Goal: Task Accomplishment & Management: Manage account settings

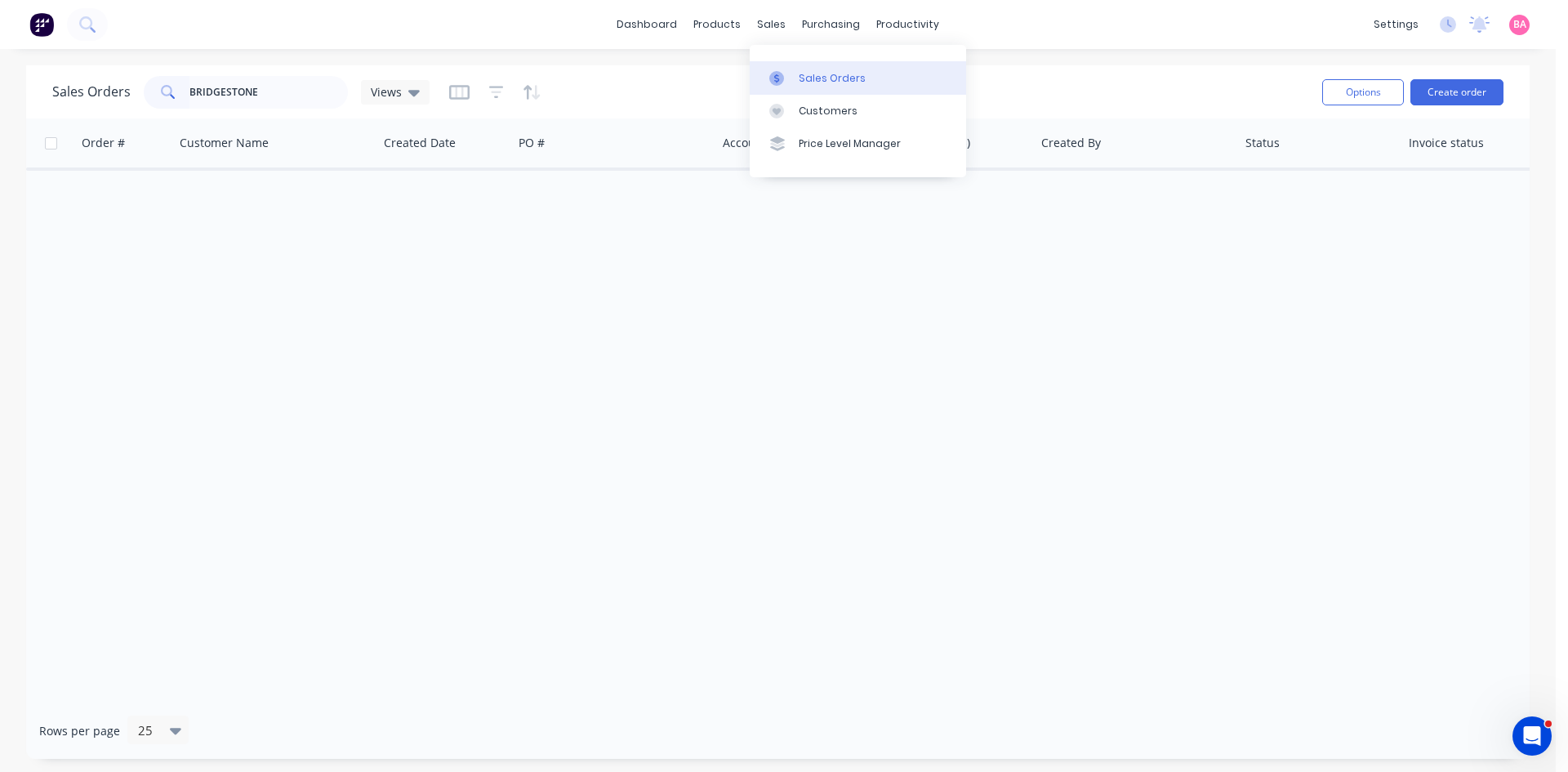
click at [822, 81] on div "Sales Orders" at bounding box center [832, 79] width 67 height 15
click at [1449, 89] on button "Create order" at bounding box center [1458, 93] width 93 height 26
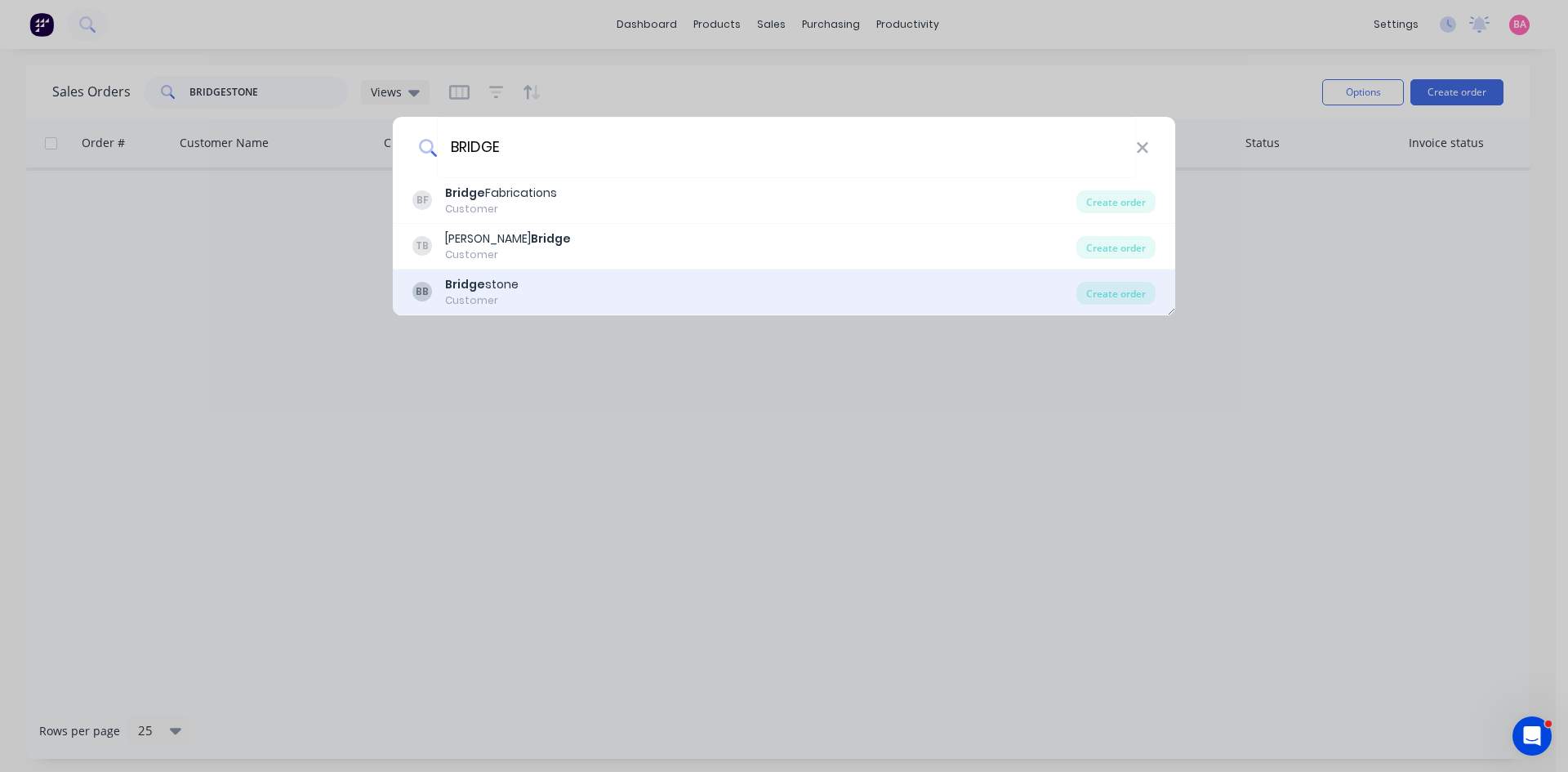
type input "BRIDGE"
click at [526, 293] on div "BB Bridge stone Customer" at bounding box center [744, 291] width 664 height 32
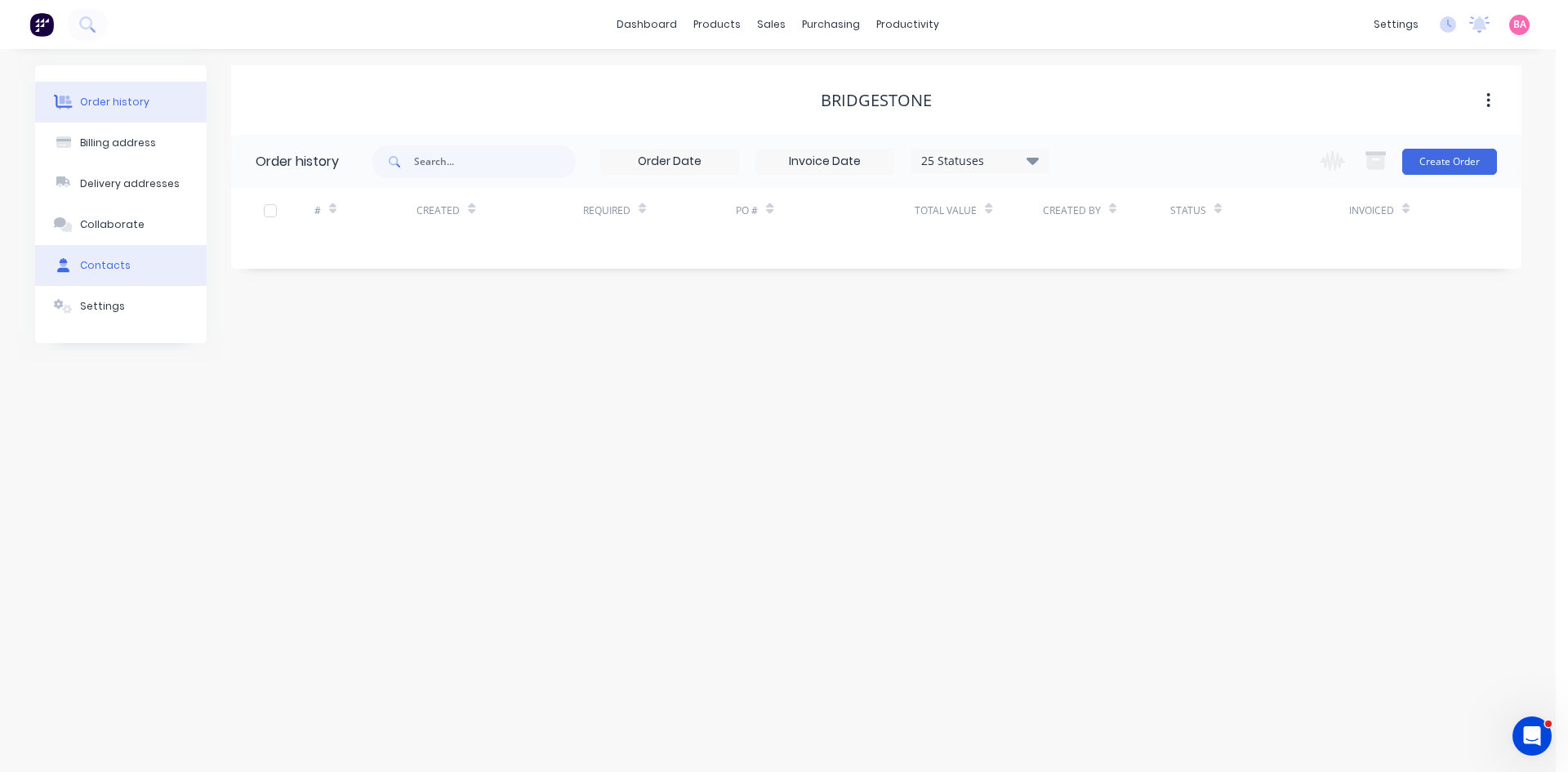
click at [96, 260] on div "Contacts" at bounding box center [106, 265] width 51 height 15
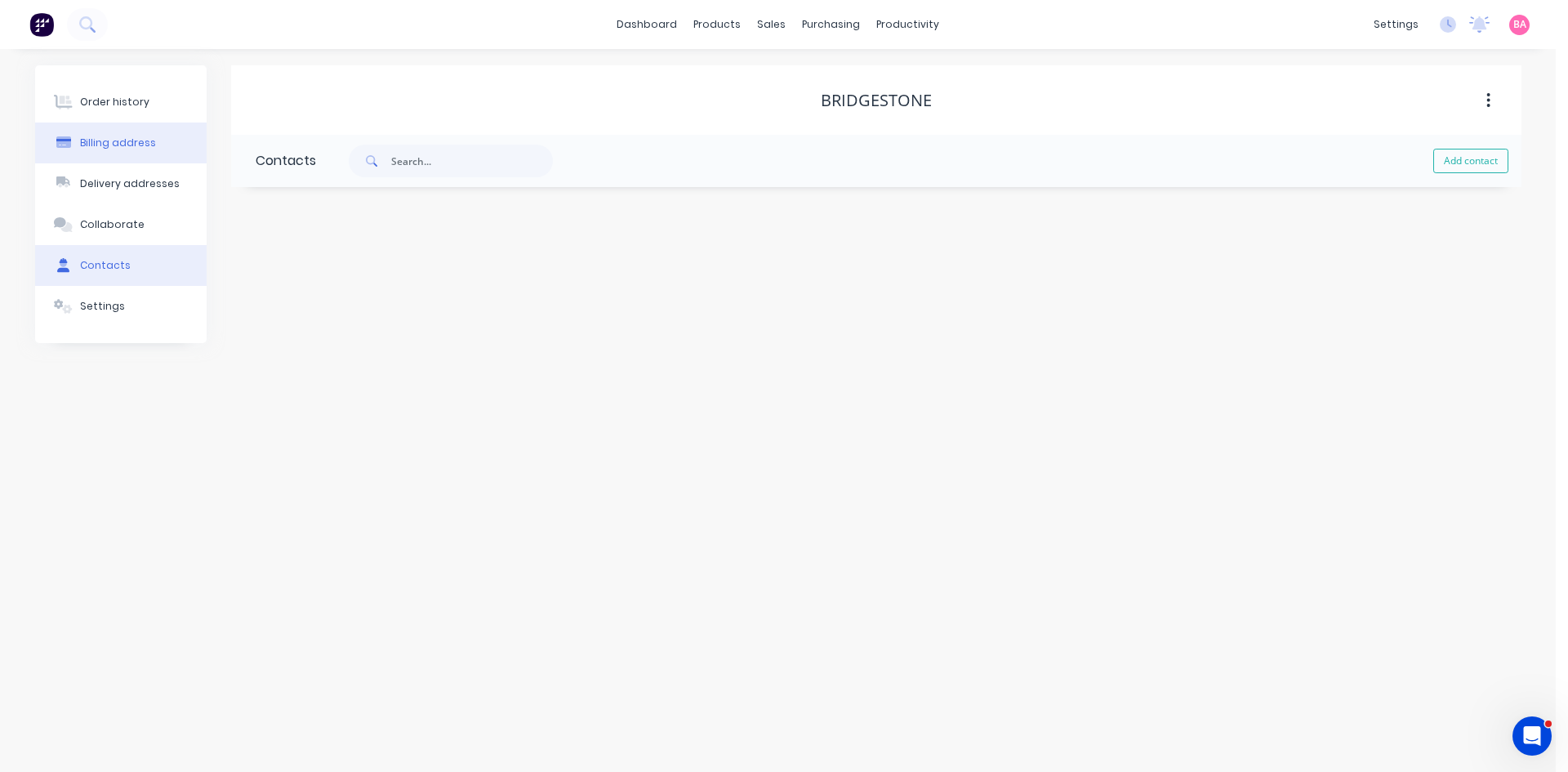
click at [108, 136] on div "Billing address" at bounding box center [118, 143] width 76 height 15
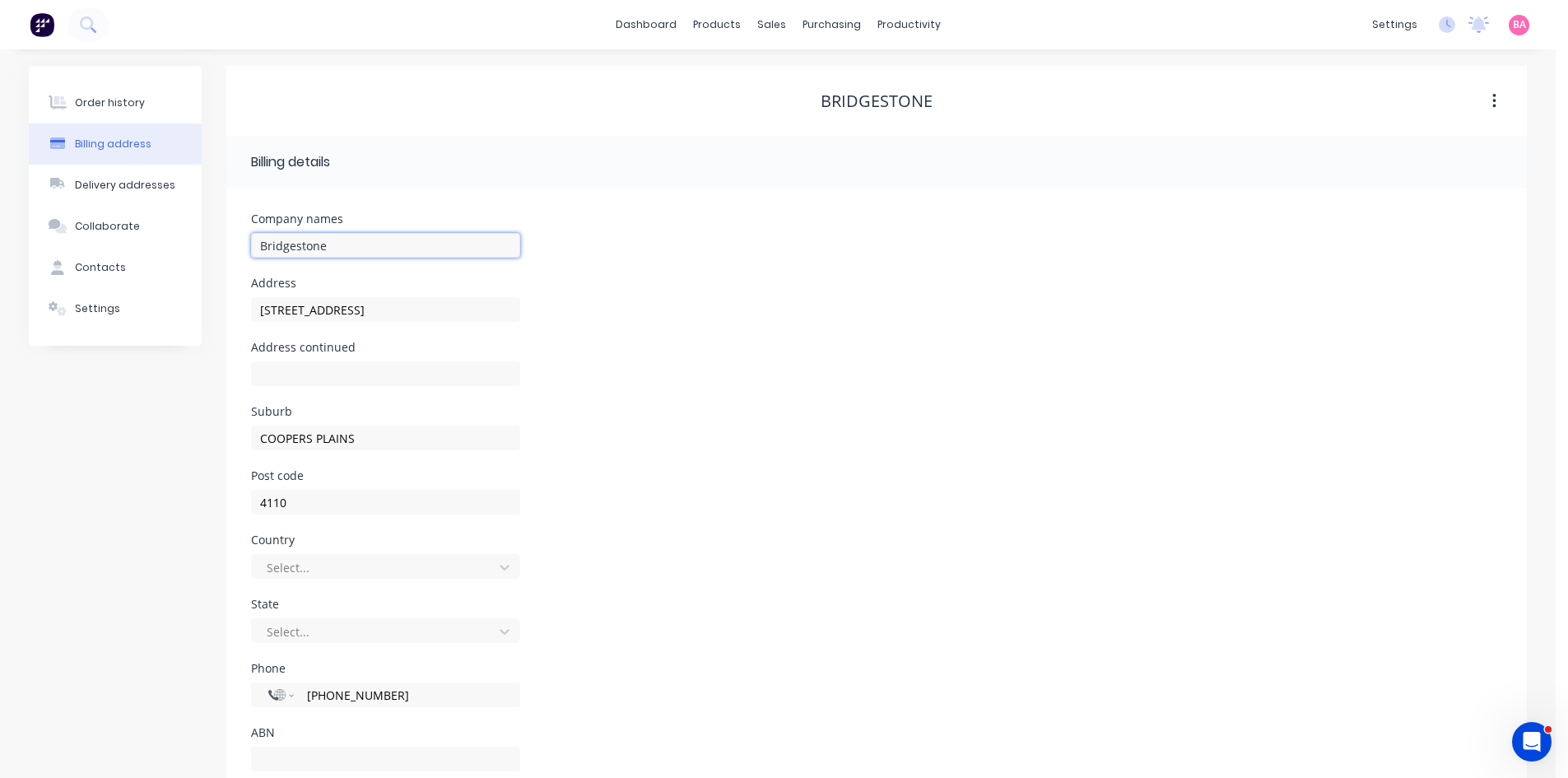
click at [340, 248] on input "Bridgestone" at bounding box center [385, 245] width 269 height 25
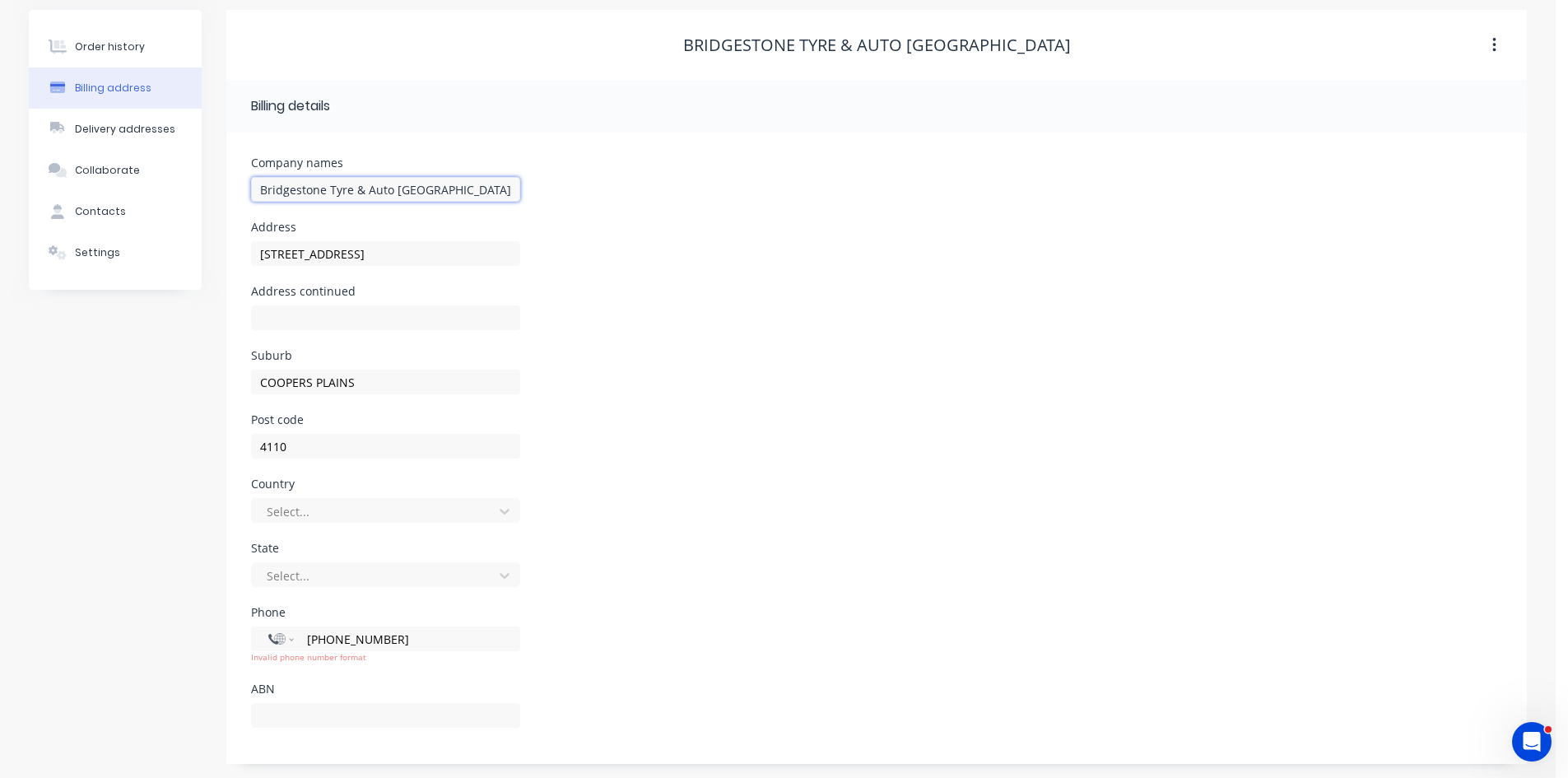
scroll to position [59, 0]
type input "Bridgestone Tyre & Auto [GEOGRAPHIC_DATA]"
click at [126, 41] on div "Order history" at bounding box center [110, 45] width 70 height 15
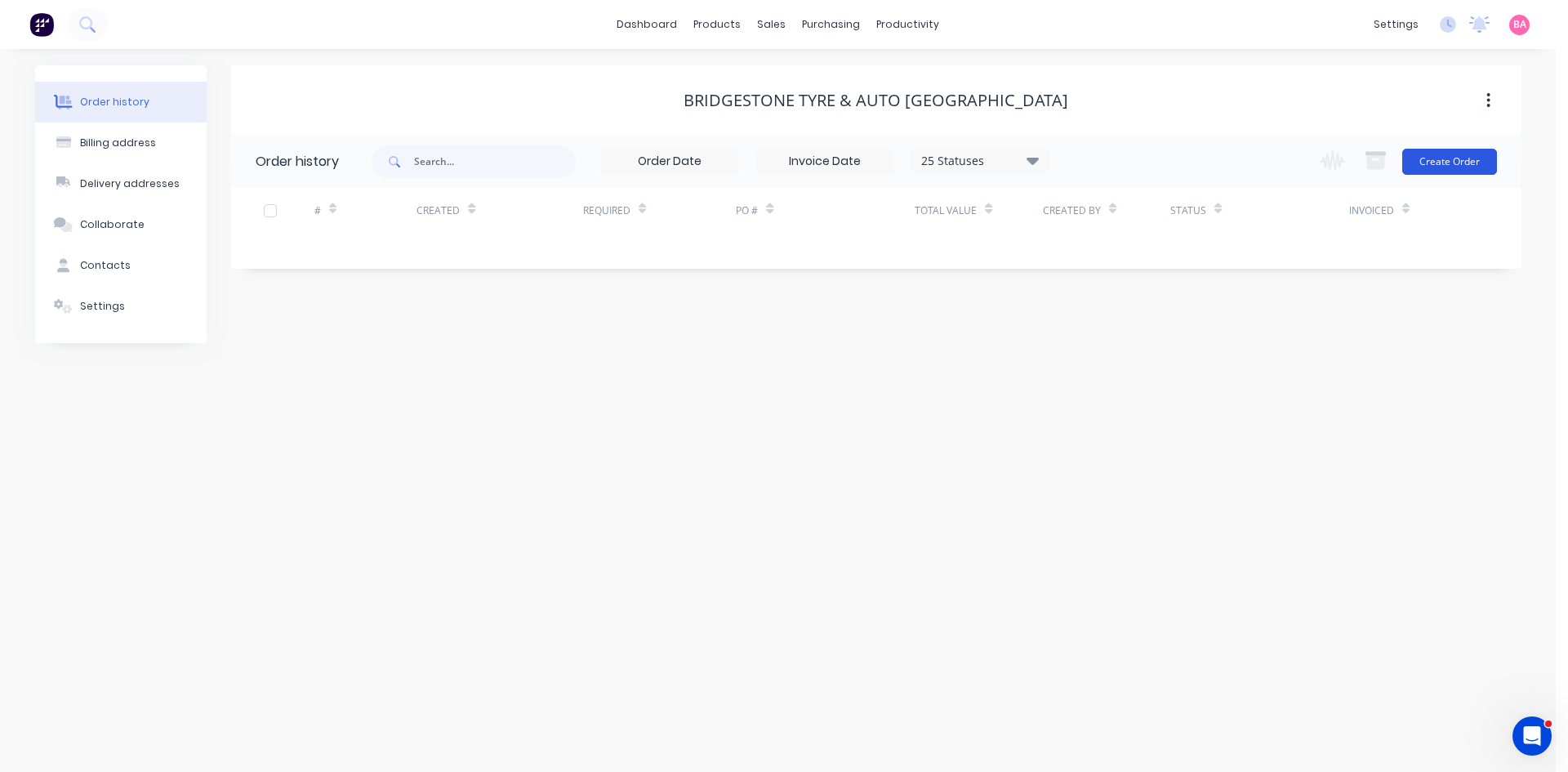
click at [1449, 157] on button "Create Order" at bounding box center [1450, 162] width 95 height 26
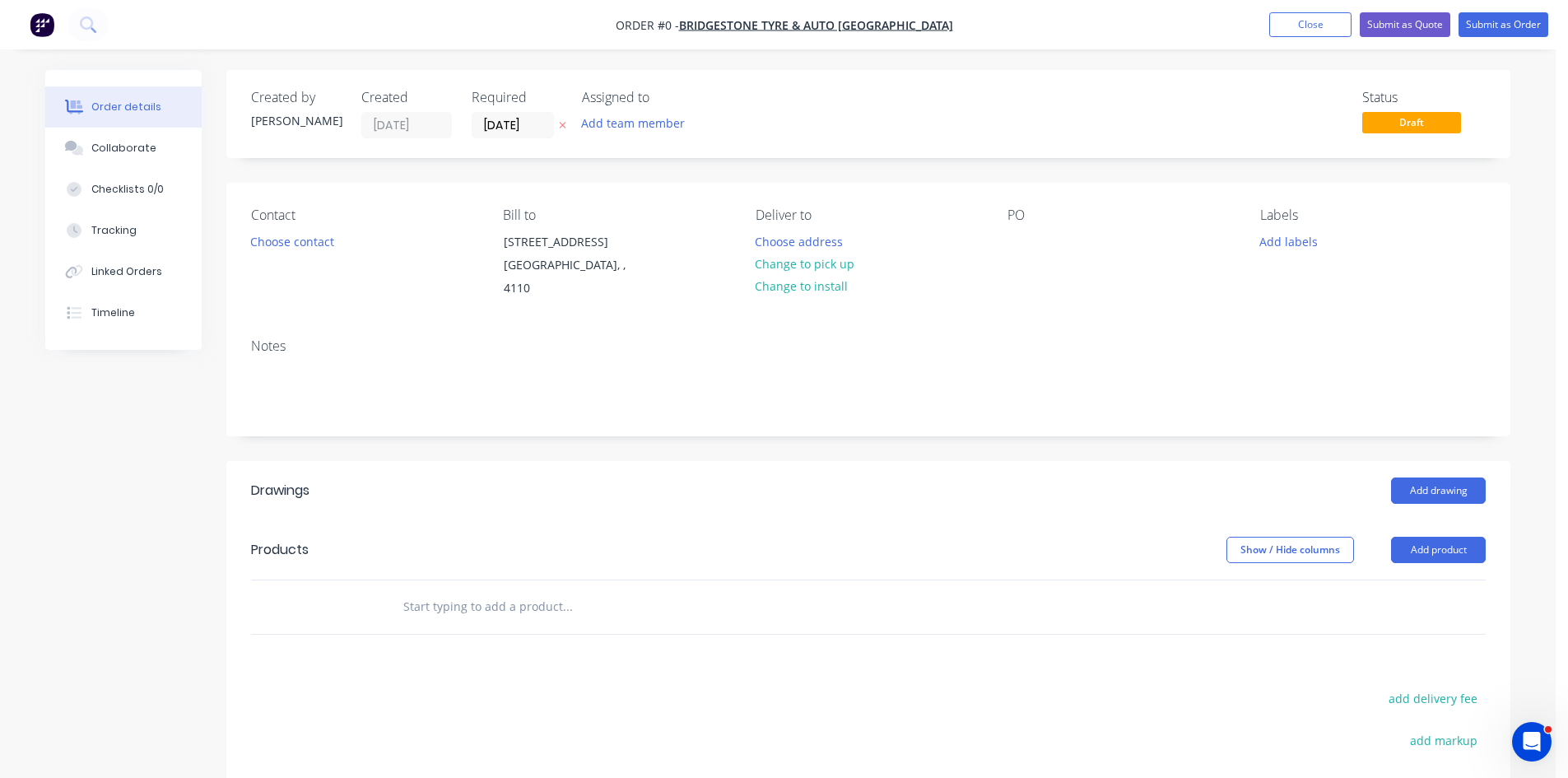
click at [558, 122] on button at bounding box center [563, 125] width 17 height 19
click at [510, 124] on input at bounding box center [517, 125] width 89 height 25
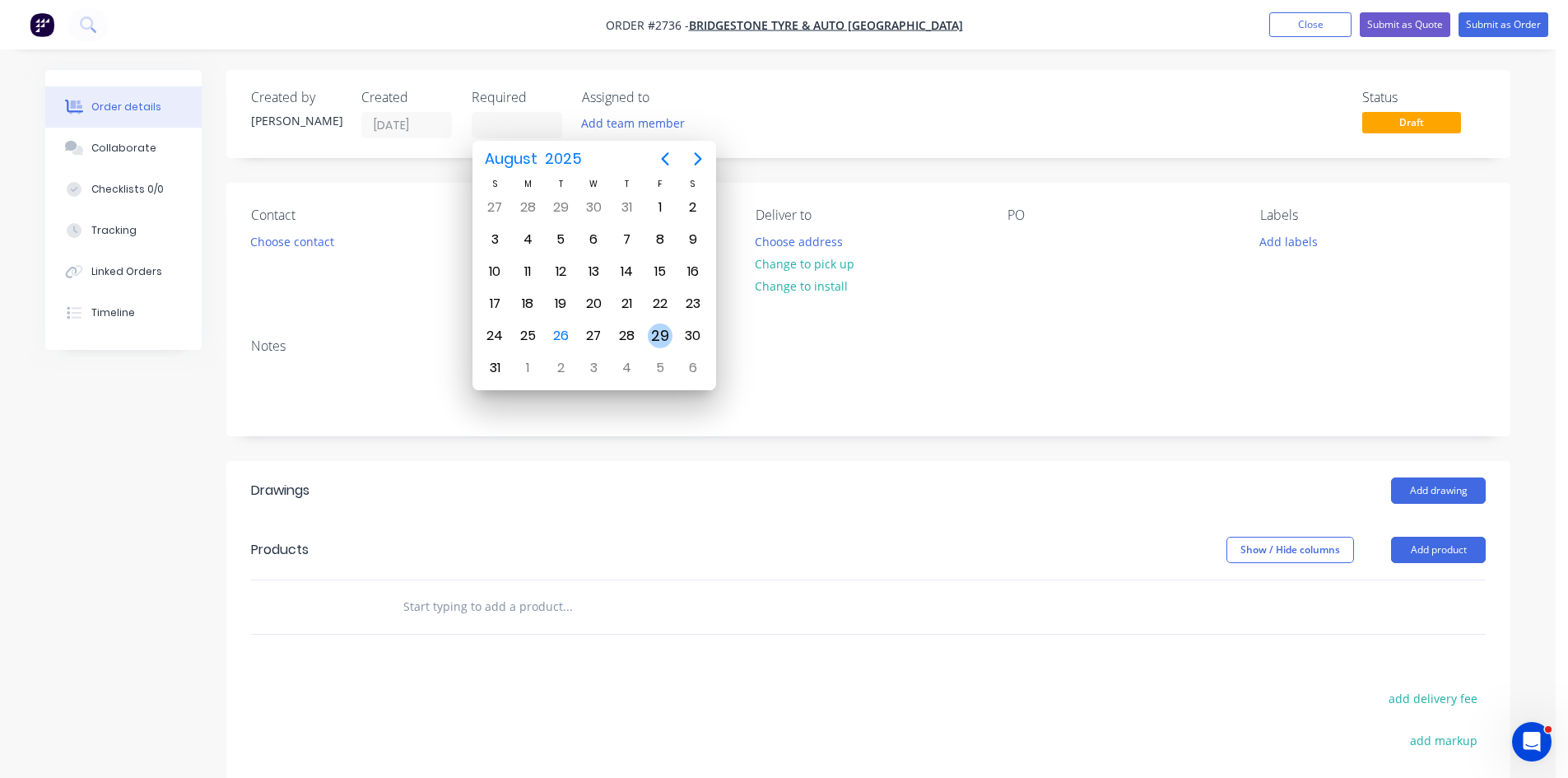
click at [654, 339] on div "29" at bounding box center [660, 336] width 25 height 25
type input "29/08/25"
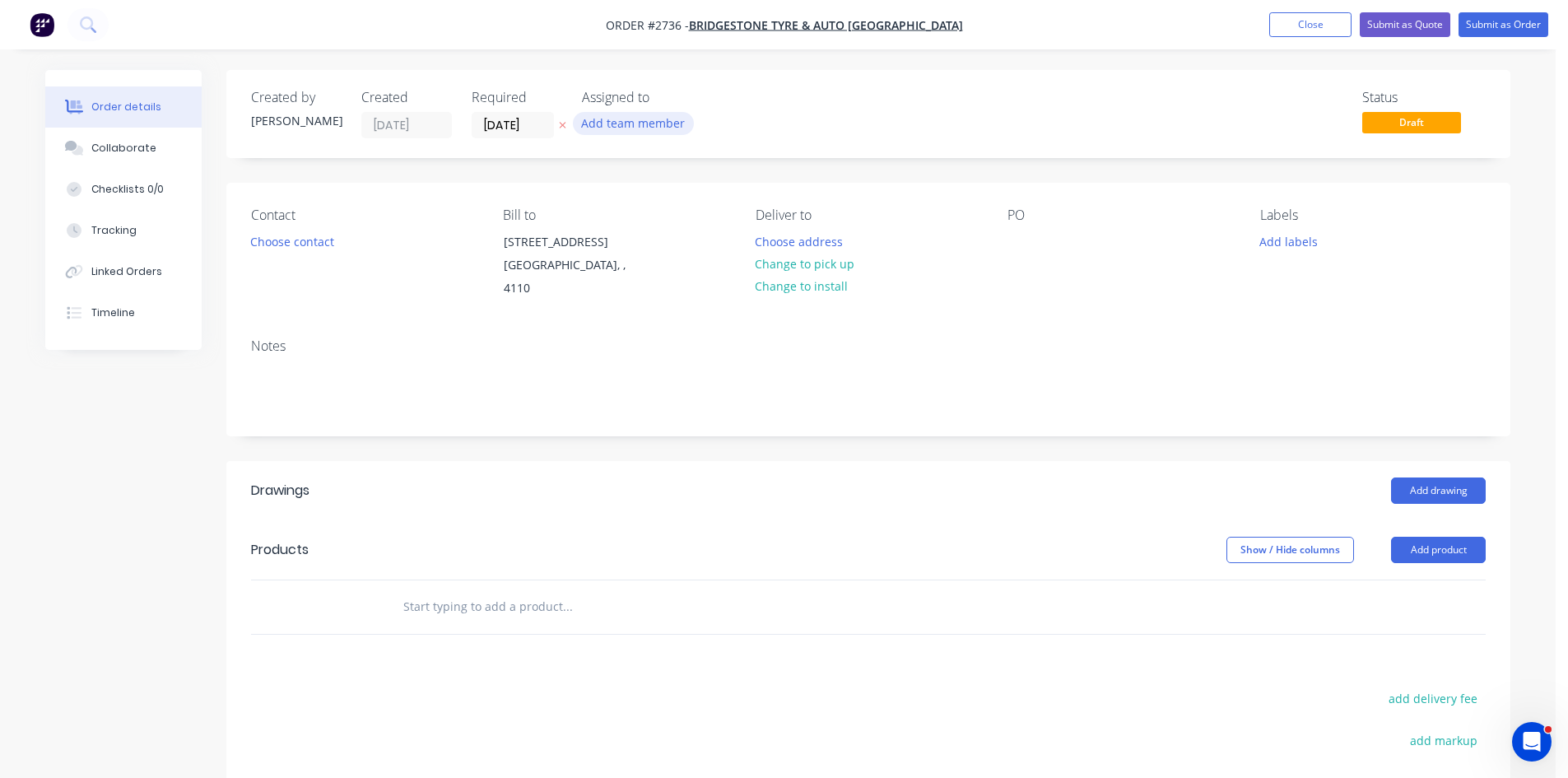
click at [663, 119] on button "Add team member" at bounding box center [633, 123] width 121 height 22
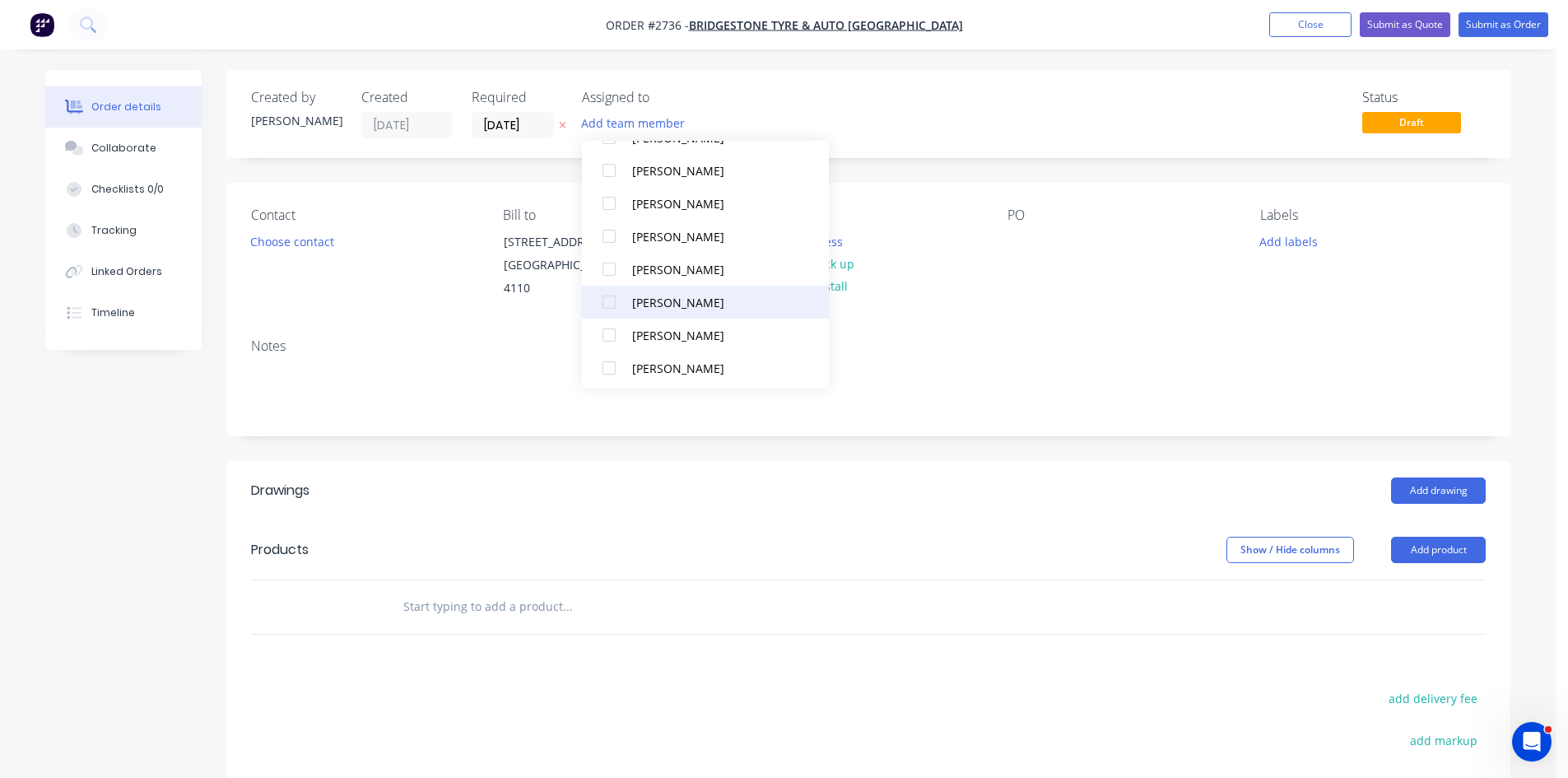
scroll to position [149, 0]
click at [610, 329] on div at bounding box center [610, 330] width 33 height 33
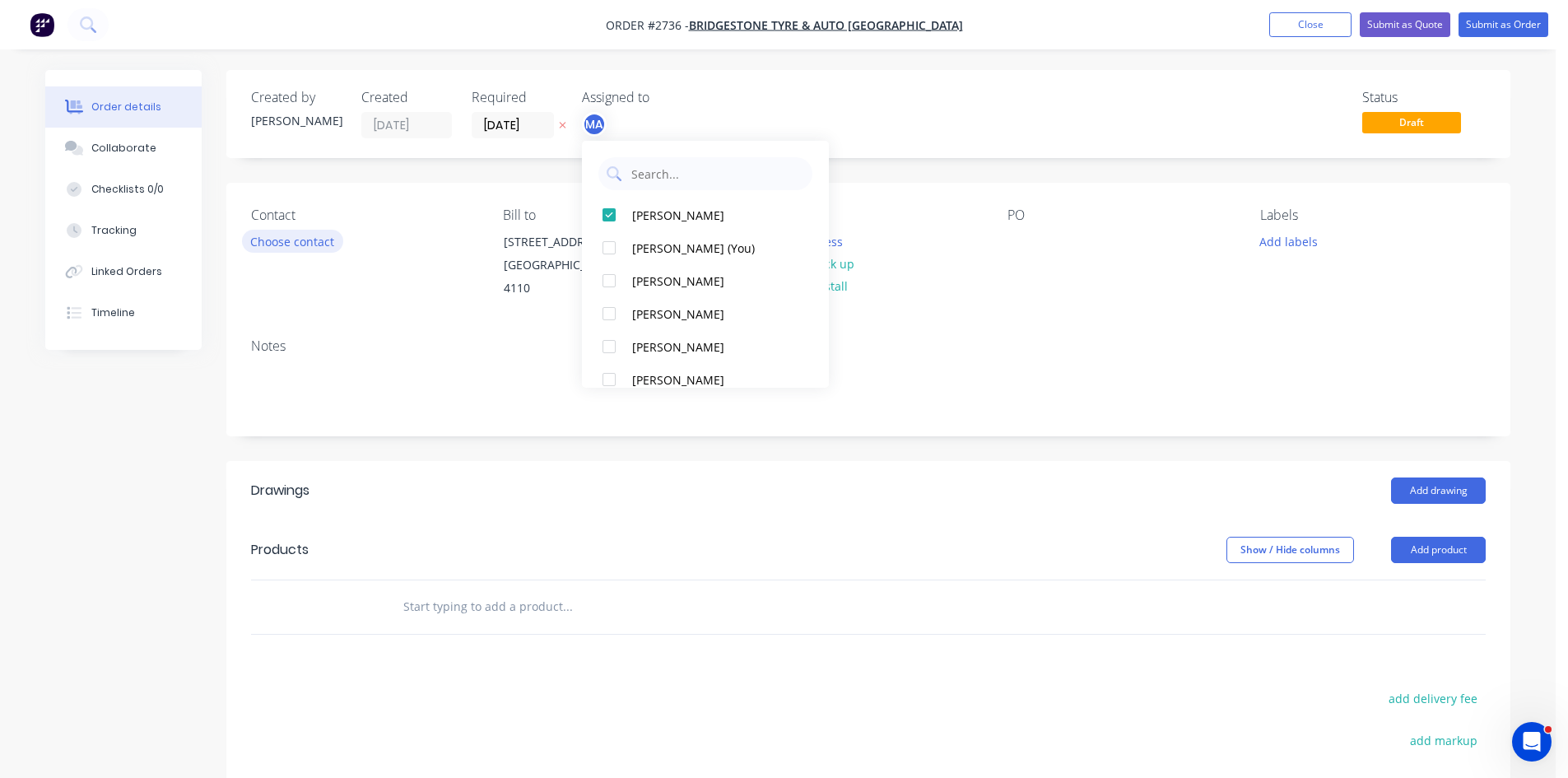
click at [310, 238] on button "Choose contact" at bounding box center [292, 240] width 101 height 22
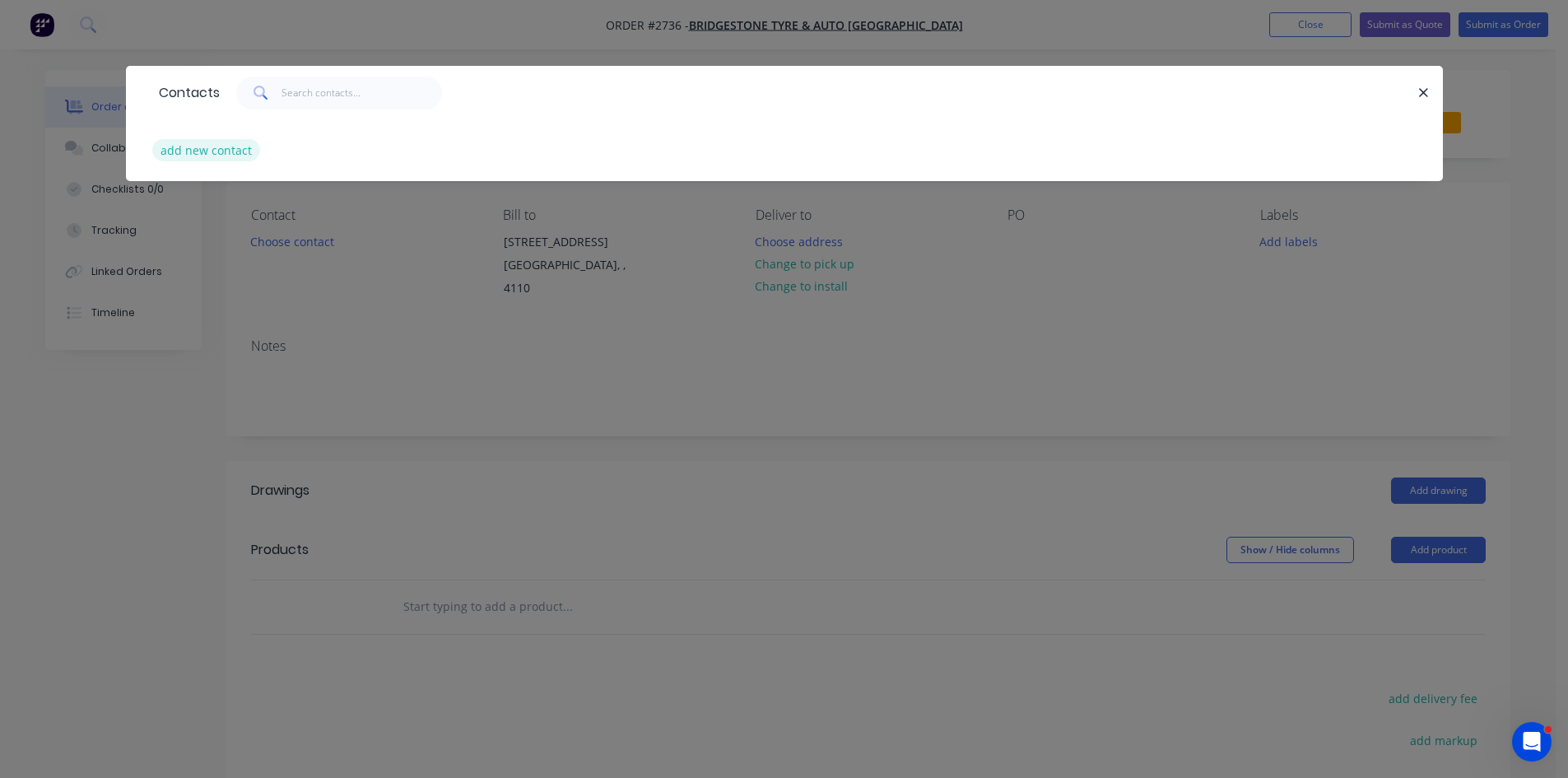
click at [232, 147] on button "add new contact" at bounding box center [207, 150] width 109 height 22
select select "AU"
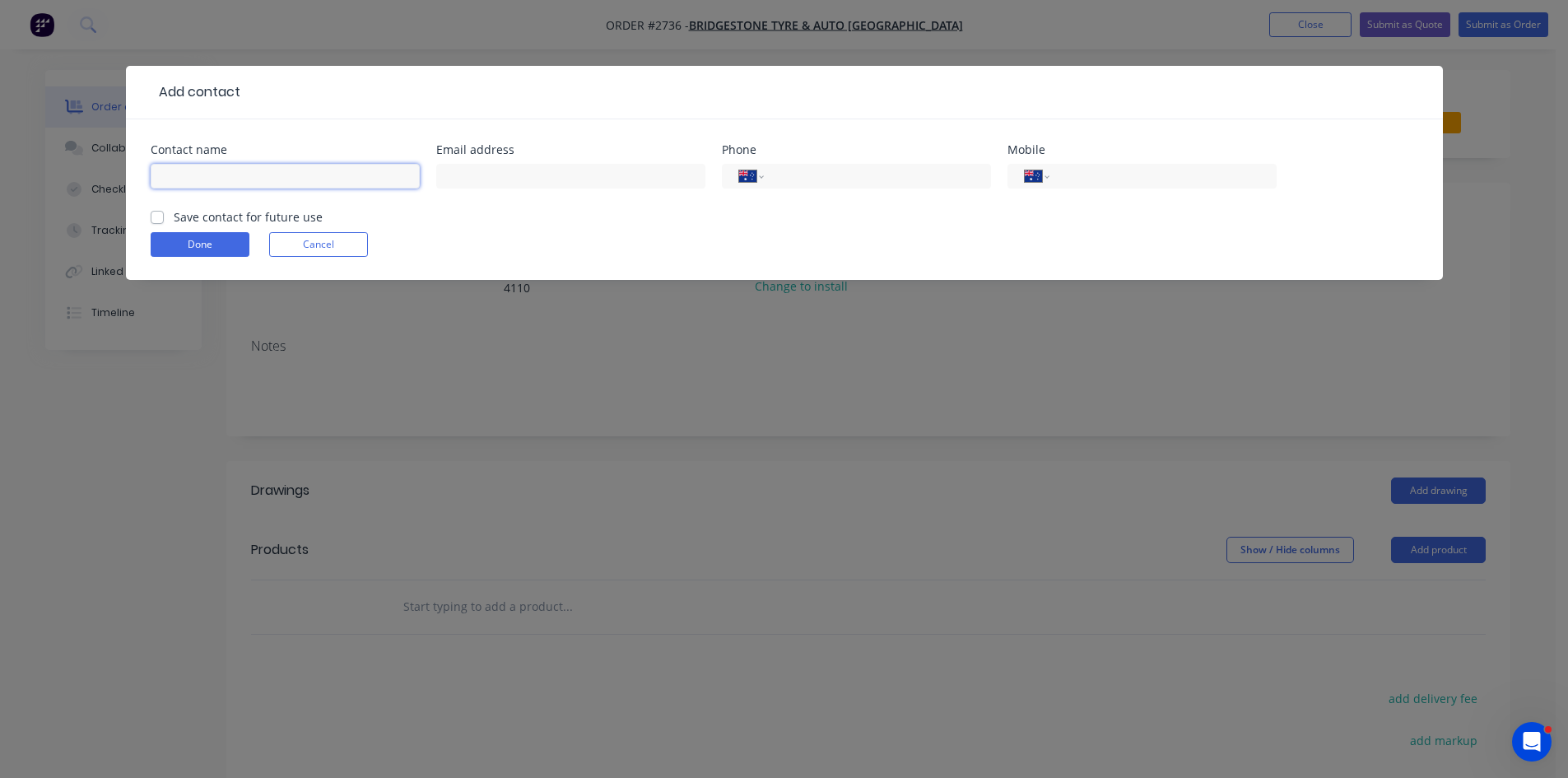
click at [228, 182] on input "text" at bounding box center [285, 177] width 269 height 25
type input "Craig"
click at [529, 177] on input "text" at bounding box center [571, 177] width 269 height 25
type input "fos114@bigpond.com"
click at [812, 176] on input "tel" at bounding box center [874, 177] width 198 height 19
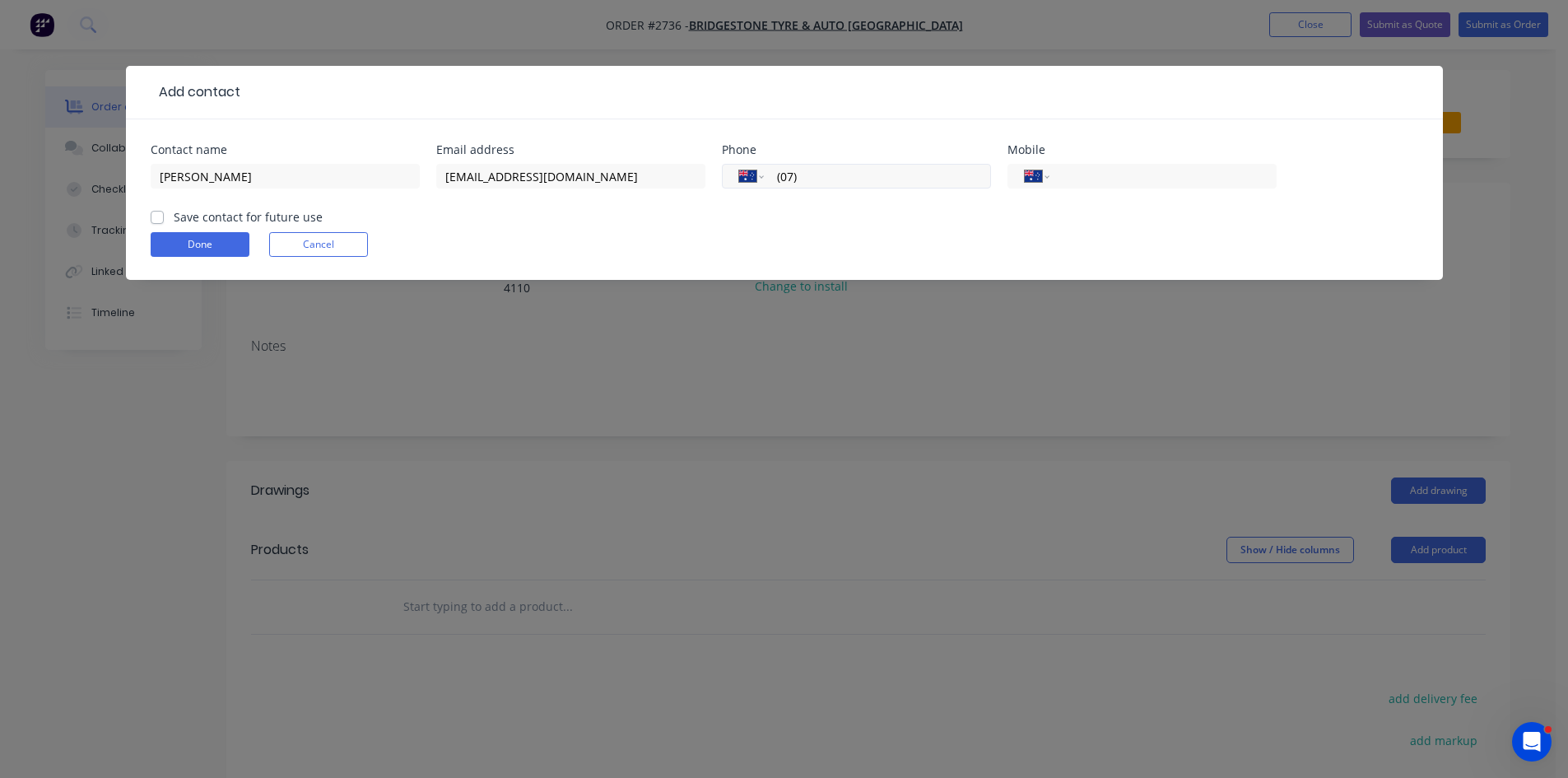
paste input "070731451408"
drag, startPoint x: 797, startPoint y: 180, endPoint x: 743, endPoint y: 177, distance: 54.1
click at [743, 177] on div "International Afghanistan Åland Islands Albania Algeria American Samoa Andorra …" at bounding box center [856, 177] width 269 height 25
type input "(07) 3145 1408"
click at [174, 215] on label "Save contact for future use" at bounding box center [248, 216] width 149 height 17
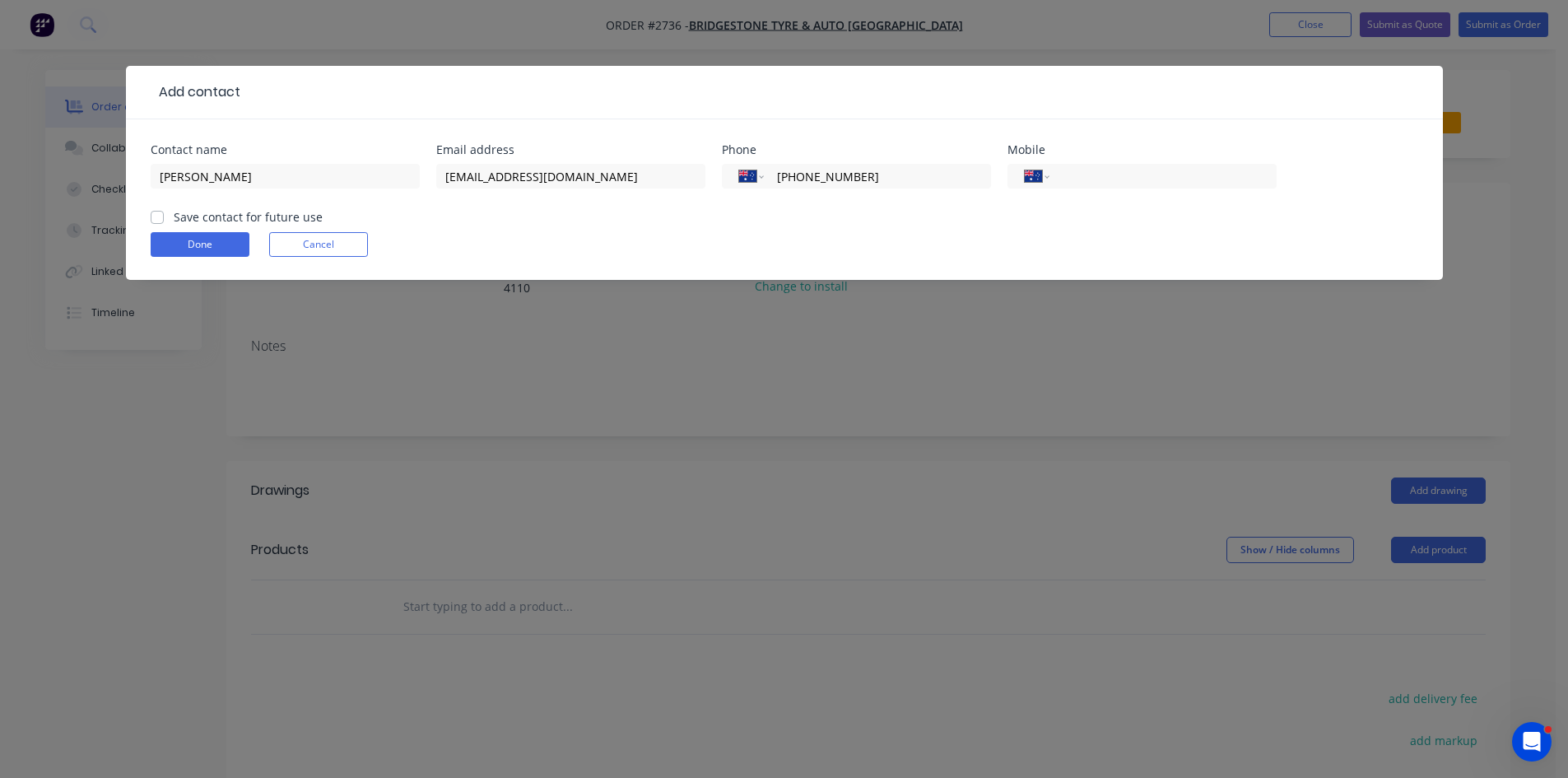
click at [157, 215] on input "Save contact for future use" at bounding box center [158, 215] width 13 height 16
checkbox input "true"
click at [182, 239] on button "Done" at bounding box center [200, 244] width 99 height 25
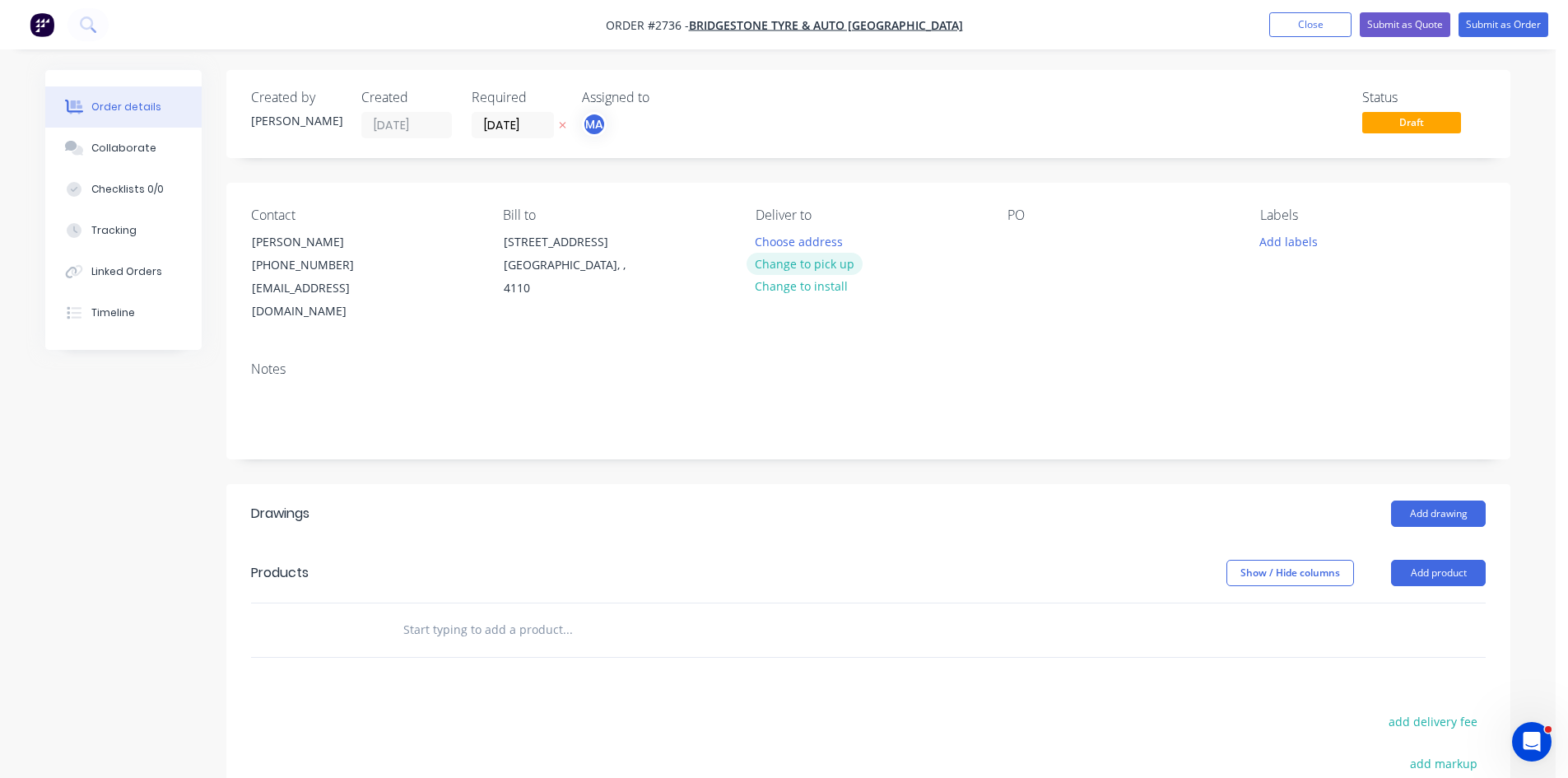
click at [821, 266] on button "Change to pick up" at bounding box center [805, 263] width 117 height 22
click at [1025, 237] on div at bounding box center [1021, 241] width 26 height 24
click at [1287, 247] on button "Add labels" at bounding box center [1288, 240] width 76 height 22
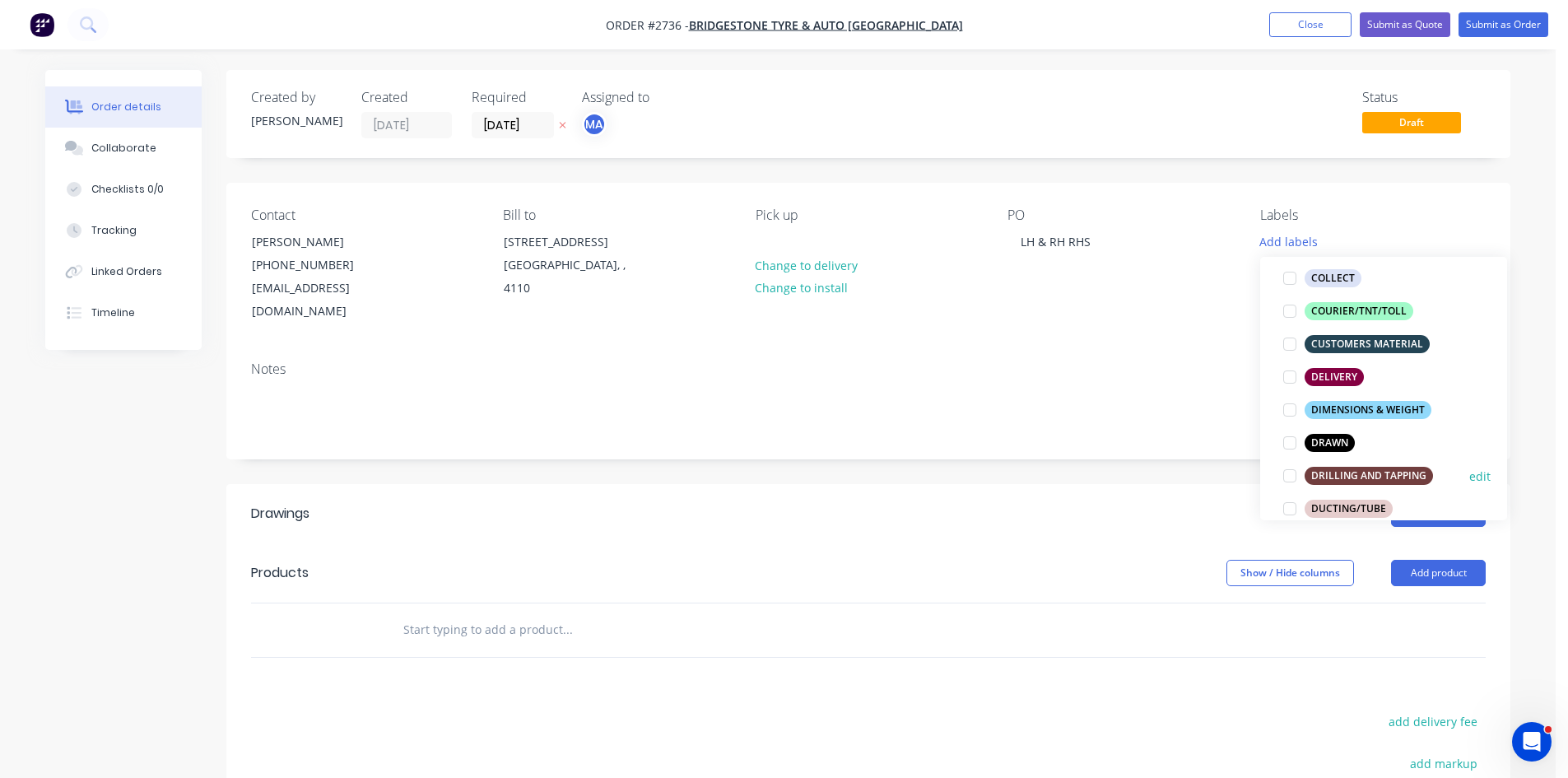
scroll to position [247, 0]
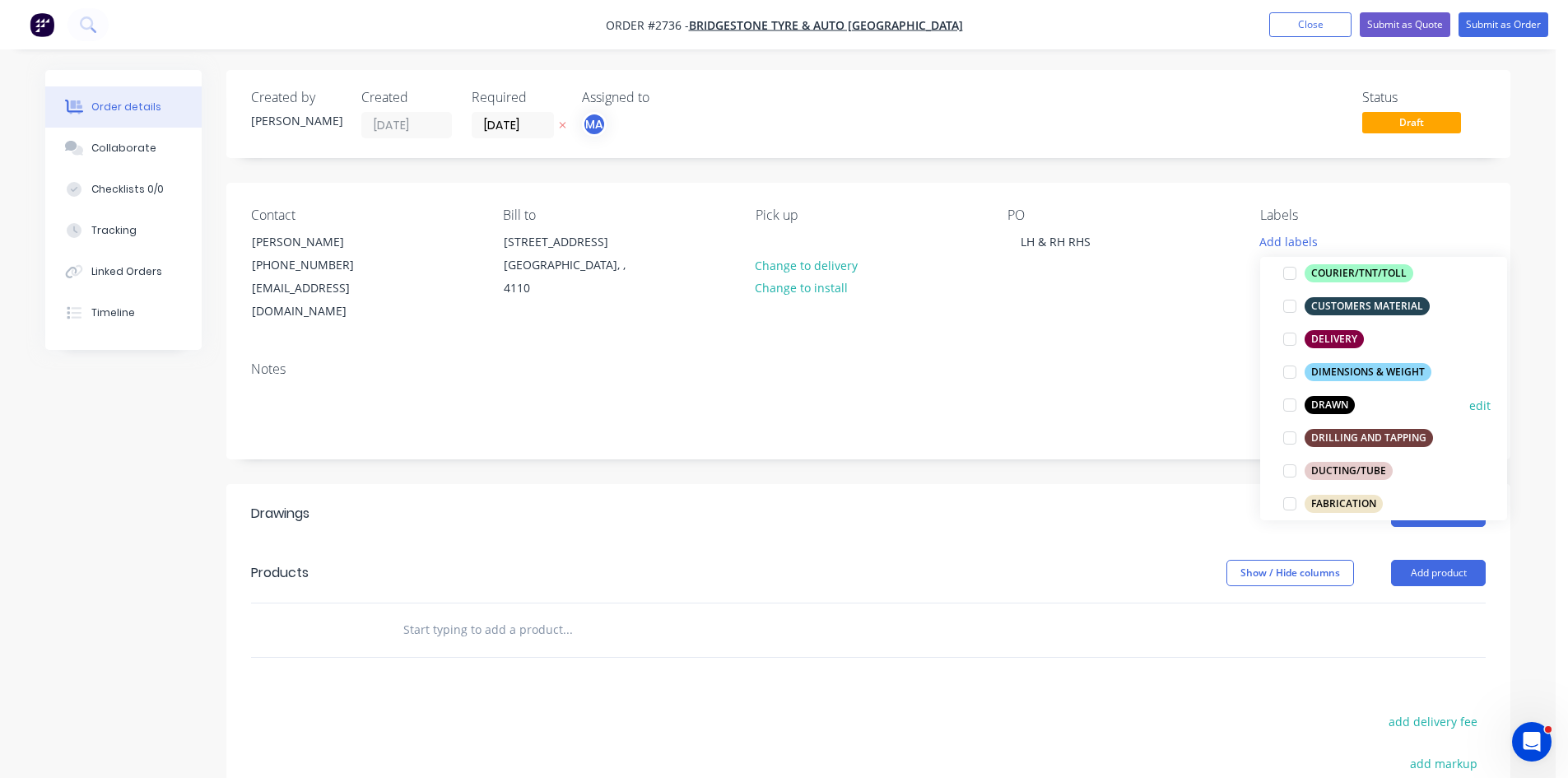
click at [1293, 401] on div at bounding box center [1290, 405] width 33 height 33
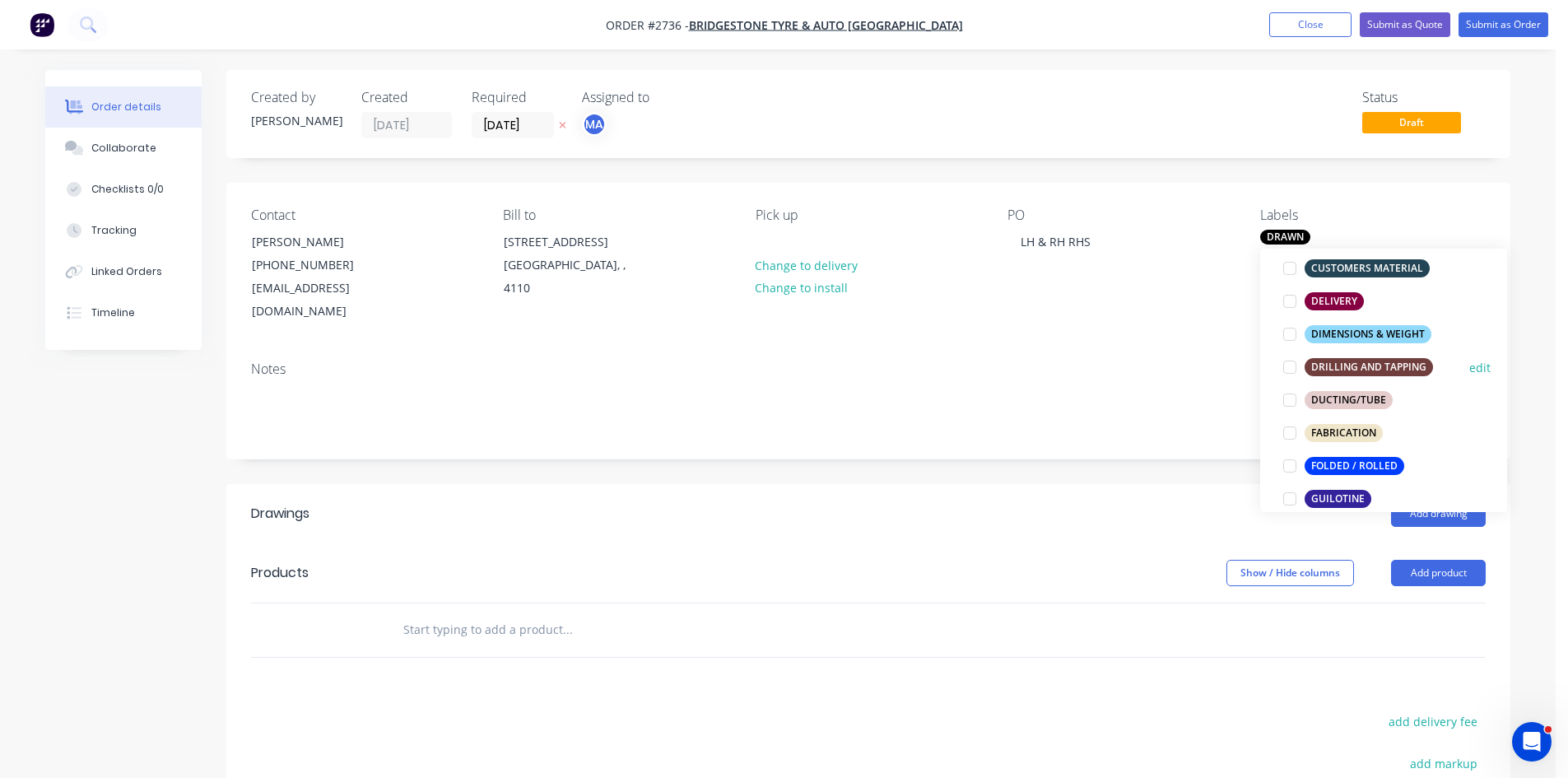
scroll to position [329, 0]
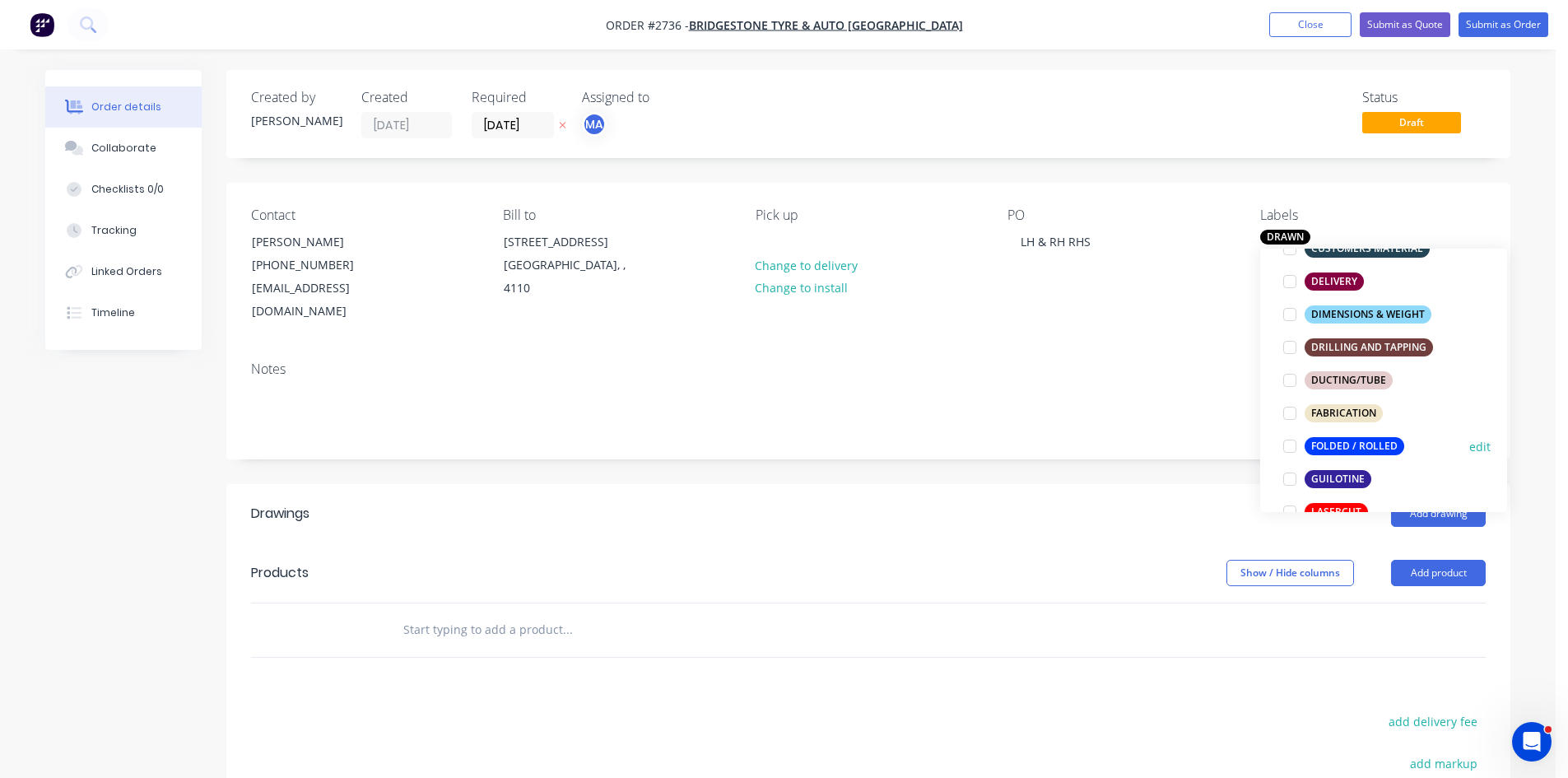
click at [1290, 448] on div at bounding box center [1290, 446] width 33 height 33
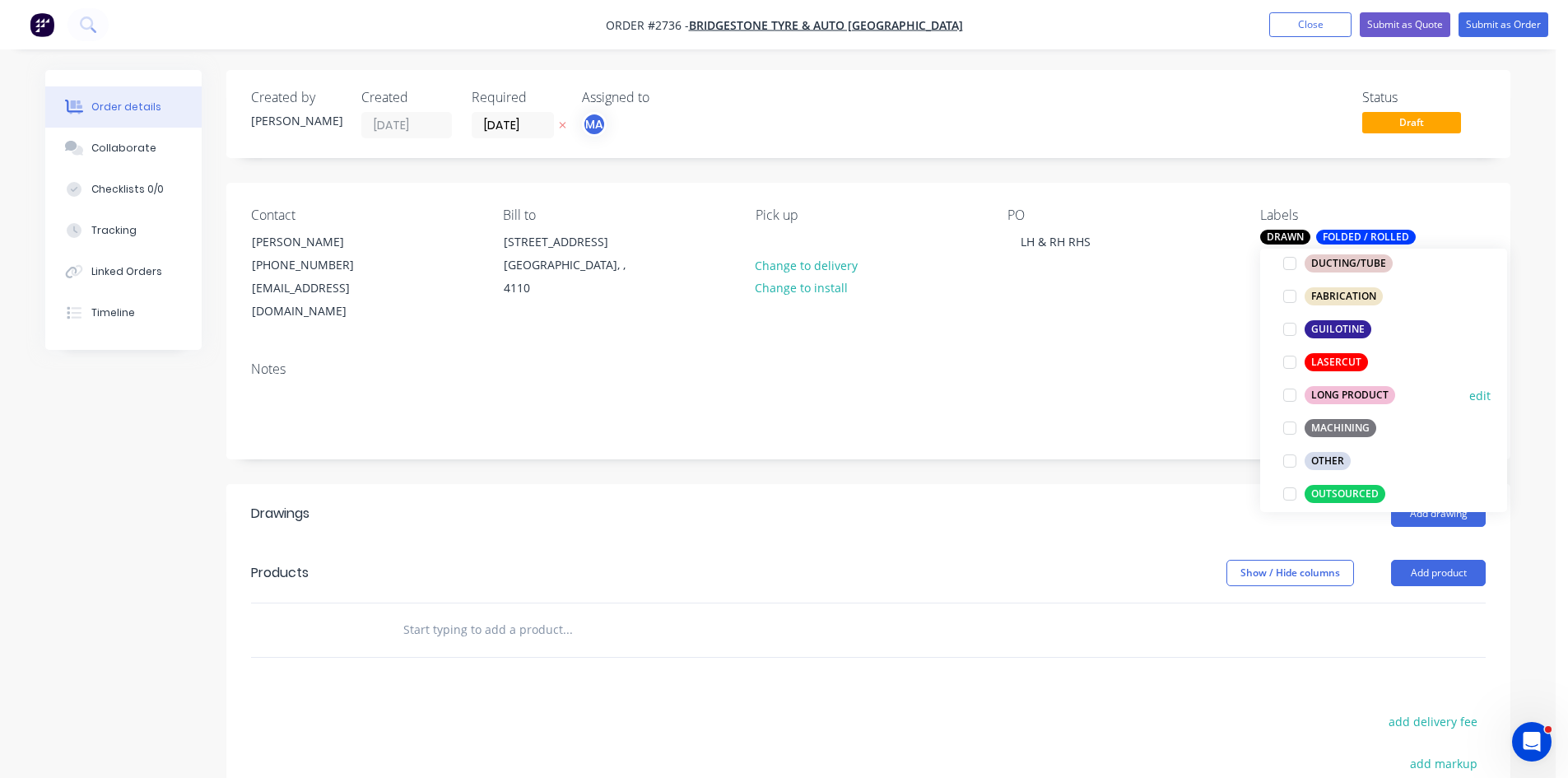
scroll to position [494, 0]
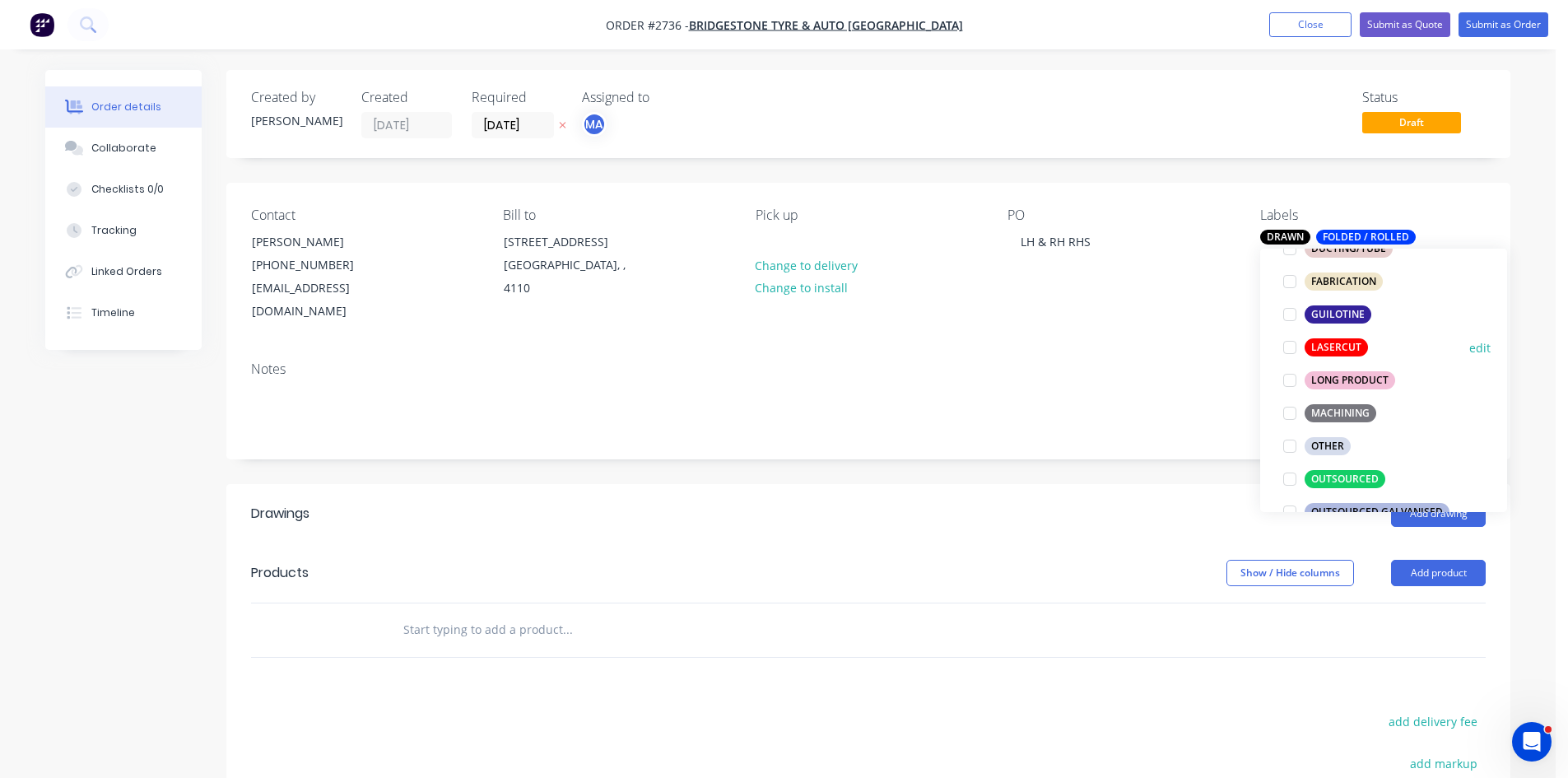
click at [1288, 347] on div at bounding box center [1290, 347] width 33 height 33
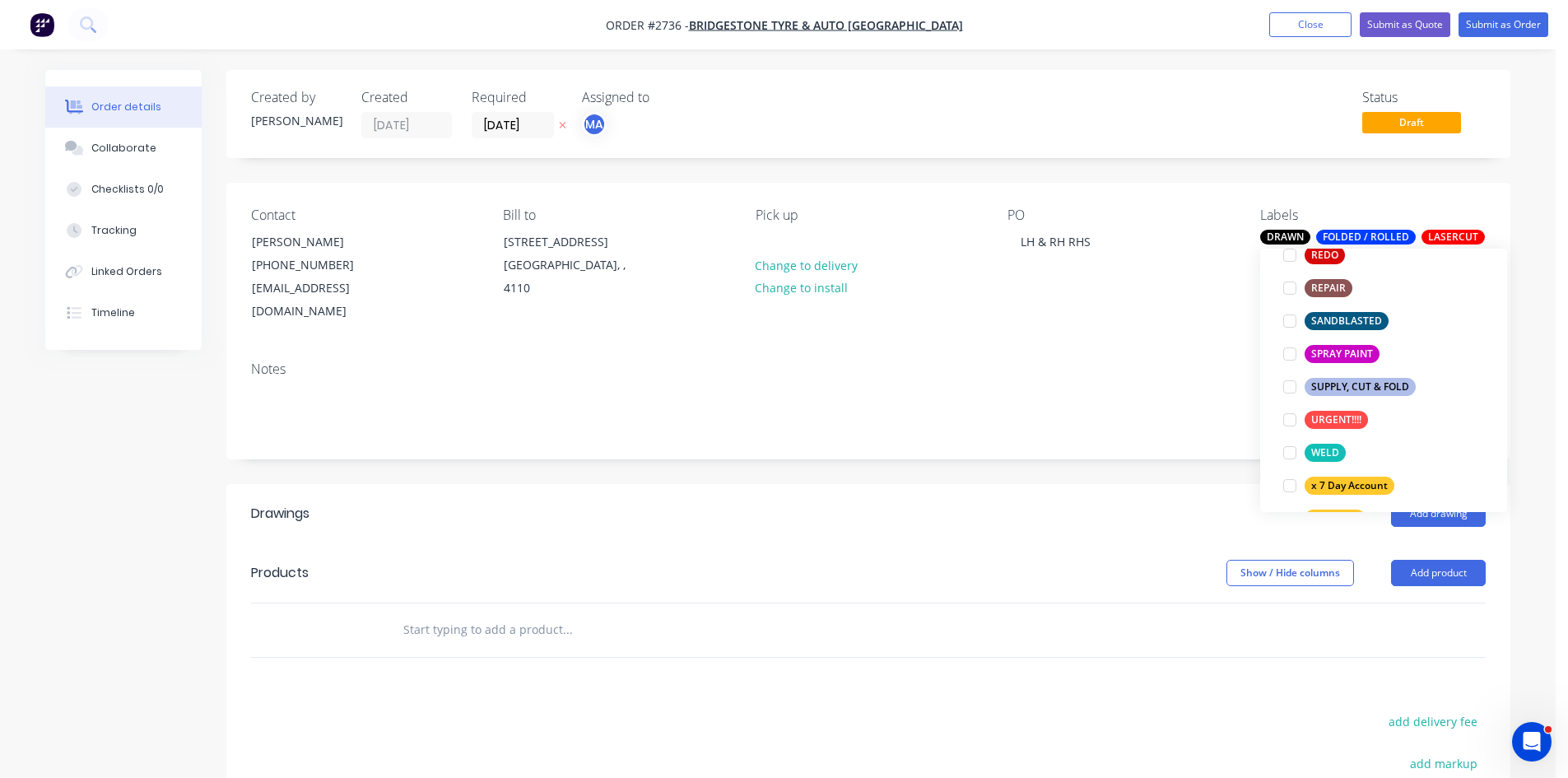
scroll to position [895, 0]
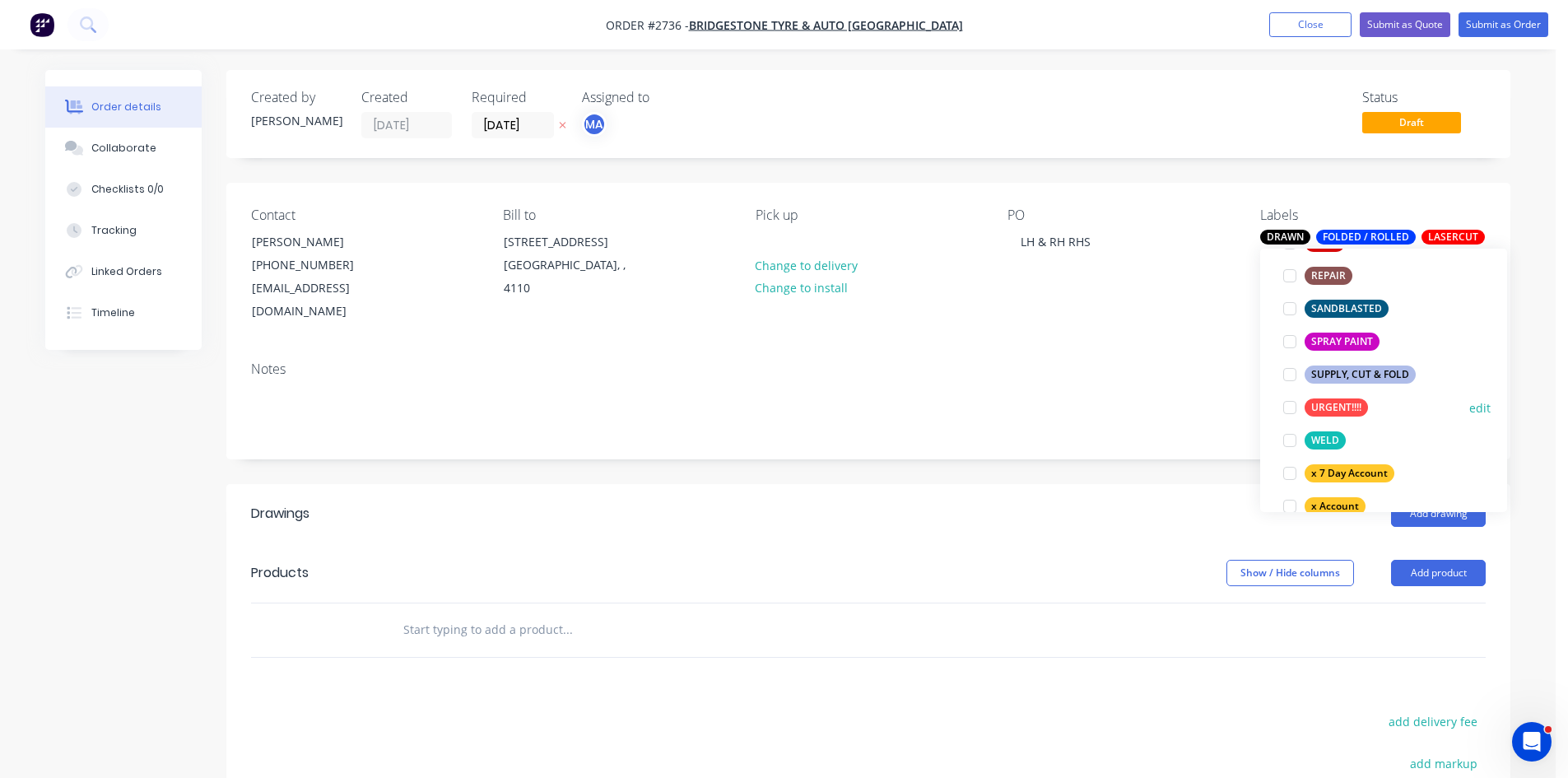
click at [1288, 408] on div at bounding box center [1290, 408] width 33 height 33
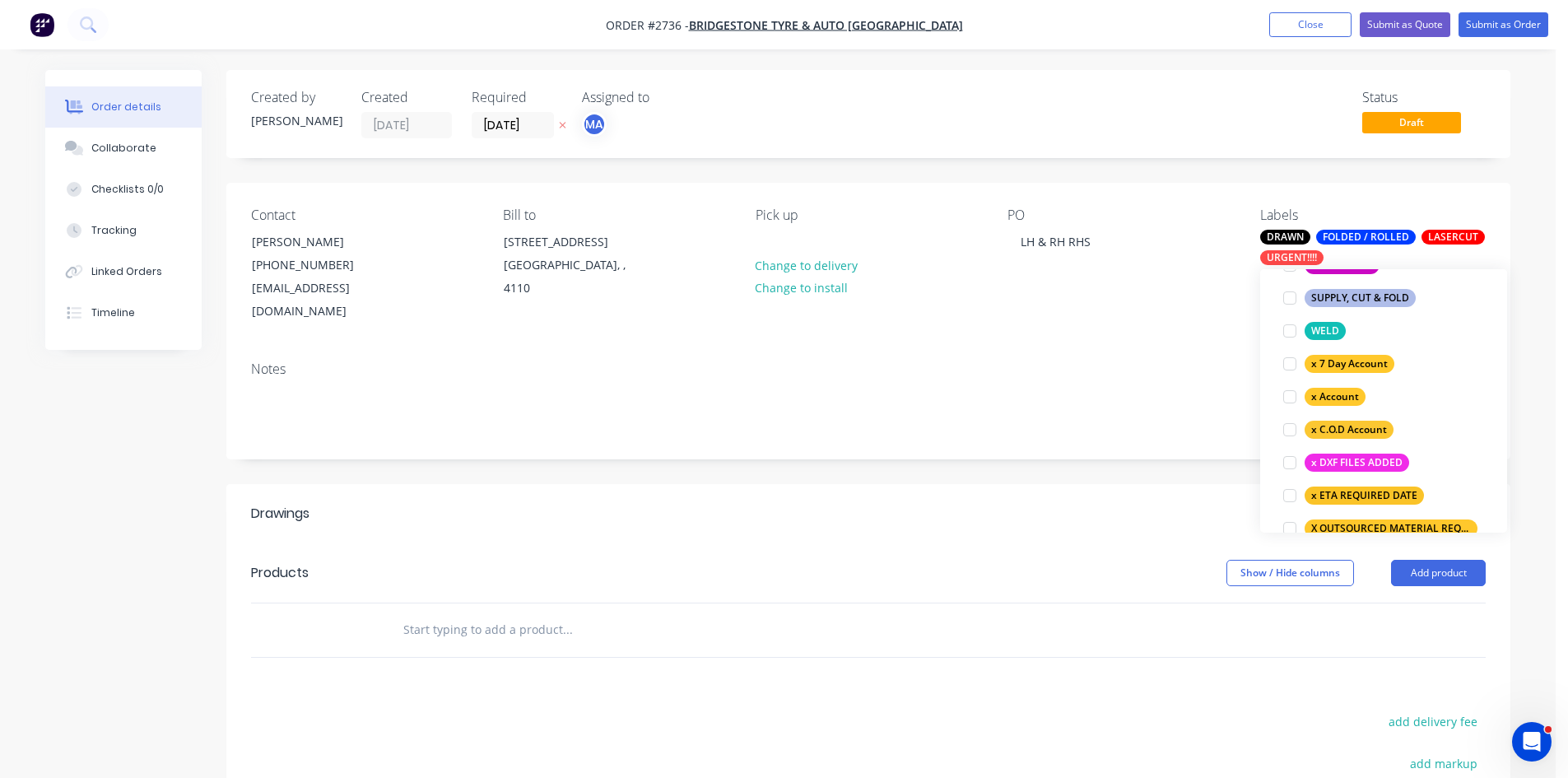
scroll to position [1031, 0]
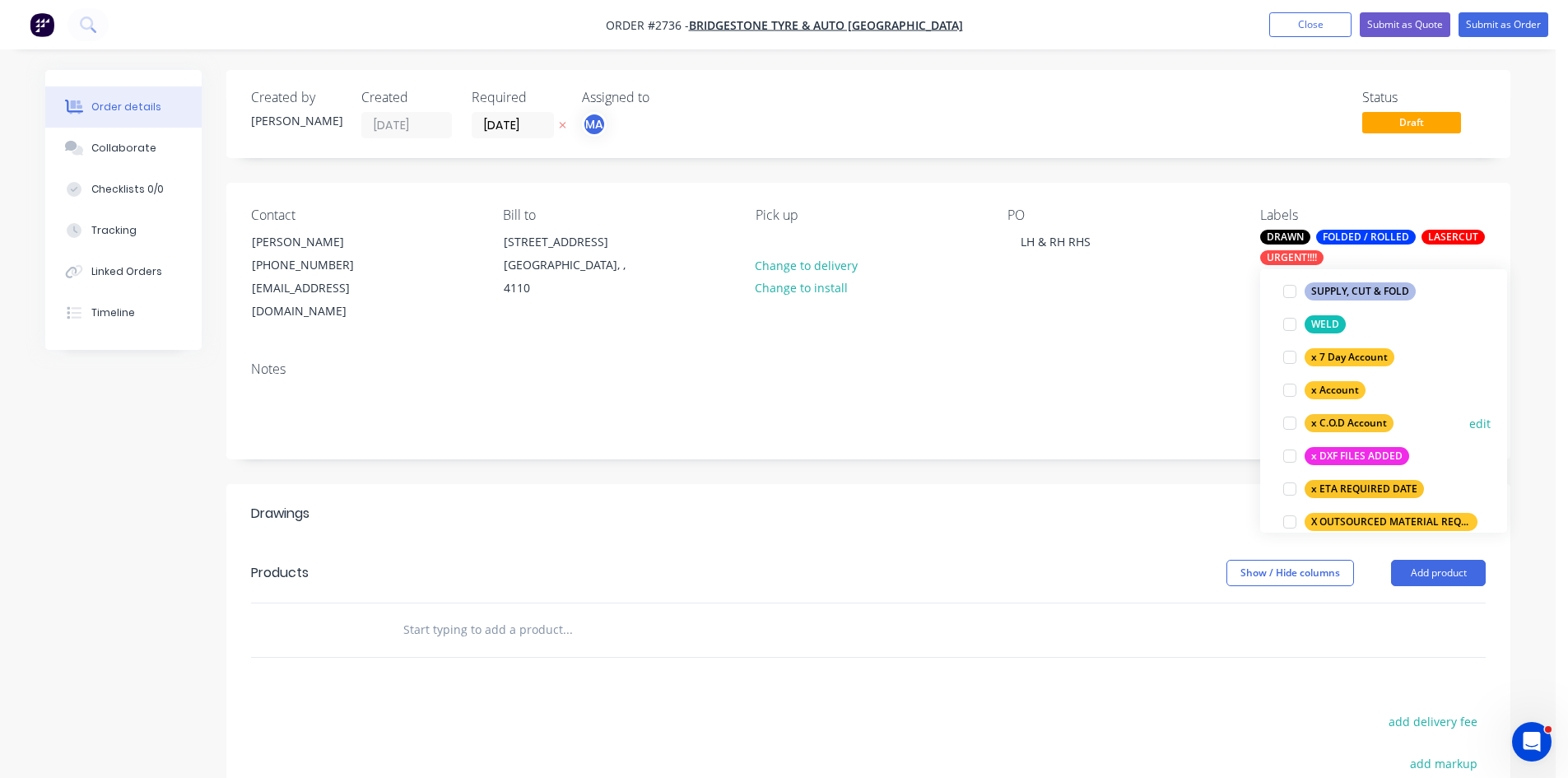
click at [1292, 423] on div at bounding box center [1290, 423] width 33 height 33
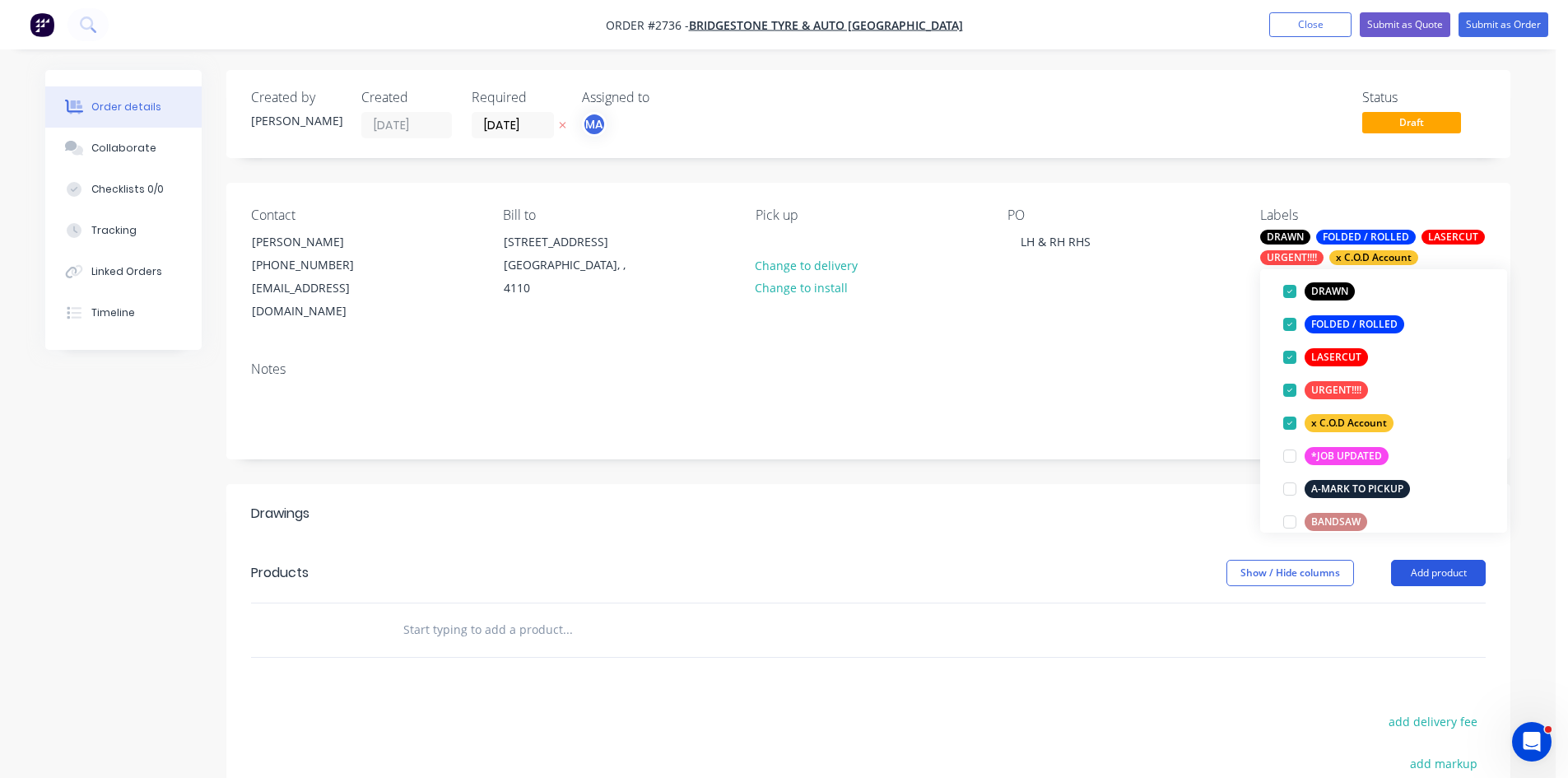
click at [1448, 560] on button "Add product" at bounding box center [1439, 573] width 95 height 26
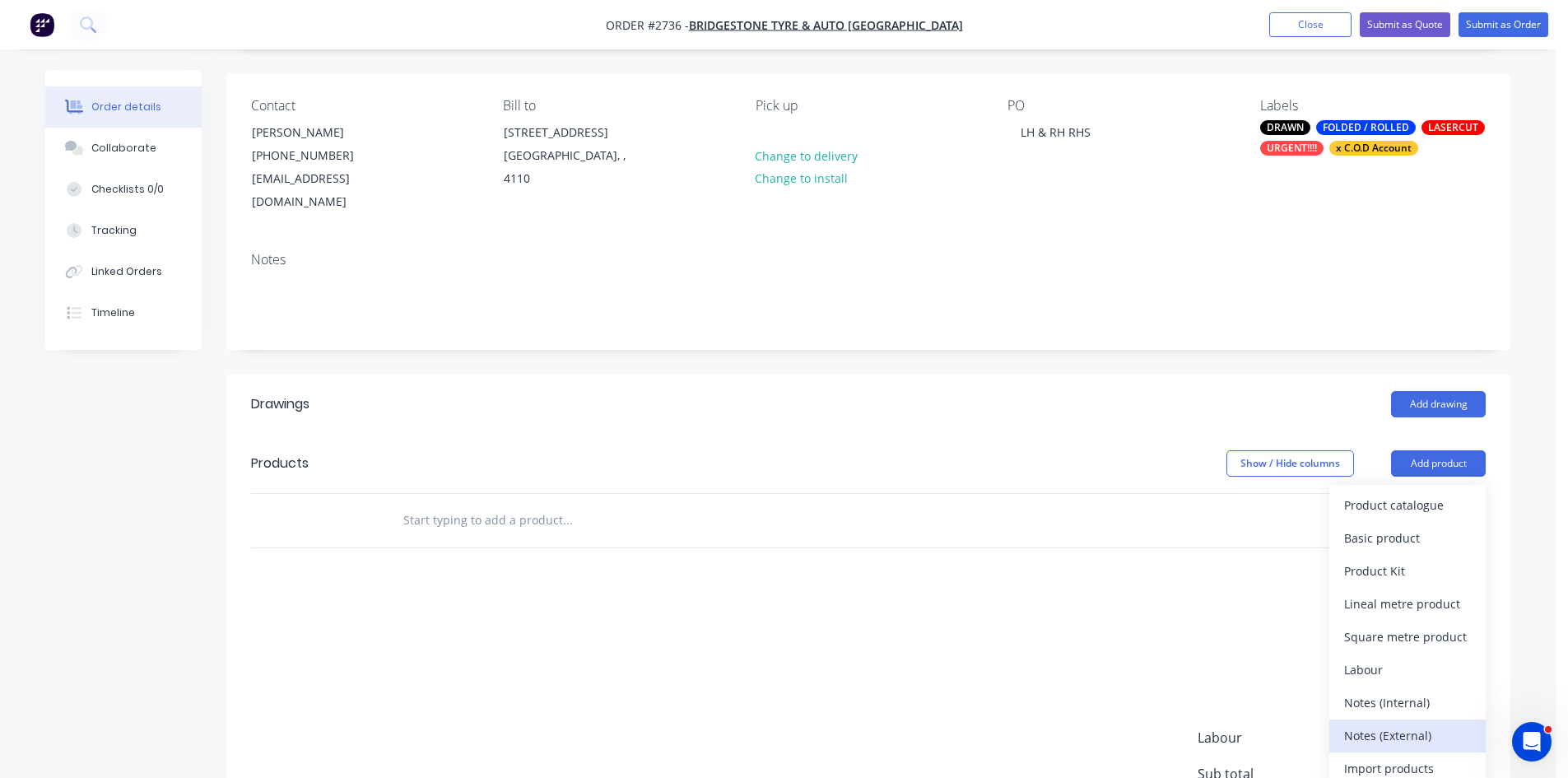
click at [1390, 724] on div "Notes (External)" at bounding box center [1408, 735] width 127 height 24
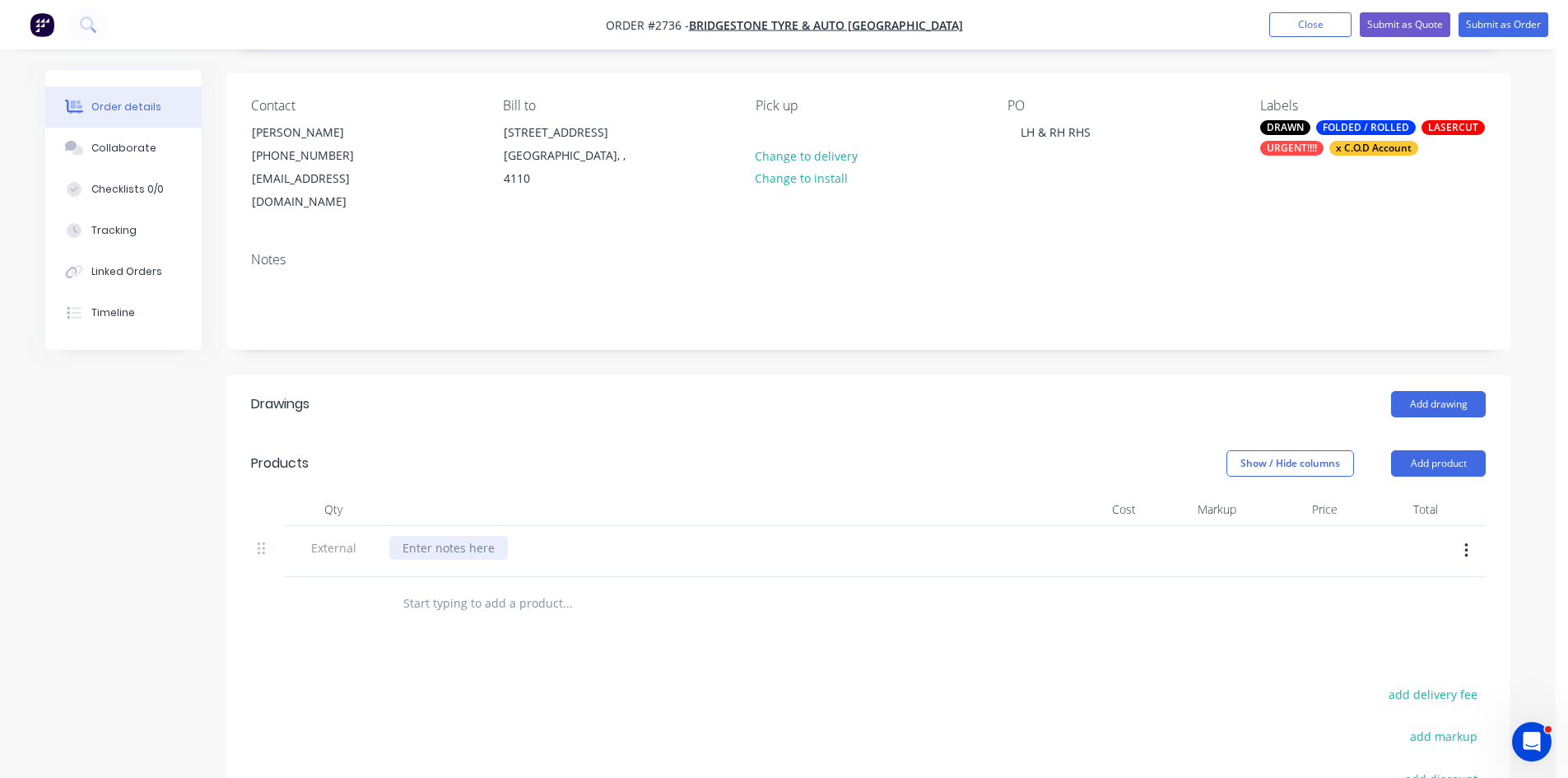
click at [468, 536] on div at bounding box center [449, 548] width 119 height 24
click at [470, 587] on input "text" at bounding box center [567, 604] width 329 height 33
type input "LEFT HAND"
click at [530, 644] on div "Drawings Add drawing Products Show / Hide columns Add product Qty Cost Markup P…" at bounding box center [868, 700] width 1284 height 651
click at [451, 587] on input "LEFT HAND" at bounding box center [567, 604] width 329 height 33
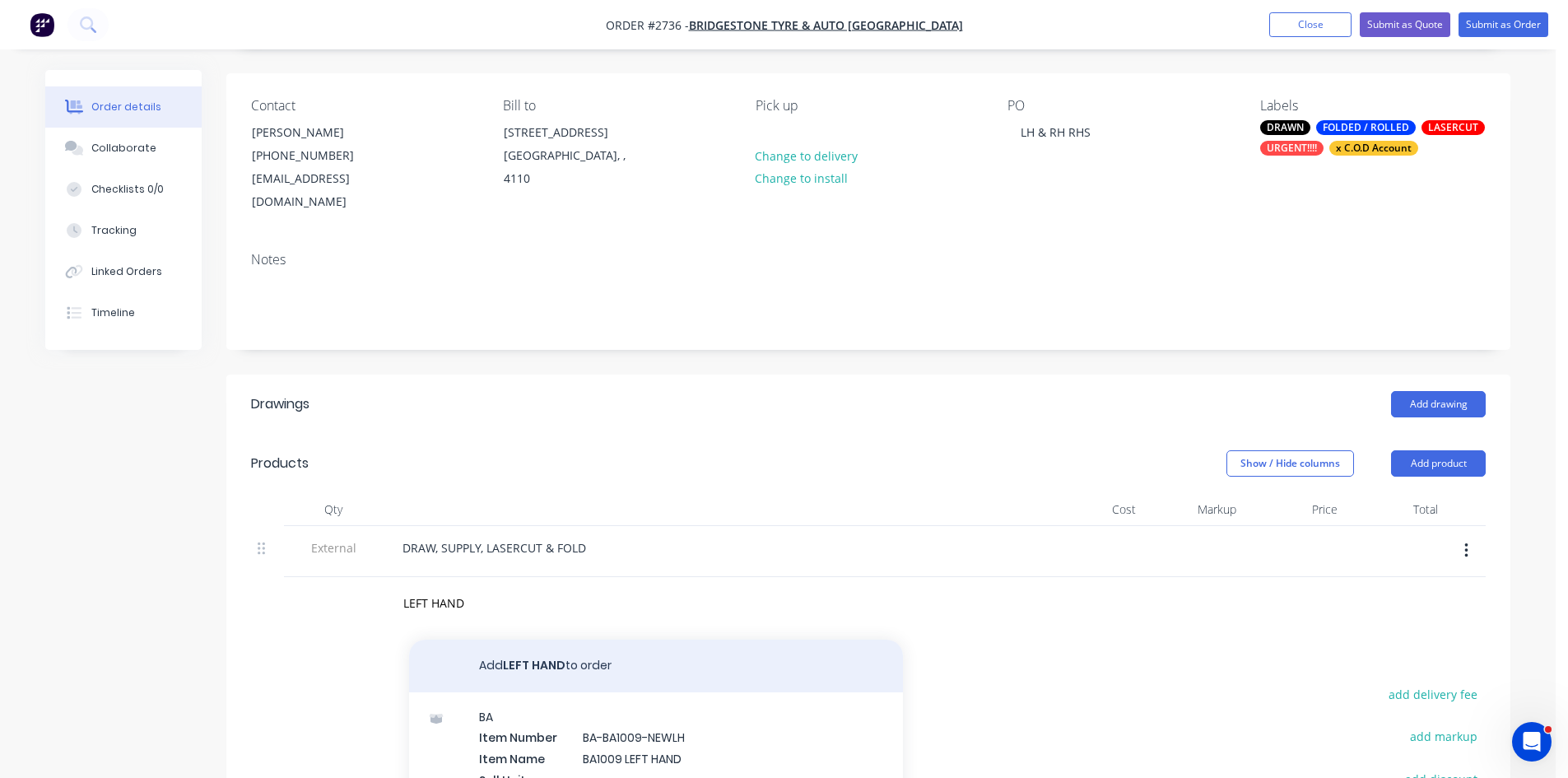
click at [506, 639] on button "Add LEFT HAND to order" at bounding box center [656, 666] width 494 height 53
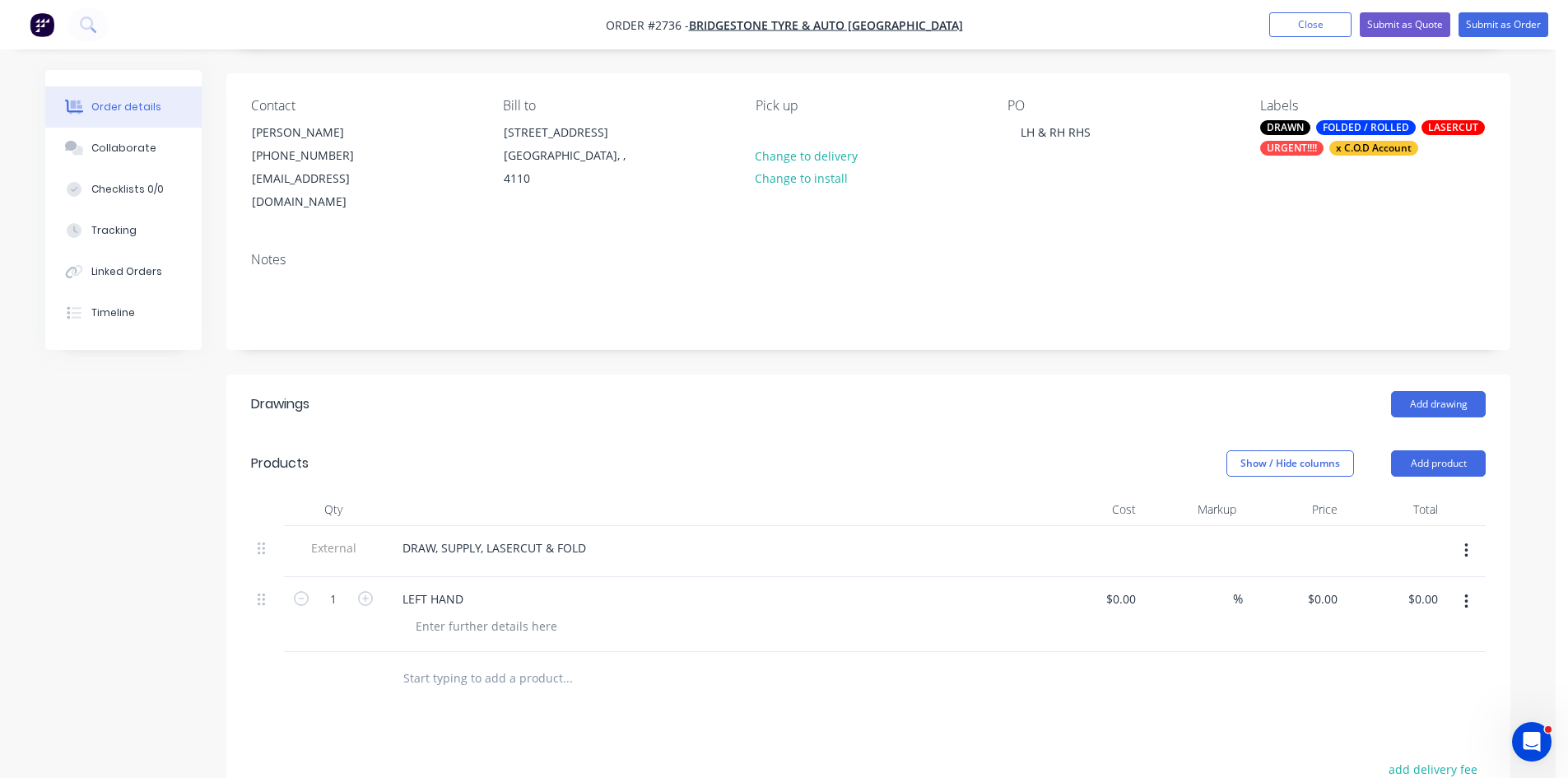
click at [440, 662] on input "text" at bounding box center [567, 678] width 329 height 33
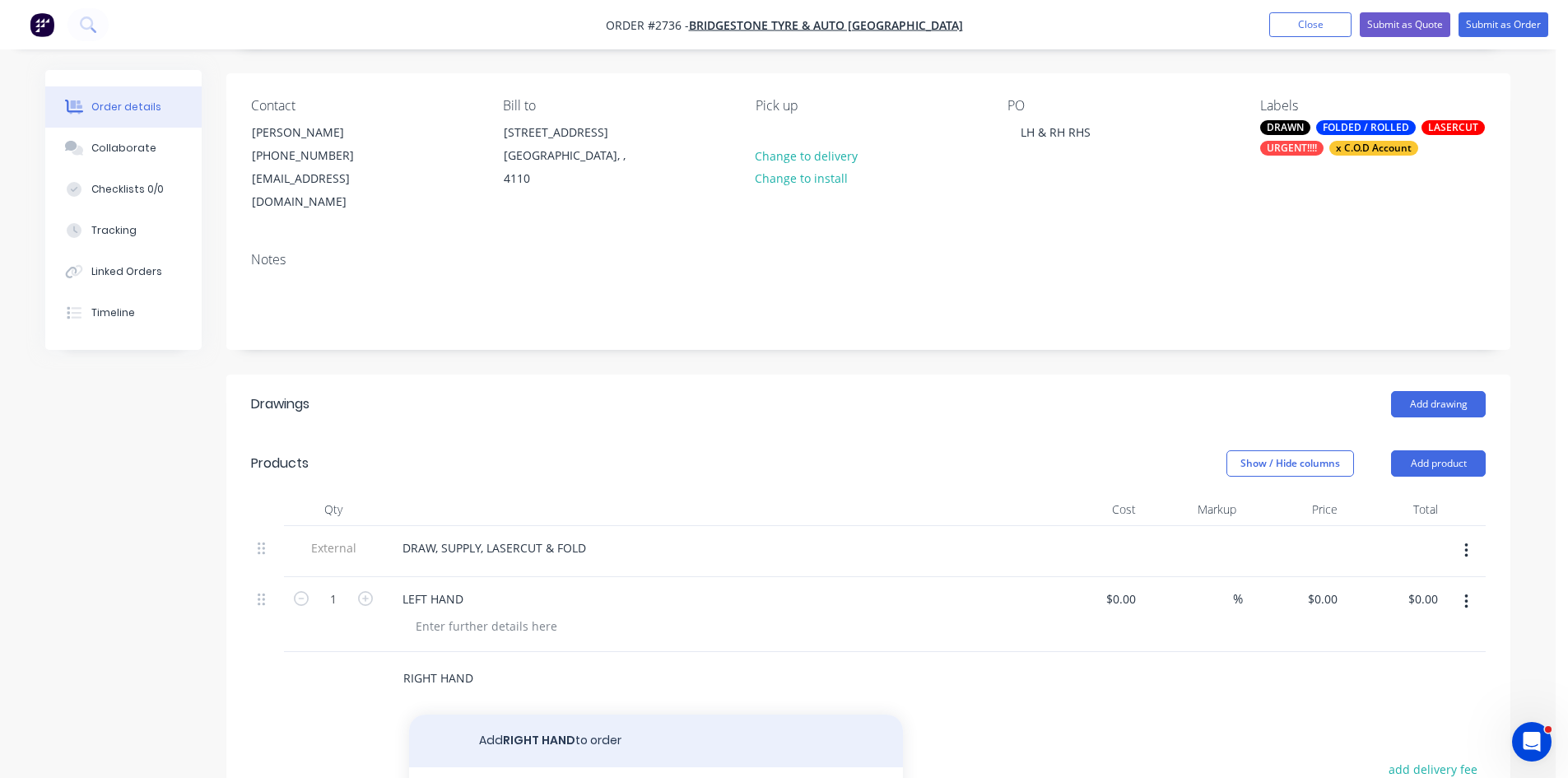
type input "RIGHT HAND"
click at [546, 714] on button "Add RIGHT HAND to order" at bounding box center [656, 741] width 494 height 53
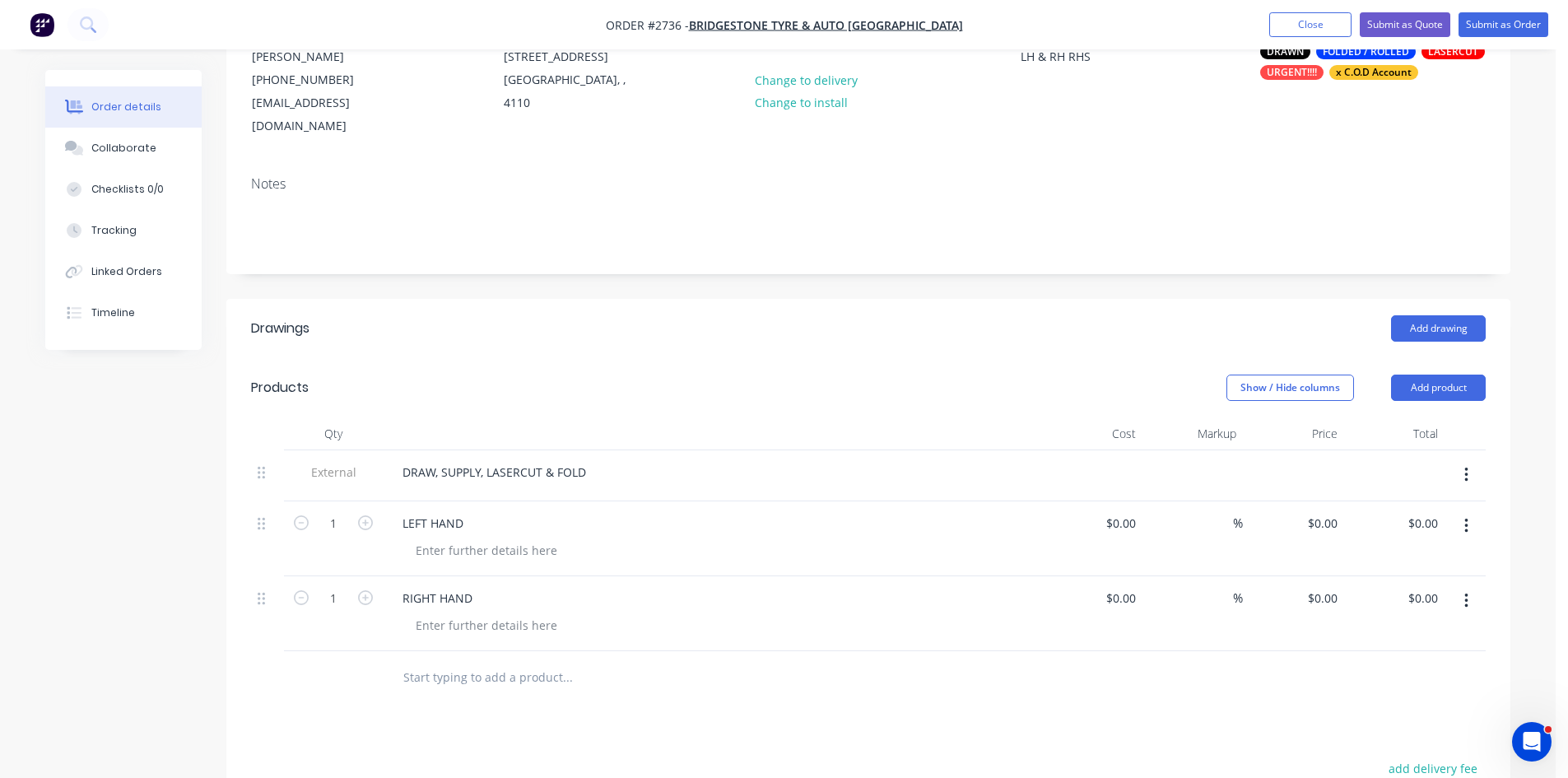
scroll to position [192, 0]
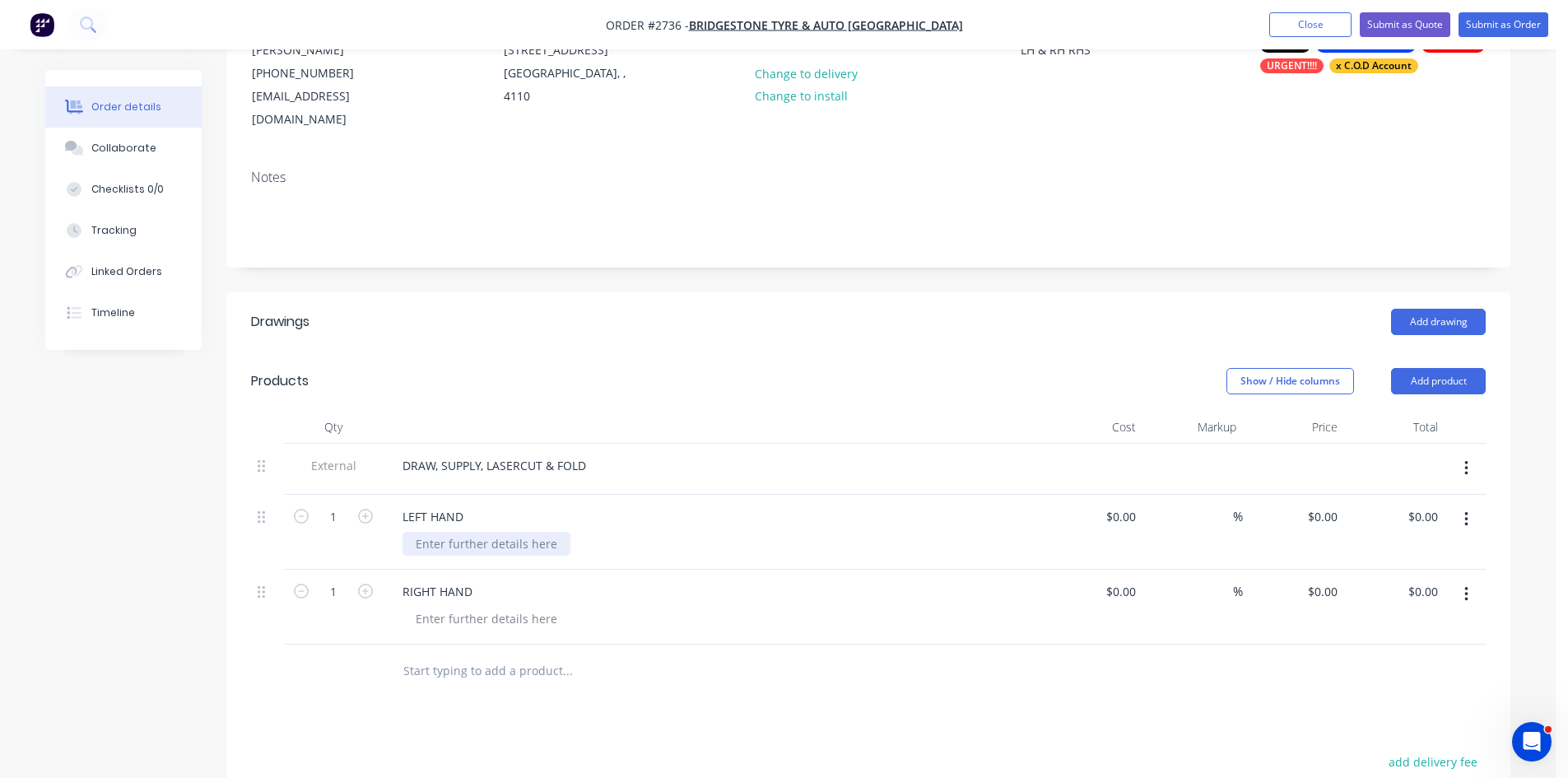
click at [456, 532] on div at bounding box center [487, 544] width 168 height 24
drag, startPoint x: 581, startPoint y: 516, endPoint x: 393, endPoint y: 532, distance: 188.7
click at [390, 531] on div "LEFT HAND MATERIAL: 1MM ZINC ANNEAL" at bounding box center [712, 532] width 658 height 75
copy div "MATERIAL: 1MM ZINC ANNEAL"
click at [469, 607] on div at bounding box center [487, 619] width 168 height 24
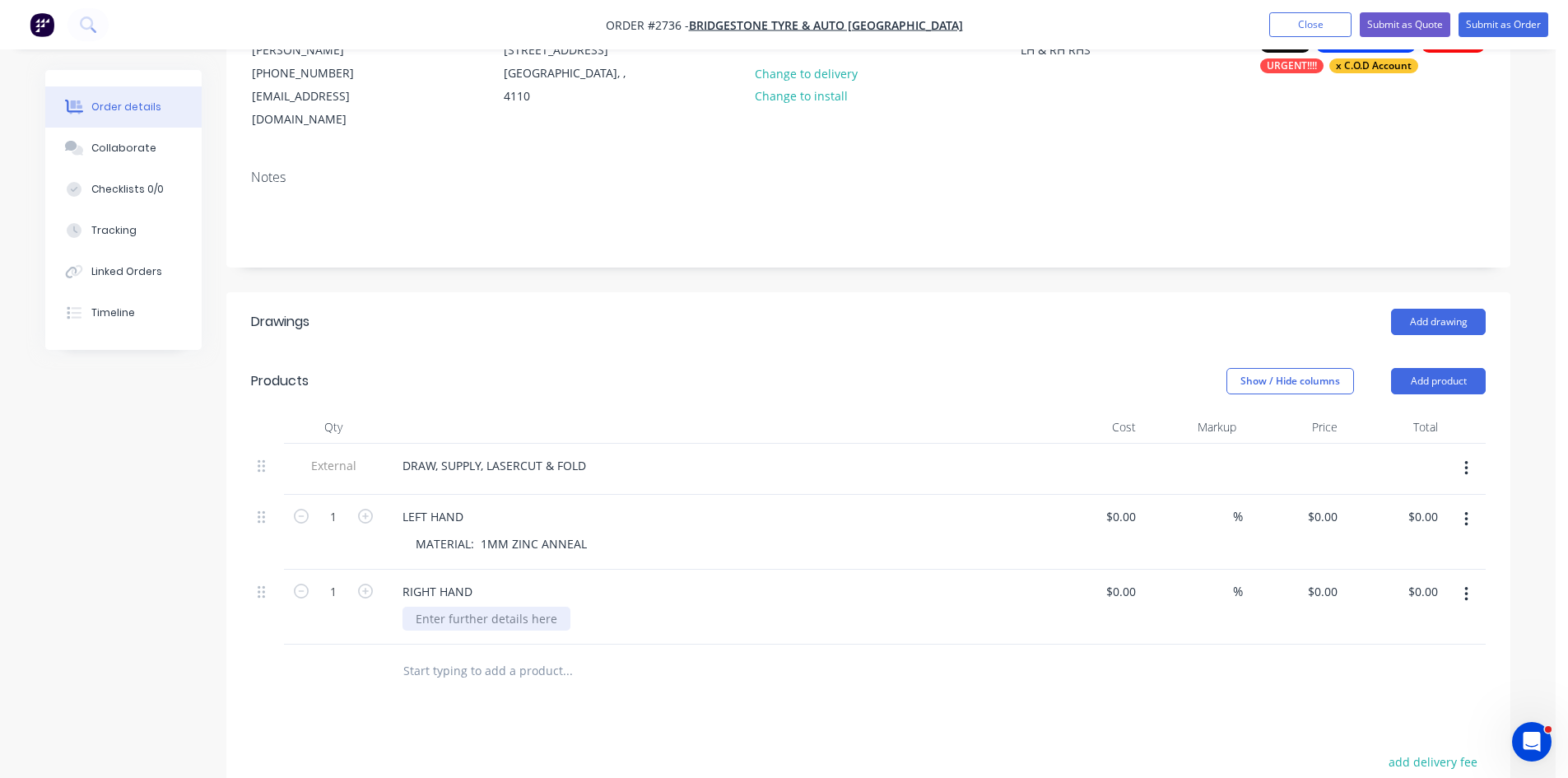
paste div
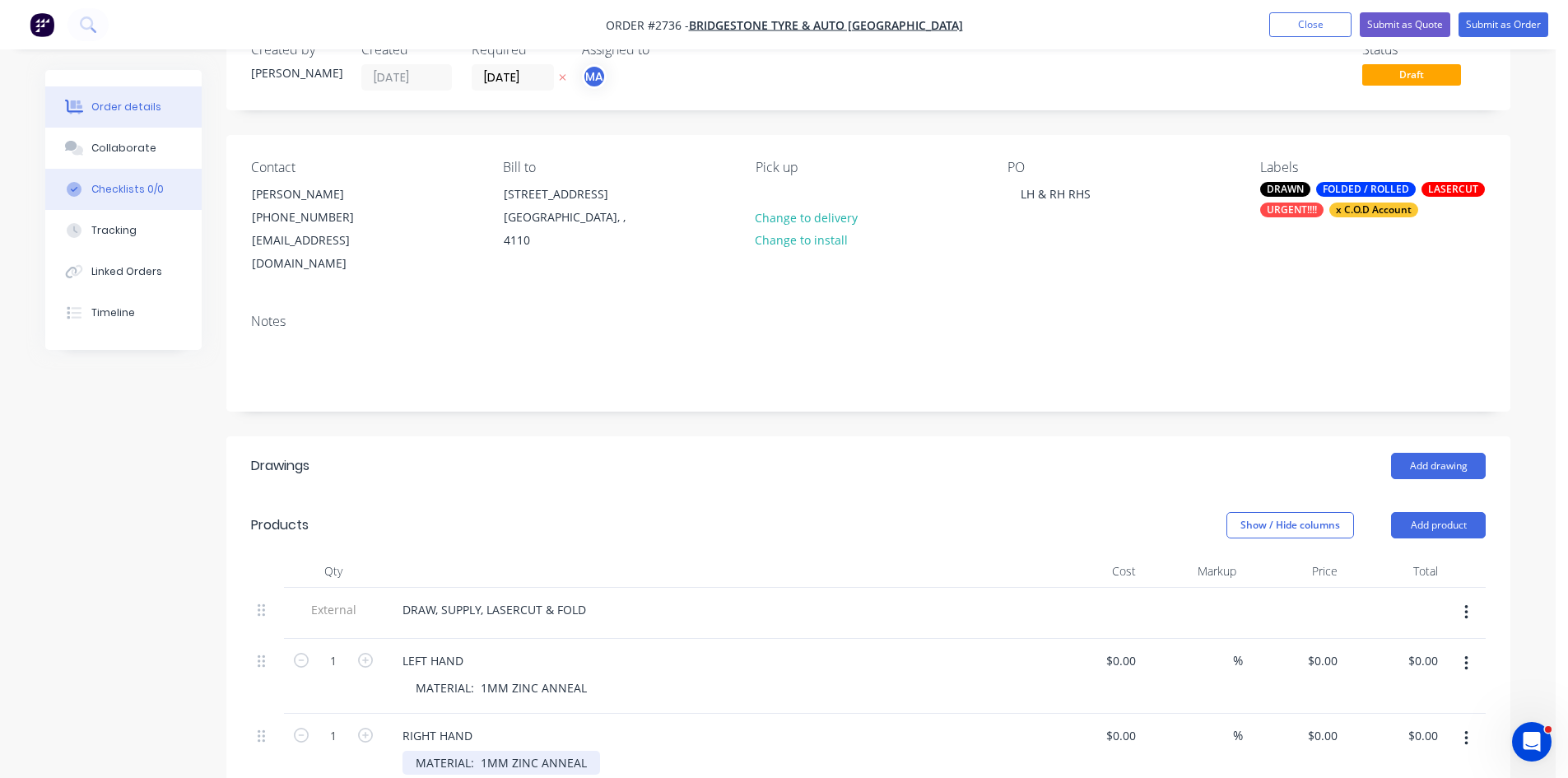
scroll to position [27, 0]
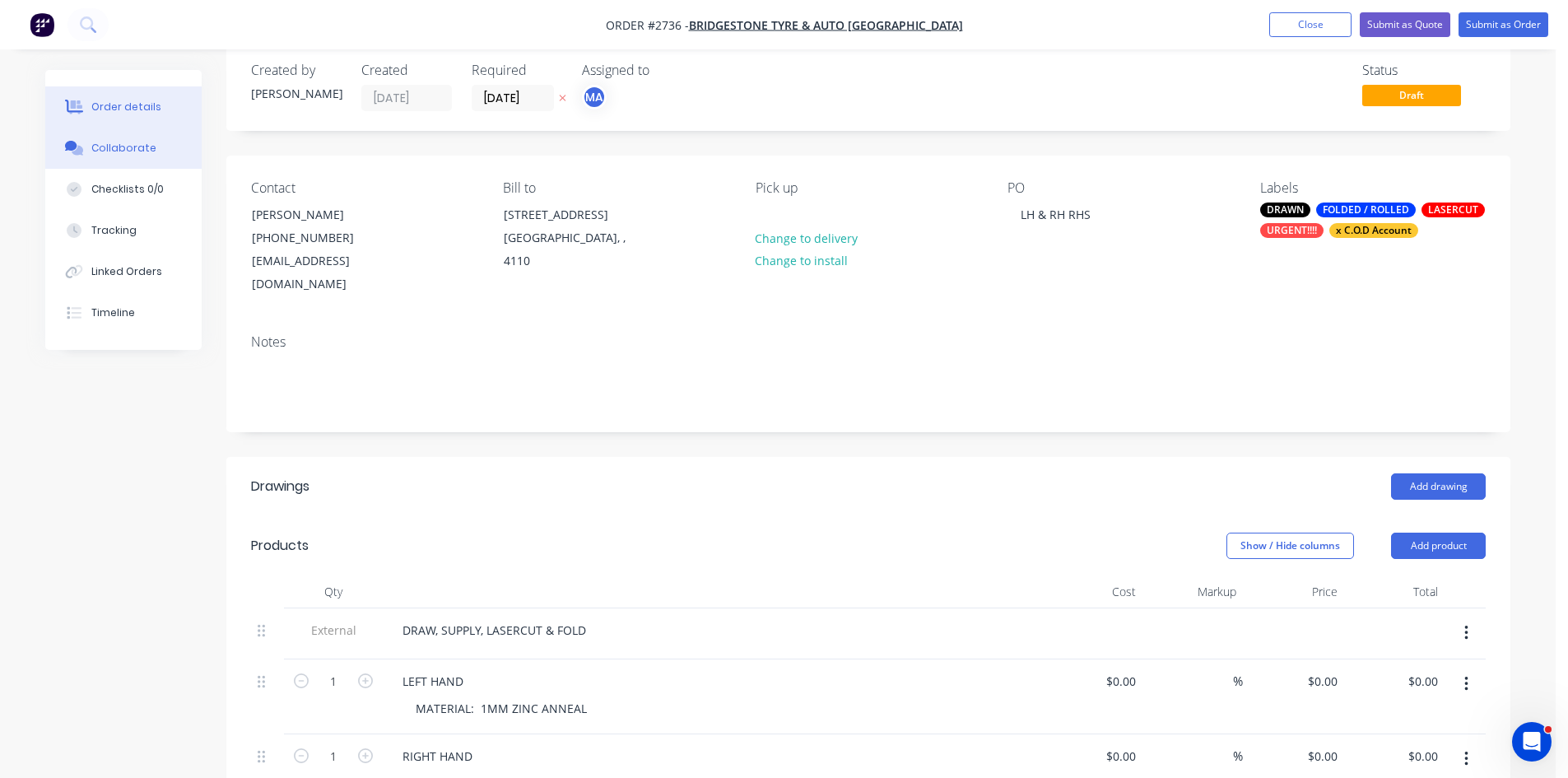
click at [120, 145] on div "Collaborate" at bounding box center [124, 149] width 65 height 15
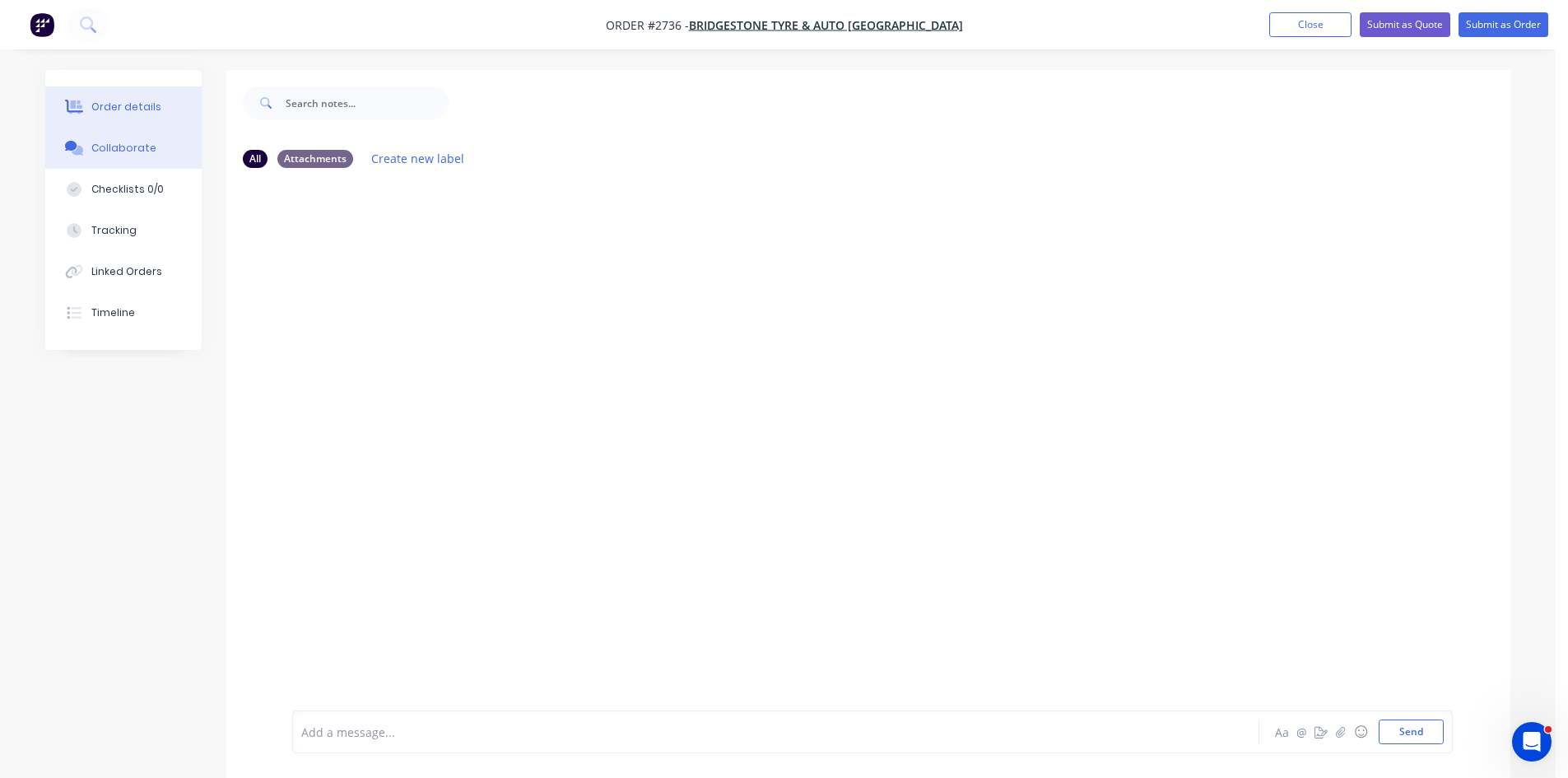
click at [141, 99] on button "Order details" at bounding box center [124, 107] width 157 height 41
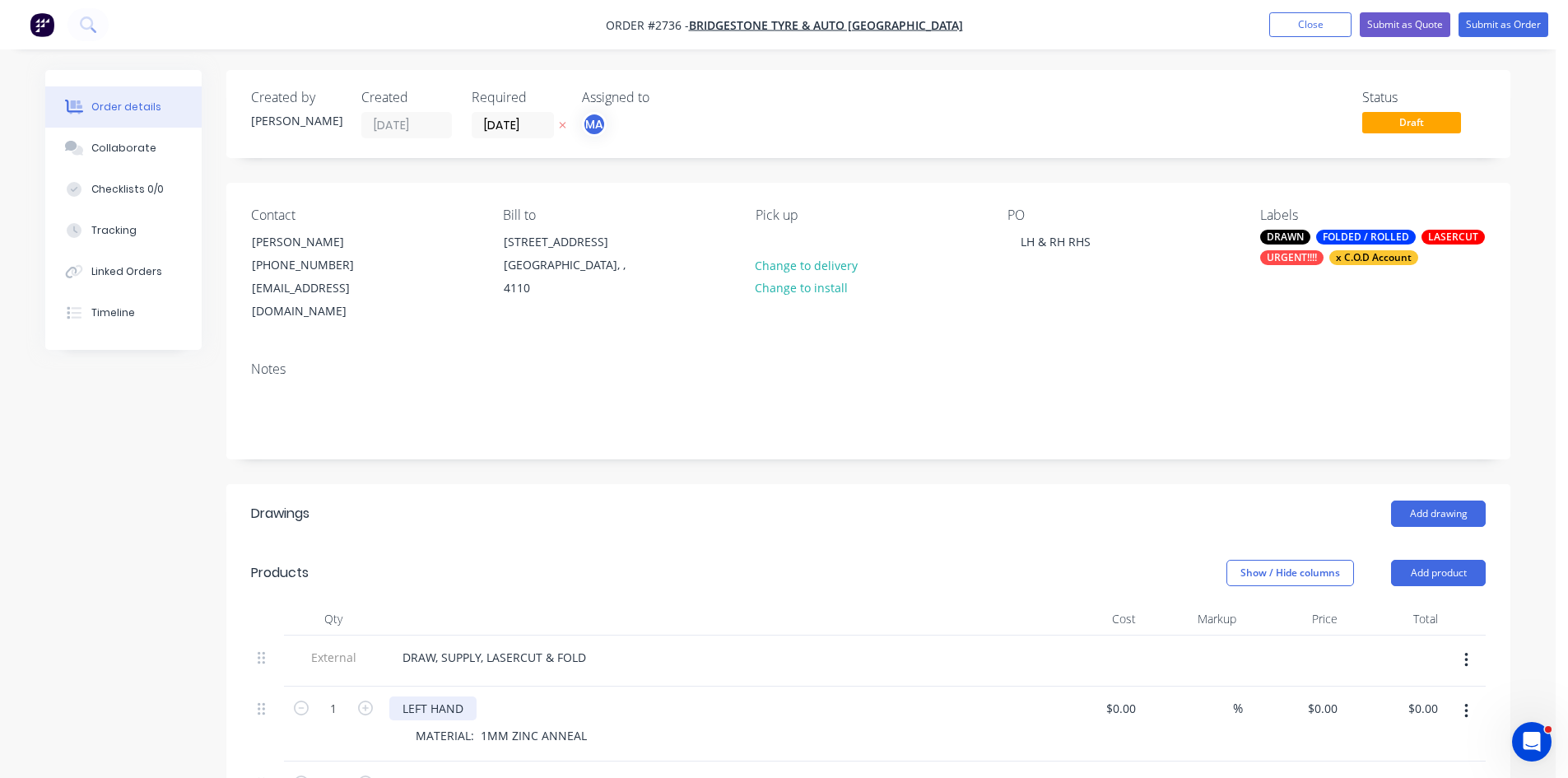
click at [401, 696] on div "LEFT HAND" at bounding box center [433, 708] width 87 height 24
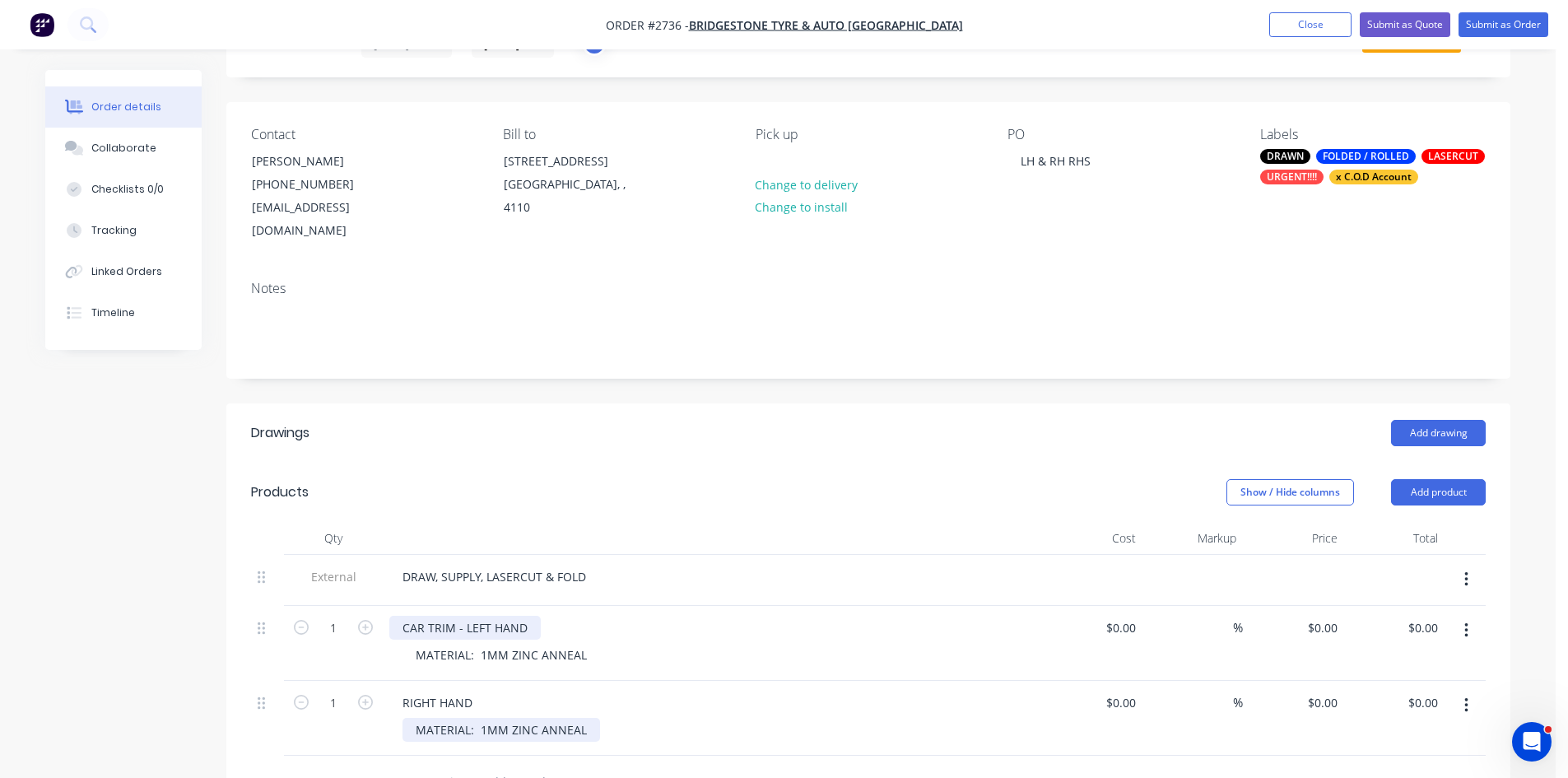
scroll to position [83, 0]
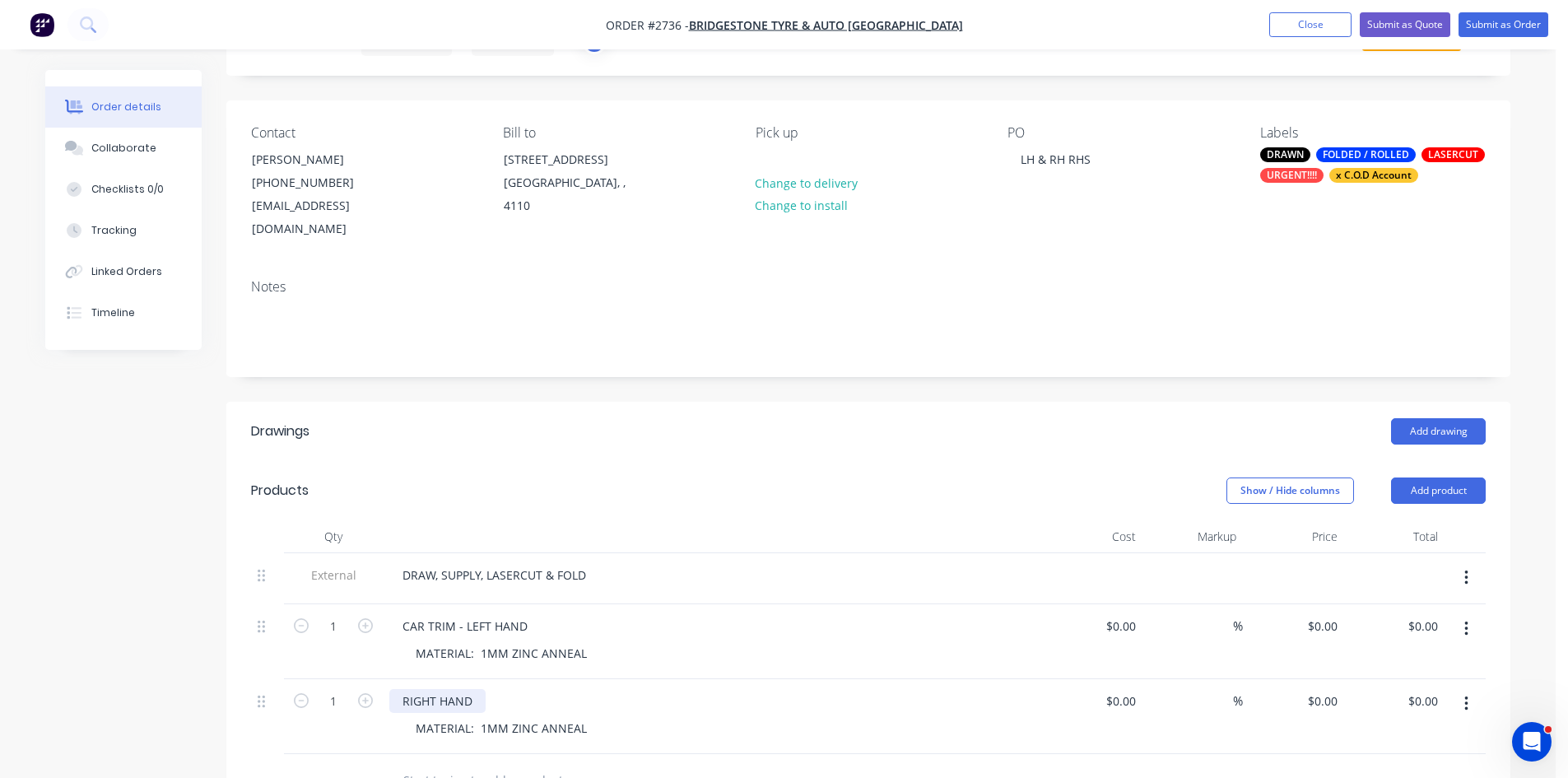
click at [399, 689] on div "RIGHT HAND" at bounding box center [437, 700] width 97 height 24
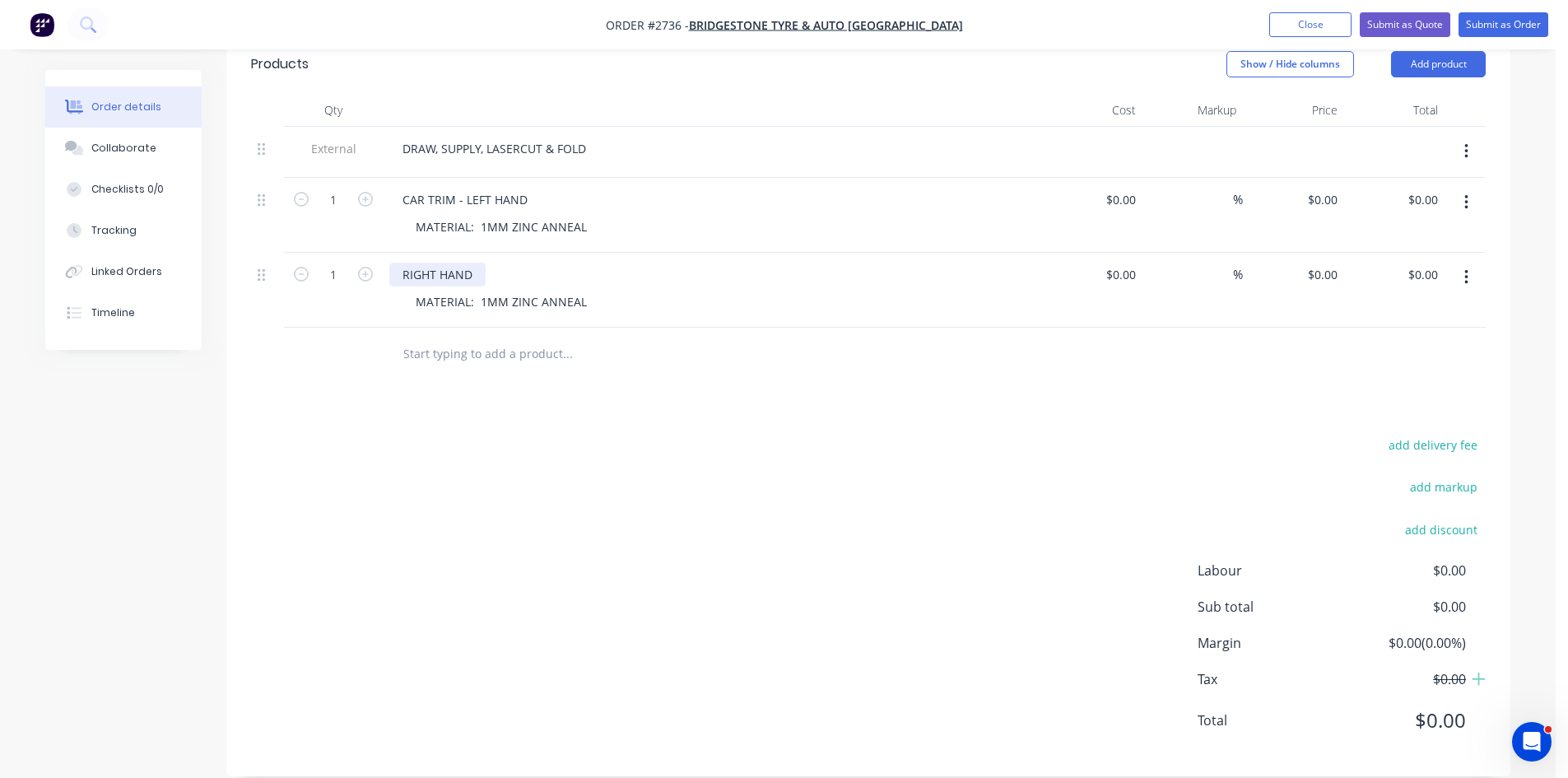
click at [403, 262] on div "RIGHT HAND" at bounding box center [437, 274] width 97 height 24
click at [584, 137] on div "DRAW, SUPPLY, LASERCUT & FOLD" at bounding box center [494, 149] width 210 height 24
click at [589, 137] on div "DRAW, SUPPLY, LASERCUT & FOLD" at bounding box center [494, 149] width 210 height 24
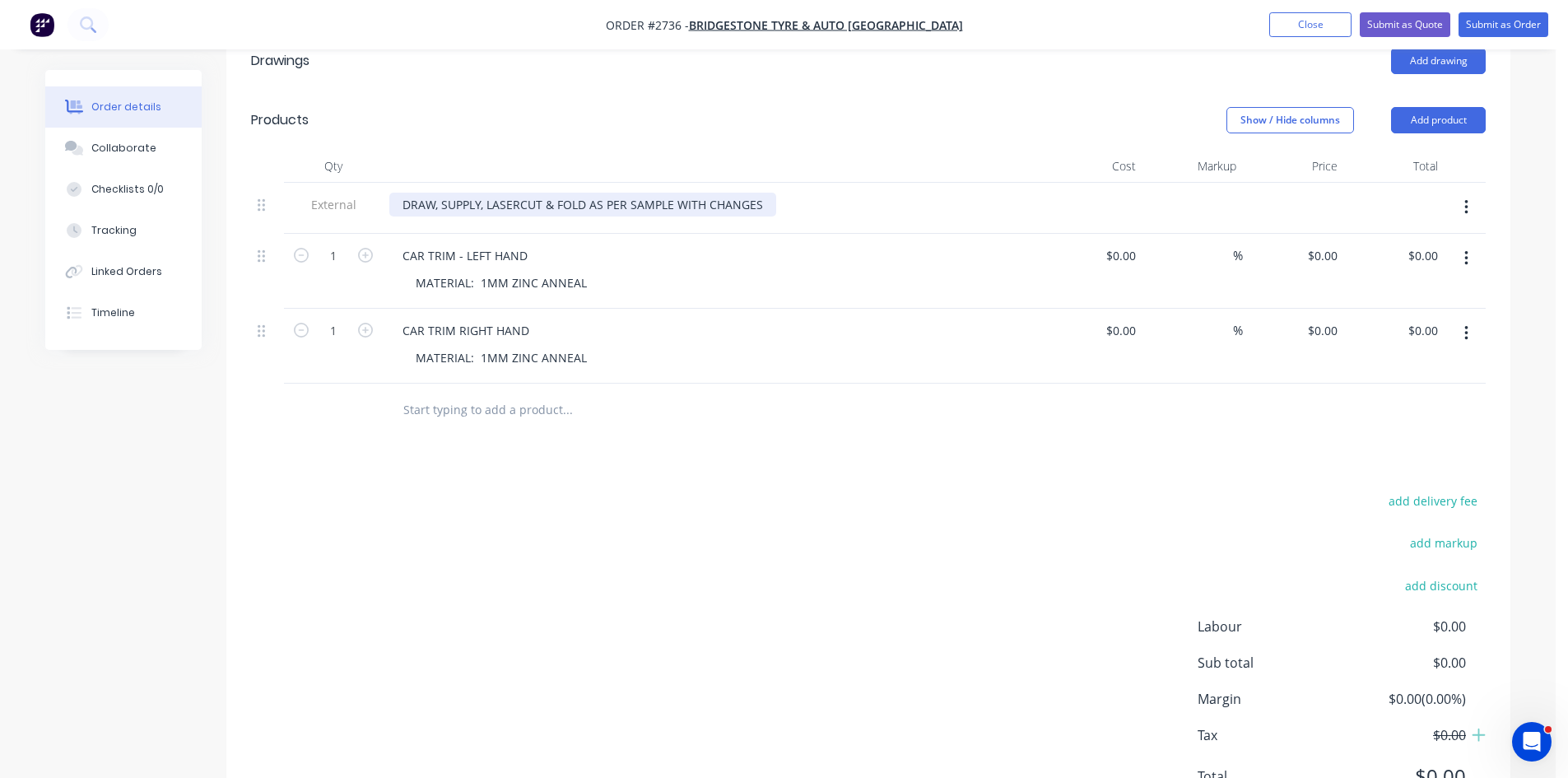
scroll to position [427, 0]
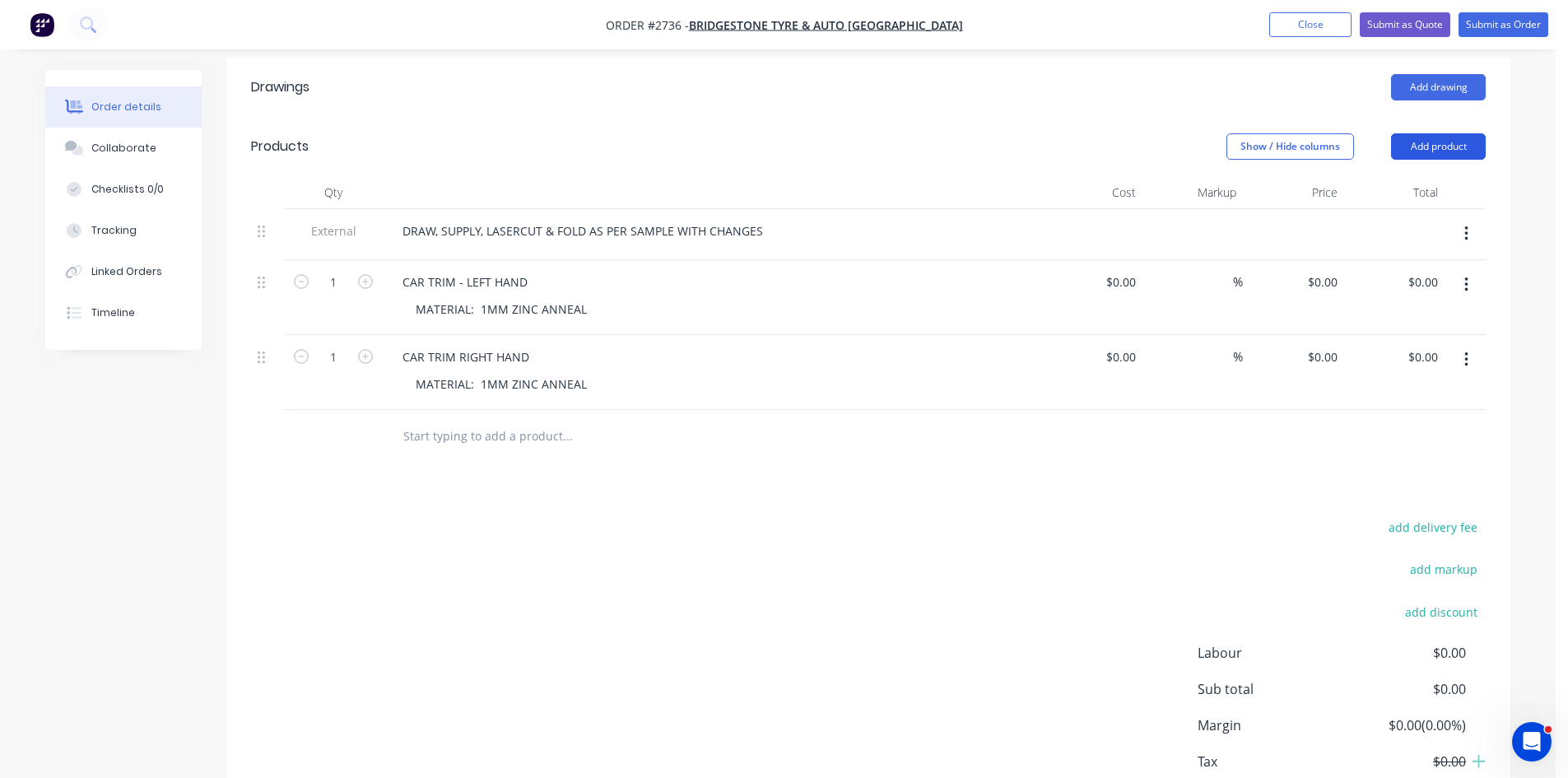
click at [1449, 134] on button "Add product" at bounding box center [1439, 147] width 95 height 26
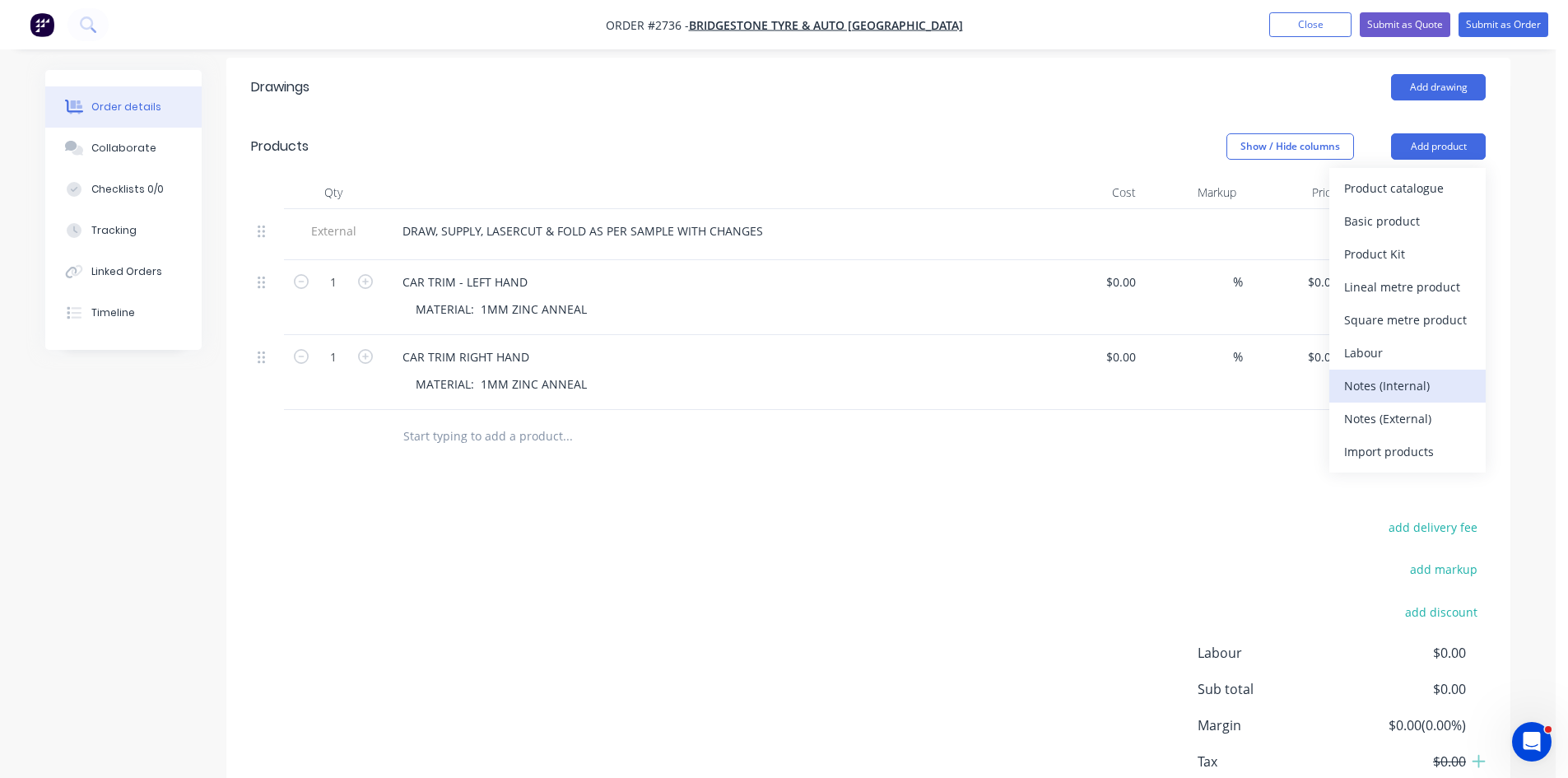
click at [1400, 374] on div "Notes (Internal)" at bounding box center [1408, 385] width 127 height 24
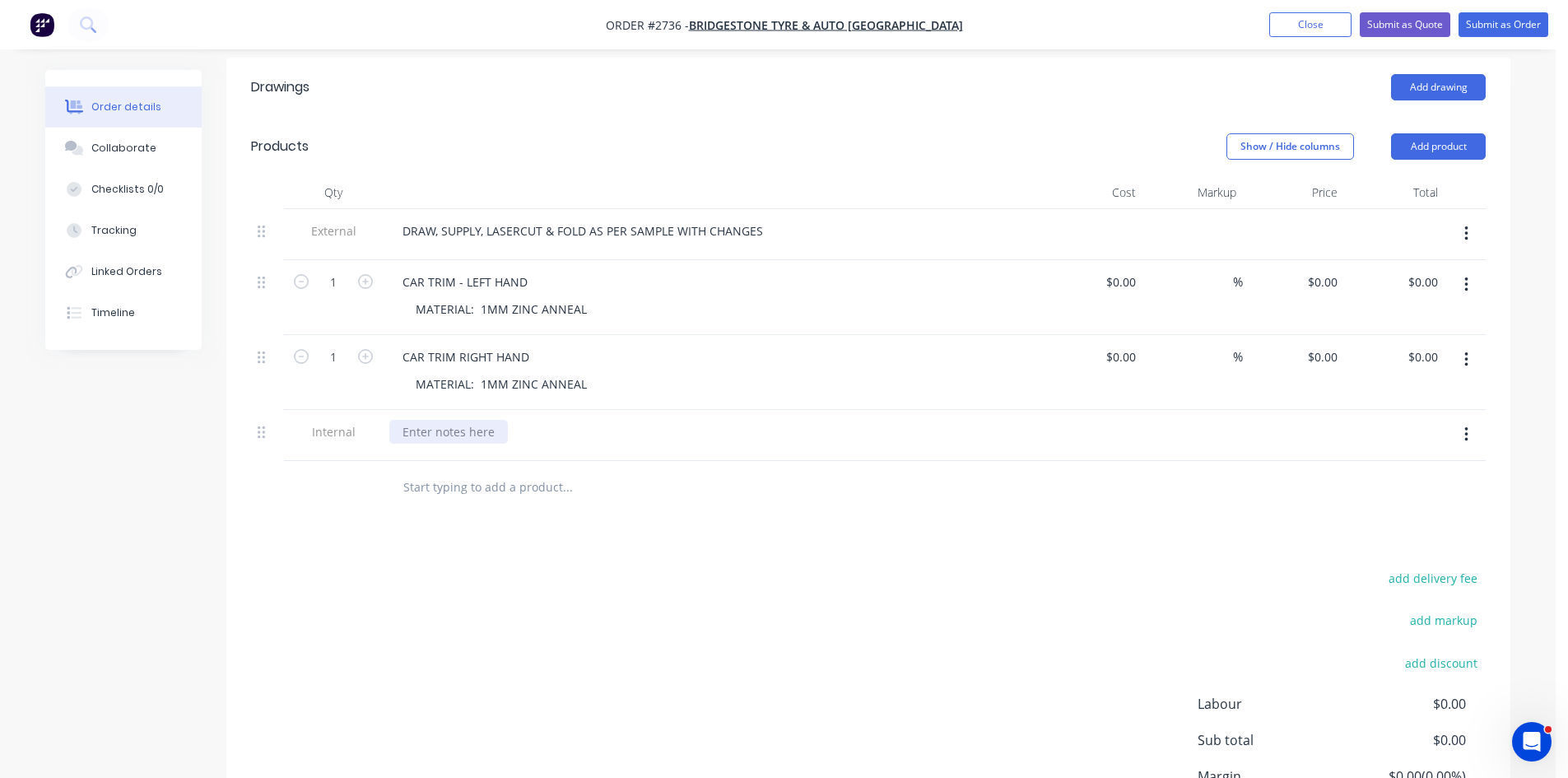
click at [461, 420] on div at bounding box center [449, 431] width 119 height 24
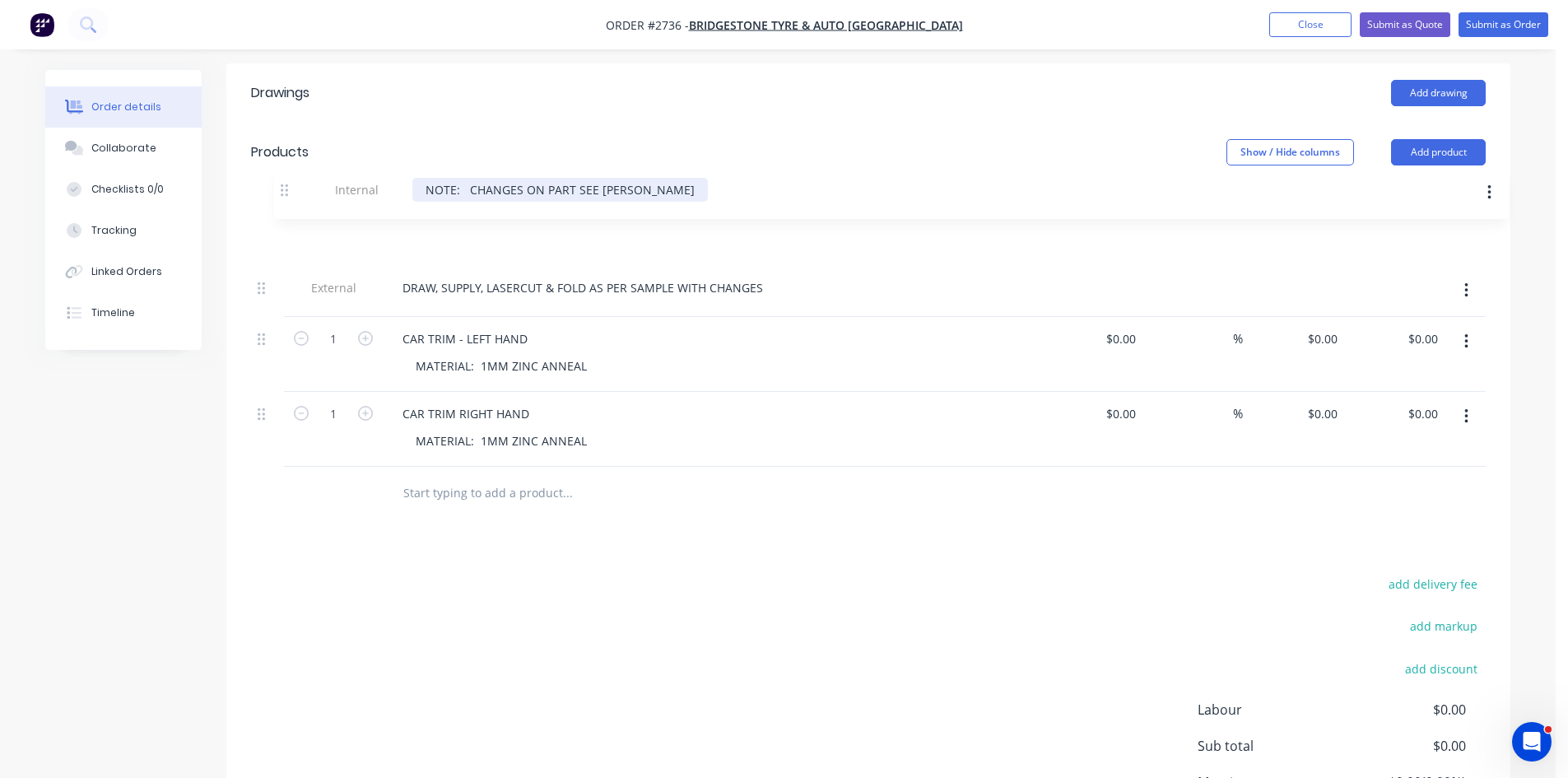
drag, startPoint x: 264, startPoint y: 412, endPoint x: 289, endPoint y: 189, distance: 224.4
click at [289, 189] on div "Qty Cost Markup Price Total External DRAW, SUPPLY, LASERCUT & FOLD AS PER SAMPL…" at bounding box center [868, 324] width 1235 height 285
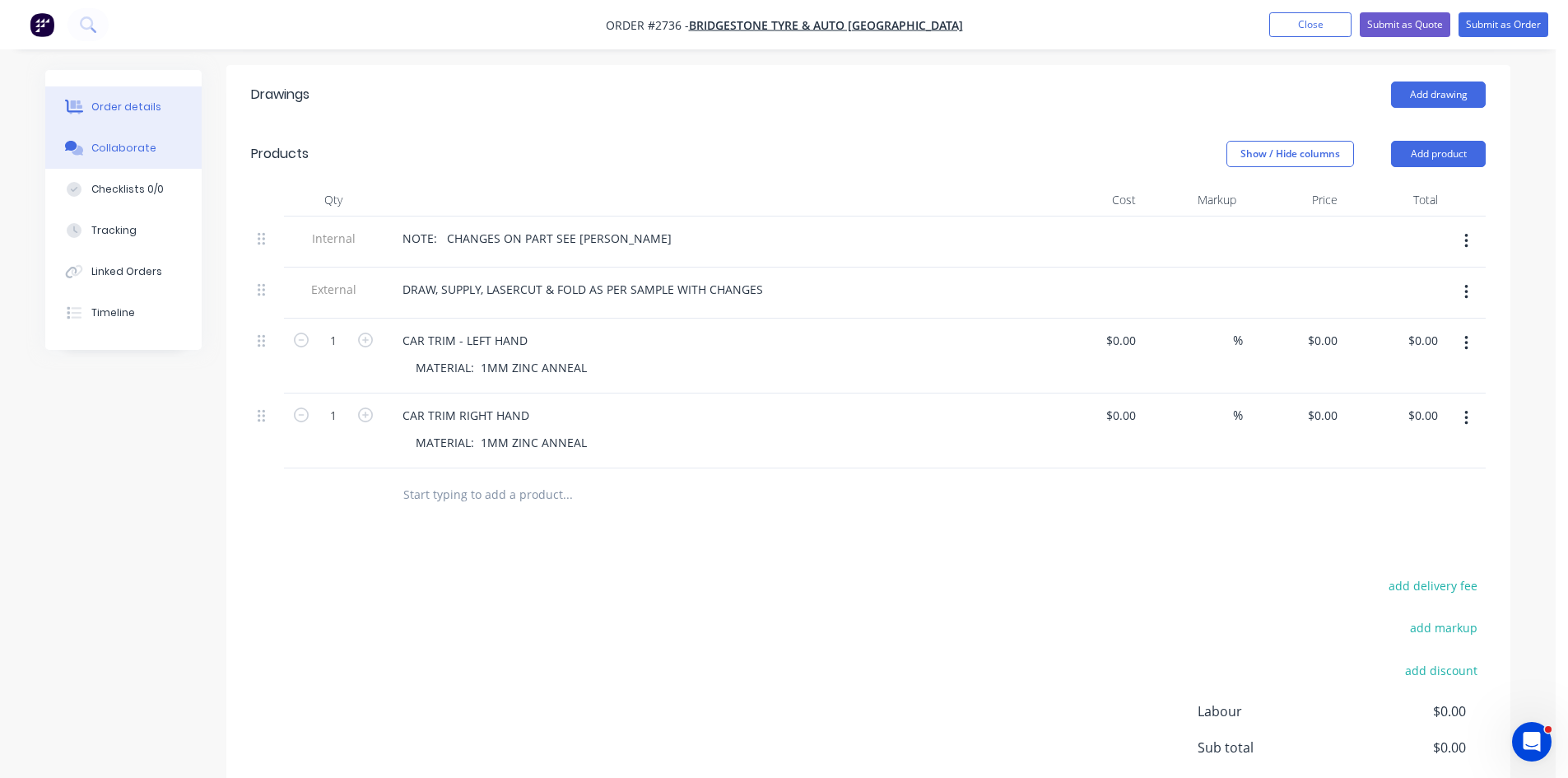
click at [125, 144] on div "Collaborate" at bounding box center [124, 149] width 65 height 15
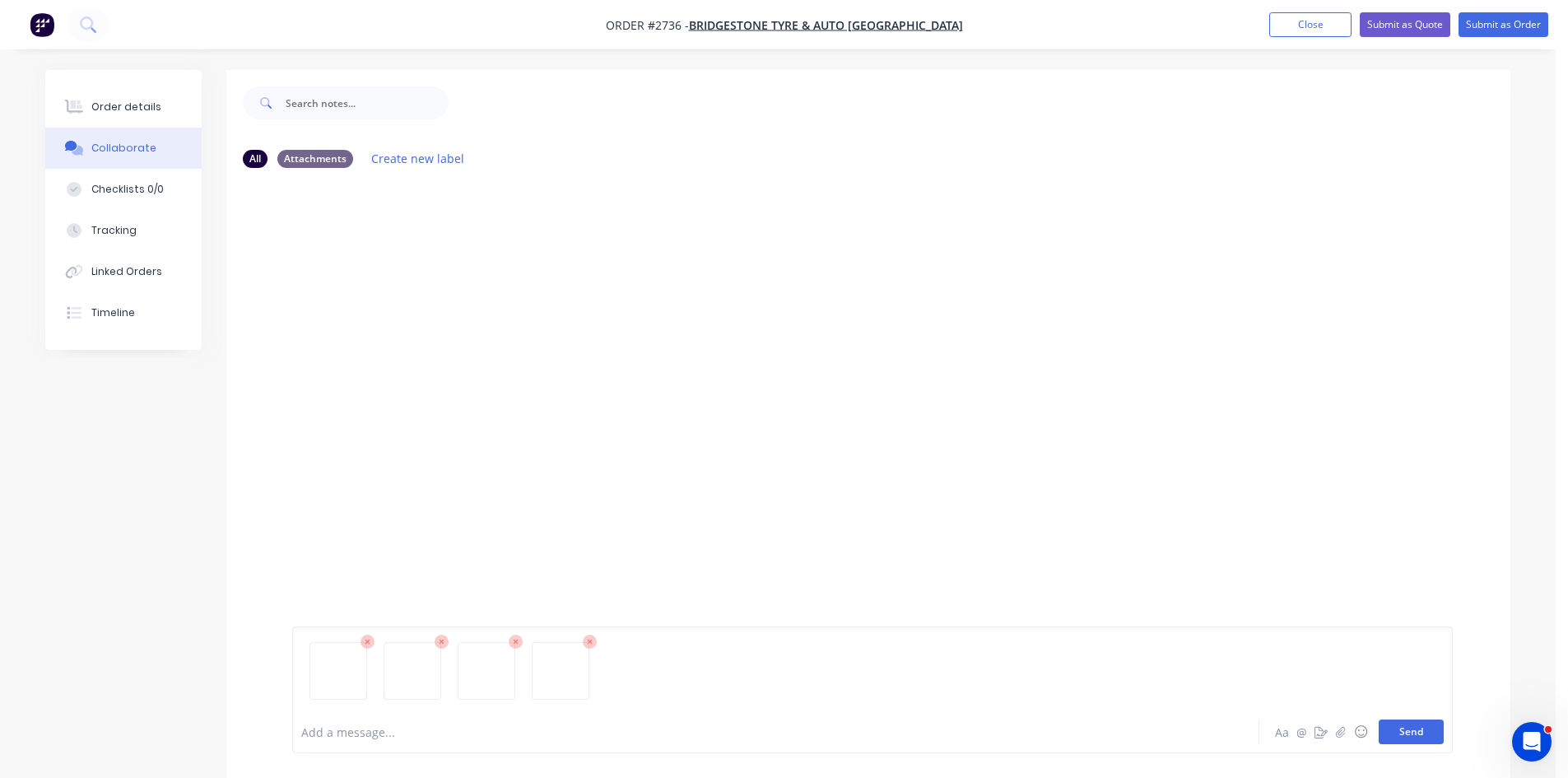
click at [1403, 732] on button "Send" at bounding box center [1411, 732] width 65 height 25
click at [1421, 728] on button "Send" at bounding box center [1411, 732] width 65 height 25
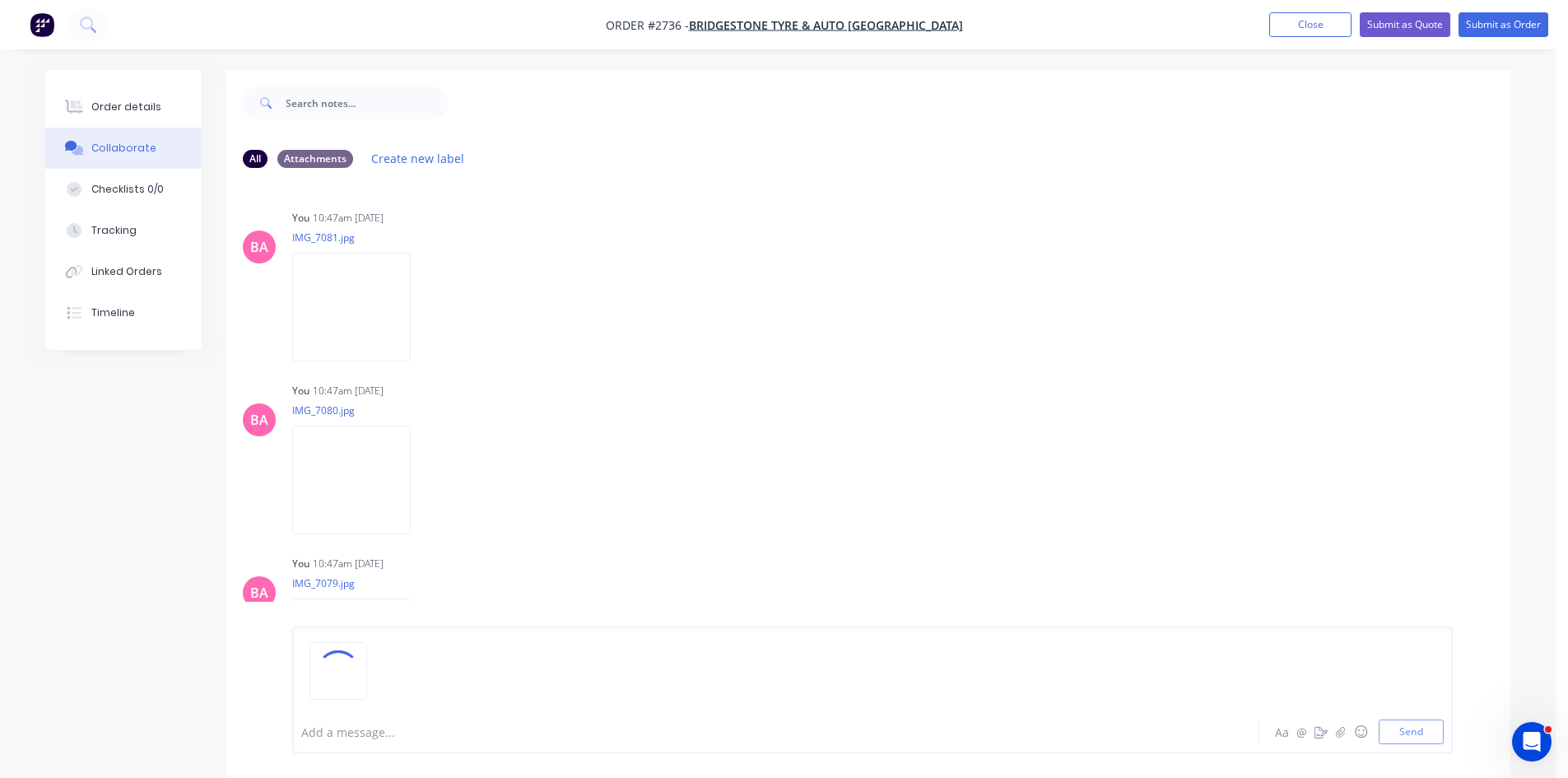
scroll to position [177, 0]
click at [144, 104] on div "Order details" at bounding box center [126, 107] width 70 height 15
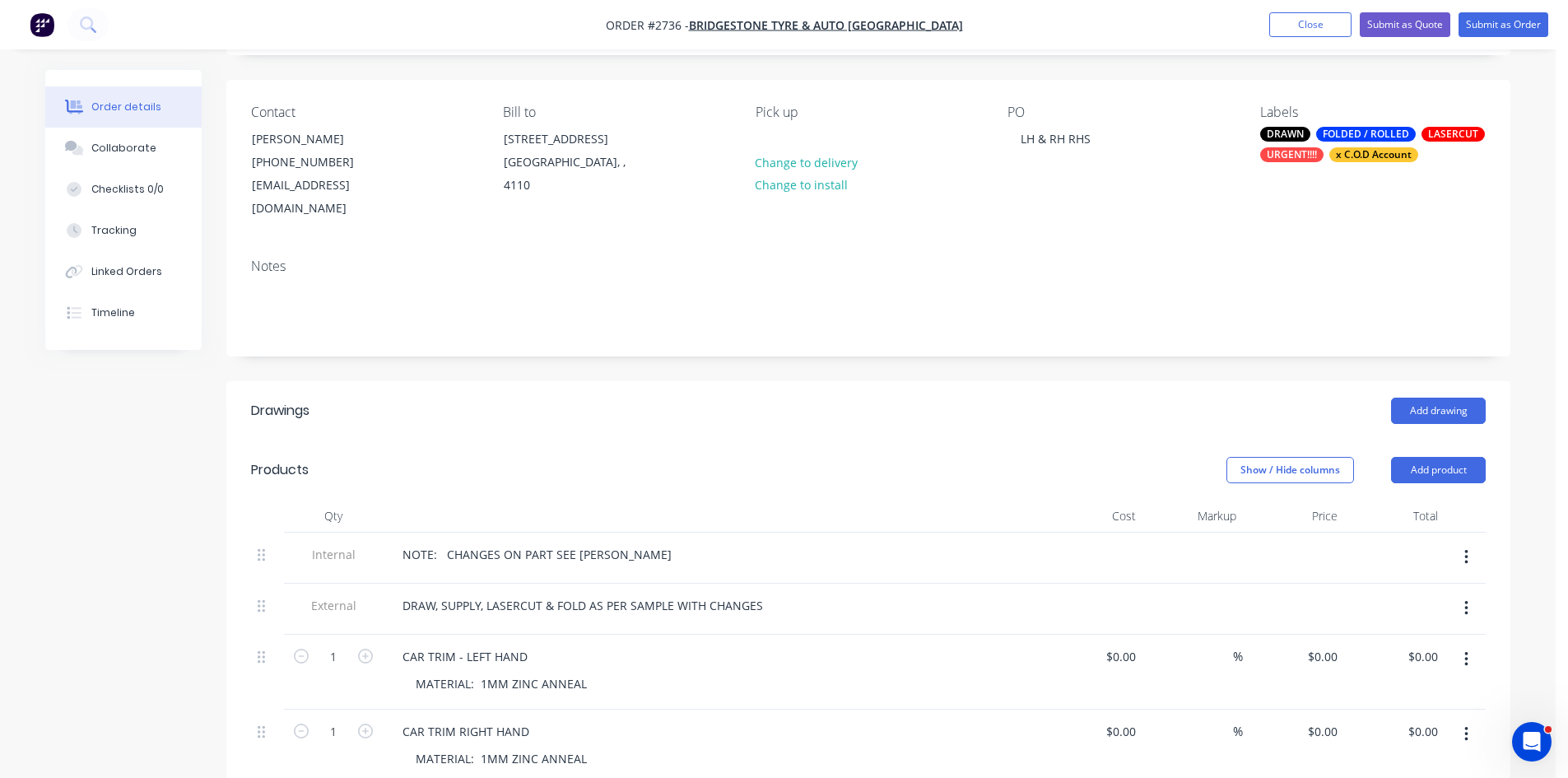
scroll to position [110, 0]
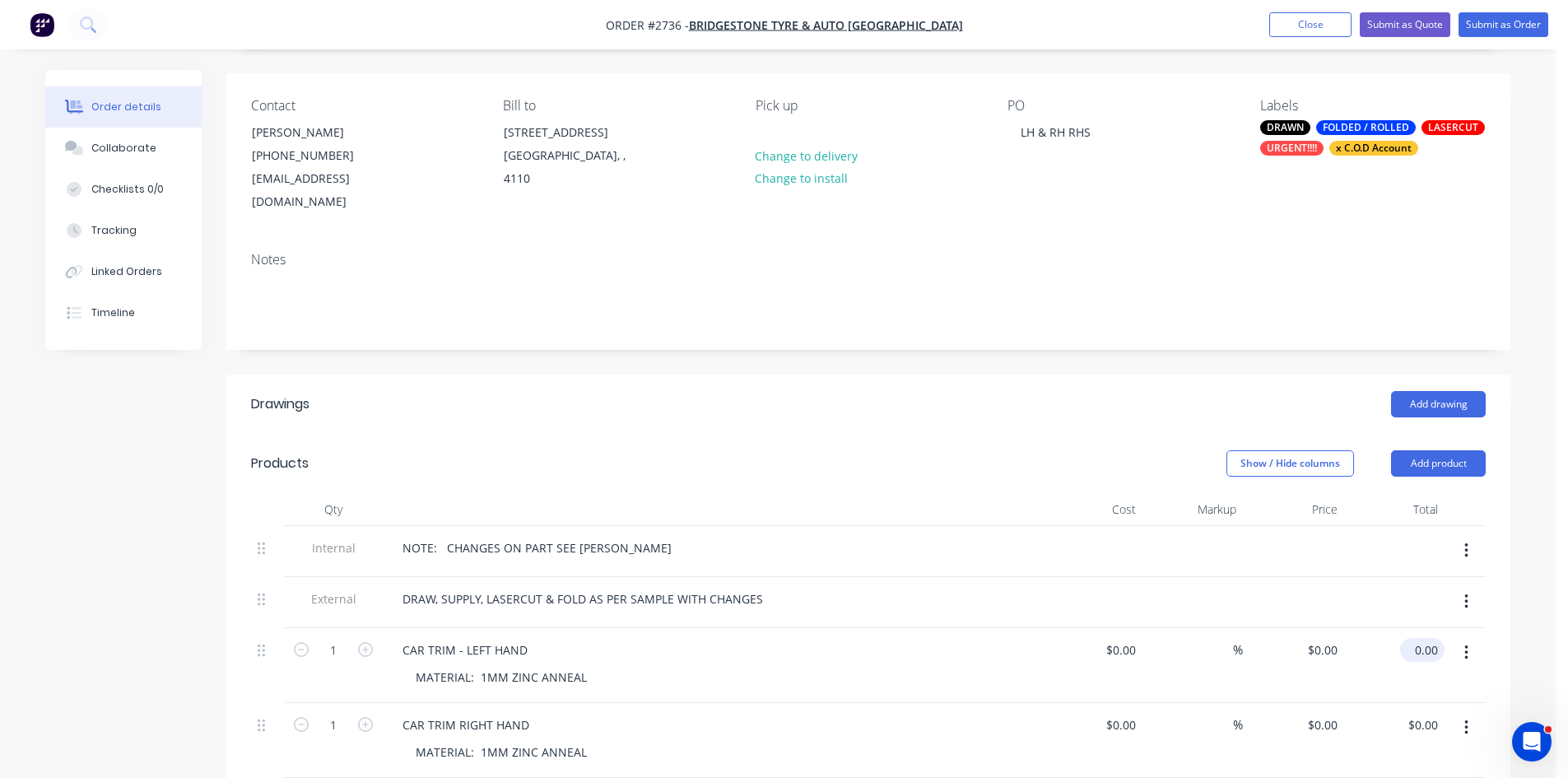
click at [1421, 638] on input "0.00" at bounding box center [1426, 649] width 38 height 24
type input "125.00"
type input "$125.00"
click at [1429, 713] on input "0.00" at bounding box center [1429, 724] width 31 height 24
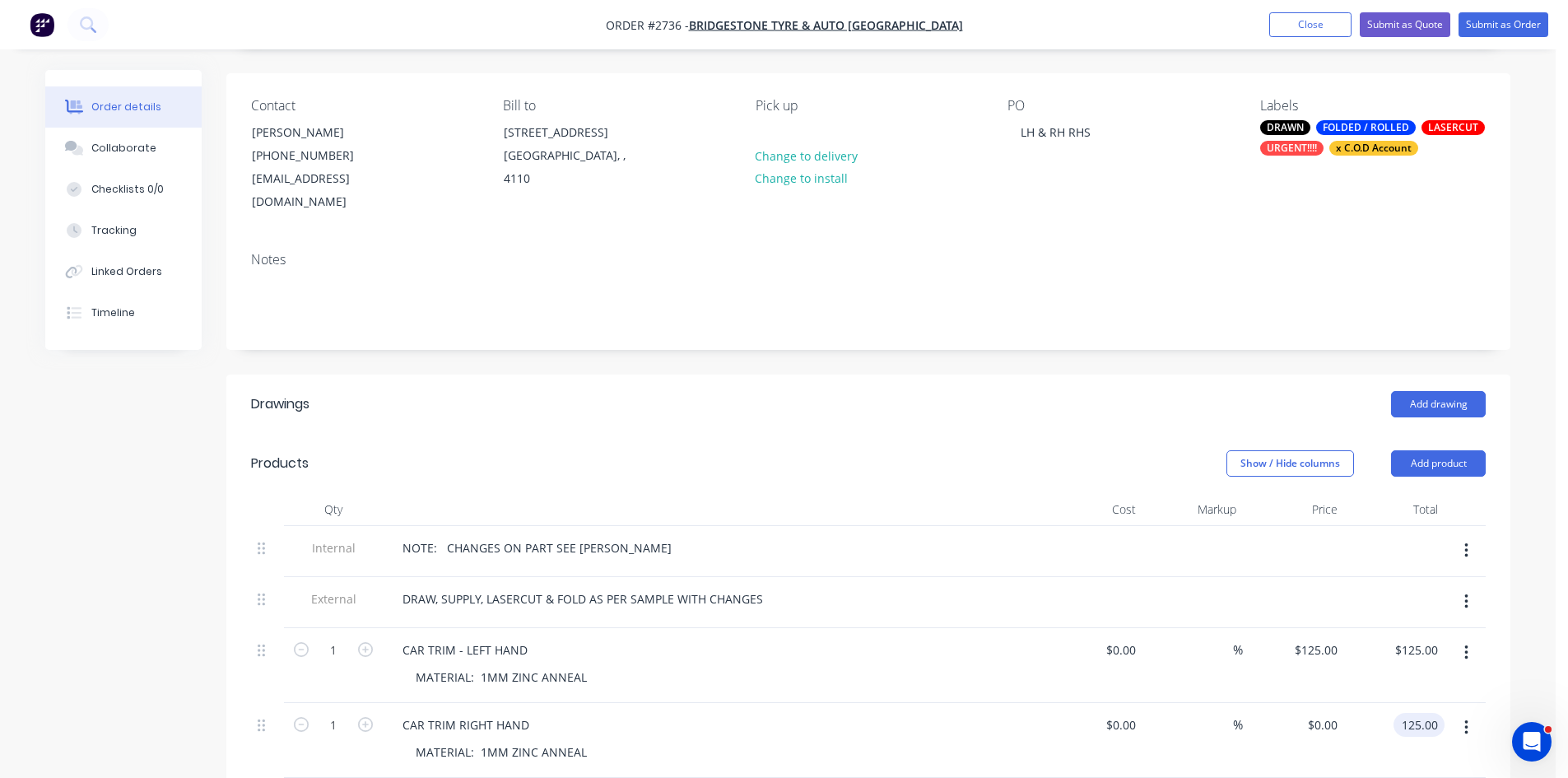
type input "125.00"
type input "$125.00"
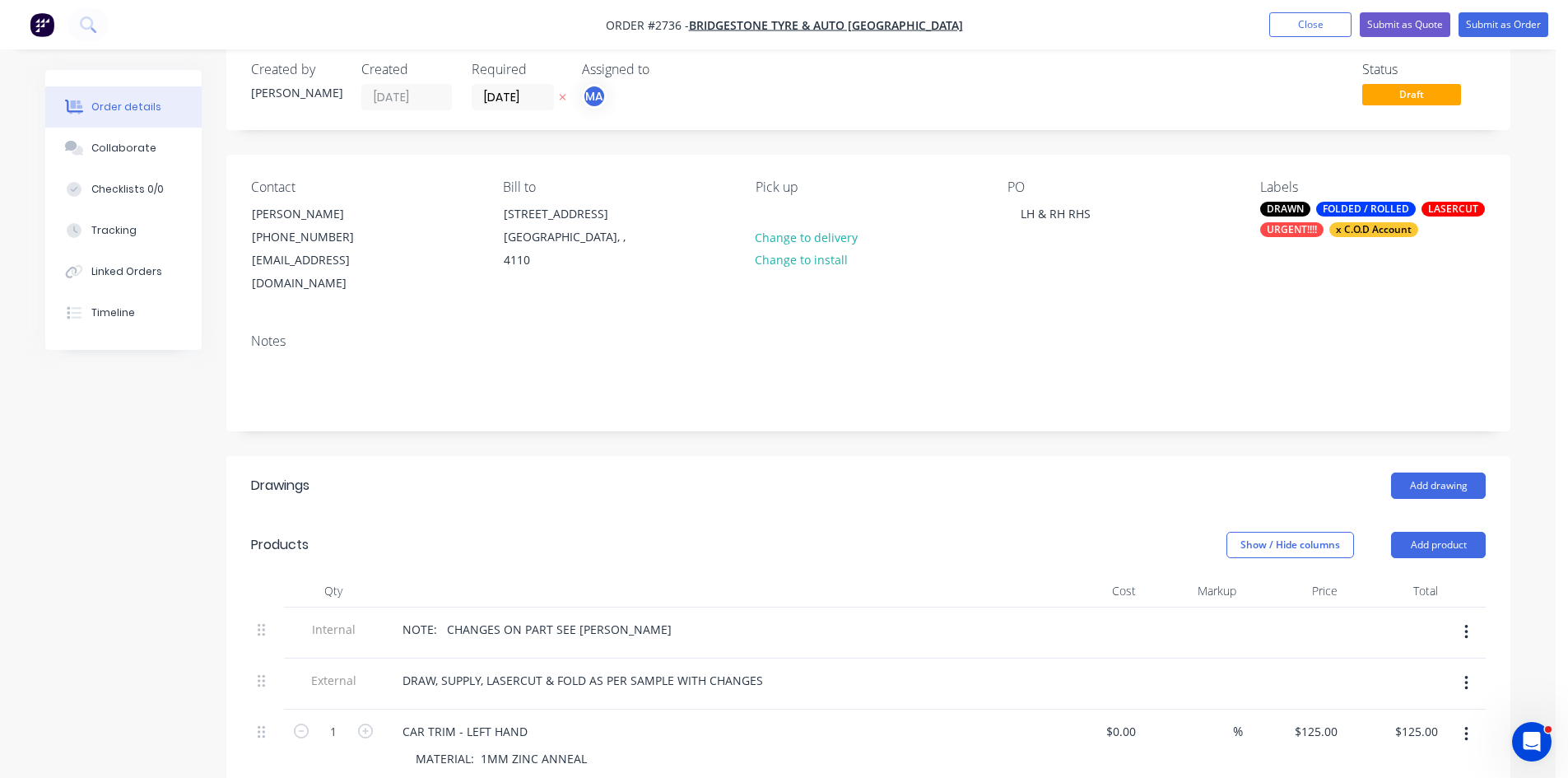
scroll to position [27, 0]
click at [1384, 230] on div "x C.O.D Account" at bounding box center [1374, 230] width 89 height 15
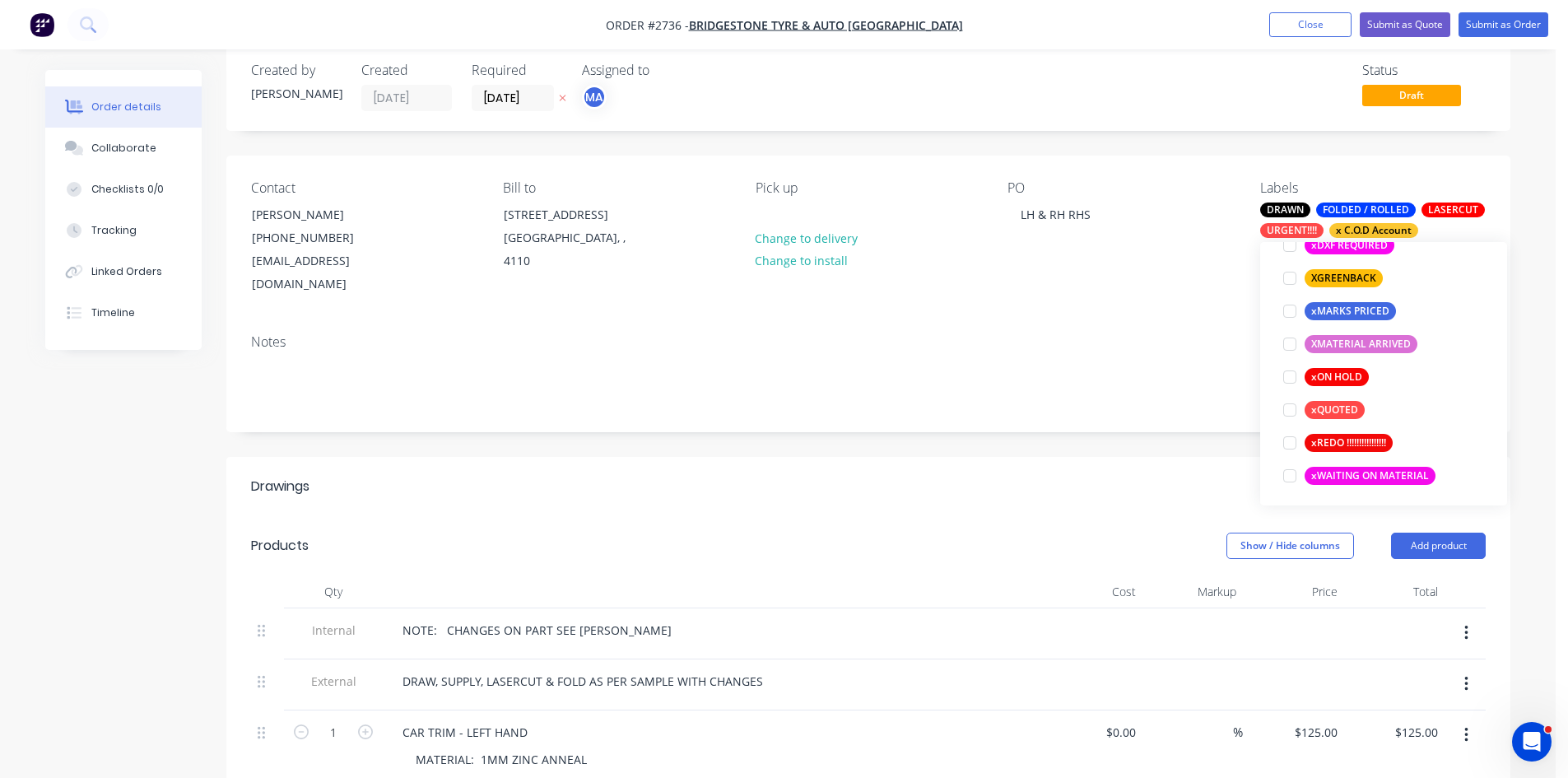
scroll to position [1417, 0]
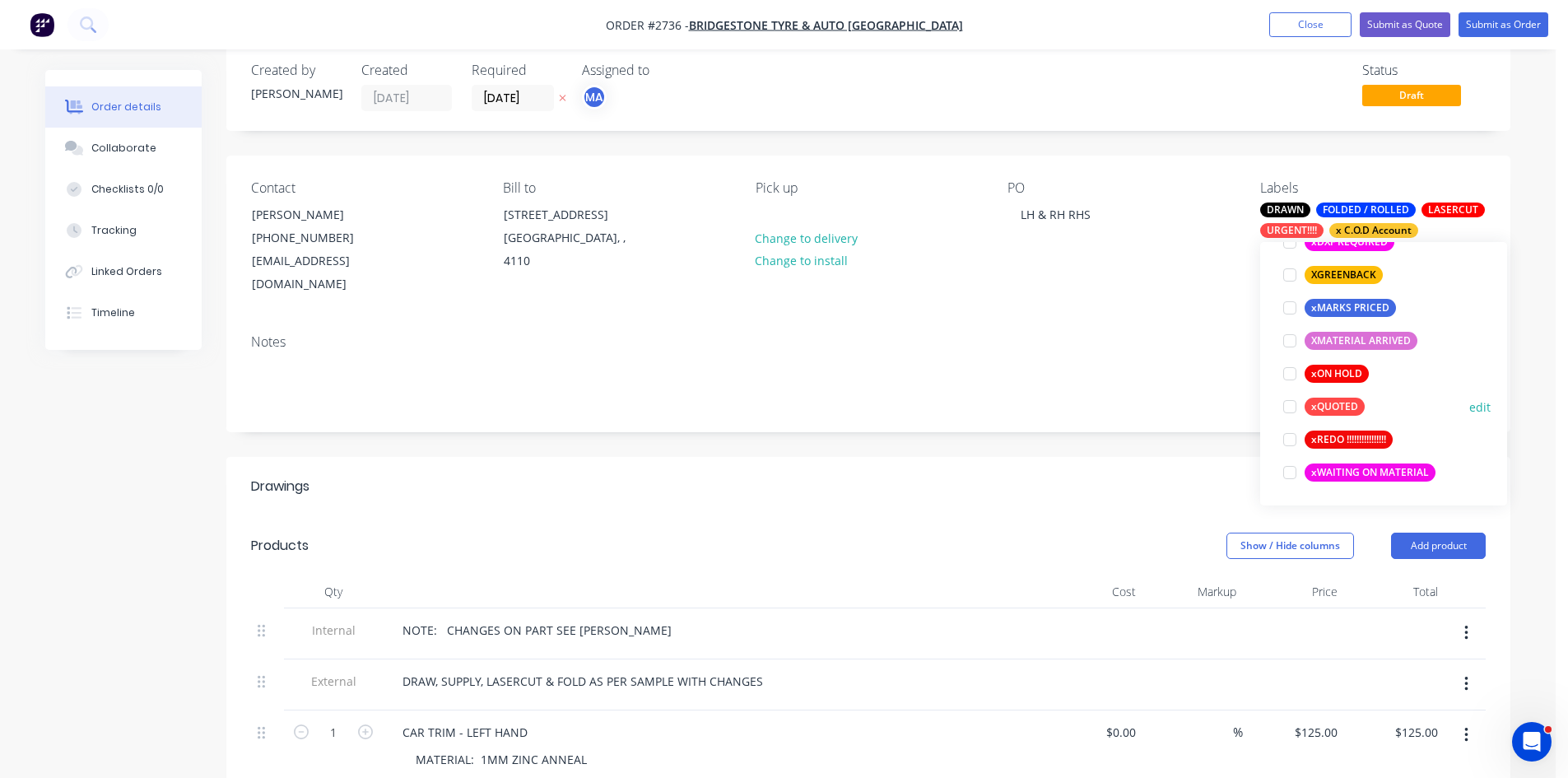
click at [1288, 404] on div at bounding box center [1290, 407] width 33 height 33
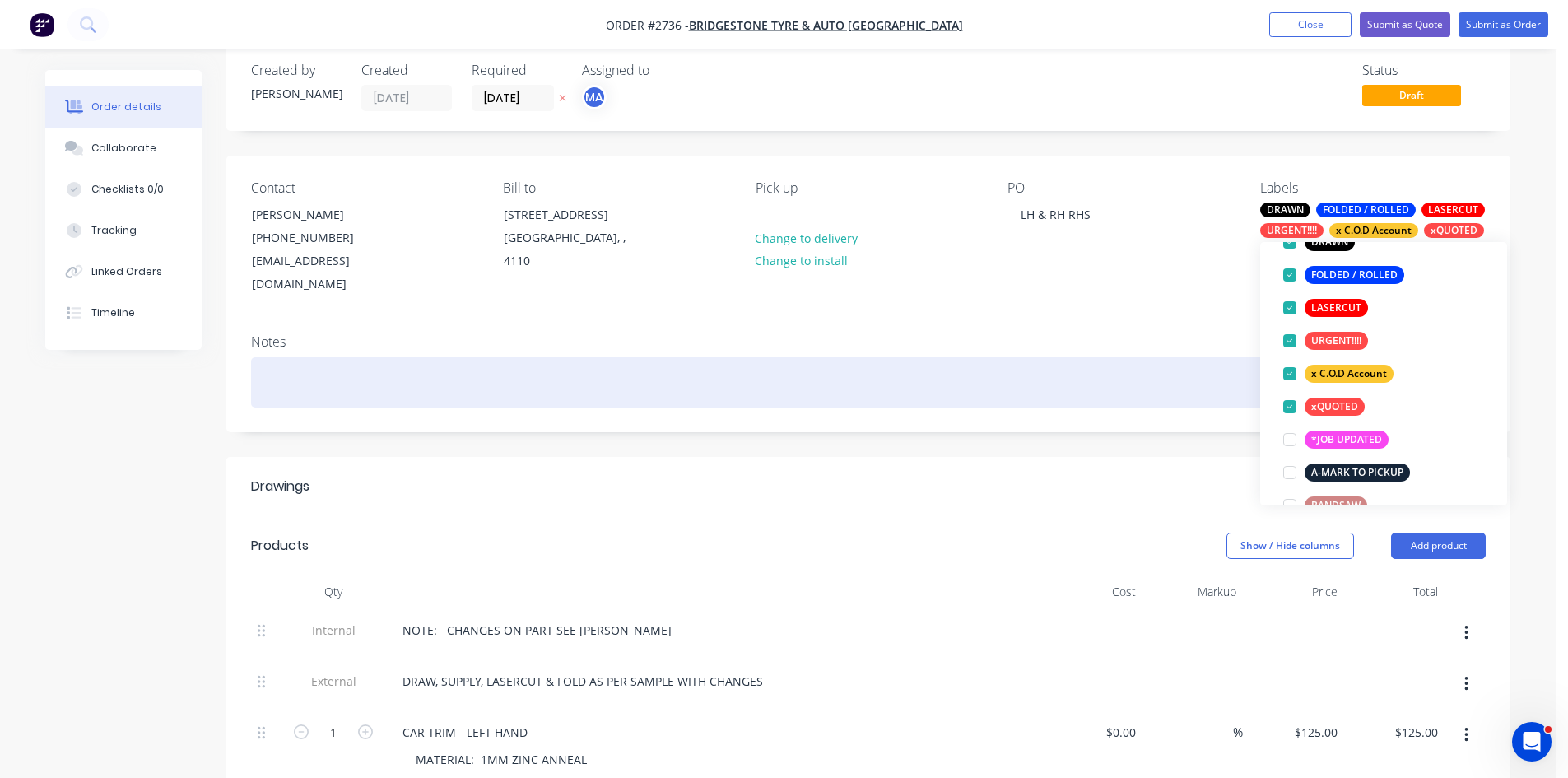
click at [902, 357] on div at bounding box center [868, 382] width 1235 height 50
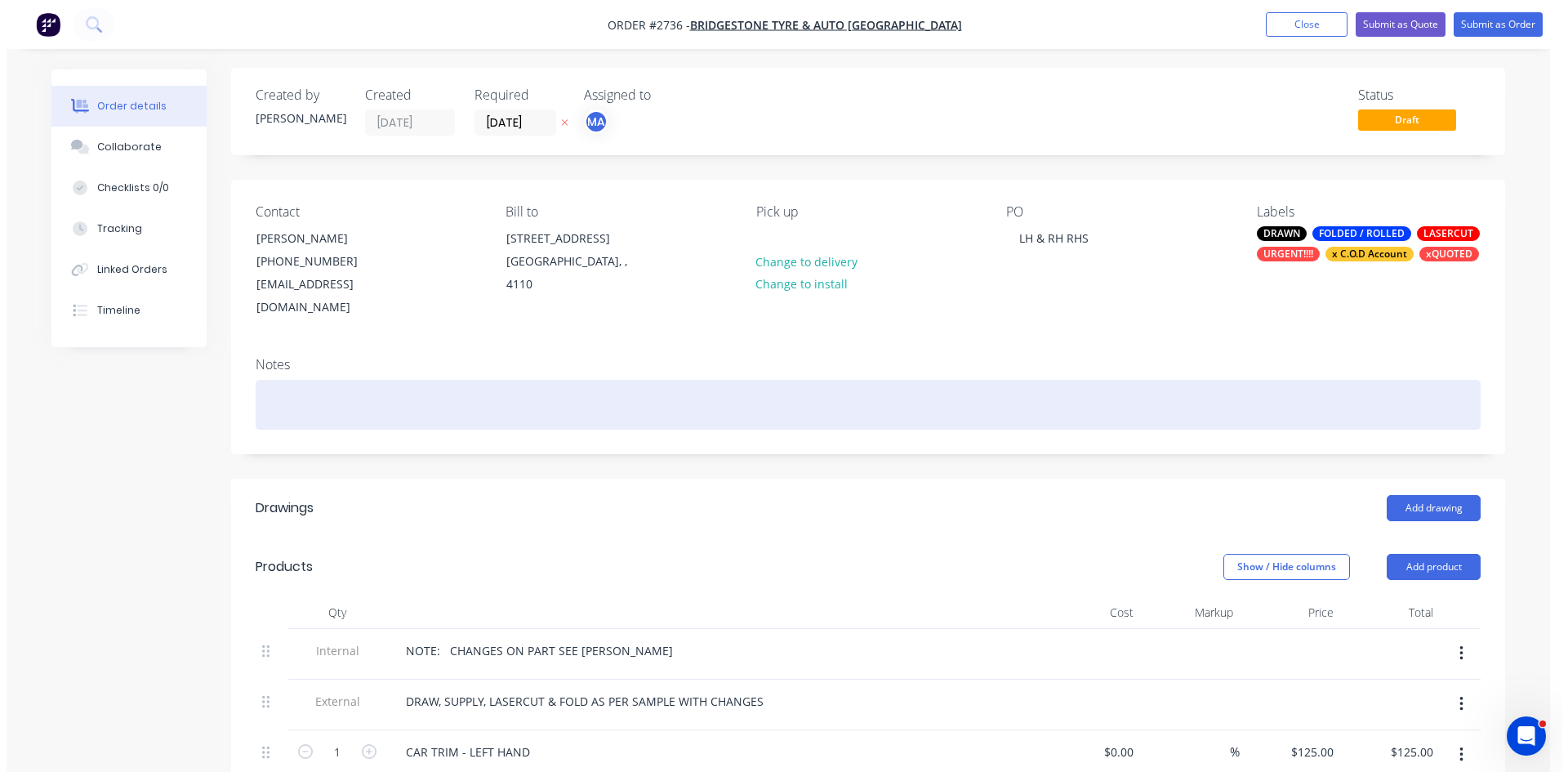
scroll to position [0, 0]
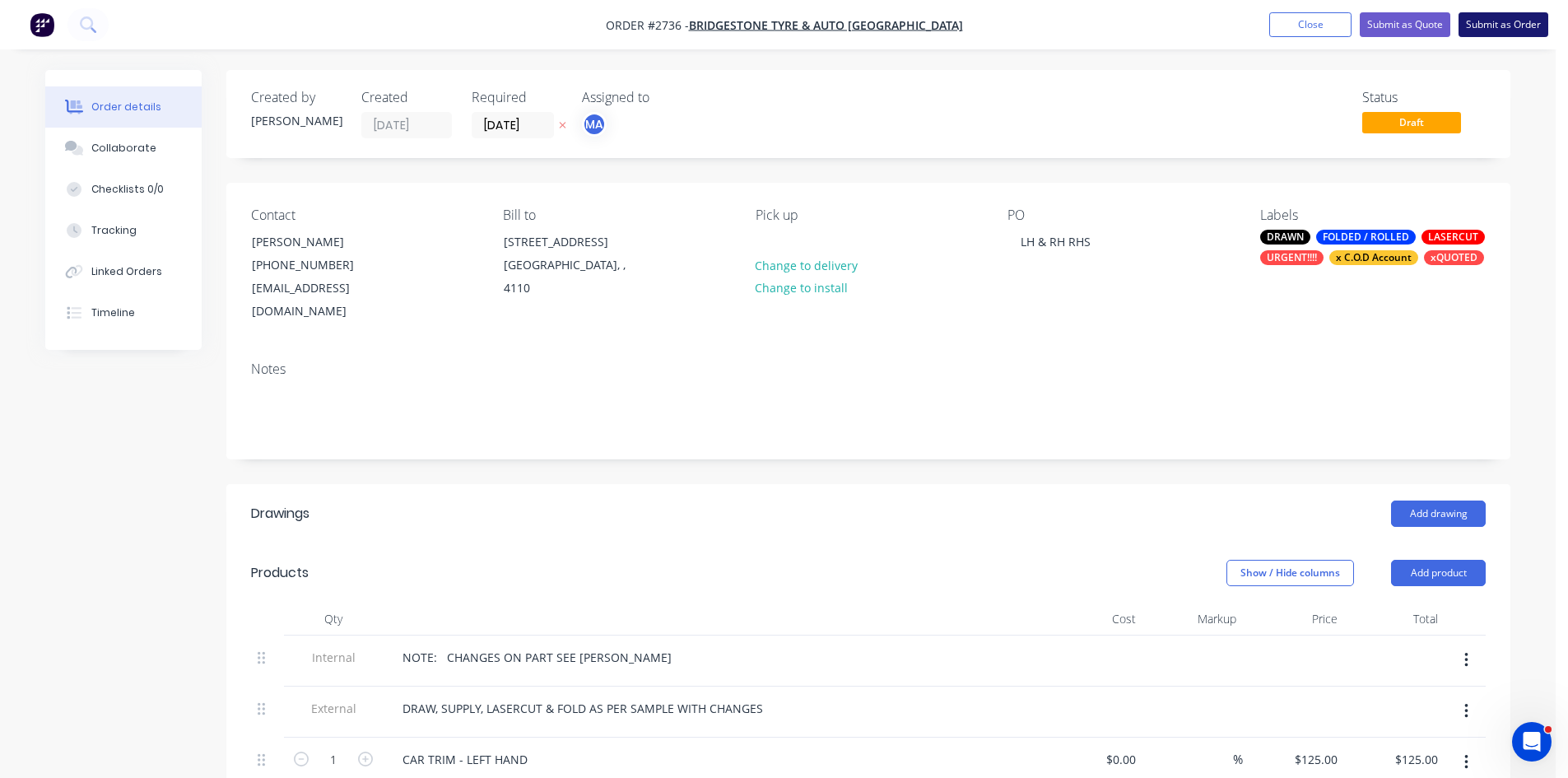
click at [1518, 21] on button "Submit as Order" at bounding box center [1503, 25] width 90 height 25
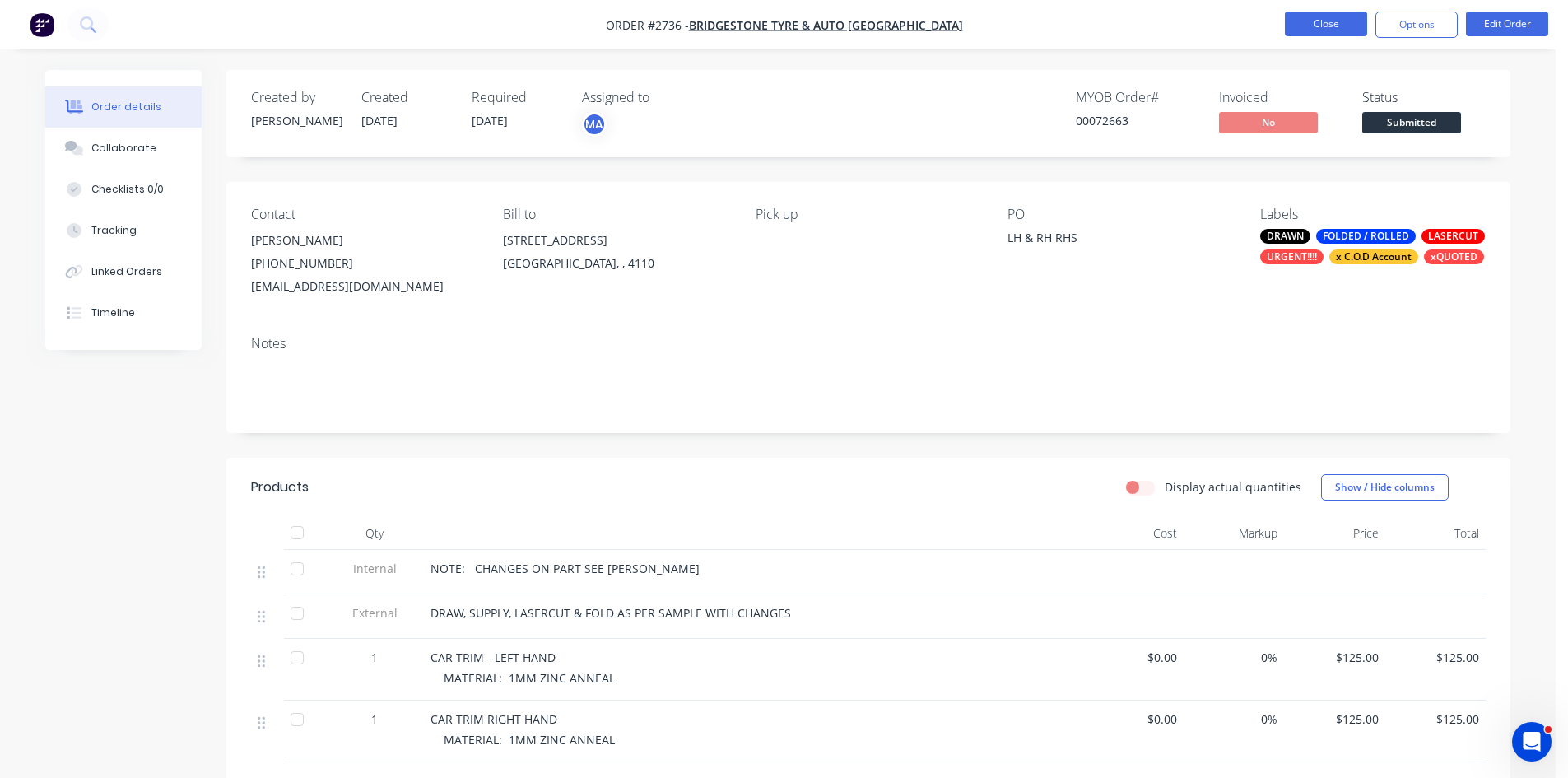
click at [1330, 24] on button "Close" at bounding box center [1326, 24] width 82 height 25
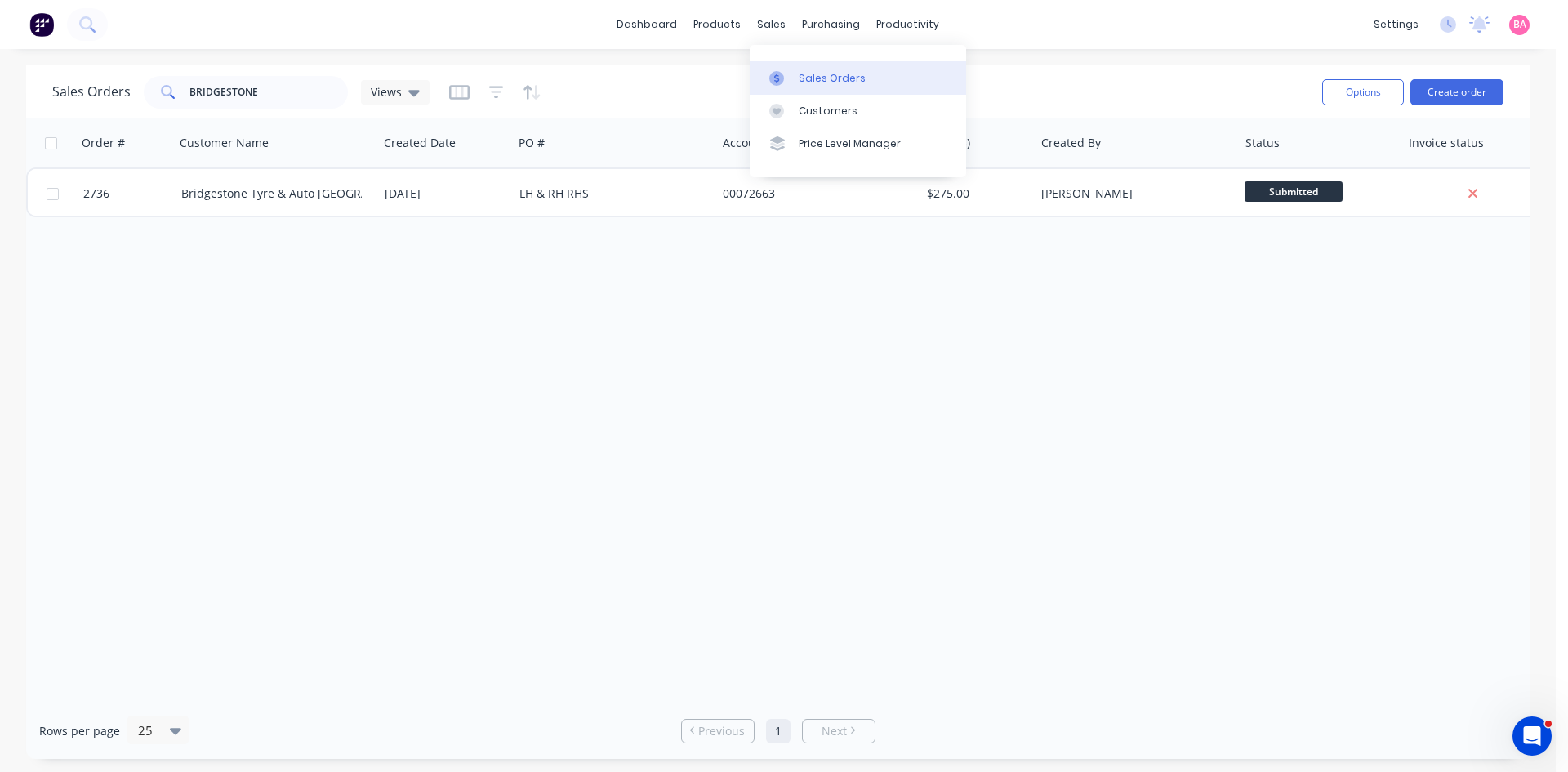
click at [830, 74] on div "Sales Orders" at bounding box center [832, 79] width 67 height 15
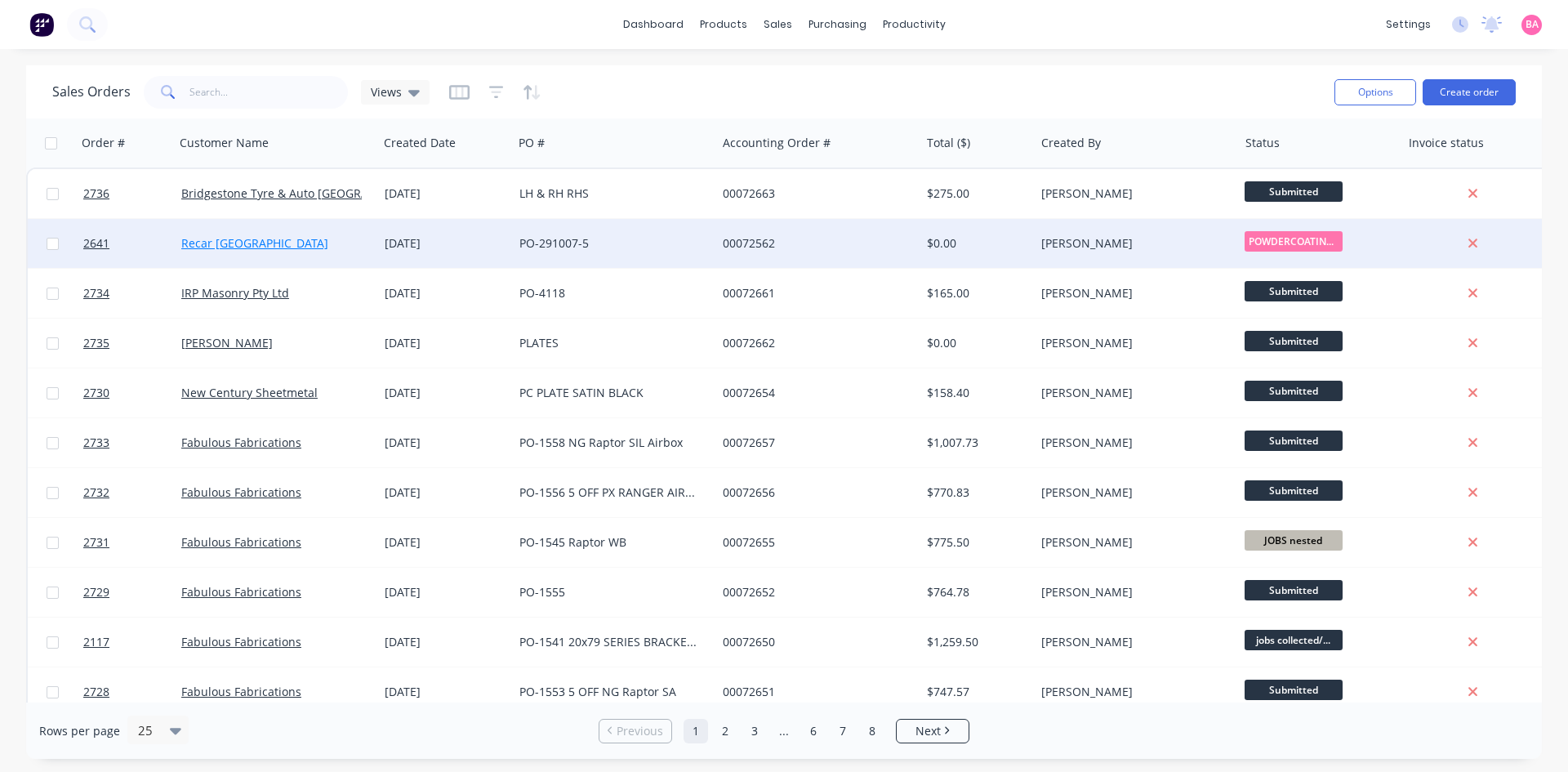
click at [221, 236] on link "Recar Brisbane" at bounding box center [255, 242] width 147 height 16
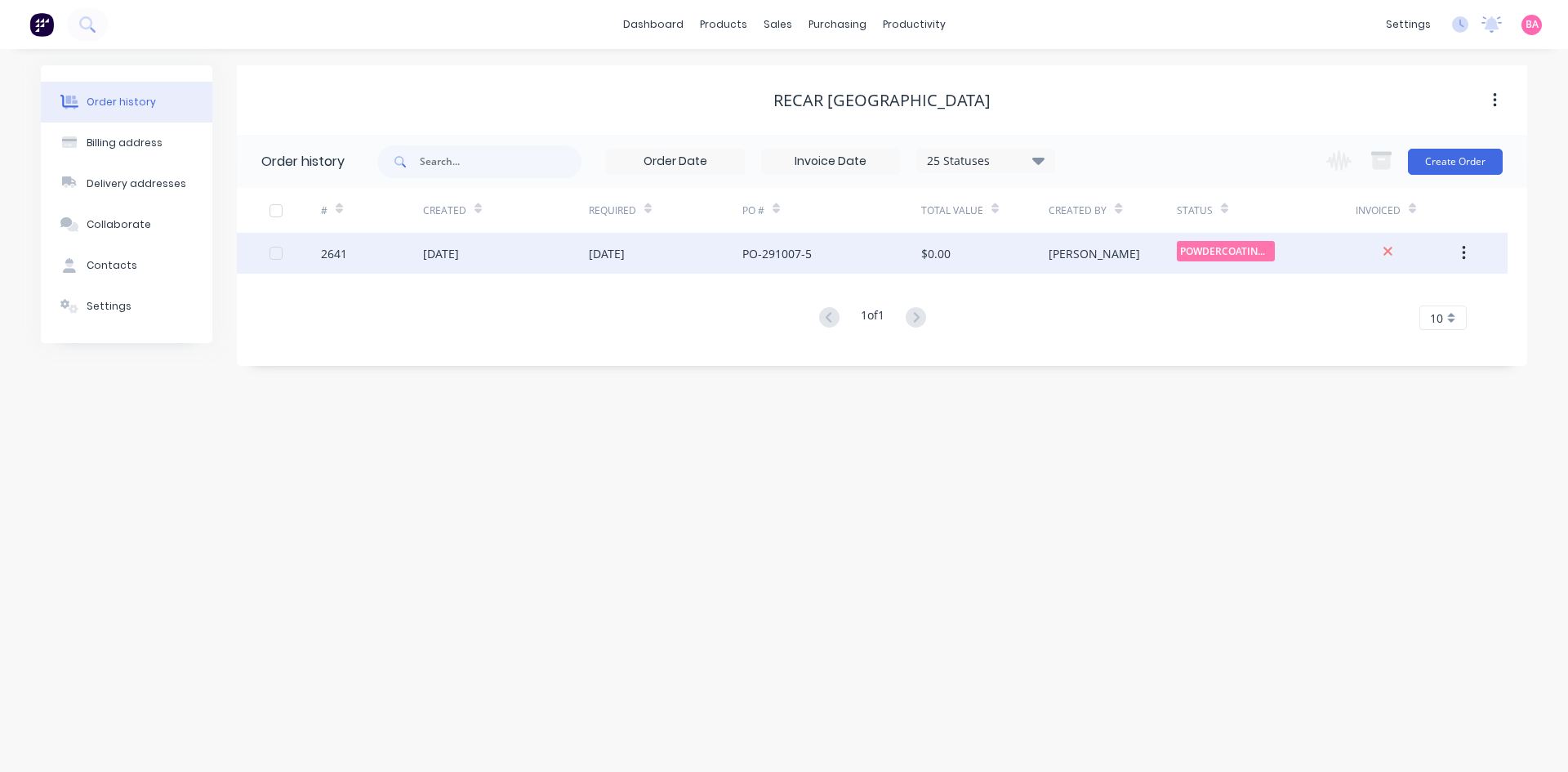
click at [459, 255] on div "15 Aug 2025" at bounding box center [441, 253] width 36 height 17
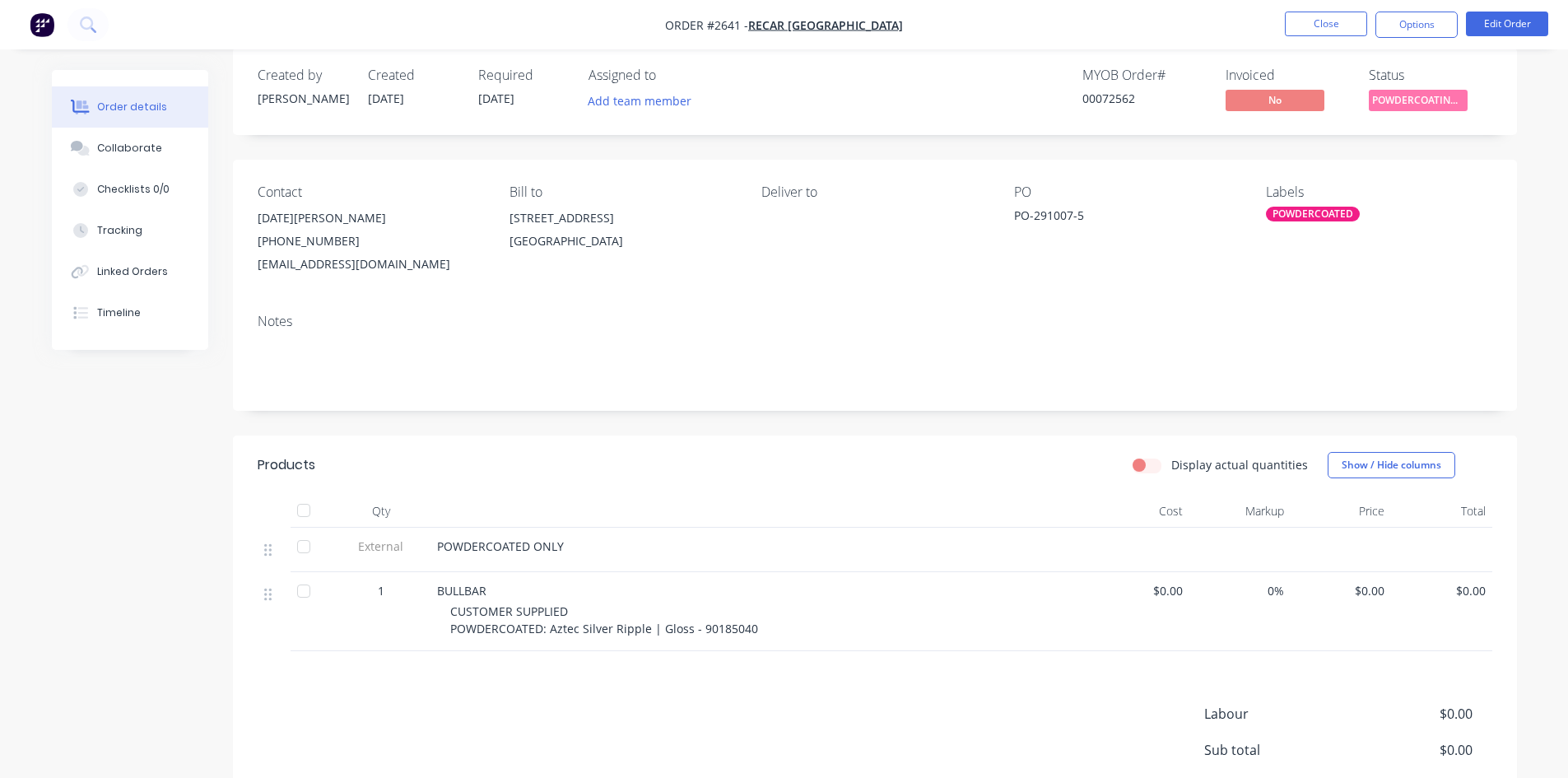
scroll to position [27, 0]
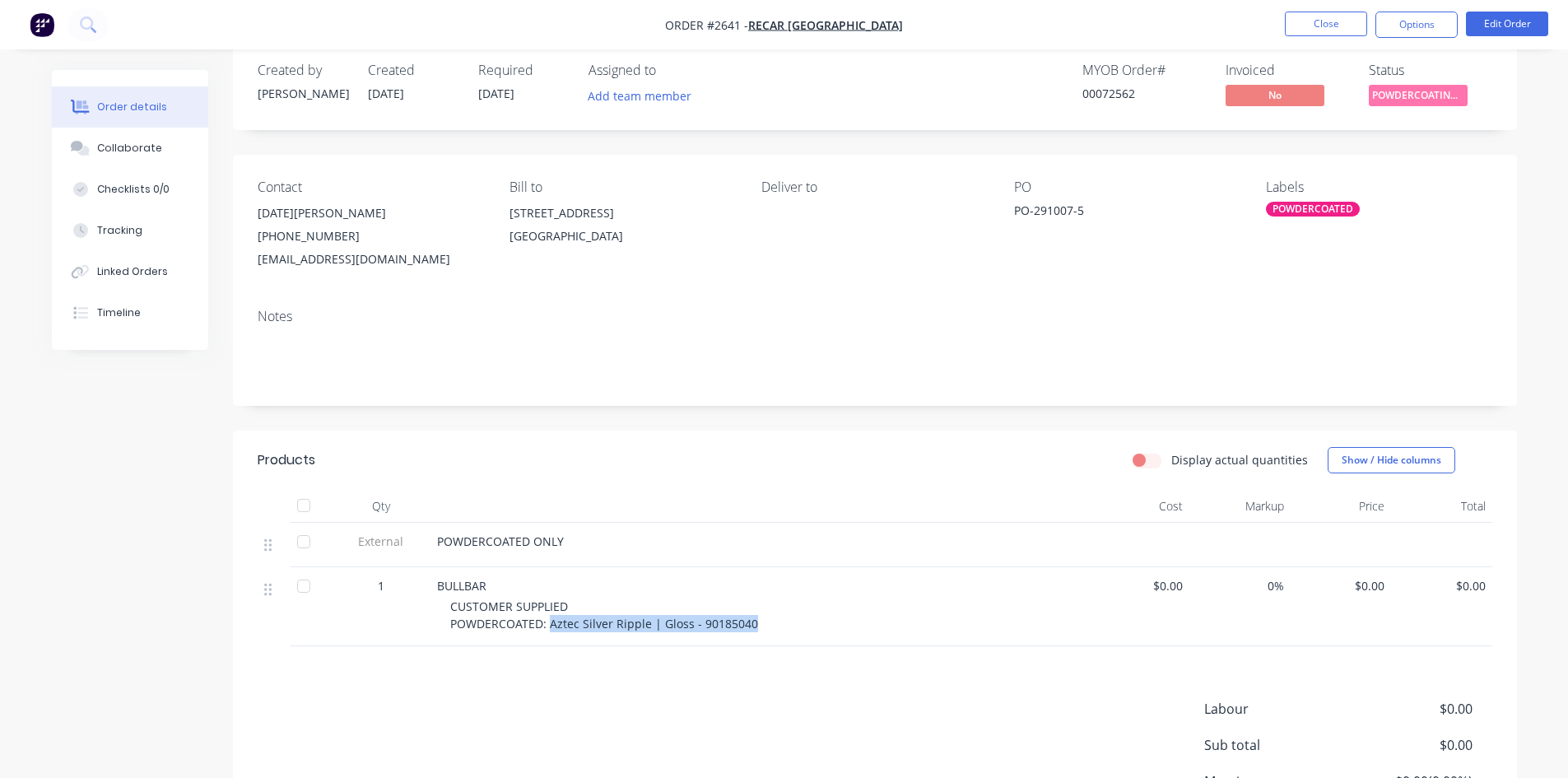
drag, startPoint x: 548, startPoint y: 622, endPoint x: 760, endPoint y: 625, distance: 212.0
click at [760, 625] on div "CUSTOMER SUPPLIED POWDERCOATED: Aztec Silver Ripple | Gloss - 90185040" at bounding box center [766, 615] width 632 height 35
copy span "Aztec Silver Ripple | Gloss - 90185040"
click at [1313, 21] on button "Close" at bounding box center [1326, 24] width 82 height 25
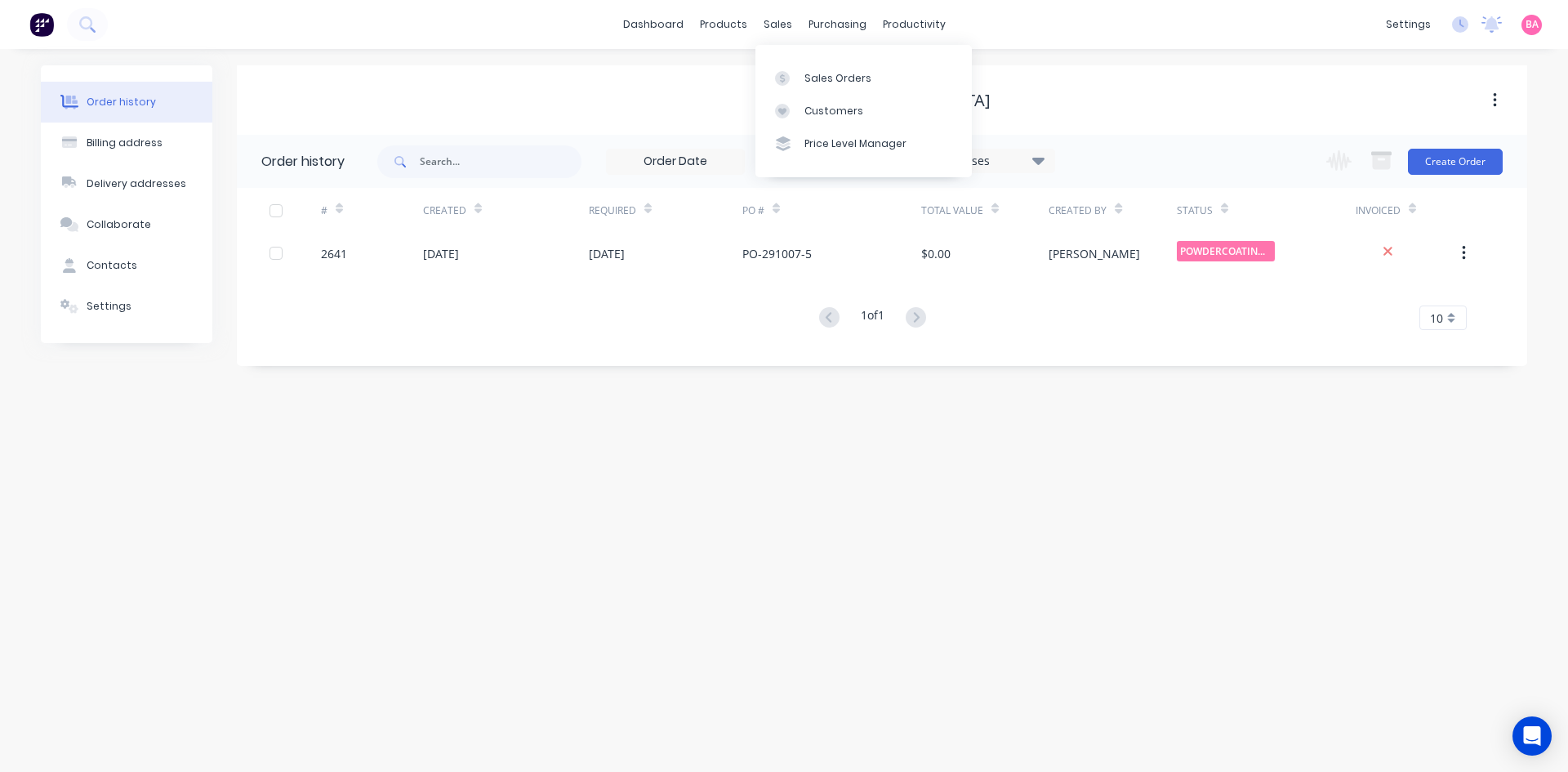
click at [778, 30] on div "sales" at bounding box center [777, 25] width 45 height 25
click at [820, 81] on div "Sales Orders" at bounding box center [838, 79] width 67 height 15
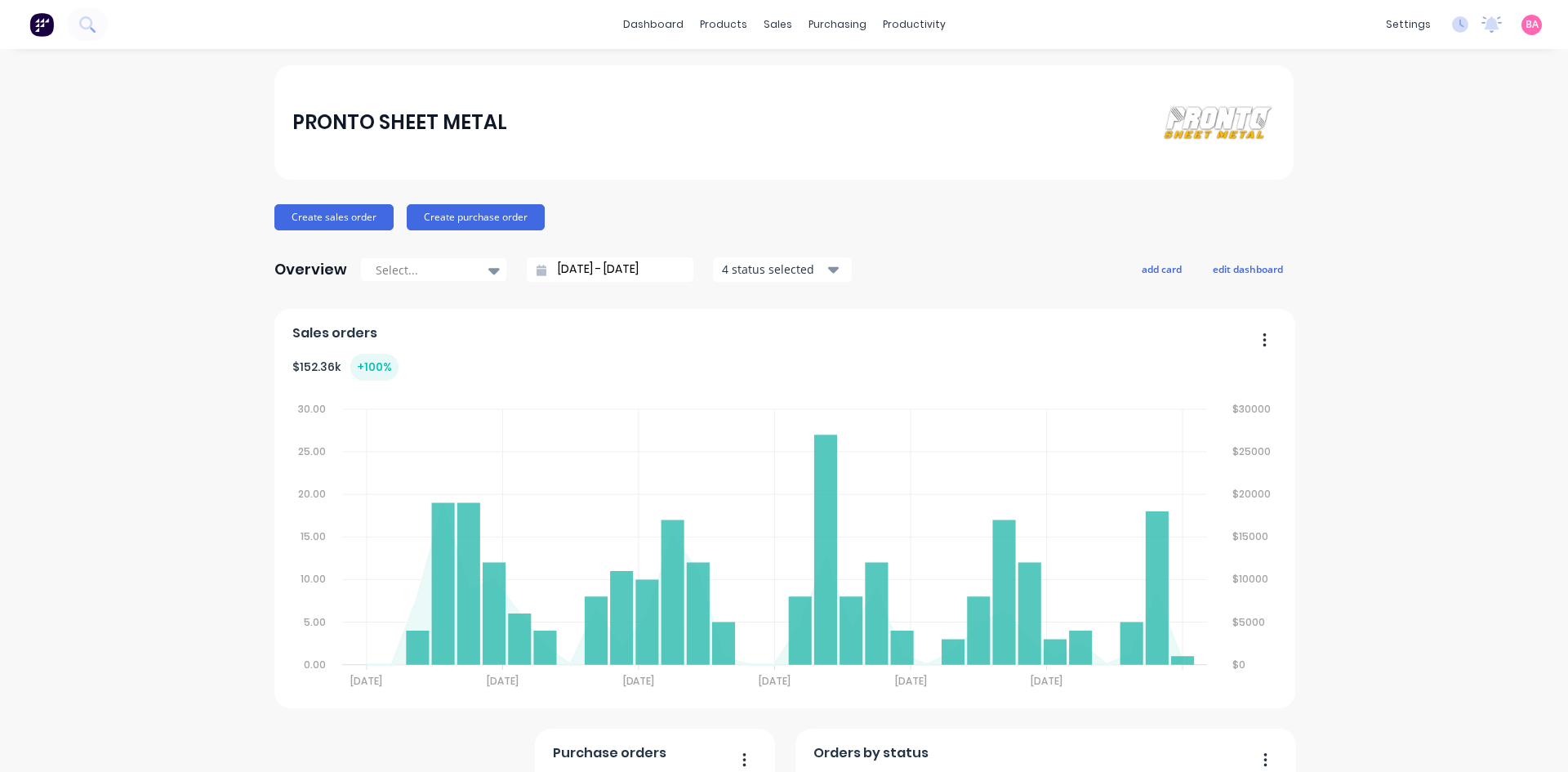
click at [771, 28] on div "sales" at bounding box center [777, 25] width 45 height 25
click at [818, 74] on div "Sales Orders" at bounding box center [832, 79] width 67 height 15
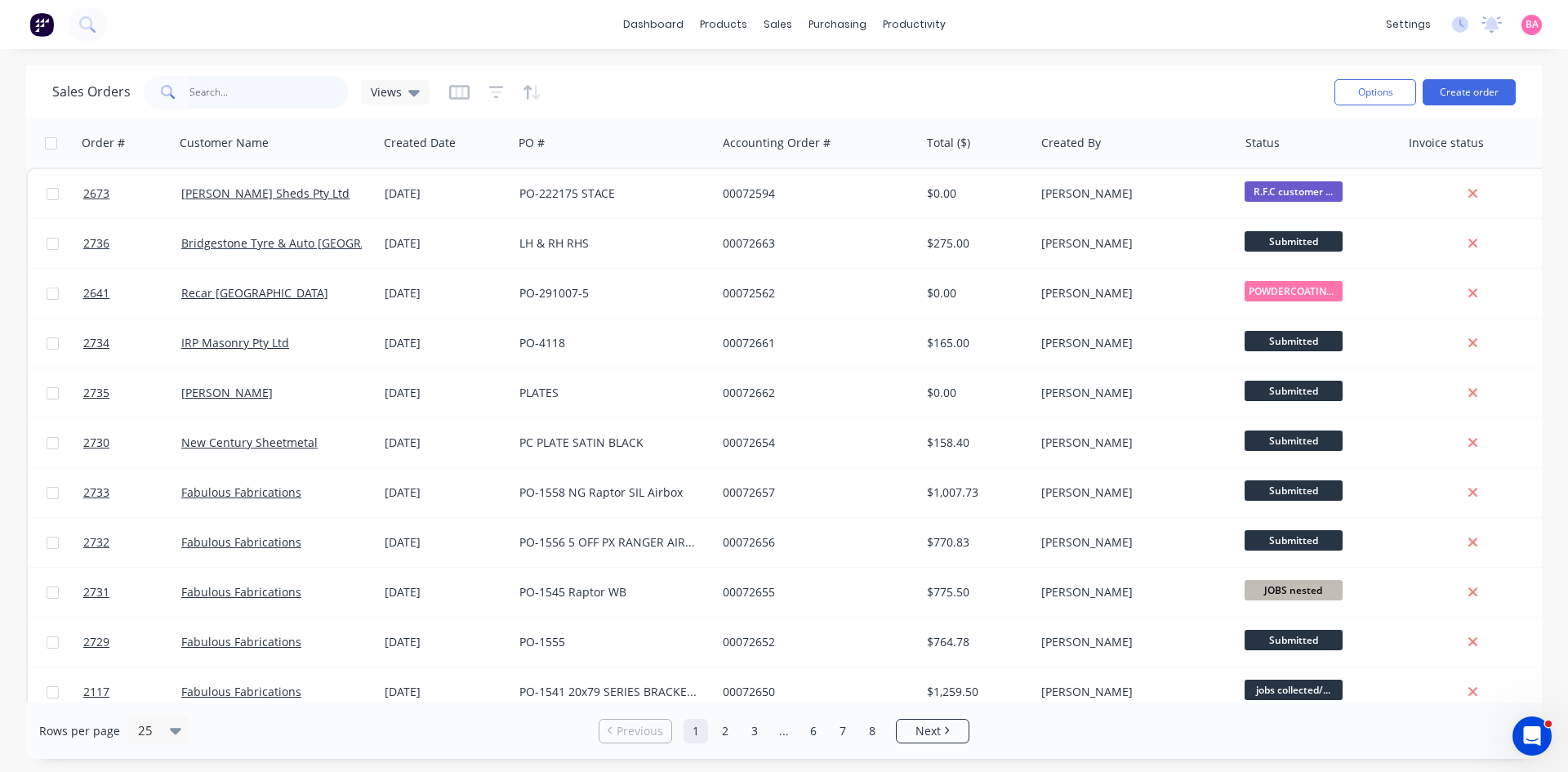
click at [235, 92] on input "text" at bounding box center [269, 93] width 160 height 33
type input "AMCOR"
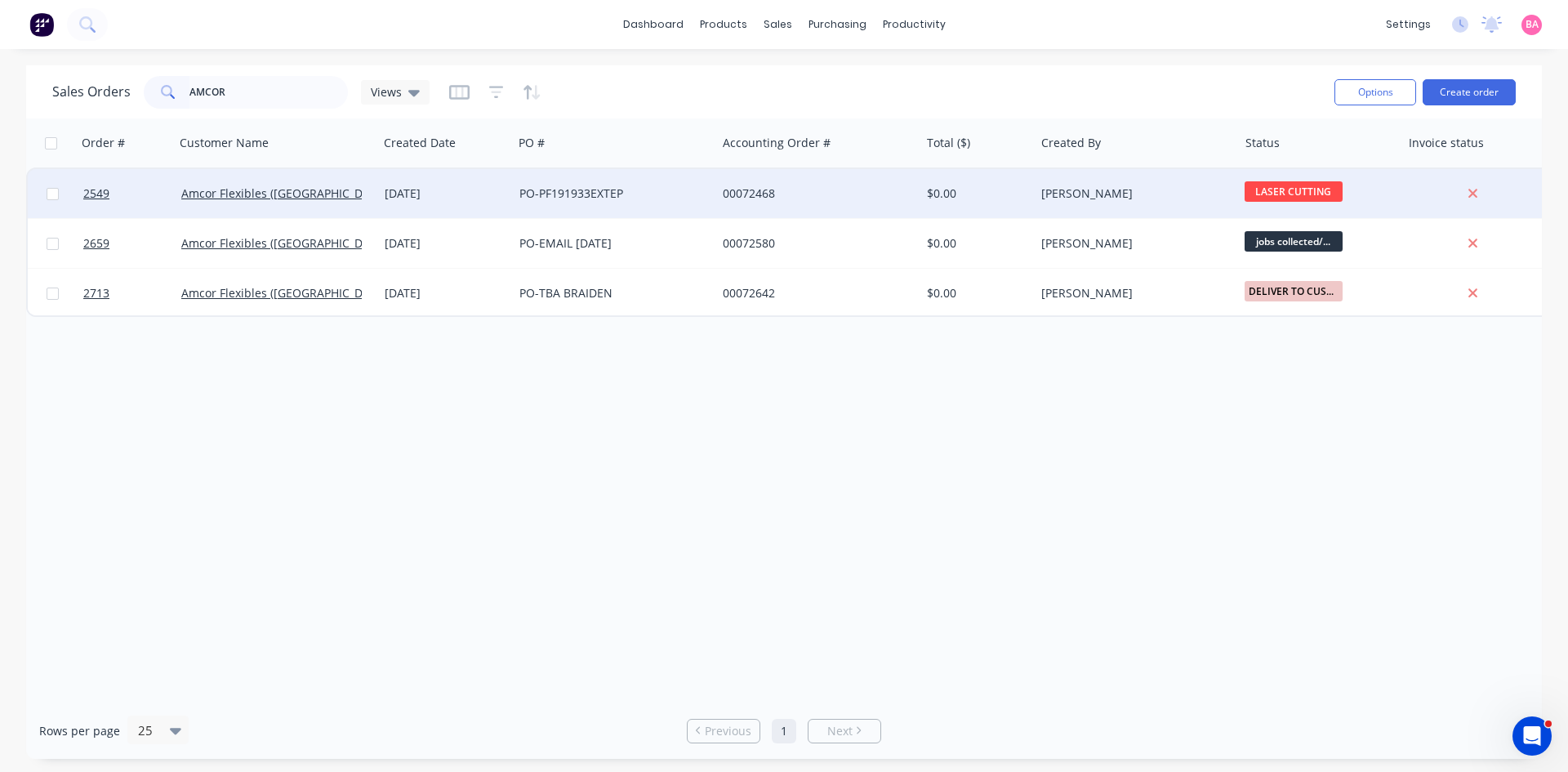
click at [273, 183] on div "Amcor Flexibles (Australia) Pty Ltd" at bounding box center [277, 194] width 204 height 49
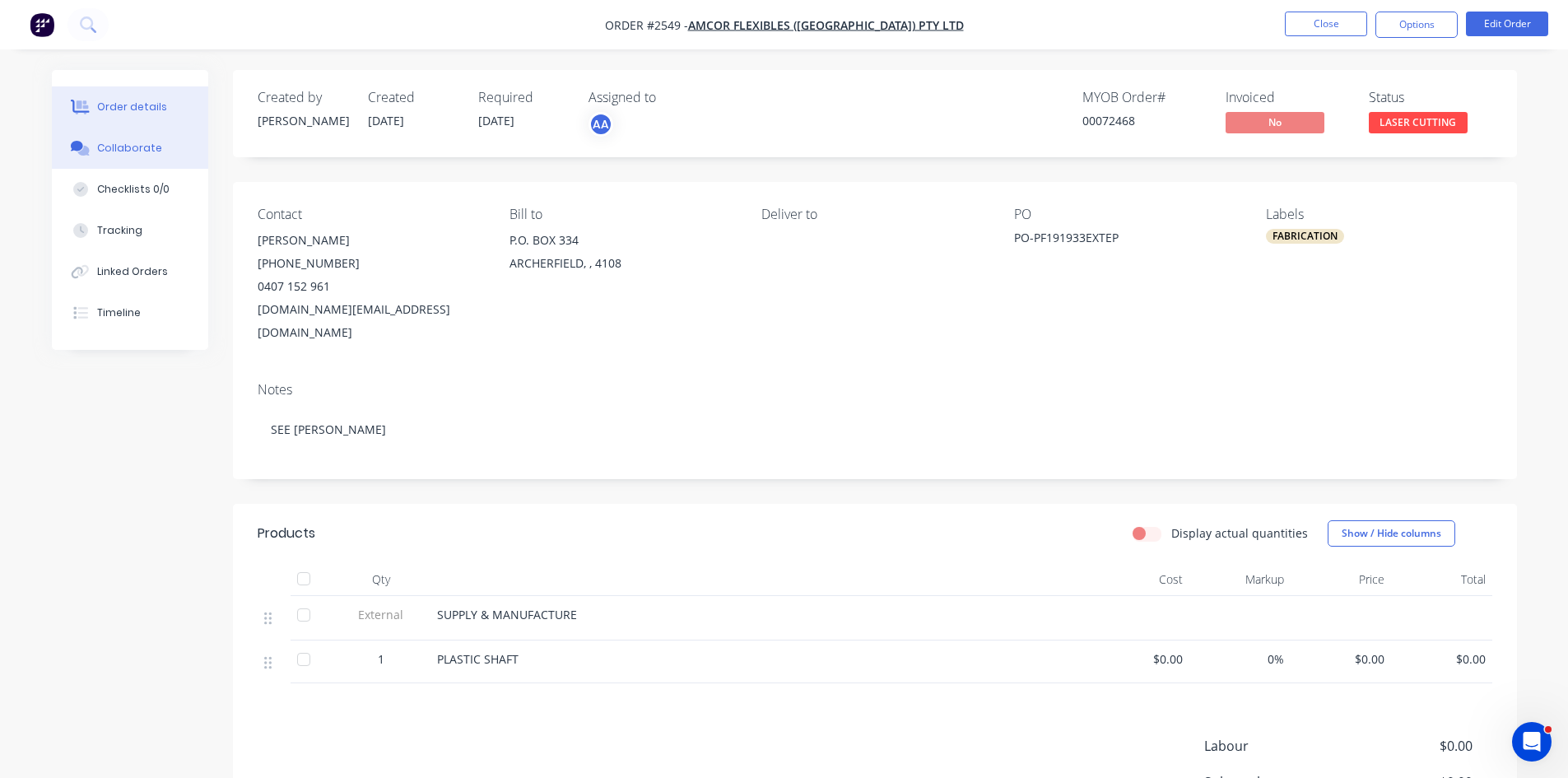
click at [137, 140] on button "Collaborate" at bounding box center [130, 149] width 157 height 41
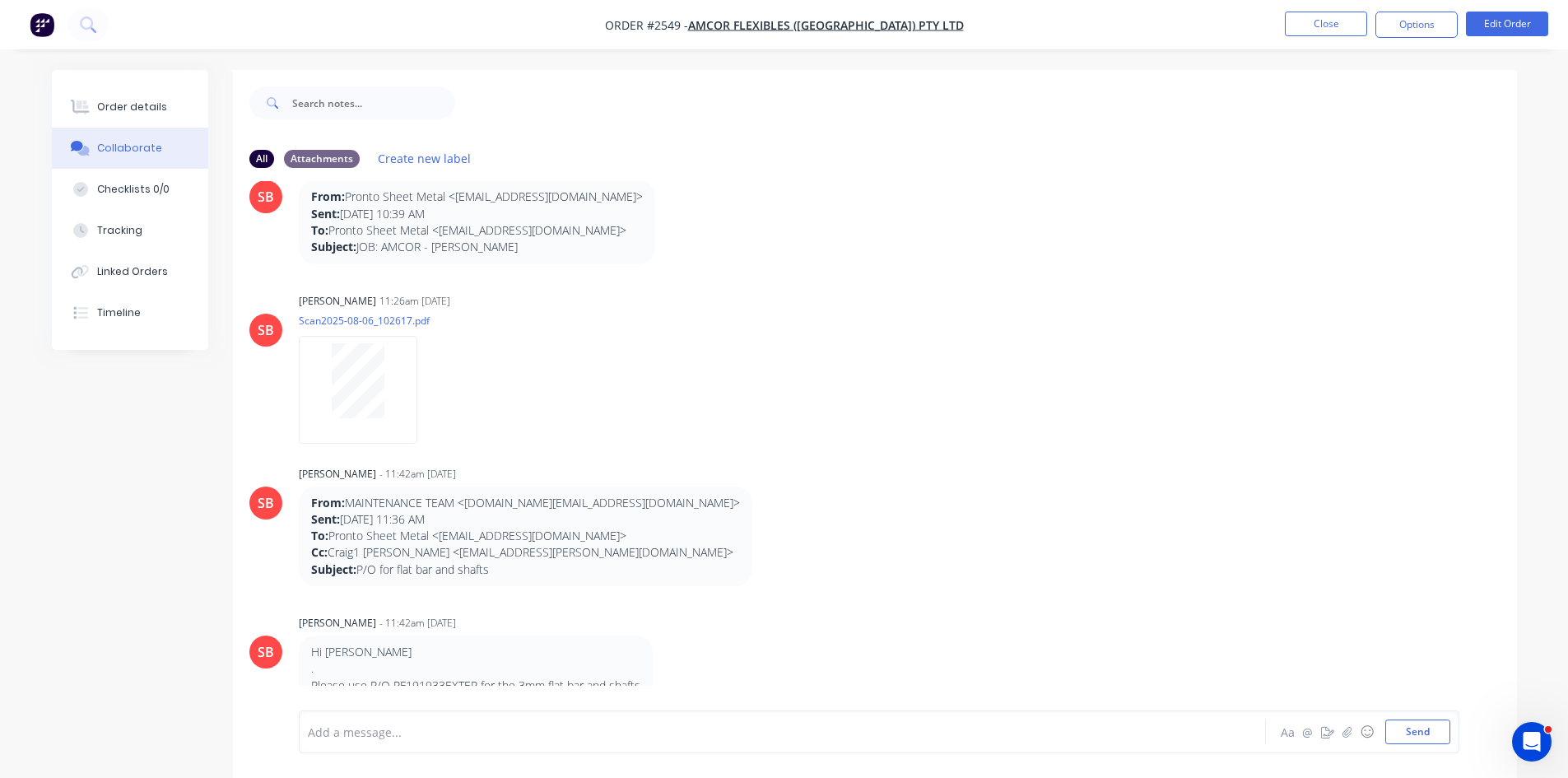
scroll to position [75, 0]
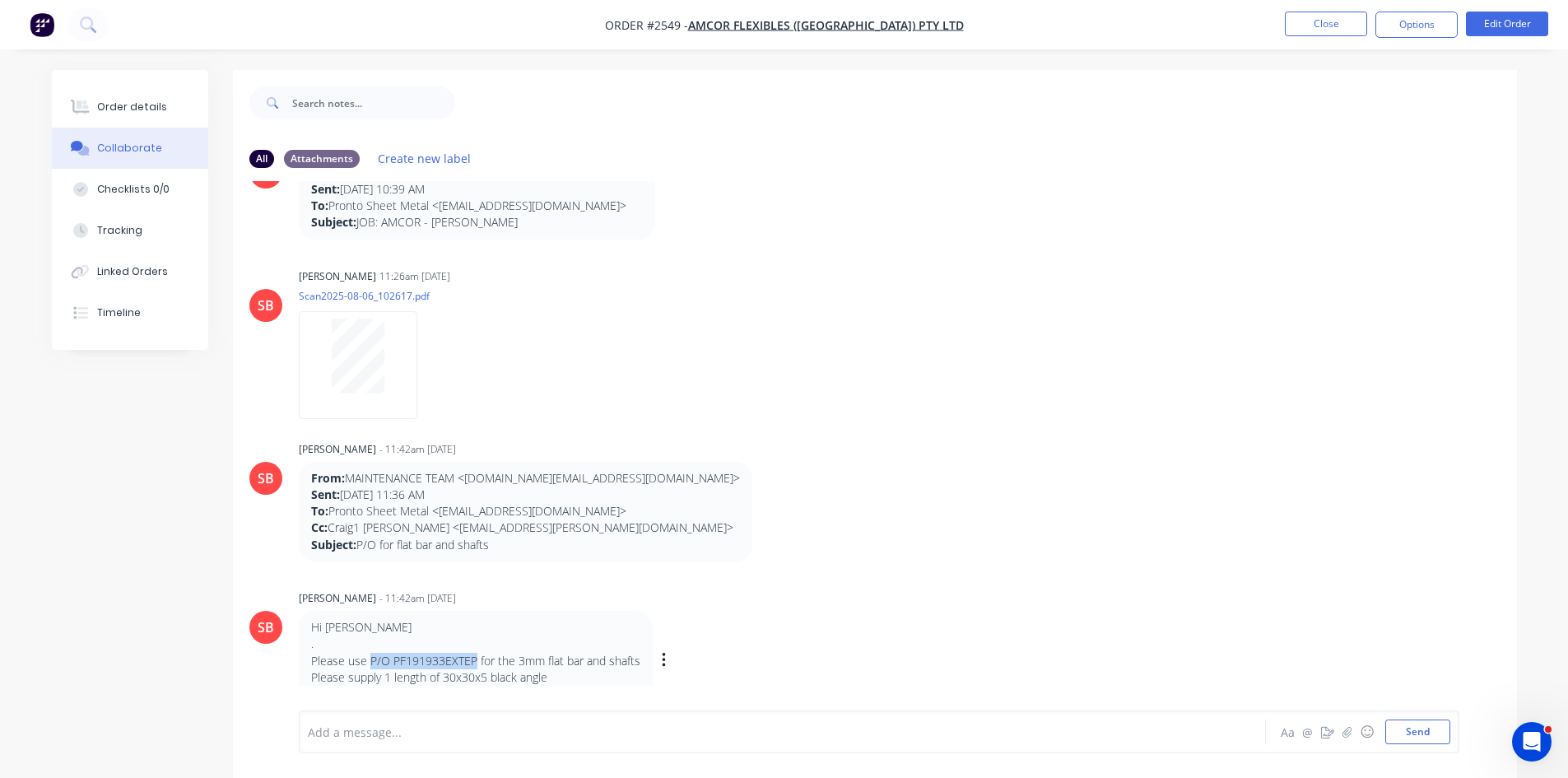
drag, startPoint x: 475, startPoint y: 661, endPoint x: 380, endPoint y: 662, distance: 95.0
click at [368, 660] on p "Please use P/O PF191933EXTEP for the 3mm flat bar and shafts" at bounding box center [475, 661] width 329 height 17
click at [144, 100] on div "Order details" at bounding box center [132, 107] width 70 height 15
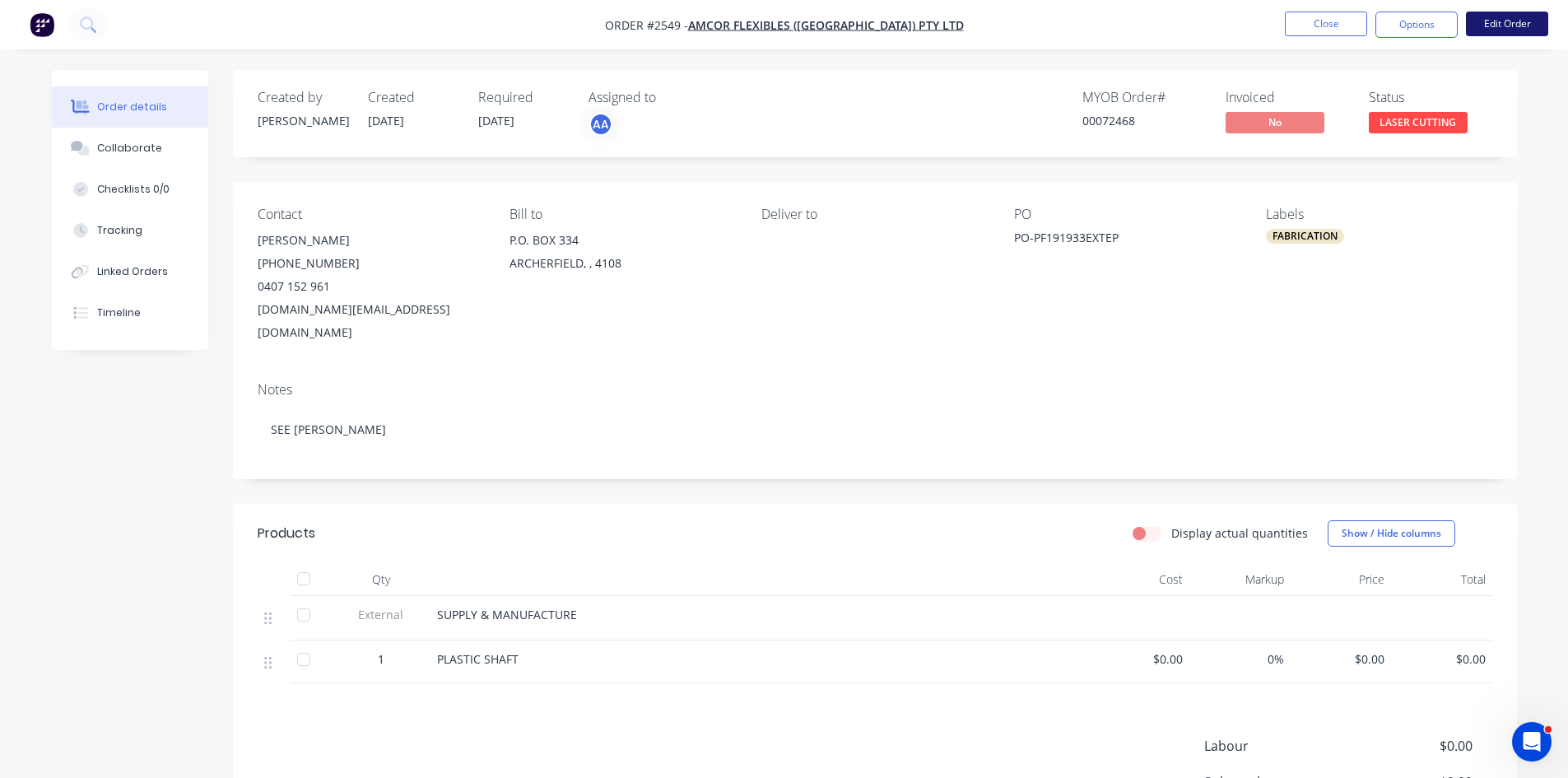
click at [1499, 24] on button "Edit Order" at bounding box center [1507, 24] width 82 height 25
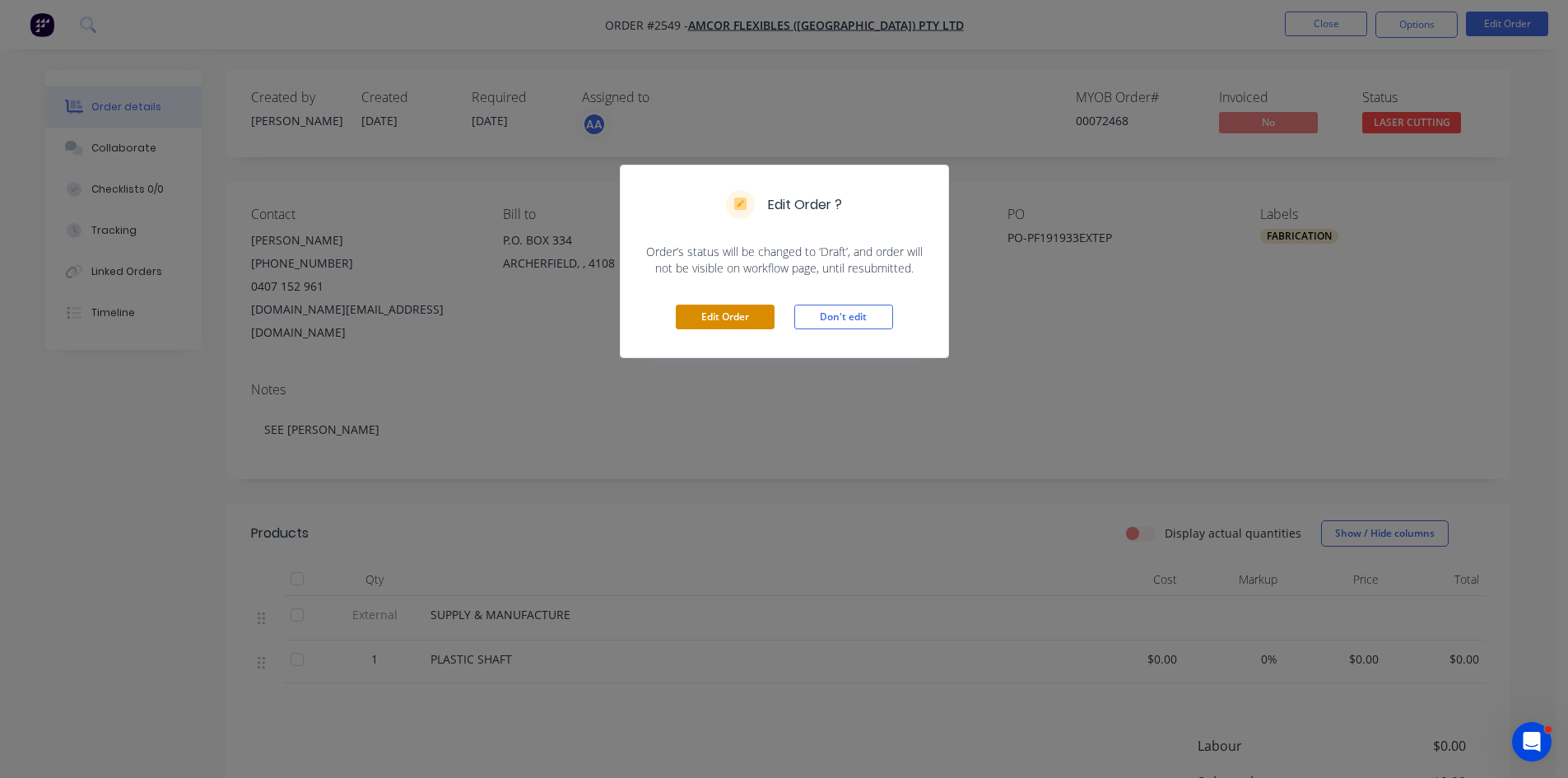
click at [746, 312] on button "Edit Order" at bounding box center [725, 317] width 99 height 25
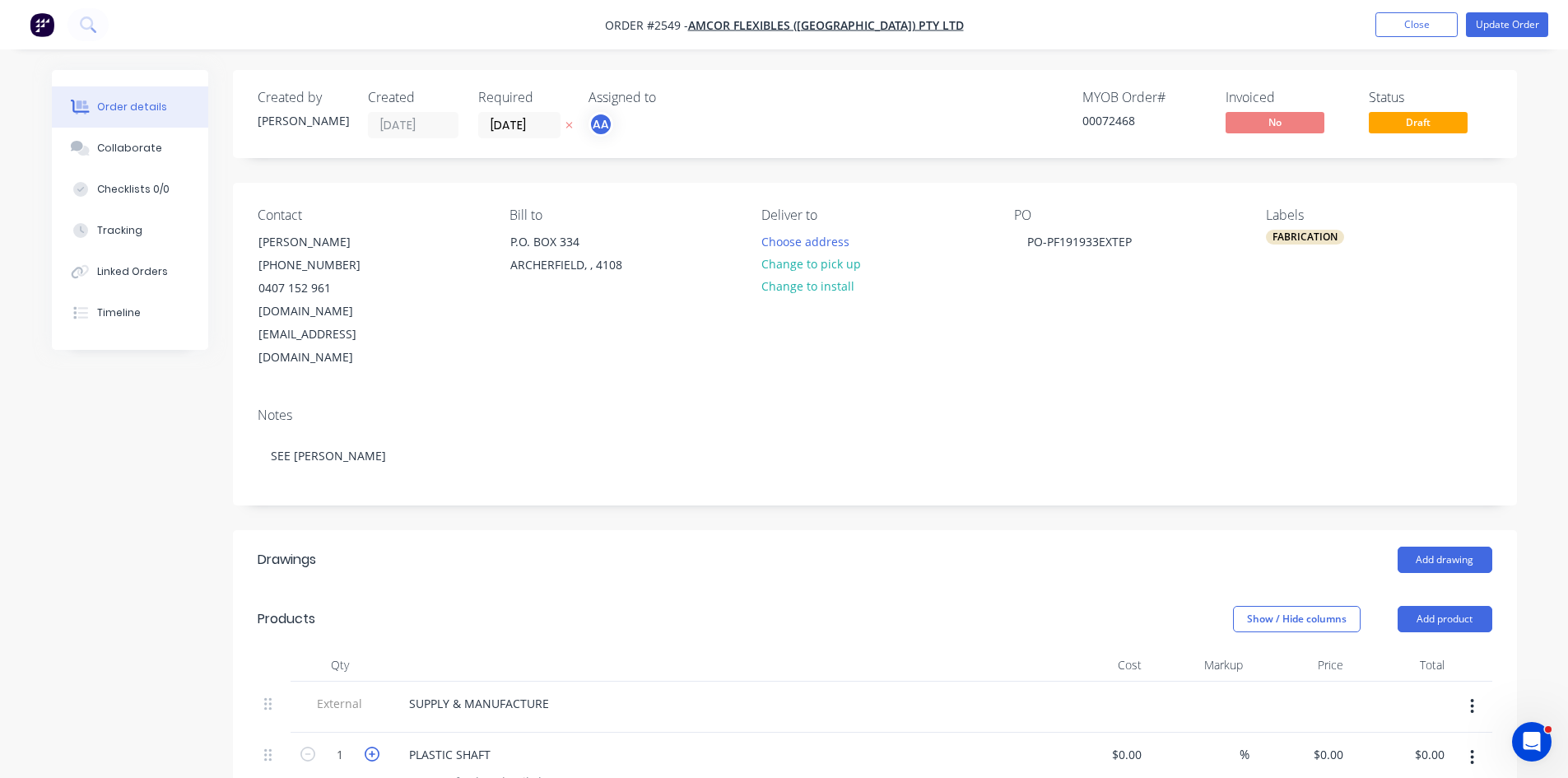
click at [379, 747] on icon "button" at bounding box center [372, 754] width 15 height 15
type input "3"
click at [123, 140] on button "Collaborate" at bounding box center [130, 149] width 157 height 41
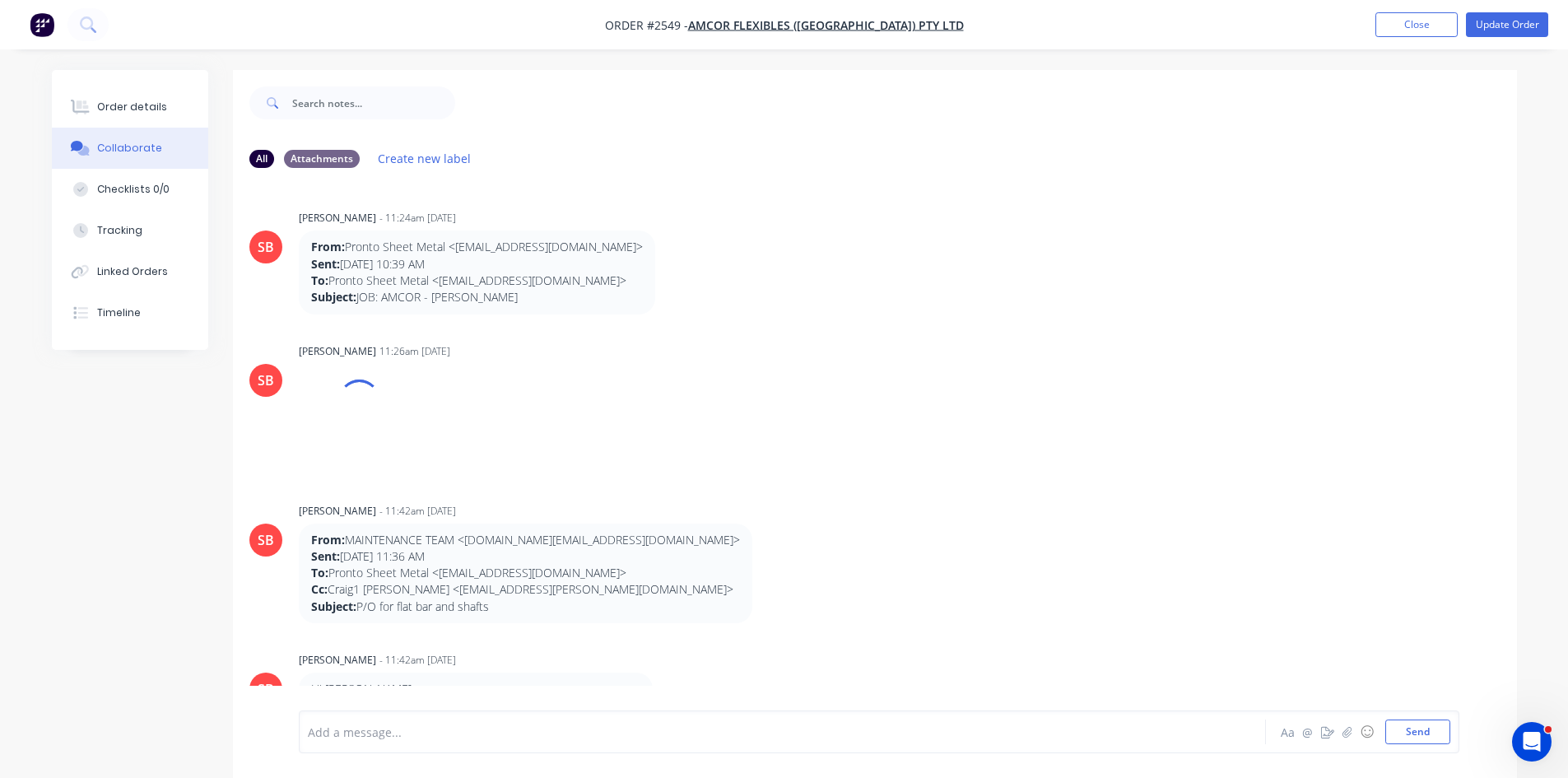
click at [393, 744] on div "Add a message... Aa @ ☺ Send" at bounding box center [878, 732] width 1161 height 43
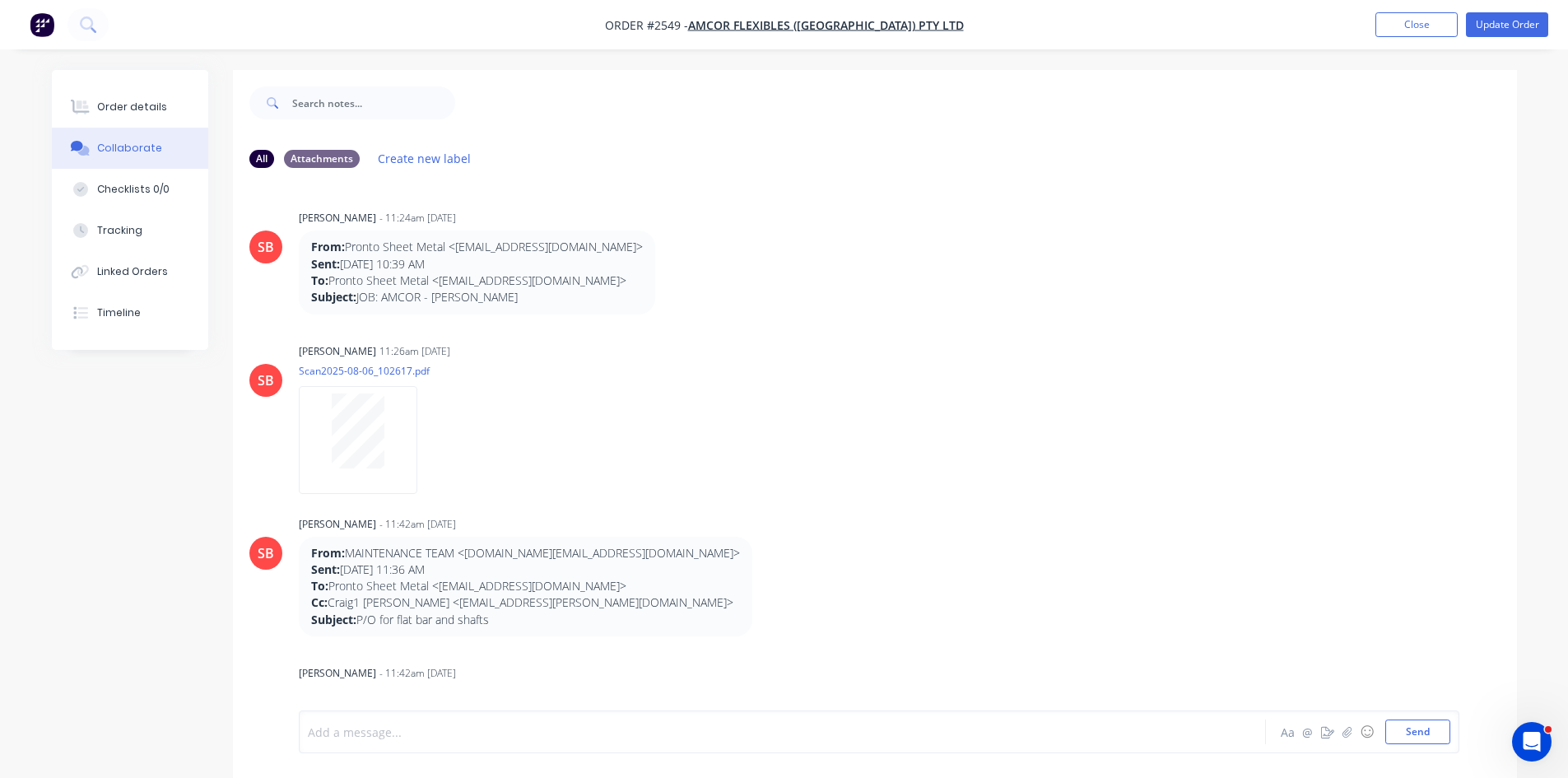
click at [362, 724] on div at bounding box center [737, 732] width 856 height 17
click at [1408, 724] on button "Send" at bounding box center [1418, 732] width 65 height 25
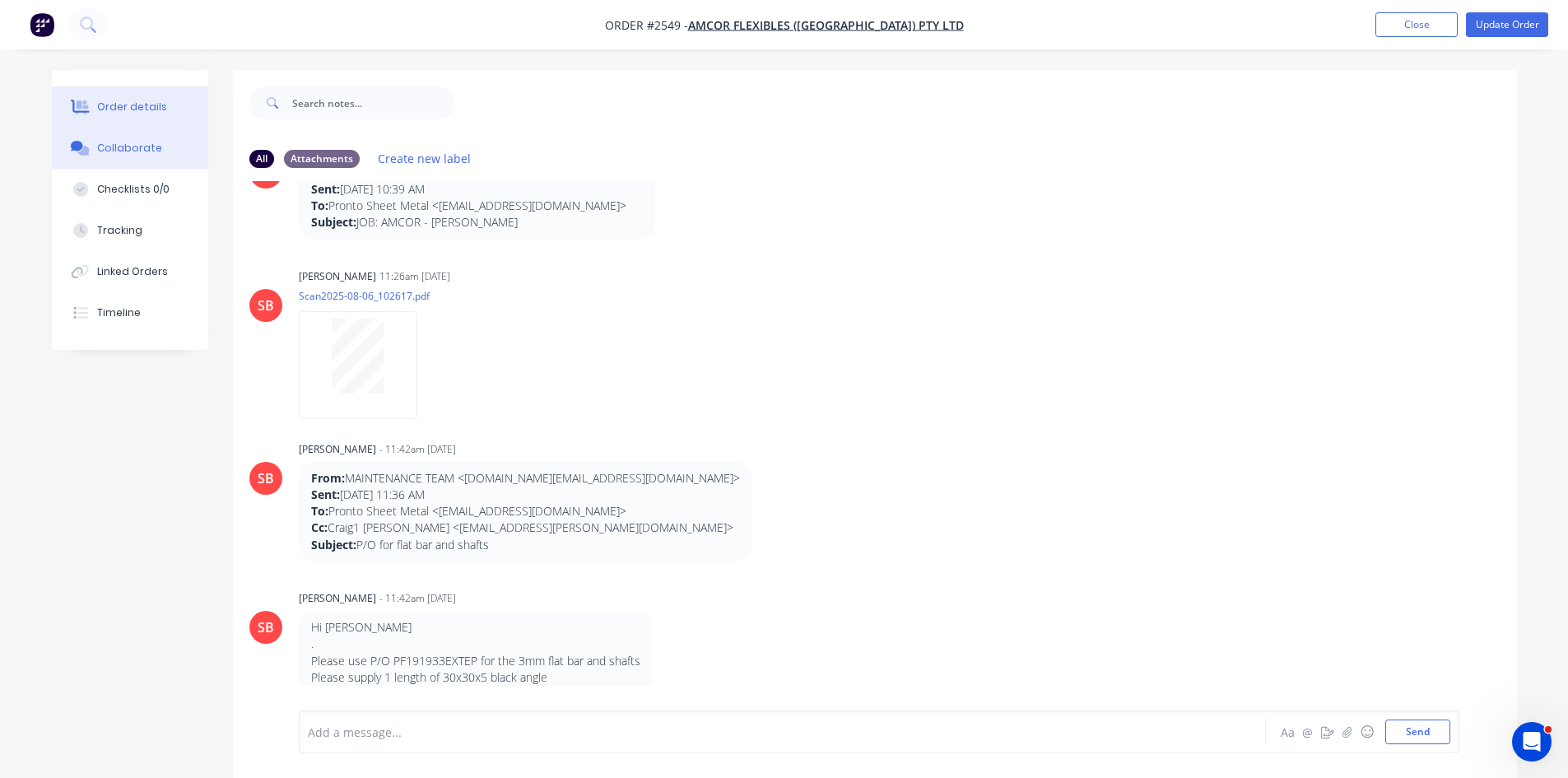
click at [106, 97] on button "Order details" at bounding box center [130, 107] width 157 height 41
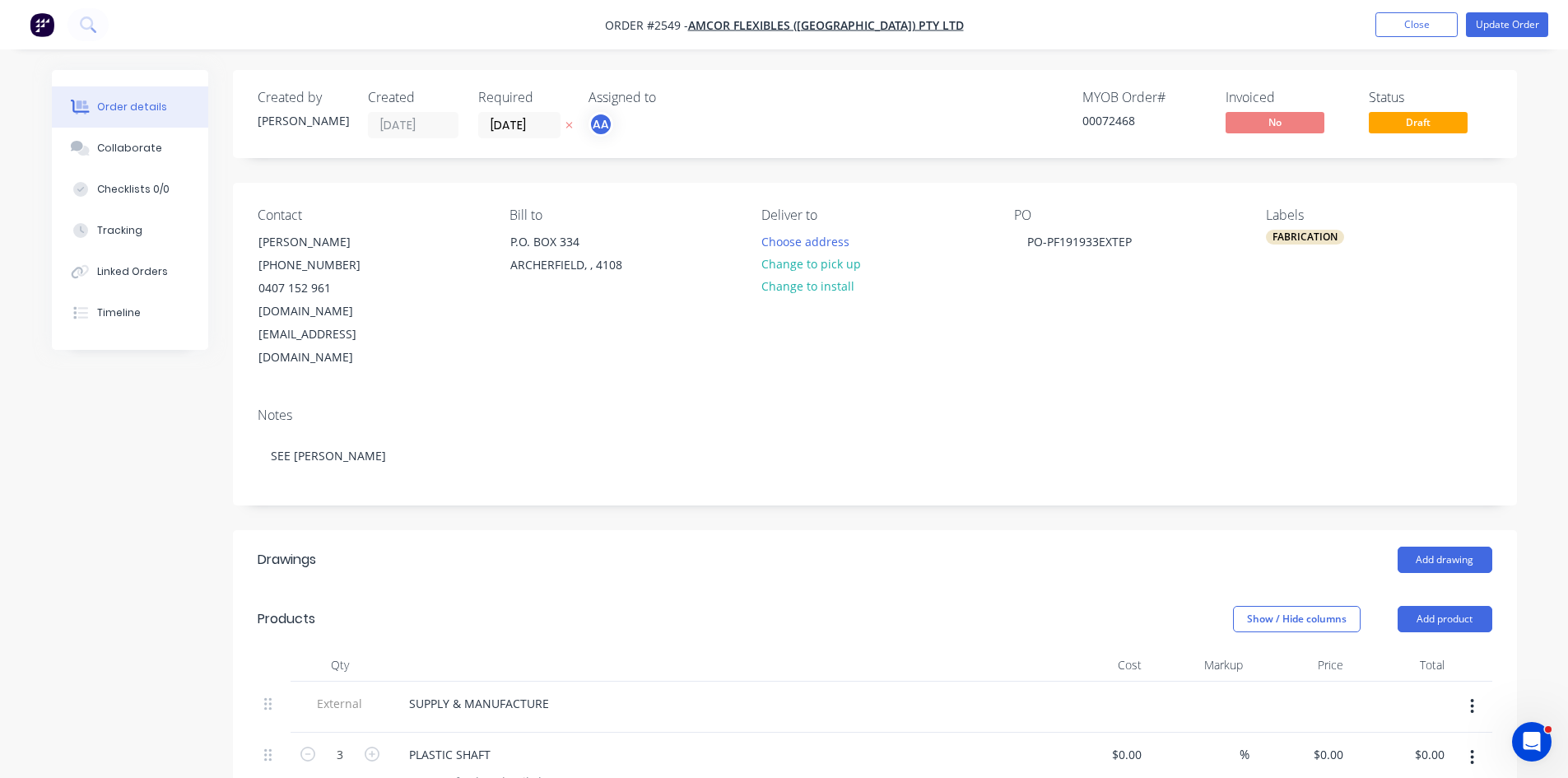
click at [1306, 235] on div "FABRICATION" at bounding box center [1305, 237] width 78 height 15
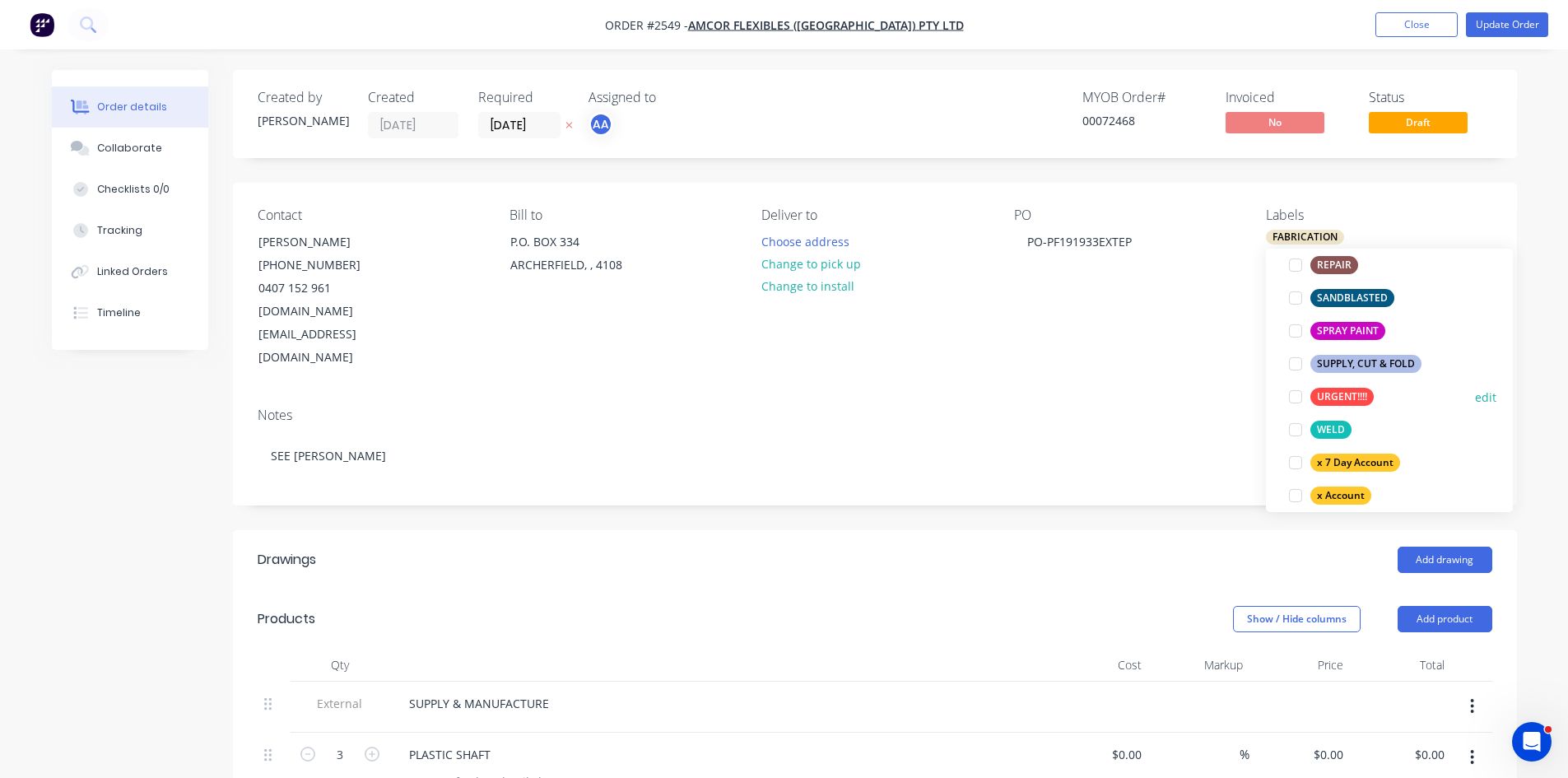
click at [1290, 398] on div at bounding box center [1296, 397] width 33 height 33
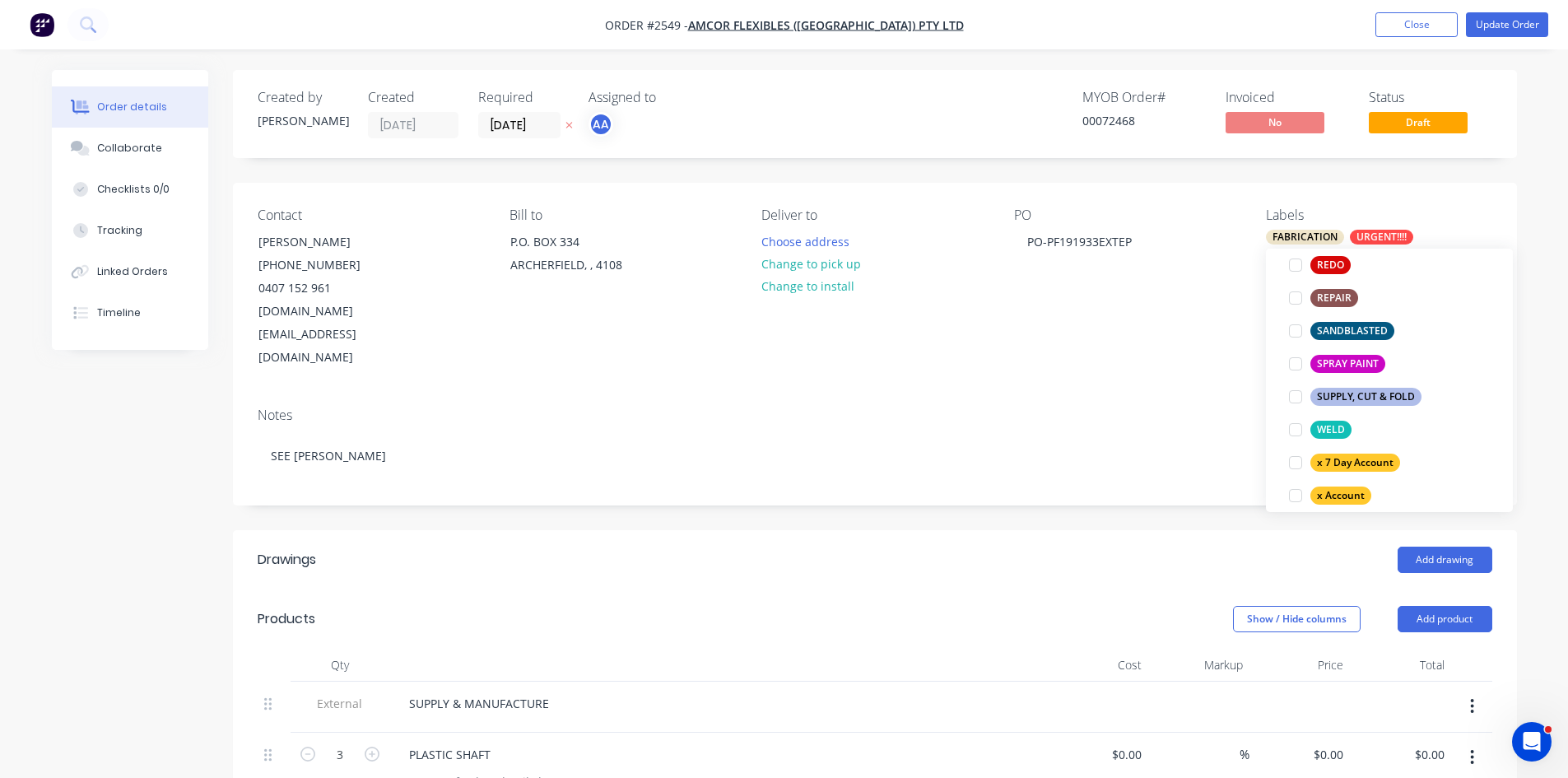
scroll to position [17, 0]
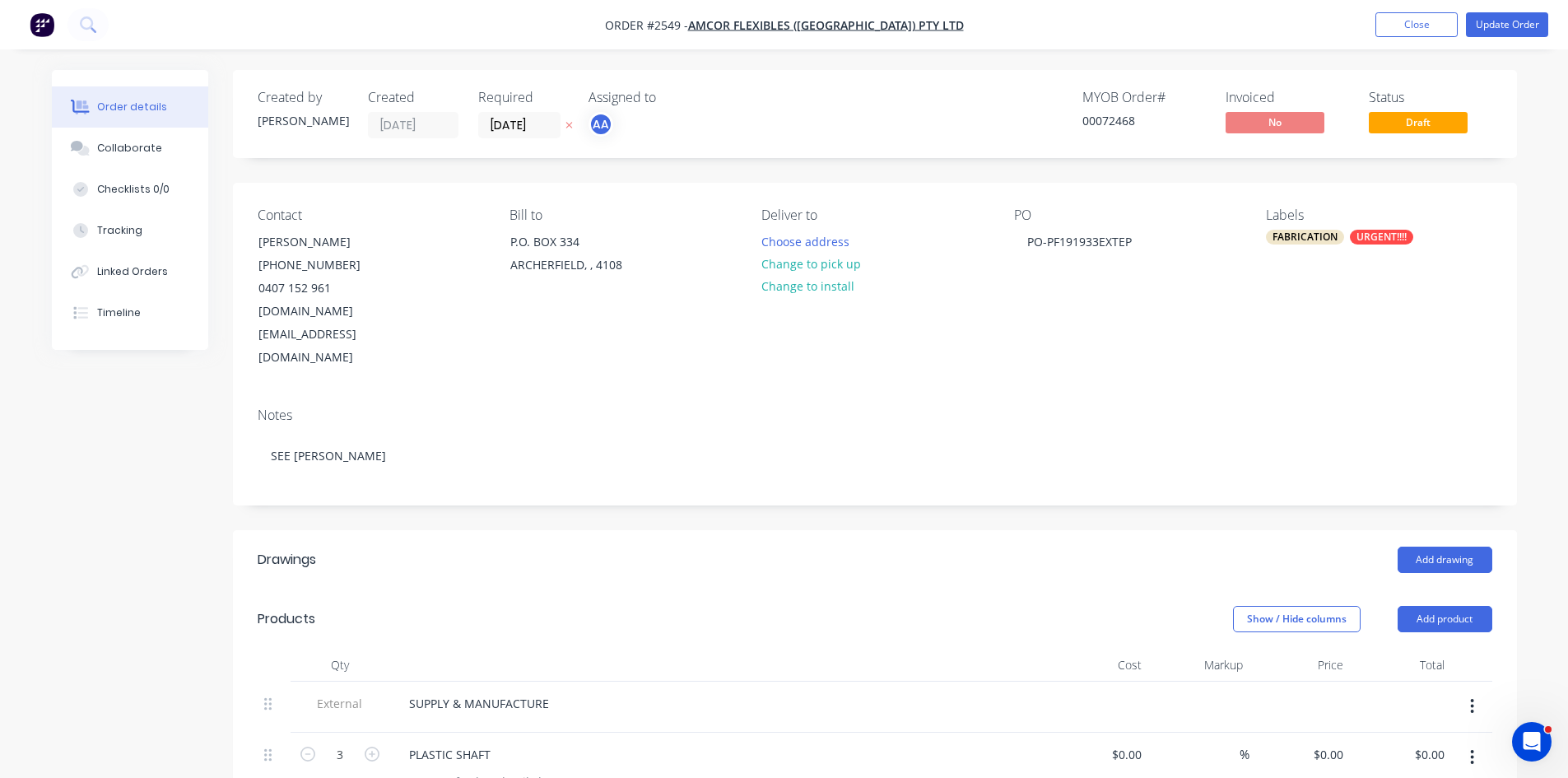
click at [1141, 394] on div "Notes SEE AARON" at bounding box center [874, 450] width 1284 height 111
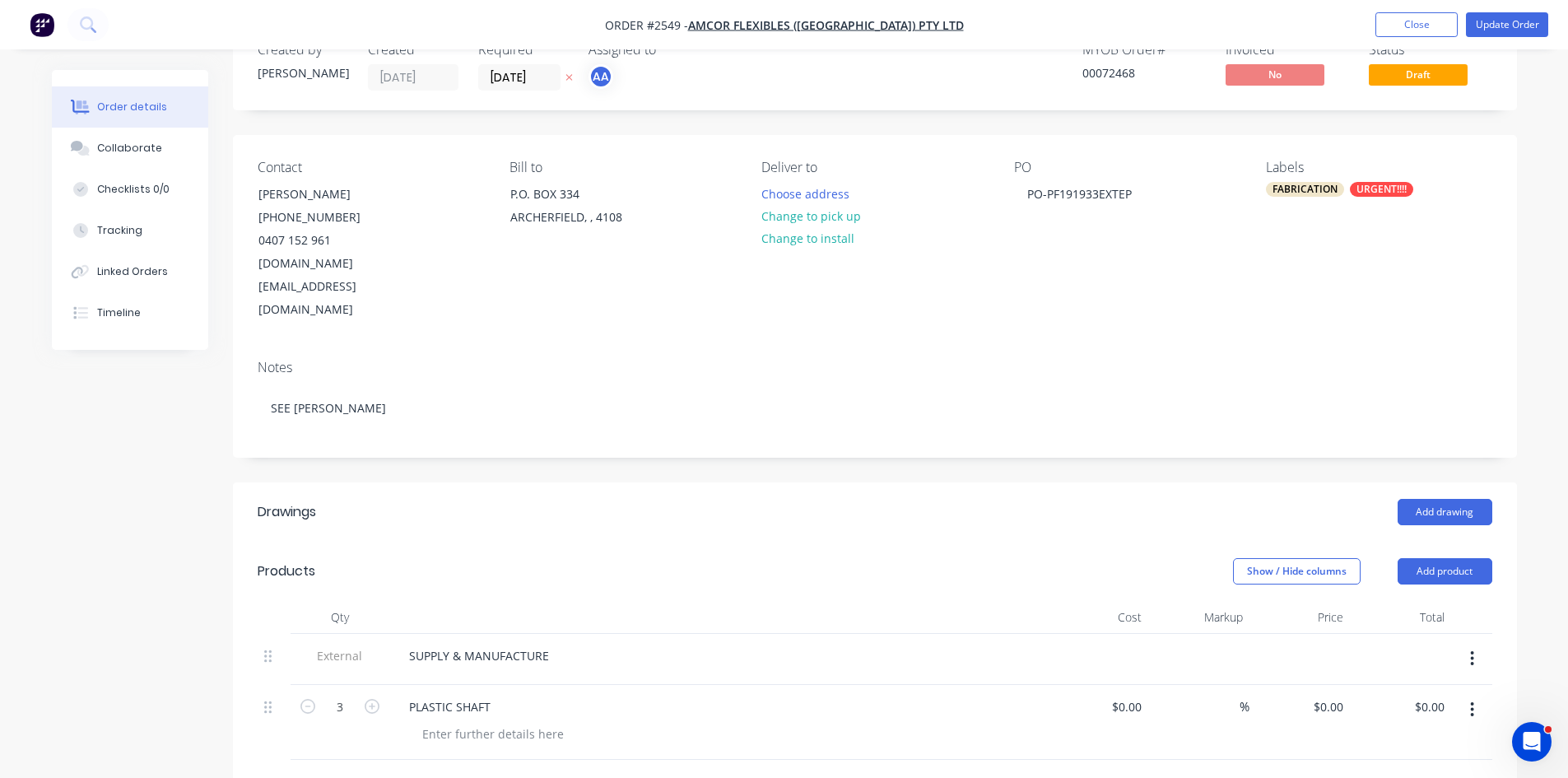
scroll to position [83, 0]
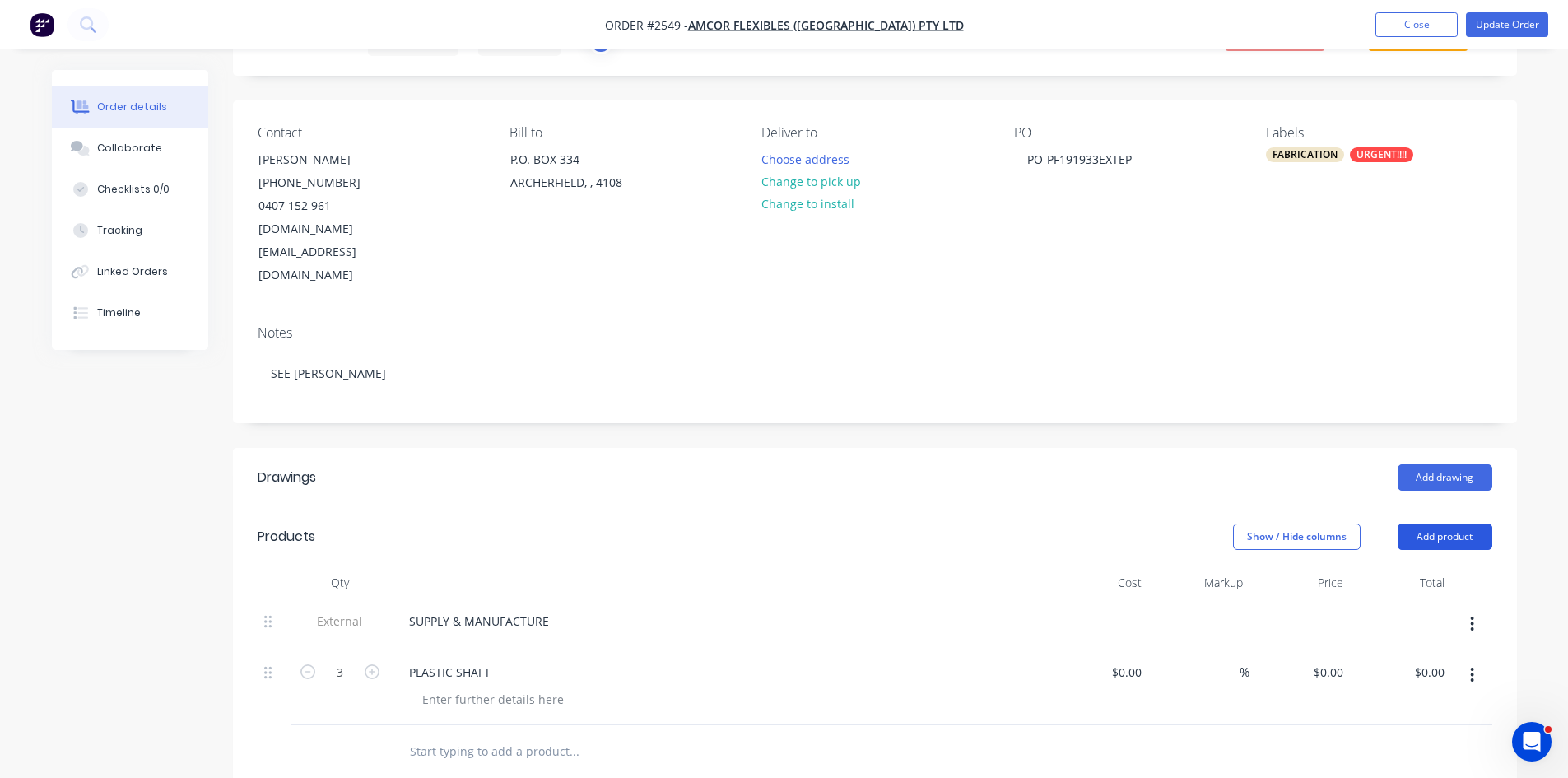
click at [1460, 524] on button "Add product" at bounding box center [1445, 537] width 95 height 26
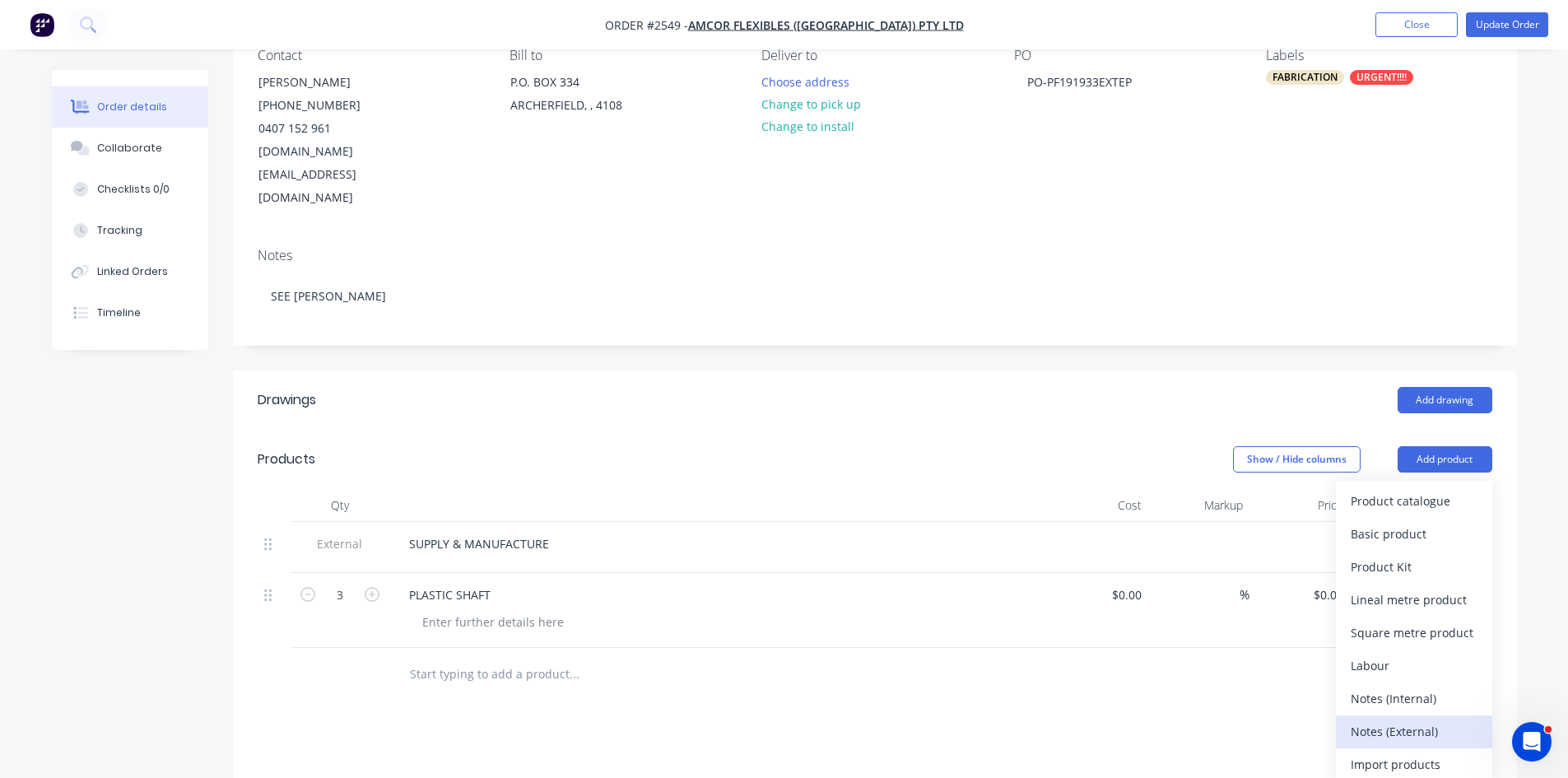
scroll to position [192, 0]
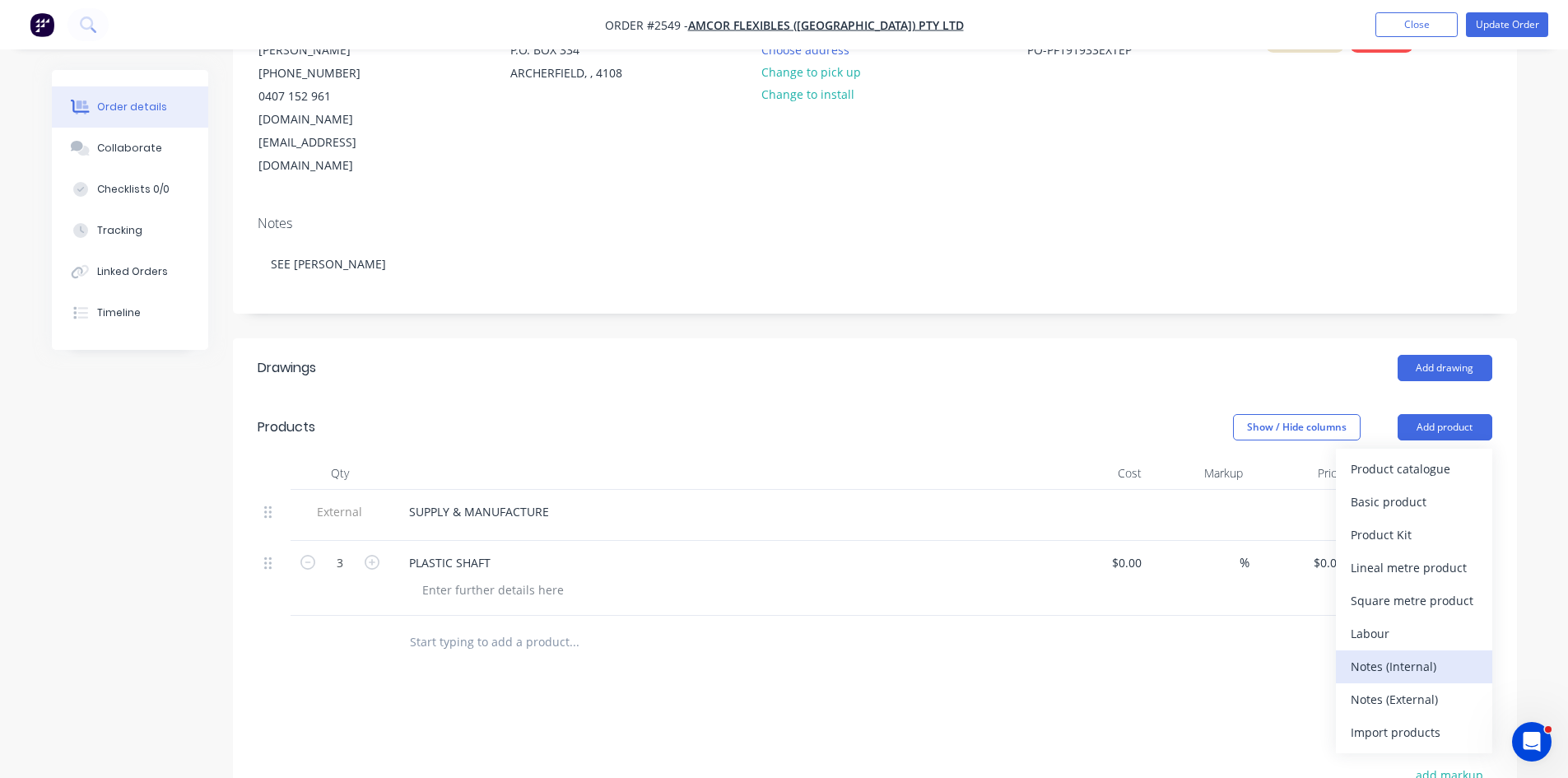
click at [1410, 654] on div "Notes (Internal)" at bounding box center [1415, 666] width 127 height 24
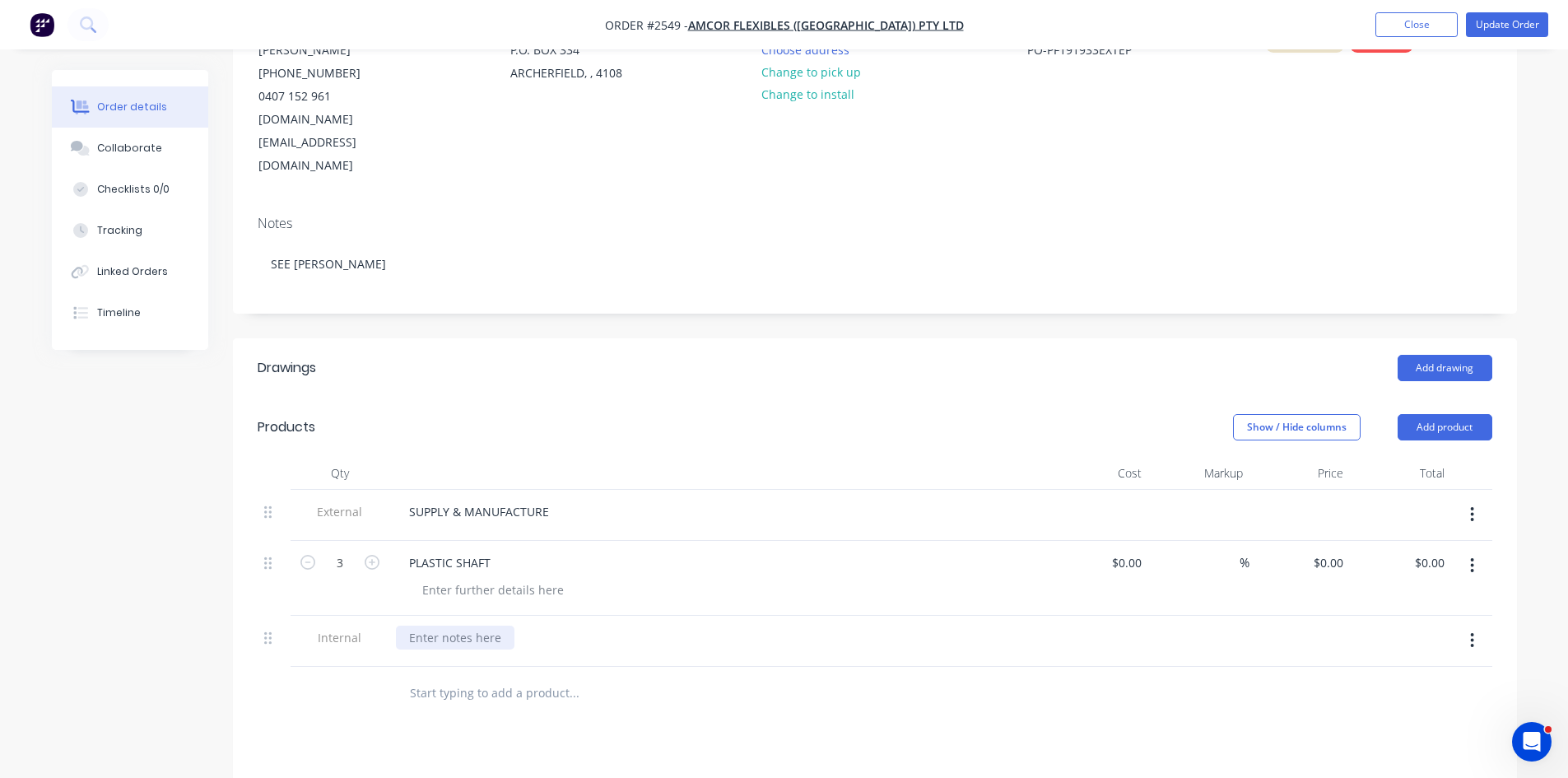
click at [445, 625] on div at bounding box center [455, 637] width 119 height 24
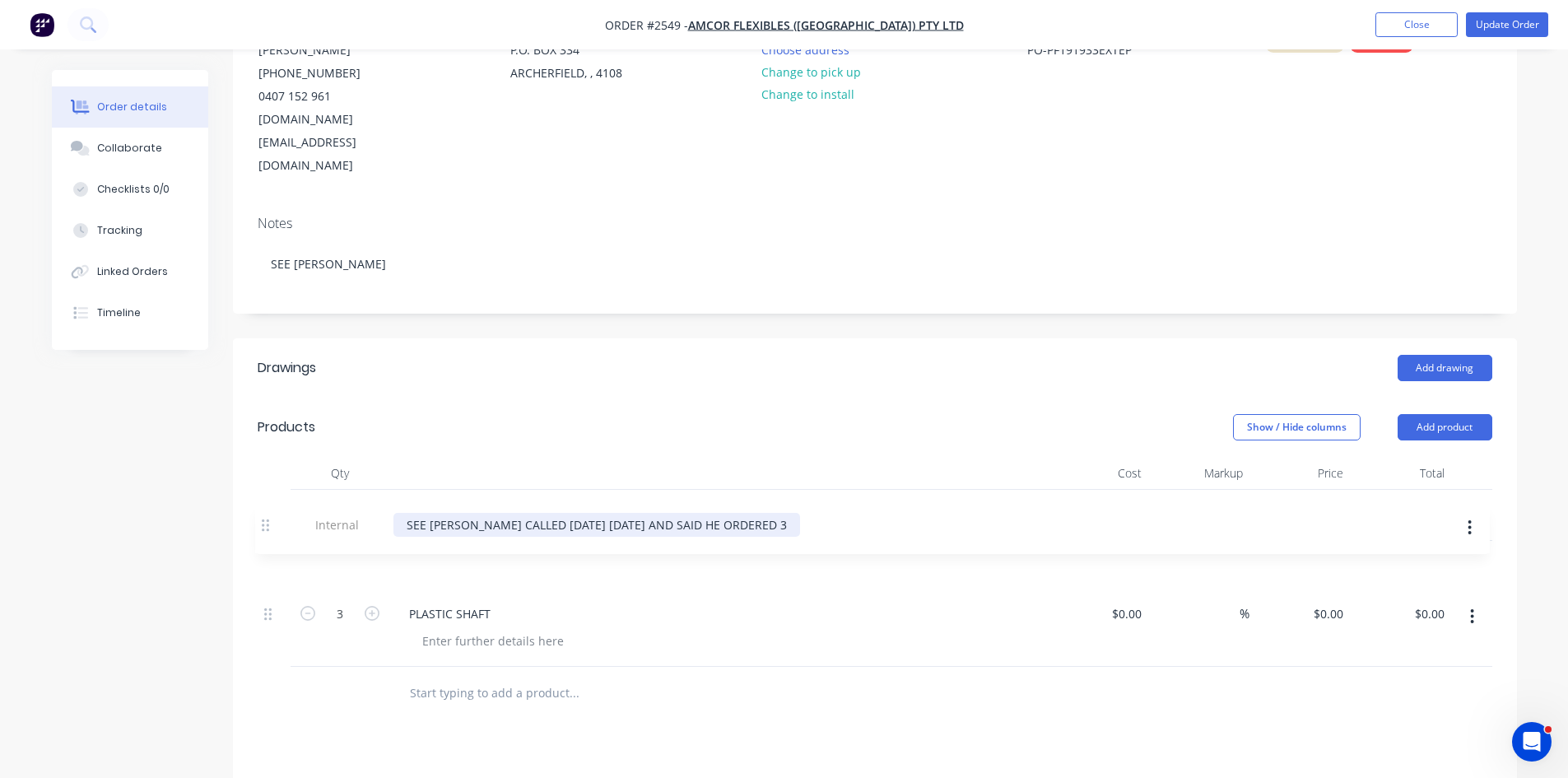
scroll to position [193, 0]
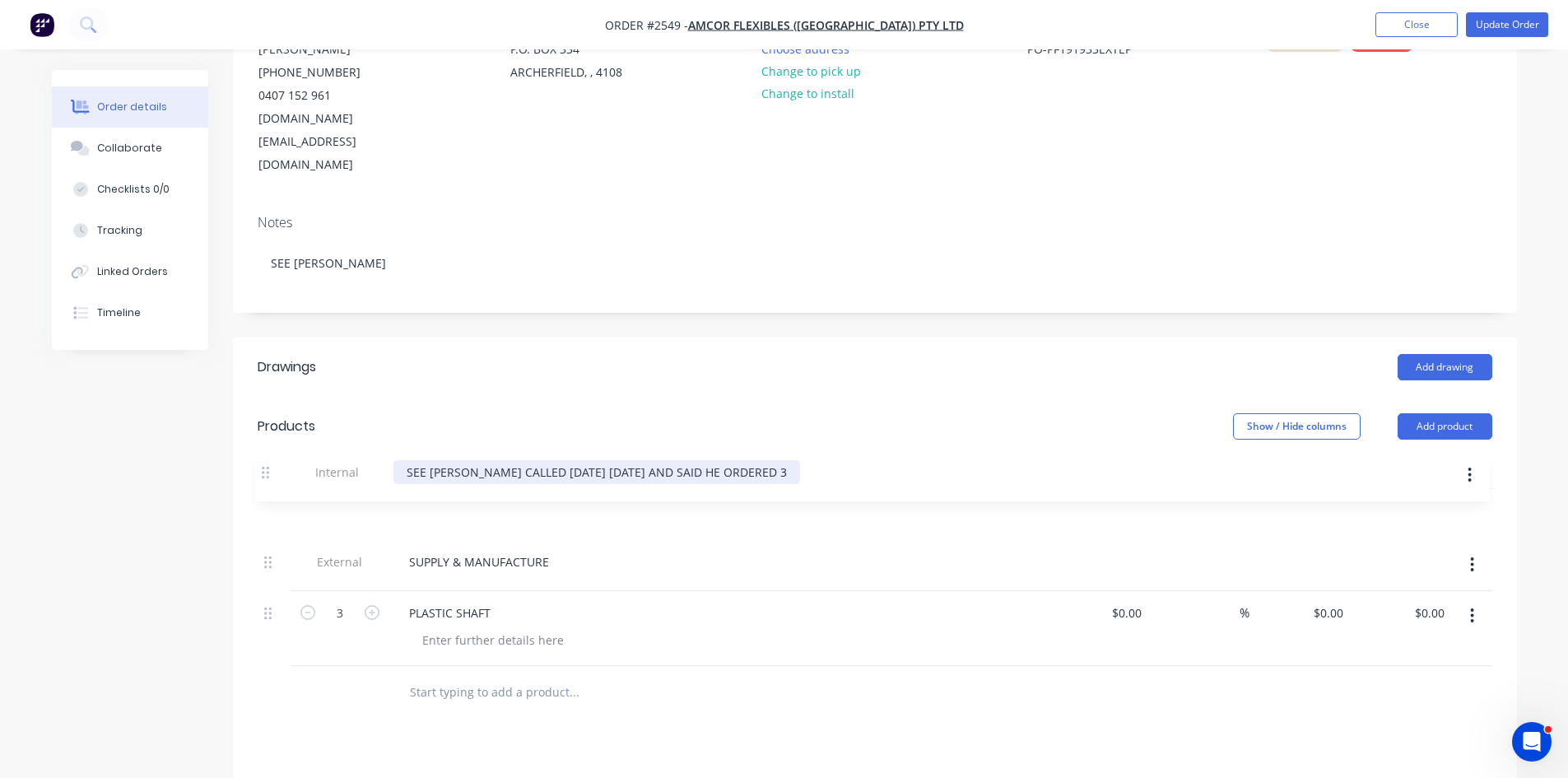
drag, startPoint x: 272, startPoint y: 598, endPoint x: 270, endPoint y: 467, distance: 131.0
click at [270, 489] on div "External SUPPLY & MANUFACTURE 3 PLASTIC SHAFT $0.00 $0.00 % $0.00 $0.00 $0.00 $…" at bounding box center [874, 578] width 1235 height 177
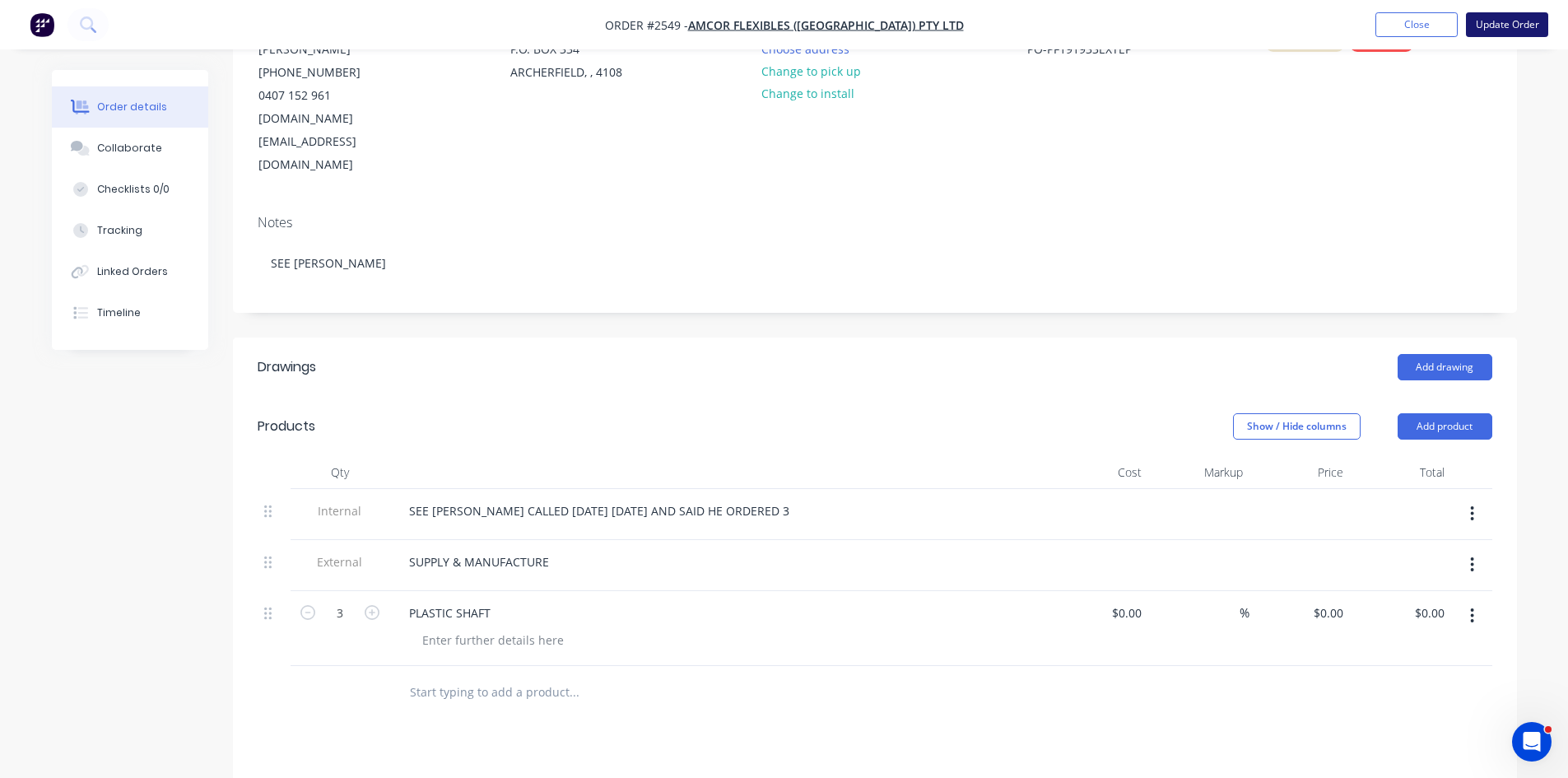
click at [1503, 24] on button "Update Order" at bounding box center [1507, 25] width 82 height 25
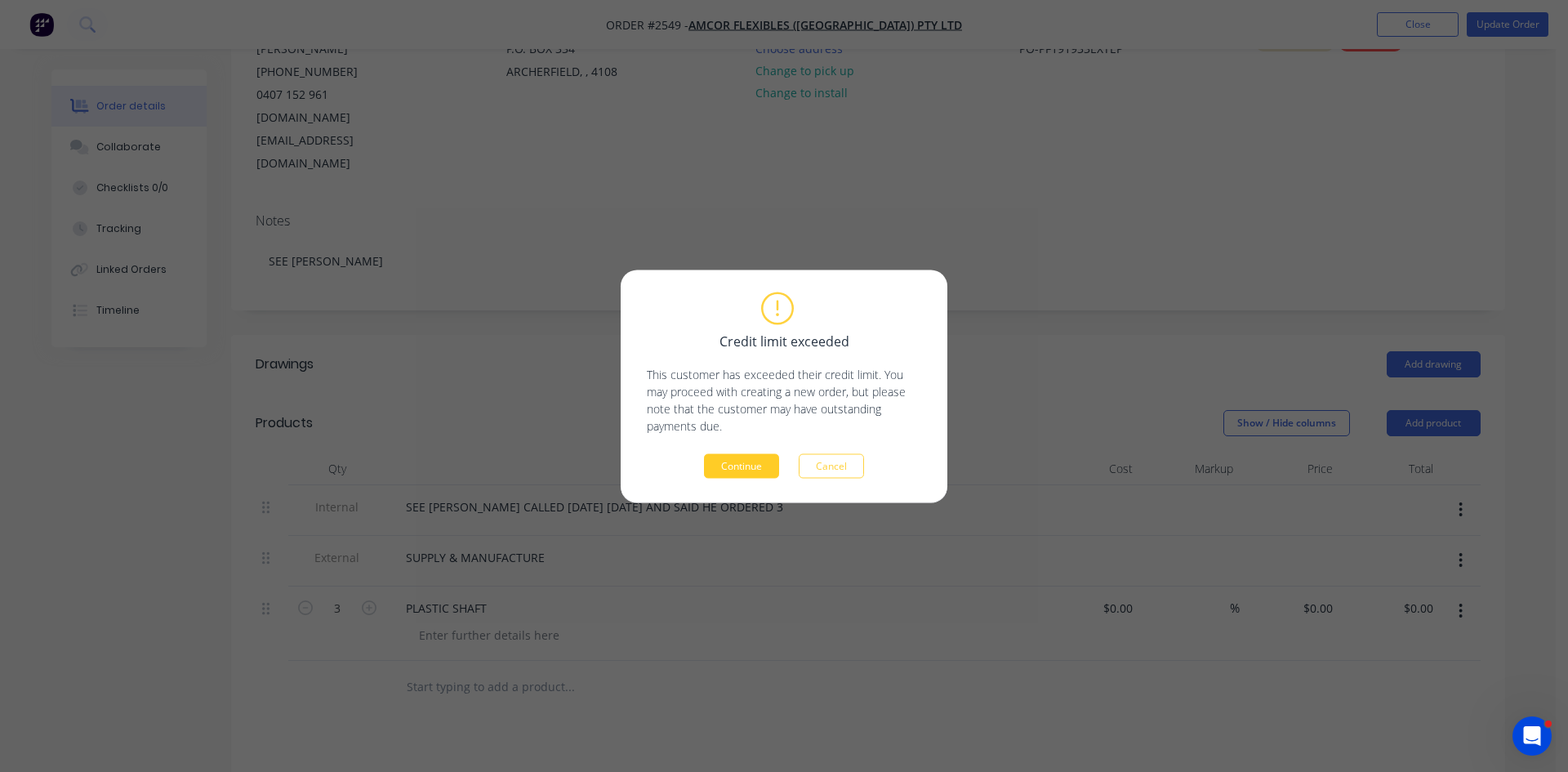
click at [723, 457] on button "Continue" at bounding box center [741, 466] width 75 height 25
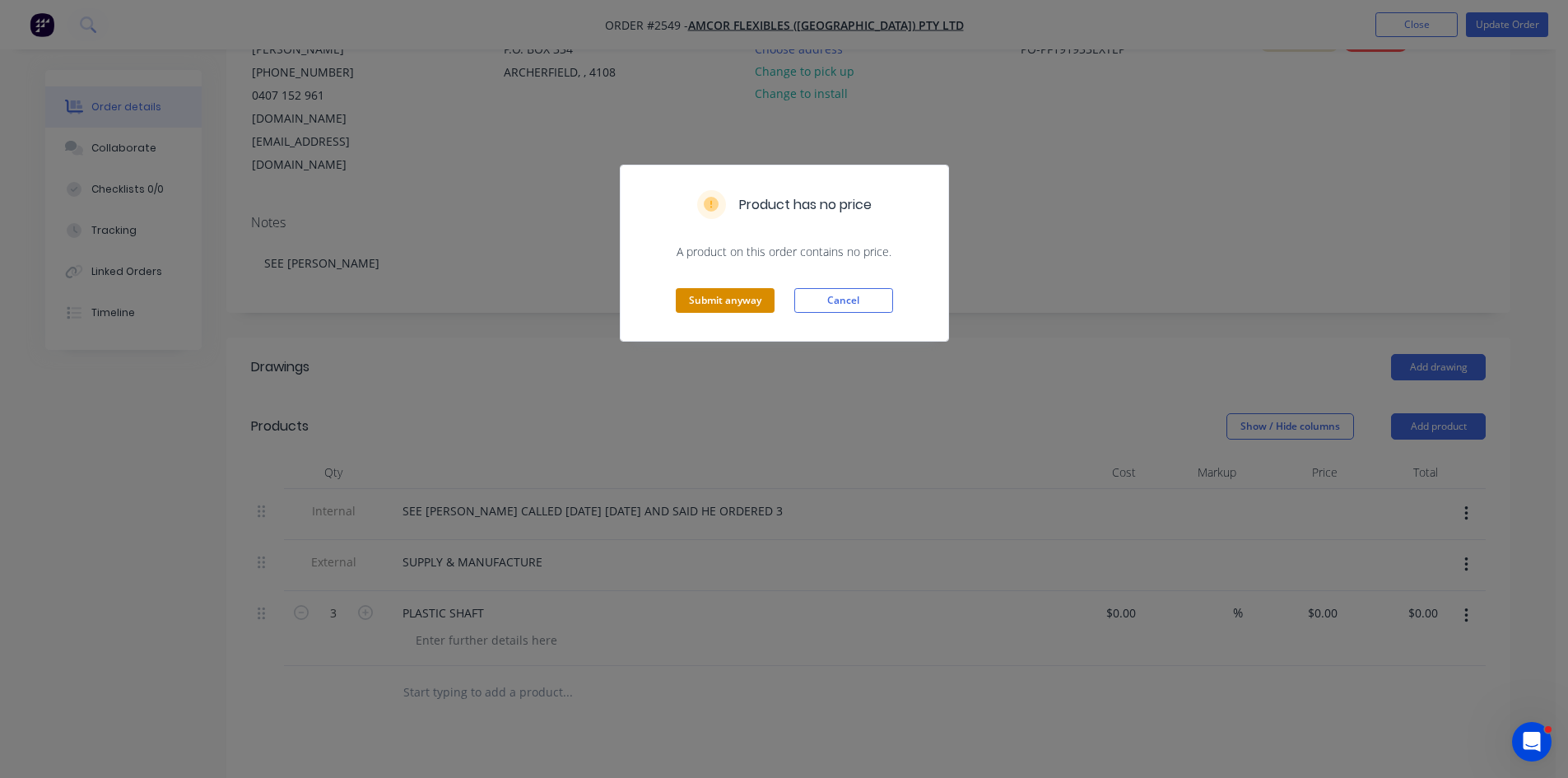
click at [727, 294] on button "Submit anyway" at bounding box center [725, 300] width 99 height 25
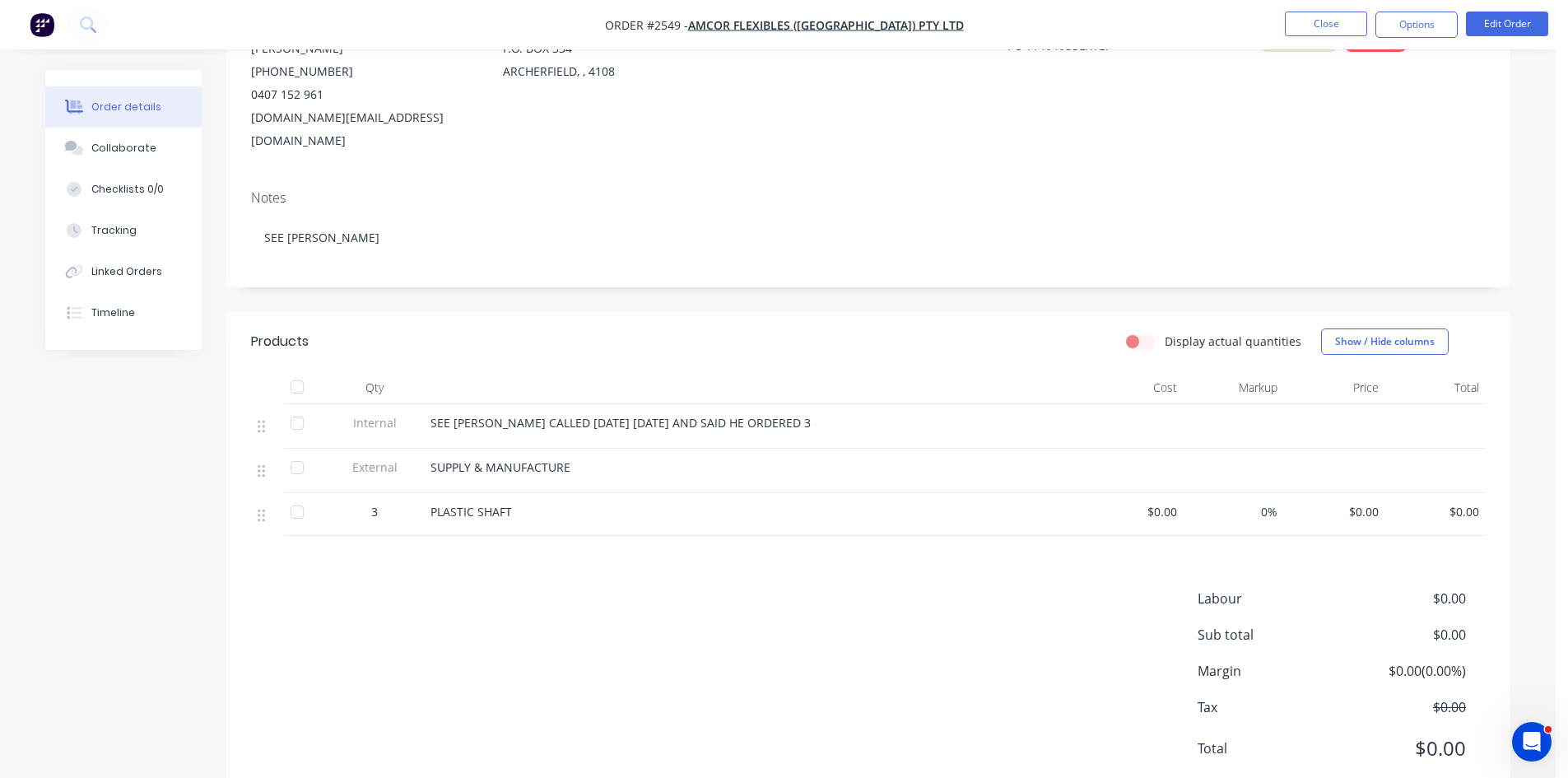
click at [1336, 21] on button "Close" at bounding box center [1326, 24] width 82 height 25
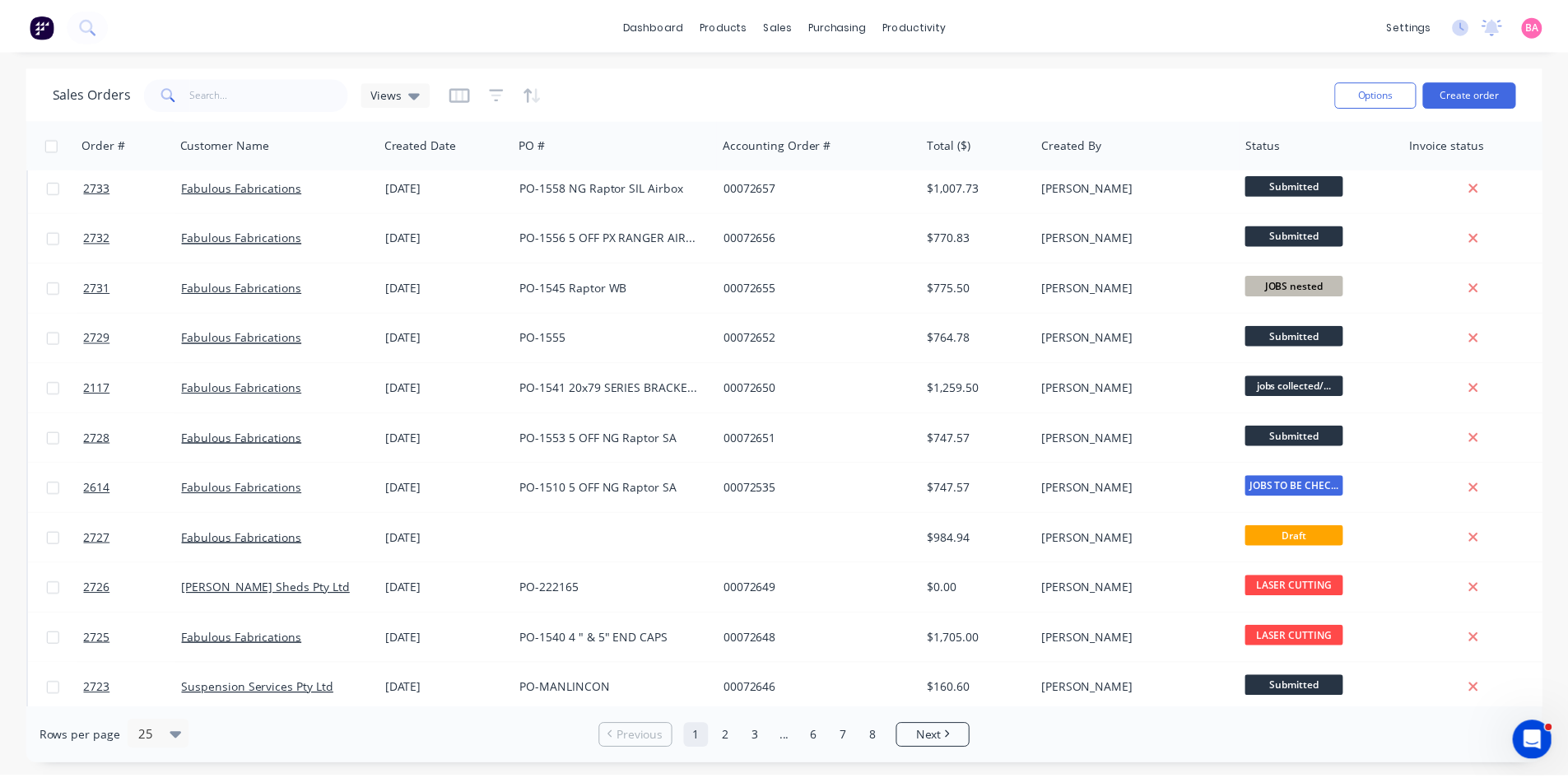
scroll to position [494, 0]
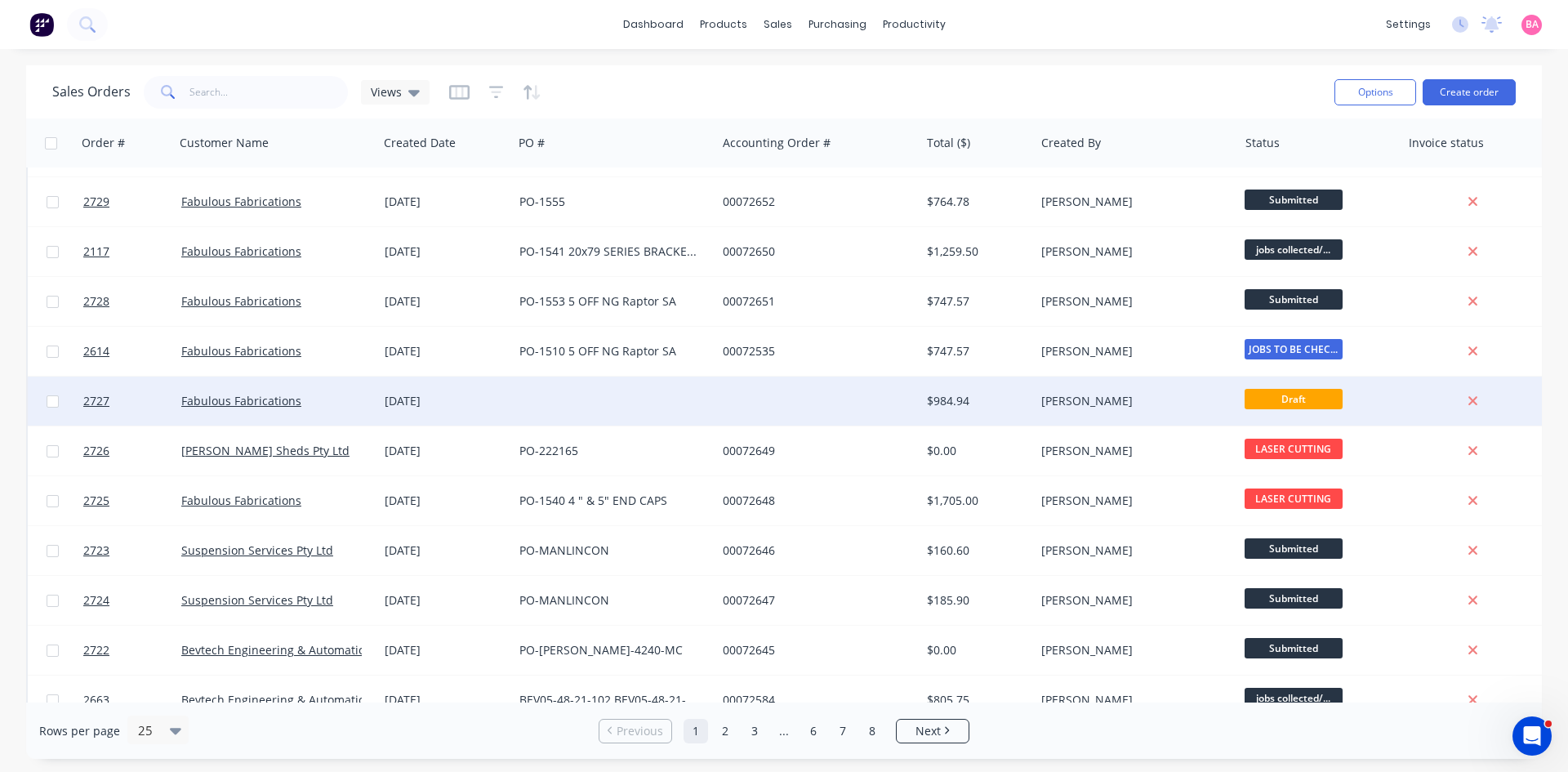
click at [417, 404] on div "[DATE]" at bounding box center [445, 401] width 122 height 16
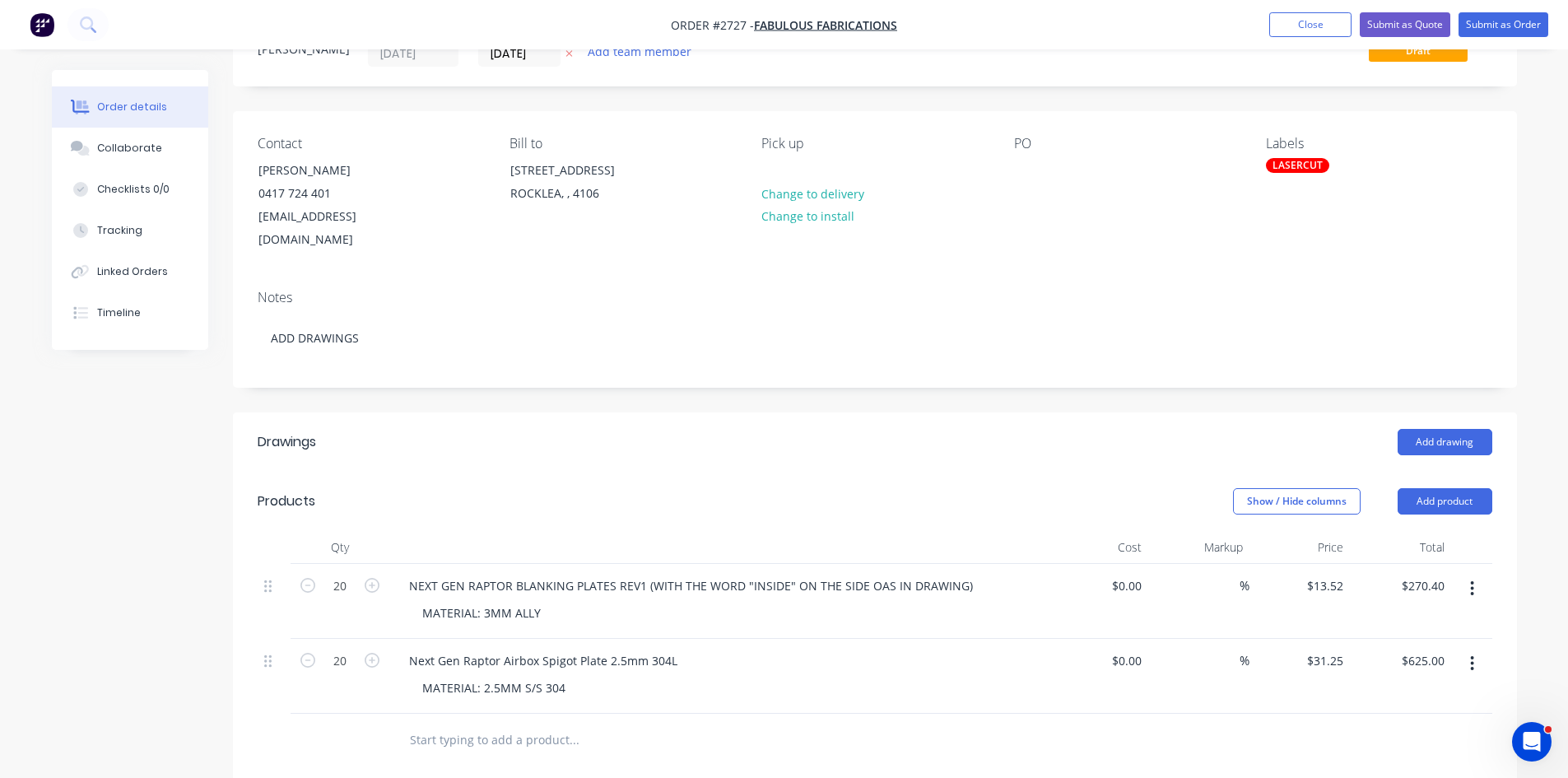
scroll to position [110, 0]
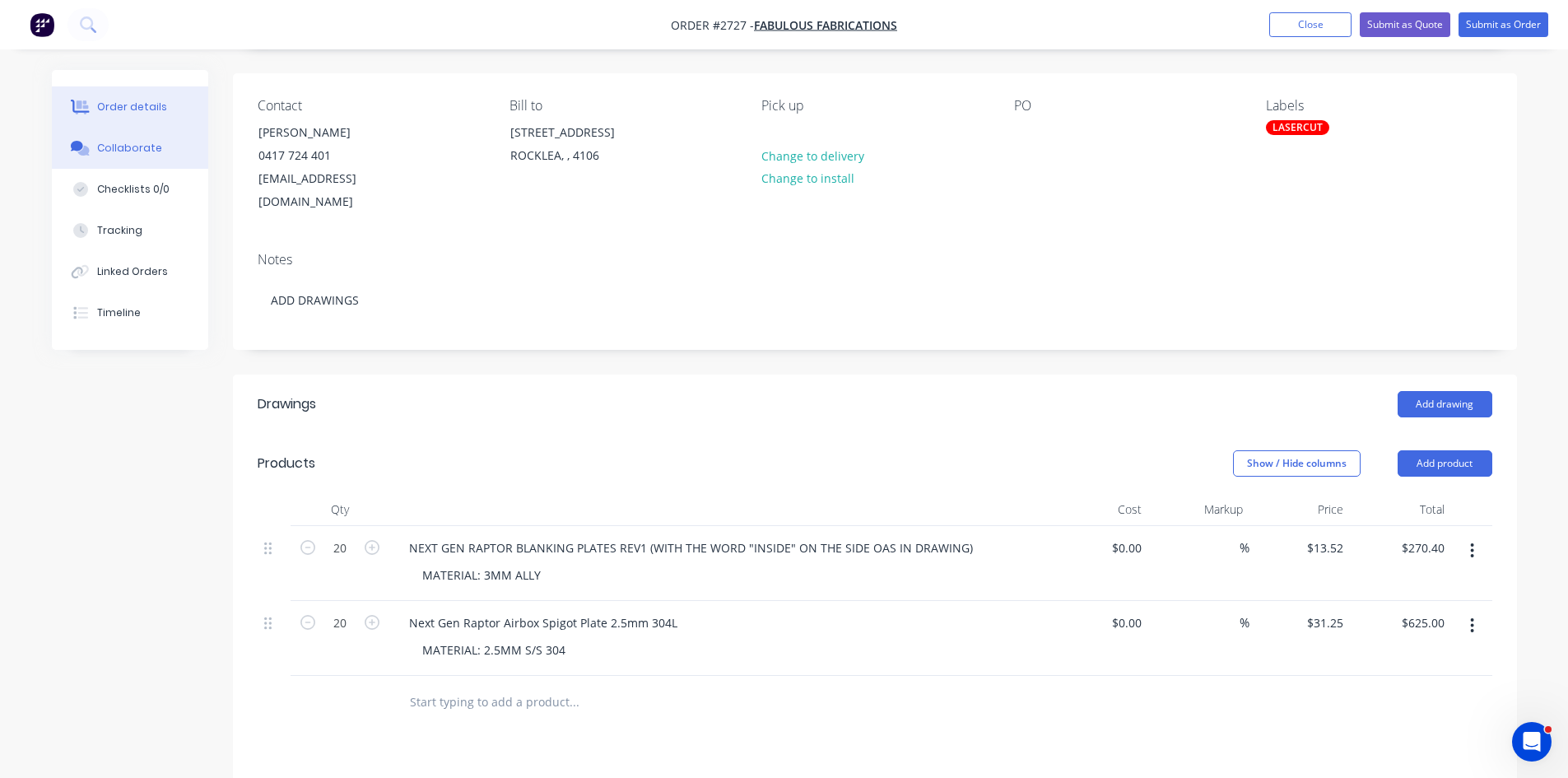
click at [131, 144] on div "Collaborate" at bounding box center [129, 149] width 65 height 15
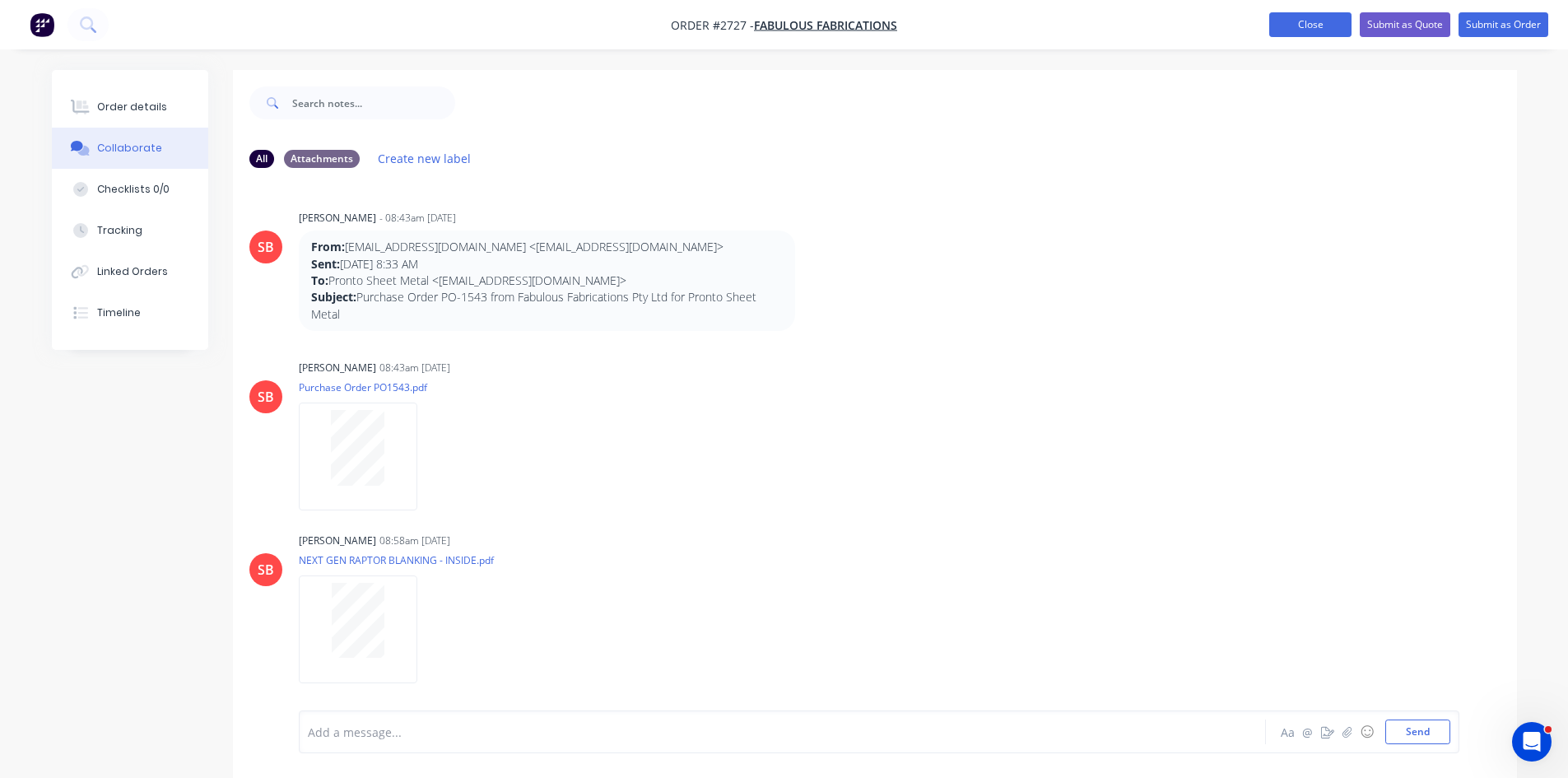
click at [1302, 20] on button "Close" at bounding box center [1311, 25] width 82 height 25
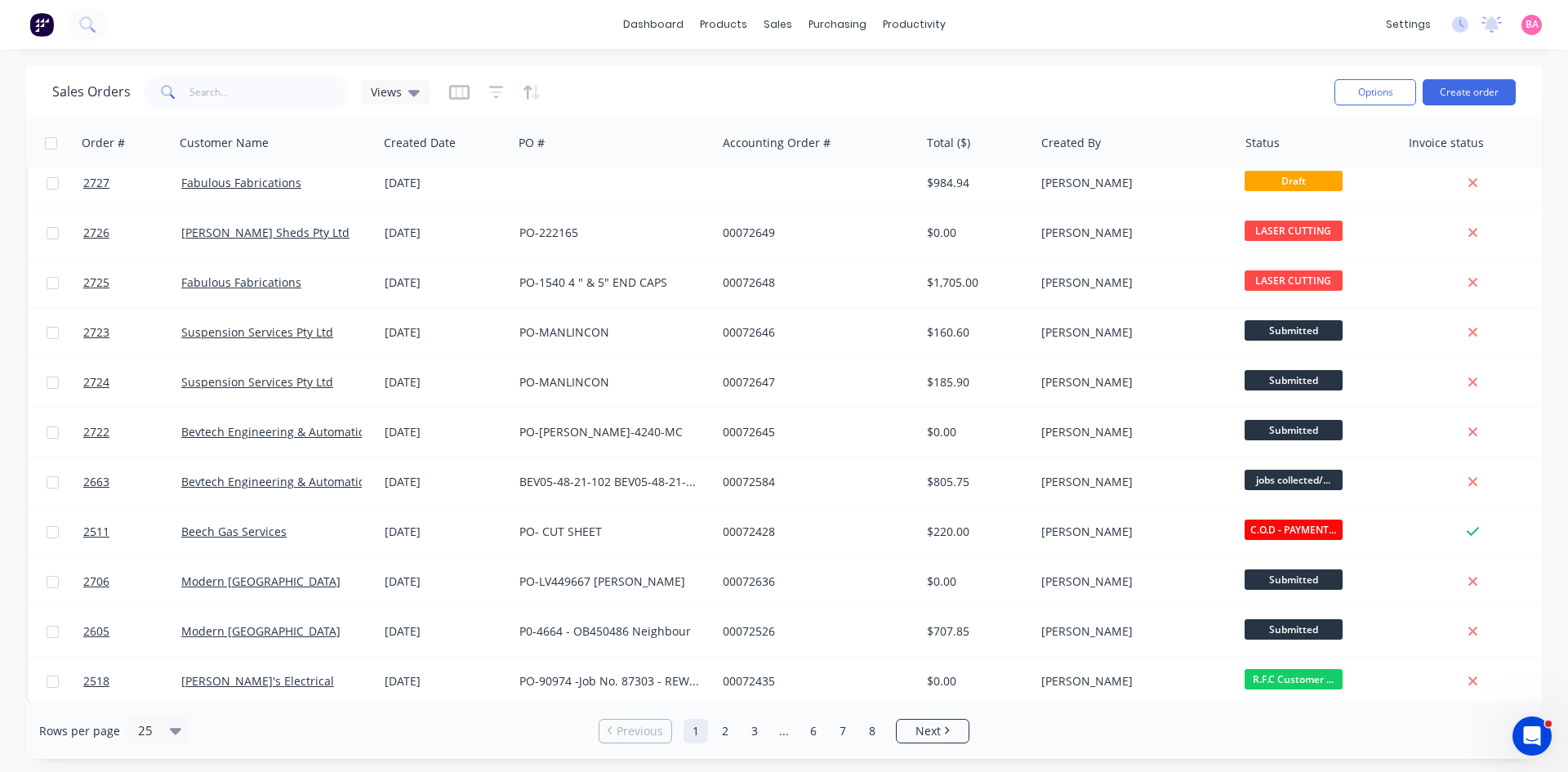
scroll to position [719, 0]
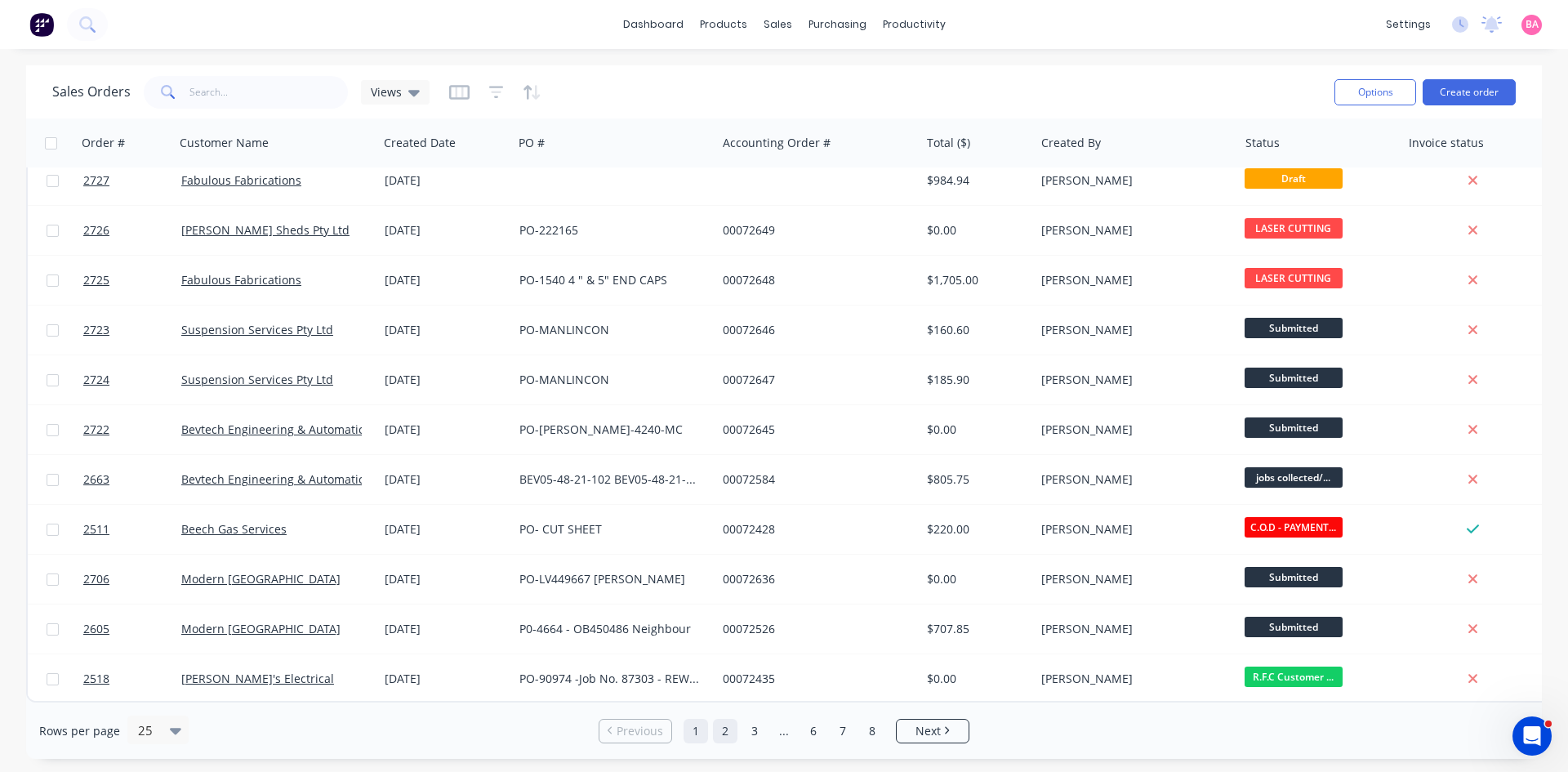
click at [719, 726] on link "2" at bounding box center [725, 731] width 25 height 25
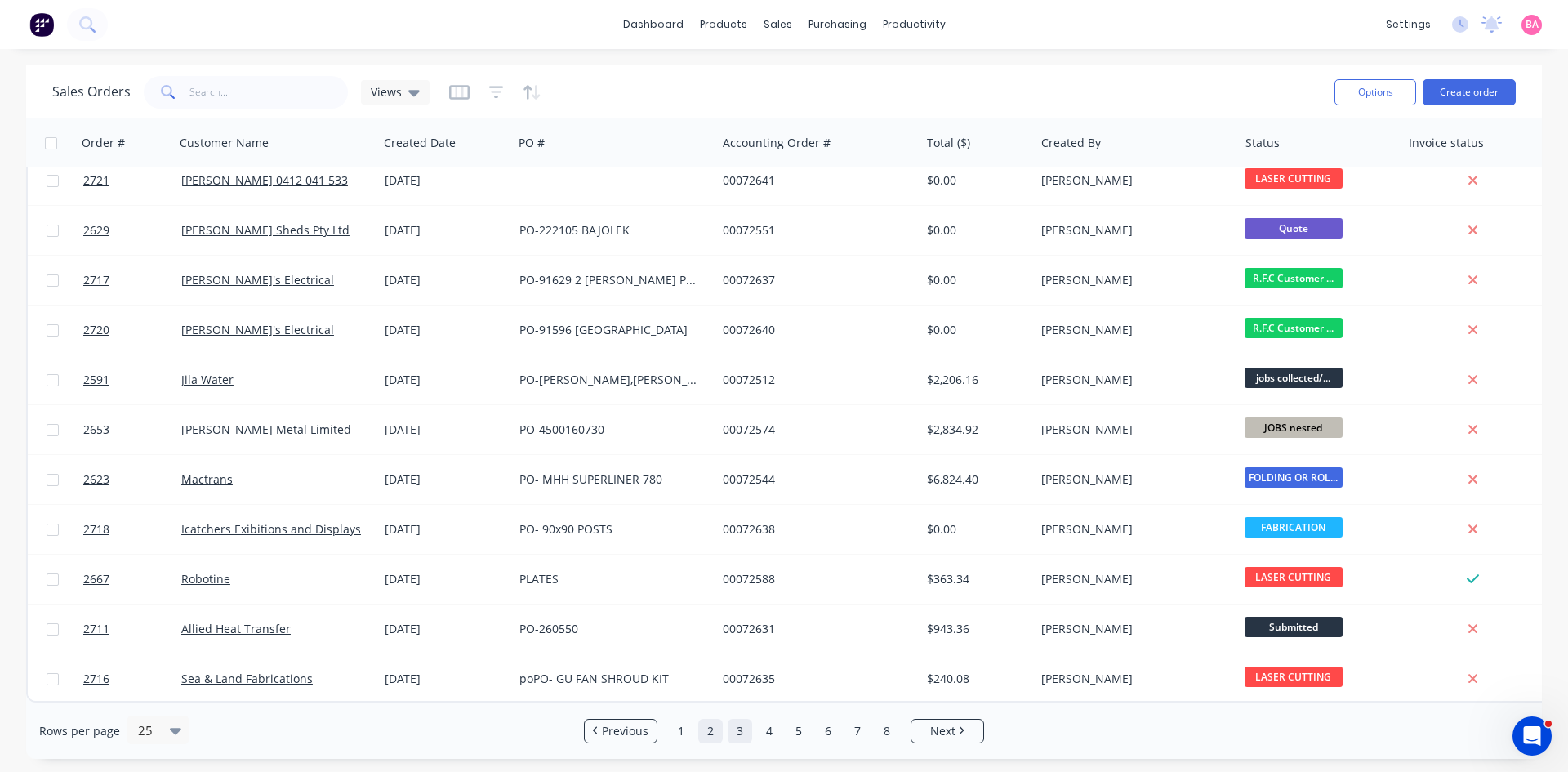
click at [736, 728] on link "3" at bounding box center [740, 731] width 25 height 25
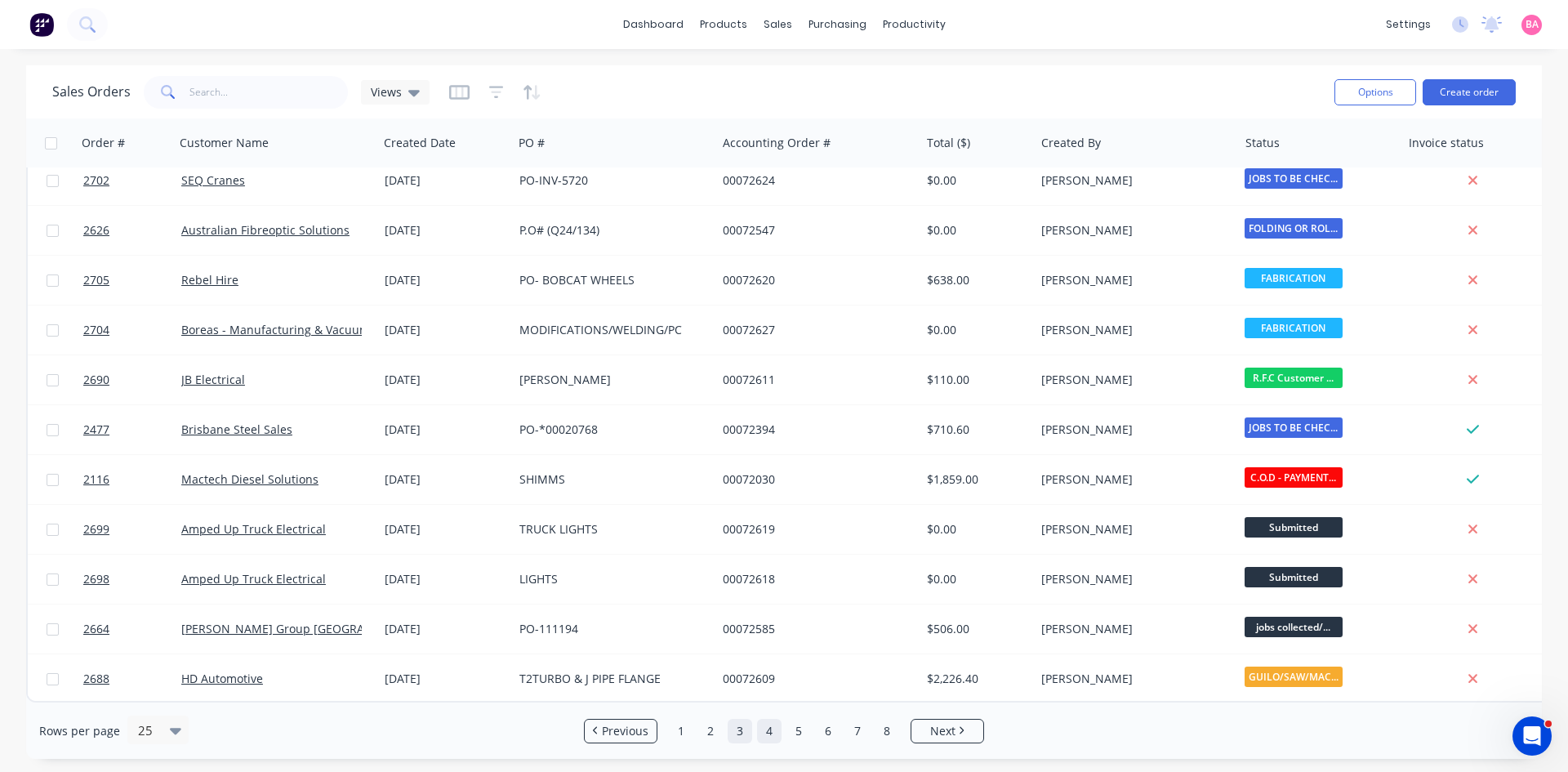
click at [770, 734] on link "4" at bounding box center [769, 731] width 25 height 25
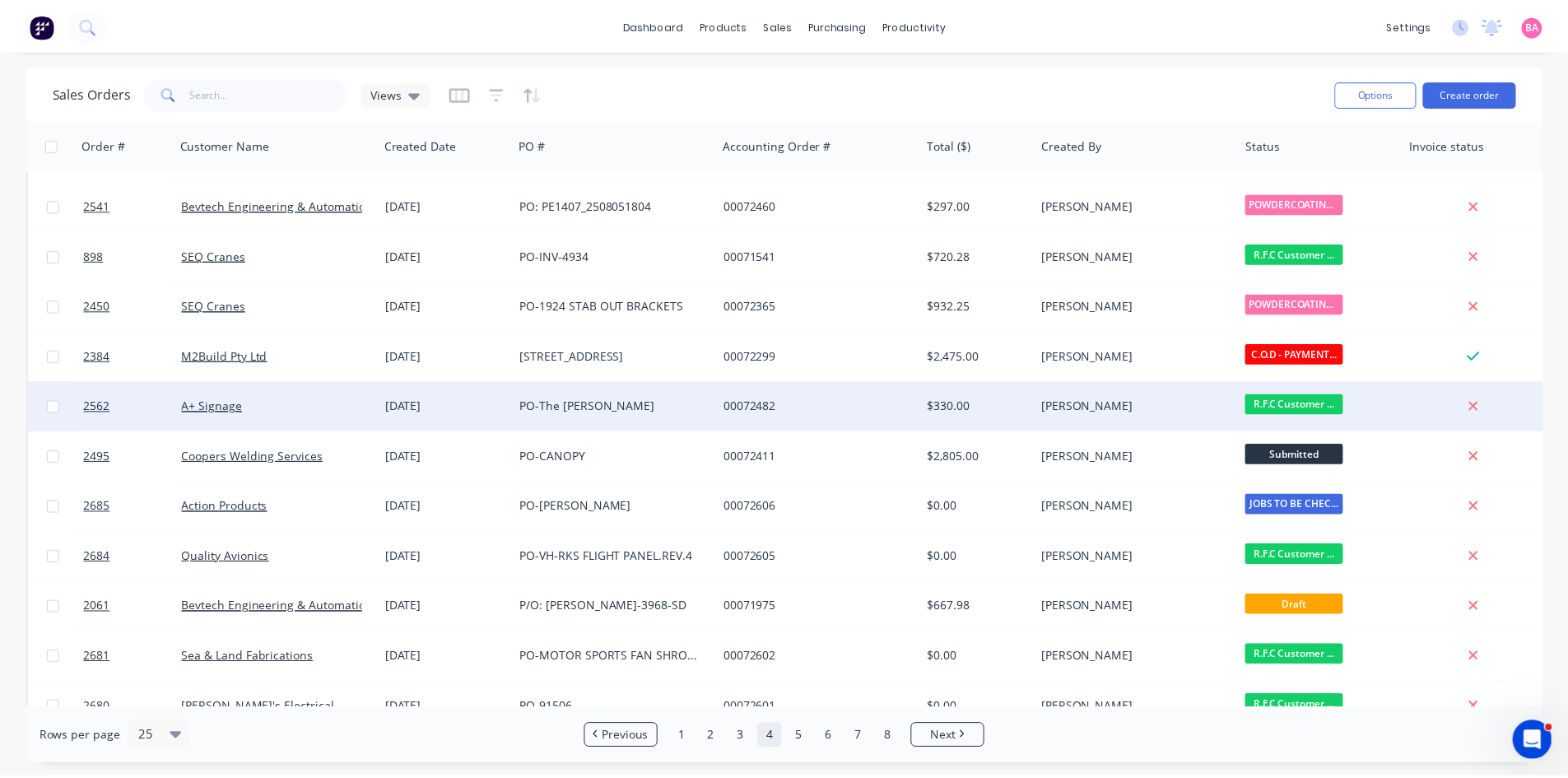
scroll to position [138, 0]
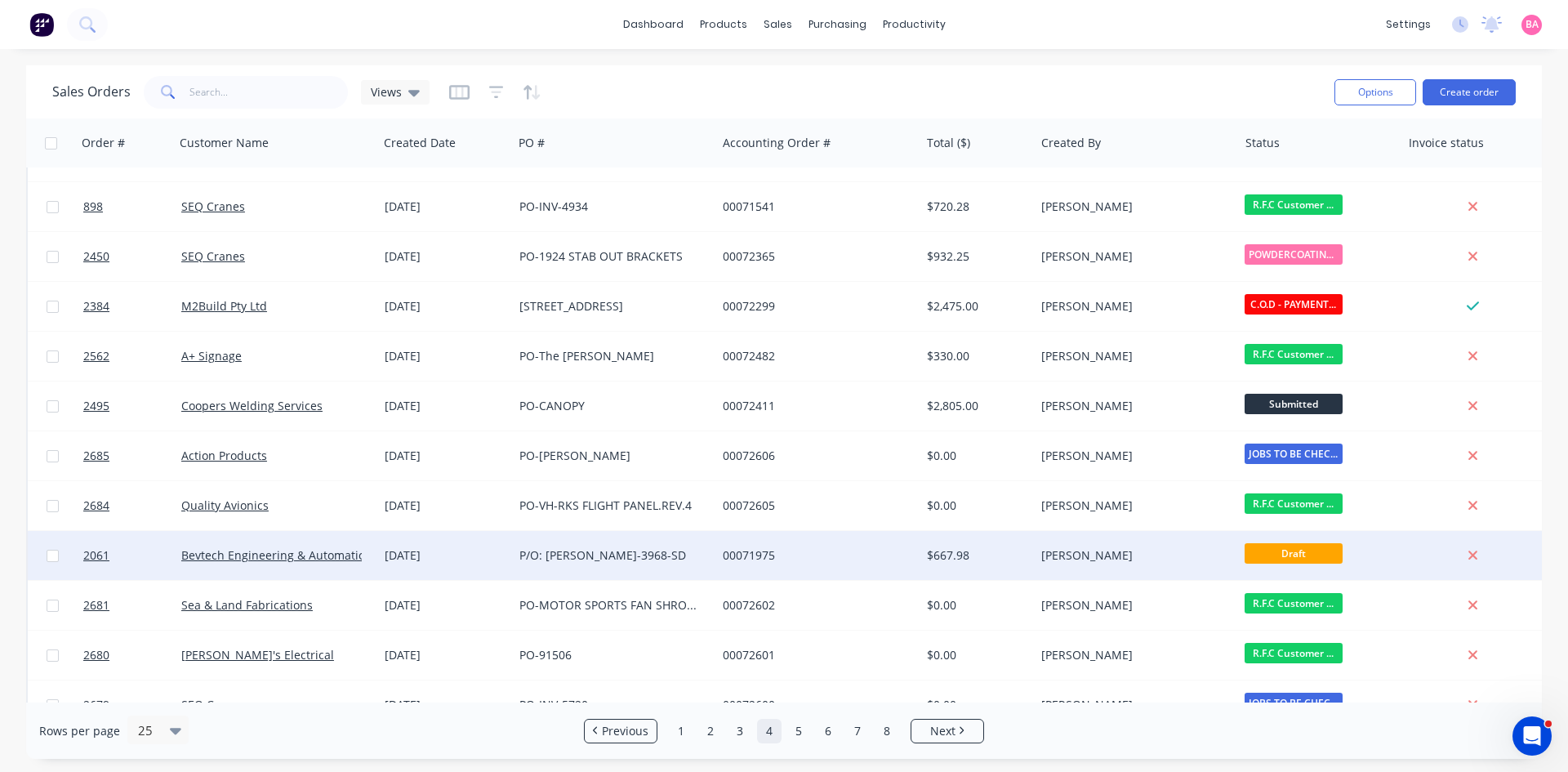
click at [556, 553] on div "P/O: [PERSON_NAME]-3968-SD" at bounding box center [611, 556] width 182 height 16
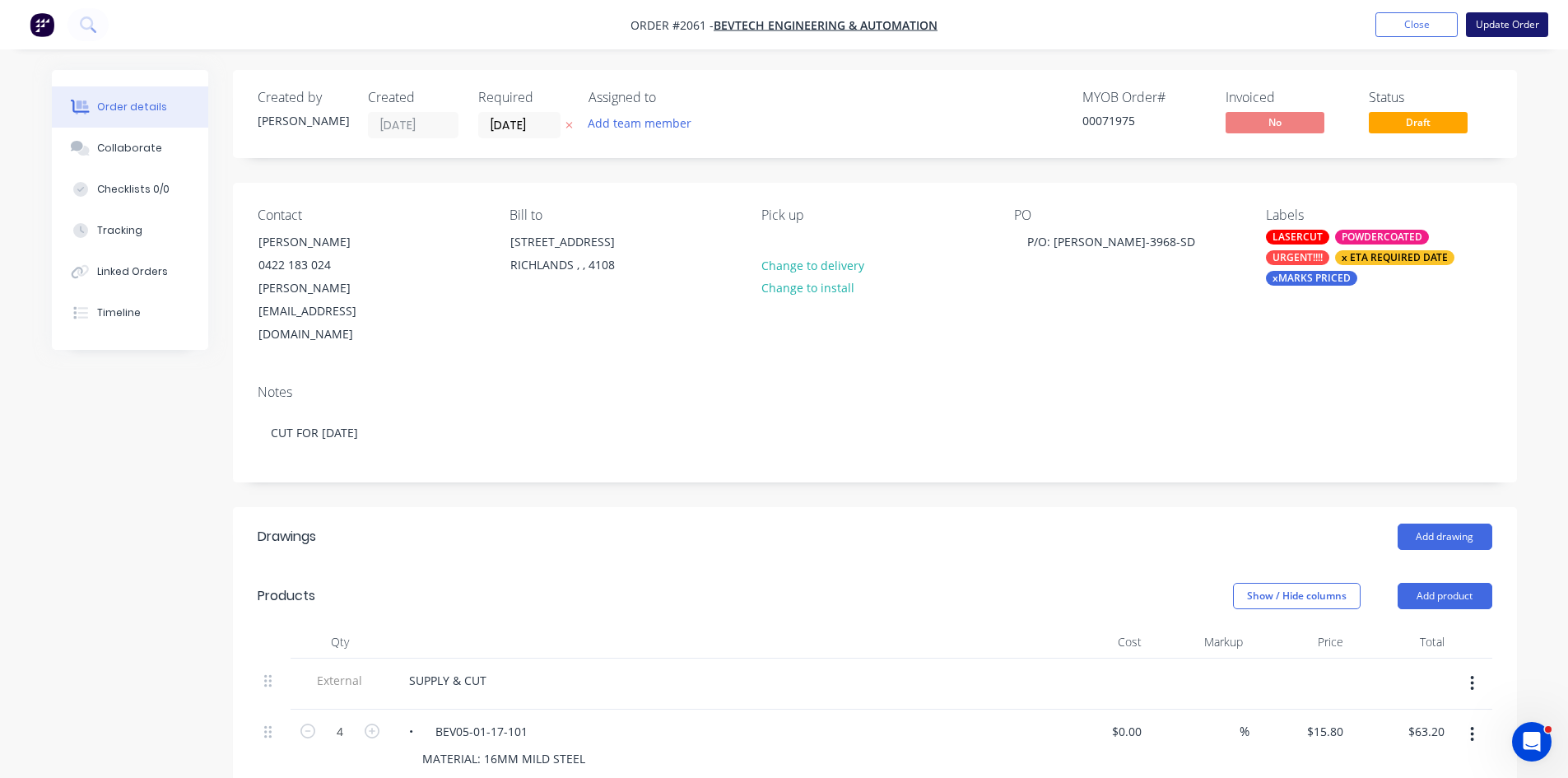
click at [1504, 21] on button "Update Order" at bounding box center [1507, 25] width 82 height 25
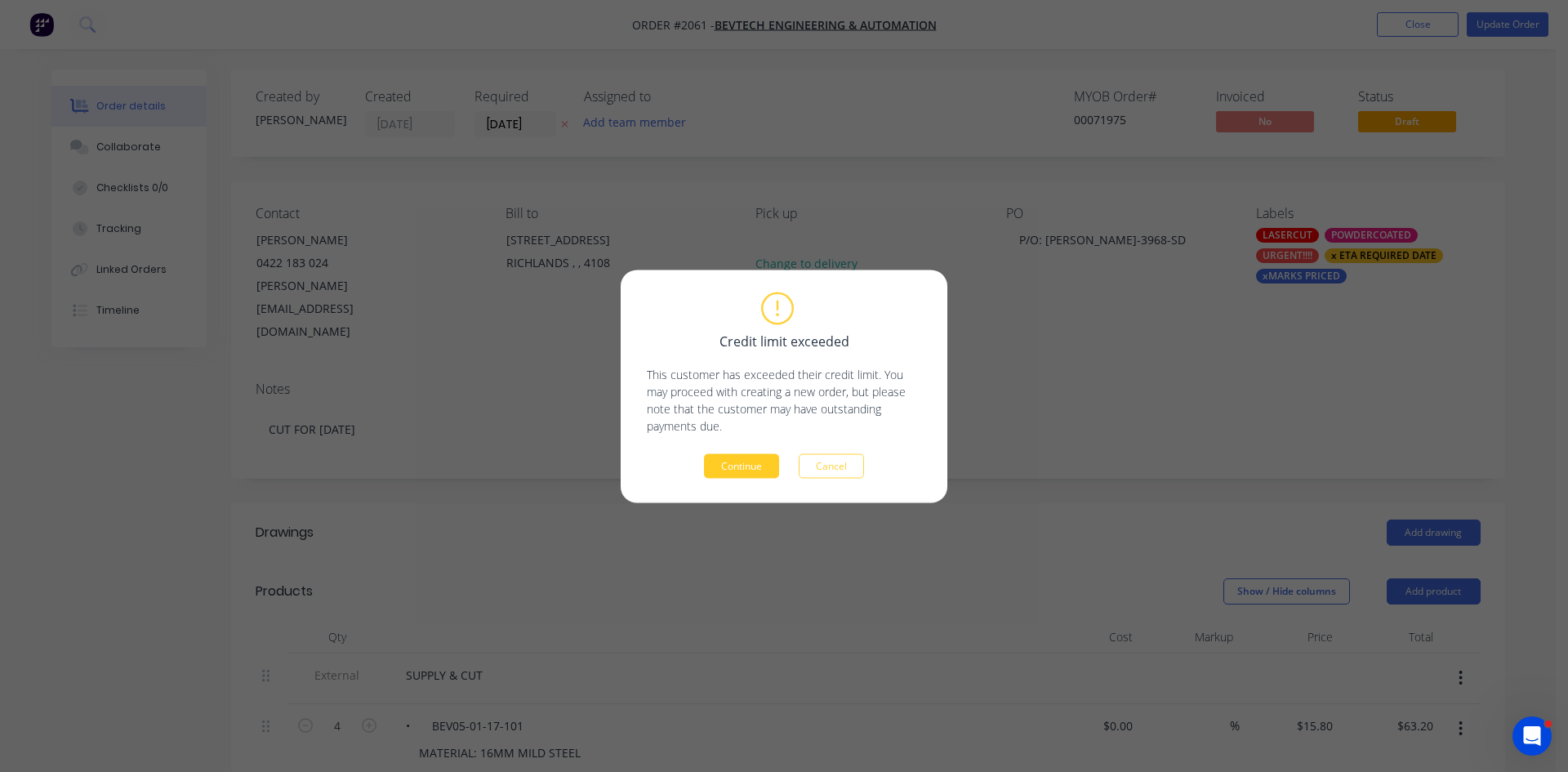
click at [743, 463] on button "Continue" at bounding box center [741, 466] width 75 height 25
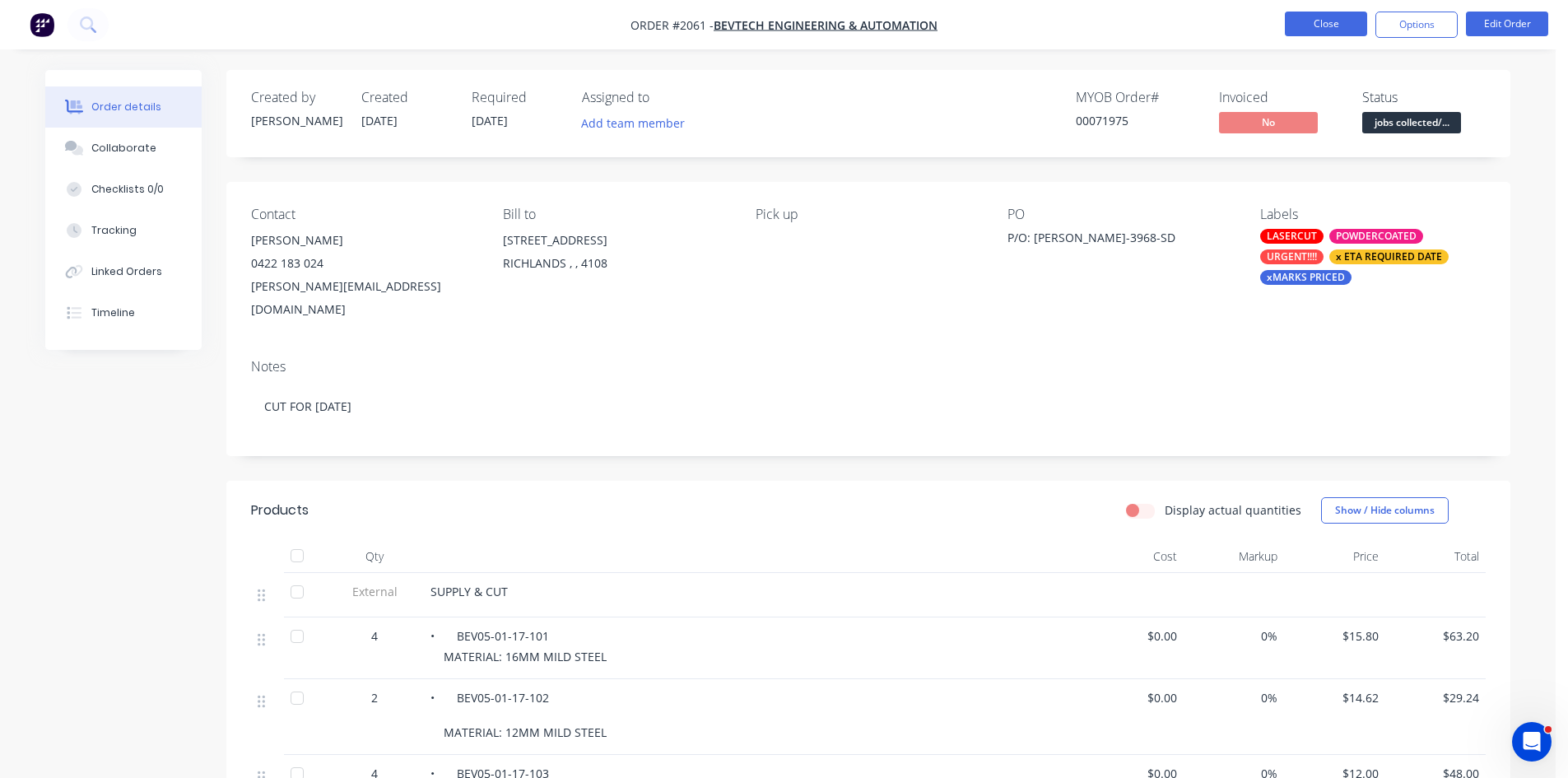
click at [1338, 26] on button "Close" at bounding box center [1326, 24] width 82 height 25
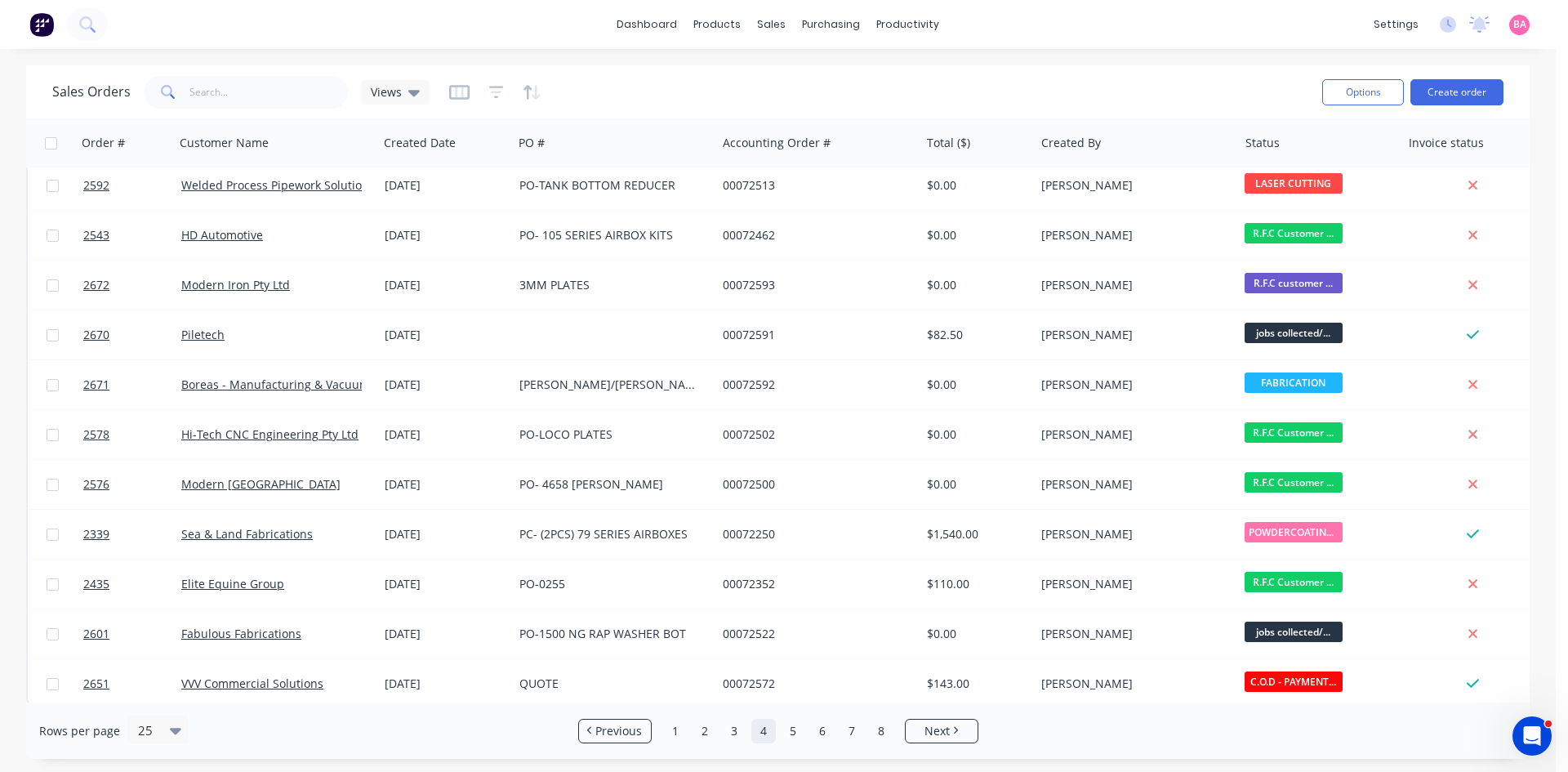
scroll to position [719, 0]
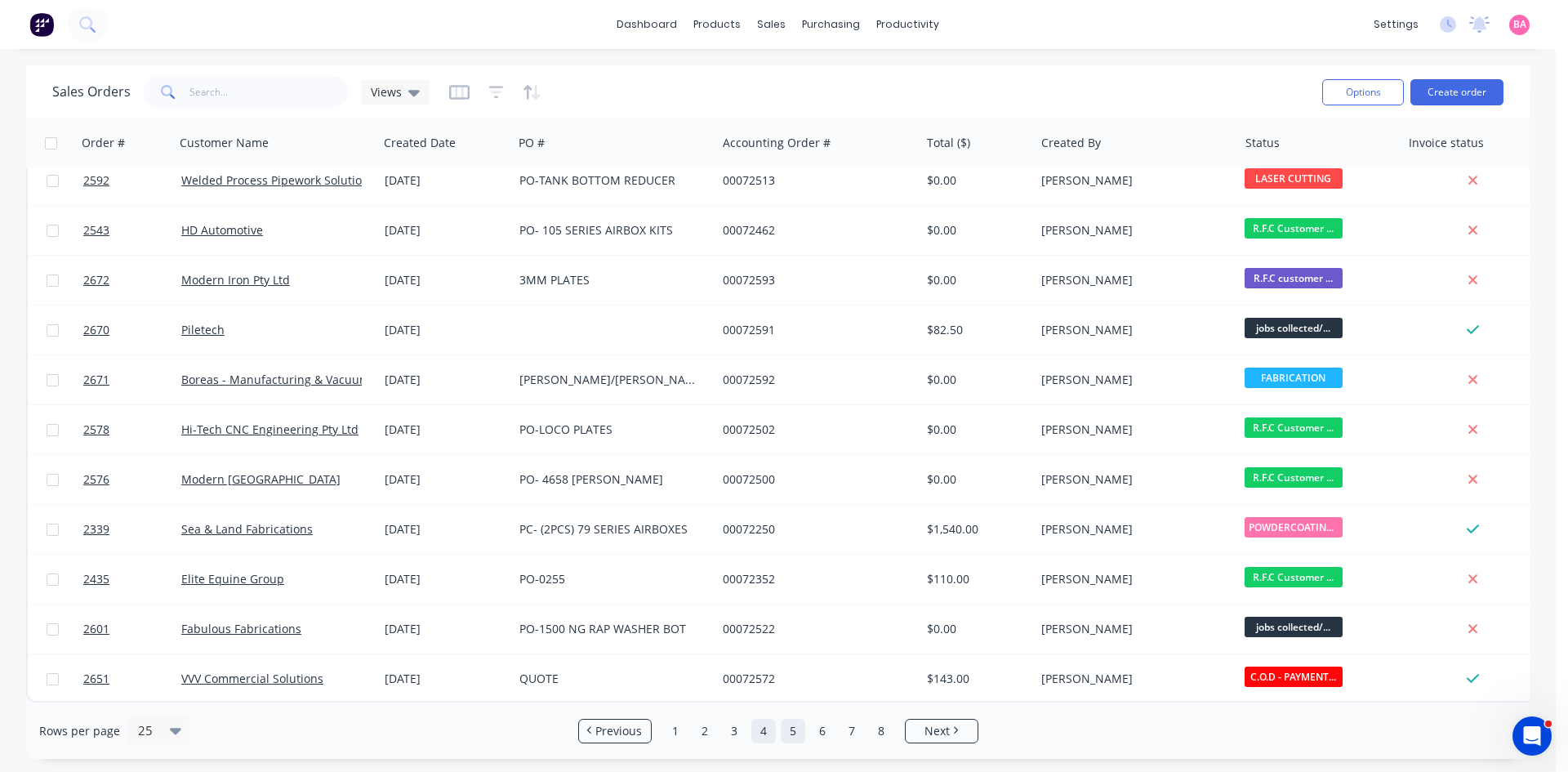
click at [791, 730] on link "5" at bounding box center [793, 731] width 25 height 25
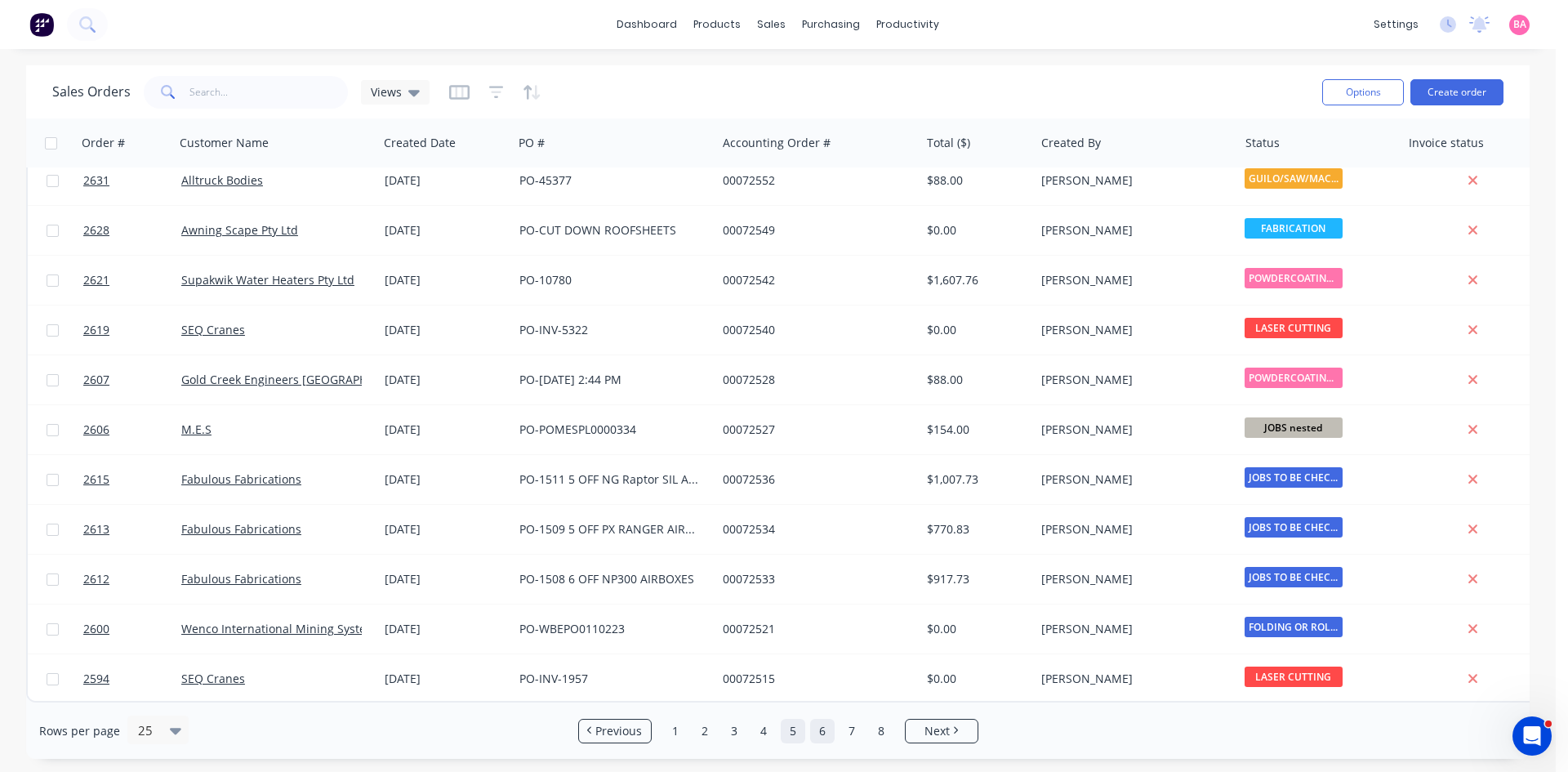
click at [815, 729] on link "6" at bounding box center [822, 731] width 25 height 25
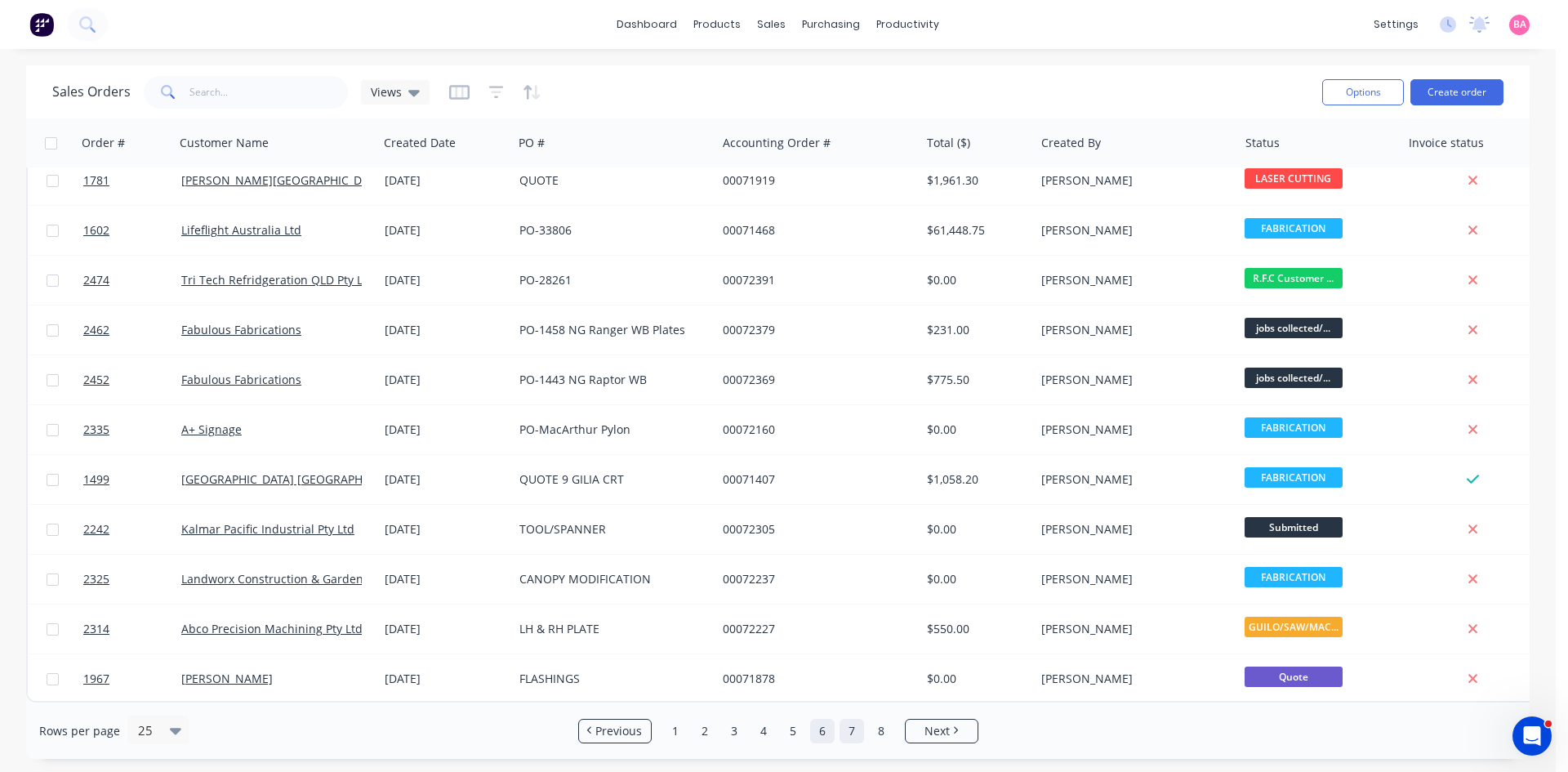
click at [854, 735] on link "7" at bounding box center [852, 731] width 25 height 25
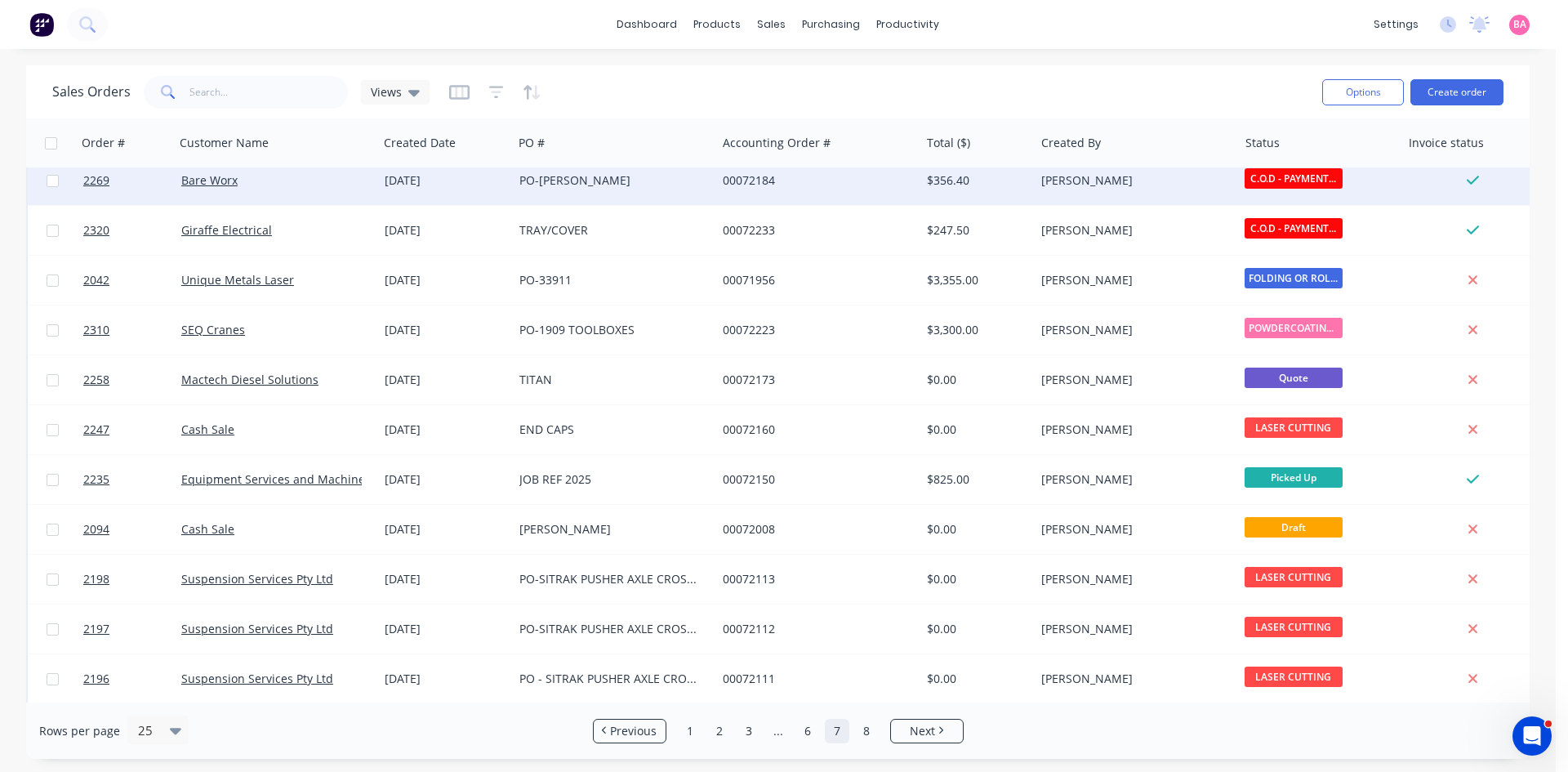
scroll to position [164, 0]
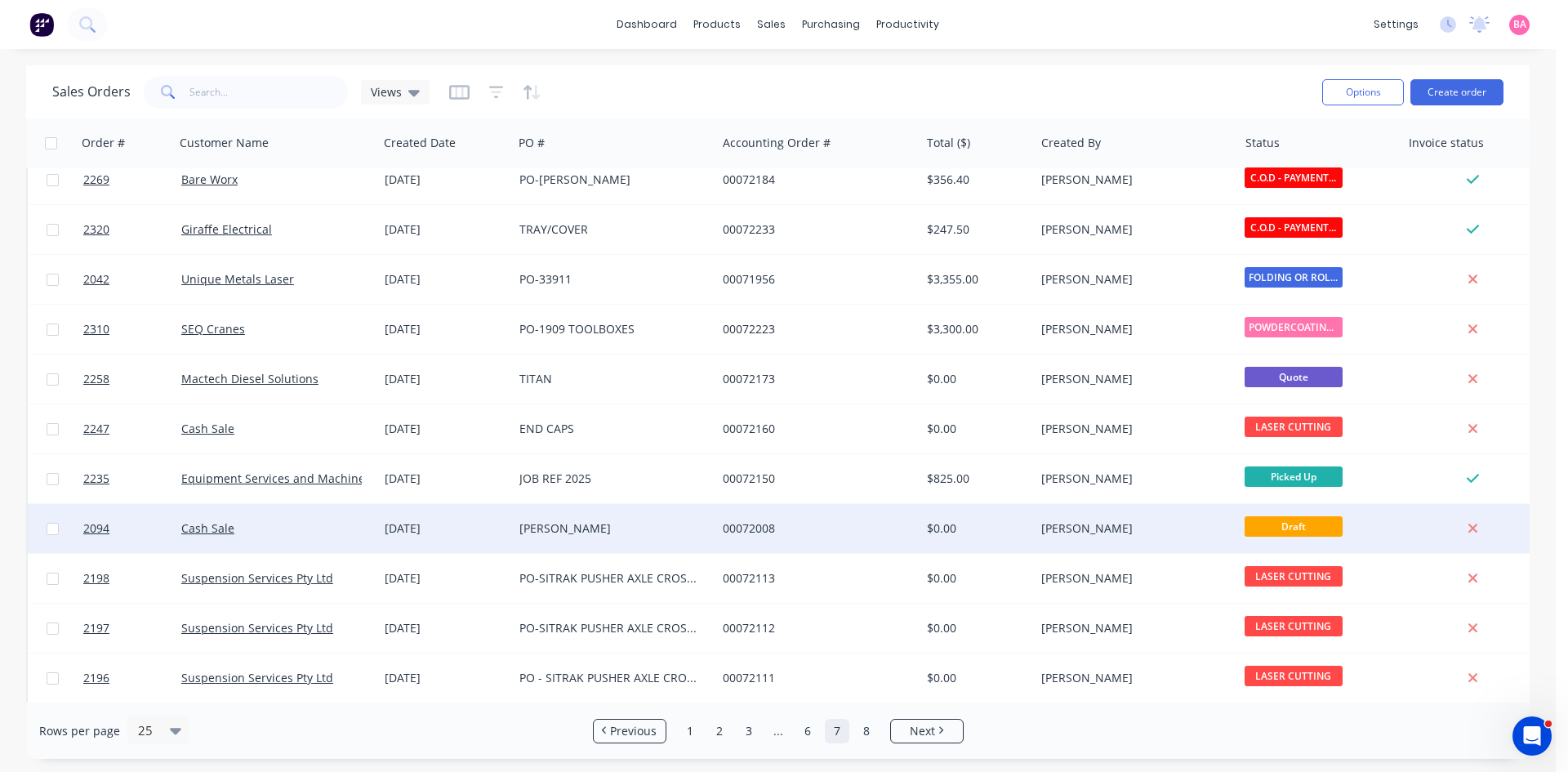
click at [528, 526] on div "[PERSON_NAME]" at bounding box center [611, 529] width 182 height 16
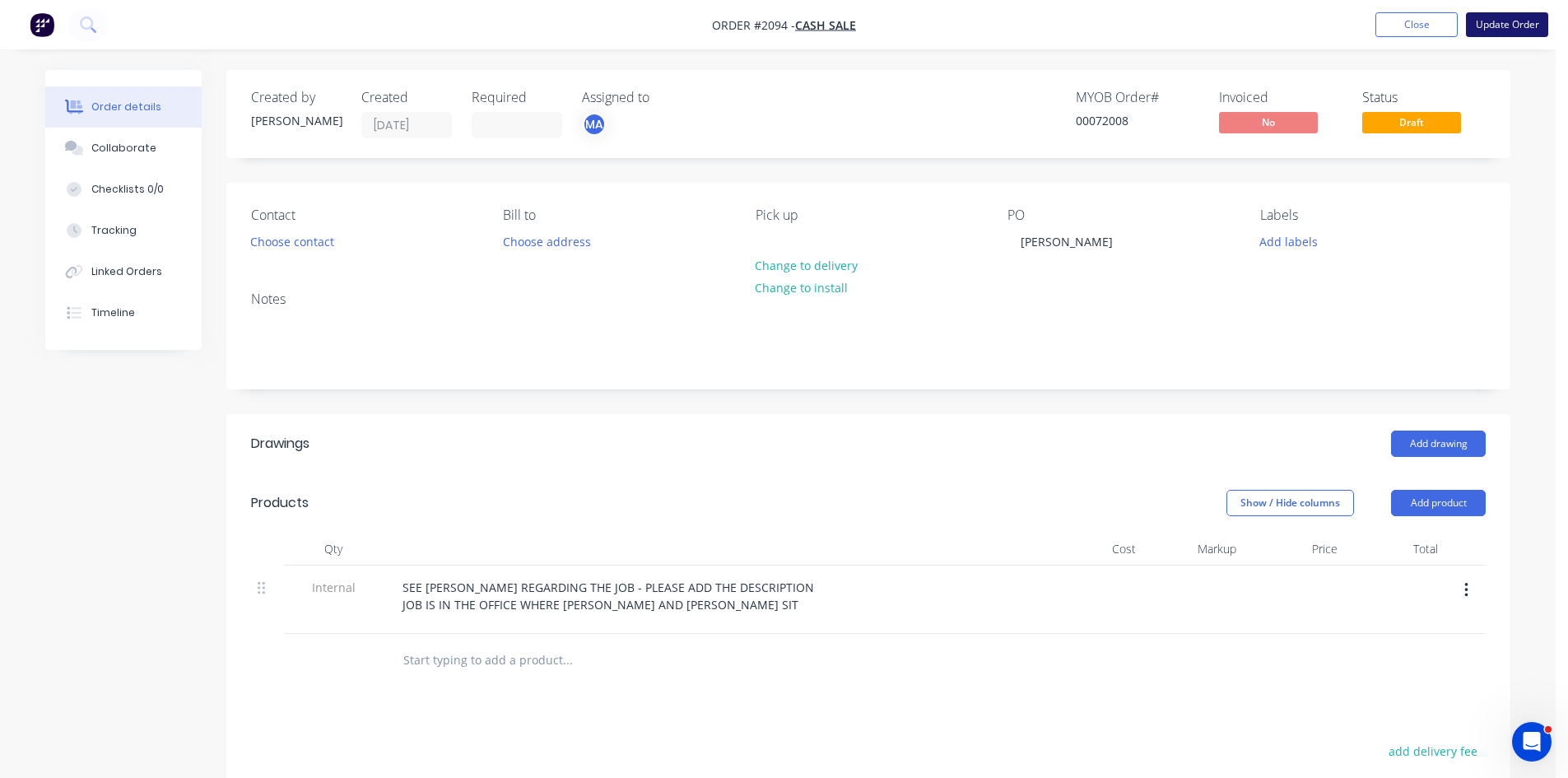
click at [1500, 21] on button "Update Order" at bounding box center [1507, 25] width 82 height 25
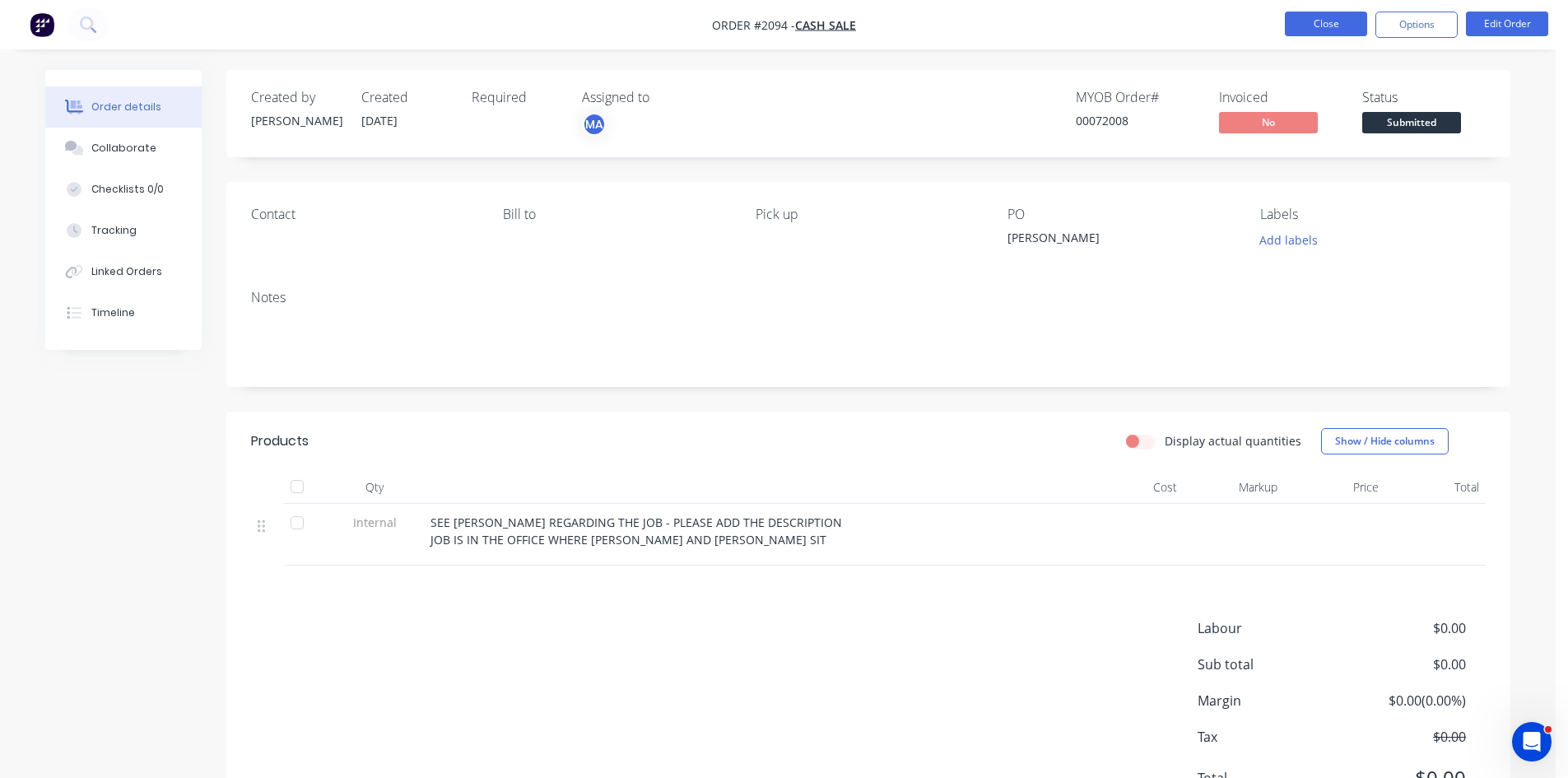
click at [1329, 21] on button "Close" at bounding box center [1326, 24] width 82 height 25
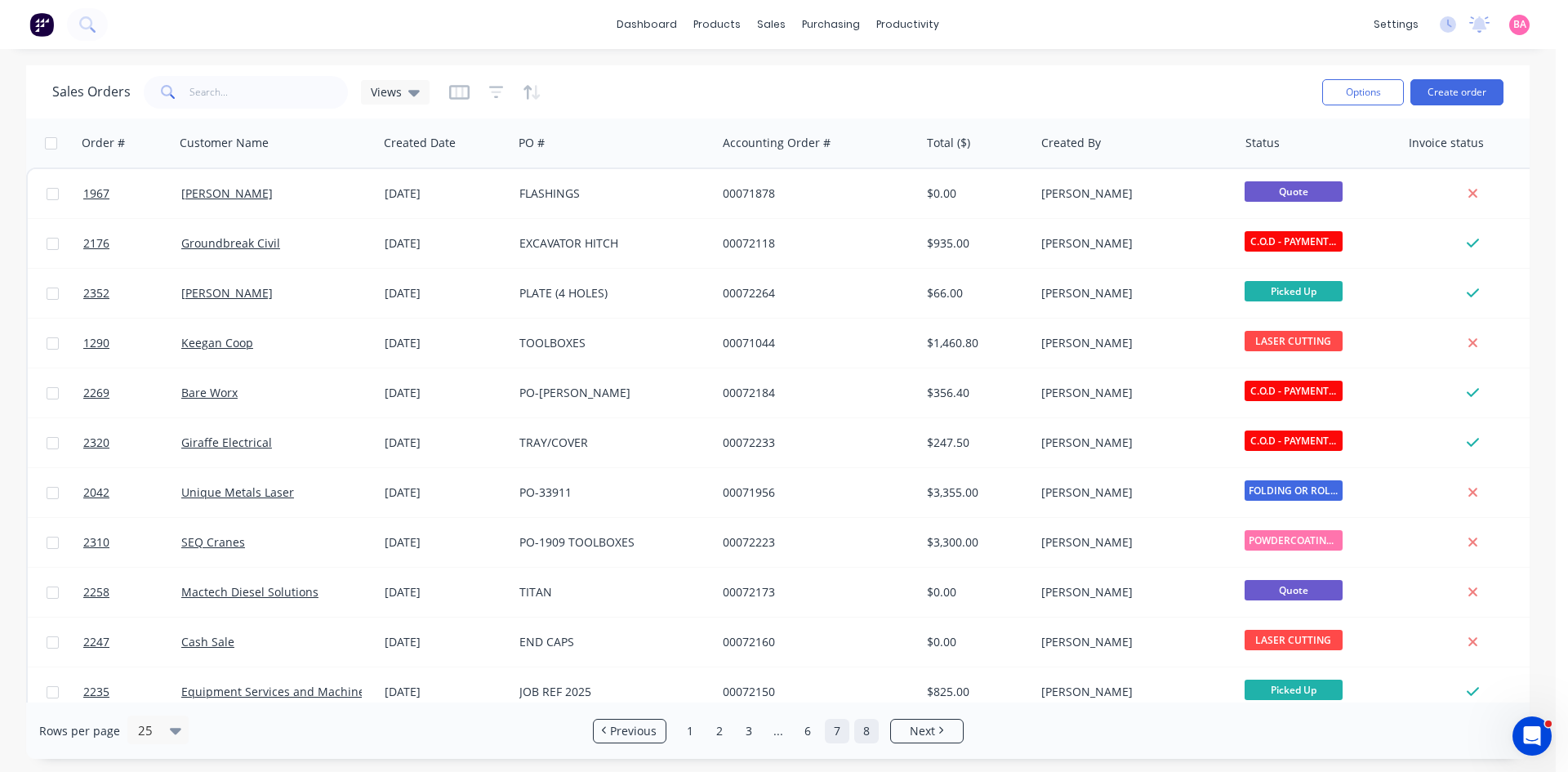
click at [867, 725] on link "8" at bounding box center [867, 731] width 25 height 25
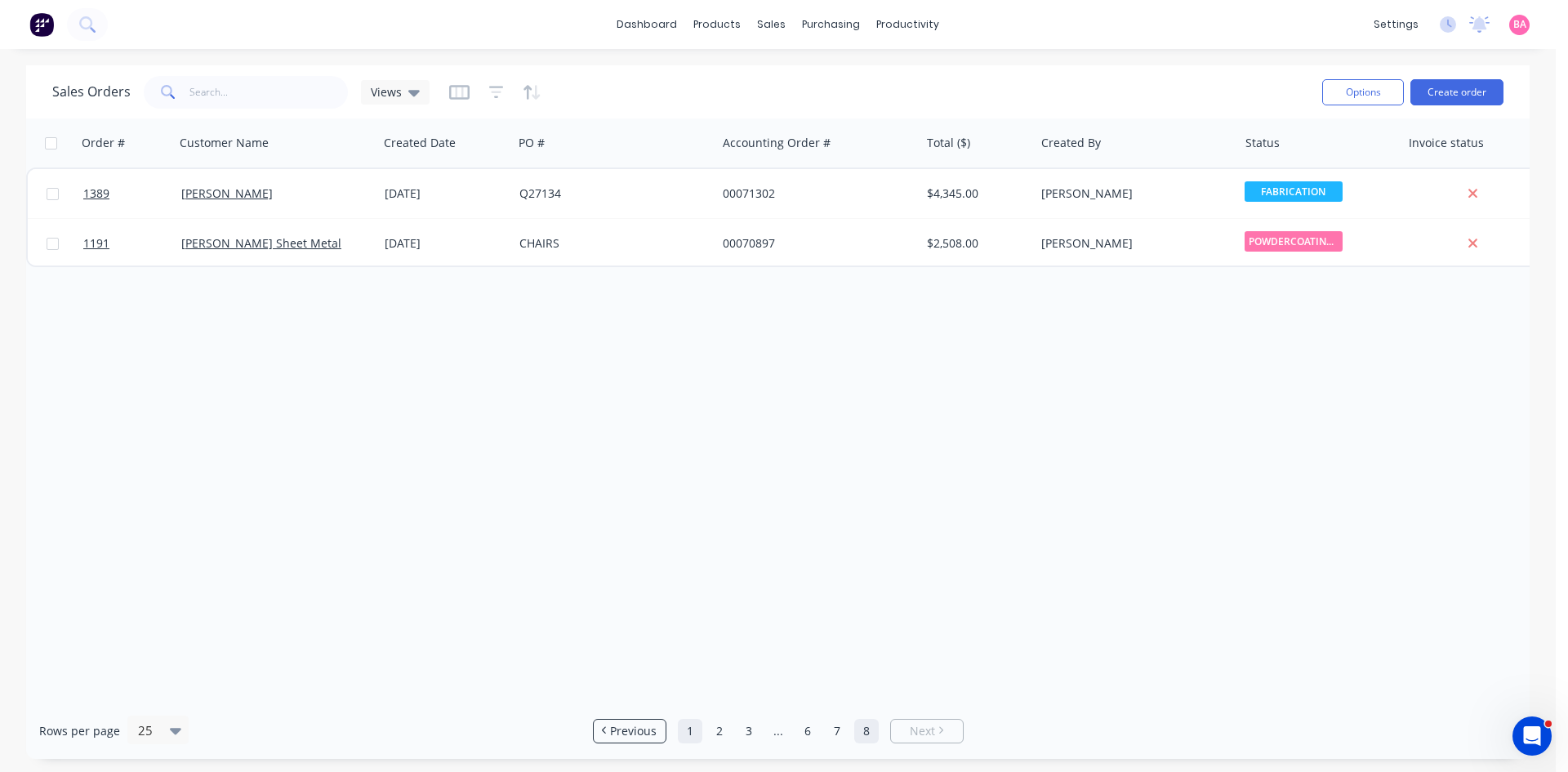
click at [696, 729] on link "1" at bounding box center [690, 731] width 25 height 25
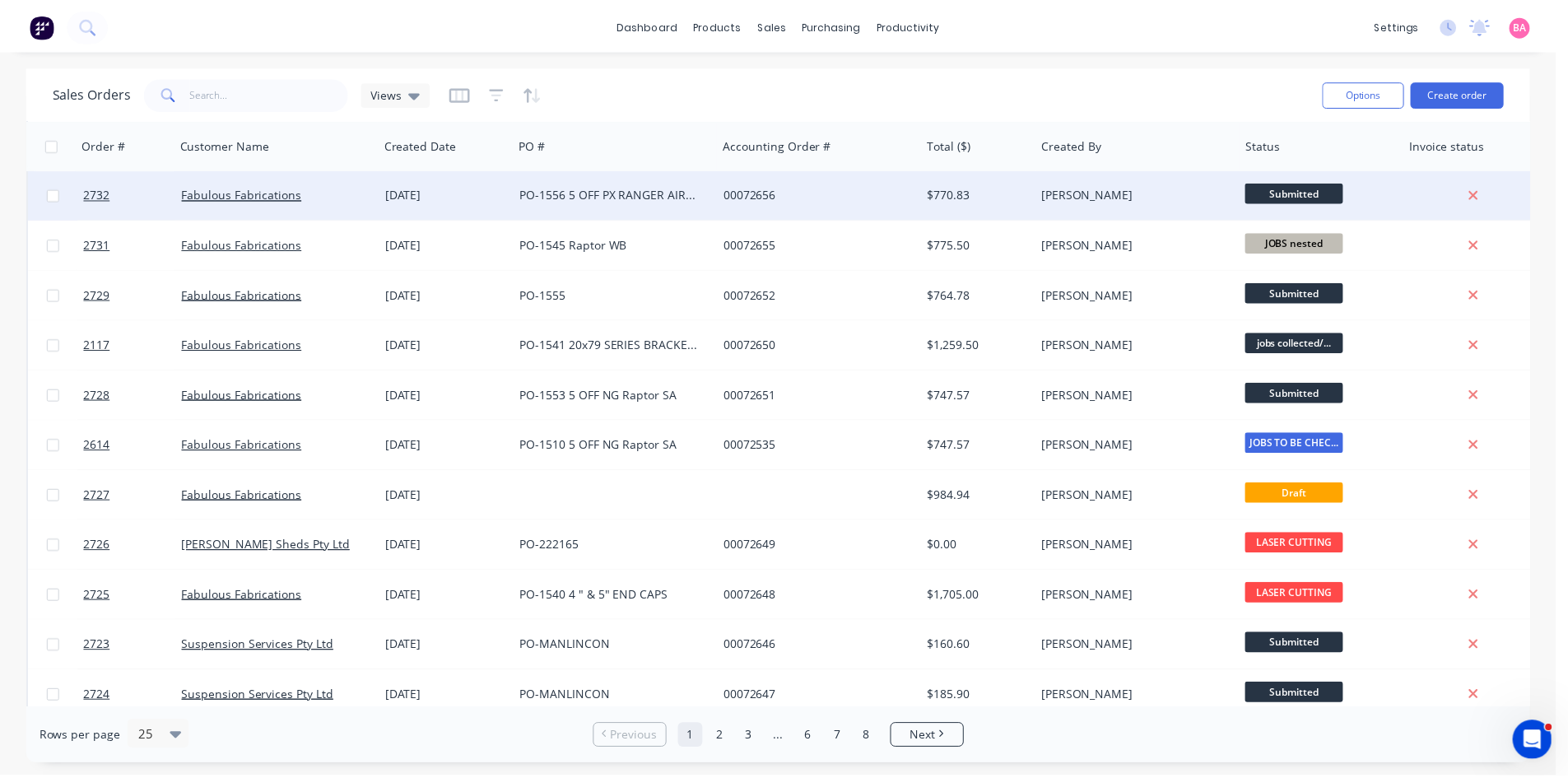
scroll to position [549, 0]
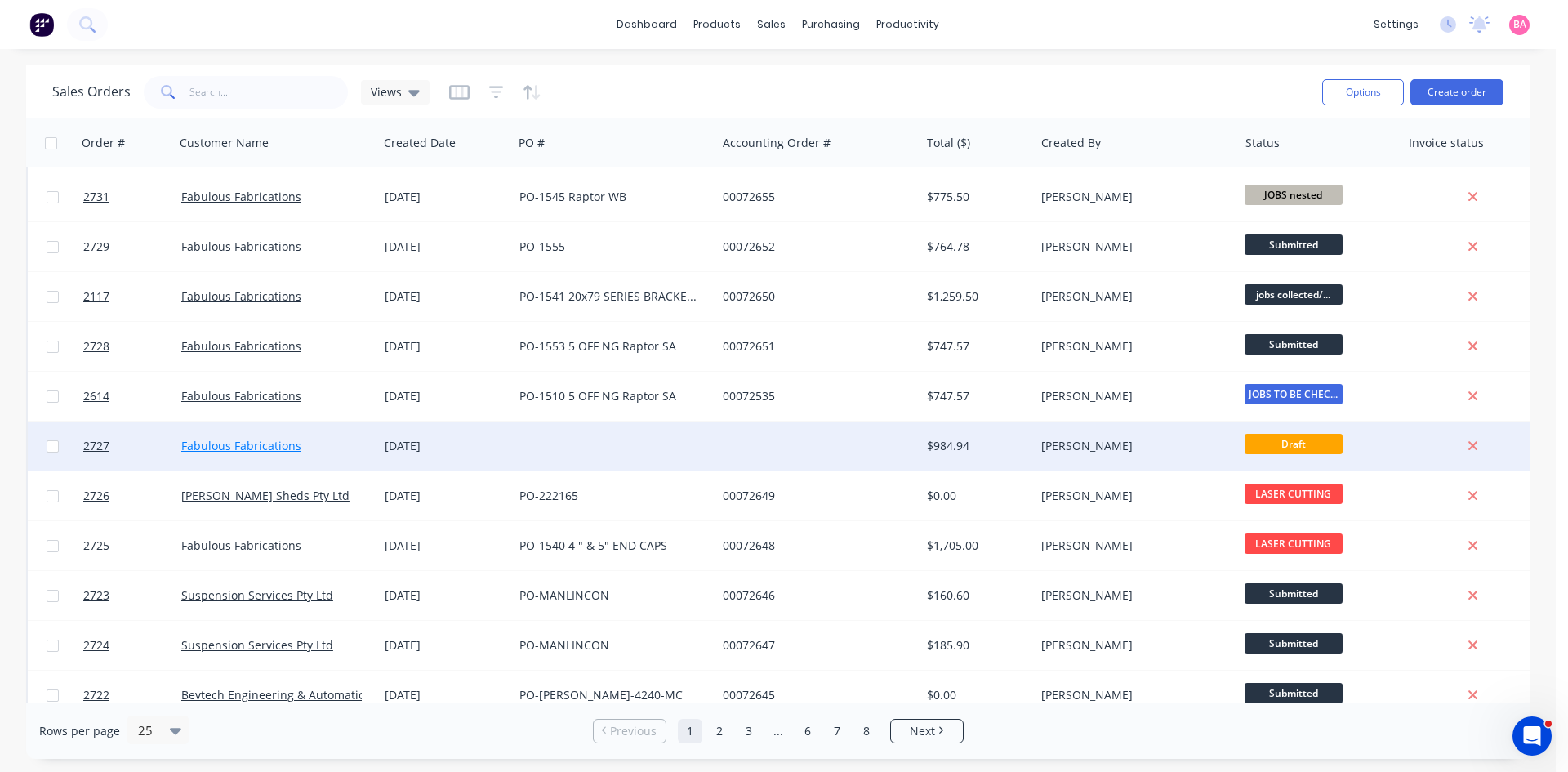
click at [250, 445] on link "Fabulous Fabrications" at bounding box center [241, 445] width 120 height 16
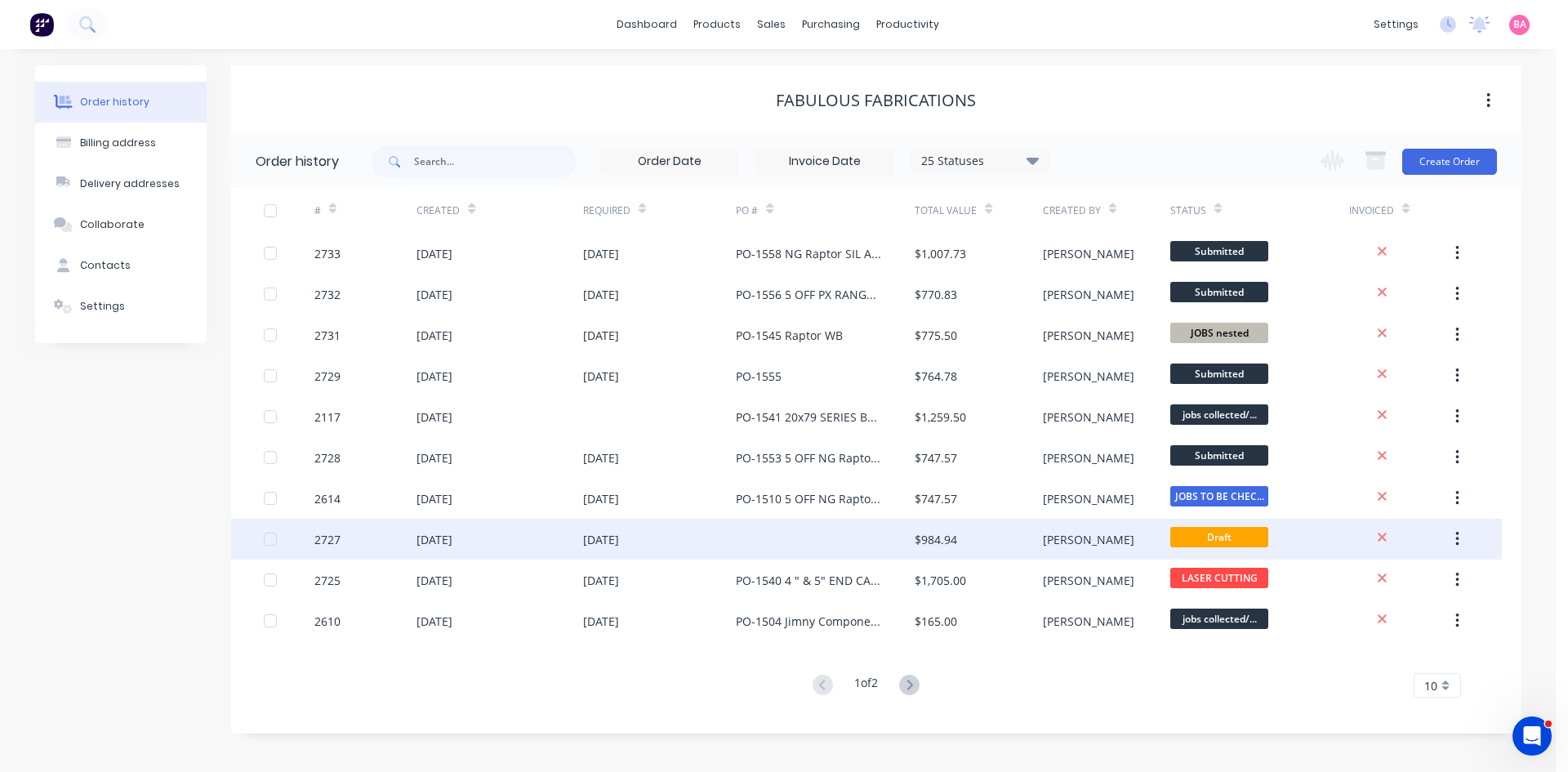
click at [619, 538] on div "[DATE]" at bounding box center [602, 539] width 36 height 17
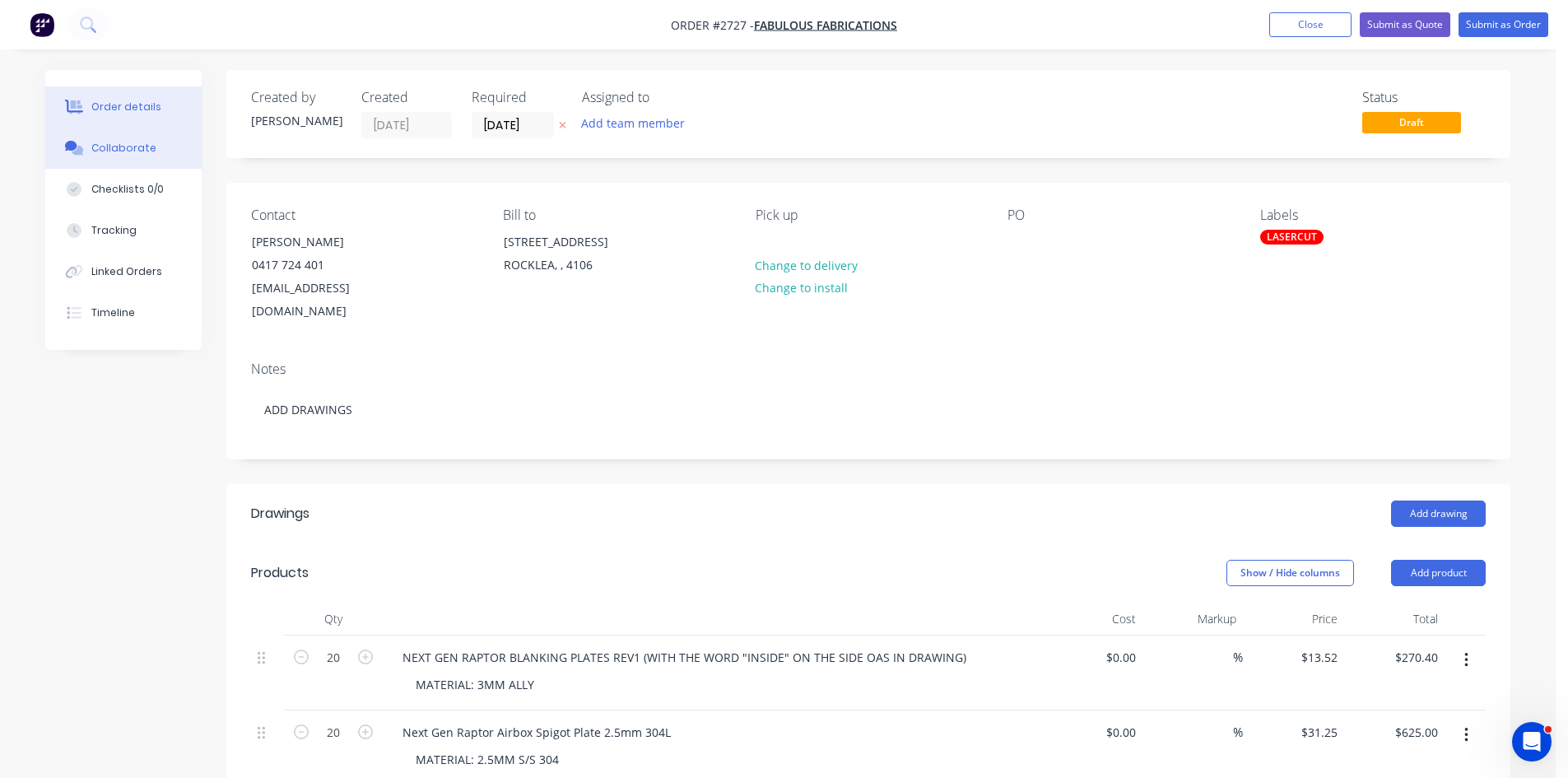
click at [125, 142] on div "Collaborate" at bounding box center [124, 149] width 65 height 15
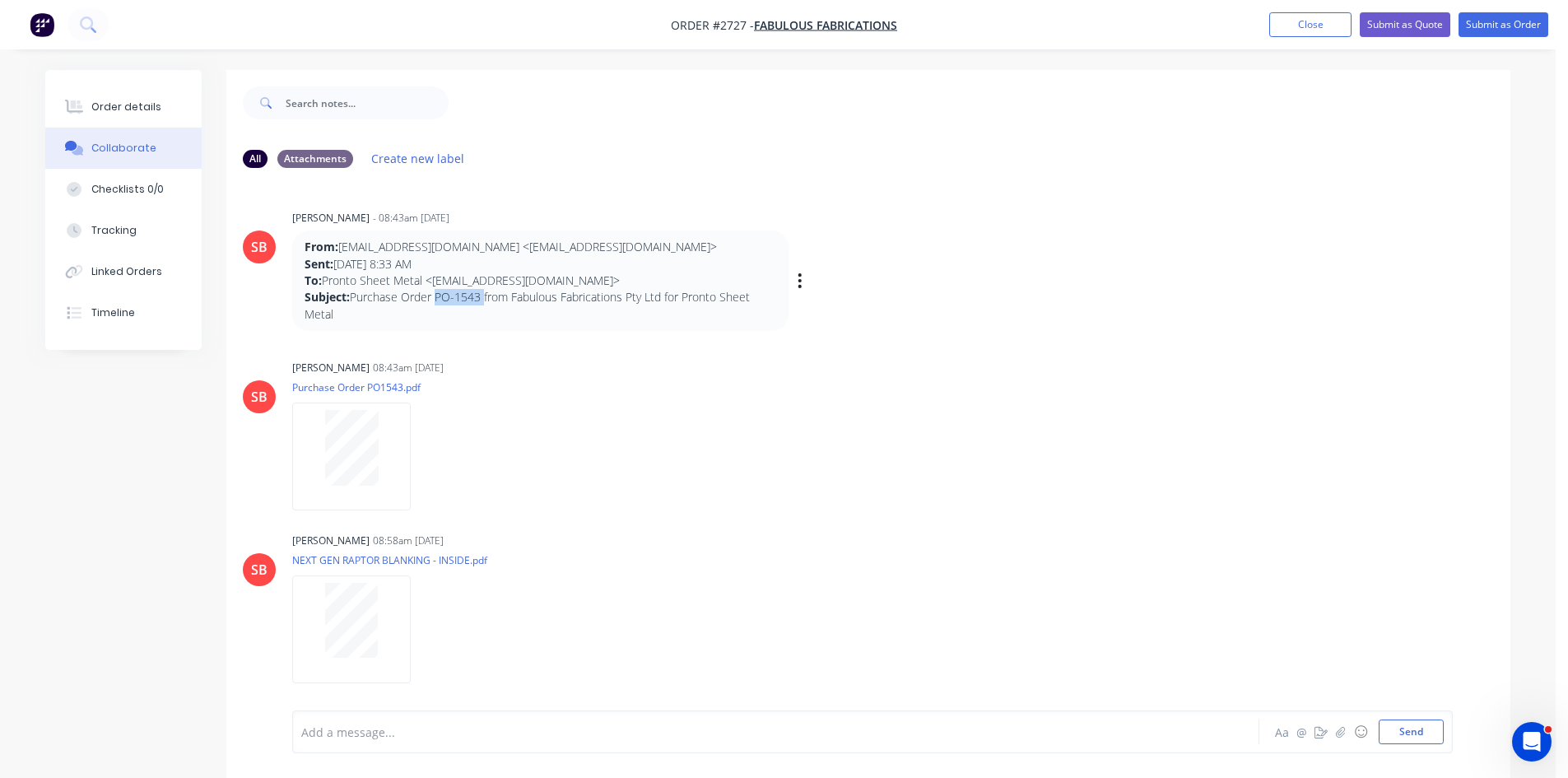
drag, startPoint x: 436, startPoint y: 294, endPoint x: 483, endPoint y: 295, distance: 47.0
click at [483, 295] on p "From: messaging-service@post.xero.com <messaging-service@post.xero.com> Sent: T…" at bounding box center [540, 280] width 472 height 83
copy p "PO-1543"
click at [150, 106] on div "Order details" at bounding box center [126, 107] width 70 height 15
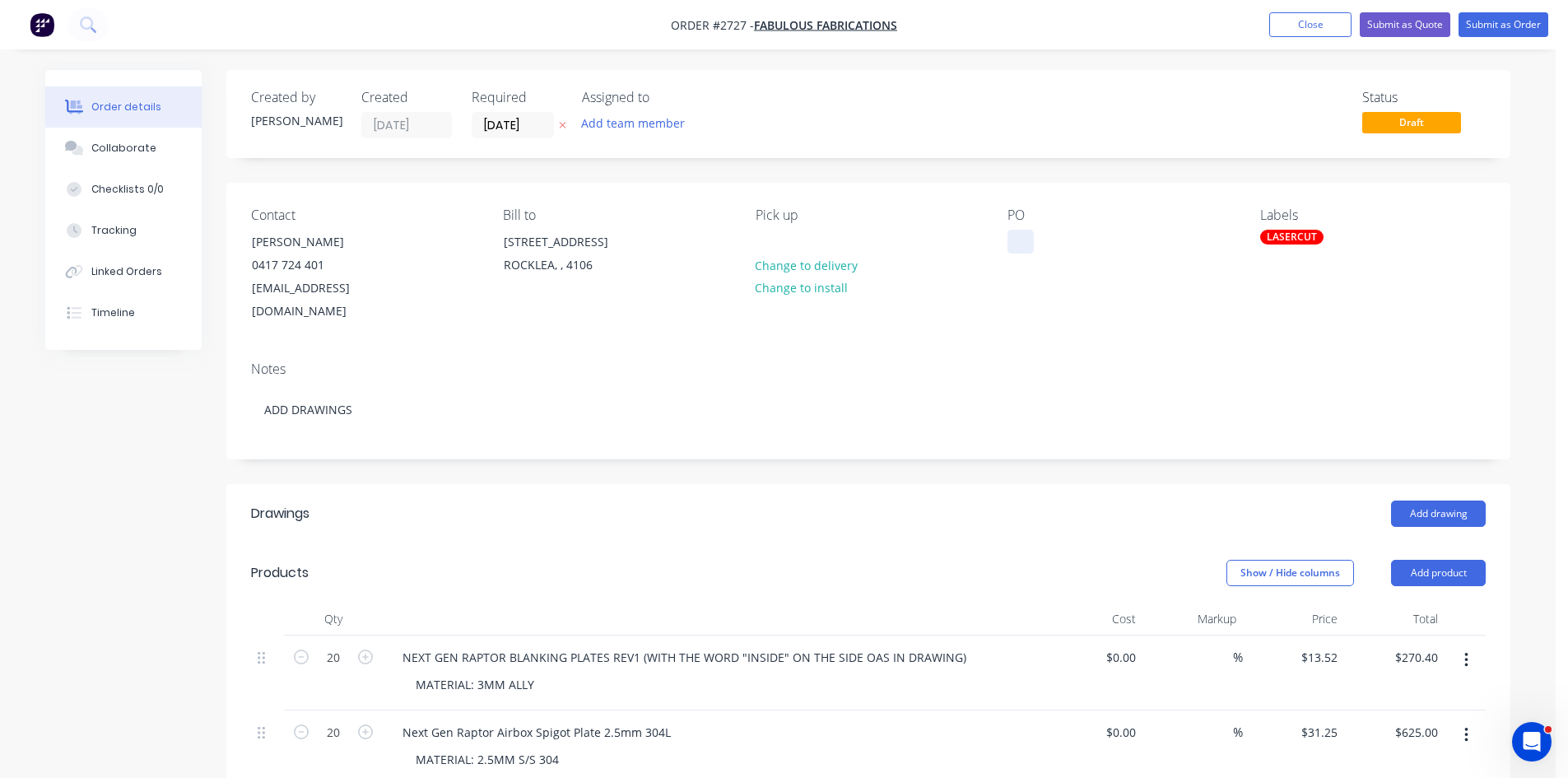
click at [1012, 244] on div at bounding box center [1021, 241] width 26 height 24
paste div
click at [1027, 240] on div "PO-1543" at bounding box center [1044, 241] width 73 height 24
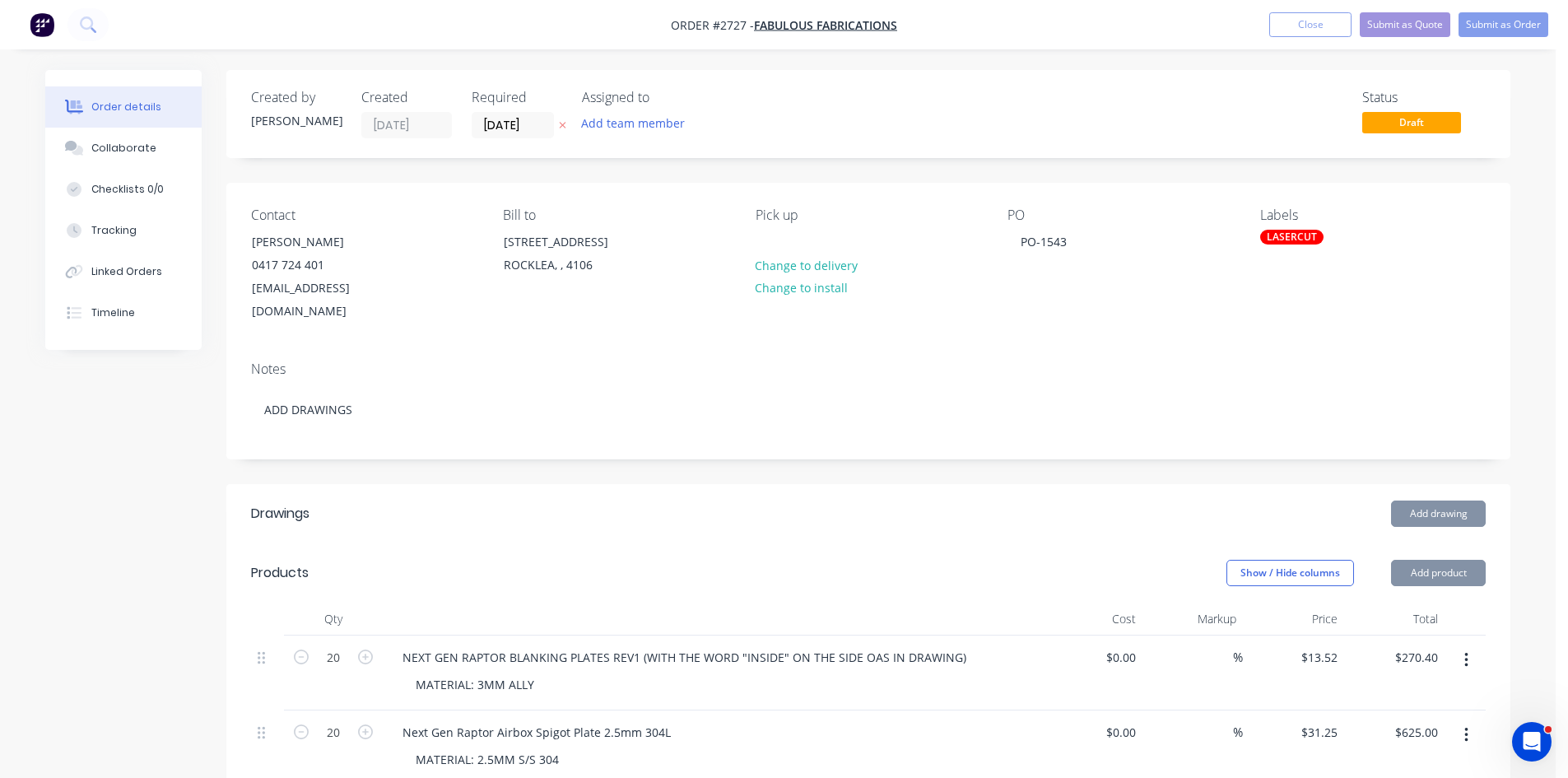
click at [1401, 224] on div "Labels LASERCUT" at bounding box center [1373, 265] width 225 height 116
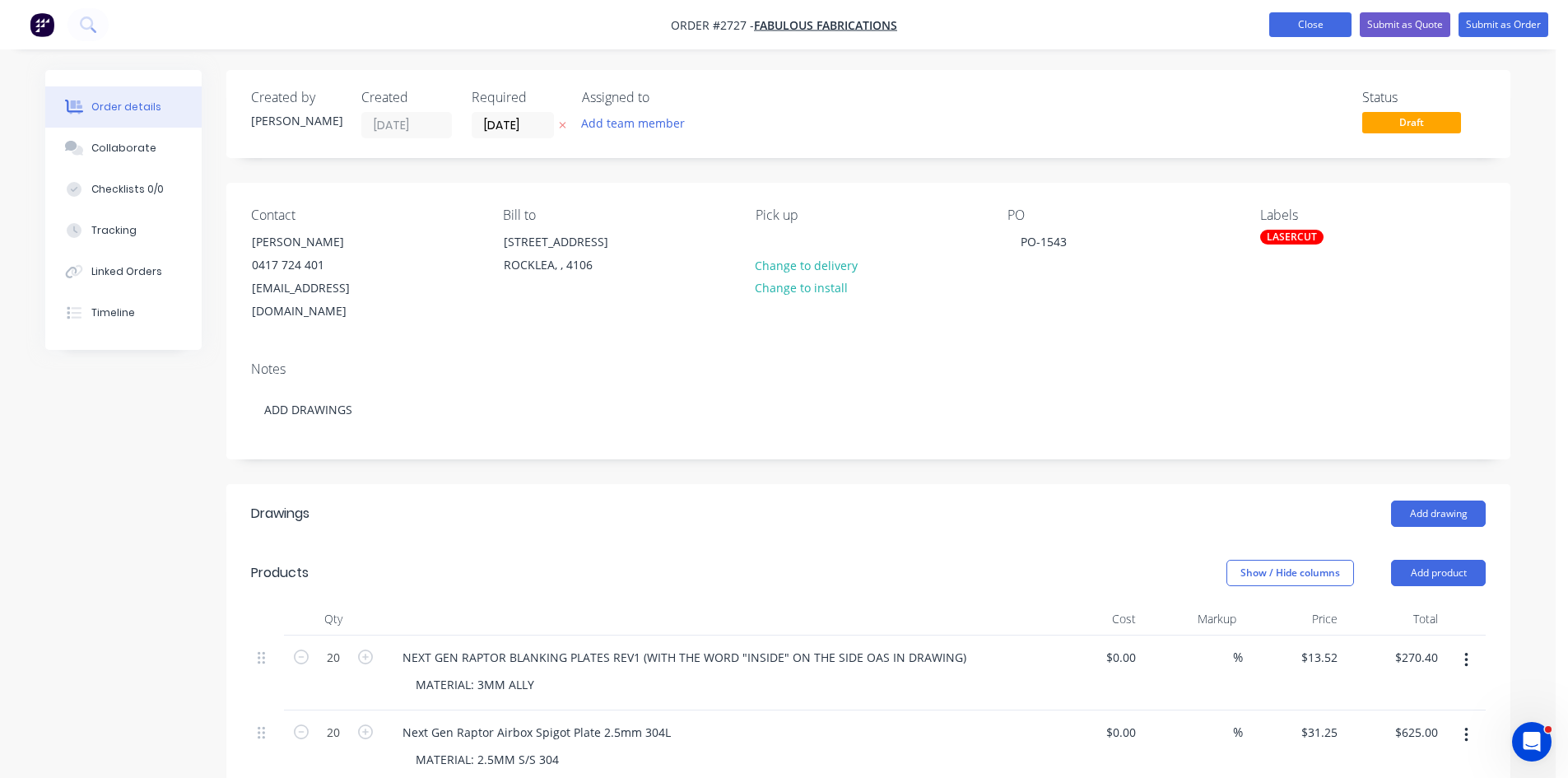
click at [1324, 26] on button "Close" at bounding box center [1311, 25] width 82 height 25
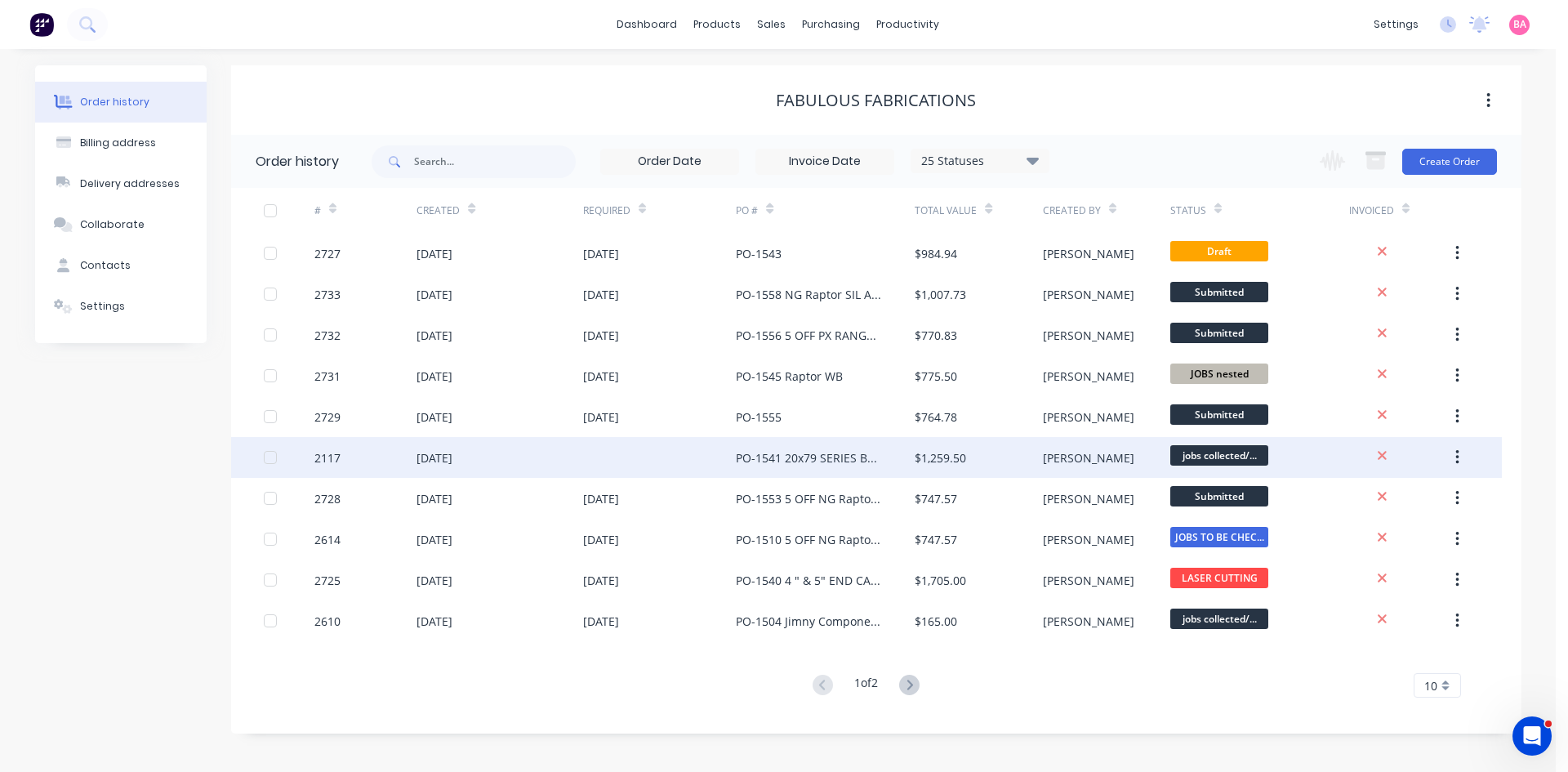
click at [427, 454] on div "[DATE]" at bounding box center [435, 458] width 36 height 17
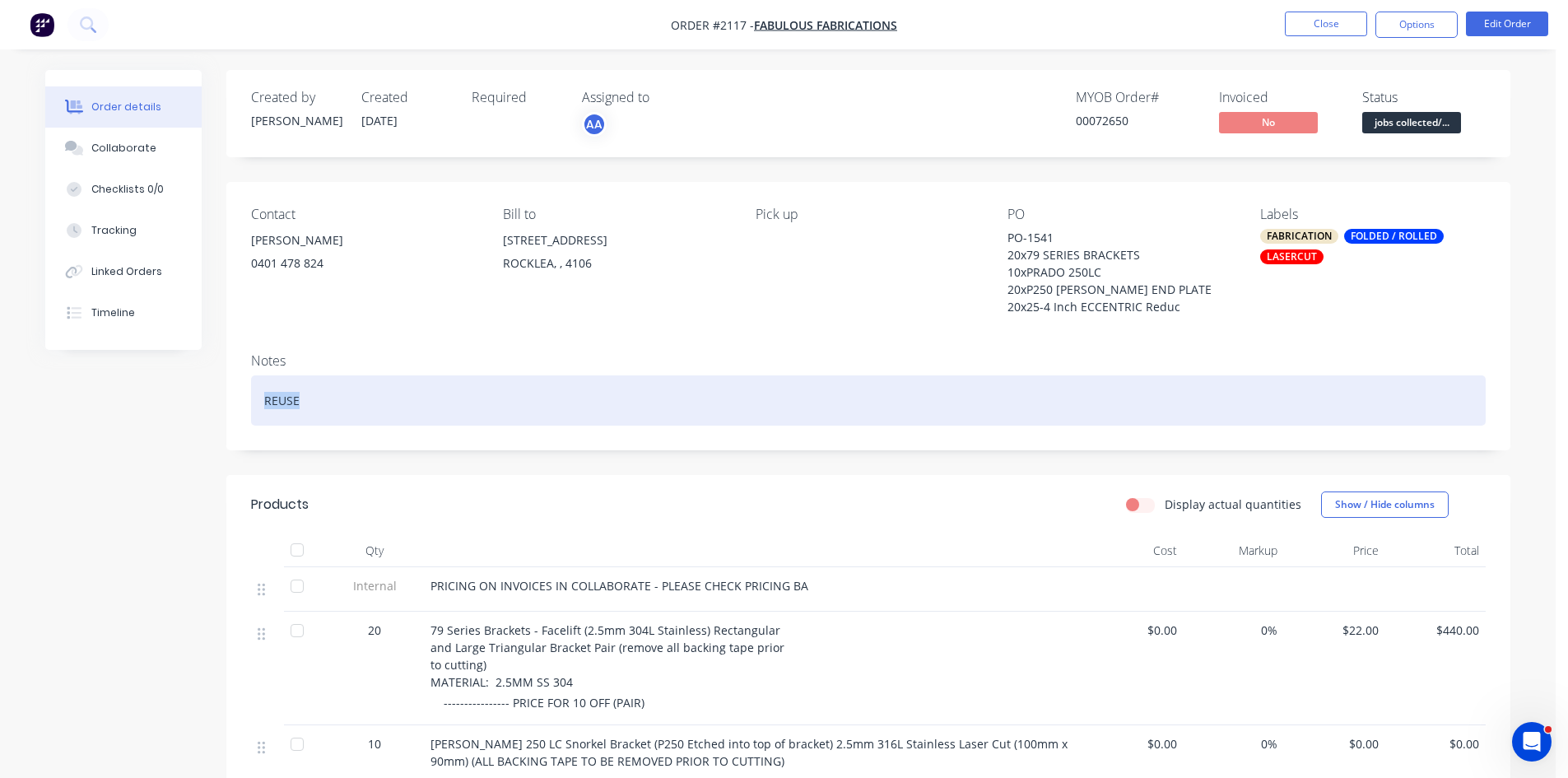
drag, startPoint x: 321, startPoint y: 402, endPoint x: 167, endPoint y: 386, distance: 154.8
click at [167, 386] on div "Created by Brenda Created 26/06/25 Required Assigned to AA MYOB Order # 0007265…" at bounding box center [778, 742] width 1465 height 1344
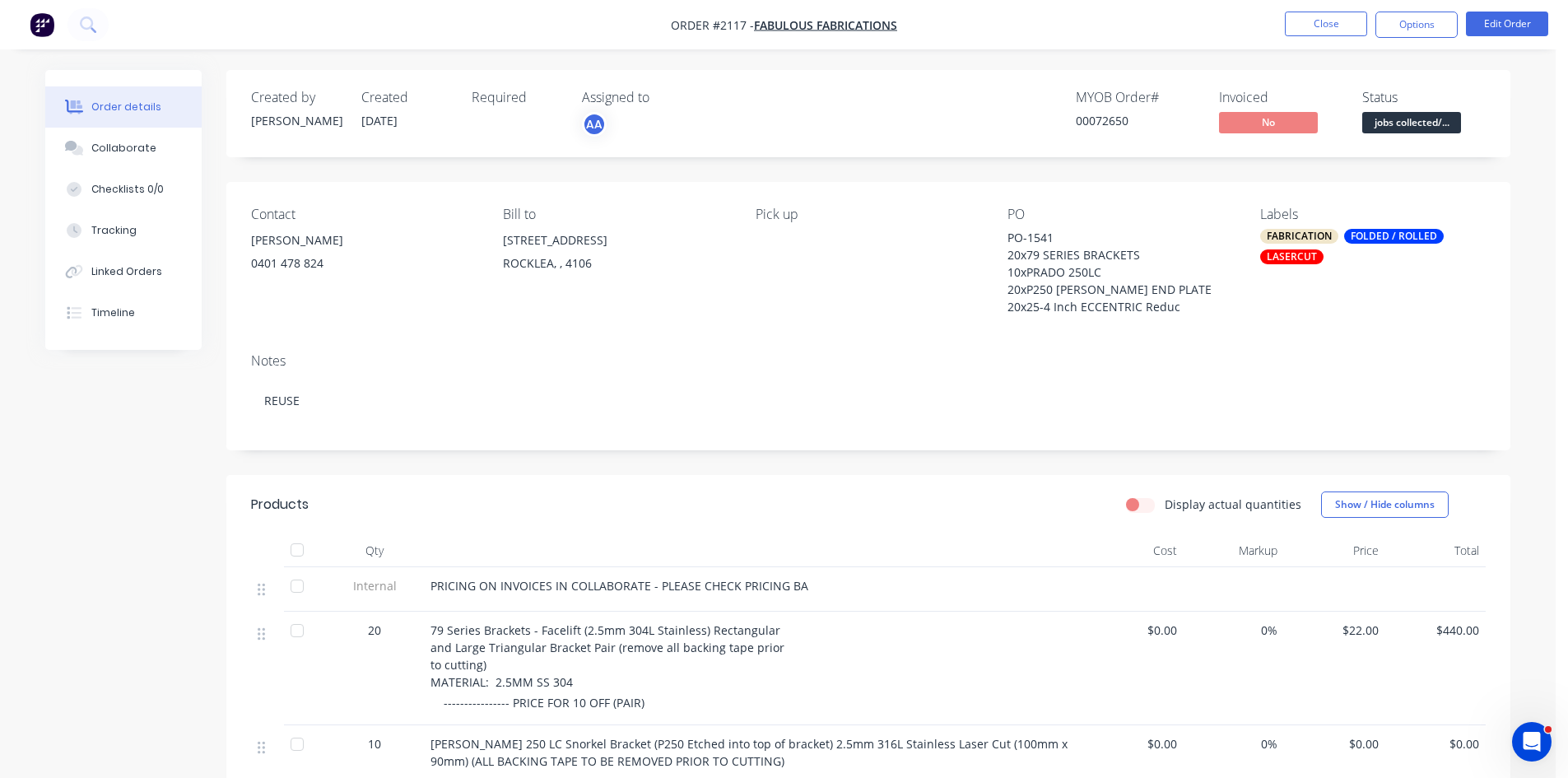
click at [614, 361] on div "Notes" at bounding box center [868, 361] width 1235 height 16
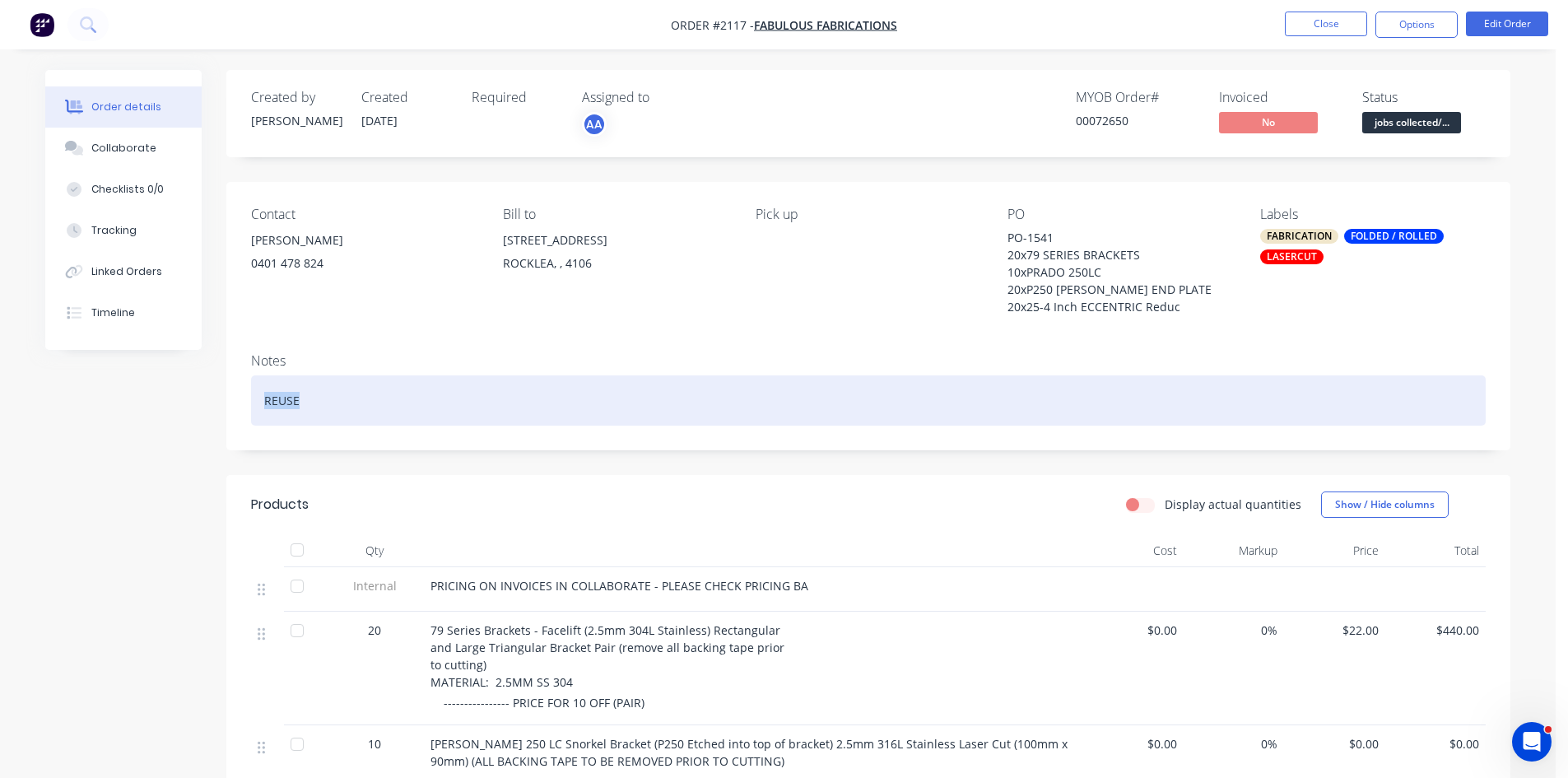
drag, startPoint x: 325, startPoint y: 404, endPoint x: 201, endPoint y: 406, distance: 124.0
click at [201, 406] on div "Created by Brenda Created 26/06/25 Required Assigned to AA MYOB Order # 0007265…" at bounding box center [778, 742] width 1465 height 1344
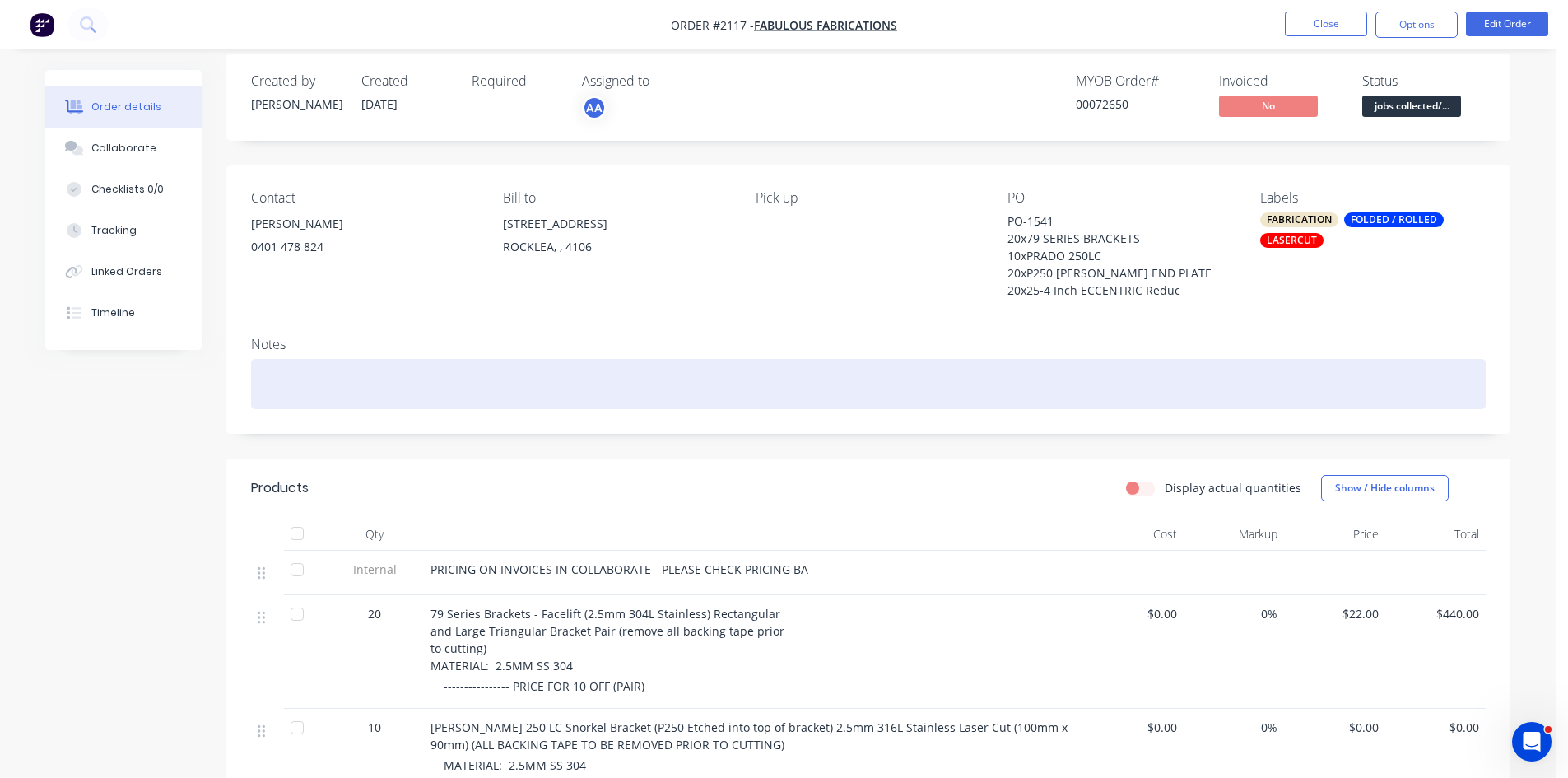
scroll to position [83, 0]
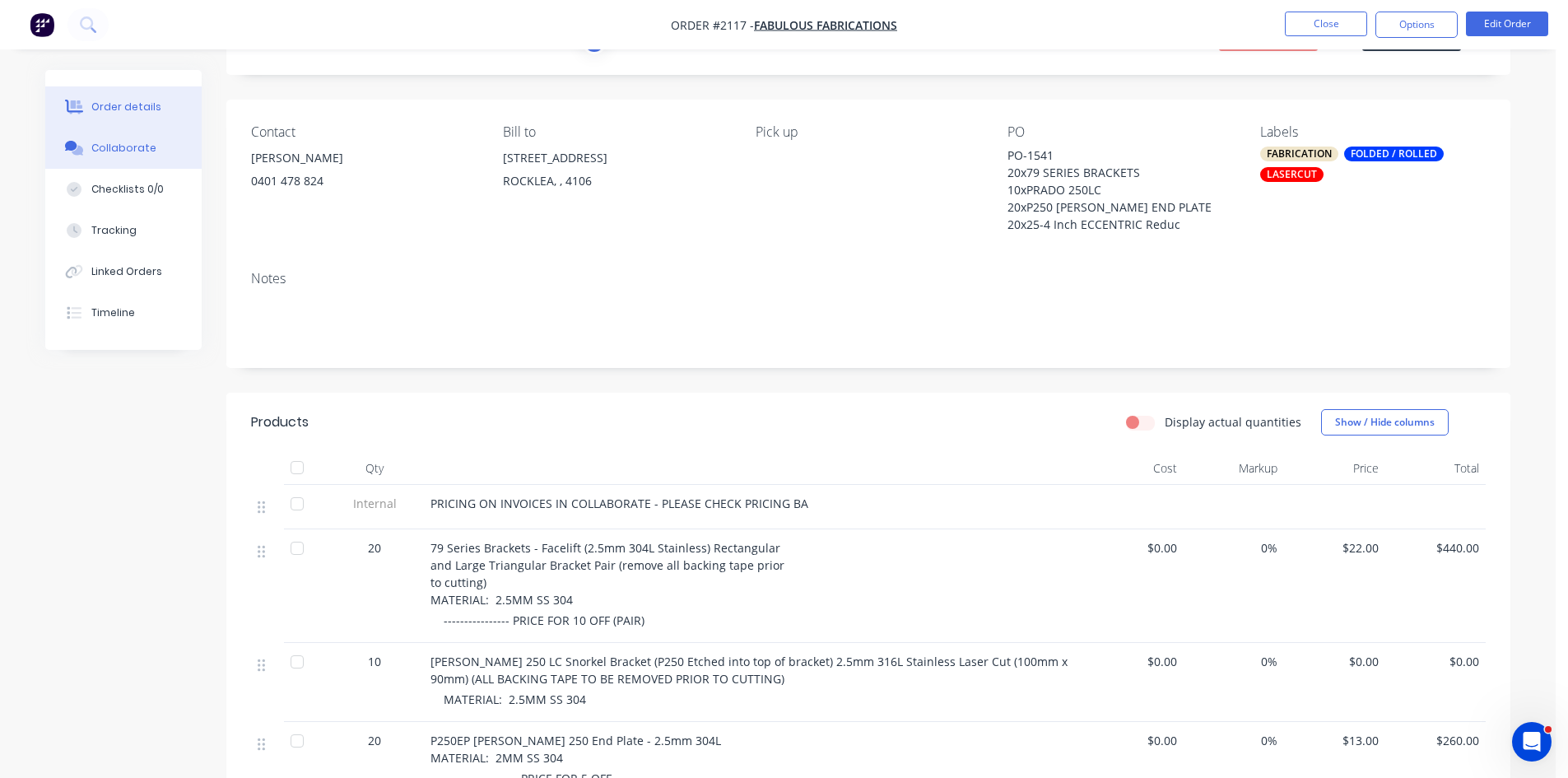
click at [129, 151] on div "Collaborate" at bounding box center [124, 149] width 65 height 15
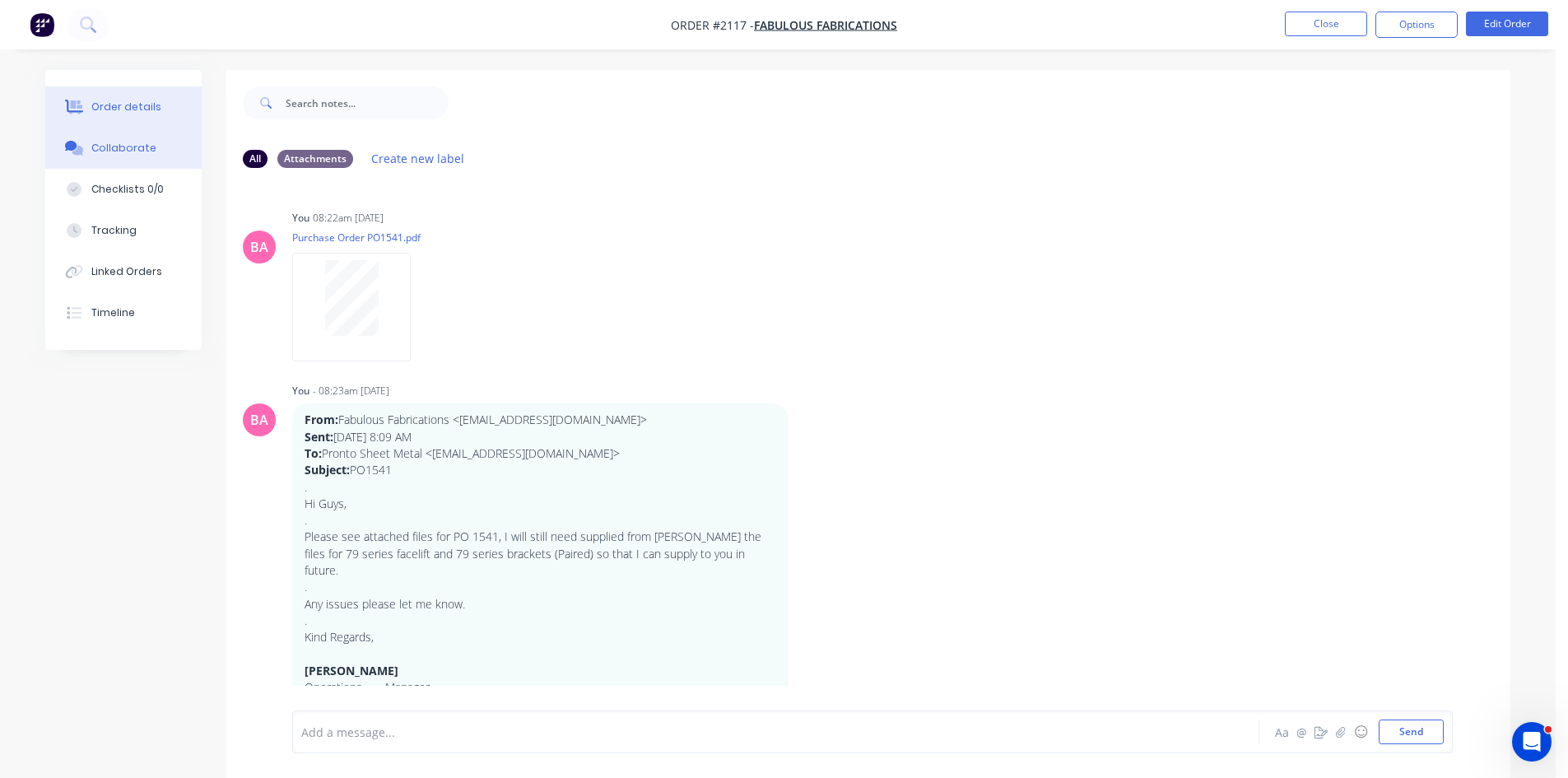
click at [120, 101] on div "Order details" at bounding box center [126, 107] width 70 height 15
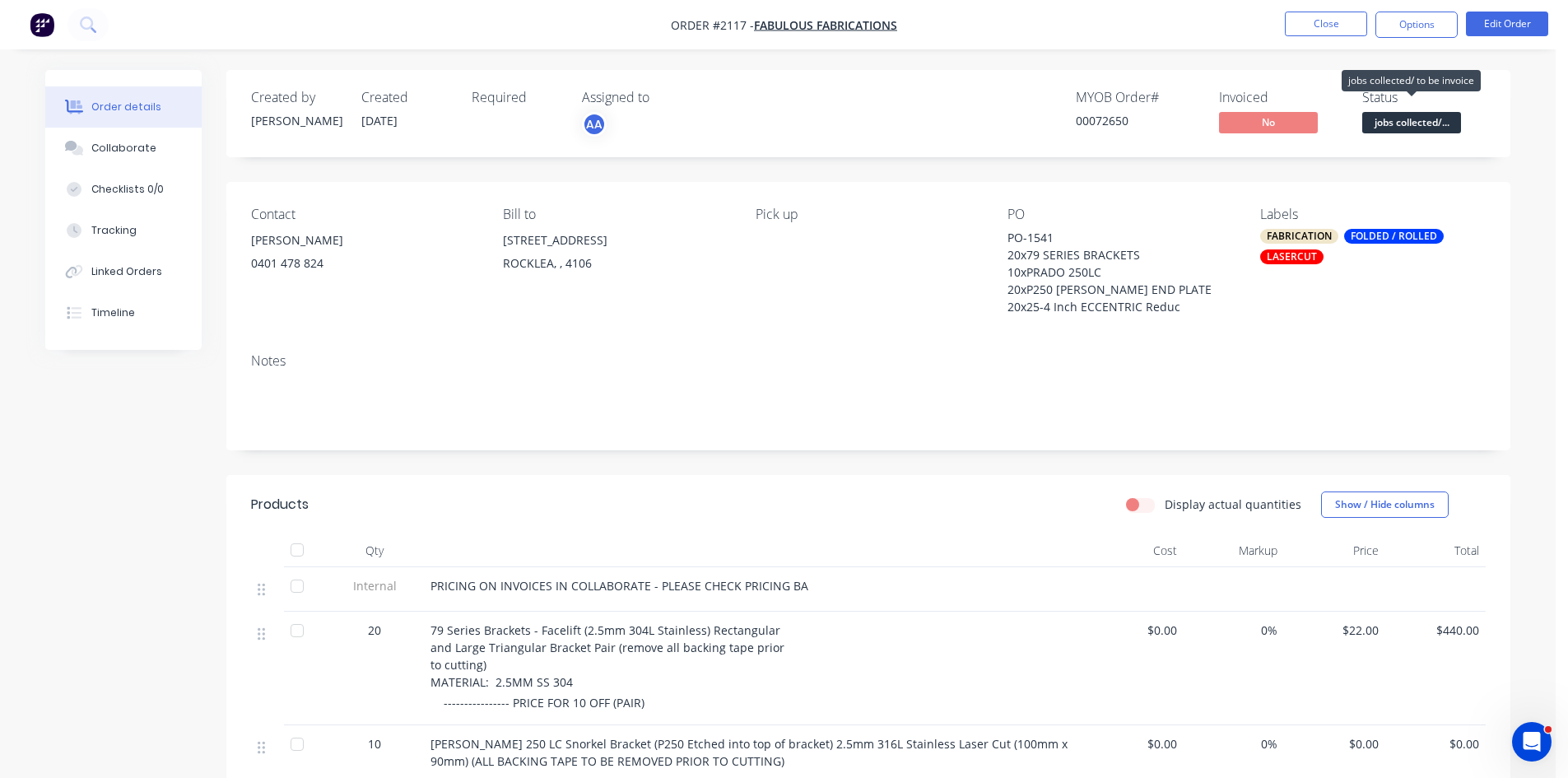
click at [1407, 120] on span "jobs collected/..." at bounding box center [1412, 122] width 99 height 21
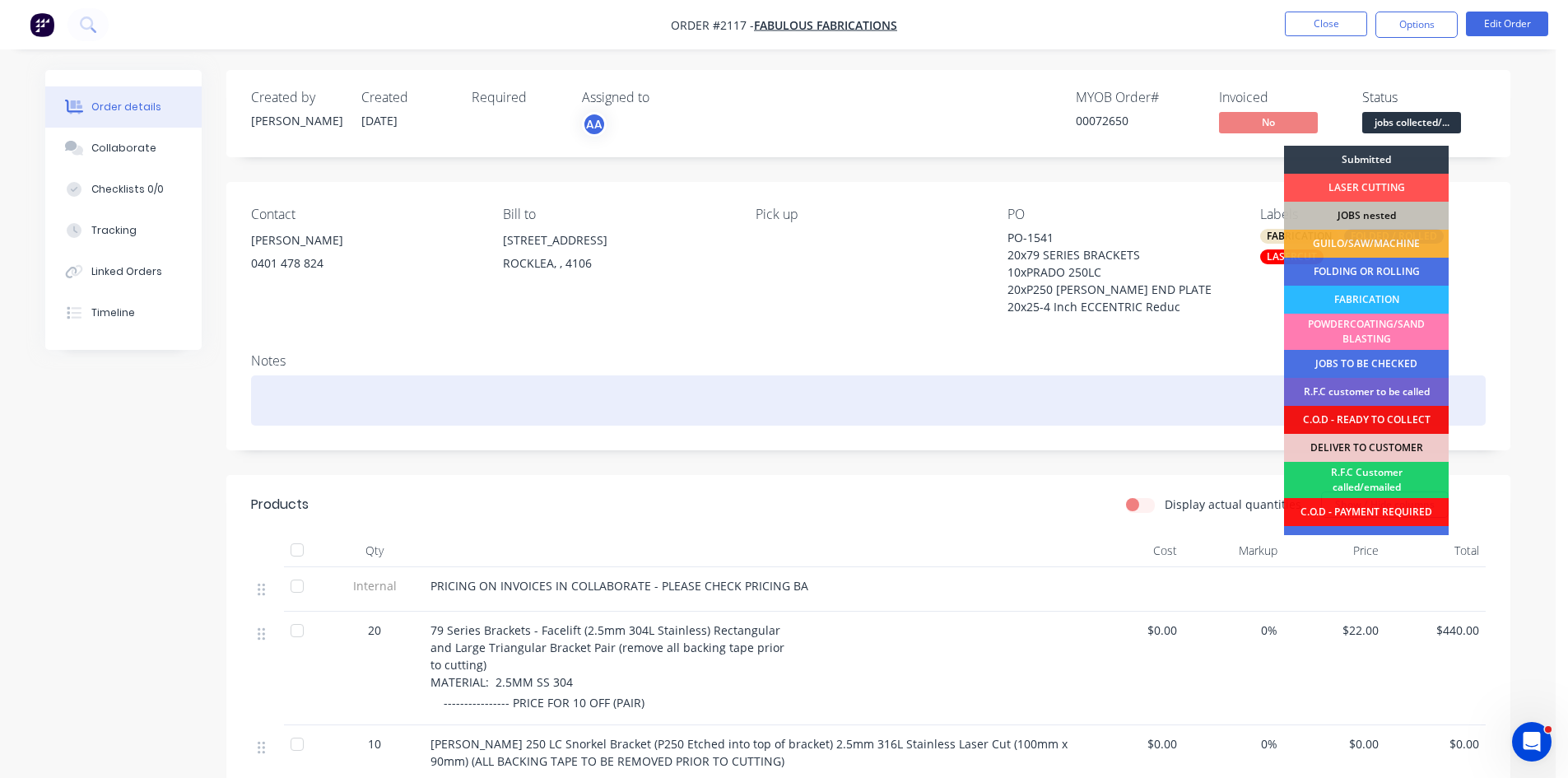
click at [374, 388] on div at bounding box center [868, 400] width 1235 height 50
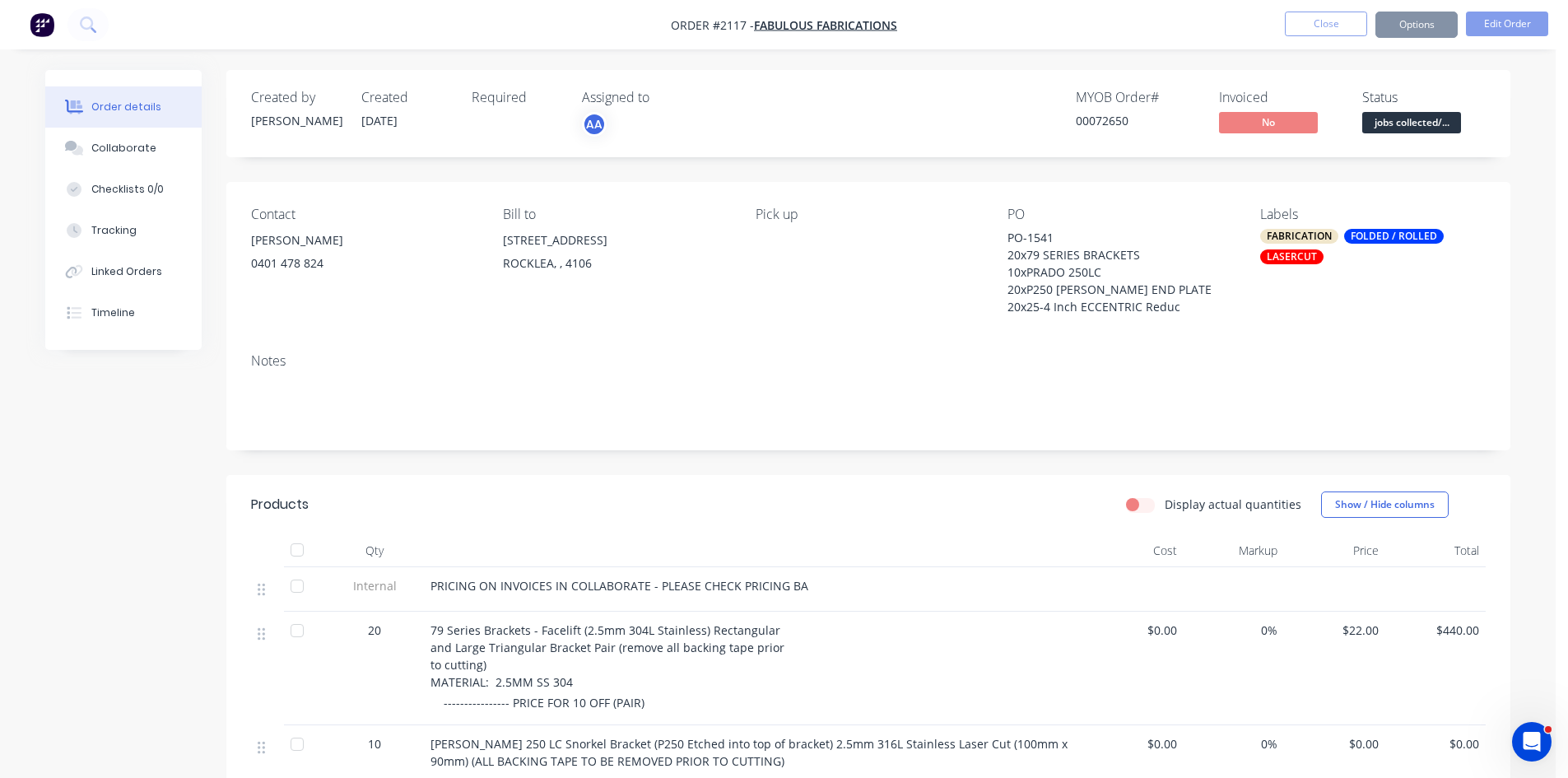
click at [1020, 328] on div "Contact Morgan 0401 478 824 Bill to Unit 9/115 Dollis Street ROCKLEA, , 4106 Pi…" at bounding box center [868, 262] width 1284 height 158
click at [1442, 116] on span "jobs collected/..." at bounding box center [1412, 122] width 99 height 21
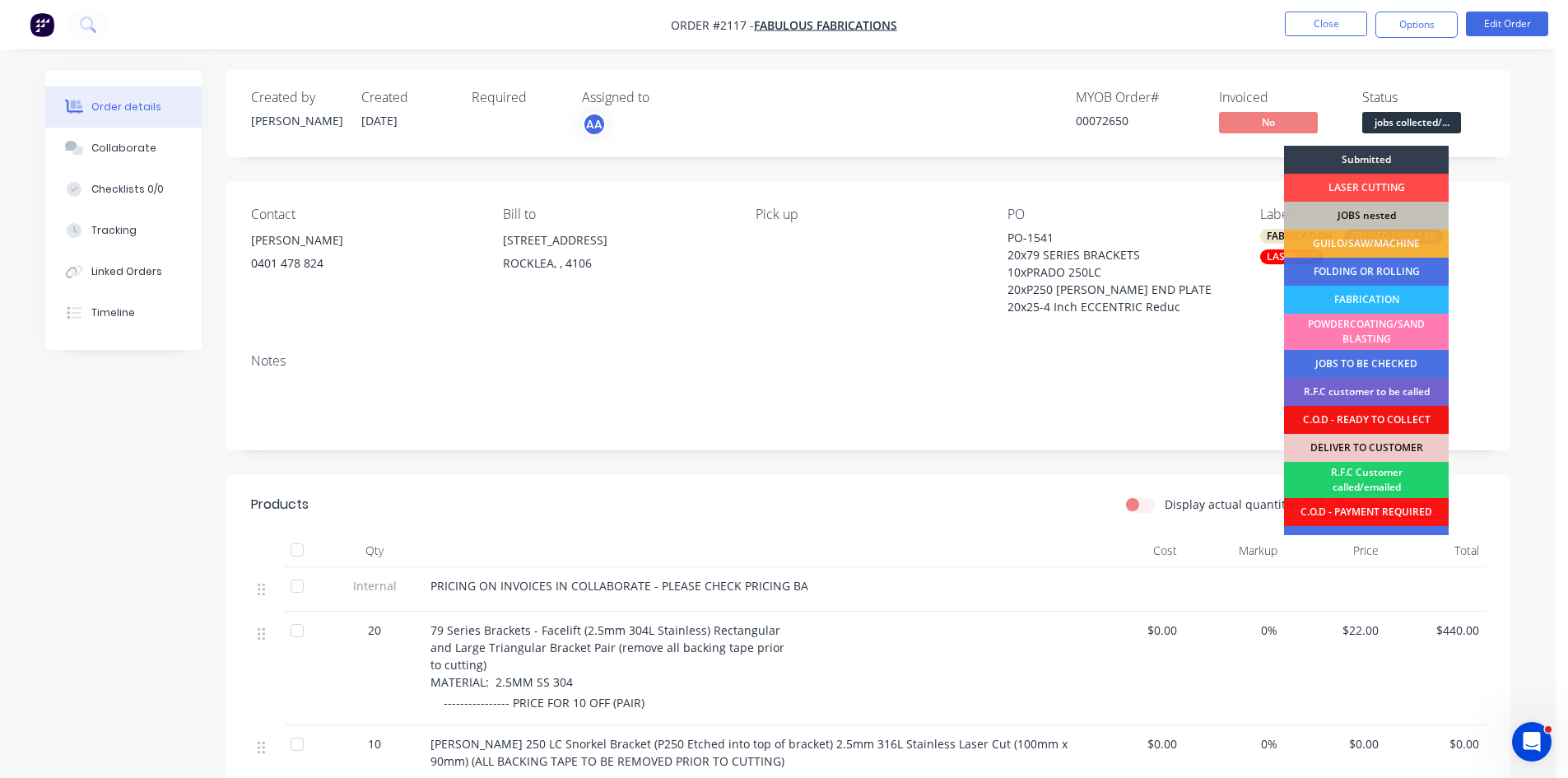
click at [1375, 180] on div "LASER CUTTING" at bounding box center [1367, 188] width 165 height 28
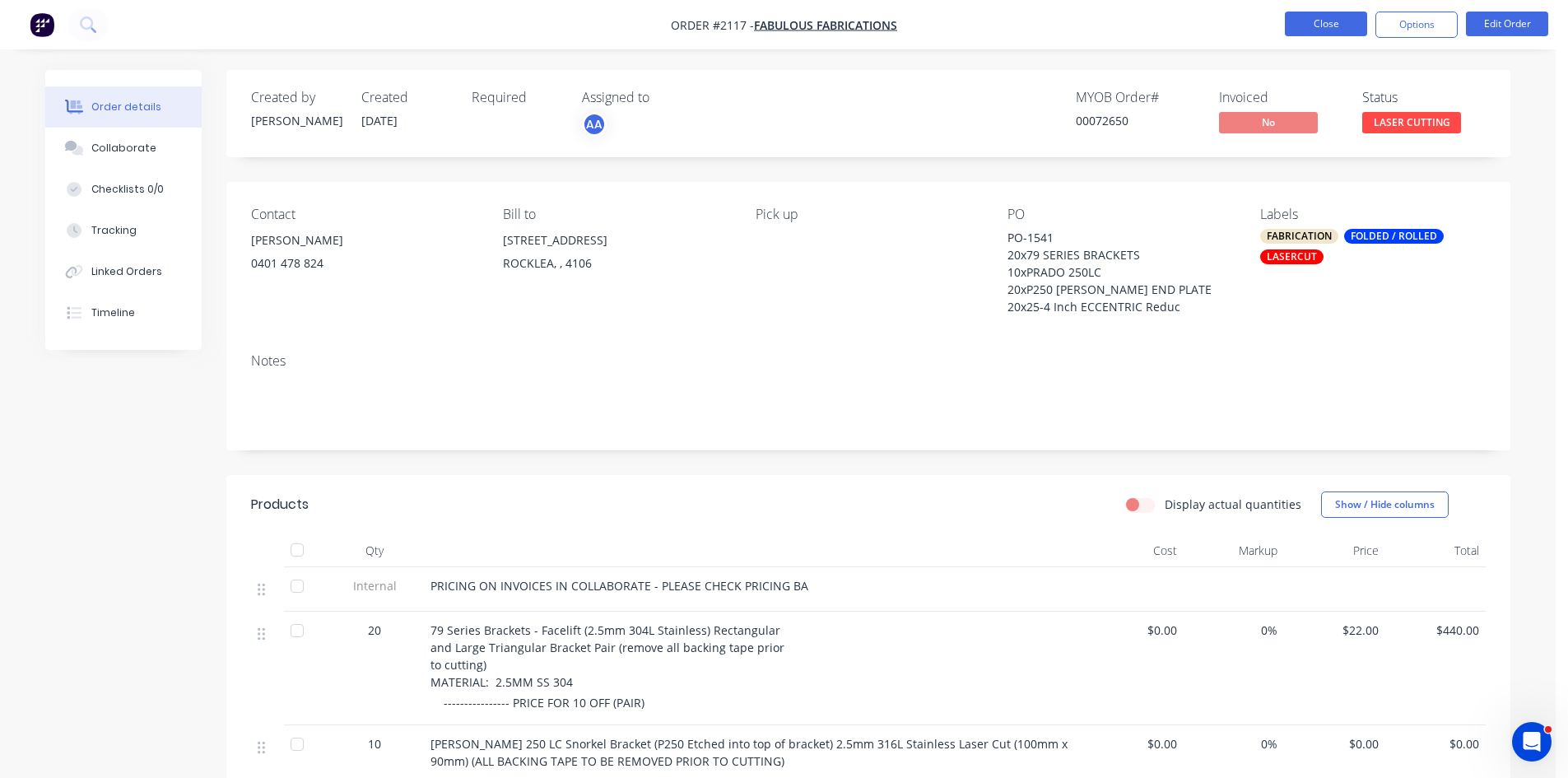
click at [1340, 26] on button "Close" at bounding box center [1326, 24] width 82 height 25
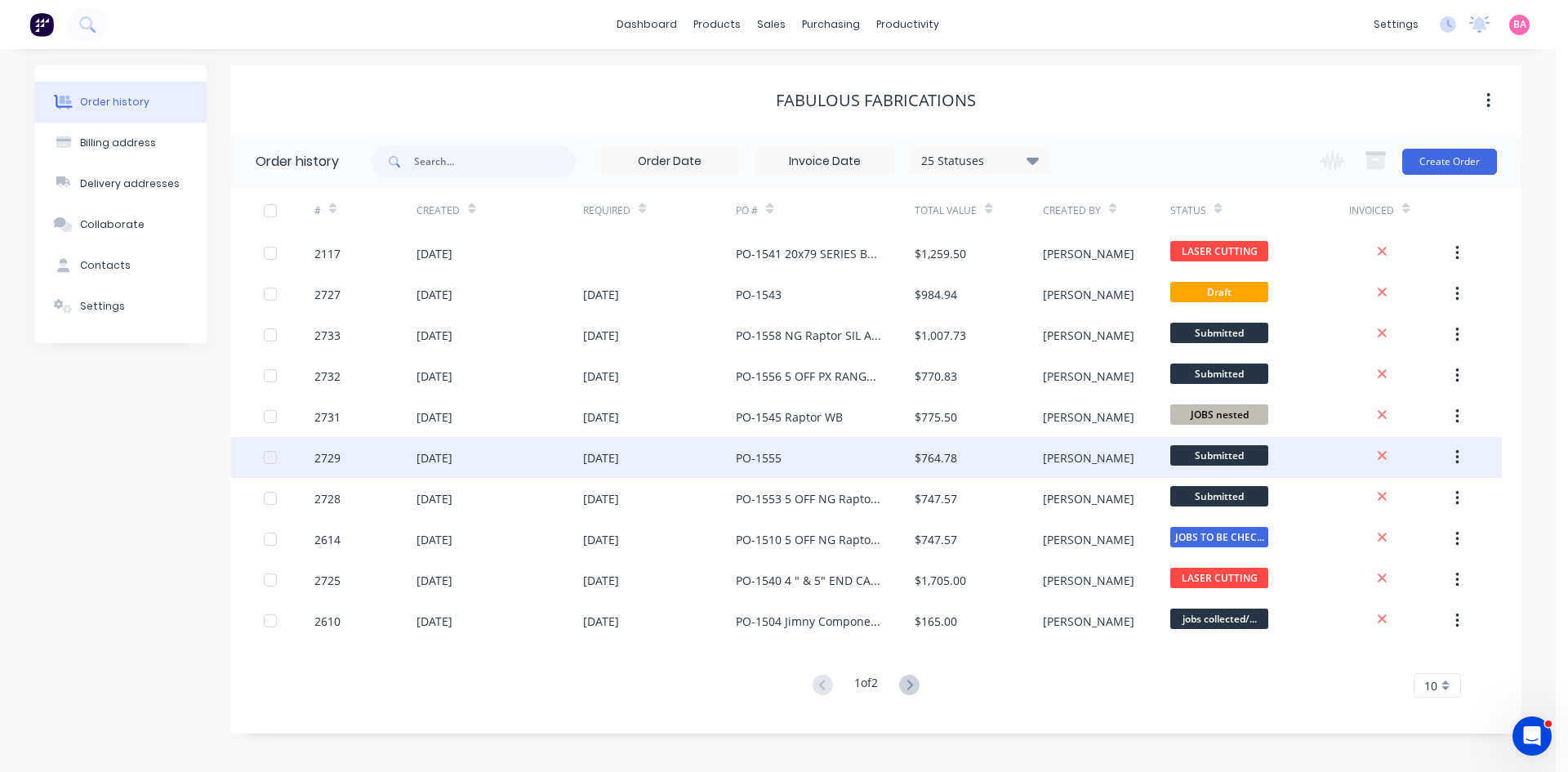
click at [619, 466] on div "[DATE]" at bounding box center [602, 458] width 36 height 17
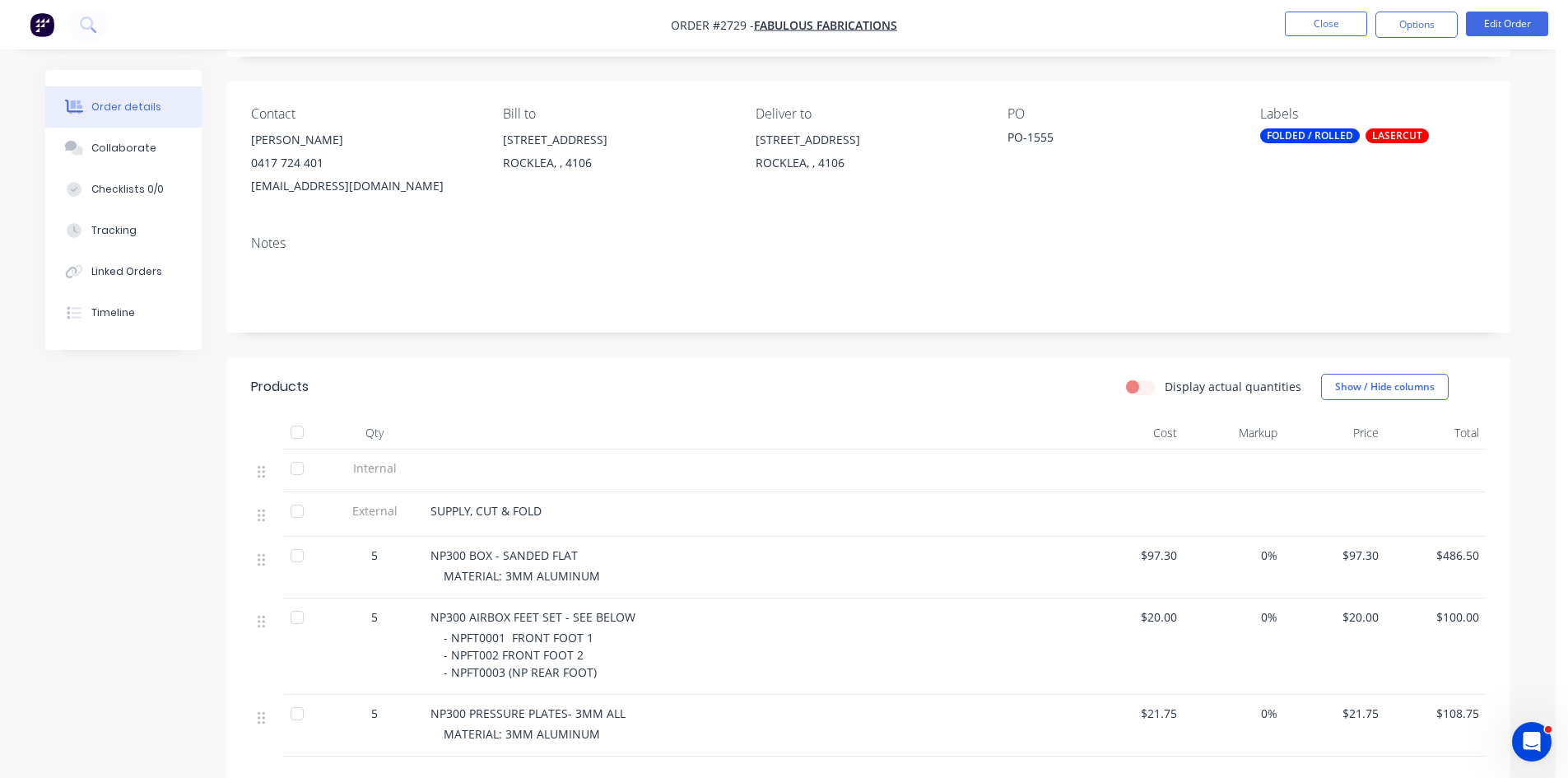
scroll to position [110, 0]
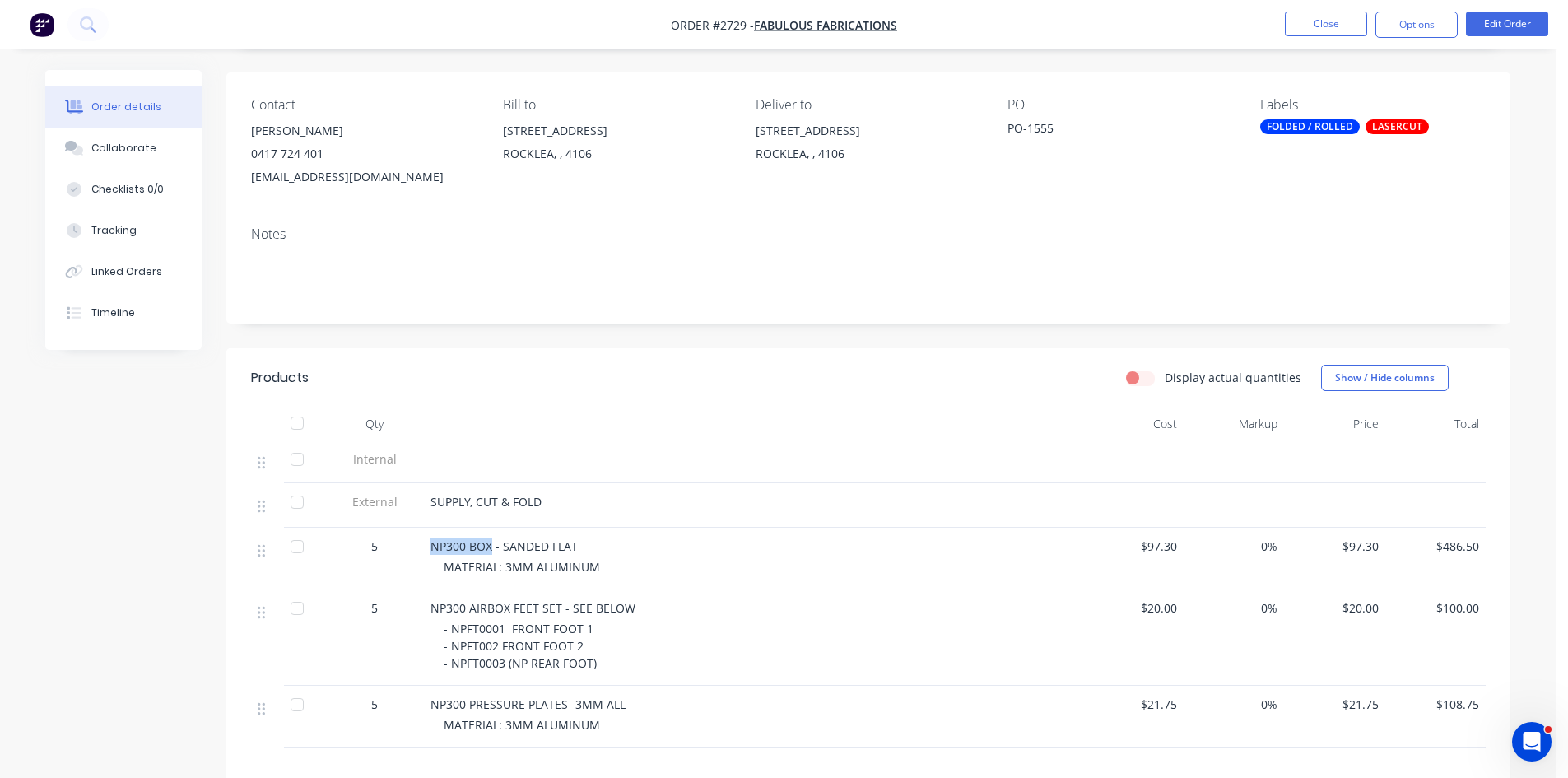
drag, startPoint x: 491, startPoint y: 544, endPoint x: 426, endPoint y: 542, distance: 65.0
click at [426, 542] on div "NP300 BOX - SANDED FLAT MATERIAL: 3MM ALUMINUM" at bounding box center [753, 559] width 658 height 62
copy span "NP300 BOX"
click at [1519, 23] on button "Edit Order" at bounding box center [1507, 24] width 82 height 25
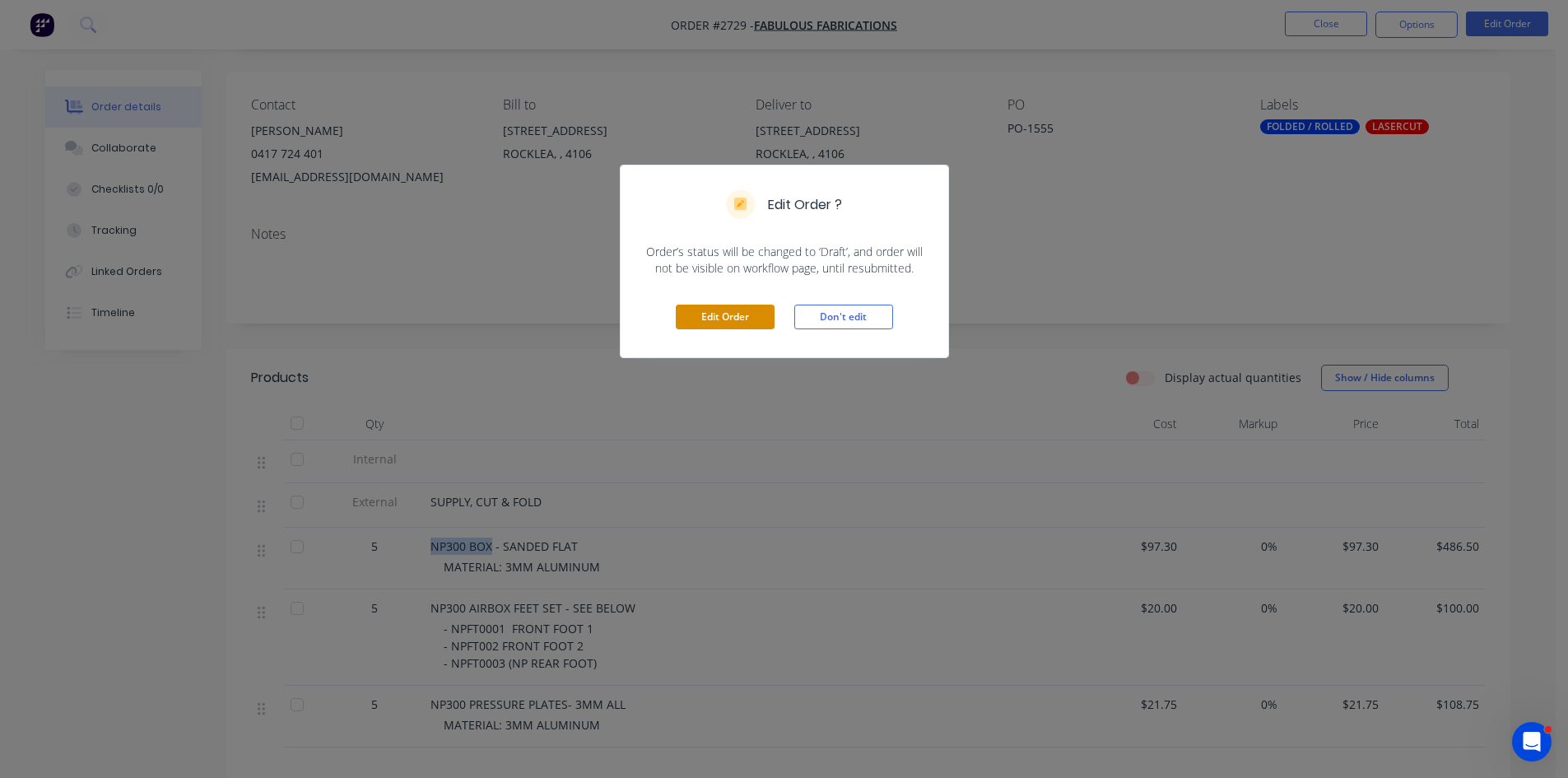
click at [747, 314] on button "Edit Order" at bounding box center [725, 317] width 99 height 25
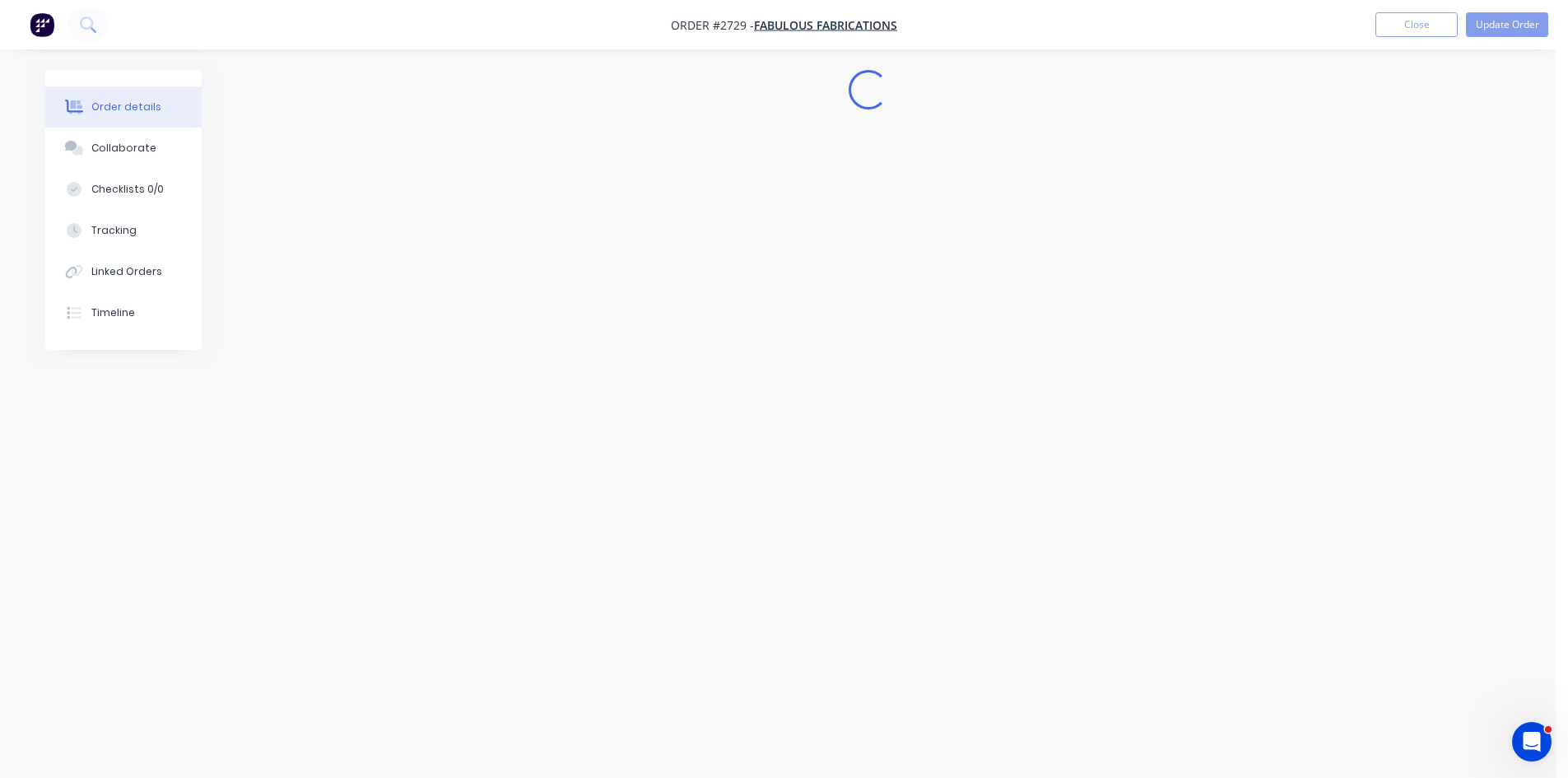
scroll to position [0, 0]
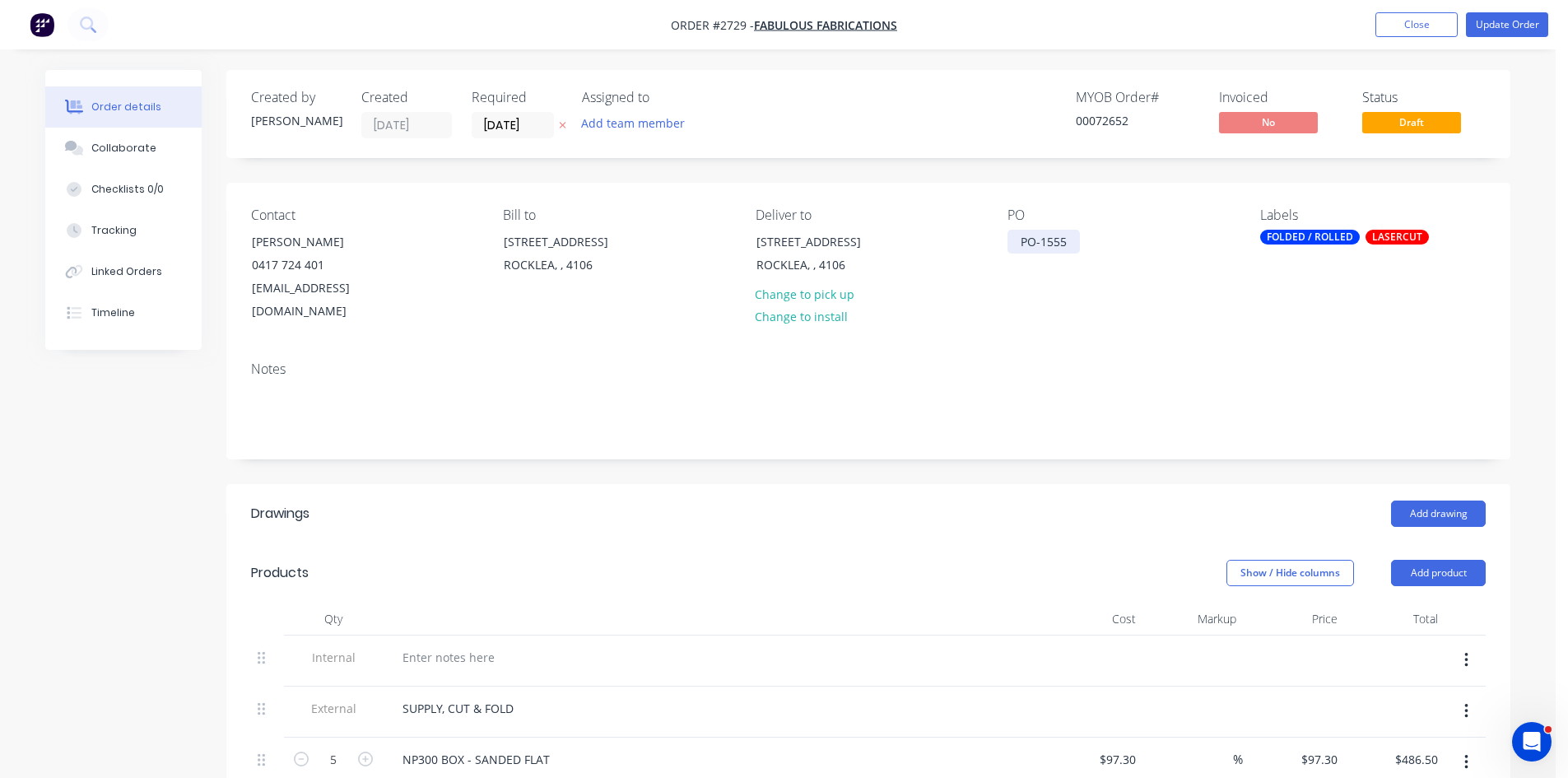
click at [1071, 243] on div "PO-1555" at bounding box center [1044, 241] width 73 height 24
click at [1434, 25] on button "Close" at bounding box center [1417, 25] width 82 height 25
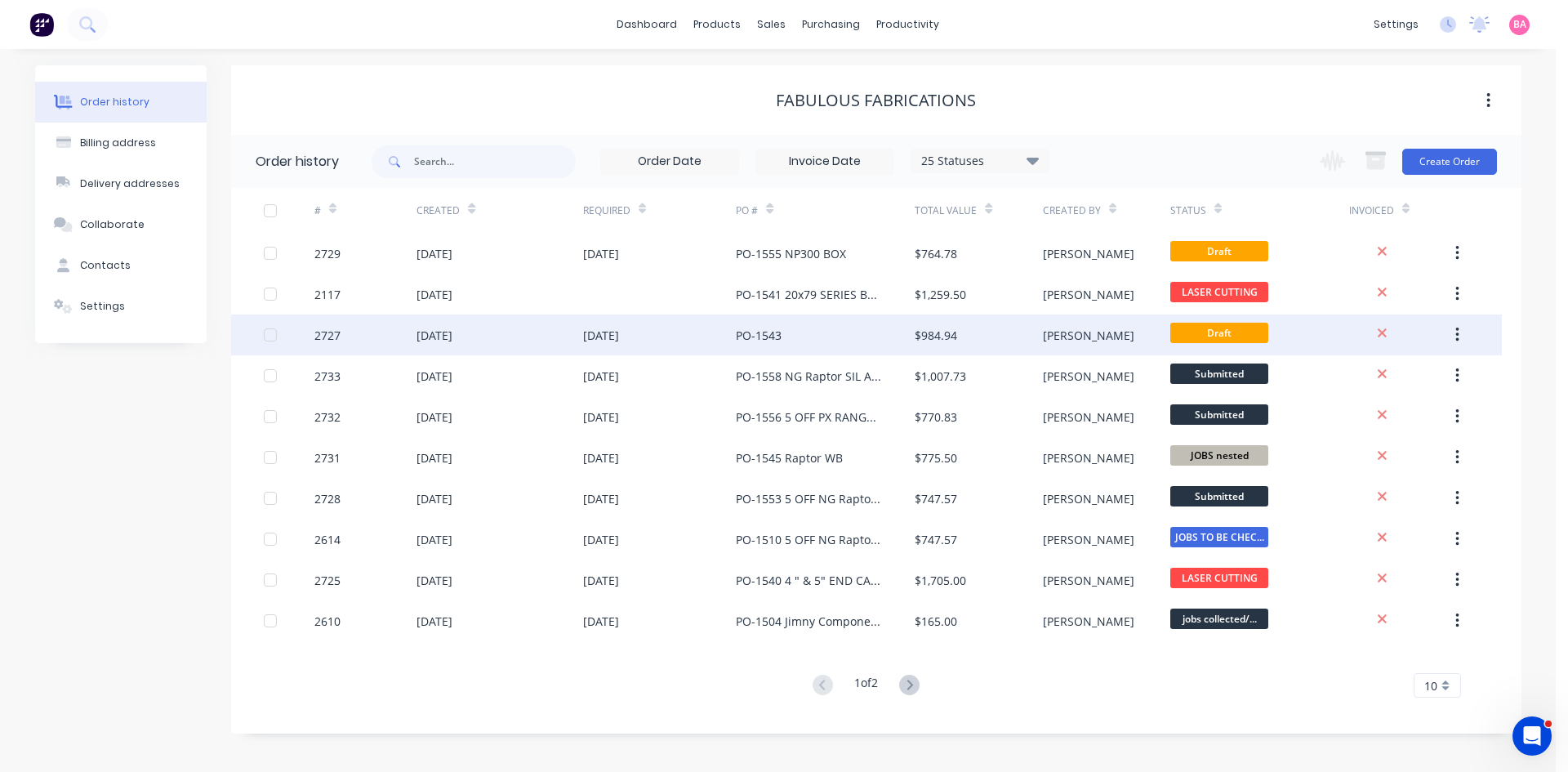
click at [737, 339] on div "PO-1543" at bounding box center [759, 335] width 46 height 17
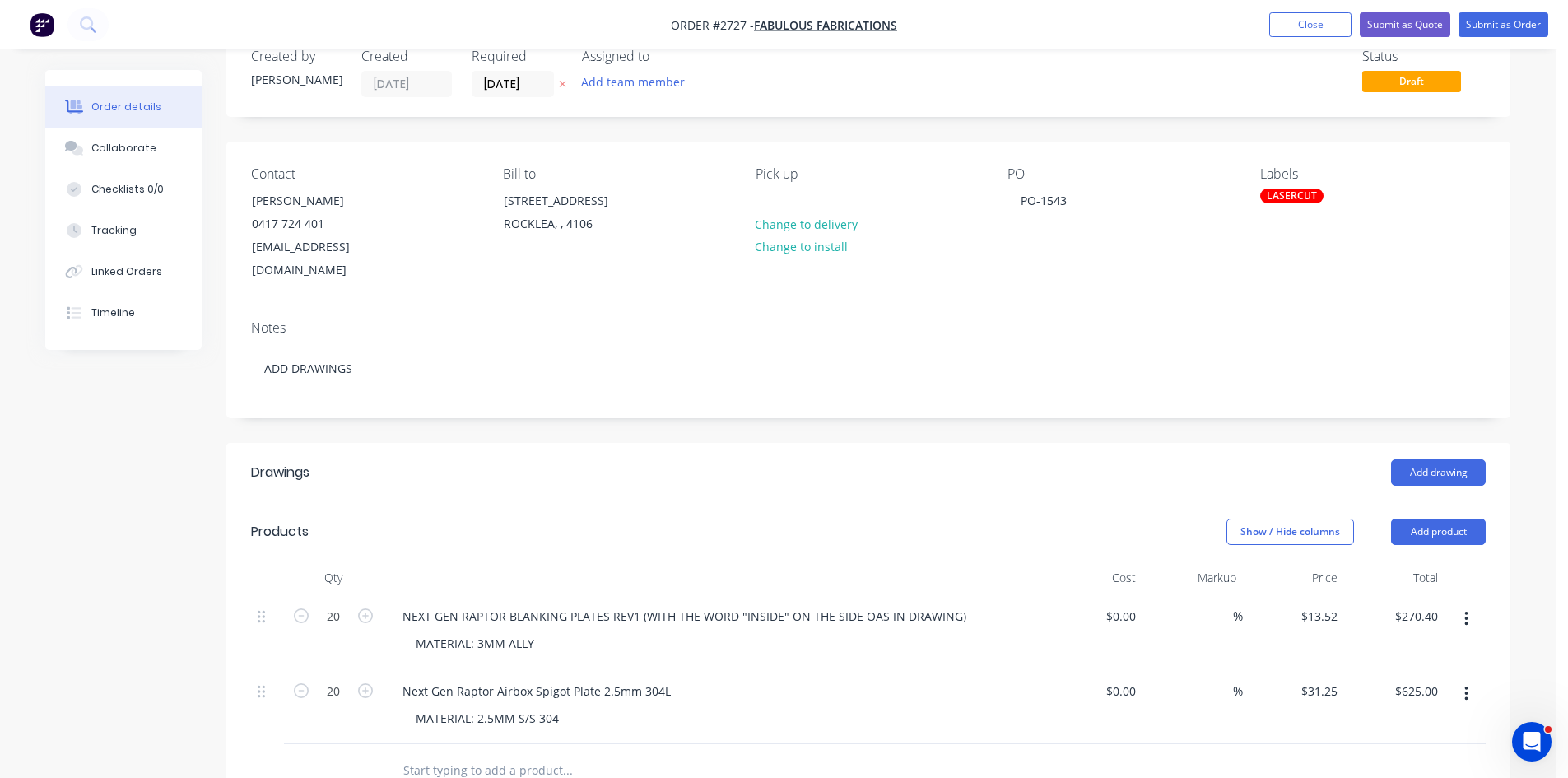
scroll to position [83, 0]
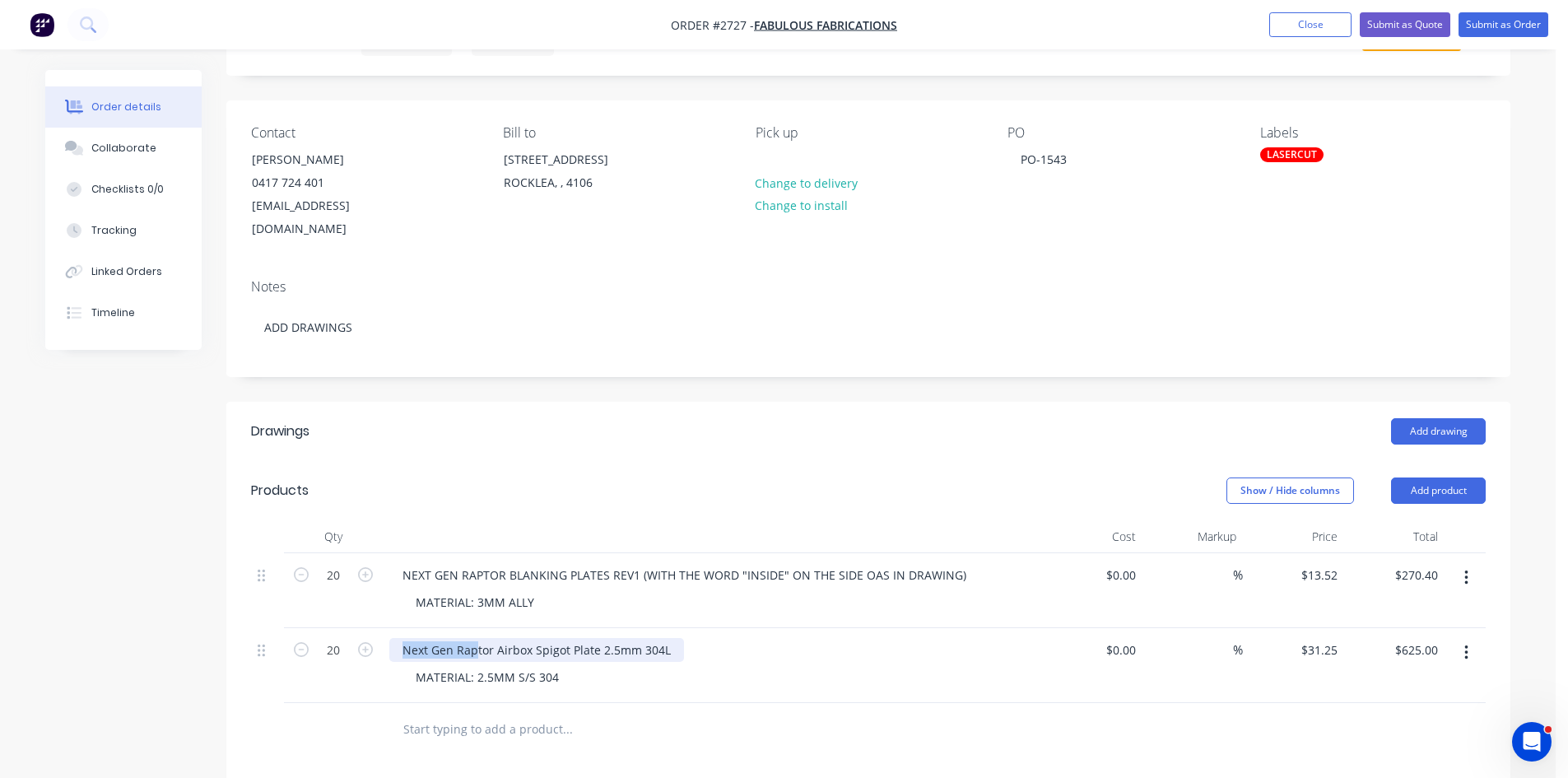
drag, startPoint x: 403, startPoint y: 625, endPoint x: 478, endPoint y: 623, distance: 75.0
click at [478, 638] on div "Next Gen Raptor Airbox Spigot Plate 2.5mm 304L" at bounding box center [536, 649] width 294 height 24
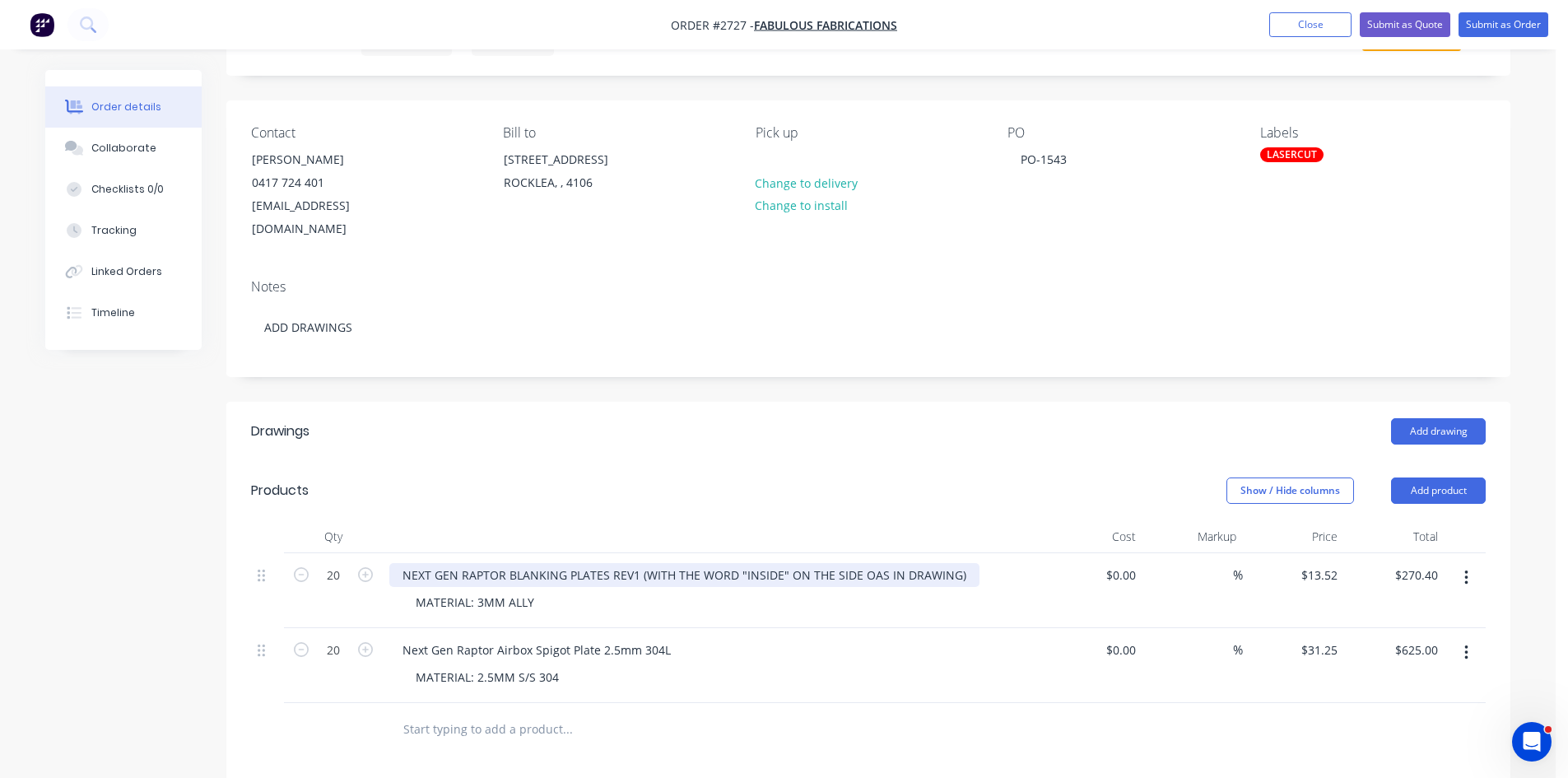
drag, startPoint x: 402, startPoint y: 549, endPoint x: 477, endPoint y: 554, distance: 75.2
click at [481, 563] on div "NEXT GEN RAPTOR BLANKING PLATES REV1 (WITH THE WORD "INSIDE" ON THE SIDE OAS IN…" at bounding box center [685, 575] width 591 height 24
drag, startPoint x: 503, startPoint y: 551, endPoint x: 435, endPoint y: 549, distance: 68.0
click at [376, 554] on div "20 NEXT GEN RAPTOR BLANKING PLATES REV1 (WITH THE WORD "INSIDE" ON THE SIDE OAS…" at bounding box center [868, 591] width 1235 height 75
copy div "NEXT GEN RAPTOR"
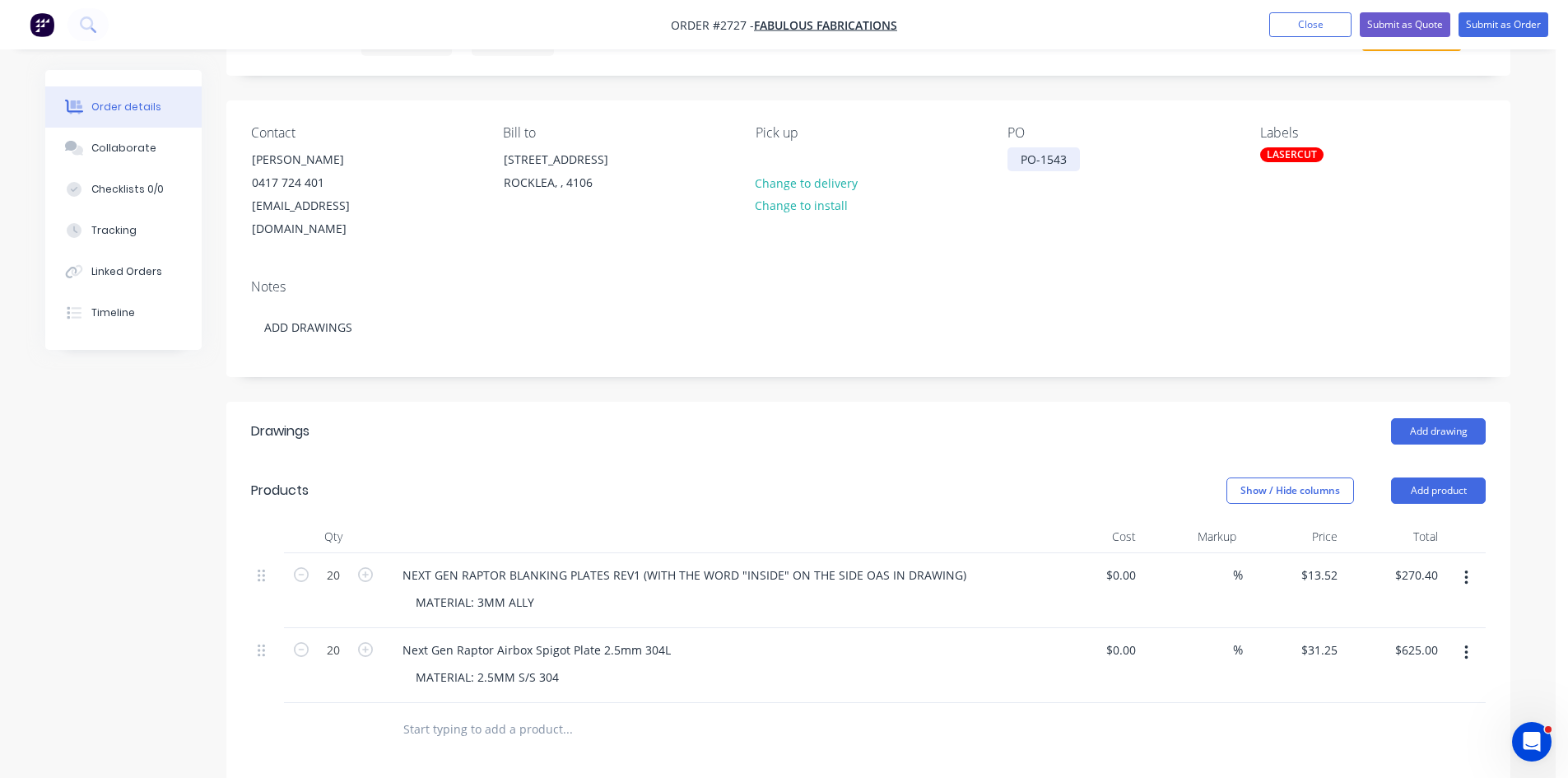
click at [1080, 158] on div "PO-1543" at bounding box center [1044, 159] width 73 height 24
click at [1319, 30] on button "Close" at bounding box center [1311, 25] width 82 height 25
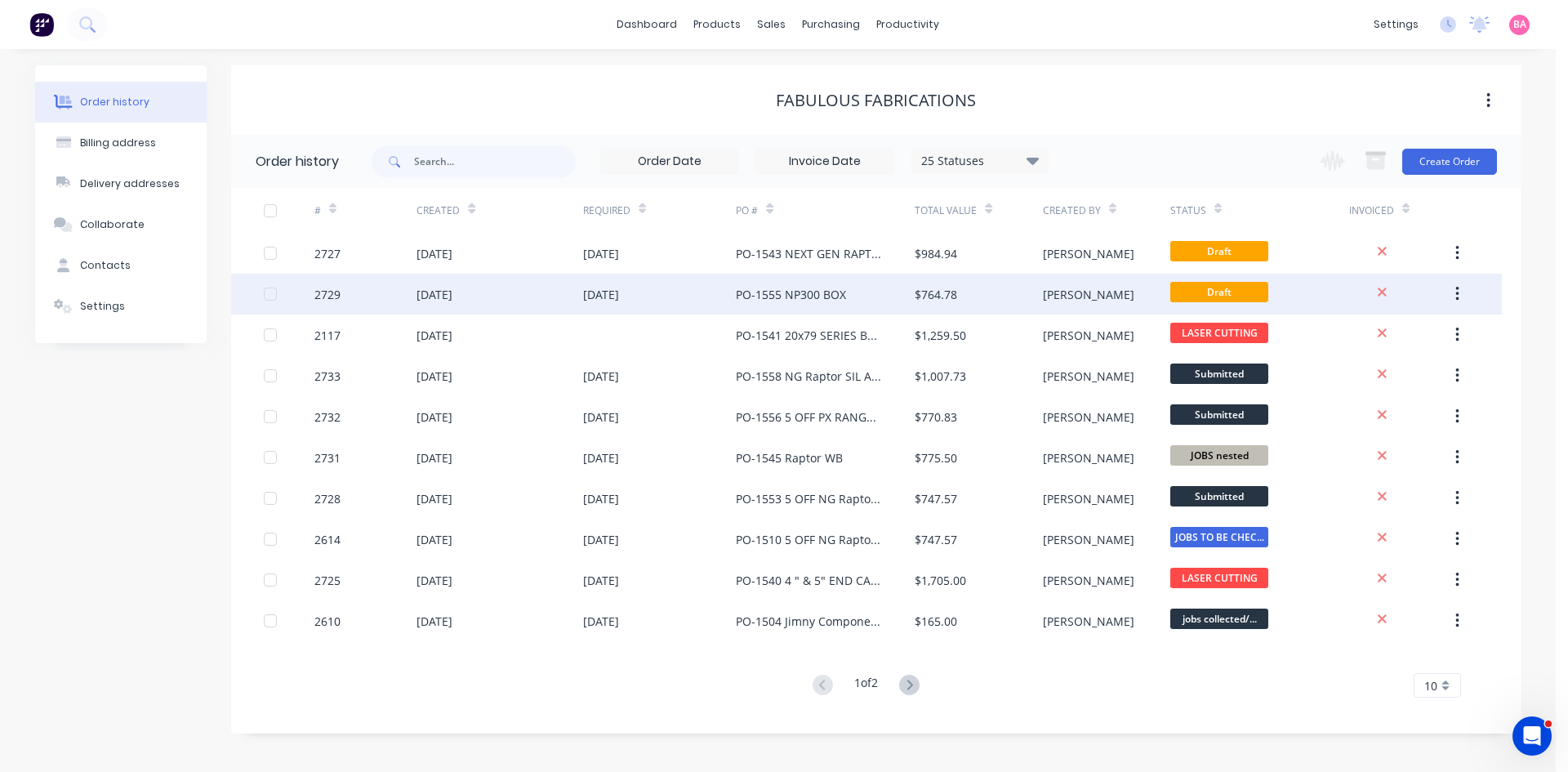
click at [806, 295] on div "PO-1555 NP300 BOX" at bounding box center [791, 294] width 110 height 17
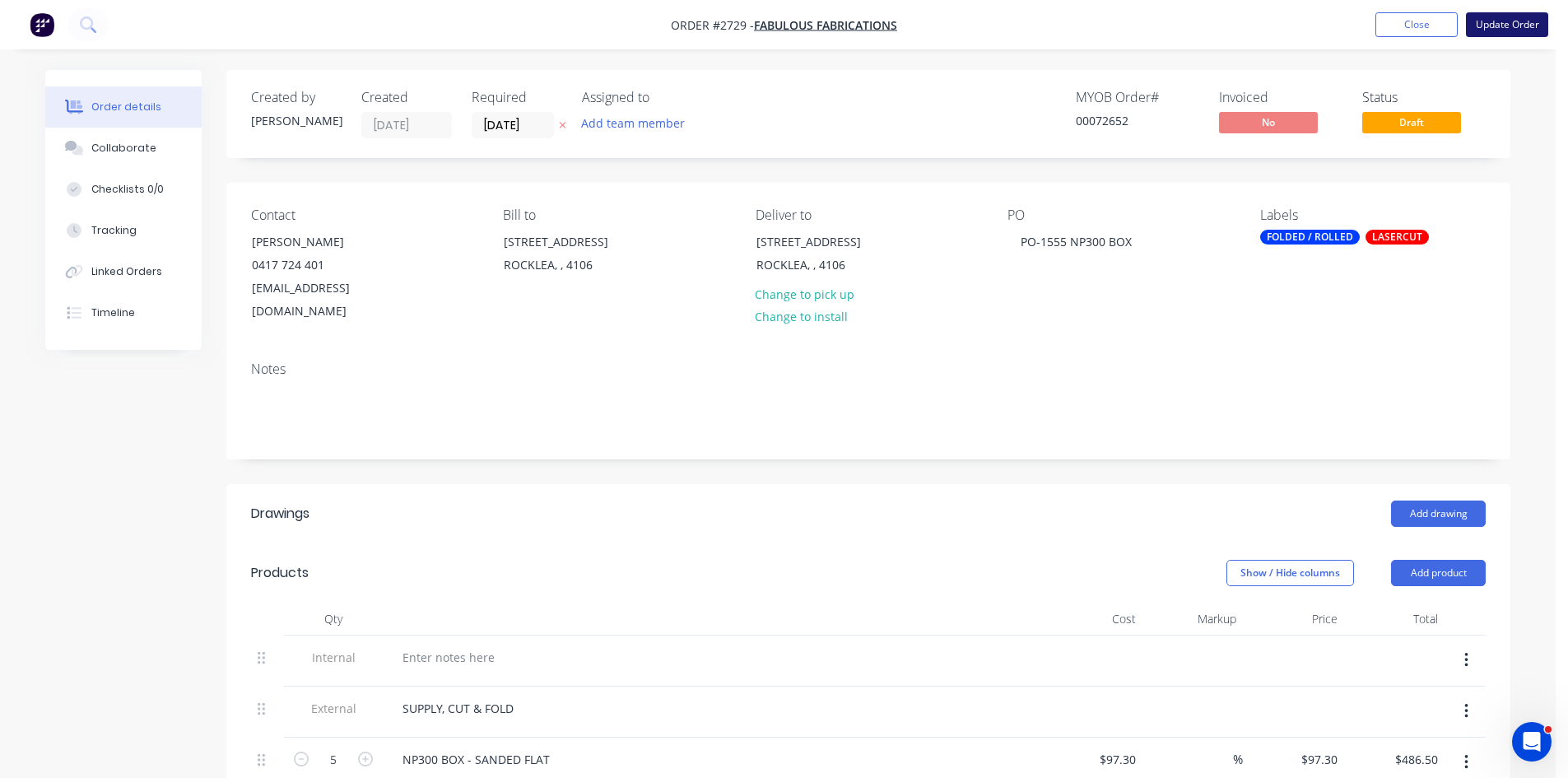
click at [1526, 28] on button "Update Order" at bounding box center [1507, 25] width 82 height 25
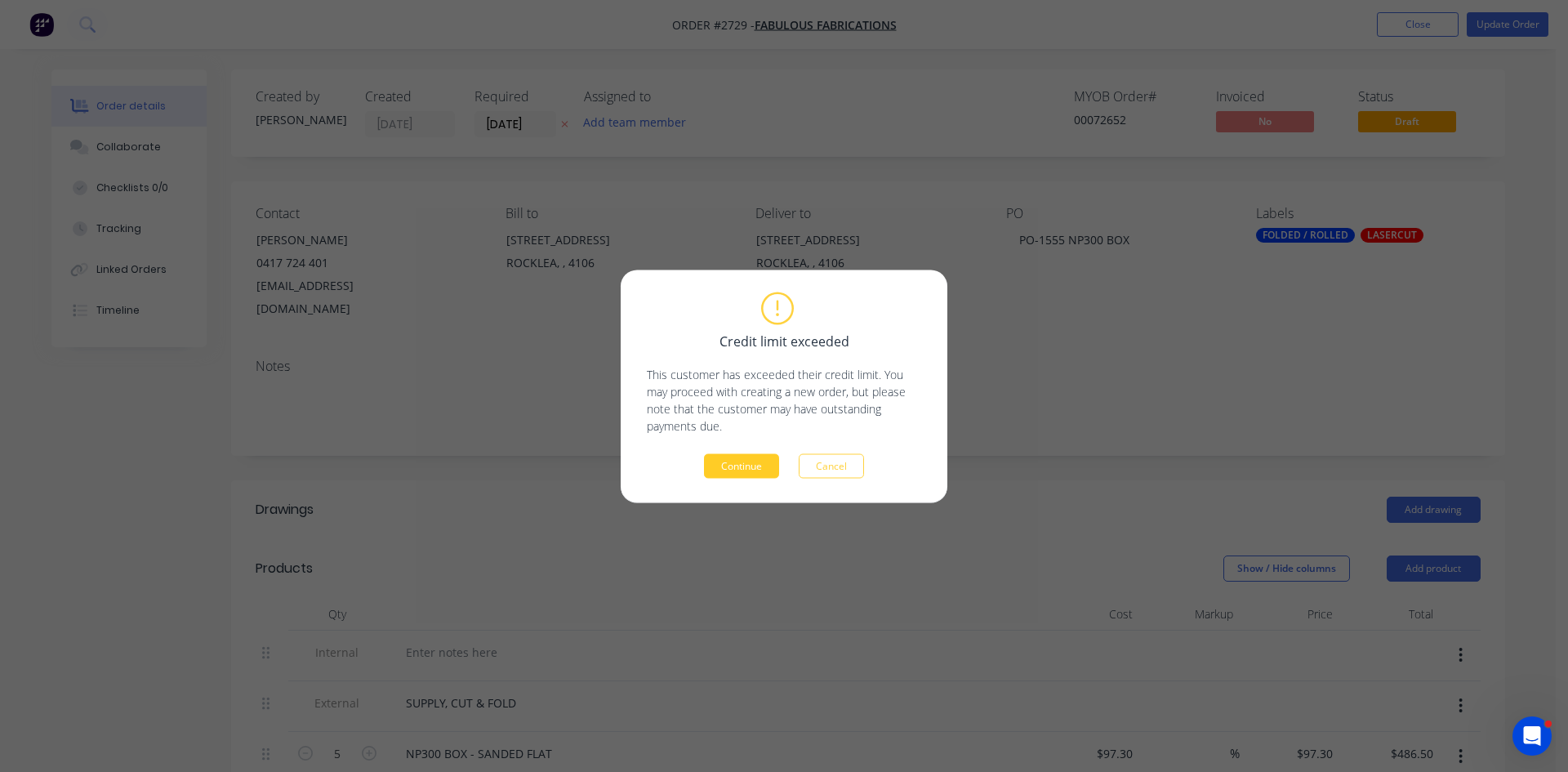
click at [732, 469] on button "Continue" at bounding box center [741, 466] width 75 height 25
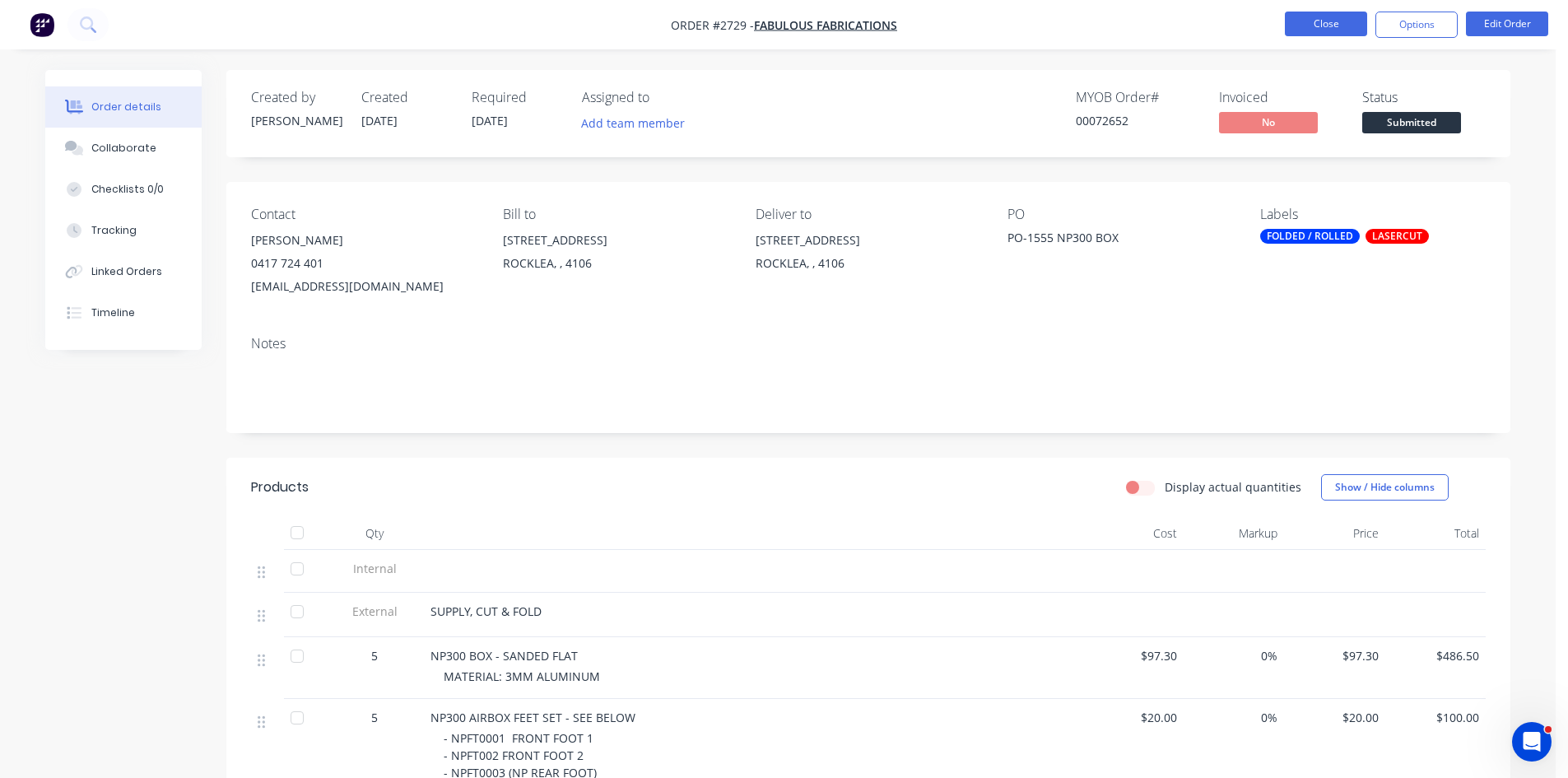
click at [1330, 23] on button "Close" at bounding box center [1326, 24] width 82 height 25
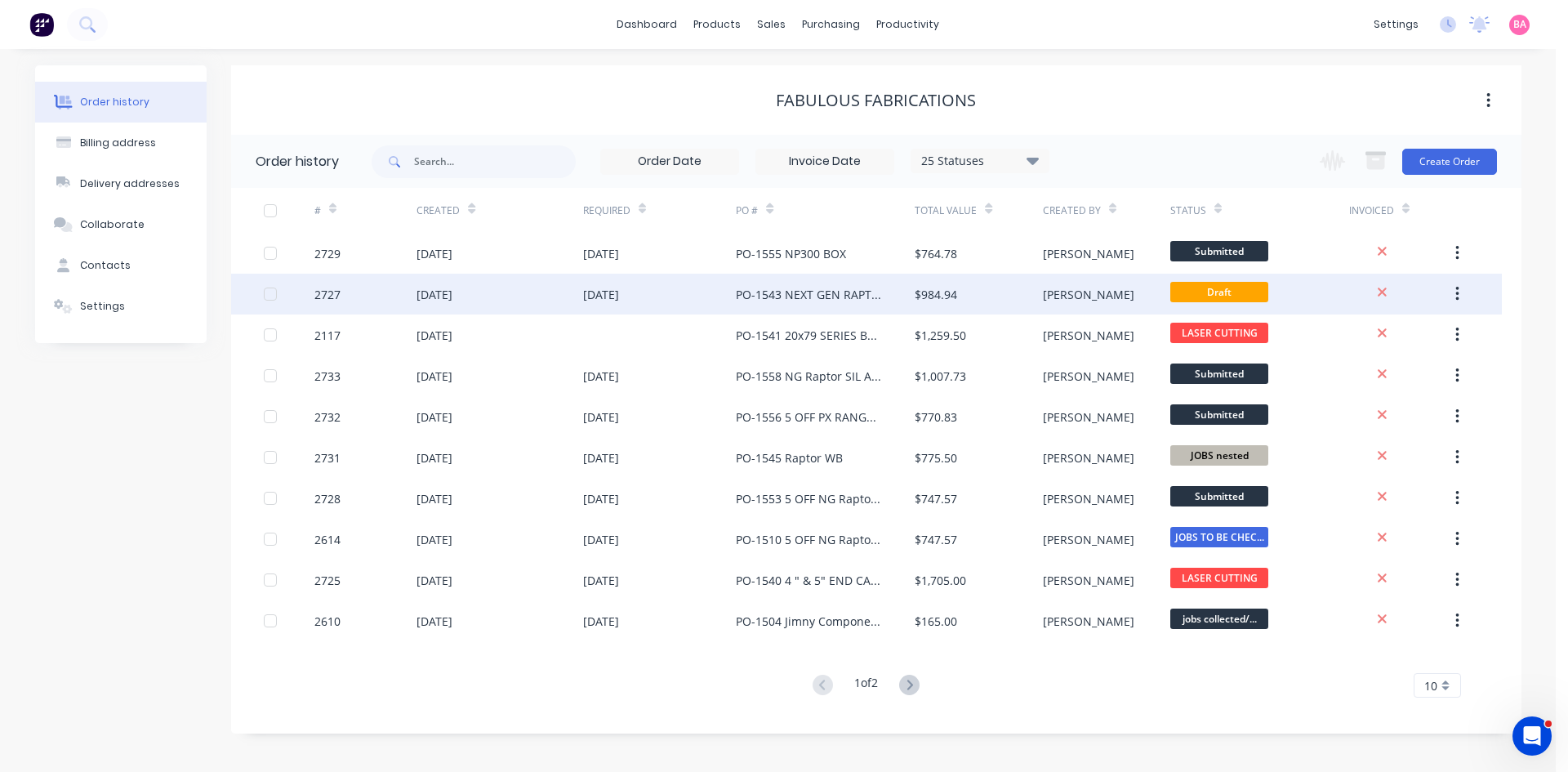
click at [610, 293] on div "[DATE]" at bounding box center [602, 294] width 36 height 17
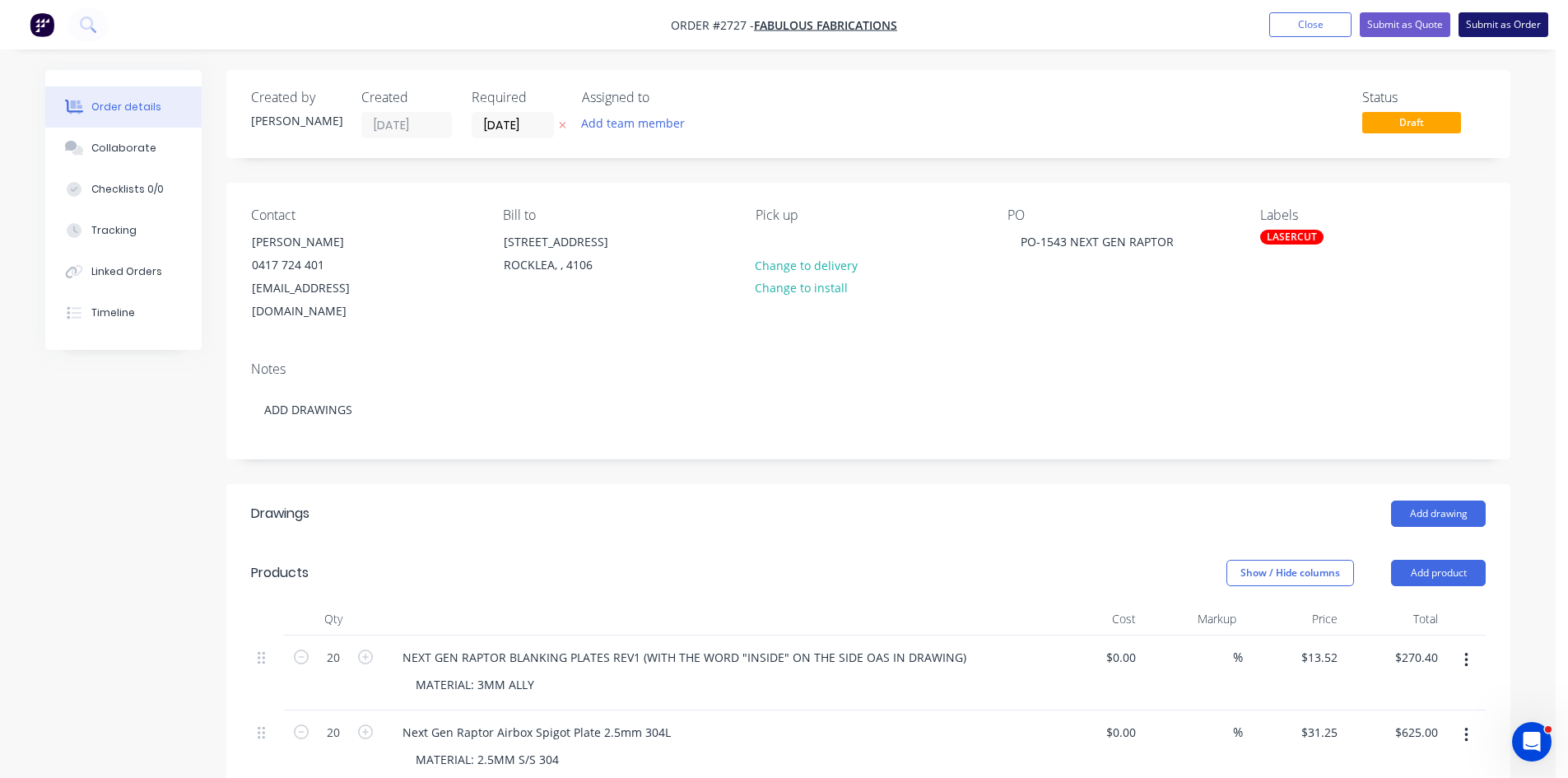
click at [1506, 21] on button "Submit as Order" at bounding box center [1503, 25] width 90 height 25
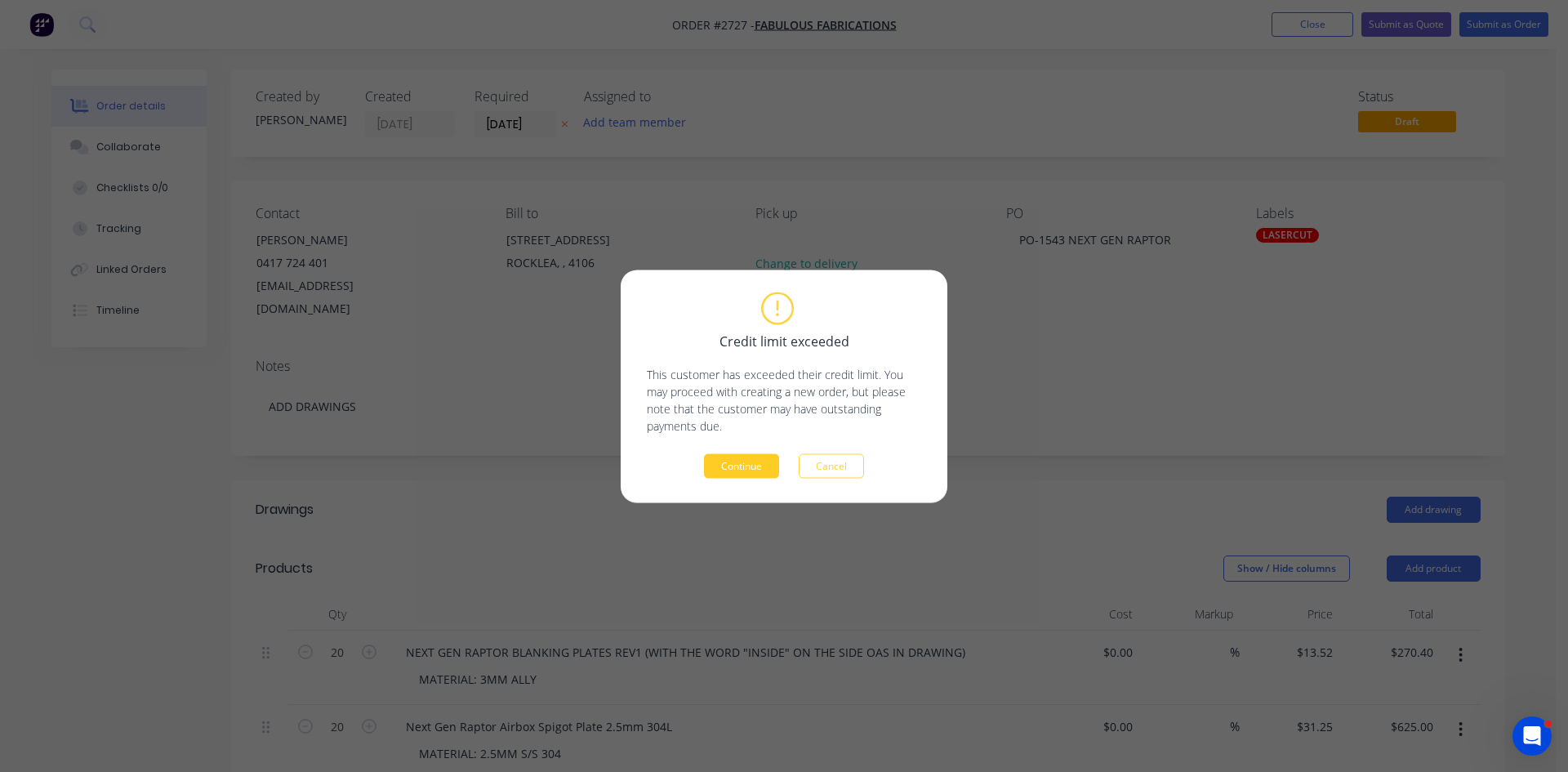
click at [746, 470] on button "Continue" at bounding box center [741, 466] width 75 height 25
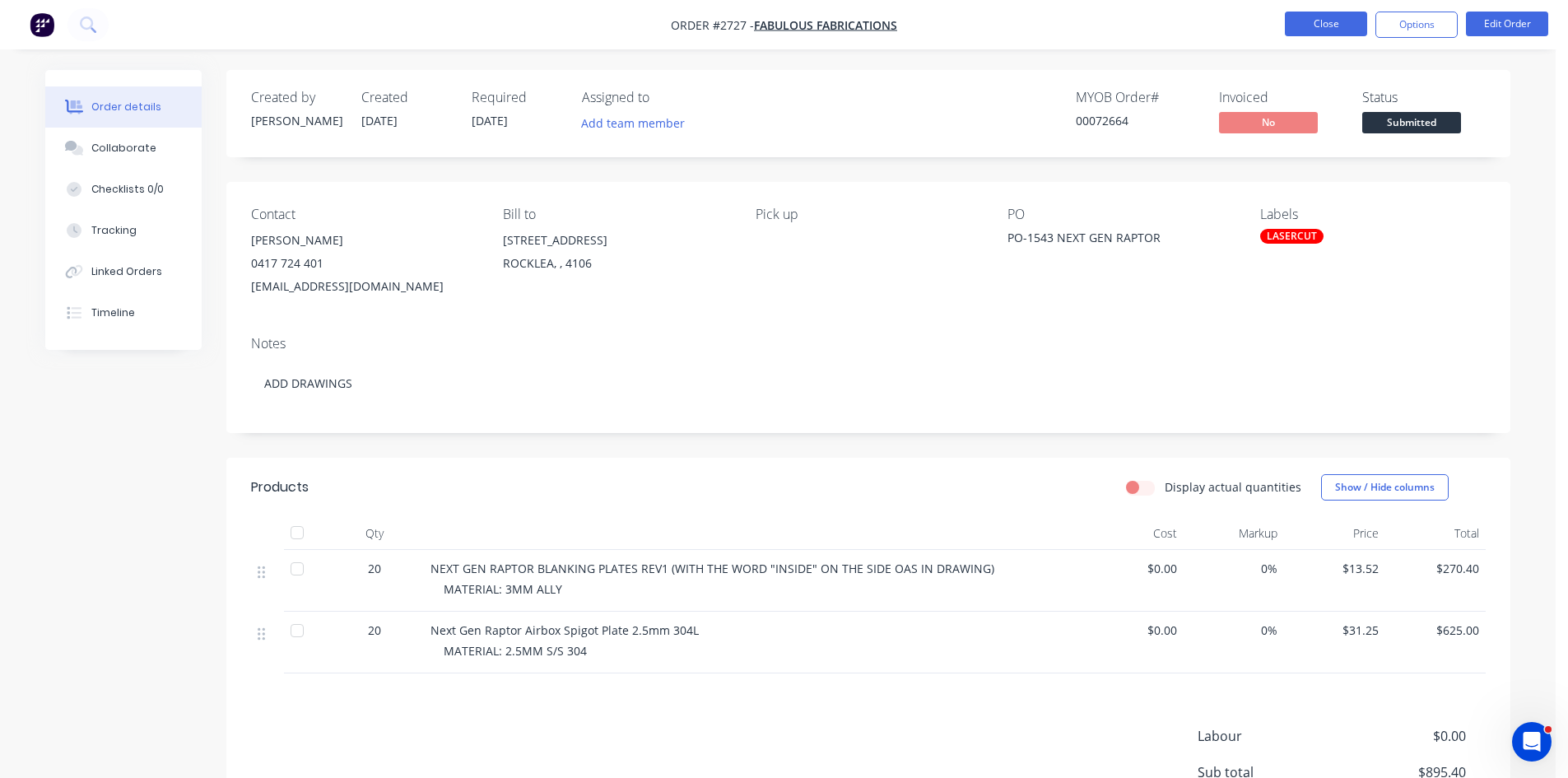
click at [1322, 19] on button "Close" at bounding box center [1326, 24] width 82 height 25
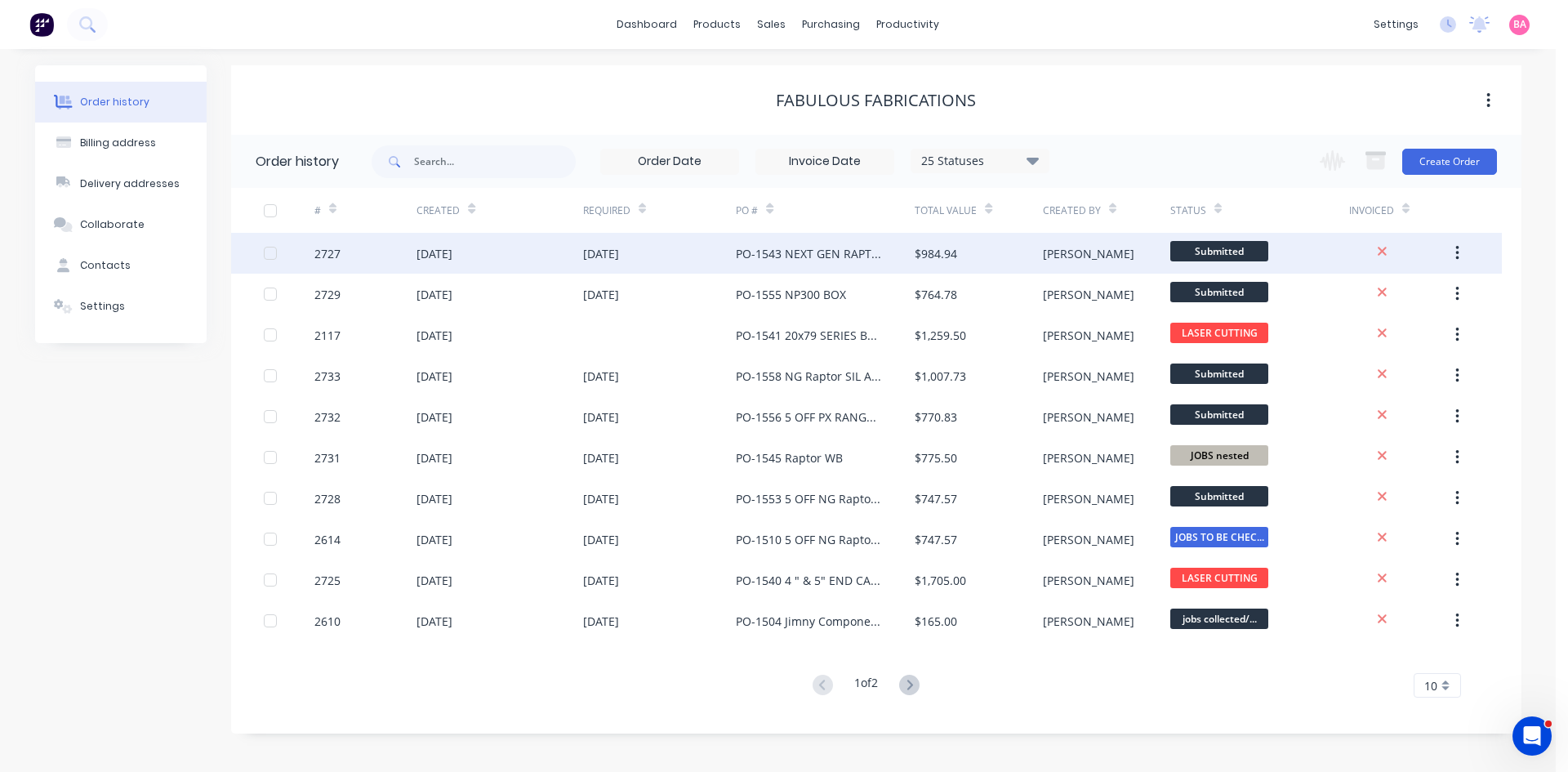
click at [619, 257] on div "[DATE]" at bounding box center [602, 253] width 36 height 17
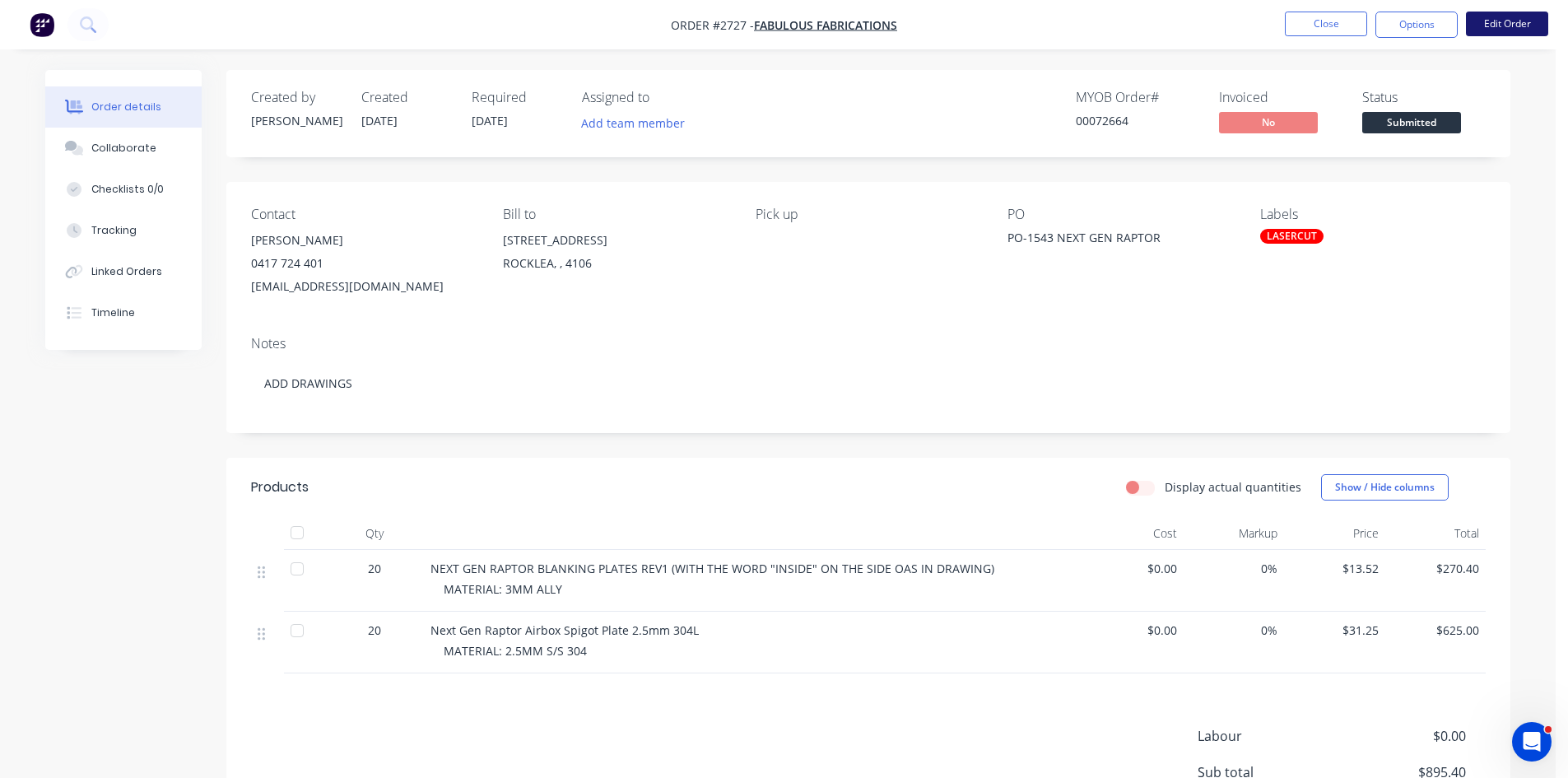
click at [1514, 27] on button "Edit Order" at bounding box center [1507, 24] width 82 height 25
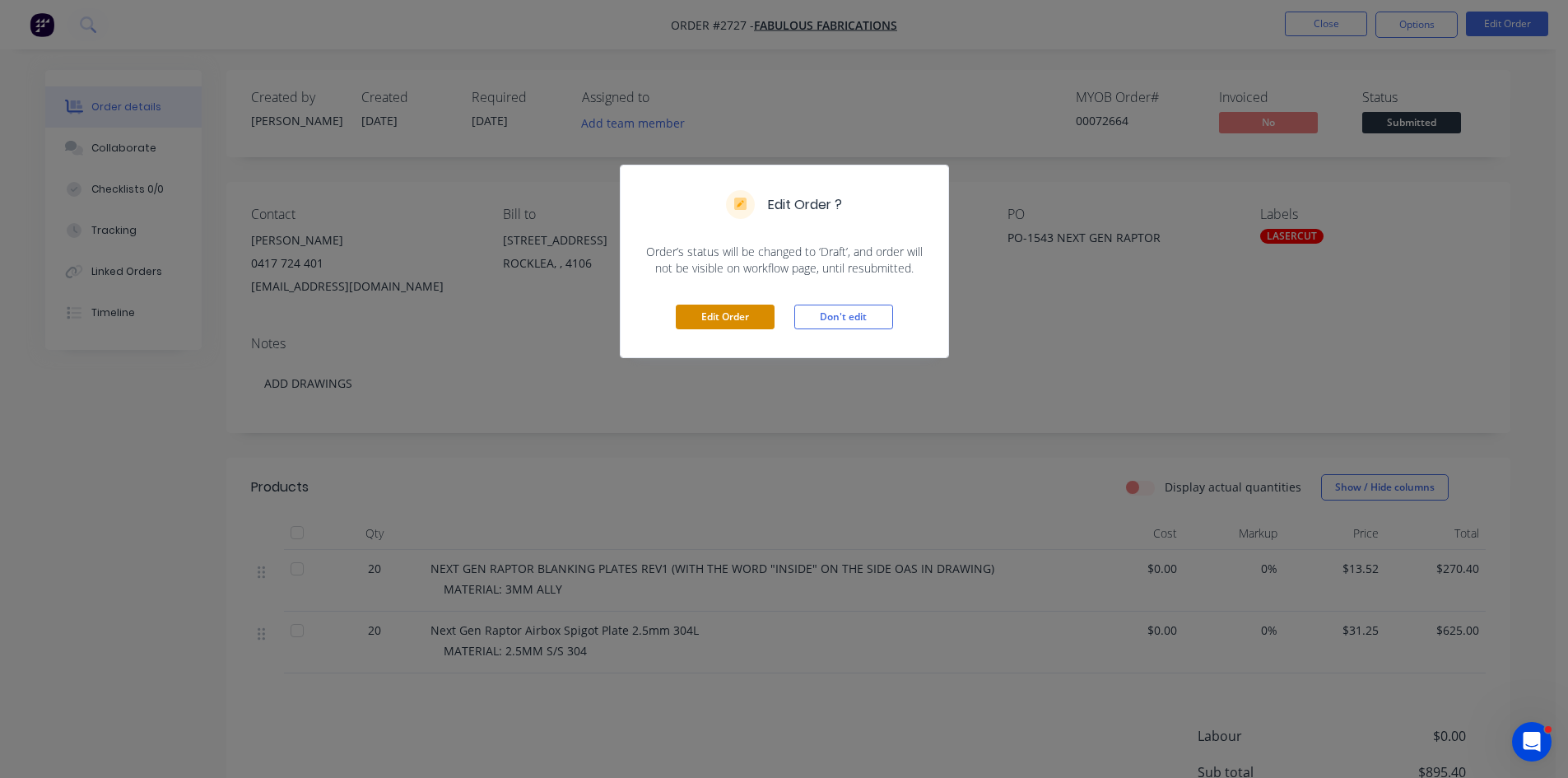
click at [719, 309] on button "Edit Order" at bounding box center [725, 317] width 99 height 25
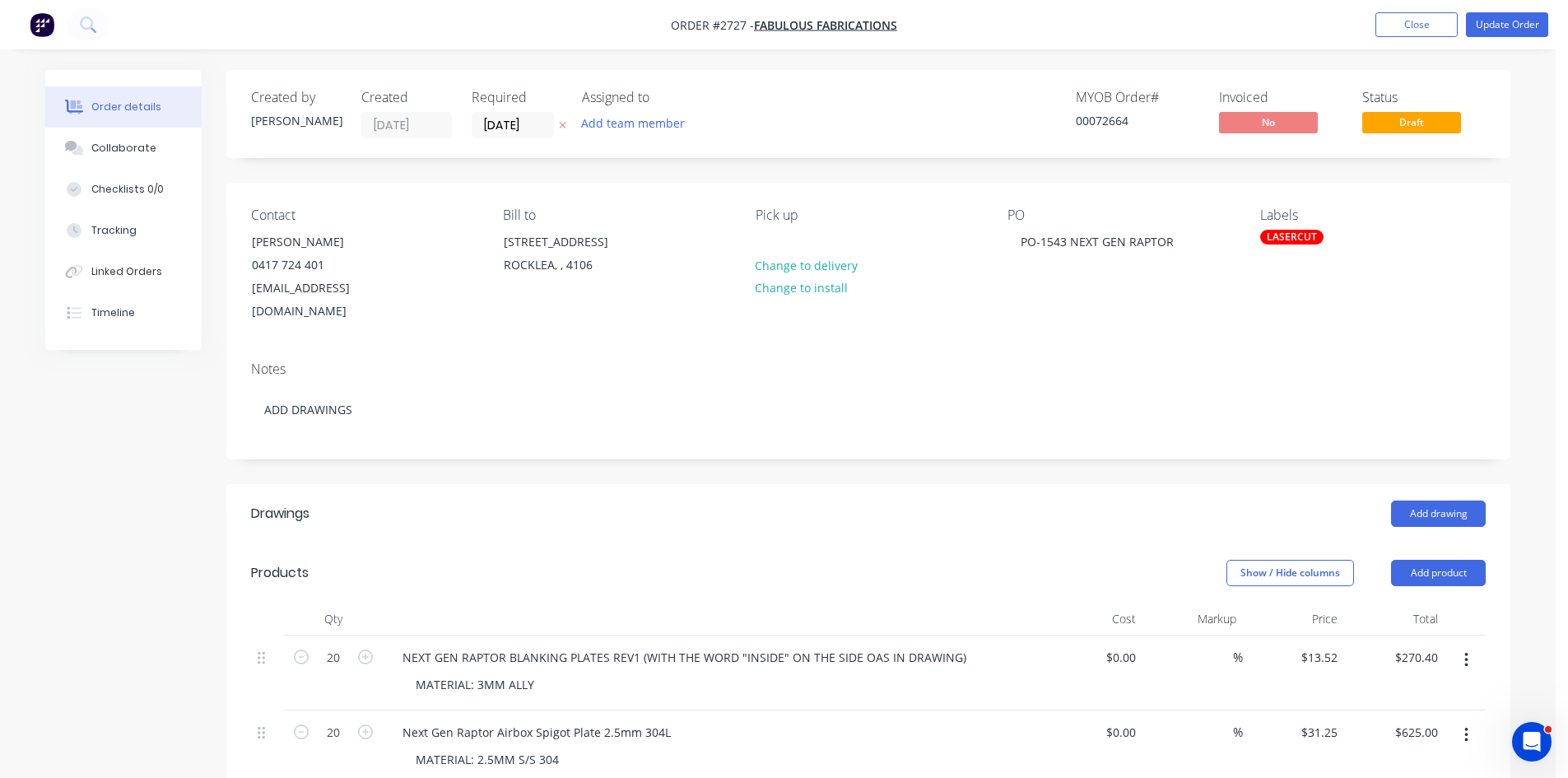
click at [558, 125] on button at bounding box center [563, 125] width 17 height 19
click at [1514, 19] on button "Update Order" at bounding box center [1507, 25] width 82 height 25
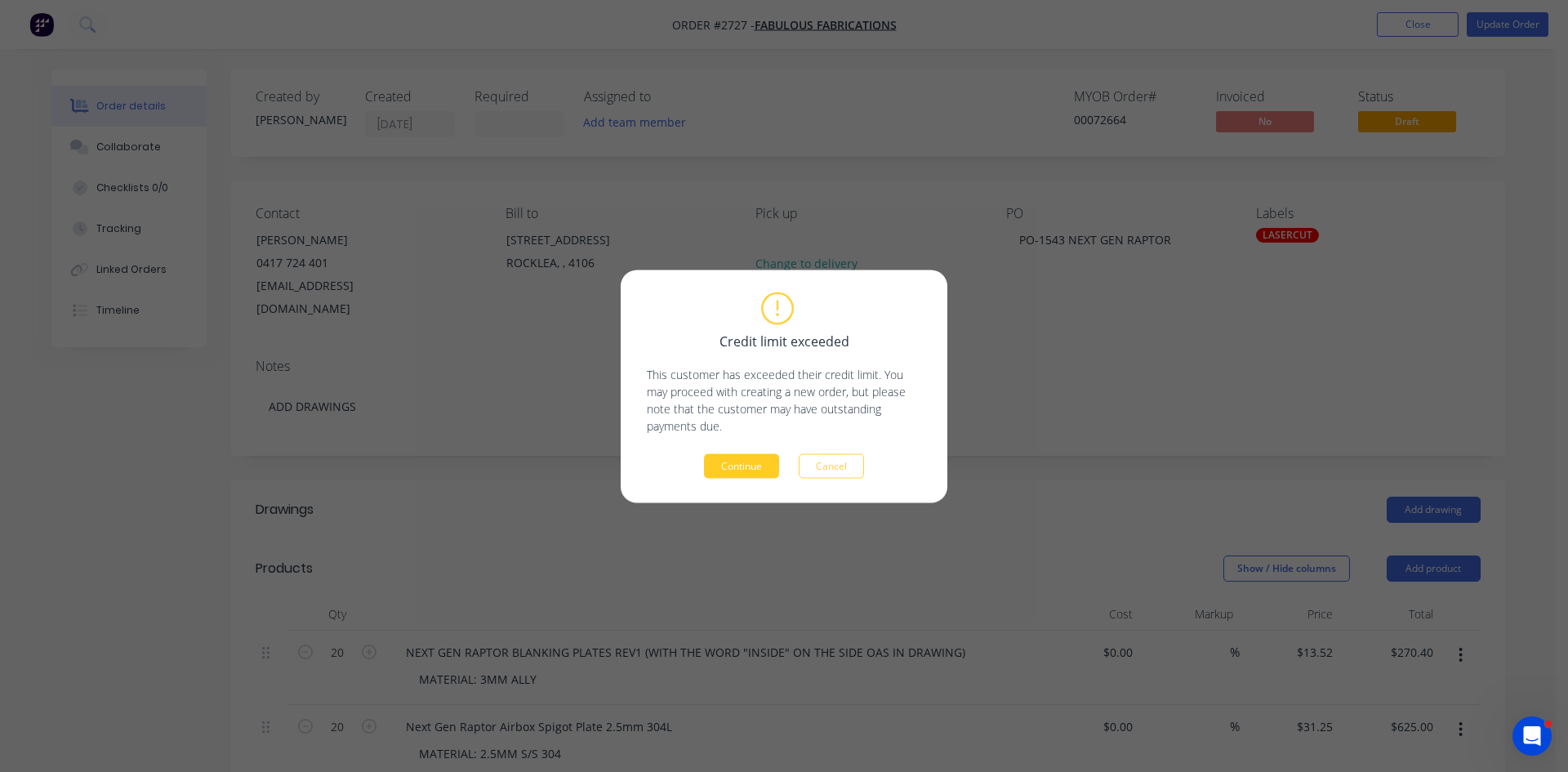
click at [754, 466] on button "Continue" at bounding box center [741, 466] width 75 height 25
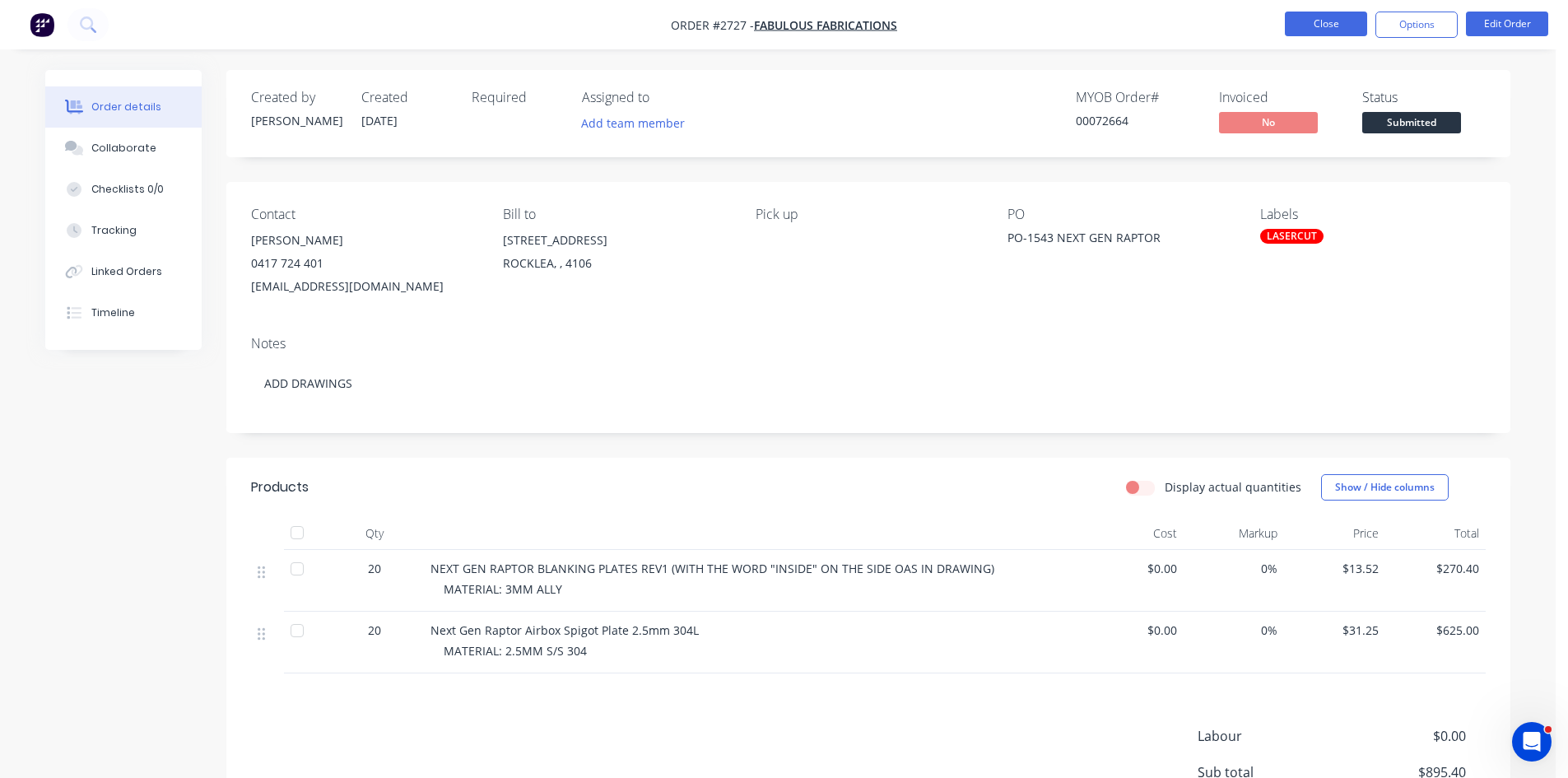
click at [1335, 25] on button "Close" at bounding box center [1326, 24] width 82 height 25
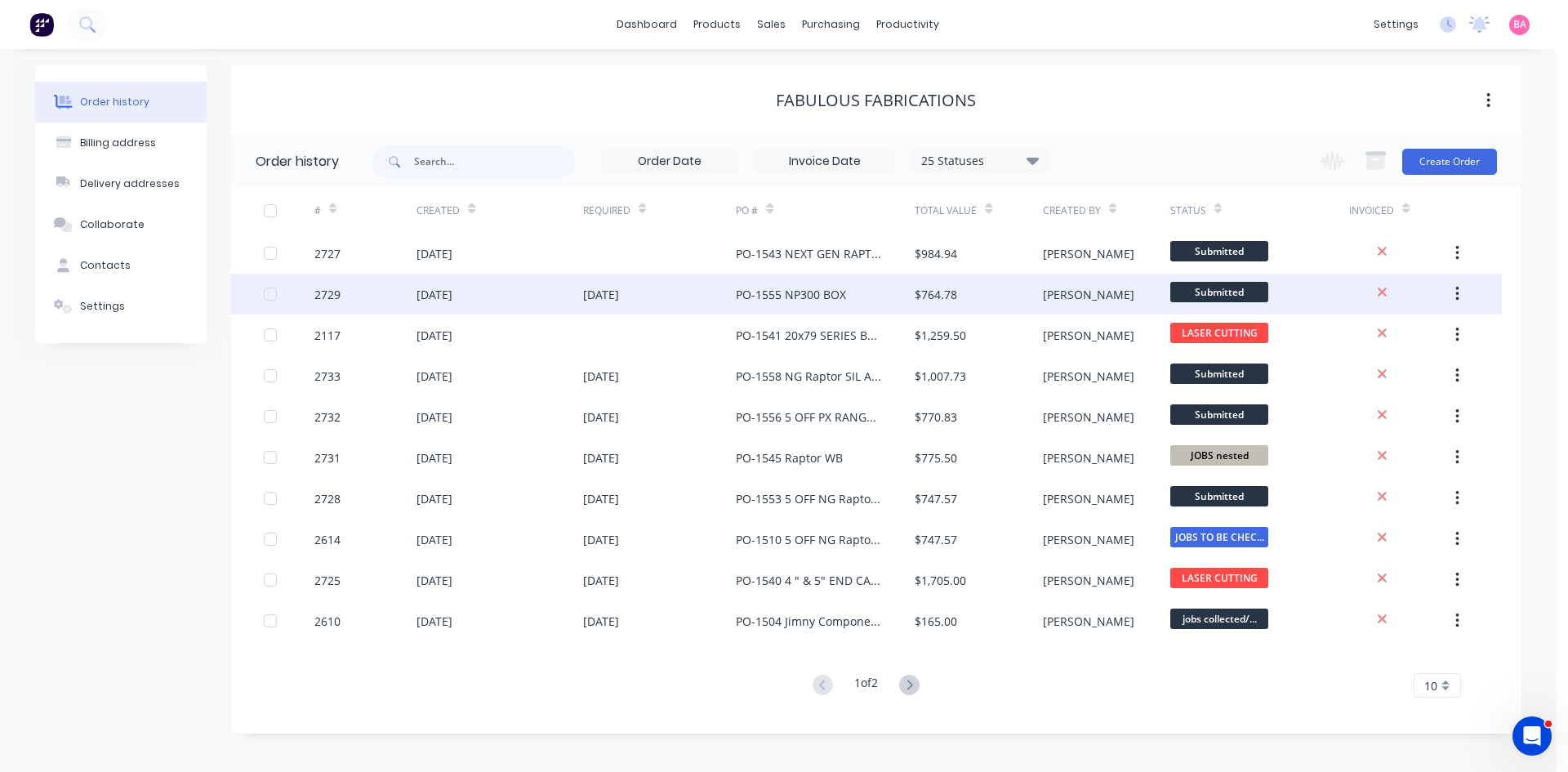
click at [619, 296] on div "[DATE]" at bounding box center [602, 294] width 36 height 17
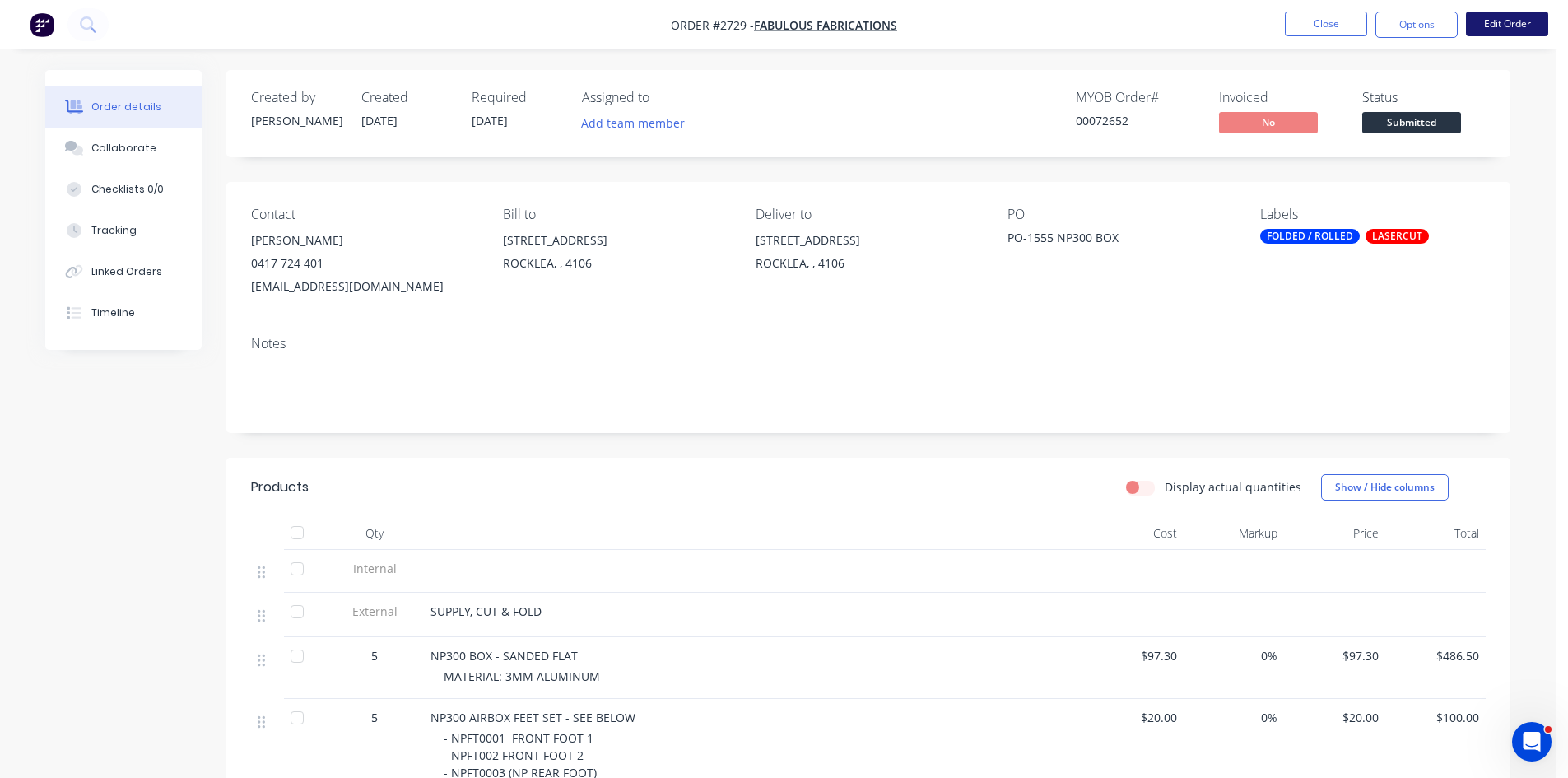
click at [1490, 17] on button "Edit Order" at bounding box center [1507, 24] width 82 height 25
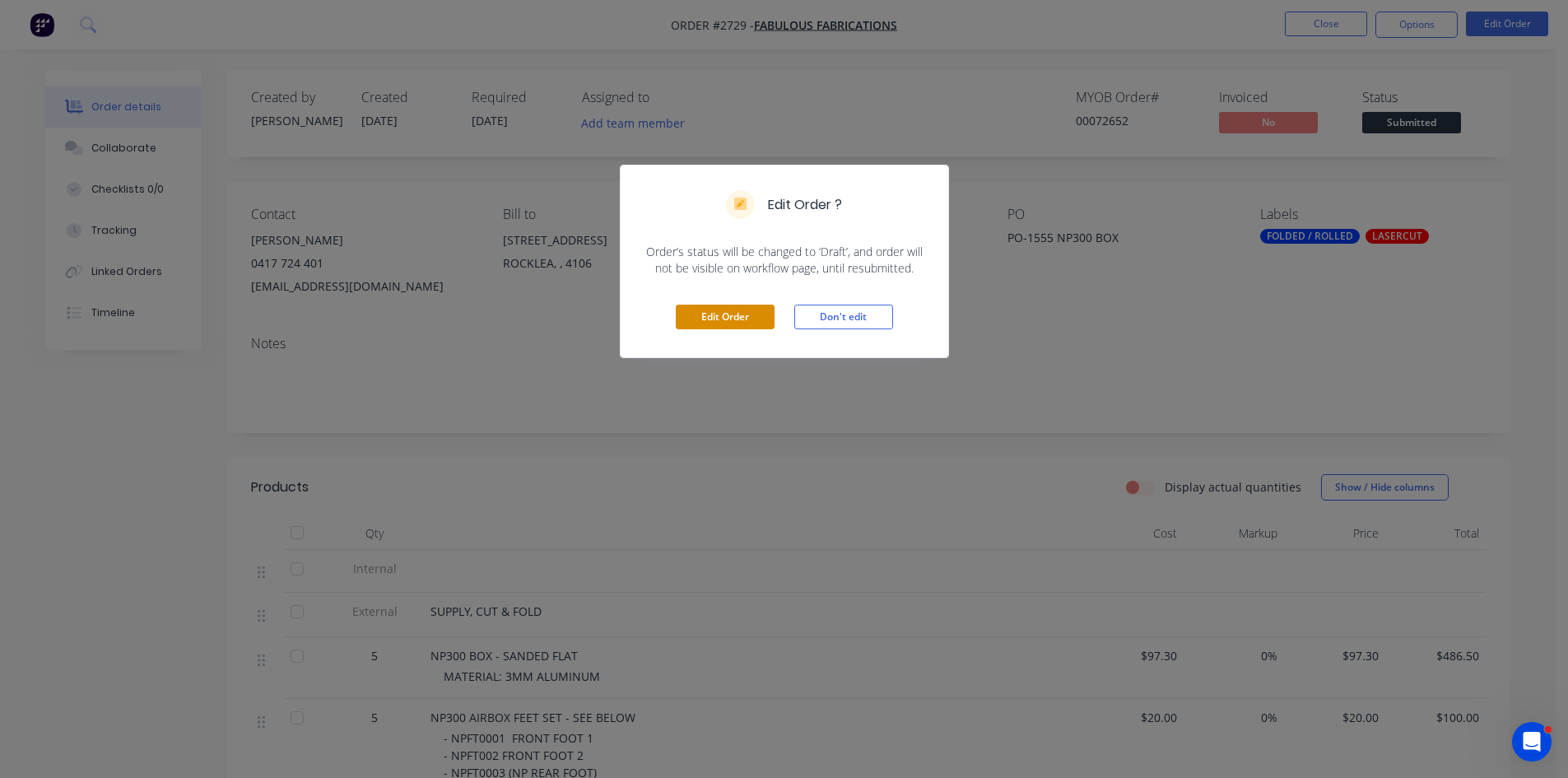
click at [737, 312] on button "Edit Order" at bounding box center [725, 317] width 99 height 25
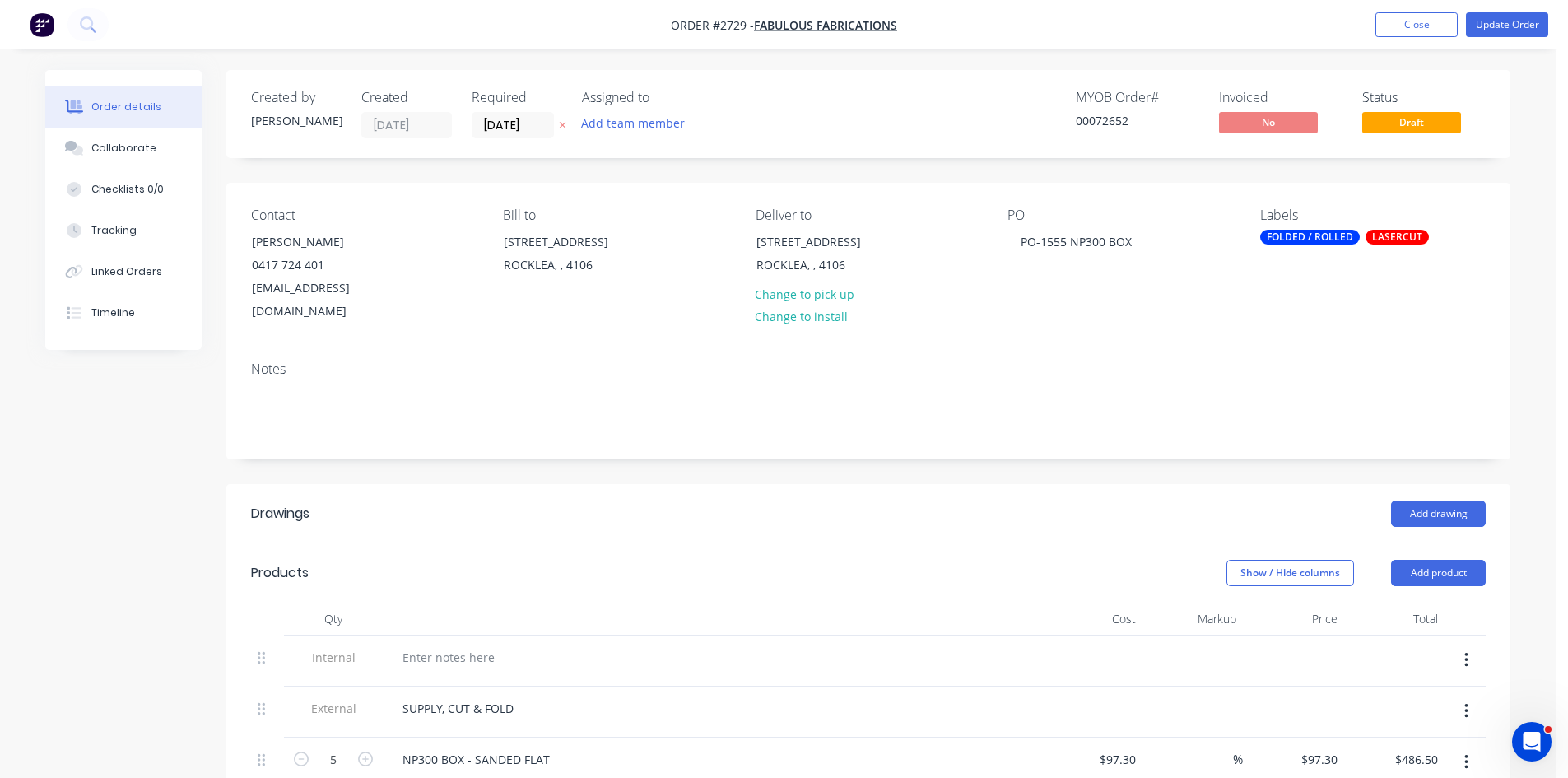
click at [567, 123] on icon at bounding box center [563, 125] width 7 height 10
click at [1502, 22] on button "Update Order" at bounding box center [1507, 25] width 82 height 25
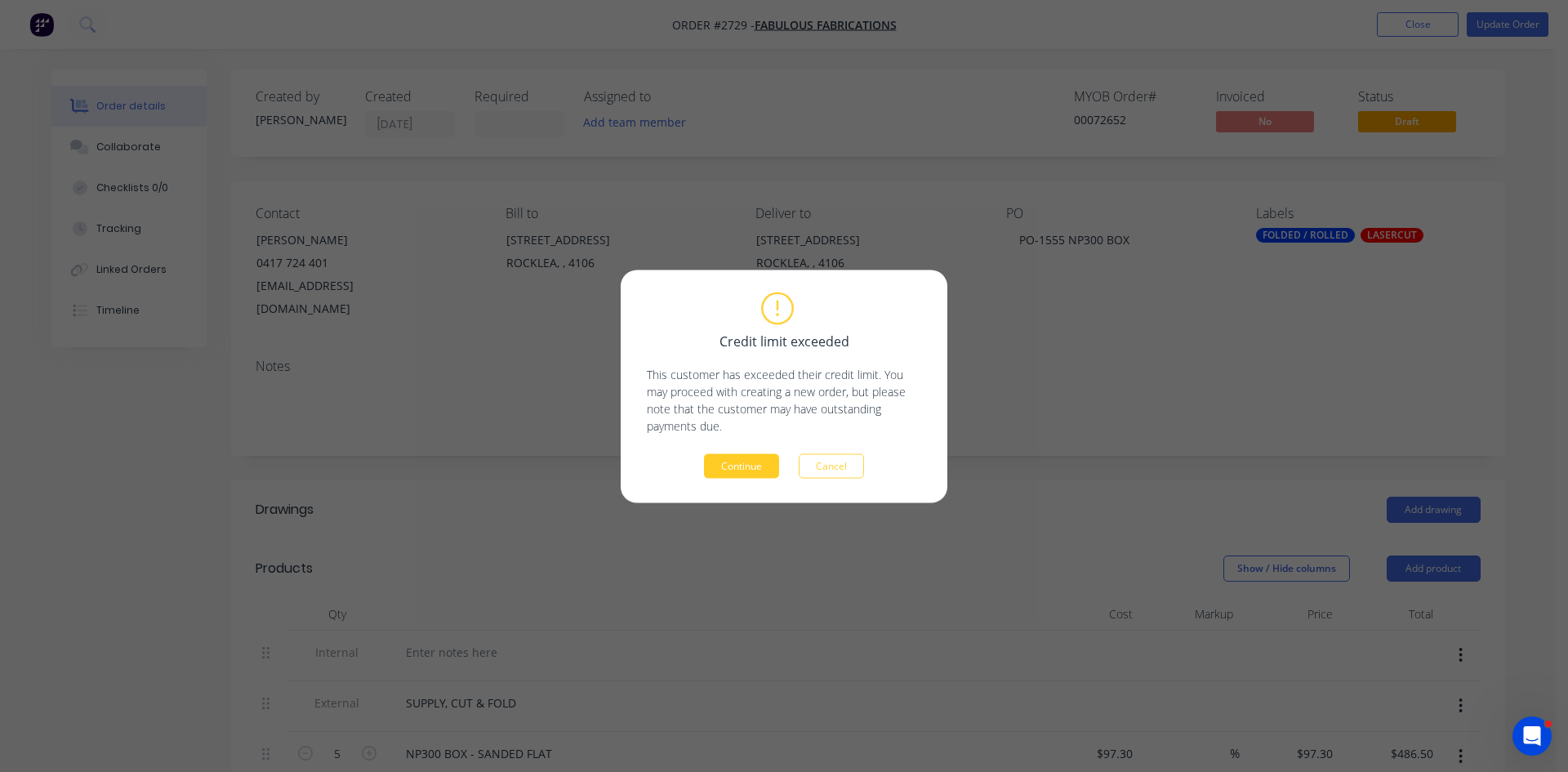
click at [752, 460] on button "Continue" at bounding box center [741, 466] width 75 height 25
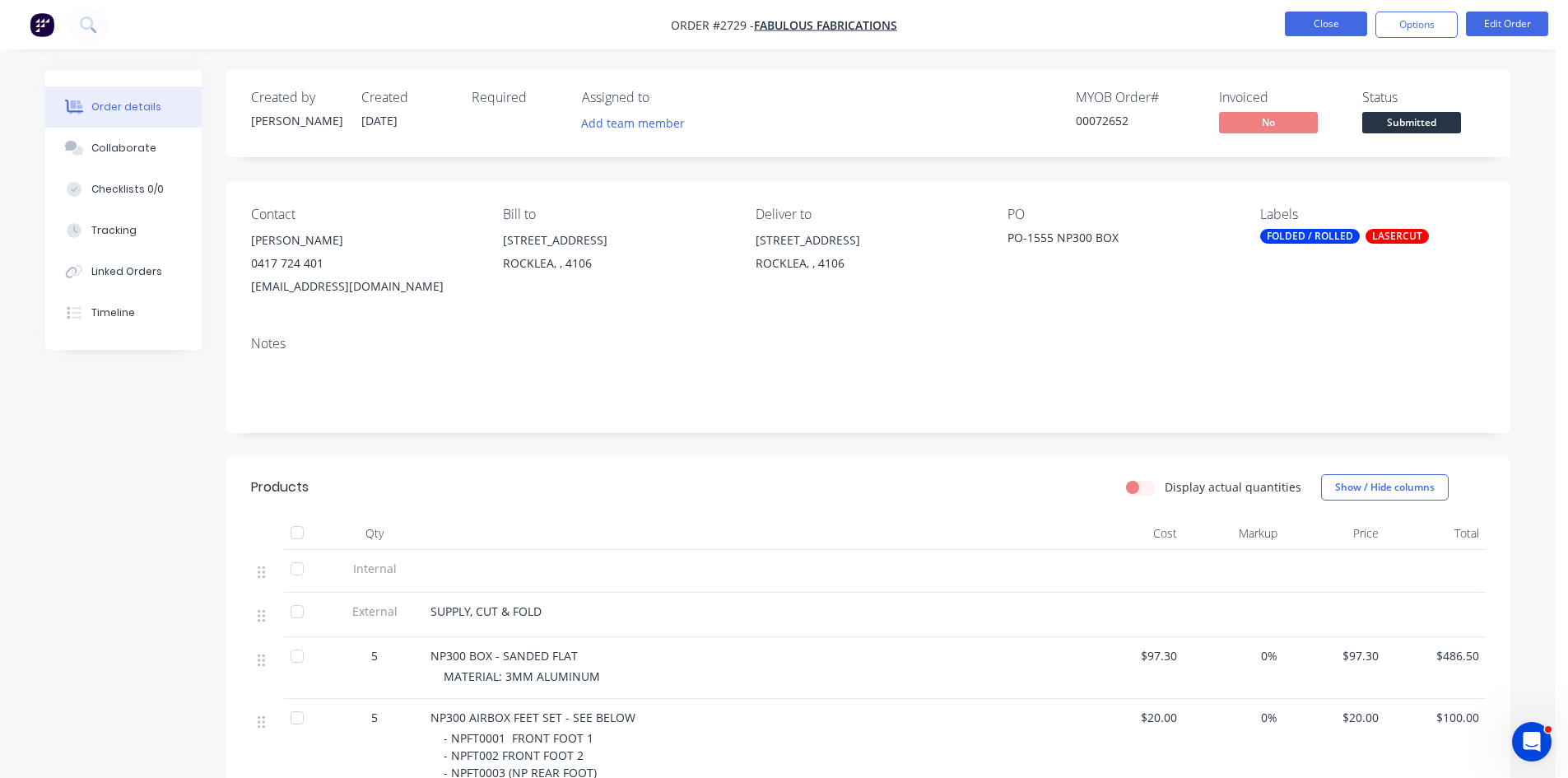
click at [1326, 23] on button "Close" at bounding box center [1326, 24] width 82 height 25
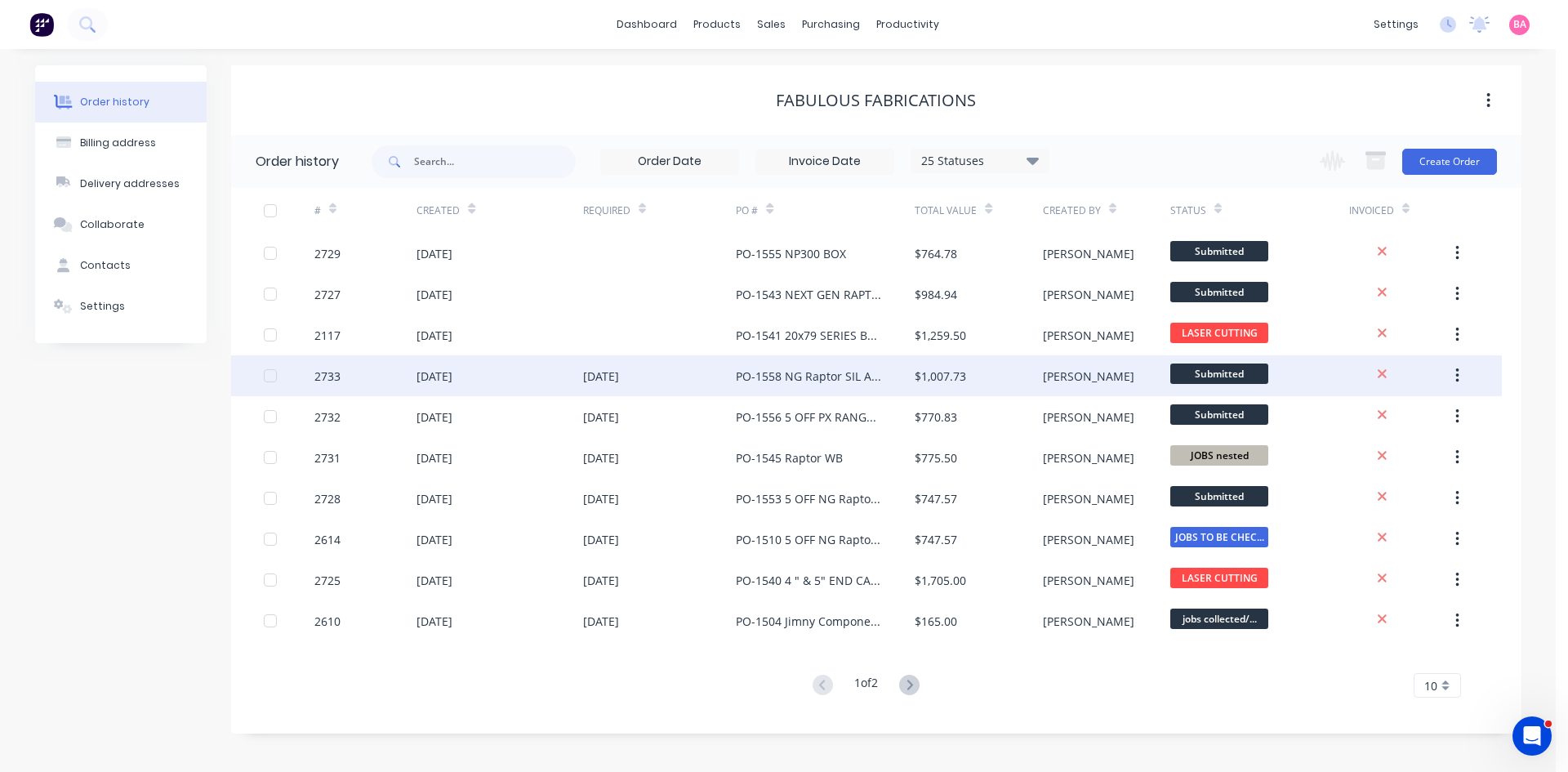
click at [619, 379] on div "[DATE]" at bounding box center [602, 376] width 36 height 17
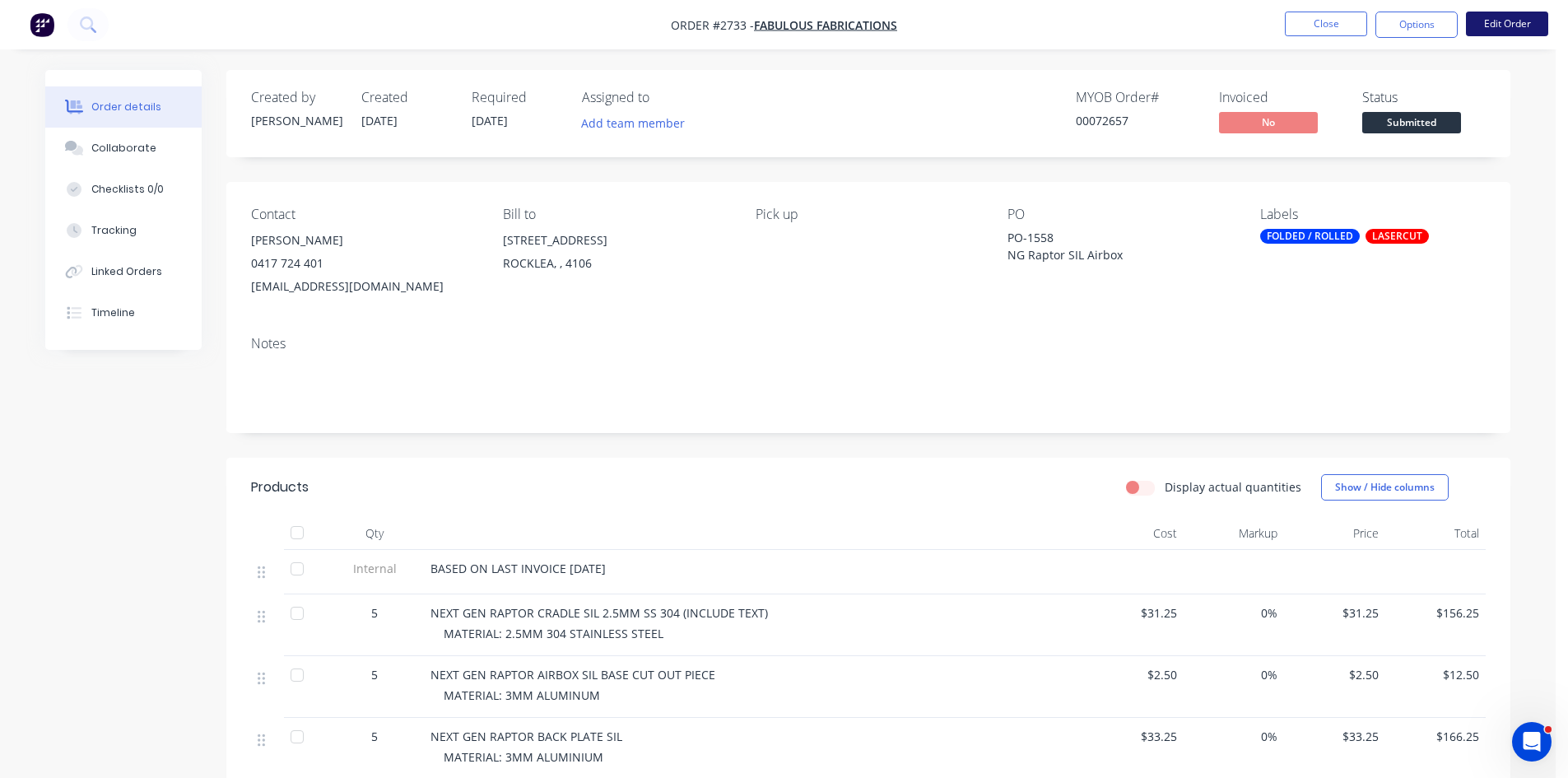
click at [1513, 21] on button "Edit Order" at bounding box center [1507, 24] width 82 height 25
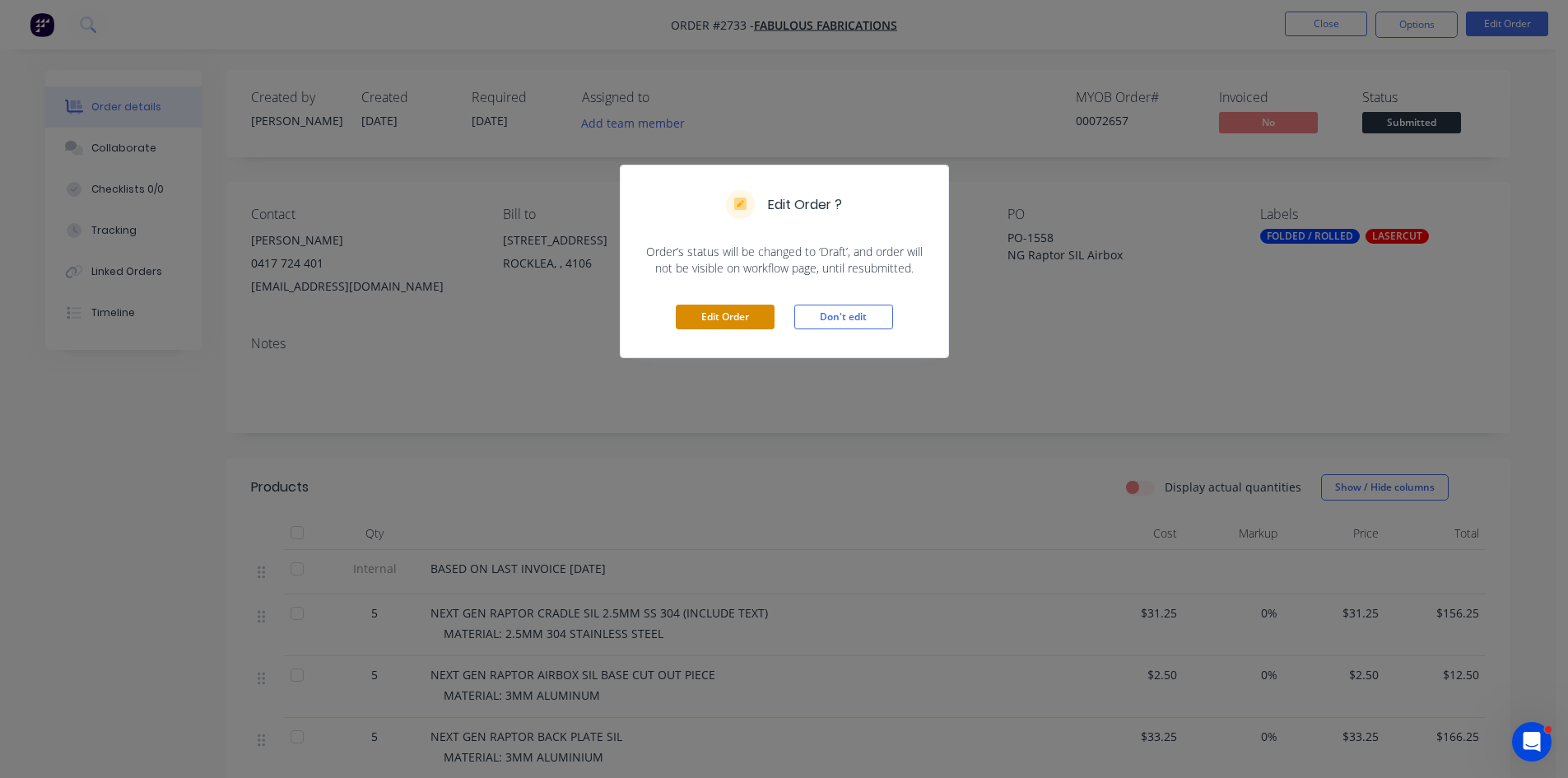
click at [725, 311] on button "Edit Order" at bounding box center [725, 317] width 99 height 25
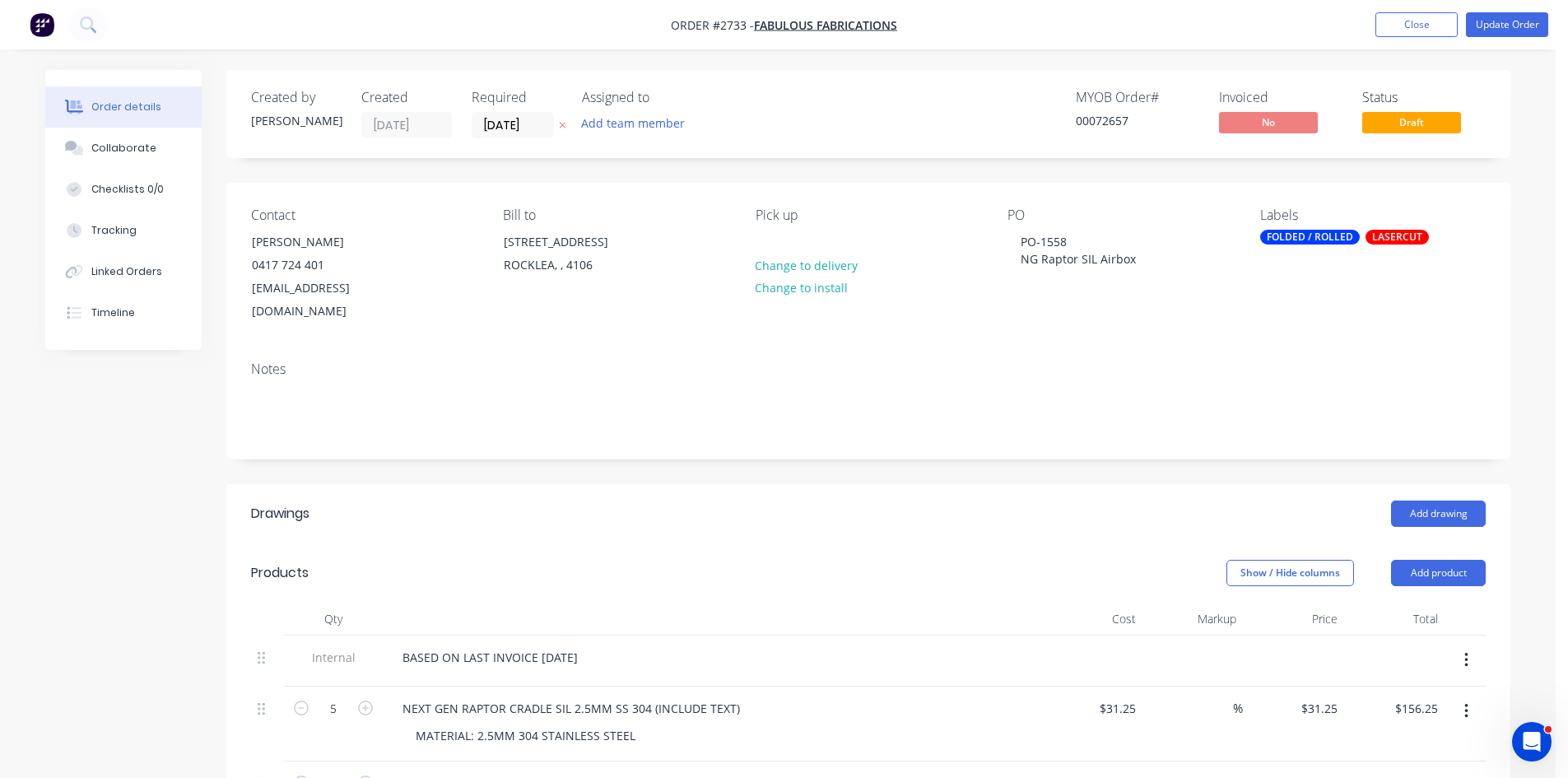
click at [560, 125] on icon at bounding box center [563, 125] width 7 height 10
click at [1527, 26] on button "Update Order" at bounding box center [1507, 25] width 82 height 25
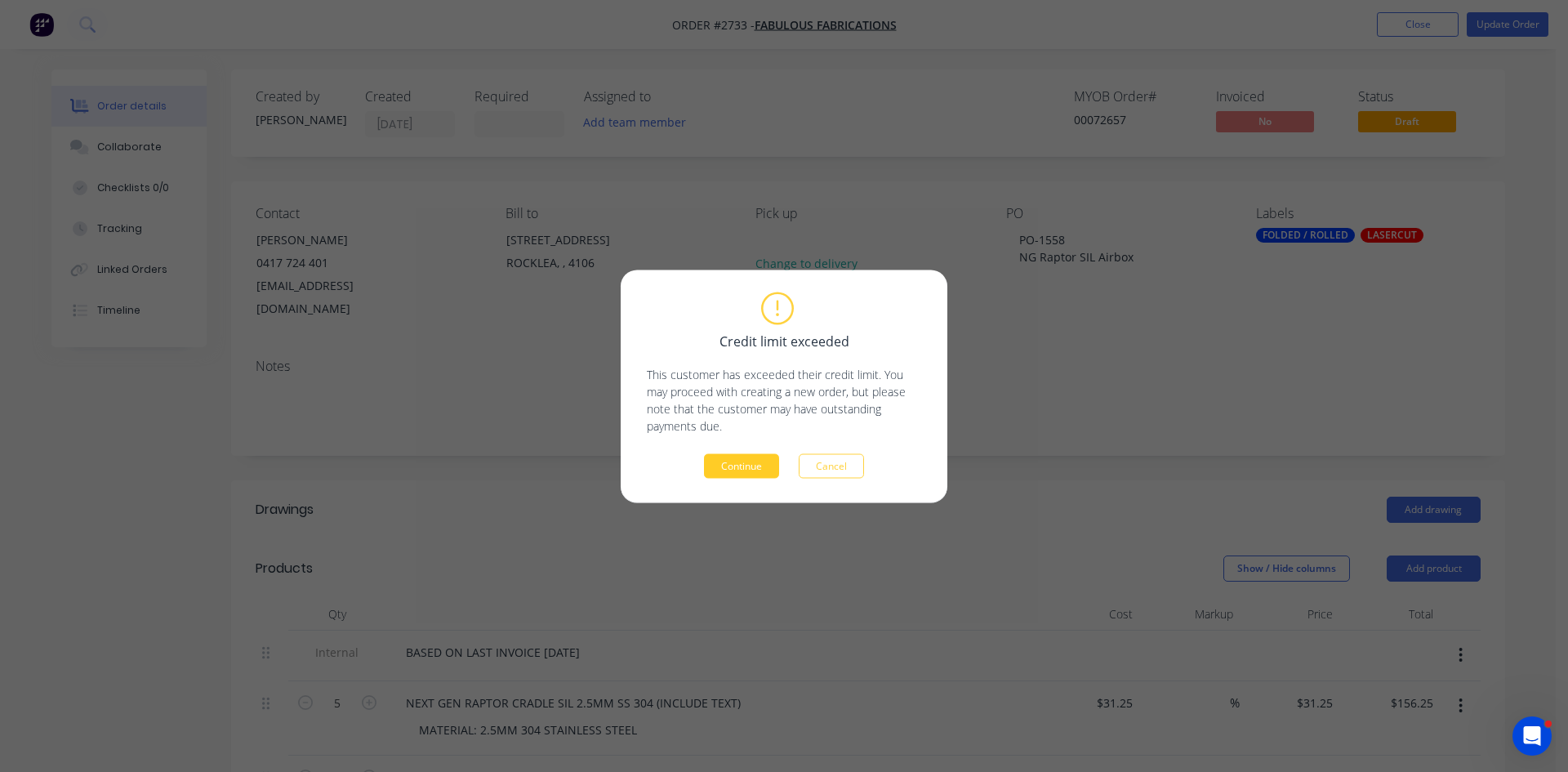
click at [745, 466] on button "Continue" at bounding box center [741, 466] width 75 height 25
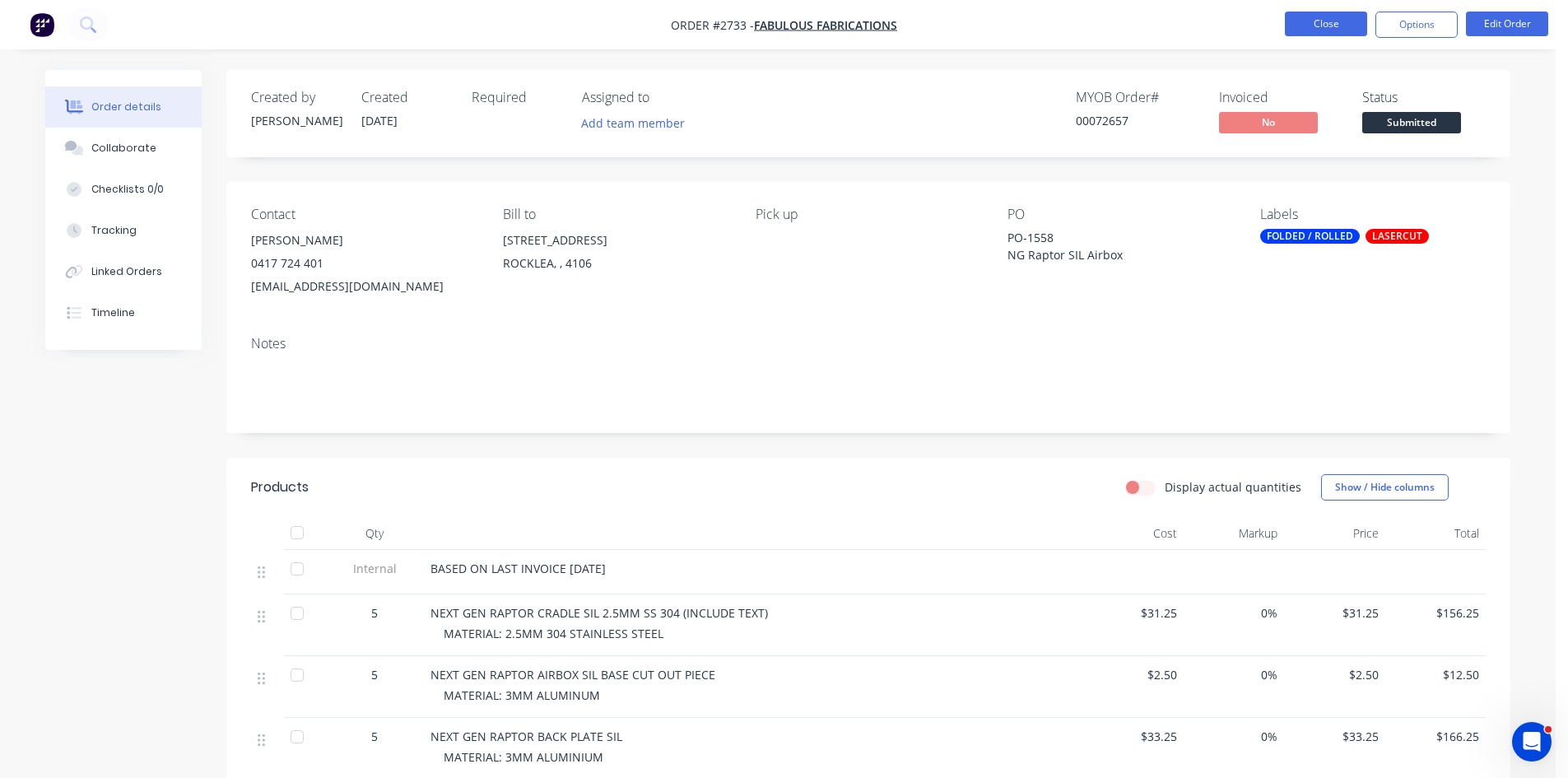
click at [1317, 26] on button "Close" at bounding box center [1326, 24] width 82 height 25
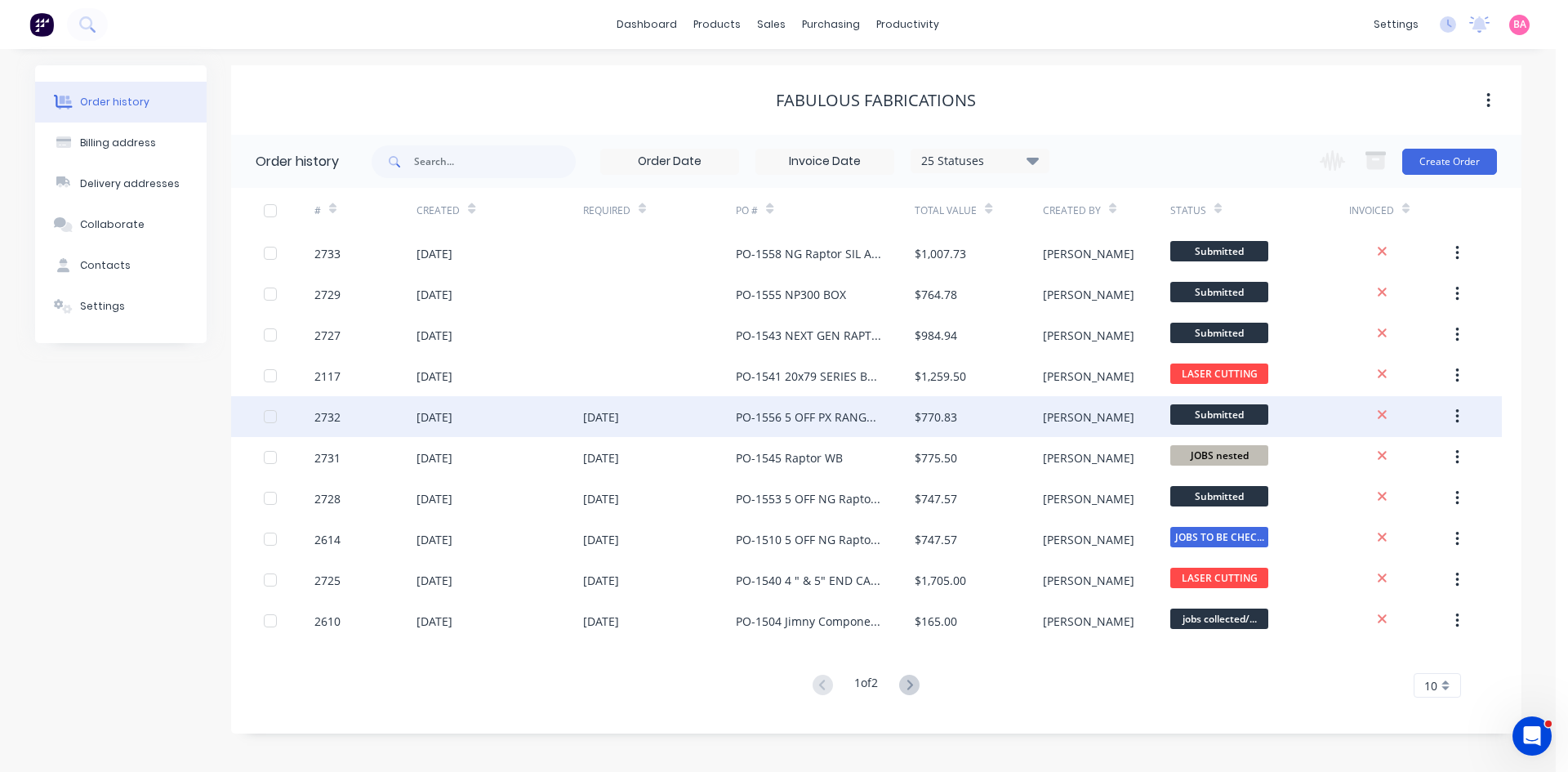
click at [604, 418] on div "[DATE]" at bounding box center [602, 417] width 36 height 17
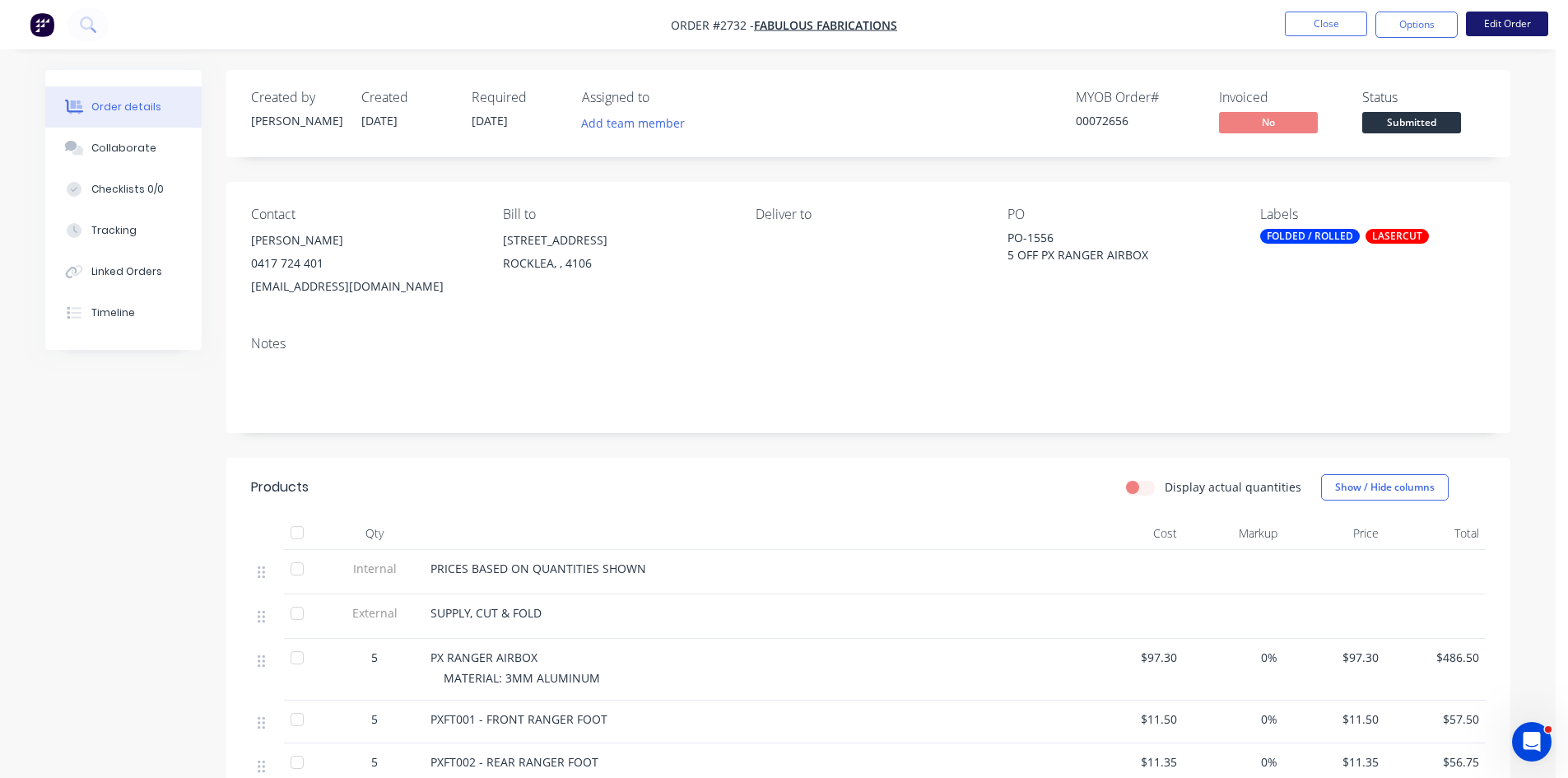
click at [1513, 19] on button "Edit Order" at bounding box center [1507, 24] width 82 height 25
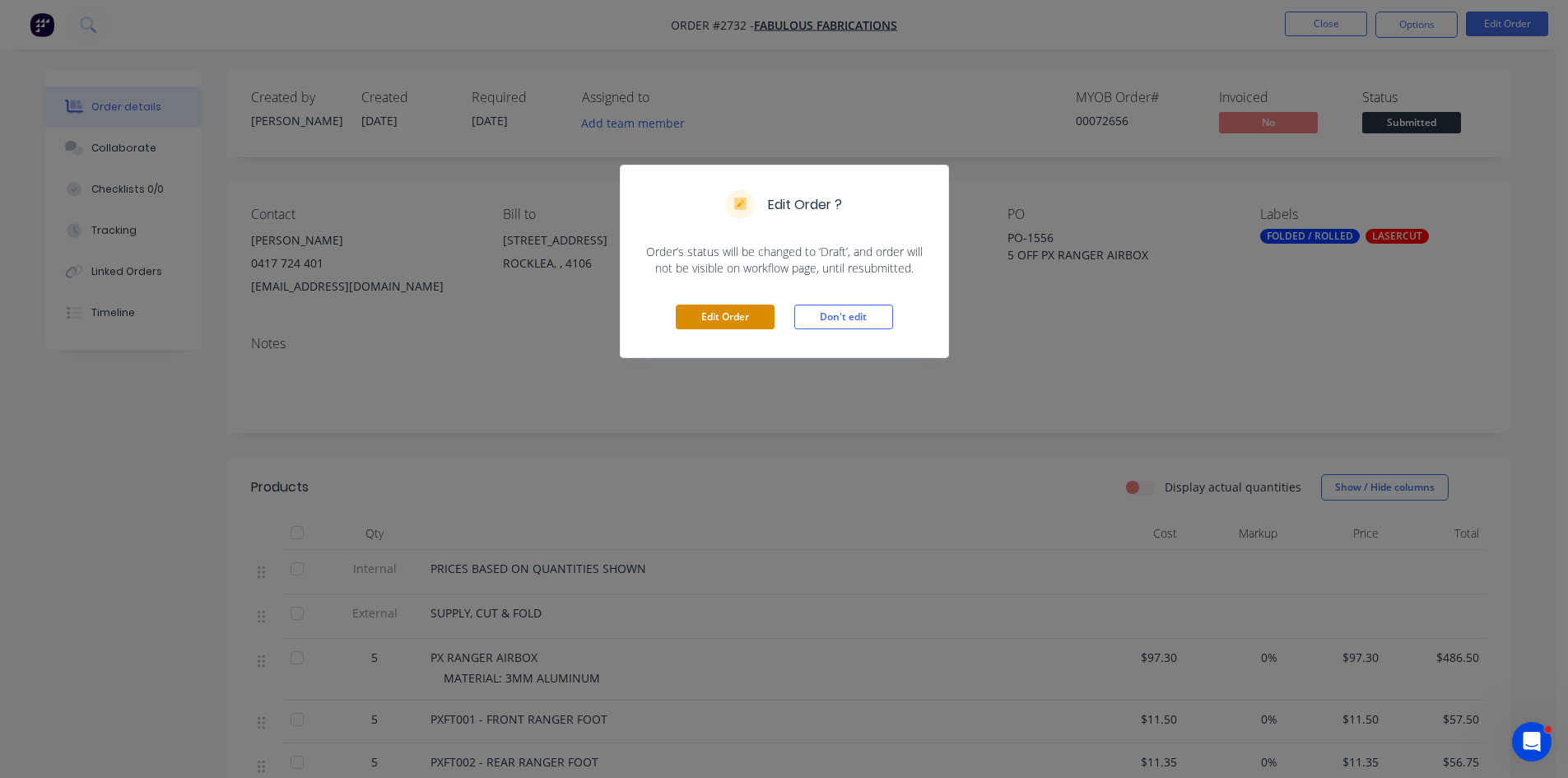
click at [750, 320] on button "Edit Order" at bounding box center [725, 317] width 99 height 25
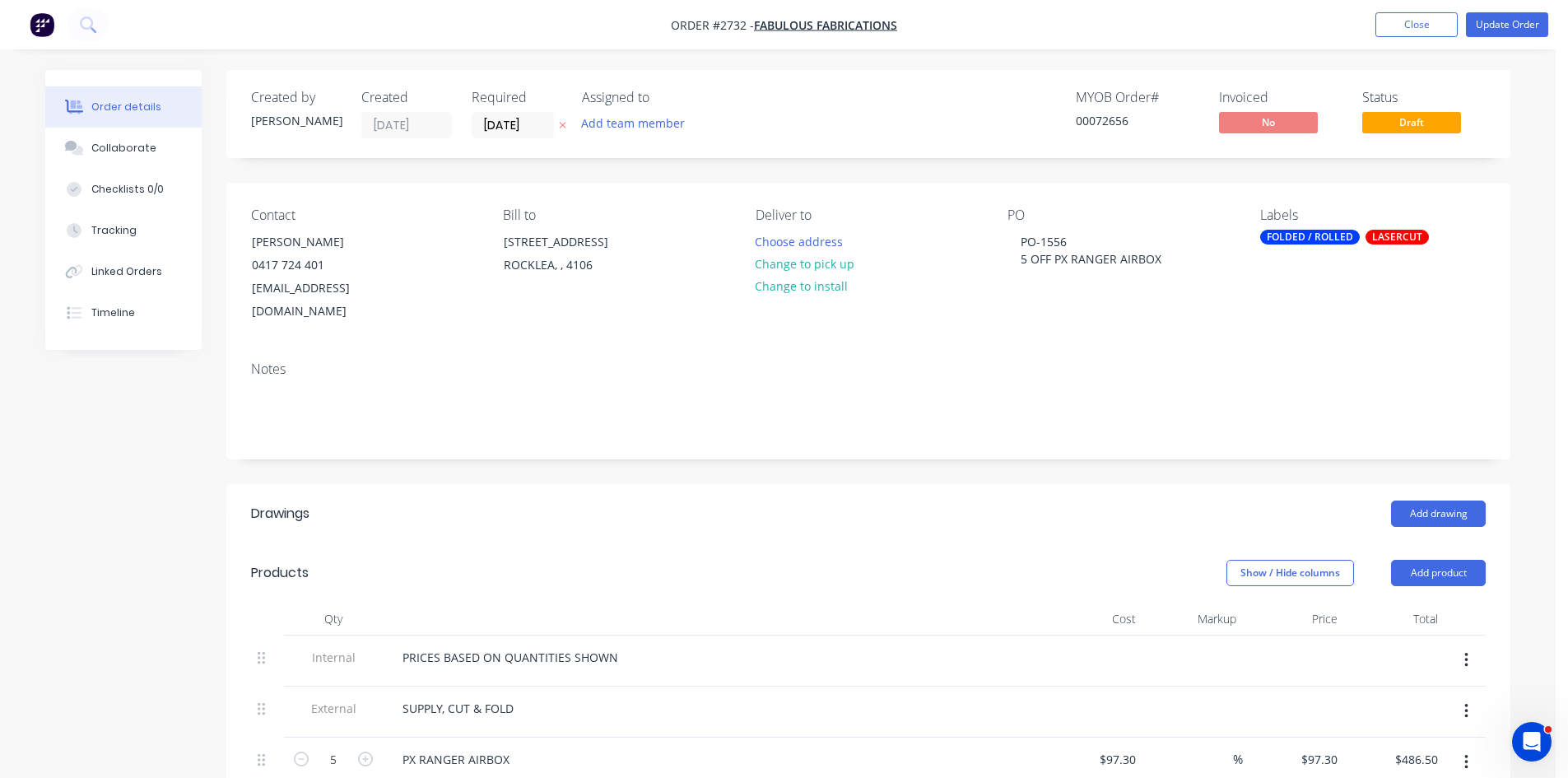
click at [567, 121] on icon at bounding box center [563, 125] width 7 height 10
click at [1507, 24] on button "Update Order" at bounding box center [1507, 25] width 82 height 25
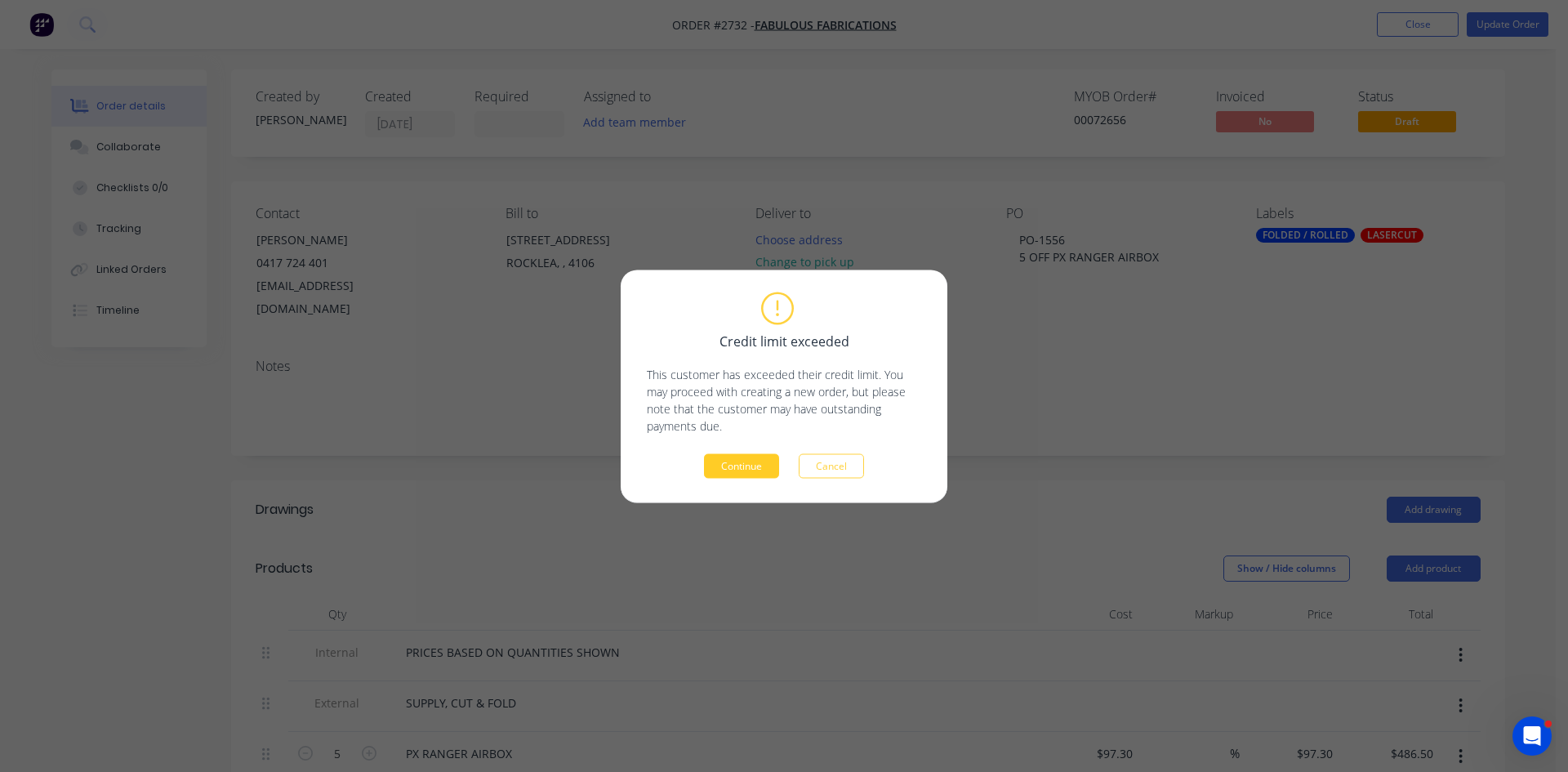
click at [737, 465] on button "Continue" at bounding box center [741, 466] width 75 height 25
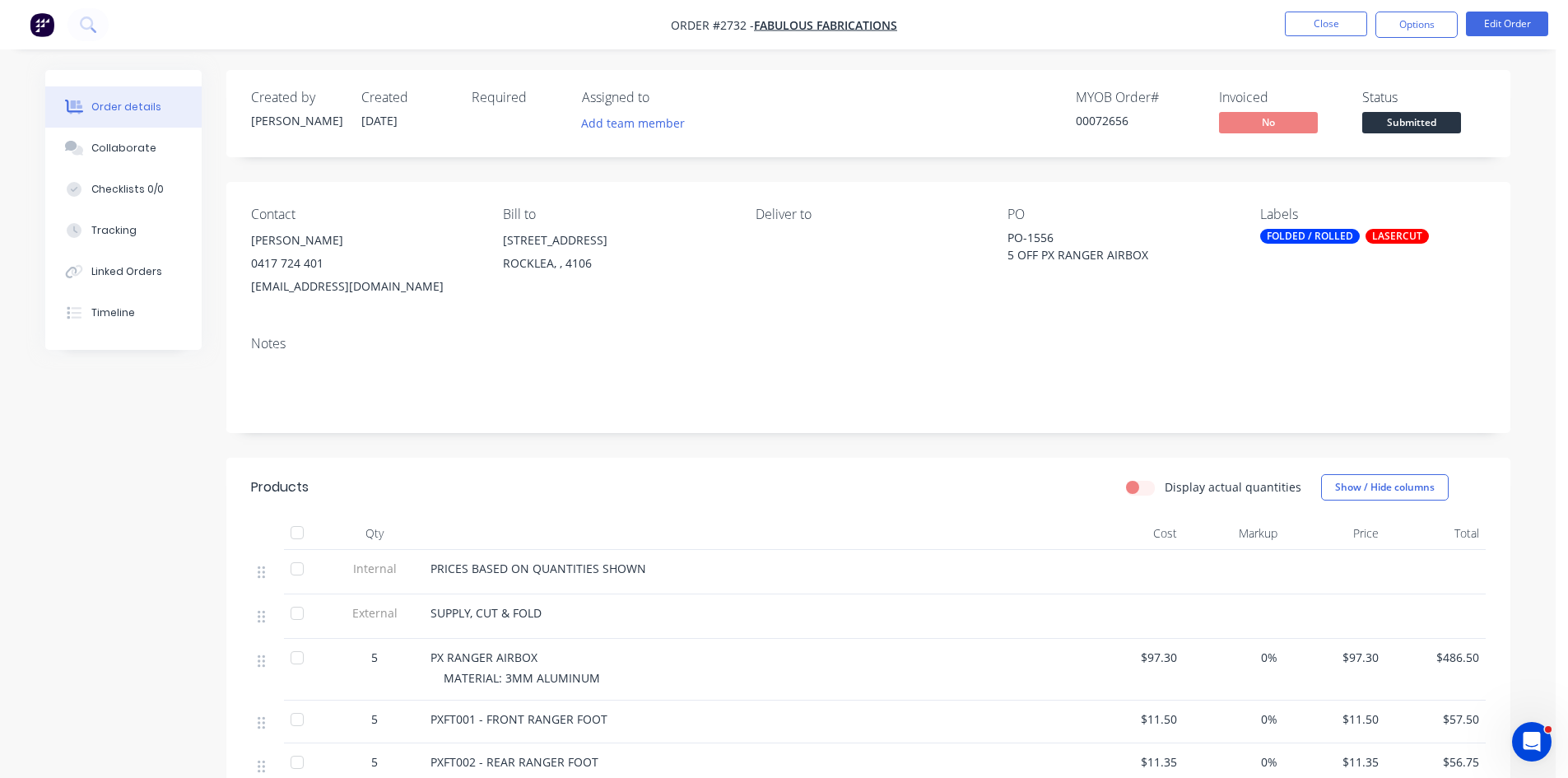
click at [1333, 9] on nav "Order #2732 - Fabulous Fabrications Close Options Edit Order" at bounding box center [784, 25] width 1568 height 50
click at [1331, 19] on button "Close" at bounding box center [1326, 24] width 82 height 25
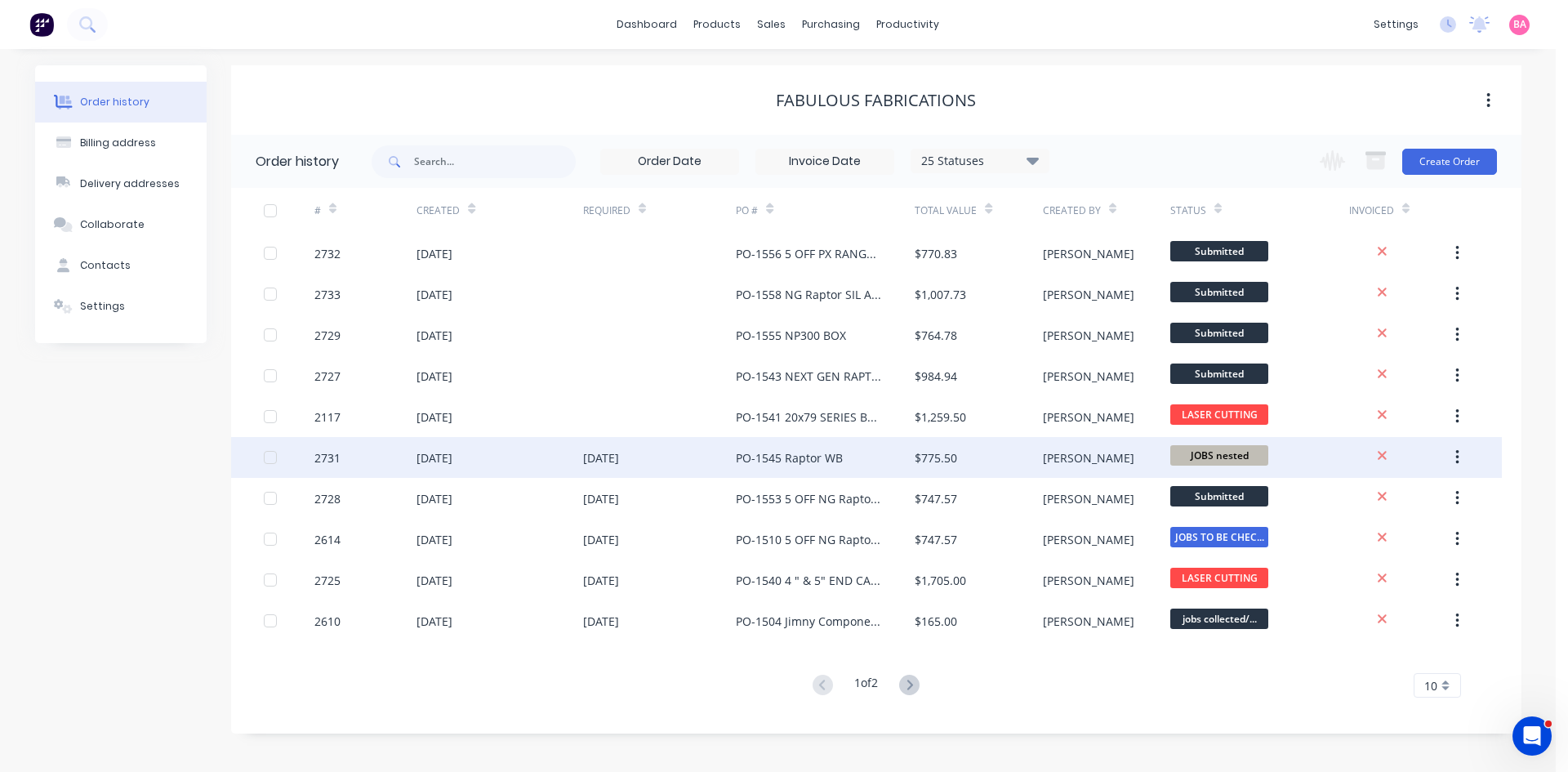
click at [592, 458] on div "[DATE]" at bounding box center [602, 458] width 36 height 17
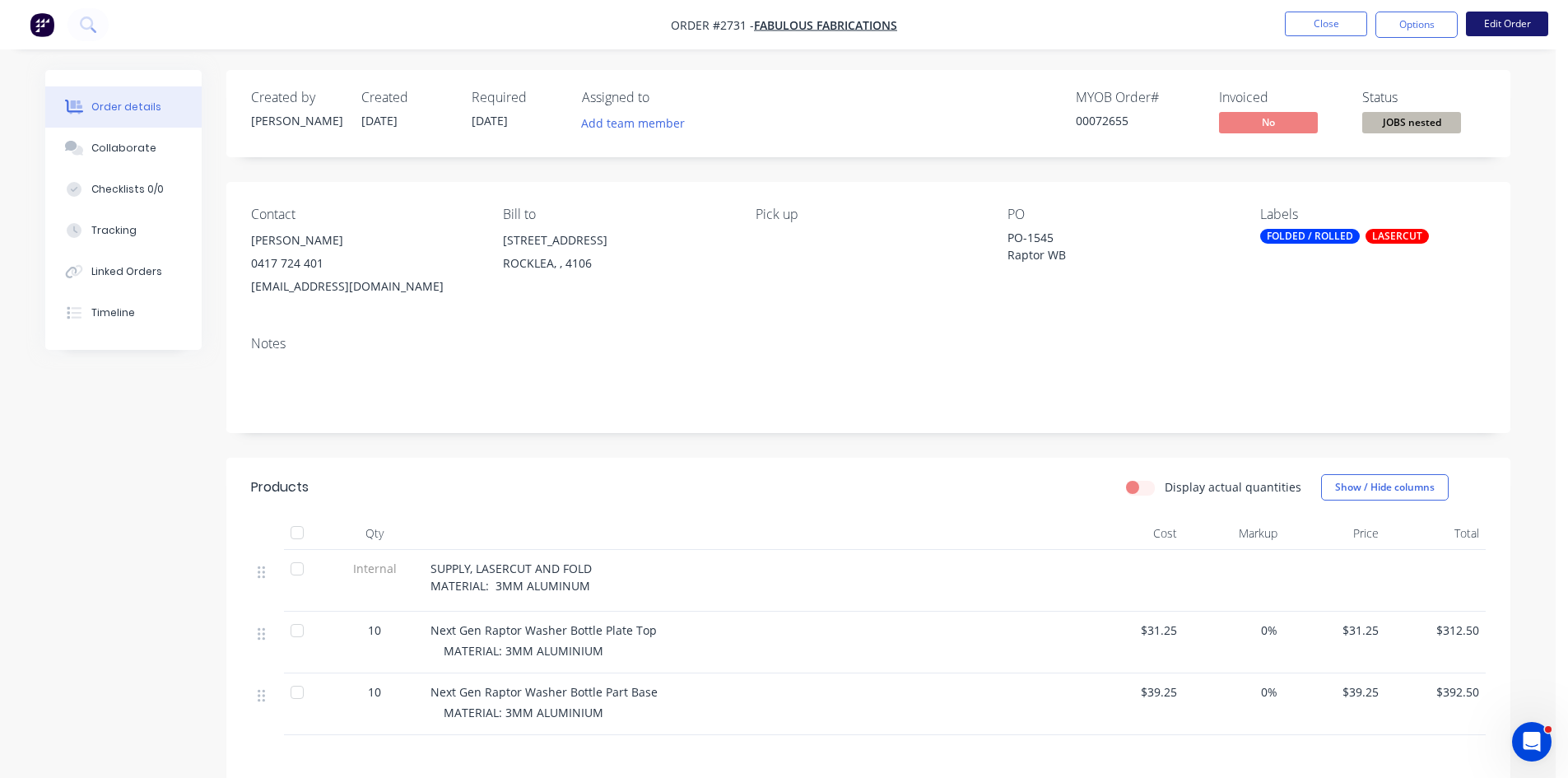
click at [1517, 19] on button "Edit Order" at bounding box center [1507, 24] width 82 height 25
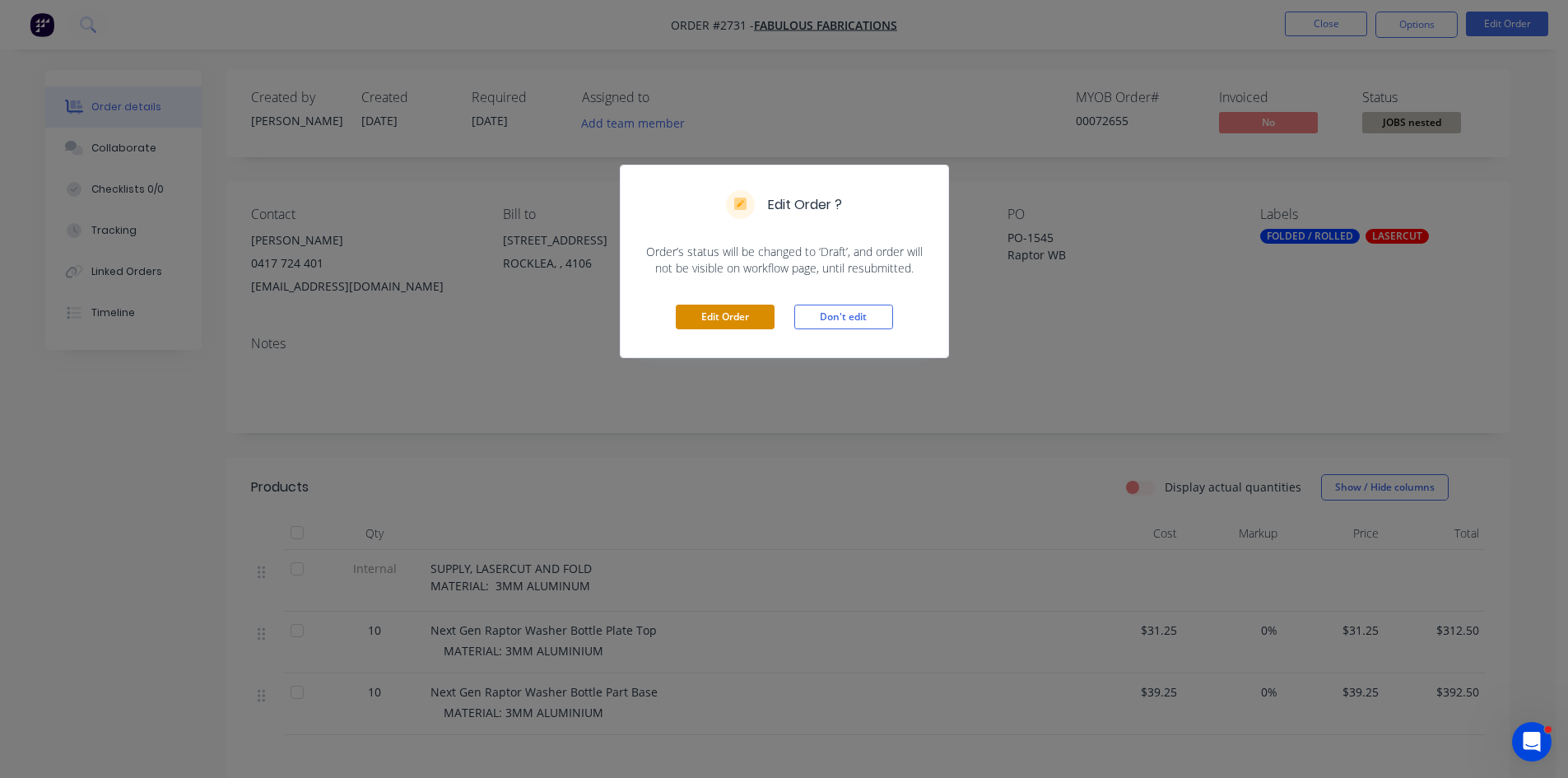
click at [722, 318] on button "Edit Order" at bounding box center [725, 317] width 99 height 25
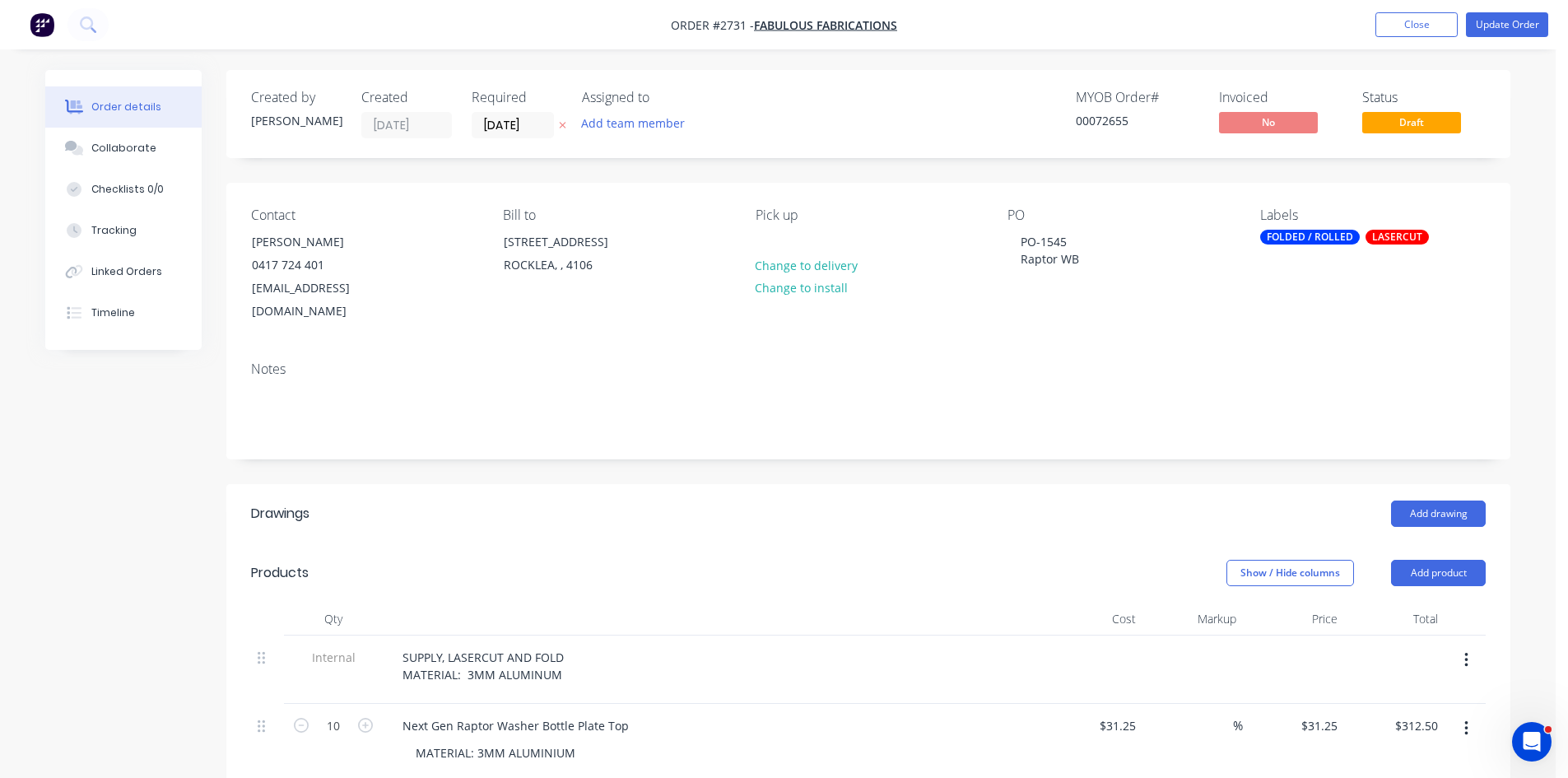
click at [561, 123] on icon at bounding box center [563, 125] width 7 height 10
click at [1506, 23] on button "Update Order" at bounding box center [1507, 25] width 82 height 25
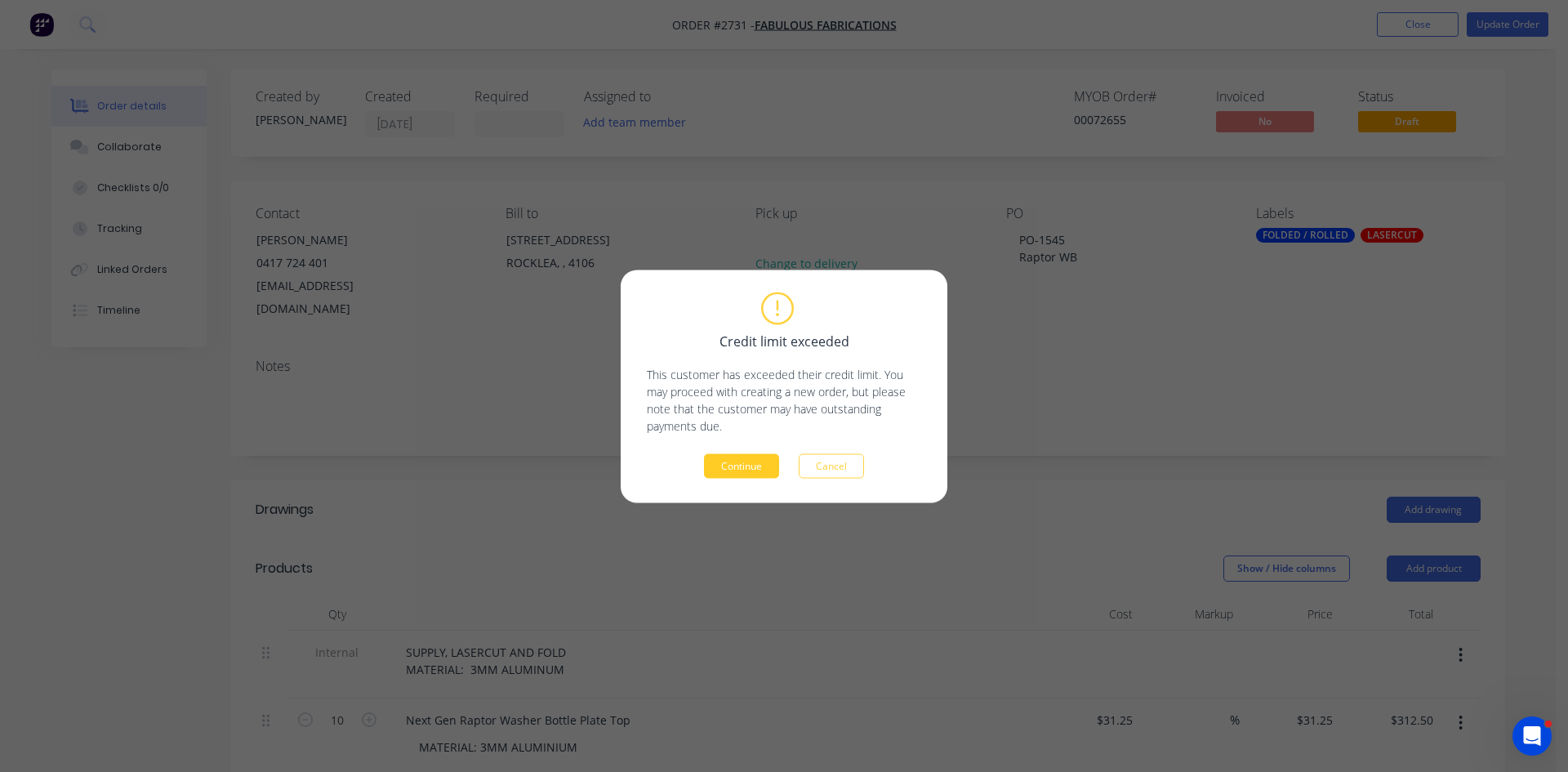
click at [764, 463] on button "Continue" at bounding box center [741, 466] width 75 height 25
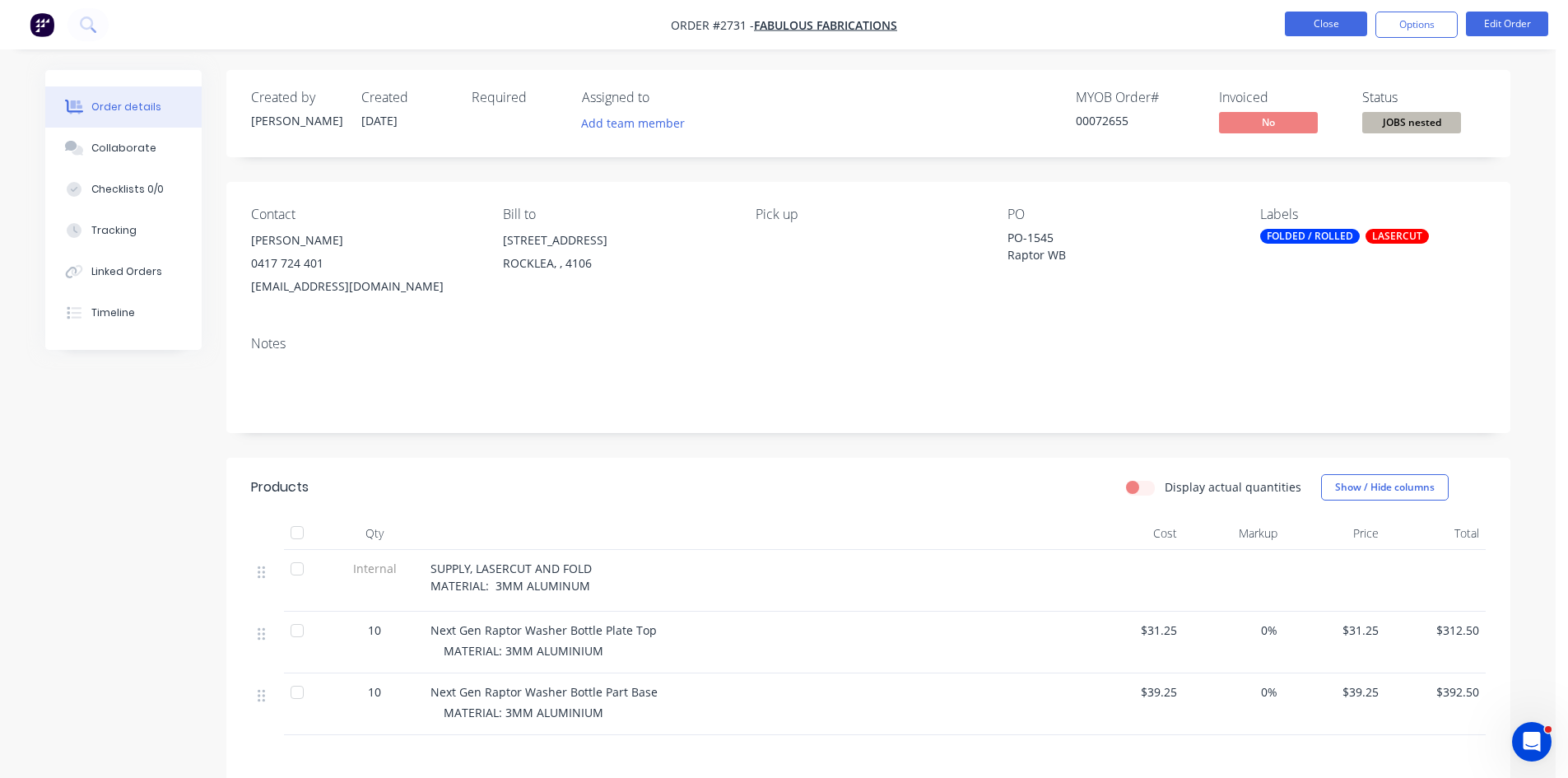
click at [1320, 16] on button "Close" at bounding box center [1326, 24] width 82 height 25
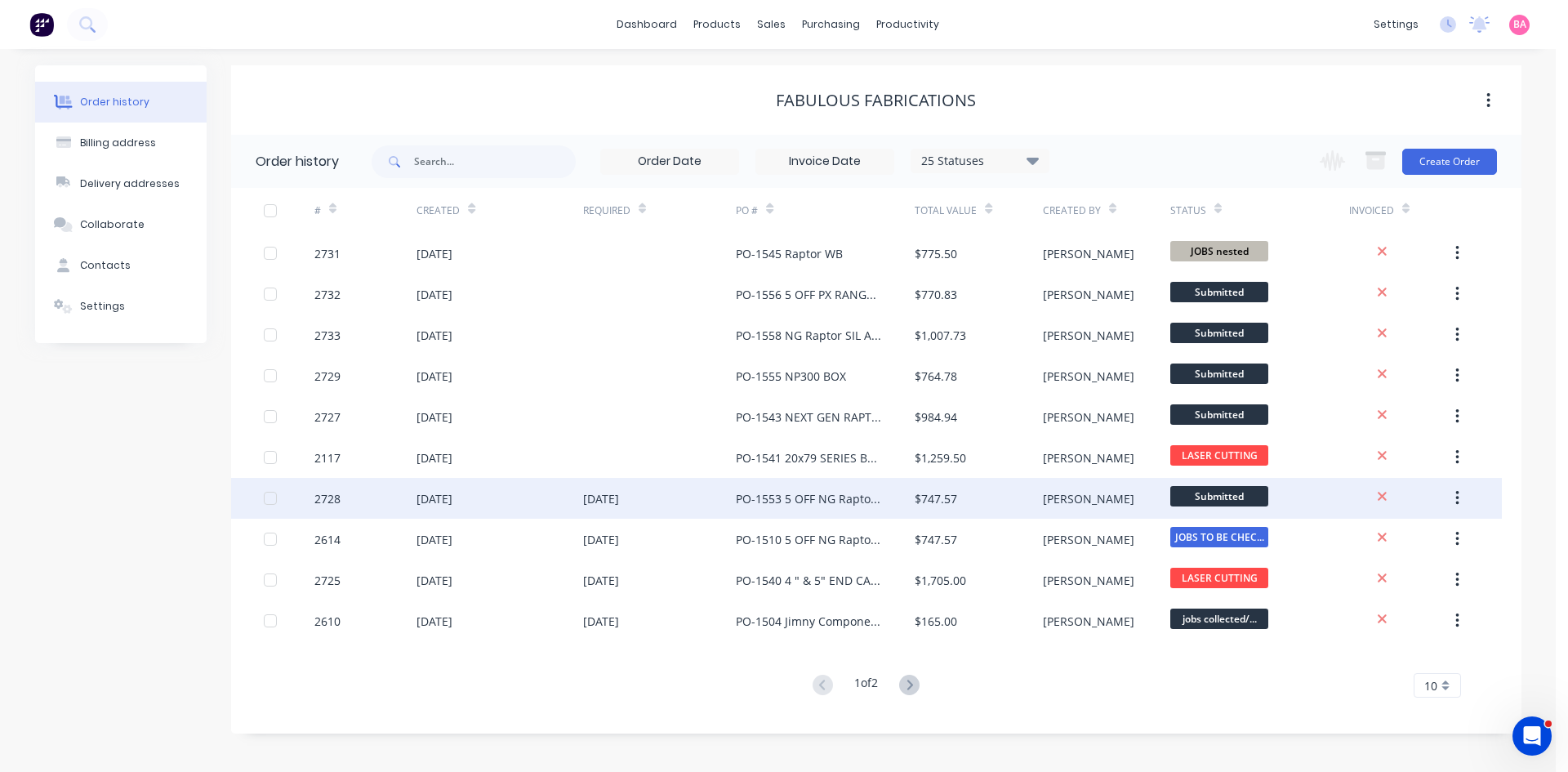
click at [619, 499] on div "[DATE]" at bounding box center [602, 499] width 36 height 17
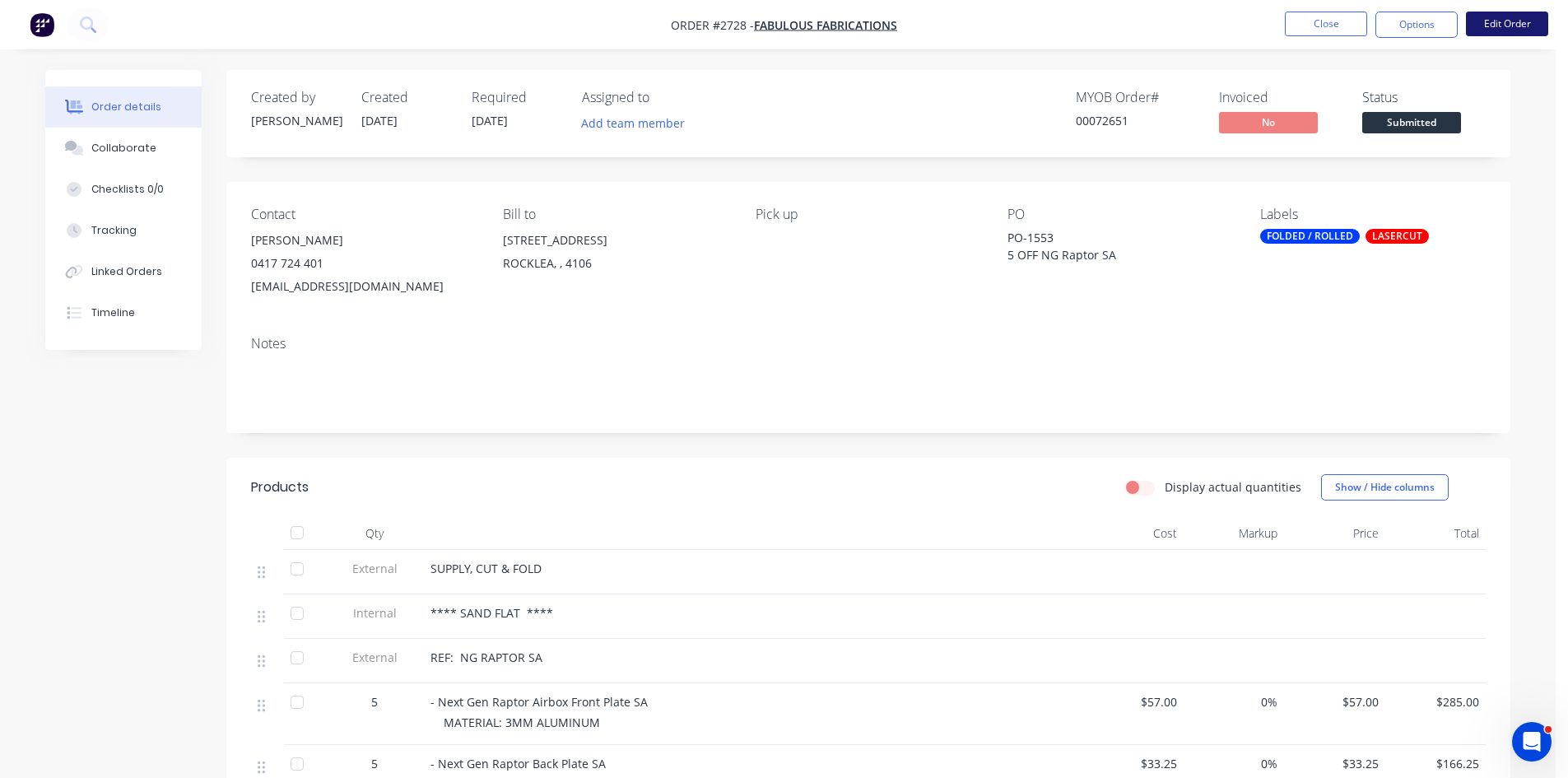
click at [1507, 23] on button "Edit Order" at bounding box center [1507, 24] width 82 height 25
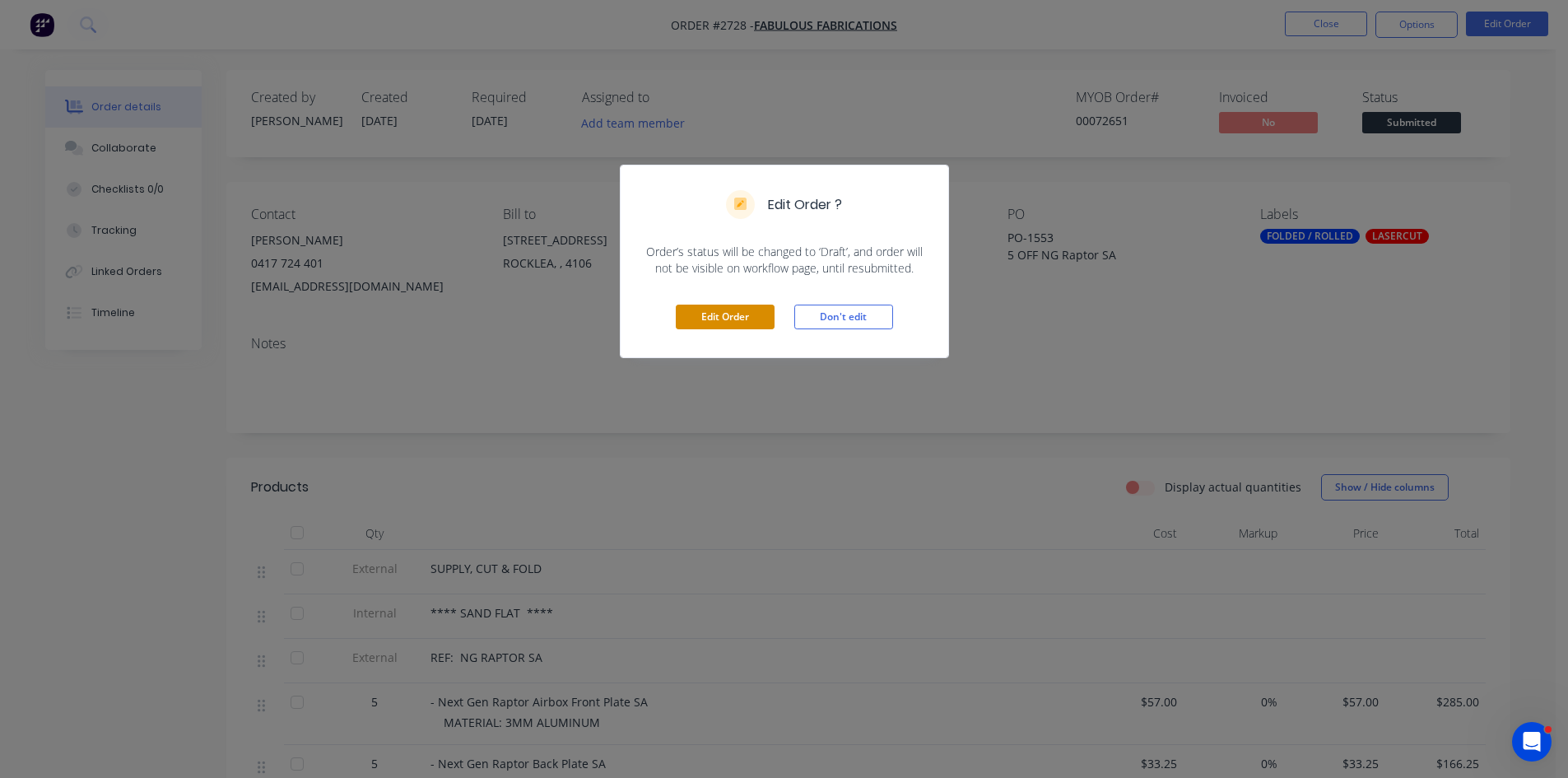
click at [725, 316] on button "Edit Order" at bounding box center [725, 317] width 99 height 25
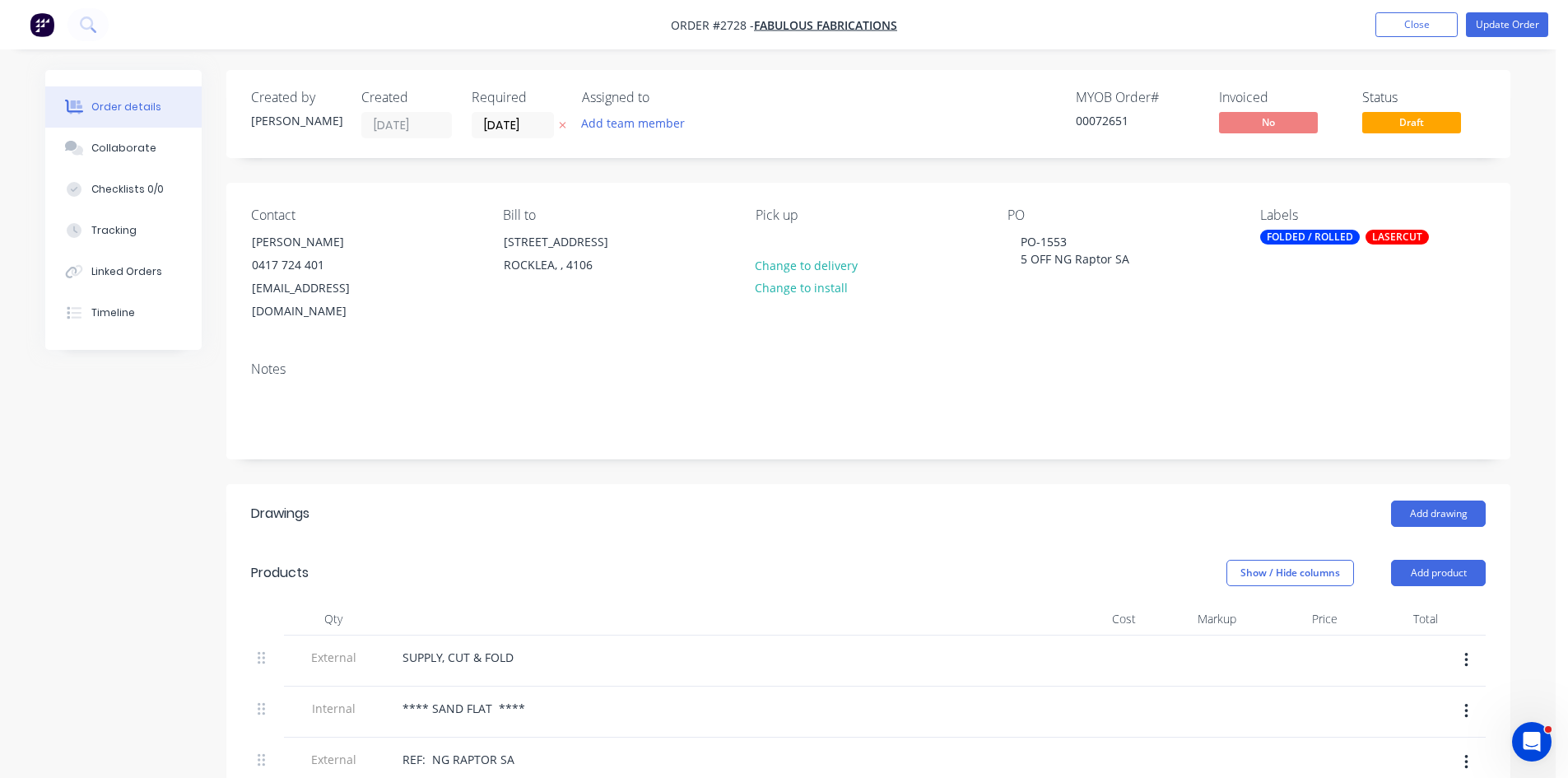
click at [565, 127] on icon at bounding box center [563, 125] width 7 height 10
click at [1509, 21] on button "Update Order" at bounding box center [1507, 25] width 82 height 25
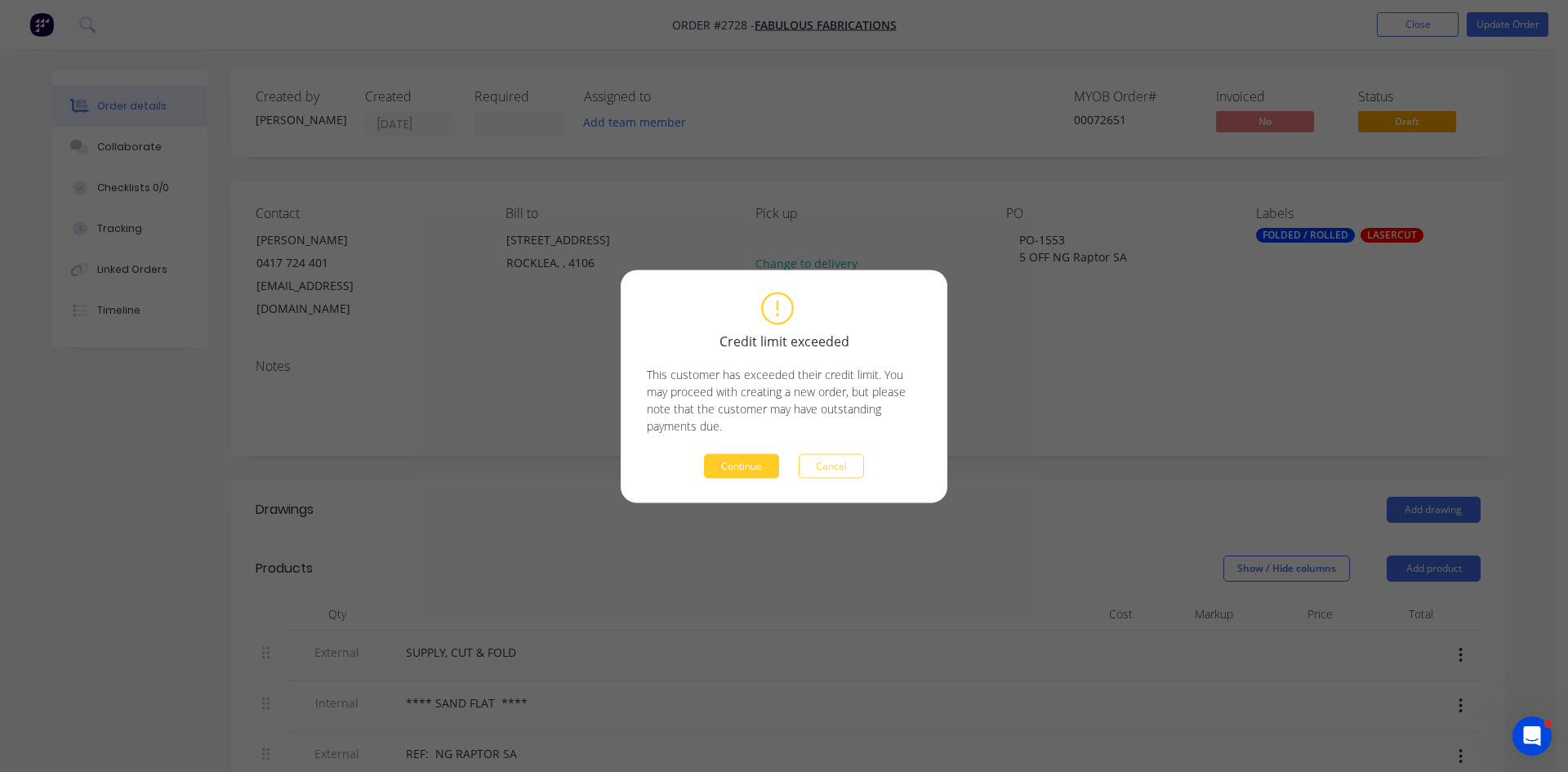
click at [748, 464] on button "Continue" at bounding box center [741, 466] width 75 height 25
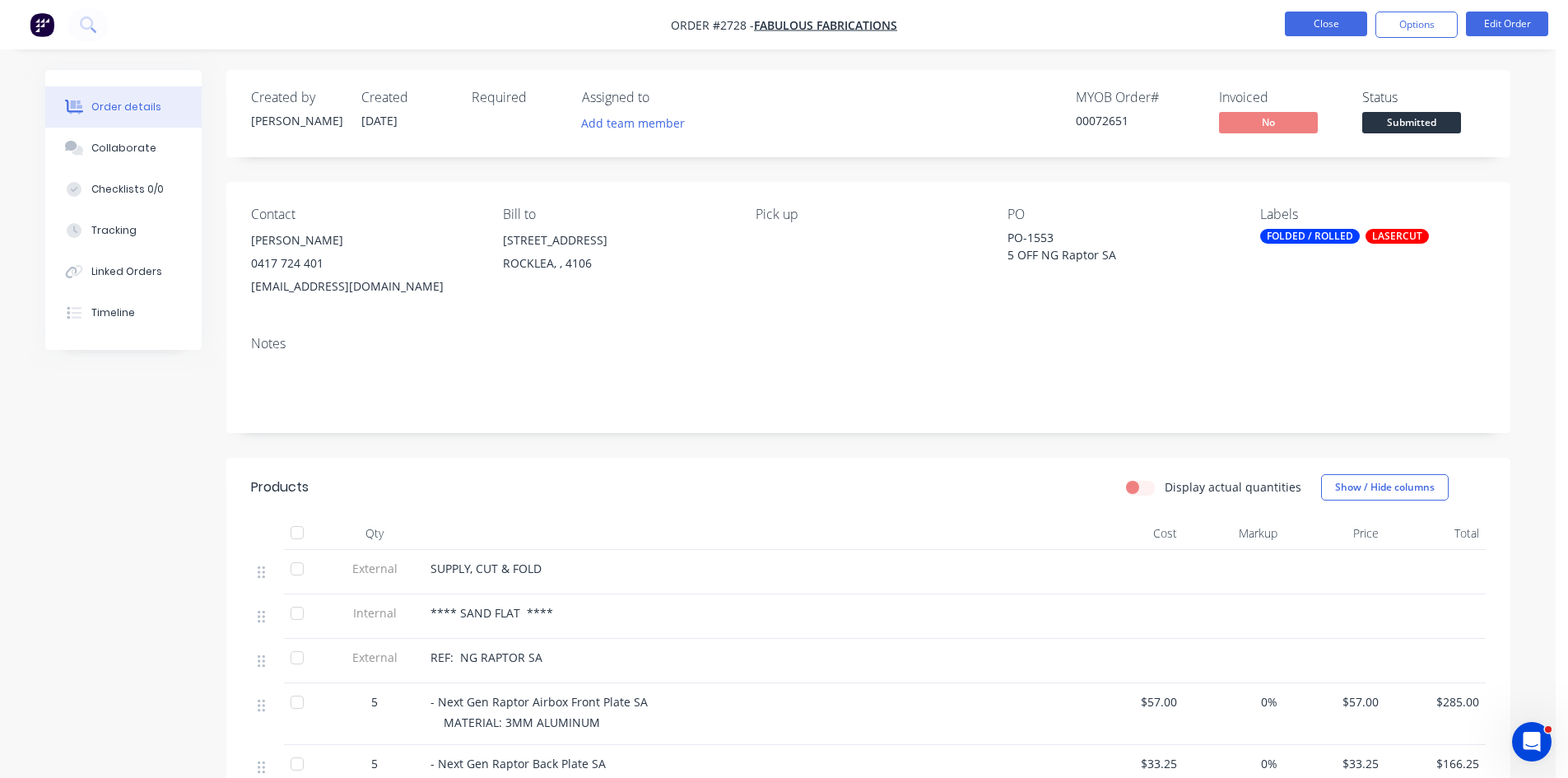
click at [1335, 26] on button "Close" at bounding box center [1326, 24] width 82 height 25
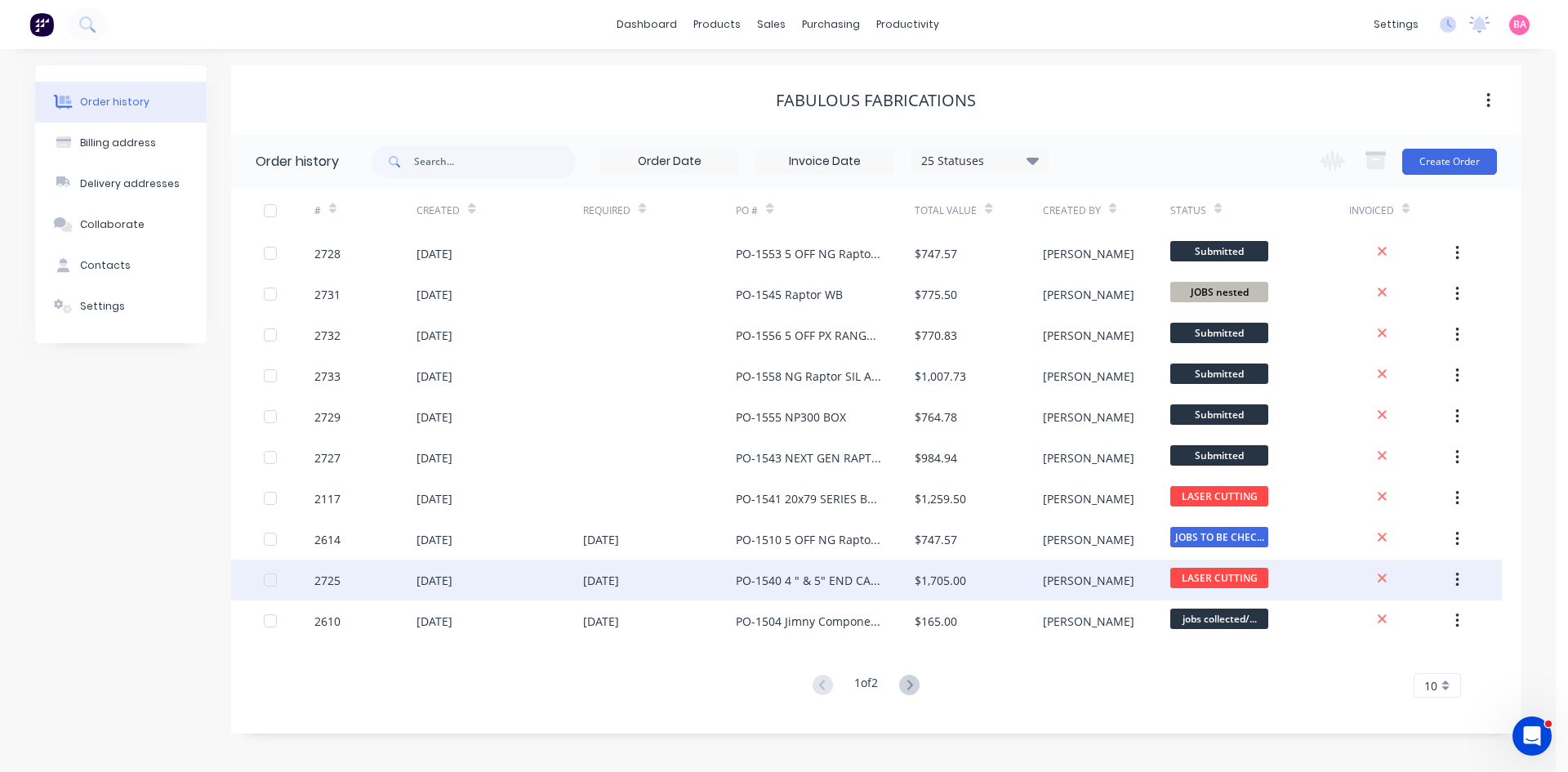
click at [602, 582] on div "[DATE]" at bounding box center [602, 580] width 36 height 17
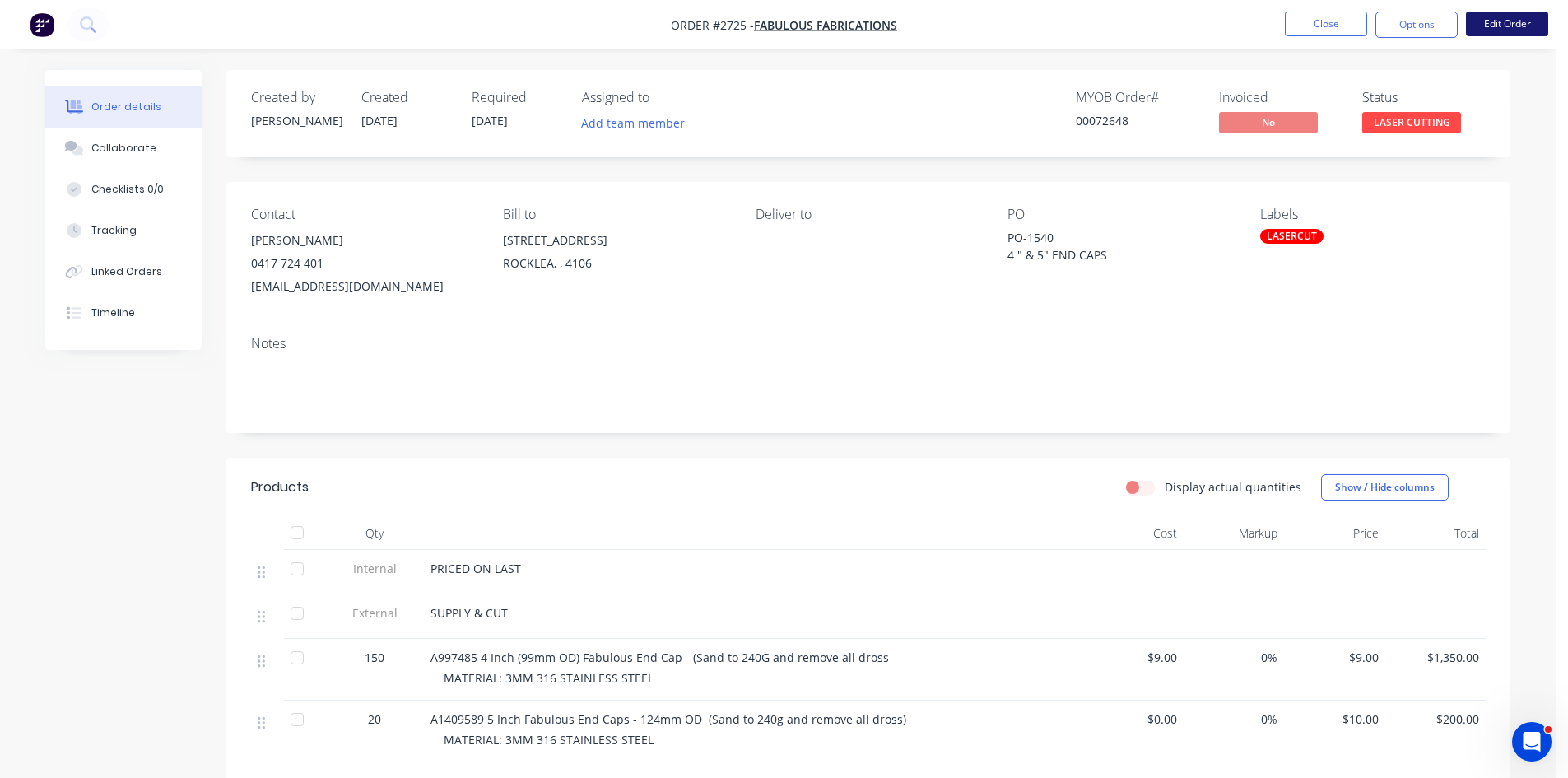
click at [1509, 23] on button "Edit Order" at bounding box center [1507, 24] width 82 height 25
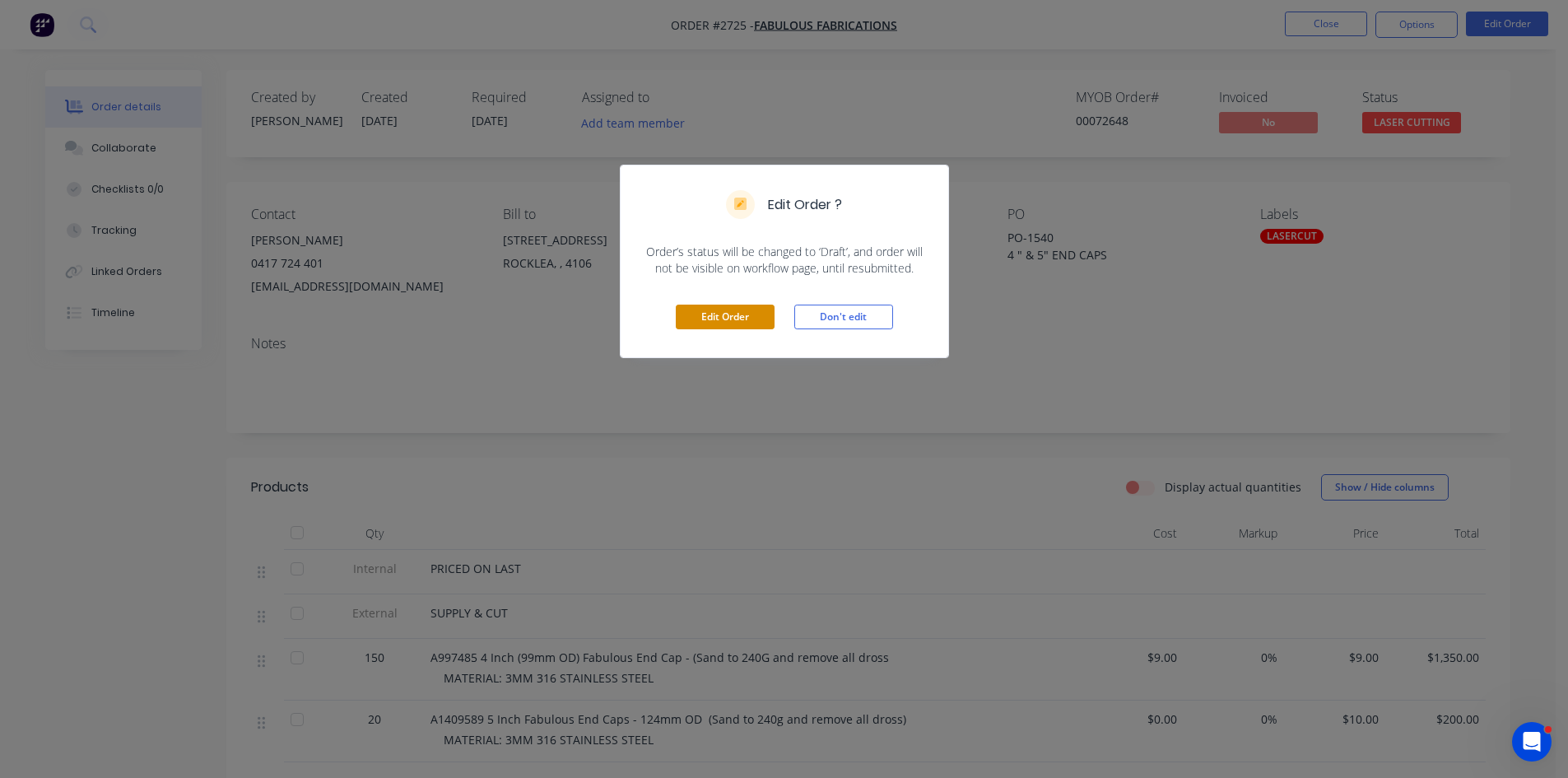
click at [714, 310] on button "Edit Order" at bounding box center [725, 317] width 99 height 25
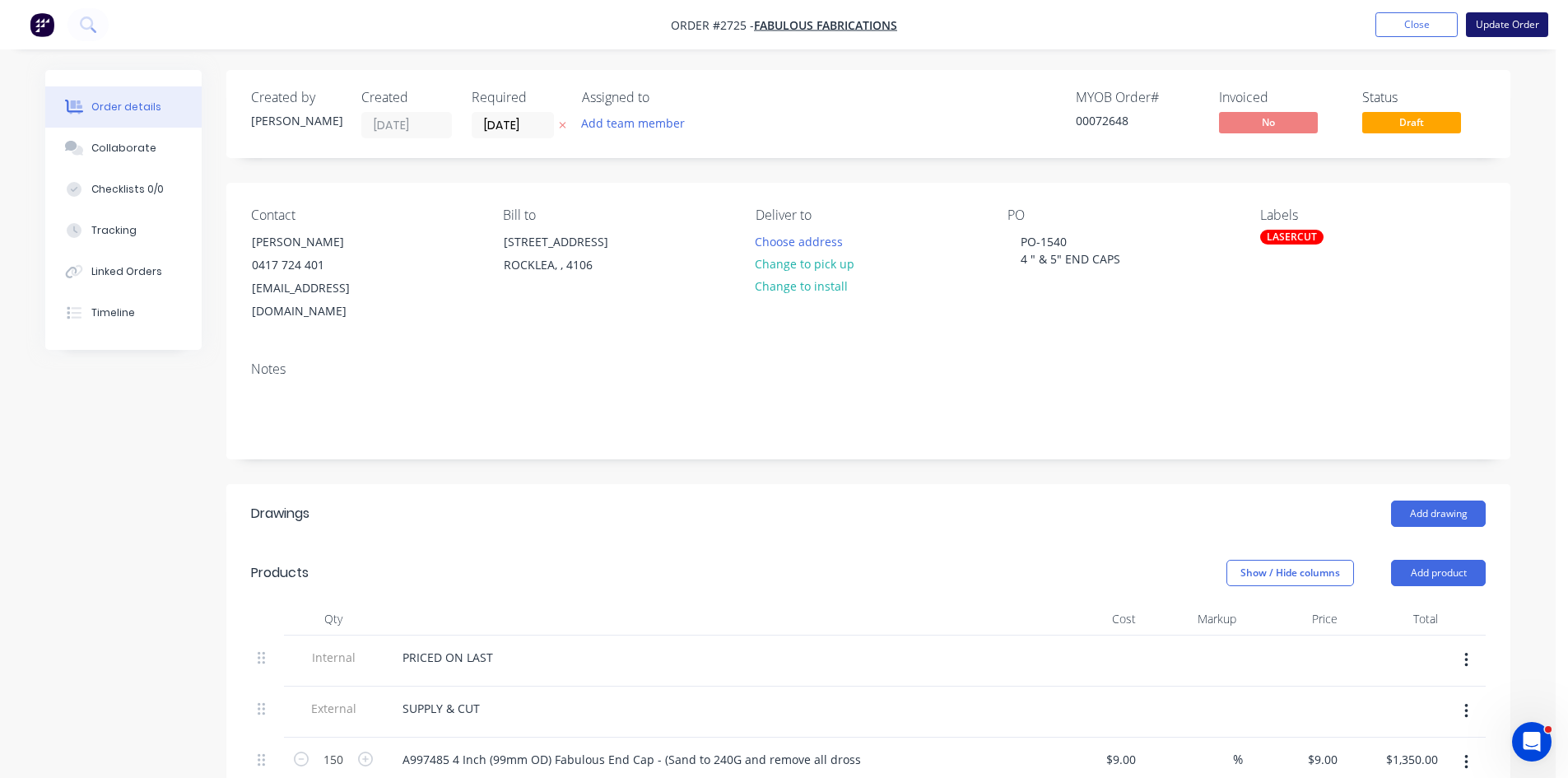
click at [1508, 21] on button "Update Order" at bounding box center [1507, 25] width 82 height 25
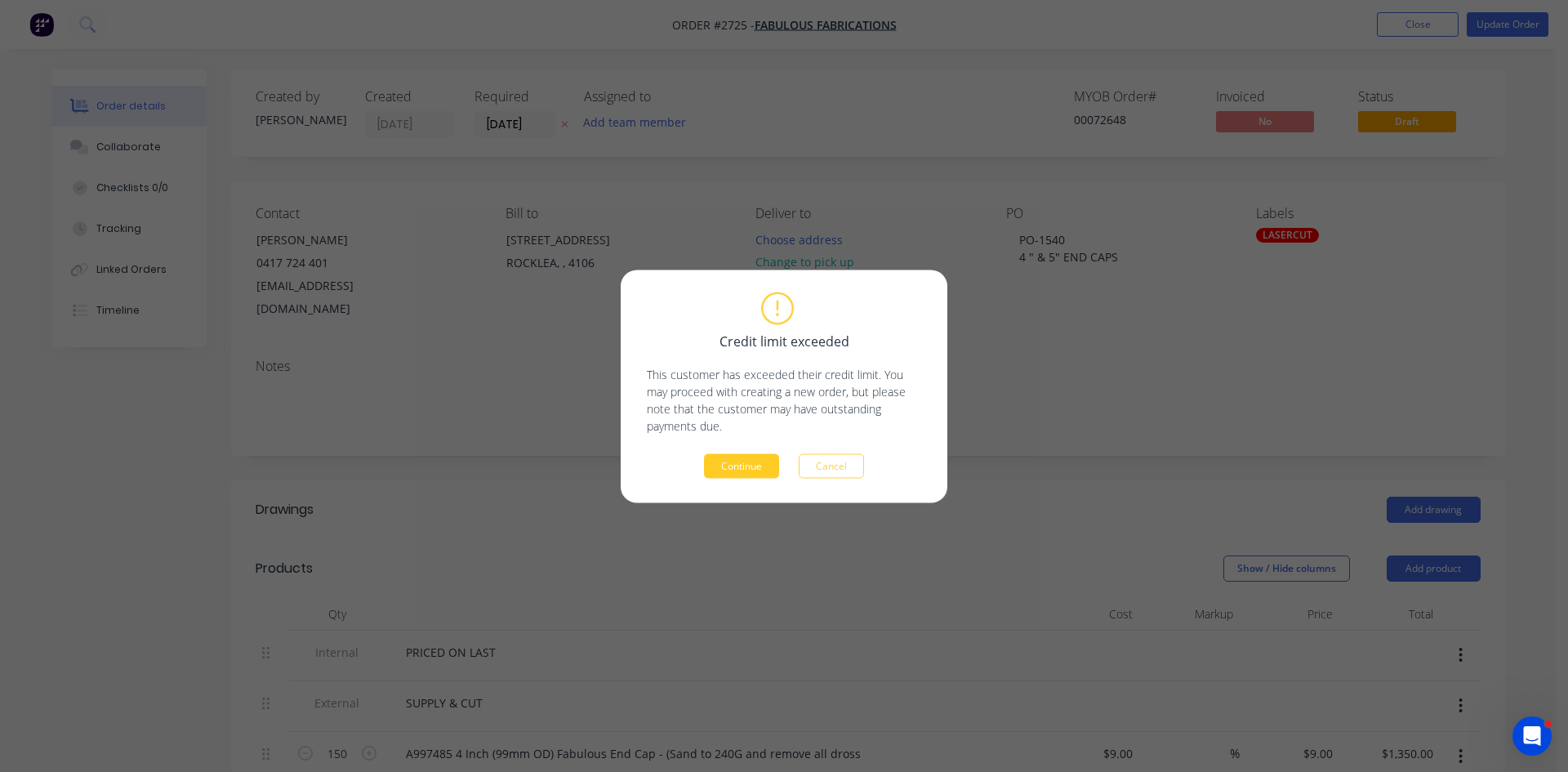
click at [734, 470] on button "Continue" at bounding box center [741, 466] width 75 height 25
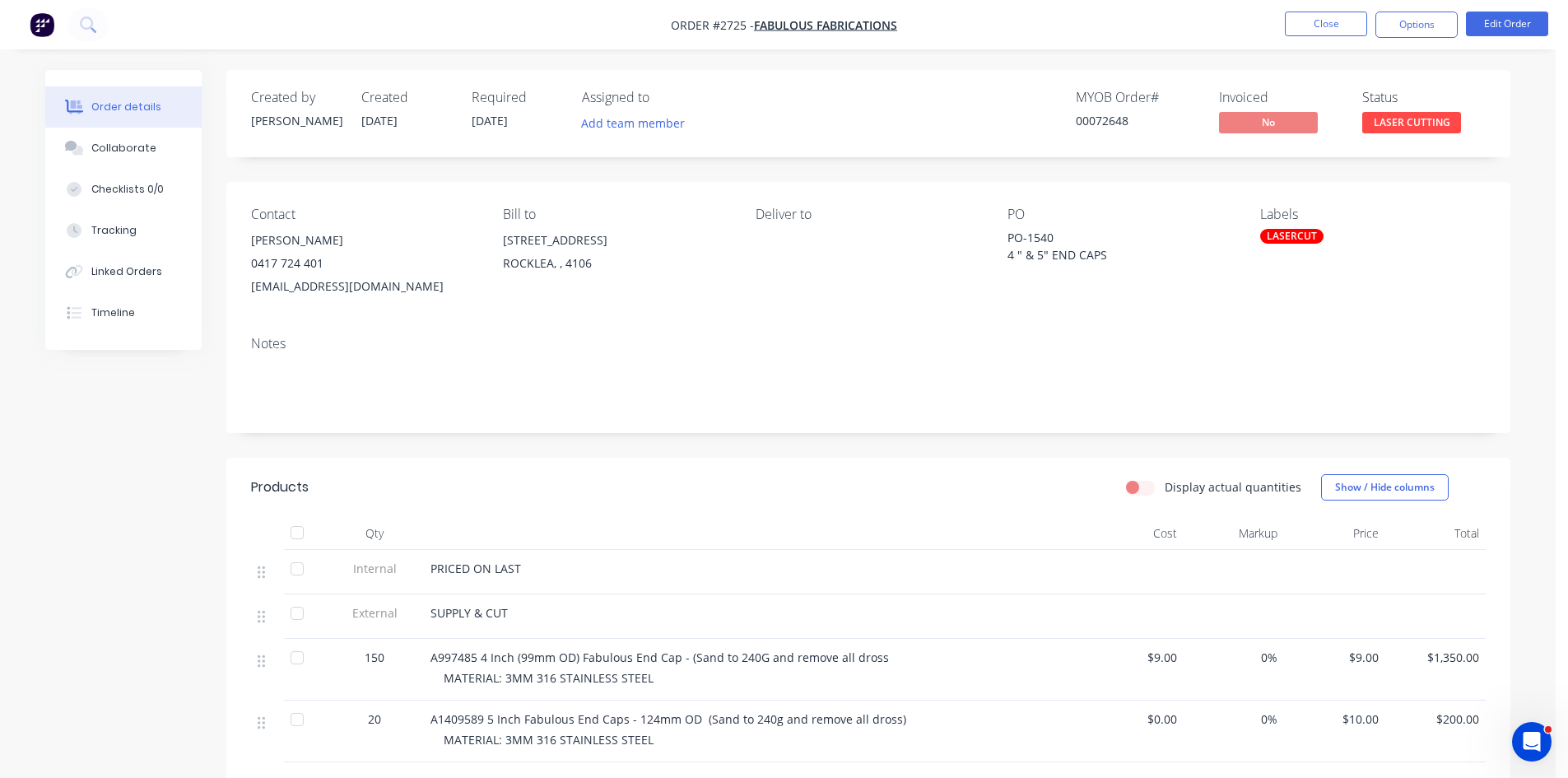
click at [504, 124] on span "[DATE]" at bounding box center [490, 120] width 36 height 16
click at [526, 121] on div "Required 26/08/25" at bounding box center [517, 114] width 91 height 48
click at [1494, 27] on button "Edit Order" at bounding box center [1507, 24] width 82 height 25
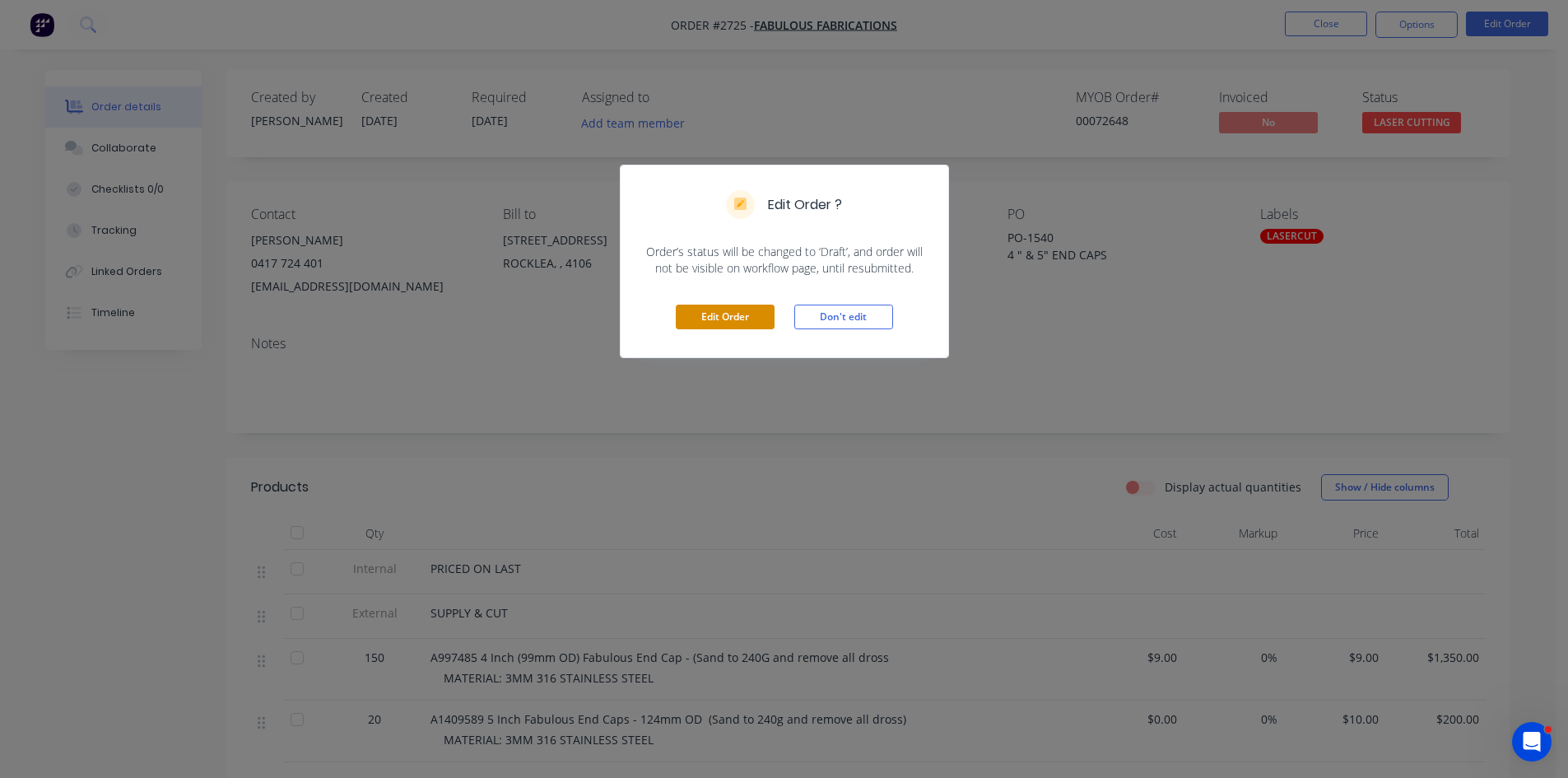
click at [727, 316] on button "Edit Order" at bounding box center [725, 317] width 99 height 25
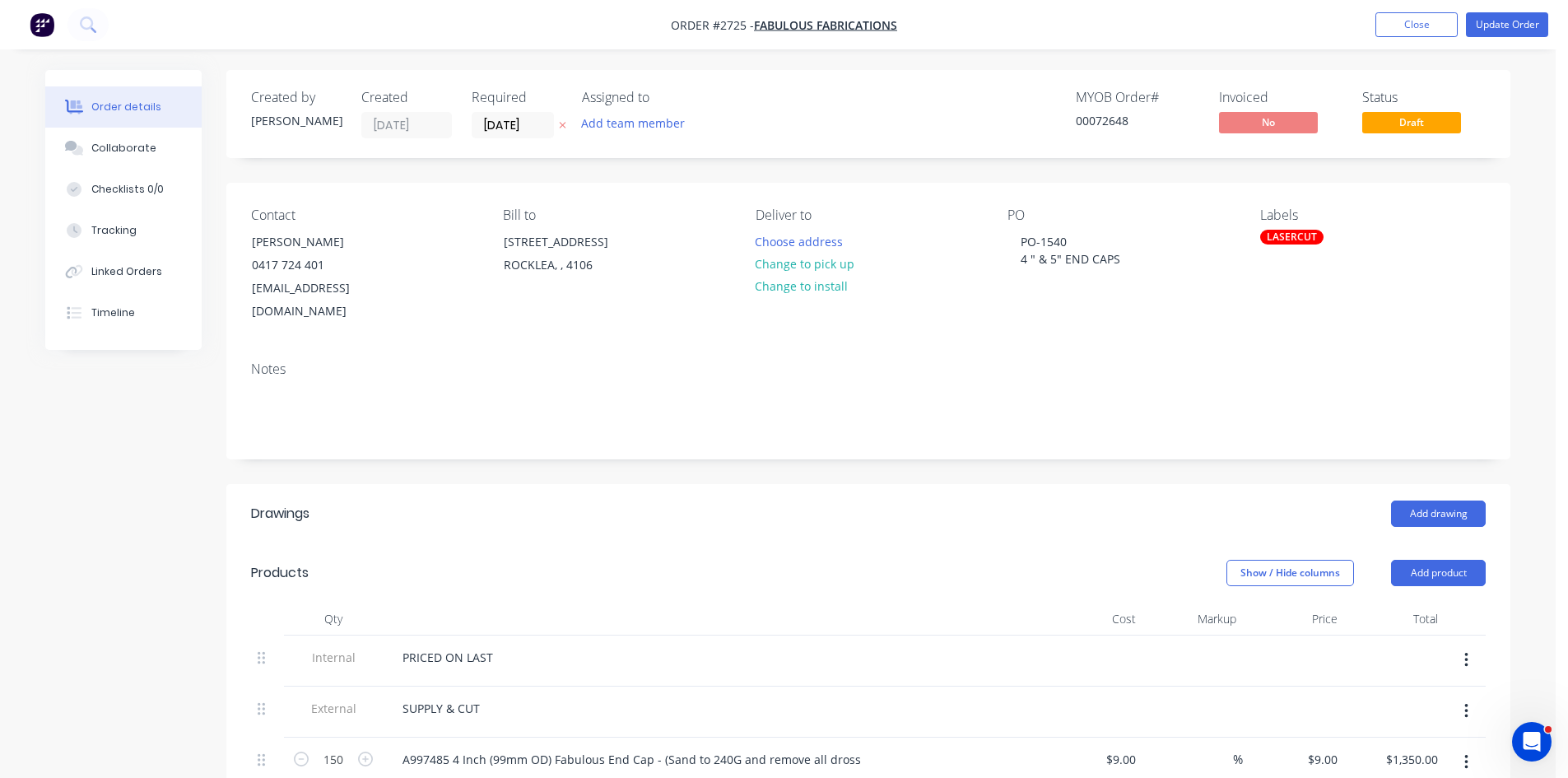
click at [562, 126] on icon at bounding box center [563, 125] width 7 height 10
click at [1518, 26] on button "Update Order" at bounding box center [1507, 25] width 82 height 25
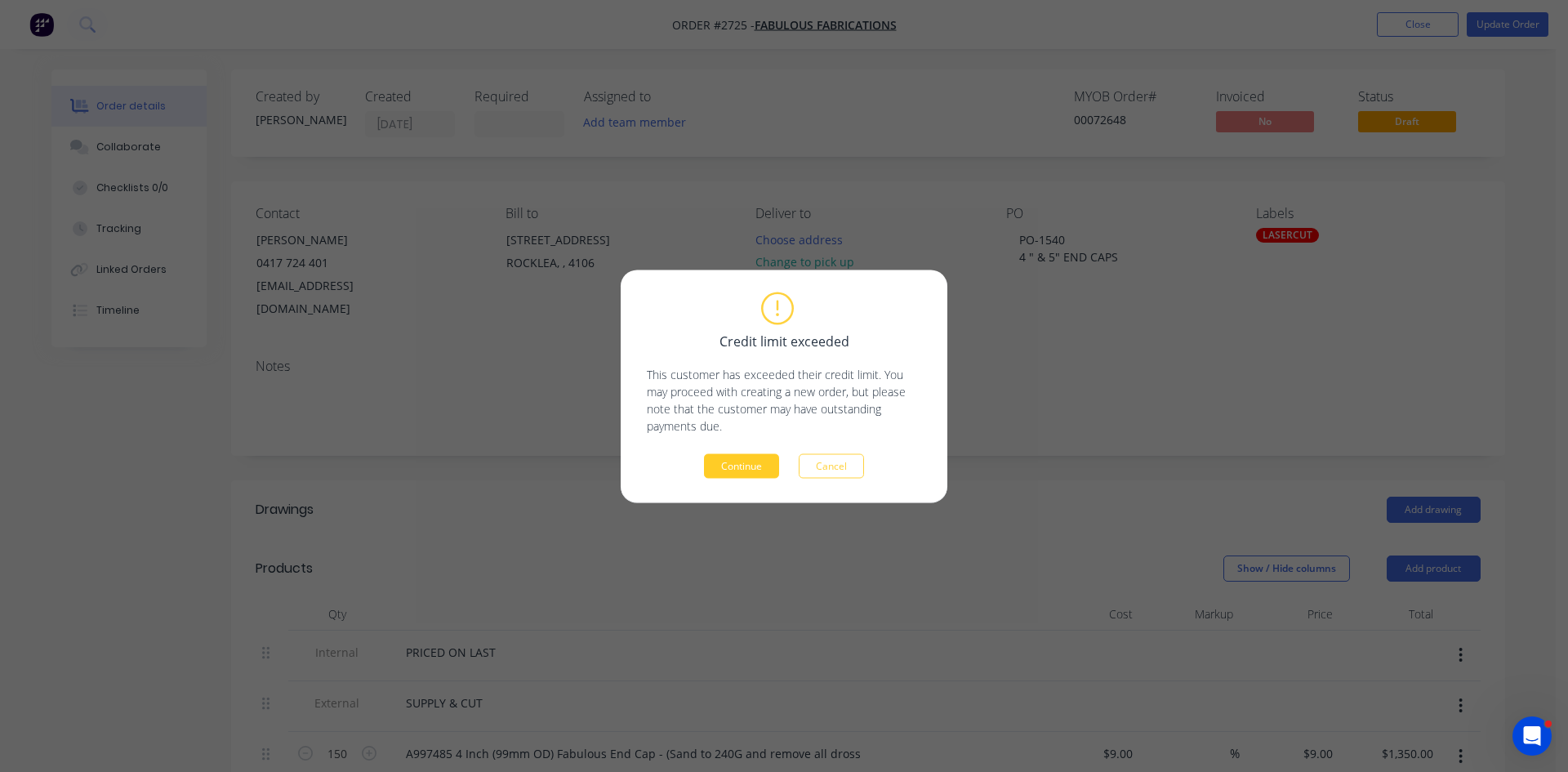
click at [728, 472] on button "Continue" at bounding box center [741, 466] width 75 height 25
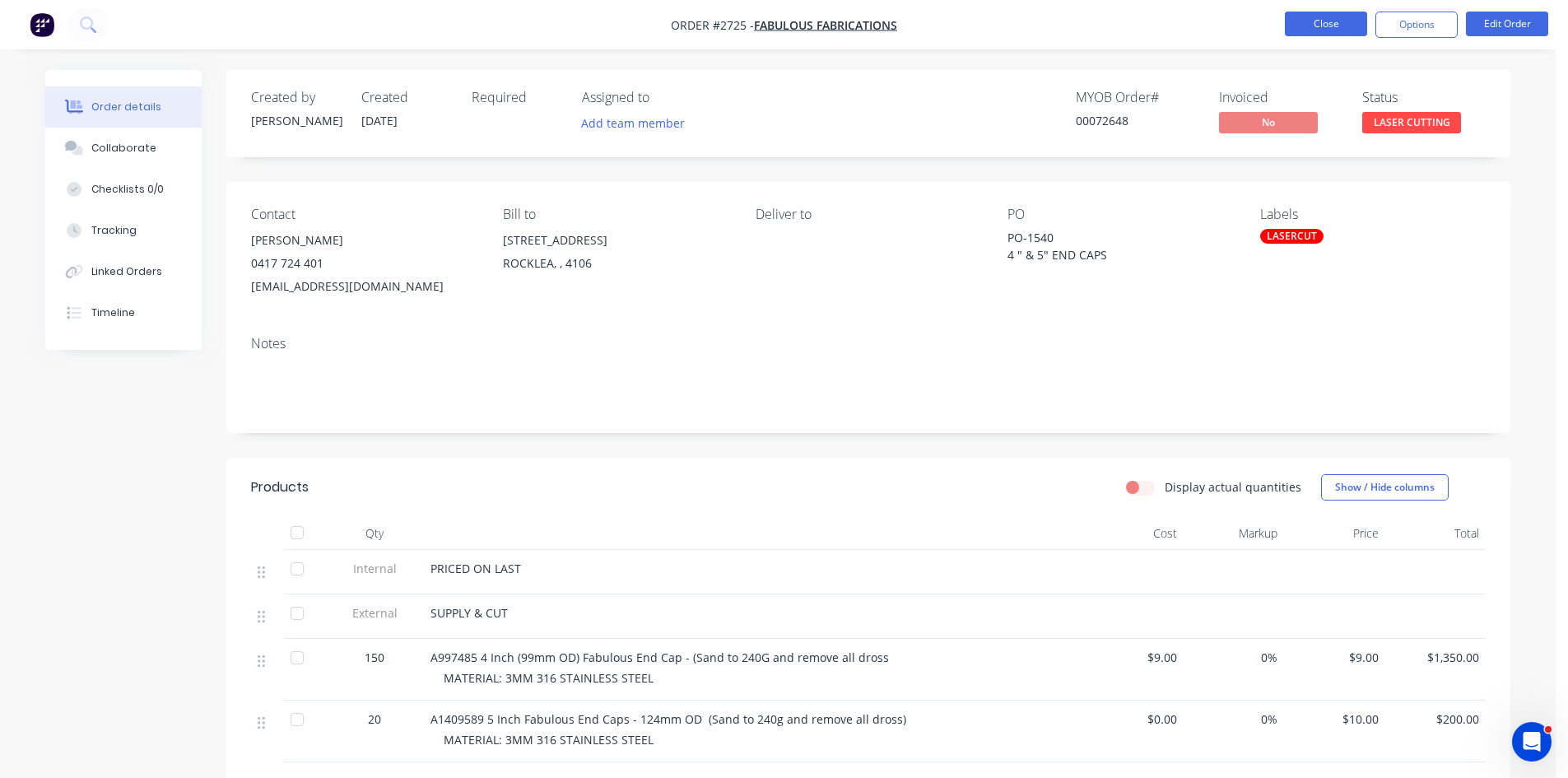
click at [1333, 26] on button "Close" at bounding box center [1326, 24] width 82 height 25
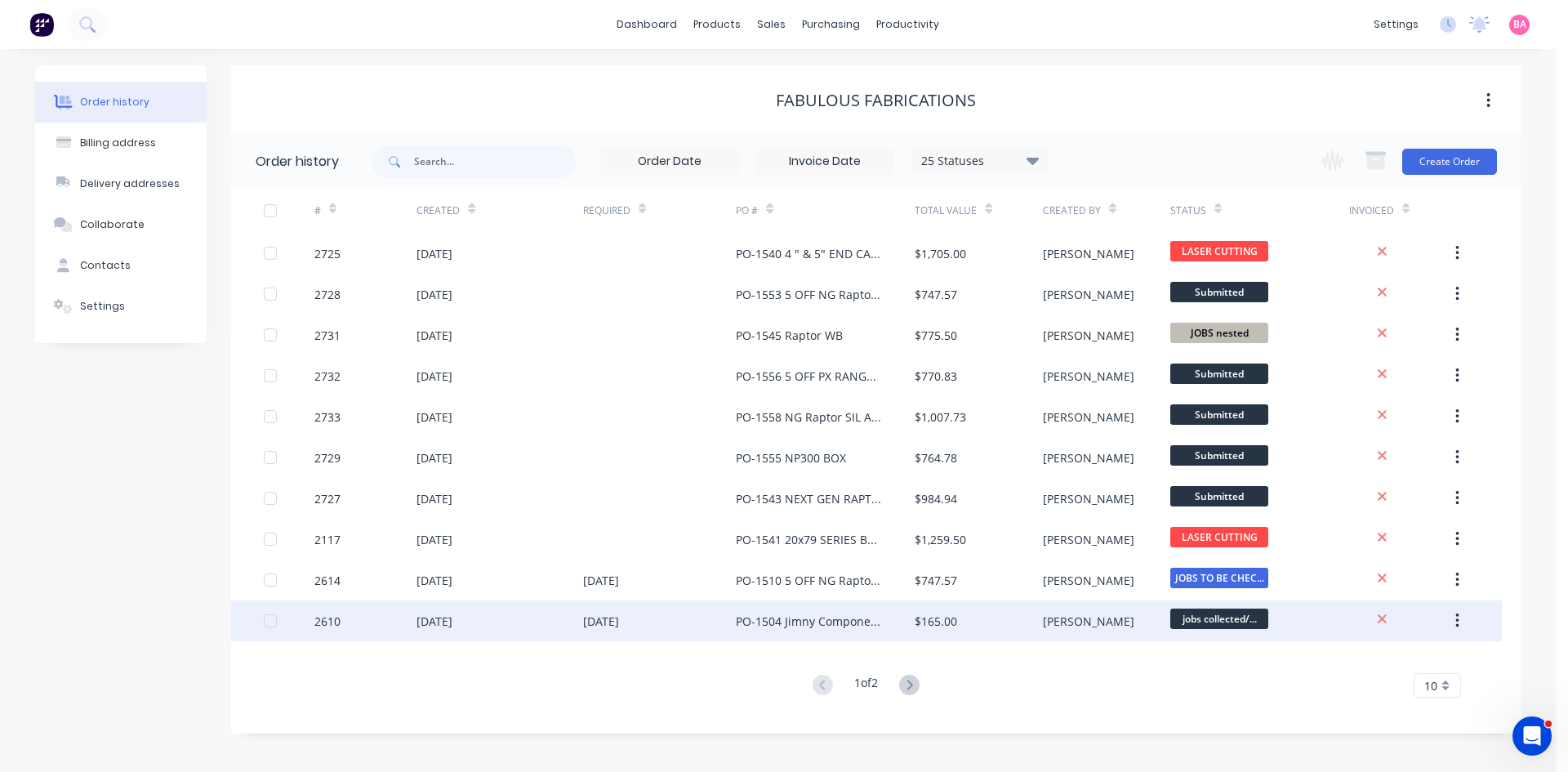
click at [830, 621] on div "PO-1504 Jimny Components" at bounding box center [809, 621] width 146 height 17
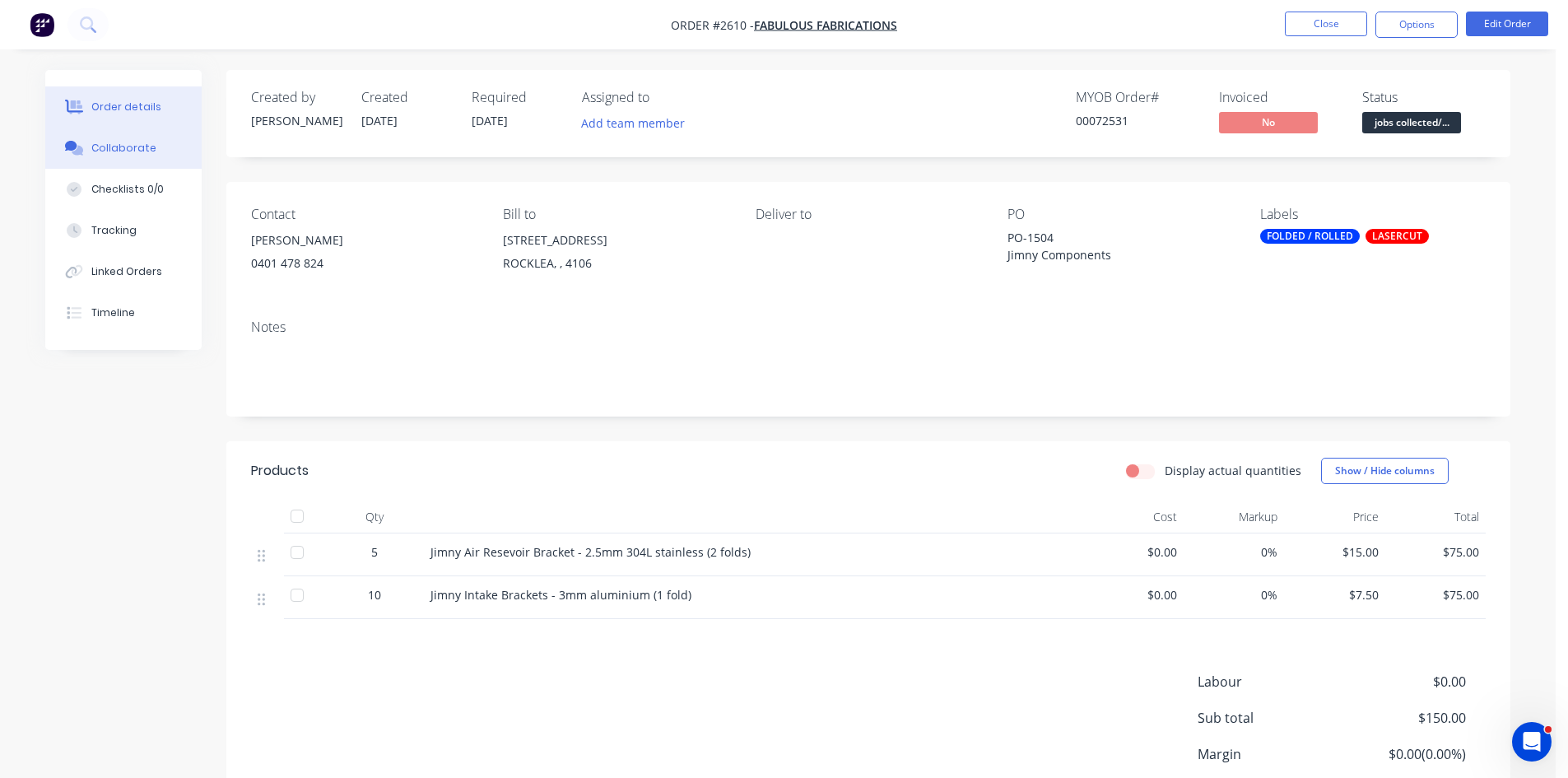
click at [117, 144] on div "Collaborate" at bounding box center [124, 149] width 65 height 15
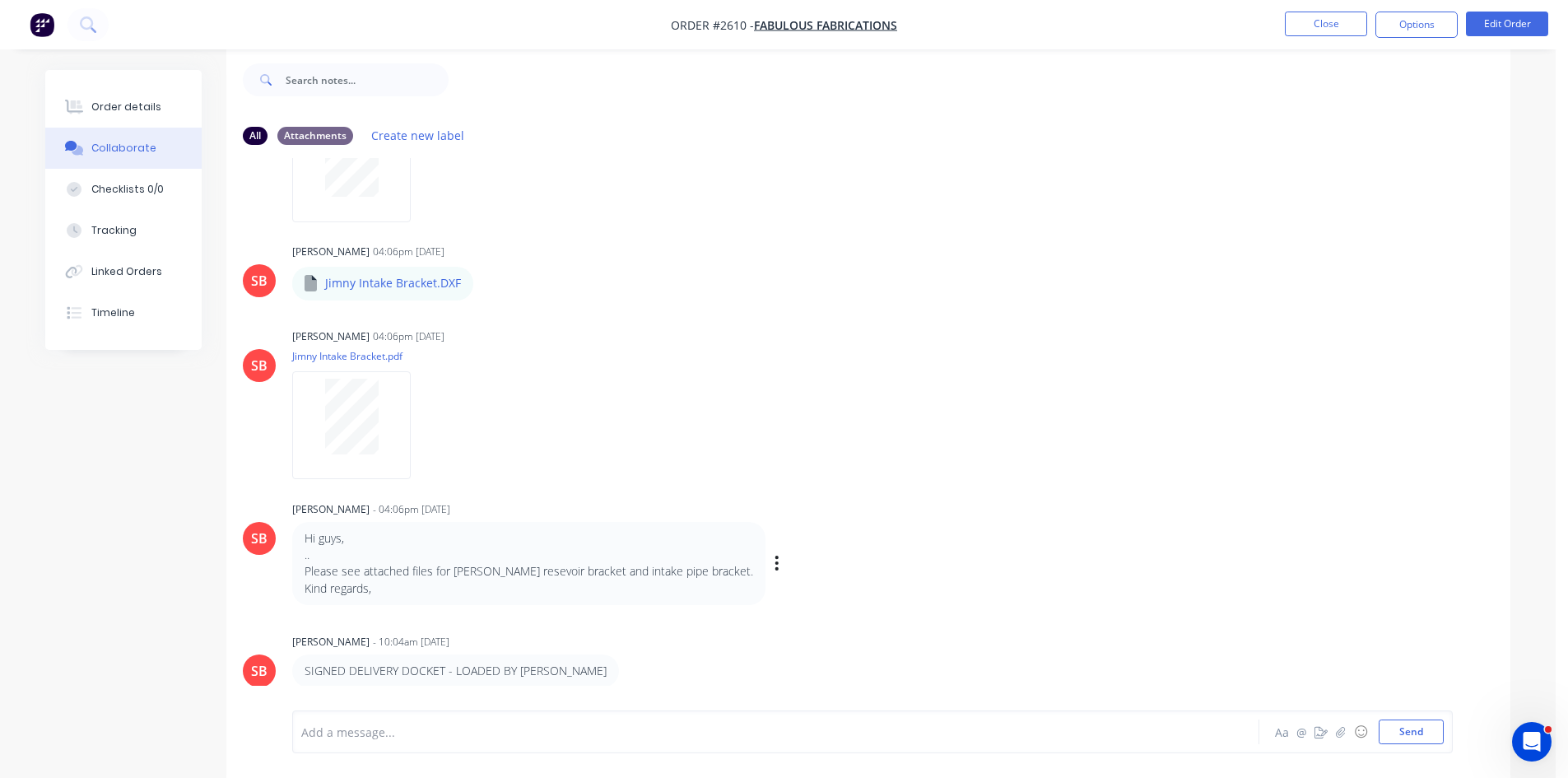
scroll to position [25, 0]
click at [145, 101] on div "Order details" at bounding box center [126, 107] width 70 height 15
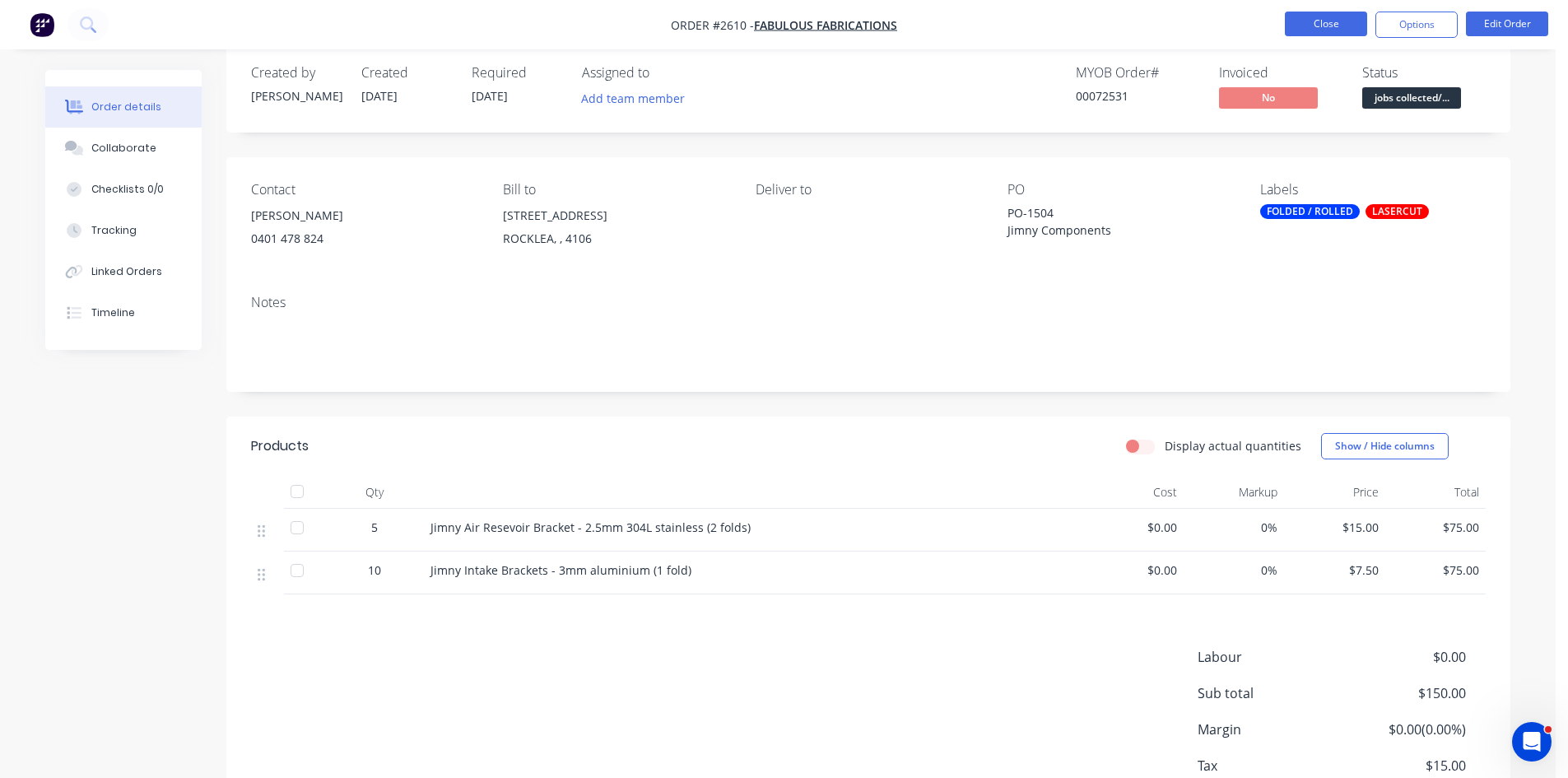
click at [1343, 24] on button "Close" at bounding box center [1326, 24] width 82 height 25
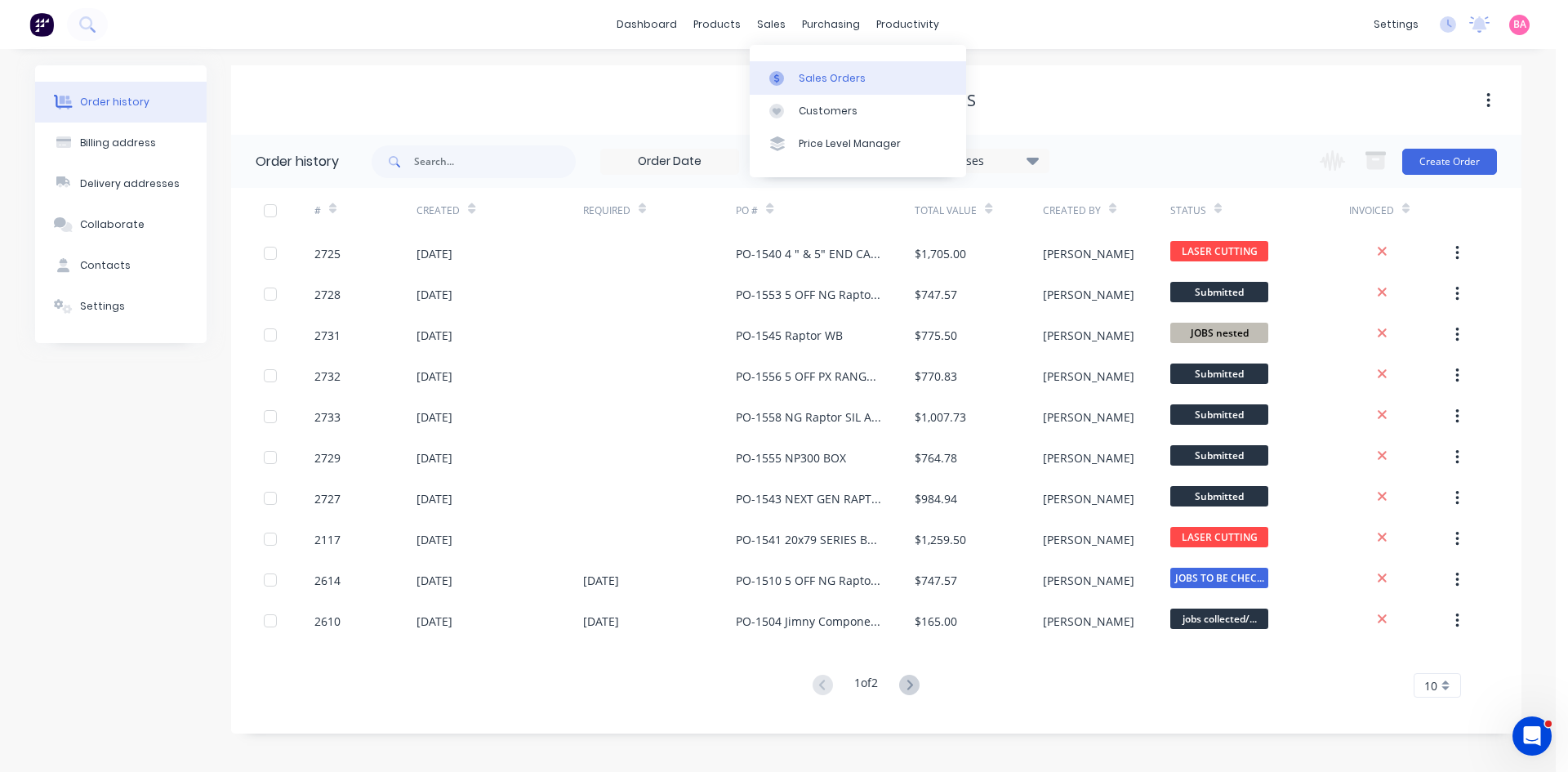
click at [822, 78] on div "Sales Orders" at bounding box center [832, 79] width 67 height 15
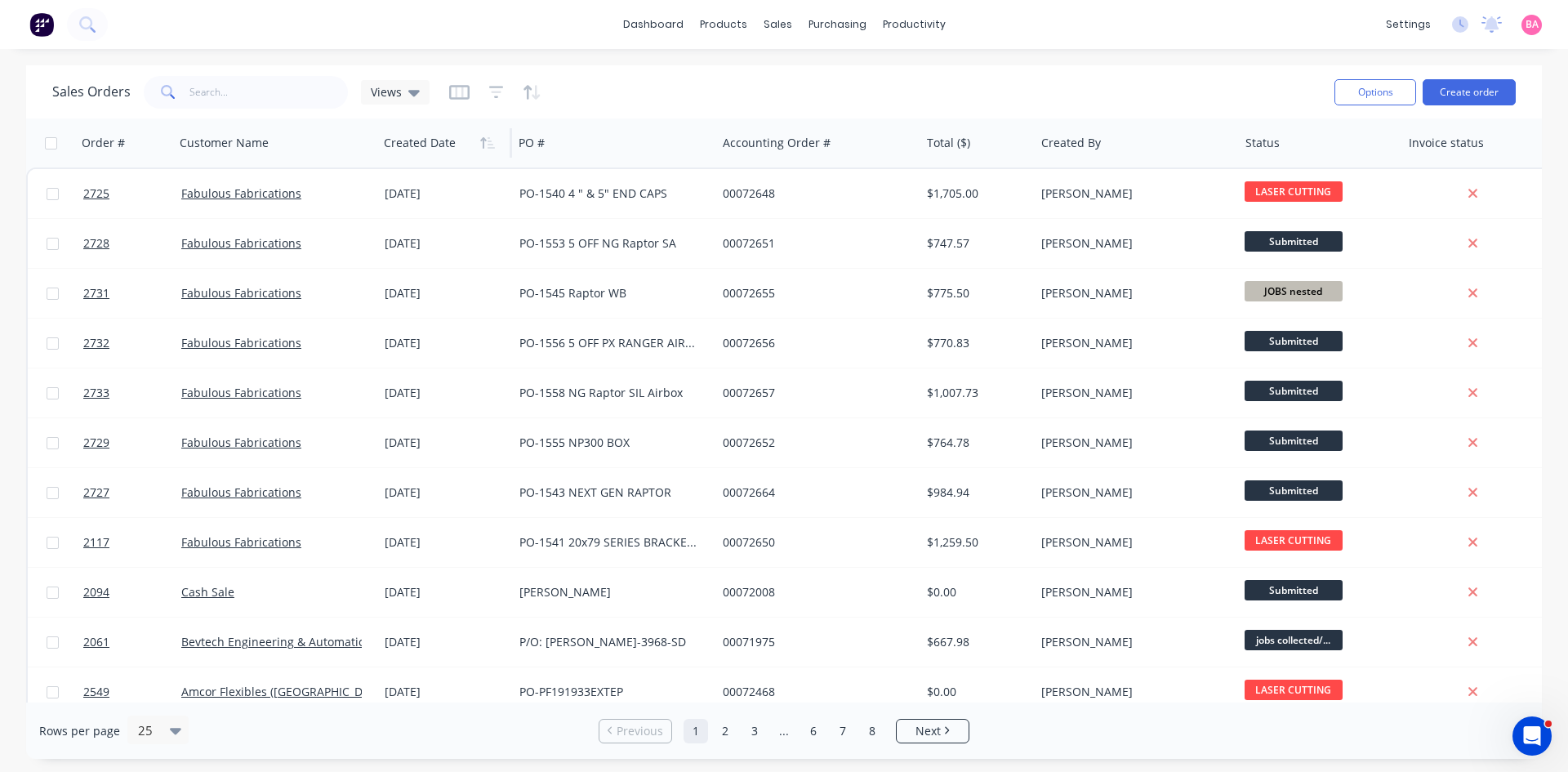
click at [430, 151] on div at bounding box center [442, 143] width 116 height 33
click at [488, 143] on icon "button" at bounding box center [488, 143] width 15 height 13
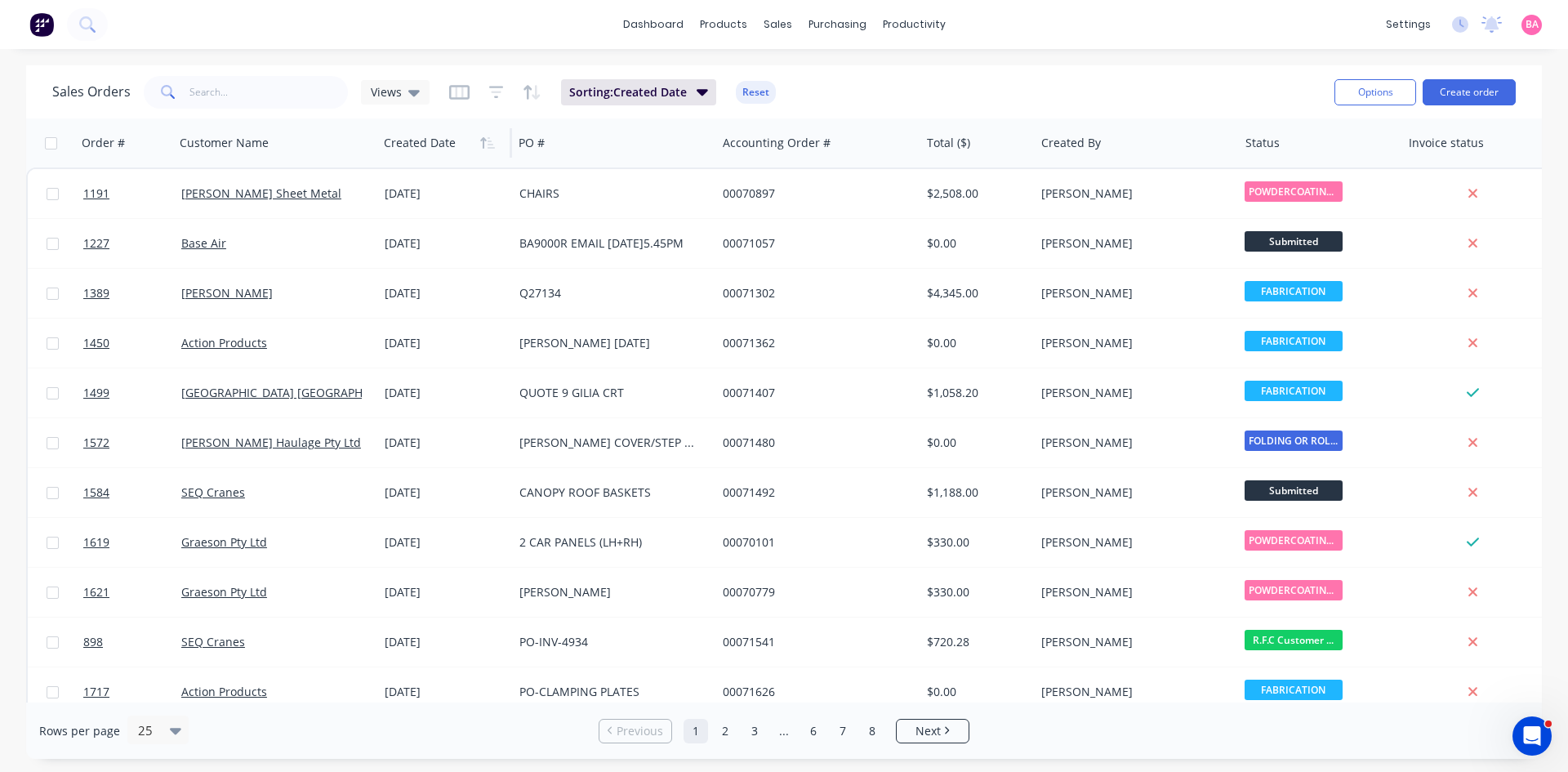
click at [488, 143] on icon "button" at bounding box center [488, 143] width 15 height 13
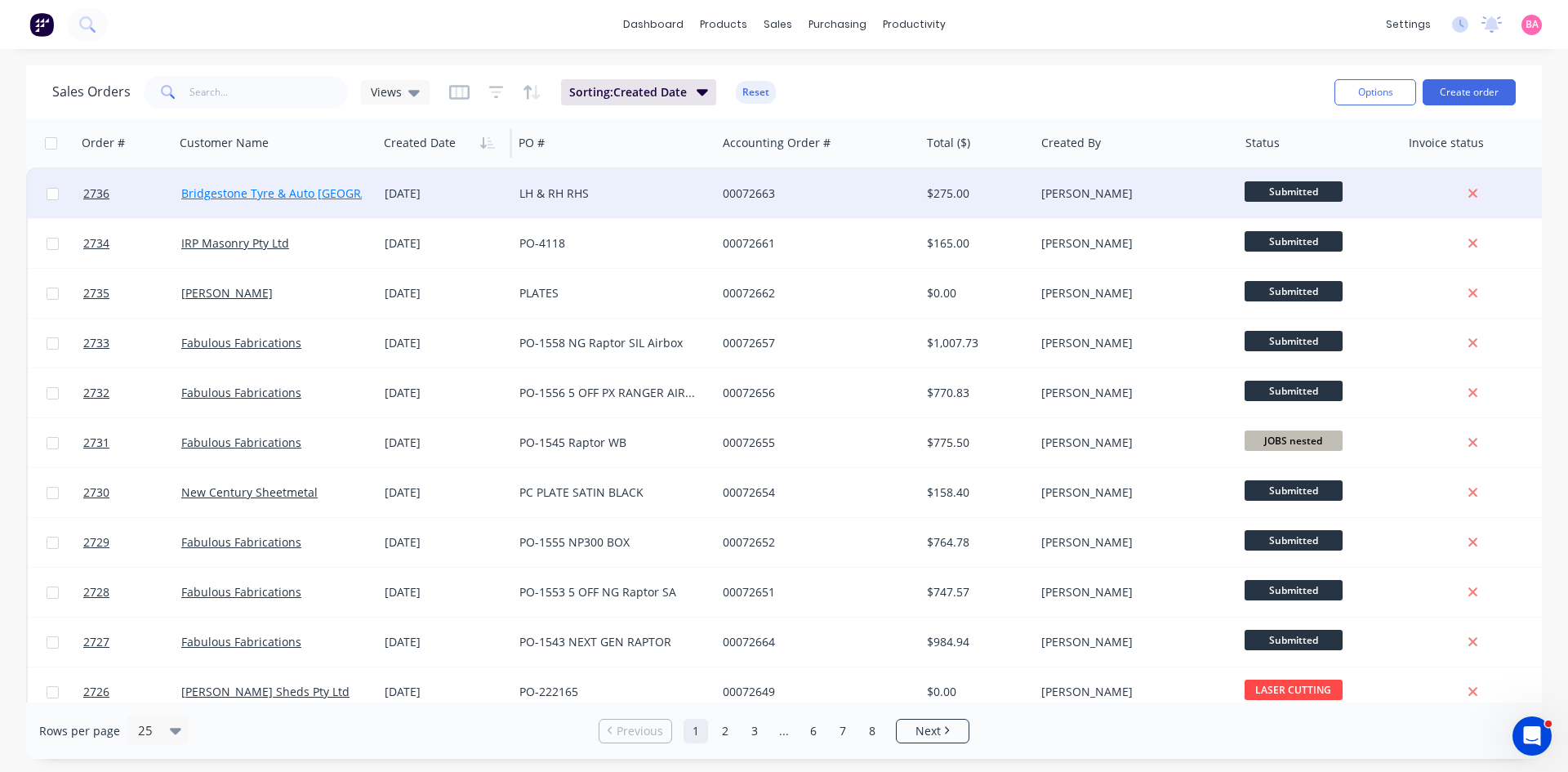
click at [287, 186] on link "Bridgestone Tyre & Auto [GEOGRAPHIC_DATA]" at bounding box center [306, 193] width 249 height 16
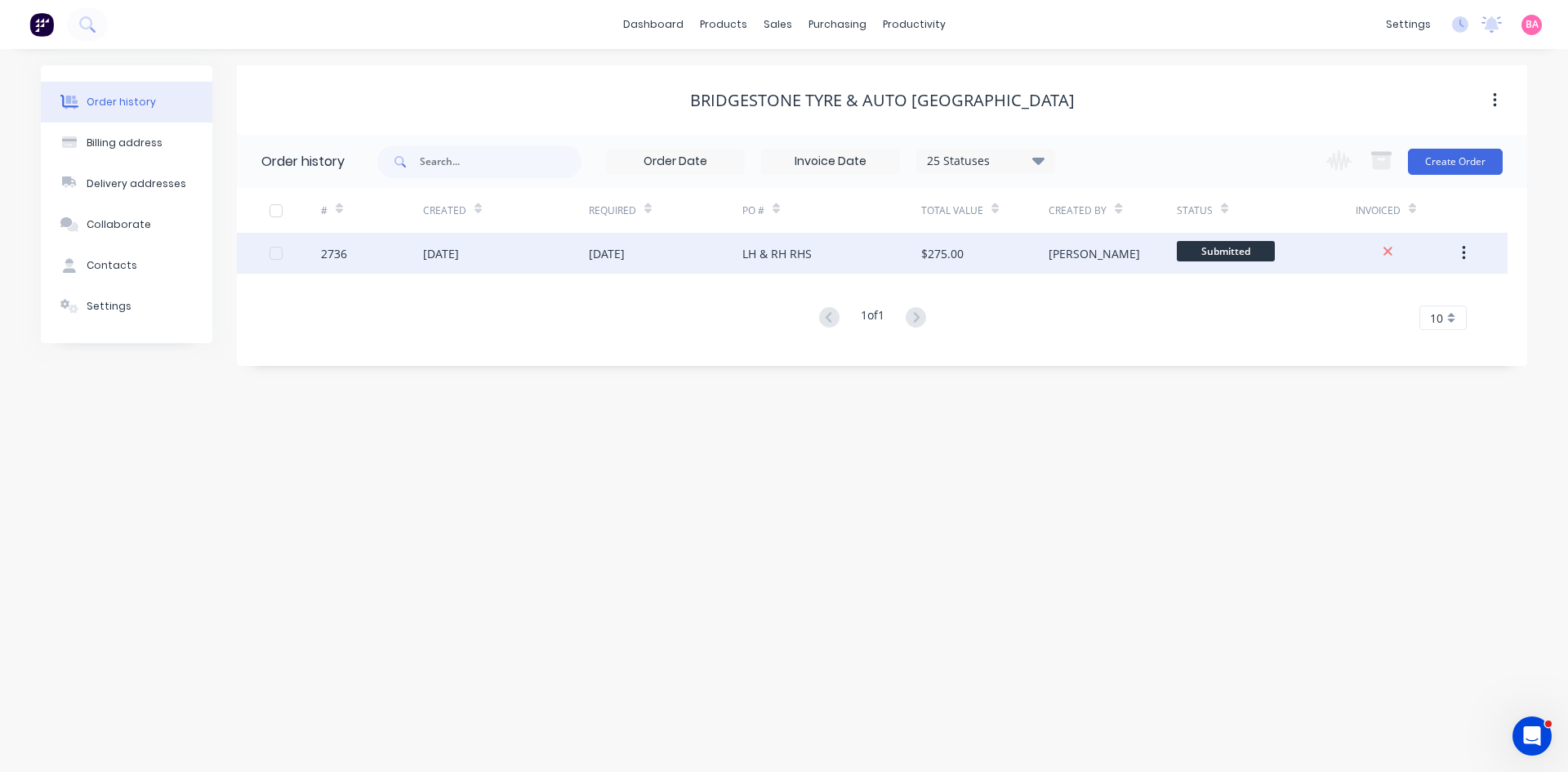
click at [545, 251] on div "[DATE]" at bounding box center [506, 253] width 166 height 41
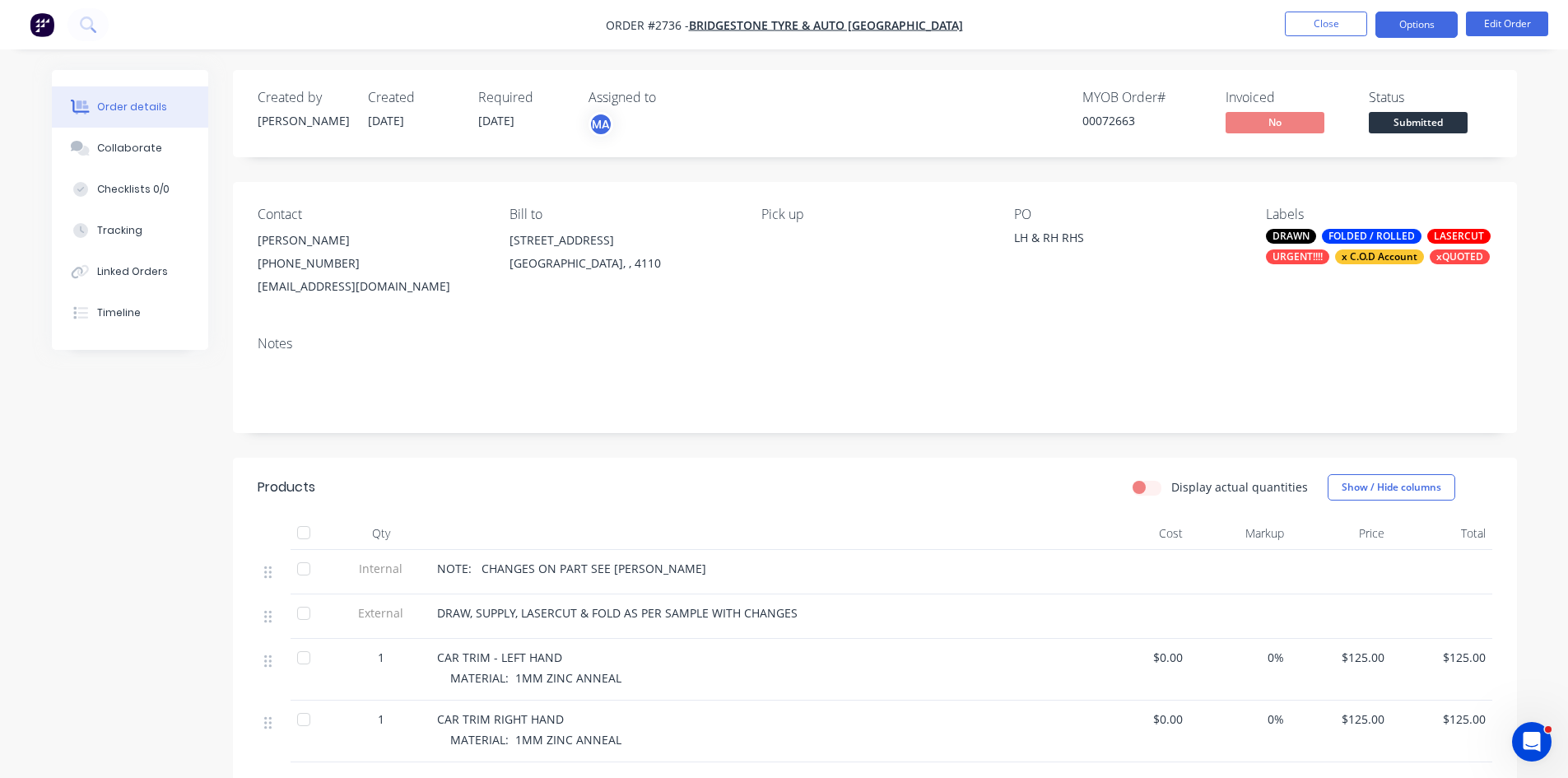
click at [1425, 26] on button "Options" at bounding box center [1417, 25] width 82 height 26
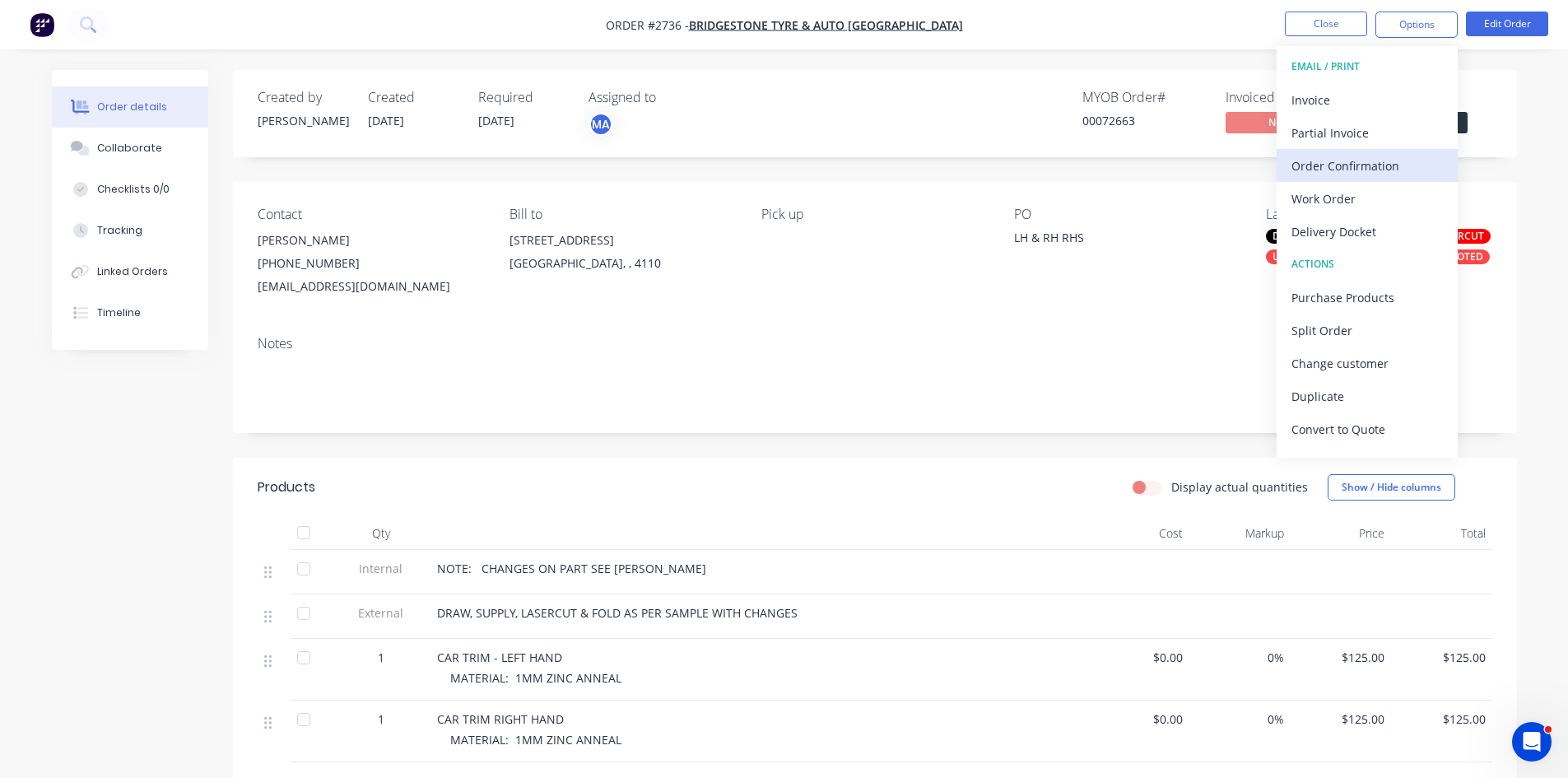
click at [1359, 161] on div "Order Confirmation" at bounding box center [1368, 166] width 152 height 24
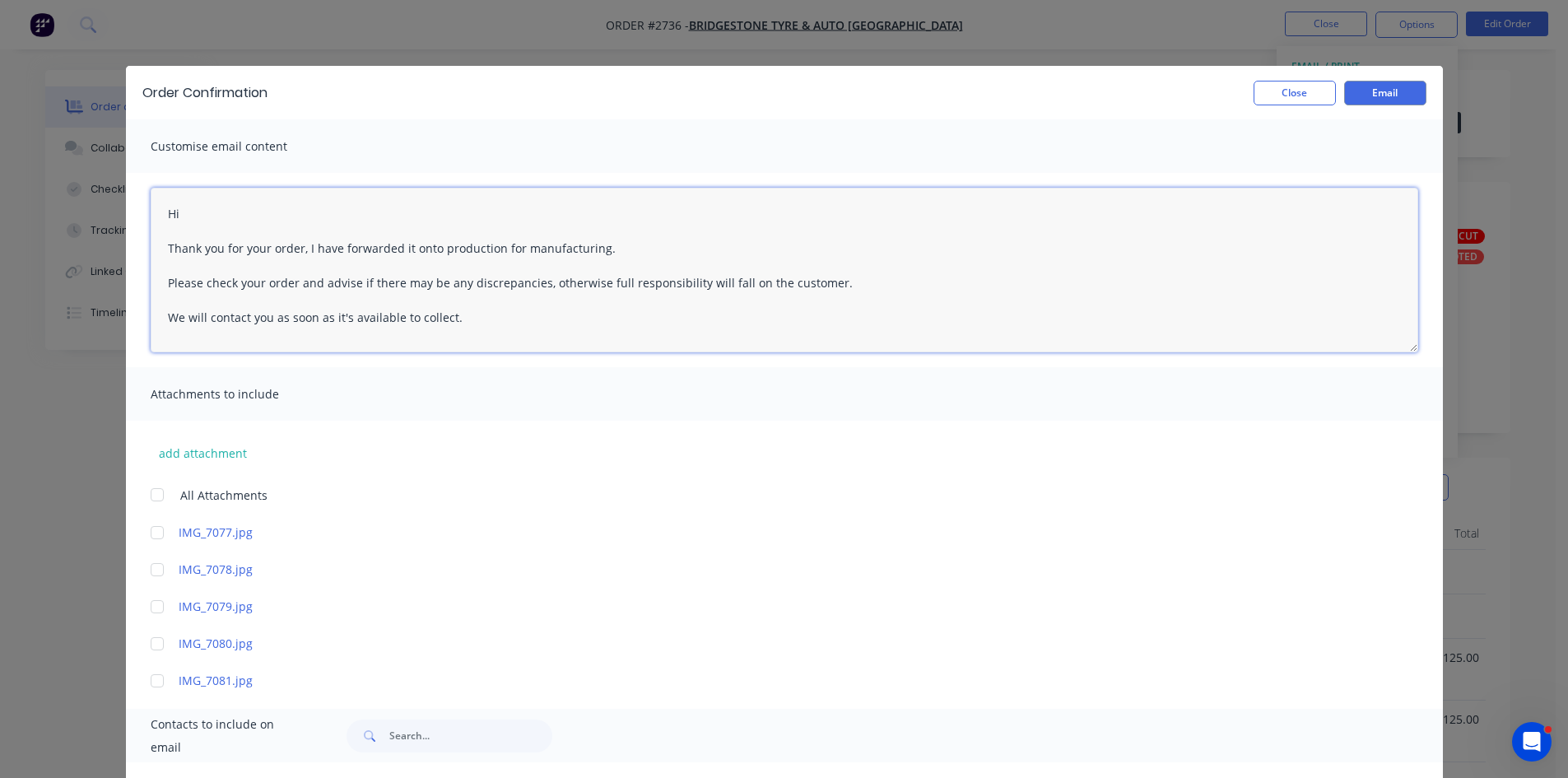
click at [208, 217] on textarea "Hi Thank you for your order, I have forwarded it onto production for manufactur…" at bounding box center [784, 271] width 1268 height 165
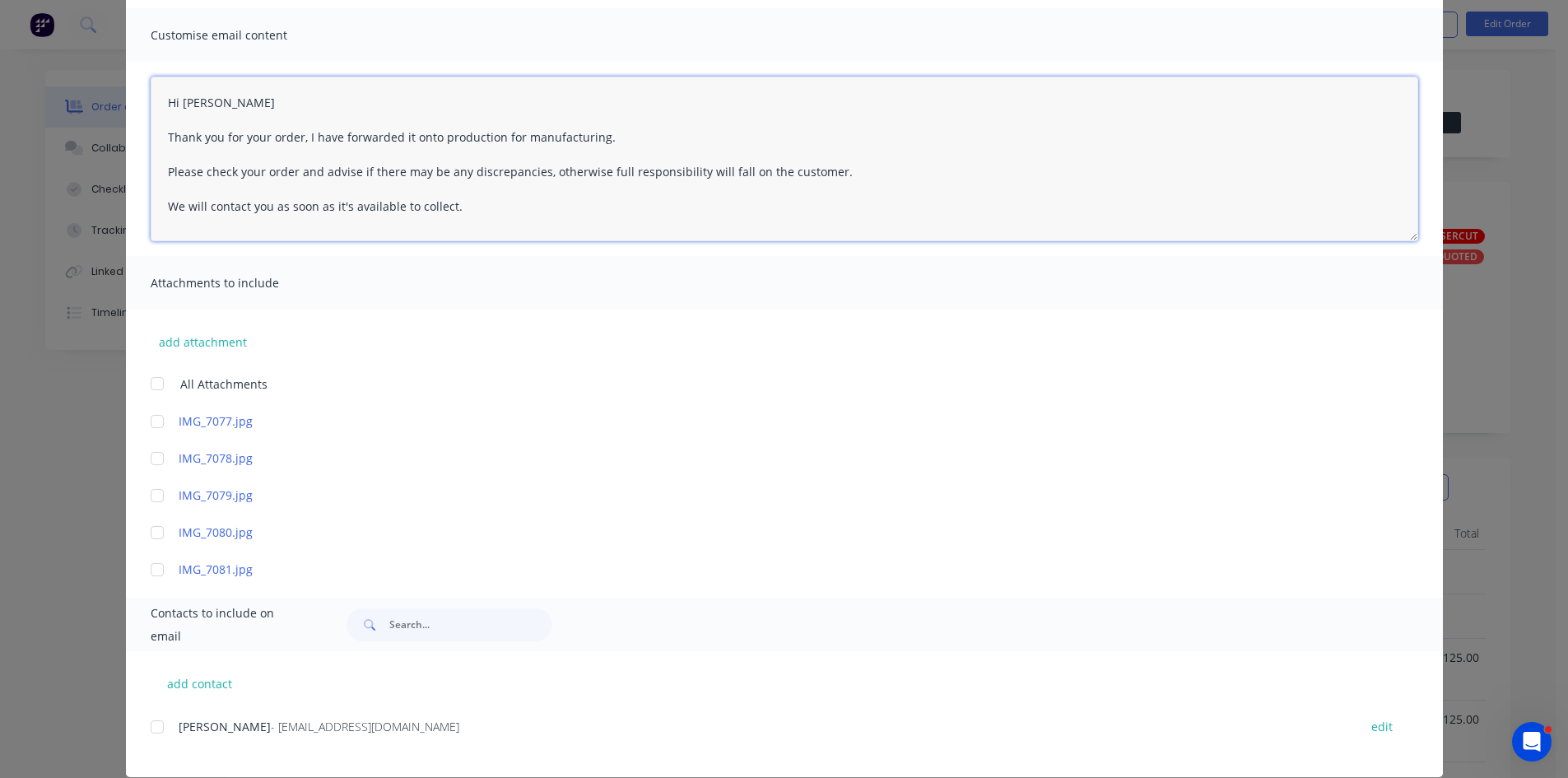
scroll to position [134, 0]
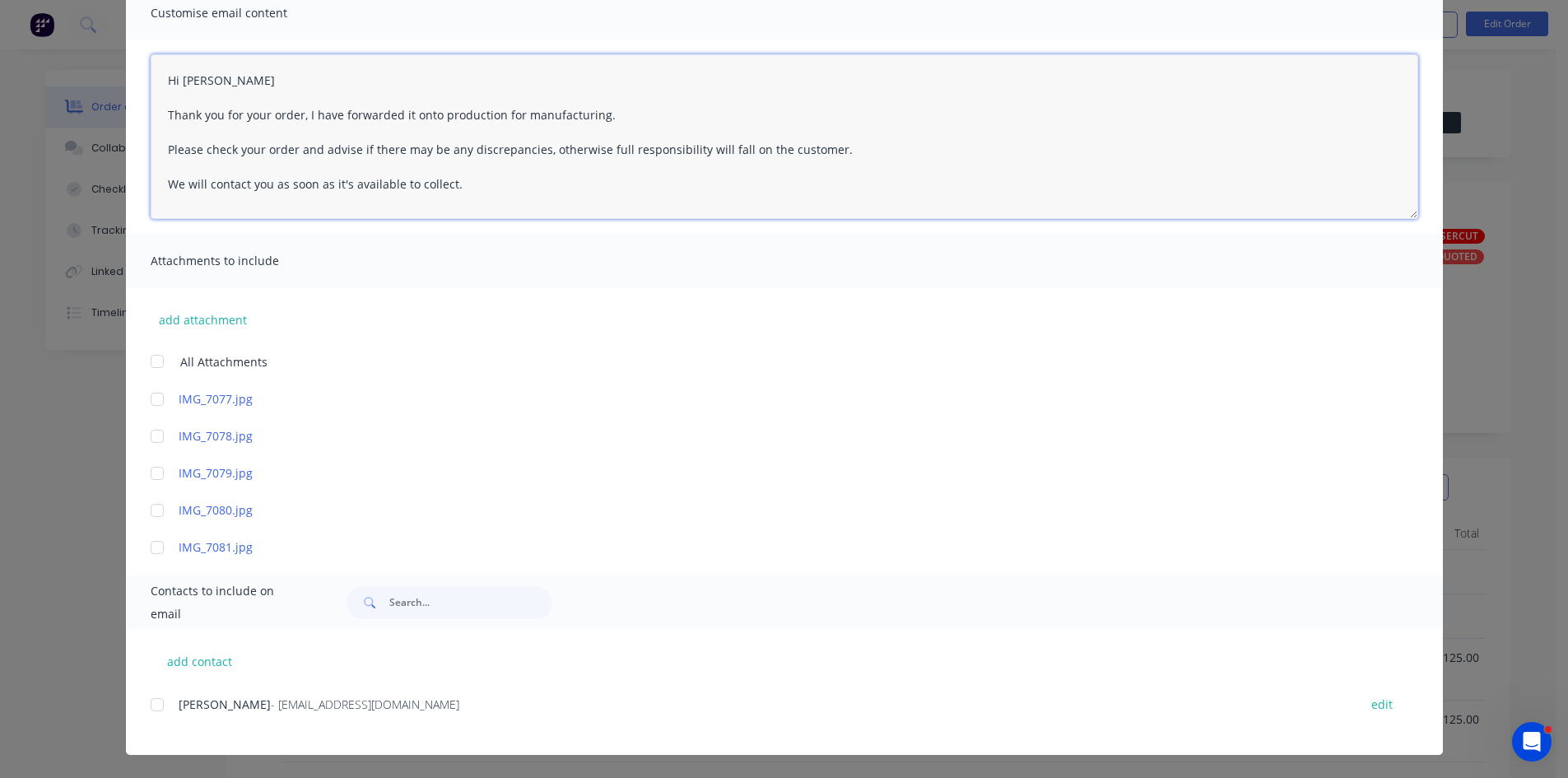
click at [146, 710] on div at bounding box center [158, 705] width 33 height 33
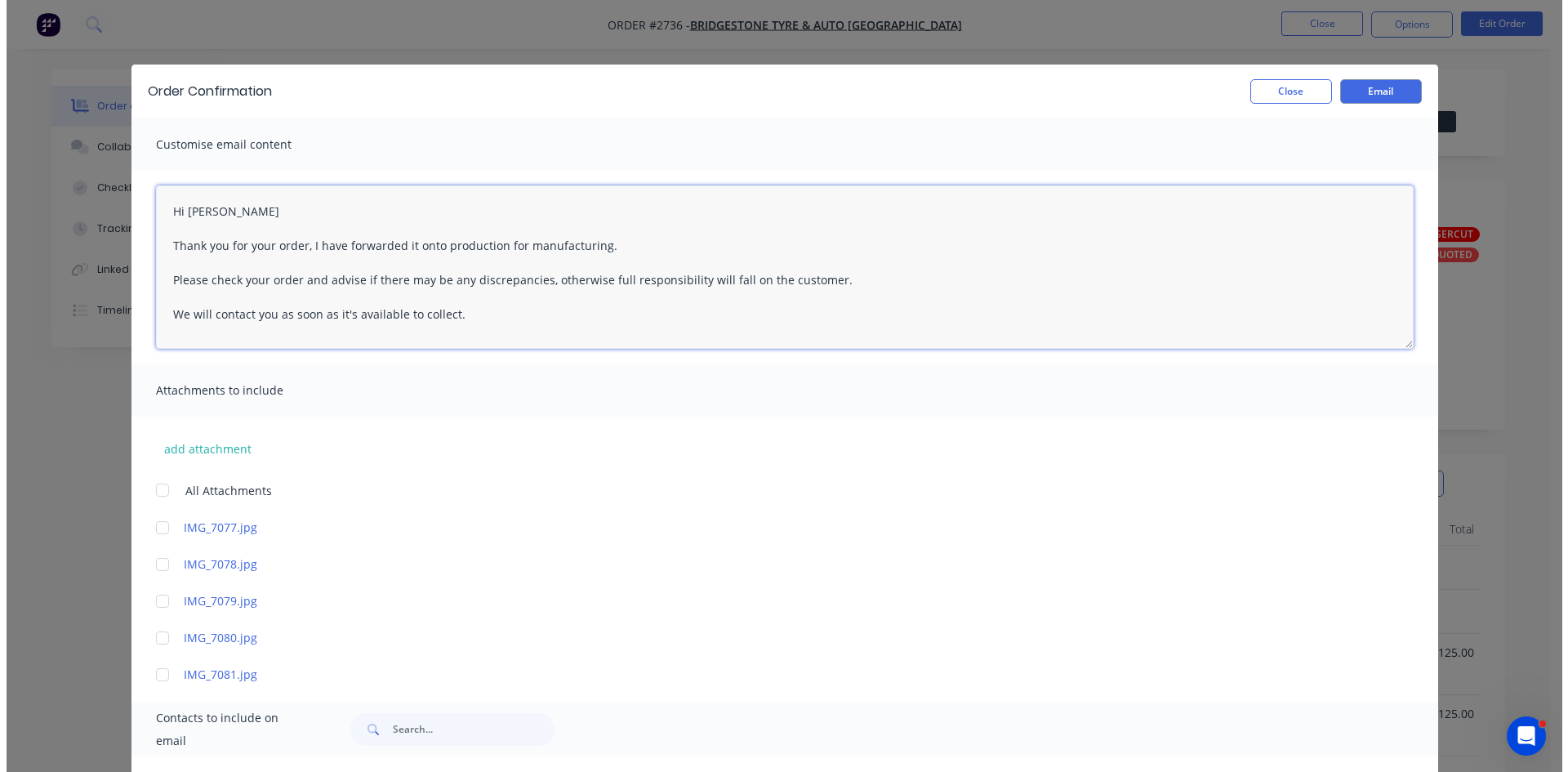
scroll to position [0, 0]
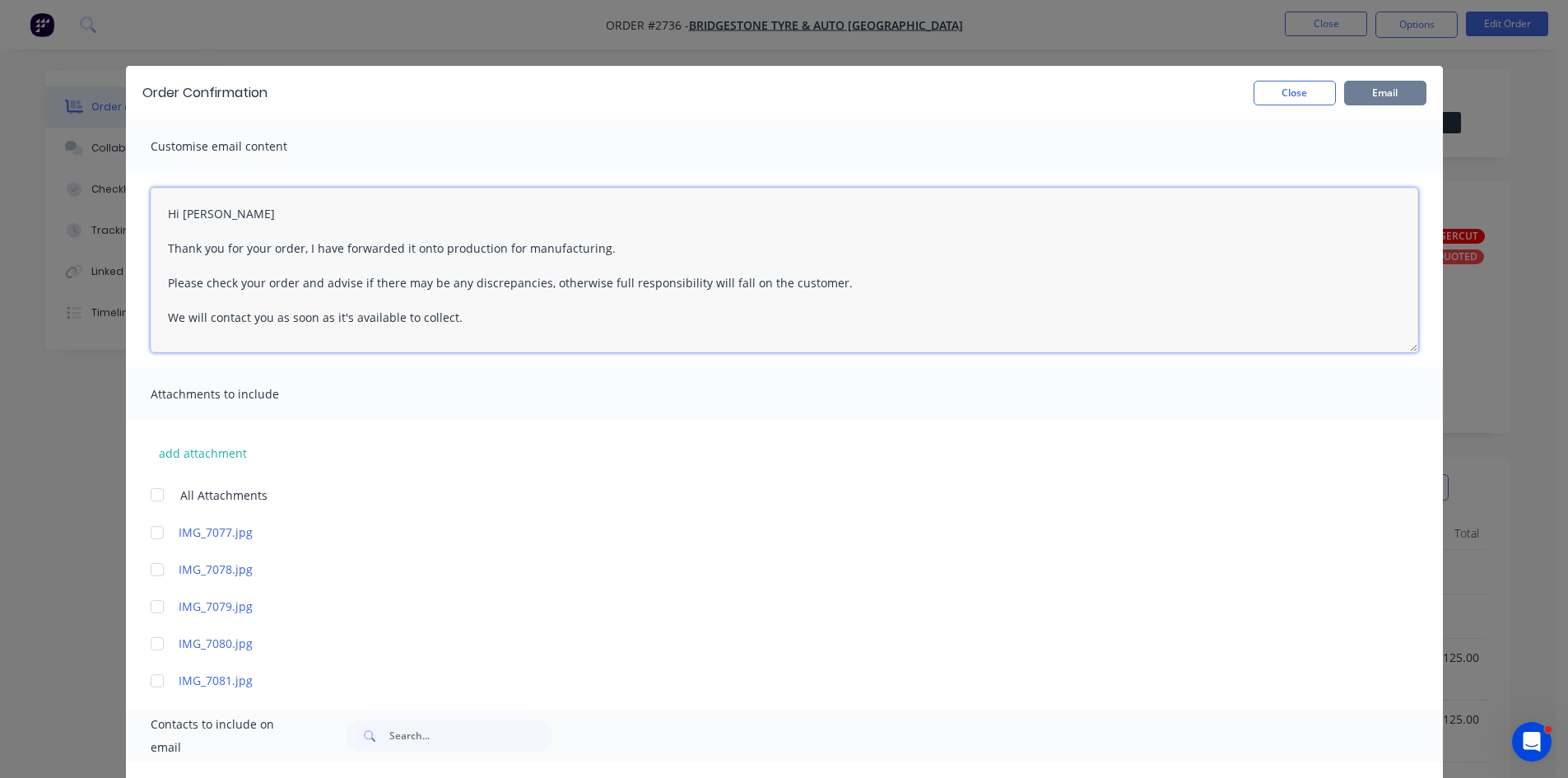
type textarea "Hi Craig Thank you for your order, I have forwarded it onto production for manu…"
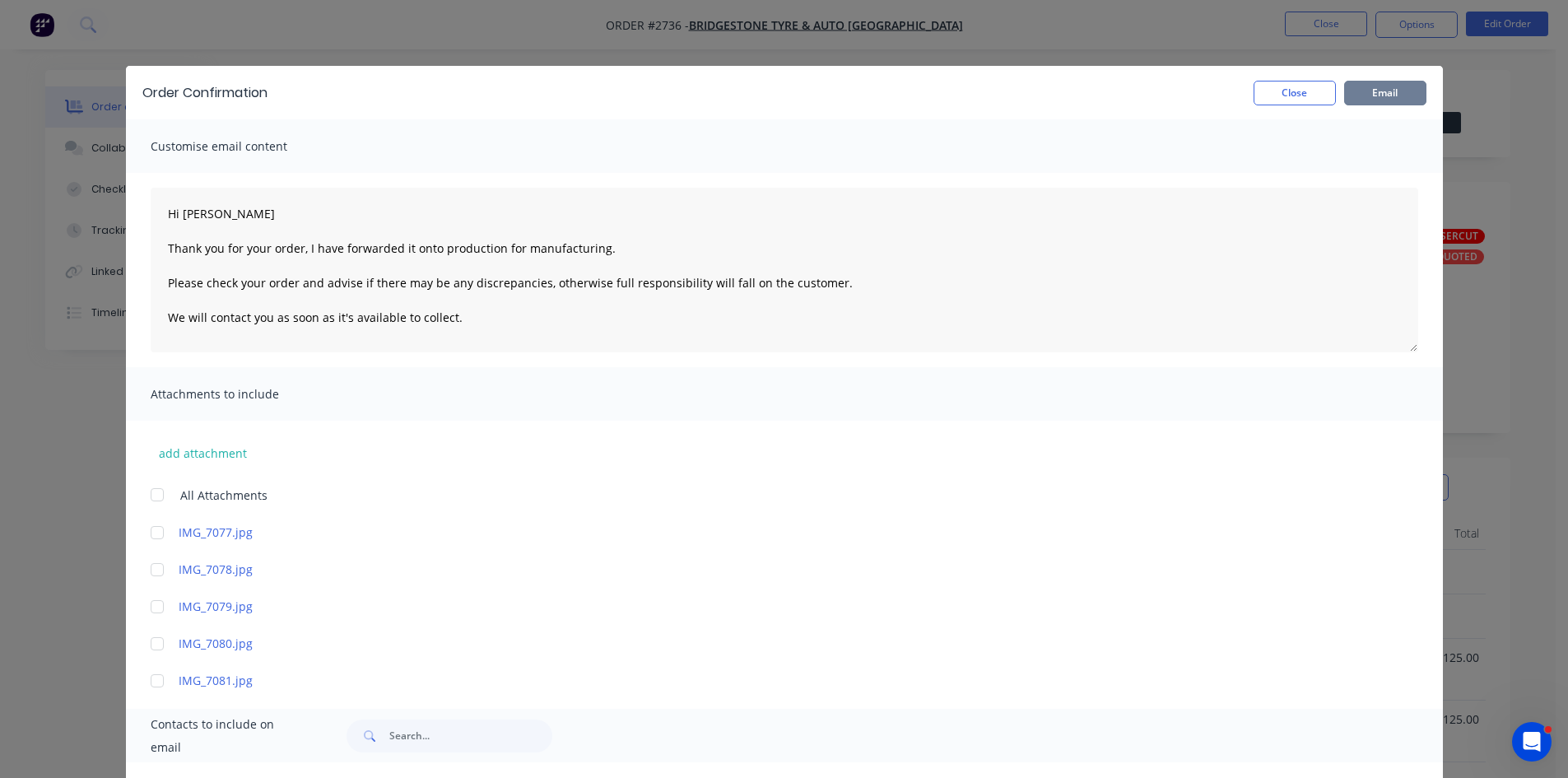
click at [1375, 88] on button "Email" at bounding box center [1386, 93] width 82 height 25
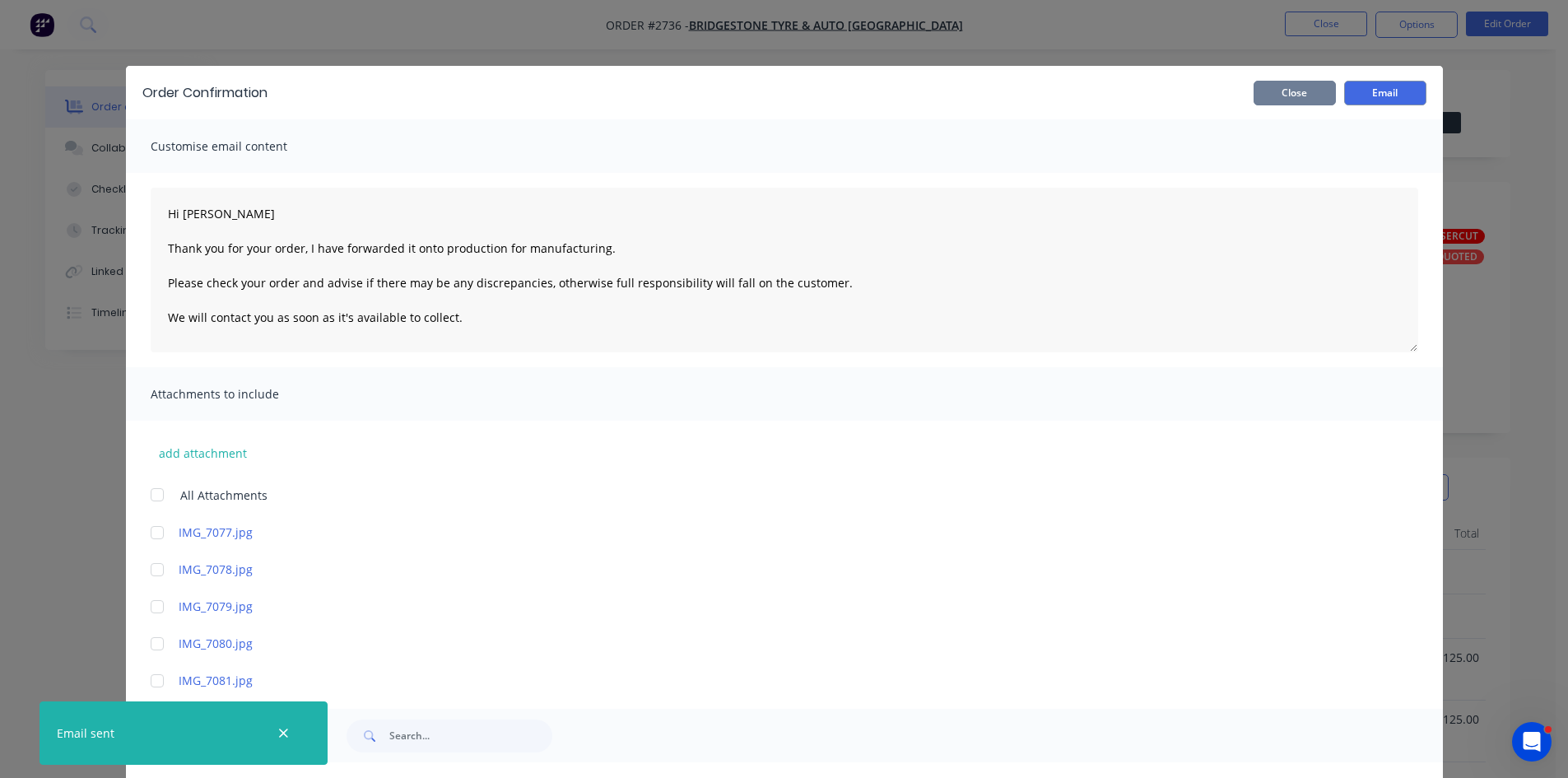
click at [1307, 86] on button "Close" at bounding box center [1295, 93] width 82 height 25
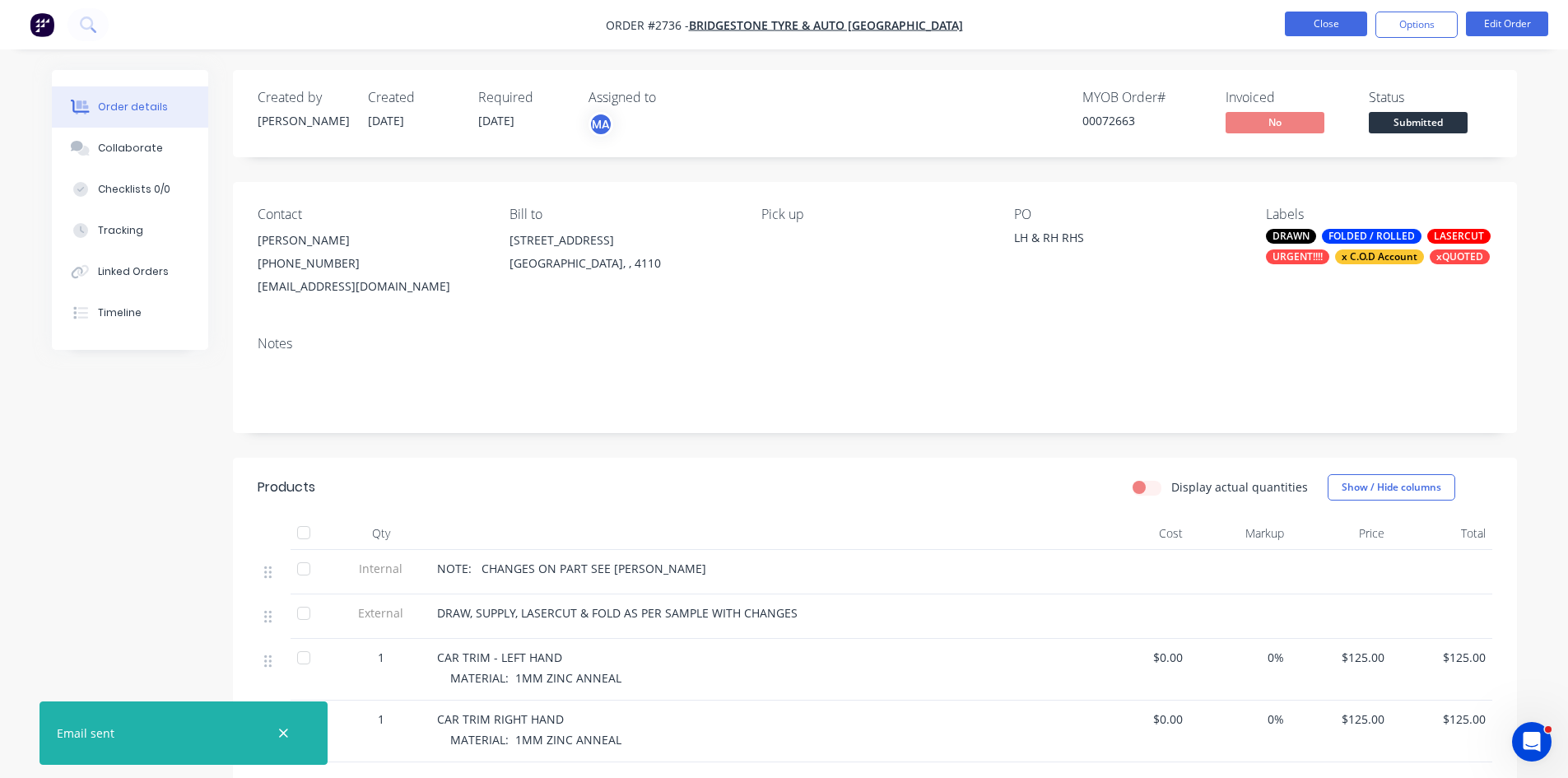
click at [1337, 20] on button "Close" at bounding box center [1326, 24] width 82 height 25
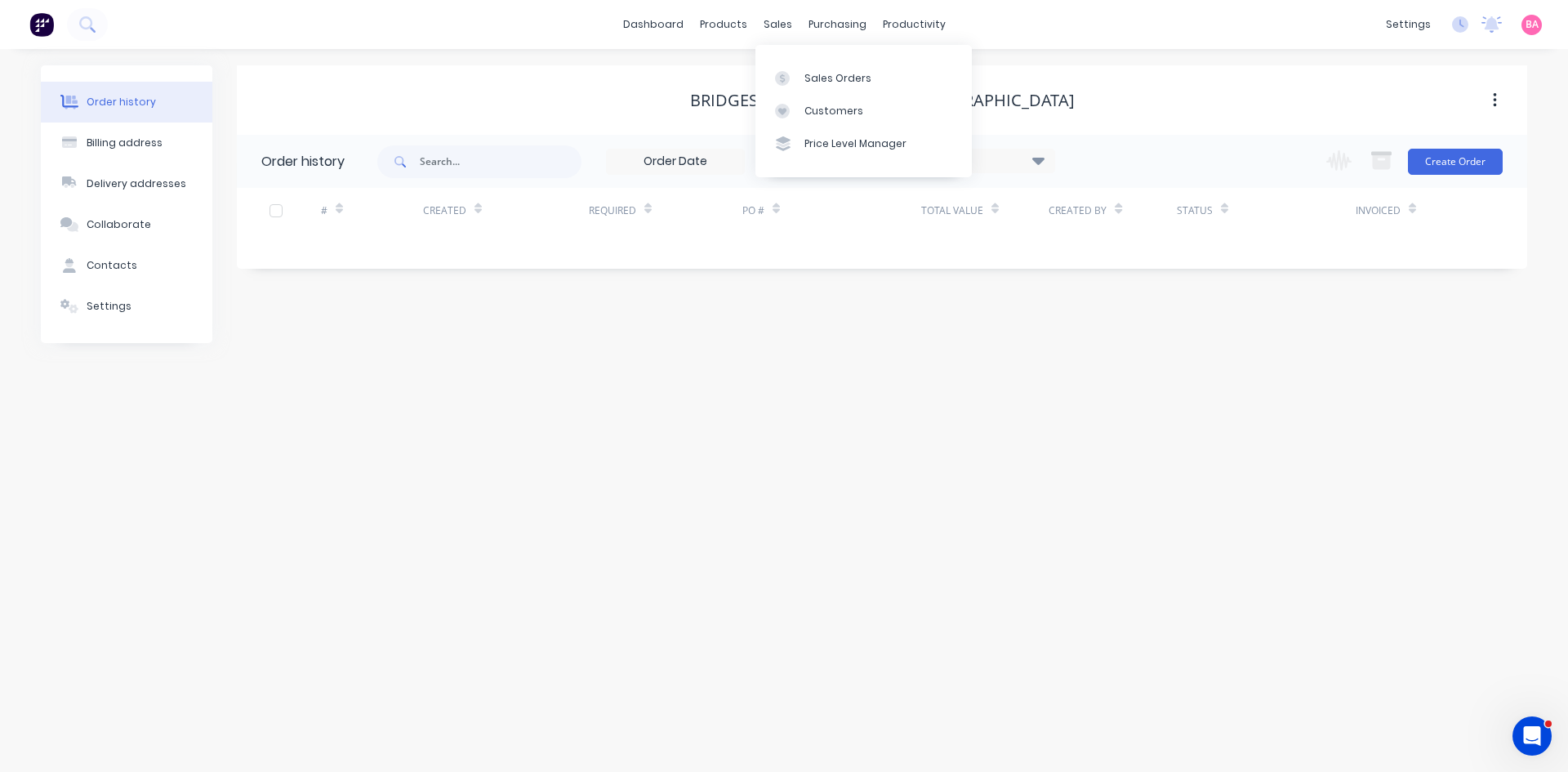
click at [787, 20] on div "sales" at bounding box center [777, 25] width 45 height 25
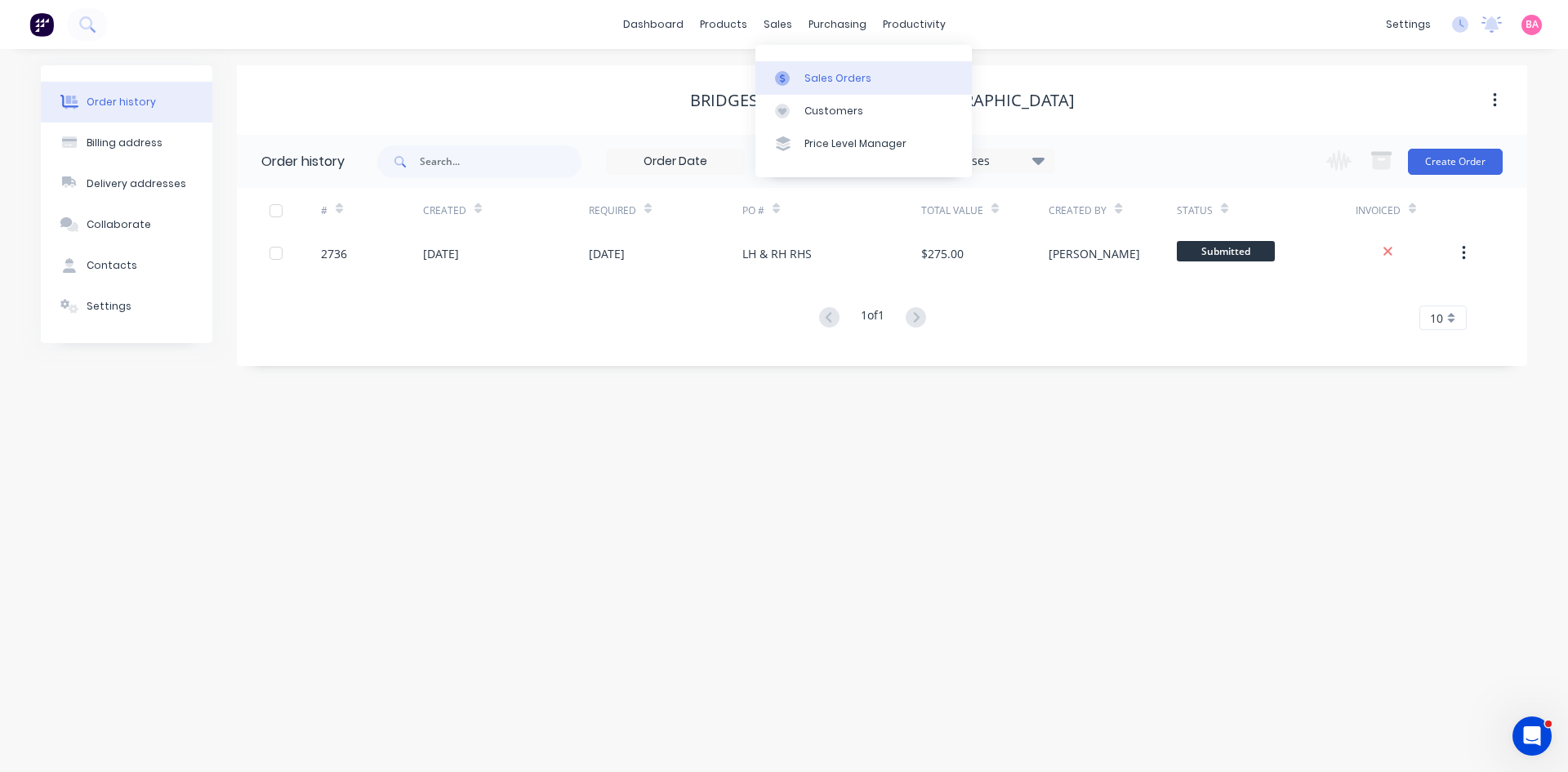
click at [831, 76] on div "Sales Orders" at bounding box center [838, 79] width 67 height 15
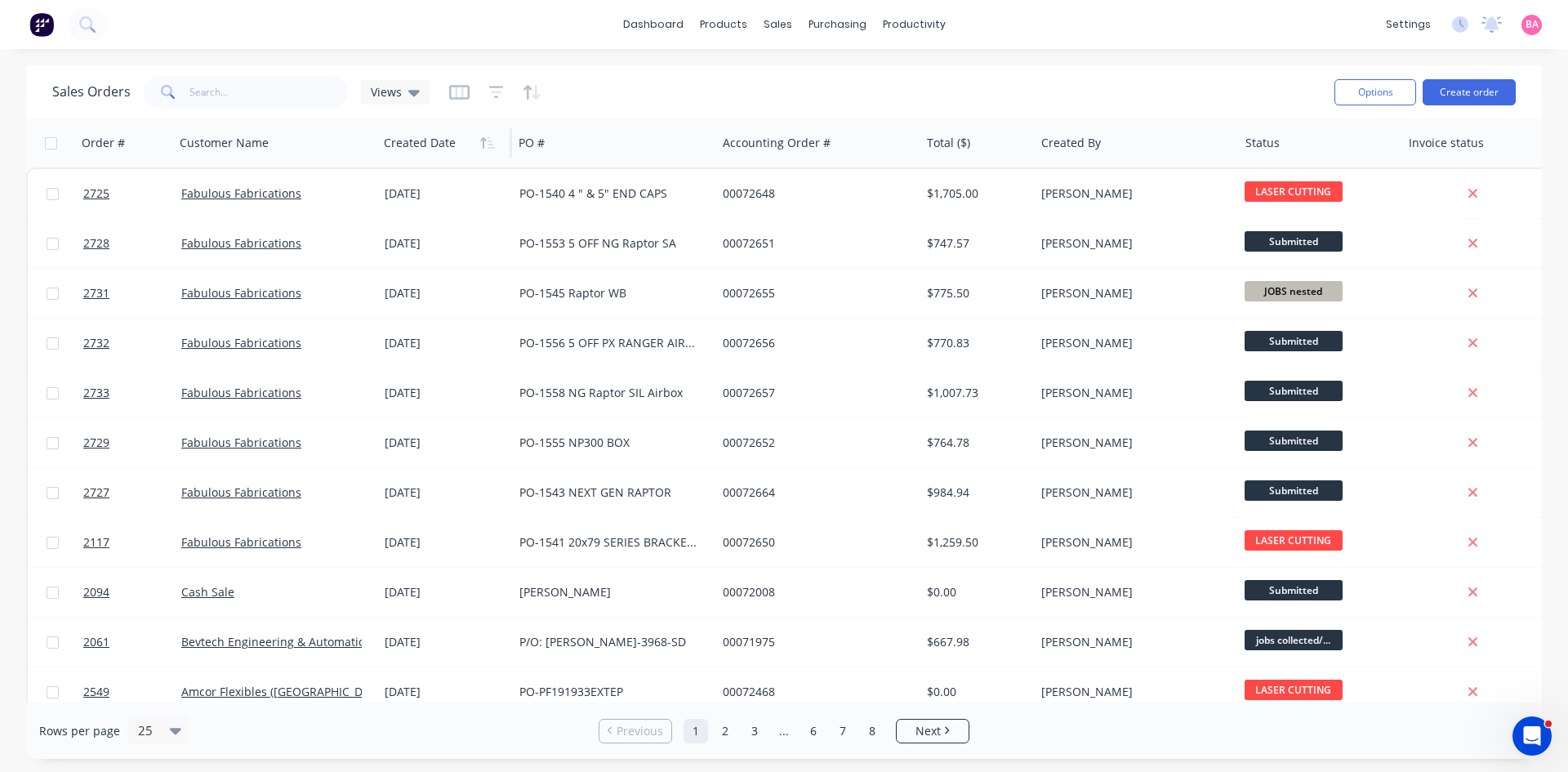
click at [422, 148] on div at bounding box center [442, 143] width 116 height 33
click at [488, 147] on icon "button" at bounding box center [488, 143] width 15 height 13
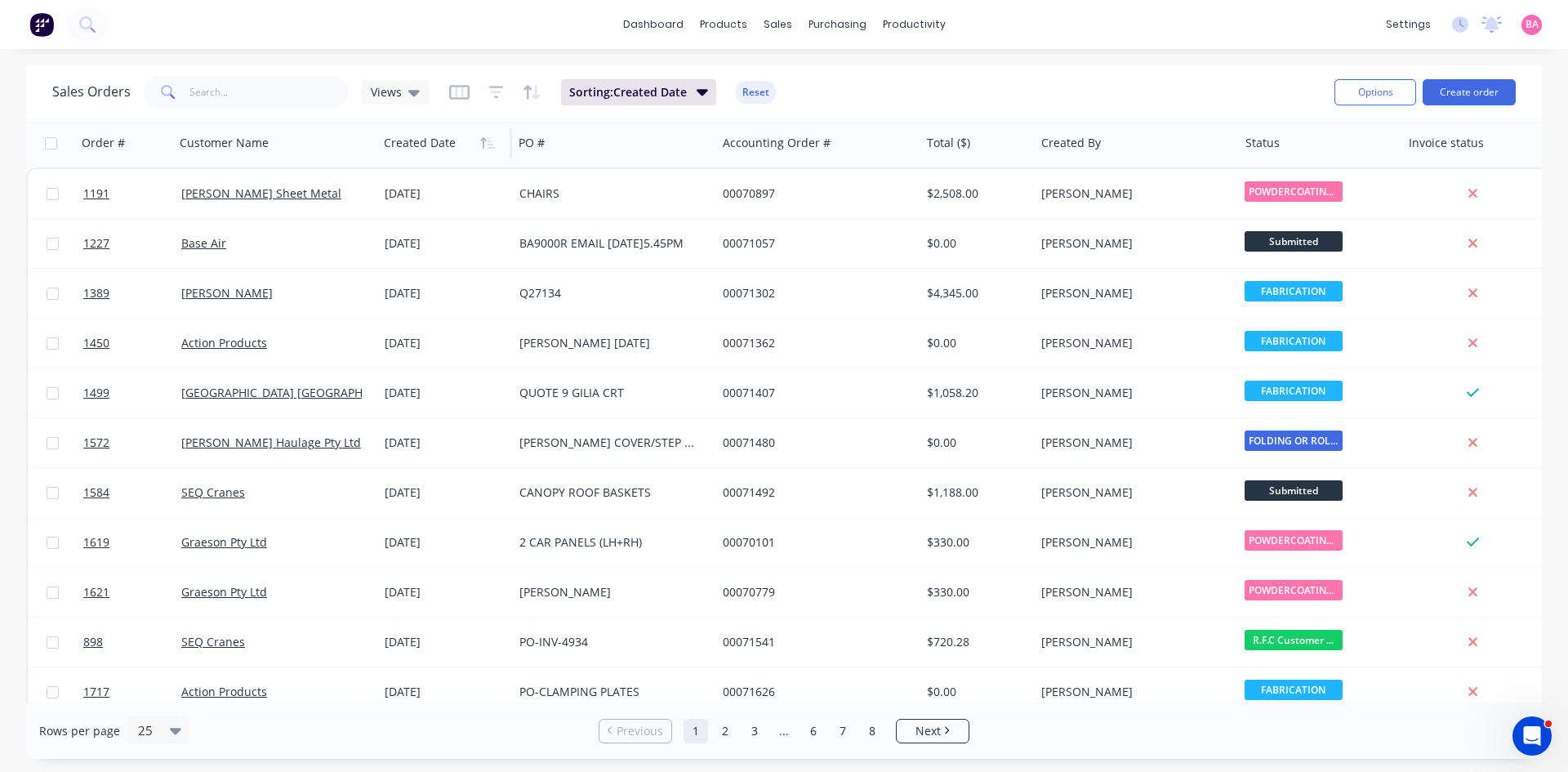
click at [488, 147] on icon "button" at bounding box center [488, 143] width 15 height 13
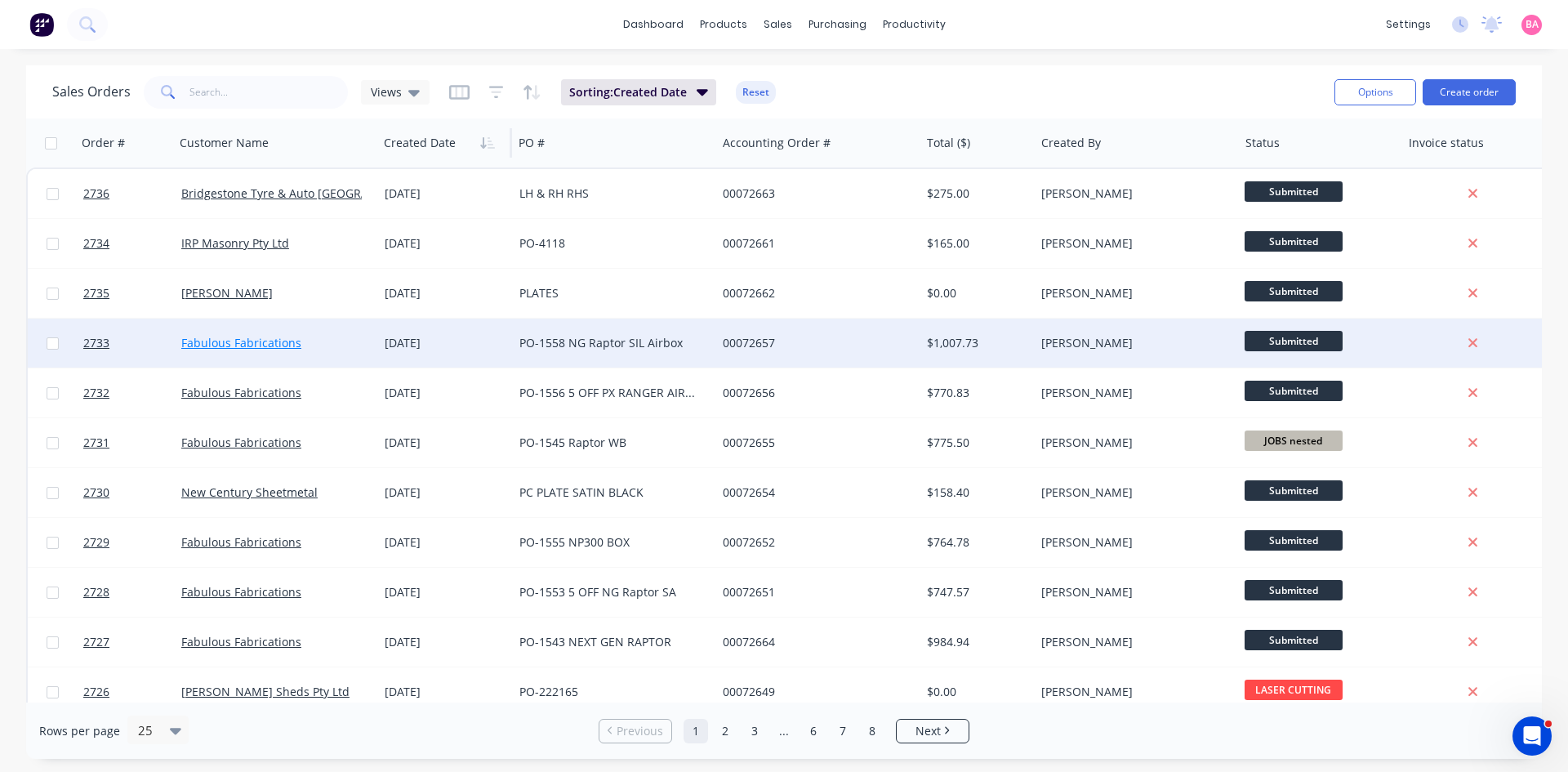
click at [223, 336] on link "Fabulous Fabrications" at bounding box center [241, 342] width 120 height 16
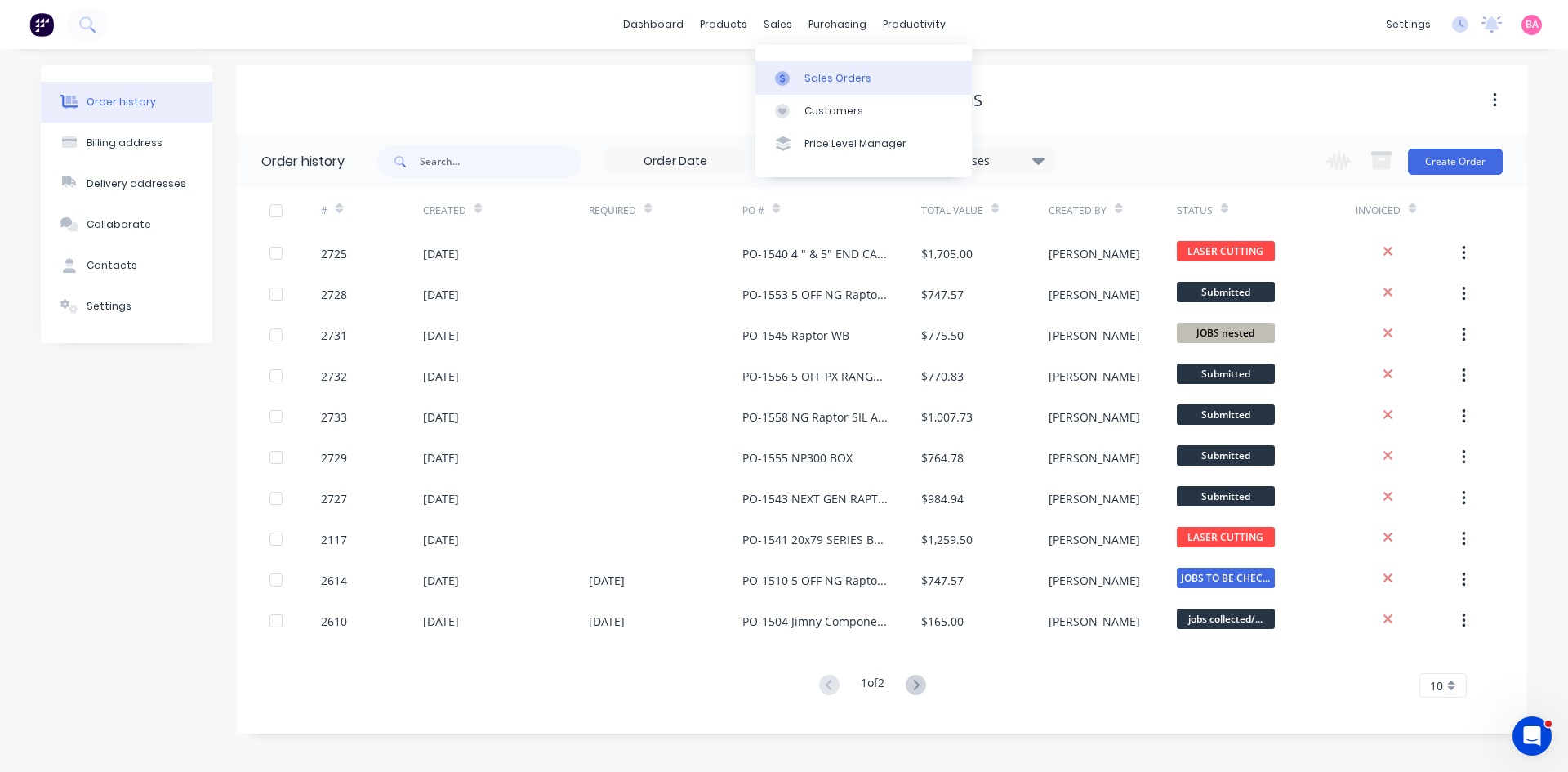
click at [848, 83] on div "Sales Orders" at bounding box center [838, 79] width 67 height 15
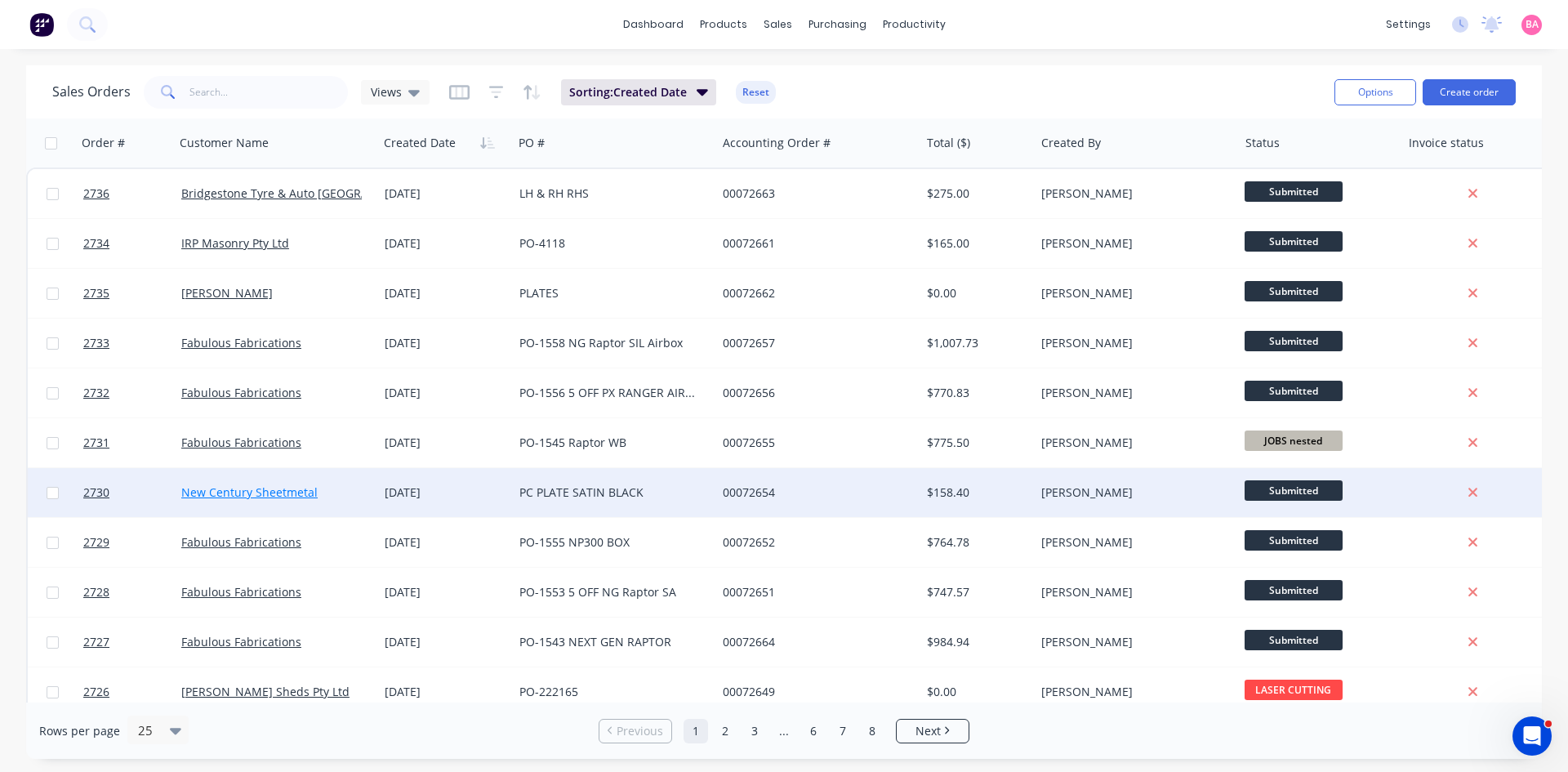
click at [277, 490] on link "New Century Sheetmetal" at bounding box center [250, 492] width 137 height 16
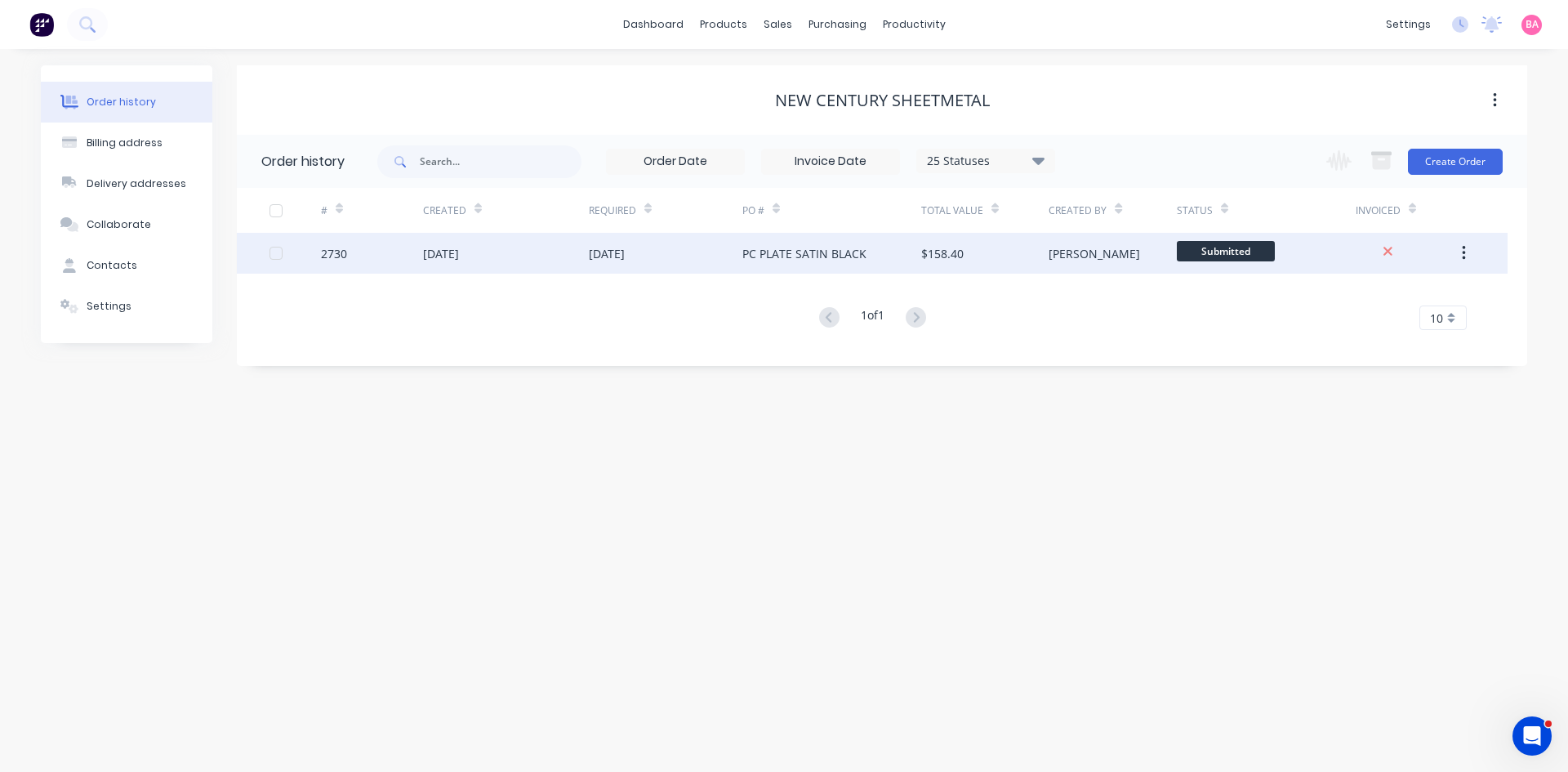
click at [456, 258] on div "[DATE]" at bounding box center [441, 253] width 36 height 17
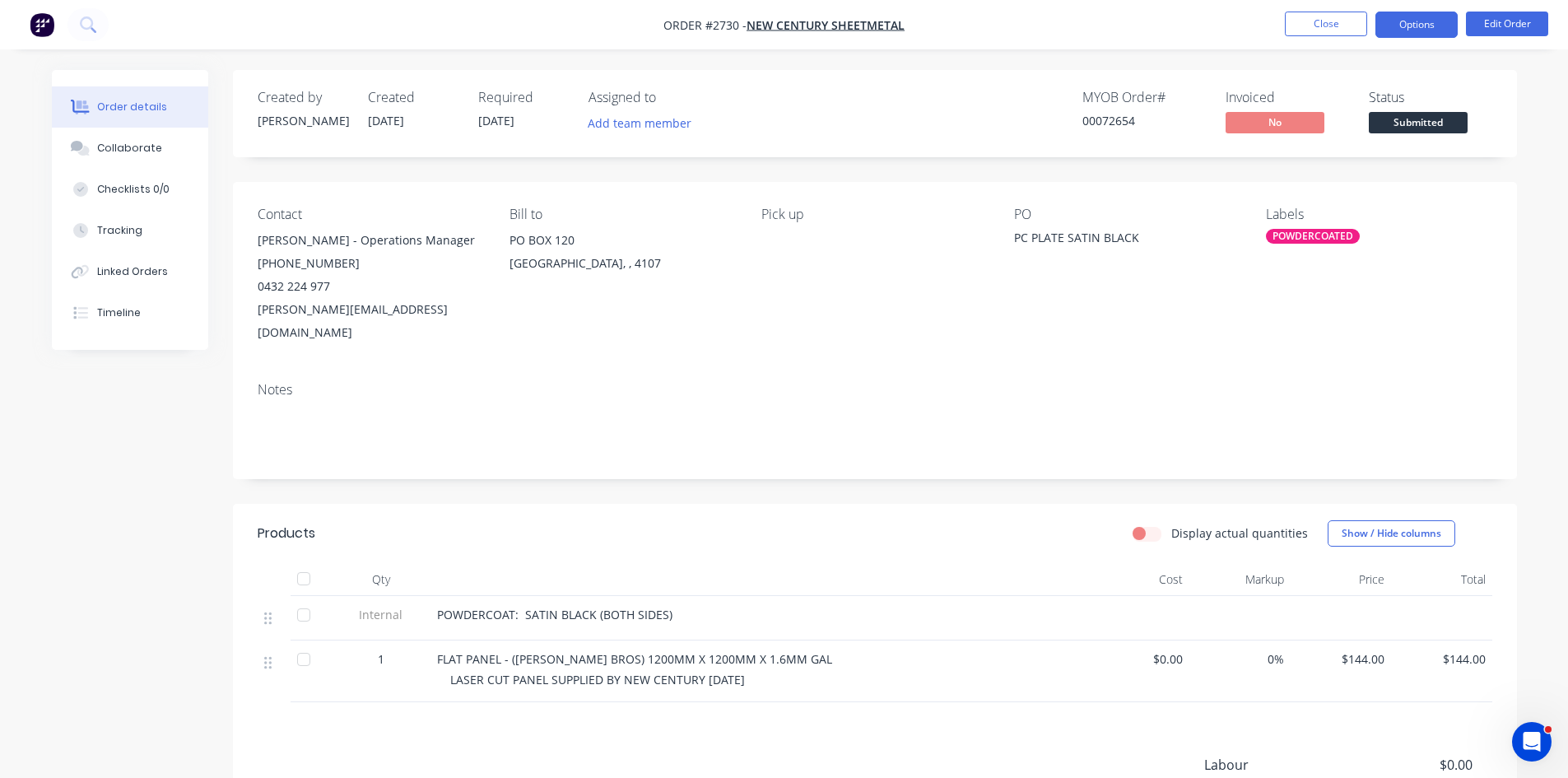
click at [1428, 22] on button "Options" at bounding box center [1417, 25] width 82 height 26
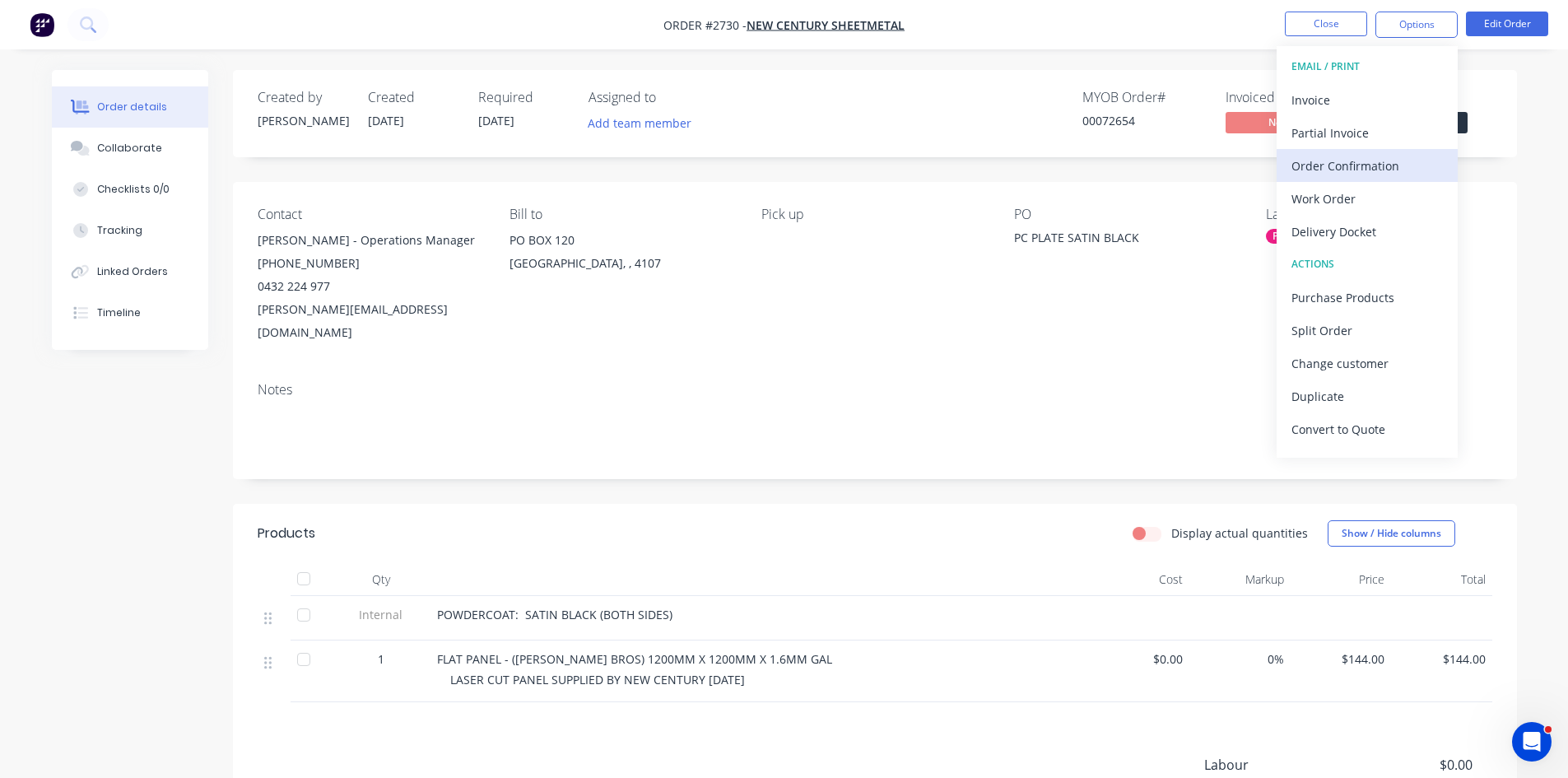
click at [1371, 165] on div "Order Confirmation" at bounding box center [1368, 166] width 152 height 24
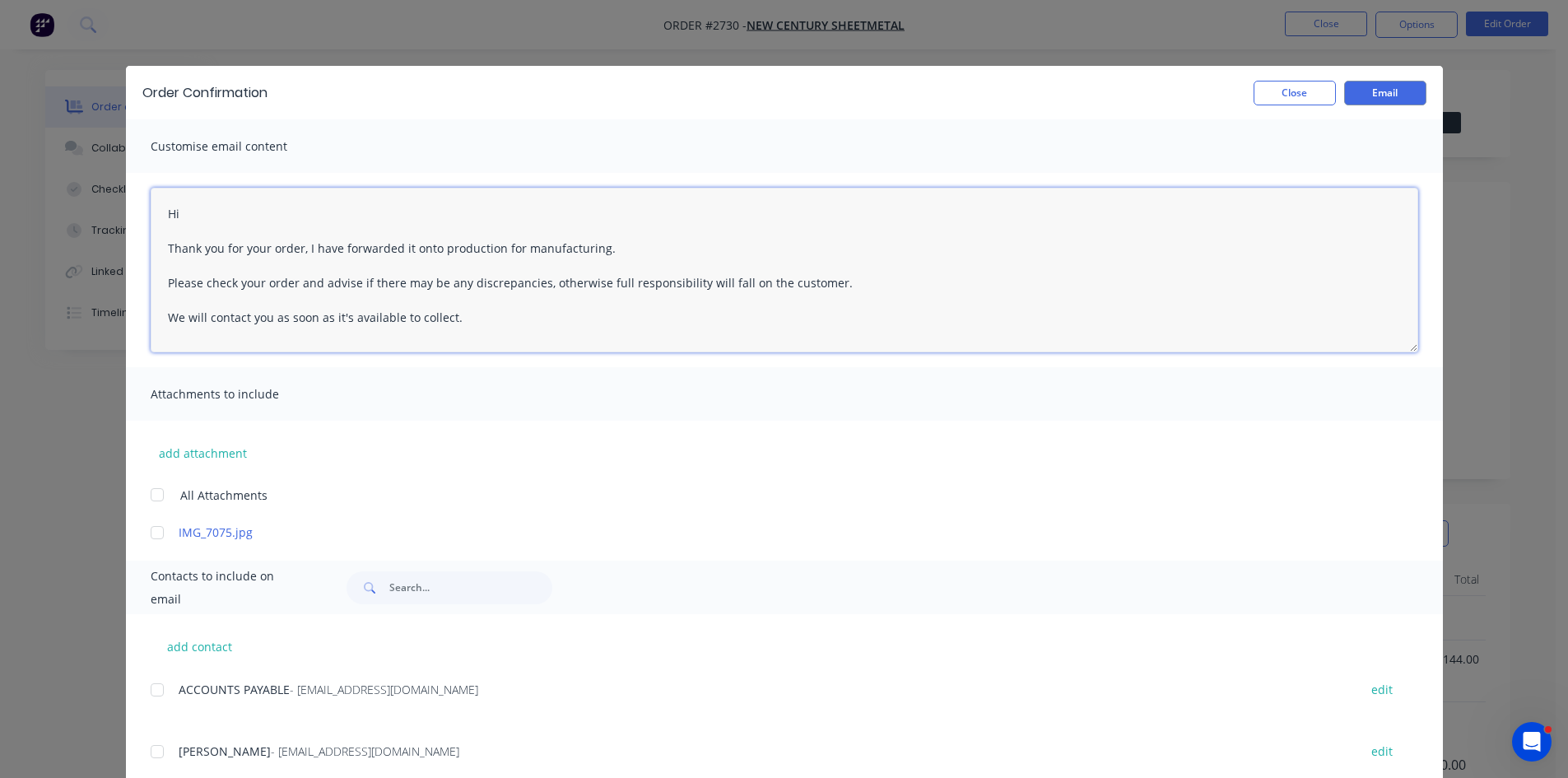
click at [226, 203] on textarea "Hi Thank you for your order, I have forwarded it onto production for manufactur…" at bounding box center [784, 271] width 1268 height 165
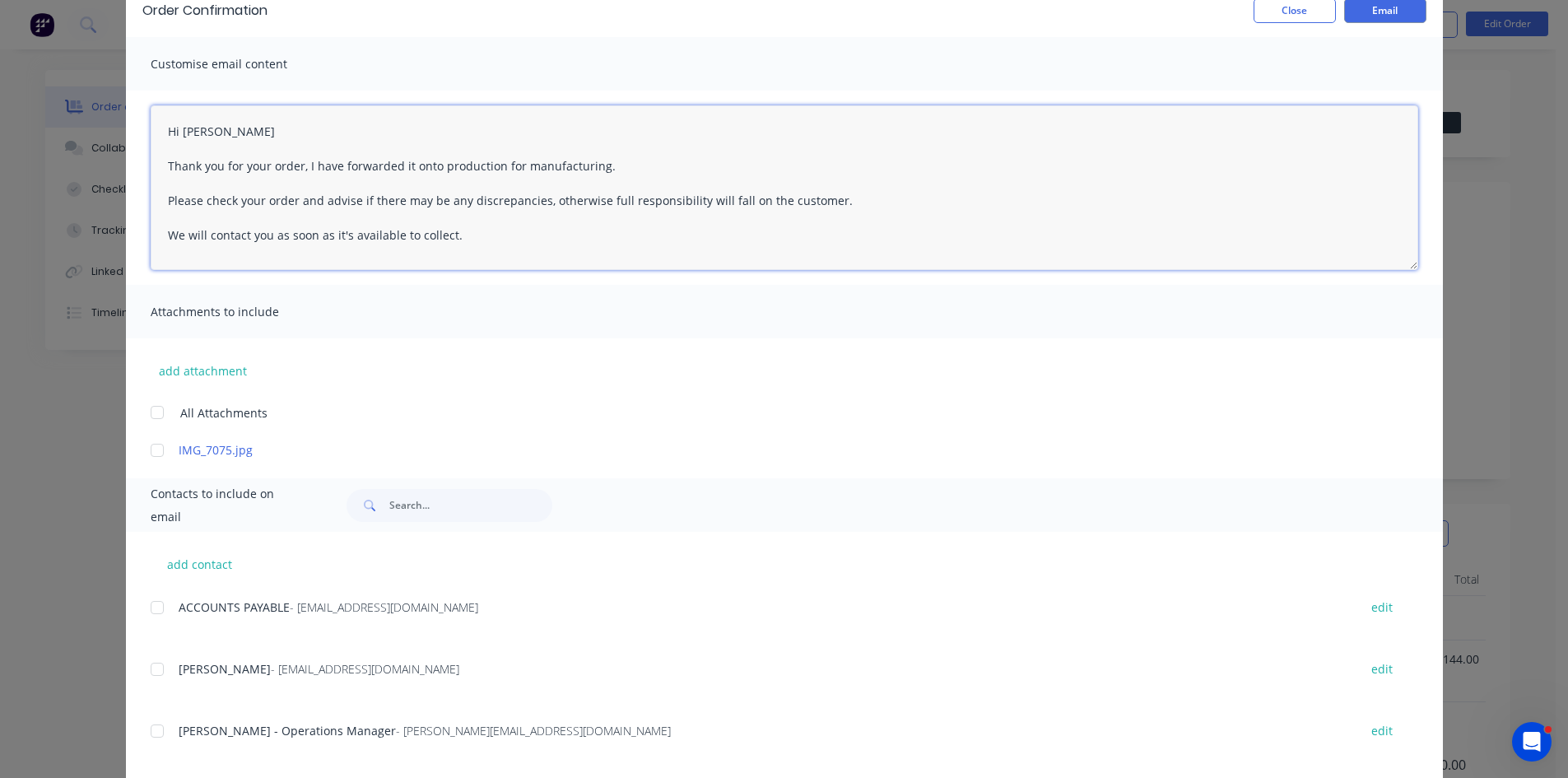
scroll to position [138, 0]
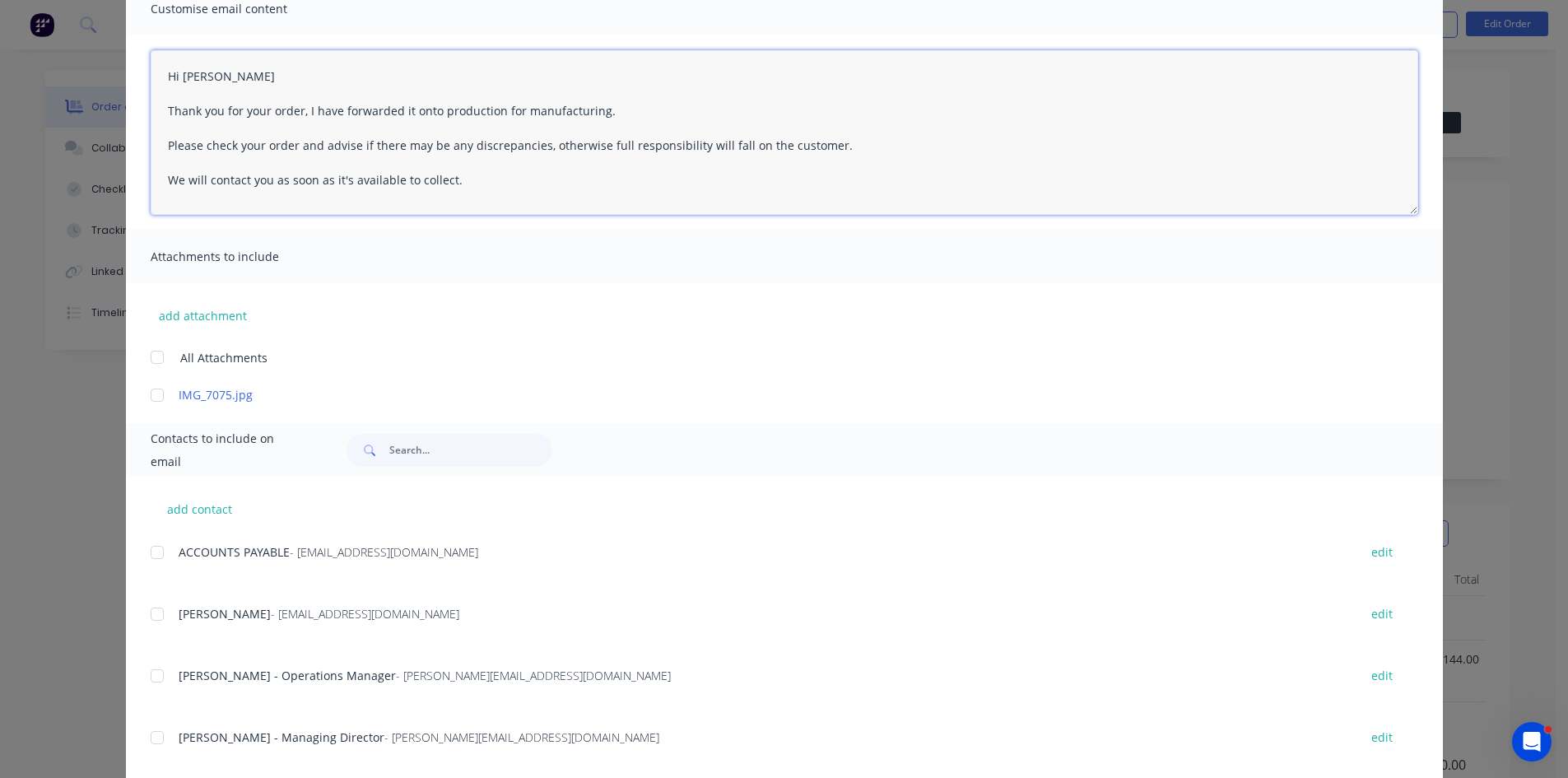
click at [153, 678] on div at bounding box center [158, 676] width 33 height 33
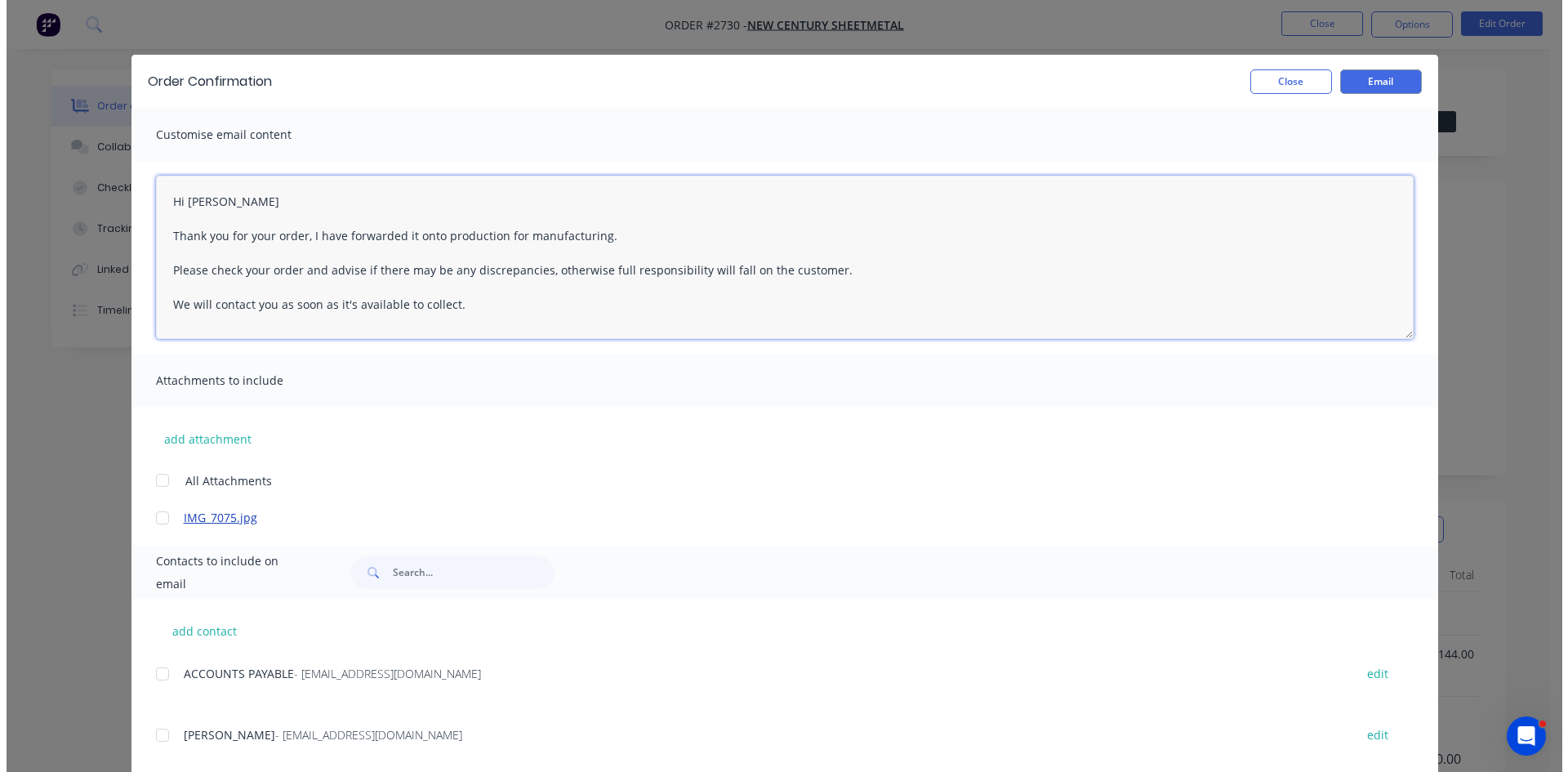
scroll to position [0, 0]
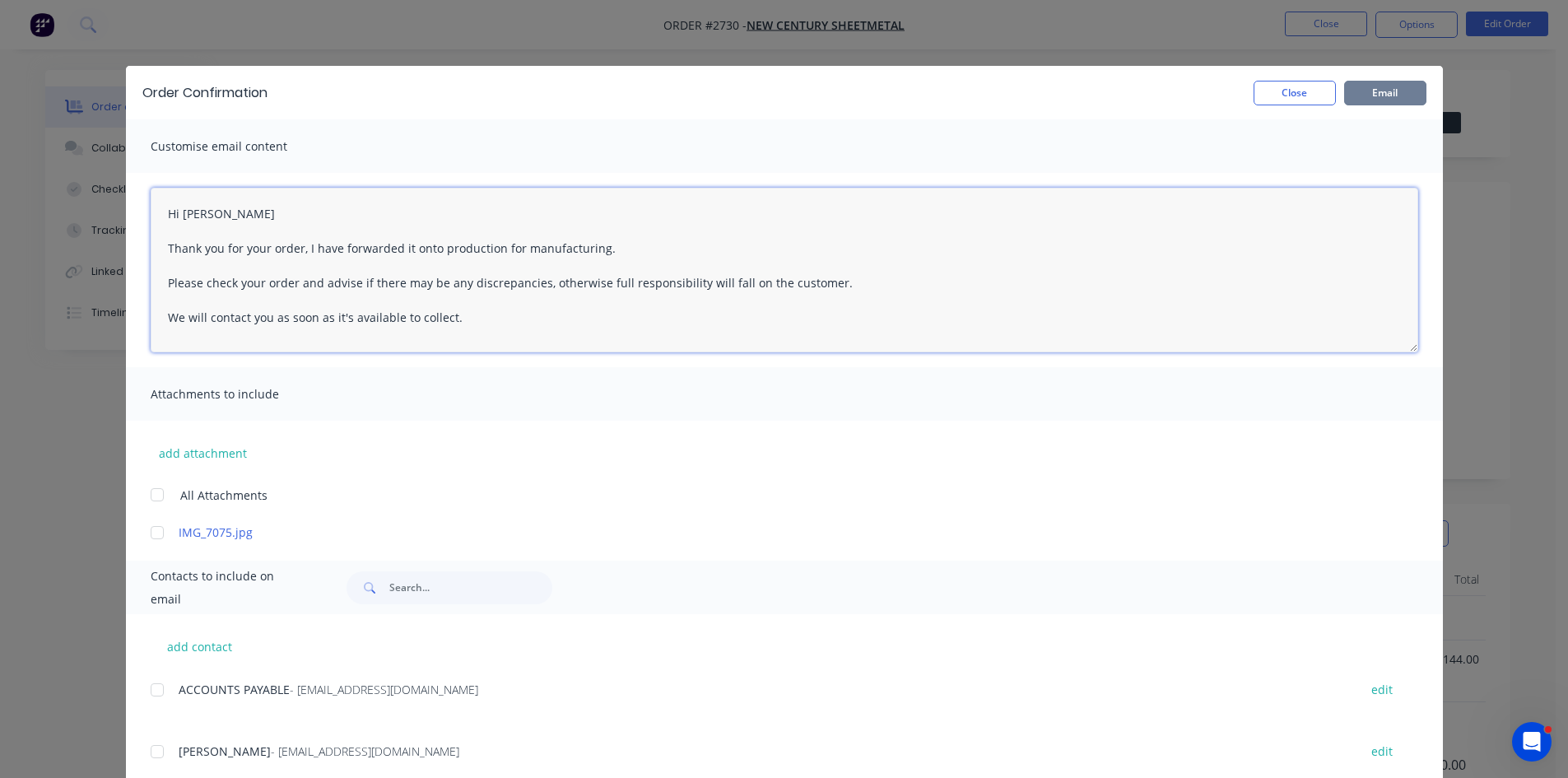
type textarea "Hi John Thank you for your order, I have forwarded it onto production for manuf…"
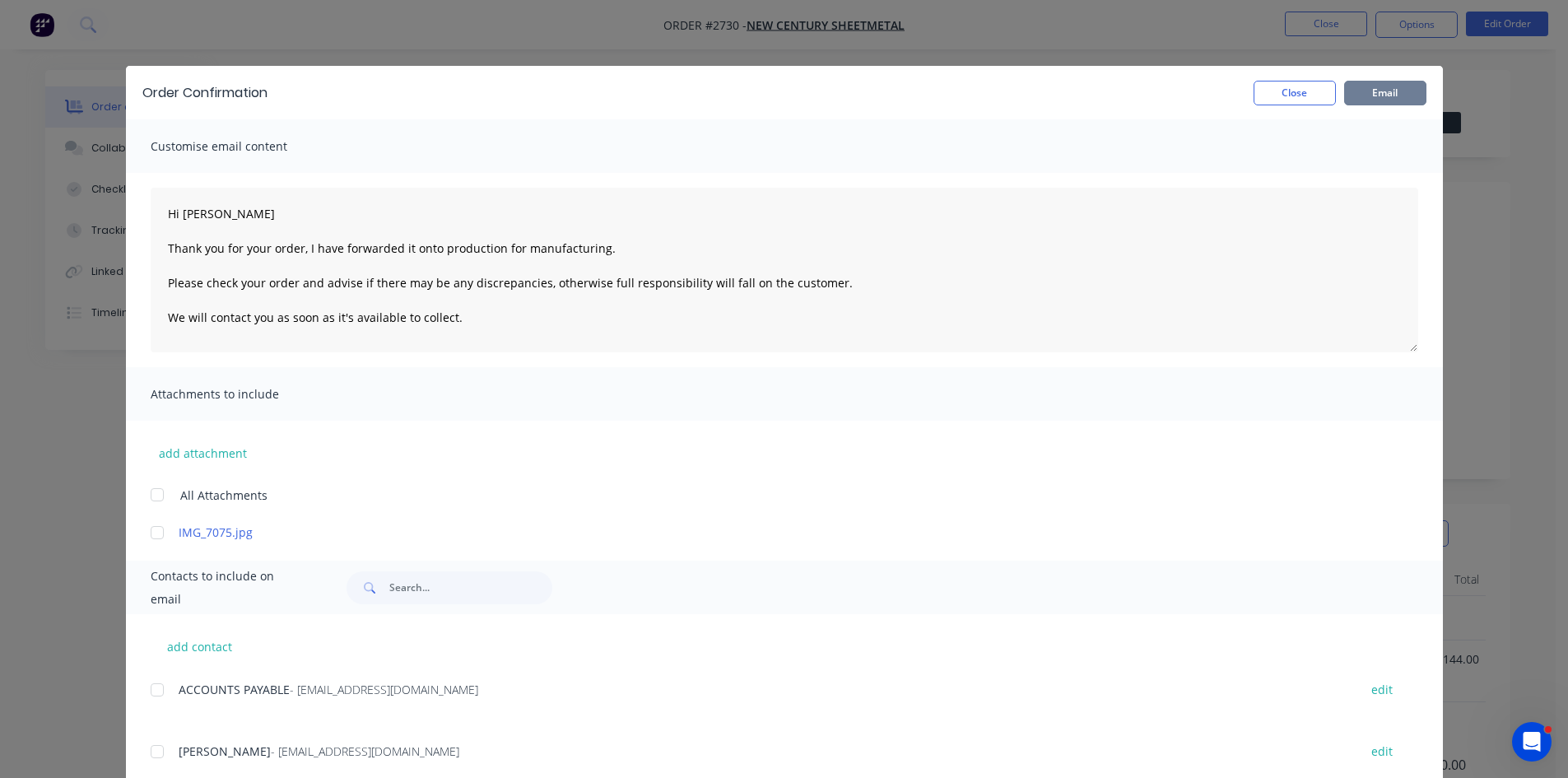
click at [1381, 93] on button "Email" at bounding box center [1386, 93] width 82 height 25
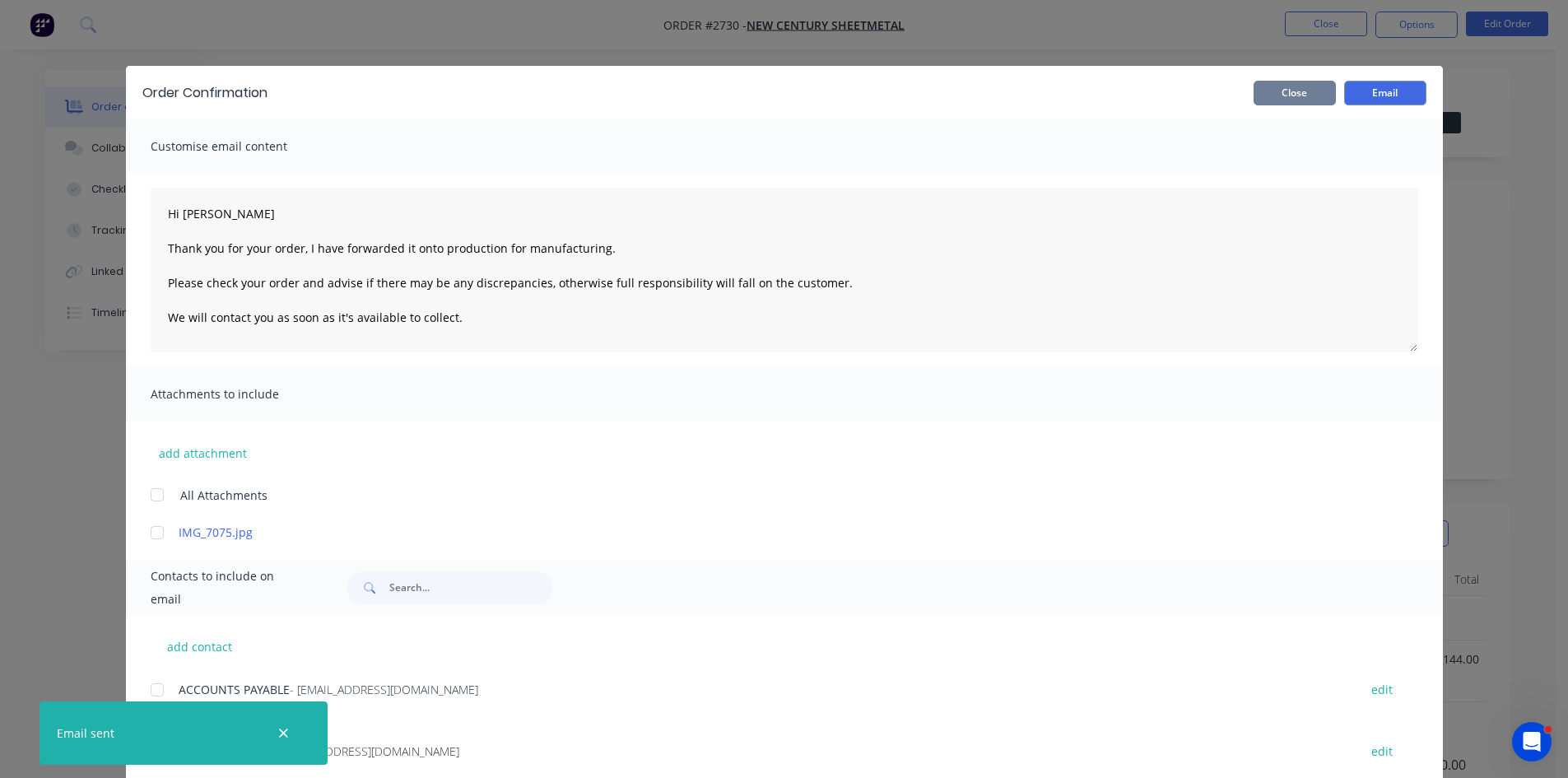
click at [1295, 92] on button "Close" at bounding box center [1295, 93] width 82 height 25
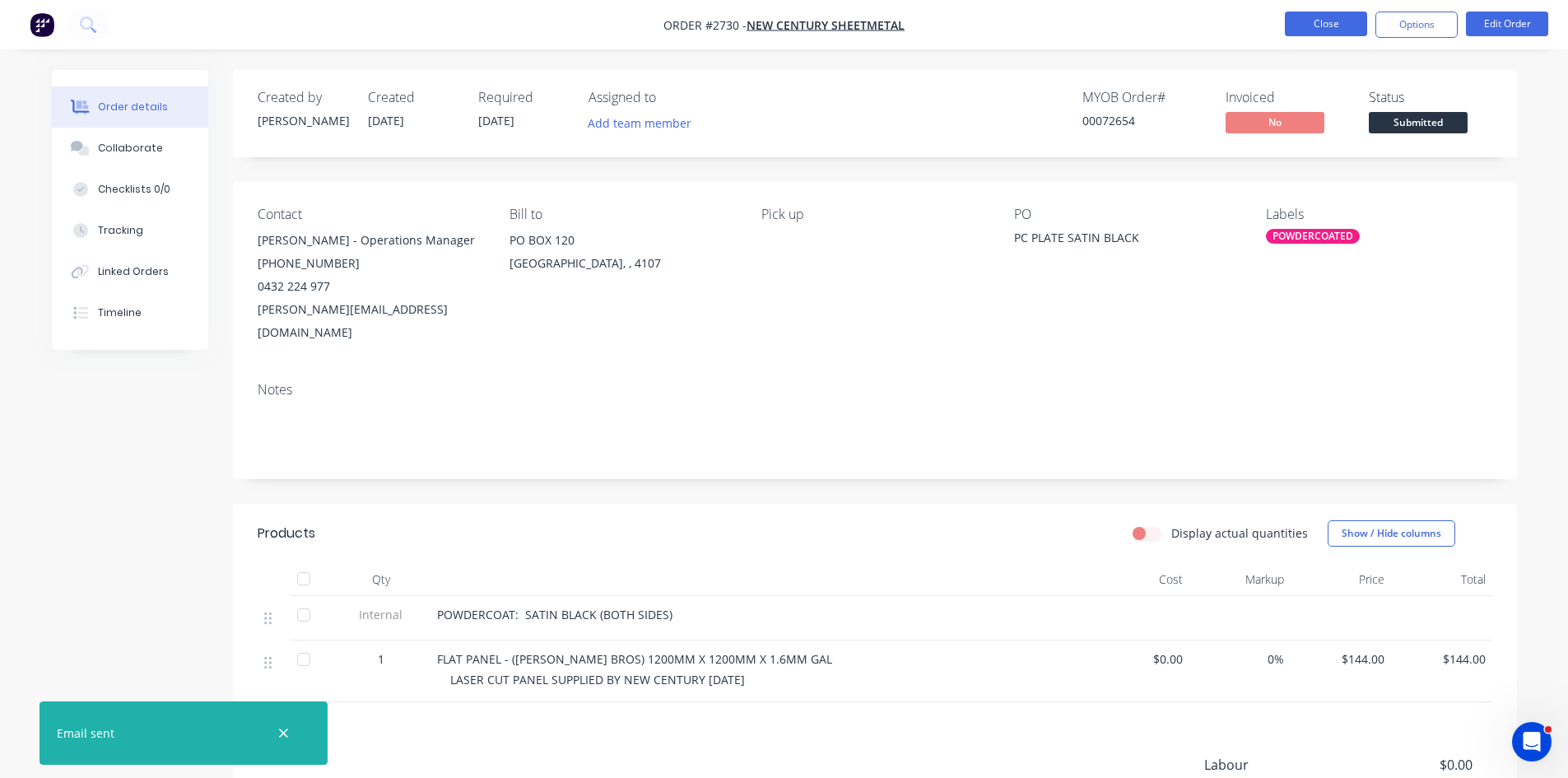
click at [1346, 16] on button "Close" at bounding box center [1326, 24] width 82 height 25
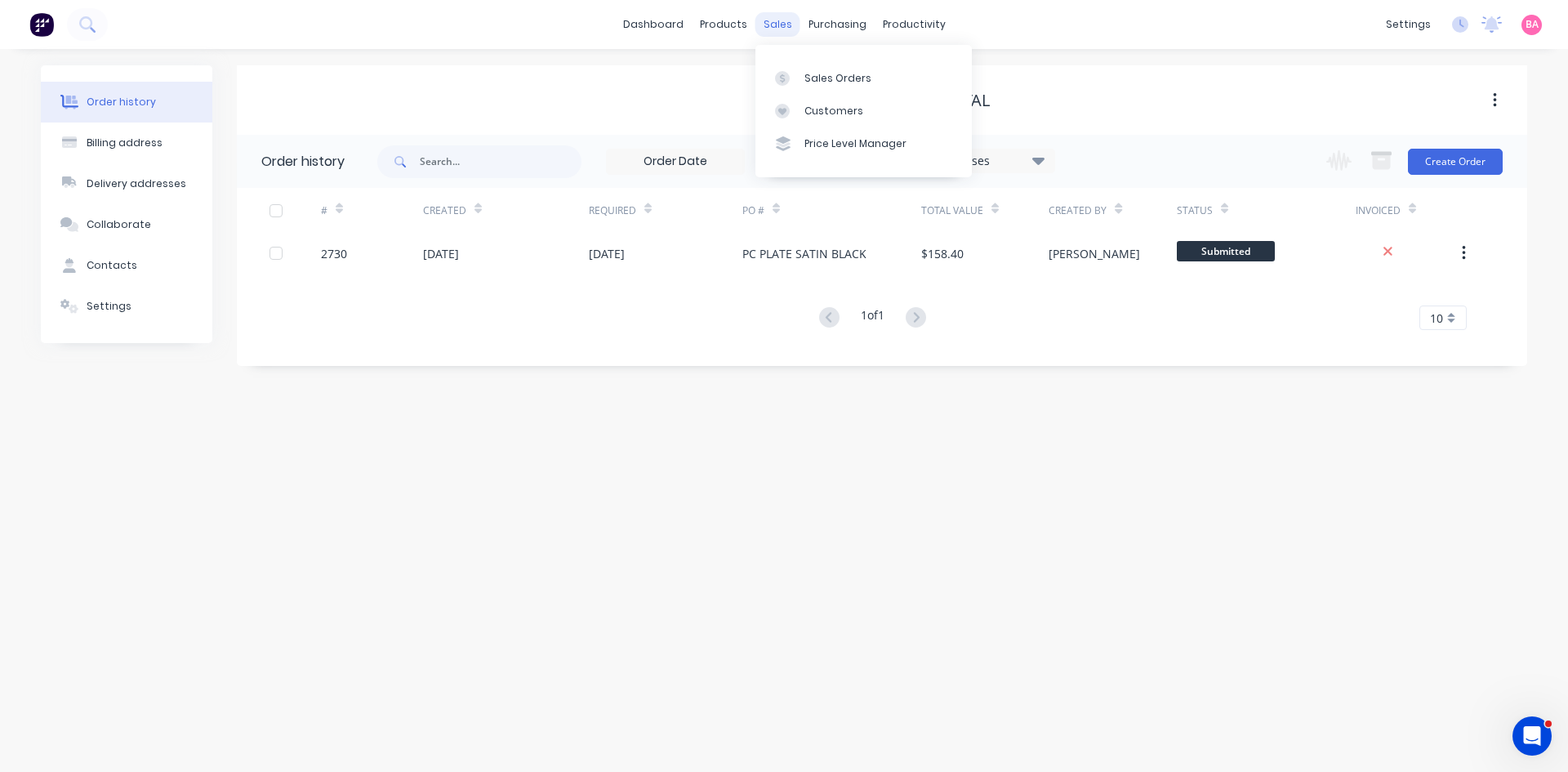
click at [789, 20] on div "sales" at bounding box center [777, 25] width 45 height 25
click at [828, 72] on div "Sales Orders" at bounding box center [838, 79] width 67 height 15
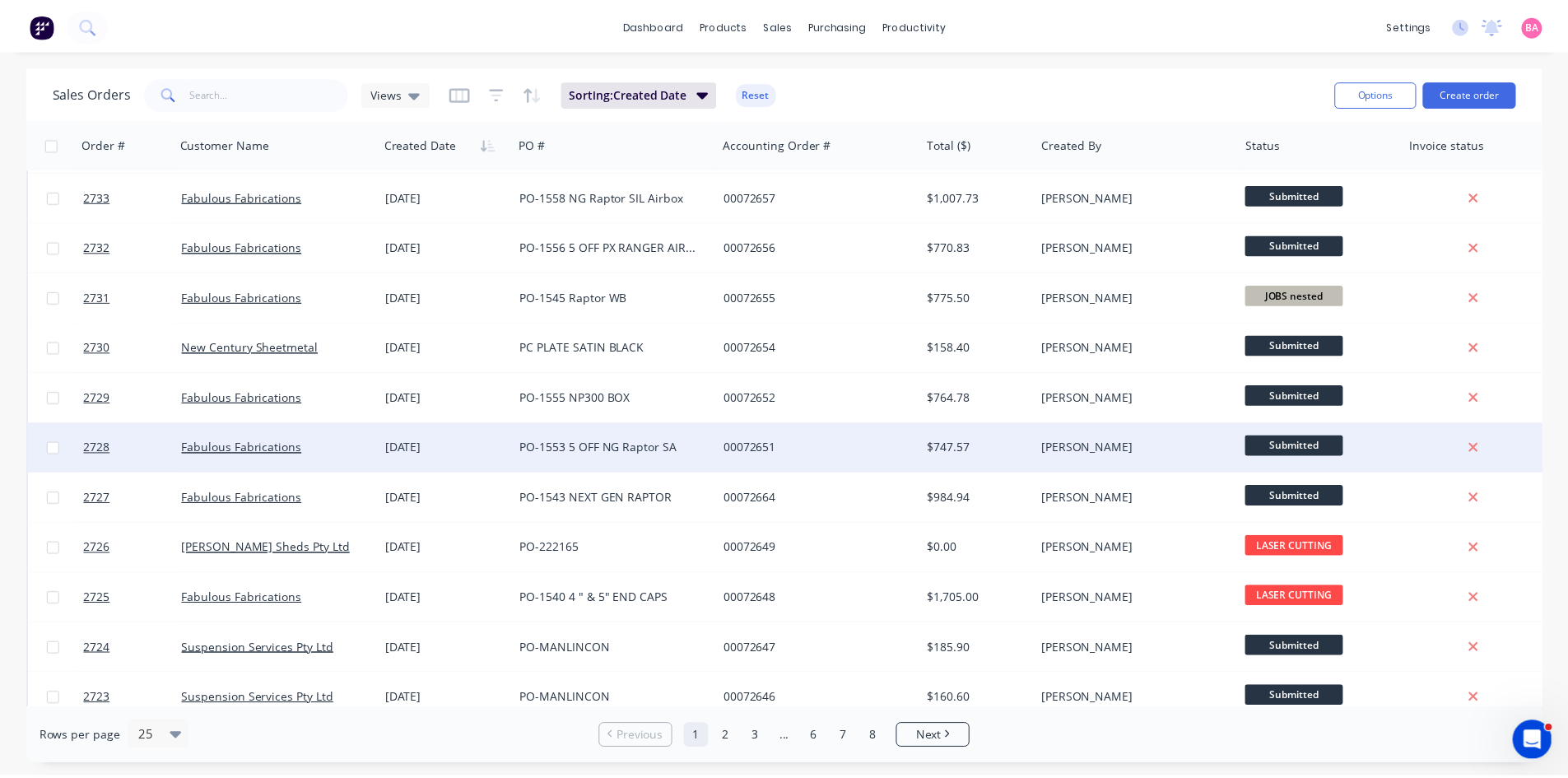
scroll to position [165, 0]
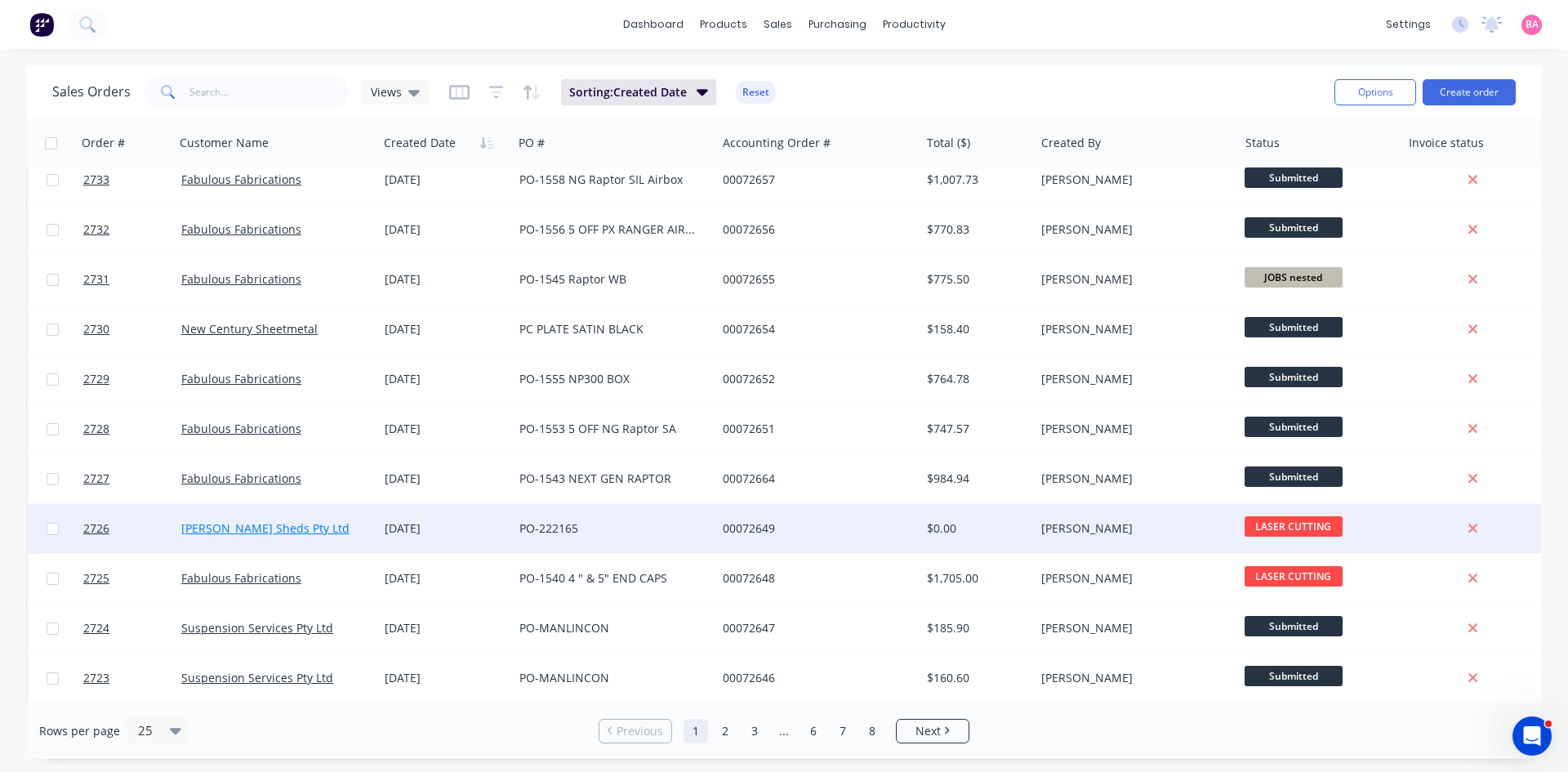
click at [232, 525] on link "[PERSON_NAME] Sheds Pty Ltd" at bounding box center [266, 528] width 169 height 16
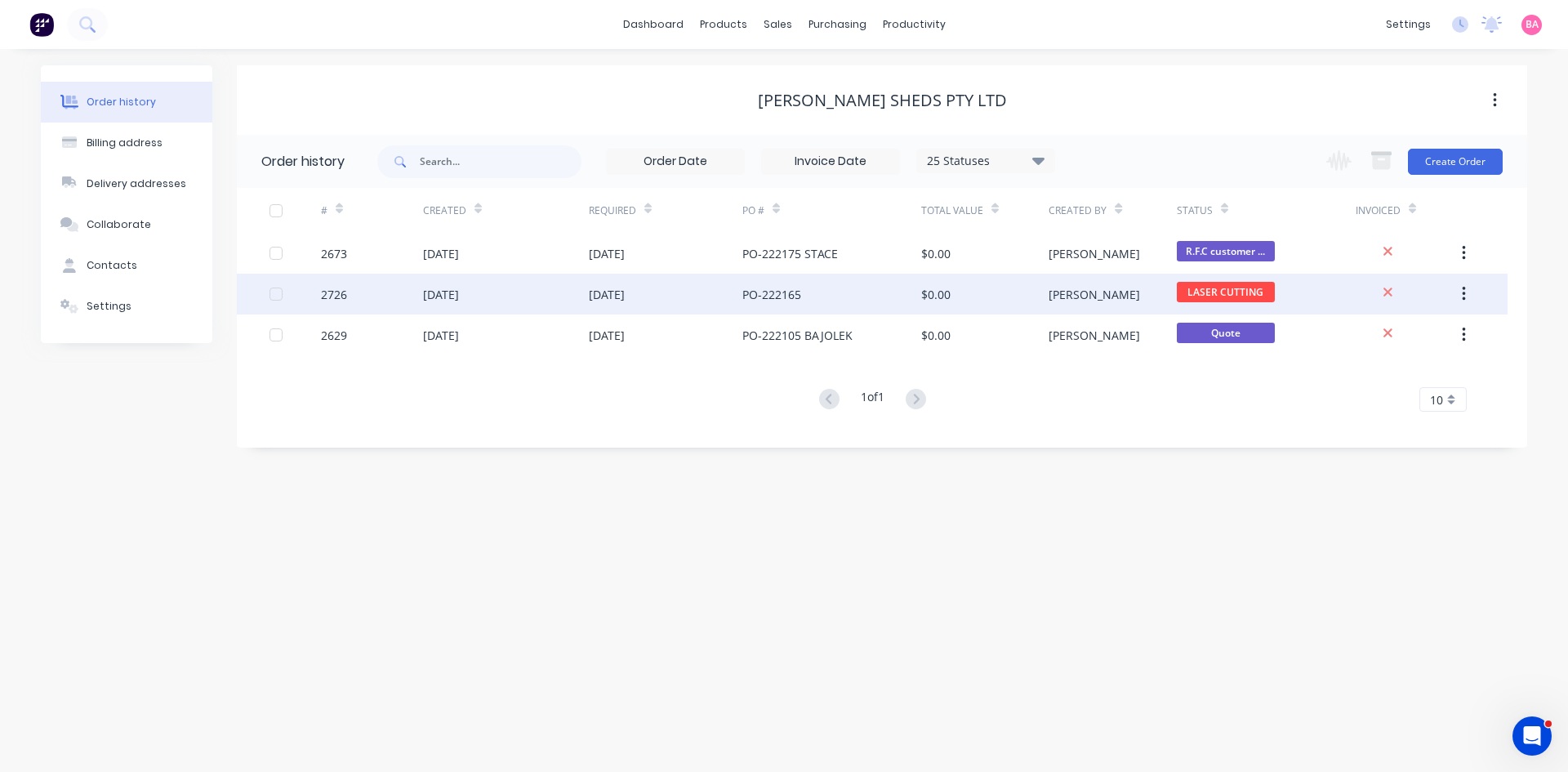
click at [459, 292] on div "[DATE]" at bounding box center [441, 294] width 36 height 17
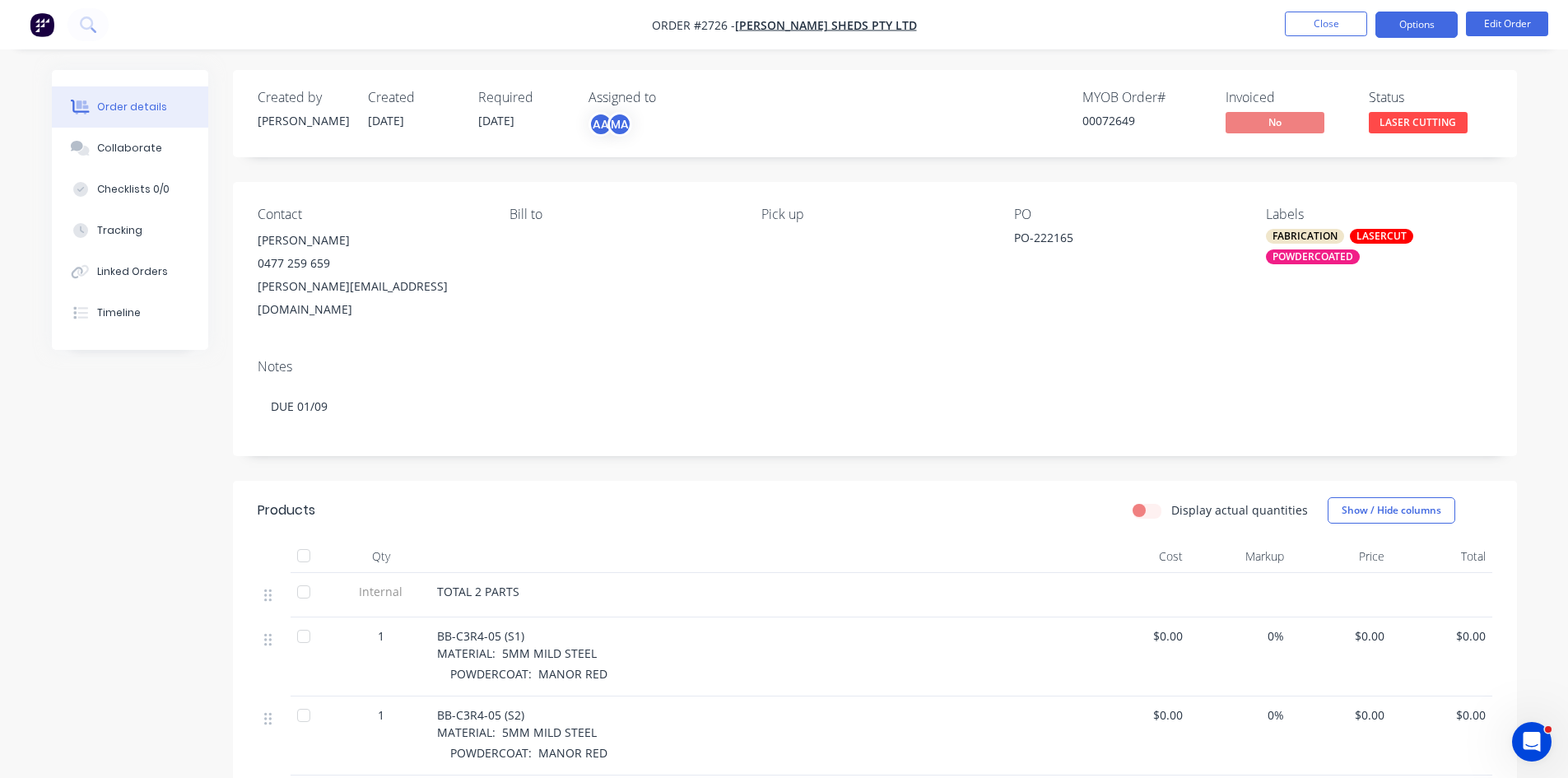
click at [1421, 27] on button "Options" at bounding box center [1417, 25] width 82 height 26
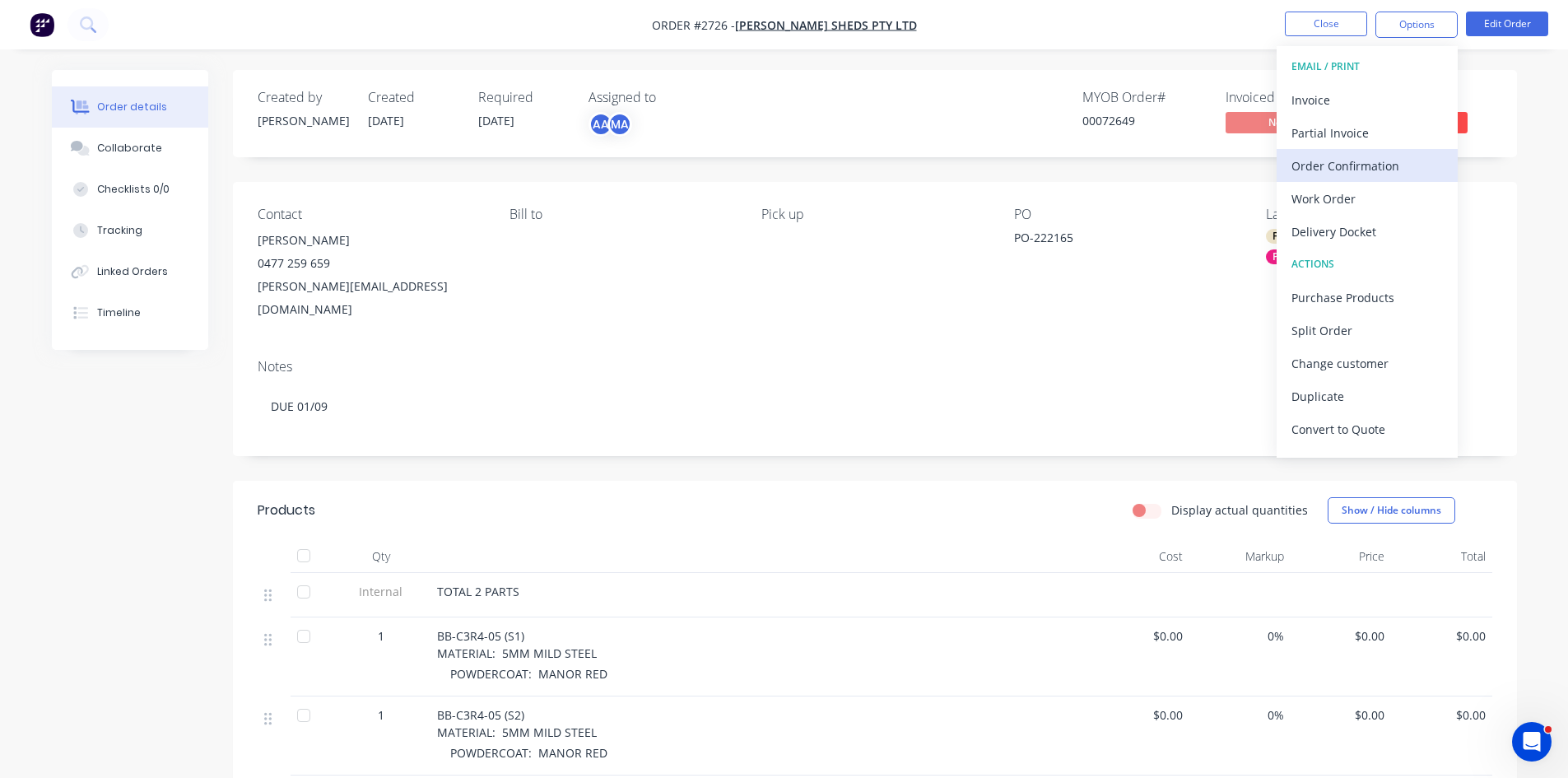
click at [1353, 168] on div "Order Confirmation" at bounding box center [1368, 166] width 152 height 24
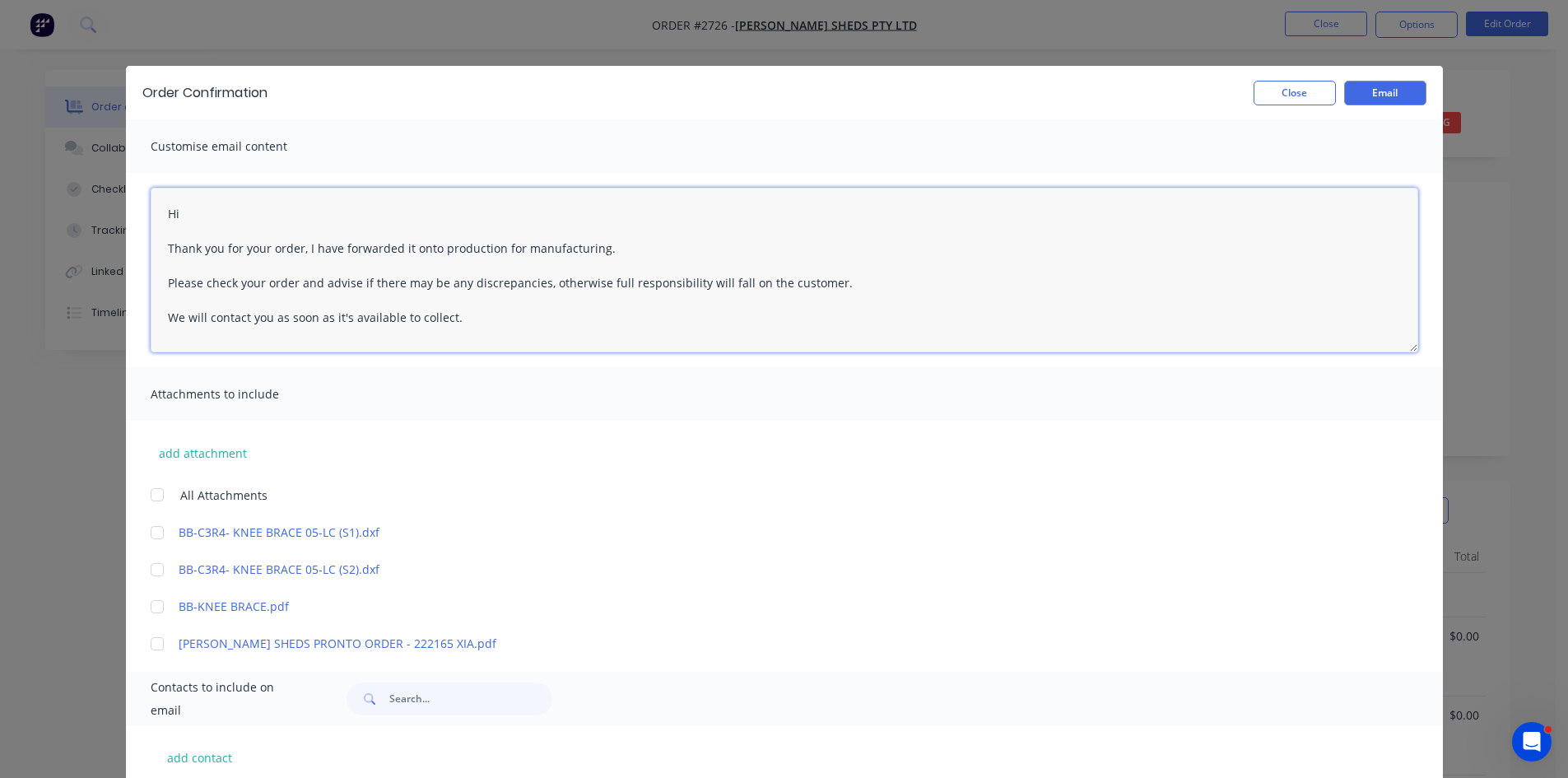
click at [217, 217] on textarea "Hi Thank you for your order, I have forwarded it onto production for manufactur…" at bounding box center [784, 271] width 1268 height 165
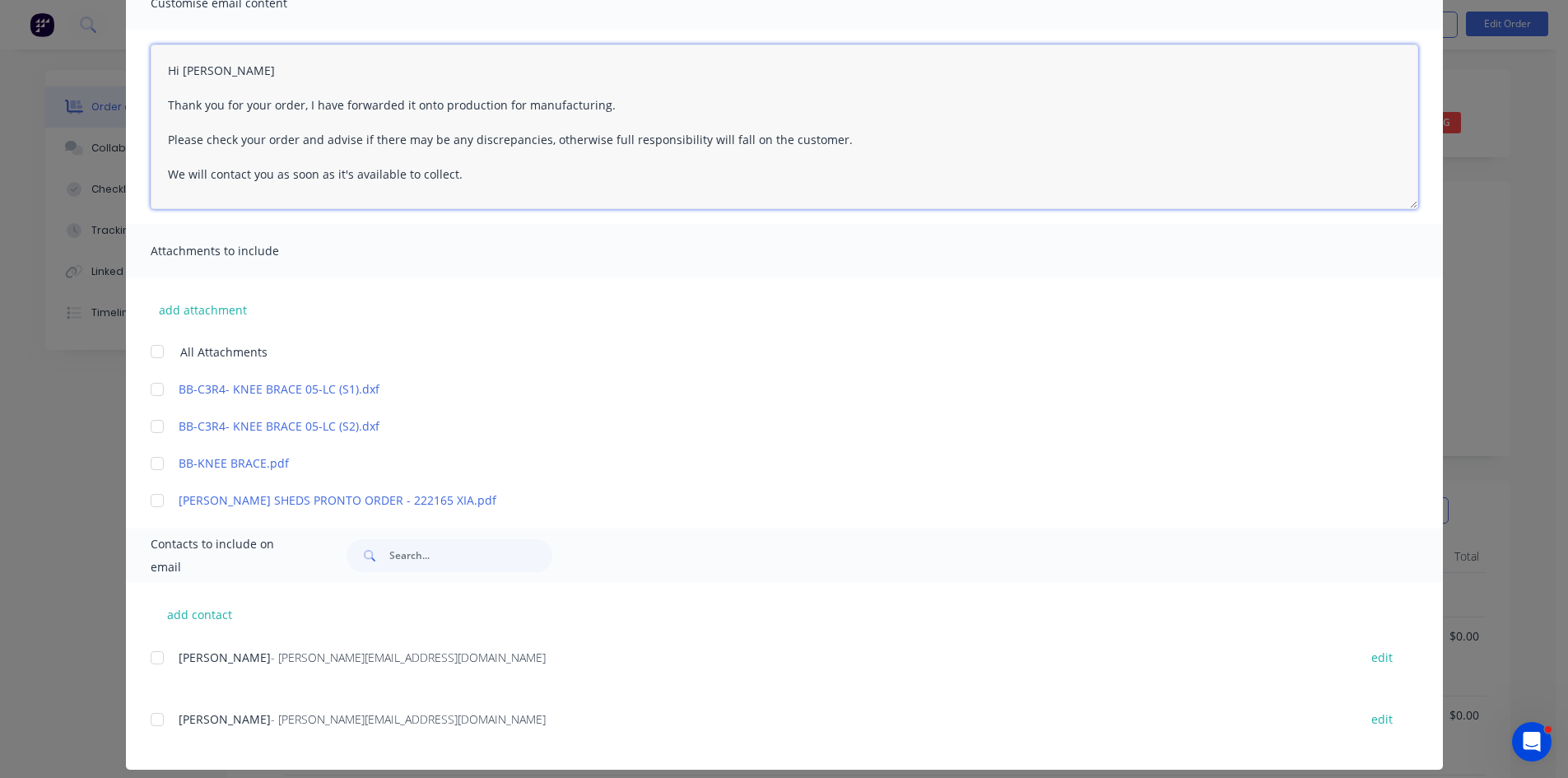
scroll to position [158, 0]
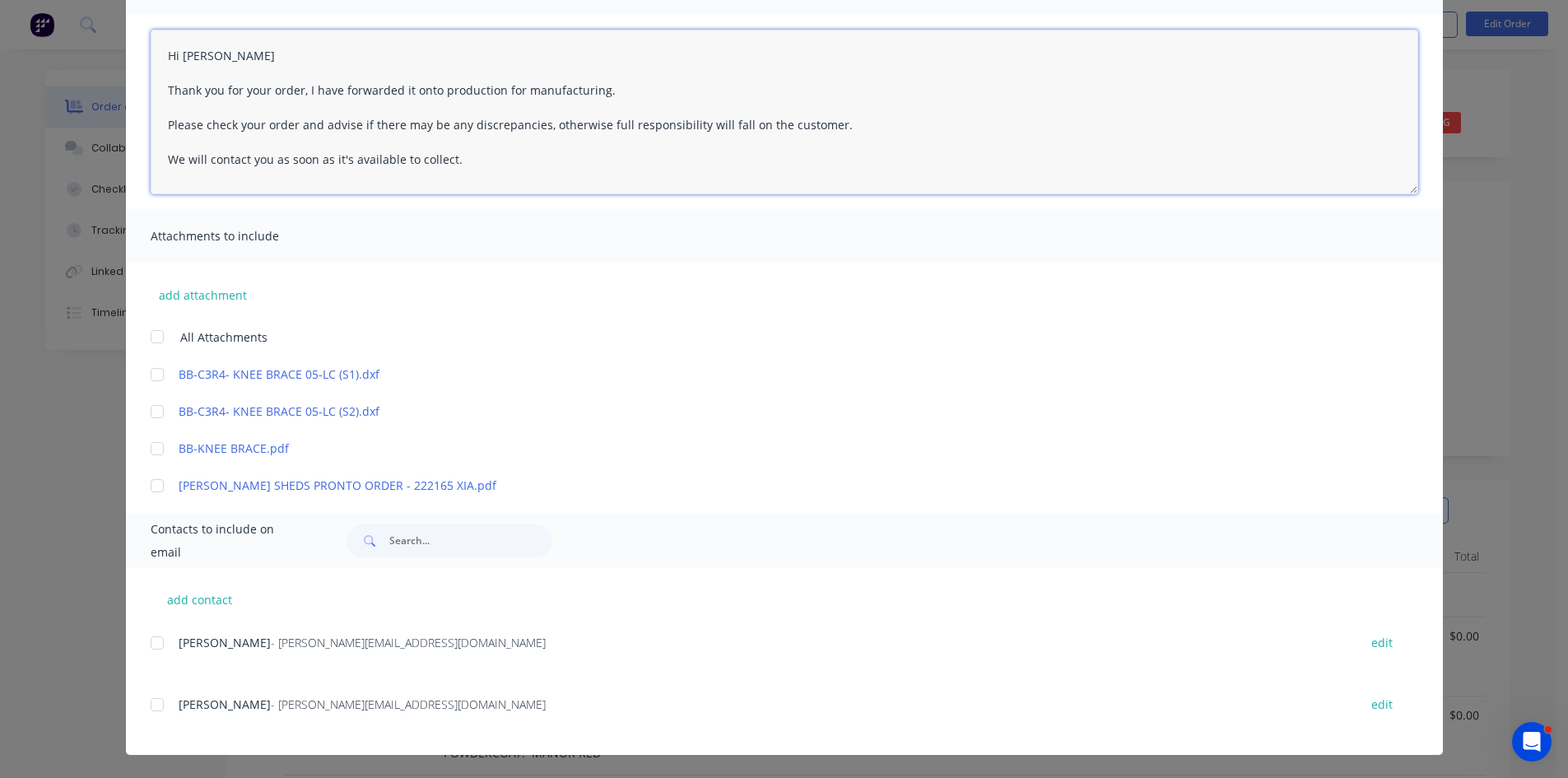
click at [148, 702] on div at bounding box center [158, 705] width 33 height 33
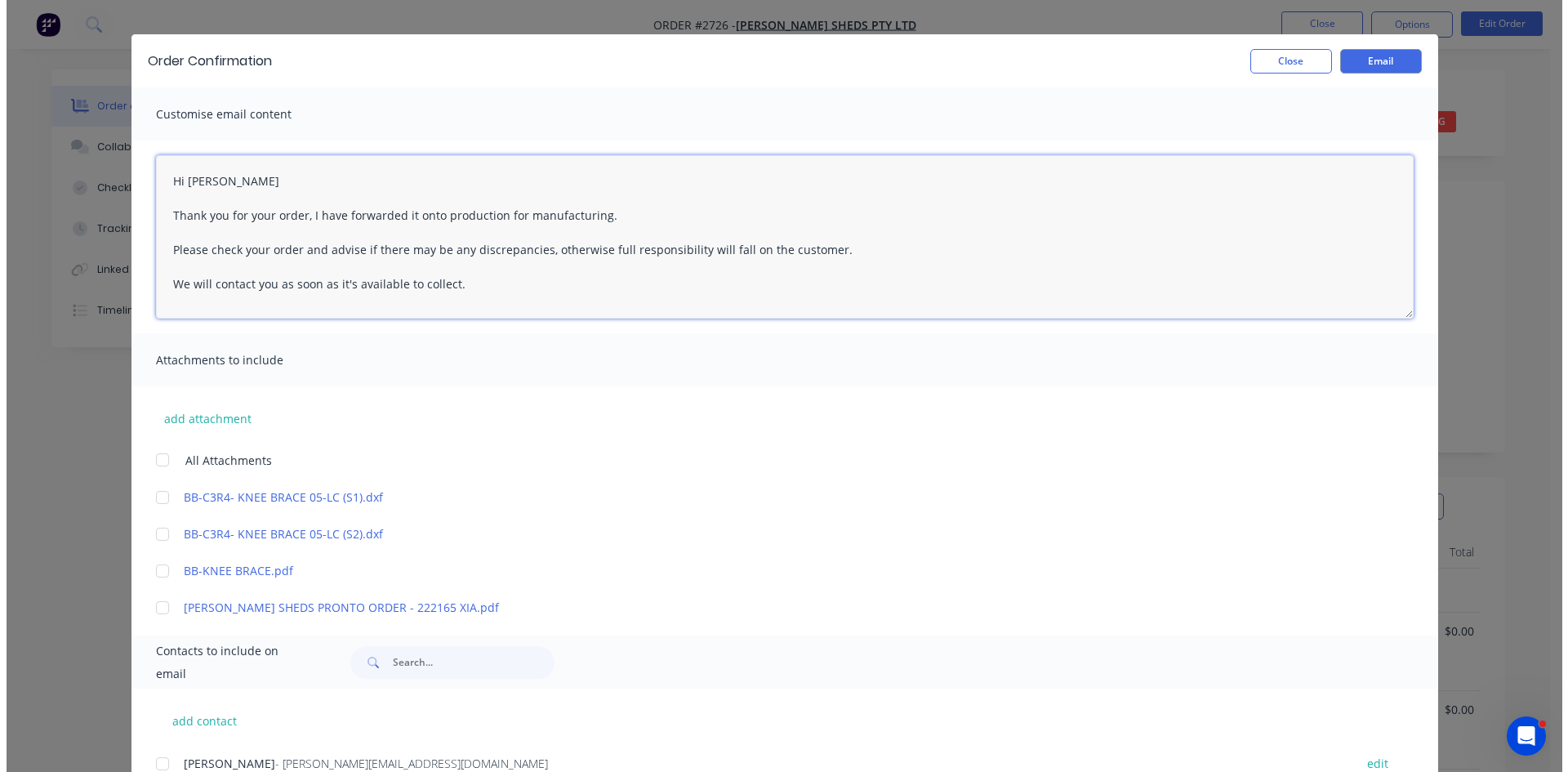
scroll to position [0, 0]
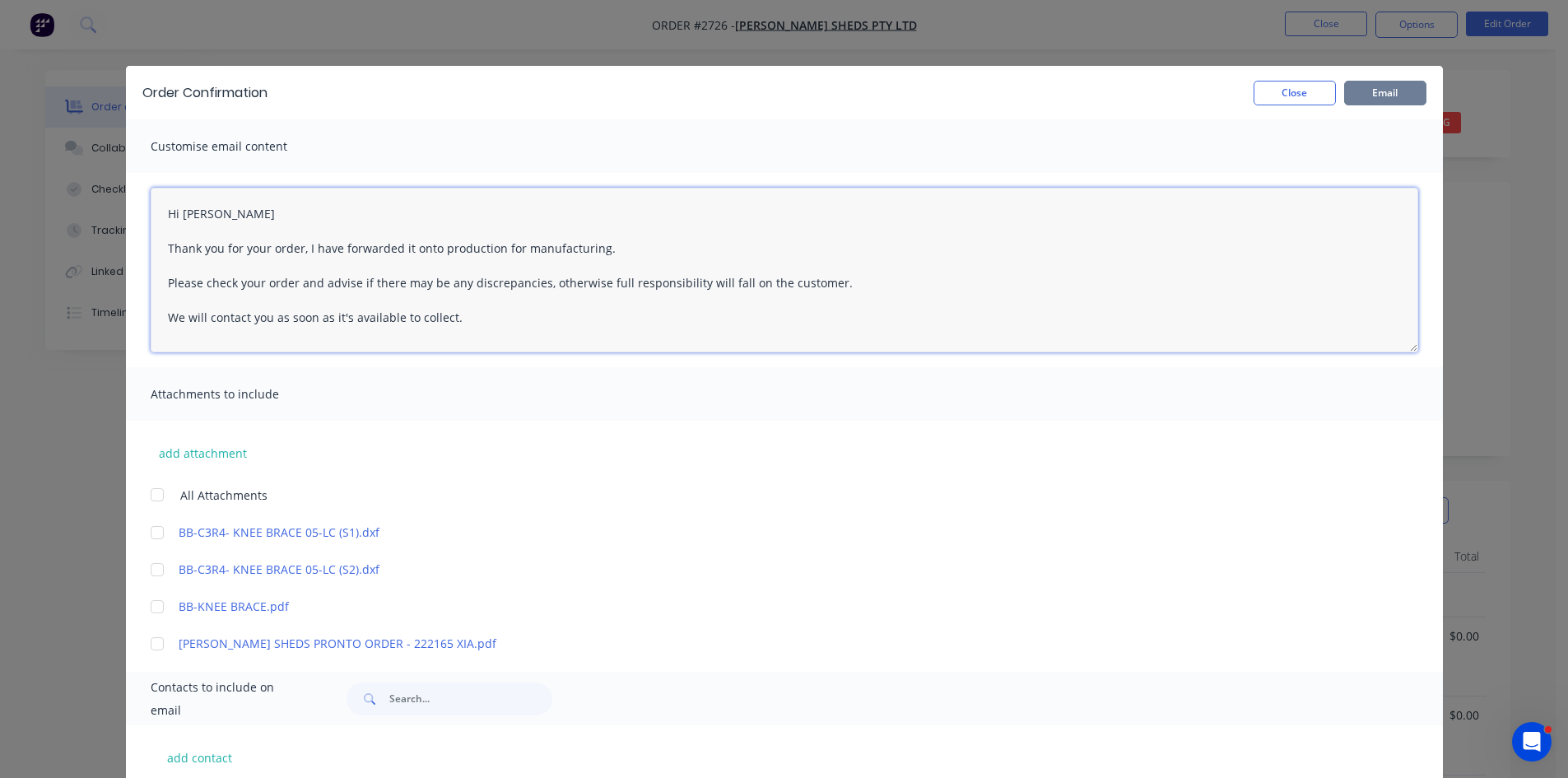
type textarea "Hi Martin Thank you for your order, I have forwarded it onto production for man…"
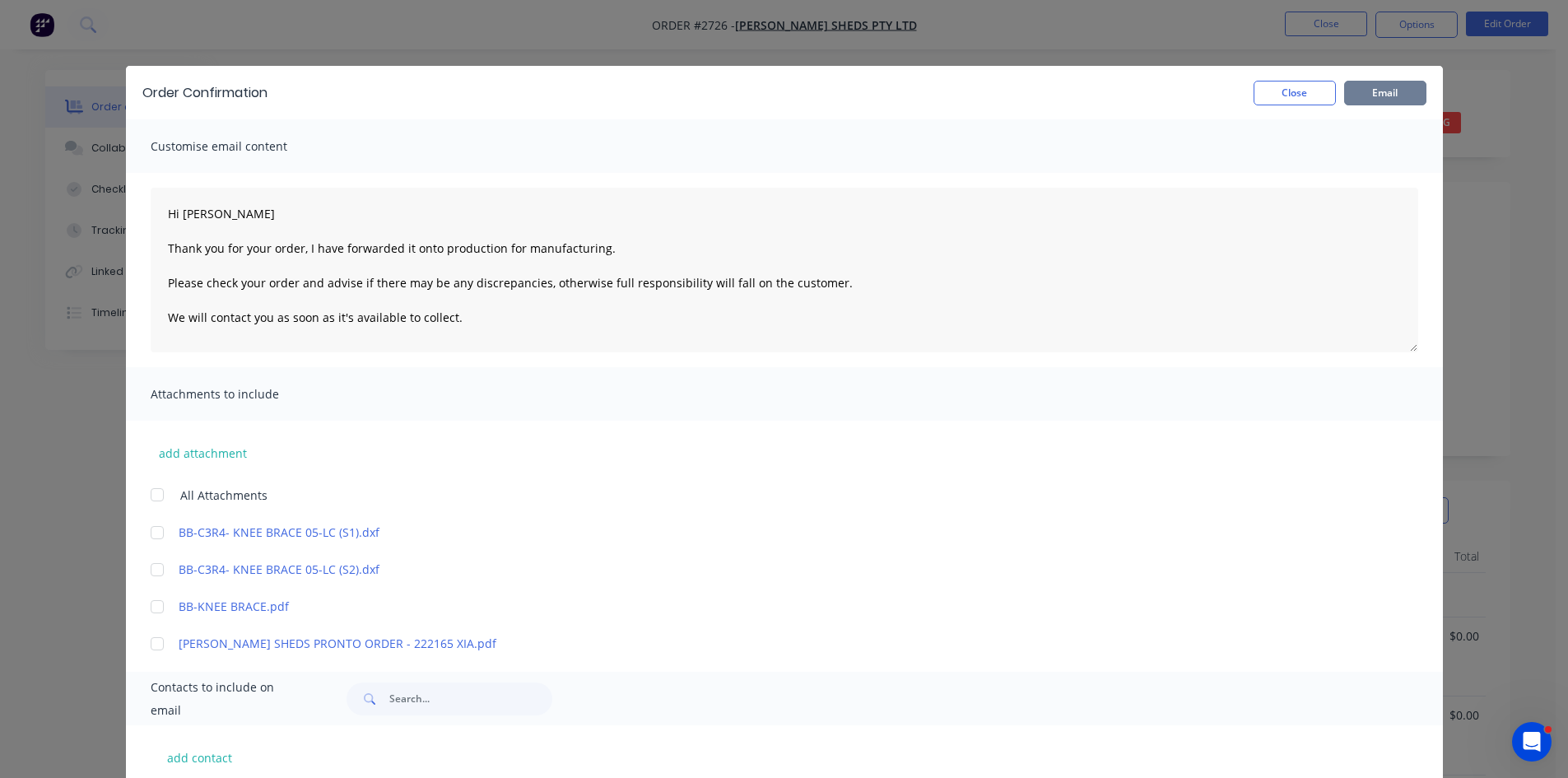
click at [1398, 88] on button "Email" at bounding box center [1386, 93] width 82 height 25
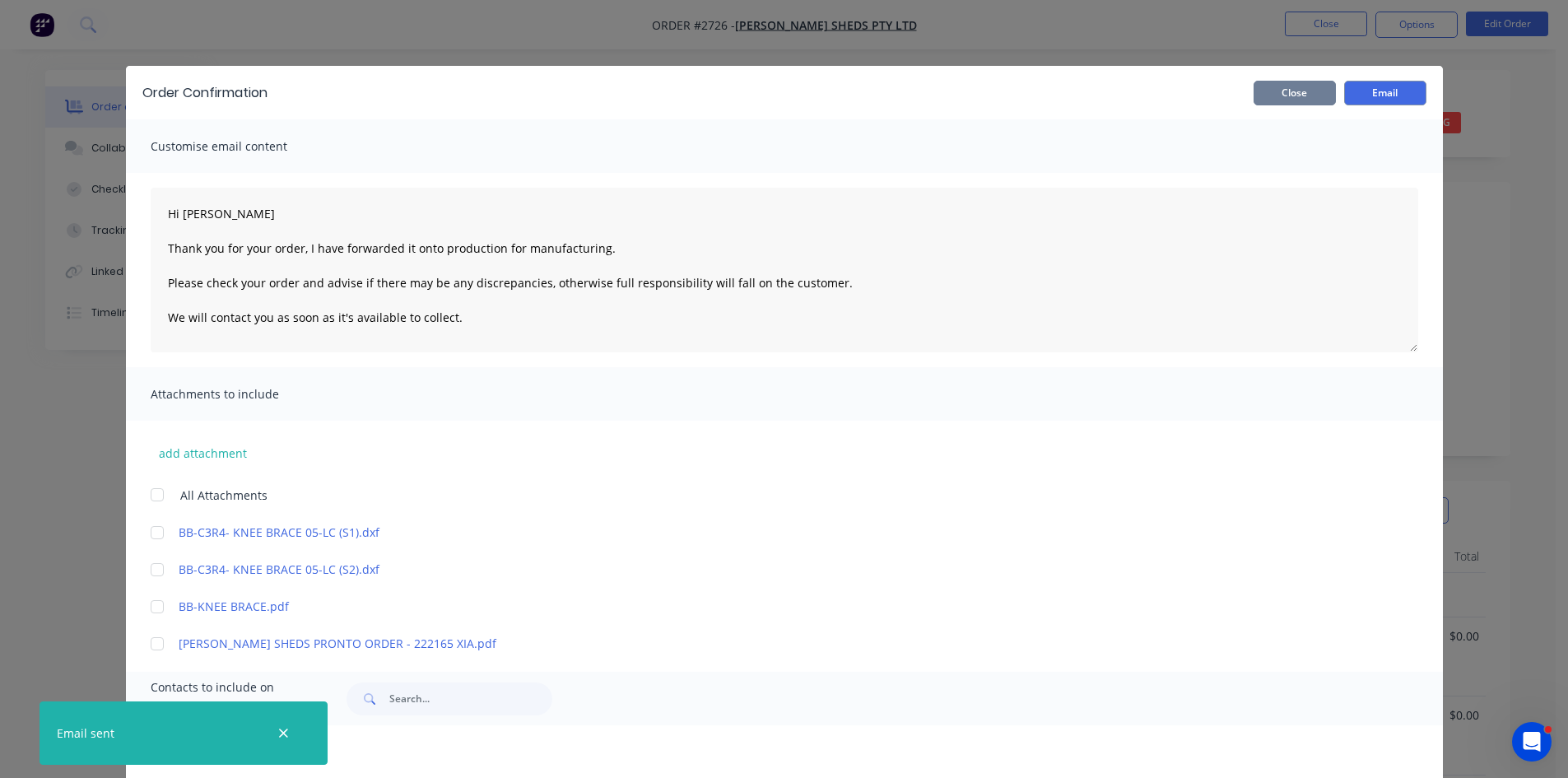
click at [1301, 93] on button "Close" at bounding box center [1295, 93] width 82 height 25
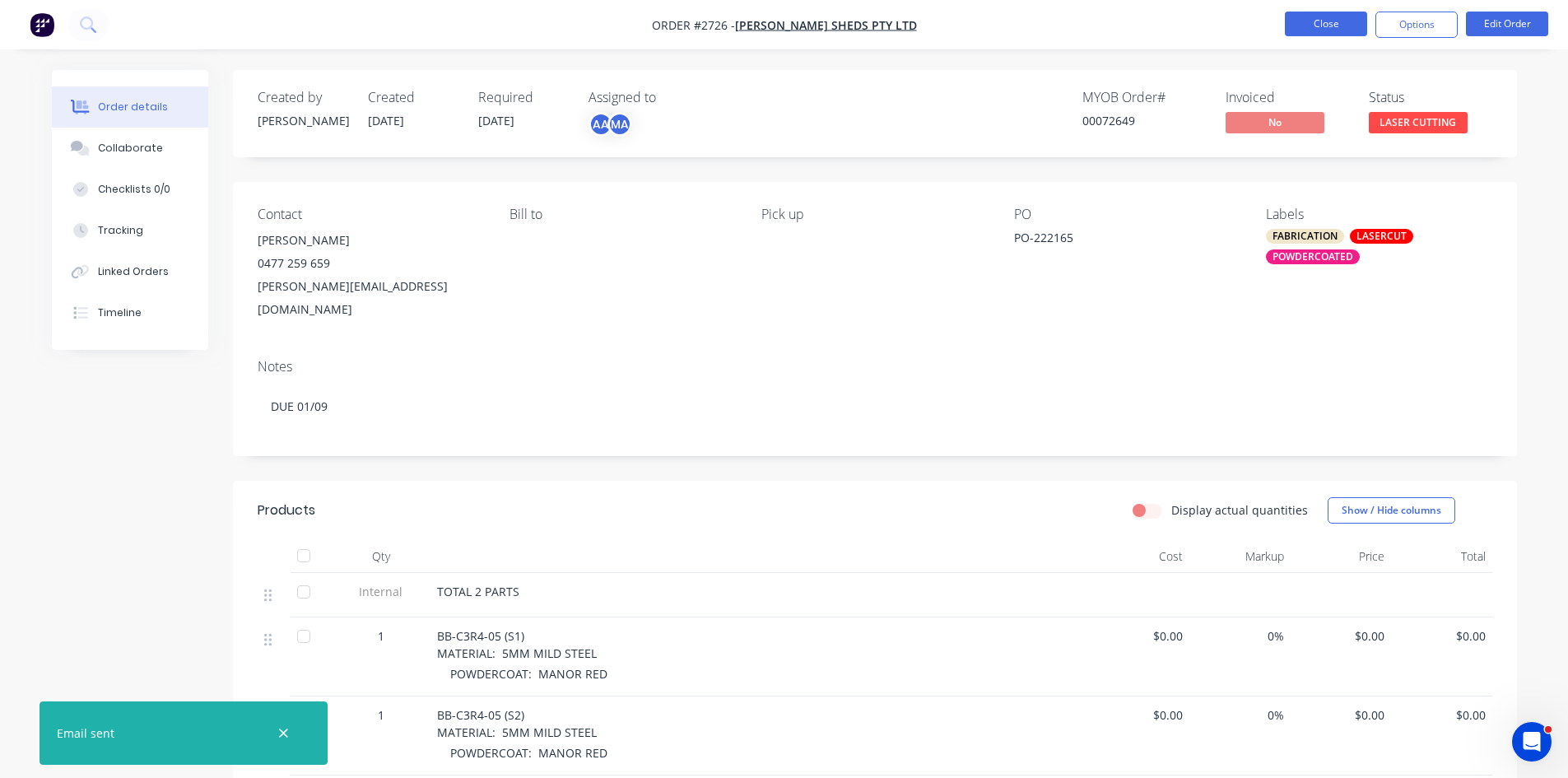
click at [1352, 27] on button "Close" at bounding box center [1326, 24] width 82 height 25
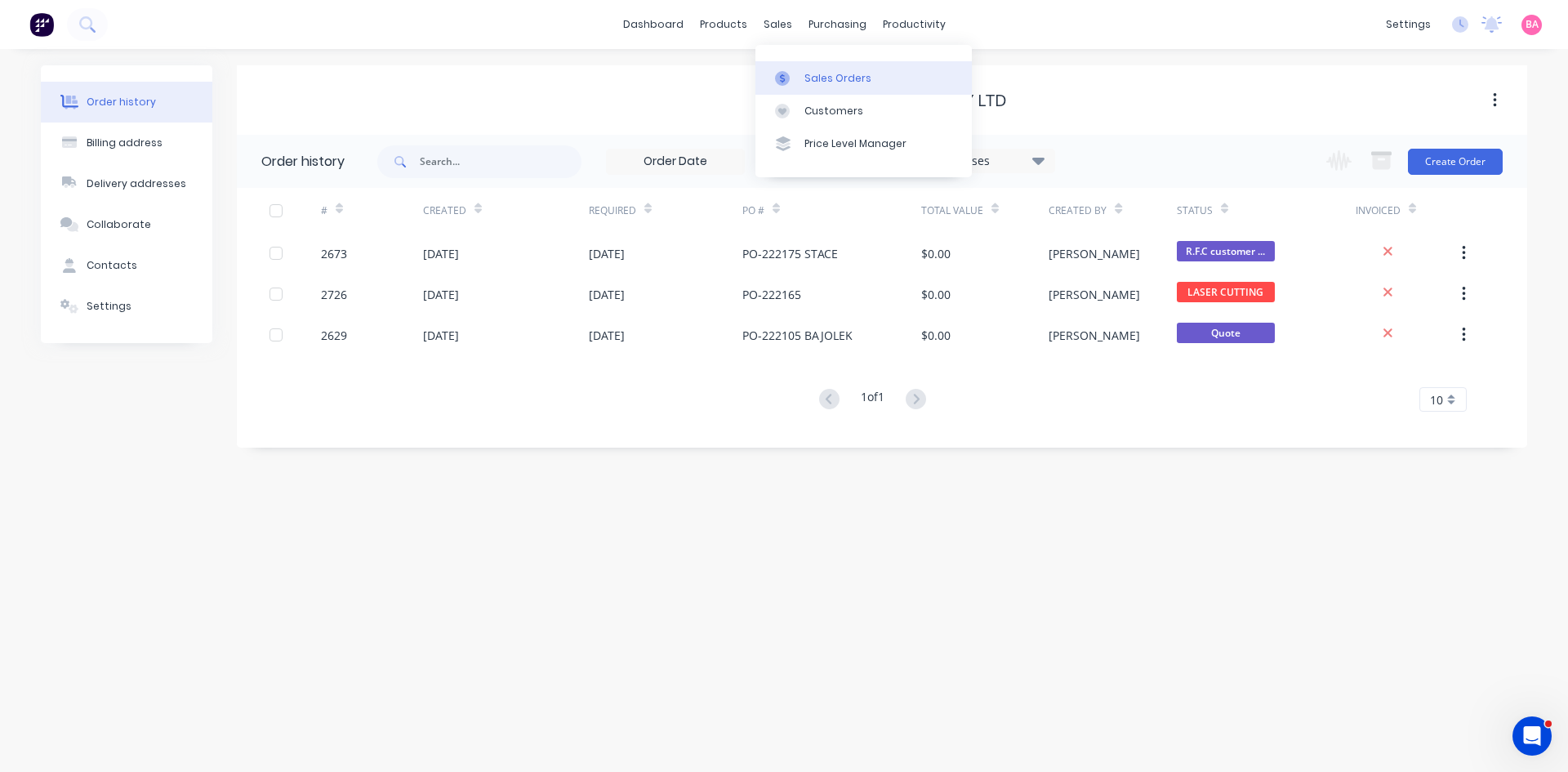
click at [835, 76] on div "Sales Orders" at bounding box center [838, 79] width 67 height 15
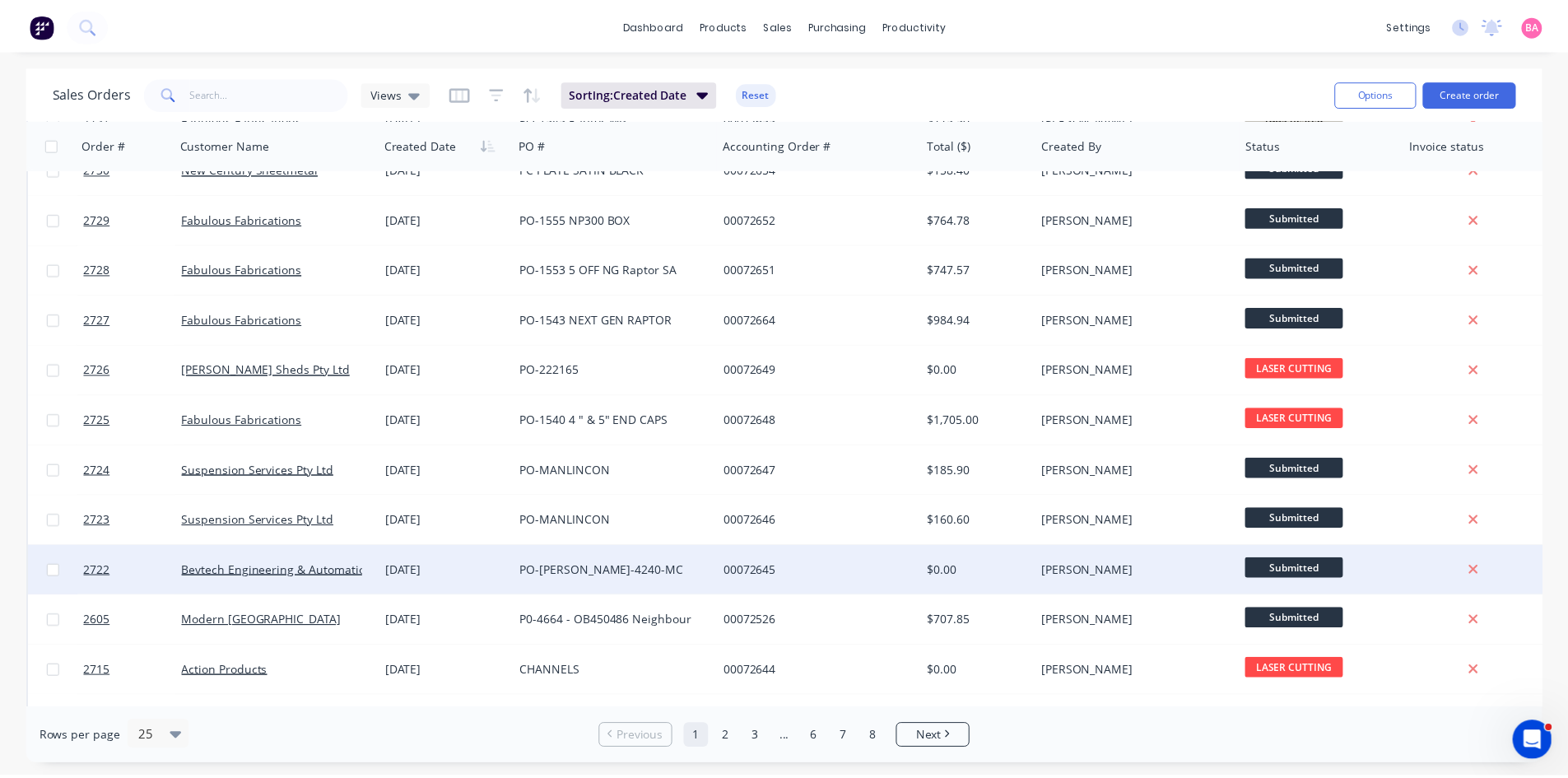
scroll to position [329, 0]
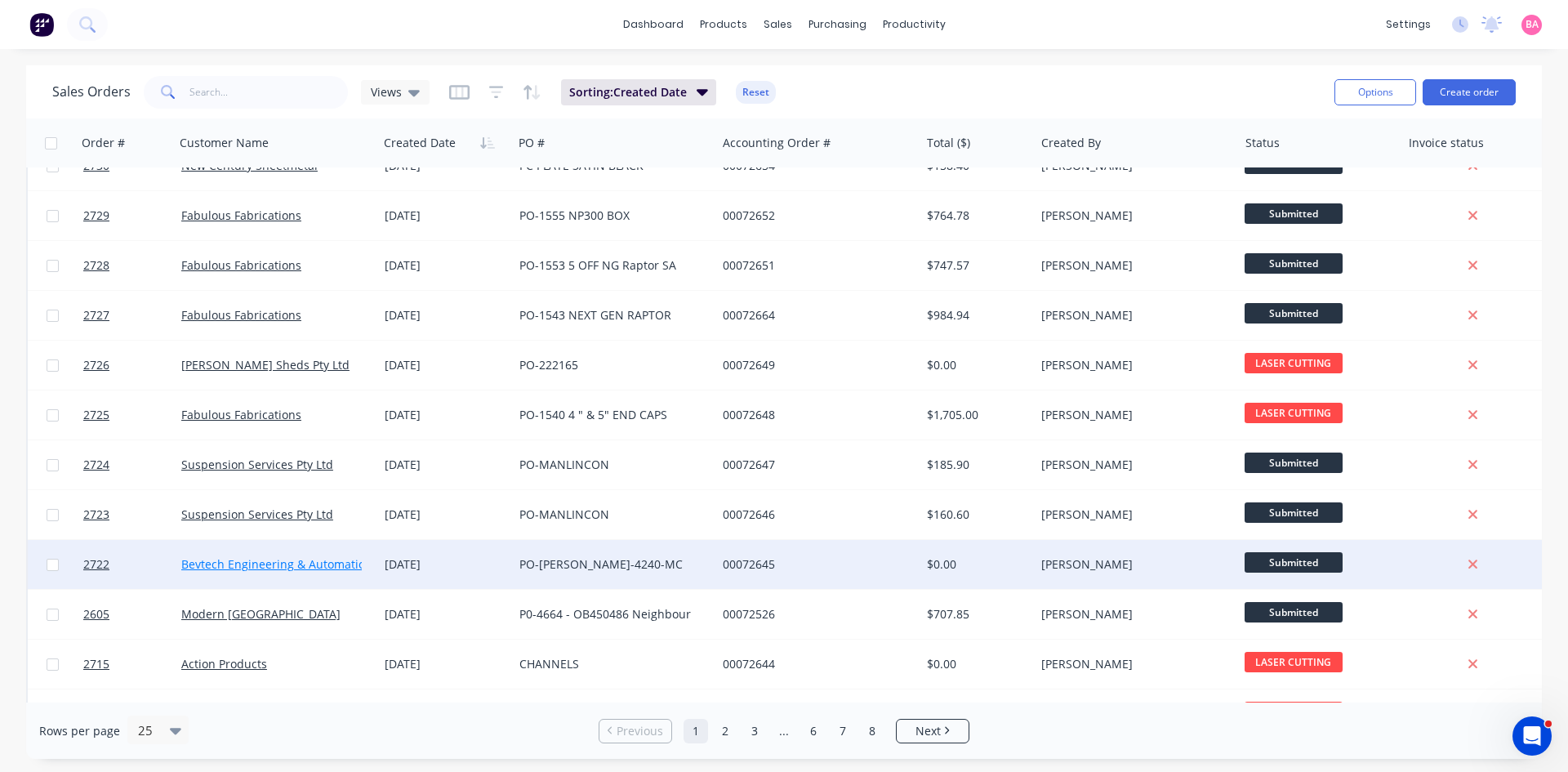
click at [264, 562] on link "Bevtech Engineering & Automation" at bounding box center [277, 564] width 191 height 16
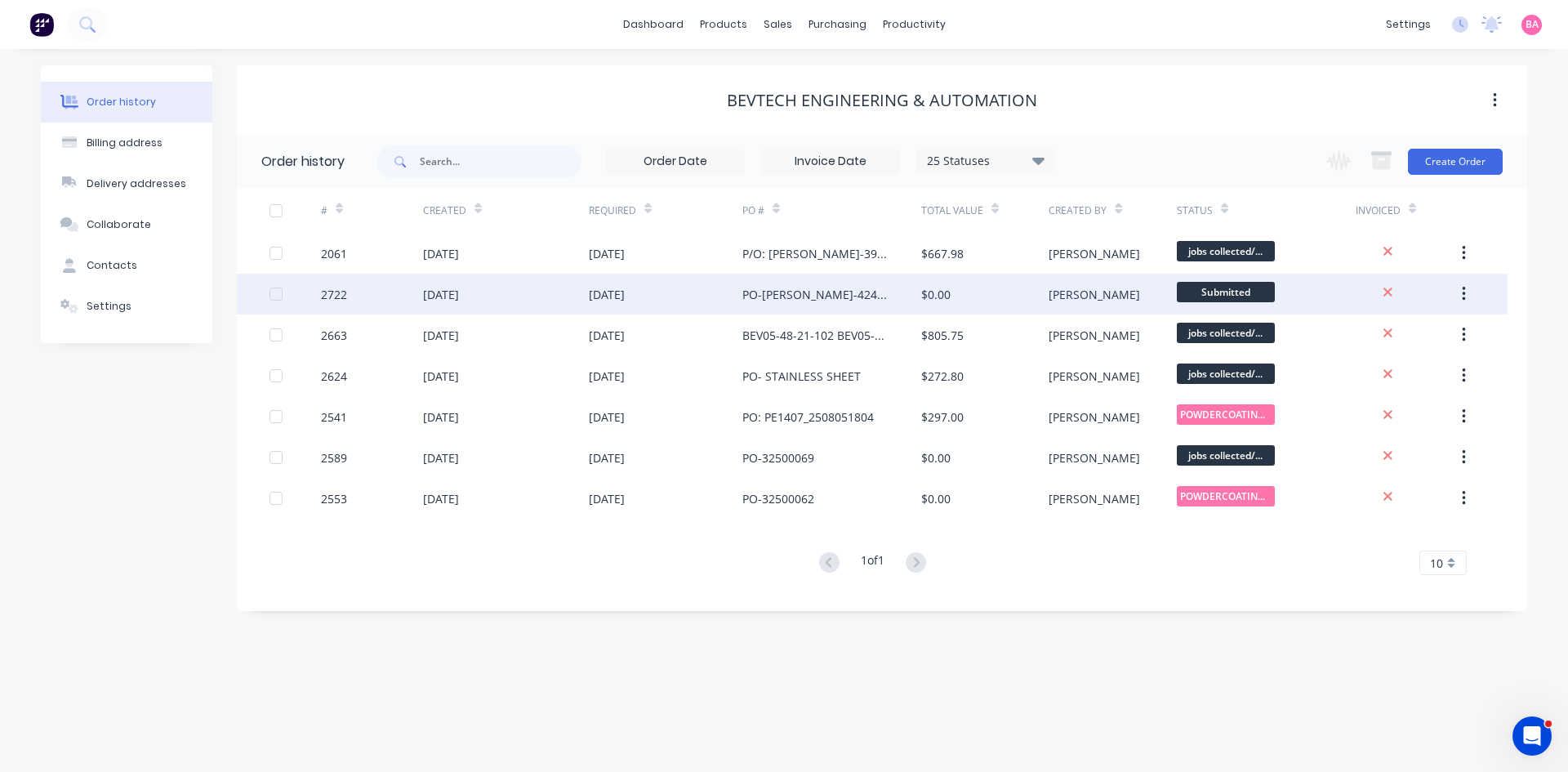
click at [459, 295] on div "[DATE]" at bounding box center [441, 294] width 36 height 17
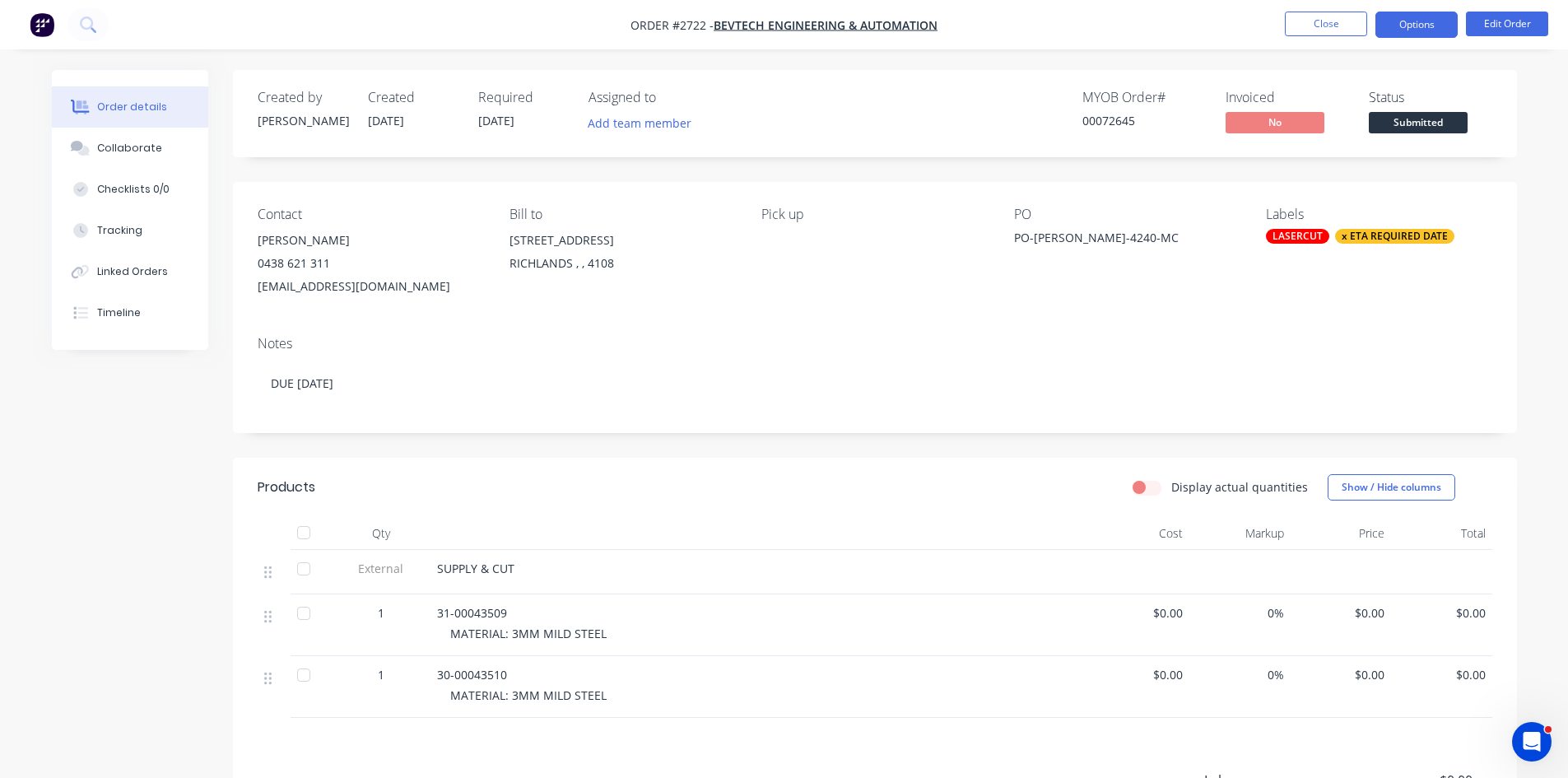
click at [1415, 22] on button "Options" at bounding box center [1417, 25] width 82 height 26
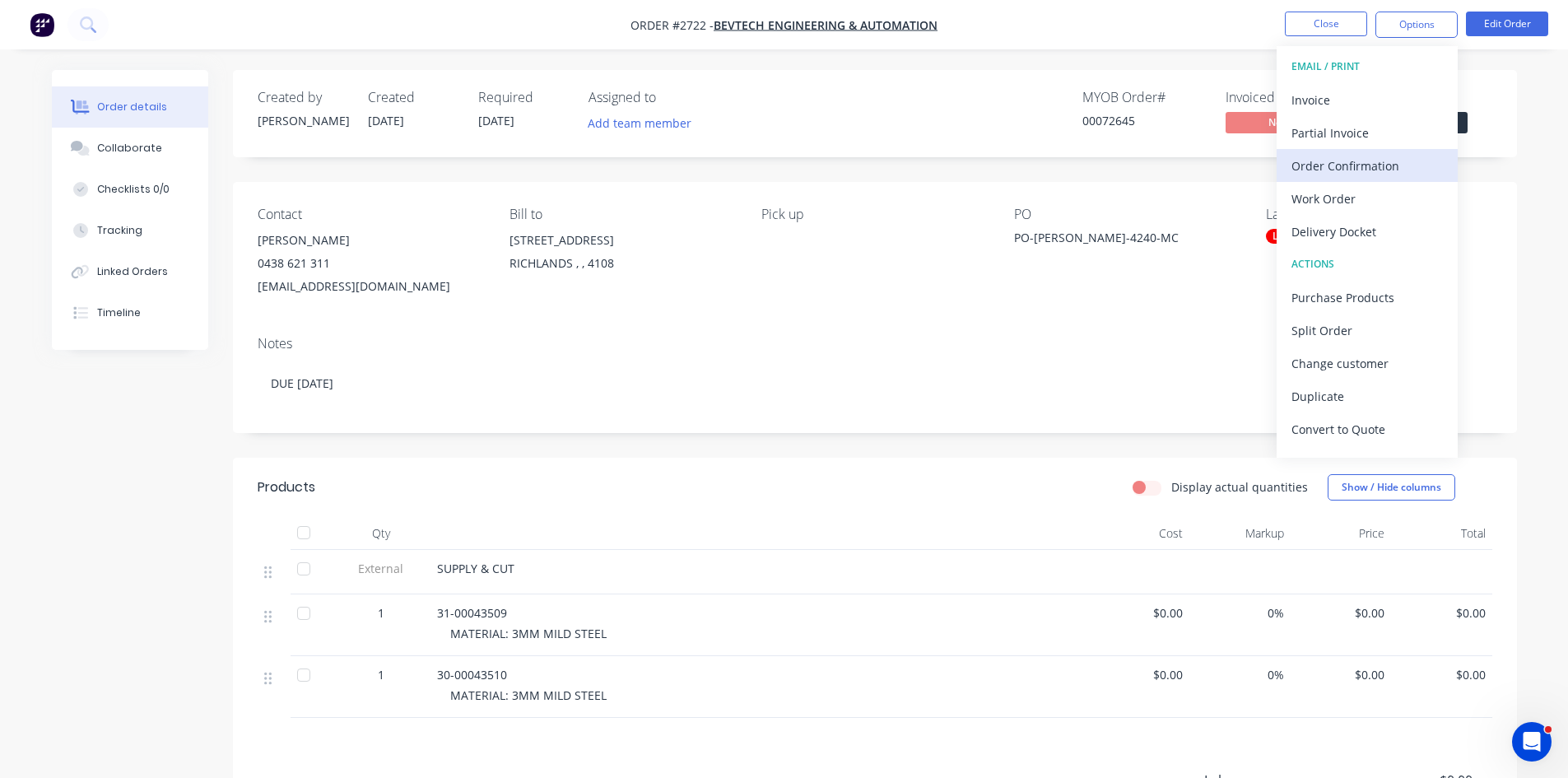
click at [1350, 167] on div "Order Confirmation" at bounding box center [1368, 166] width 152 height 24
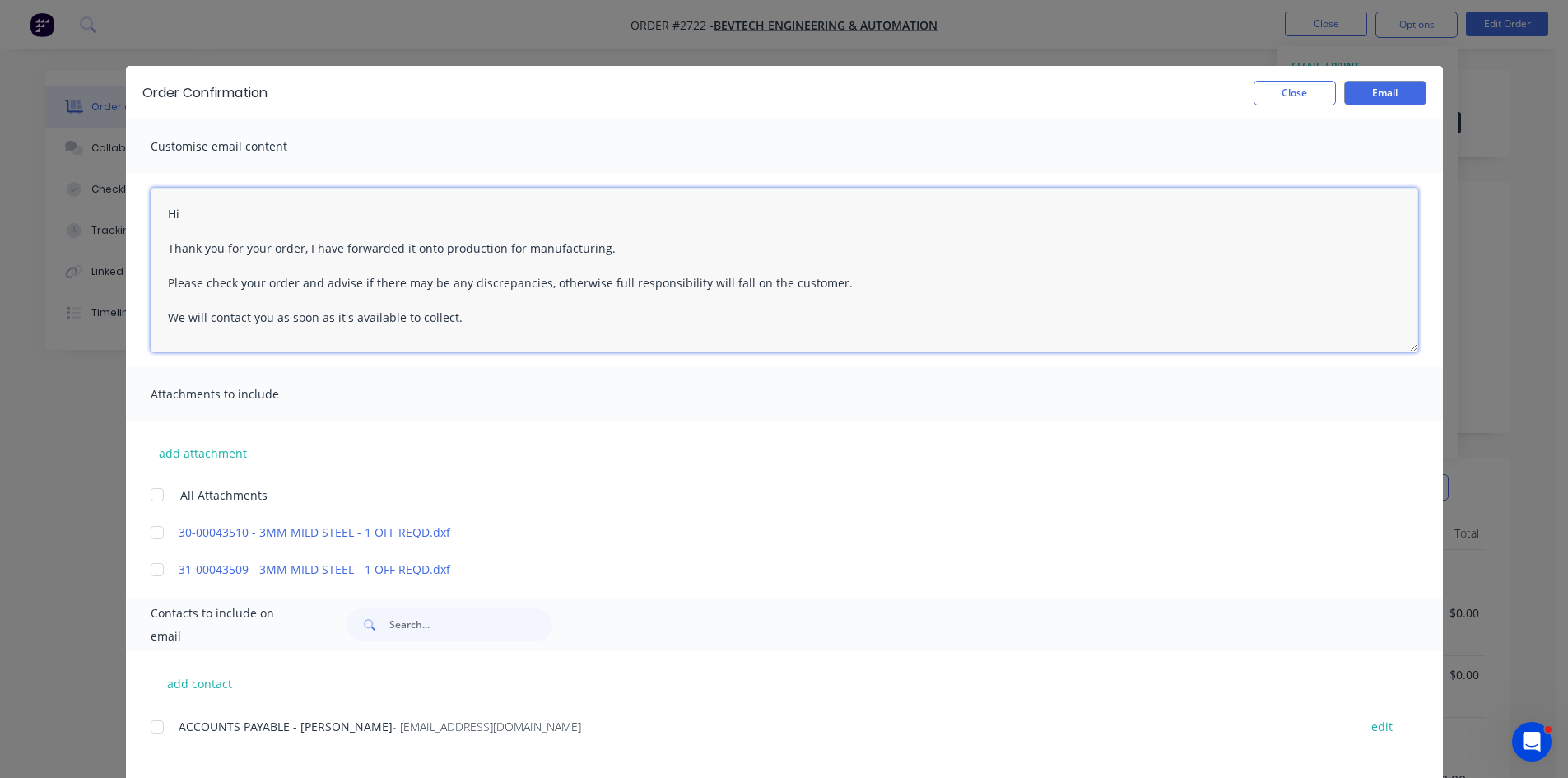
click at [200, 214] on textarea "Hi Thank you for your order, I have forwarded it onto production for manufactur…" at bounding box center [784, 271] width 1268 height 165
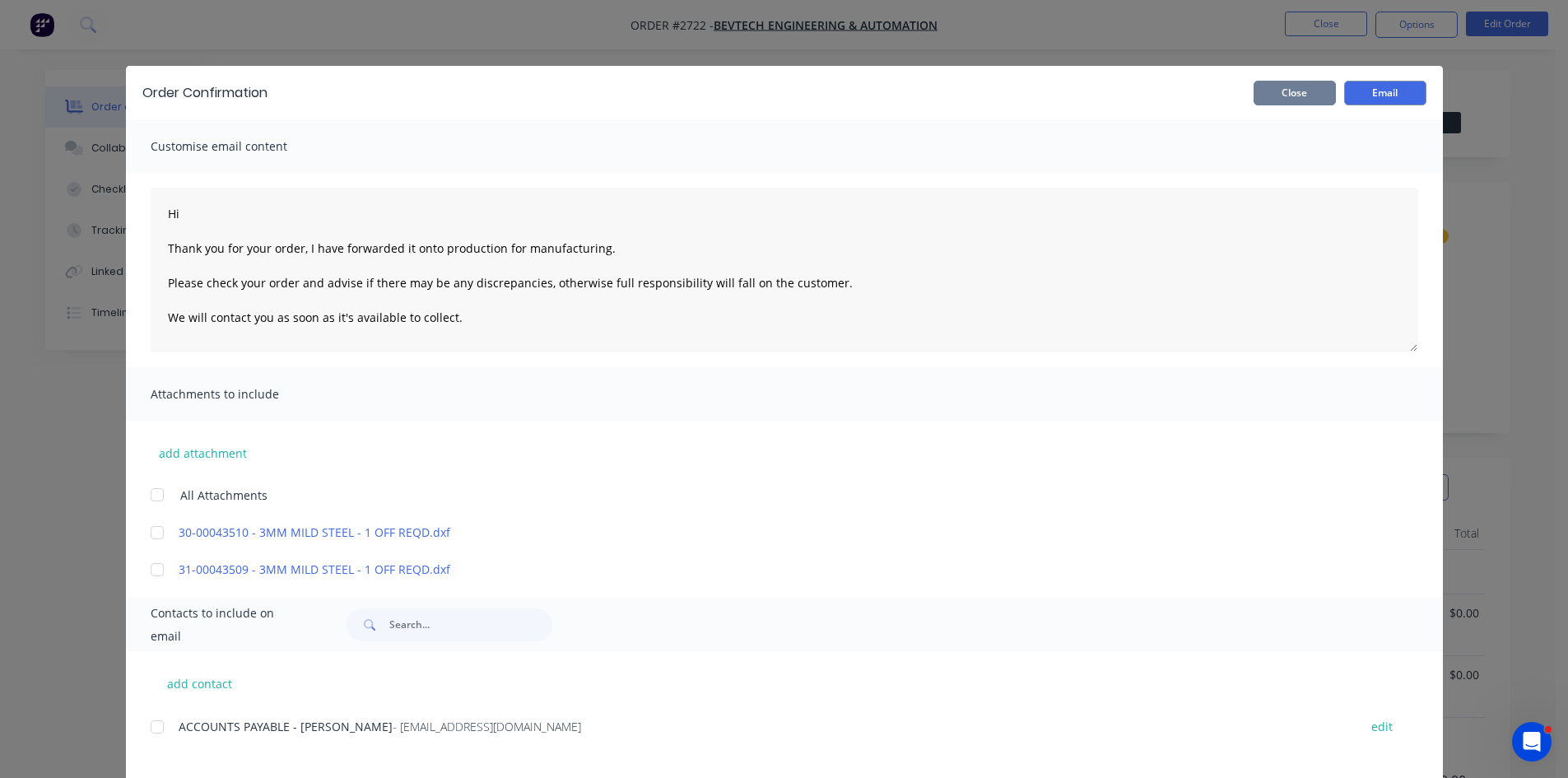
click at [1281, 91] on button "Close" at bounding box center [1295, 93] width 82 height 25
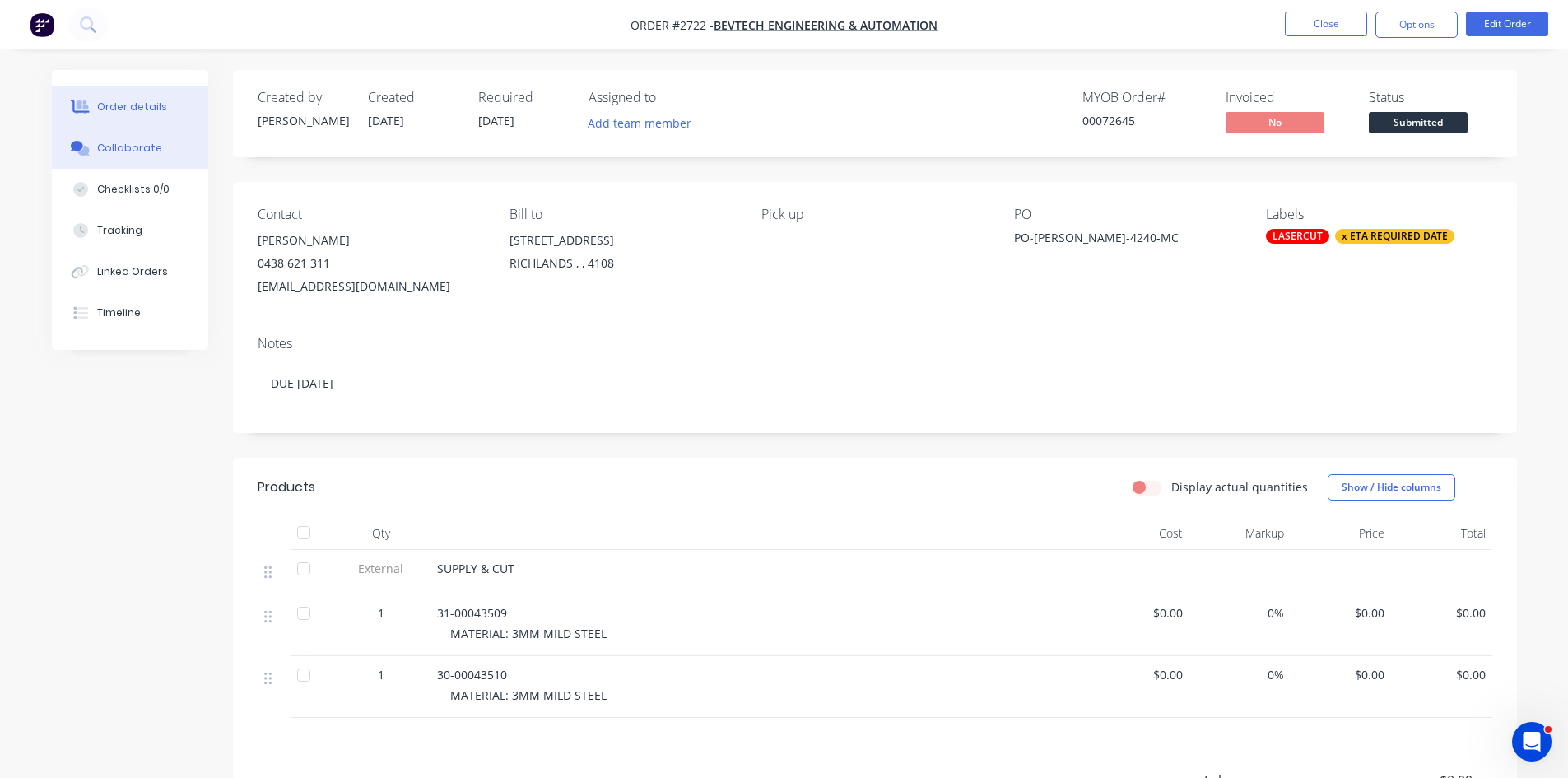
click at [138, 144] on div "Collaborate" at bounding box center [129, 149] width 65 height 15
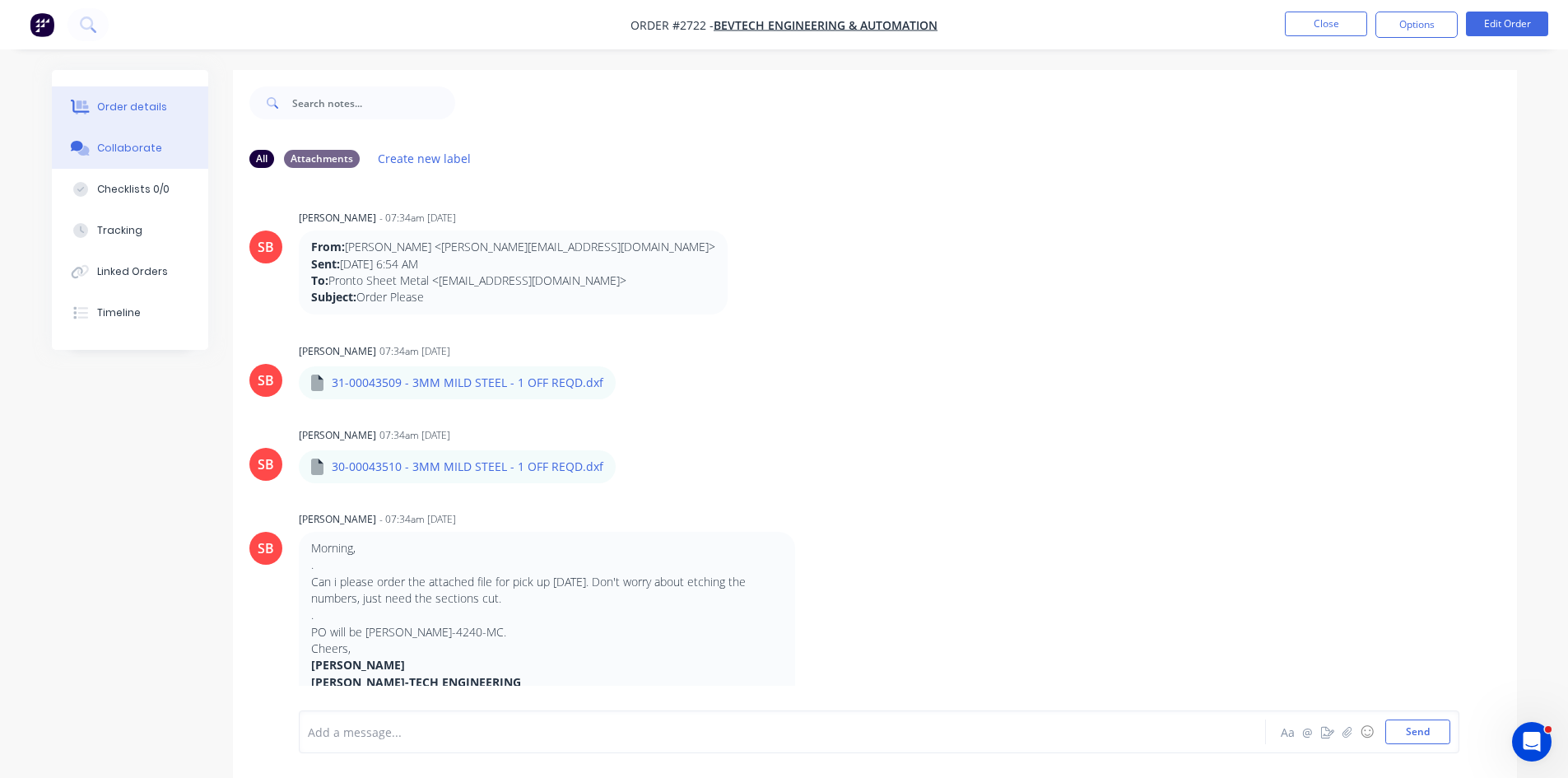
click at [116, 103] on div "Order details" at bounding box center [132, 107] width 70 height 15
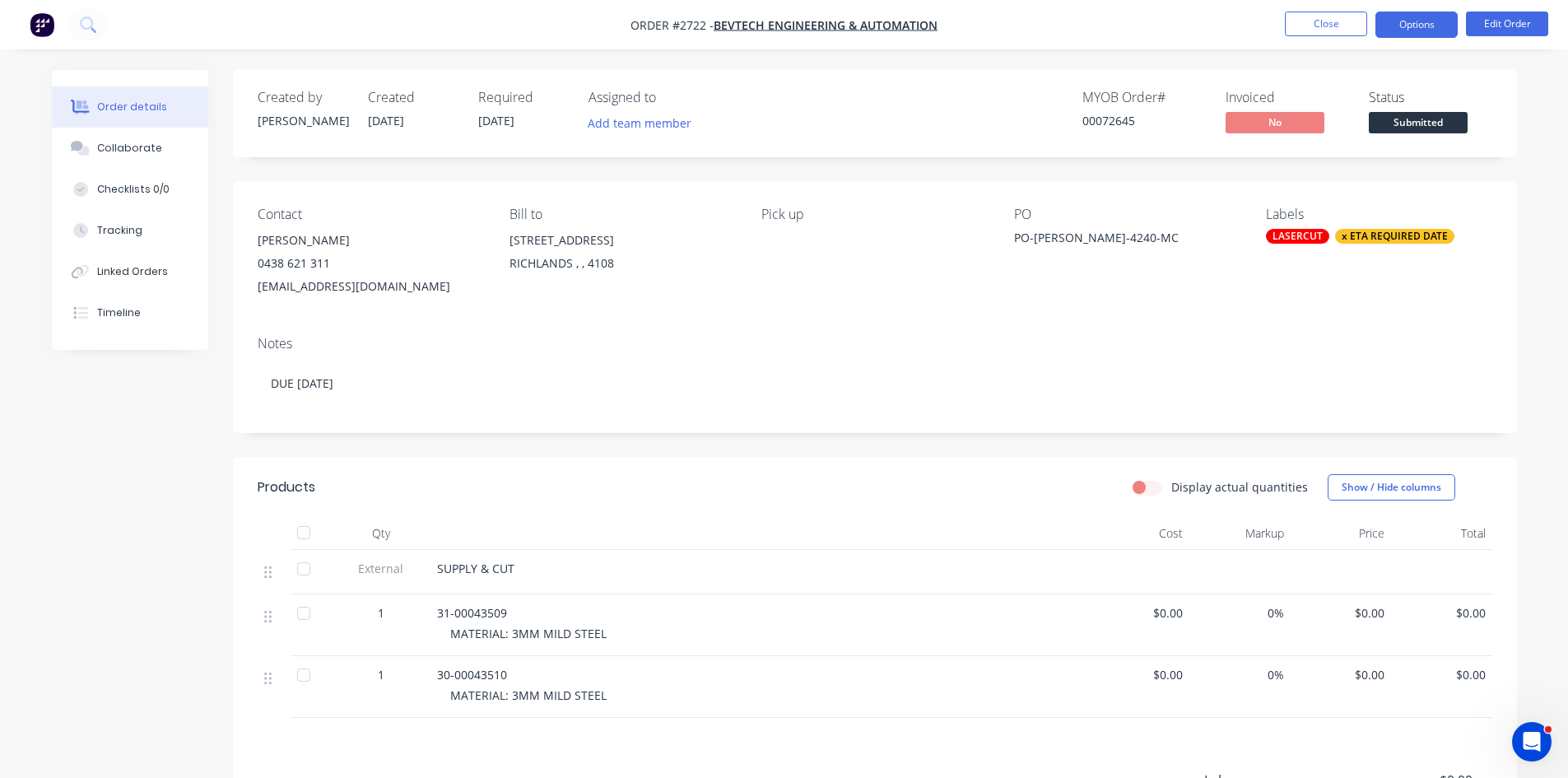
click at [1417, 16] on button "Options" at bounding box center [1417, 25] width 82 height 26
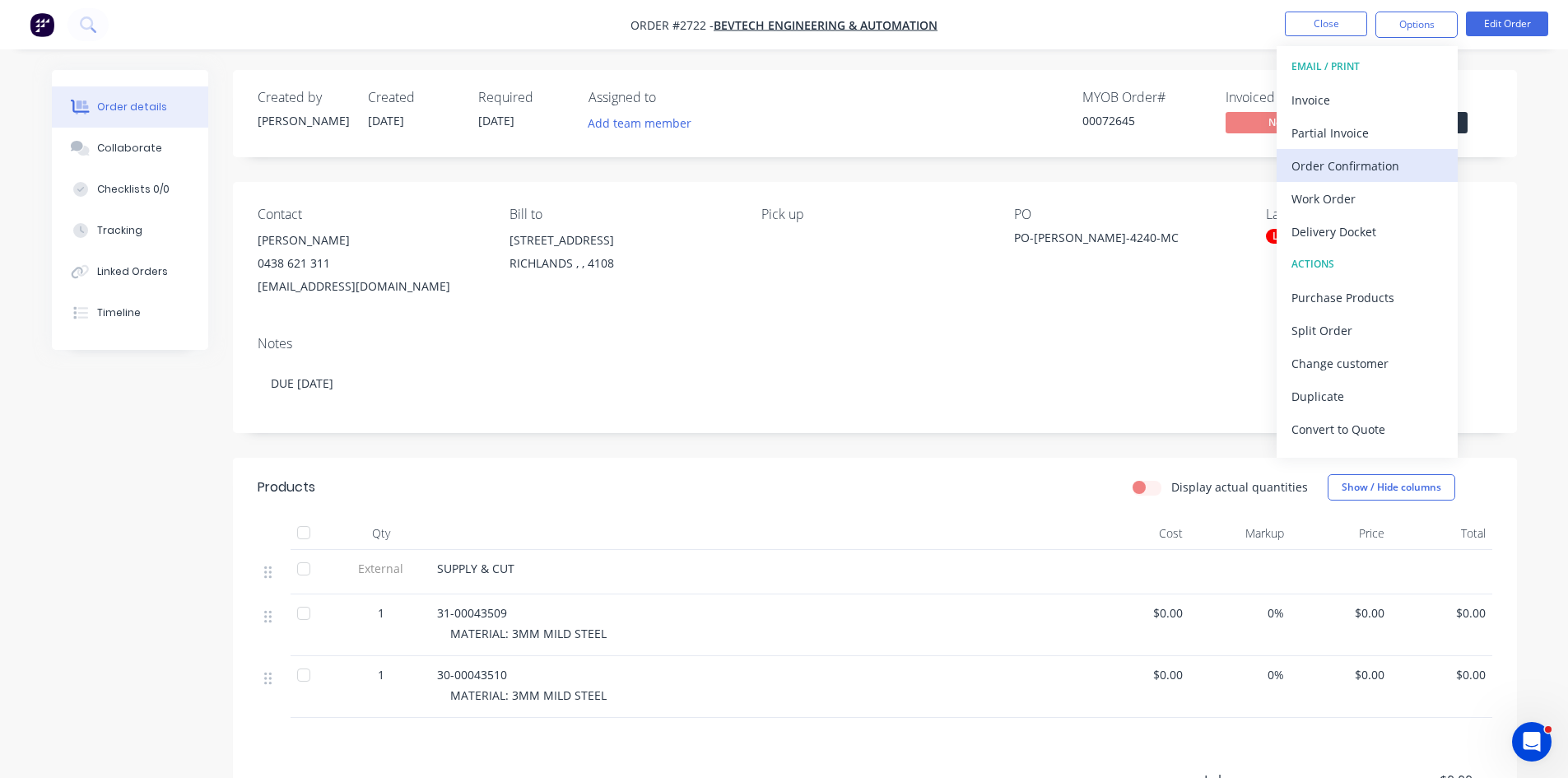
click at [1354, 163] on div "Order Confirmation" at bounding box center [1368, 166] width 152 height 24
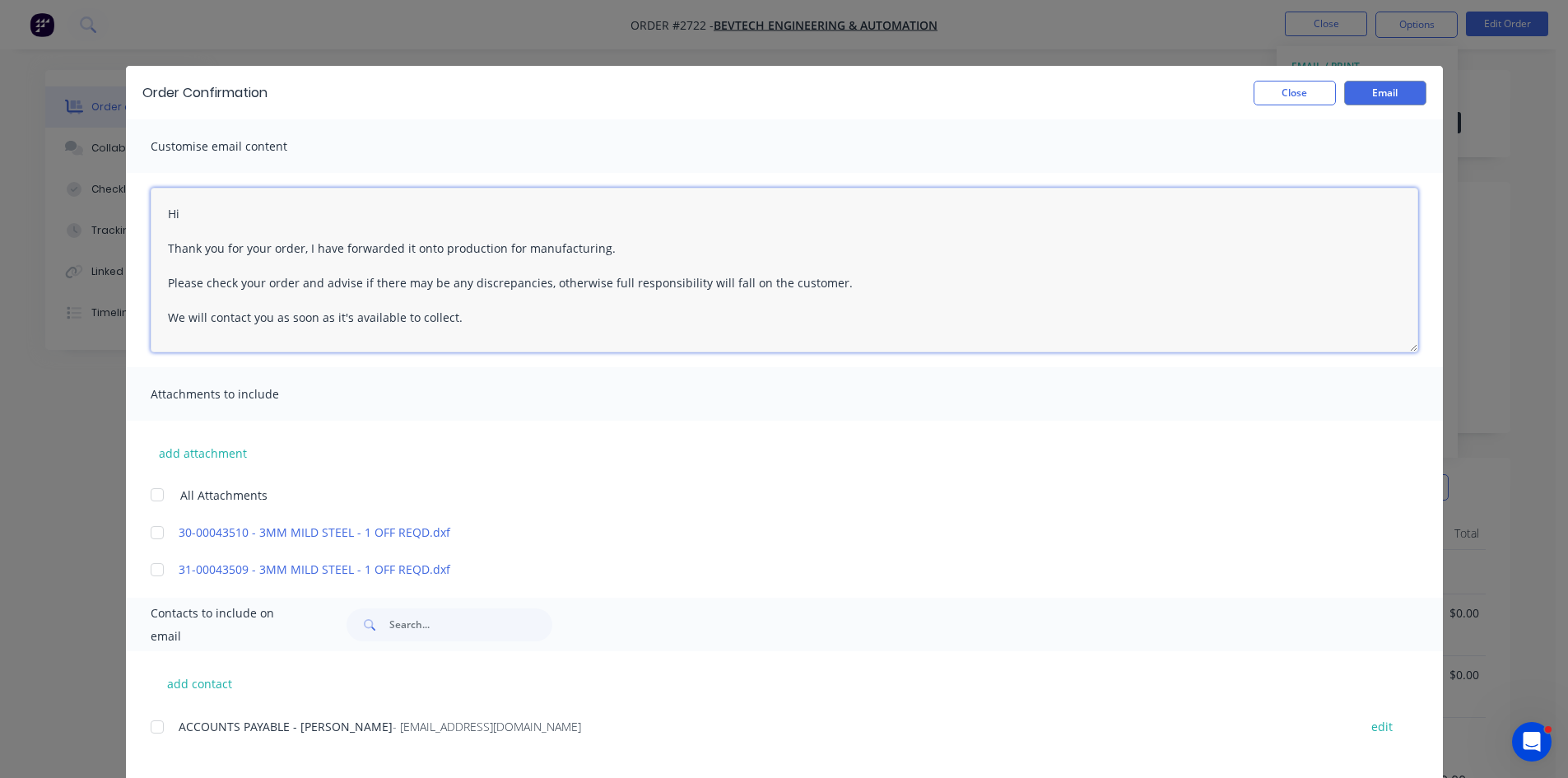
click at [226, 211] on textarea "Hi Thank you for your order, I have forwarded it onto production for manufactur…" at bounding box center [784, 271] width 1268 height 165
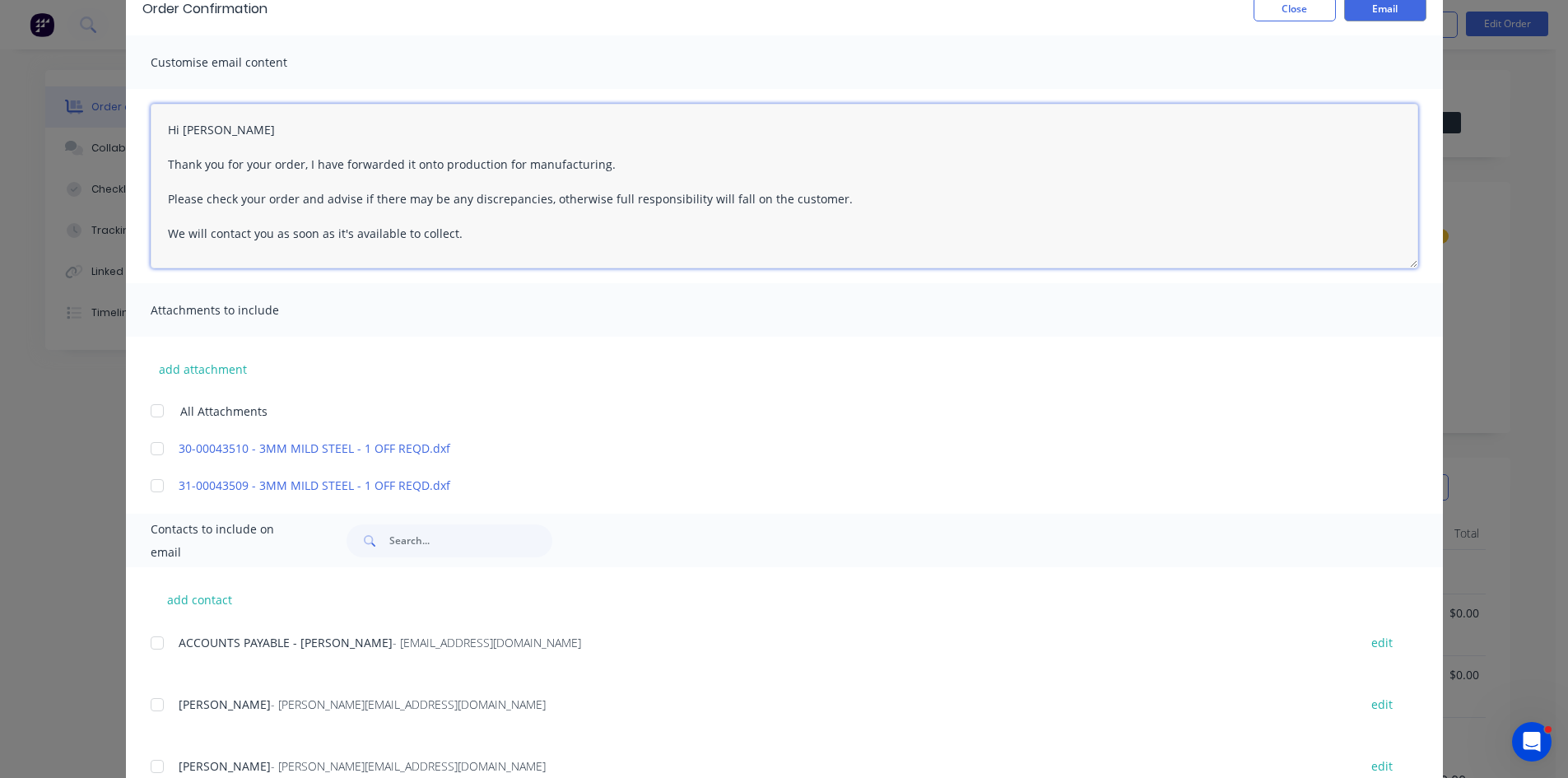
scroll to position [138, 0]
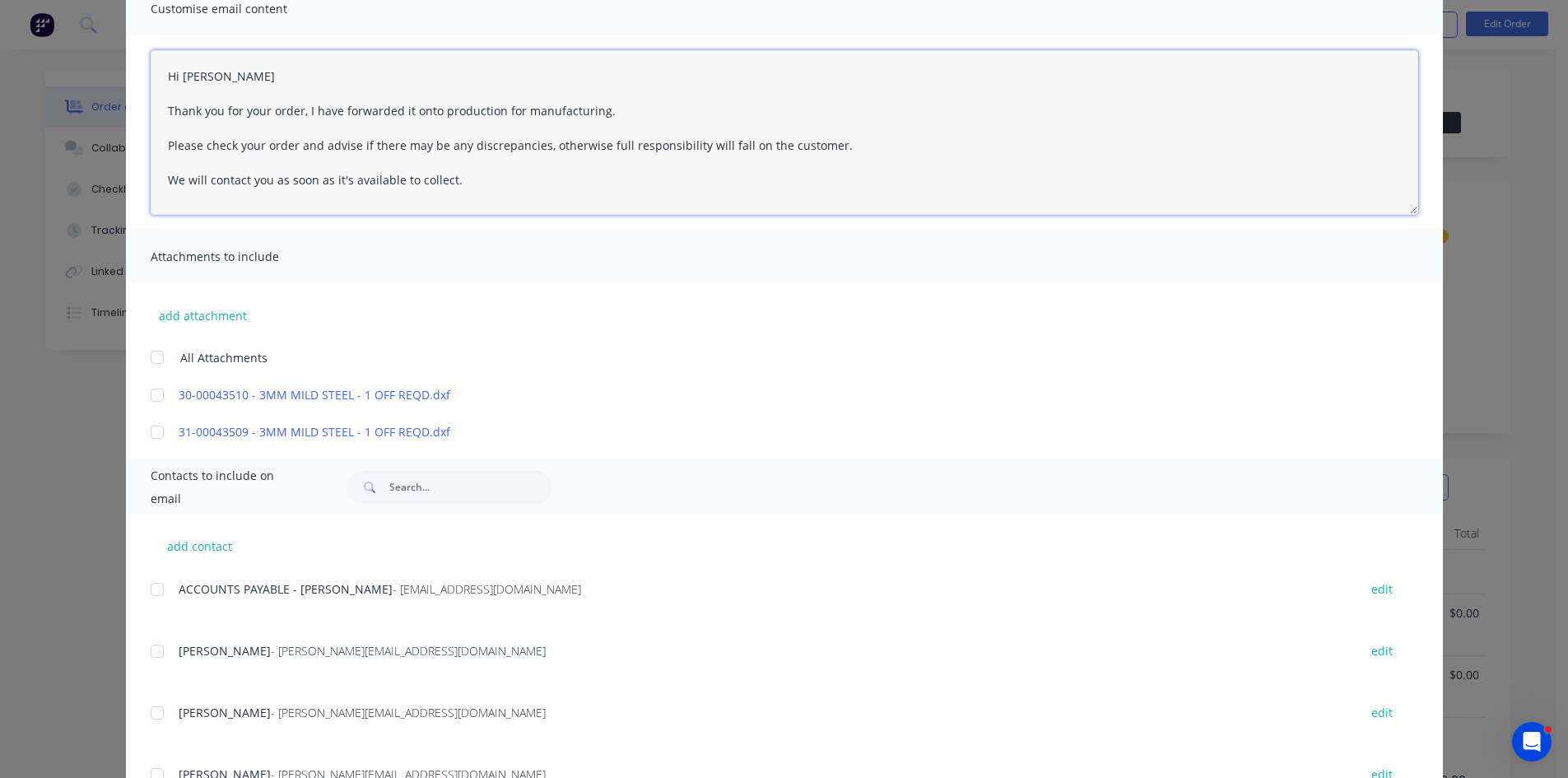
click at [153, 710] on div at bounding box center [158, 713] width 33 height 33
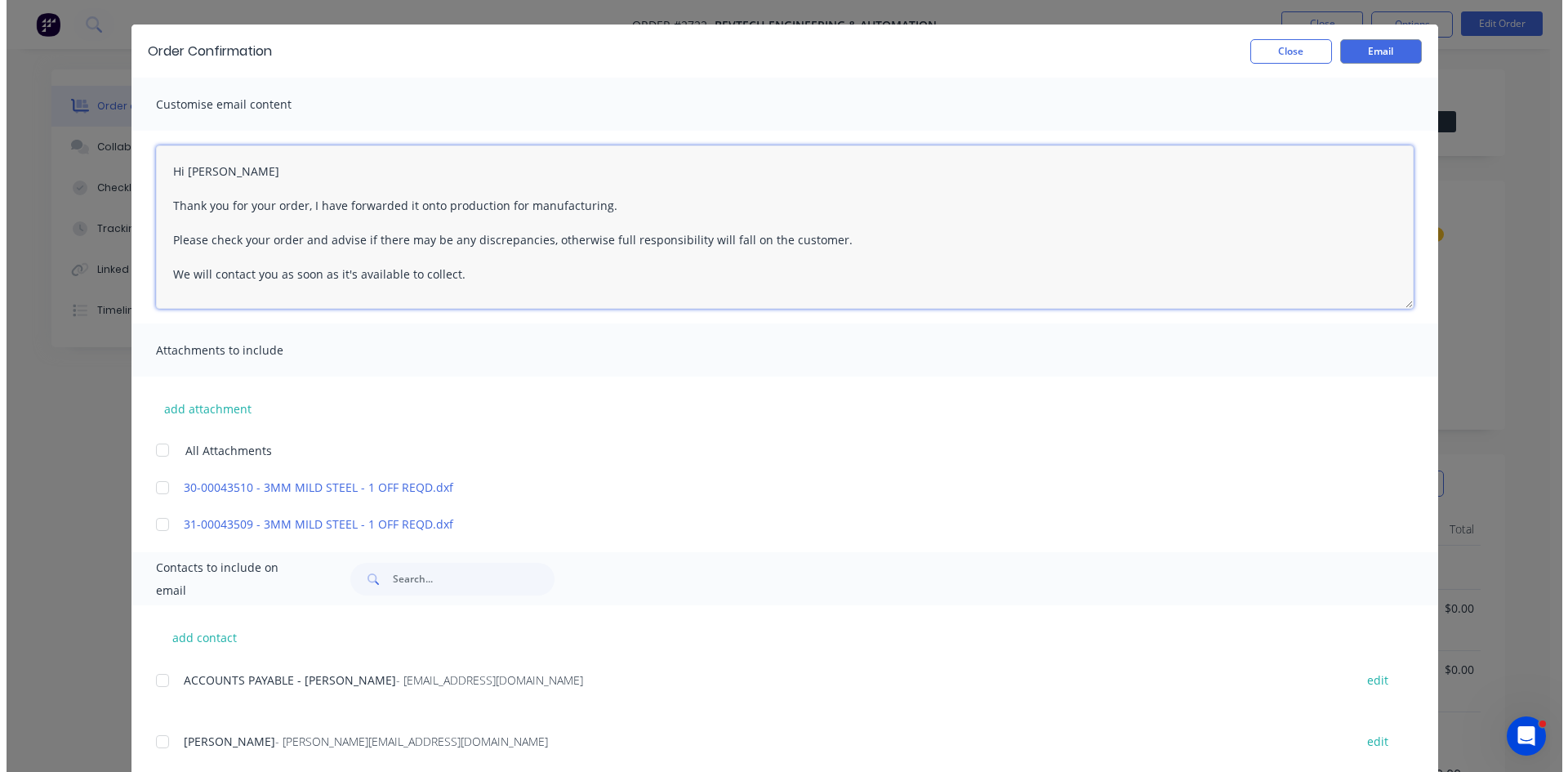
scroll to position [0, 0]
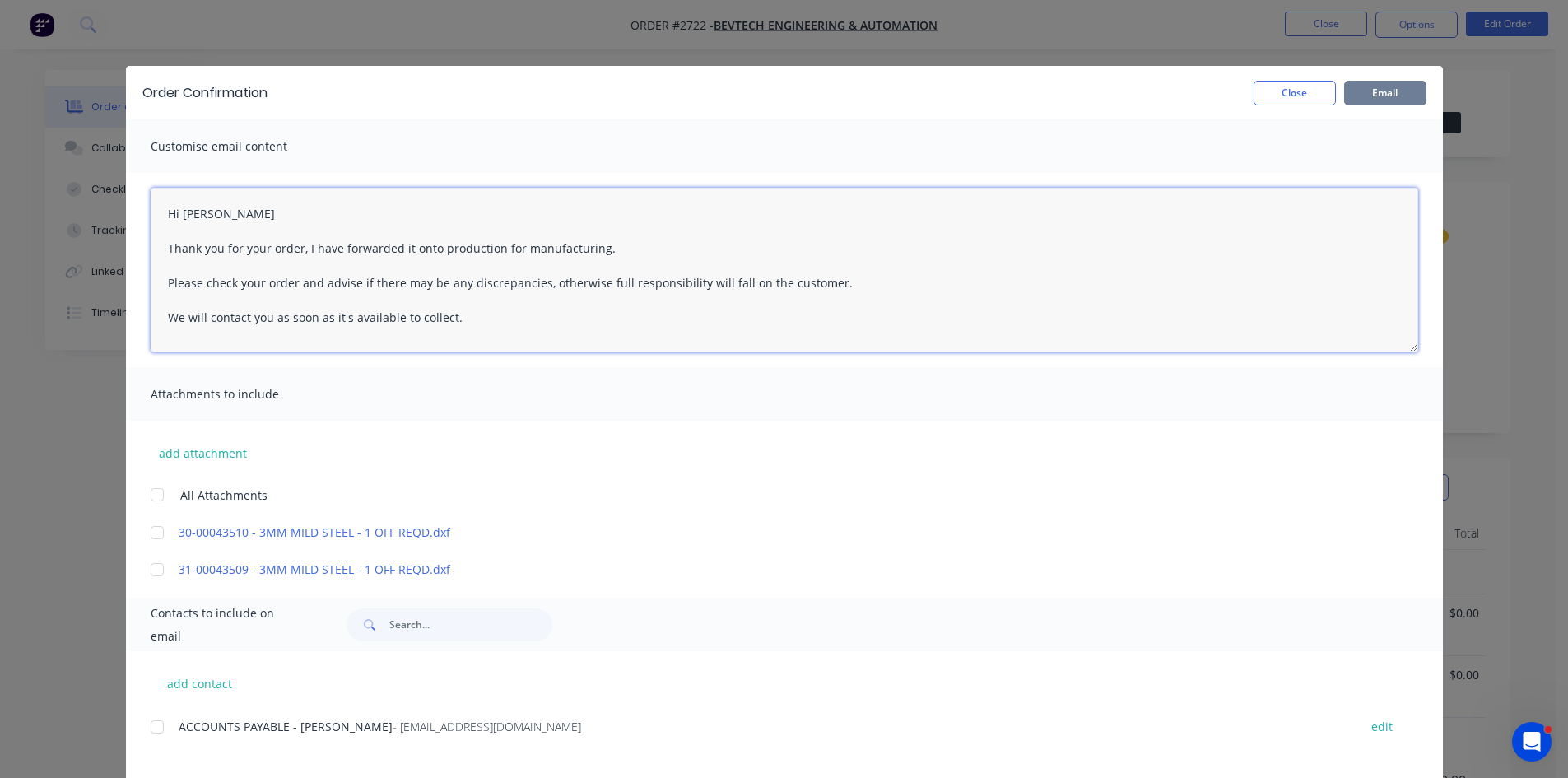
type textarea "Hi Mick Thank you for your order, I have forwarded it onto production for manuf…"
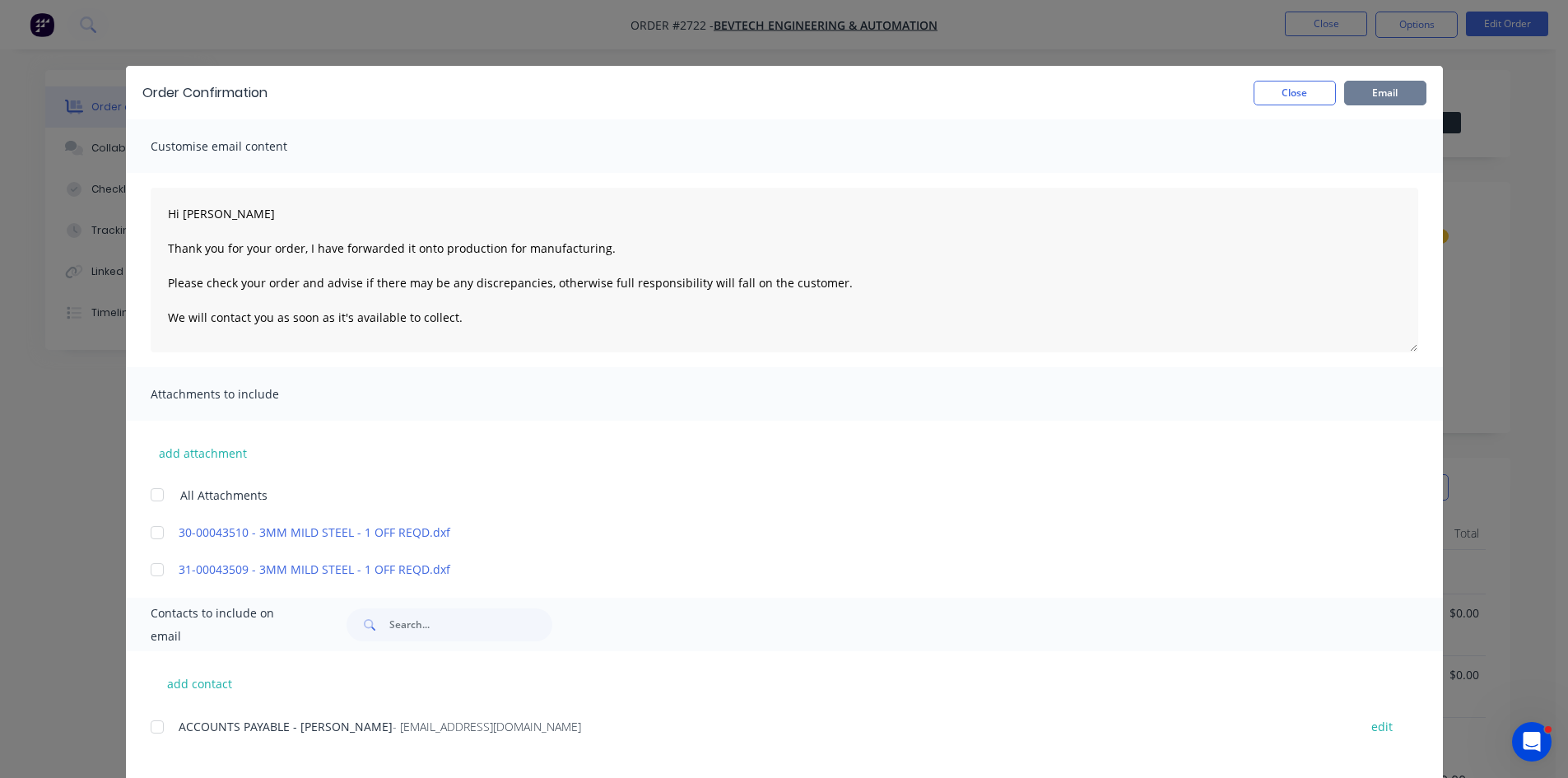
click at [1377, 87] on button "Email" at bounding box center [1386, 93] width 82 height 25
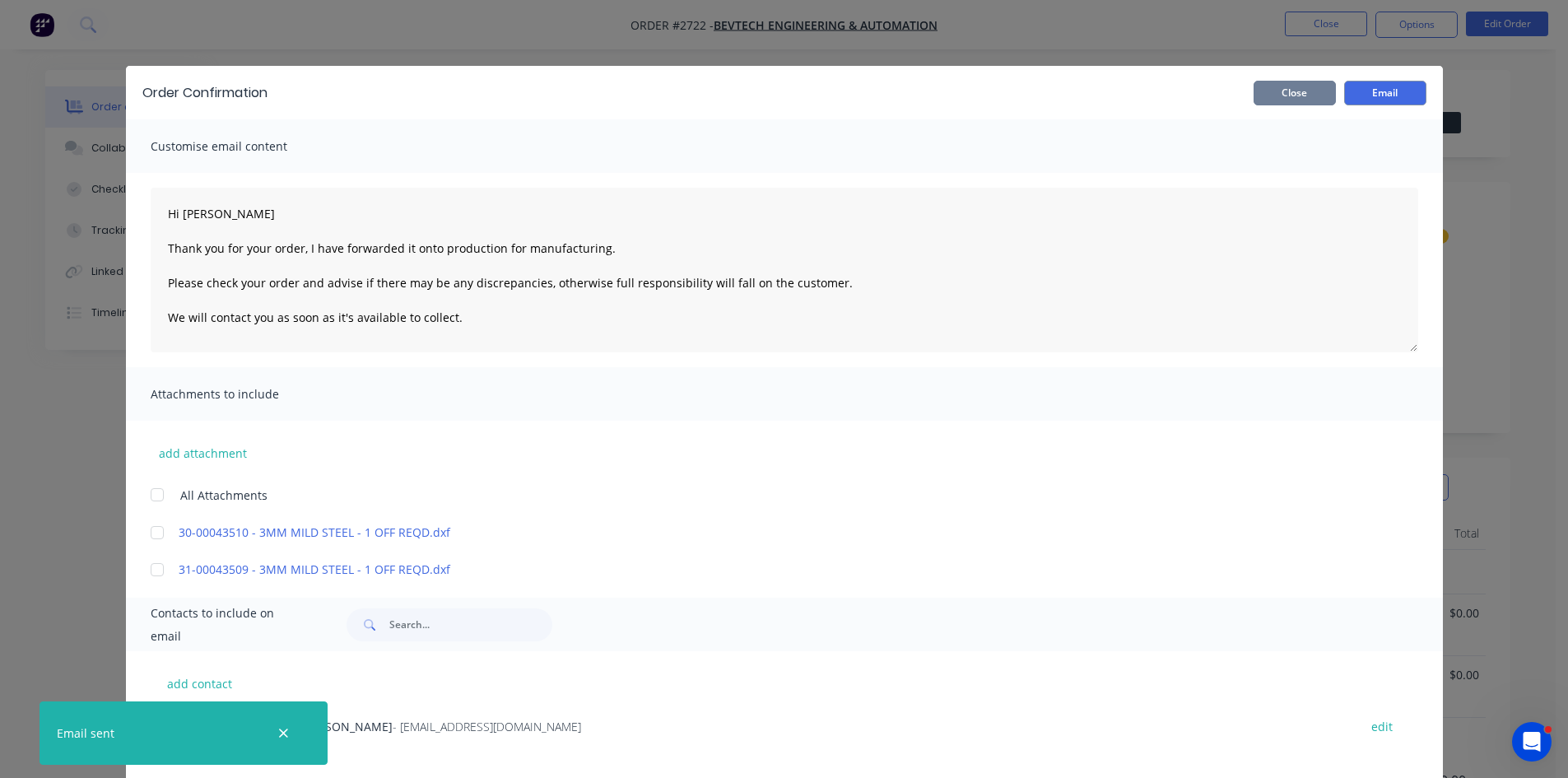
click at [1289, 97] on button "Close" at bounding box center [1295, 93] width 82 height 25
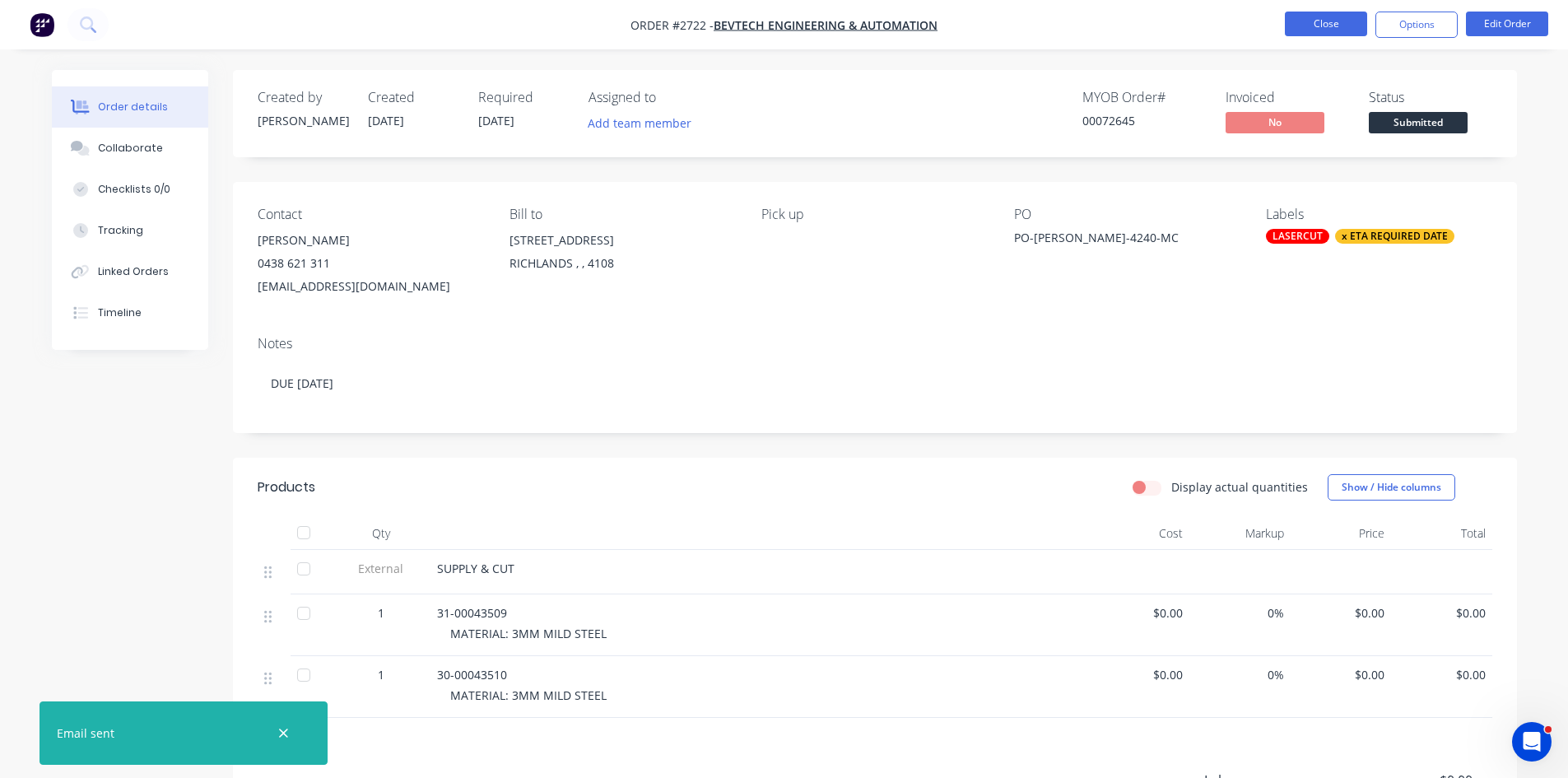
click at [1337, 25] on button "Close" at bounding box center [1326, 24] width 82 height 25
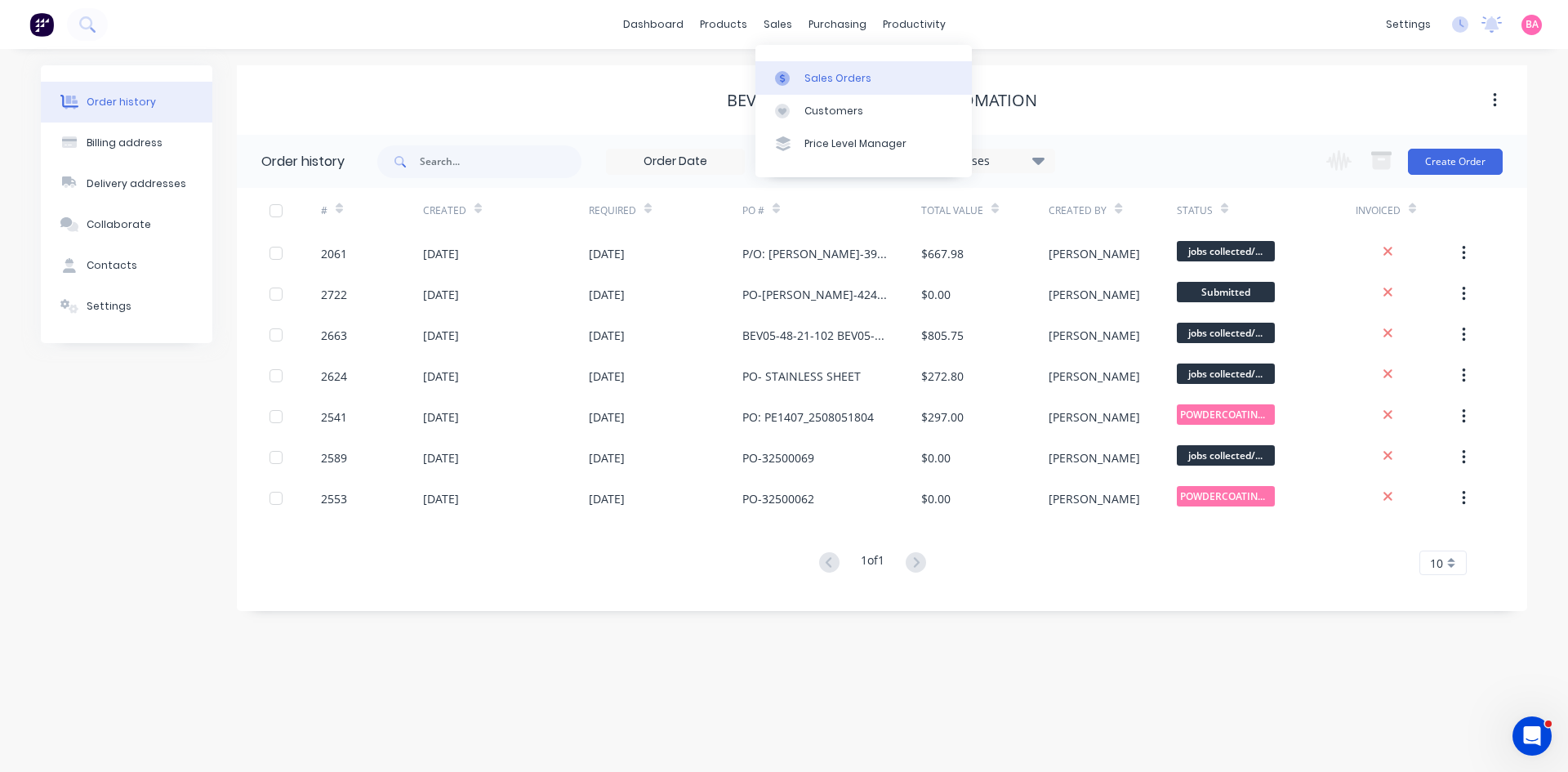
click at [829, 71] on div "Sales Orders" at bounding box center [838, 79] width 67 height 15
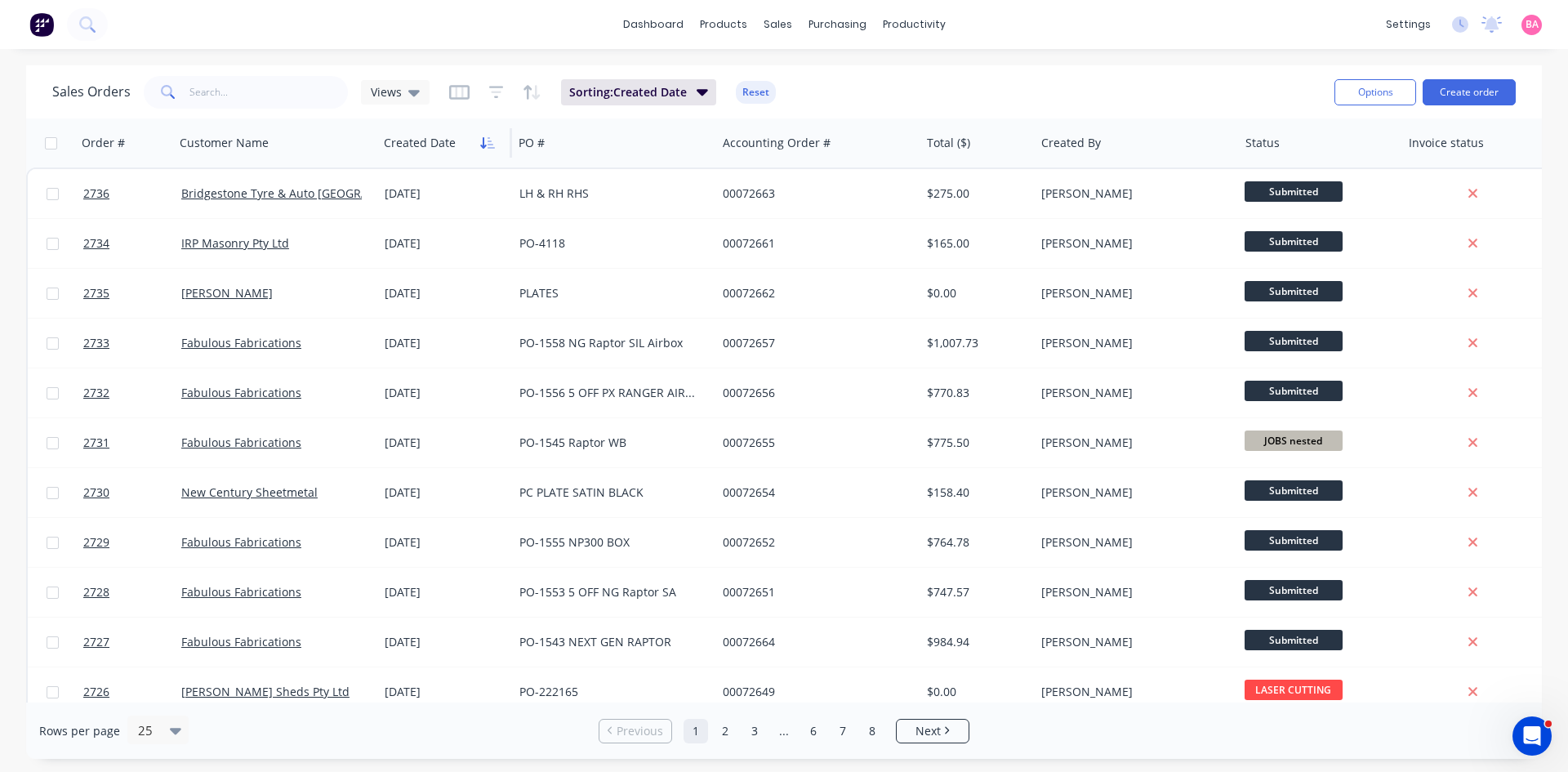
click at [489, 150] on button "button" at bounding box center [488, 143] width 25 height 25
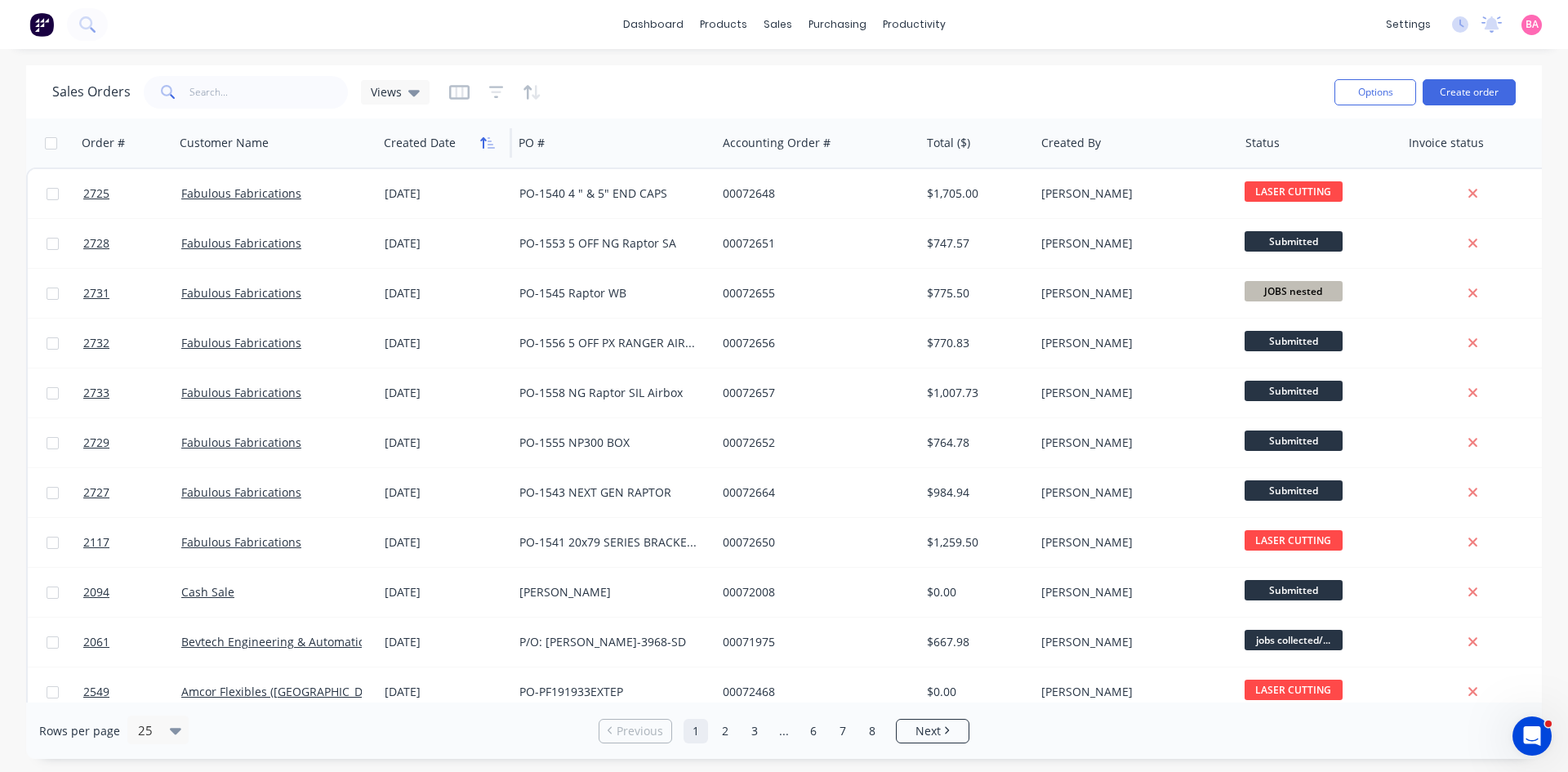
click at [489, 144] on icon "button" at bounding box center [491, 143] width 7 height 11
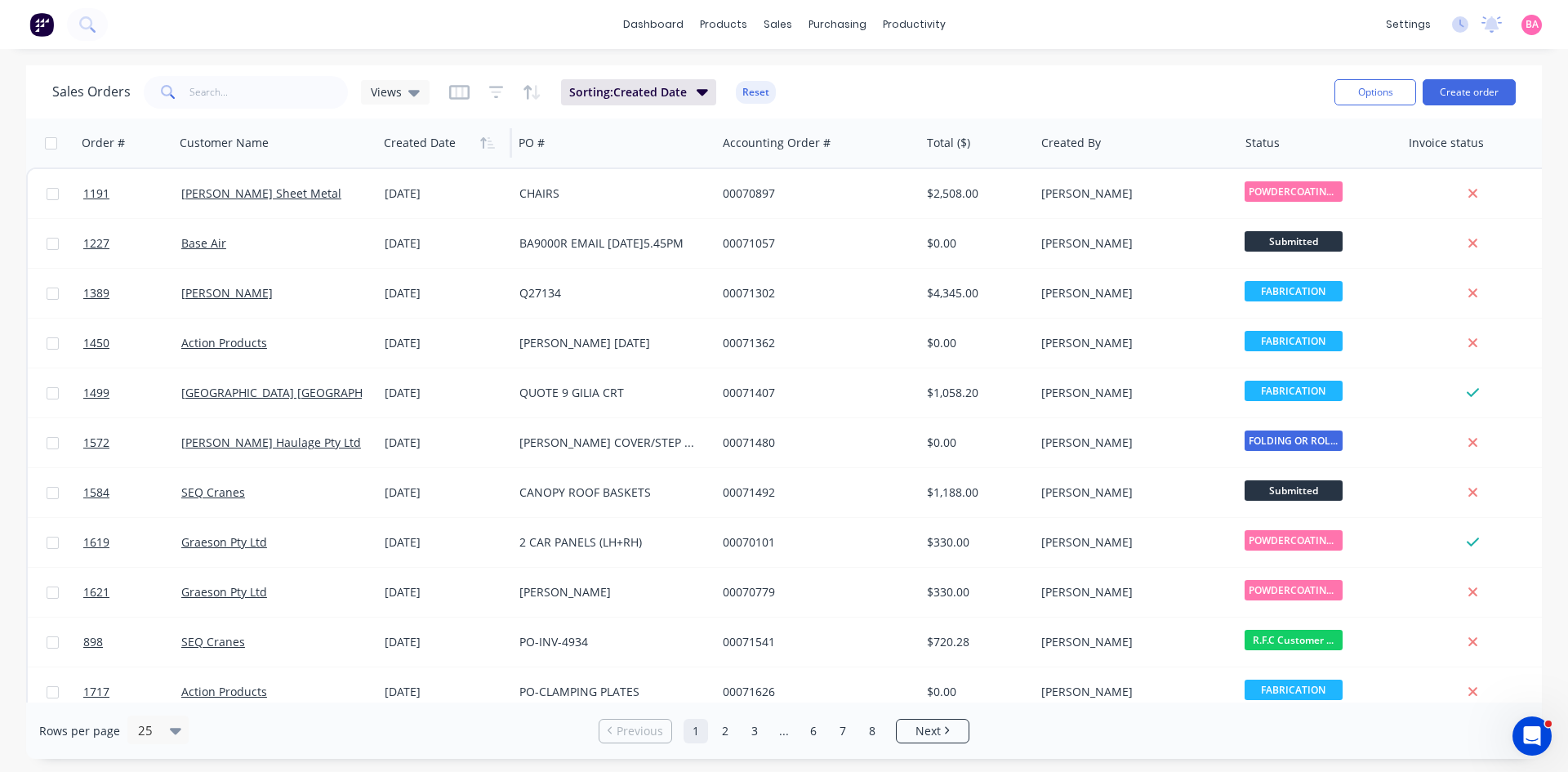
click at [489, 144] on icon "button" at bounding box center [491, 143] width 7 height 11
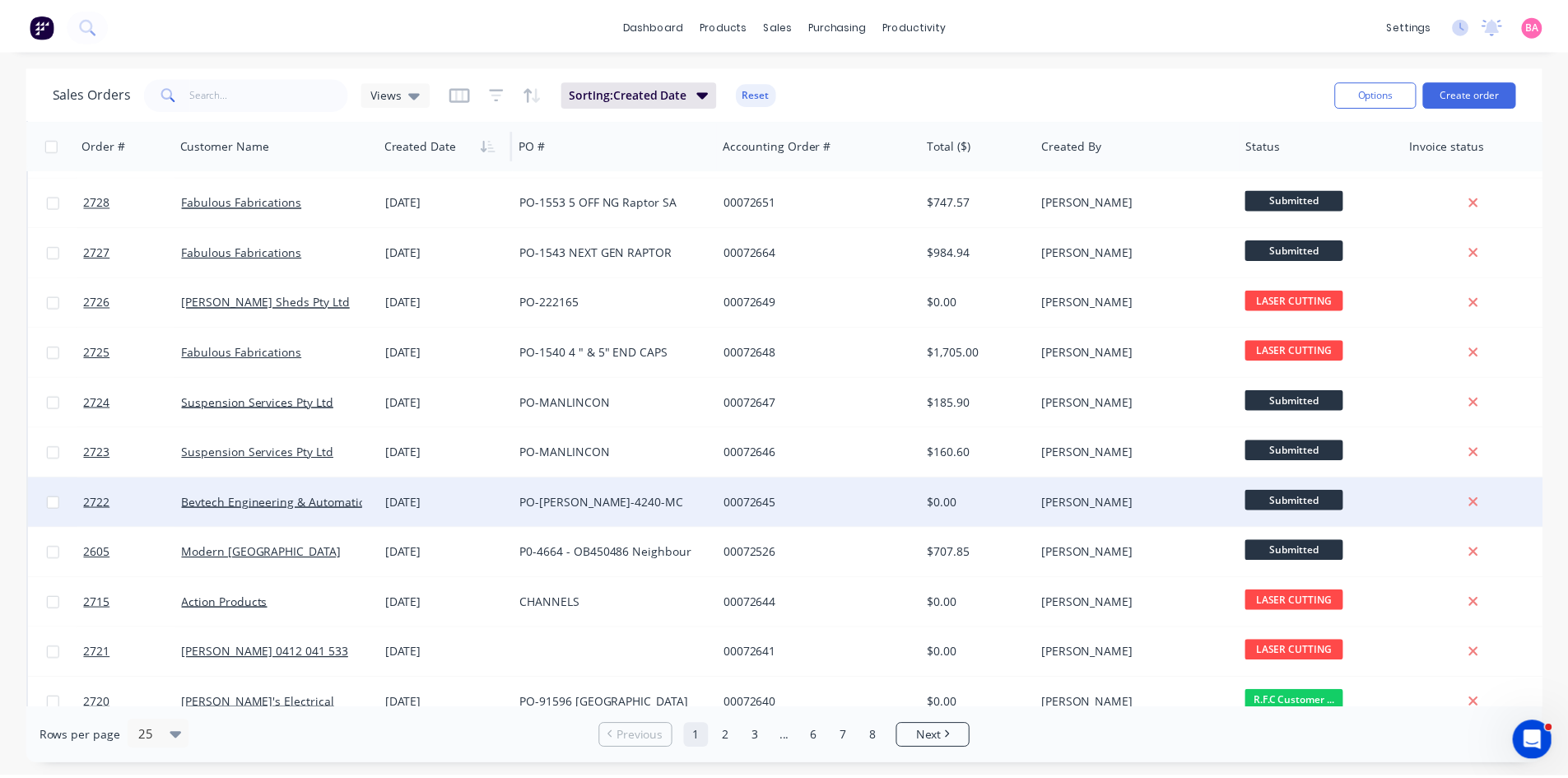
scroll to position [412, 0]
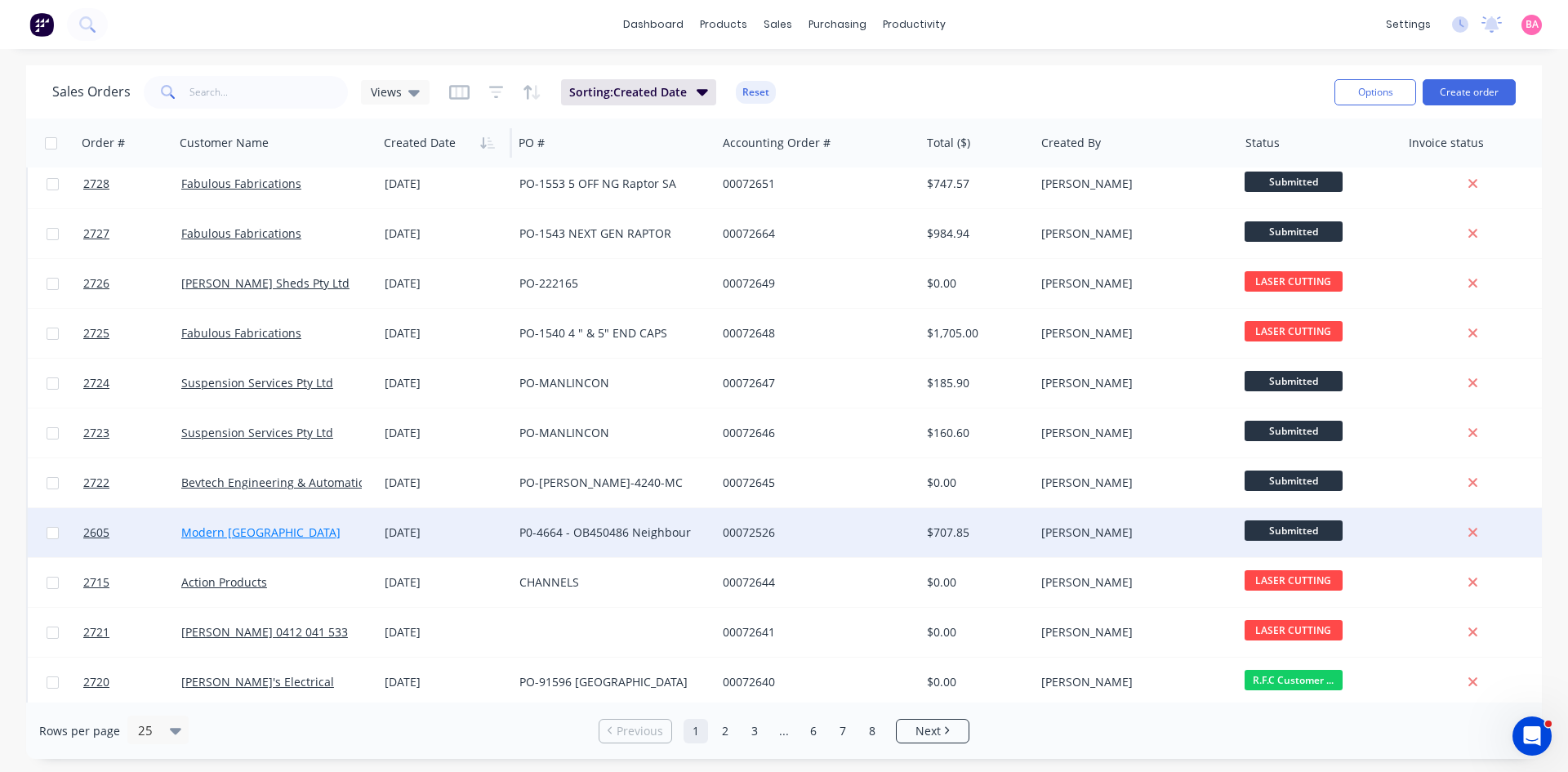
click at [232, 531] on link "Modern [GEOGRAPHIC_DATA]" at bounding box center [261, 532] width 160 height 16
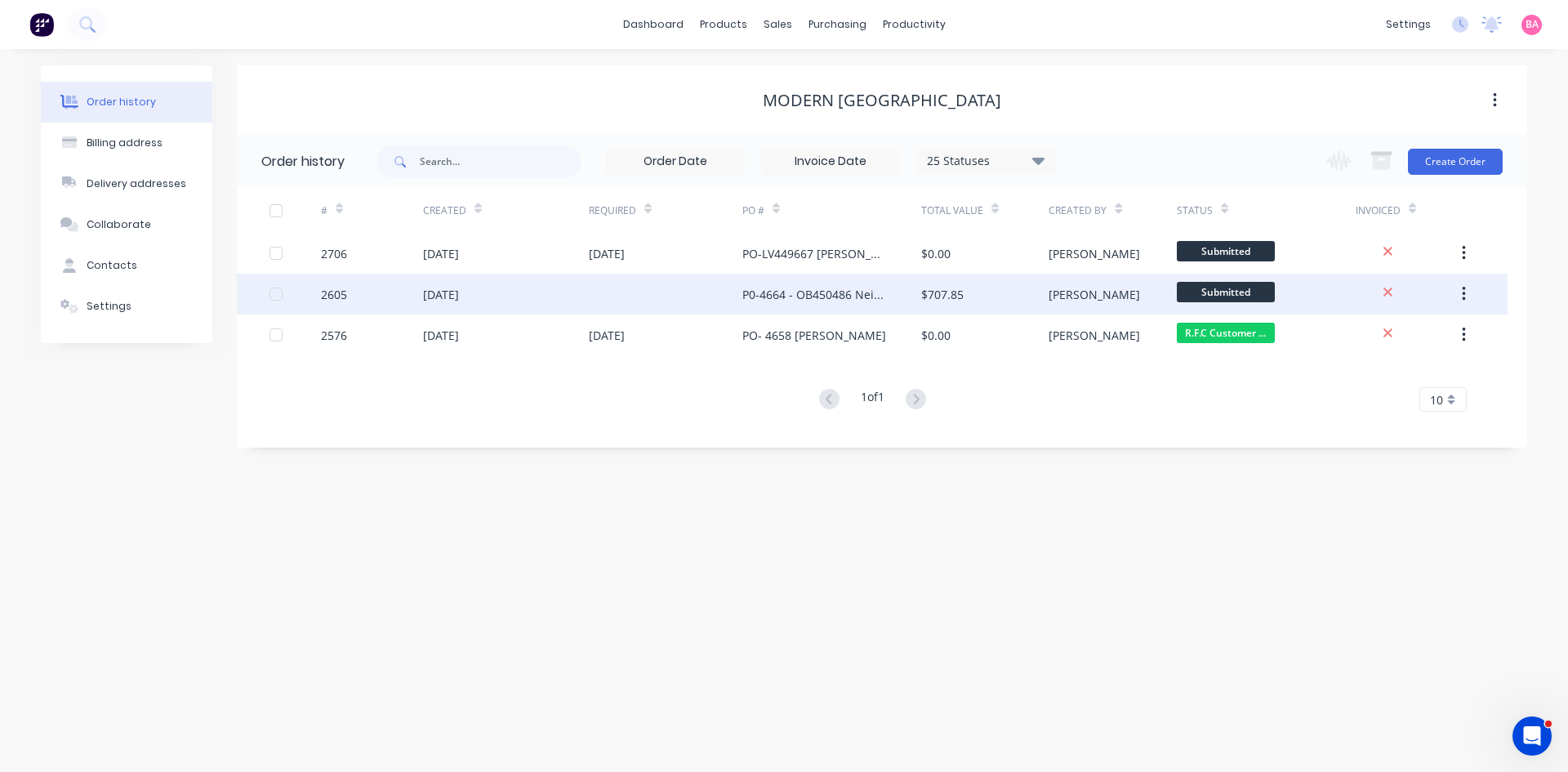
click at [459, 296] on div "[DATE]" at bounding box center [441, 294] width 36 height 17
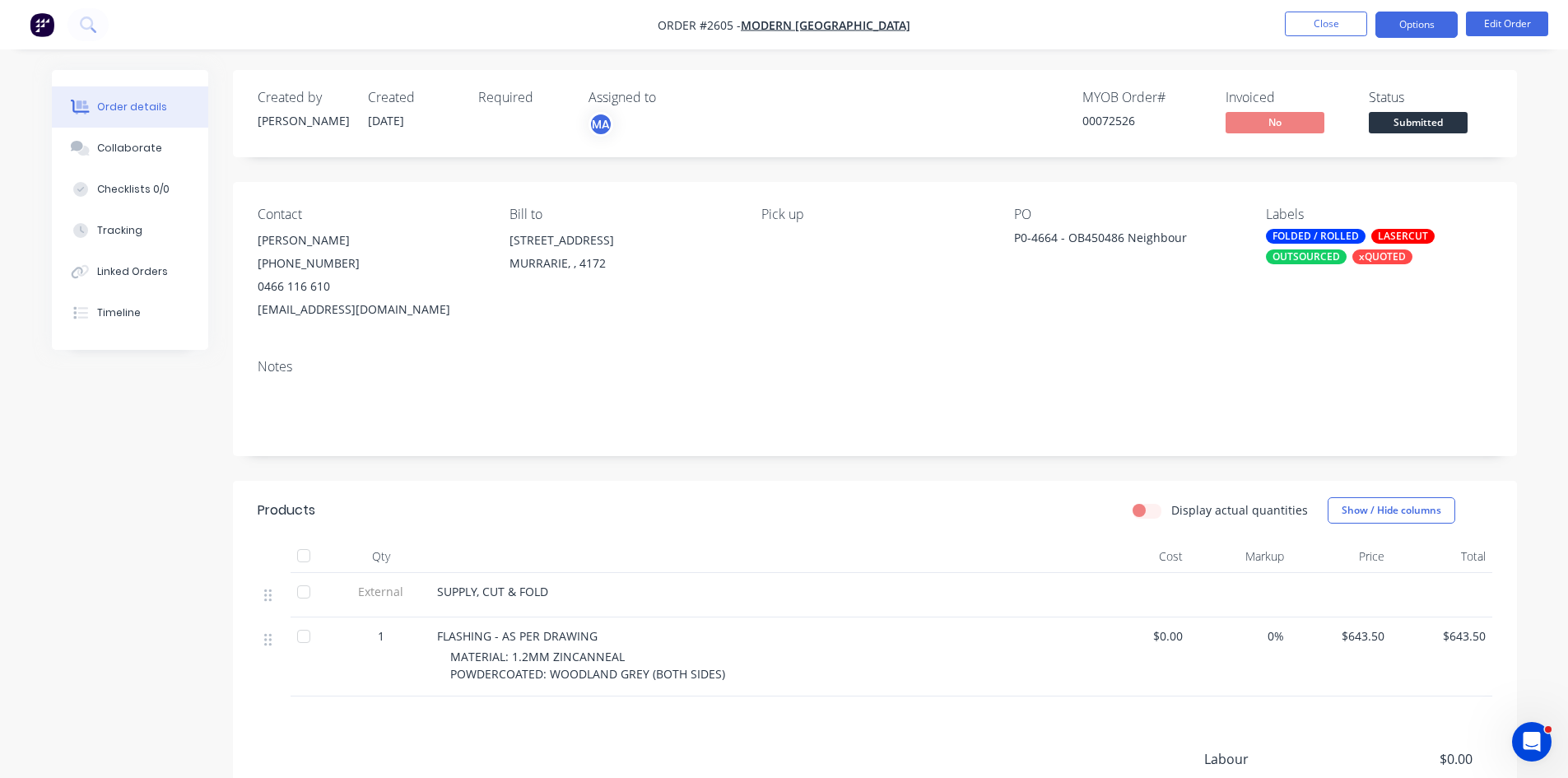
click at [1420, 22] on button "Options" at bounding box center [1417, 25] width 82 height 26
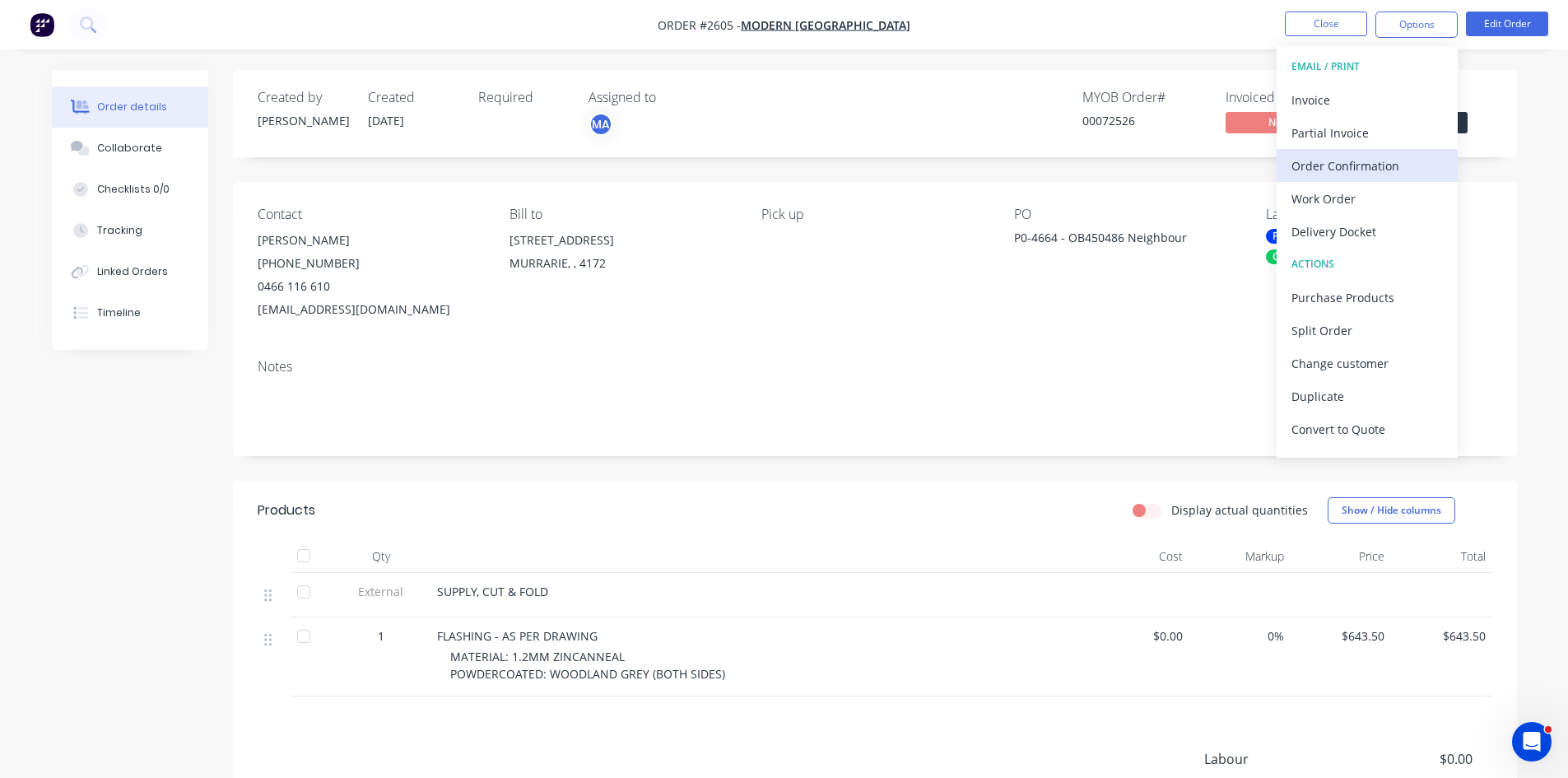
click at [1352, 163] on div "Order Confirmation" at bounding box center [1368, 166] width 152 height 24
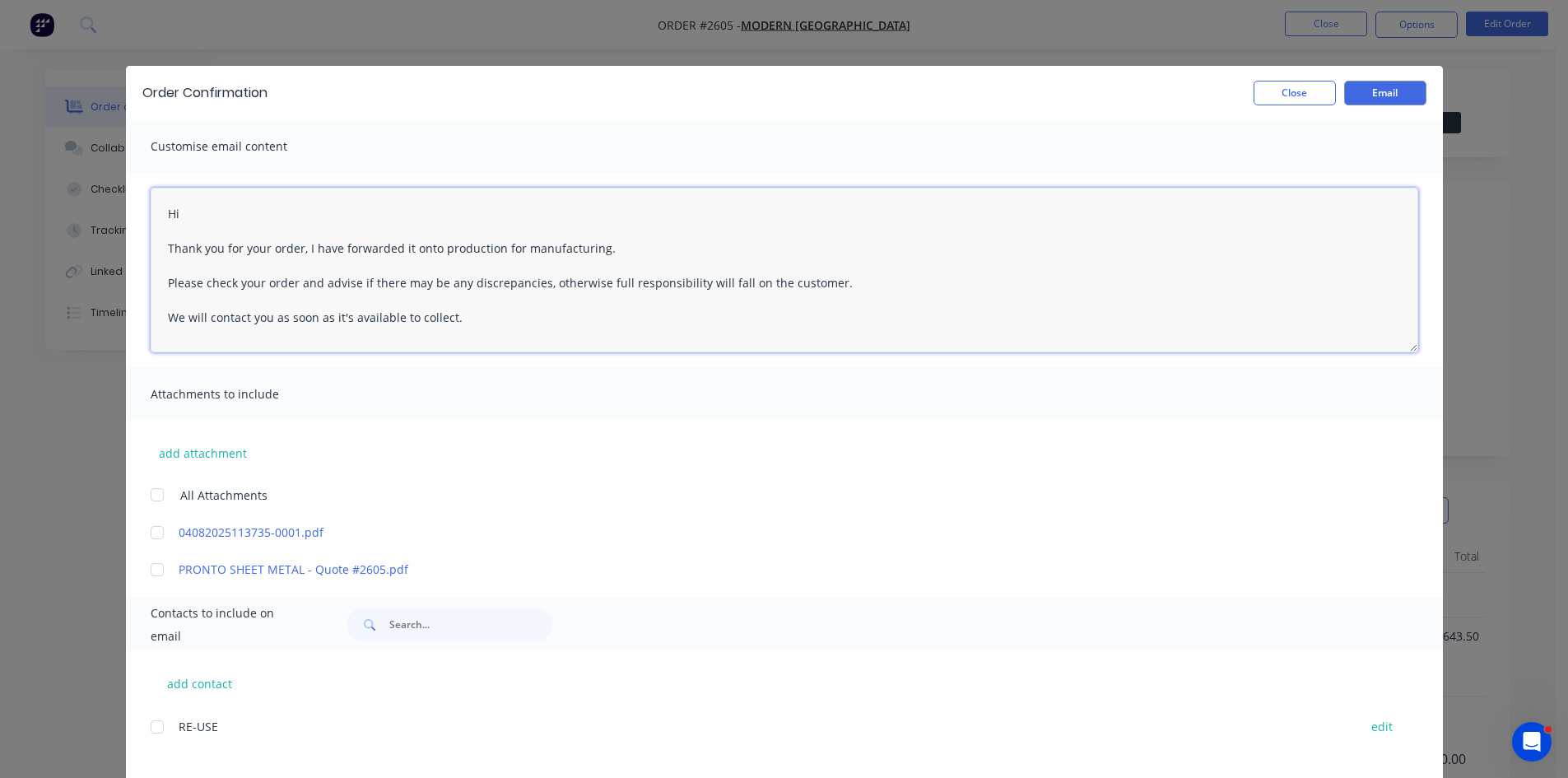
click at [273, 218] on textarea "Hi Thank you for your order, I have forwarded it onto production for manufactur…" at bounding box center [784, 271] width 1268 height 165
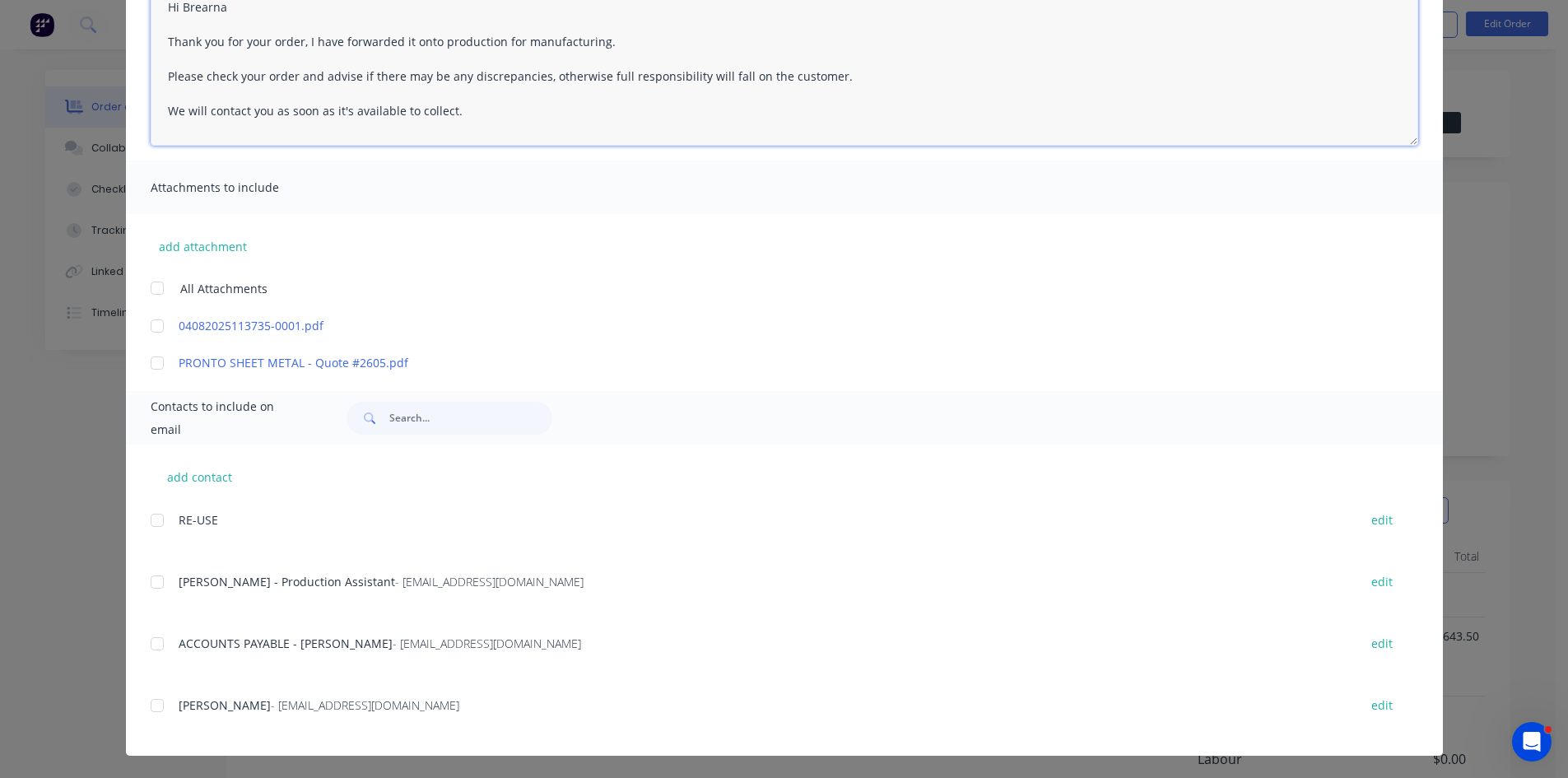
scroll to position [207, 0]
type textarea "Hi Brearna Thank you for your order, I have forwarded it onto production for ma…"
click at [1377, 518] on button "edit" at bounding box center [1382, 519] width 41 height 22
select select "AU"
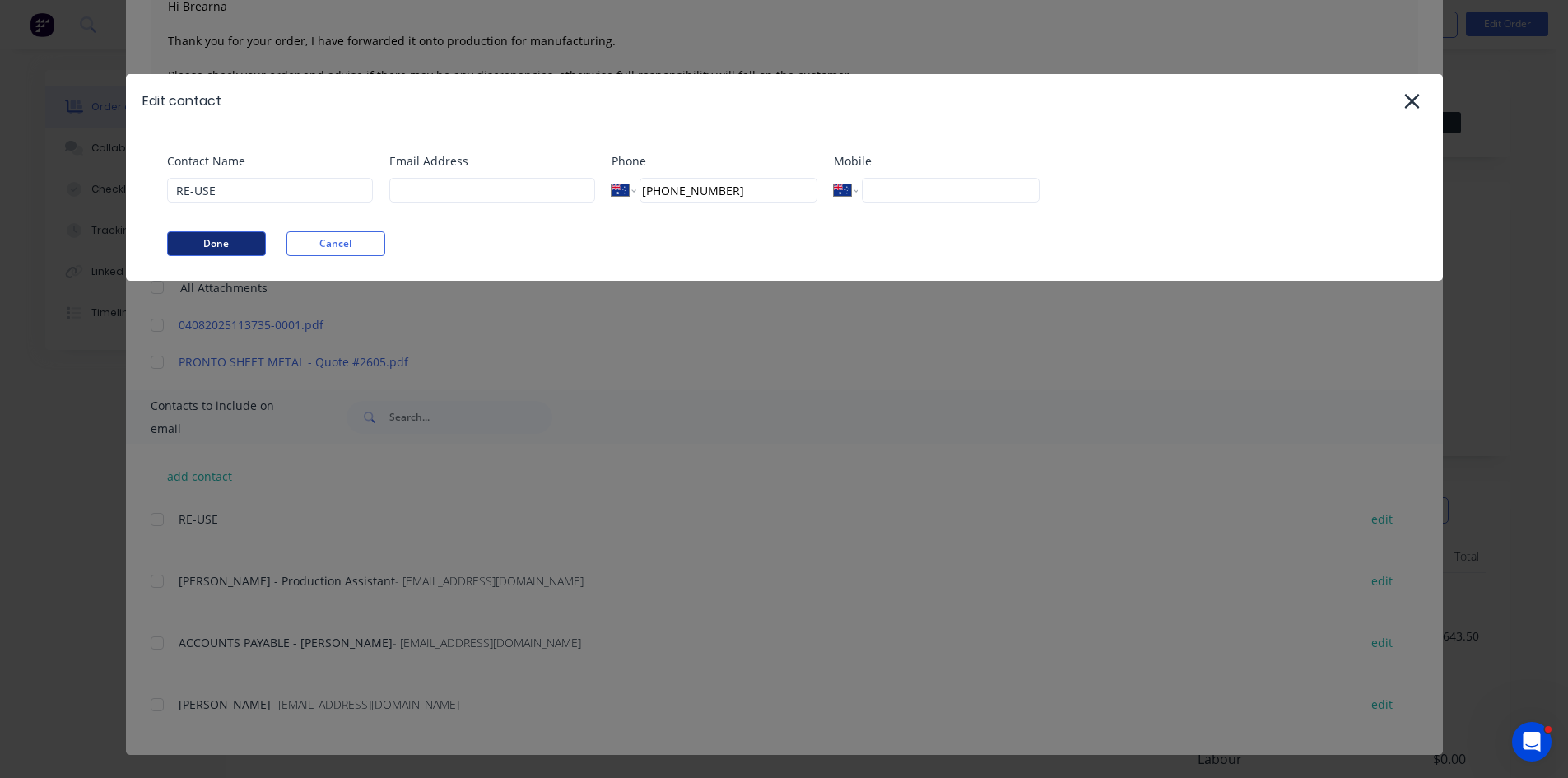
click at [234, 248] on button "Done" at bounding box center [217, 243] width 99 height 25
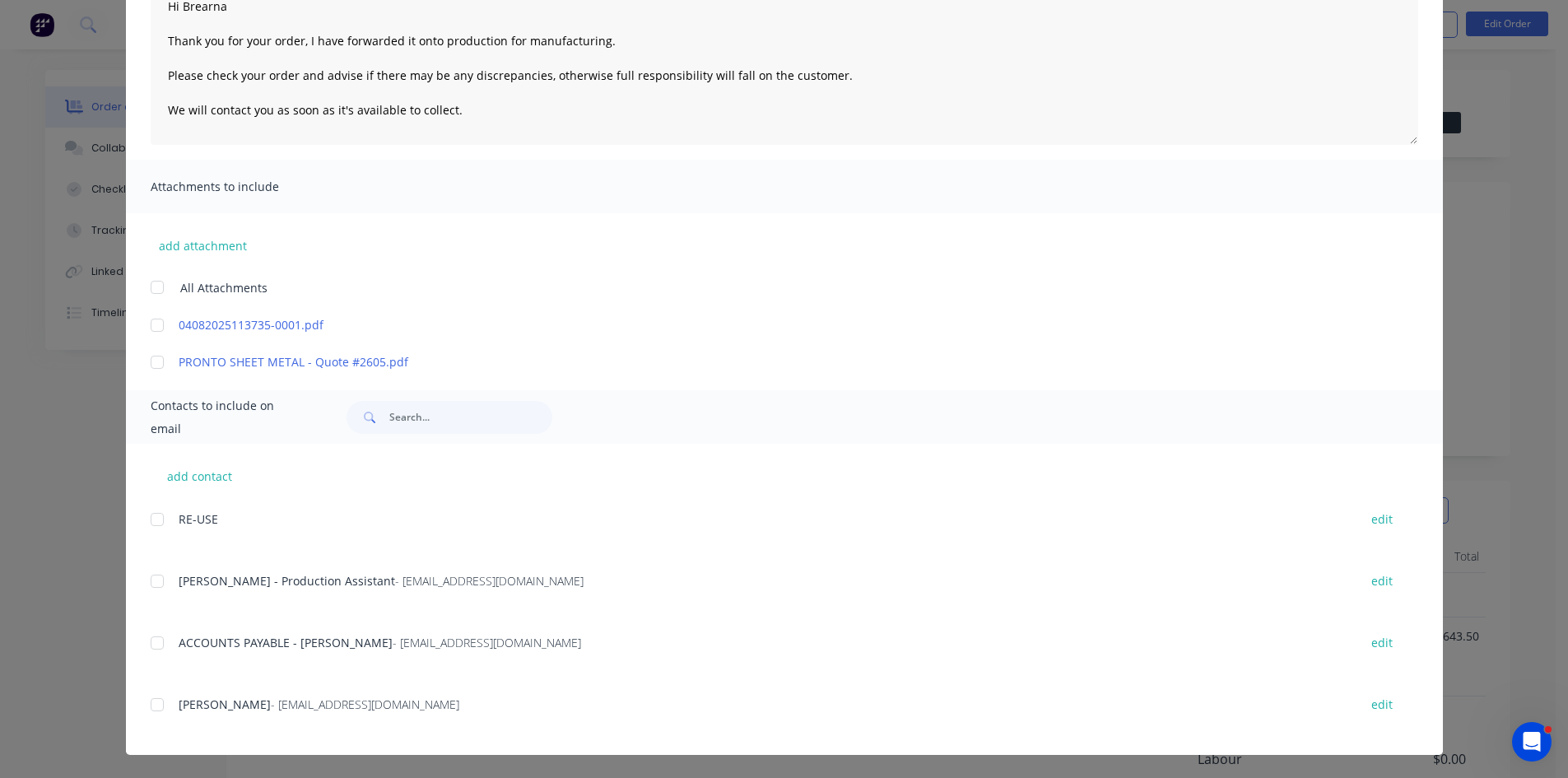
click at [154, 705] on div at bounding box center [158, 705] width 33 height 33
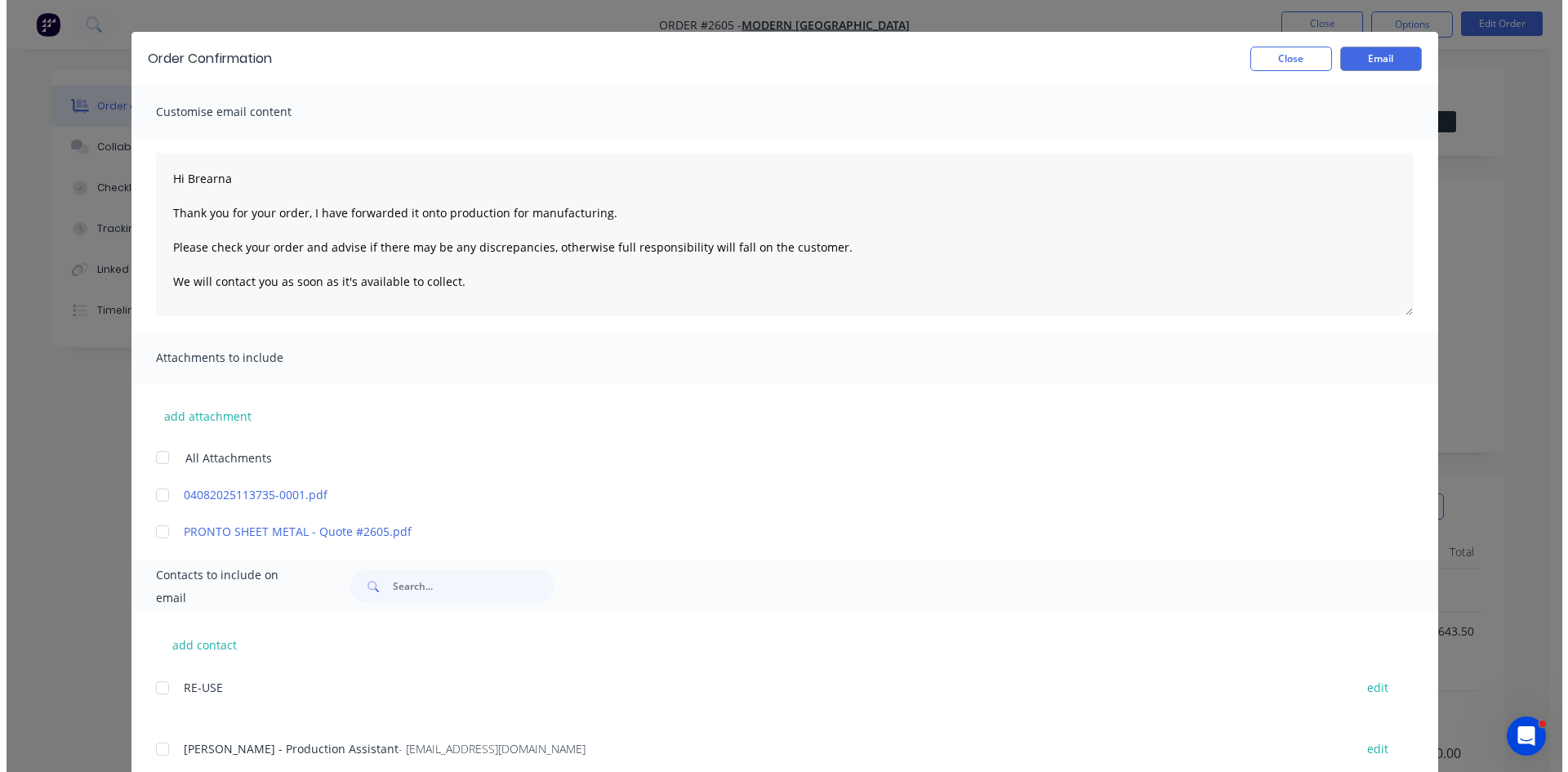
scroll to position [0, 0]
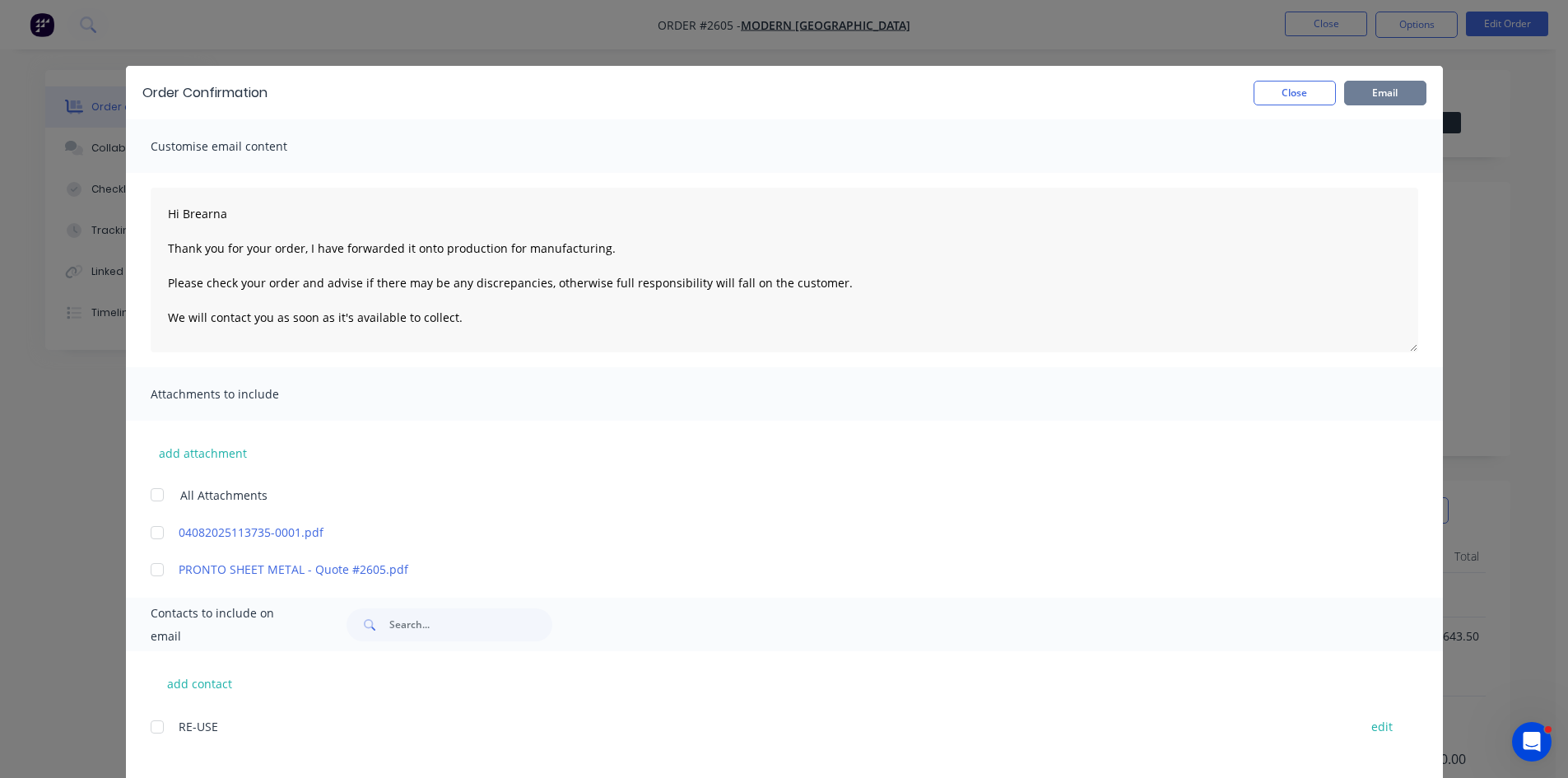
click at [1383, 93] on button "Email" at bounding box center [1386, 93] width 82 height 25
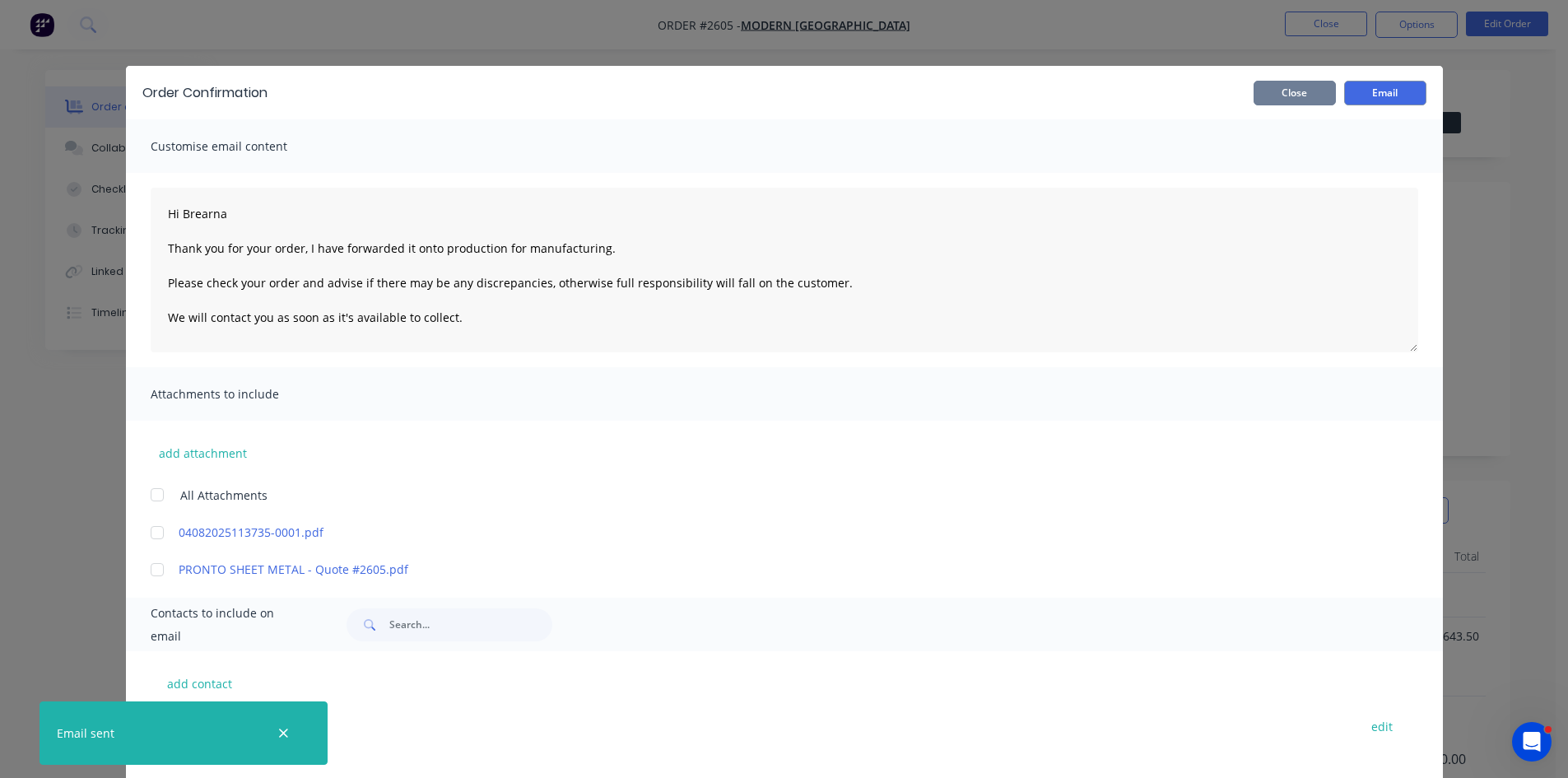
click at [1302, 88] on button "Close" at bounding box center [1295, 93] width 82 height 25
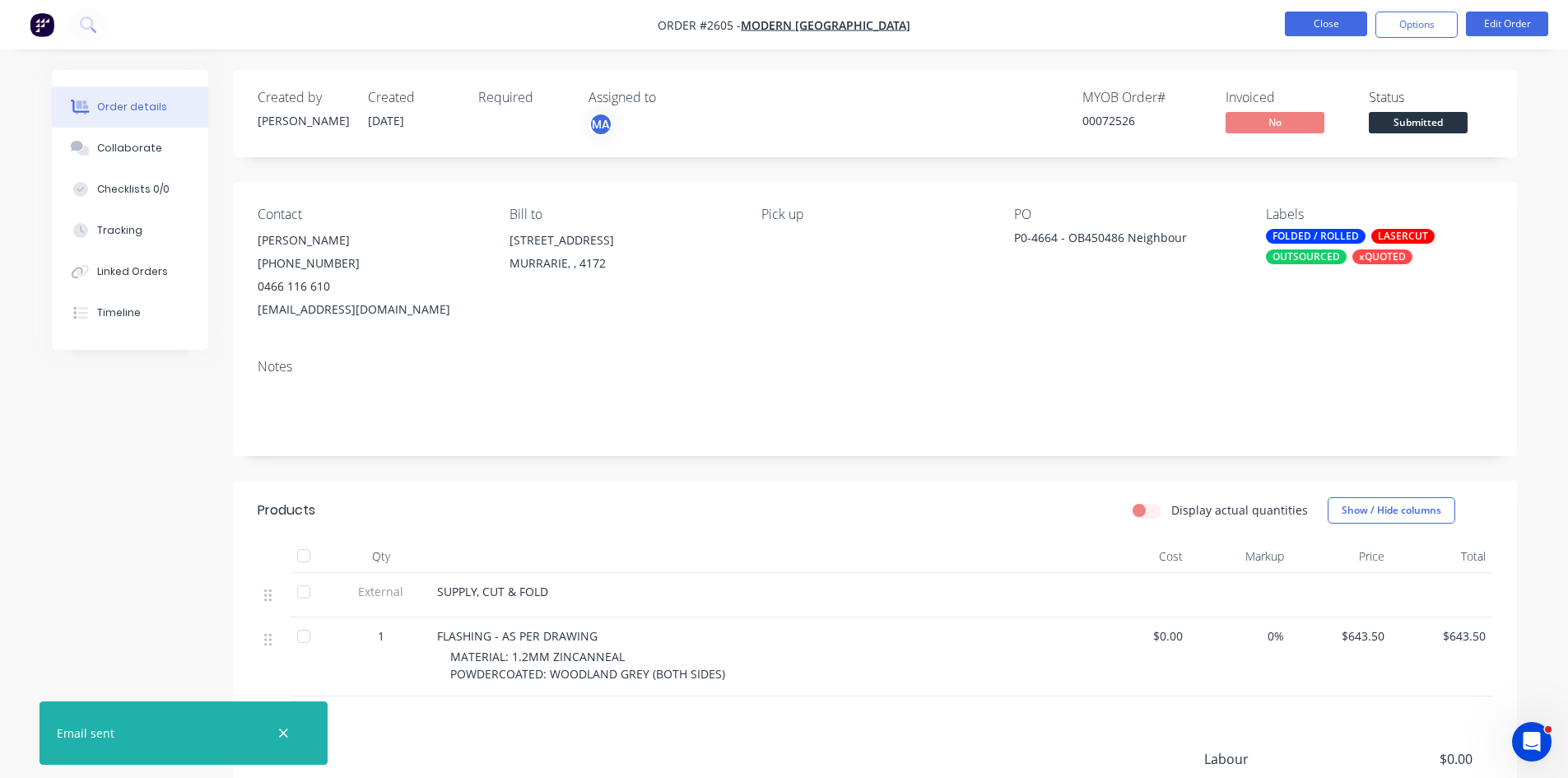
click at [1321, 29] on button "Close" at bounding box center [1326, 24] width 82 height 25
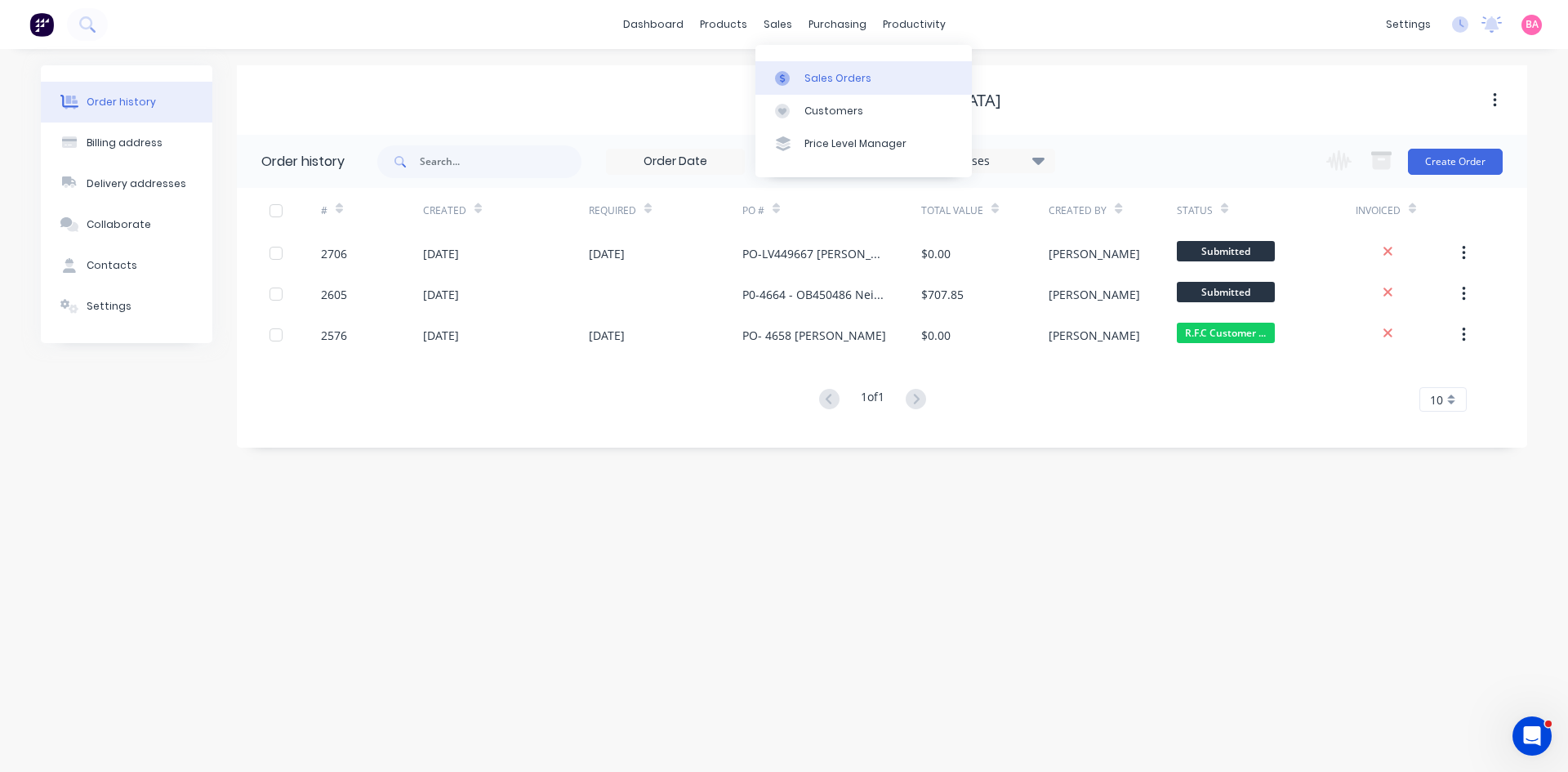
click at [860, 76] on div "Sales Orders" at bounding box center [838, 79] width 67 height 15
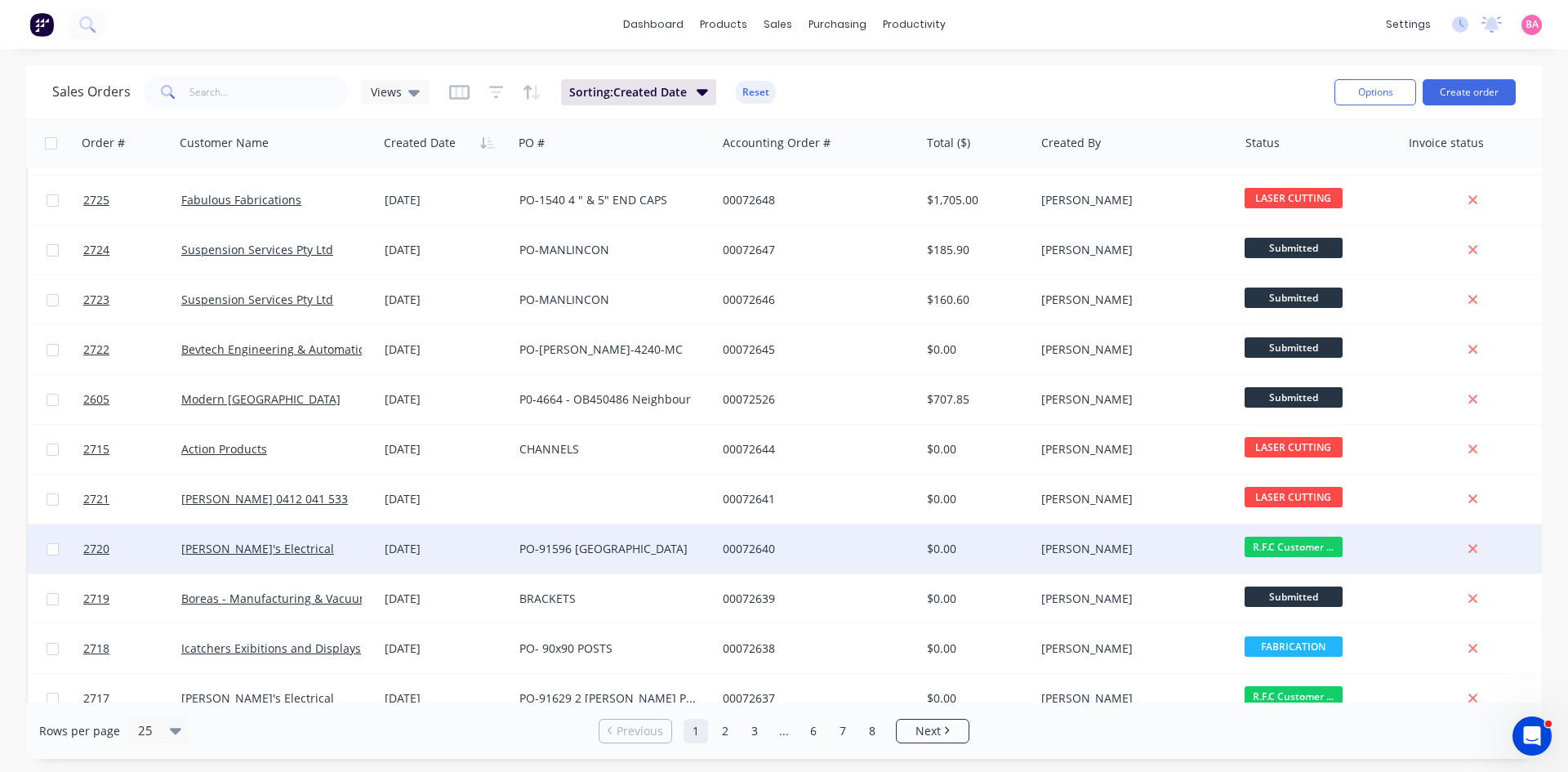
scroll to position [545, 0]
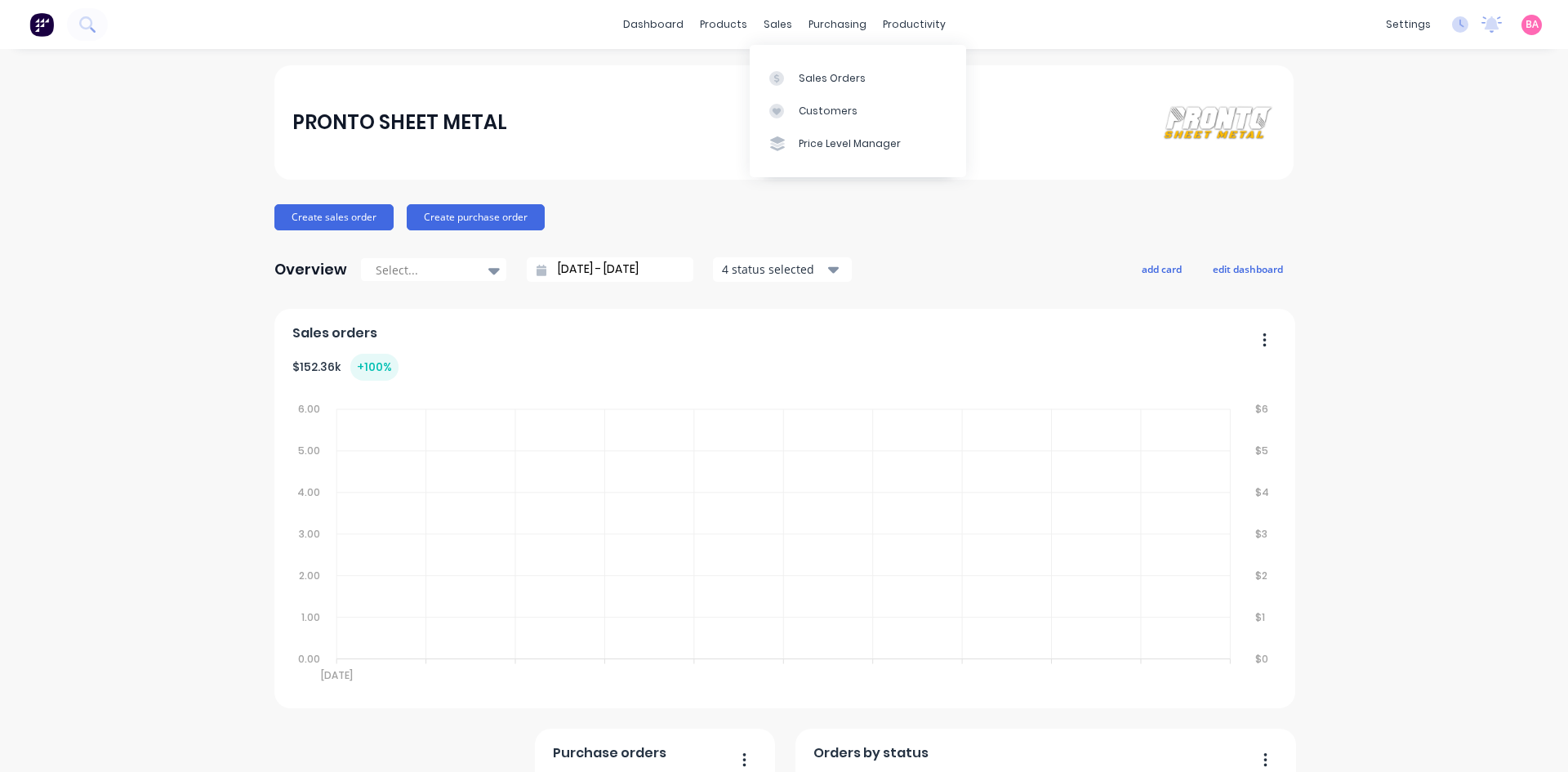
click at [839, 72] on div "Sales Orders" at bounding box center [832, 79] width 67 height 15
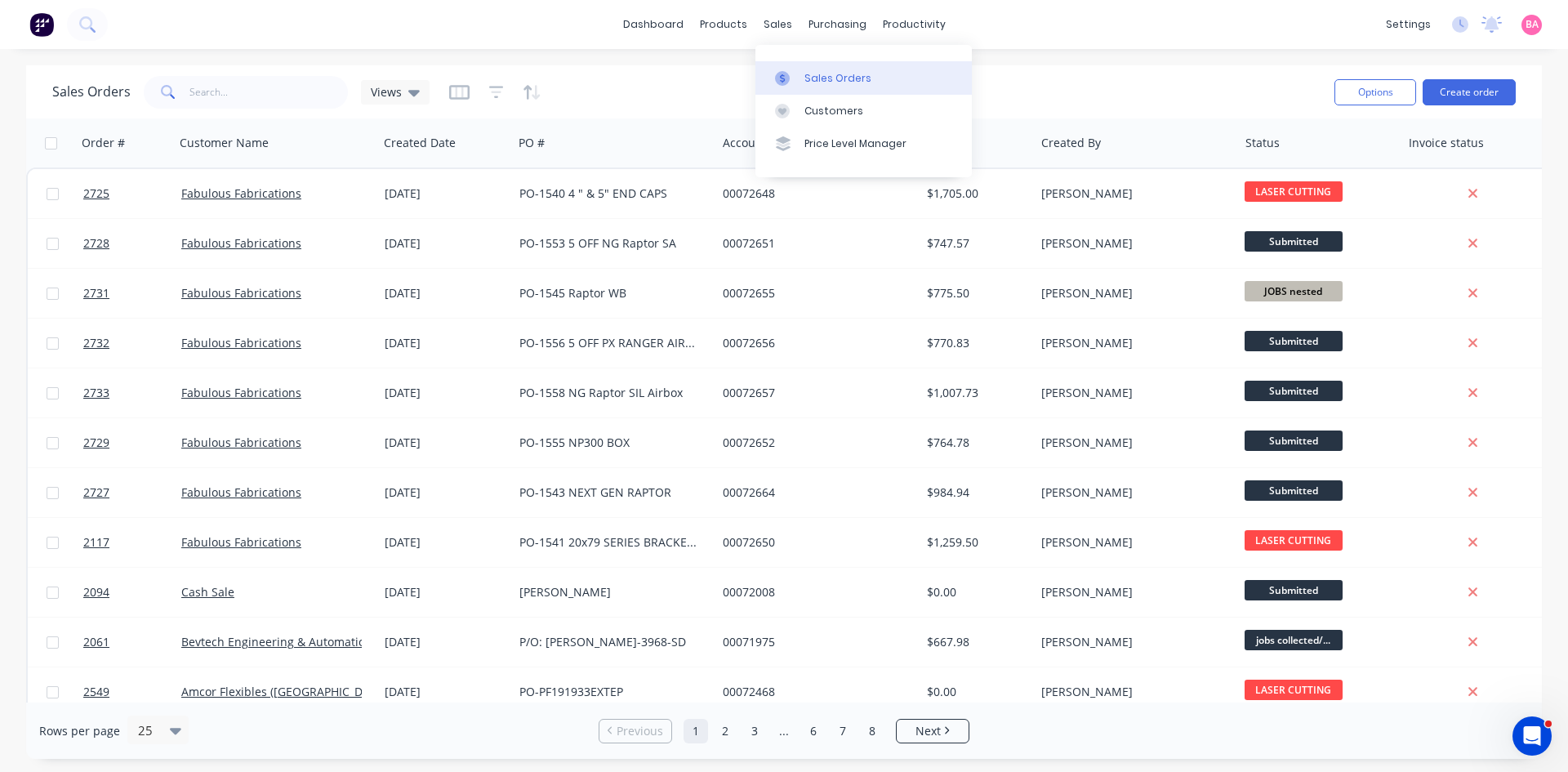
click at [829, 79] on div "Sales Orders" at bounding box center [838, 79] width 67 height 15
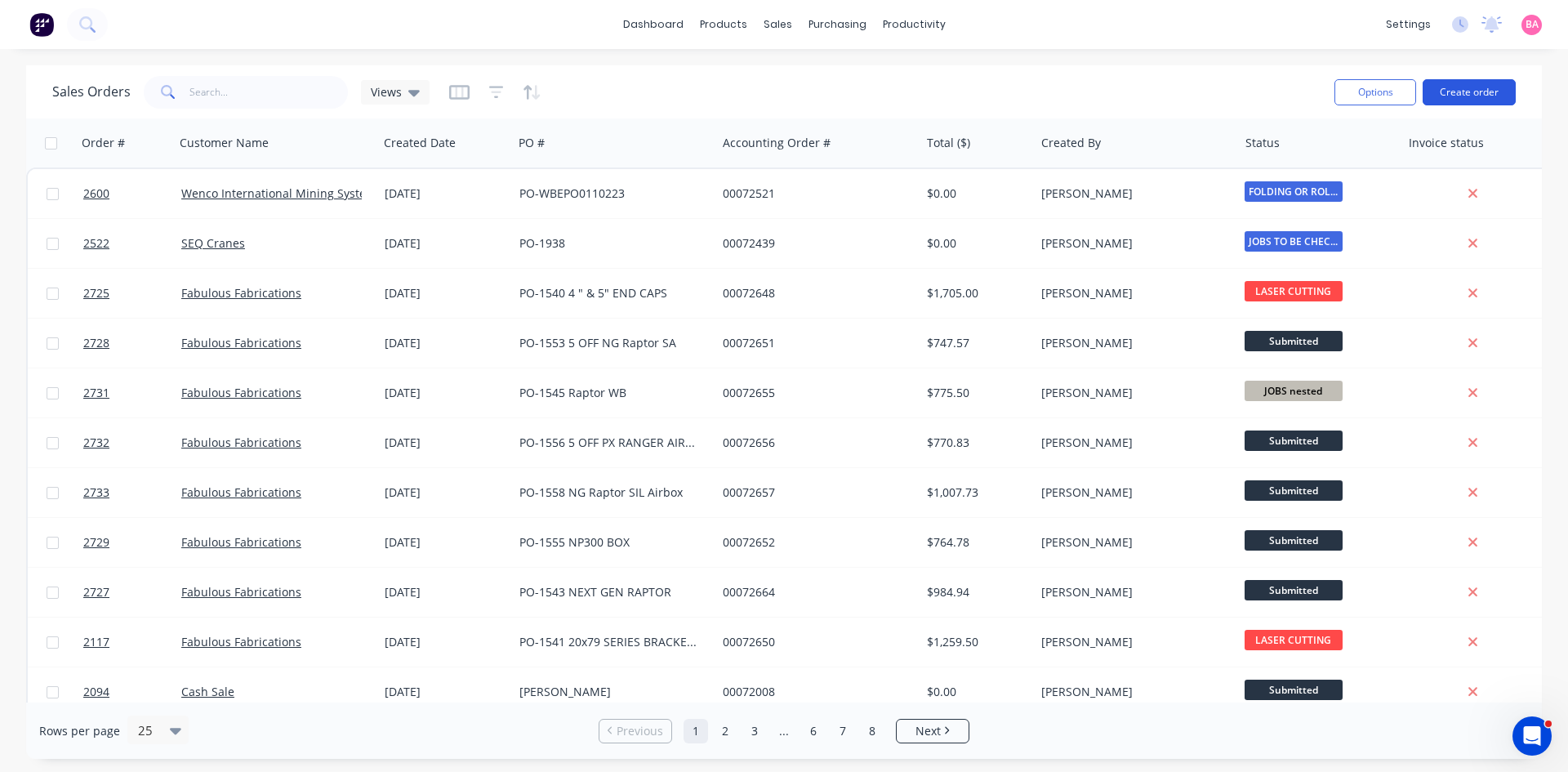
click at [1486, 88] on button "Create order" at bounding box center [1470, 93] width 93 height 26
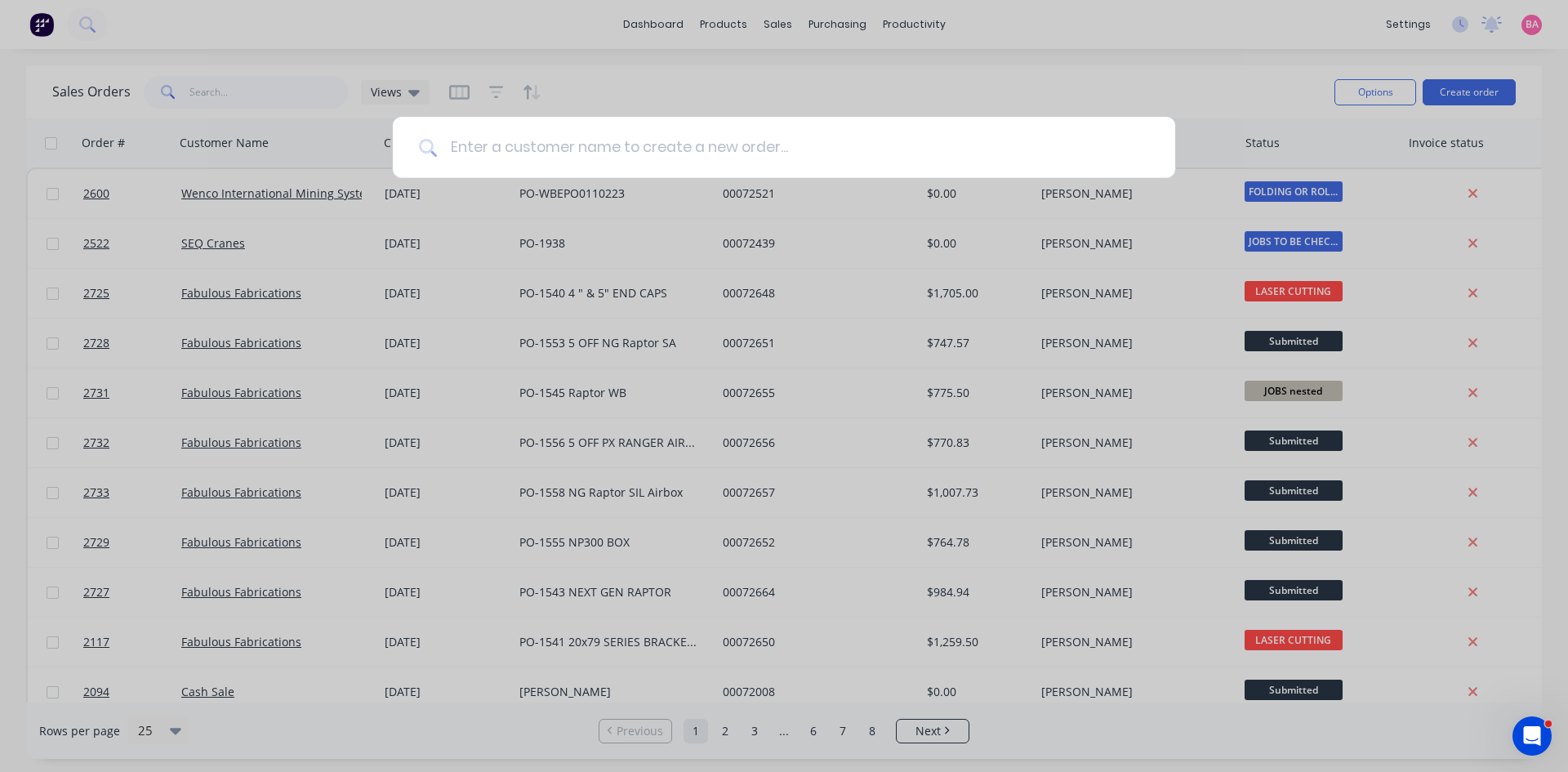
click at [572, 159] on input at bounding box center [793, 147] width 712 height 61
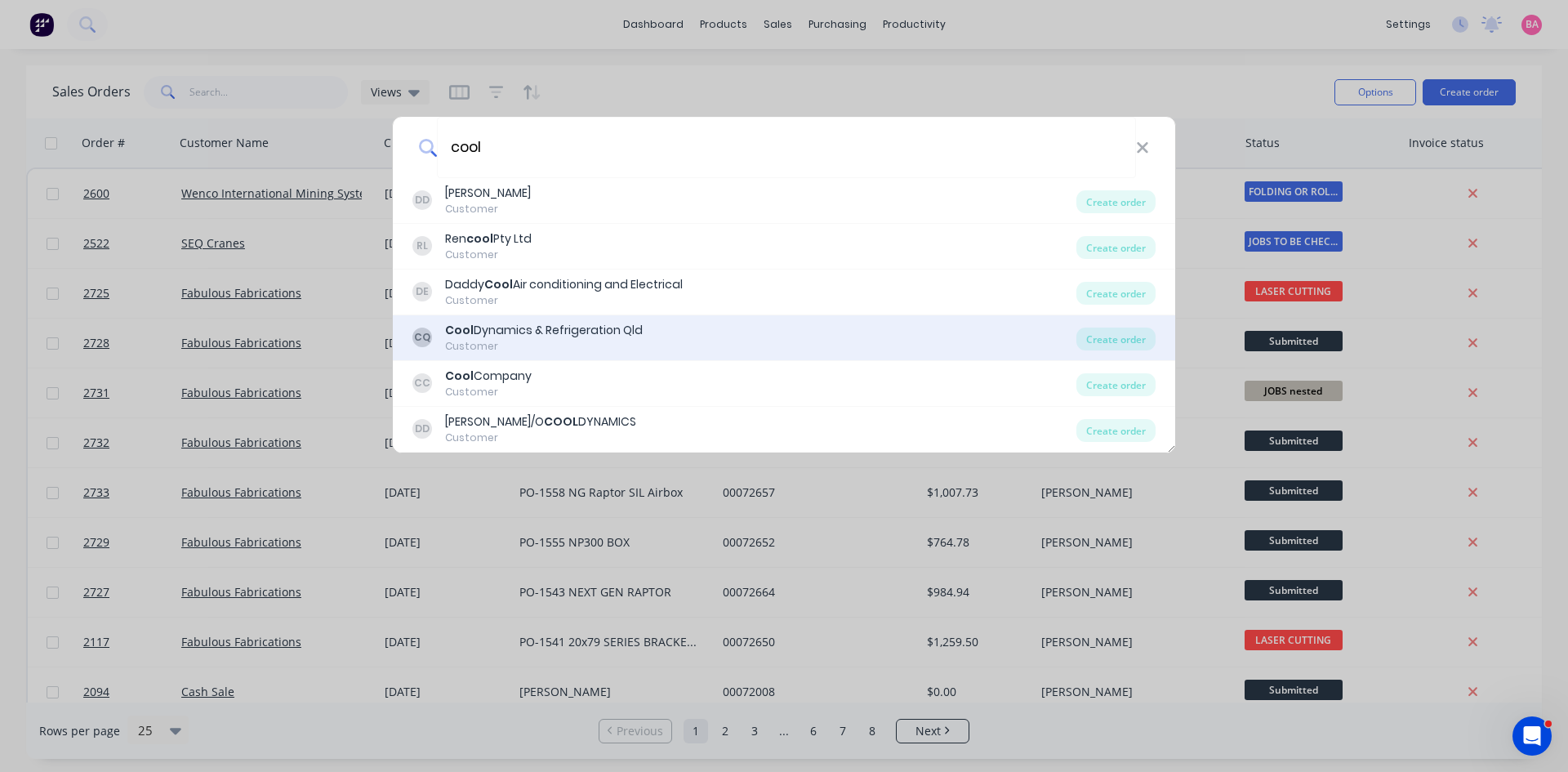
type input "cool"
click at [556, 336] on div "Cool Dynamics & Refrigeration Qld" at bounding box center [544, 330] width 198 height 17
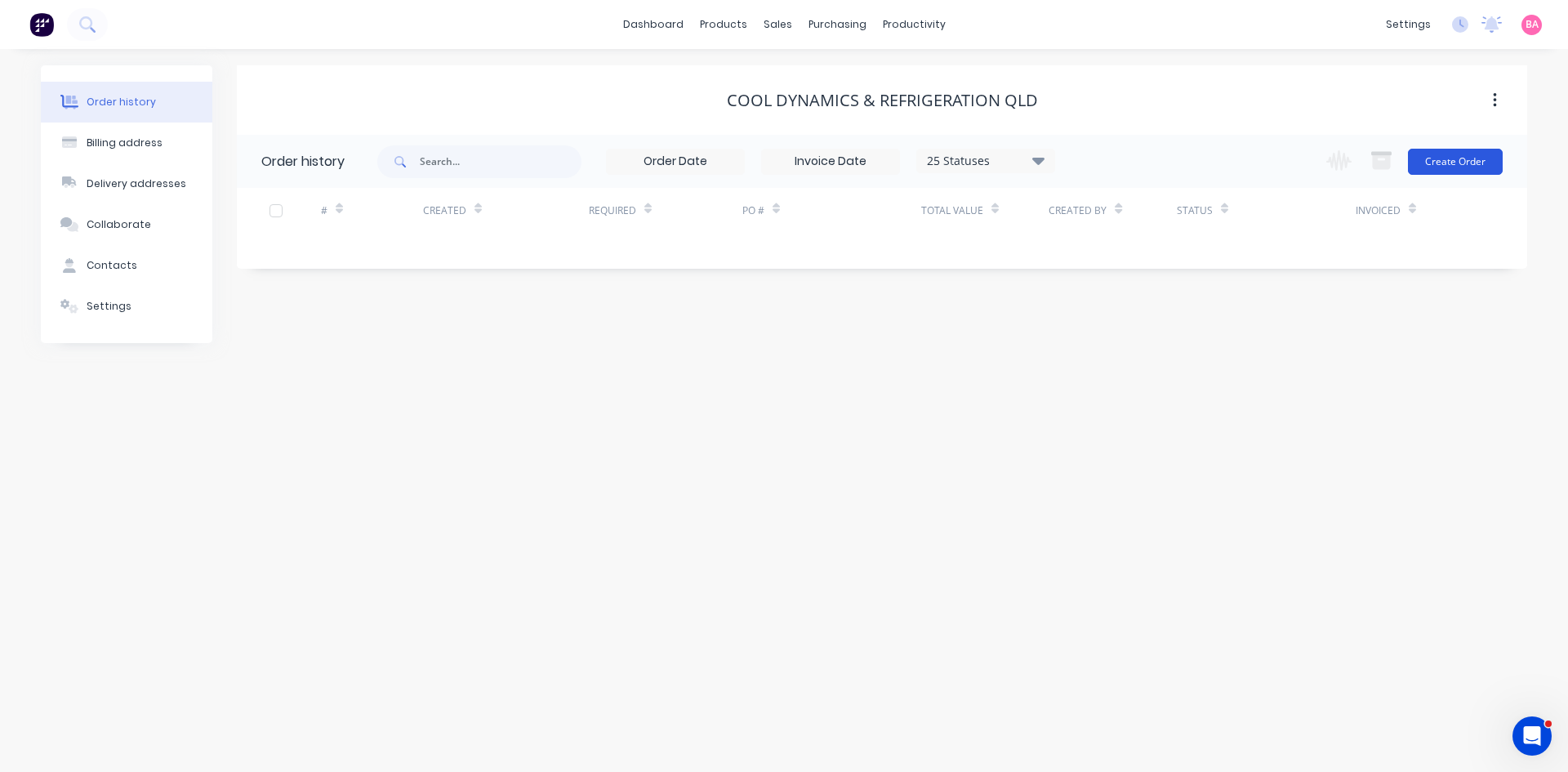
click at [1462, 158] on button "Create Order" at bounding box center [1456, 162] width 95 height 26
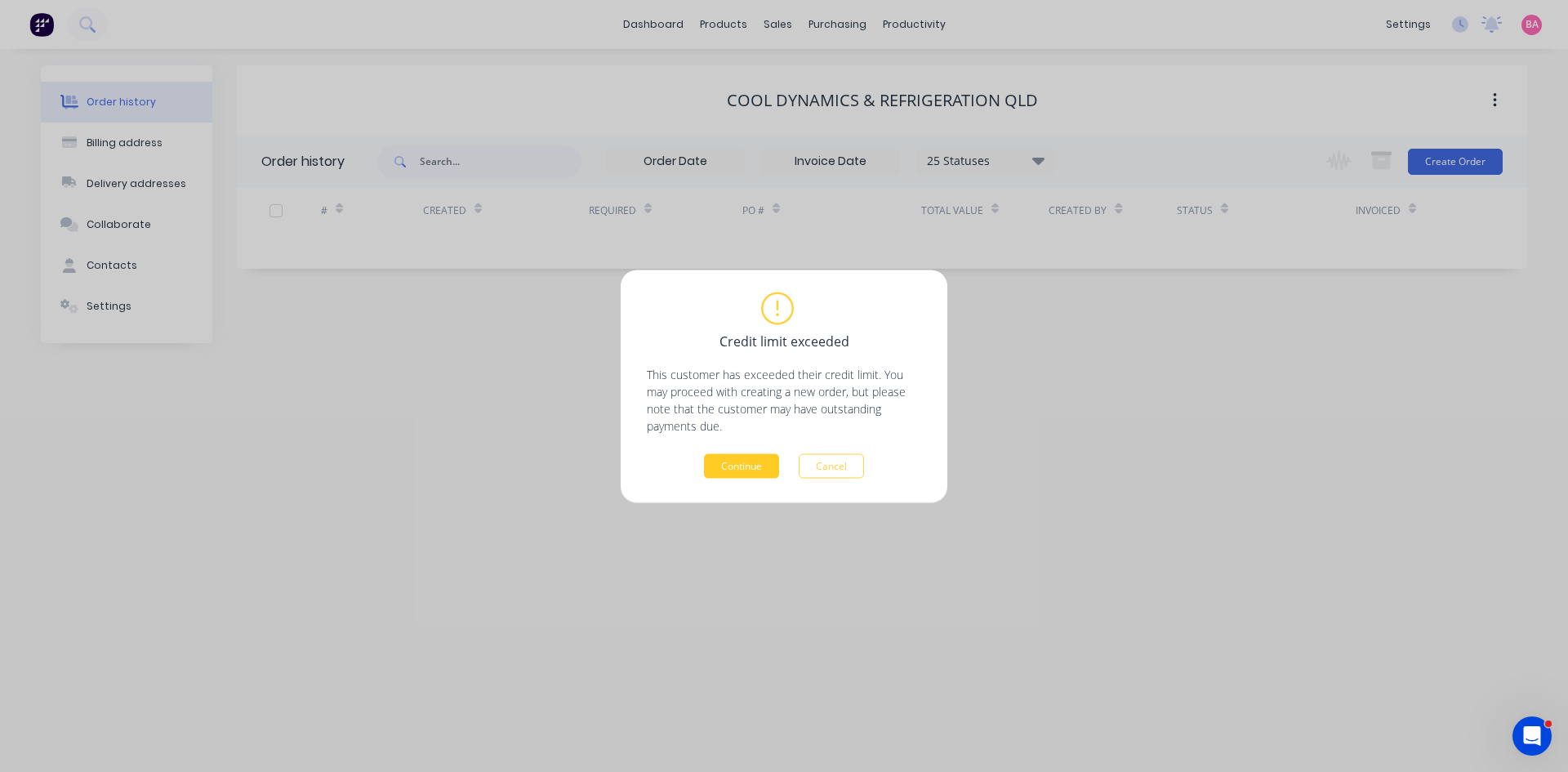
click at [753, 468] on button "Continue" at bounding box center [741, 466] width 75 height 25
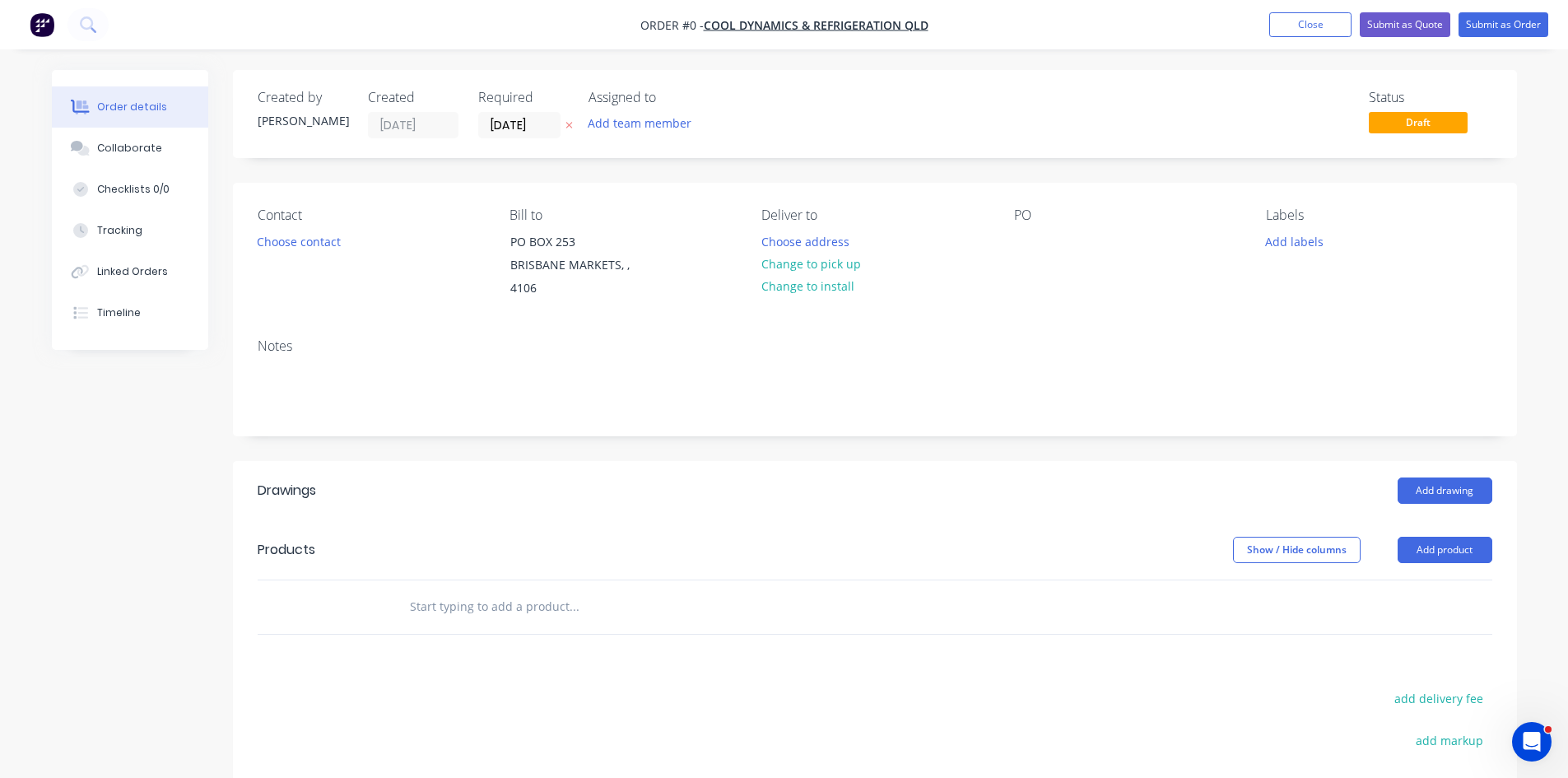
click at [573, 125] on button at bounding box center [569, 125] width 17 height 19
click at [643, 125] on button "Add team member" at bounding box center [639, 123] width 121 height 22
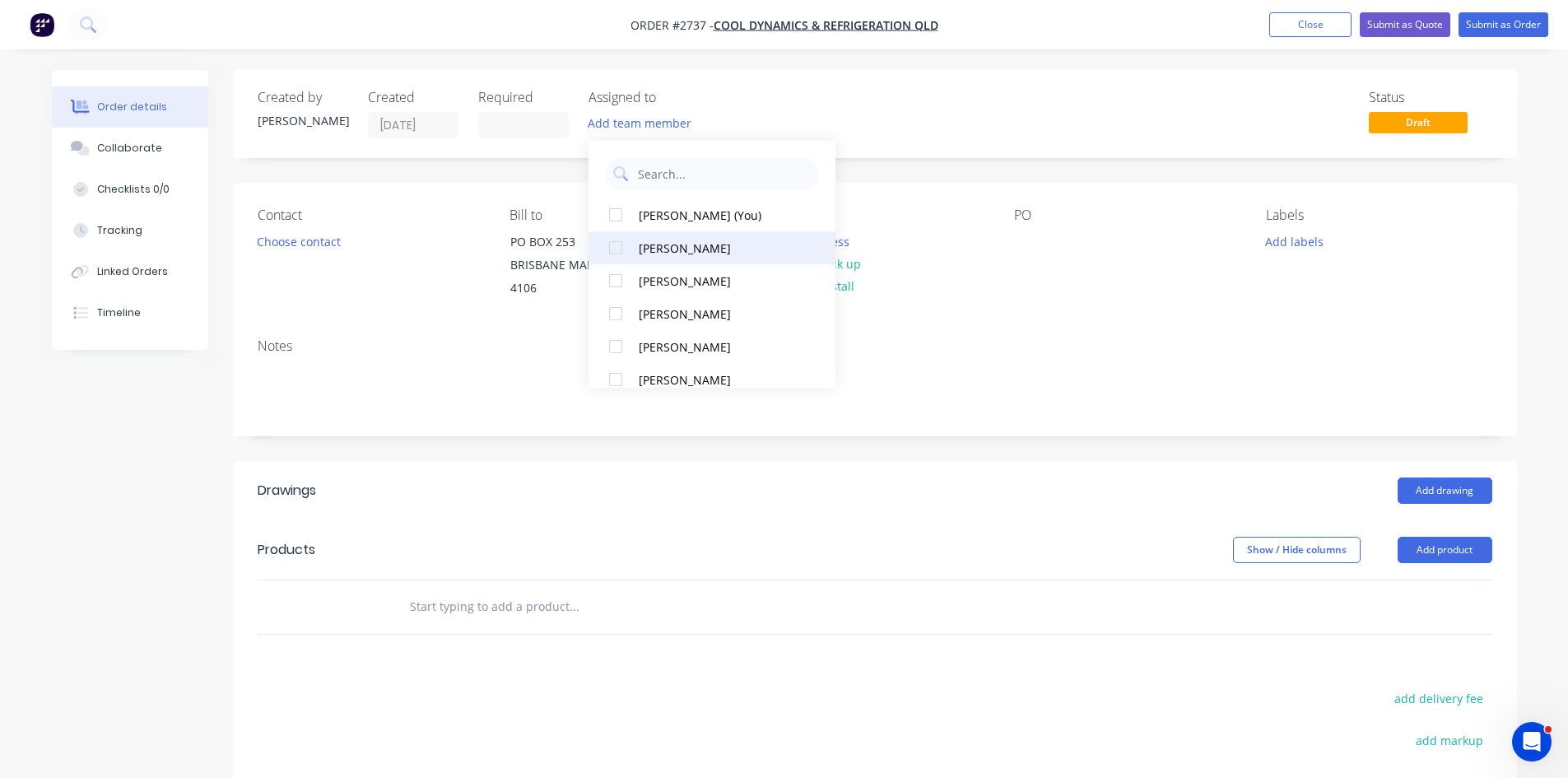
click at [617, 249] on div at bounding box center [616, 248] width 33 height 33
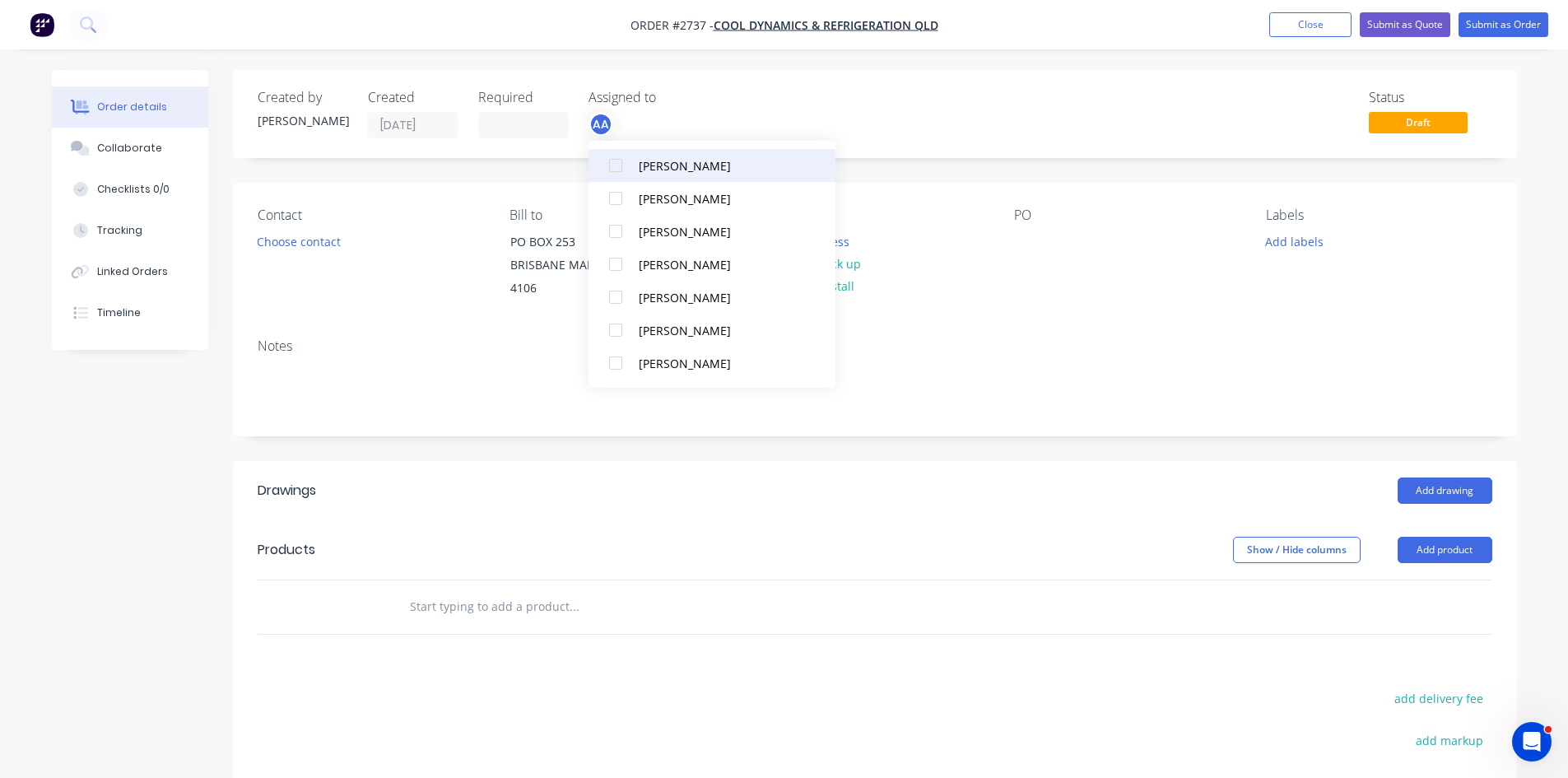
click at [619, 164] on div at bounding box center [616, 166] width 33 height 33
click at [286, 238] on button "Choose contact" at bounding box center [298, 240] width 101 height 22
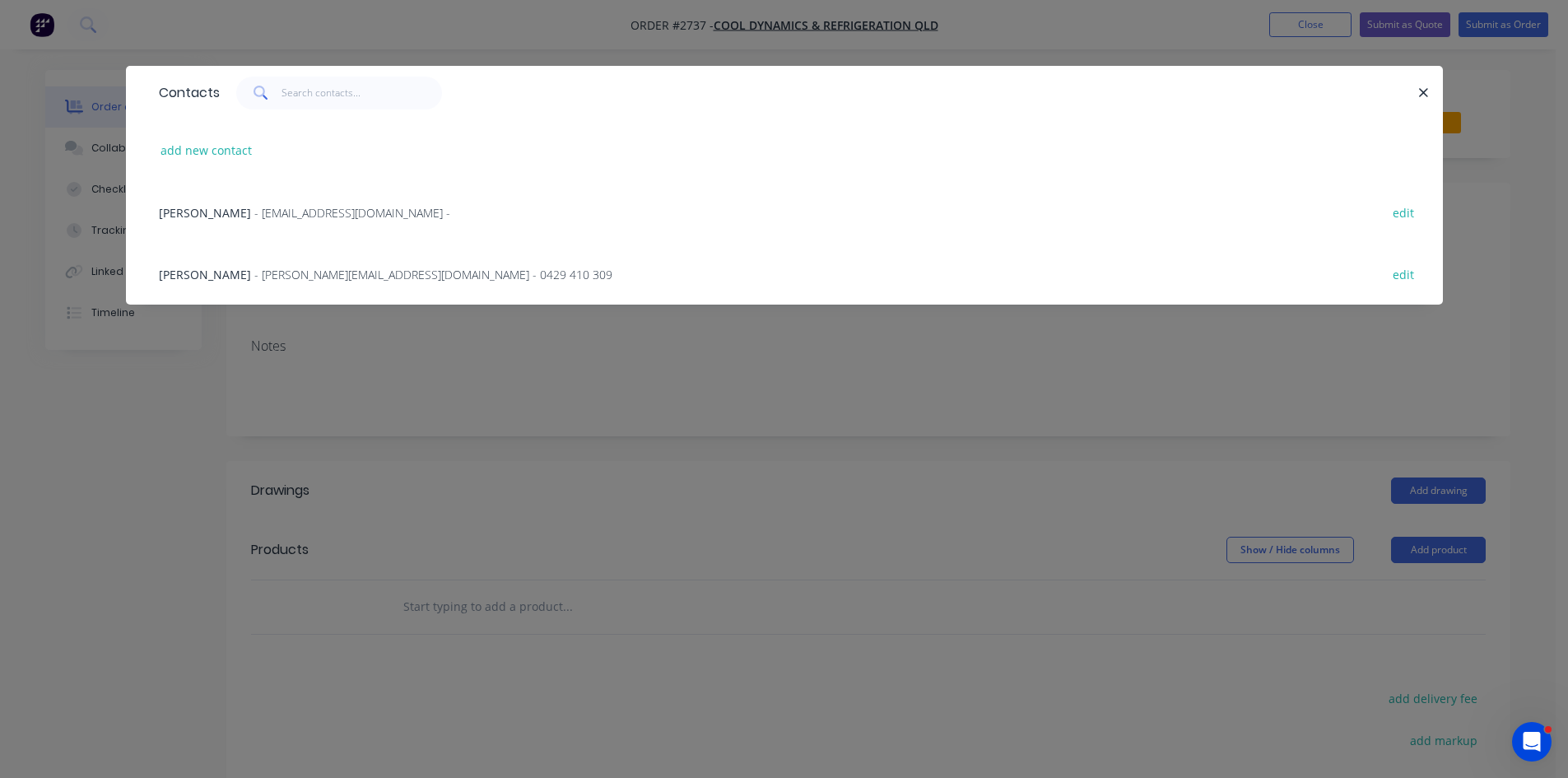
click at [264, 211] on span "- [EMAIL_ADDRESS][DOMAIN_NAME] -" at bounding box center [352, 213] width 196 height 16
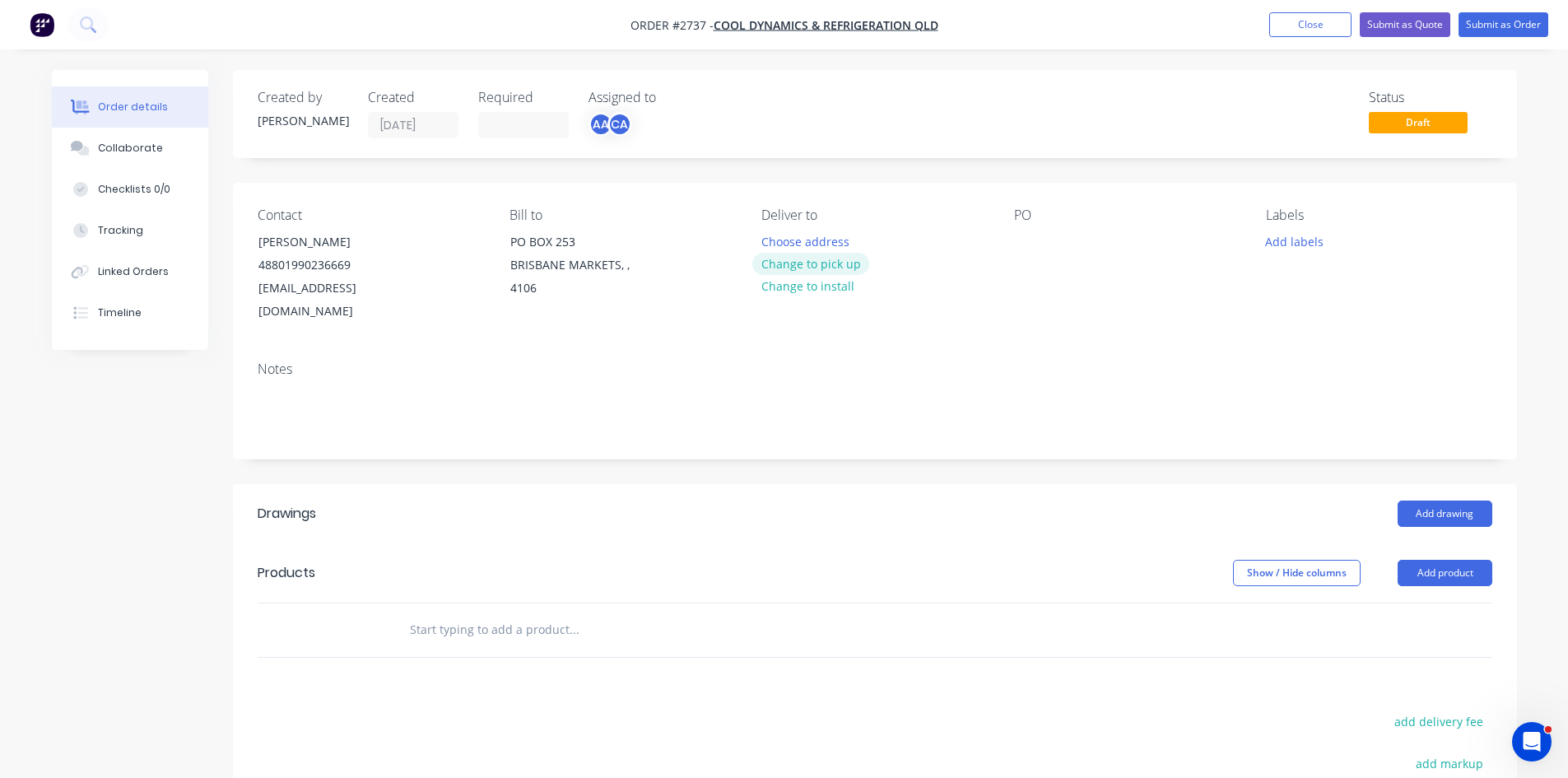
click at [830, 263] on button "Change to pick up" at bounding box center [811, 263] width 117 height 22
click at [1019, 240] on div at bounding box center [1028, 241] width 26 height 24
click at [1312, 238] on button "Add labels" at bounding box center [1295, 240] width 76 height 22
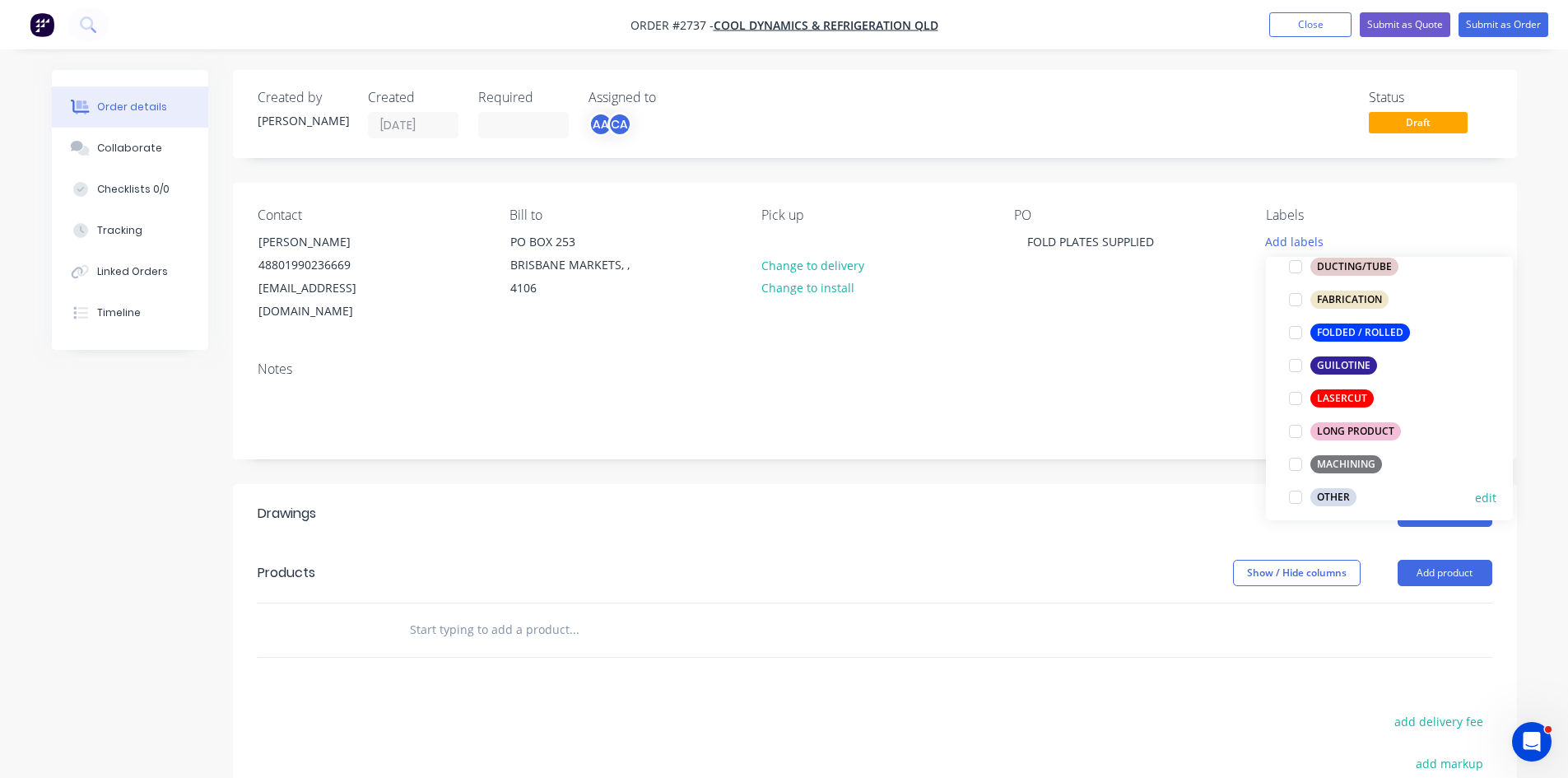
scroll to position [439, 0]
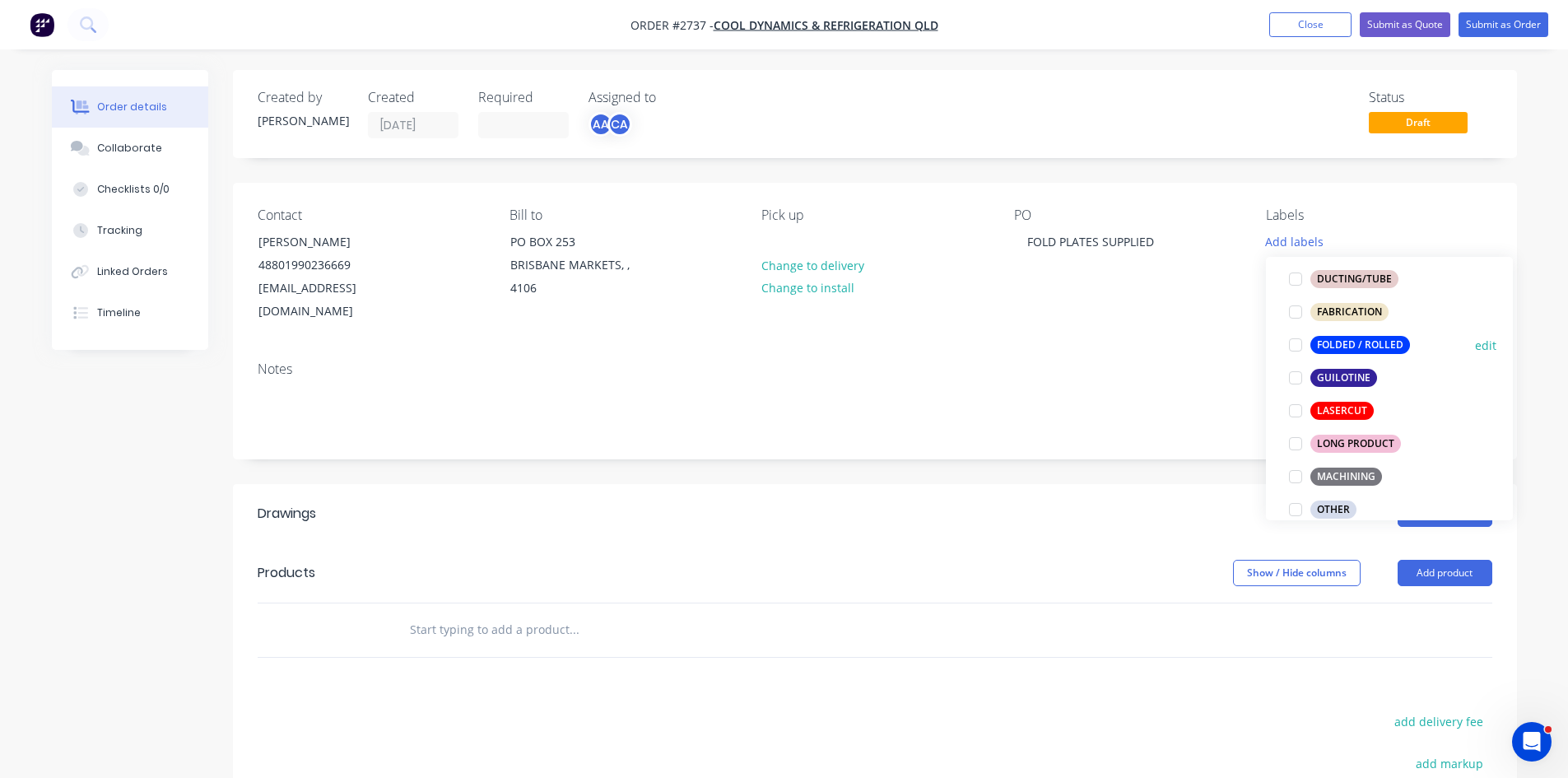
click at [1296, 340] on div at bounding box center [1296, 345] width 33 height 33
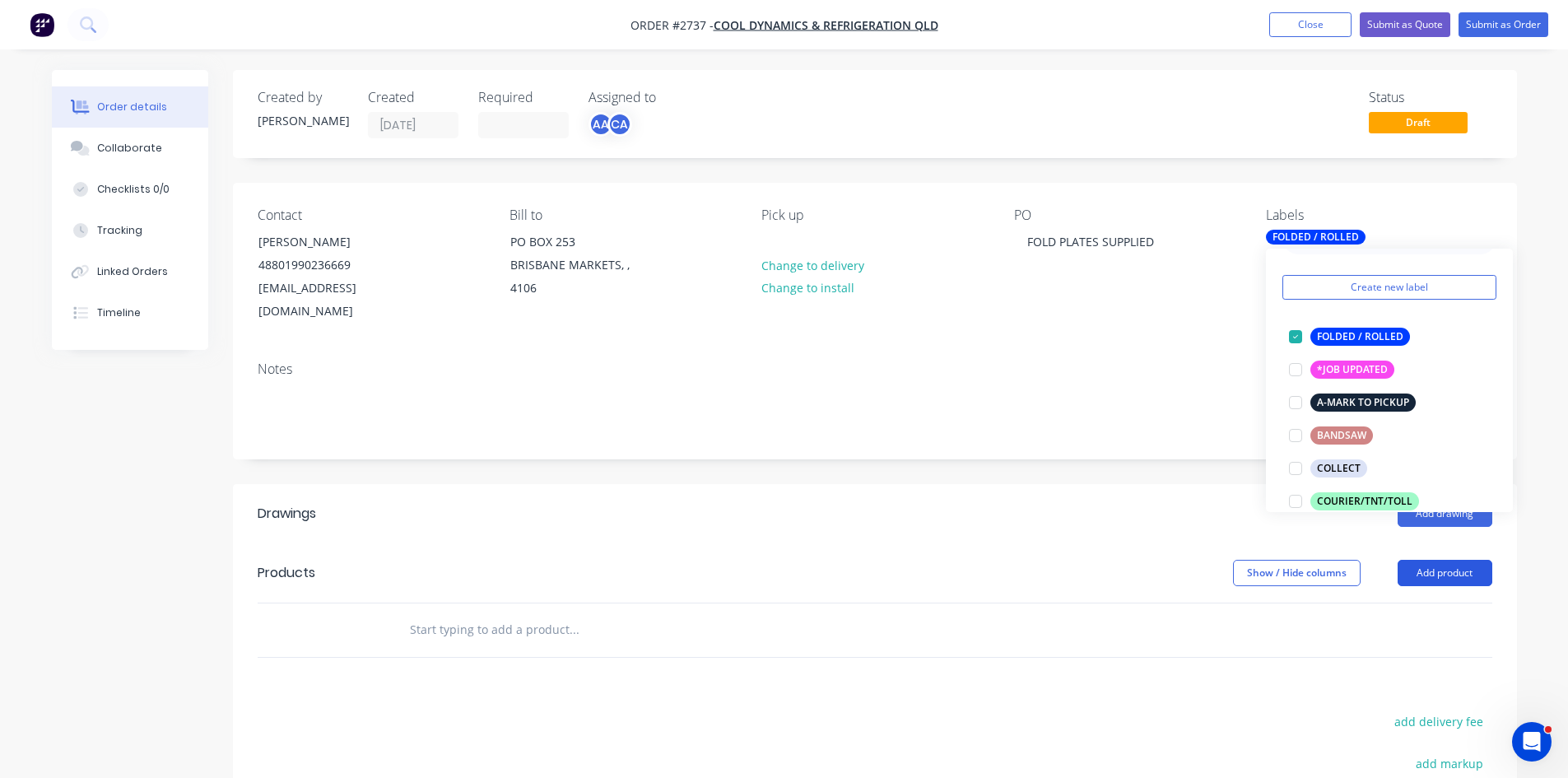
click at [1450, 560] on button "Add product" at bounding box center [1445, 573] width 95 height 26
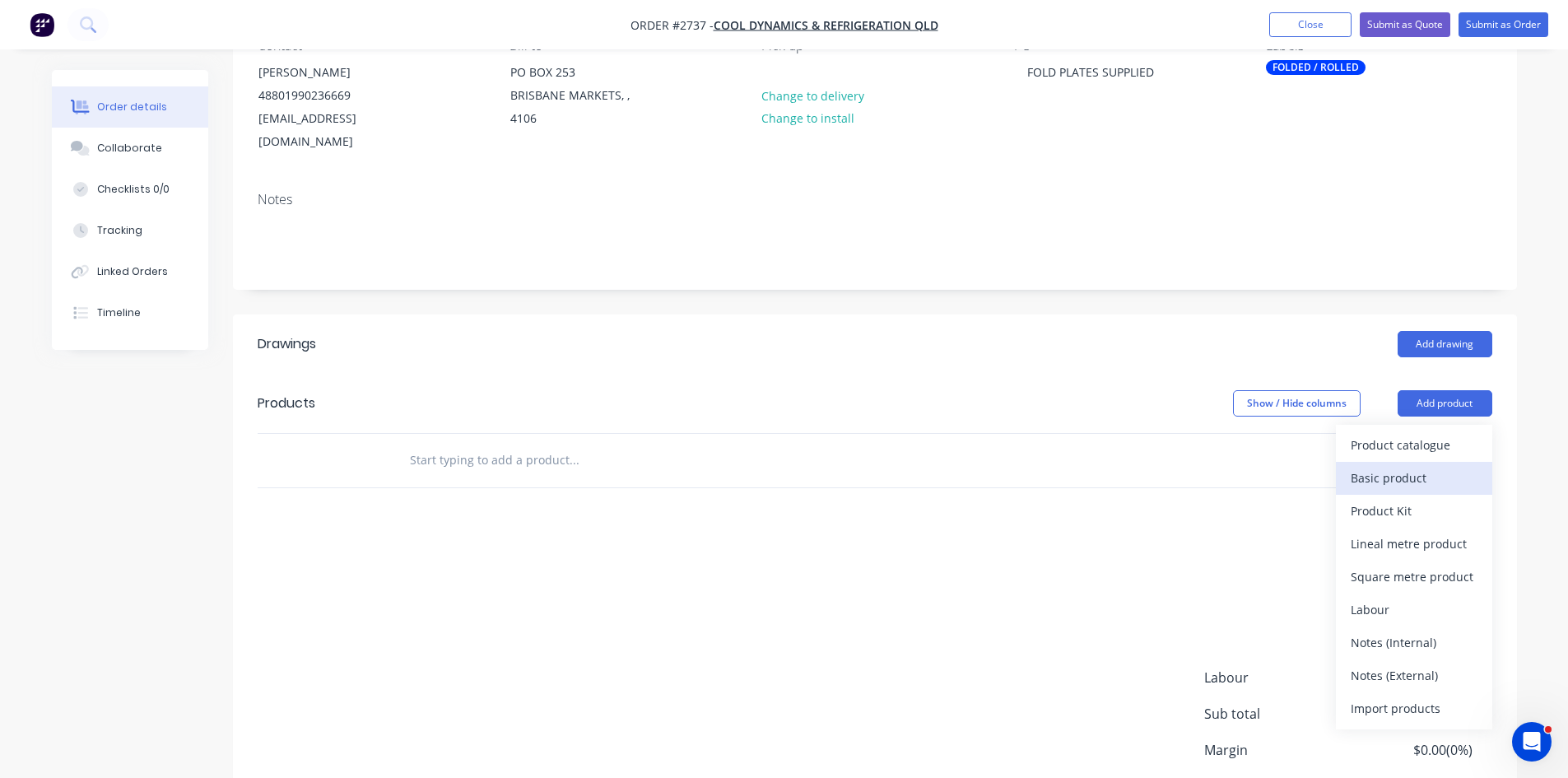
scroll to position [192, 0]
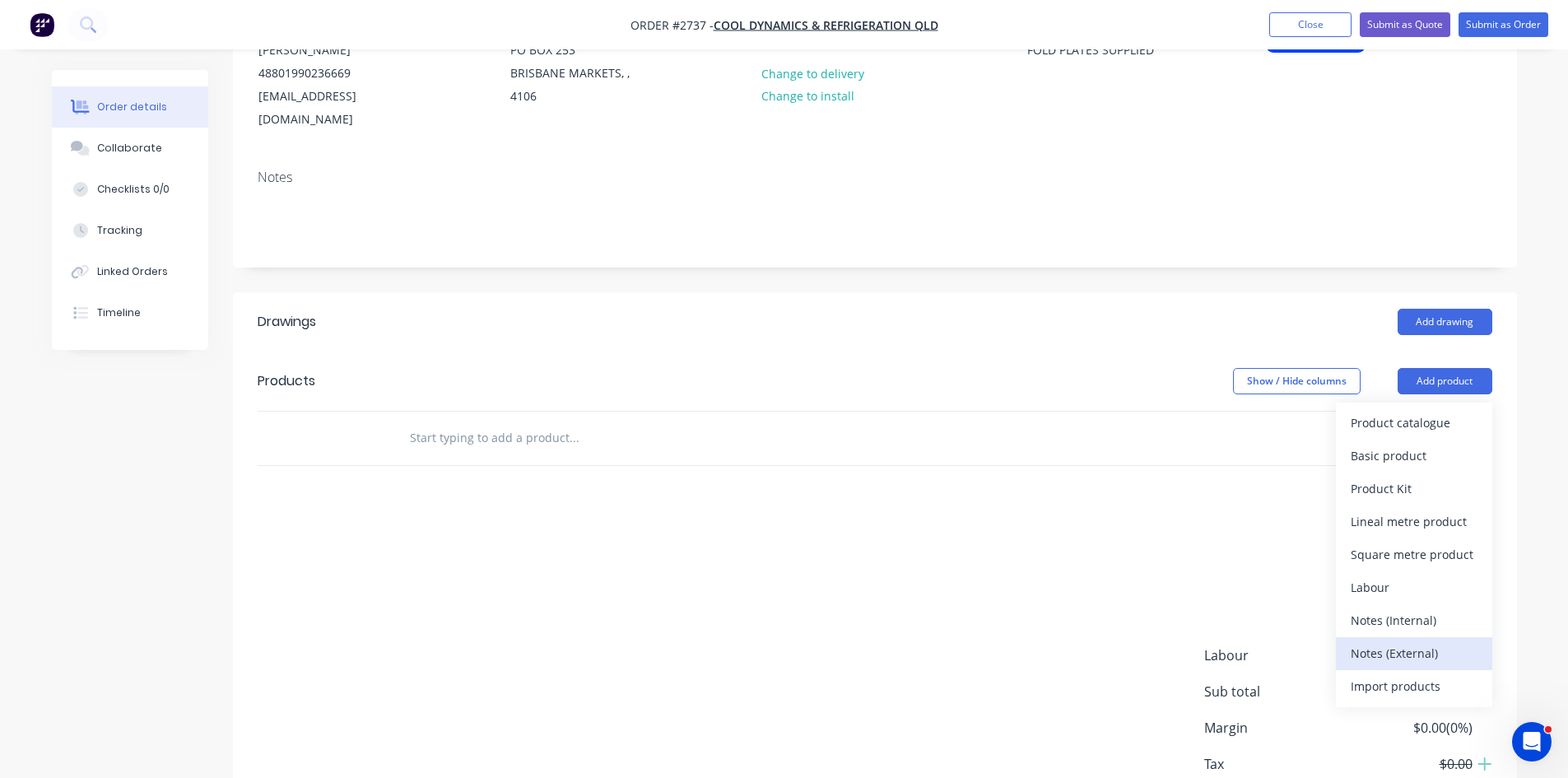
click at [1417, 641] on div "Notes (External)" at bounding box center [1415, 653] width 127 height 24
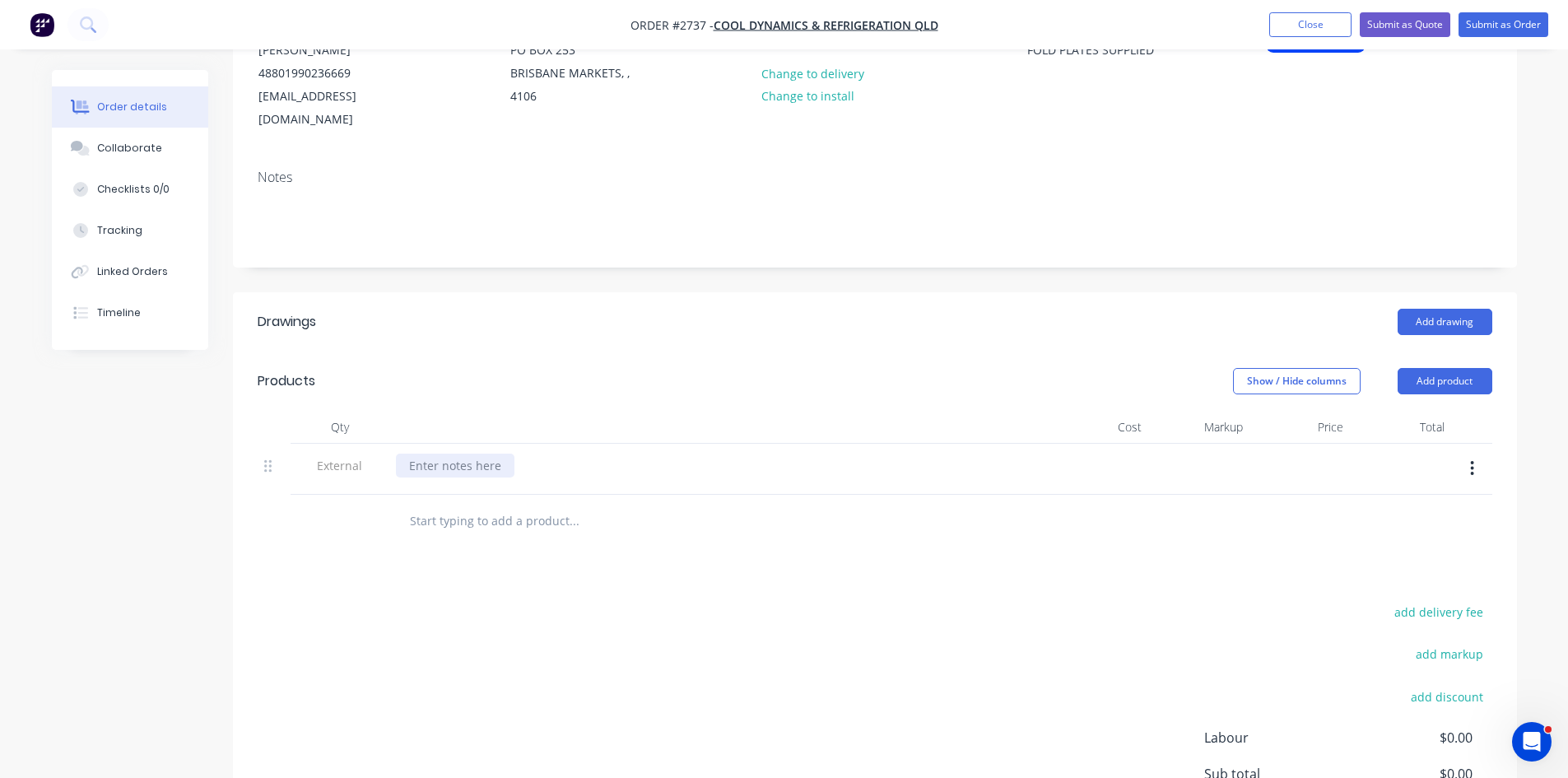
click at [476, 454] on div at bounding box center [455, 465] width 119 height 24
click at [489, 505] on input "text" at bounding box center [573, 521] width 329 height 33
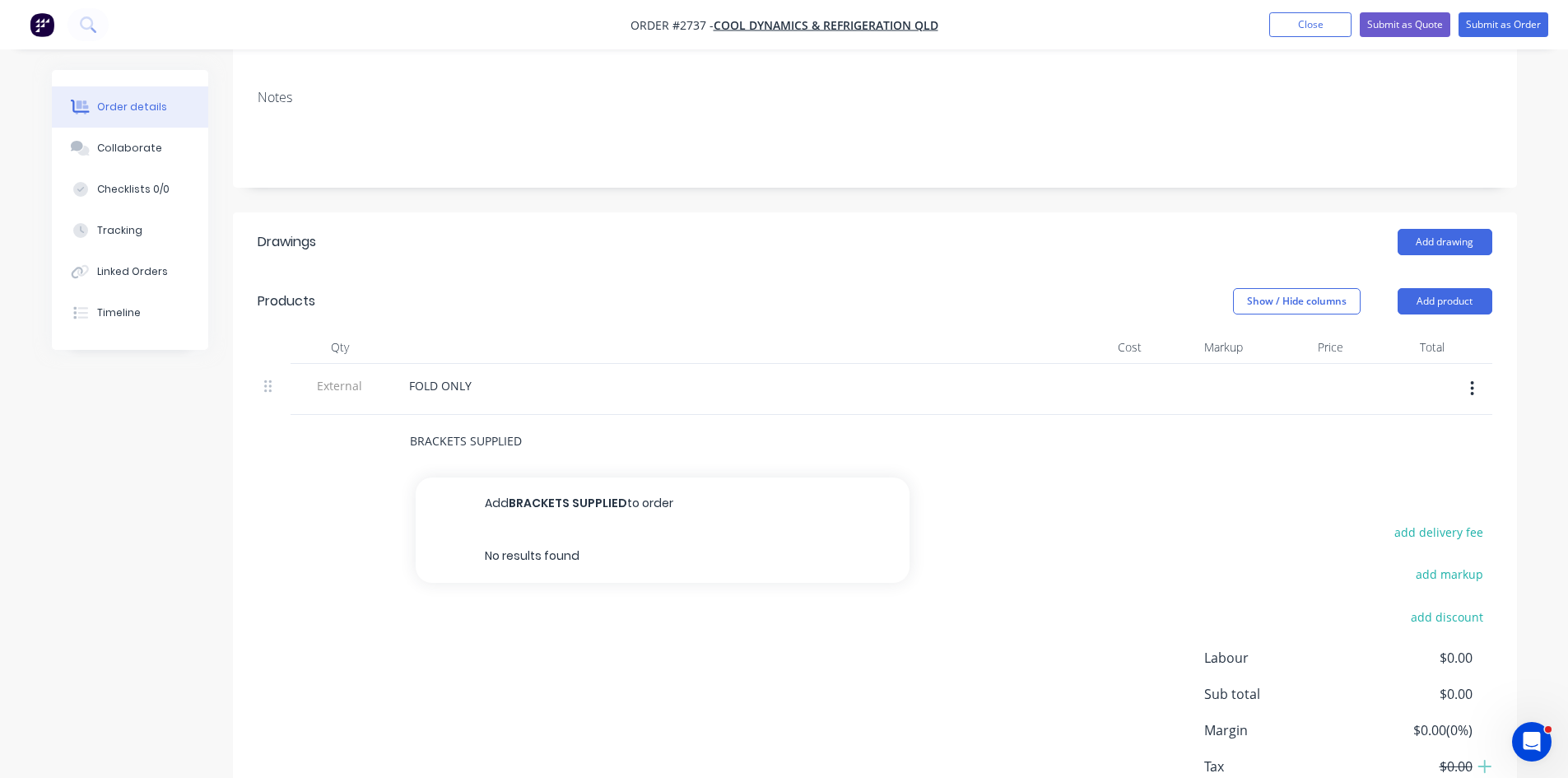
scroll to position [274, 0]
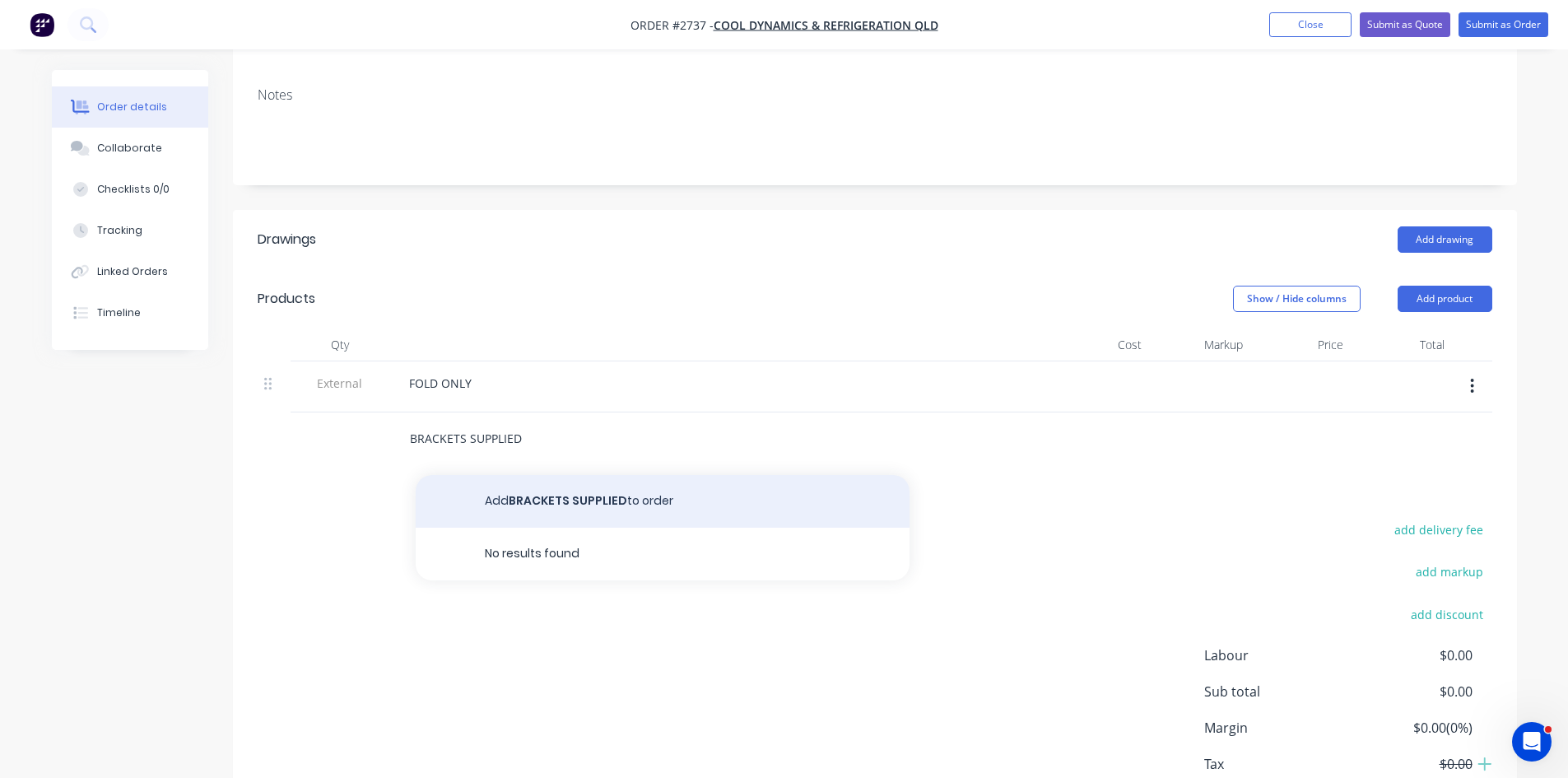
type input "BRACKETS SUPPLIED"
click at [583, 475] on button "Add BRACKETS SUPPLIED to order" at bounding box center [662, 502] width 494 height 53
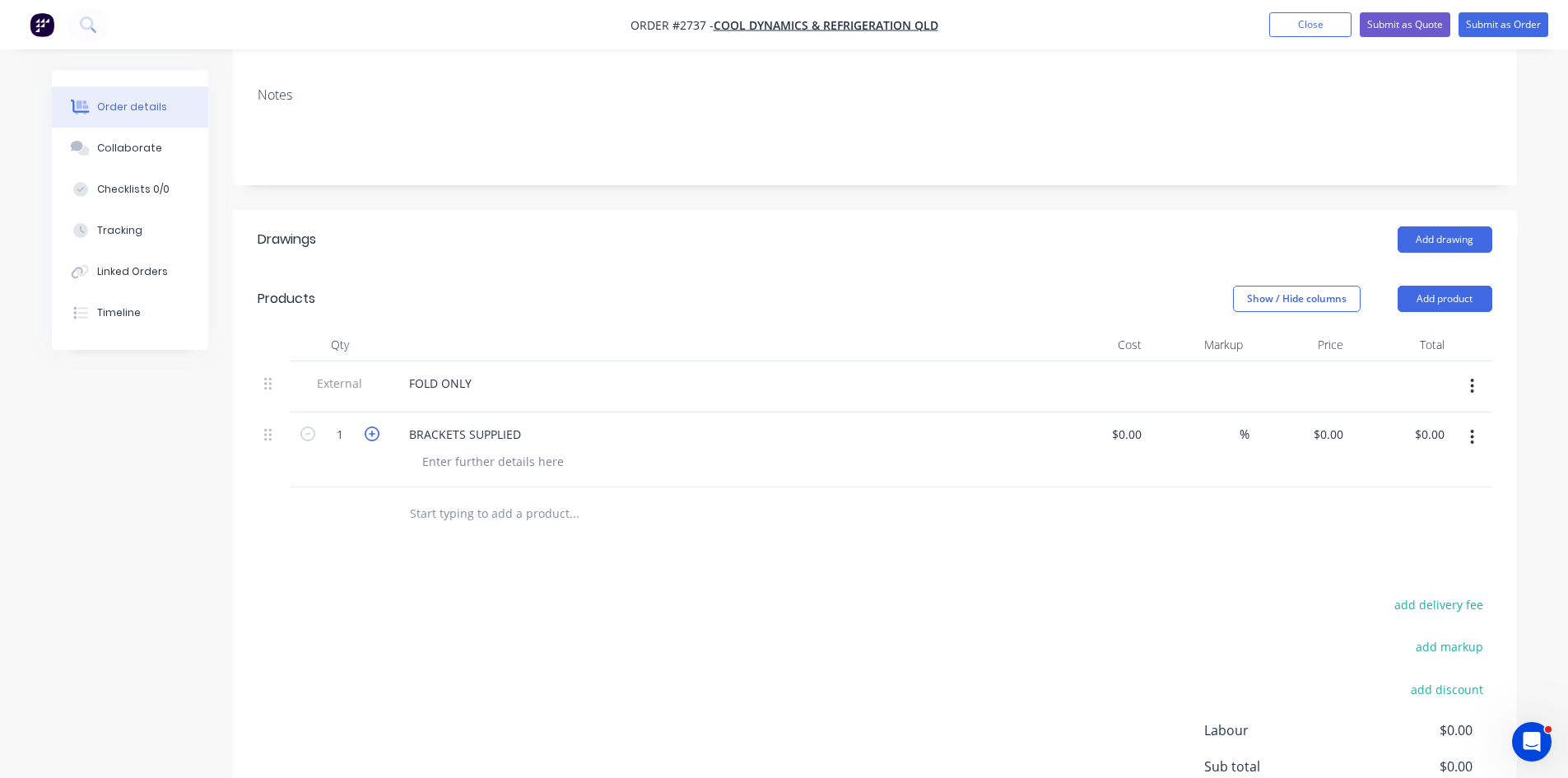
click at [372, 427] on icon "button" at bounding box center [372, 434] width 15 height 15
type input "2"
click at [133, 148] on div "Collaborate" at bounding box center [129, 149] width 65 height 15
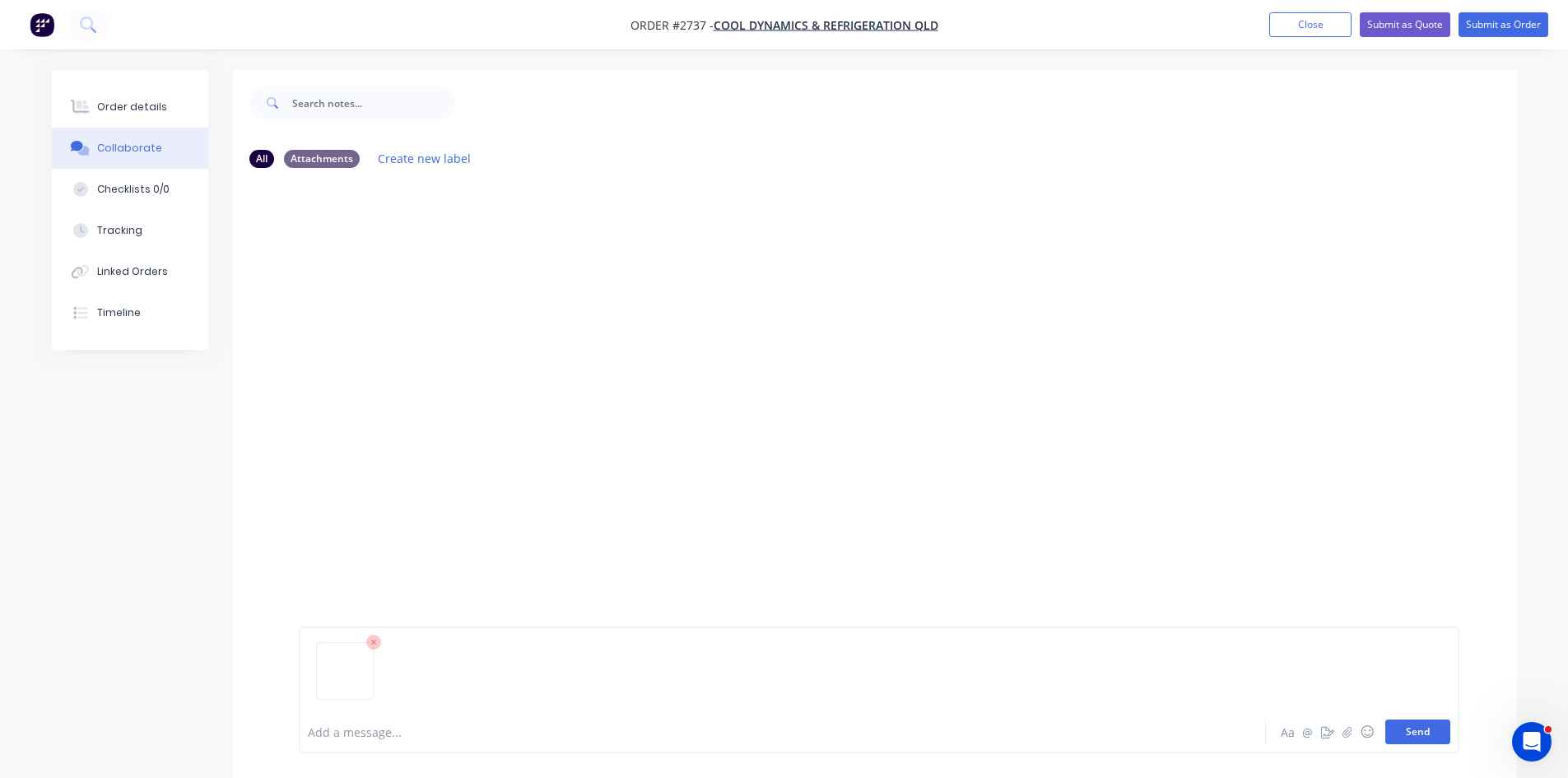
click at [1442, 730] on button "Send" at bounding box center [1418, 732] width 65 height 25
click at [125, 103] on div "Order details" at bounding box center [132, 107] width 70 height 15
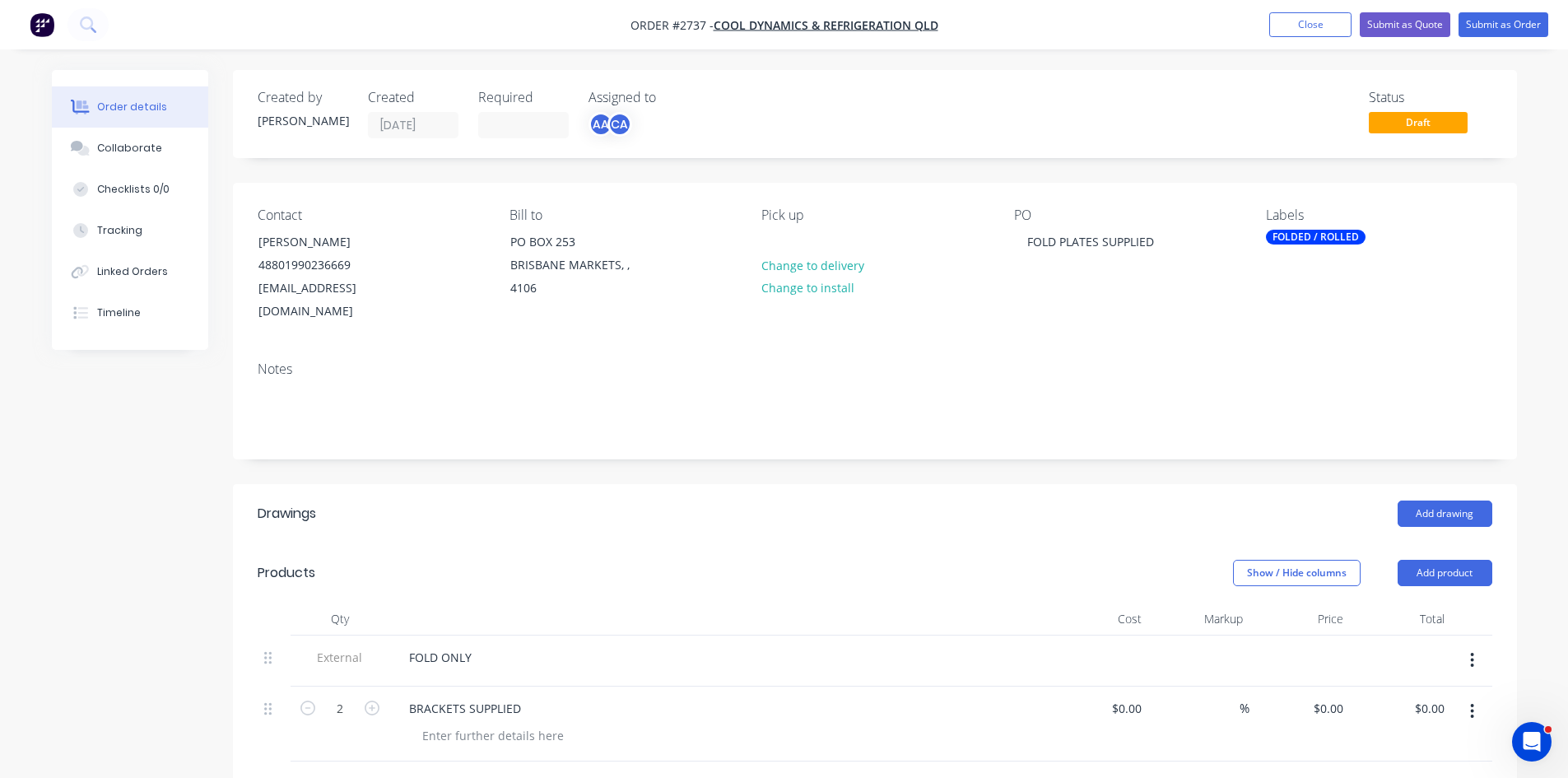
click at [1326, 235] on div "FOLDED / ROLLED" at bounding box center [1316, 237] width 100 height 15
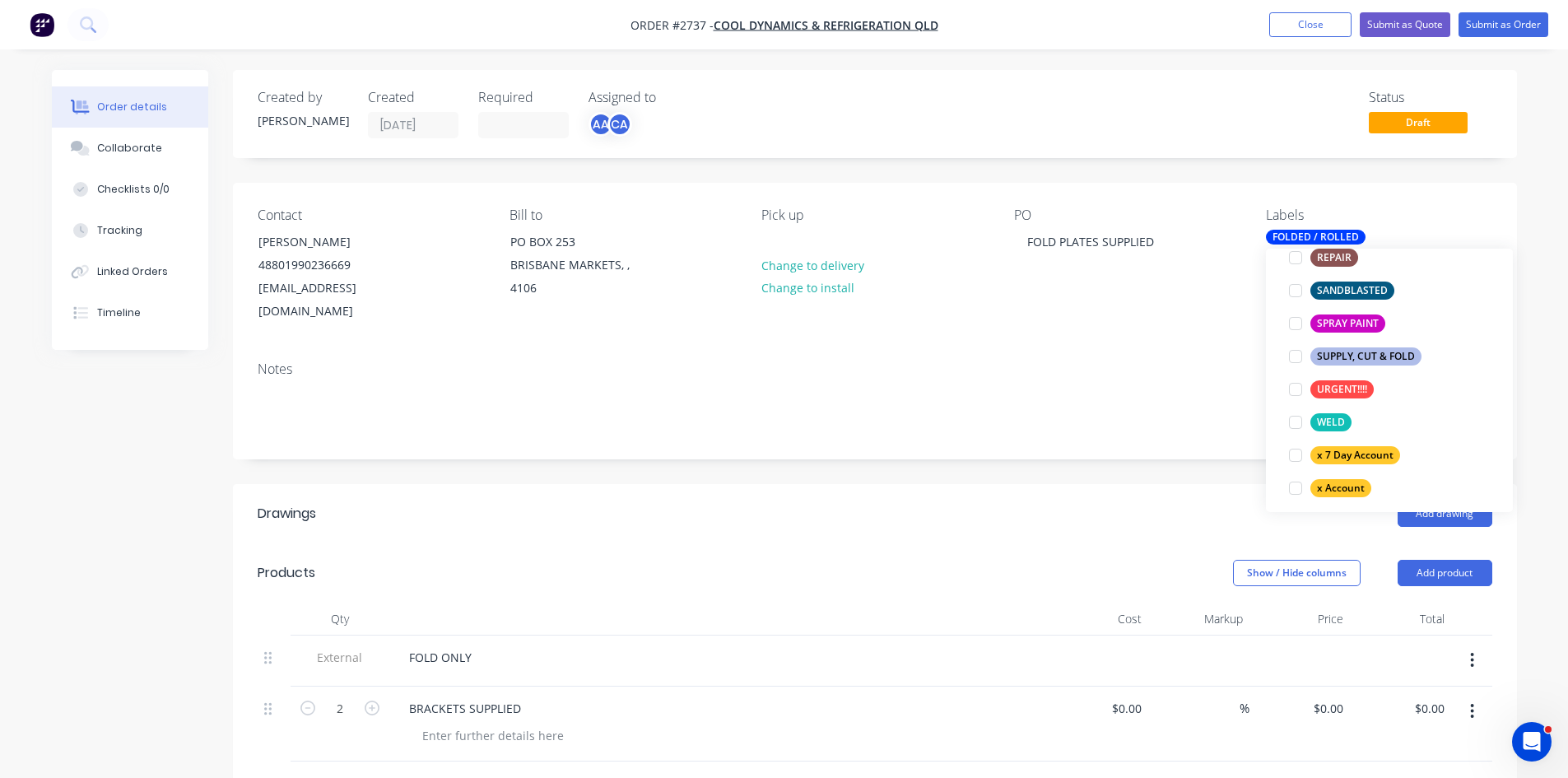
scroll to position [961, 0]
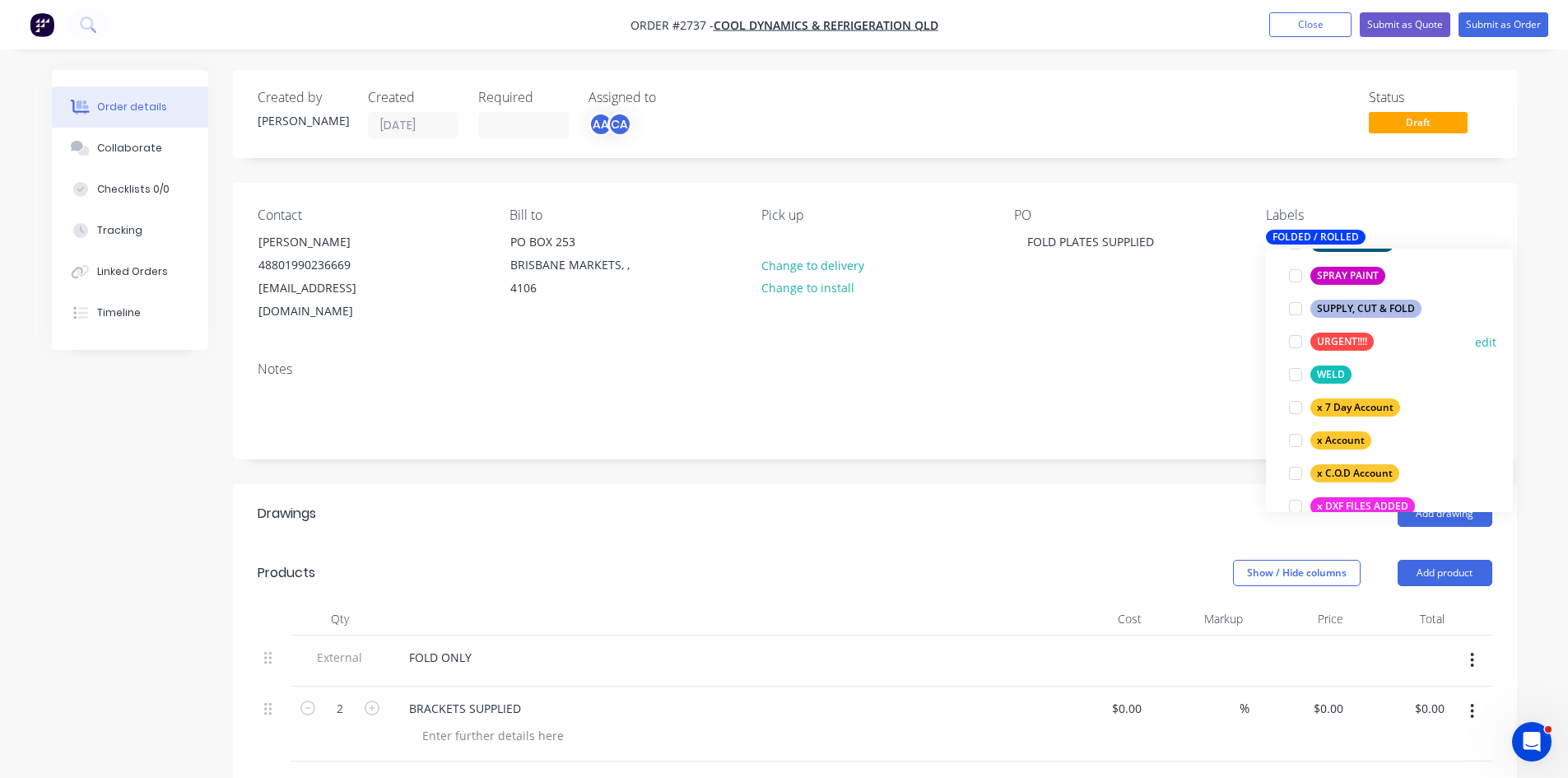
click at [1297, 343] on div at bounding box center [1296, 342] width 33 height 33
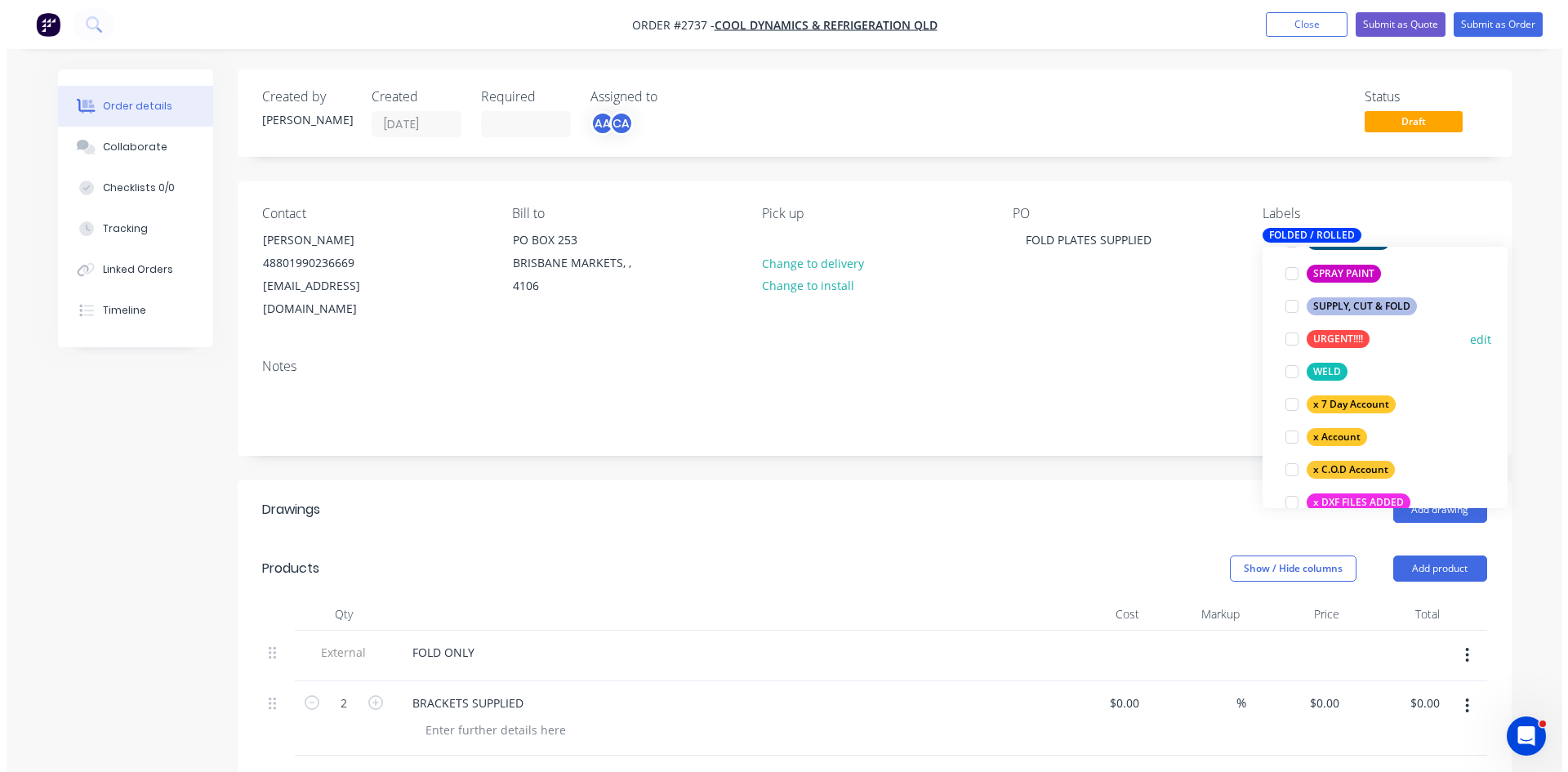
scroll to position [71, 0]
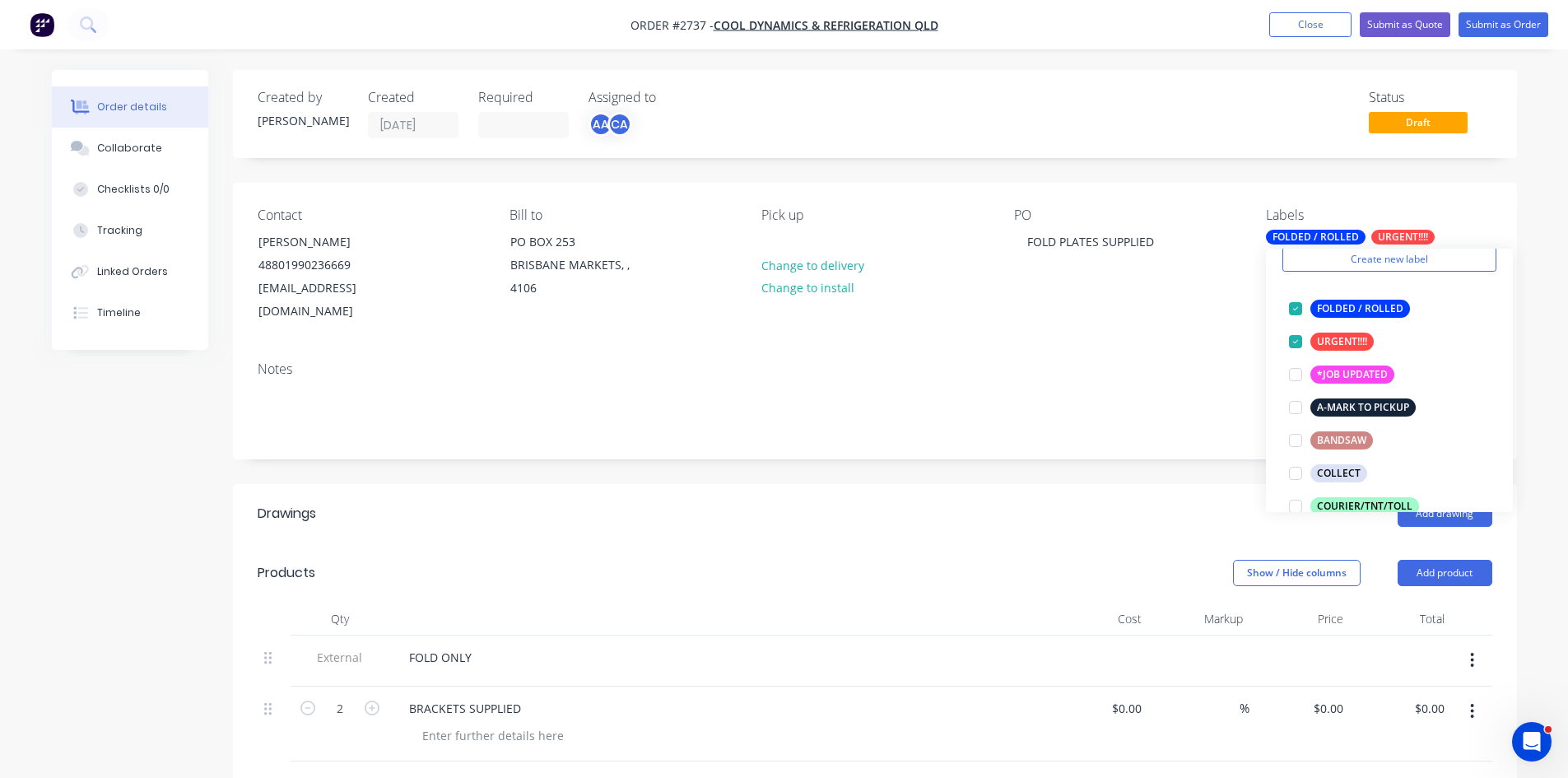
click at [1147, 126] on div "Status Draft" at bounding box center [1123, 114] width 739 height 49
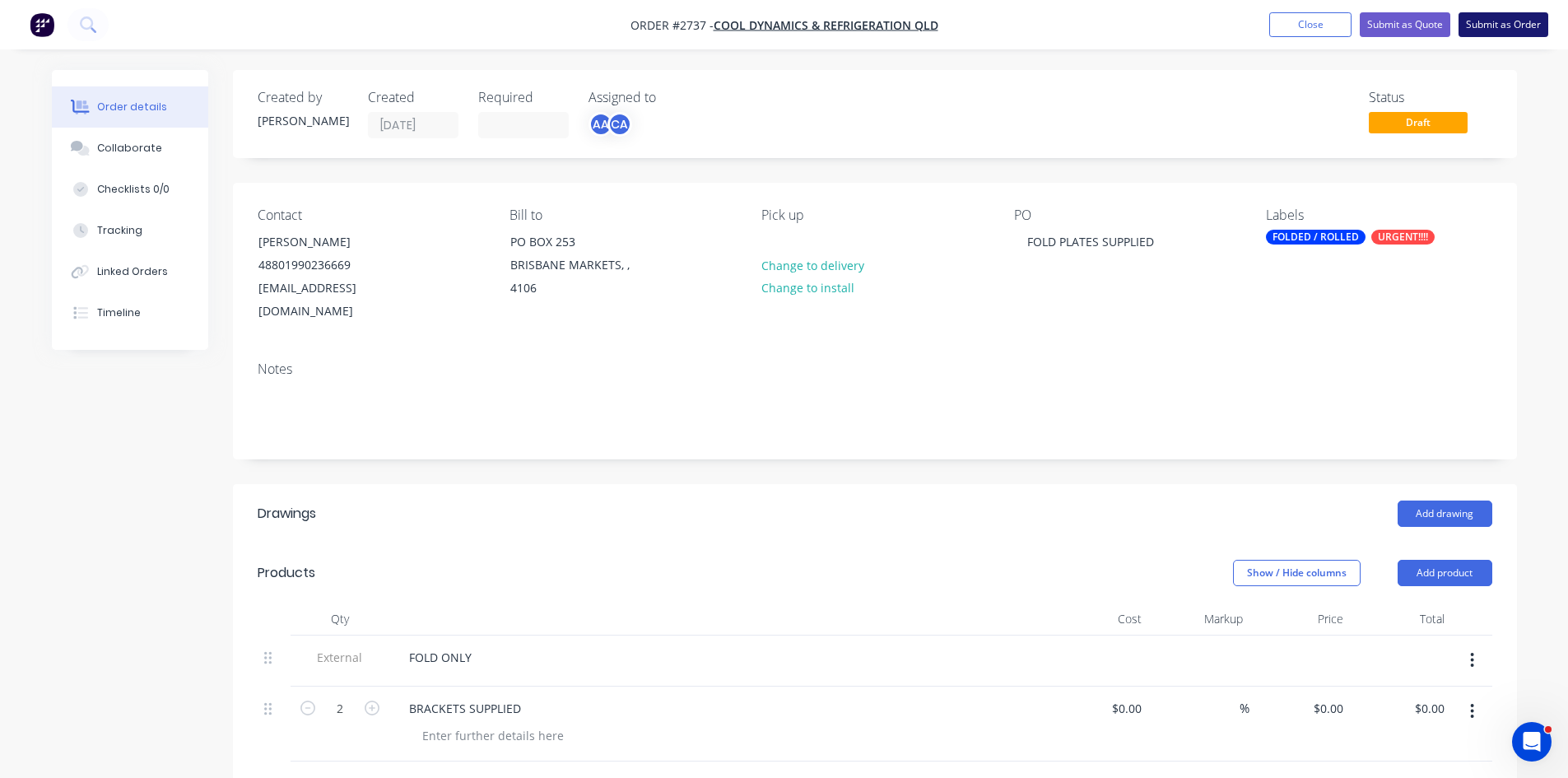
click at [1520, 22] on button "Submit as Order" at bounding box center [1503, 25] width 90 height 25
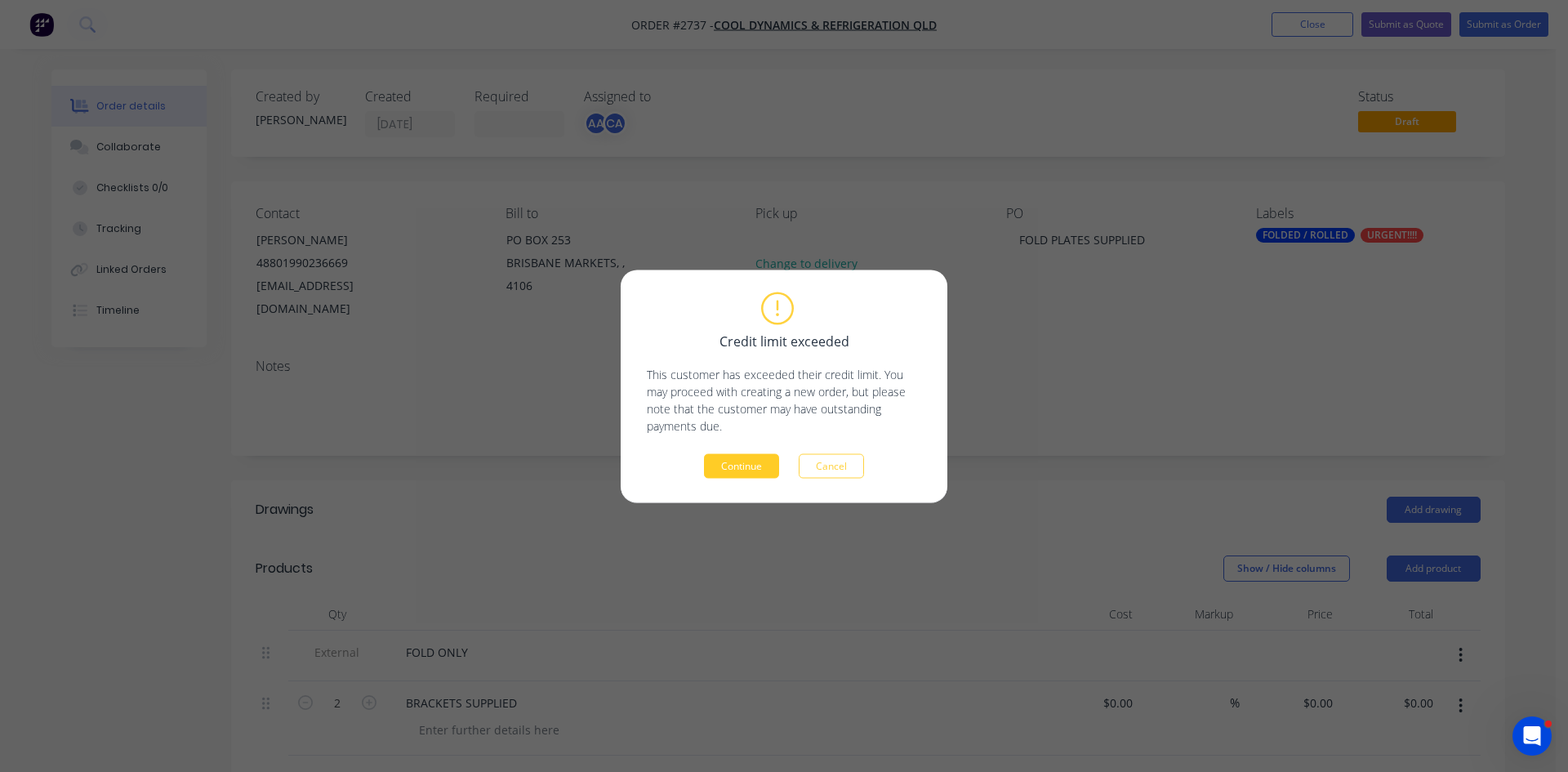
click at [741, 465] on button "Continue" at bounding box center [741, 466] width 75 height 25
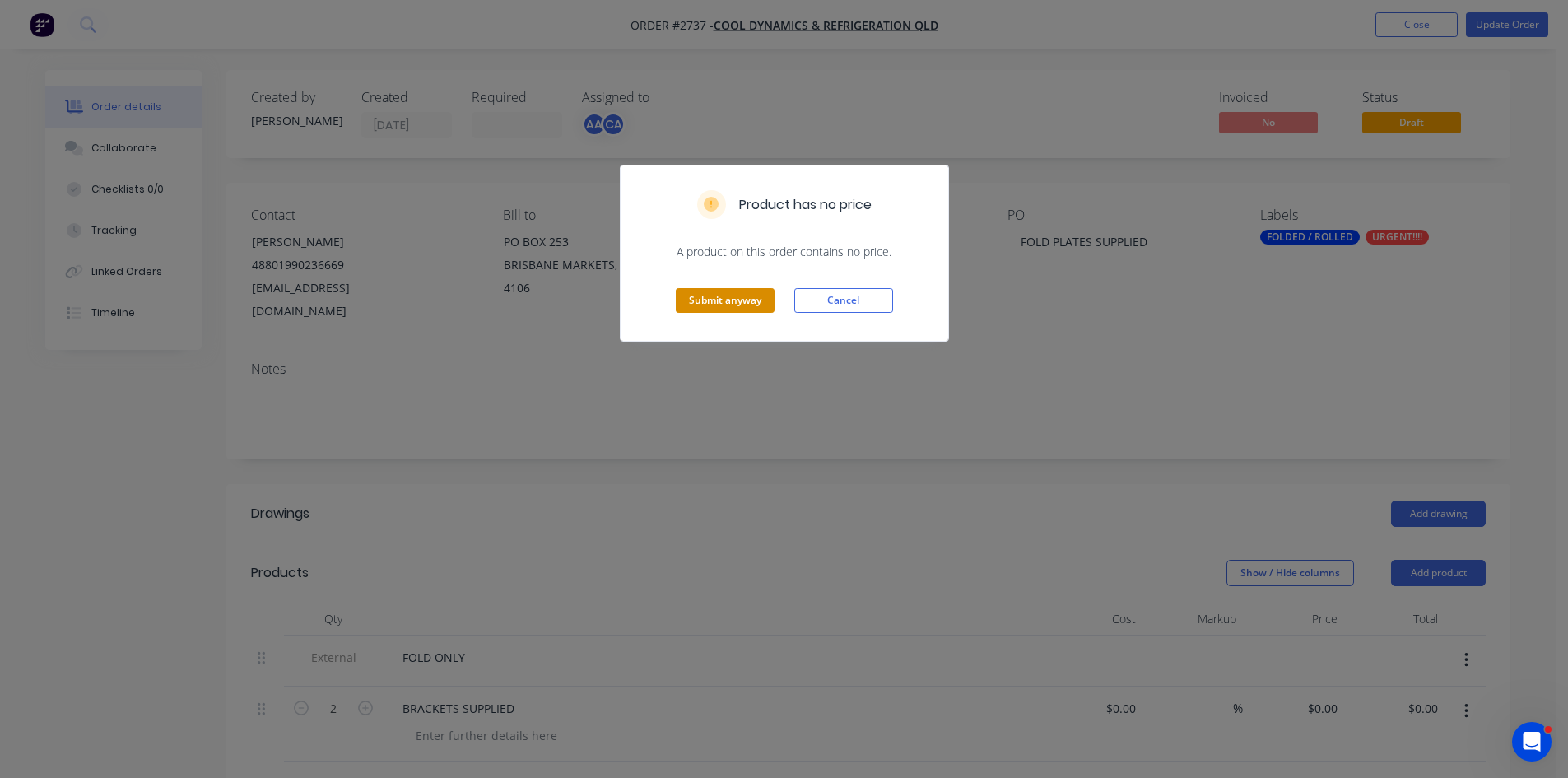
click at [732, 292] on button "Submit anyway" at bounding box center [725, 300] width 99 height 25
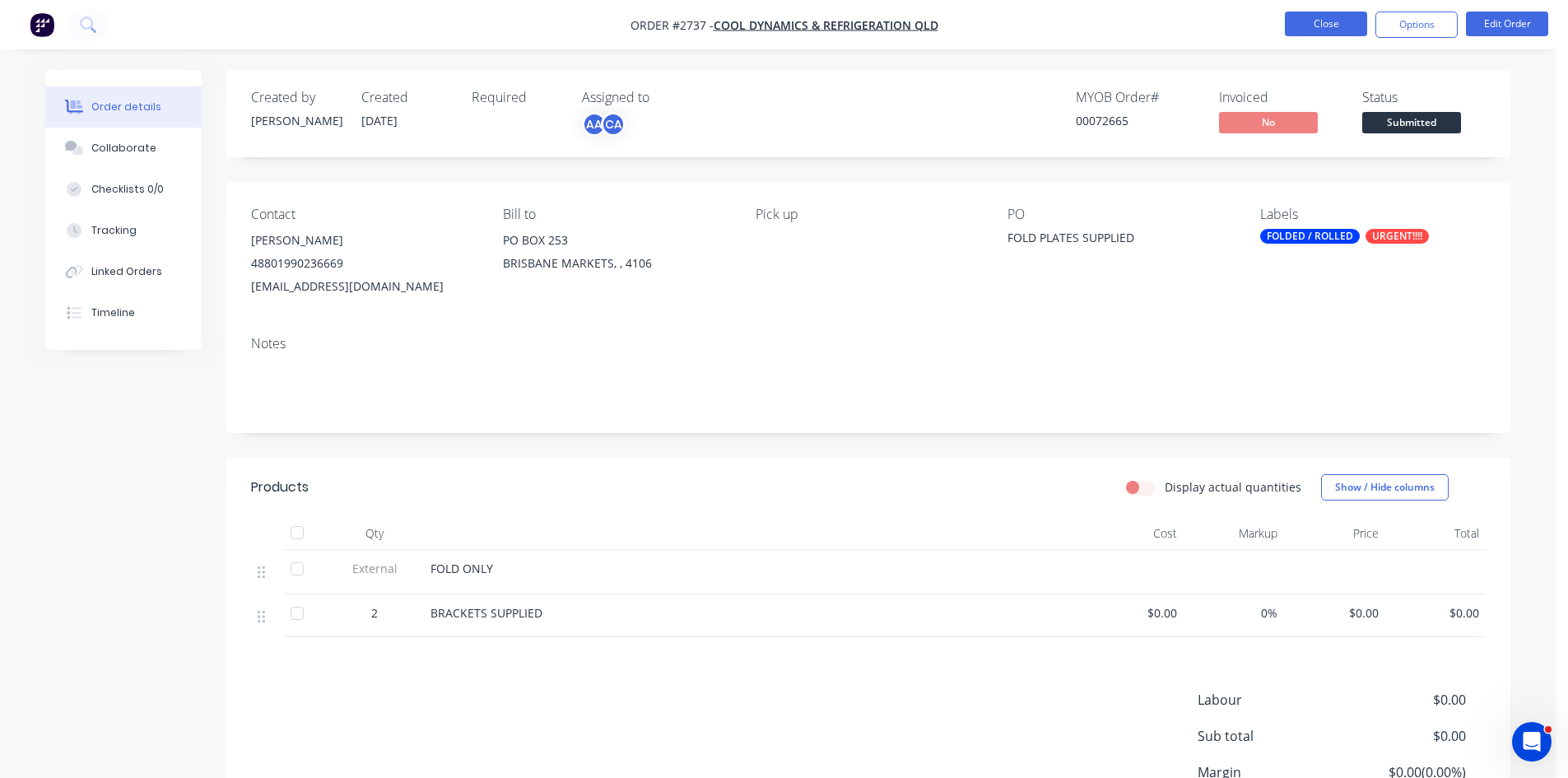
click at [1338, 20] on button "Close" at bounding box center [1326, 24] width 82 height 25
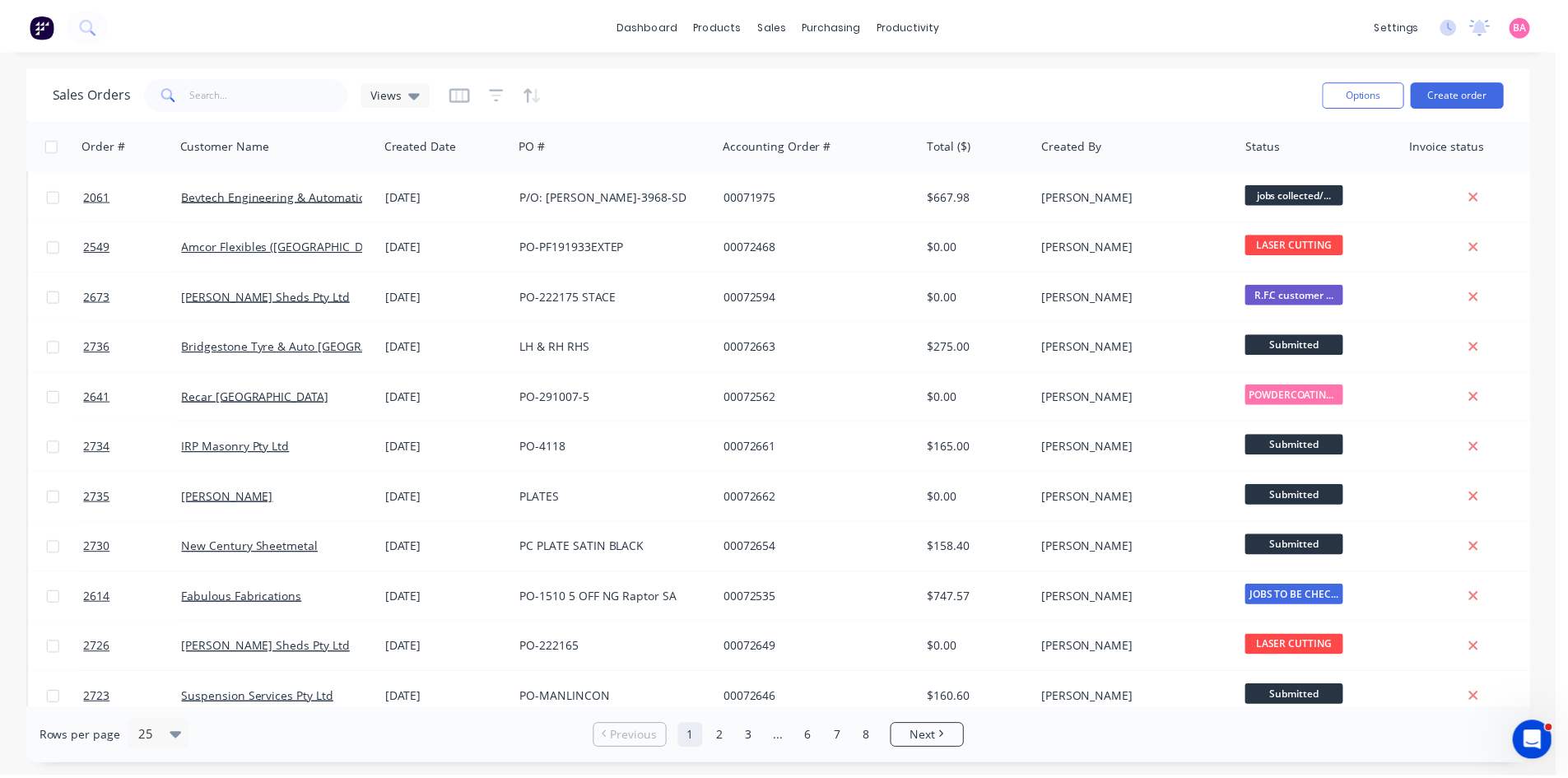
scroll to position [604, 0]
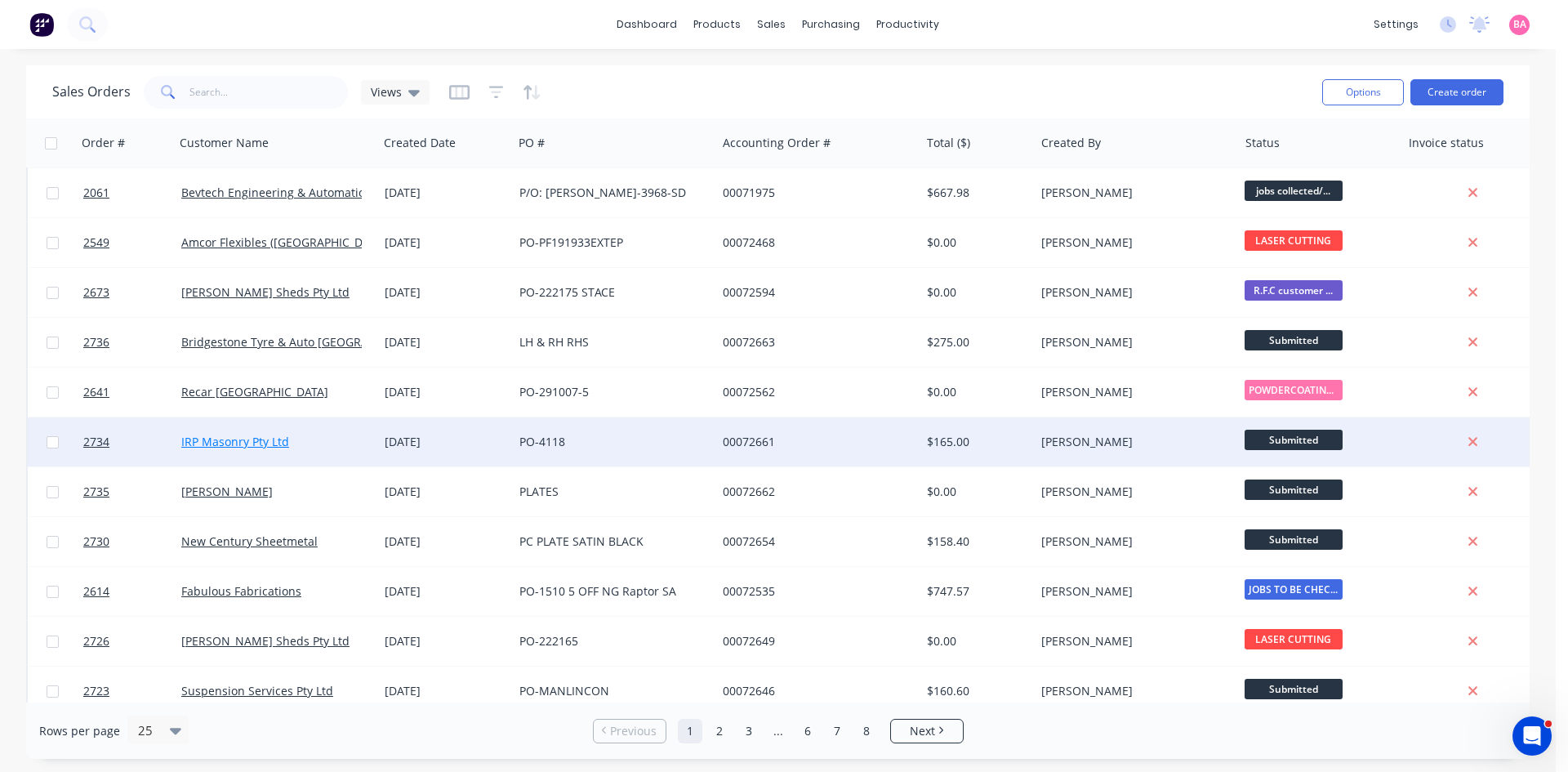
click at [266, 444] on link "IRP Masonry Pty Ltd" at bounding box center [236, 441] width 108 height 16
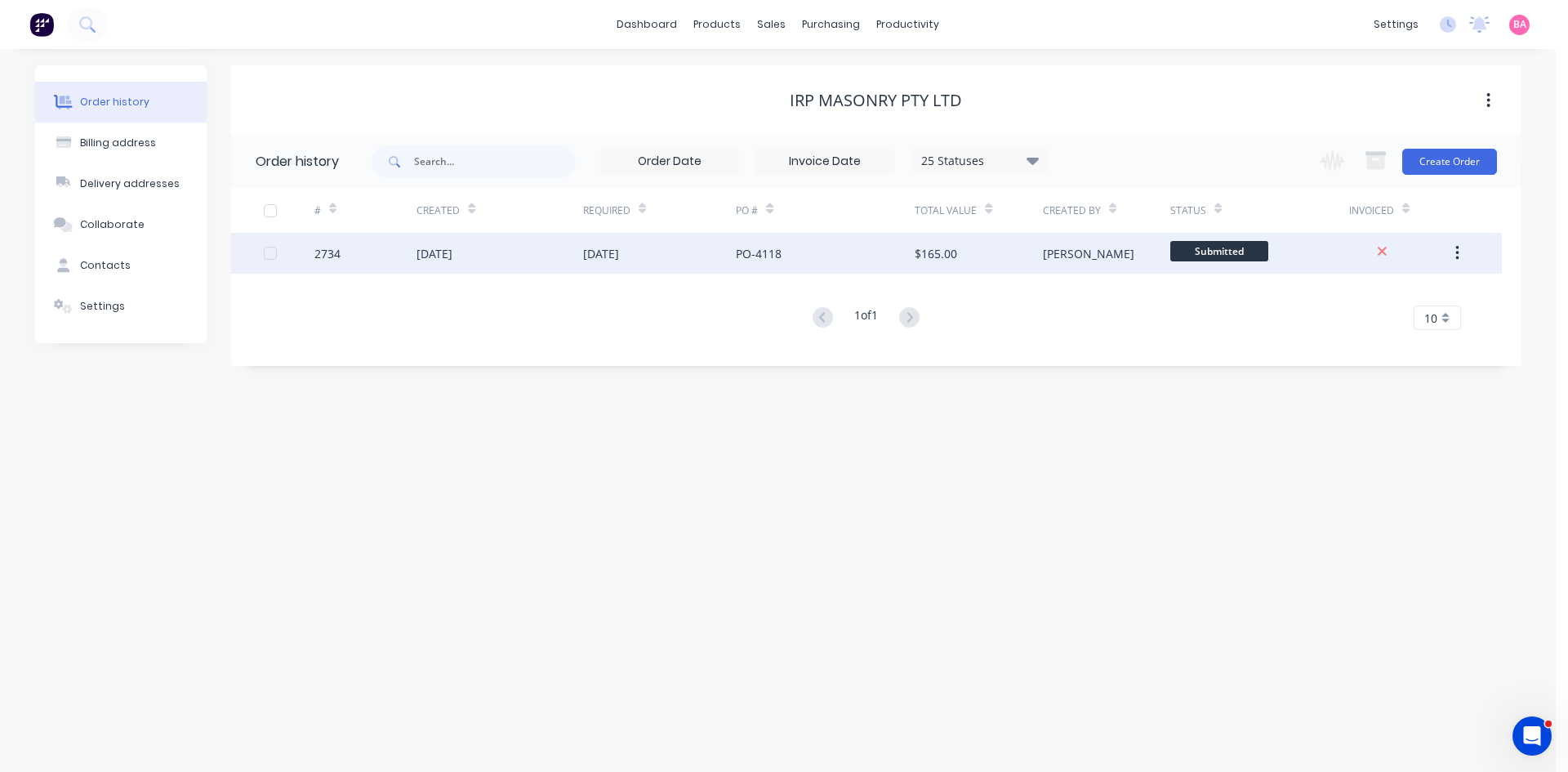
click at [502, 262] on div "[DATE]" at bounding box center [499, 253] width 166 height 41
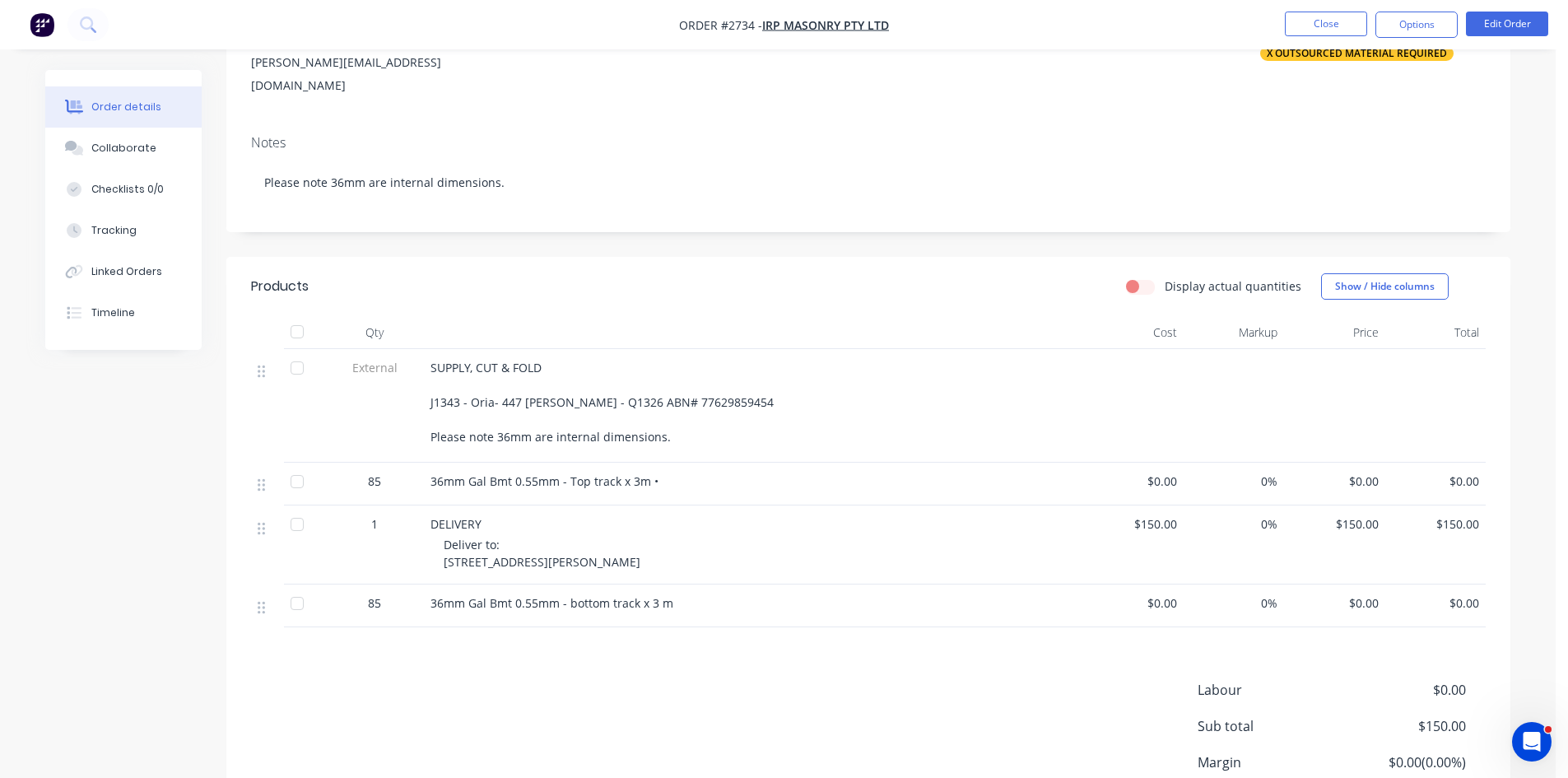
scroll to position [274, 0]
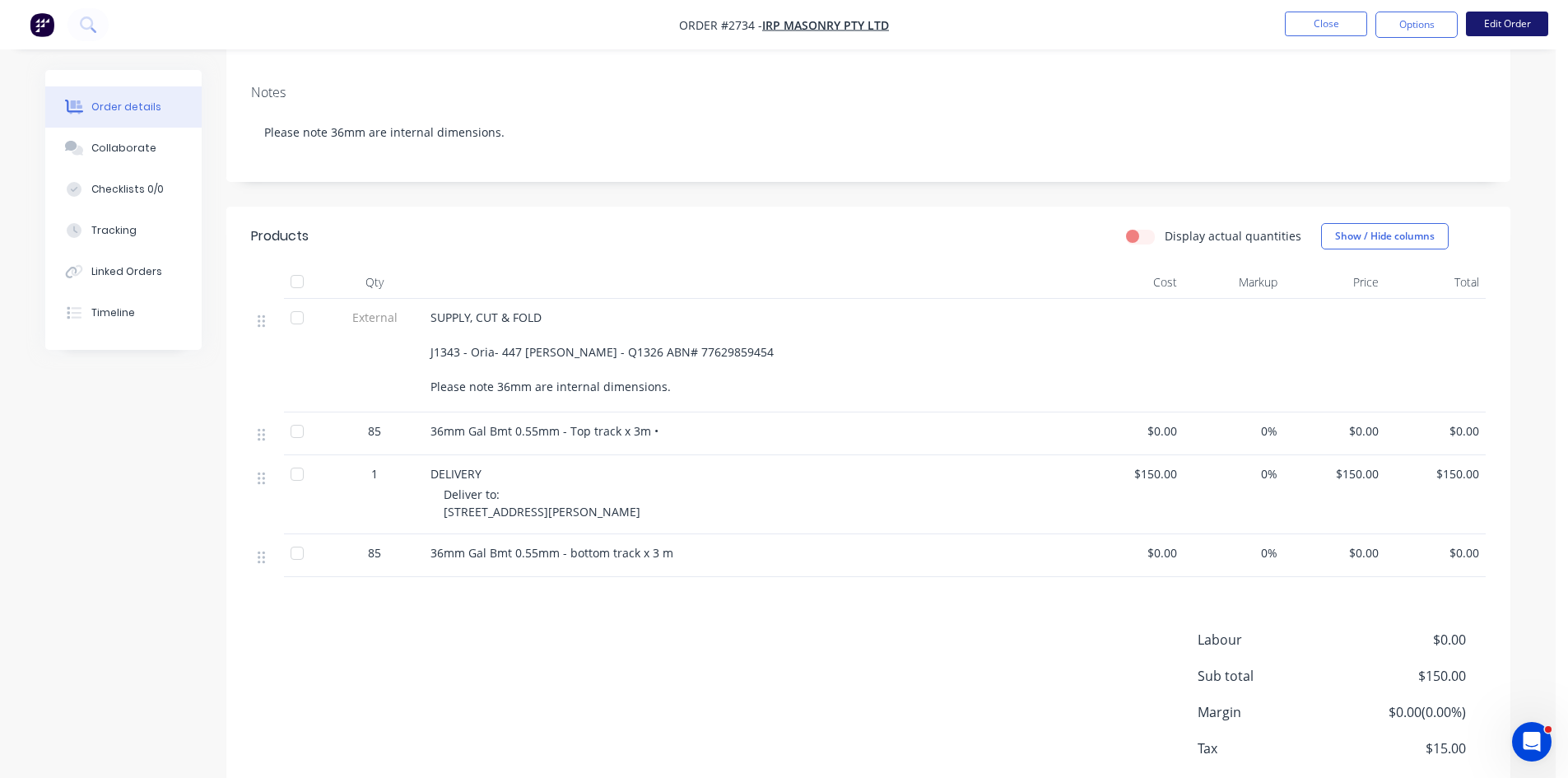
click at [1501, 19] on button "Edit Order" at bounding box center [1507, 24] width 82 height 25
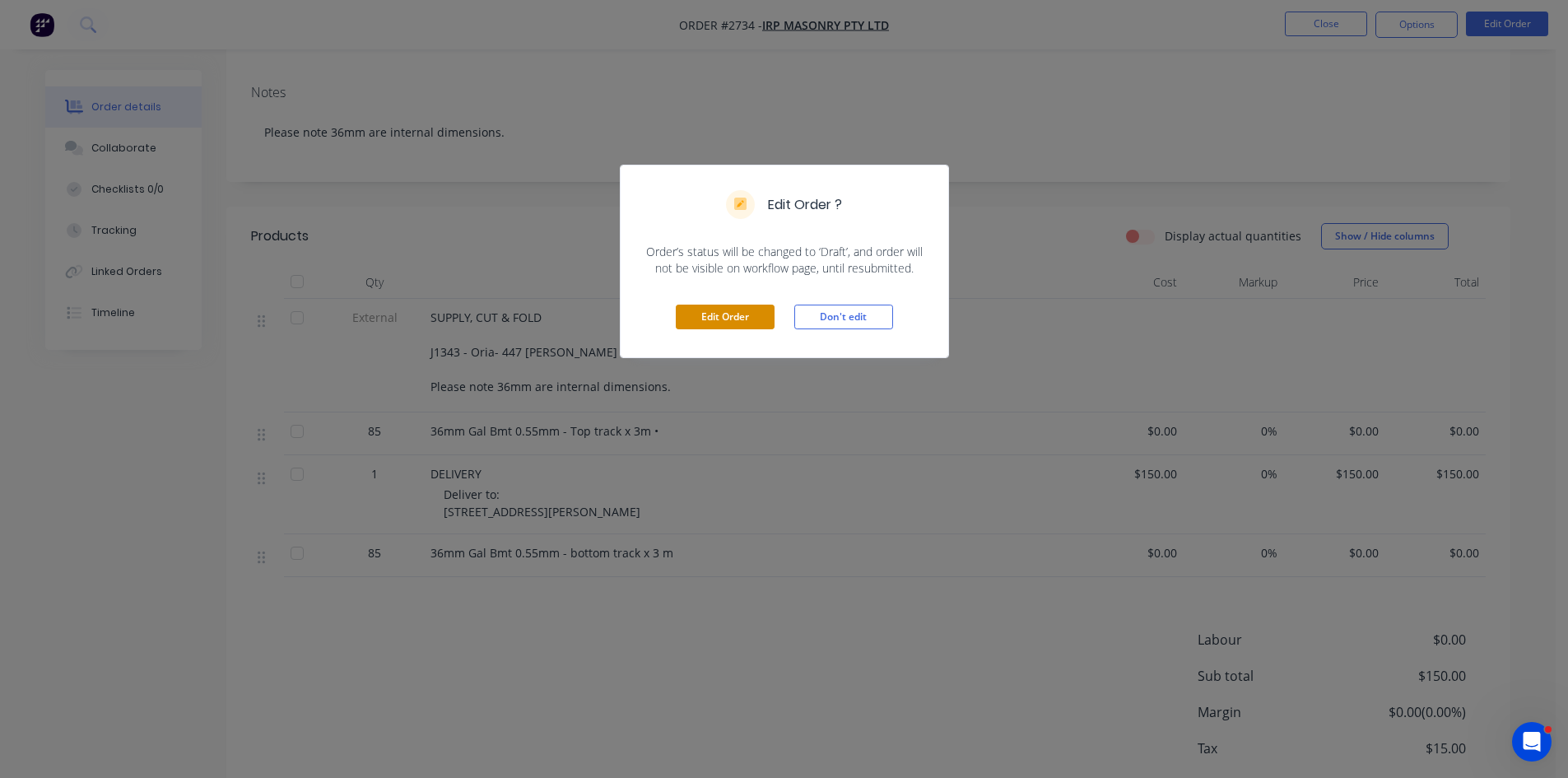
click at [735, 311] on button "Edit Order" at bounding box center [725, 317] width 99 height 25
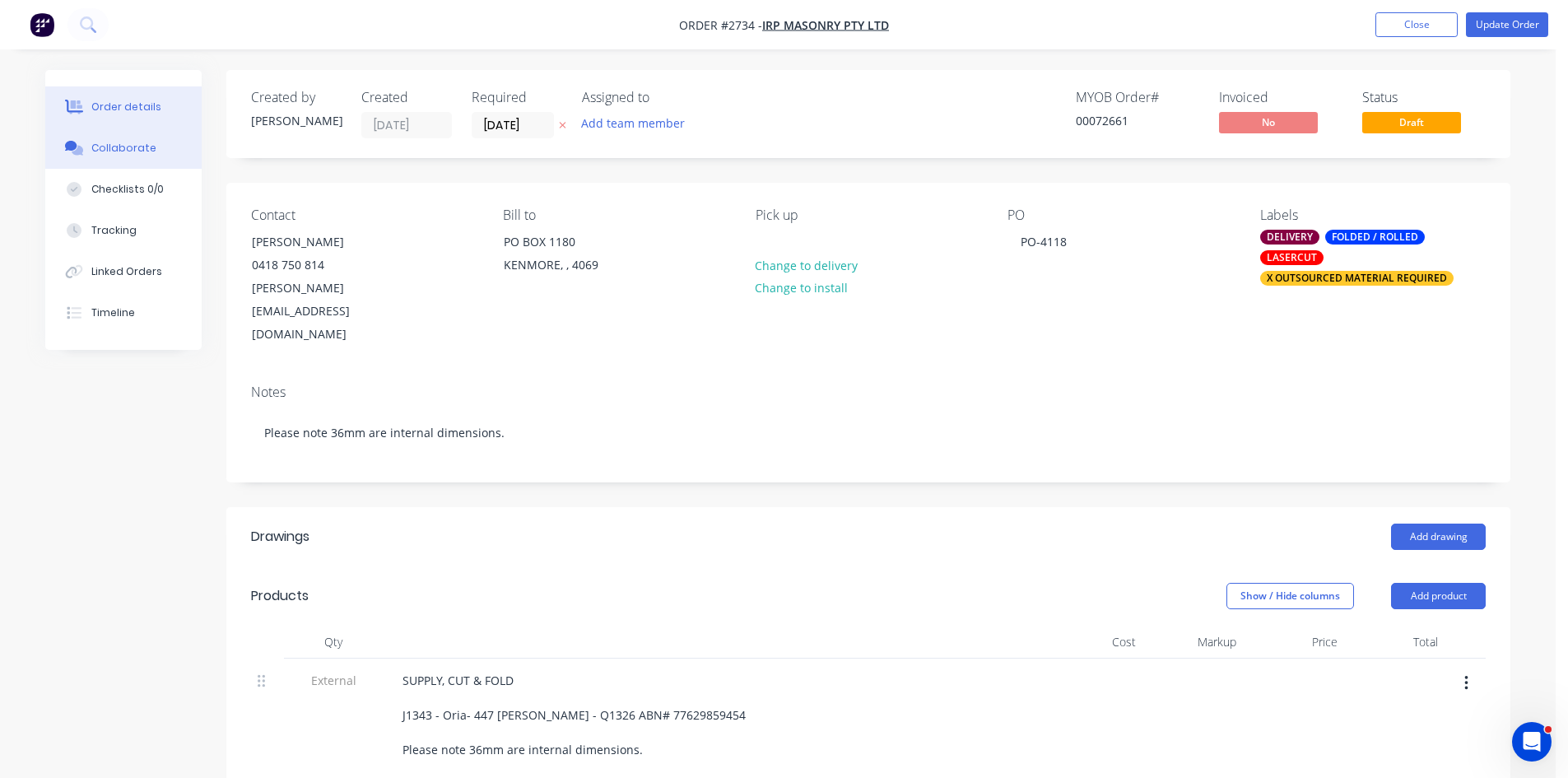
click at [116, 143] on div "Collaborate" at bounding box center [124, 149] width 65 height 15
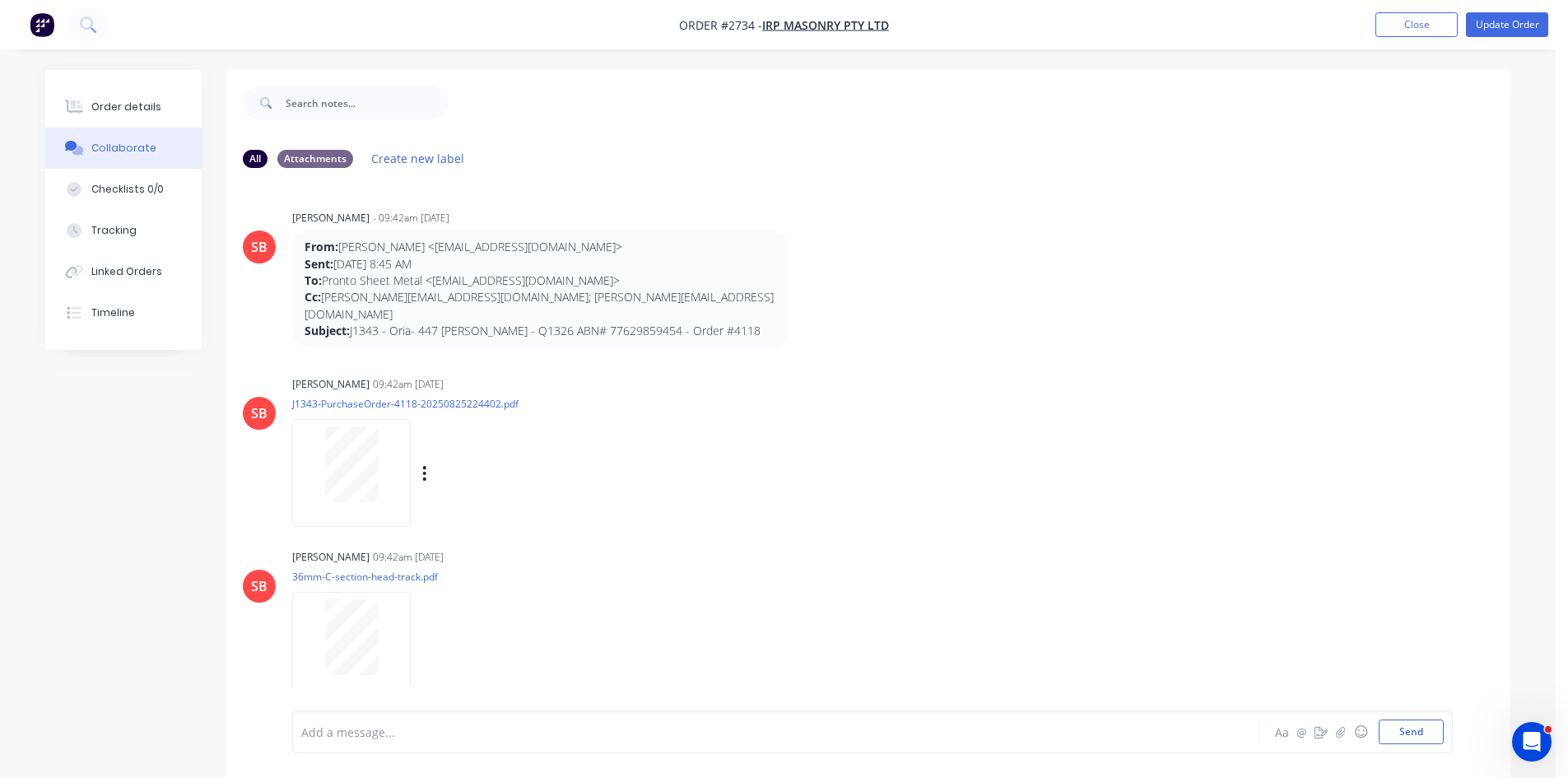
click at [323, 440] on div at bounding box center [351, 464] width 104 height 76
click at [134, 99] on button "Order details" at bounding box center [124, 107] width 157 height 41
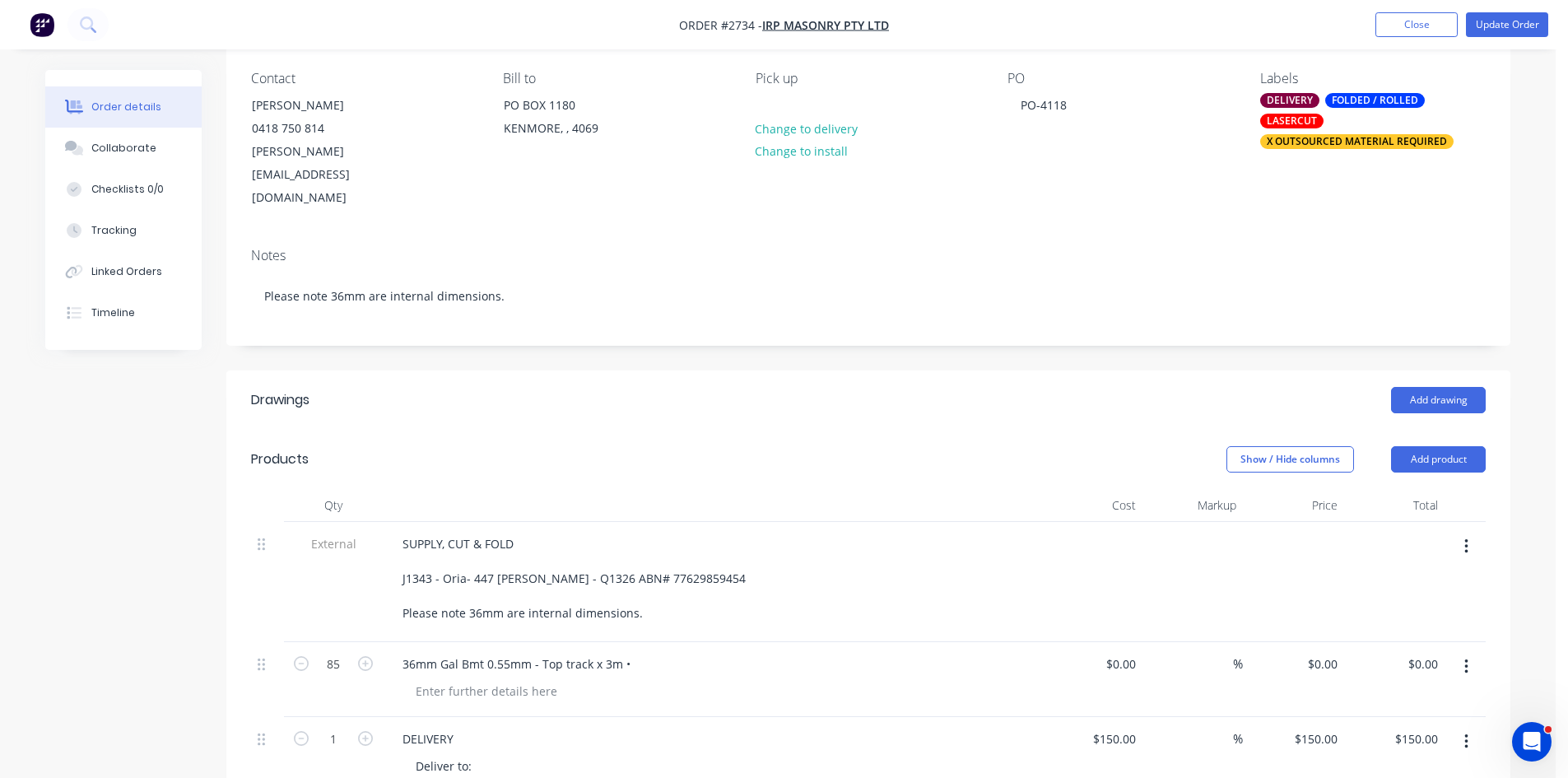
scroll to position [165, 0]
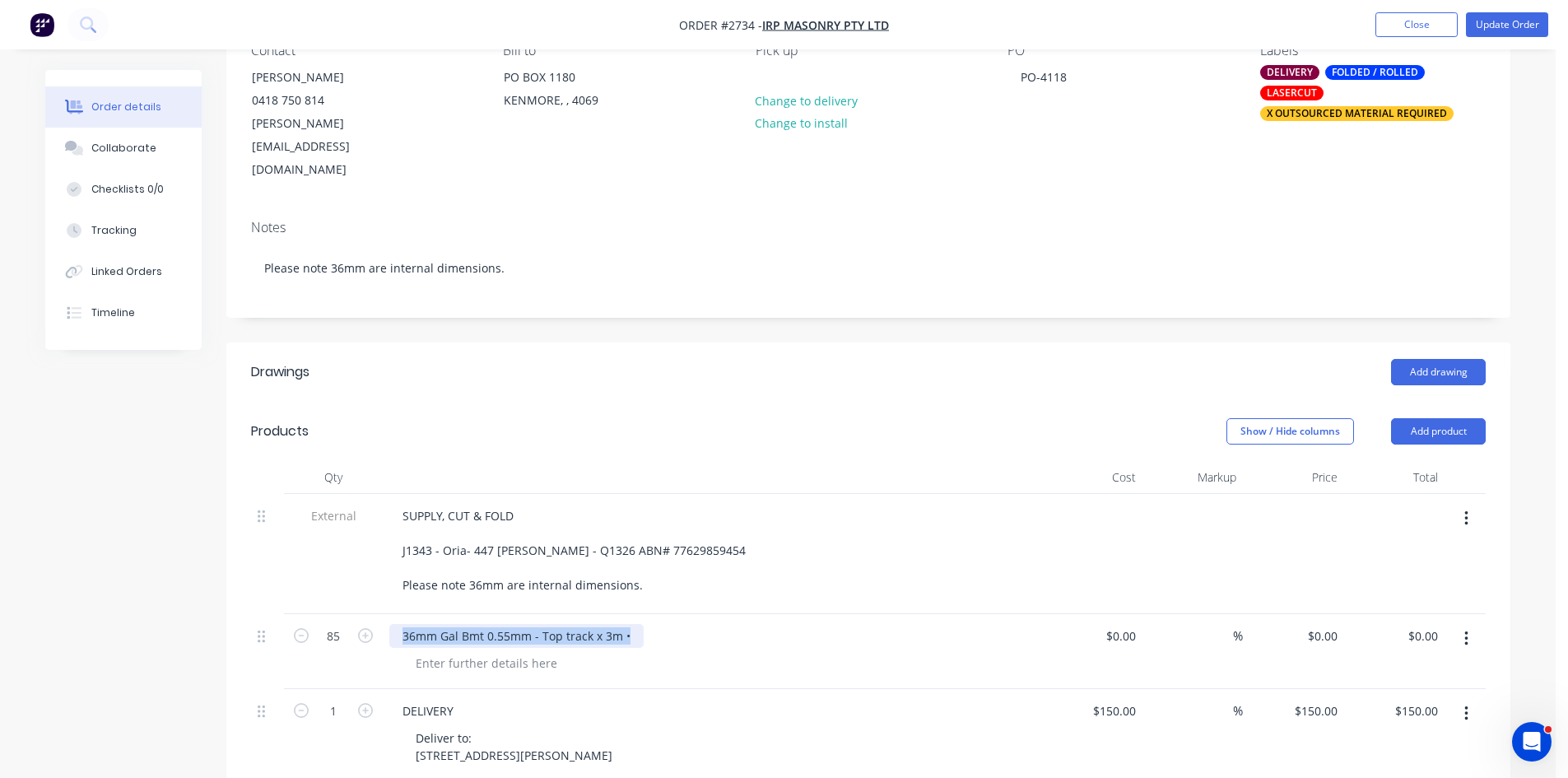
drag, startPoint x: 627, startPoint y: 590, endPoint x: 390, endPoint y: 593, distance: 237.0
click at [390, 624] on div "36mm Gal Bmt 0.55mm - Top track x 3m •" at bounding box center [516, 635] width 254 height 24
paste div
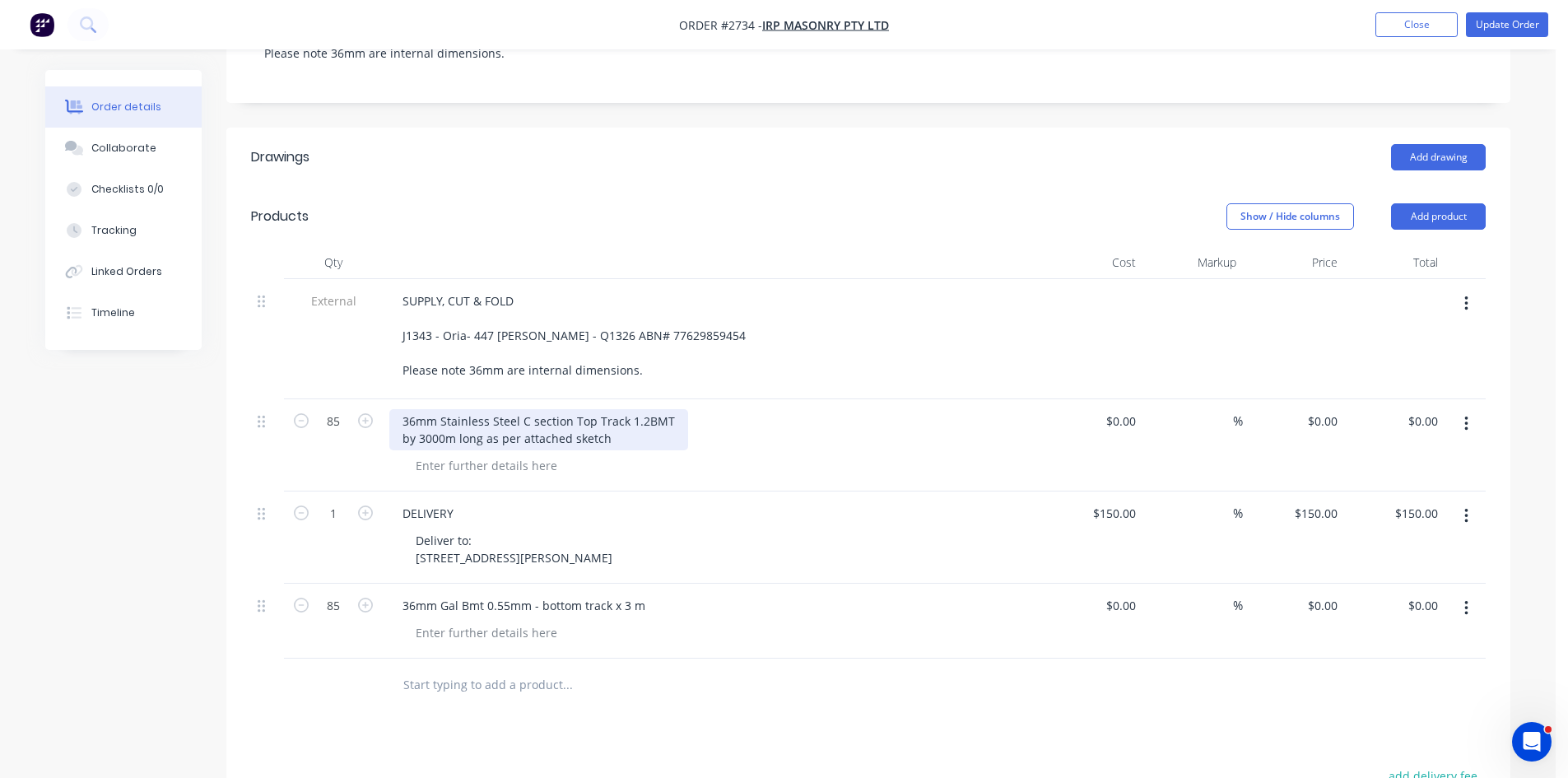
scroll to position [384, 0]
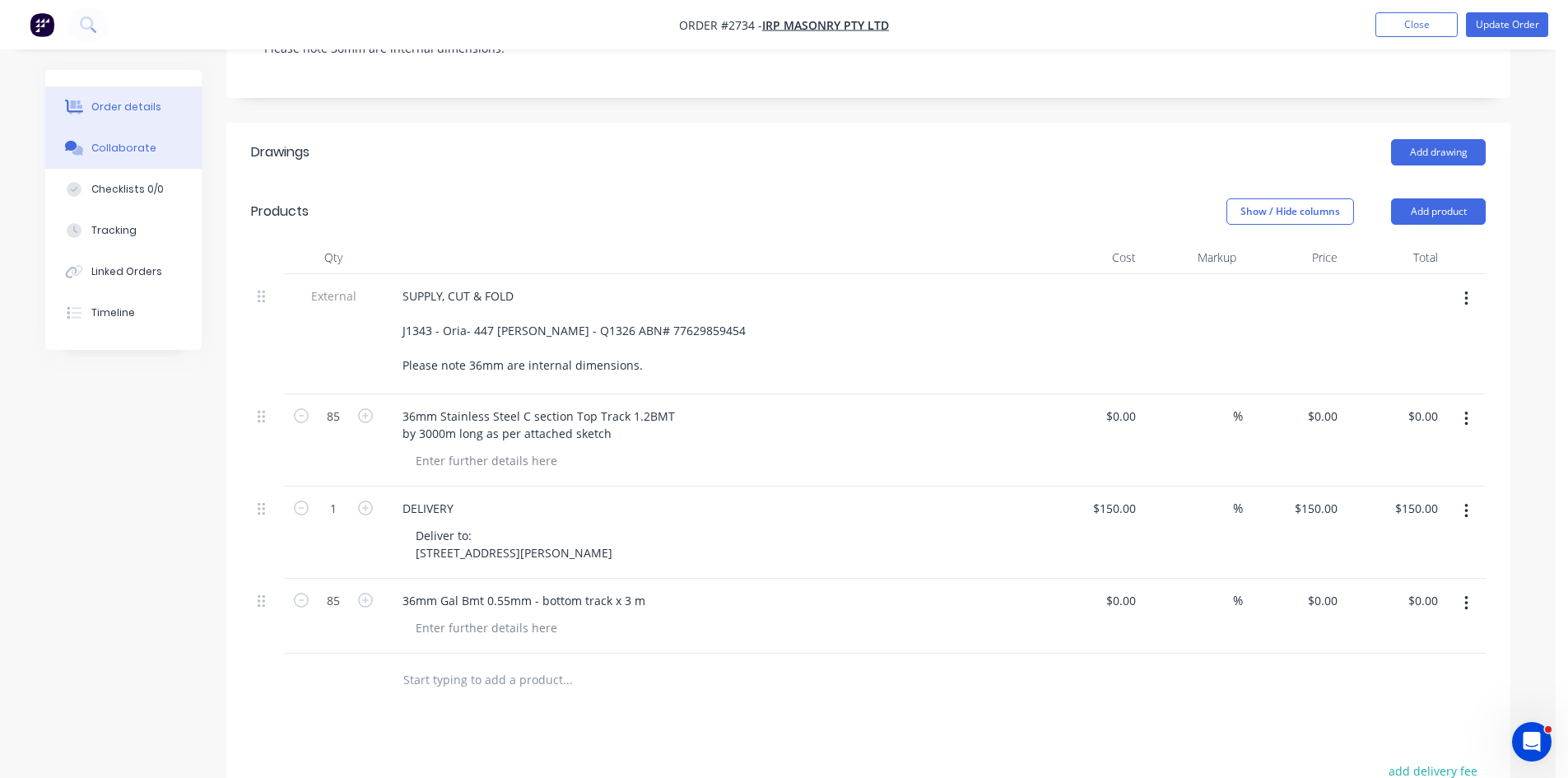
click at [132, 144] on div "Collaborate" at bounding box center [124, 149] width 65 height 15
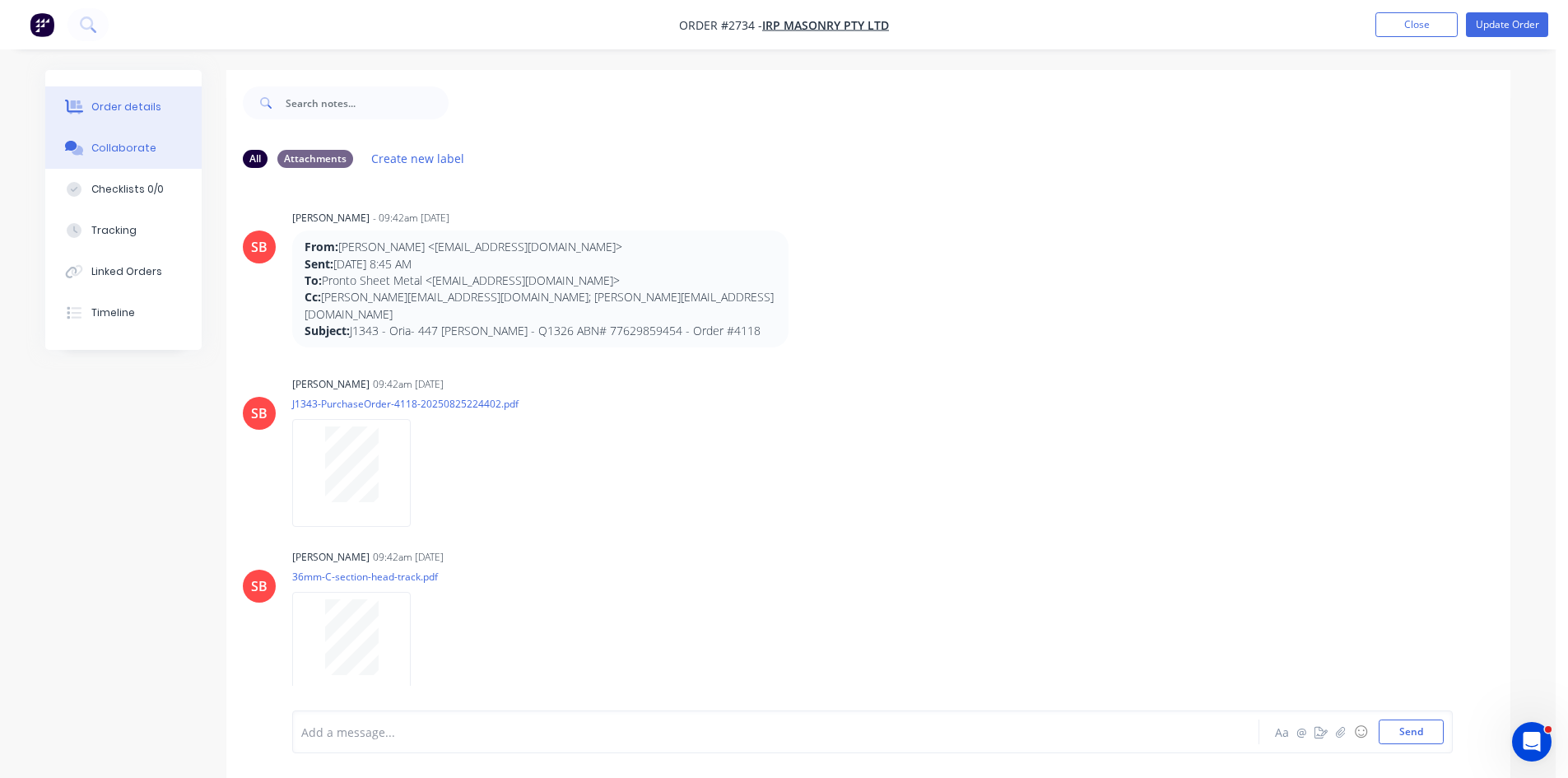
click at [110, 105] on div "Order details" at bounding box center [126, 107] width 70 height 15
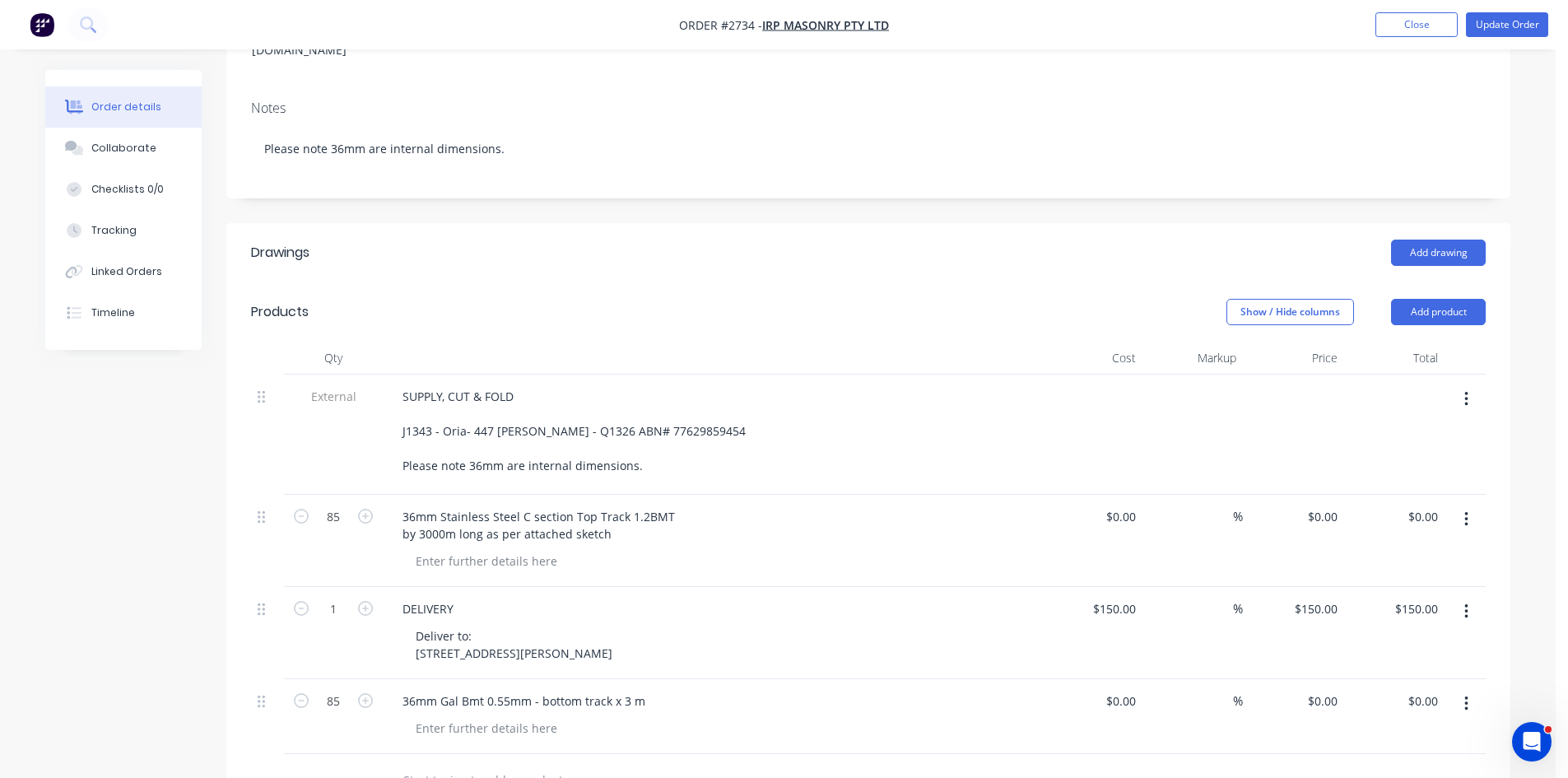
scroll to position [329, 0]
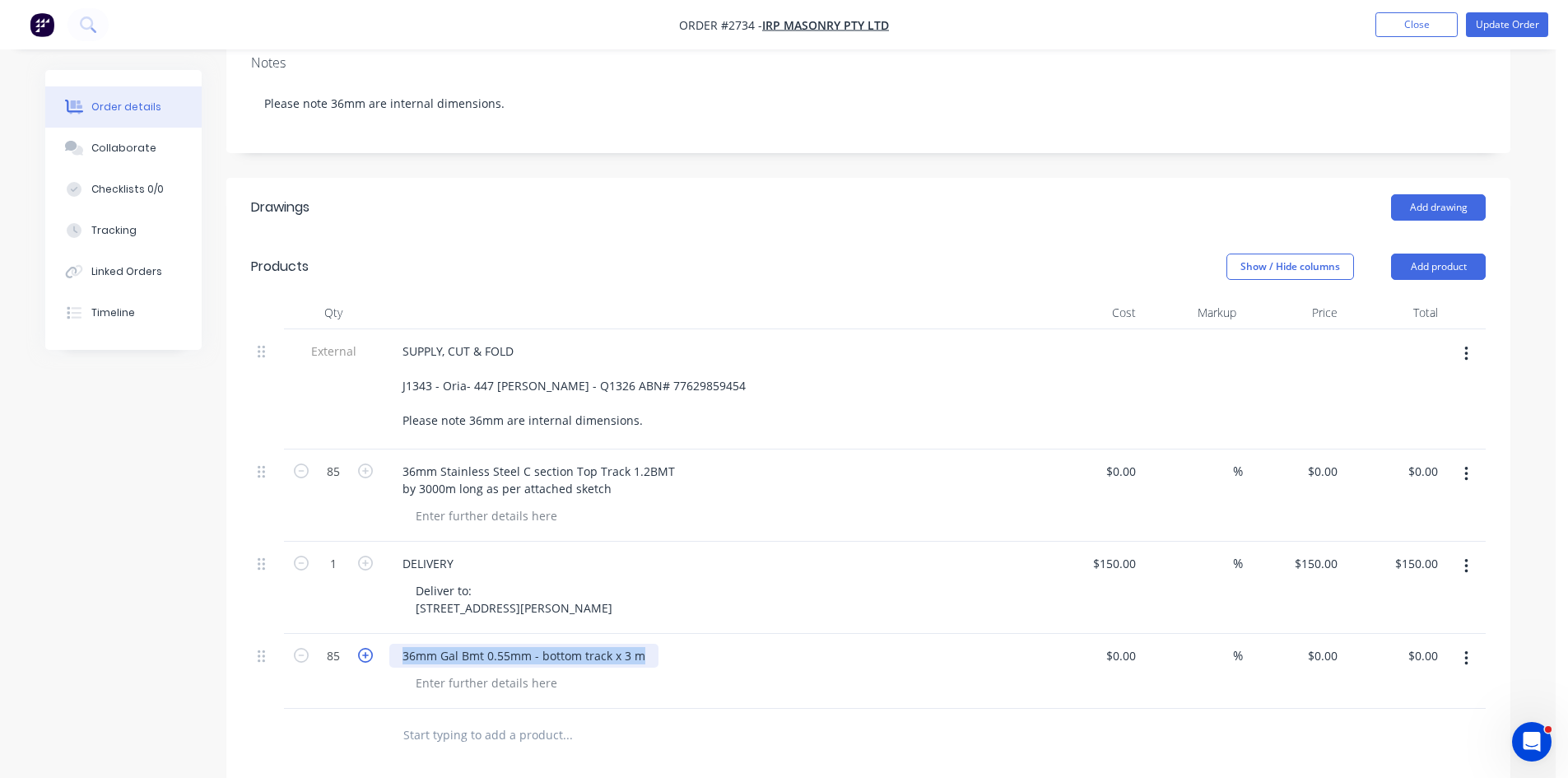
drag, startPoint x: 648, startPoint y: 642, endPoint x: 362, endPoint y: 638, distance: 286.0
click at [362, 638] on div "85 36mm Gal Bmt 0.55mm - bottom track x 3 m $0.00 $0.00 % $0.00 $0.00 $0.00 $0.…" at bounding box center [868, 671] width 1235 height 75
paste div
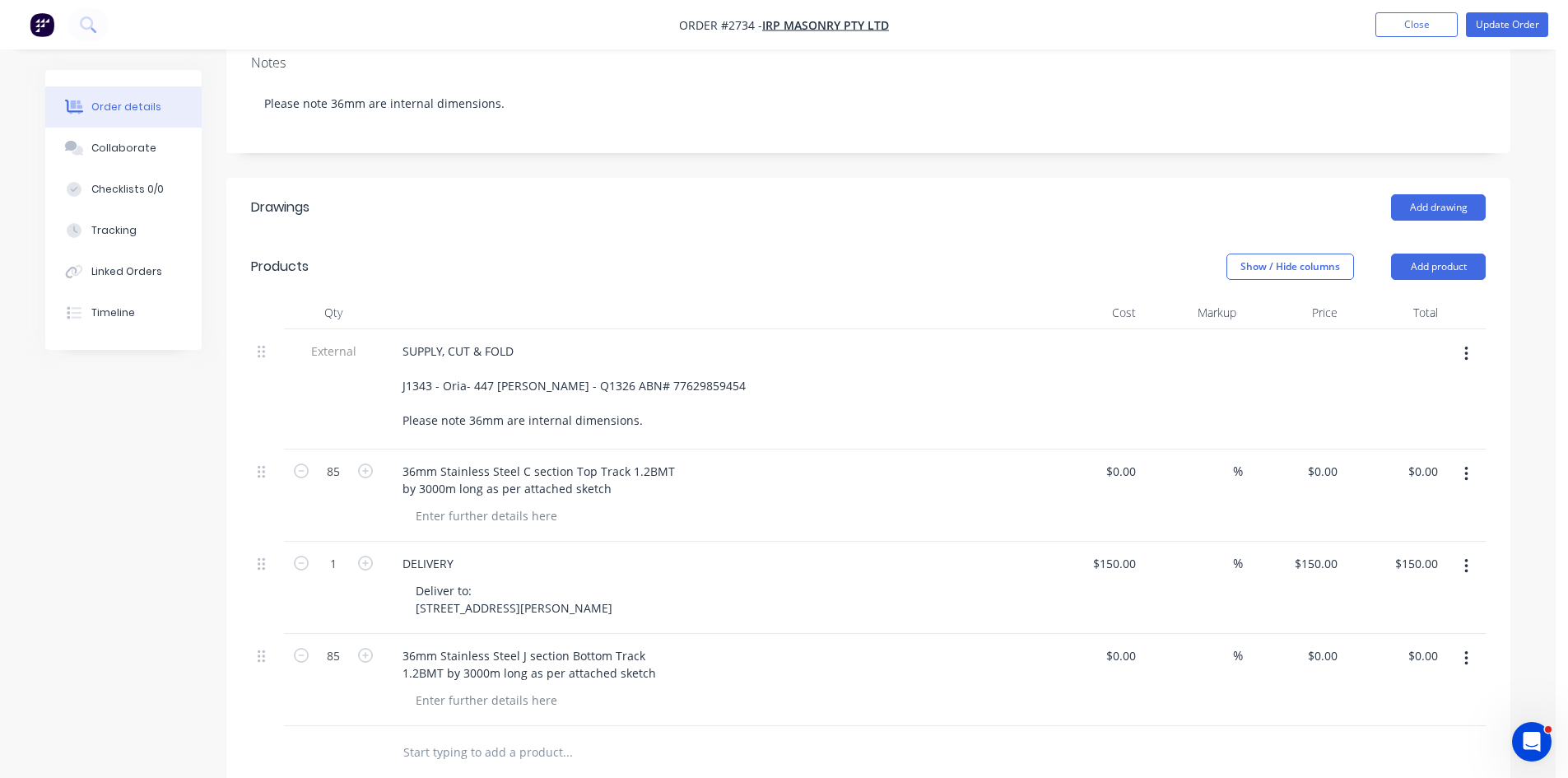
click at [694, 672] on div "36mm Stainless Steel J section Bottom Track 1.2BMT by 3000m long as per attache…" at bounding box center [712, 664] width 645 height 41
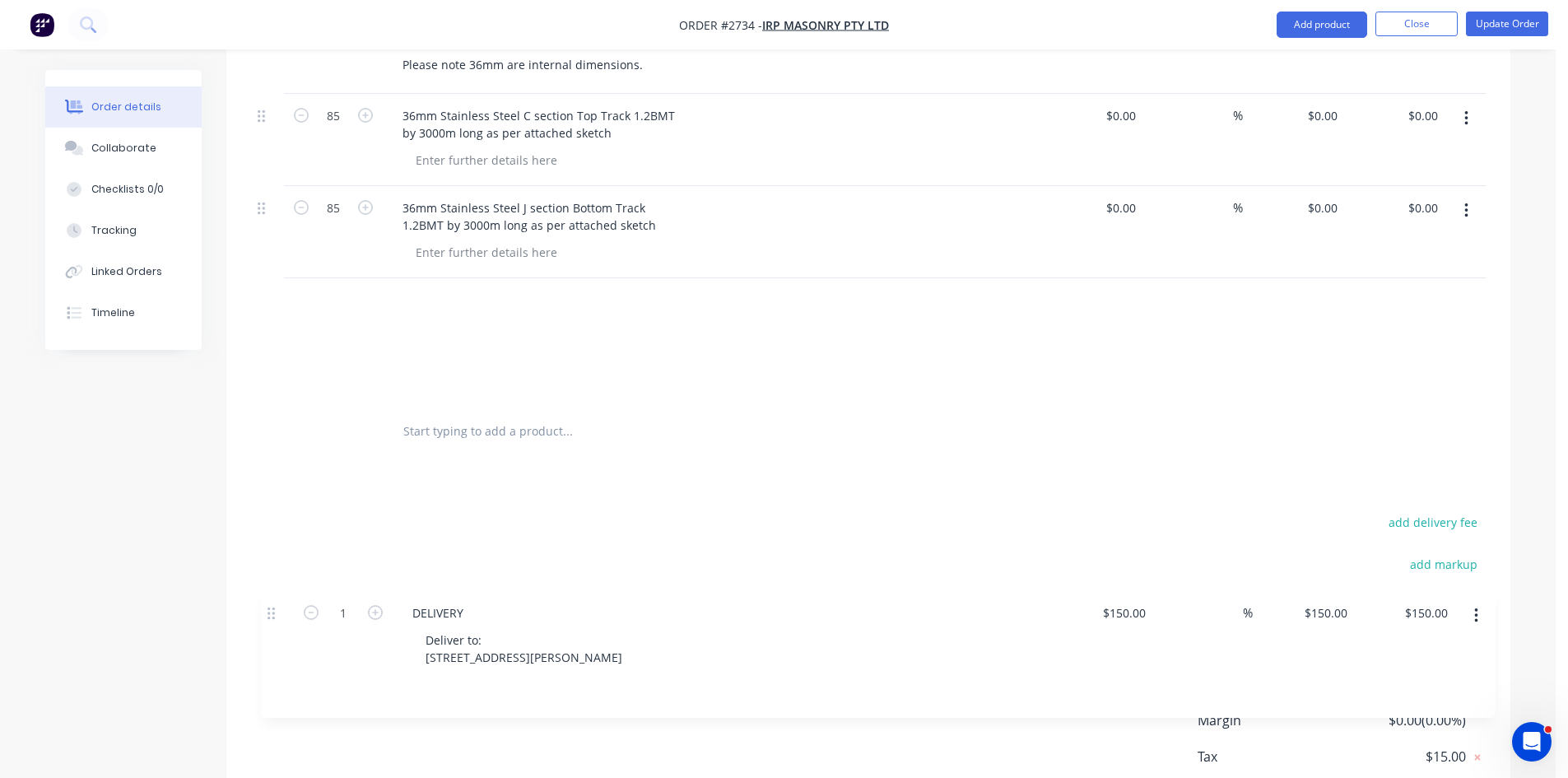
scroll to position [739, 0]
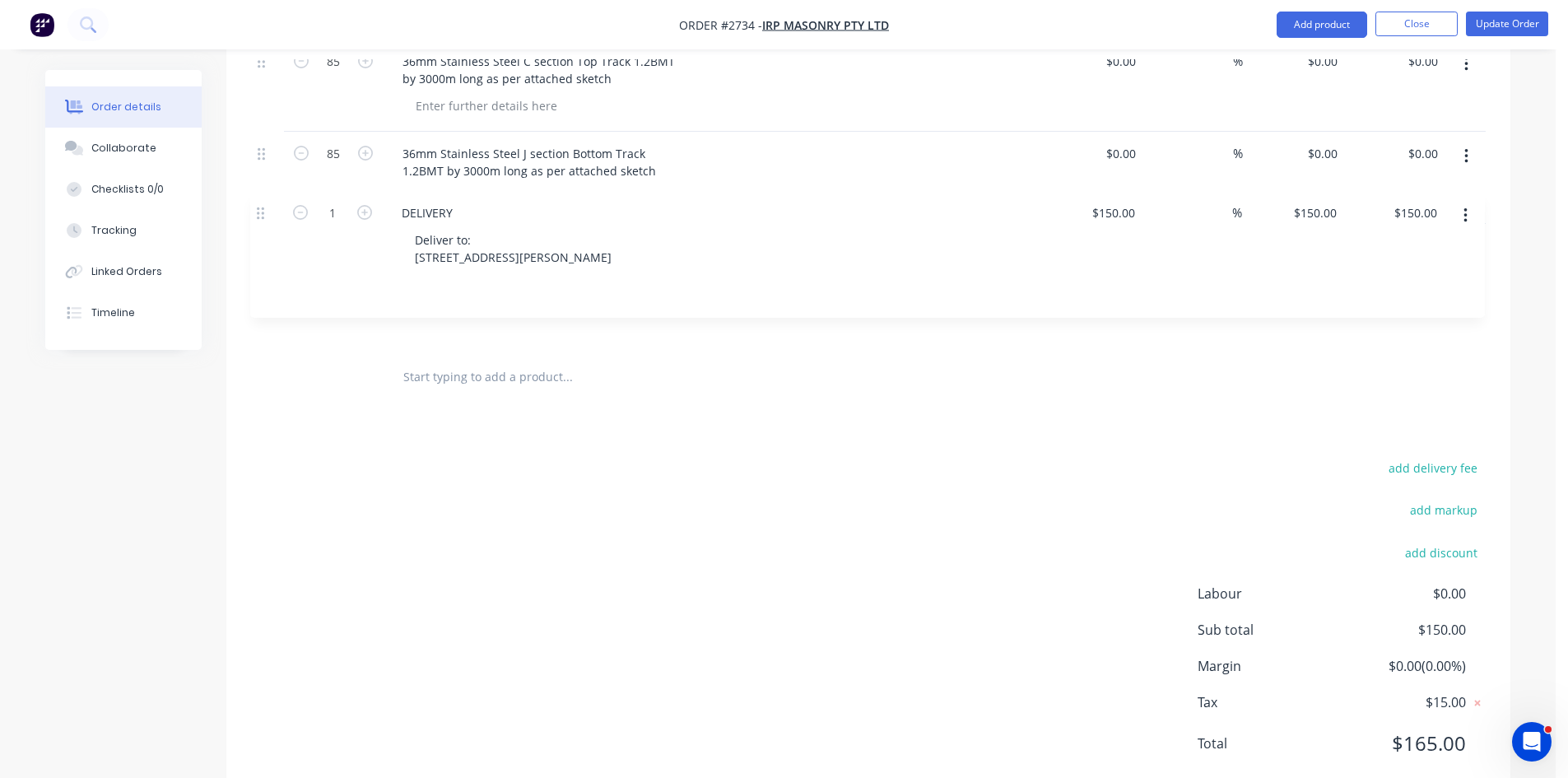
drag, startPoint x: 258, startPoint y: 519, endPoint x: 261, endPoint y: 219, distance: 300.0
click at [261, 219] on div "External SUPPLY, CUT & FOLD J1343 - Oria- 447 Gregory Terrace - Q1326 ABN# 7762…" at bounding box center [868, 134] width 1235 height 431
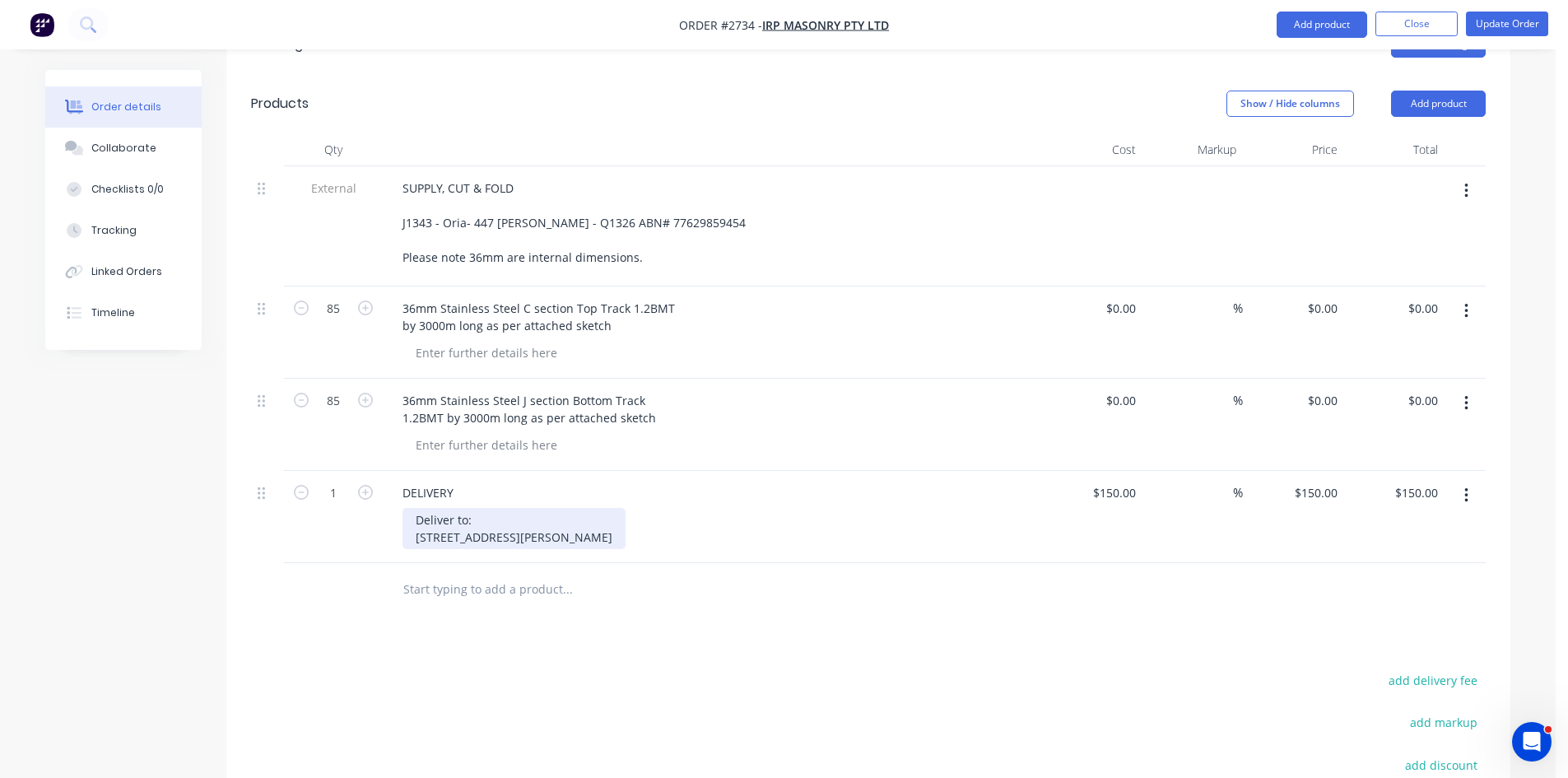
scroll to position [465, 0]
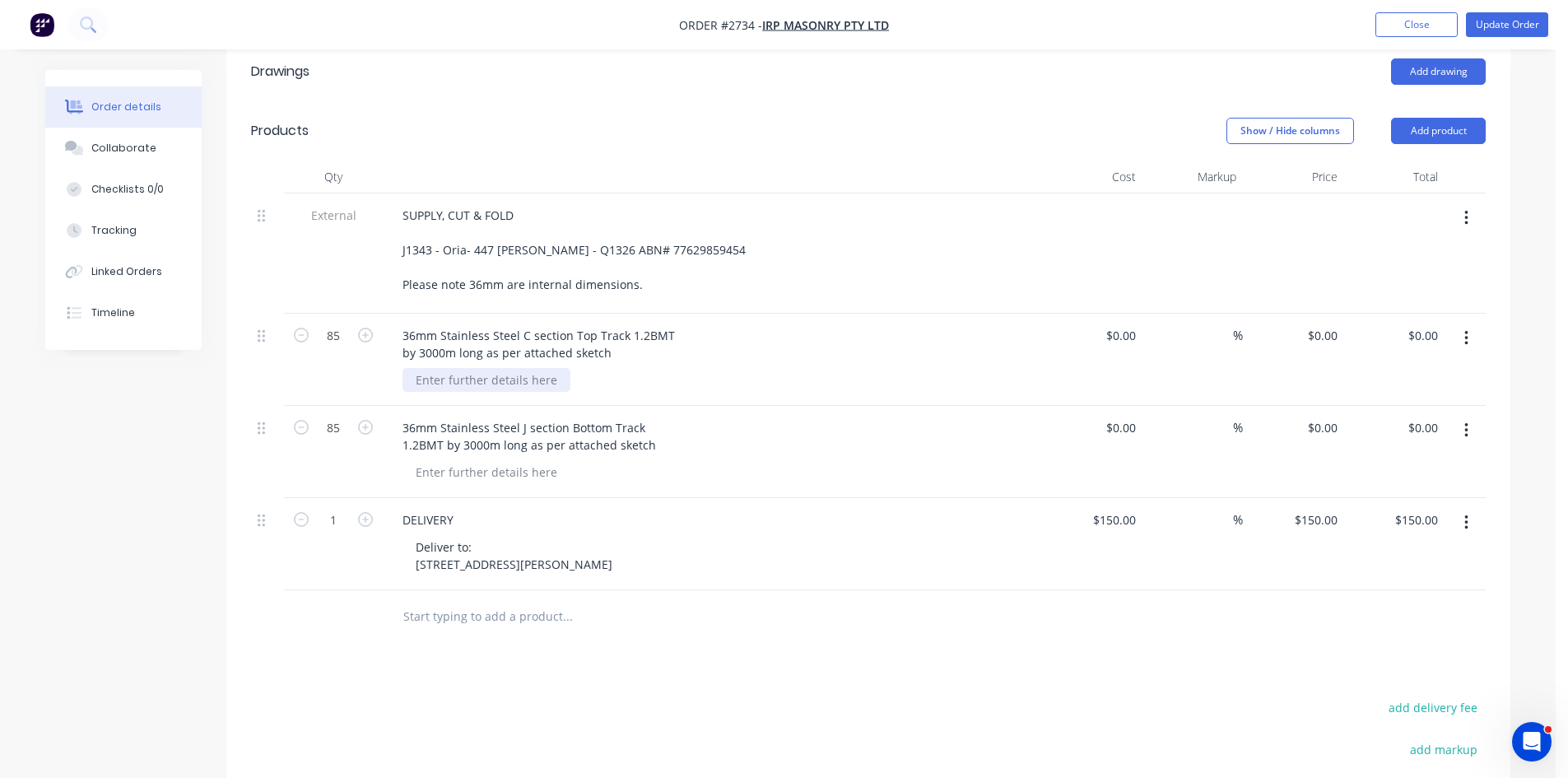
click at [490, 368] on div at bounding box center [487, 380] width 168 height 24
click at [471, 460] on div at bounding box center [487, 472] width 168 height 24
drag, startPoint x: 580, startPoint y: 332, endPoint x: 456, endPoint y: 340, distance: 124.3
click at [379, 324] on div "85 36mm Stainless Steel C section Top Track 1.2BMT by 3000m long as per attache…" at bounding box center [868, 360] width 1235 height 92
copy div "MATERIAL: STAINLESS STEEL"
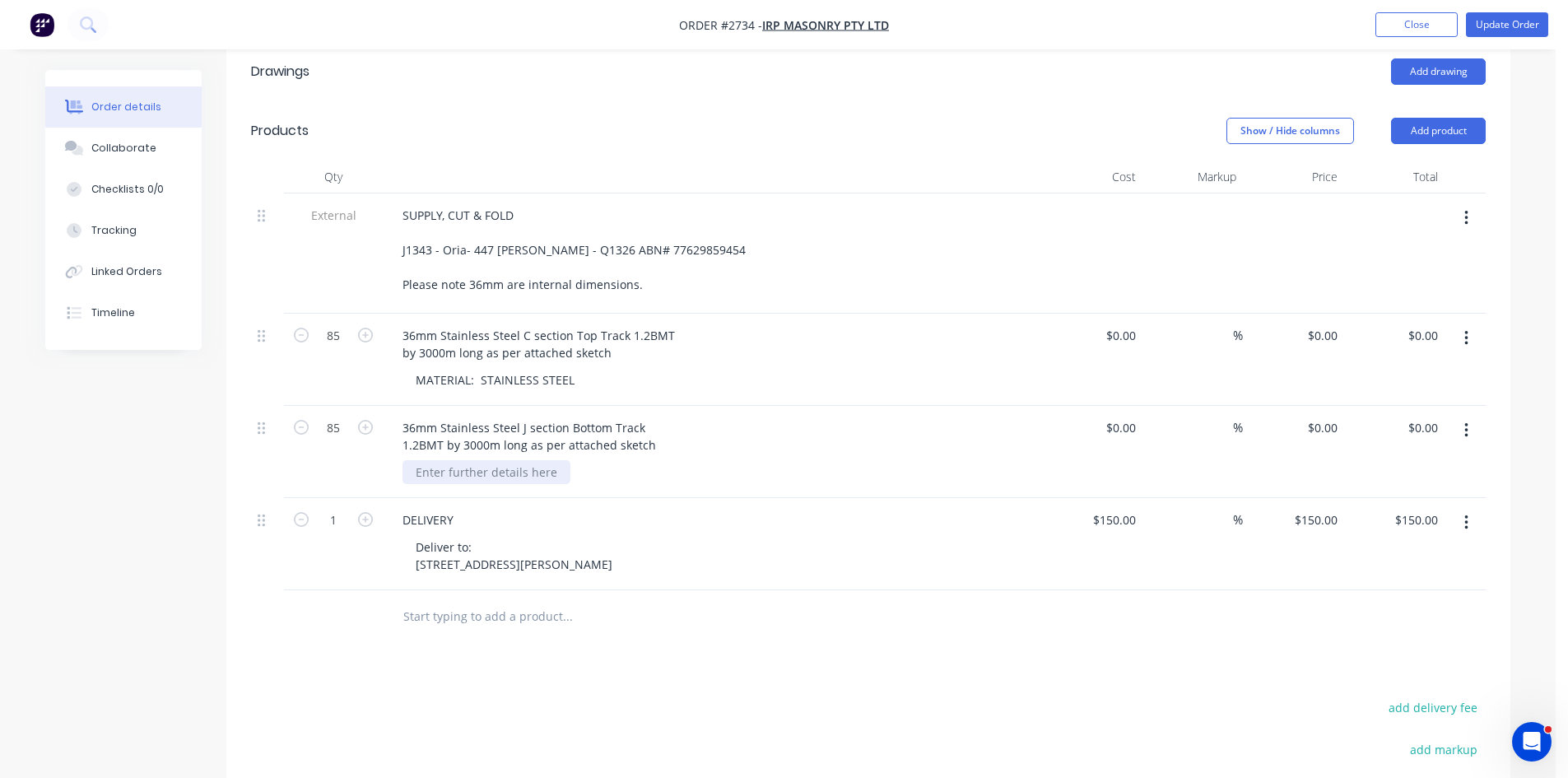
click at [433, 460] on div at bounding box center [487, 472] width 168 height 24
paste div
click at [1522, 20] on button "Update Order" at bounding box center [1507, 25] width 82 height 25
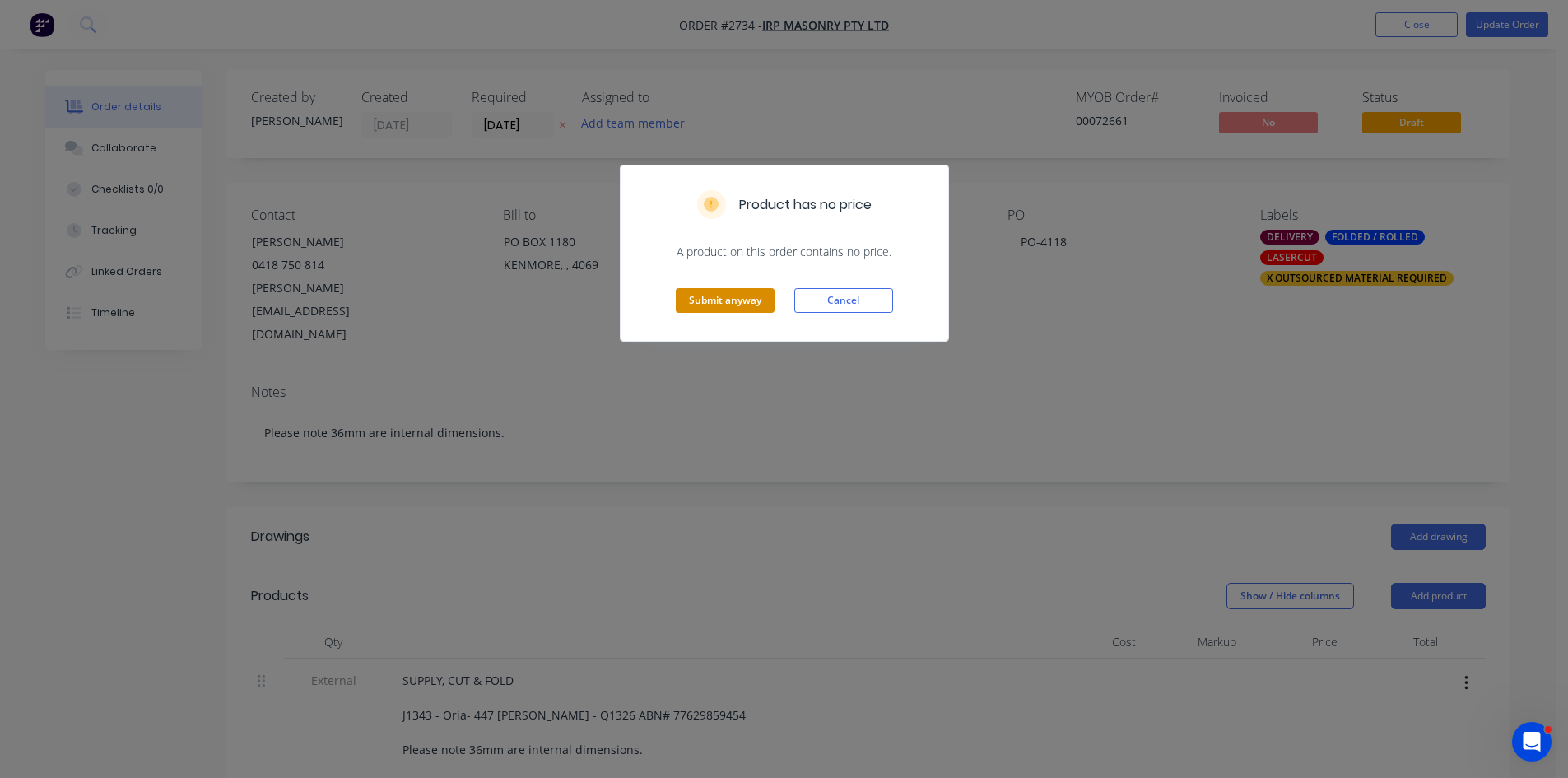
click at [736, 299] on button "Submit anyway" at bounding box center [725, 300] width 99 height 25
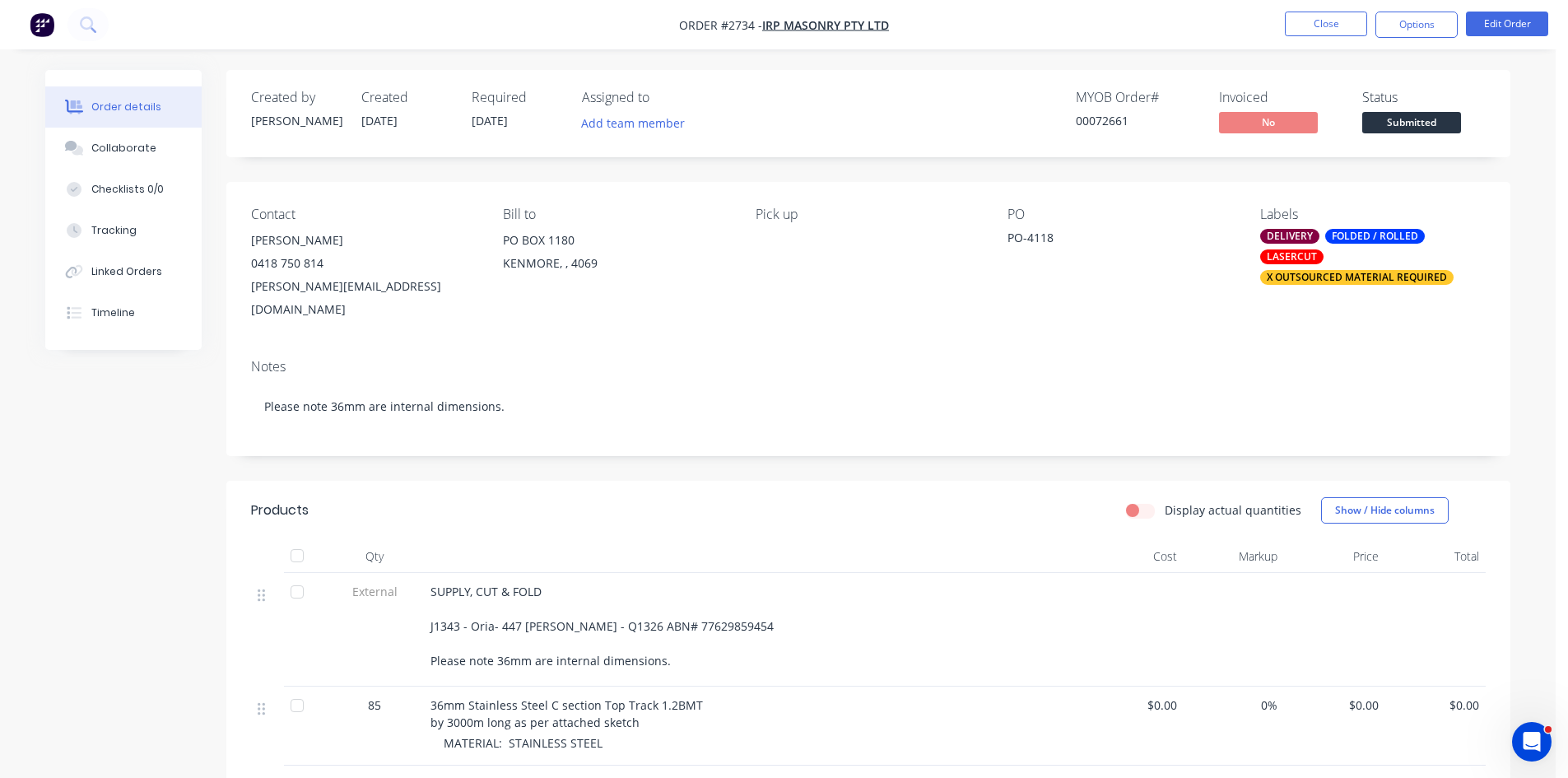
click at [1422, 25] on button "Options" at bounding box center [1417, 25] width 82 height 26
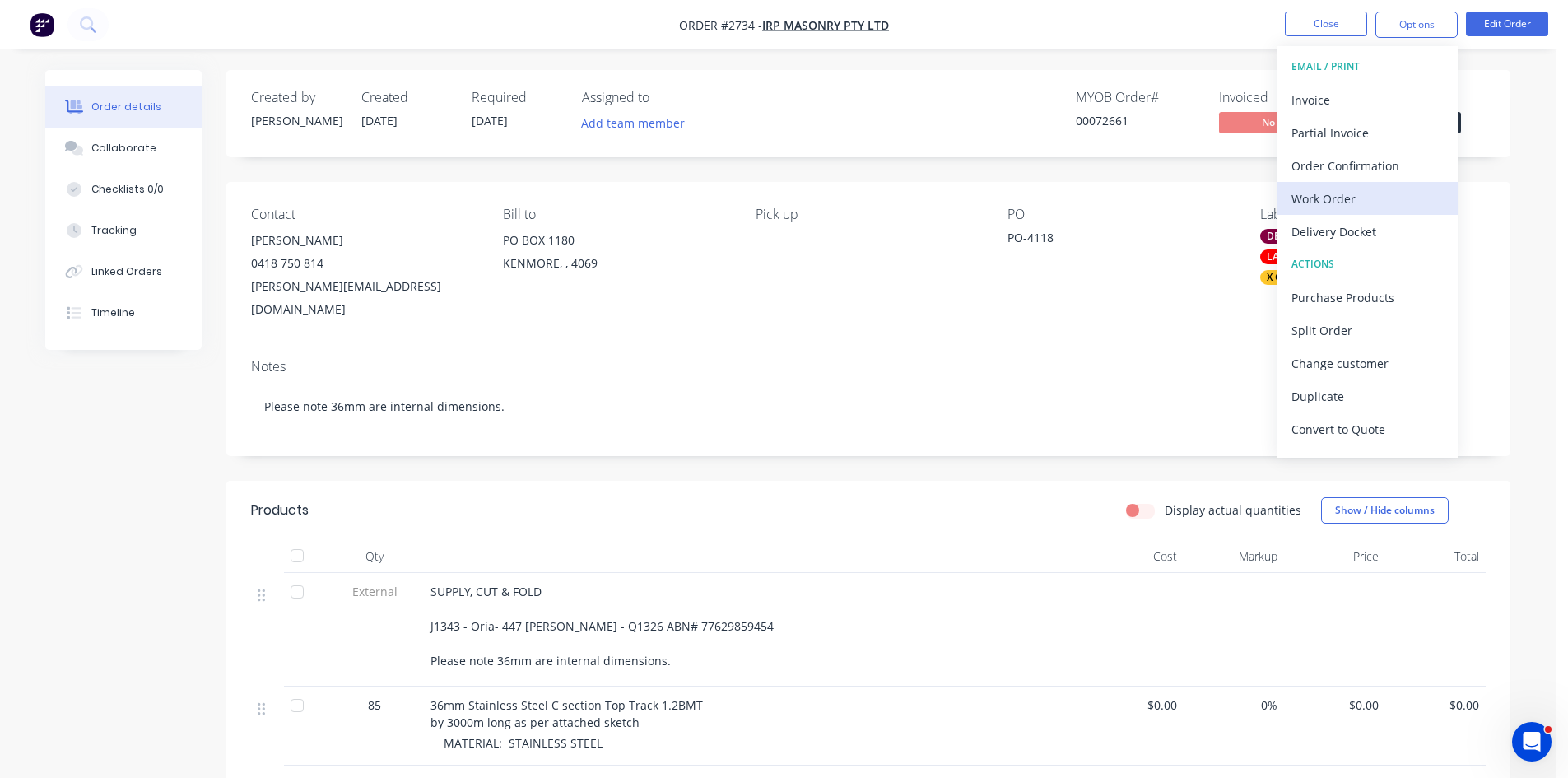
click at [1335, 196] on div "Work Order" at bounding box center [1368, 199] width 152 height 24
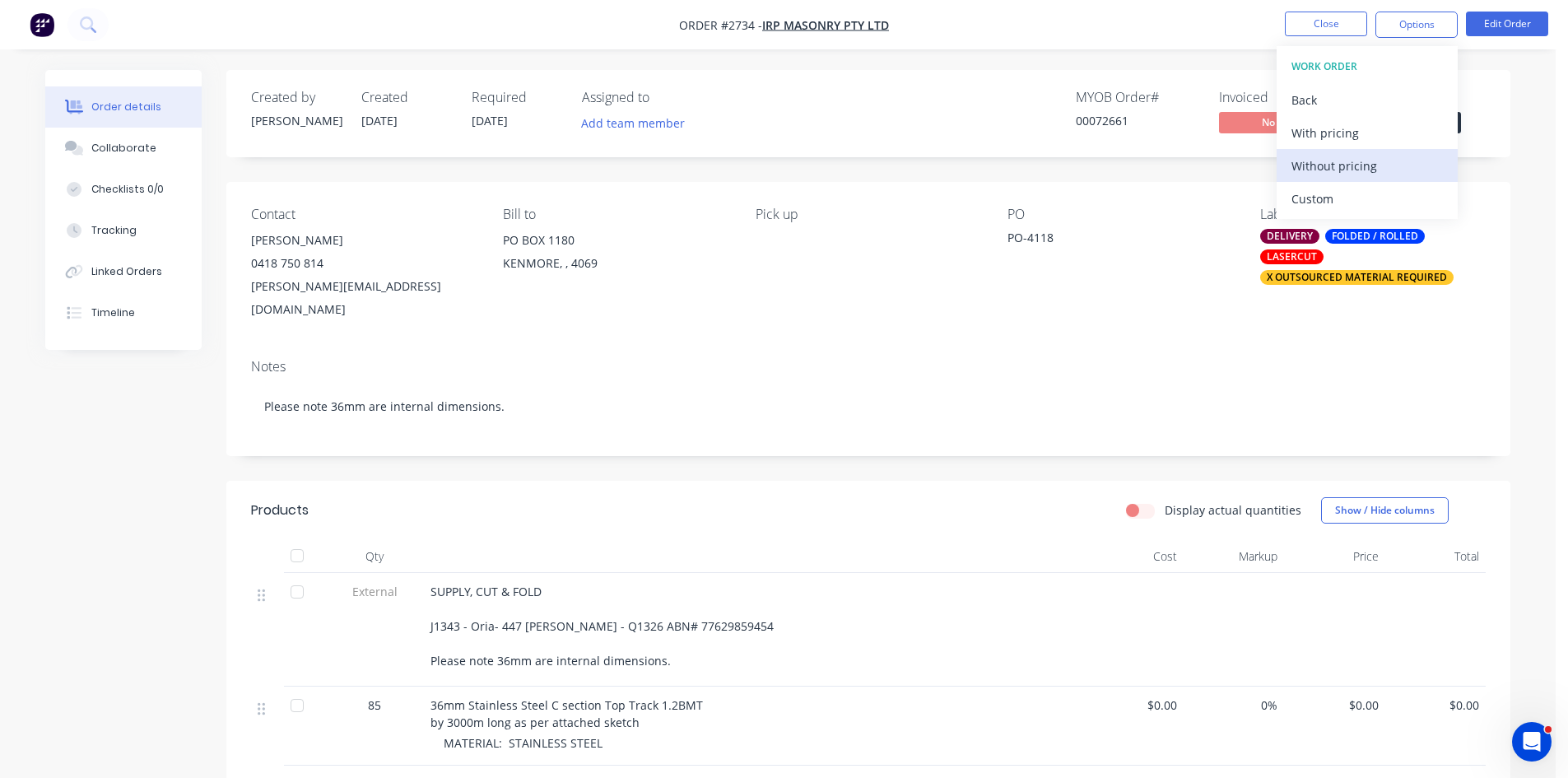
click at [1347, 166] on div "Without pricing" at bounding box center [1368, 166] width 152 height 24
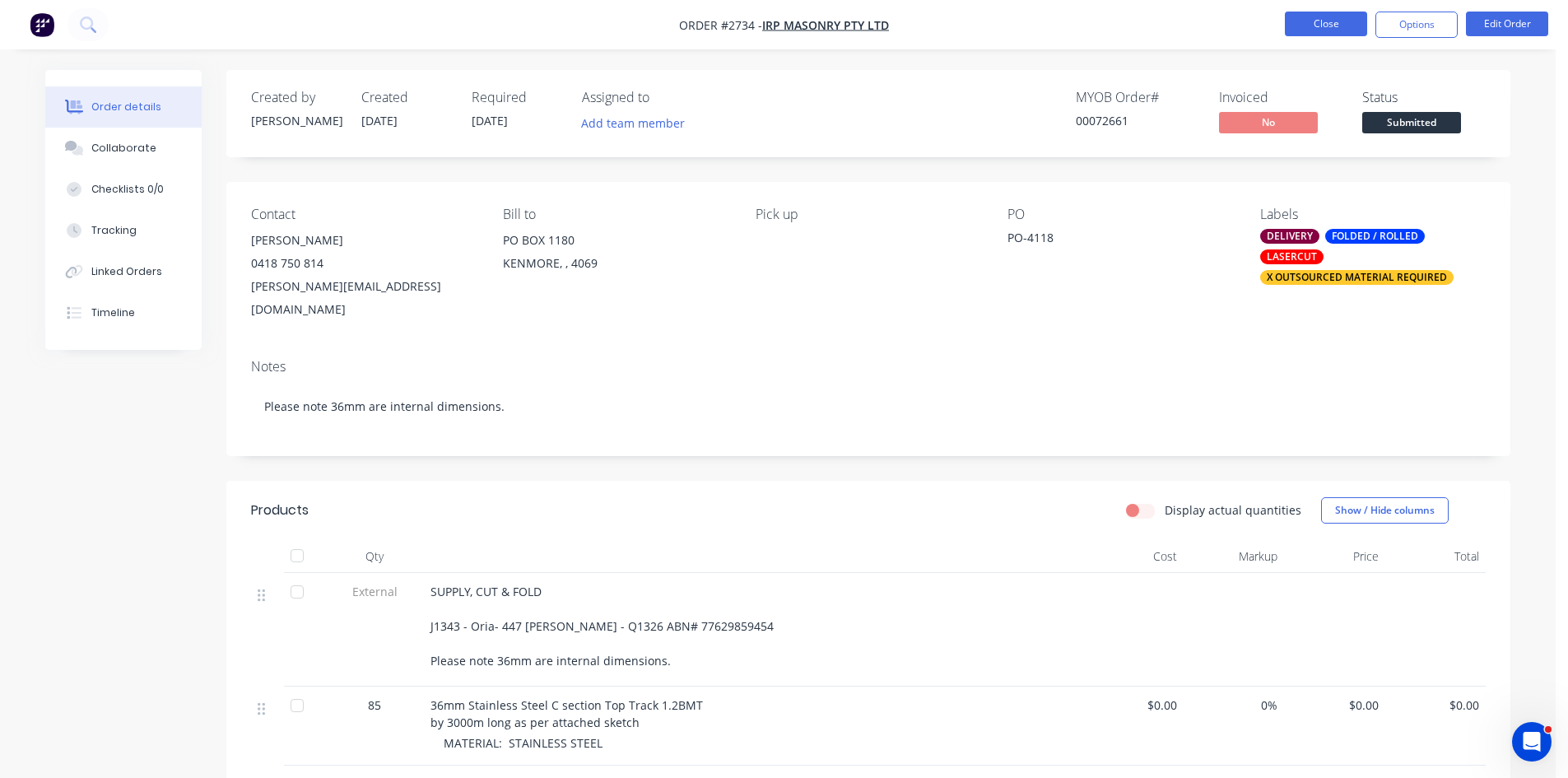
click at [1322, 26] on button "Close" at bounding box center [1326, 24] width 82 height 25
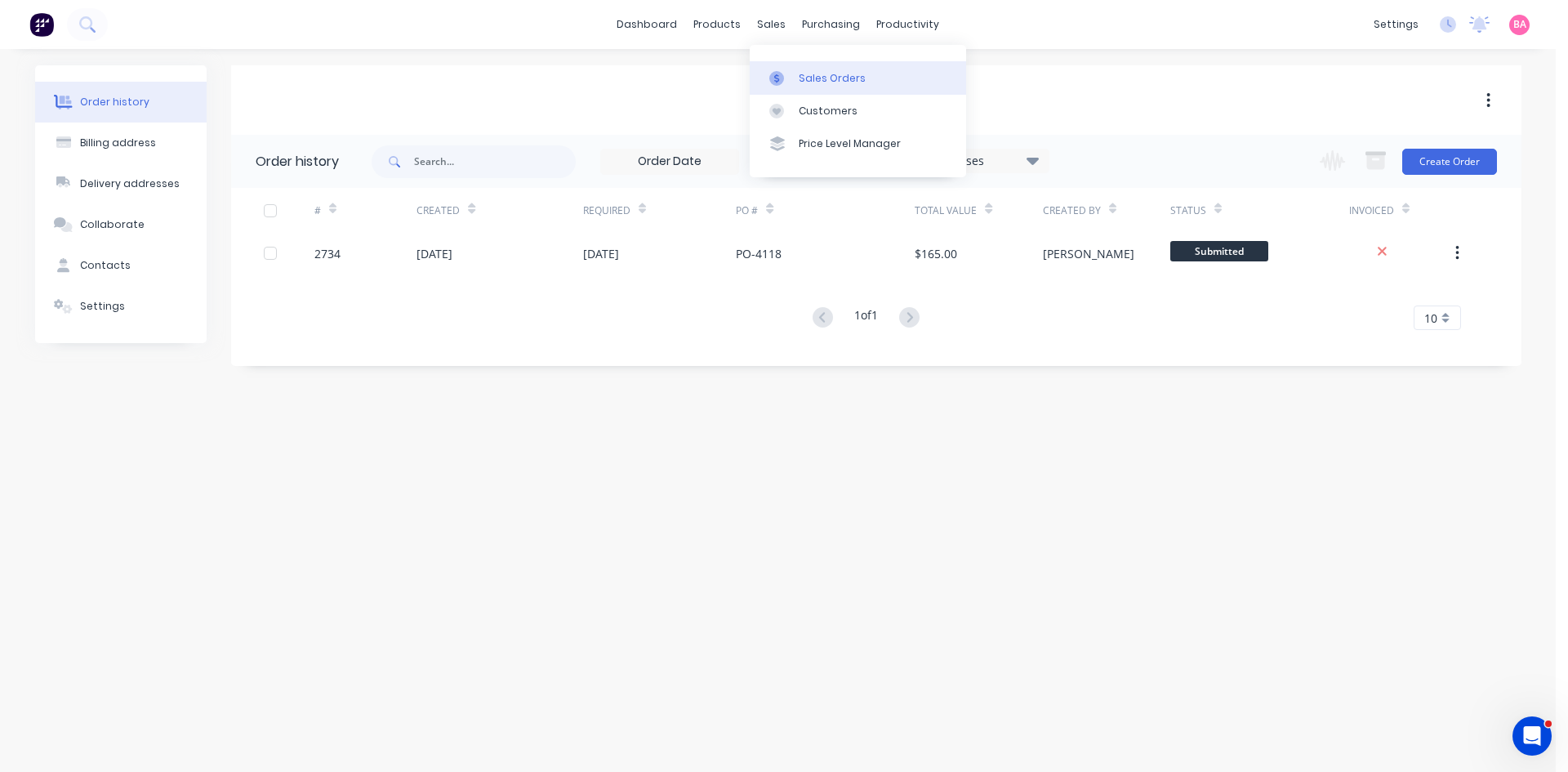
click at [827, 71] on div "Sales Orders" at bounding box center [832, 79] width 67 height 15
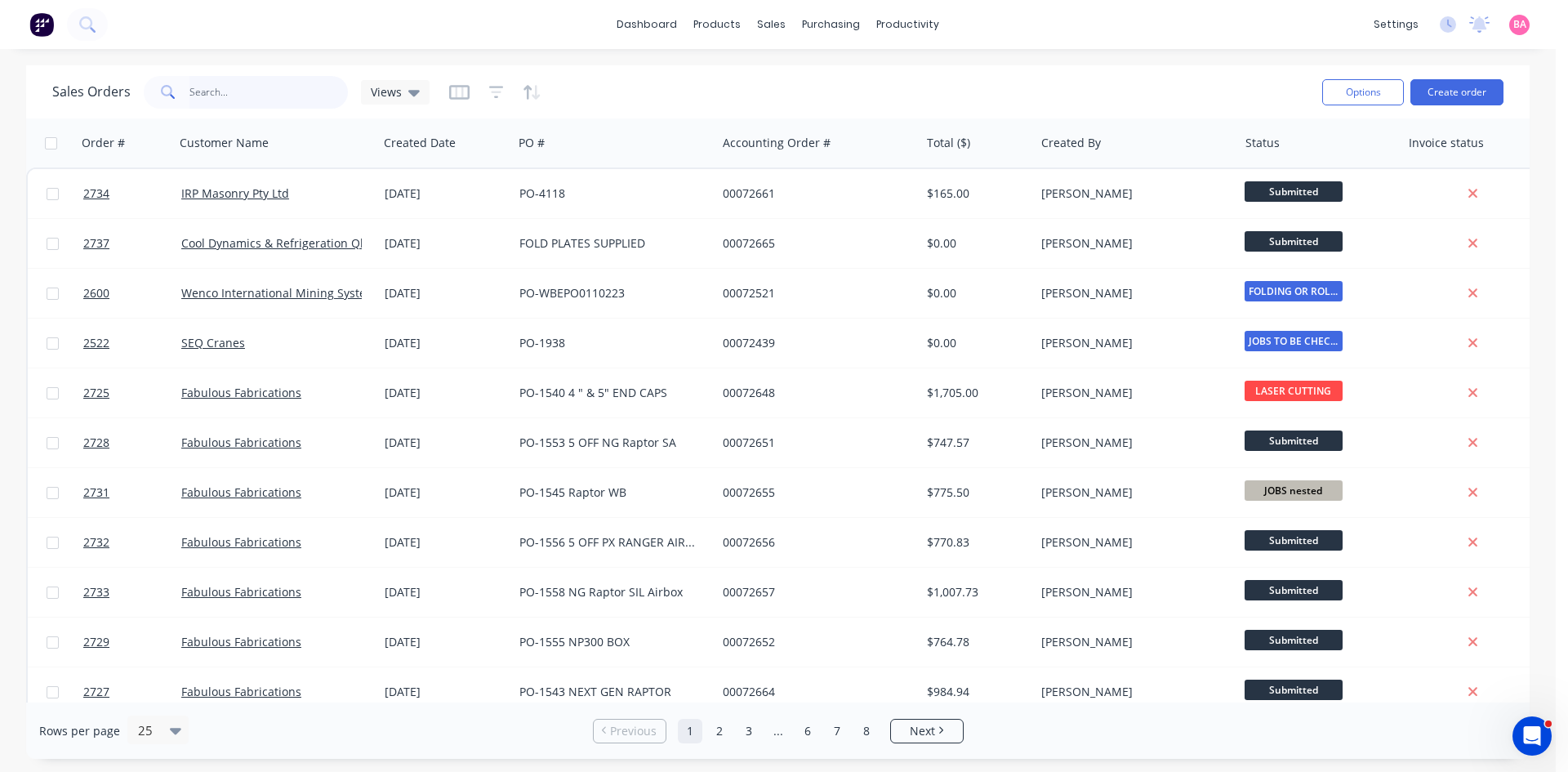
click at [219, 92] on input "text" at bounding box center [269, 93] width 160 height 33
type input "[PERSON_NAME]"
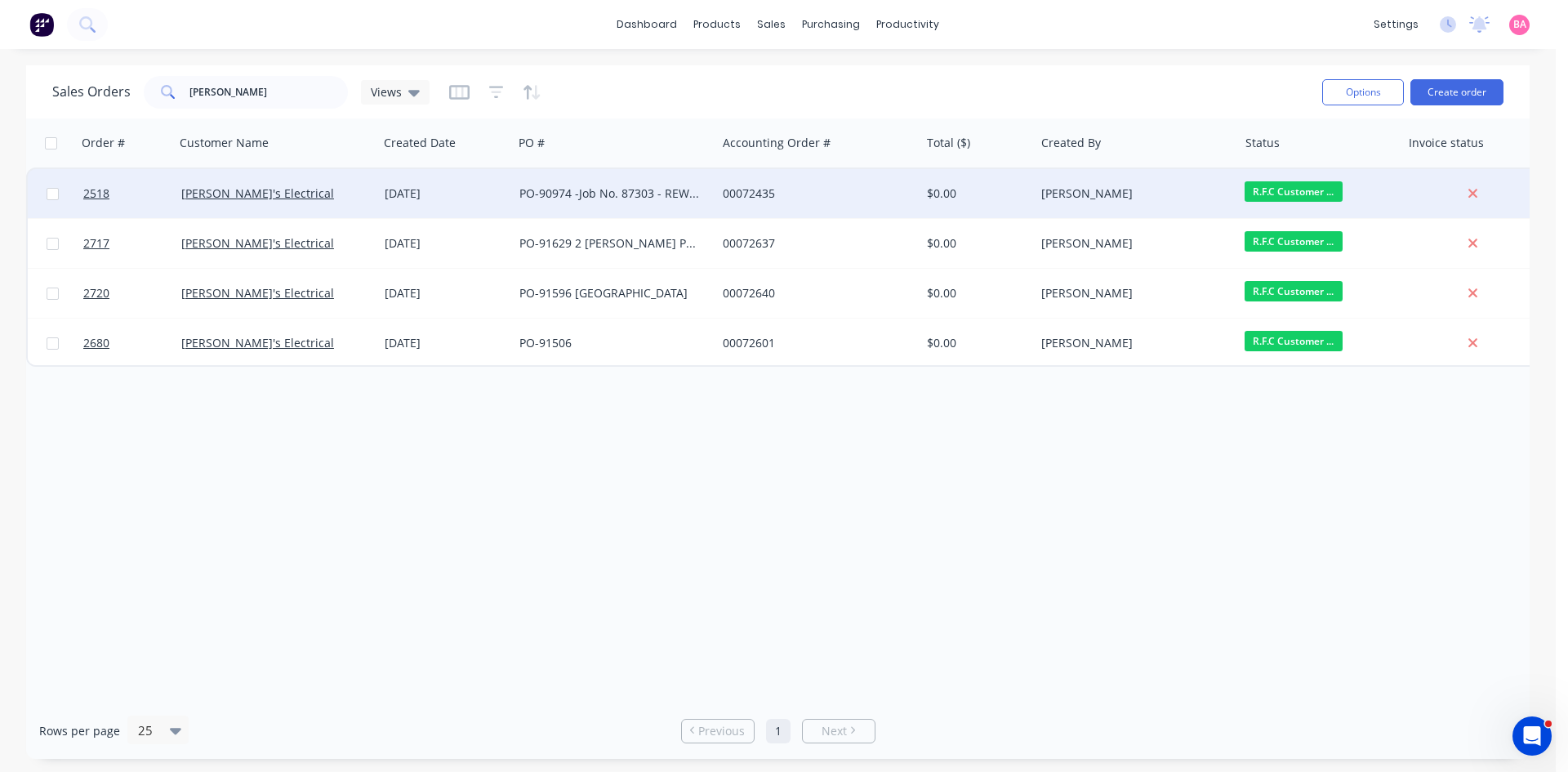
click at [546, 188] on div "PO-90974 -Job No. 87303 - REWIRELIGHT AND POWER" at bounding box center [611, 194] width 182 height 16
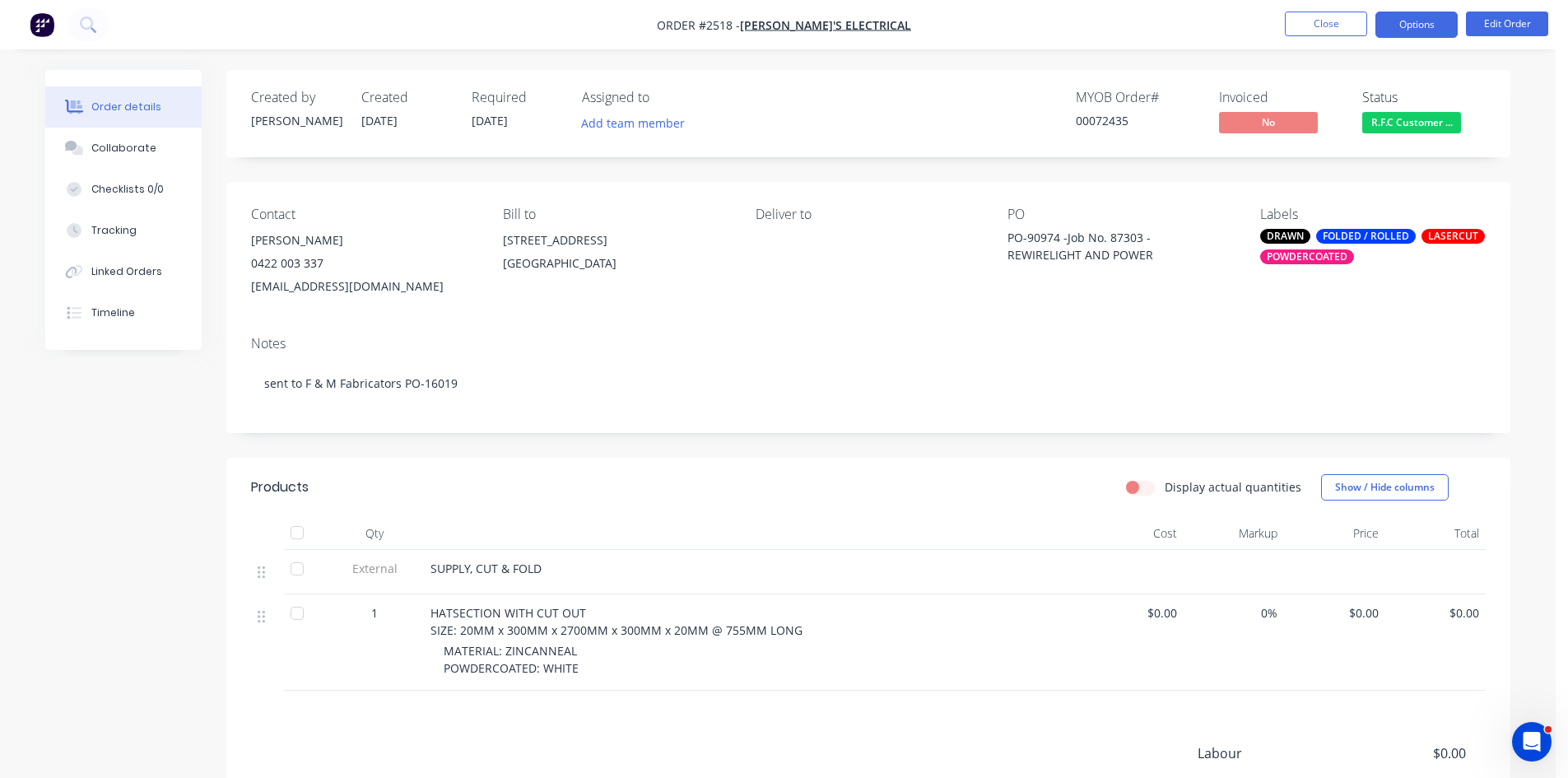
click at [1409, 17] on button "Options" at bounding box center [1417, 25] width 82 height 26
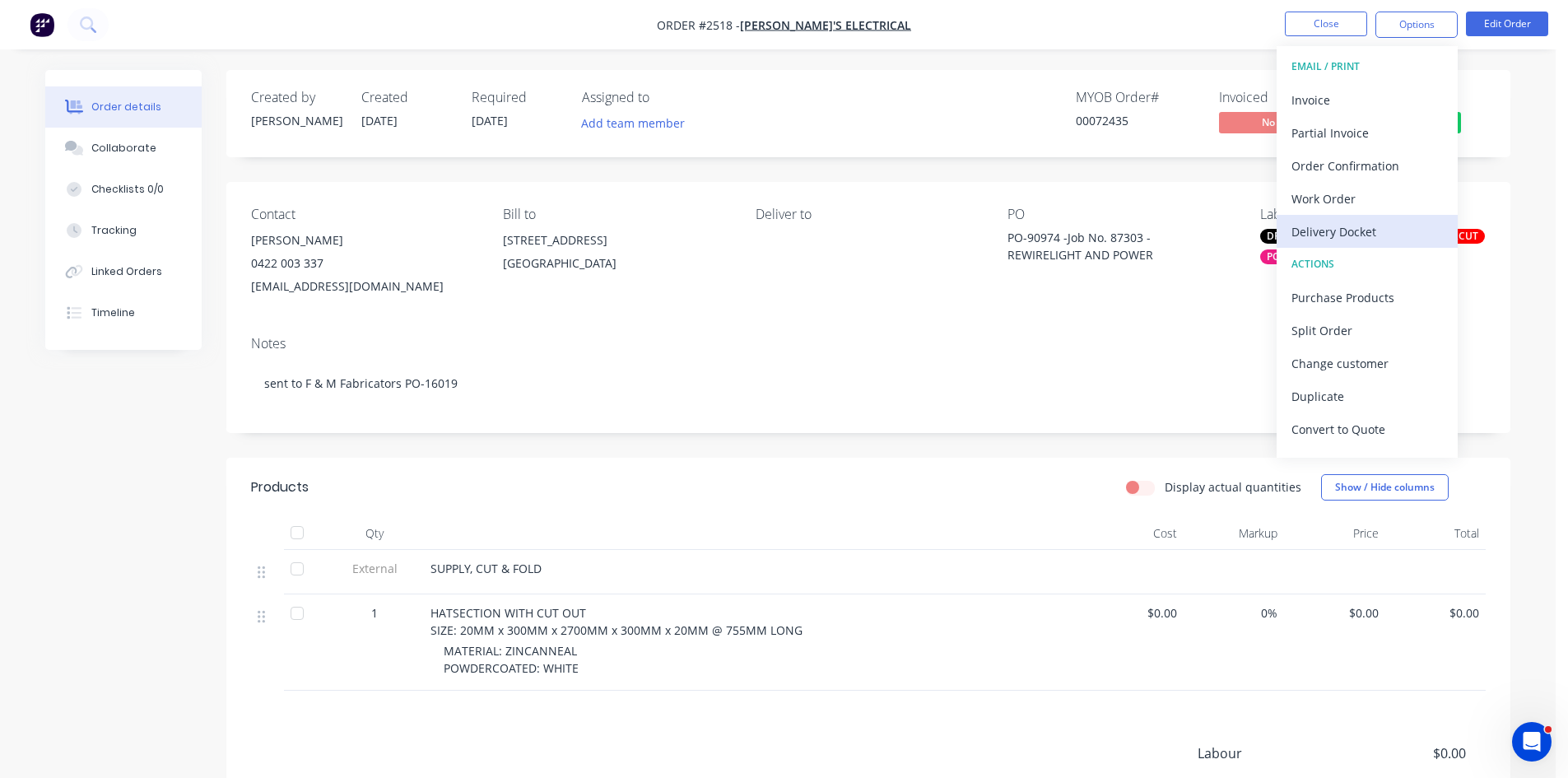
click at [1348, 229] on div "Delivery Docket" at bounding box center [1368, 231] width 152 height 24
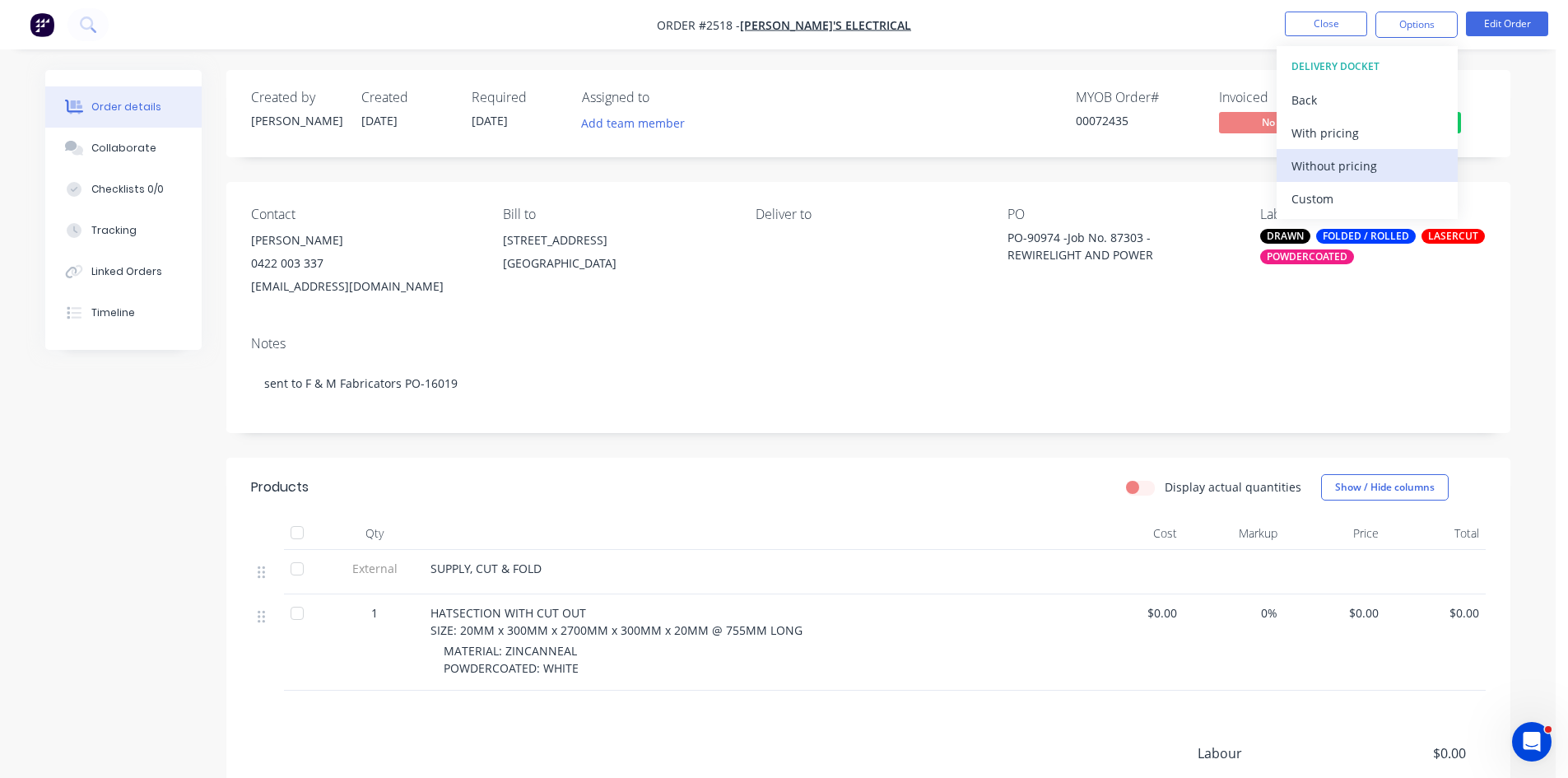
click at [1337, 161] on div "Without pricing" at bounding box center [1368, 166] width 152 height 24
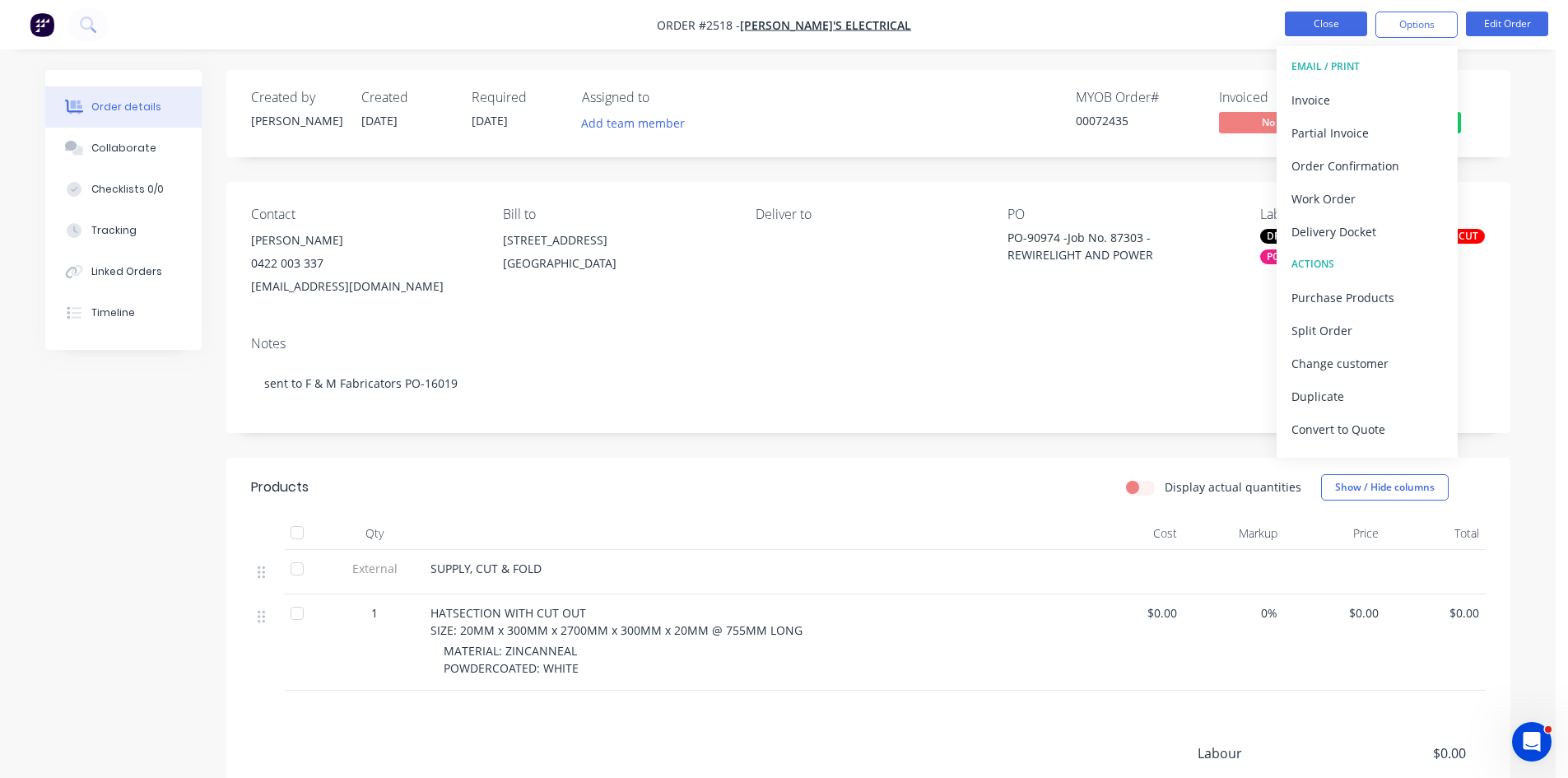
click at [1321, 17] on button "Close" at bounding box center [1326, 24] width 82 height 25
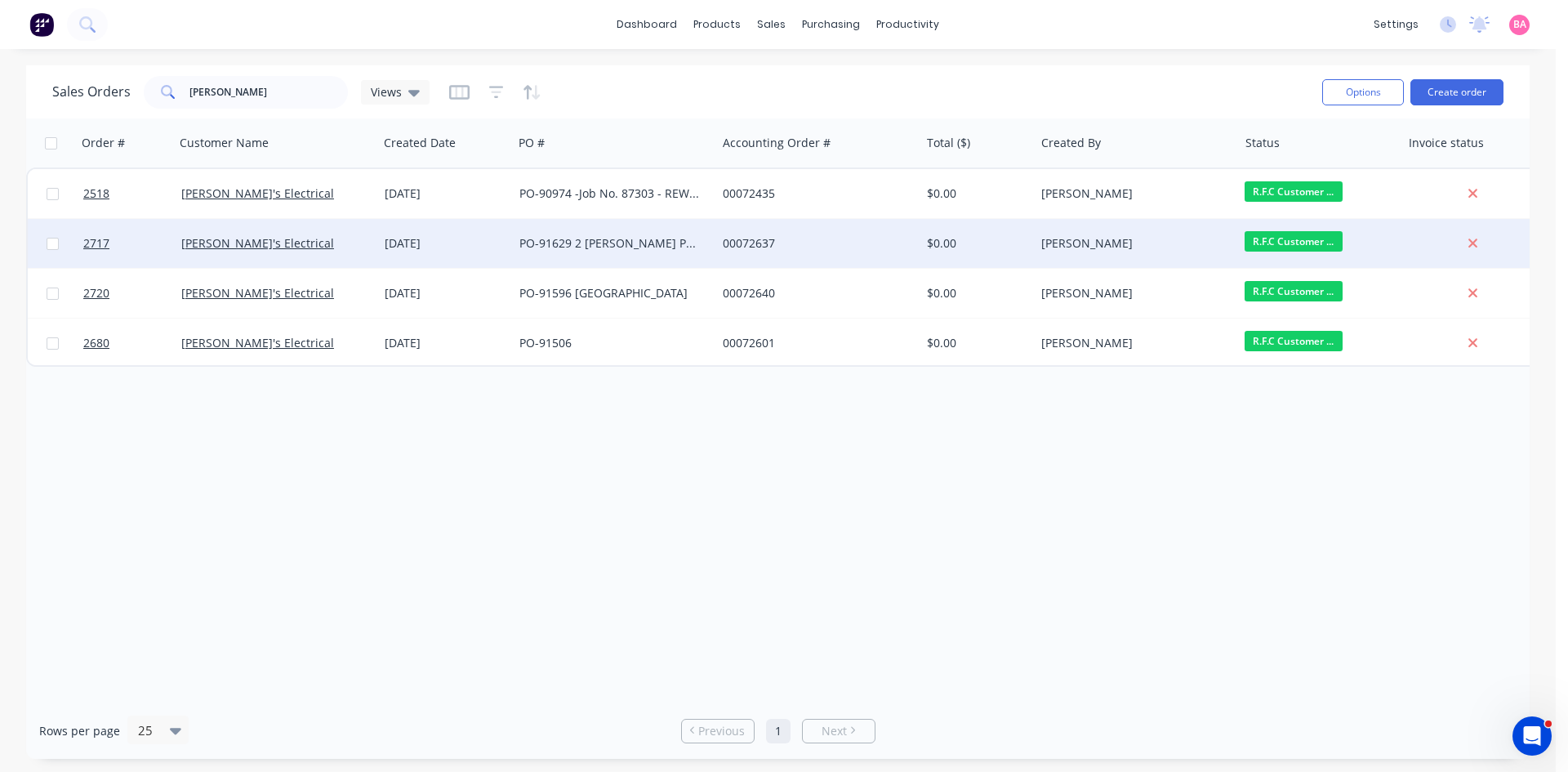
click at [534, 247] on div "PO-91629 2 [PERSON_NAME] PLACE" at bounding box center [611, 243] width 182 height 16
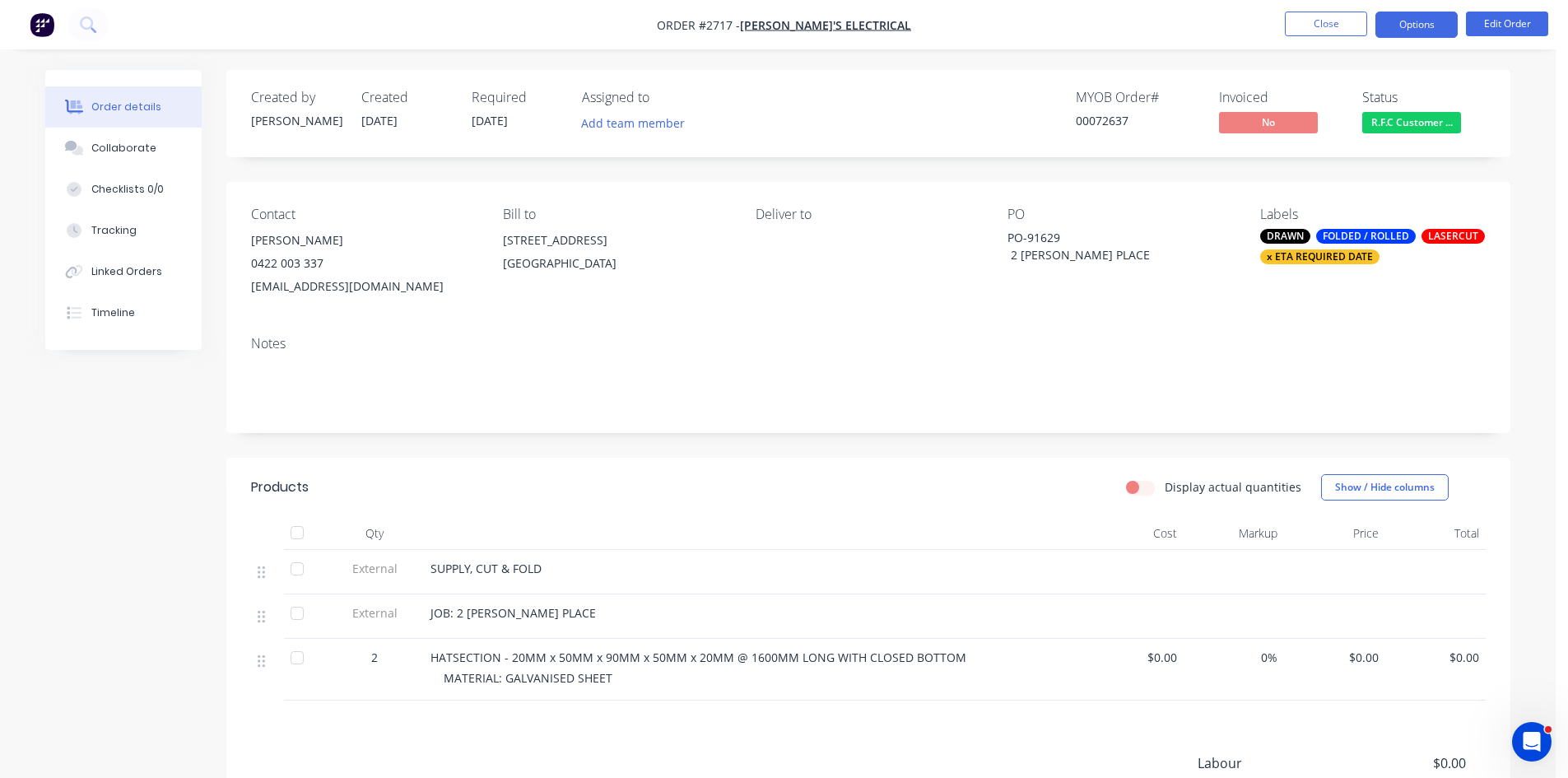
click at [1438, 23] on button "Options" at bounding box center [1417, 25] width 82 height 26
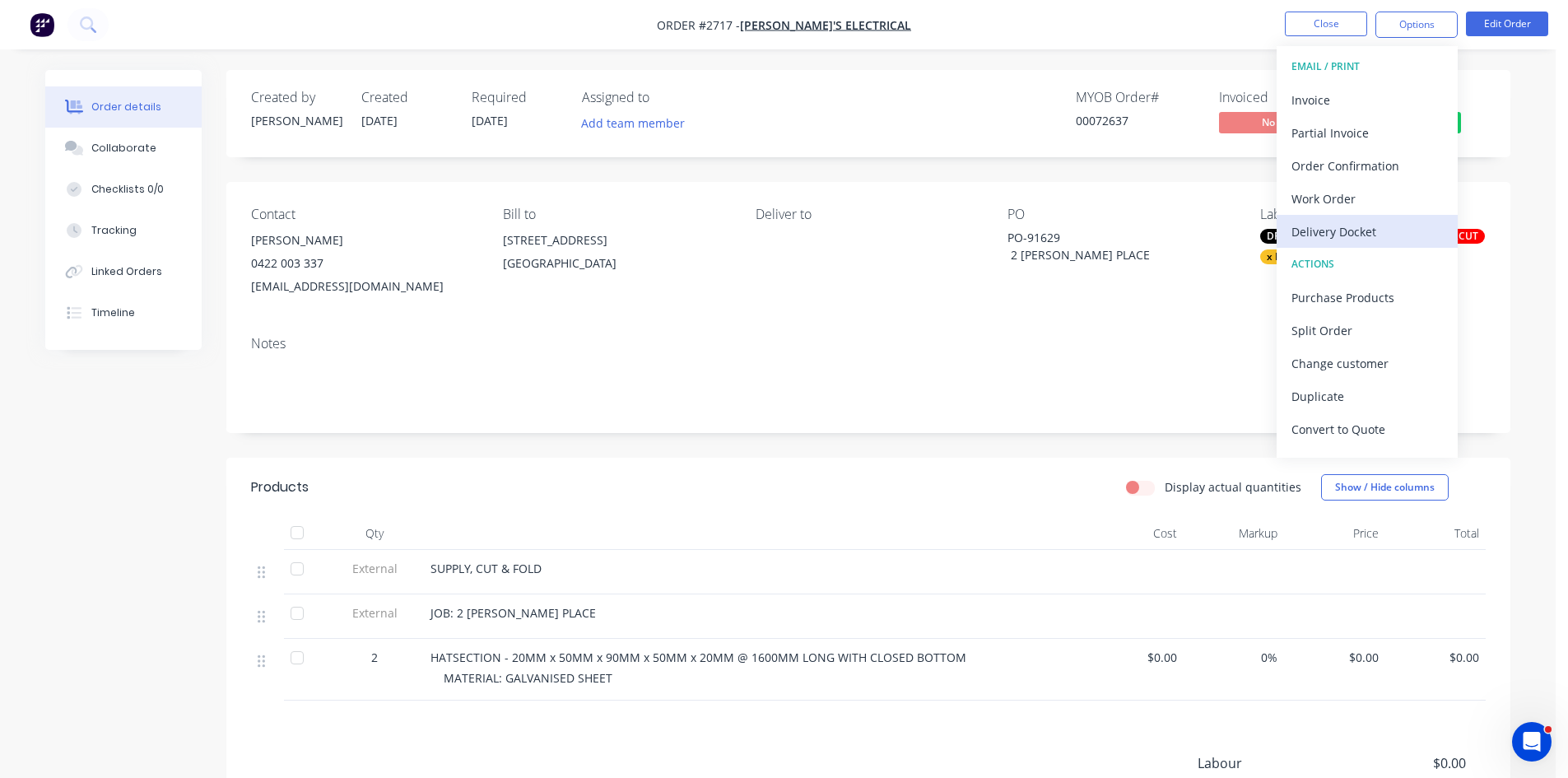
click at [1357, 235] on div "Delivery Docket" at bounding box center [1368, 231] width 152 height 24
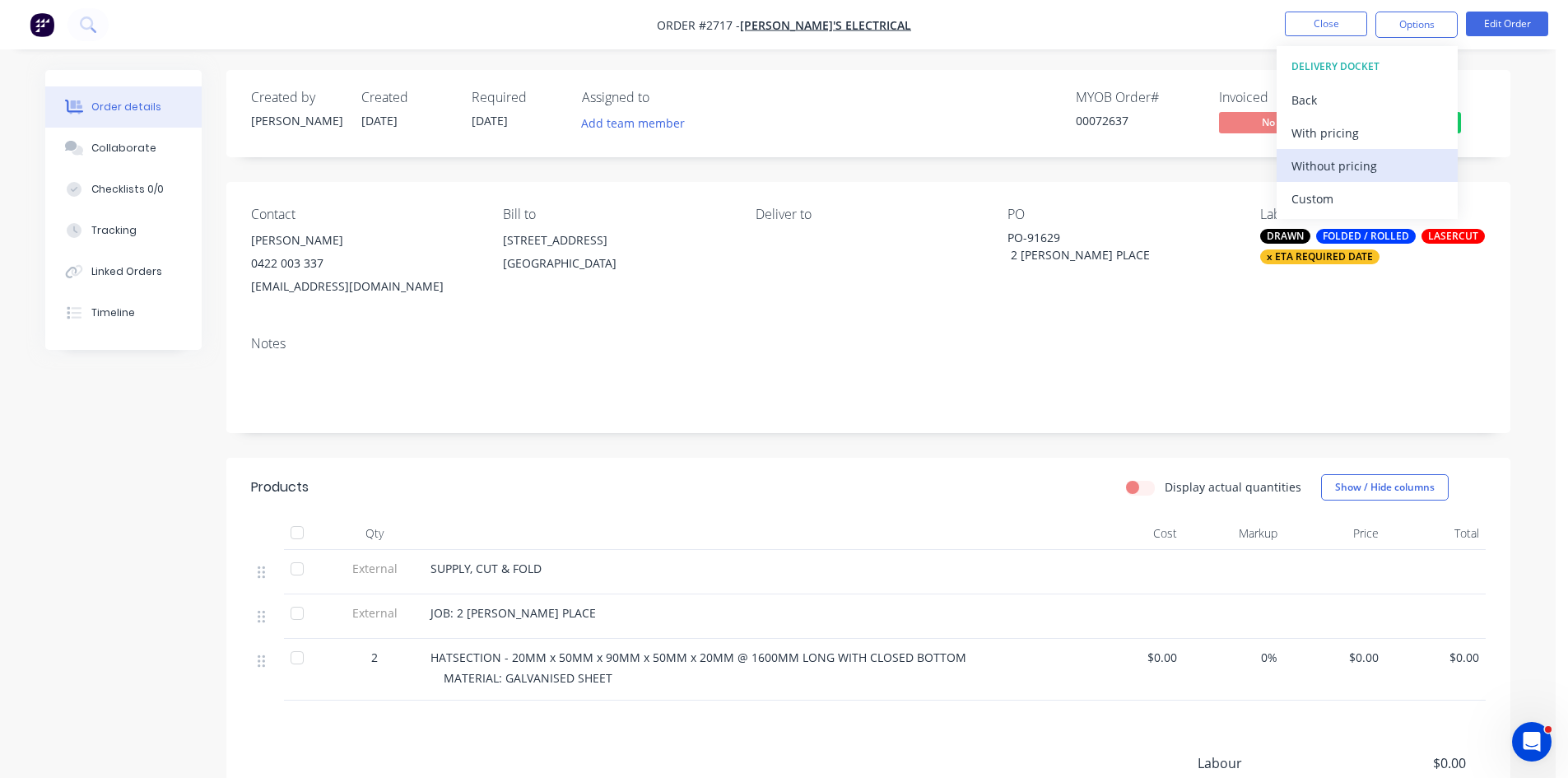
click at [1351, 167] on div "Without pricing" at bounding box center [1368, 166] width 152 height 24
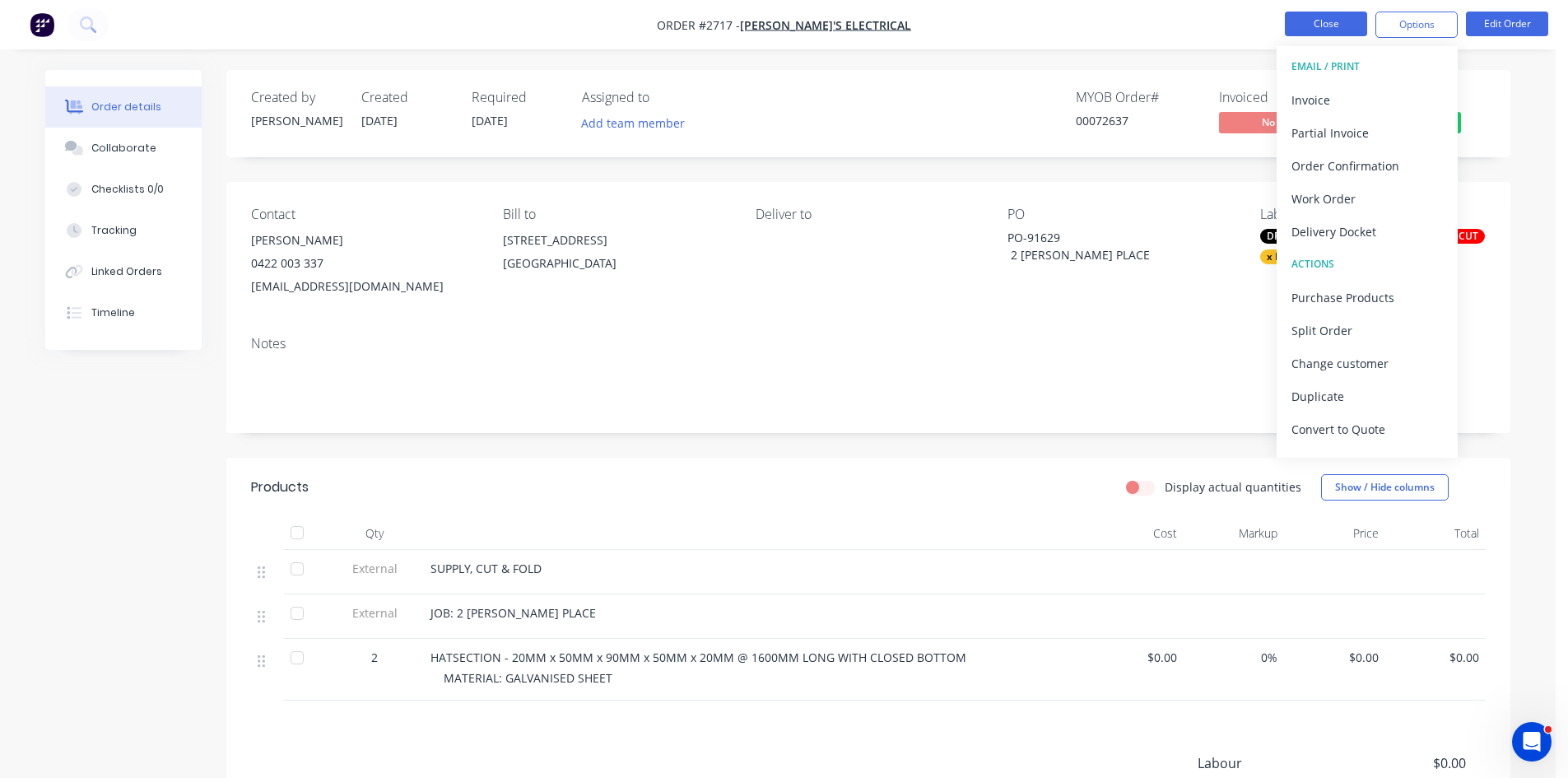
click at [1335, 21] on button "Close" at bounding box center [1326, 24] width 82 height 25
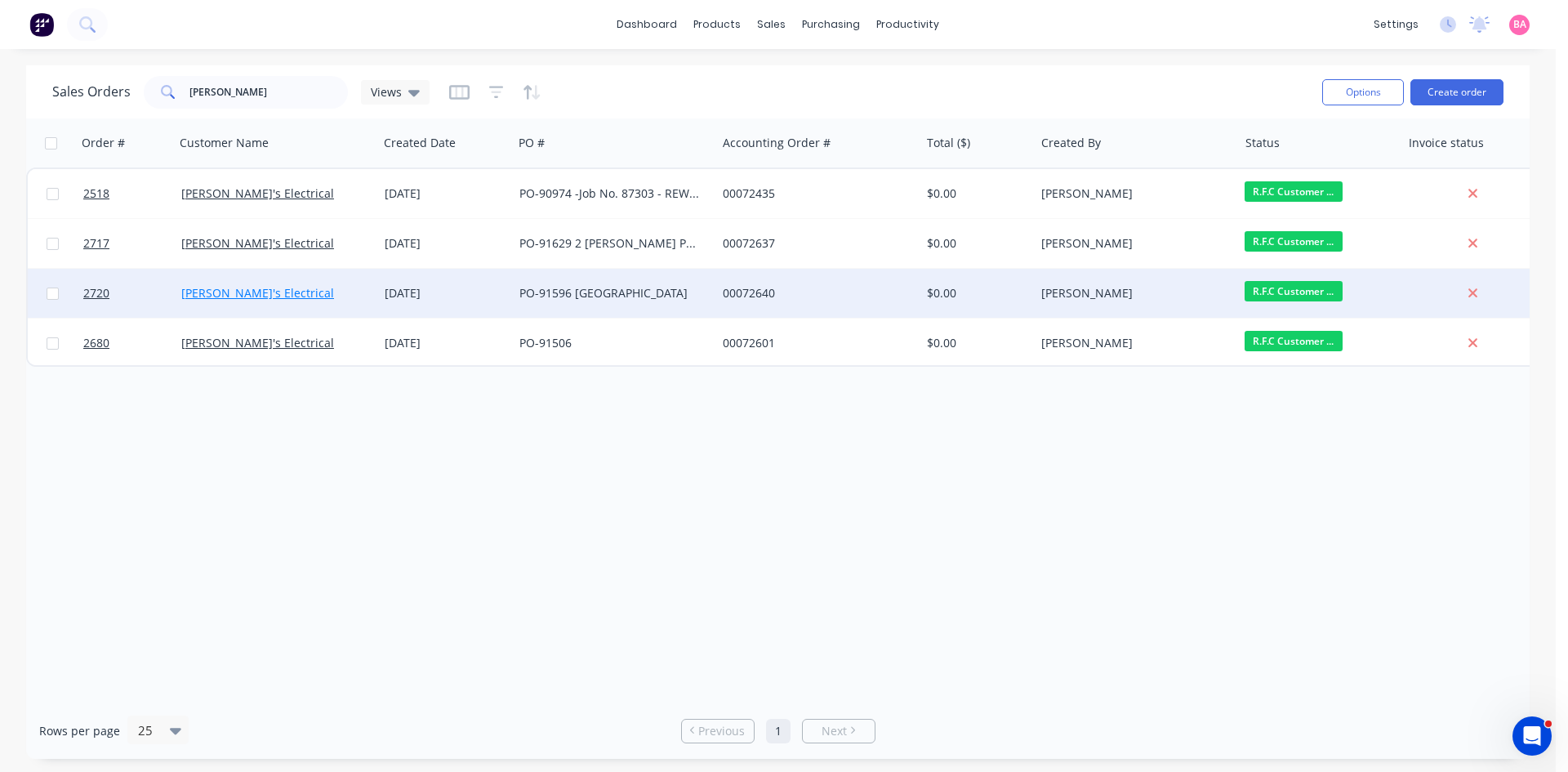
click at [219, 288] on link "[PERSON_NAME]'s Electrical" at bounding box center [258, 292] width 153 height 16
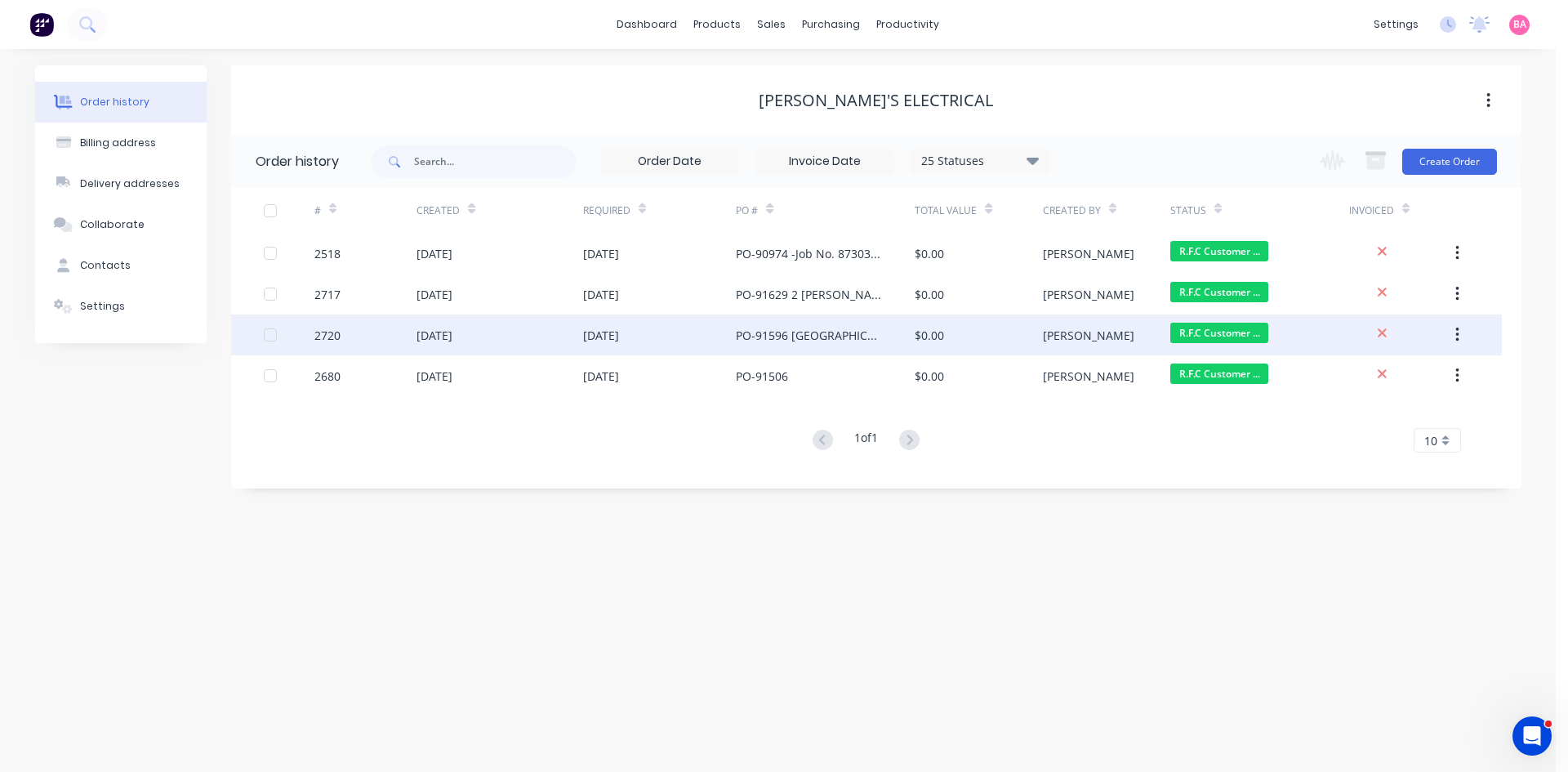
click at [431, 330] on div "[DATE]" at bounding box center [435, 335] width 36 height 17
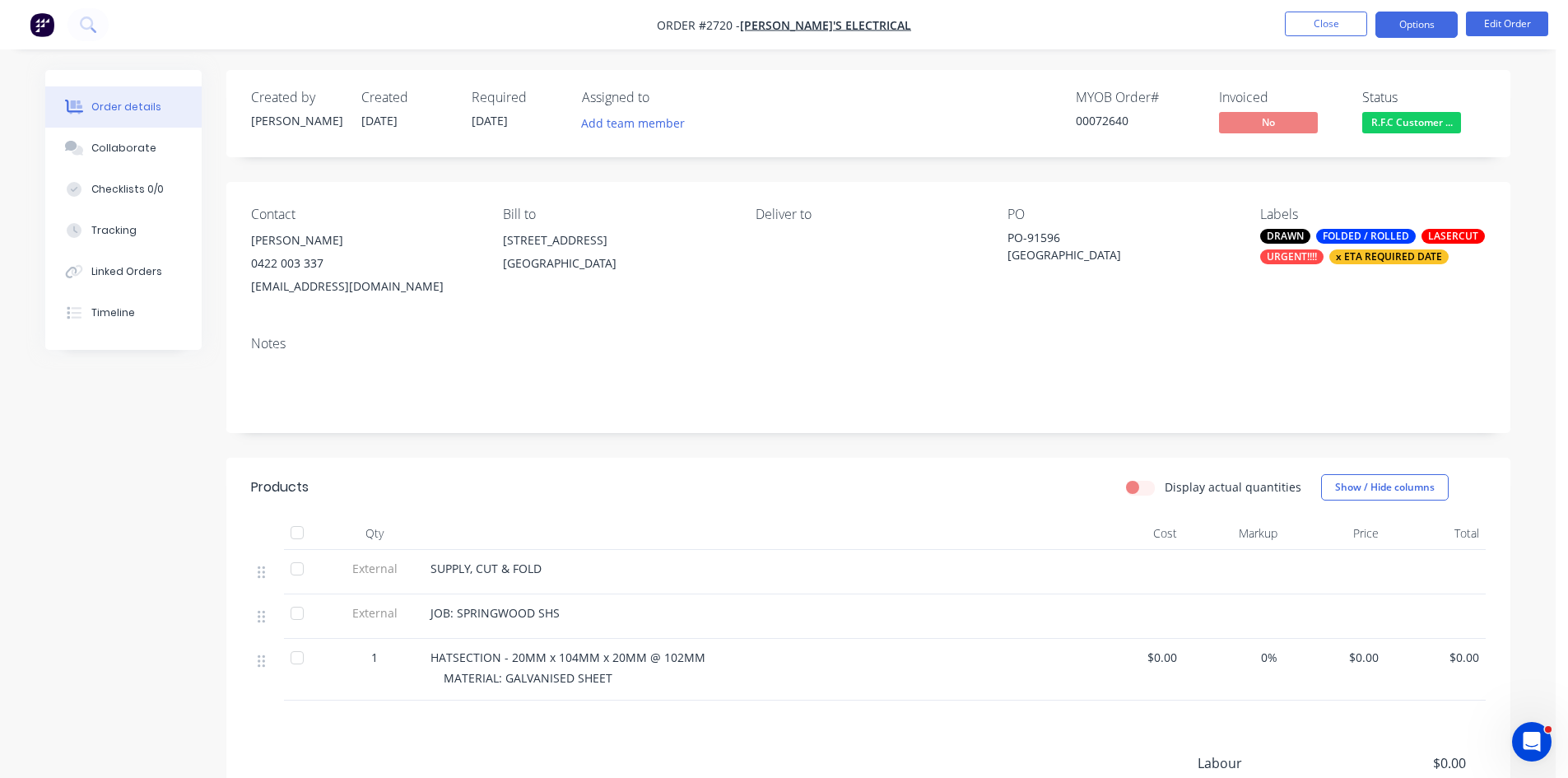
click at [1430, 21] on button "Options" at bounding box center [1417, 25] width 82 height 26
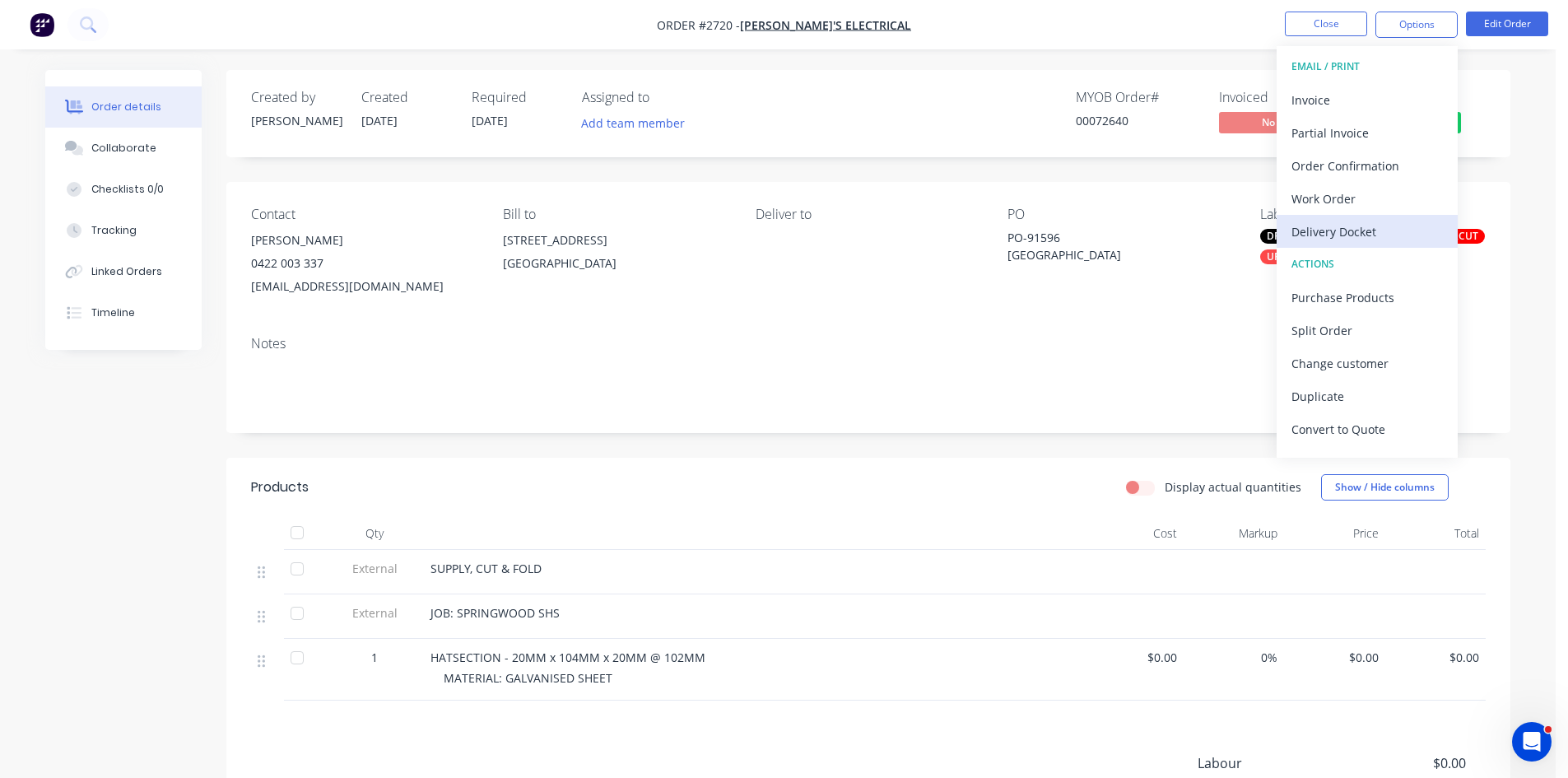
click at [1346, 223] on div "Delivery Docket" at bounding box center [1368, 231] width 152 height 24
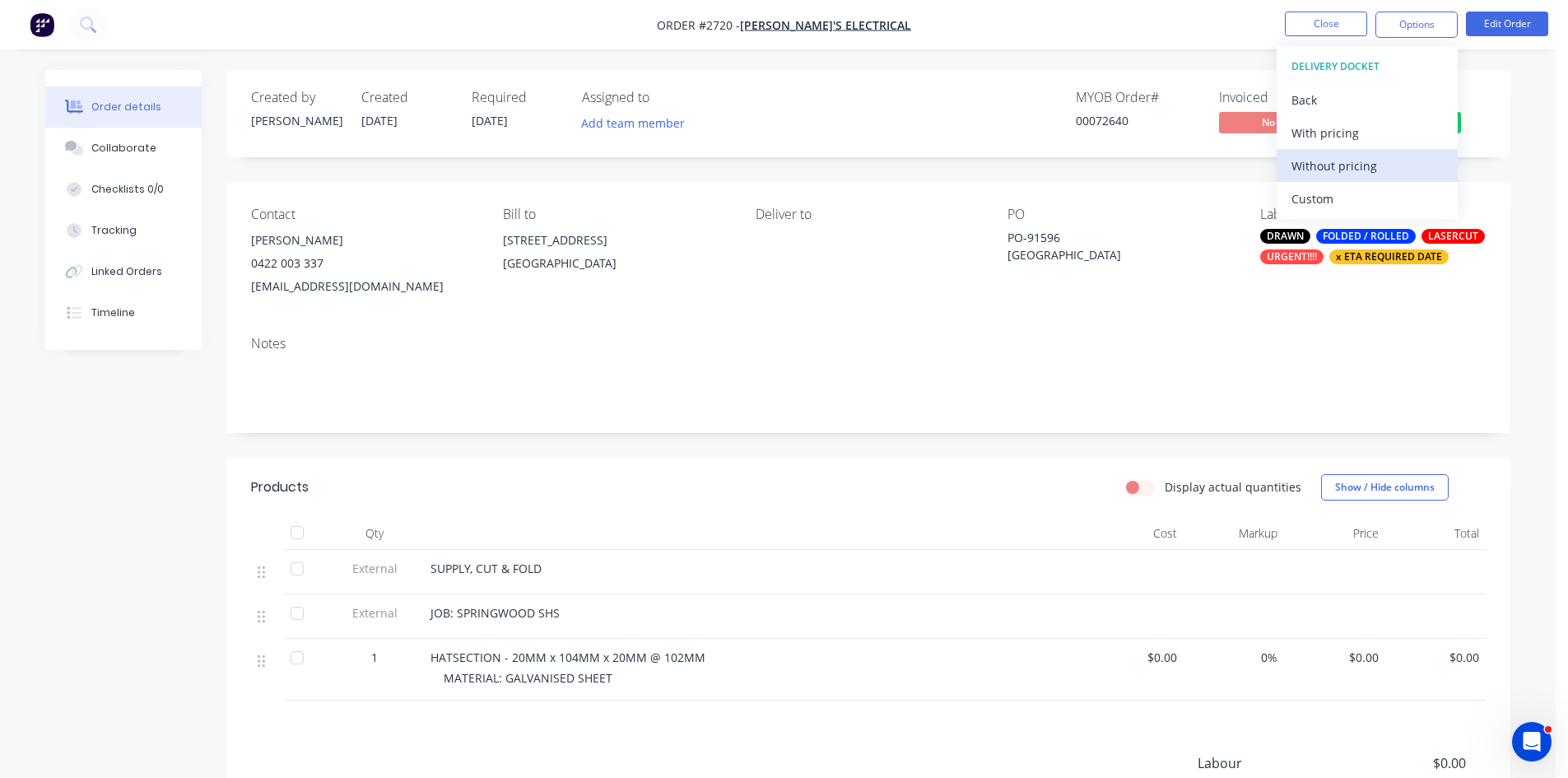
click at [1351, 159] on div "Without pricing" at bounding box center [1368, 166] width 152 height 24
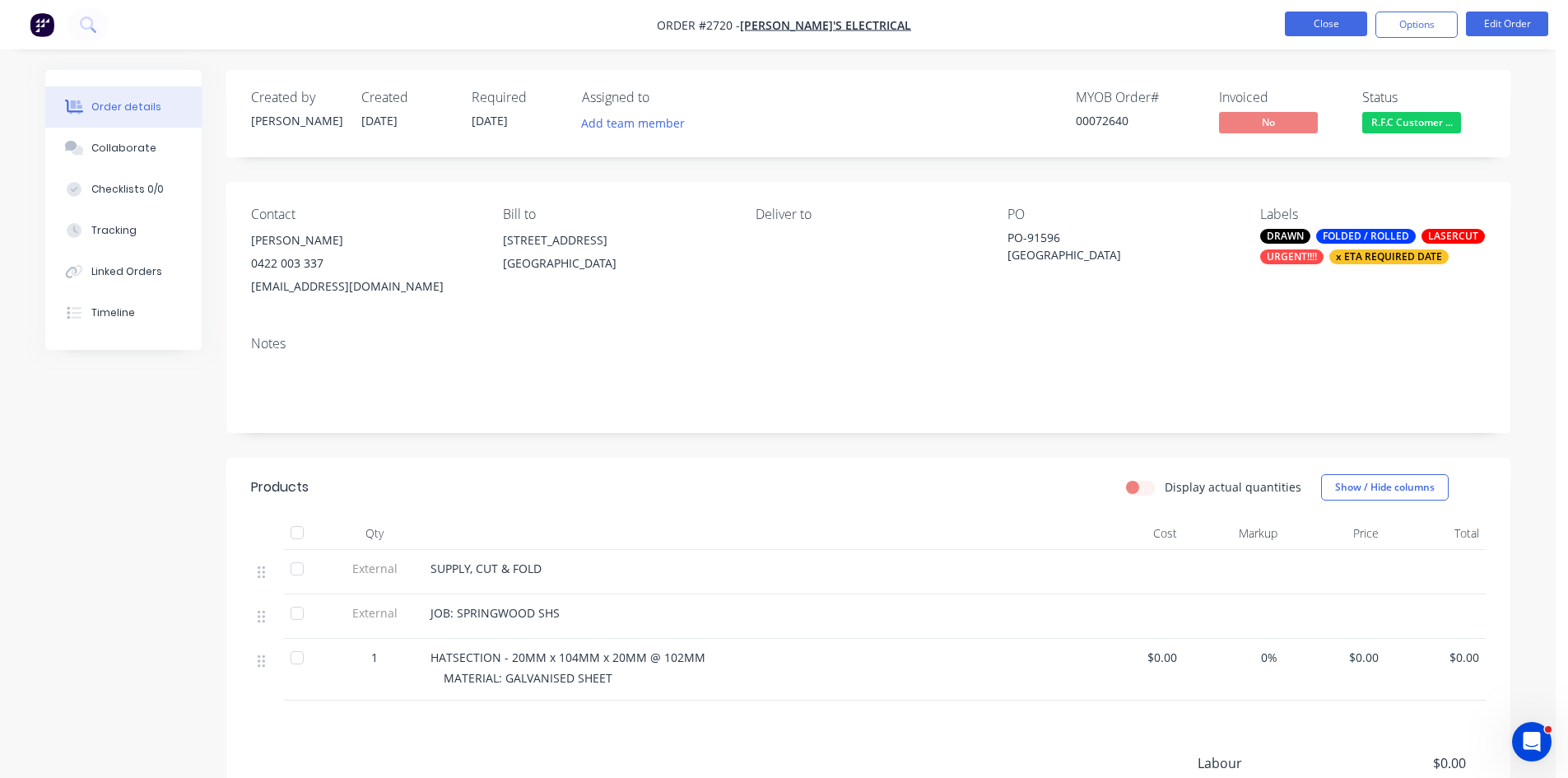
click at [1344, 23] on button "Close" at bounding box center [1326, 24] width 82 height 25
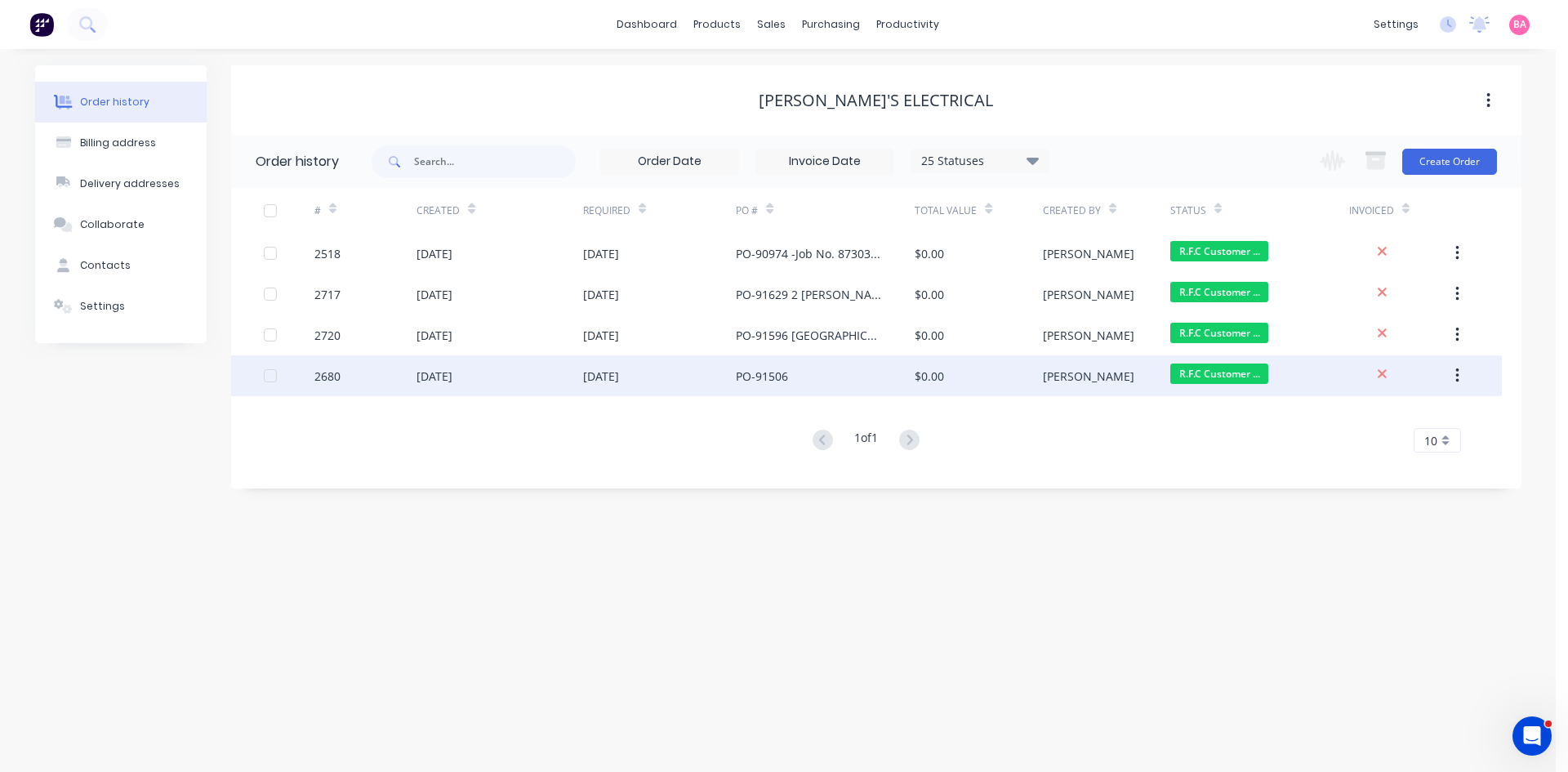
click at [438, 382] on div "[DATE]" at bounding box center [435, 376] width 36 height 17
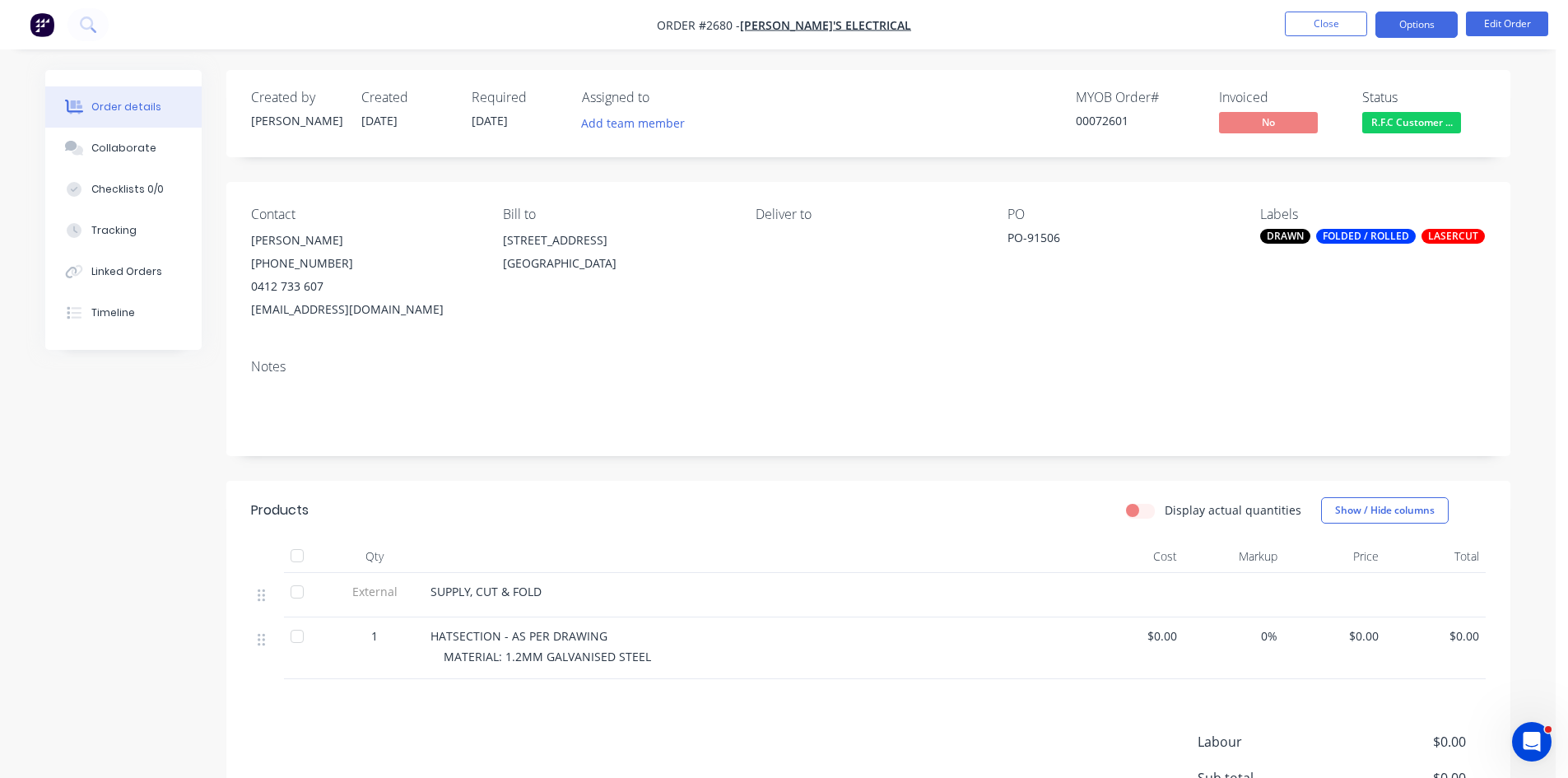
click at [1415, 24] on button "Options" at bounding box center [1417, 25] width 82 height 26
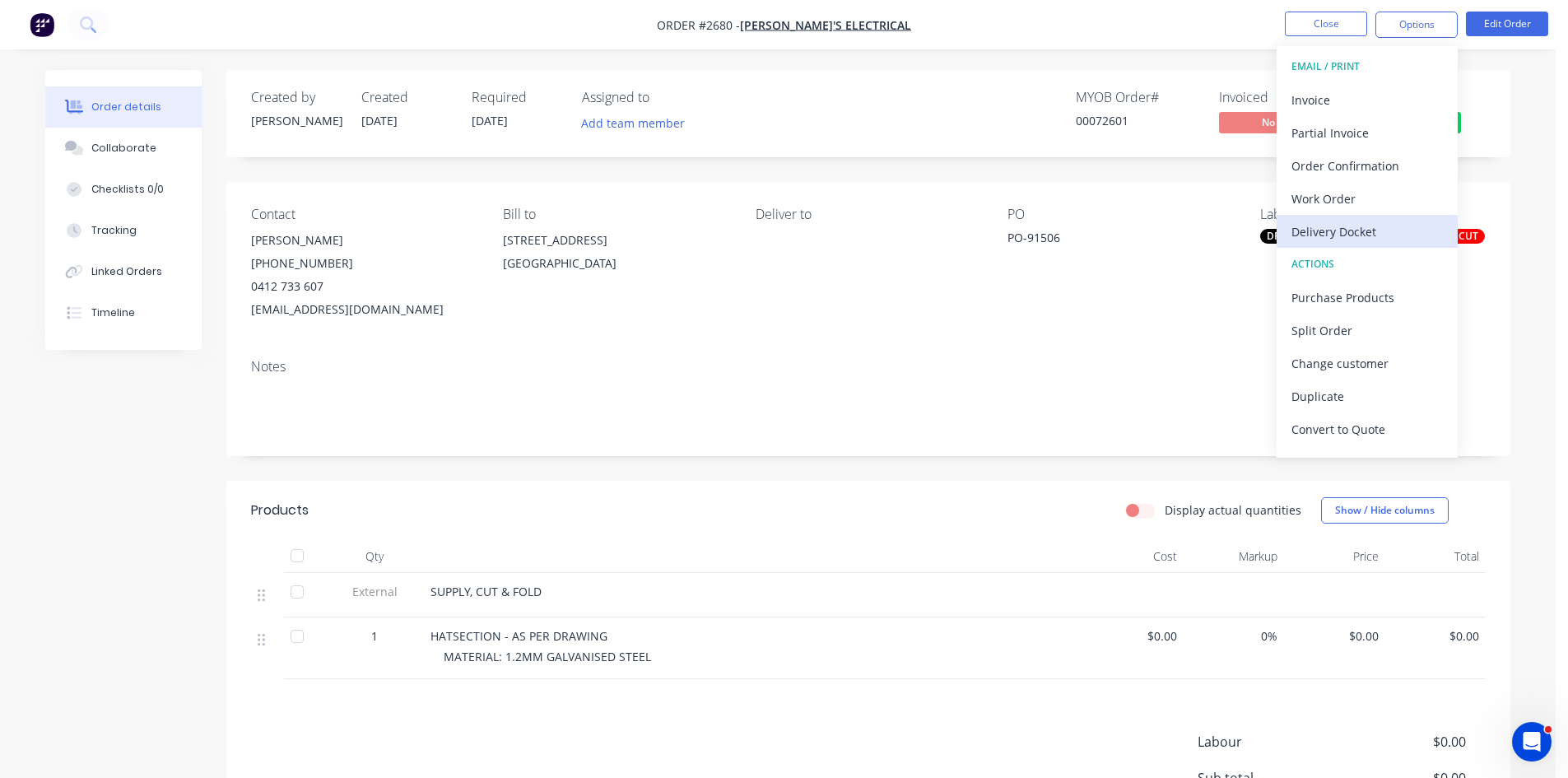
click at [1346, 233] on div "Delivery Docket" at bounding box center [1368, 231] width 152 height 24
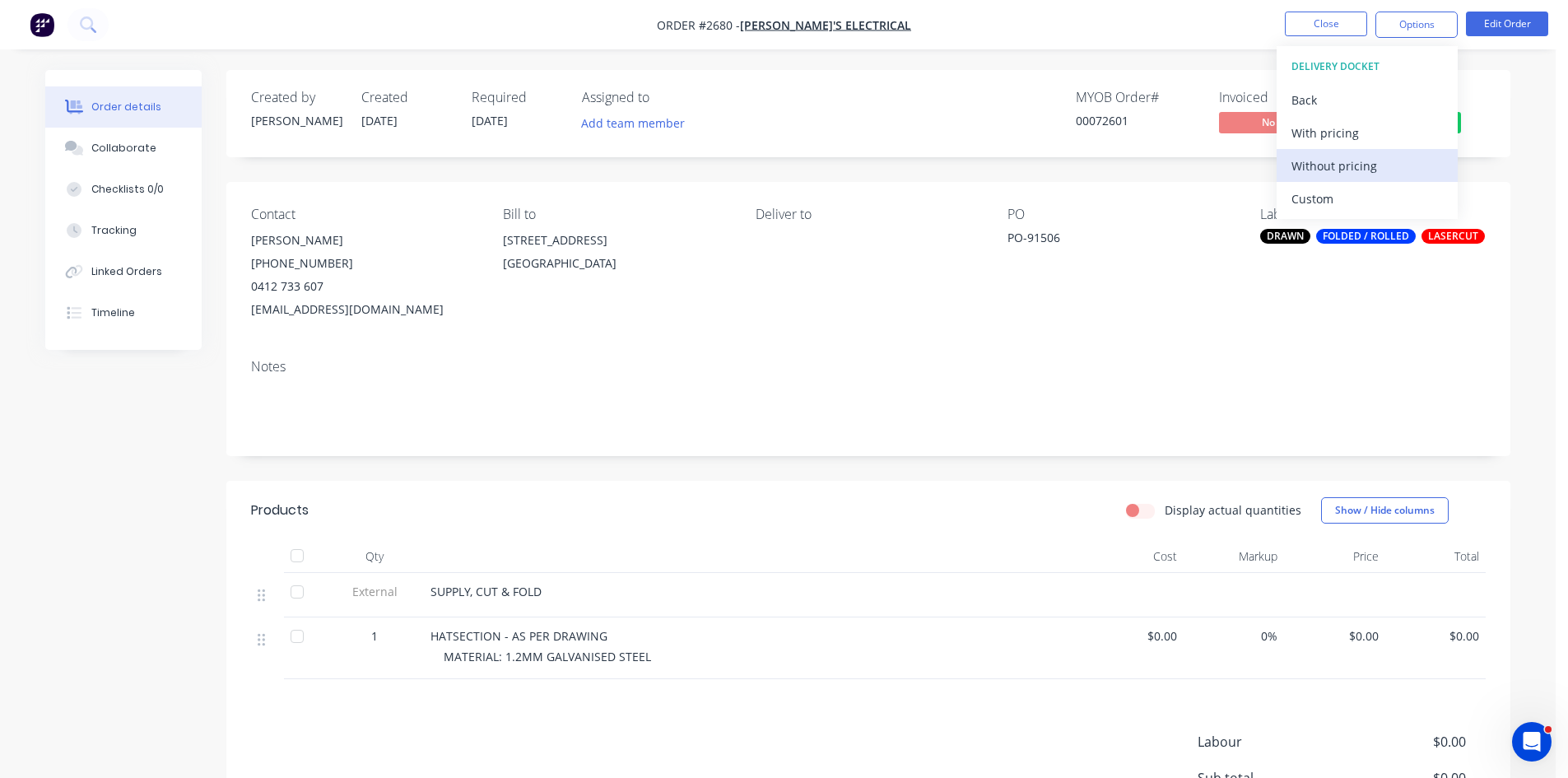
click at [1344, 165] on div "Without pricing" at bounding box center [1368, 166] width 152 height 24
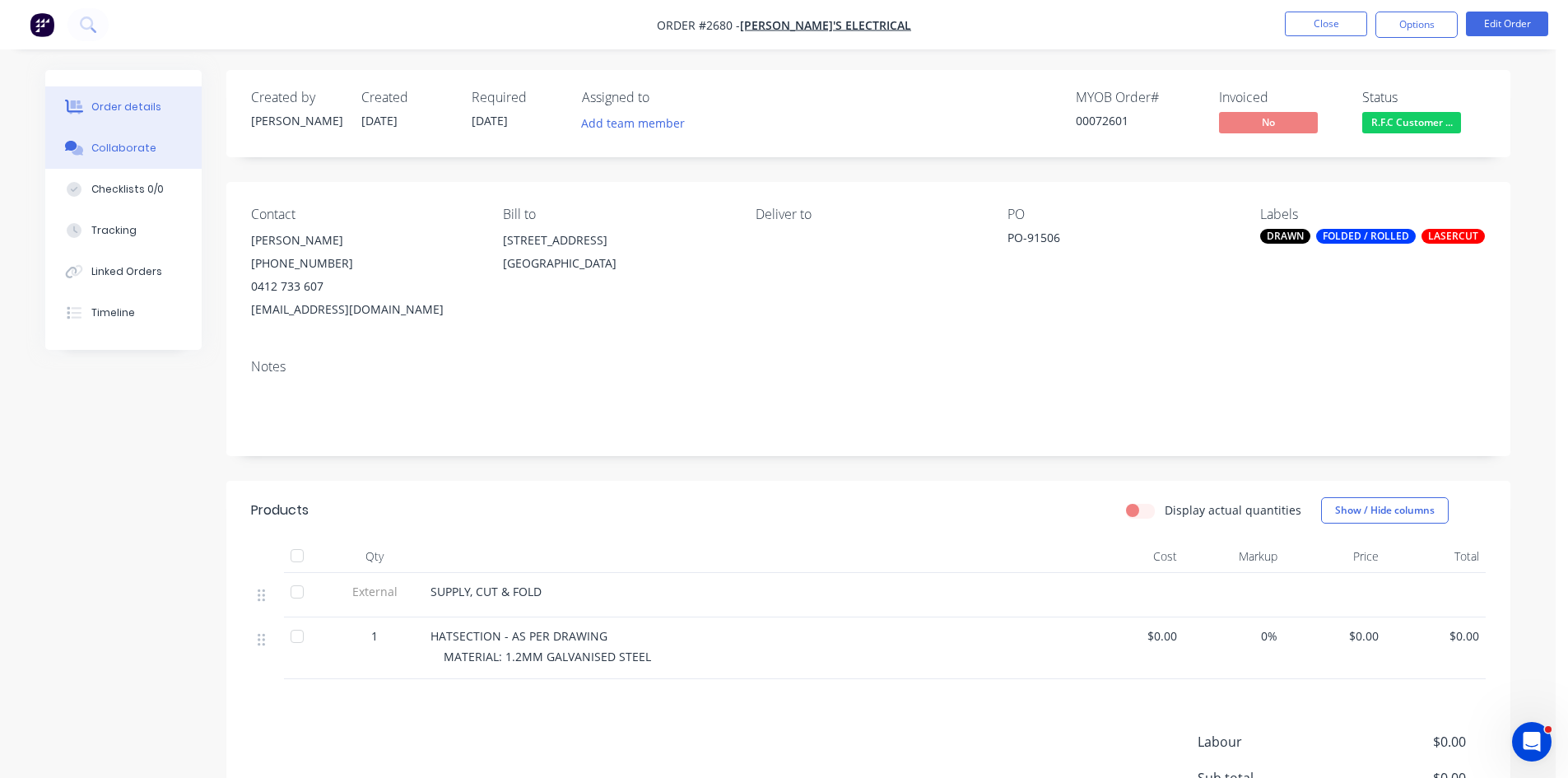
click at [119, 145] on div "Collaborate" at bounding box center [124, 149] width 65 height 15
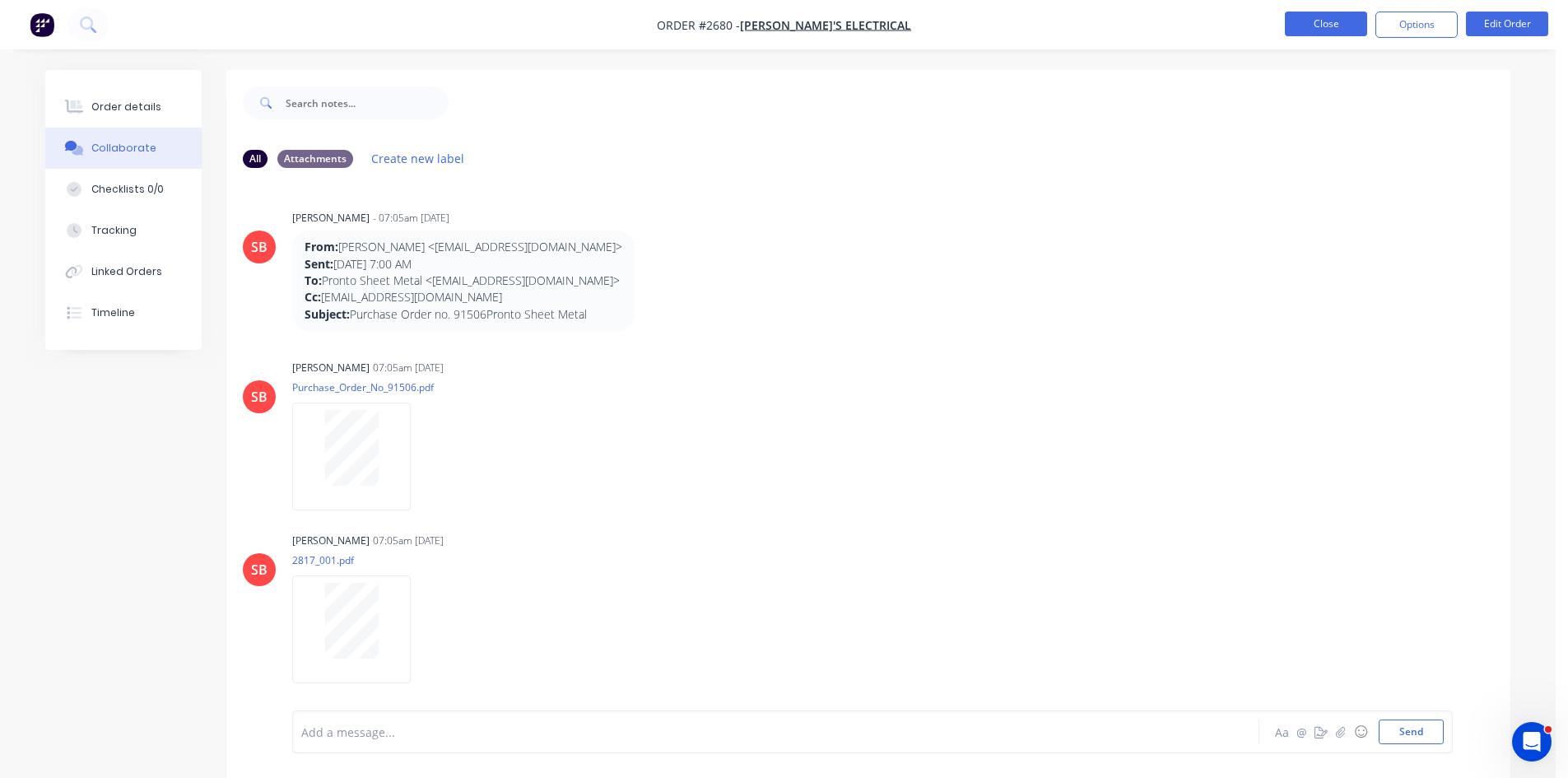
click at [1330, 26] on button "Close" at bounding box center [1326, 24] width 82 height 25
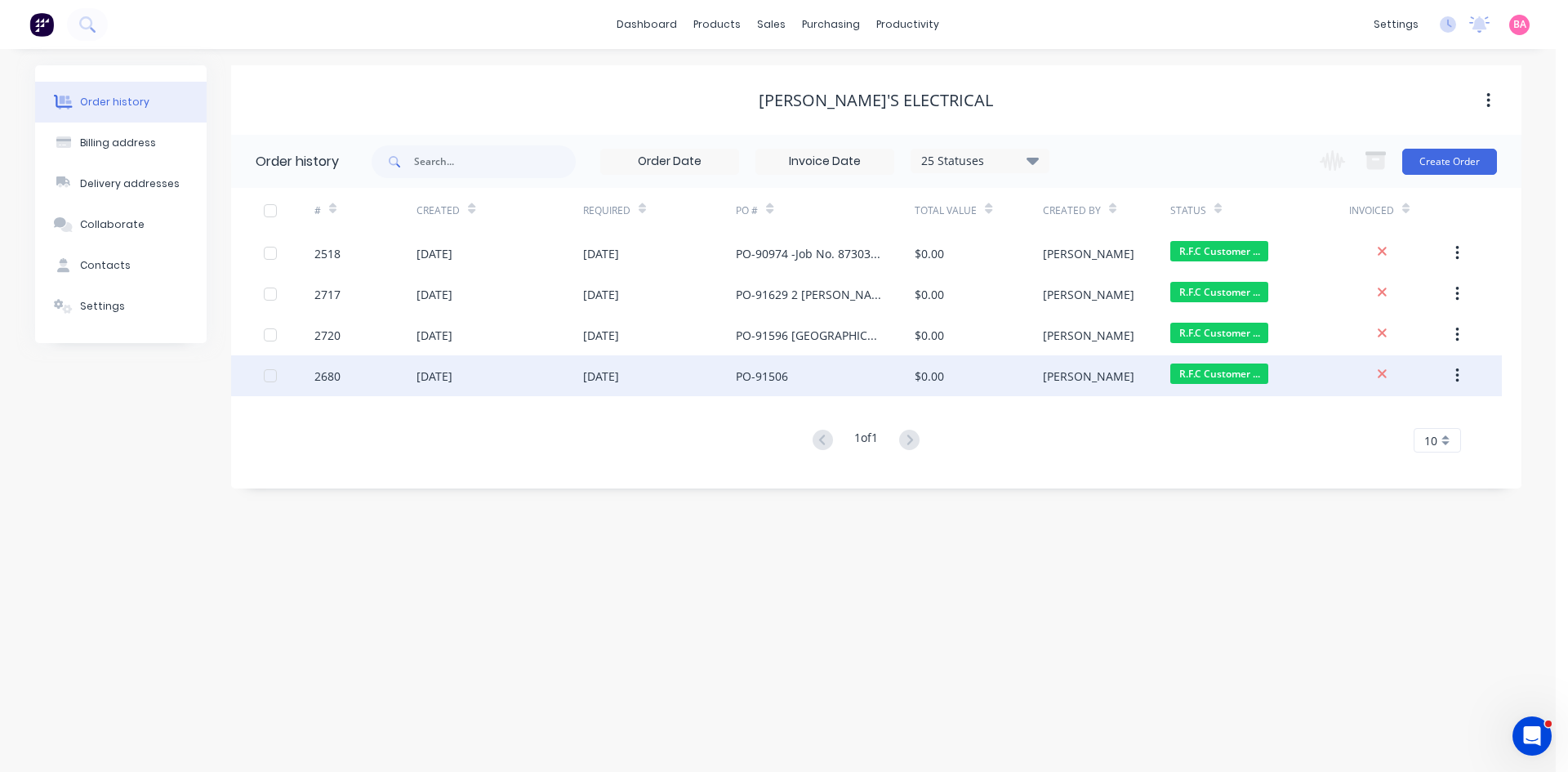
click at [608, 372] on div "[DATE]" at bounding box center [602, 376] width 36 height 17
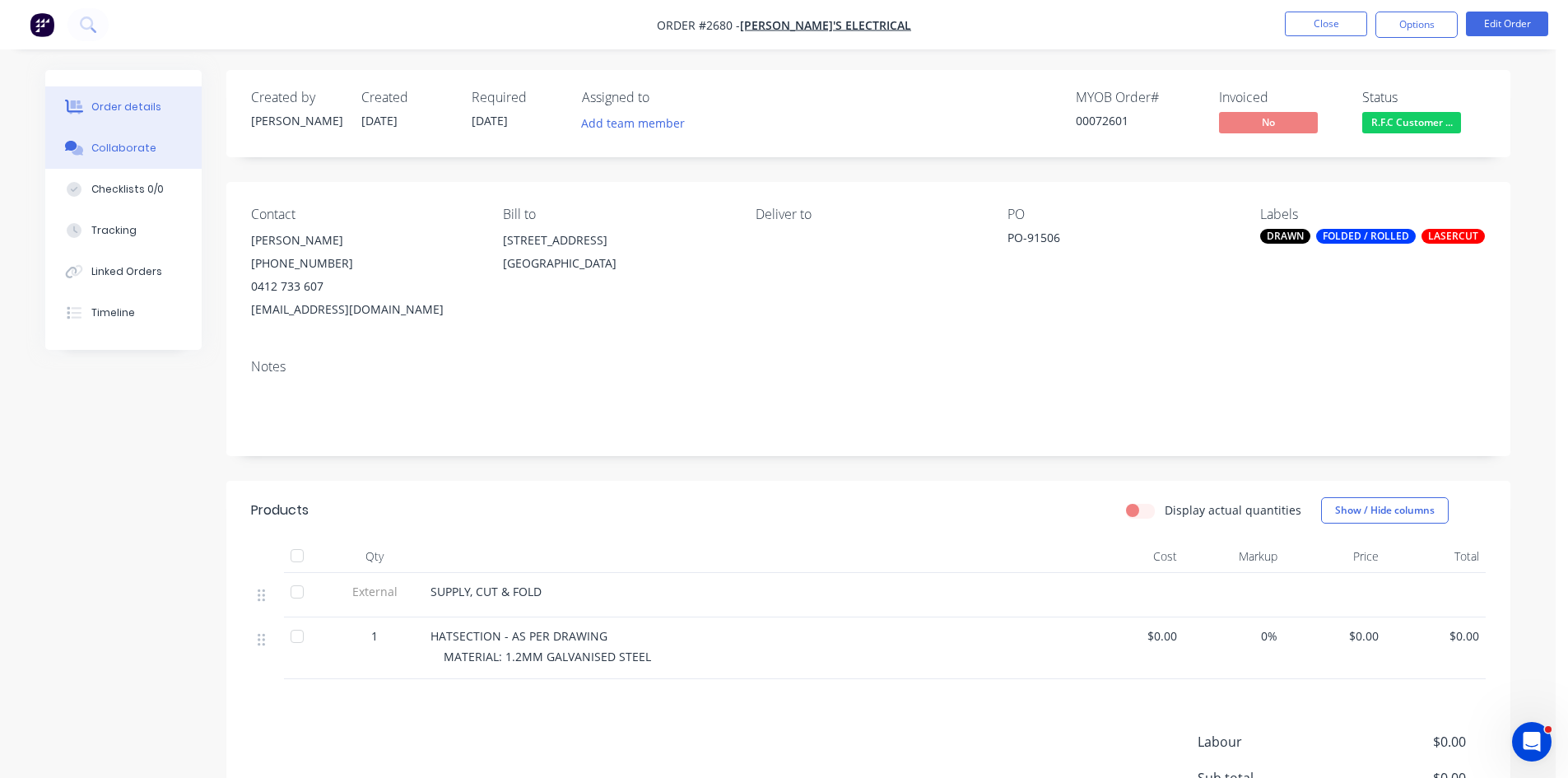
click at [119, 144] on div "Collaborate" at bounding box center [124, 149] width 65 height 15
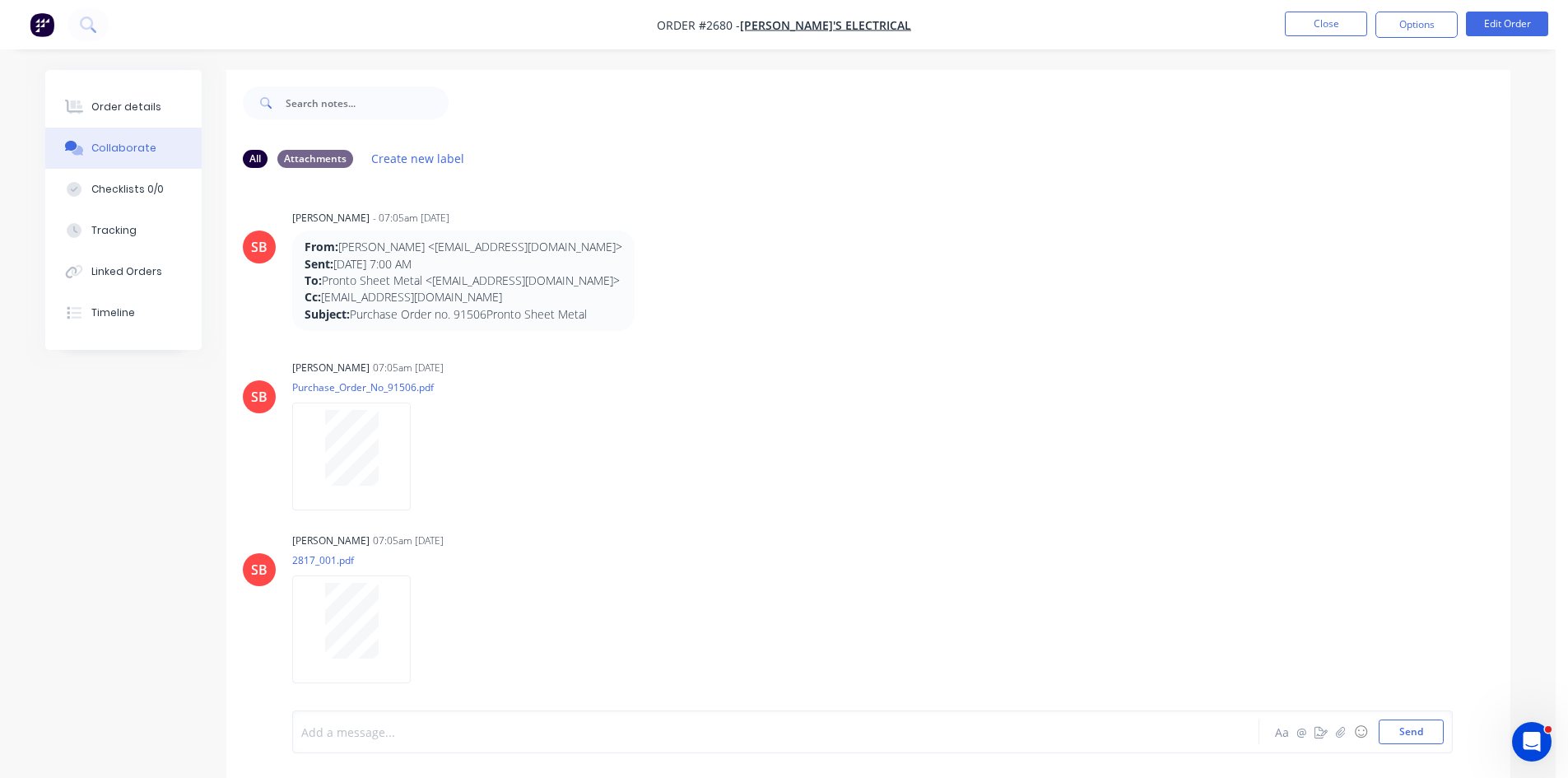
click at [393, 733] on div at bounding box center [730, 732] width 856 height 17
drag, startPoint x: 505, startPoint y: 738, endPoint x: 281, endPoint y: 716, distance: 225.1
click at [281, 716] on div "COLLECTED BY TOM SIGNED DD Aa @ ☺ Send" at bounding box center [868, 732] width 1284 height 92
copy span "COLLECTED BY TOM SIGNED DD"
click at [1337, 22] on button "Close" at bounding box center [1326, 24] width 82 height 25
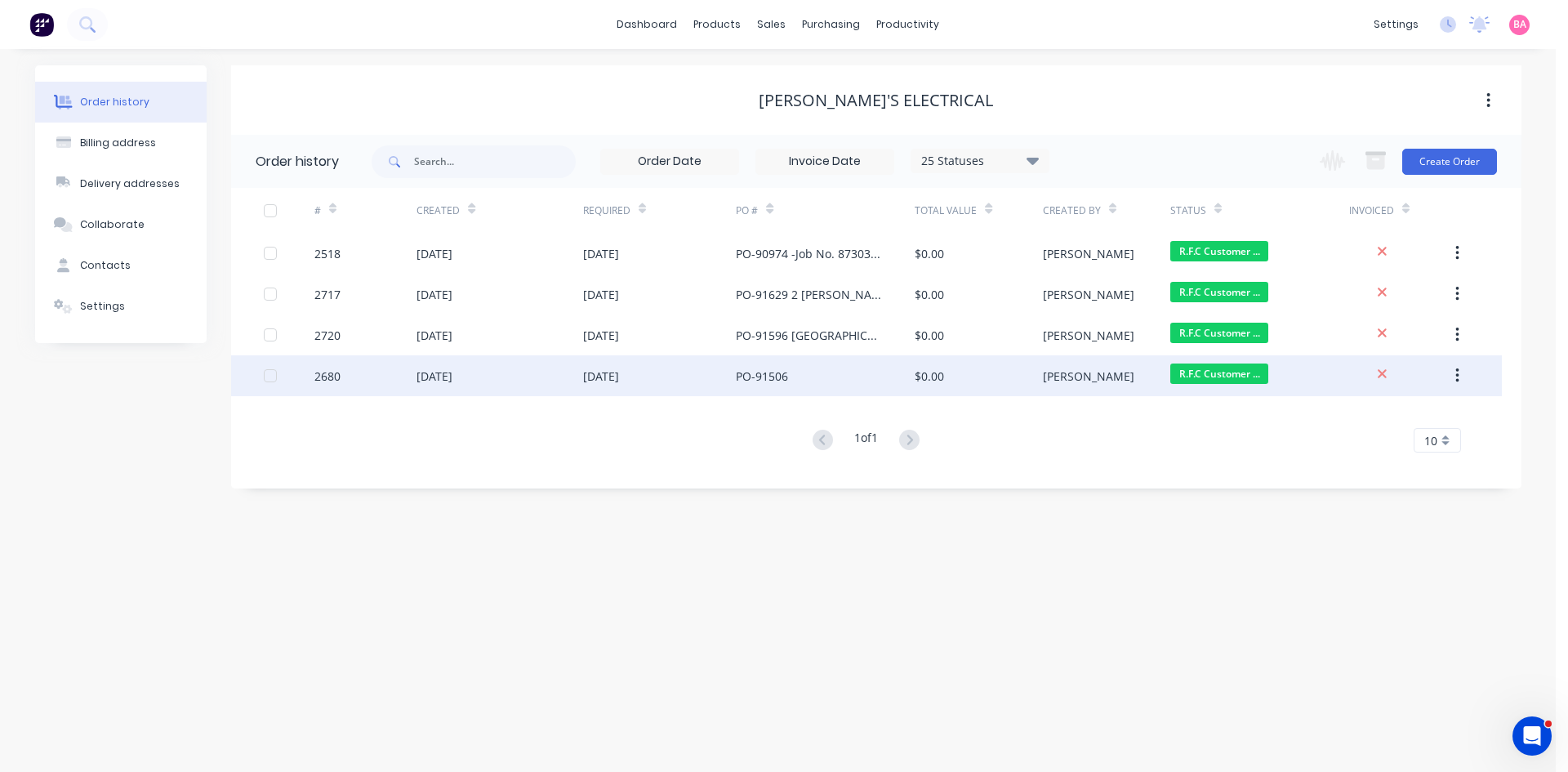
click at [738, 374] on div "PO-91506" at bounding box center [762, 376] width 52 height 17
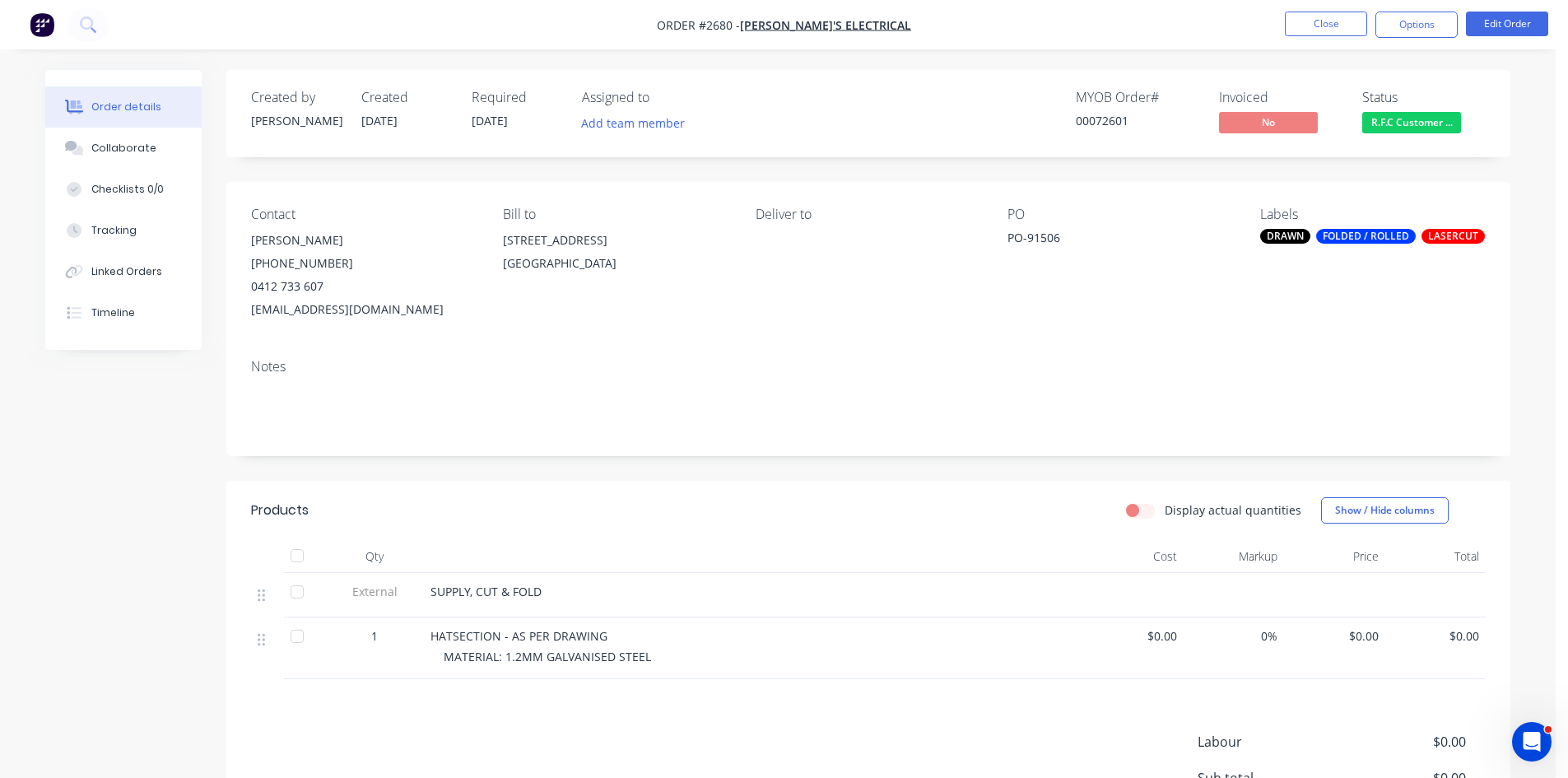
click at [1433, 120] on span "R.F.C Customer ..." at bounding box center [1412, 122] width 99 height 21
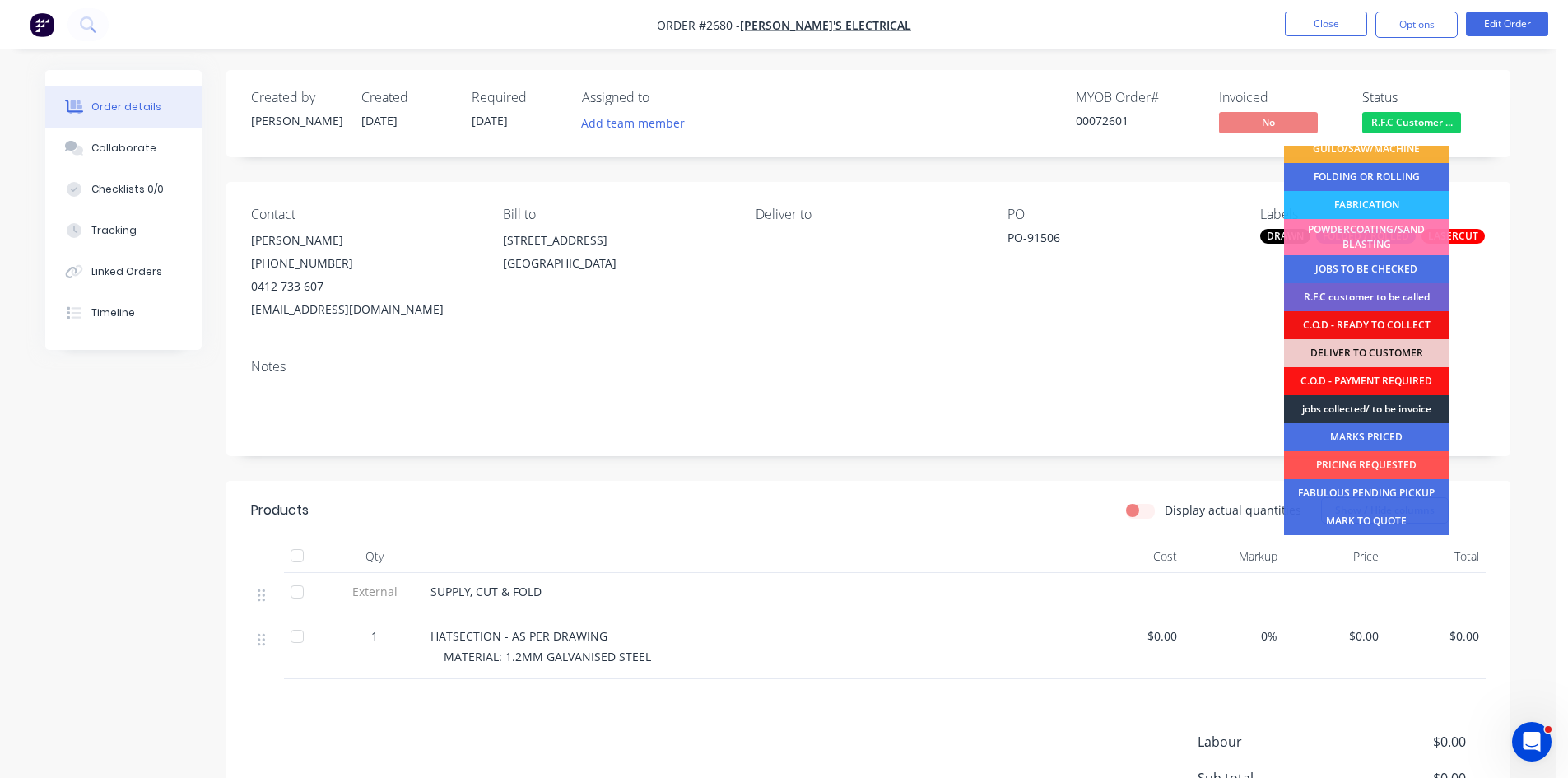
scroll to position [110, 0]
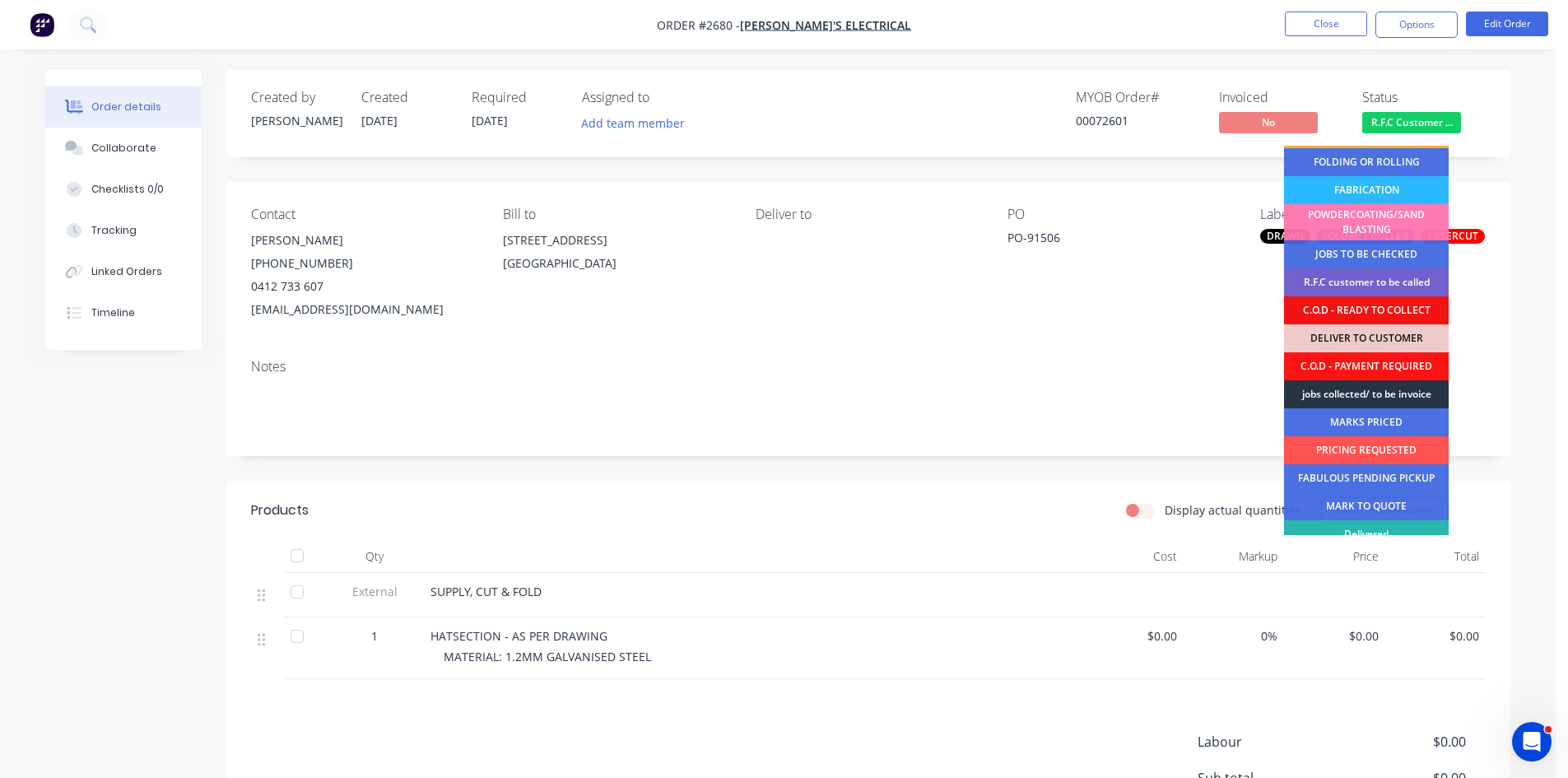
click at [1390, 397] on div "jobs collected/ to be invoice" at bounding box center [1367, 394] width 165 height 28
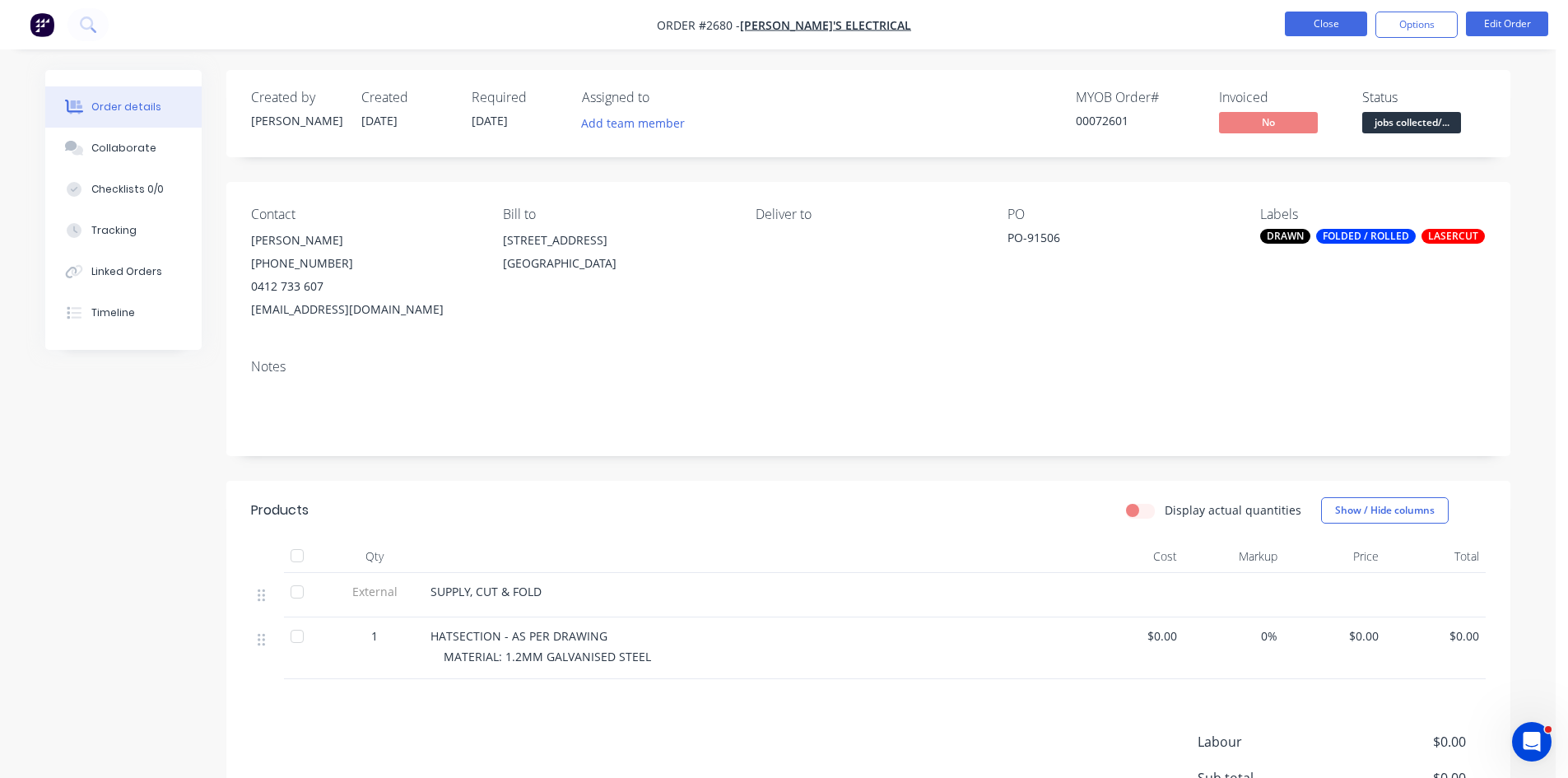
click at [1327, 22] on button "Close" at bounding box center [1326, 24] width 82 height 25
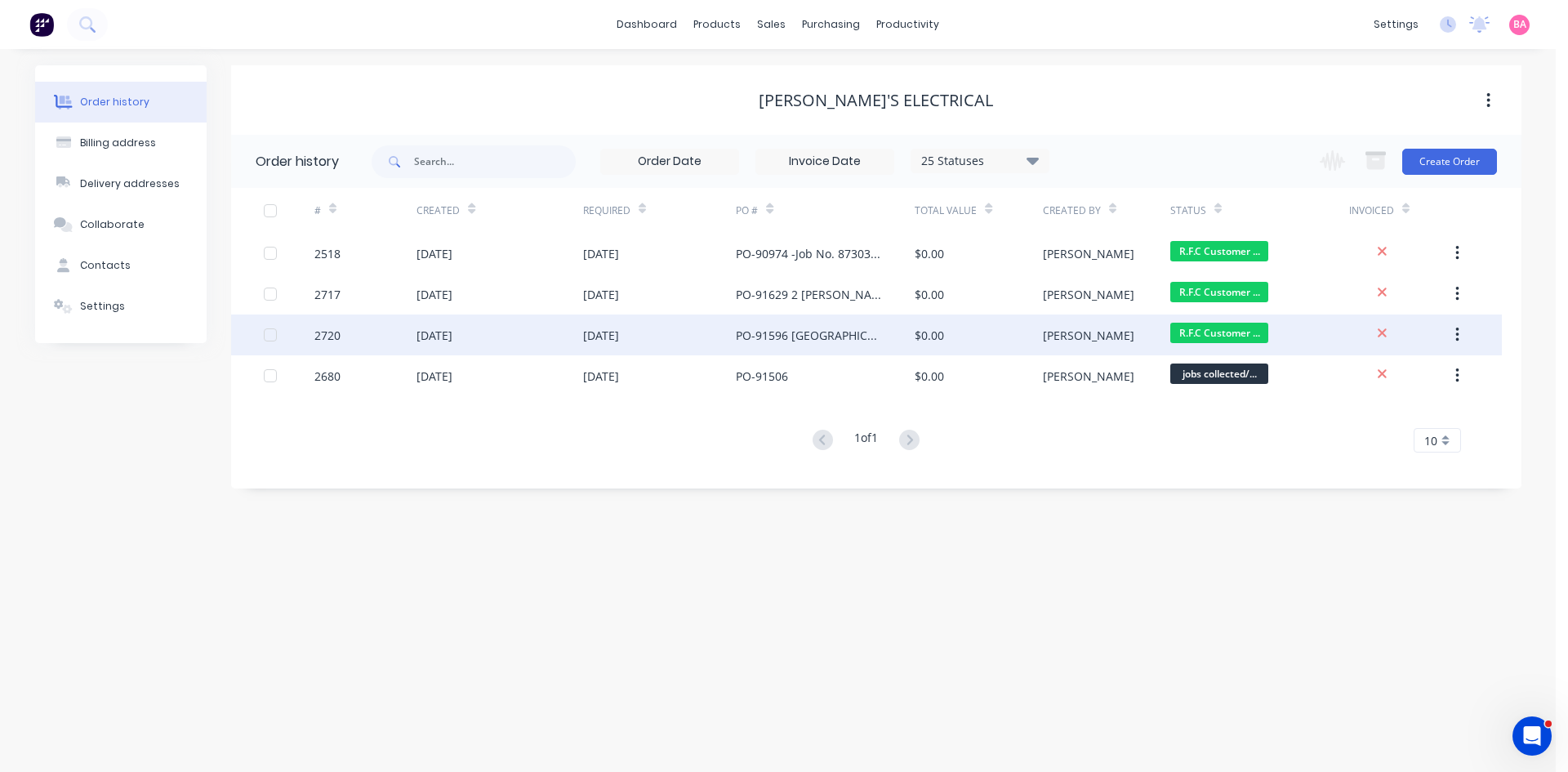
click at [619, 335] on div "[DATE]" at bounding box center [602, 335] width 36 height 17
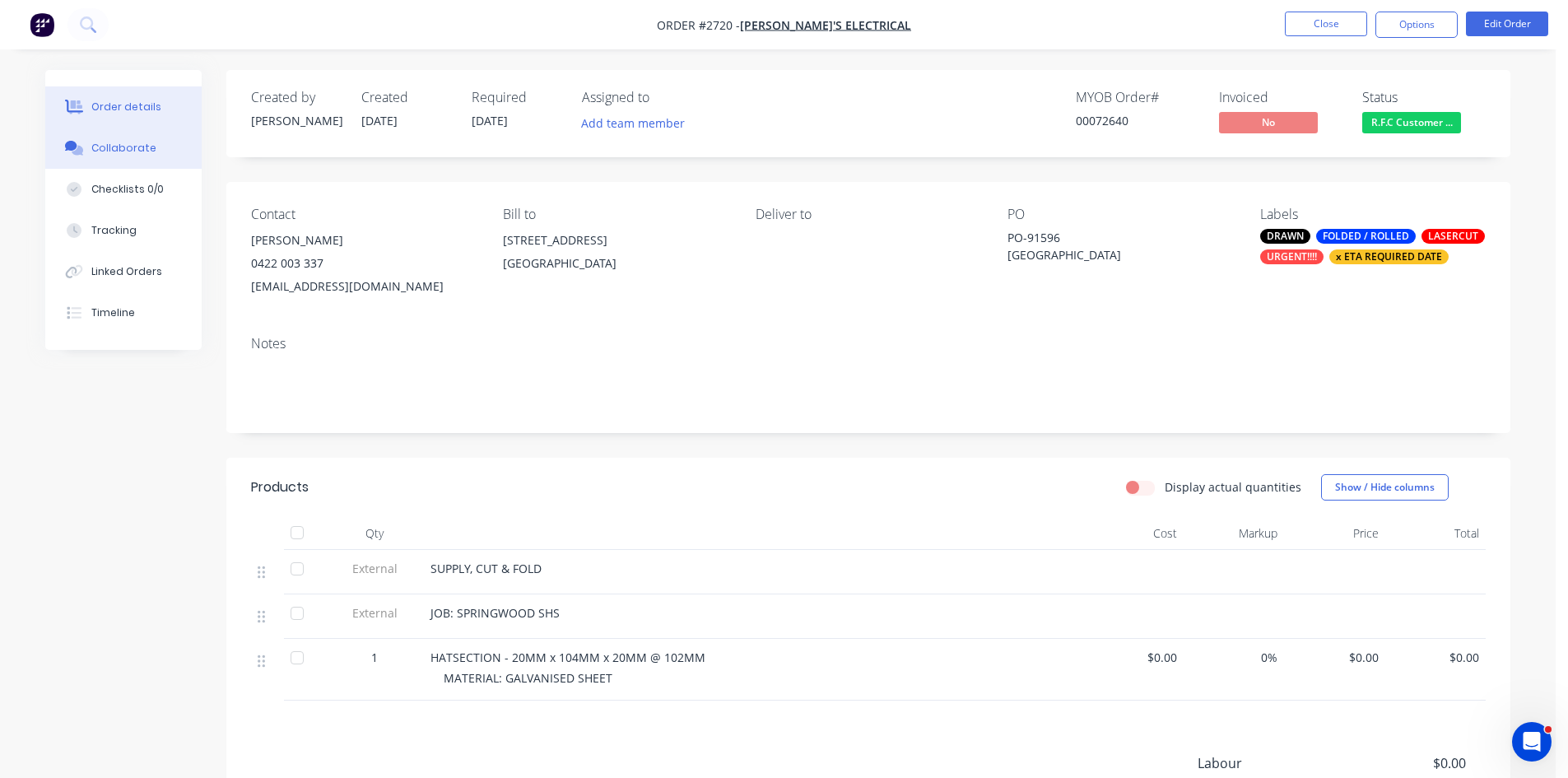
click at [117, 149] on div "Collaborate" at bounding box center [124, 149] width 65 height 15
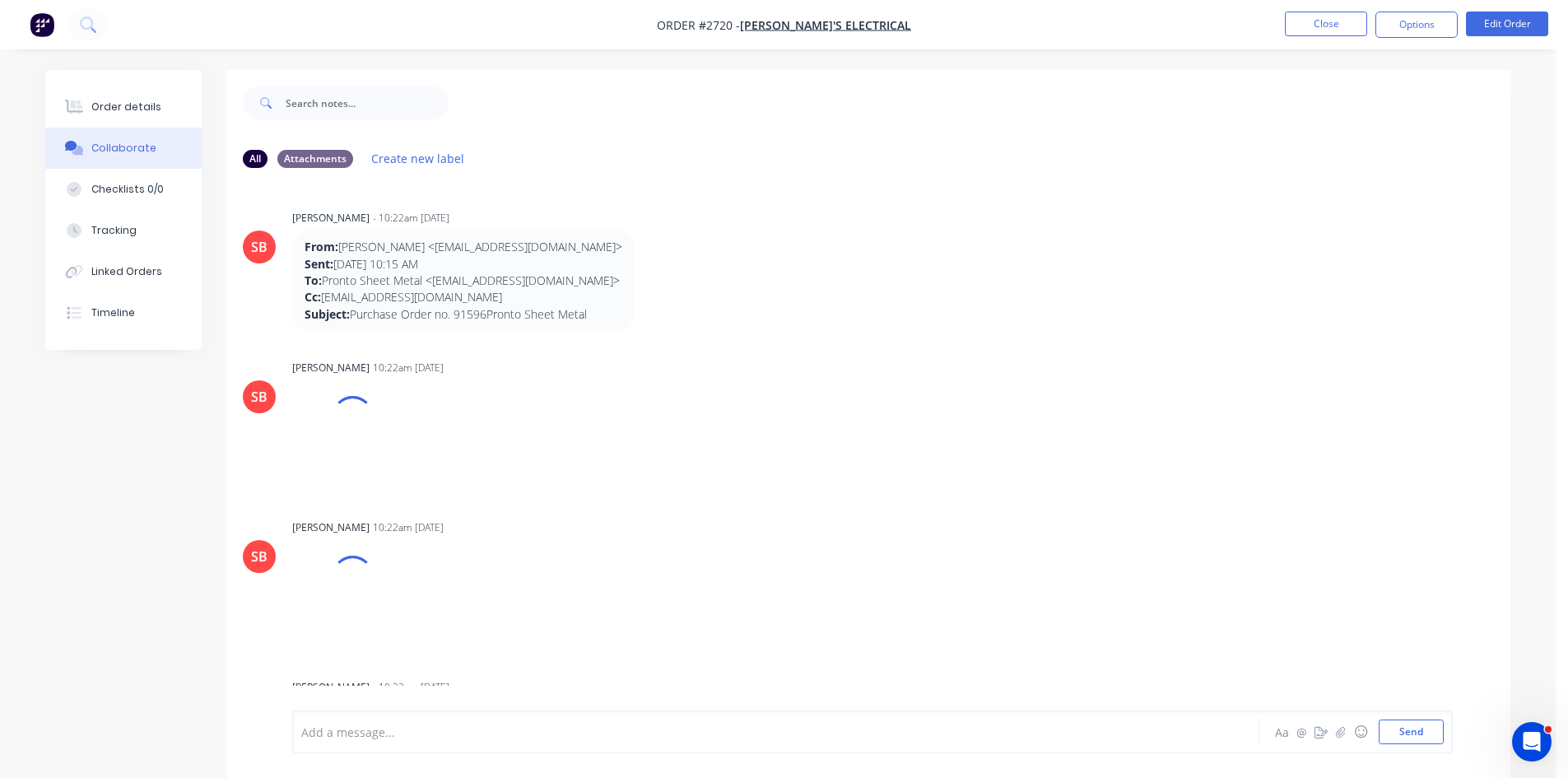
click at [409, 733] on div at bounding box center [730, 732] width 856 height 17
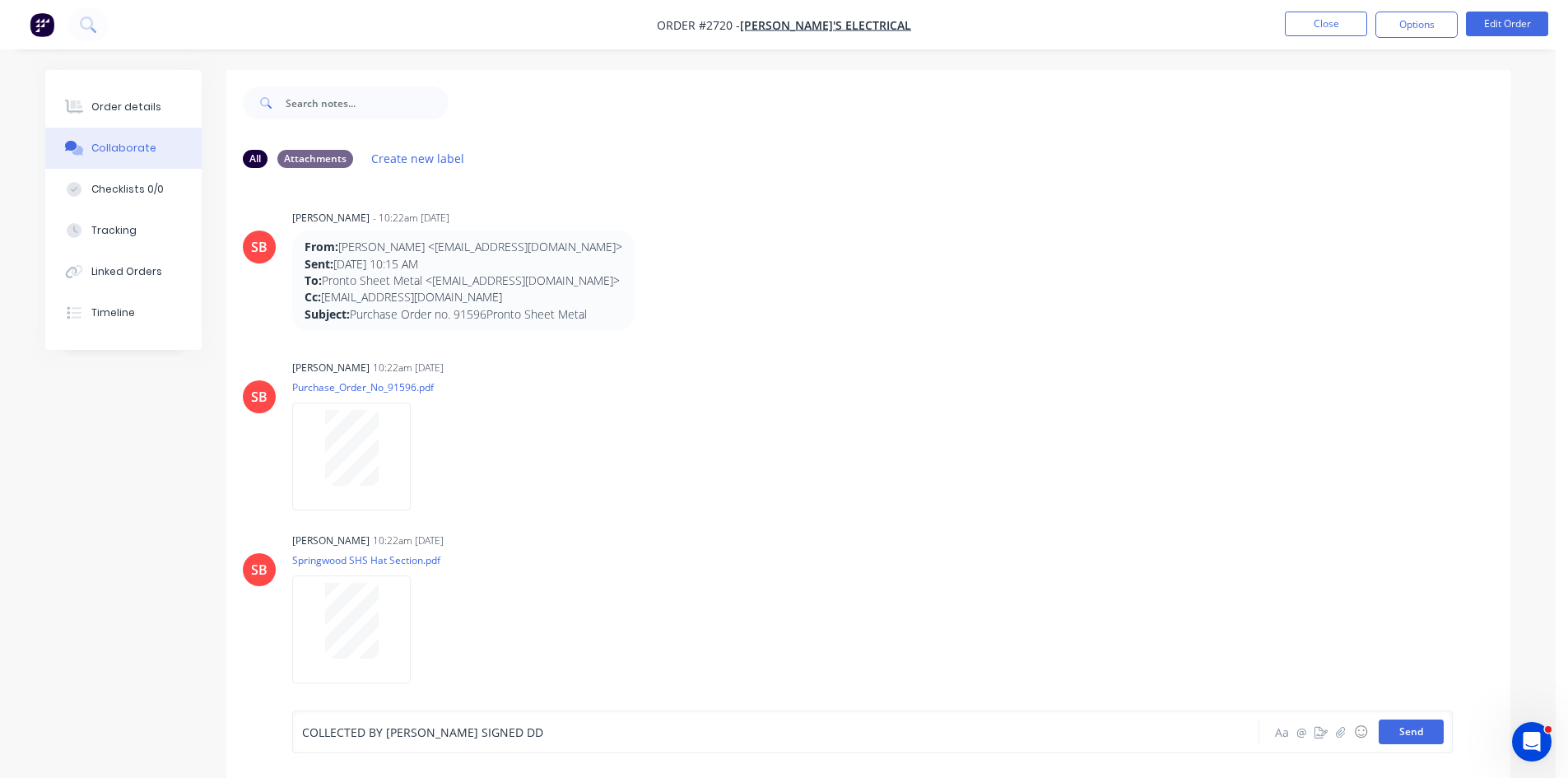
click at [1419, 736] on button "Send" at bounding box center [1411, 732] width 65 height 25
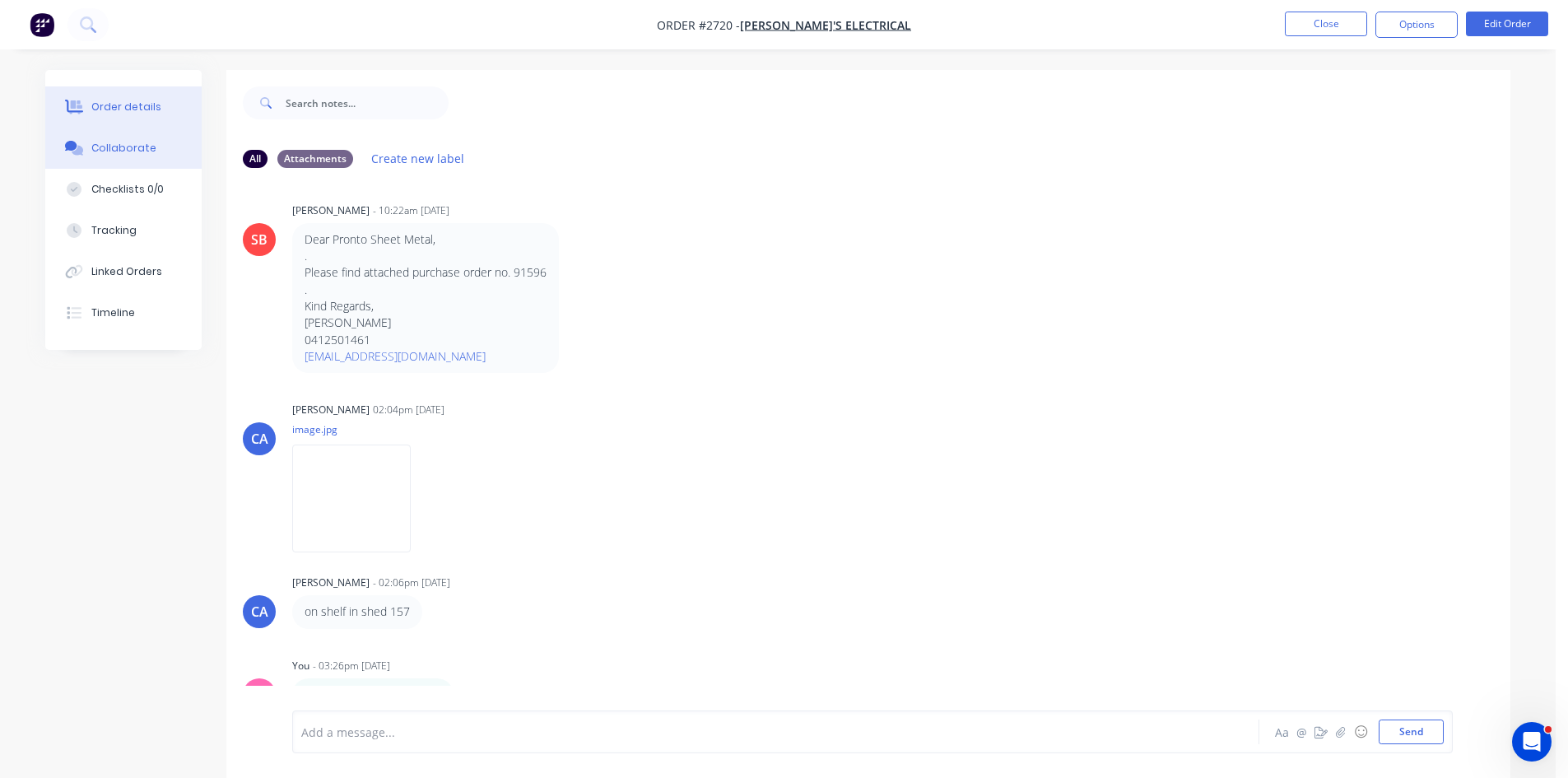
click at [136, 111] on div "Order details" at bounding box center [126, 107] width 70 height 15
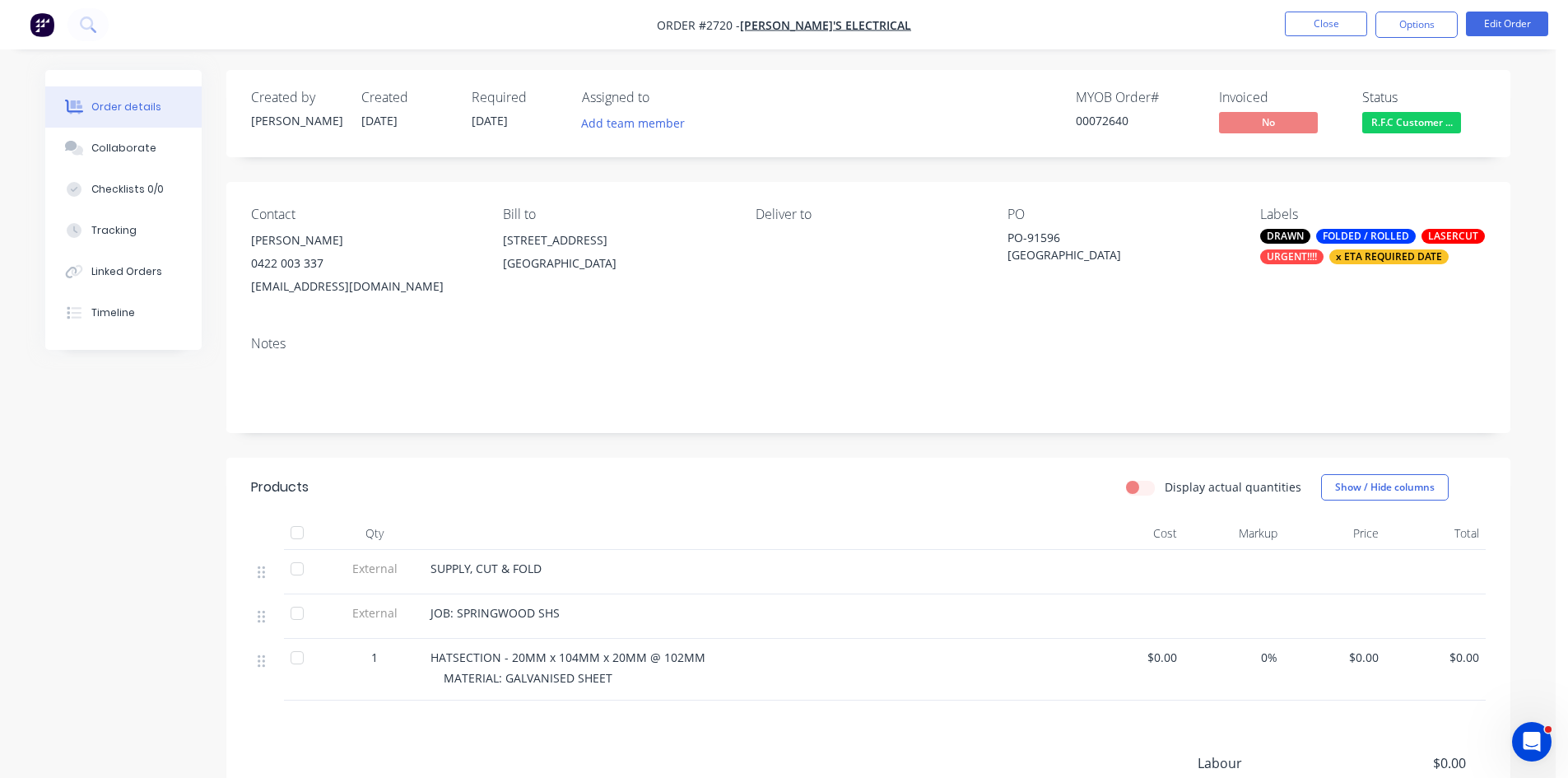
click at [1409, 118] on span "R.F.C Customer ..." at bounding box center [1412, 122] width 99 height 21
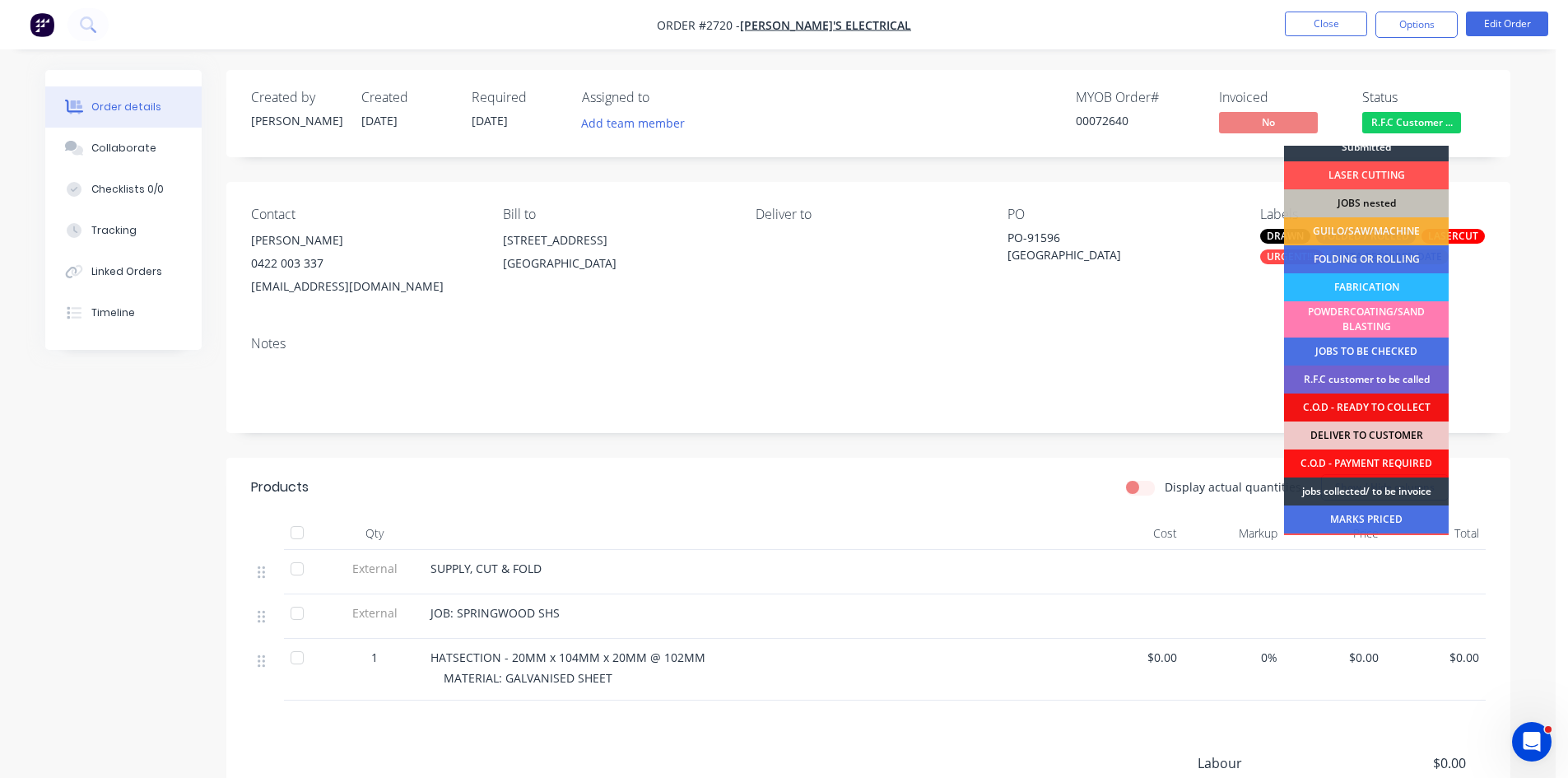
scroll to position [55, 0]
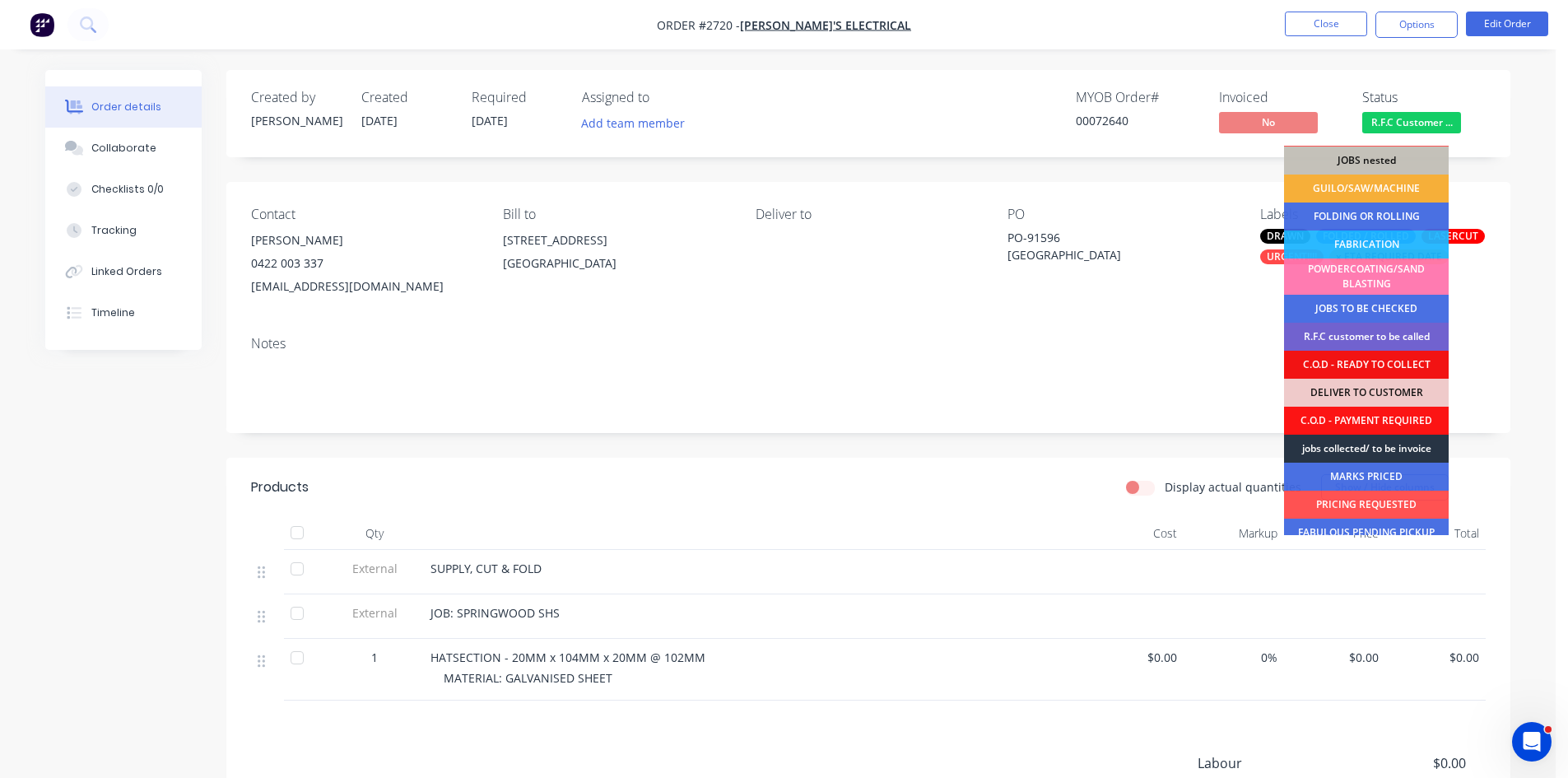
click at [1393, 449] on div "jobs collected/ to be invoice" at bounding box center [1367, 449] width 165 height 28
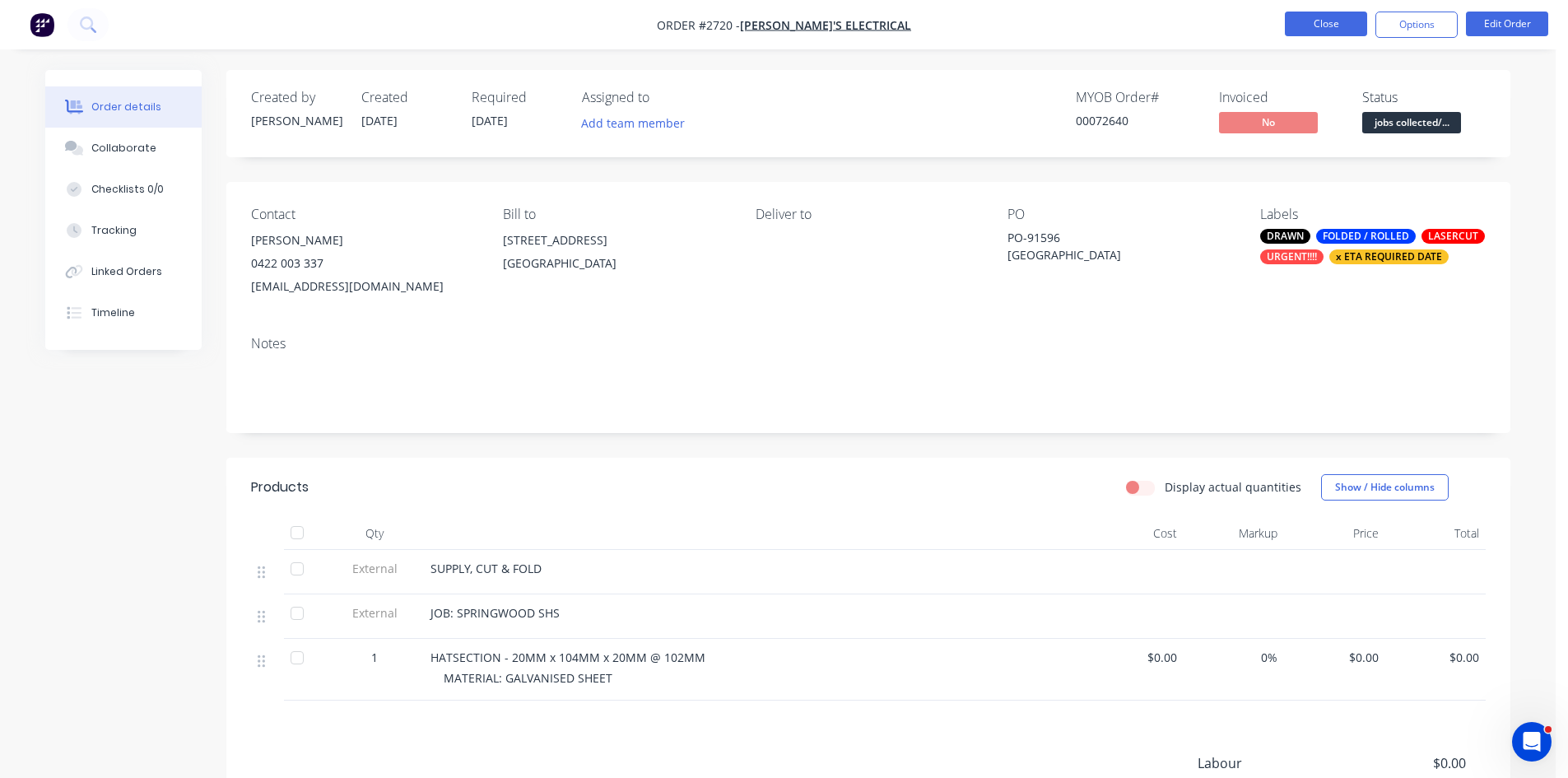
click at [1326, 20] on button "Close" at bounding box center [1326, 24] width 82 height 25
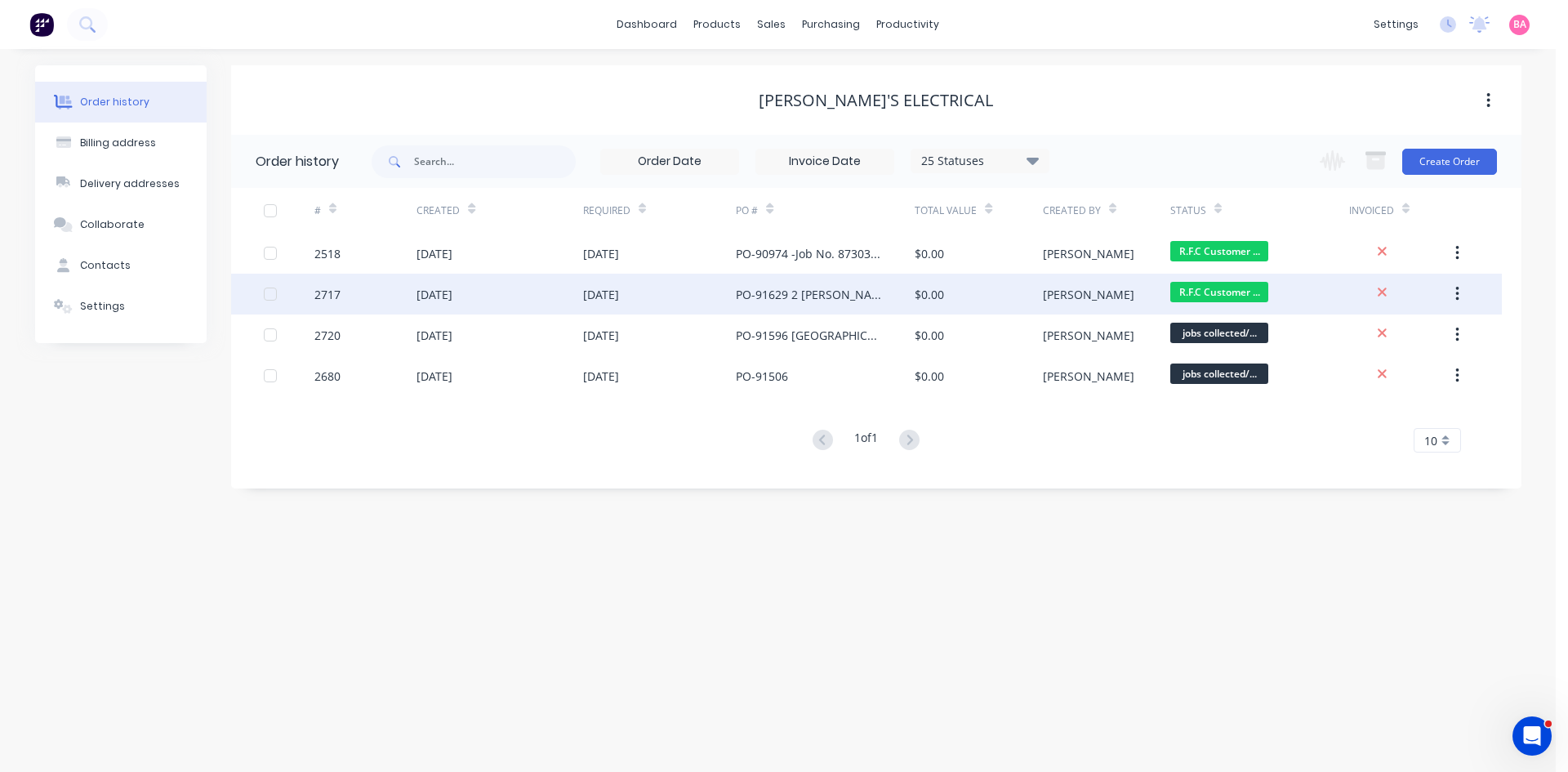
click at [782, 293] on div "PO-91629 2 [PERSON_NAME] PLACE" at bounding box center [809, 294] width 146 height 17
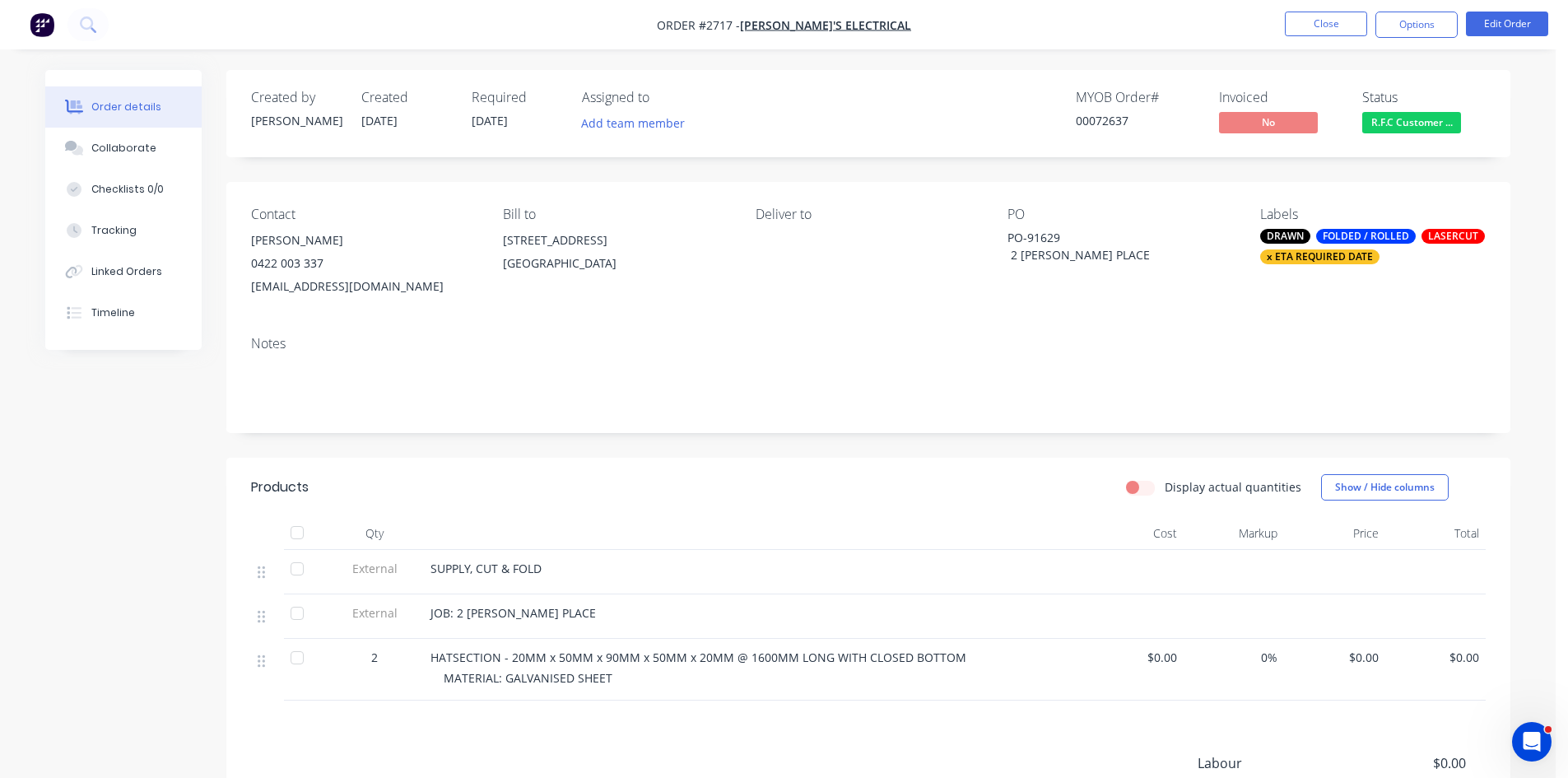
click at [126, 145] on div "Collaborate" at bounding box center [124, 149] width 65 height 15
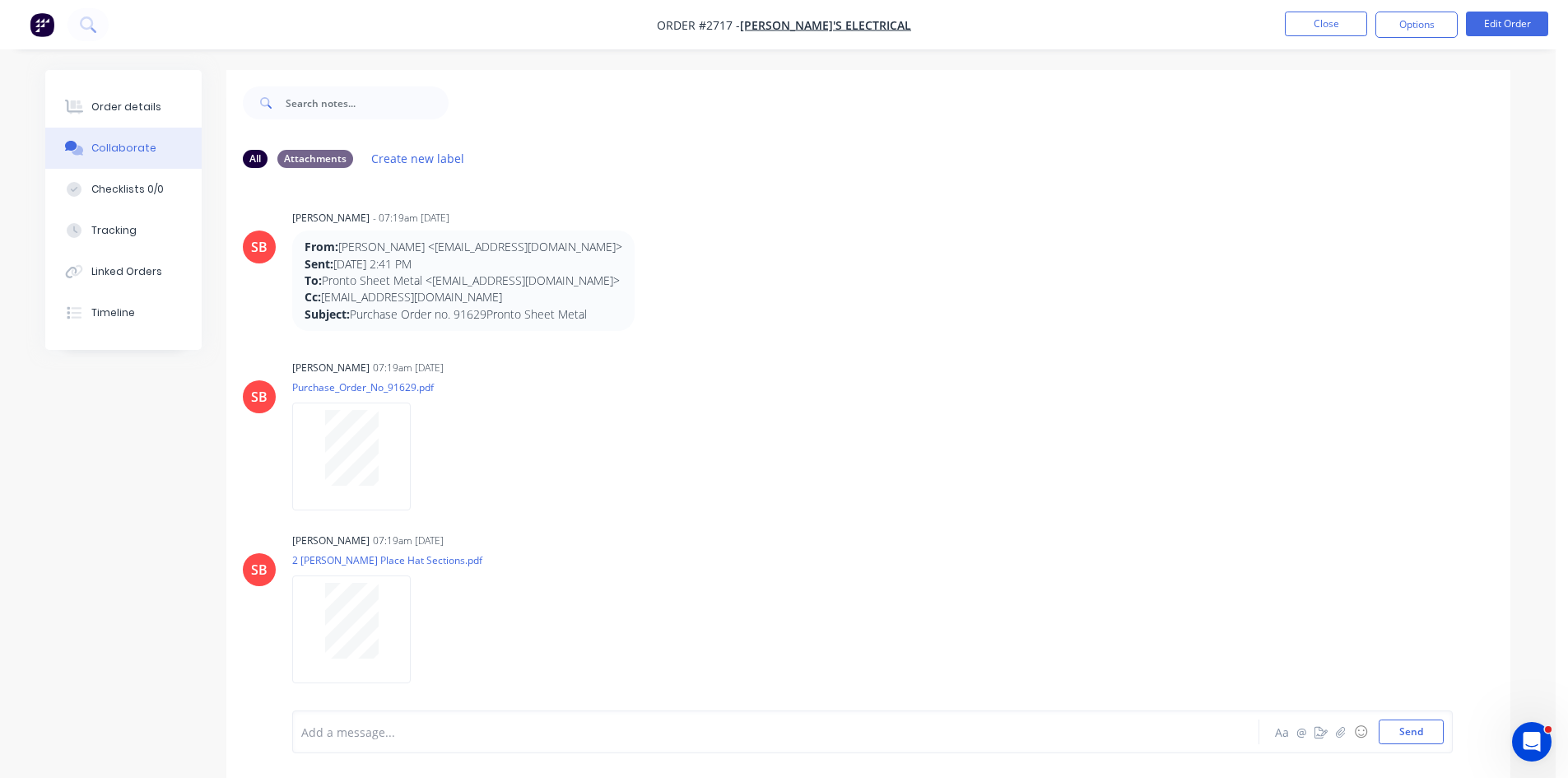
click at [422, 742] on div "Add a message..." at bounding box center [729, 732] width 857 height 25
drag, startPoint x: 422, startPoint y: 742, endPoint x: 367, endPoint y: 732, distance: 55.9
click at [367, 732] on div at bounding box center [730, 732] width 856 height 17
click at [111, 101] on div "Order details" at bounding box center [126, 107] width 70 height 15
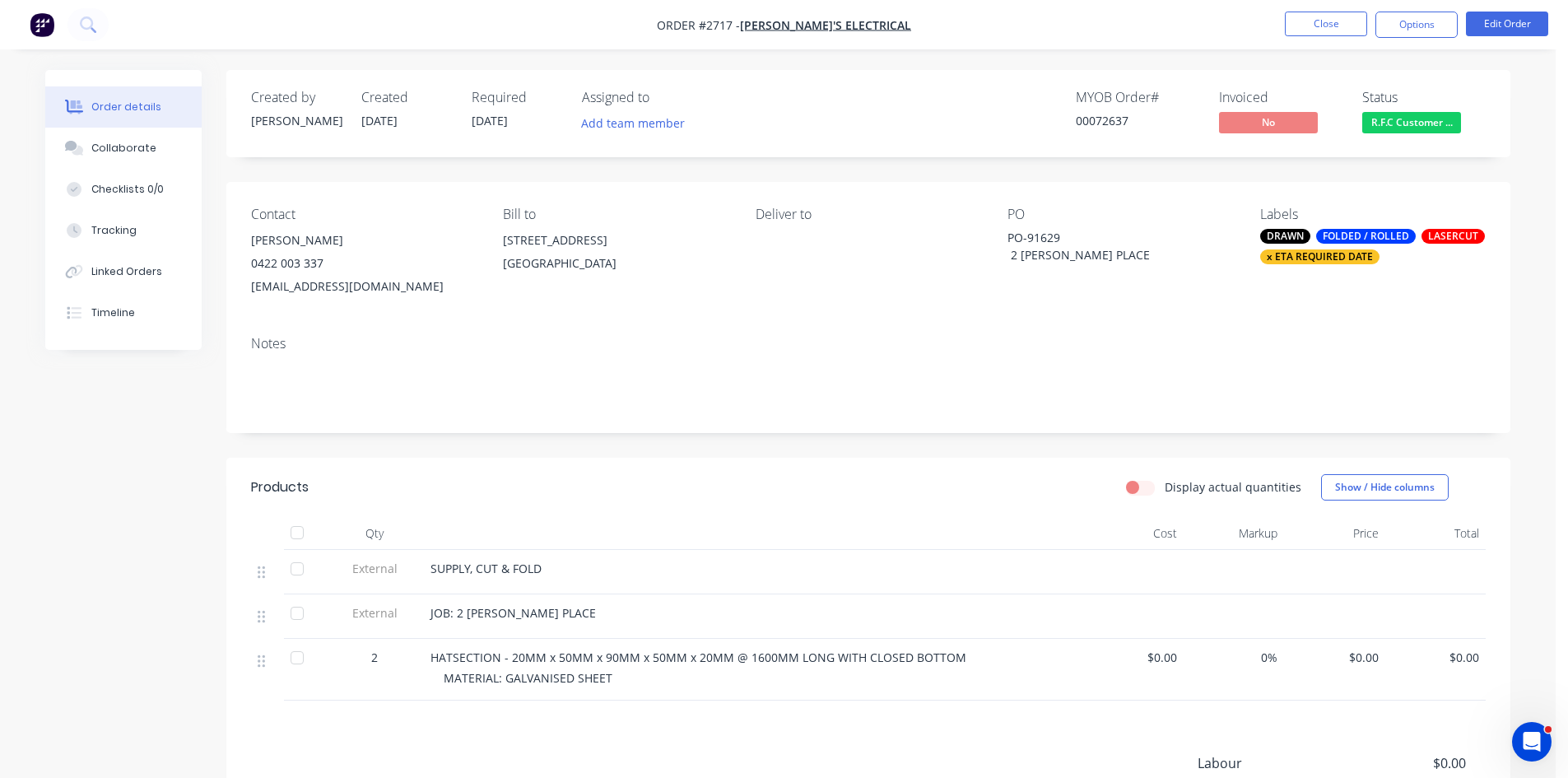
click at [1396, 124] on span "R.F.C Customer ..." at bounding box center [1412, 122] width 99 height 21
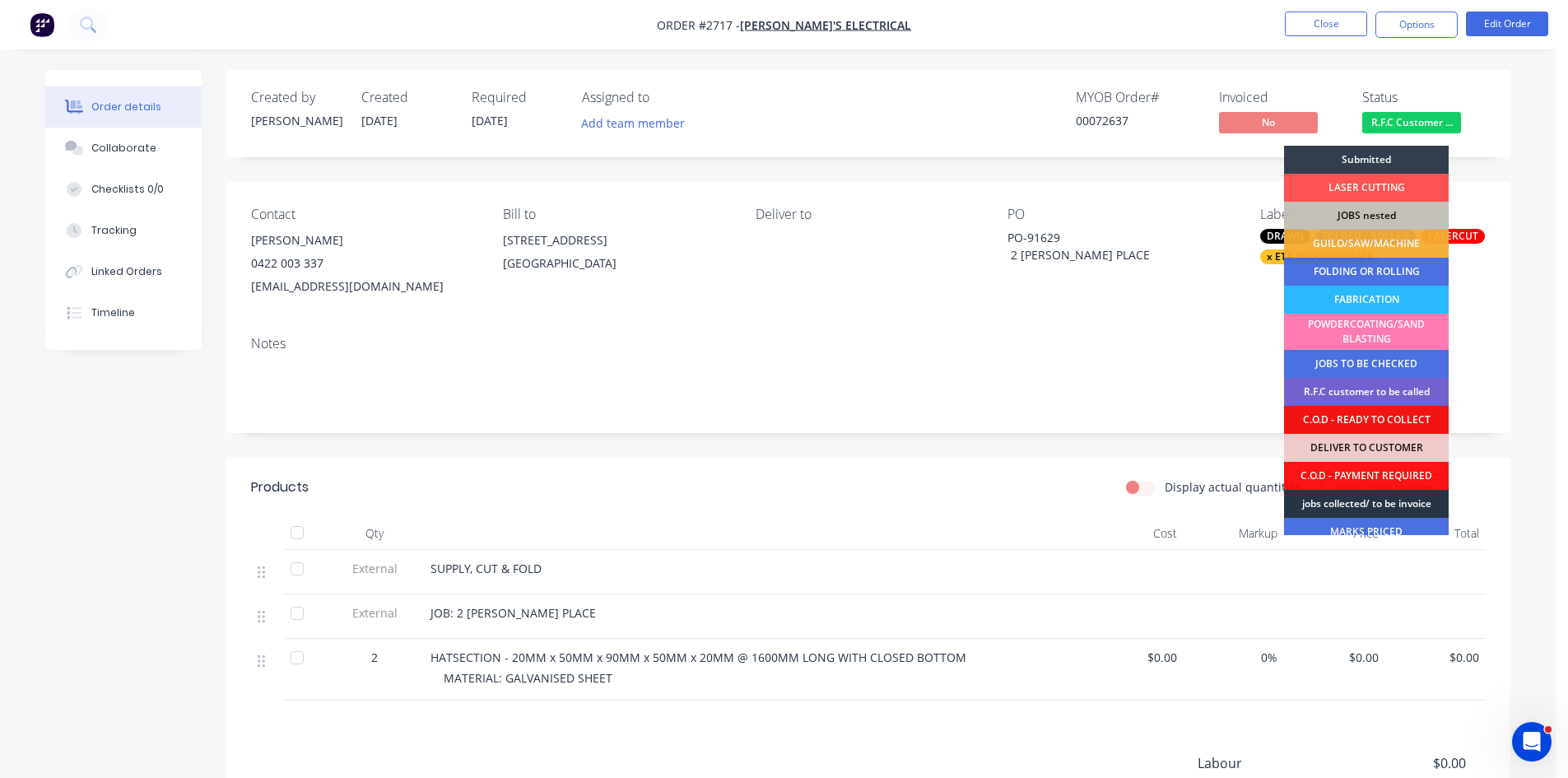
click at [1382, 506] on div "jobs collected/ to be invoice" at bounding box center [1367, 504] width 165 height 28
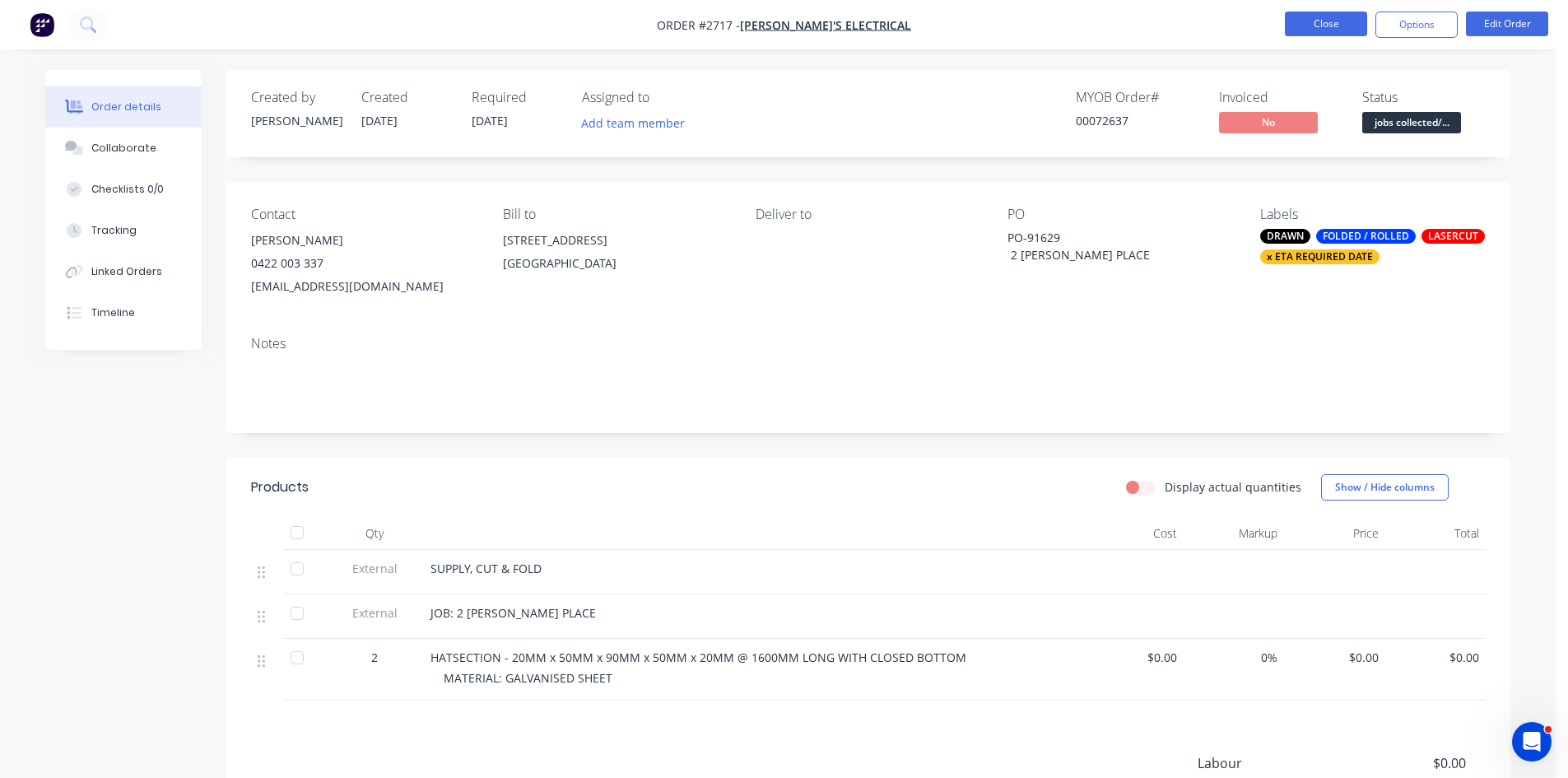
click at [1321, 25] on button "Close" at bounding box center [1326, 24] width 82 height 25
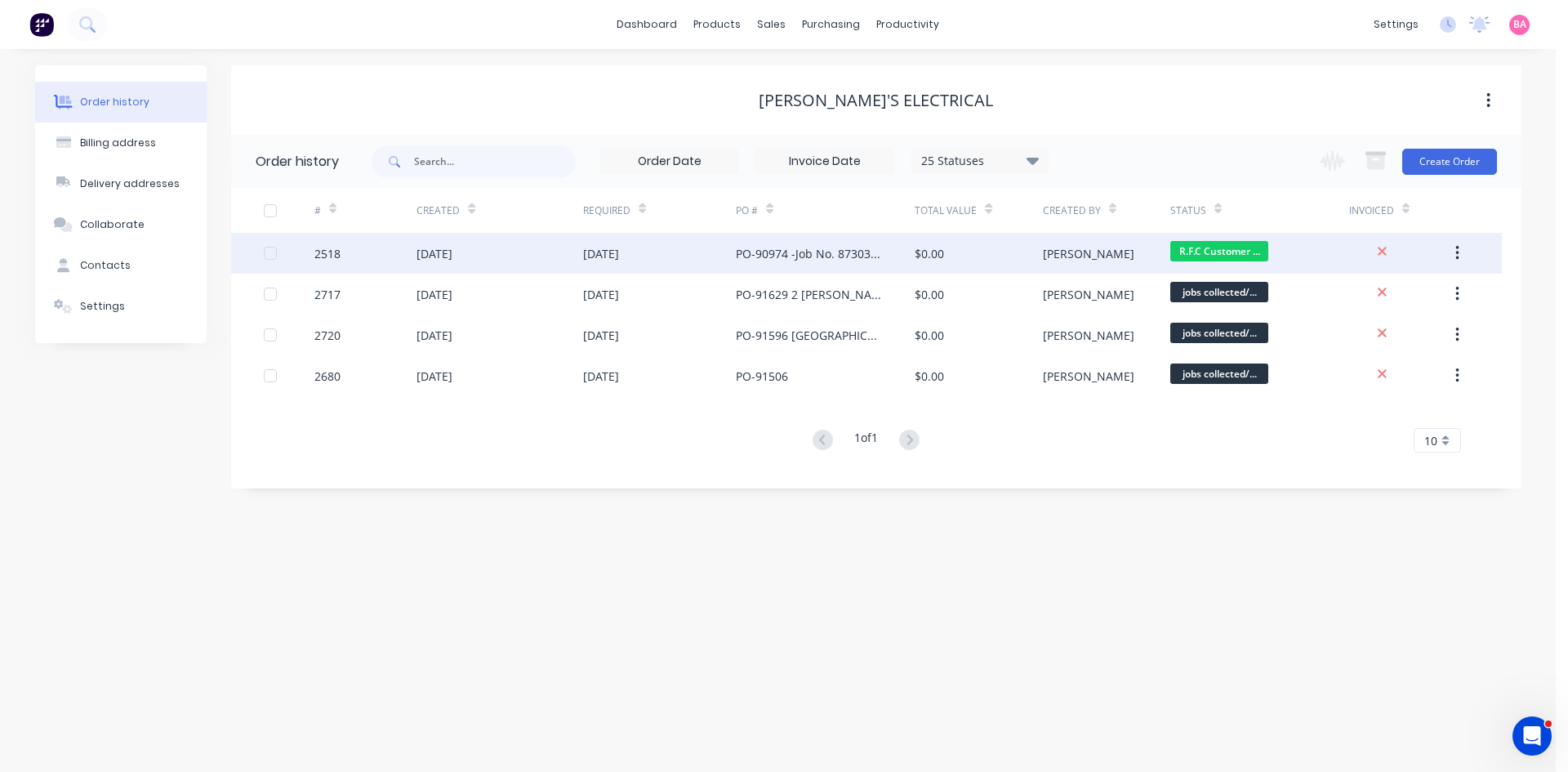
click at [457, 243] on div "[DATE]" at bounding box center [499, 253] width 166 height 41
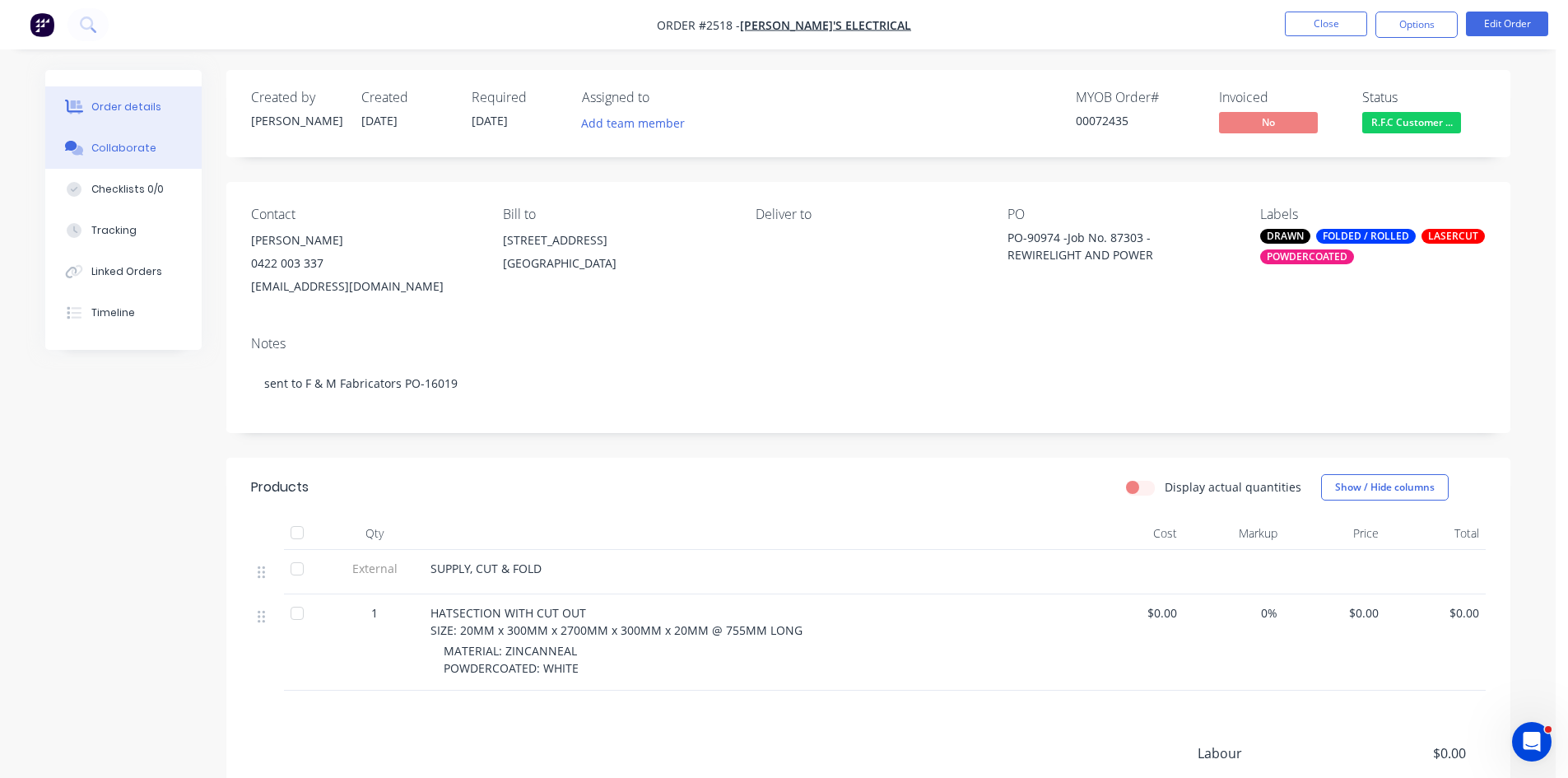
click at [120, 139] on button "Collaborate" at bounding box center [124, 149] width 157 height 41
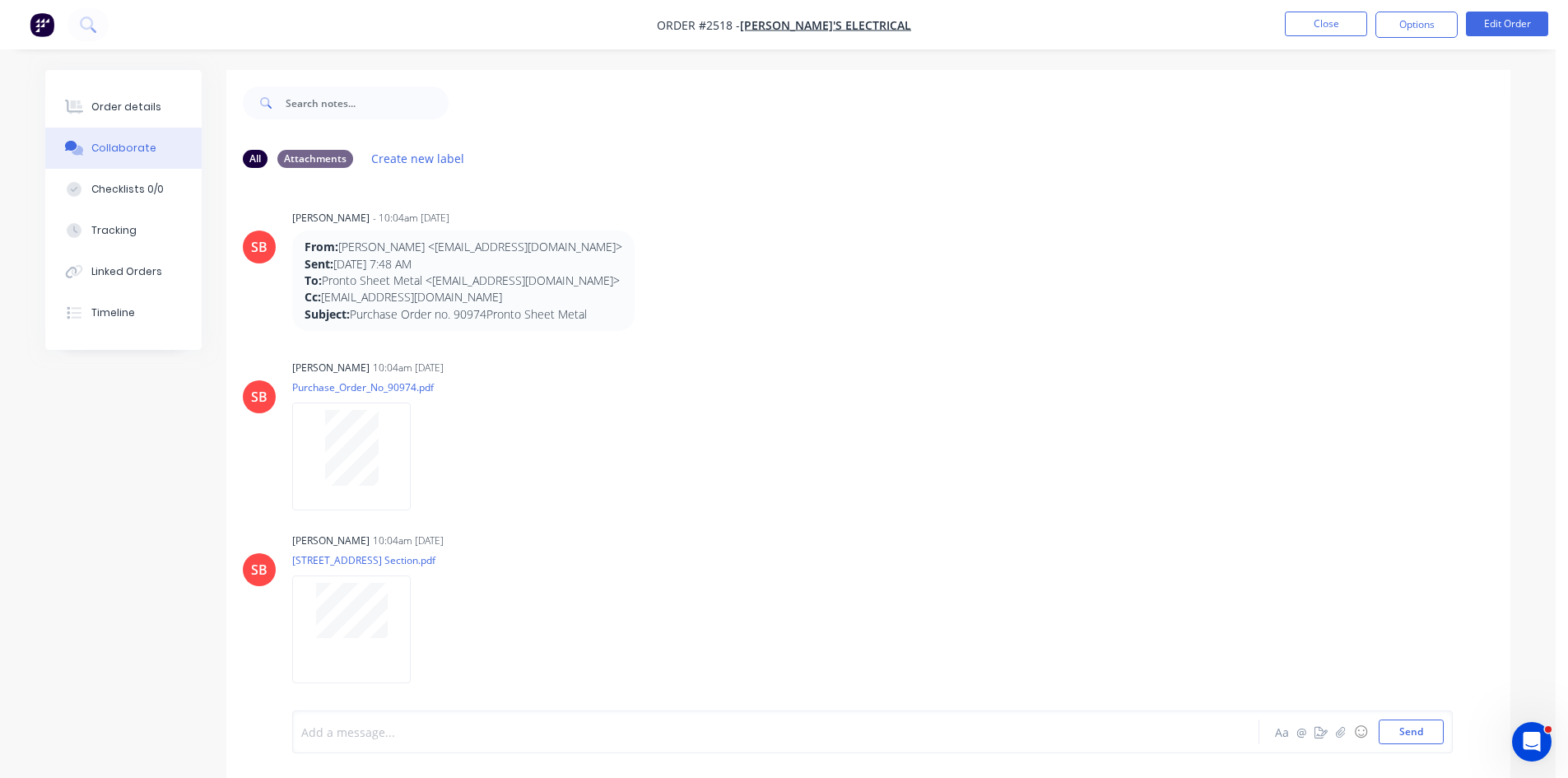
click at [388, 730] on div at bounding box center [730, 732] width 856 height 17
click at [1399, 719] on div "COLLECTED BY TOM SIGNED DD Aa @ ☺ Send" at bounding box center [872, 732] width 1161 height 43
click at [1409, 734] on button "Send" at bounding box center [1411, 732] width 65 height 25
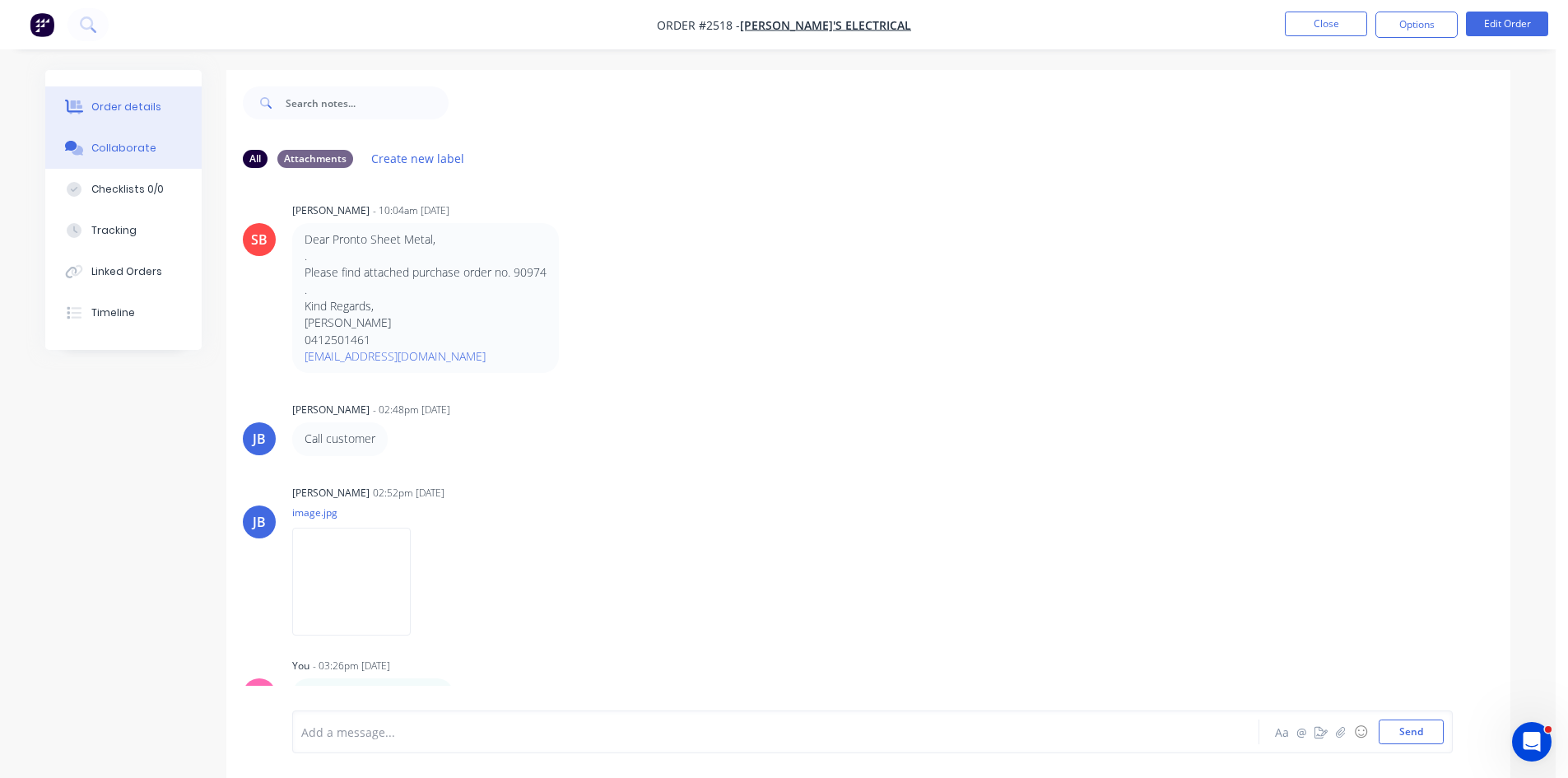
click at [122, 114] on div "Order details" at bounding box center [126, 107] width 70 height 15
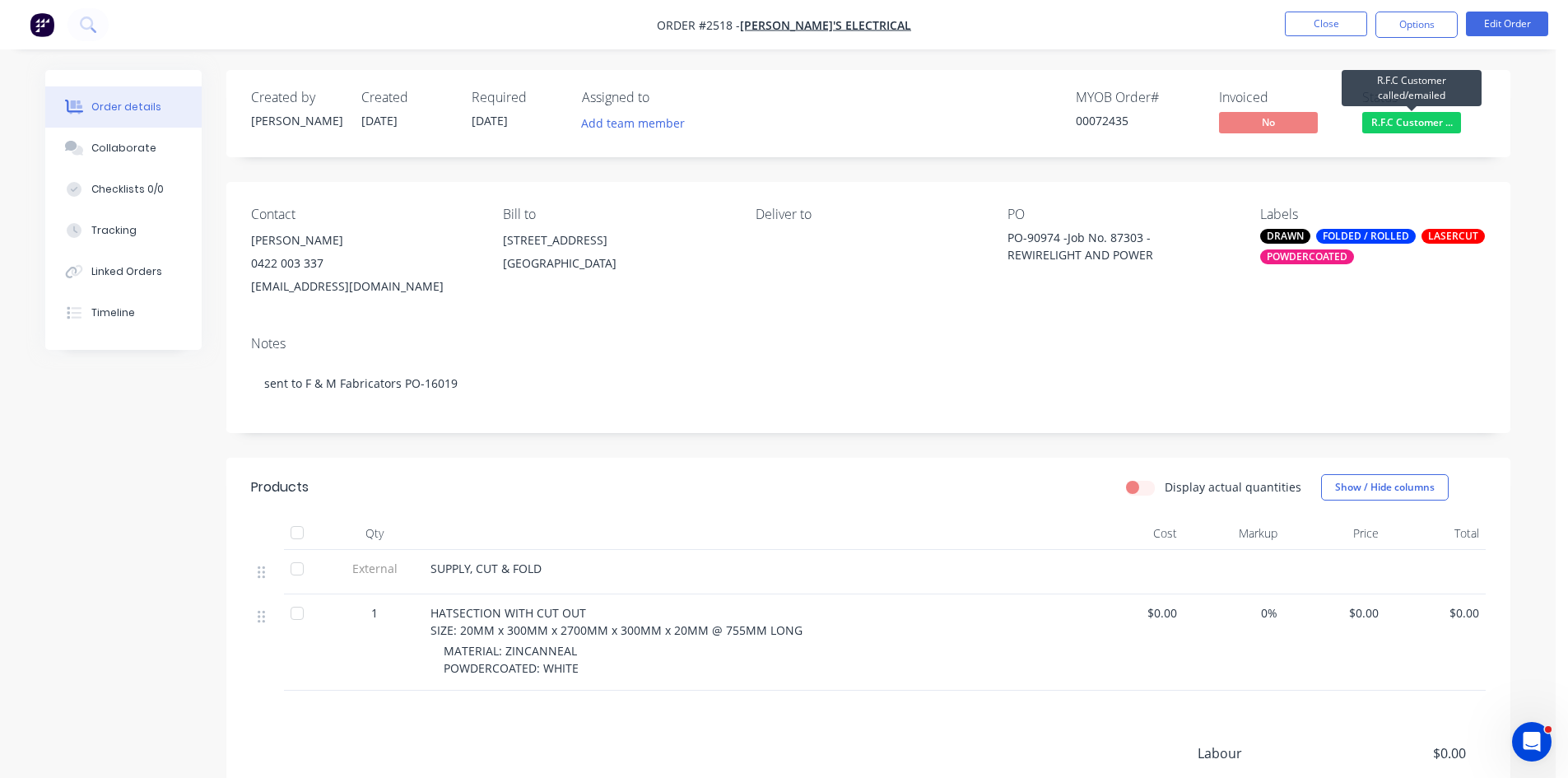
click at [1431, 120] on span "R.F.C Customer ..." at bounding box center [1412, 122] width 99 height 21
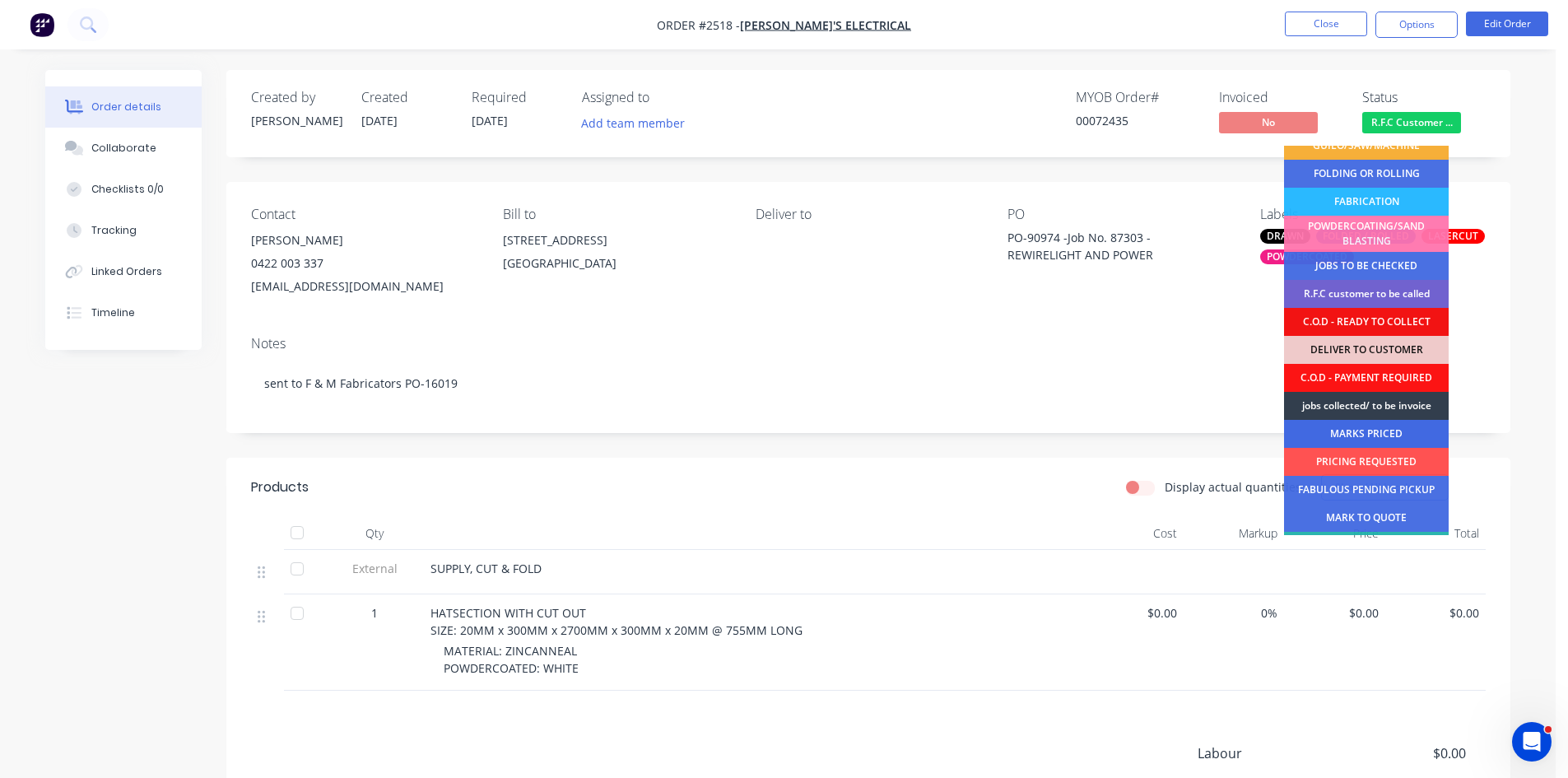
scroll to position [110, 0]
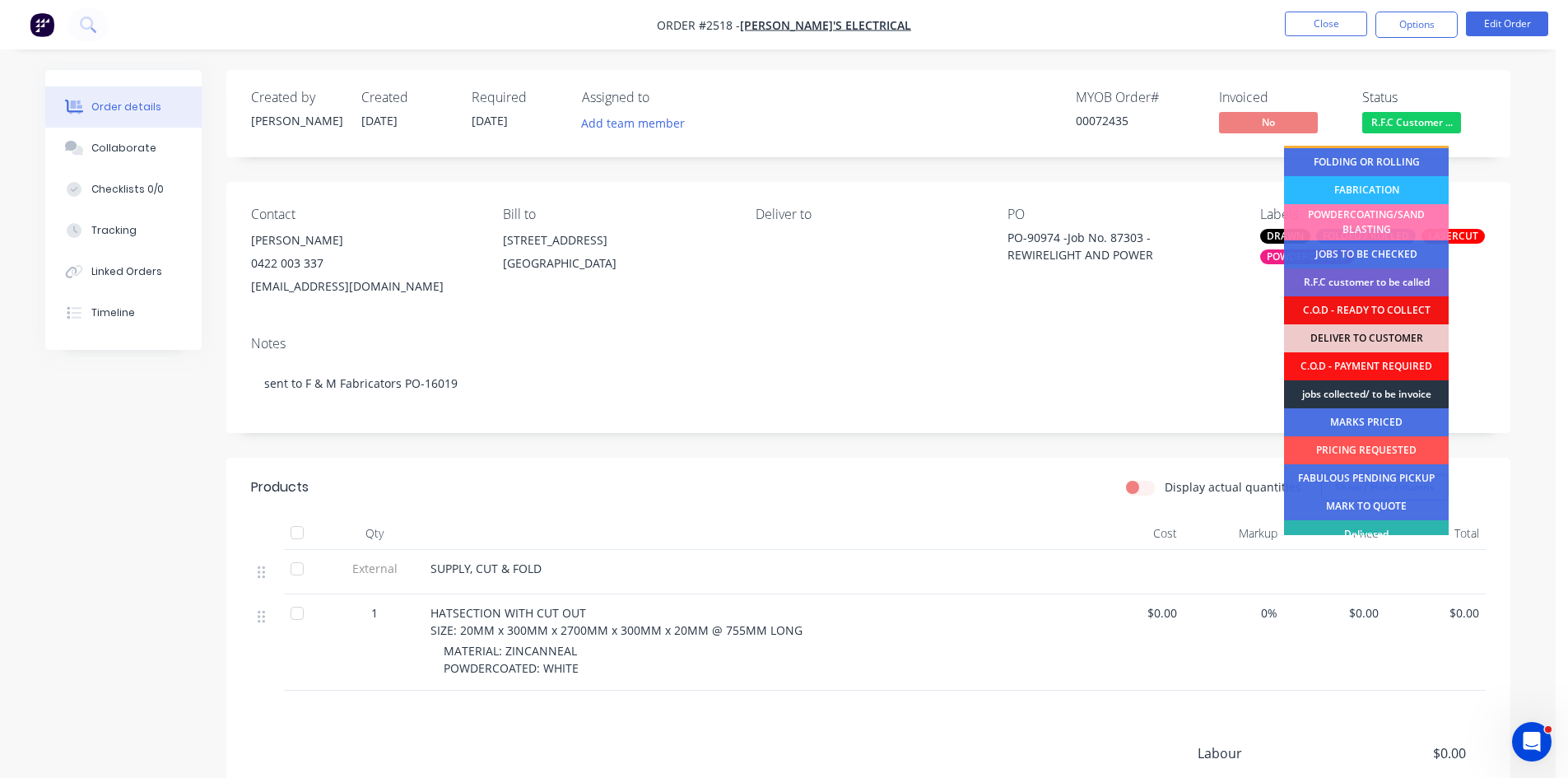
click at [1393, 400] on div "jobs collected/ to be invoice" at bounding box center [1367, 394] width 165 height 28
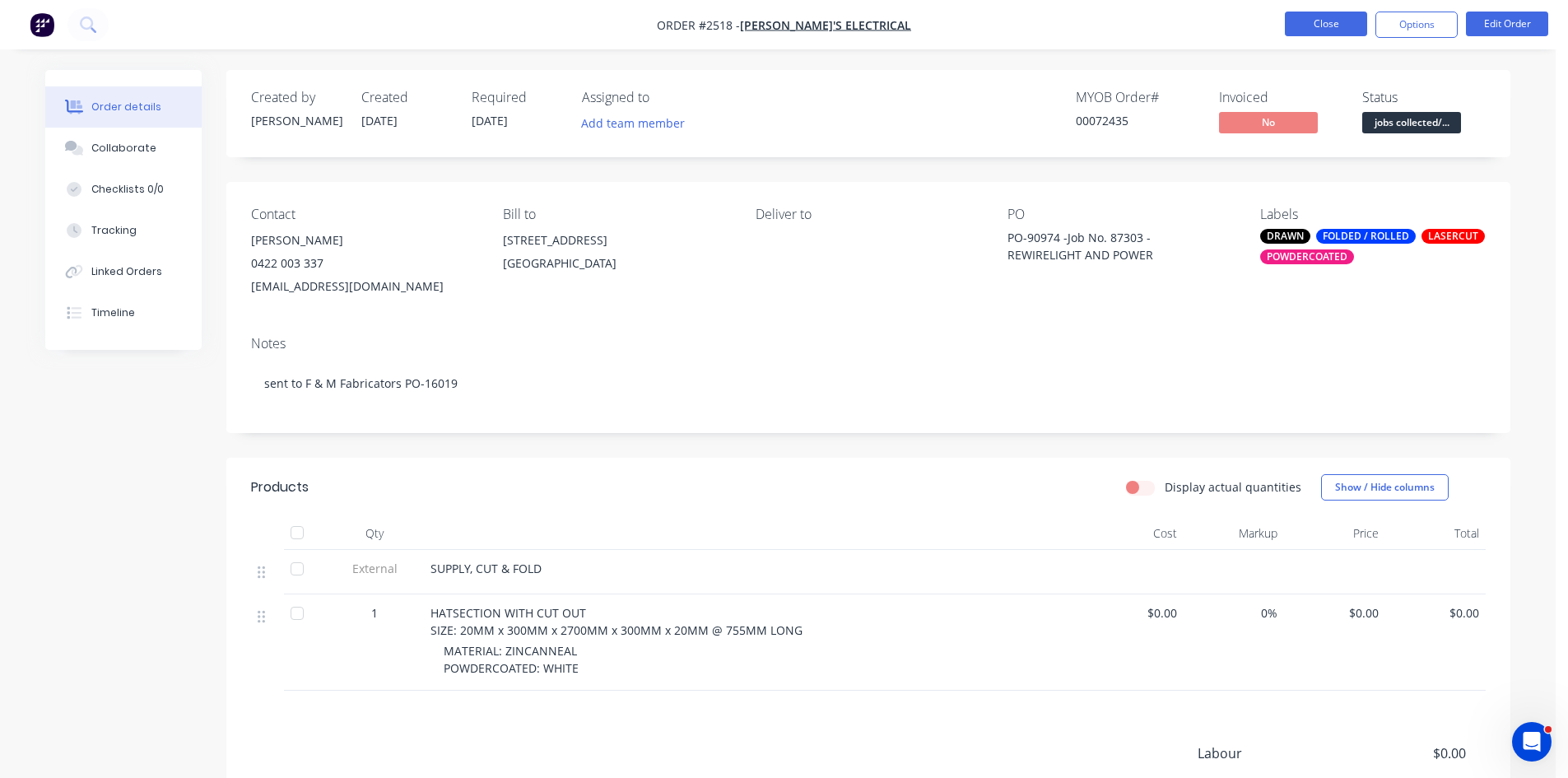
click at [1336, 17] on button "Close" at bounding box center [1326, 24] width 82 height 25
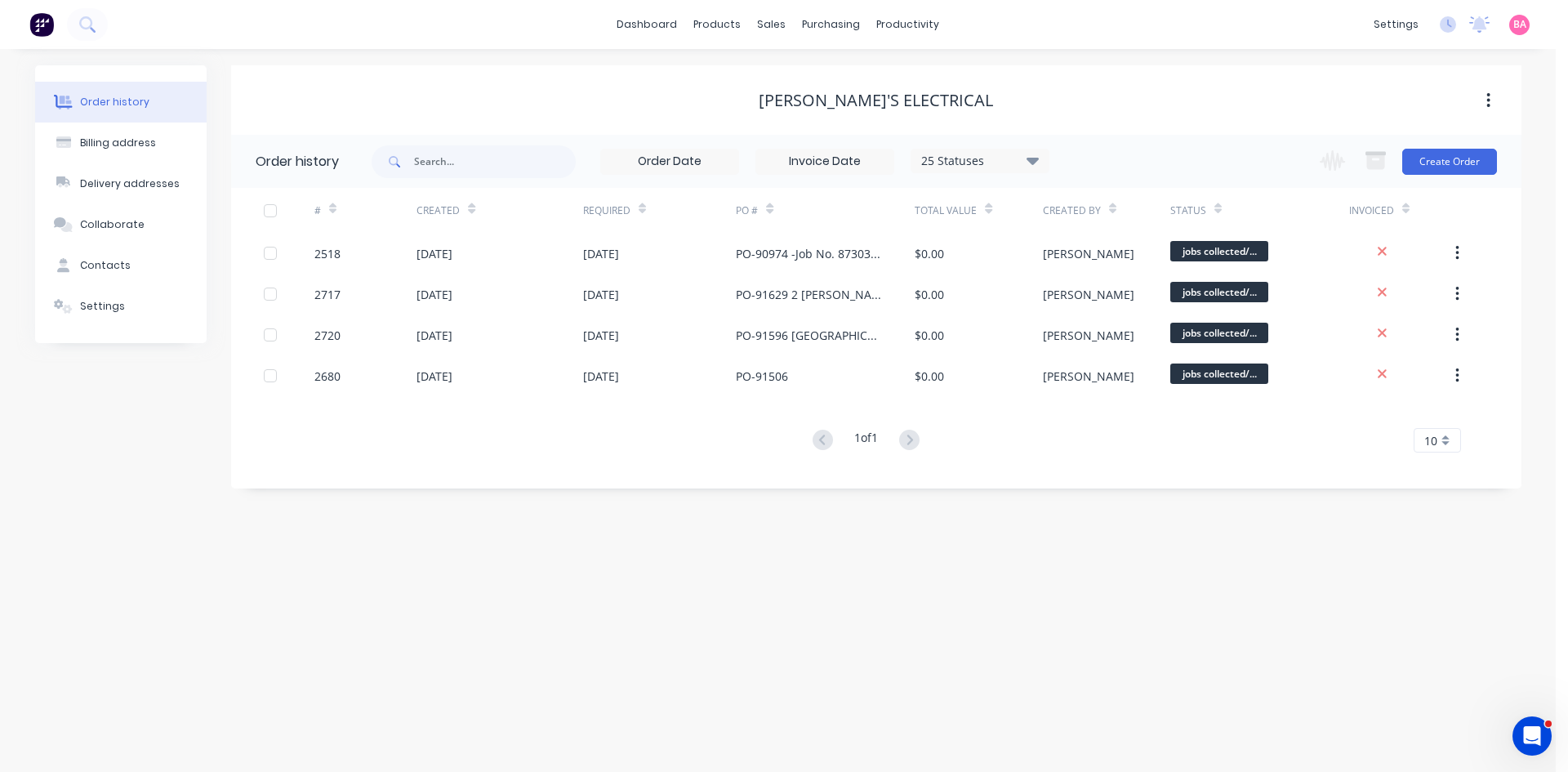
click at [758, 562] on div "Order history Billing address Delivery addresses Collaborate Contacts Settings …" at bounding box center [777, 410] width 1556 height 723
click at [867, 574] on div "Order history Billing address Delivery addresses Collaborate Contacts Settings …" at bounding box center [777, 410] width 1556 height 723
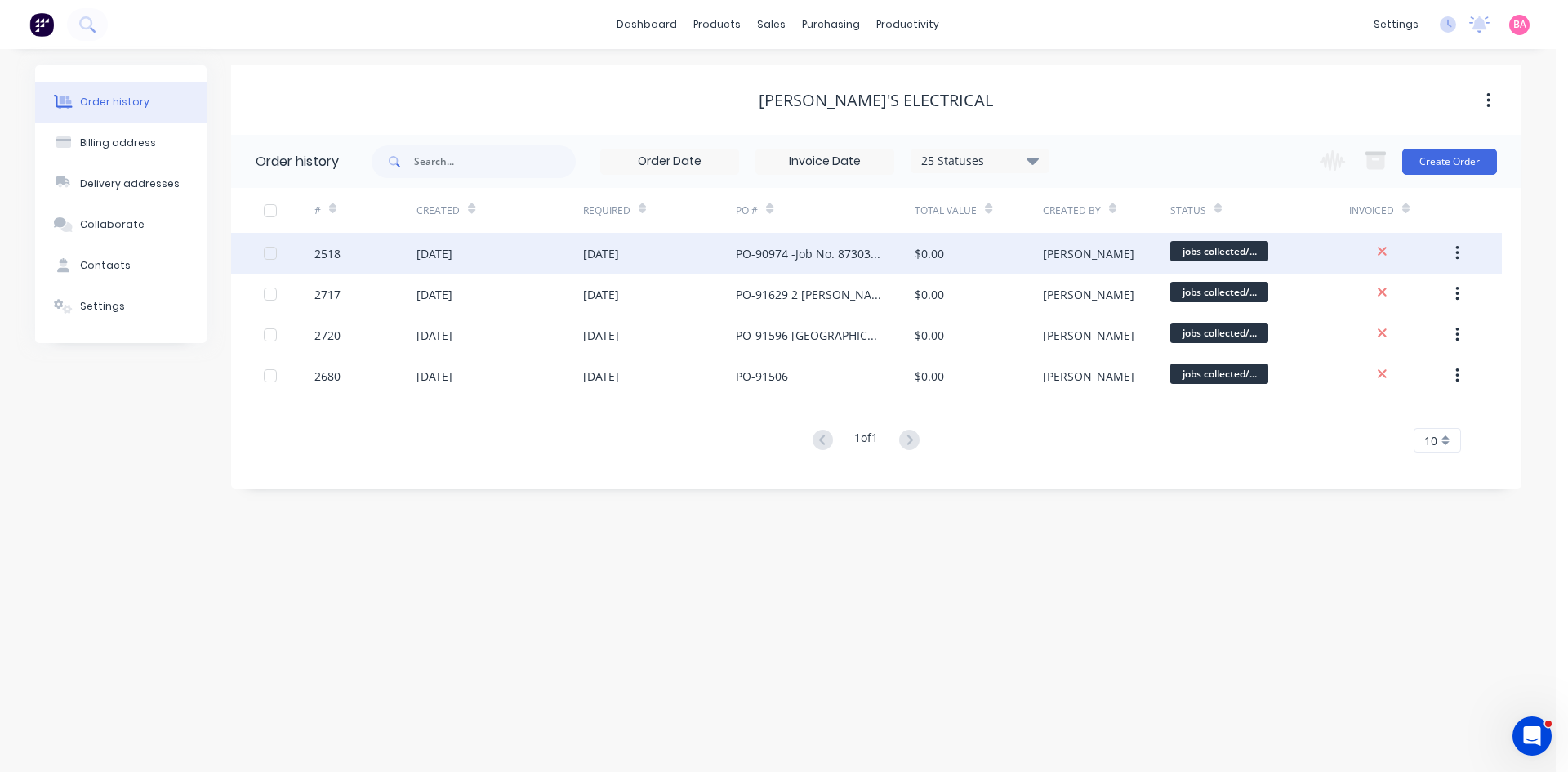
click at [798, 248] on div "PO-90974 -Job No. 87303 - REWIRELIGHT AND POWER" at bounding box center [809, 253] width 146 height 17
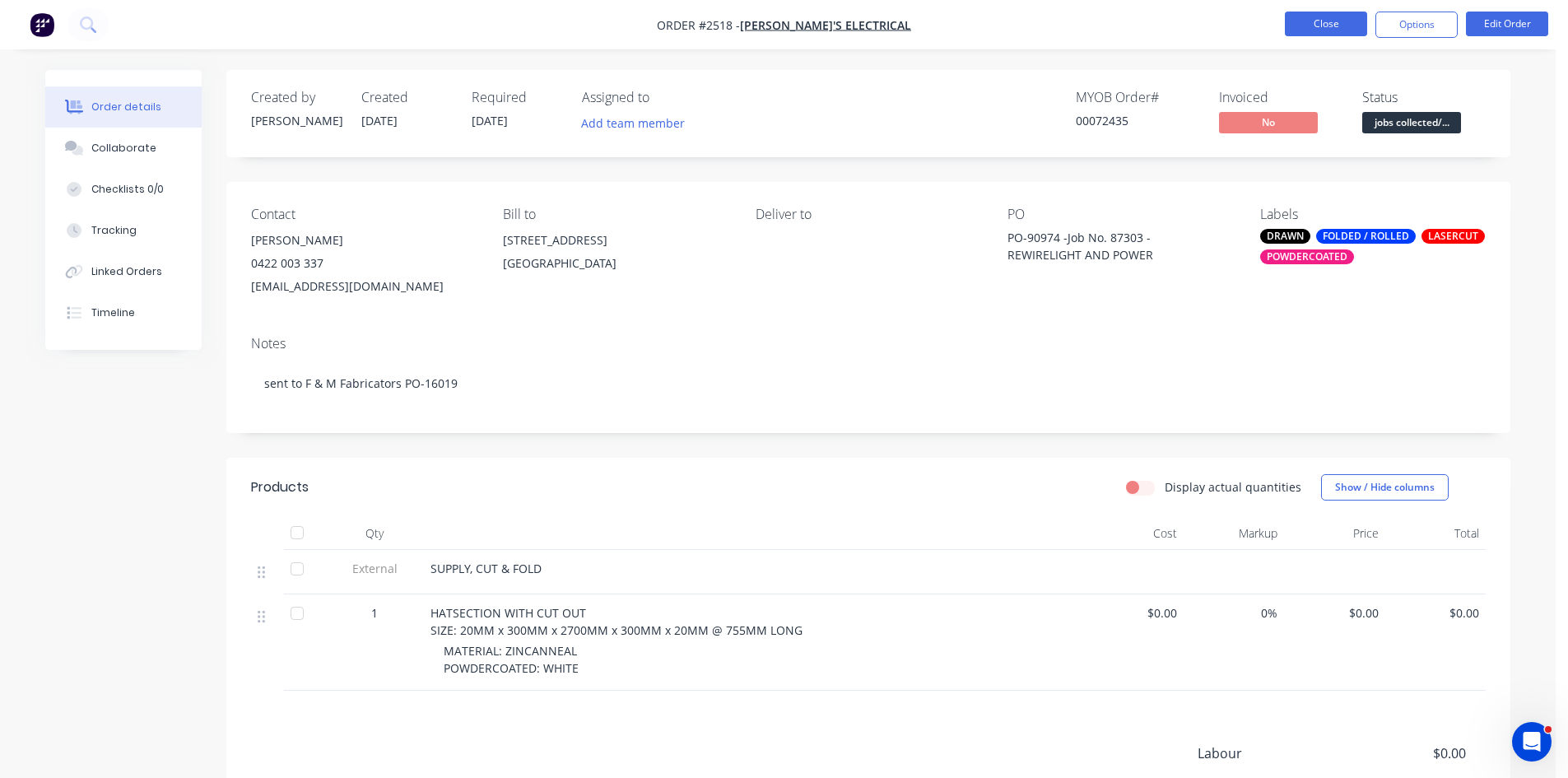
click at [1308, 22] on button "Close" at bounding box center [1326, 24] width 82 height 25
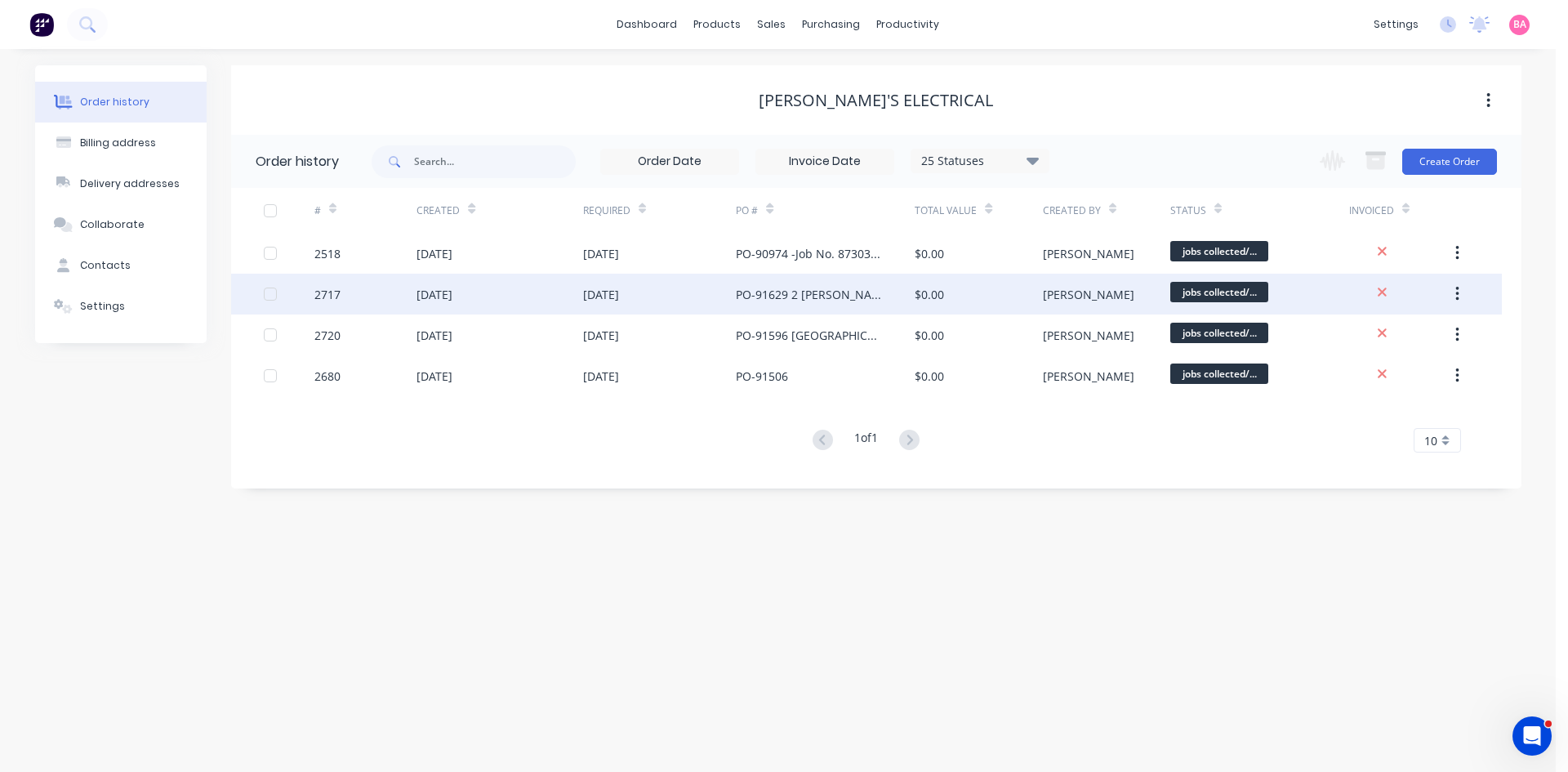
click at [432, 300] on div "[DATE]" at bounding box center [435, 294] width 36 height 17
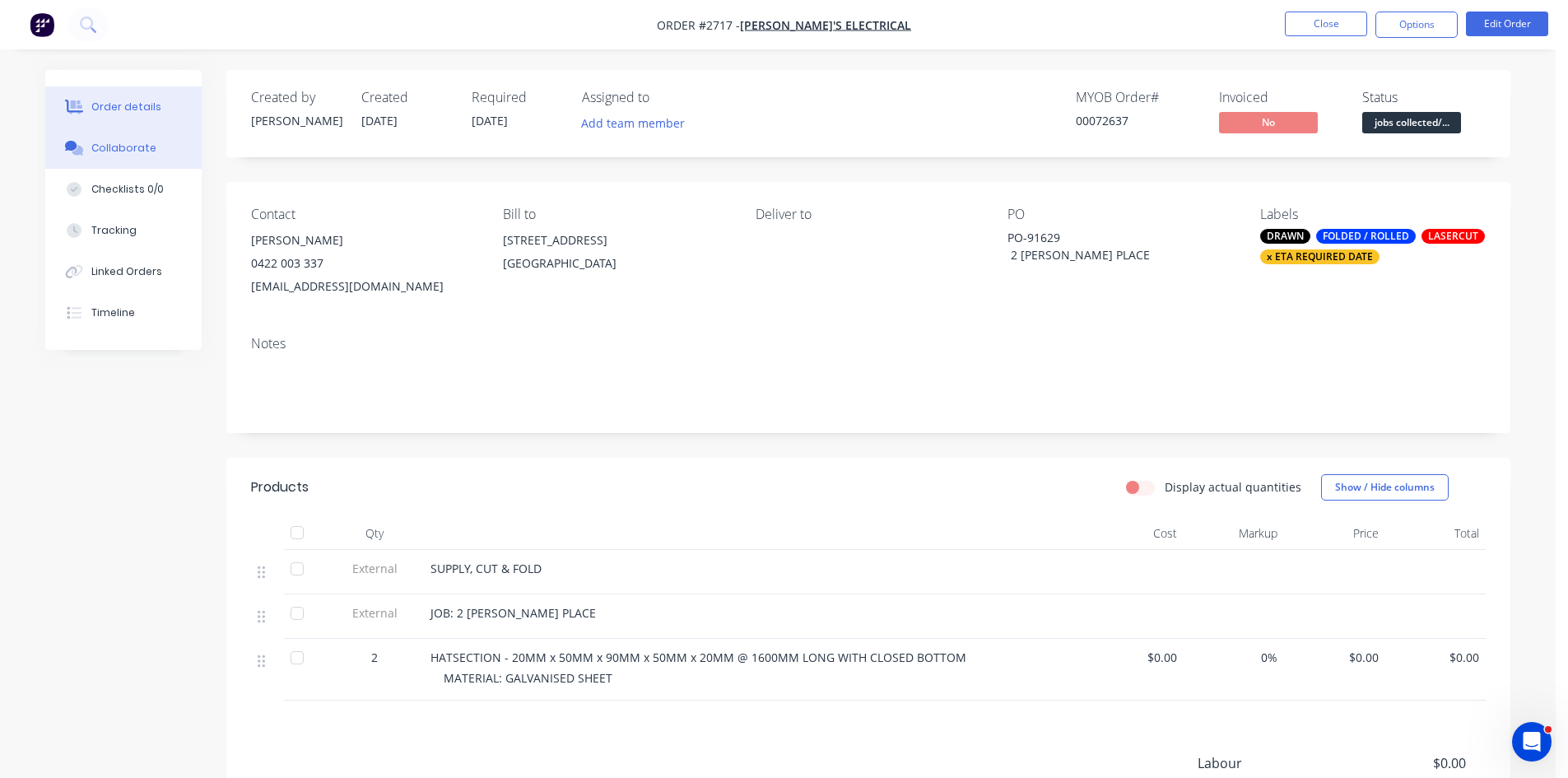
click at [120, 151] on div "Collaborate" at bounding box center [124, 149] width 65 height 15
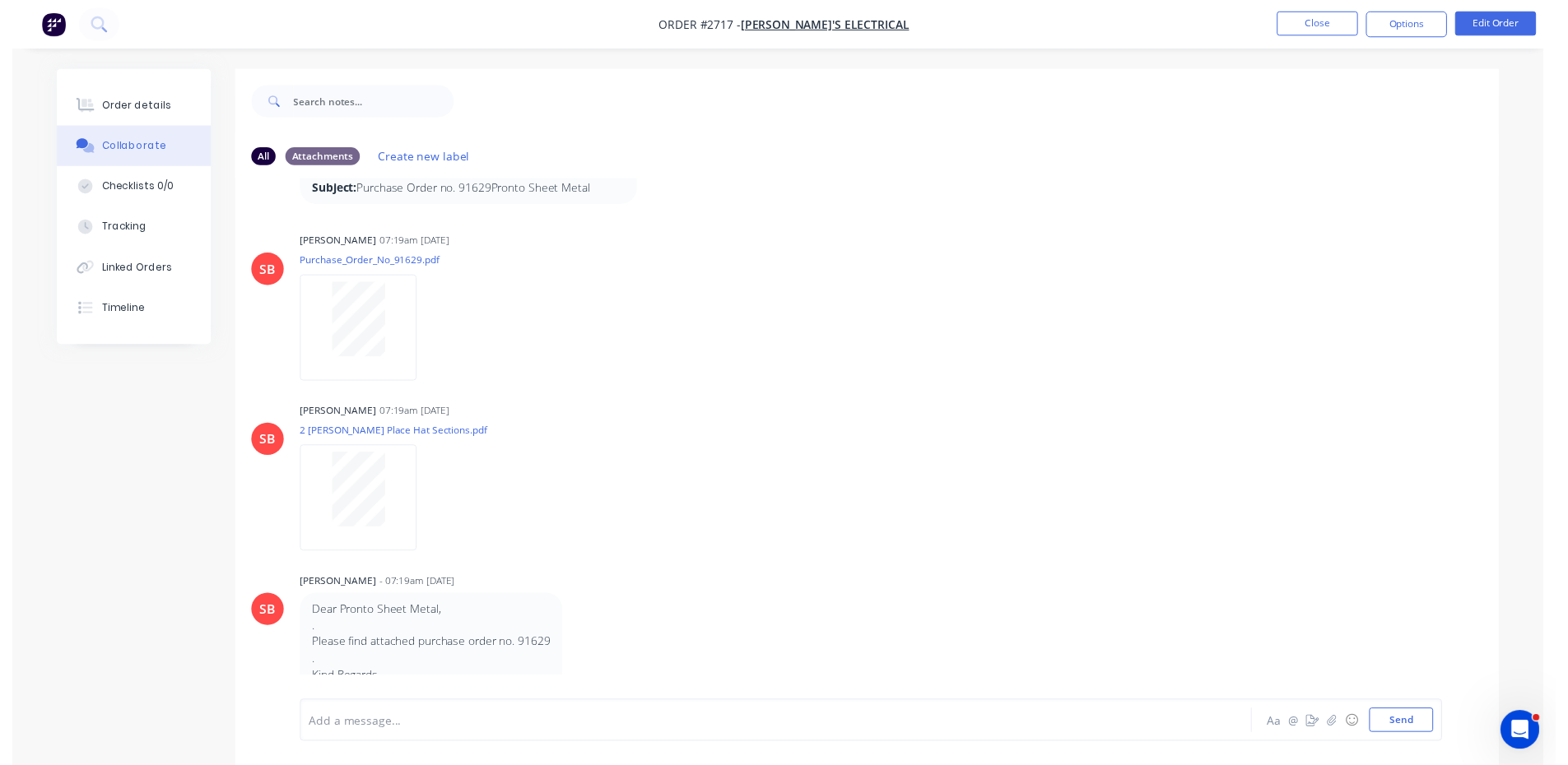
scroll to position [165, 0]
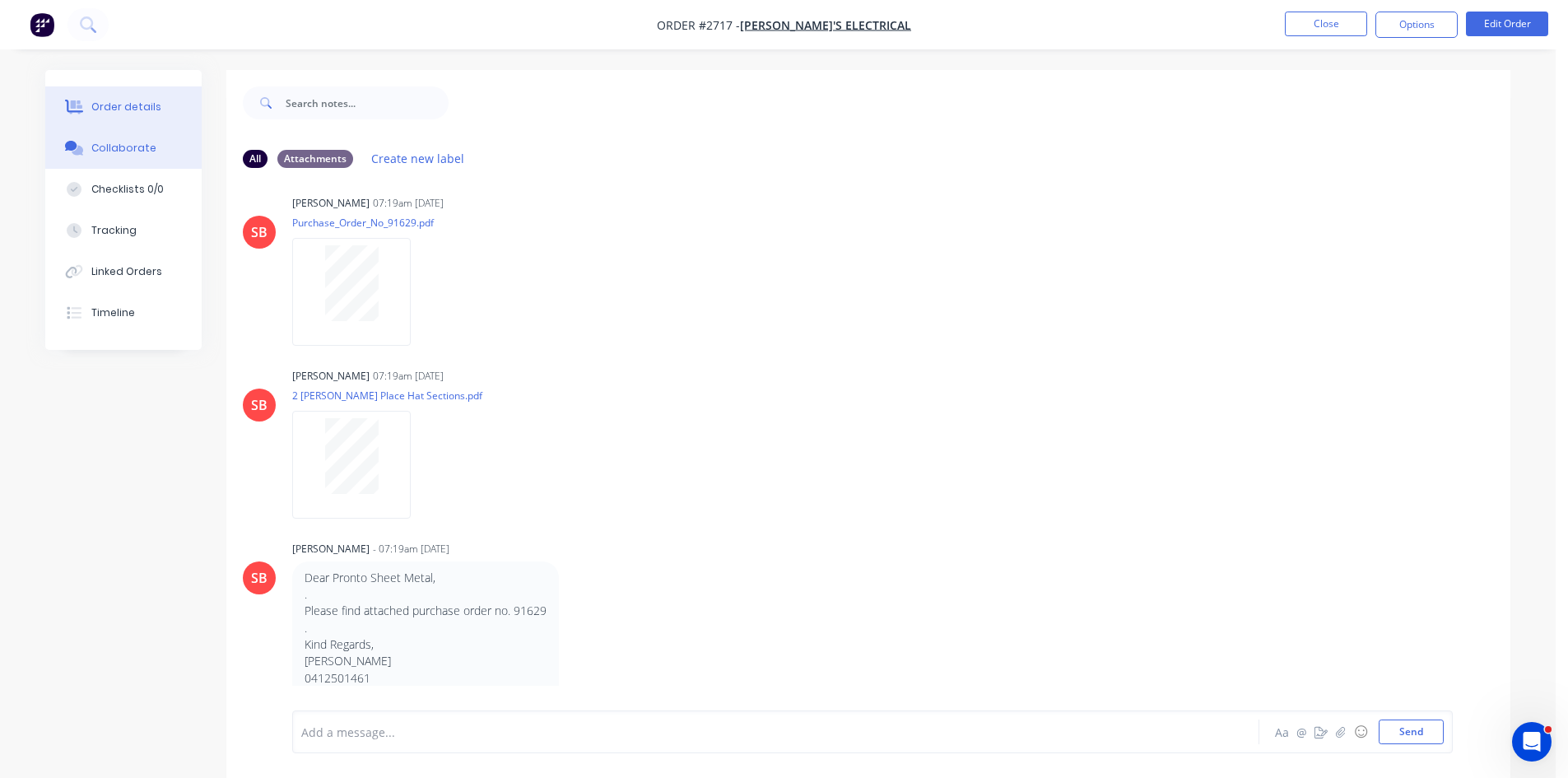
click at [115, 101] on div "Order details" at bounding box center [126, 107] width 70 height 15
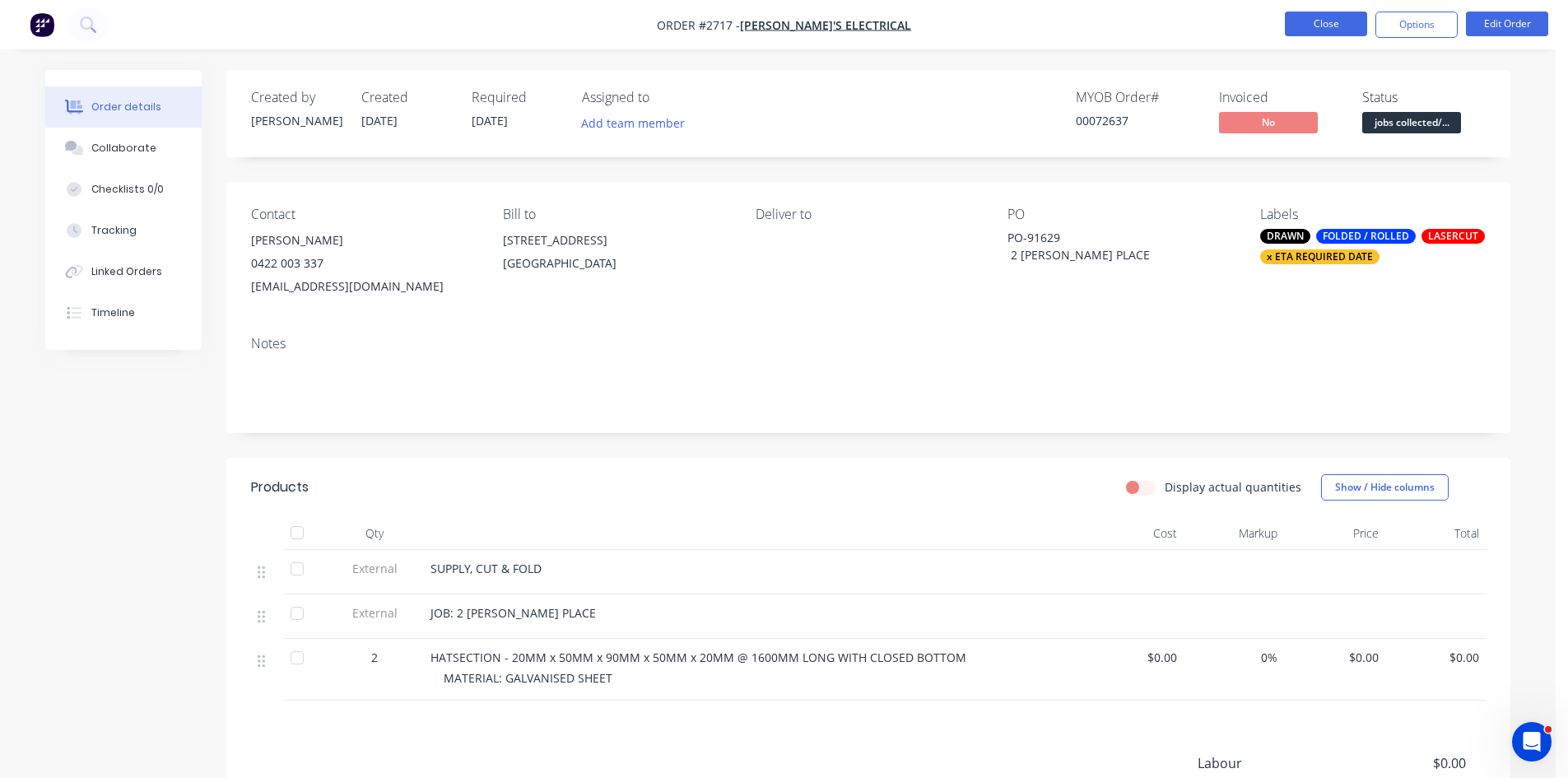
click at [1297, 19] on button "Close" at bounding box center [1326, 24] width 82 height 25
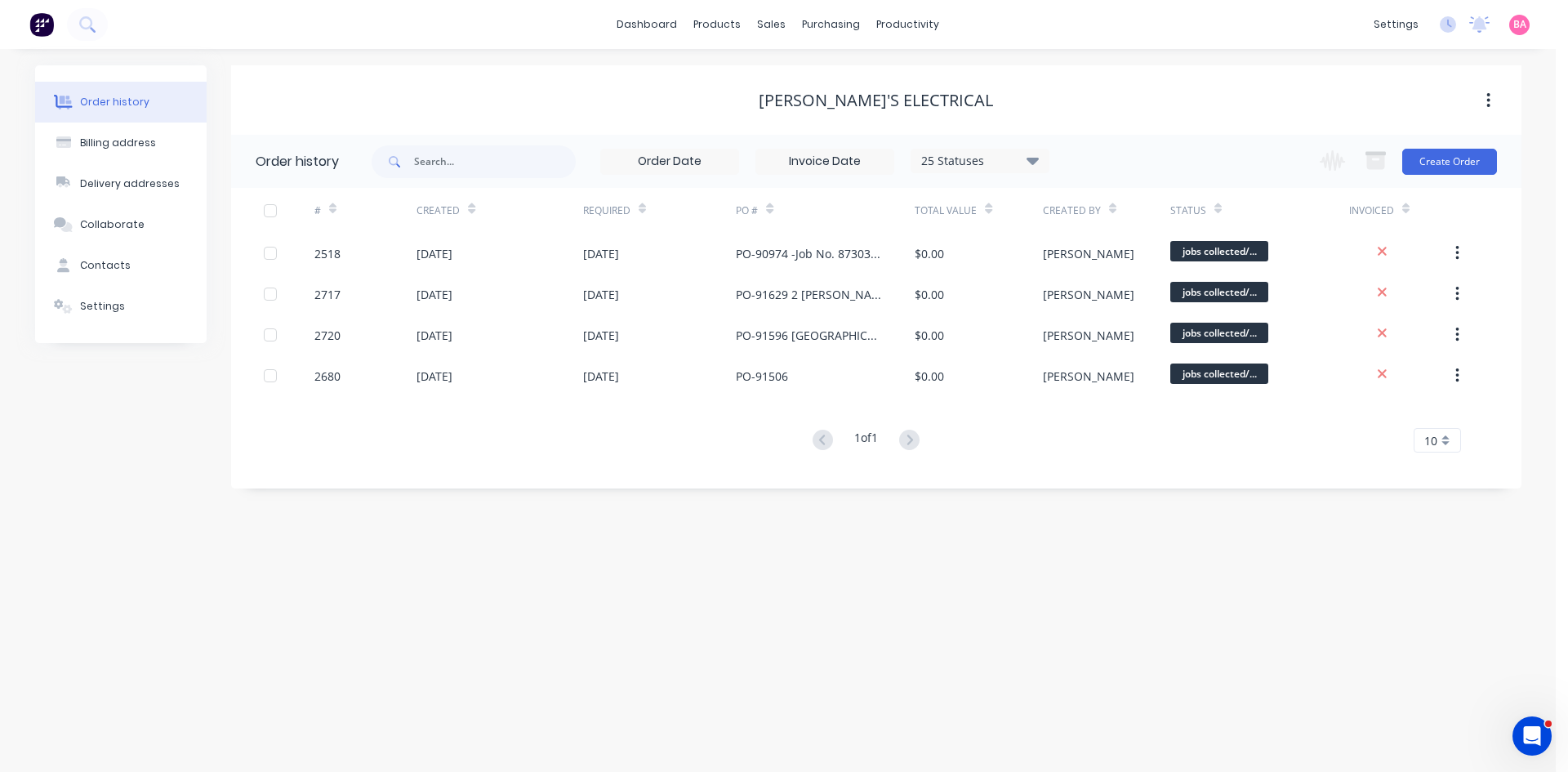
click at [976, 577] on div "Order history Billing address Delivery addresses Collaborate Contacts Settings …" at bounding box center [777, 410] width 1556 height 723
click at [894, 25] on div "productivity" at bounding box center [908, 25] width 79 height 25
click at [952, 78] on div "Workflow" at bounding box center [937, 79] width 49 height 15
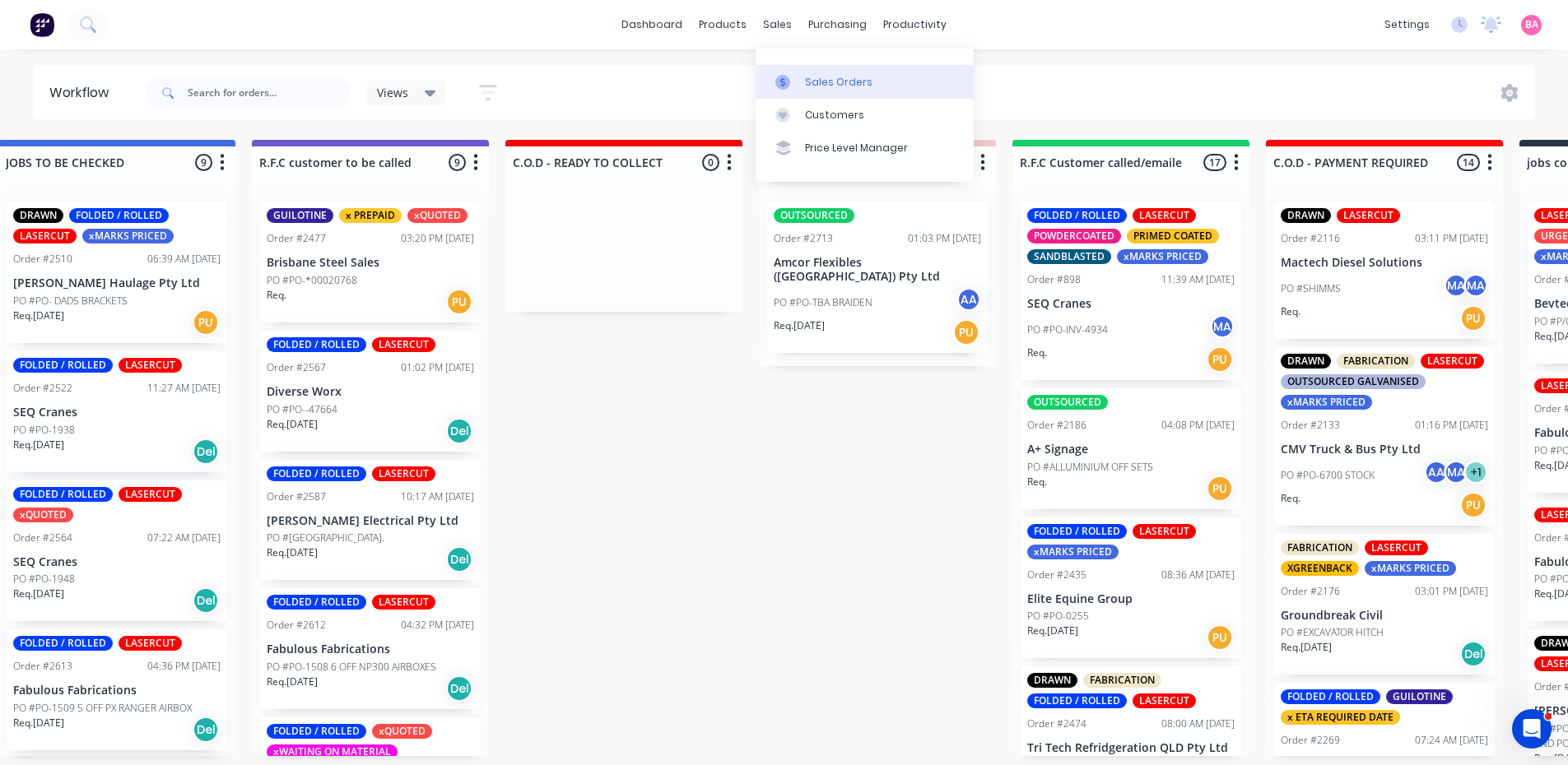
click at [830, 78] on div "Sales Orders" at bounding box center [839, 82] width 68 height 15
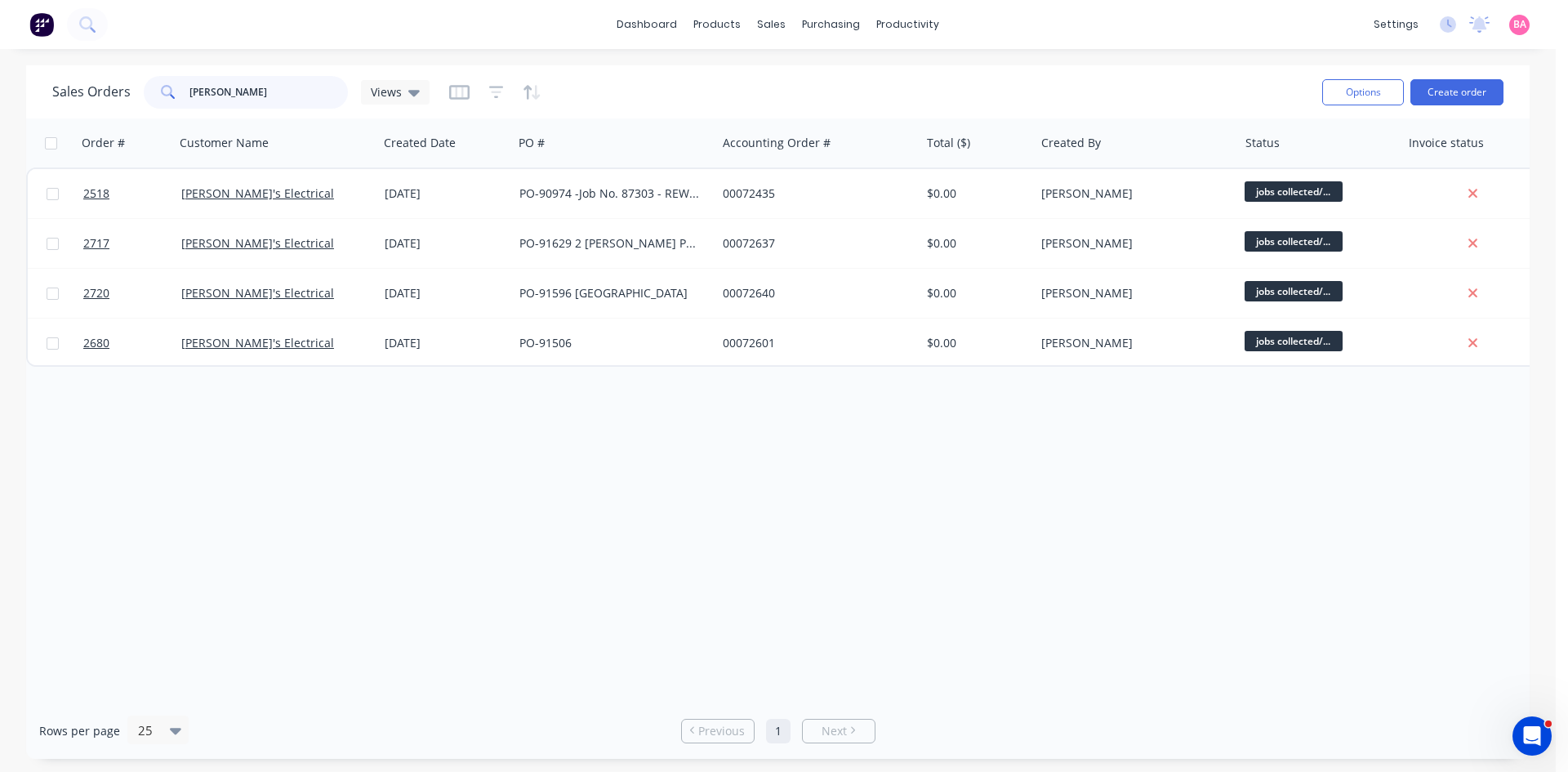
drag, startPoint x: 273, startPoint y: 91, endPoint x: 79, endPoint y: 92, distance: 194.0
click at [79, 93] on div "Sales Orders BRANDONS Views" at bounding box center [241, 93] width 377 height 33
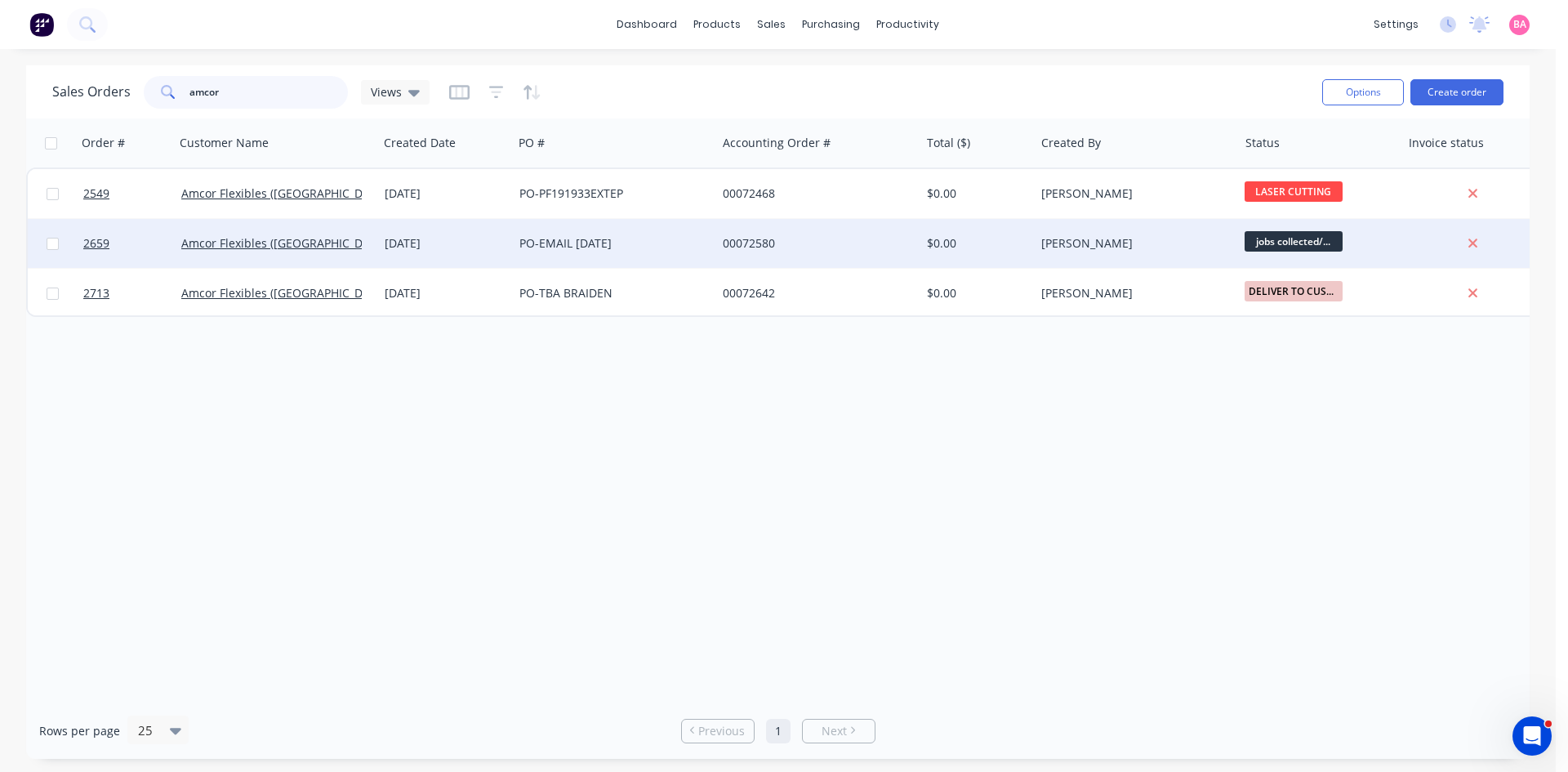
type input "amcor"
click at [268, 233] on div "Amcor Flexibles ([GEOGRAPHIC_DATA]) Pty Ltd" at bounding box center [277, 243] width 204 height 49
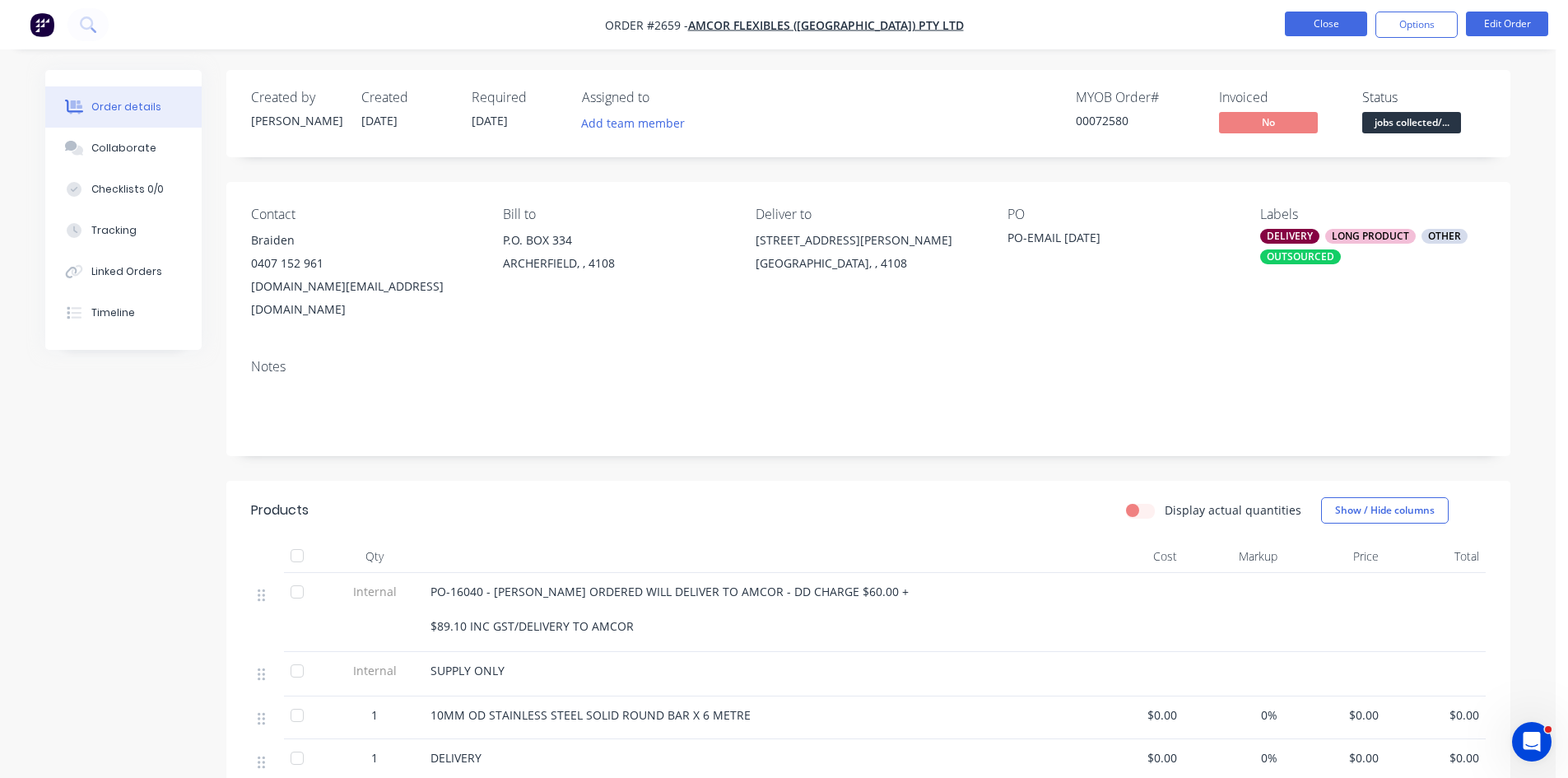
click at [1322, 24] on button "Close" at bounding box center [1326, 24] width 82 height 25
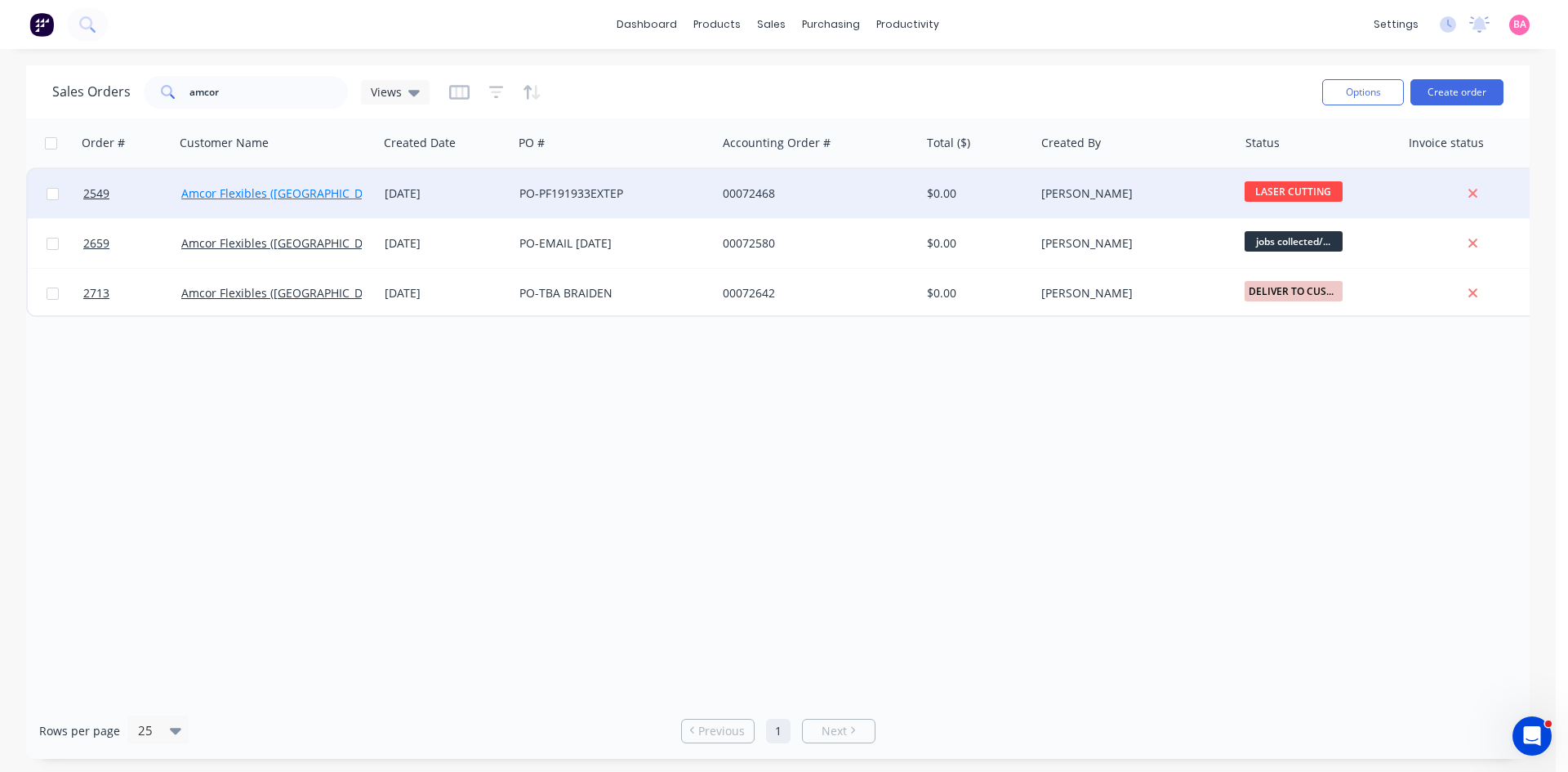
click at [264, 188] on link "Amcor Flexibles ([GEOGRAPHIC_DATA]) Pty Ltd" at bounding box center [305, 193] width 248 height 16
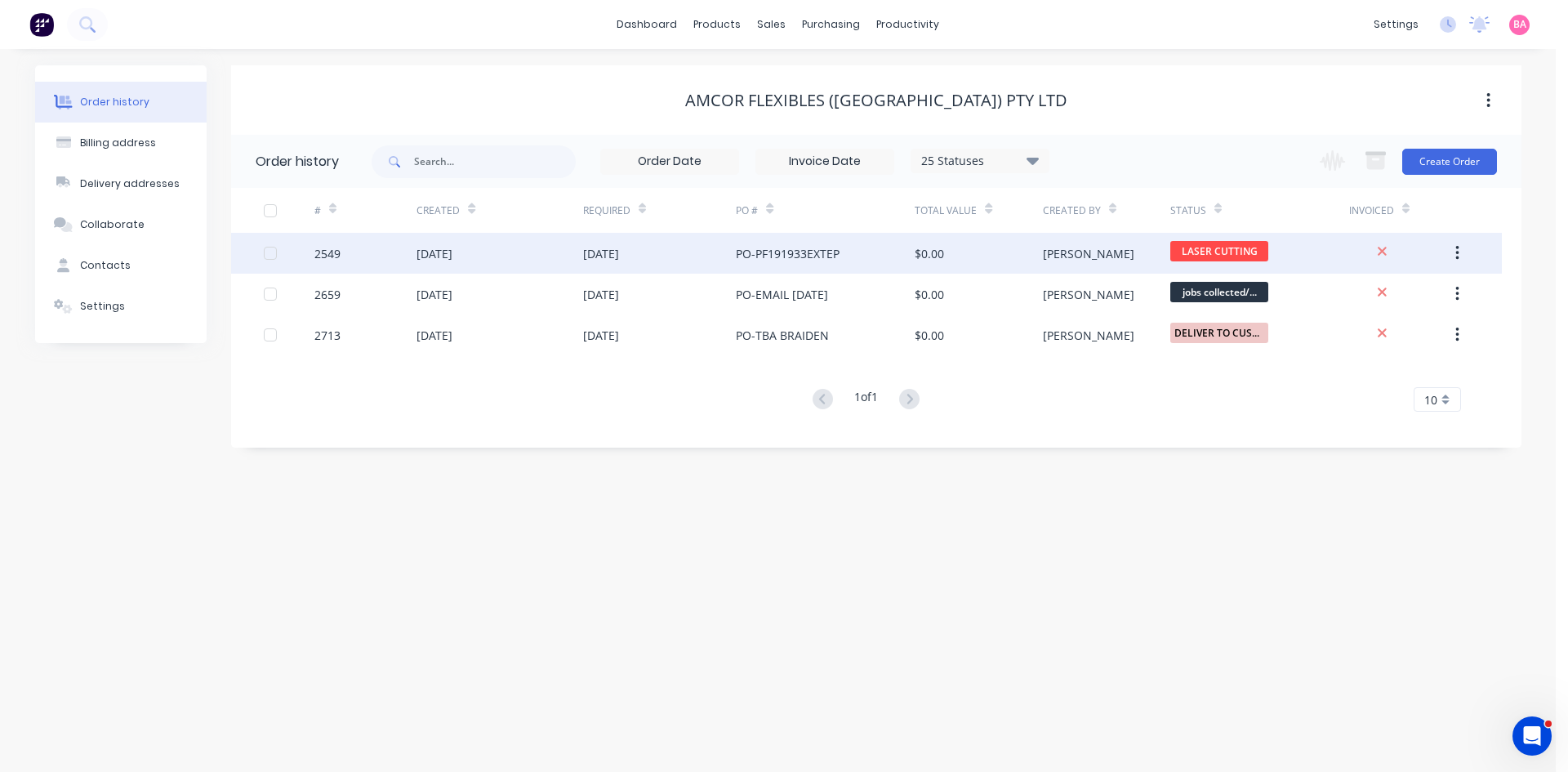
click at [619, 248] on div "[DATE]" at bounding box center [602, 253] width 36 height 17
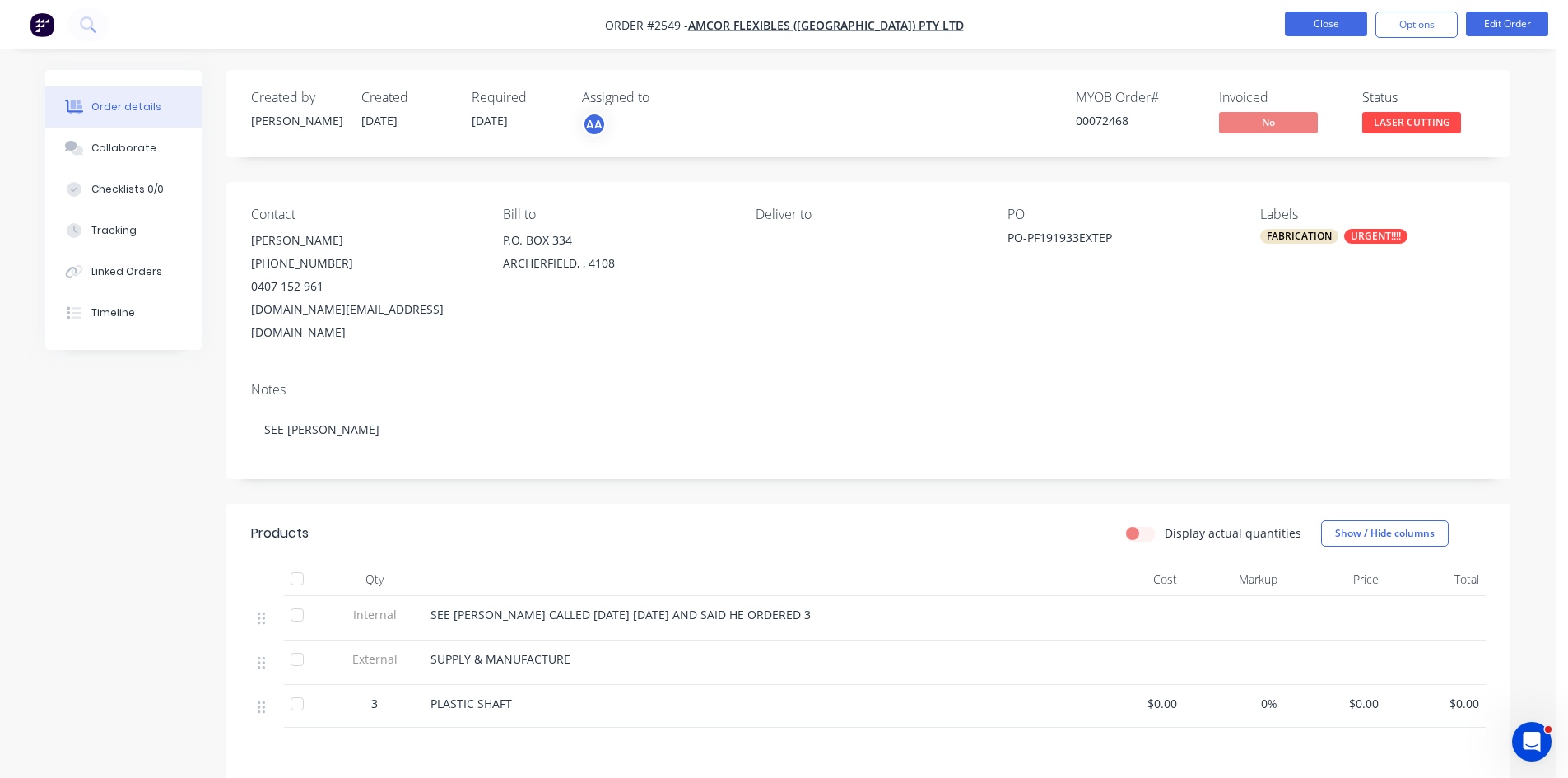
click at [1343, 27] on button "Close" at bounding box center [1326, 24] width 82 height 25
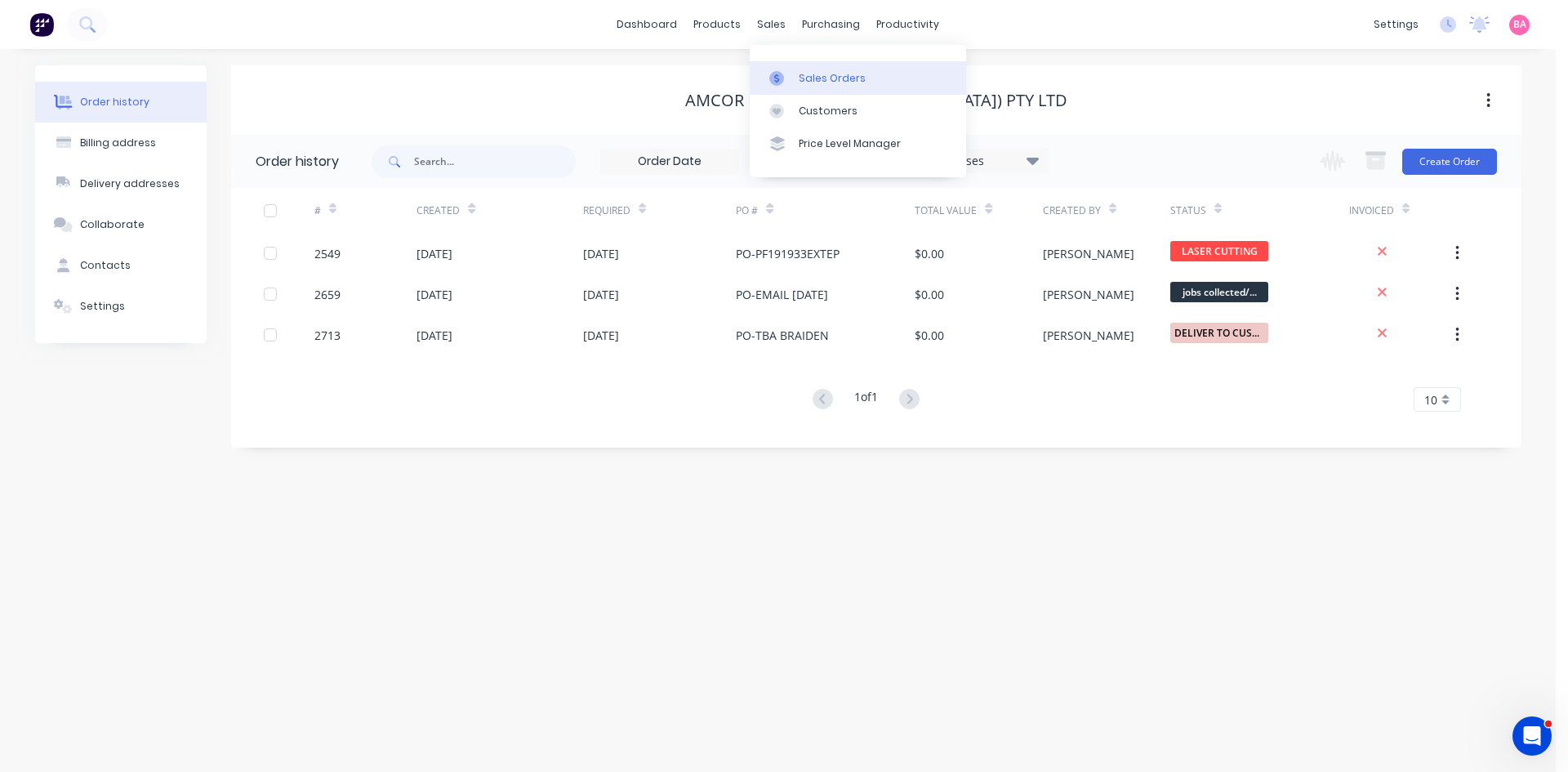
click at [818, 82] on div "Sales Orders" at bounding box center [832, 79] width 67 height 15
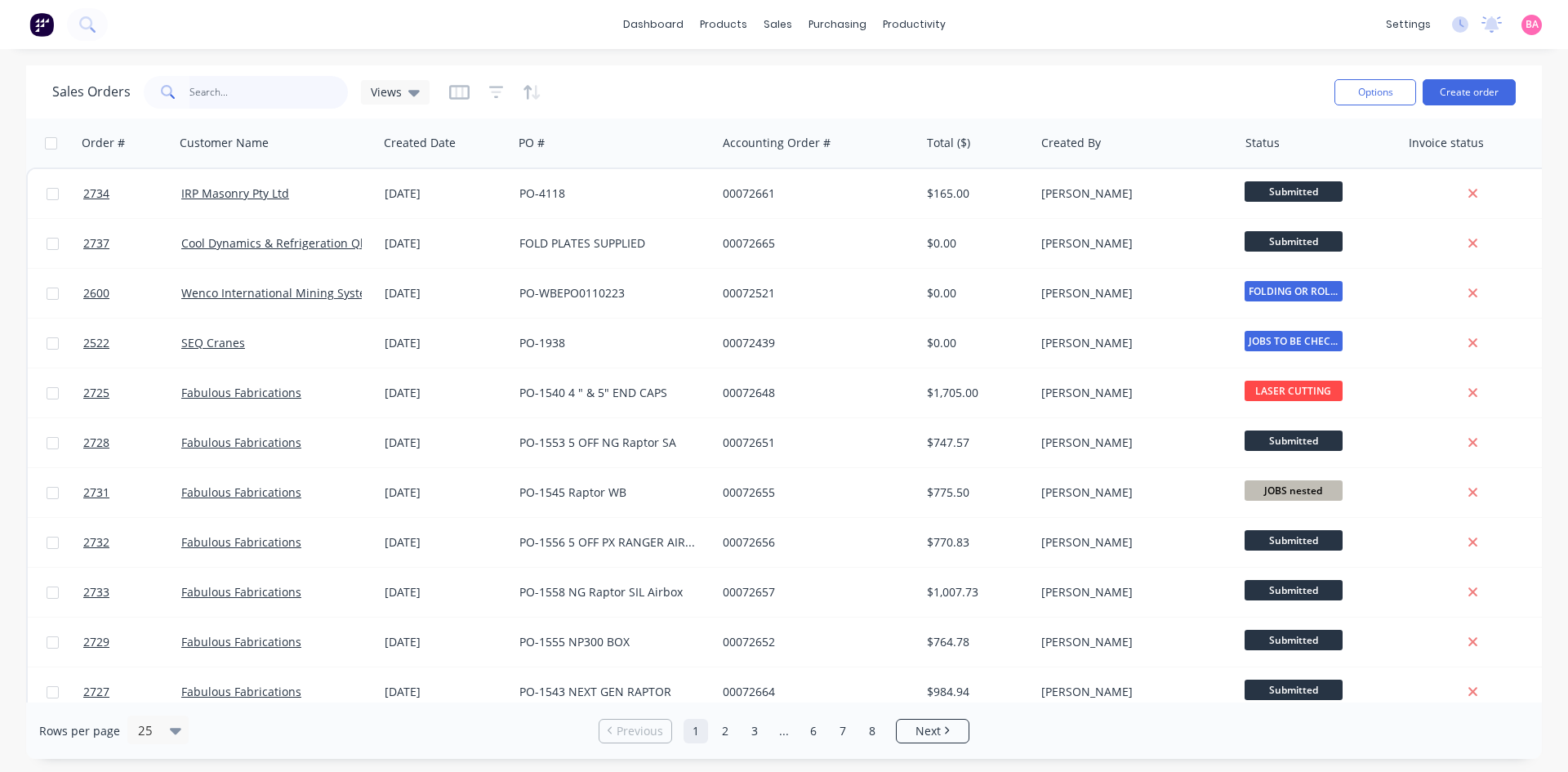
click at [241, 93] on input "text" at bounding box center [269, 93] width 160 height 33
type input "2117"
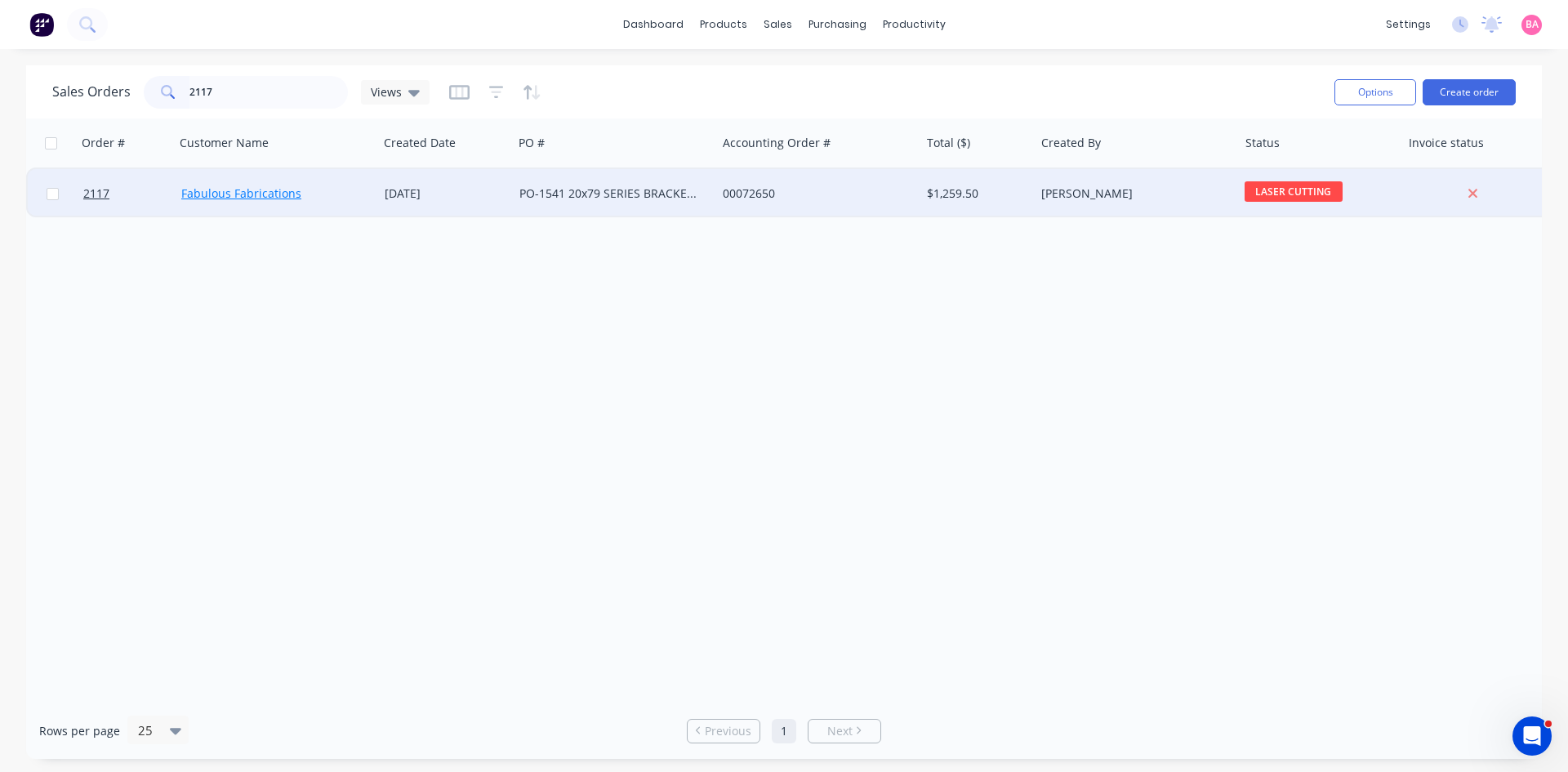
click at [248, 192] on link "Fabulous Fabrications" at bounding box center [241, 193] width 120 height 16
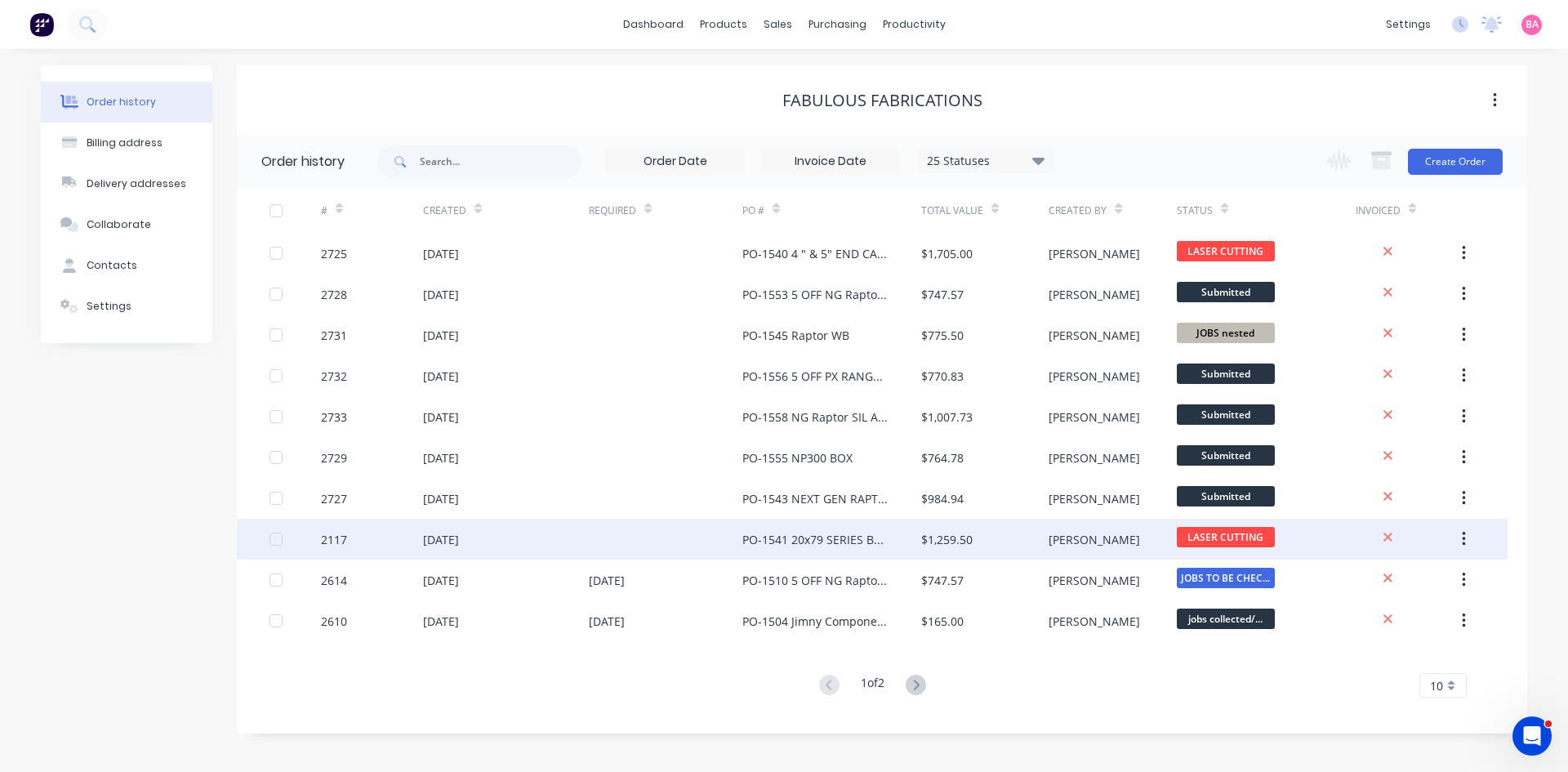
click at [459, 543] on div "[DATE]" at bounding box center [441, 539] width 36 height 17
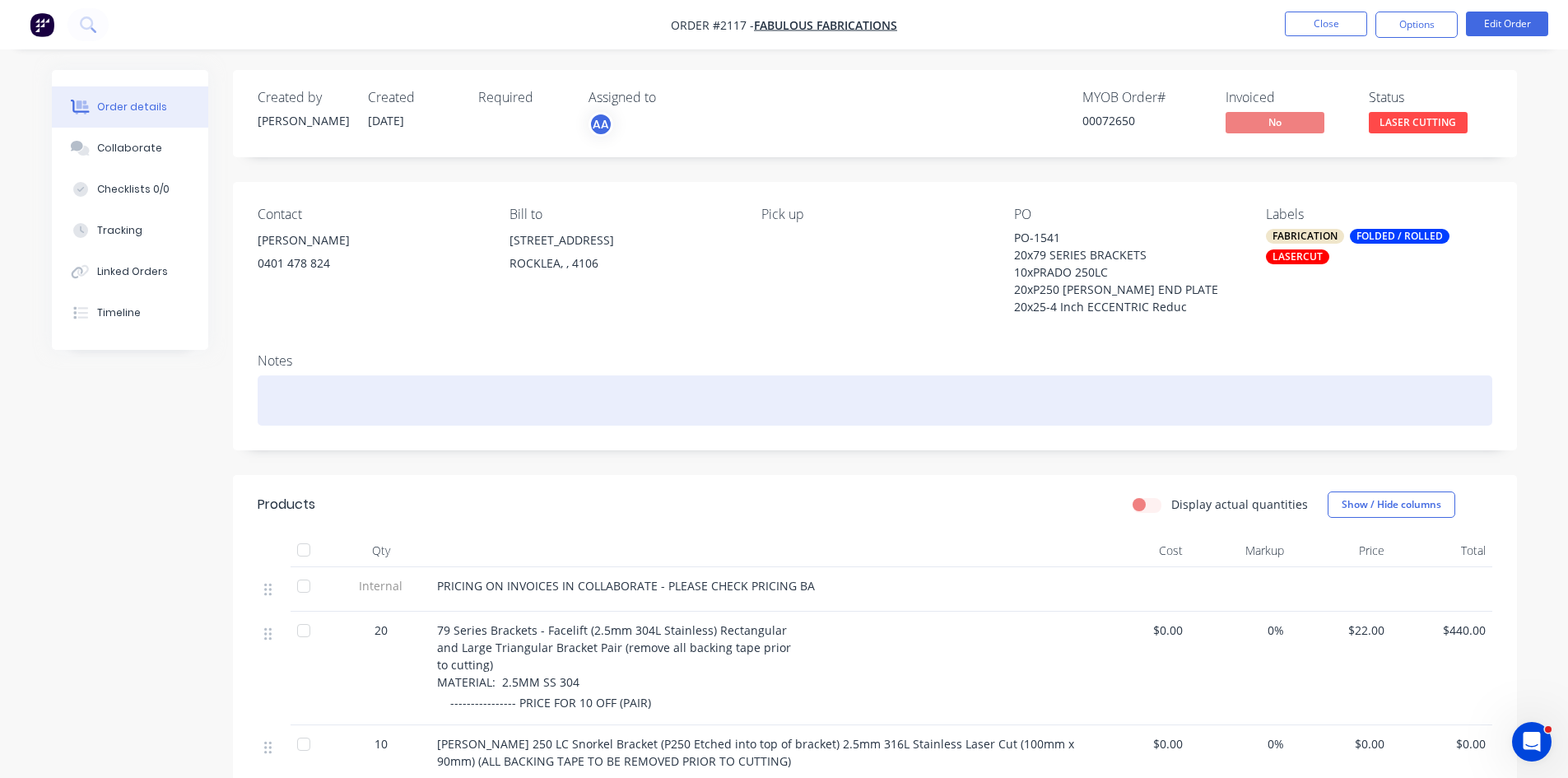
click at [332, 406] on div at bounding box center [874, 400] width 1235 height 50
click at [283, 404] on div "REUSE" at bounding box center [874, 400] width 1235 height 50
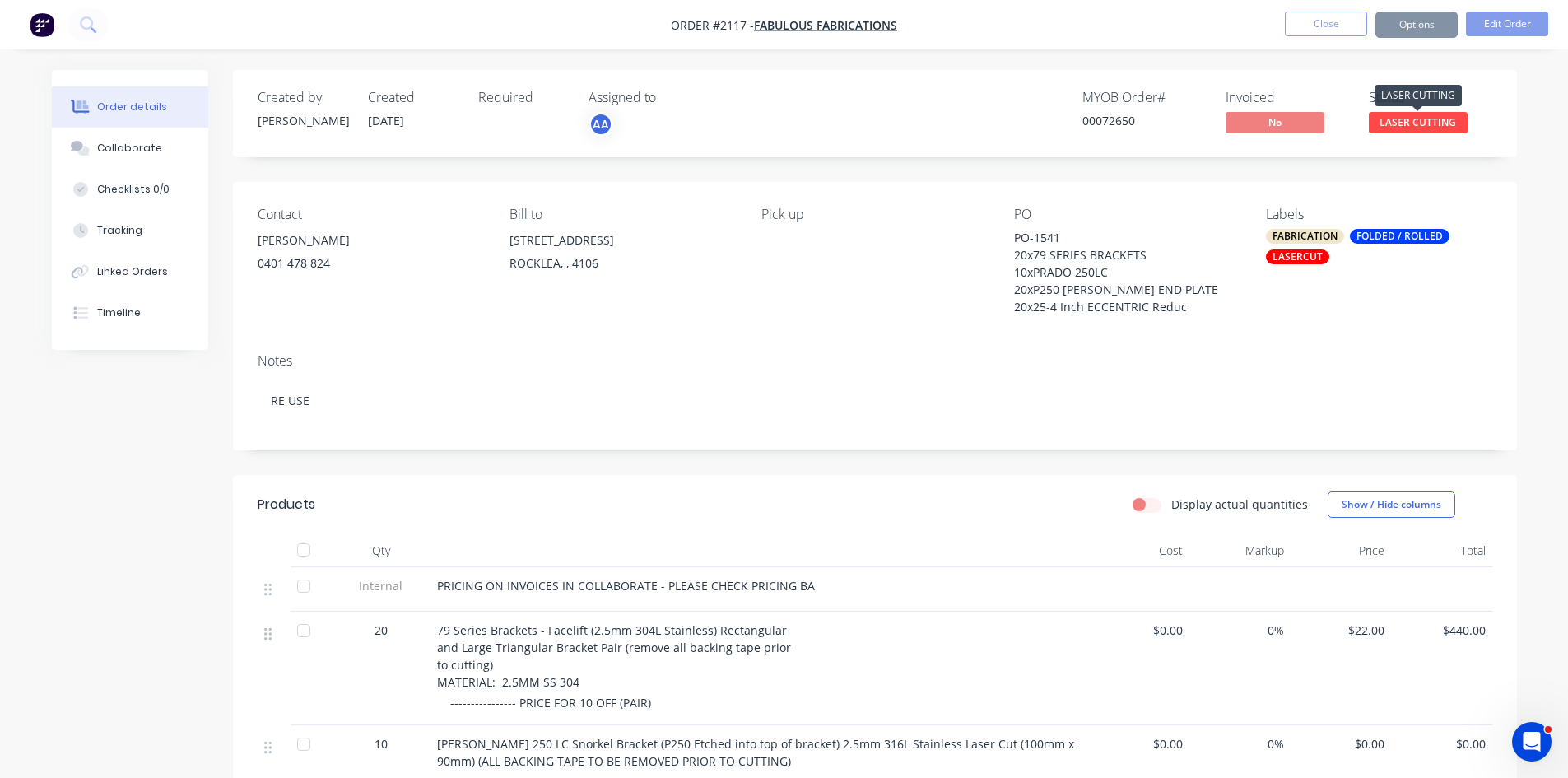
click at [1423, 120] on span "LASER CUTTING" at bounding box center [1419, 122] width 99 height 21
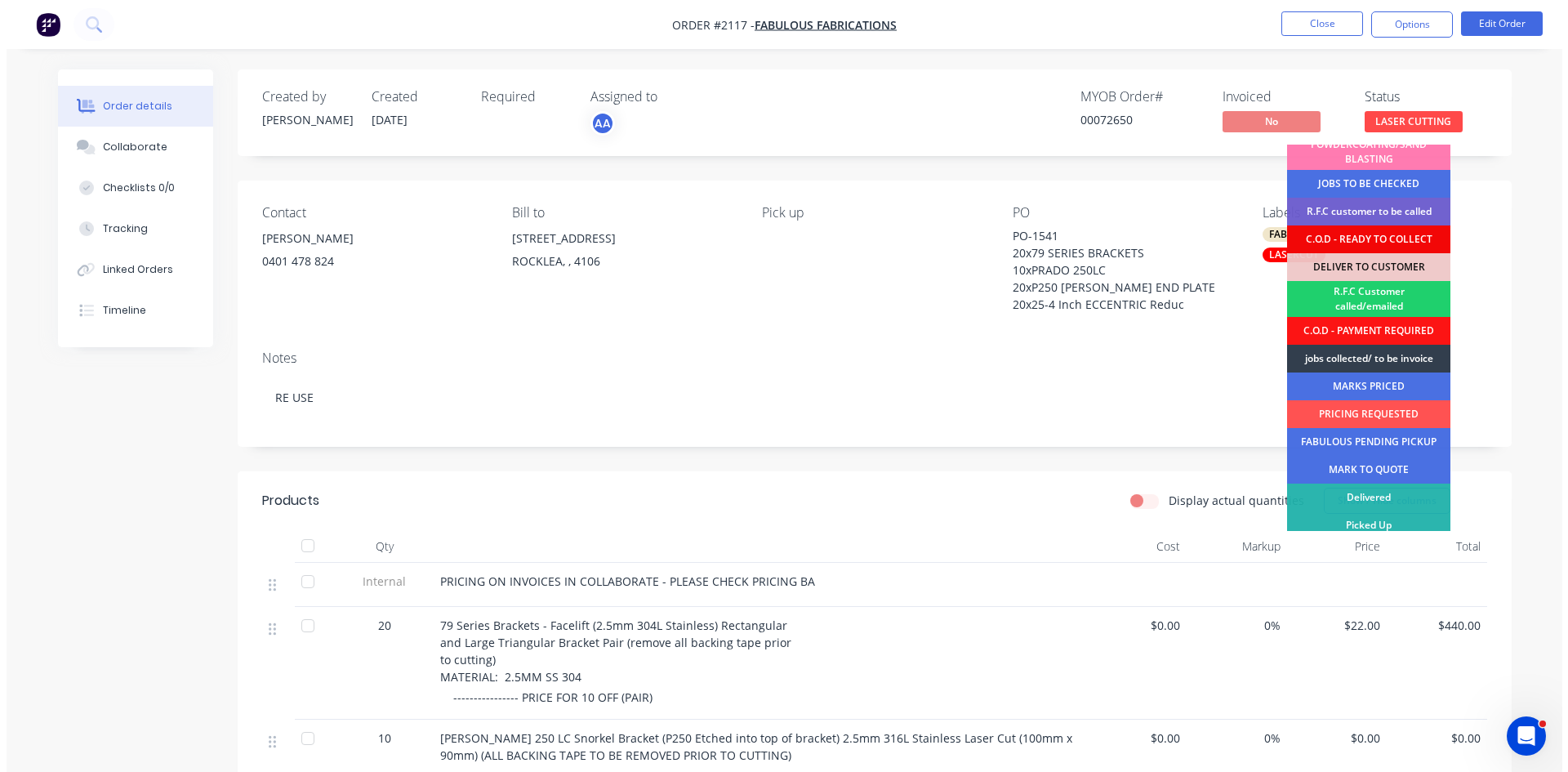
scroll to position [158, 0]
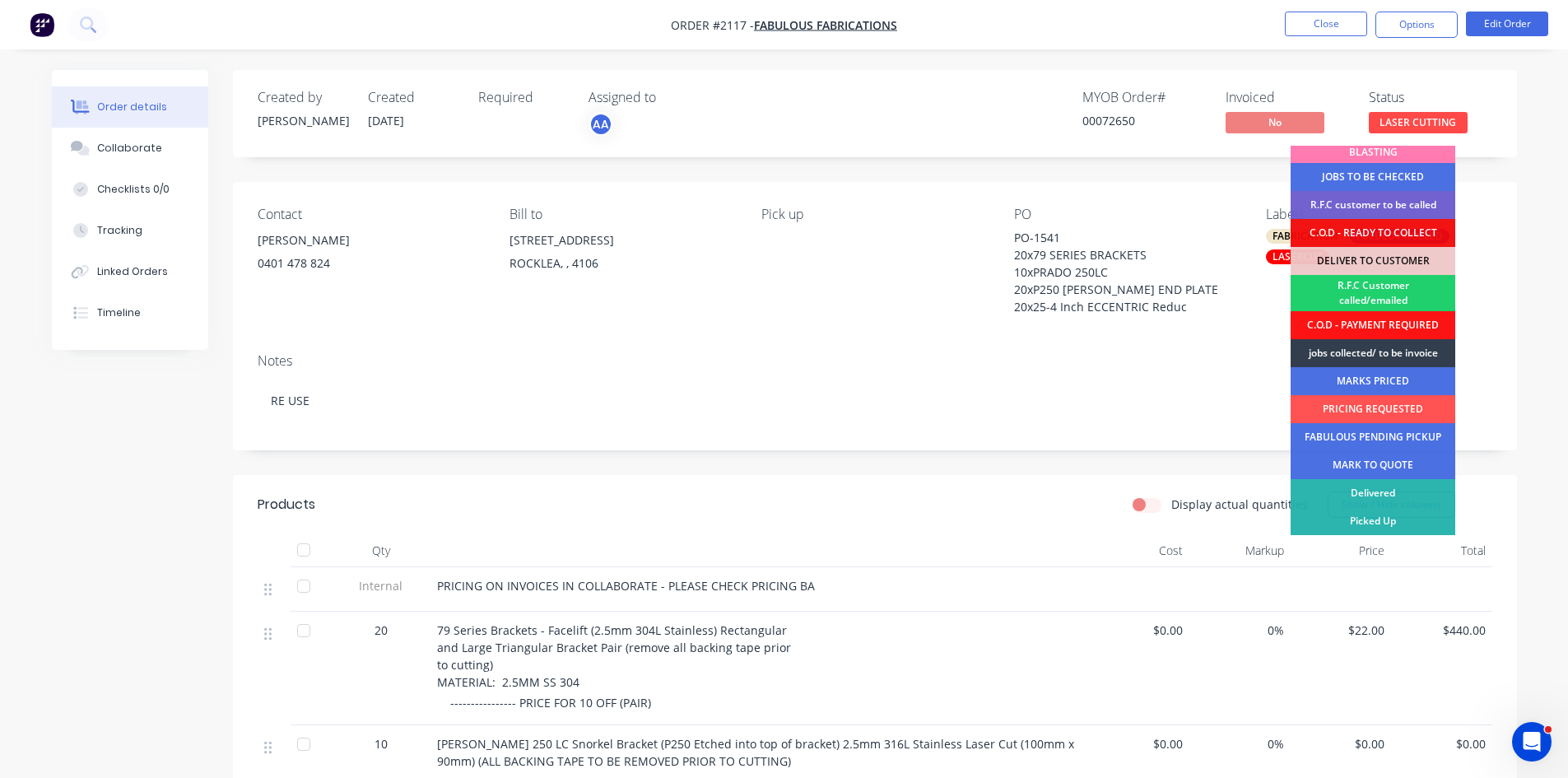
click at [1118, 365] on div "Notes" at bounding box center [874, 361] width 1235 height 16
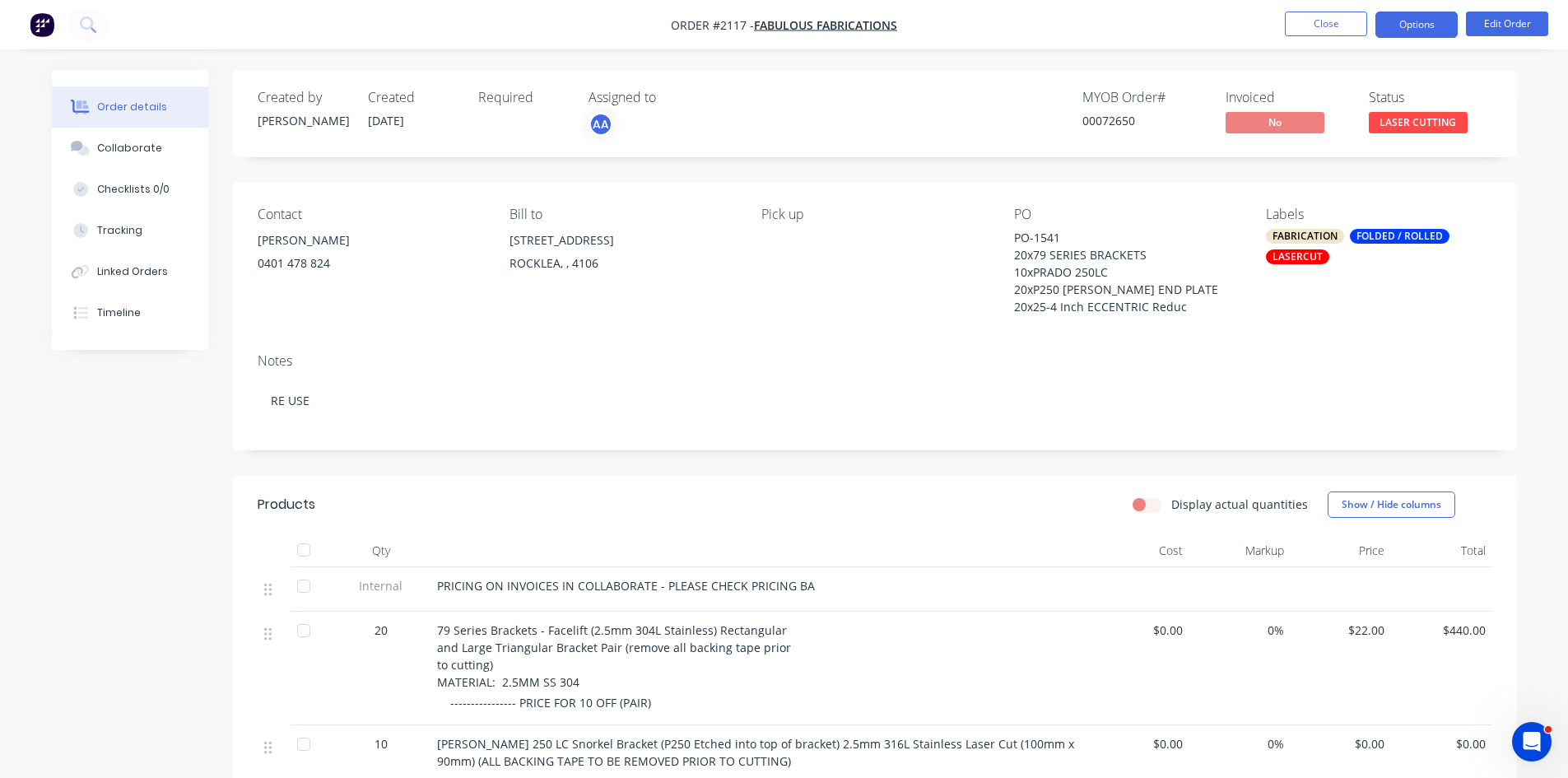
click at [1415, 20] on button "Options" at bounding box center [1417, 25] width 82 height 26
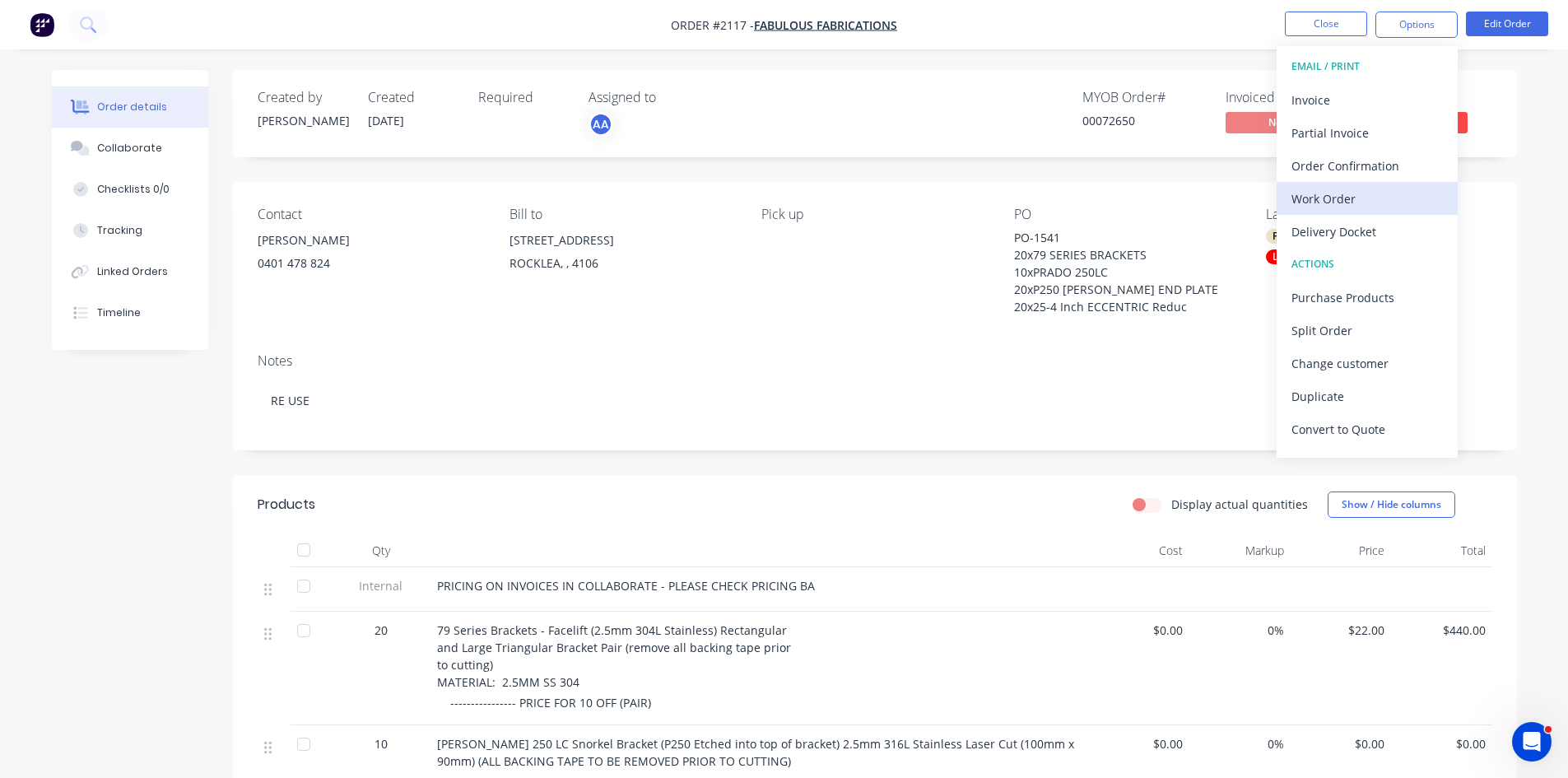
click at [1340, 195] on div "Work Order" at bounding box center [1368, 199] width 152 height 24
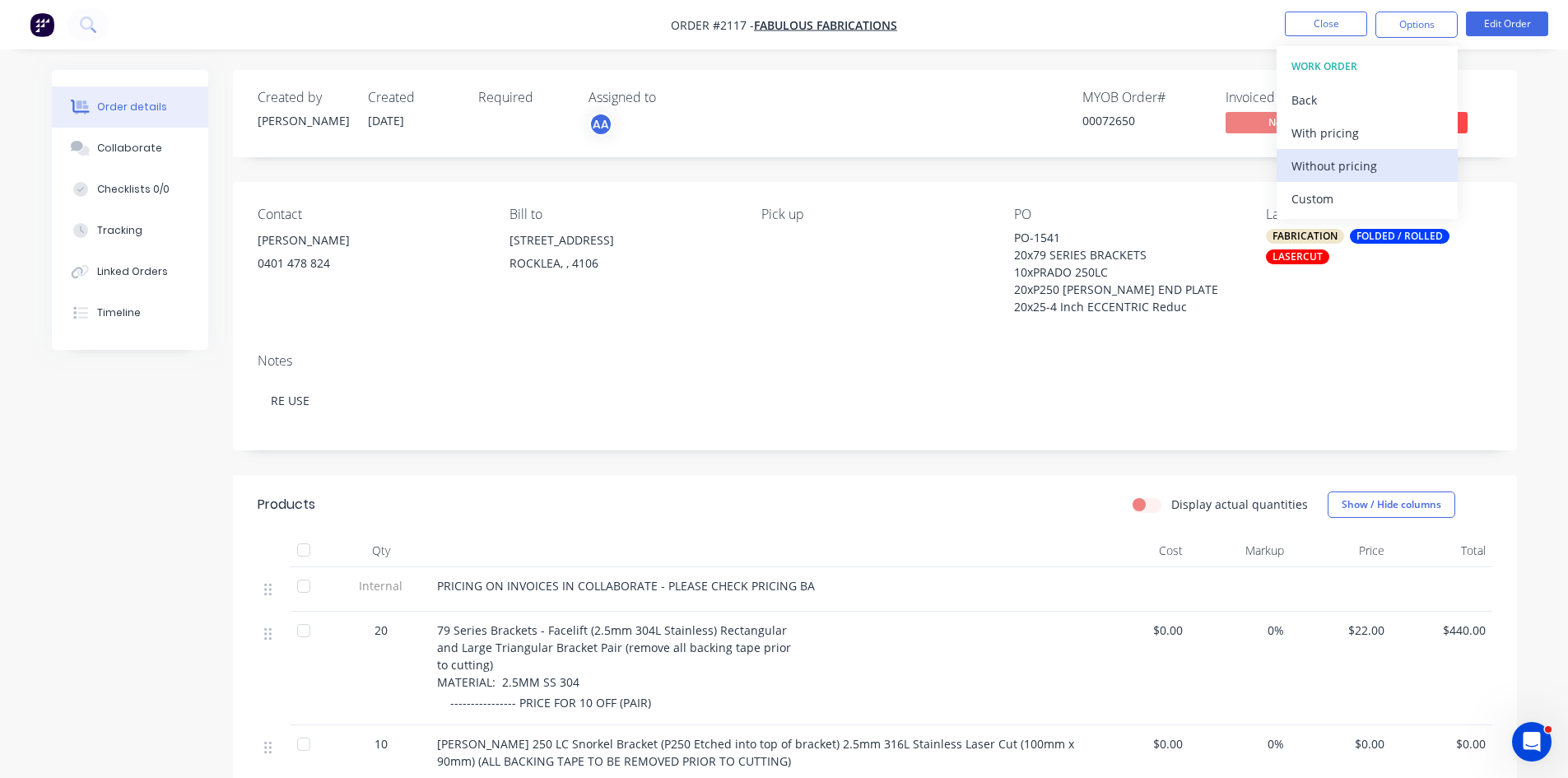
click at [1341, 163] on div "Without pricing" at bounding box center [1368, 166] width 152 height 24
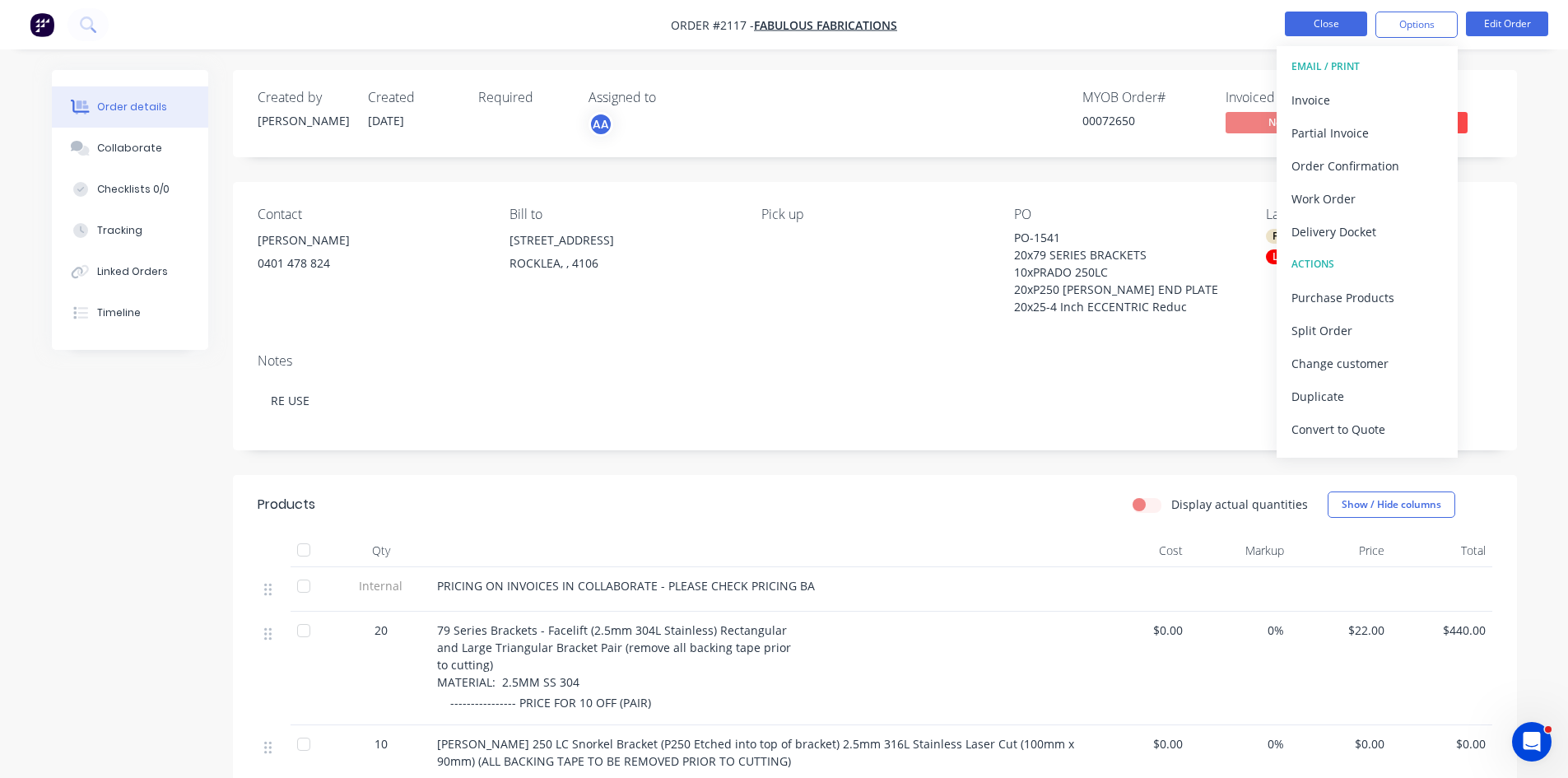
click at [1335, 17] on button "Close" at bounding box center [1326, 24] width 82 height 25
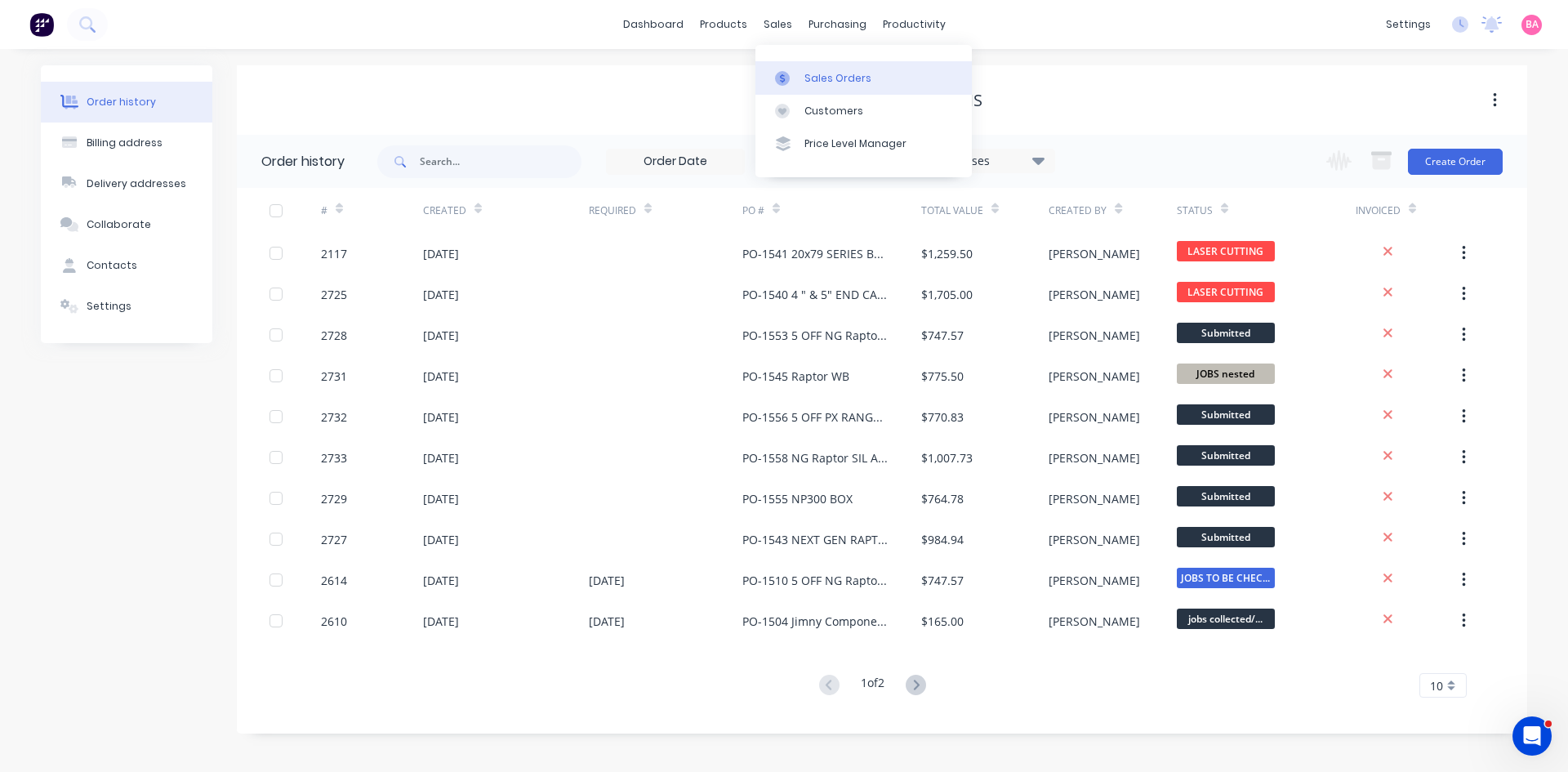
click at [836, 79] on div "Sales Orders" at bounding box center [838, 79] width 67 height 15
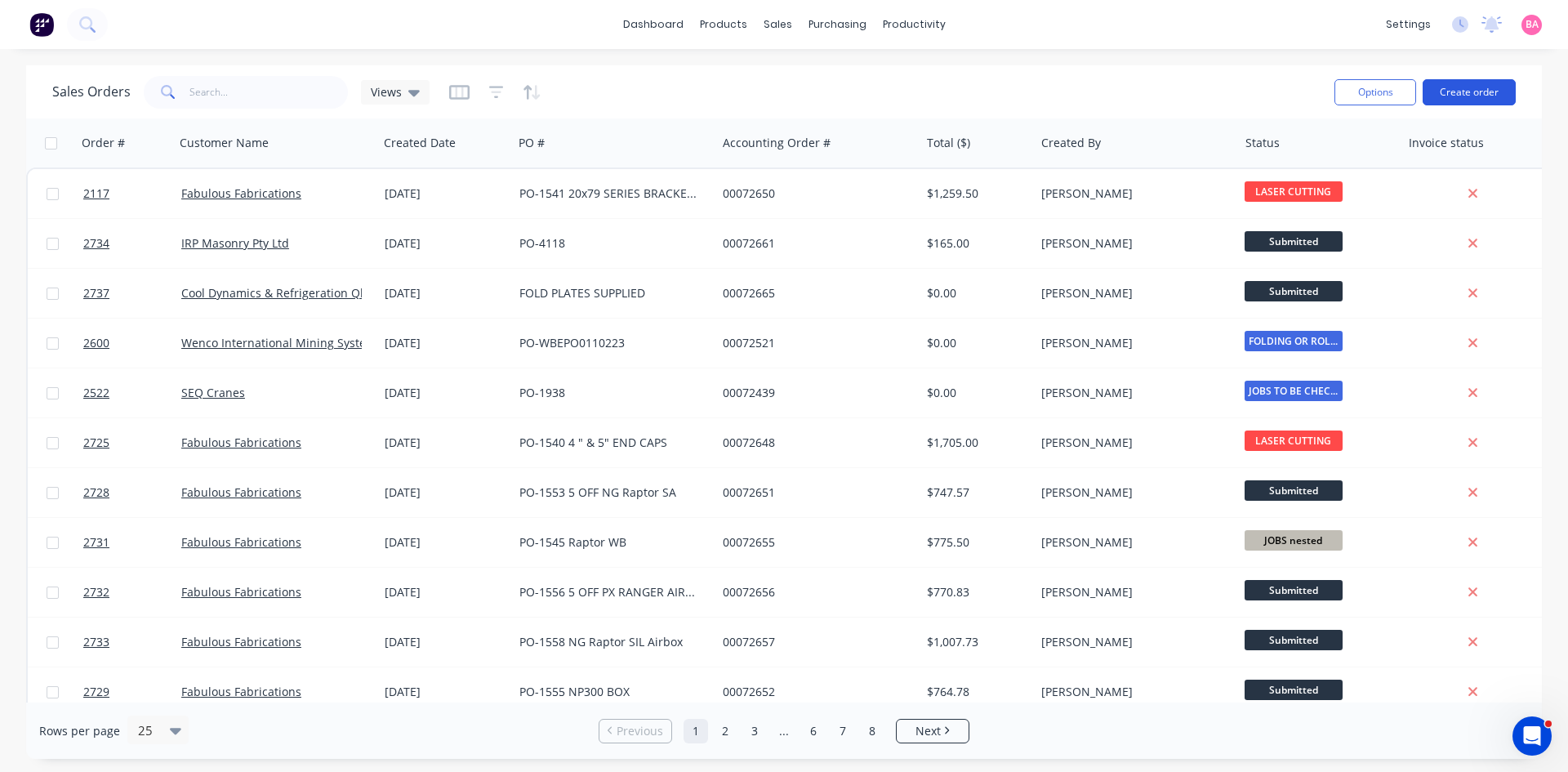
click at [1461, 87] on button "Create order" at bounding box center [1470, 93] width 93 height 26
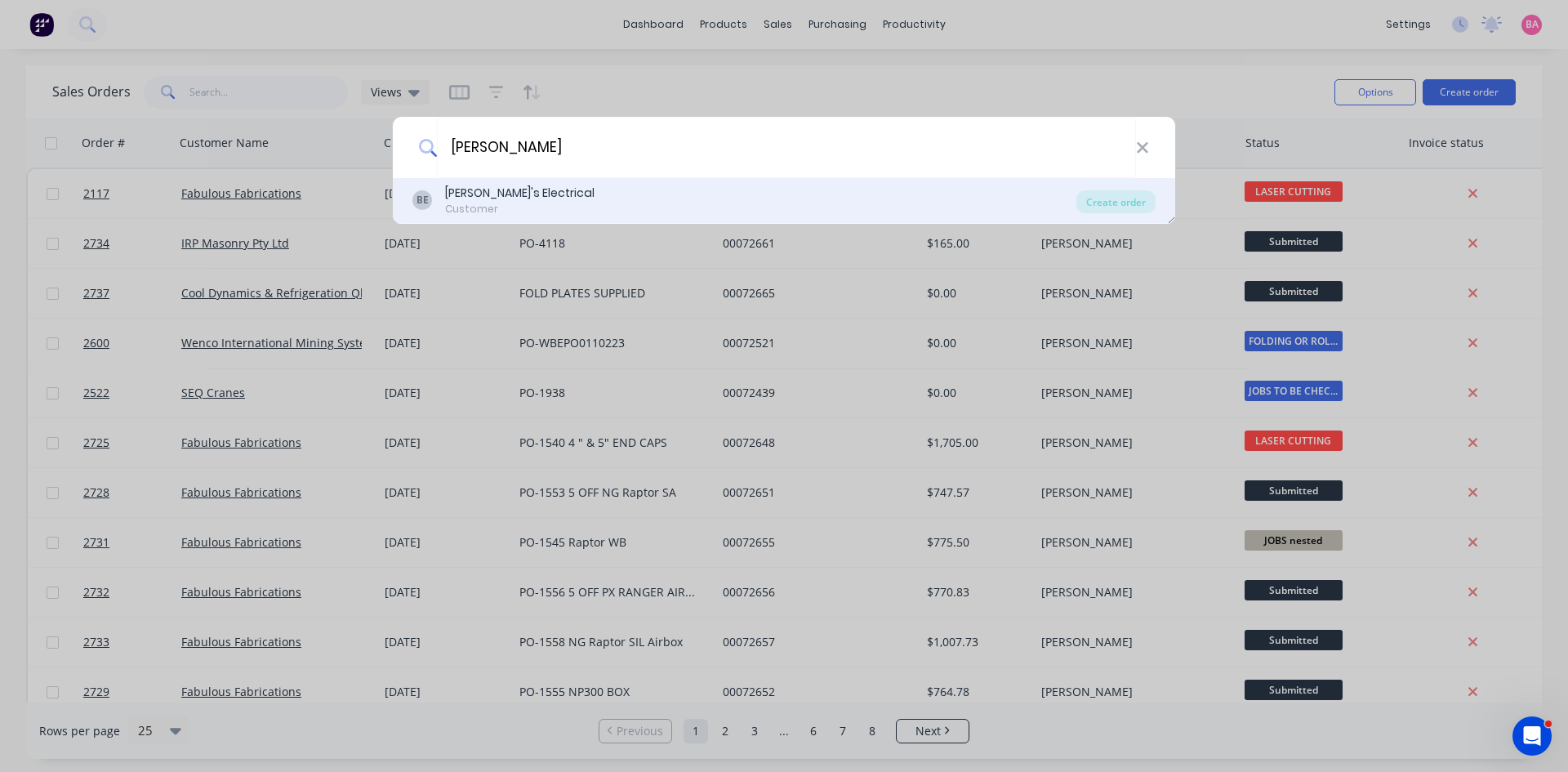
type input "[PERSON_NAME]"
click at [493, 195] on div "[PERSON_NAME]'s Electrical" at bounding box center [520, 193] width 150 height 17
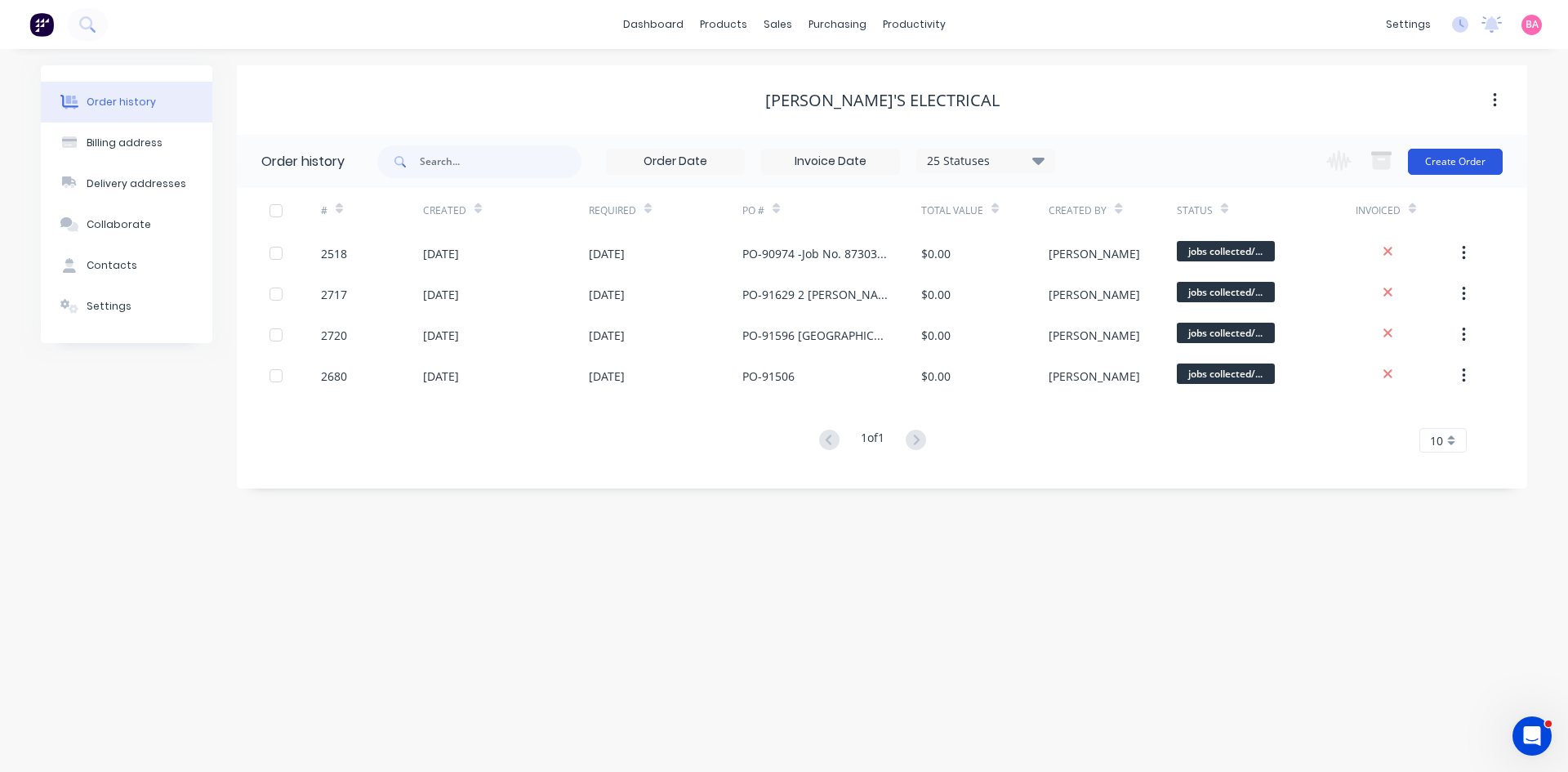
click at [1449, 162] on button "Create Order" at bounding box center [1456, 162] width 95 height 26
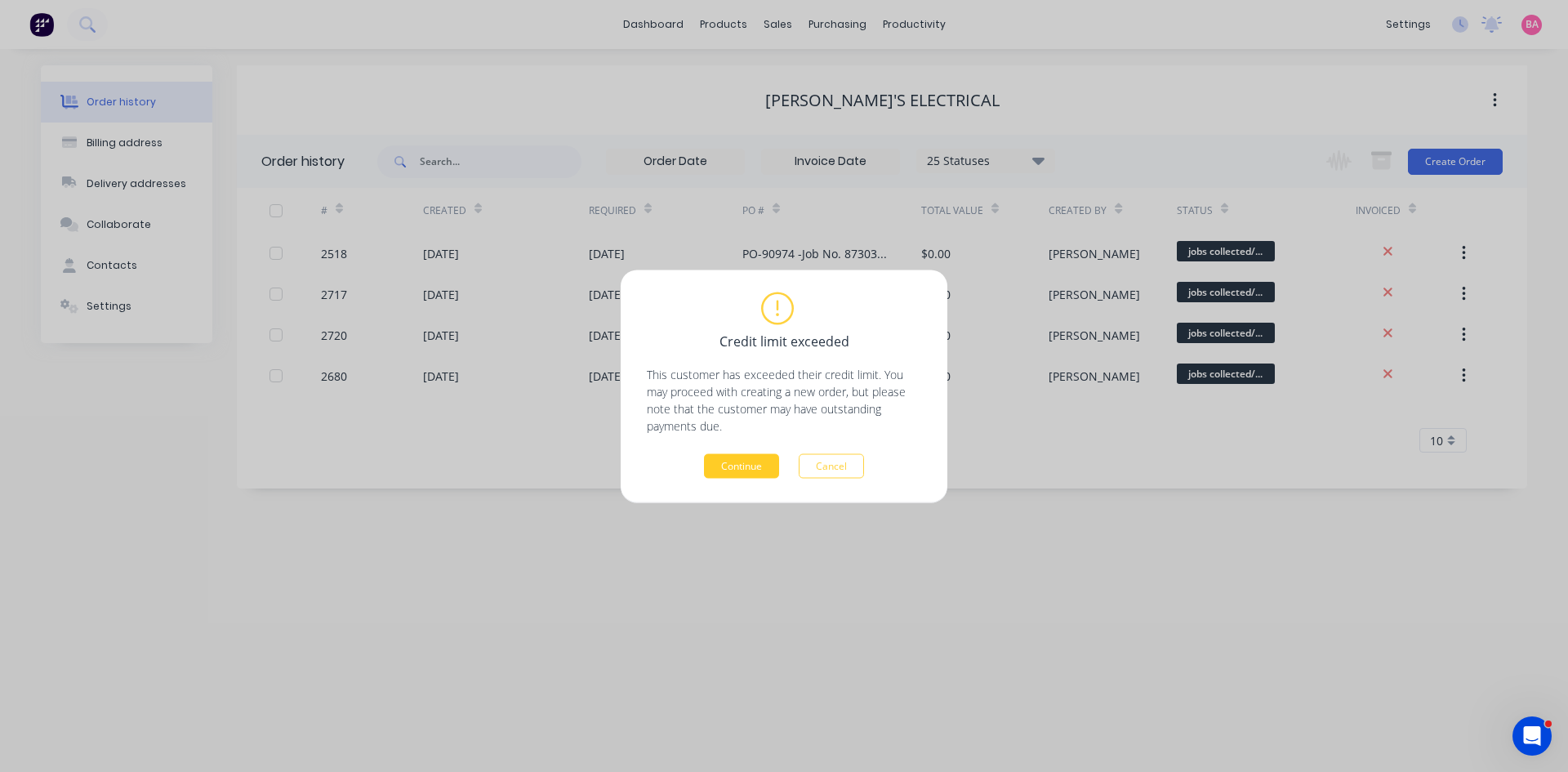
click at [746, 463] on button "Continue" at bounding box center [741, 466] width 75 height 25
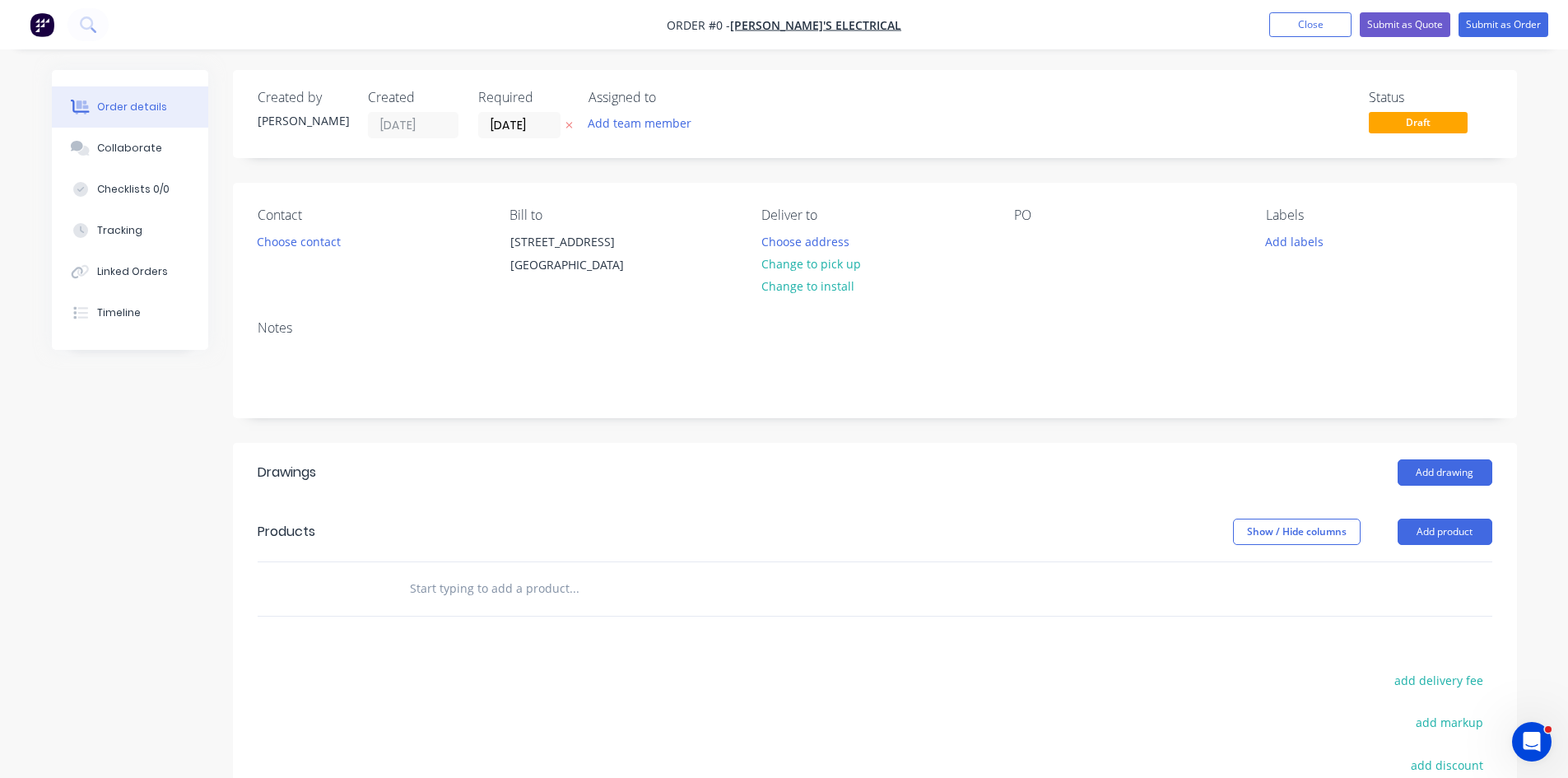
click at [572, 124] on icon at bounding box center [569, 126] width 7 height 7
click at [639, 116] on button "Add team member" at bounding box center [639, 123] width 121 height 22
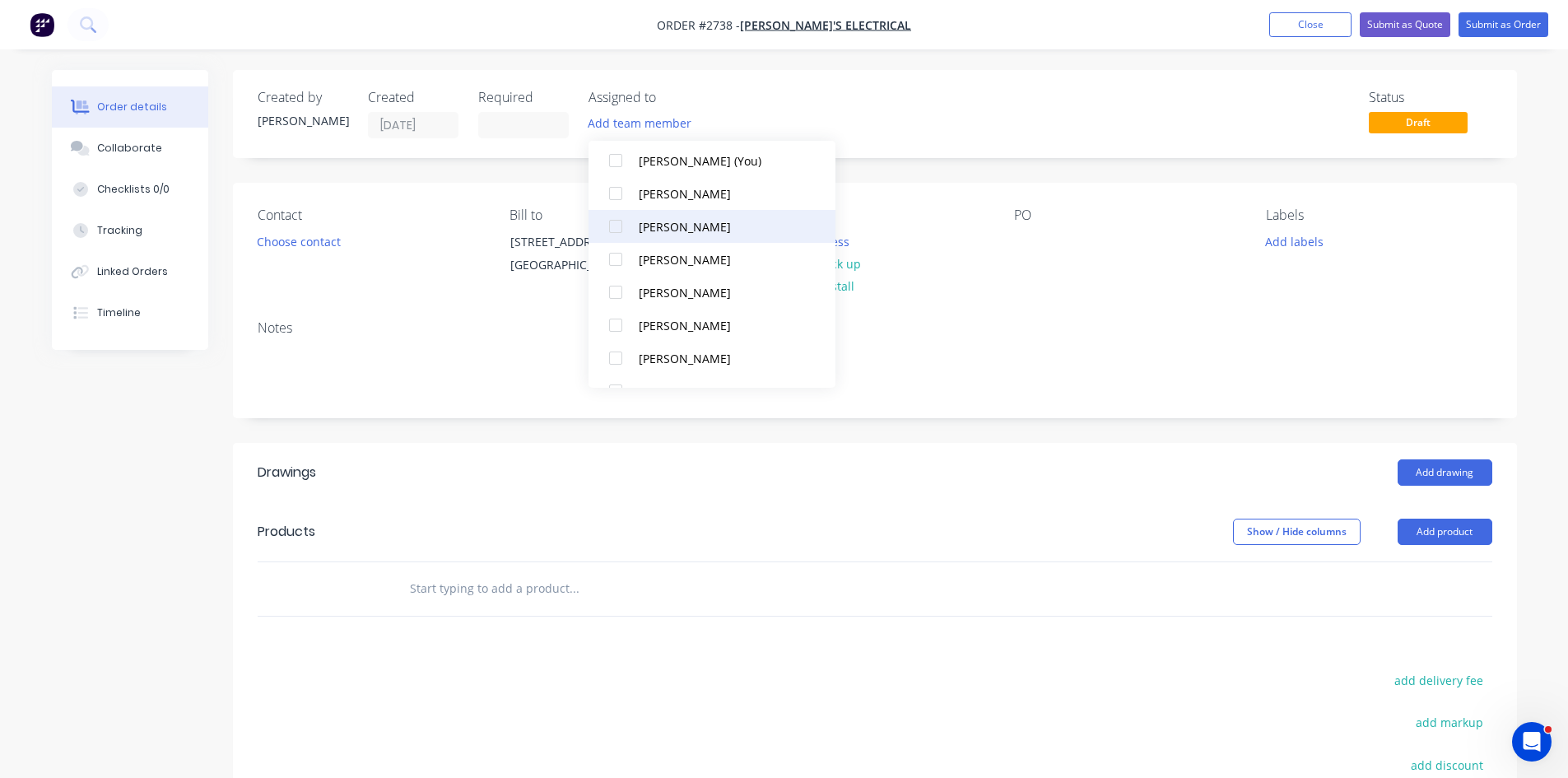
scroll to position [55, 0]
click at [609, 190] on div at bounding box center [616, 193] width 33 height 33
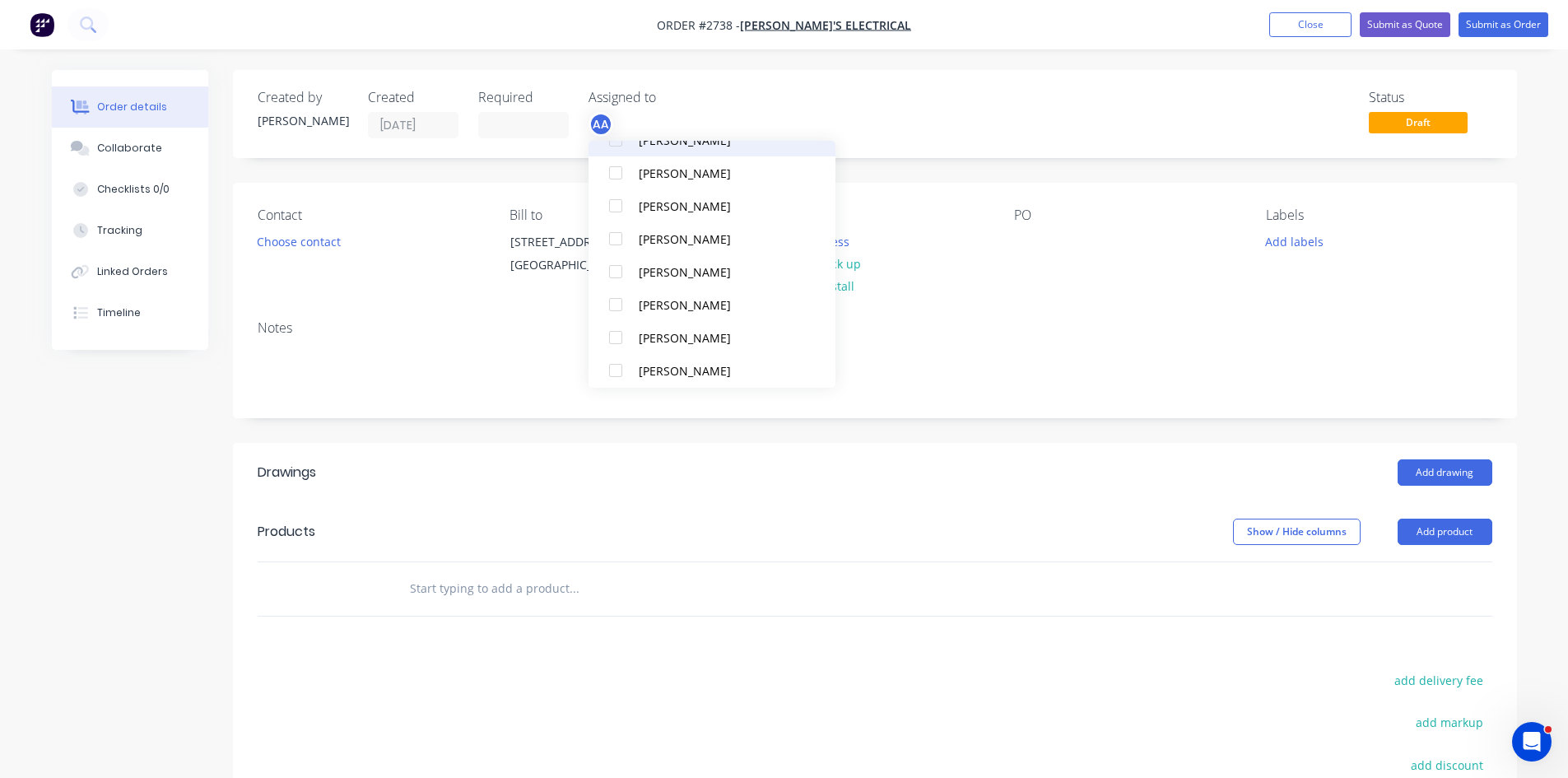
scroll to position [149, 0]
click at [617, 328] on div at bounding box center [616, 330] width 33 height 33
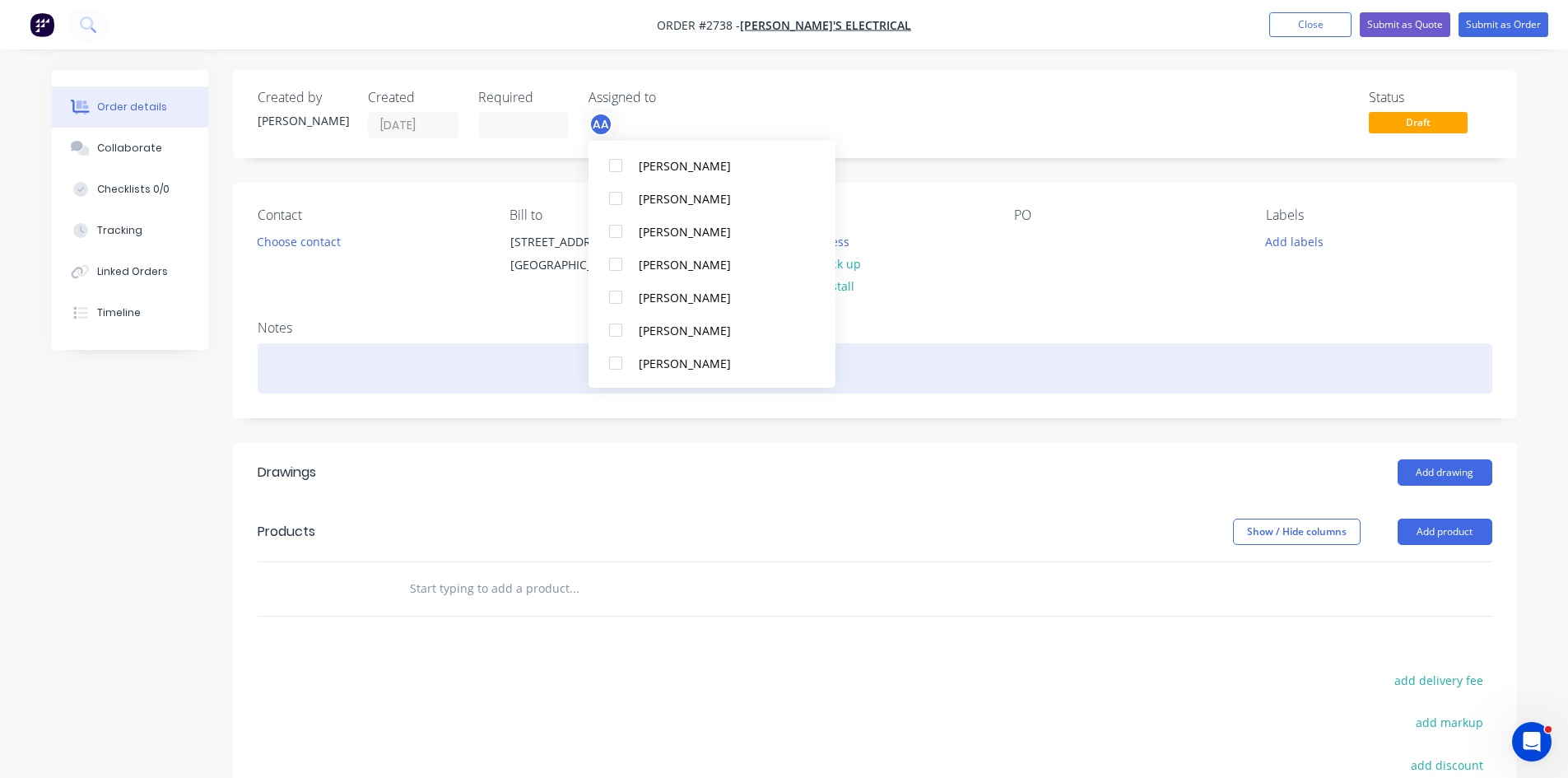
scroll to position [0, 0]
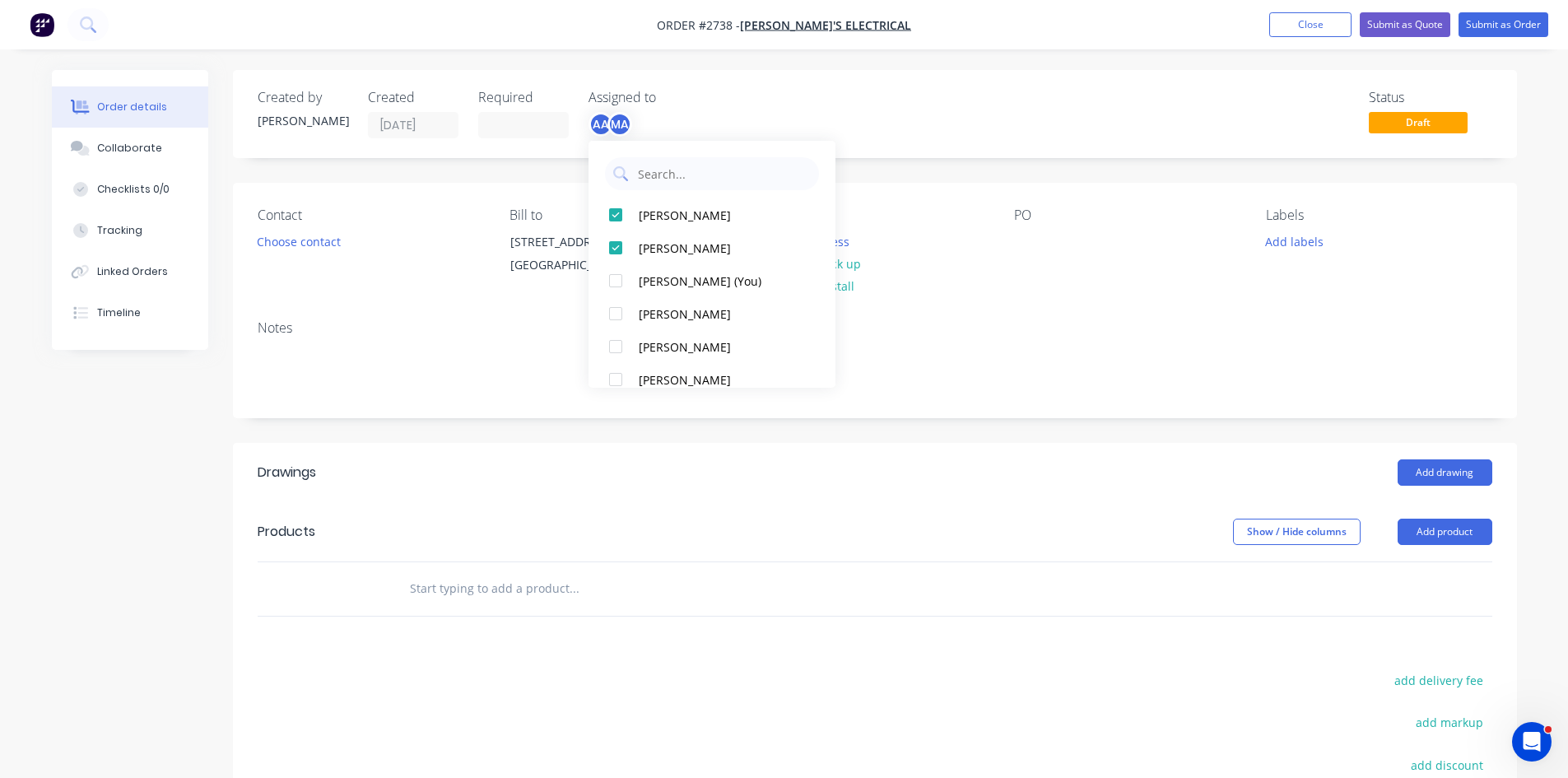
click at [563, 595] on input "text" at bounding box center [573, 589] width 329 height 33
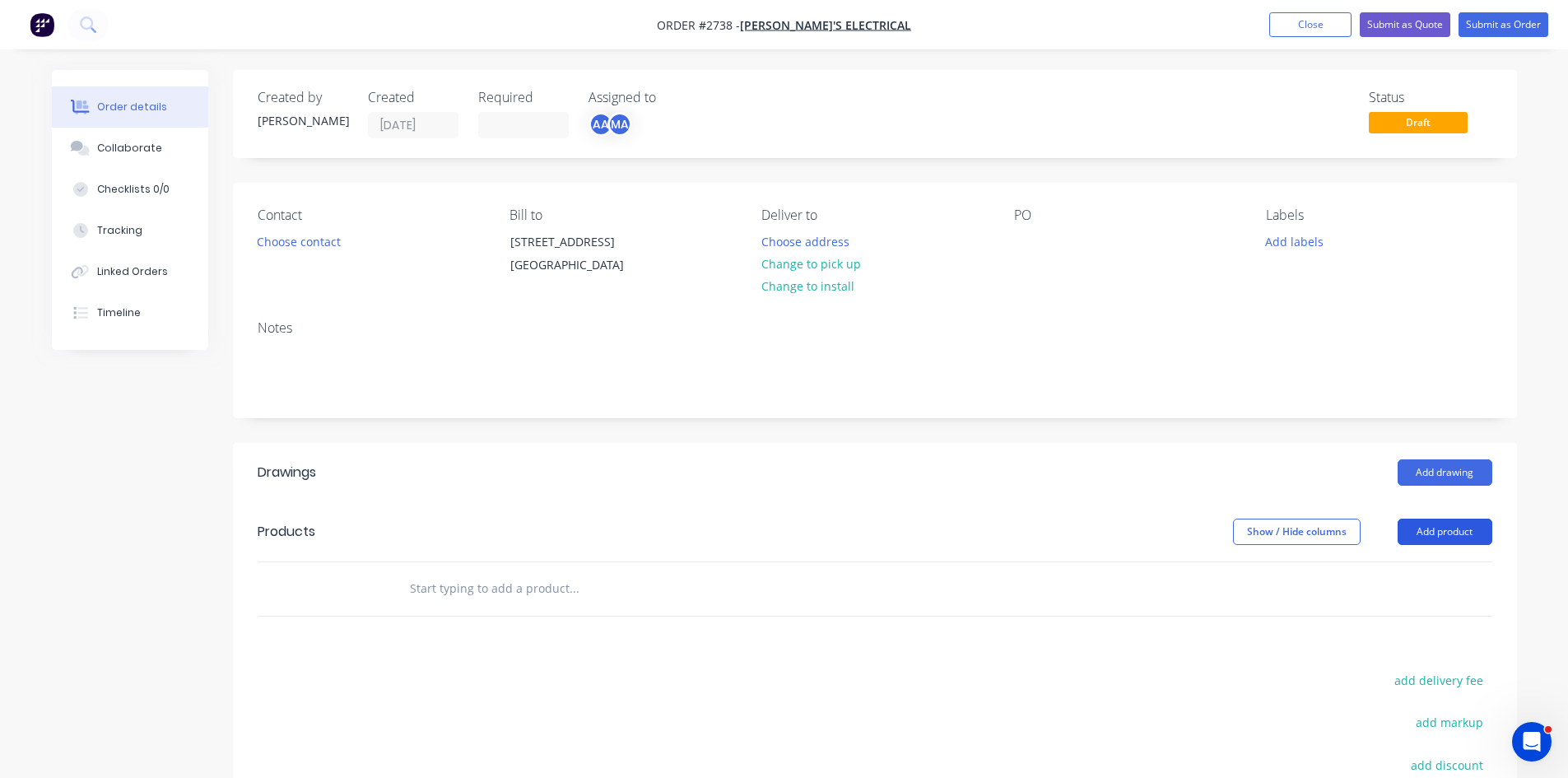
click at [1457, 525] on button "Add product" at bounding box center [1445, 532] width 95 height 26
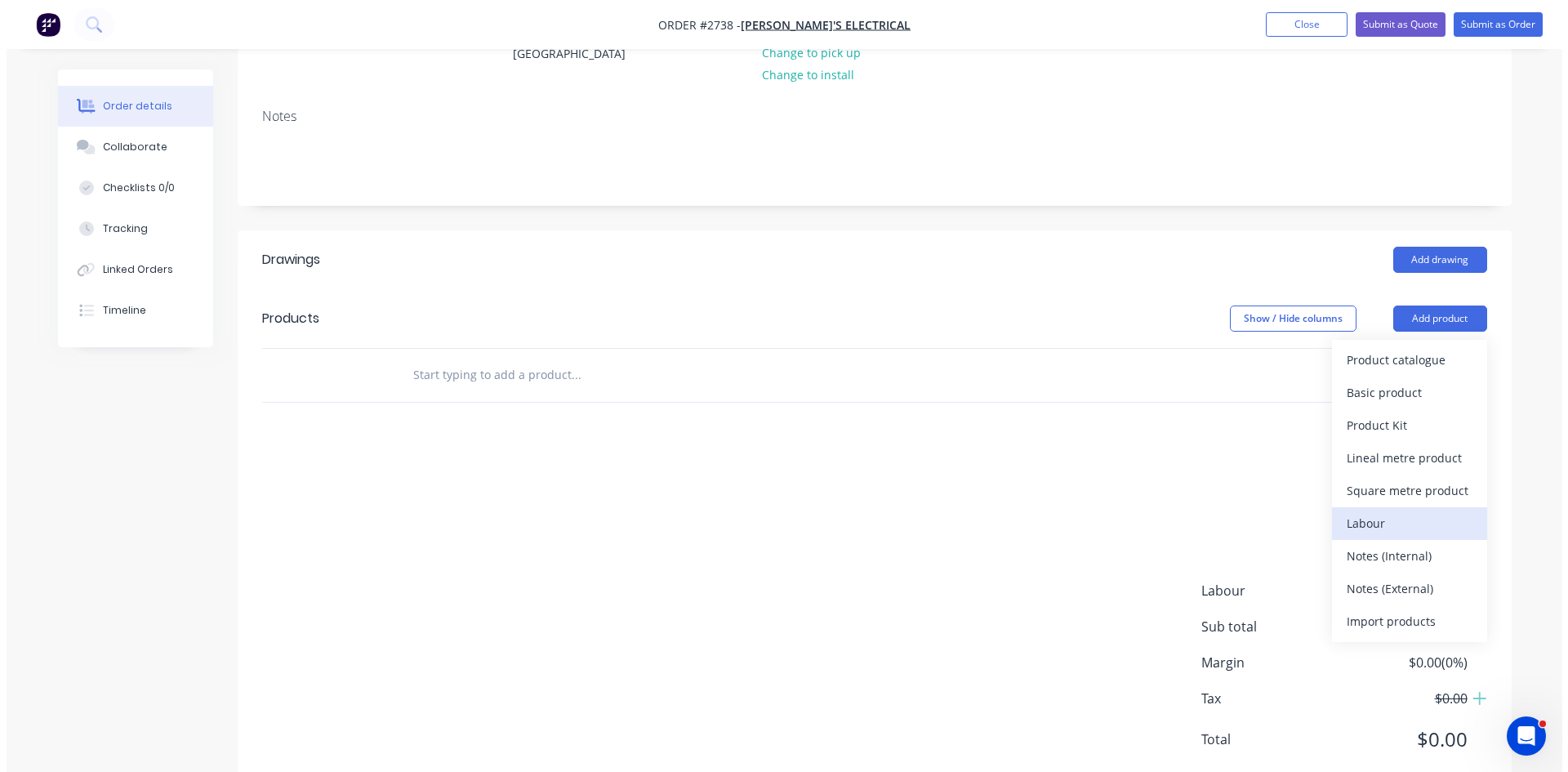
scroll to position [218, 0]
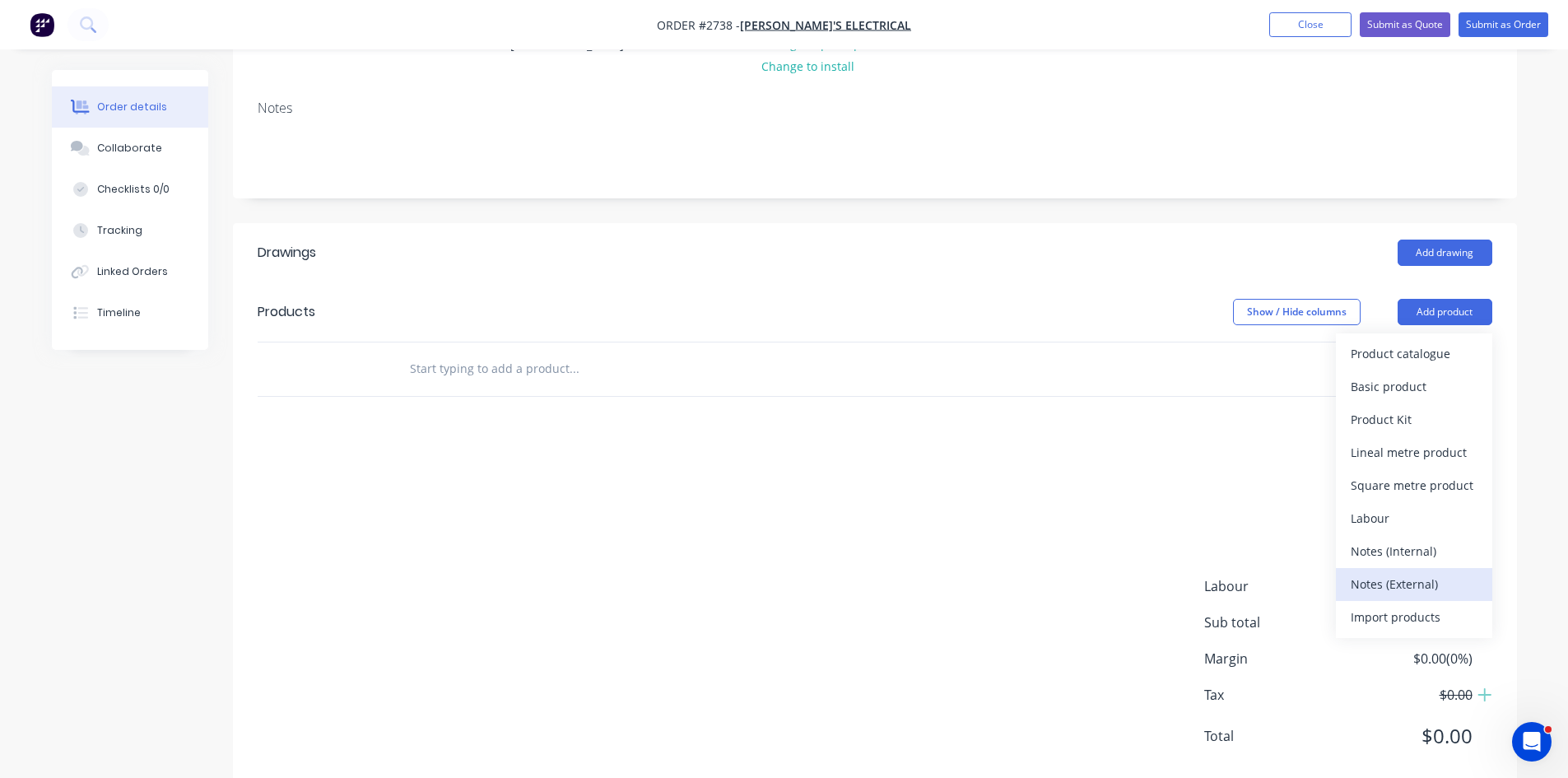
click at [1420, 586] on div "Notes (External)" at bounding box center [1415, 584] width 127 height 24
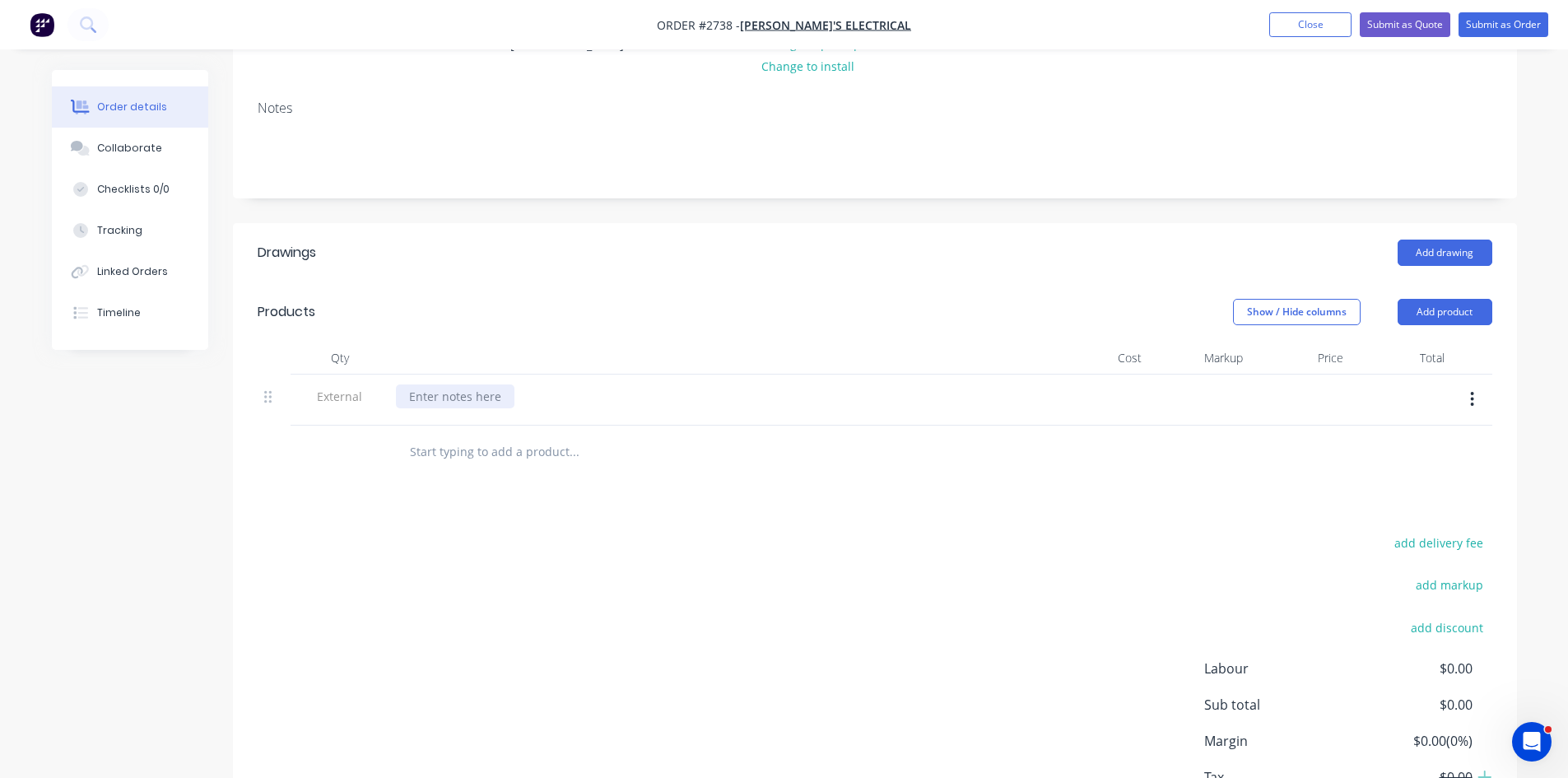
click at [451, 389] on div at bounding box center [455, 396] width 119 height 24
click at [487, 450] on input "text" at bounding box center [573, 452] width 329 height 33
click at [1441, 308] on button "Add product" at bounding box center [1445, 312] width 95 height 26
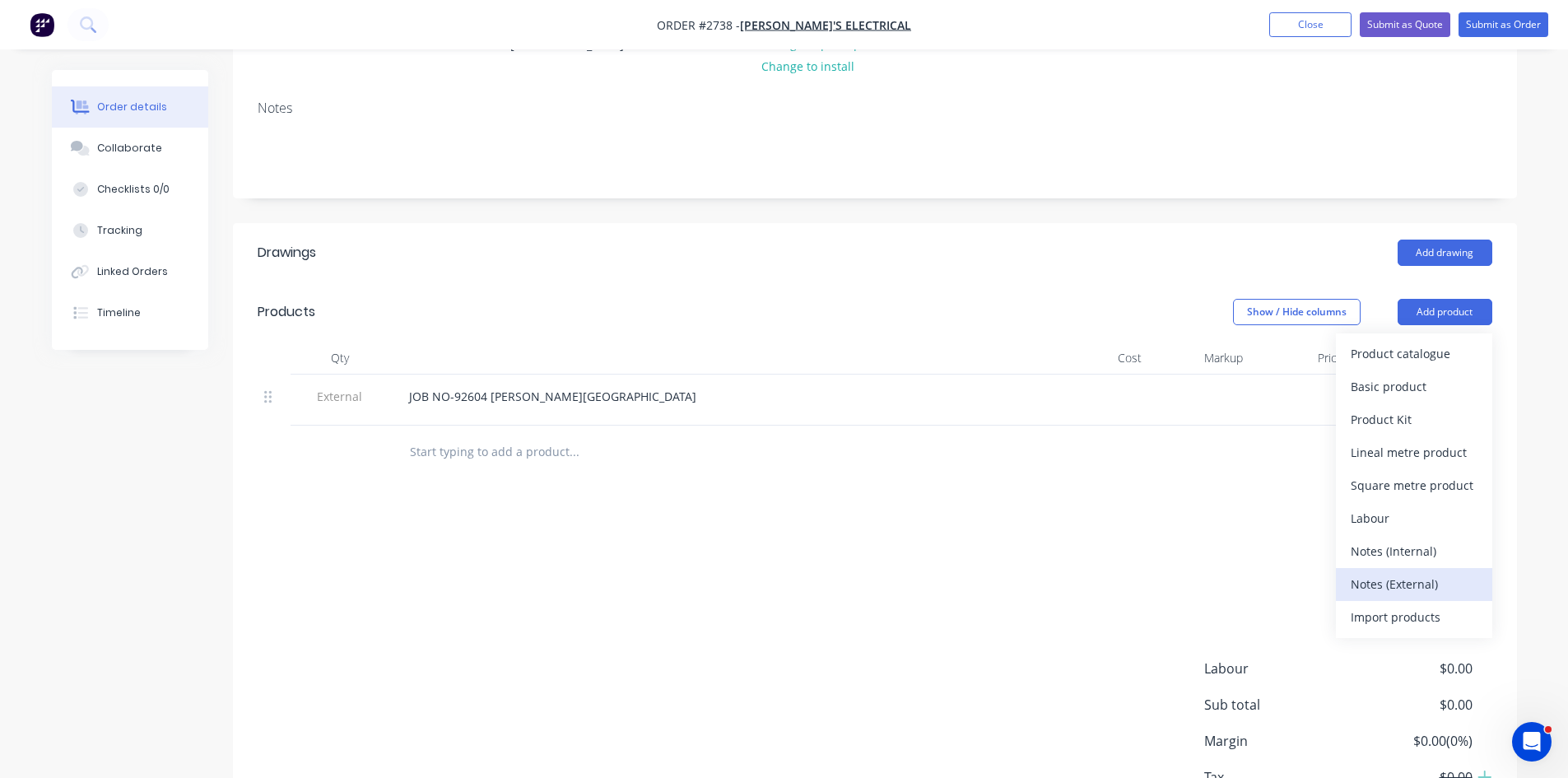
click at [1382, 577] on div "Notes (External)" at bounding box center [1415, 584] width 127 height 24
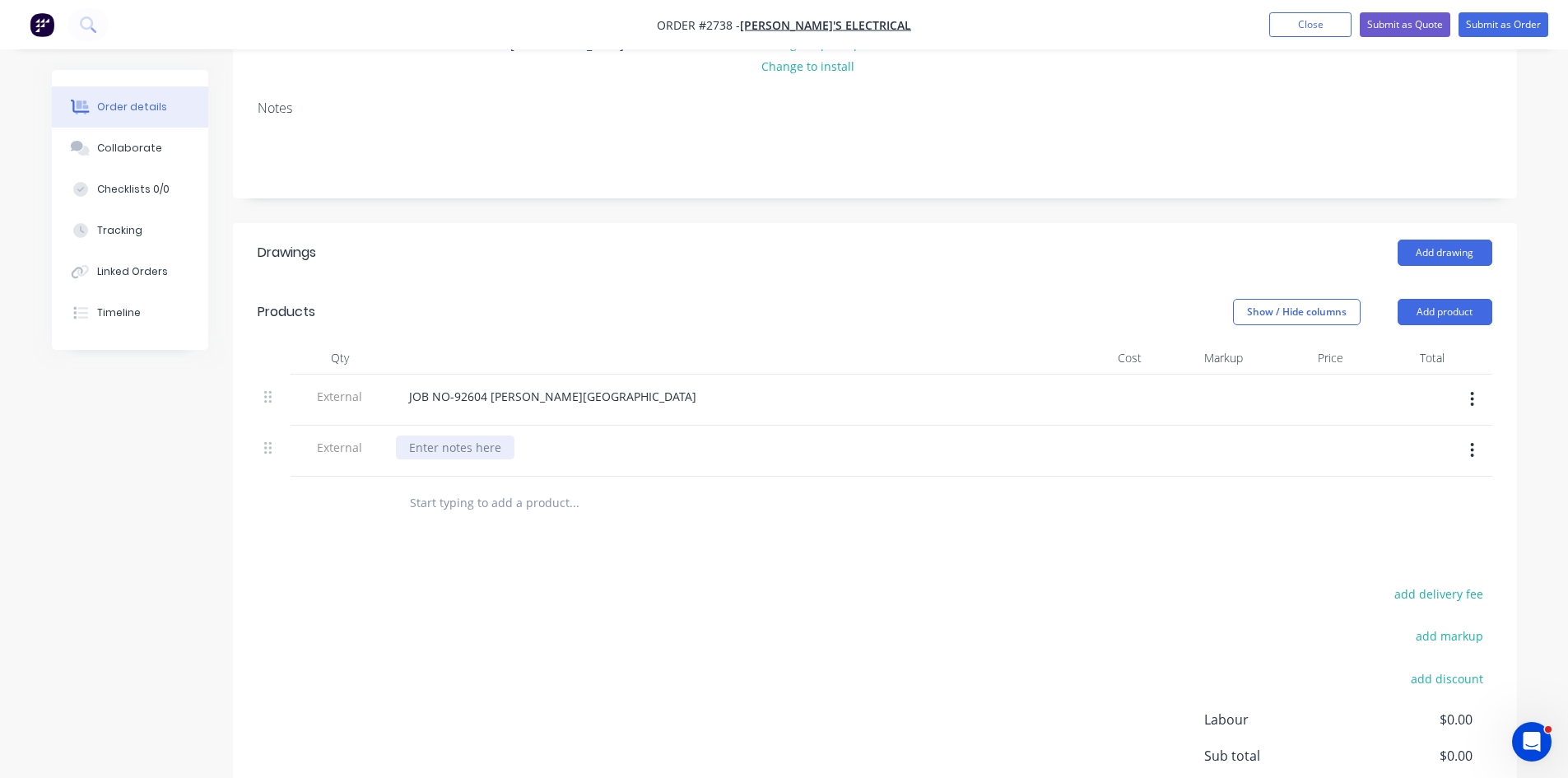
click at [450, 450] on div at bounding box center [455, 447] width 119 height 24
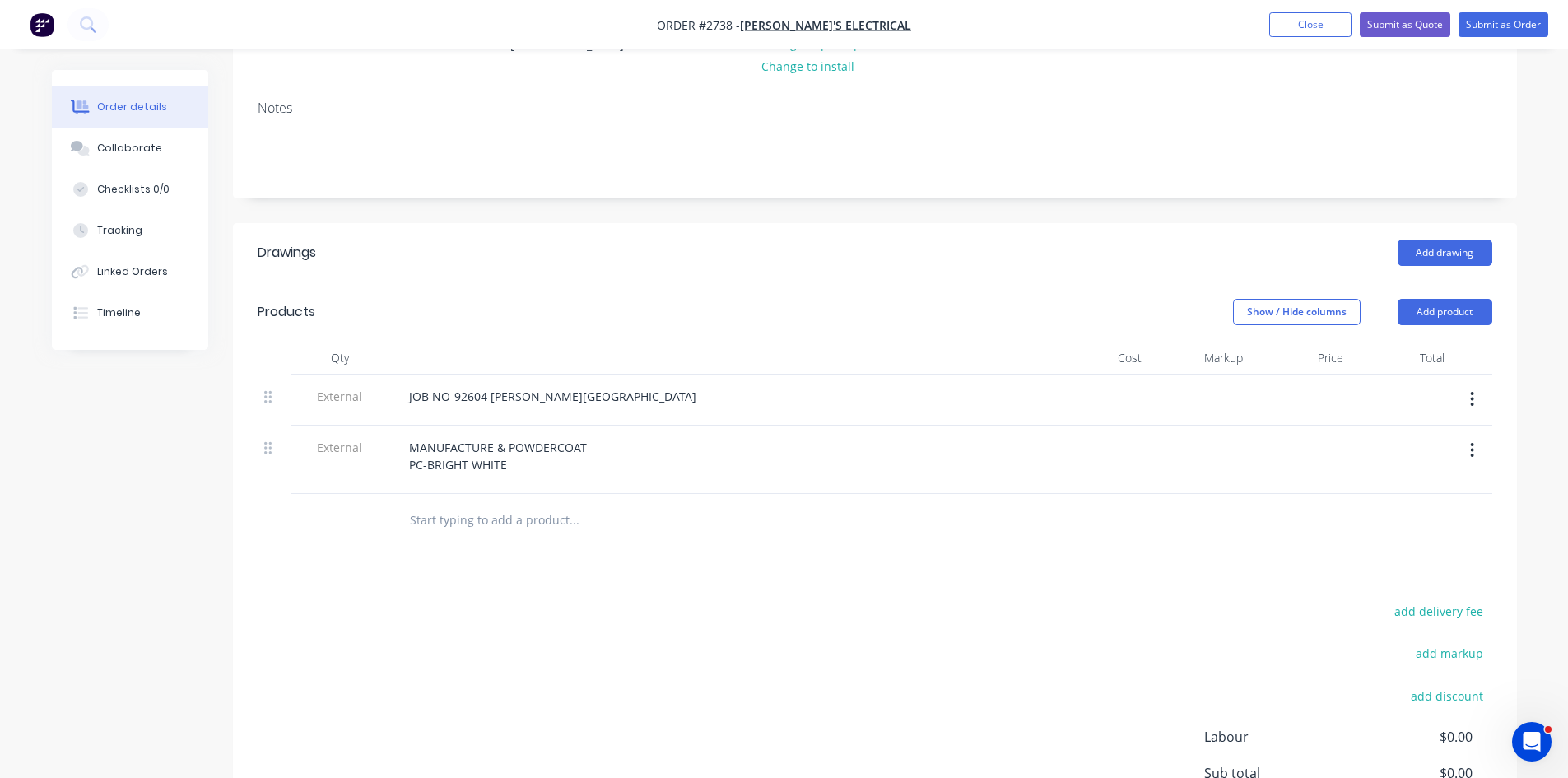
click at [472, 518] on input "text" at bounding box center [573, 521] width 329 height 33
type input "1"
drag, startPoint x: 483, startPoint y: 509, endPoint x: 470, endPoint y: 530, distance: 24.7
click at [483, 510] on input "text" at bounding box center [573, 521] width 329 height 33
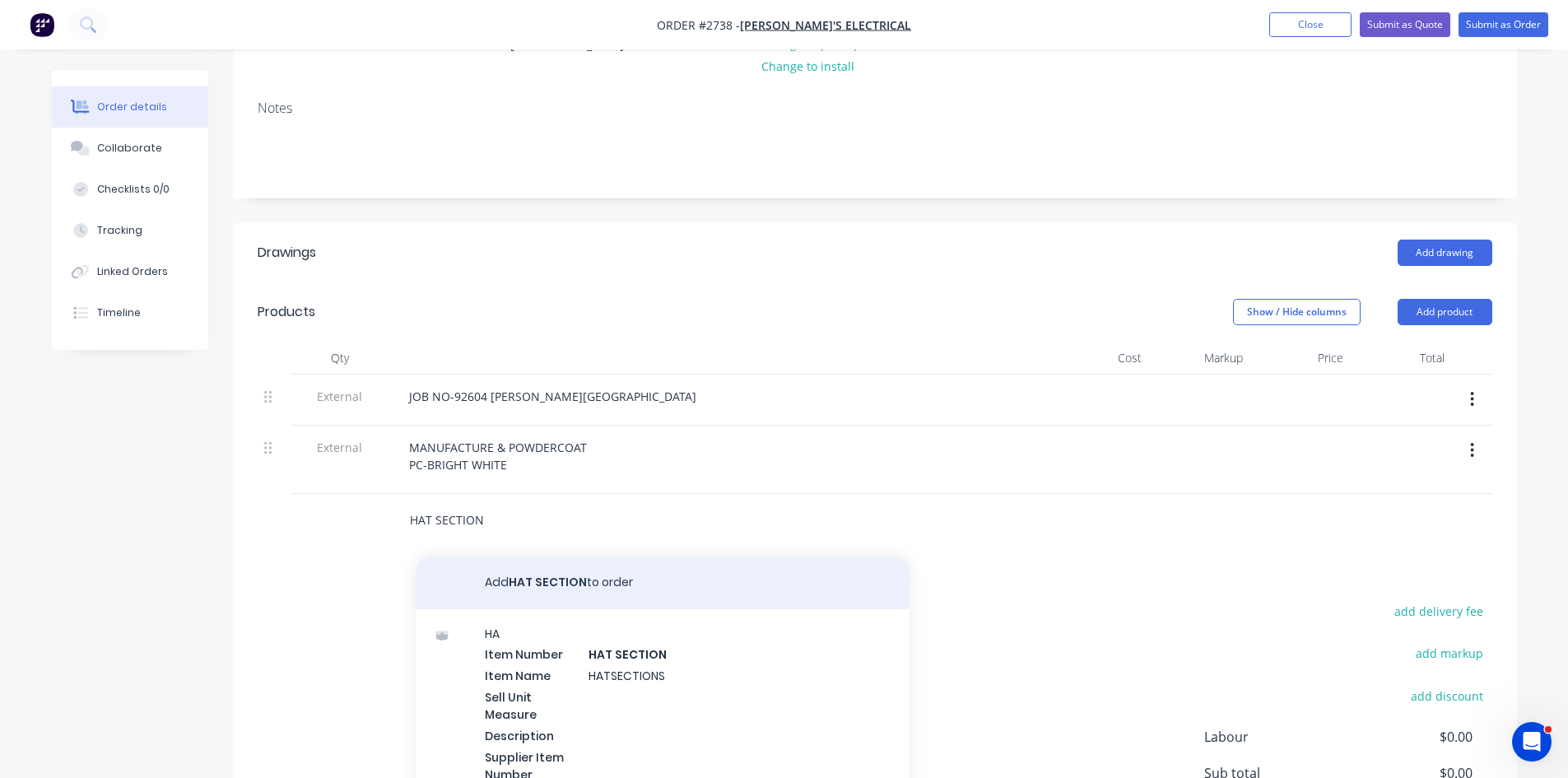
type input "HAT SECTION"
click at [554, 582] on button "Add HAT SECTION to order" at bounding box center [662, 583] width 494 height 53
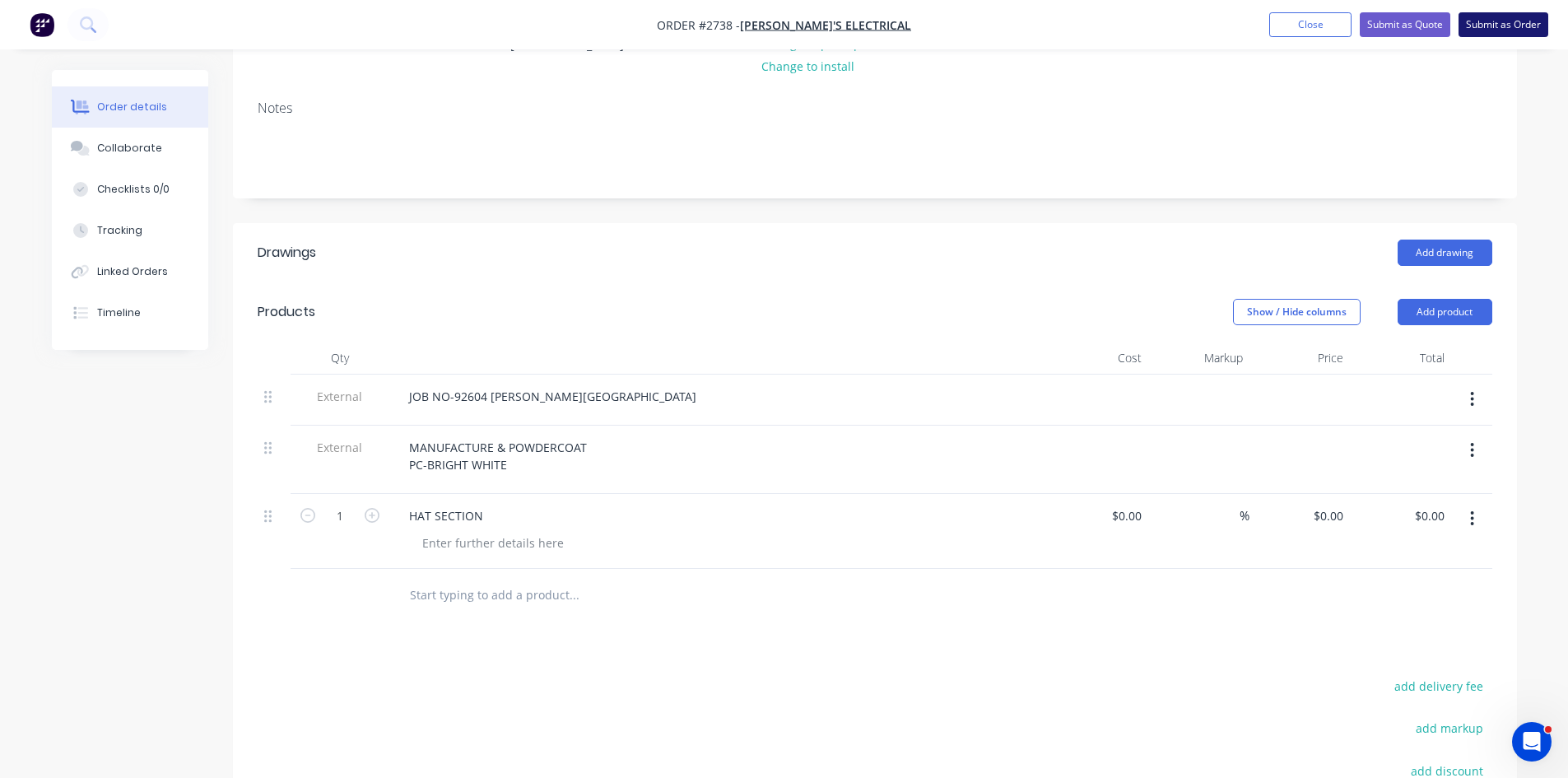
click at [1520, 25] on button "Submit as Order" at bounding box center [1503, 25] width 90 height 25
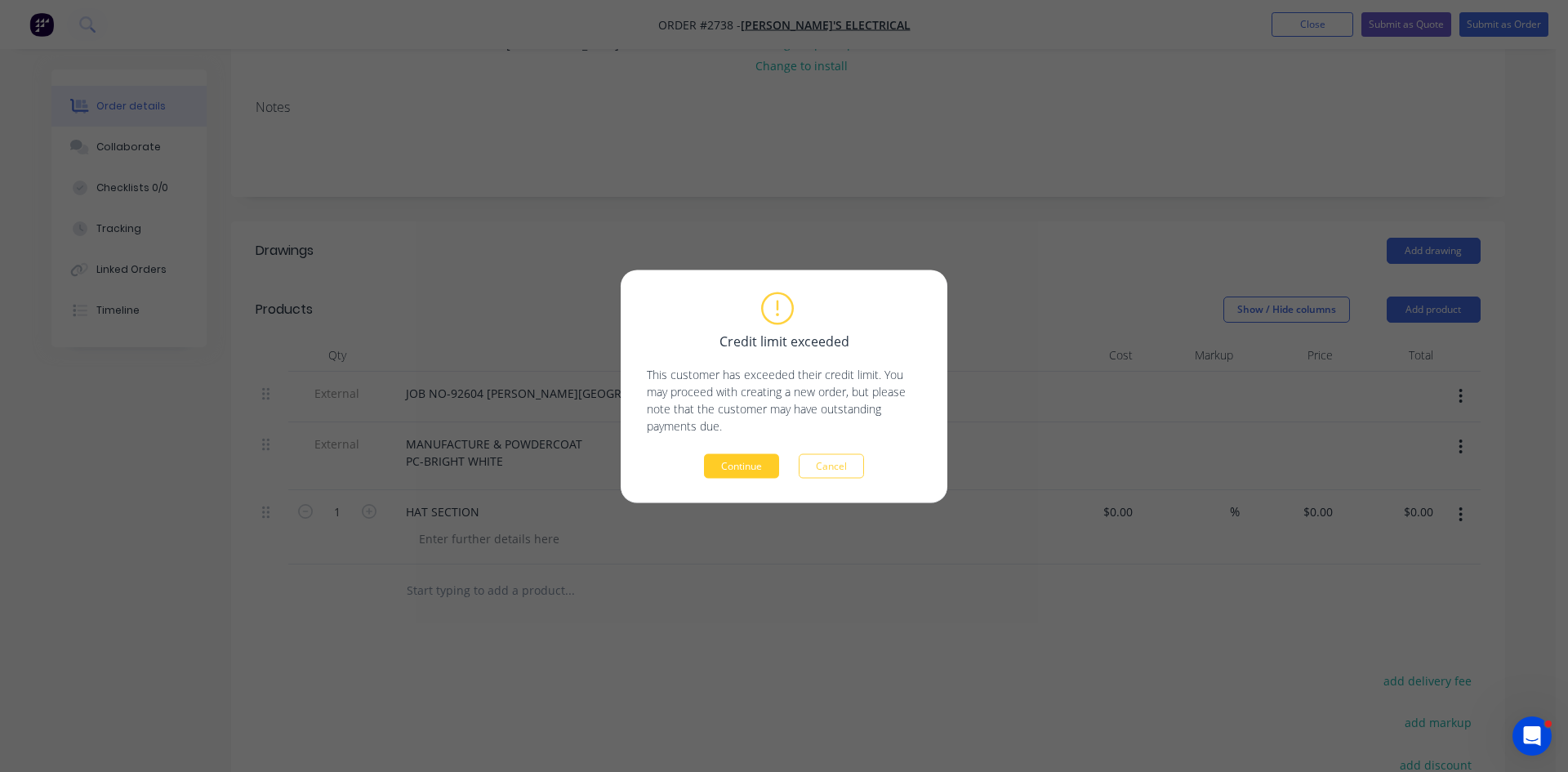
click at [754, 456] on button "Continue" at bounding box center [741, 466] width 75 height 25
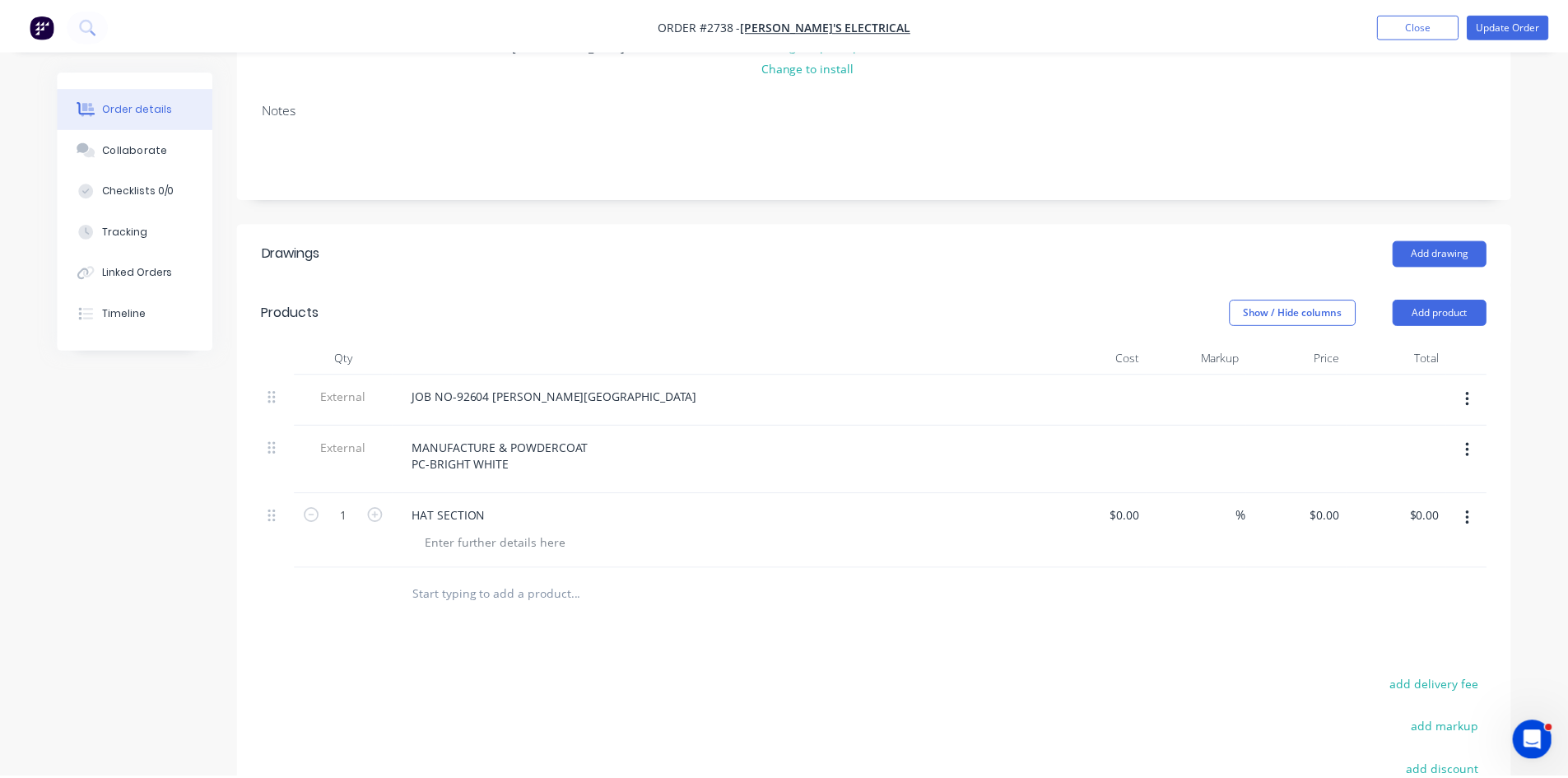
scroll to position [199, 0]
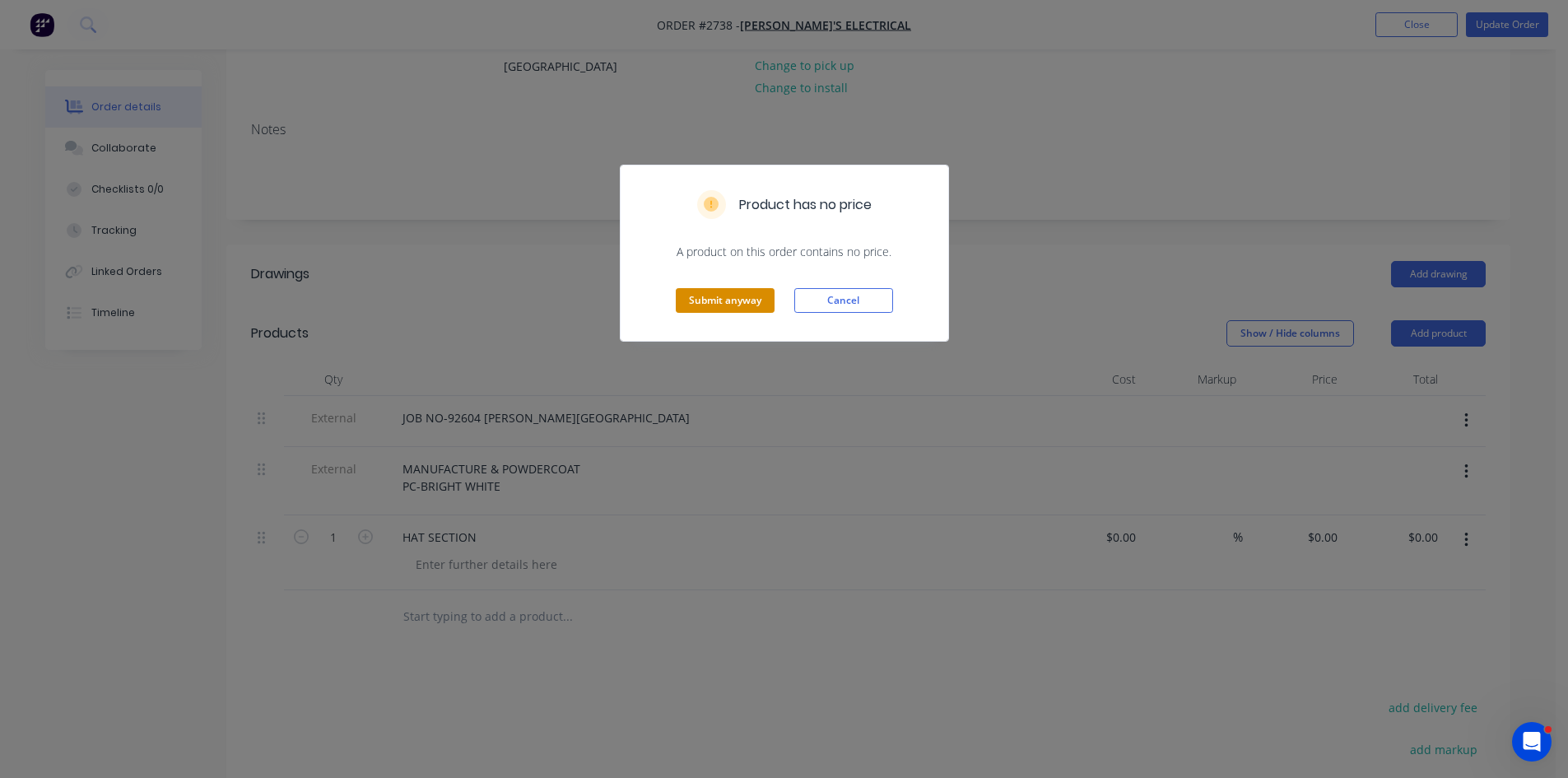
click at [744, 290] on button "Submit anyway" at bounding box center [725, 300] width 99 height 25
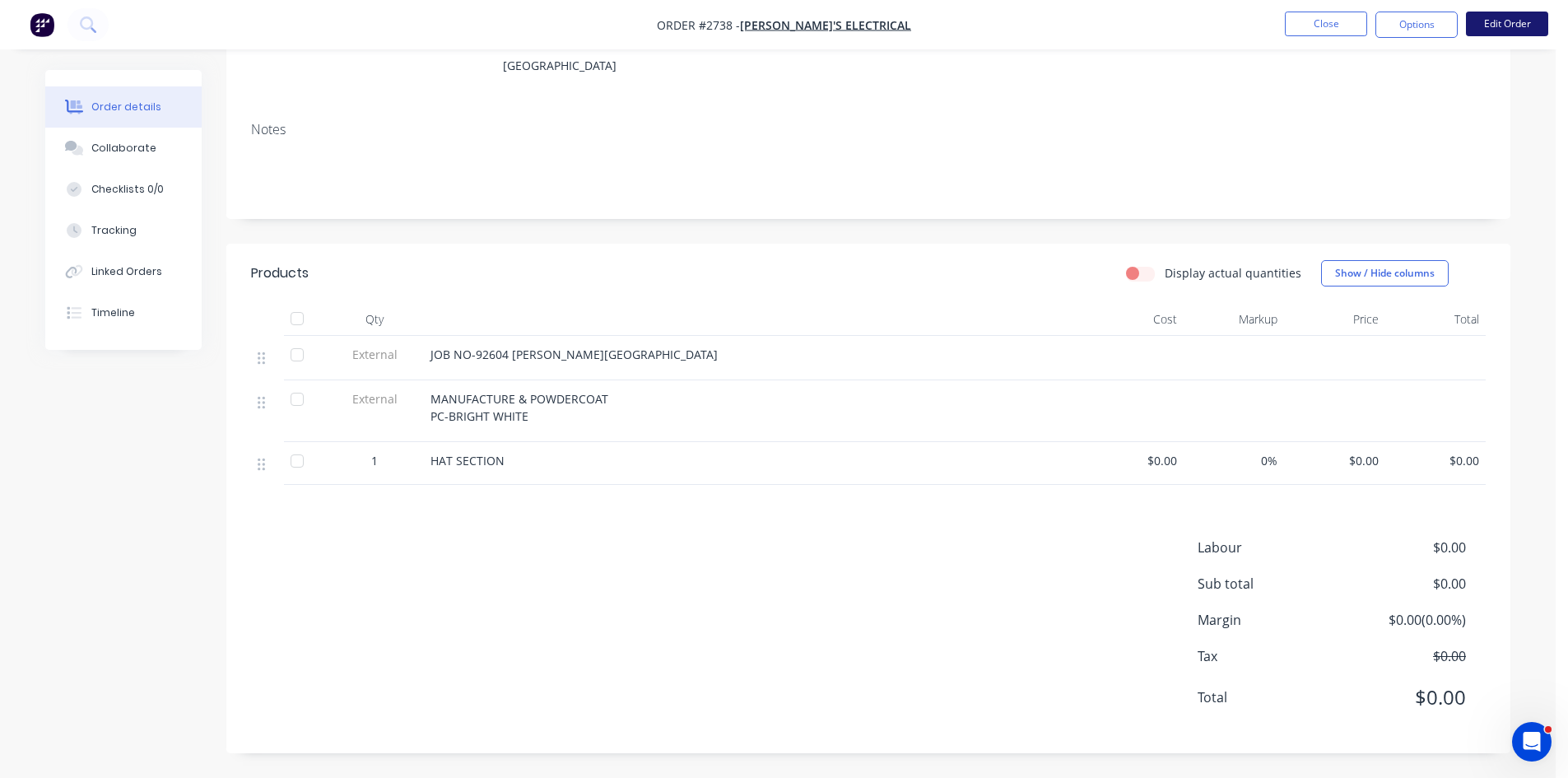
click at [1502, 26] on button "Edit Order" at bounding box center [1507, 24] width 82 height 25
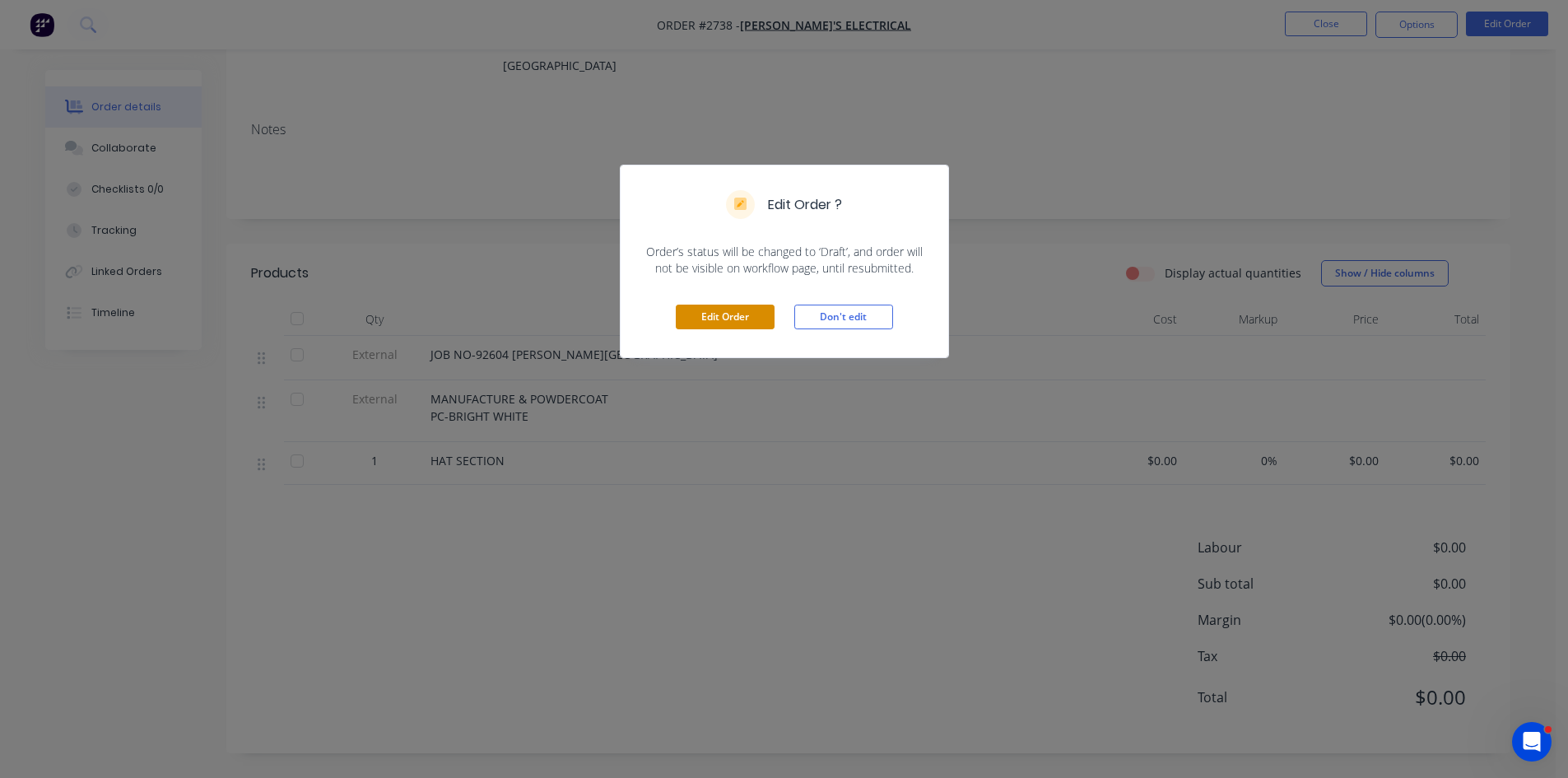
click at [744, 314] on button "Edit Order" at bounding box center [725, 317] width 99 height 25
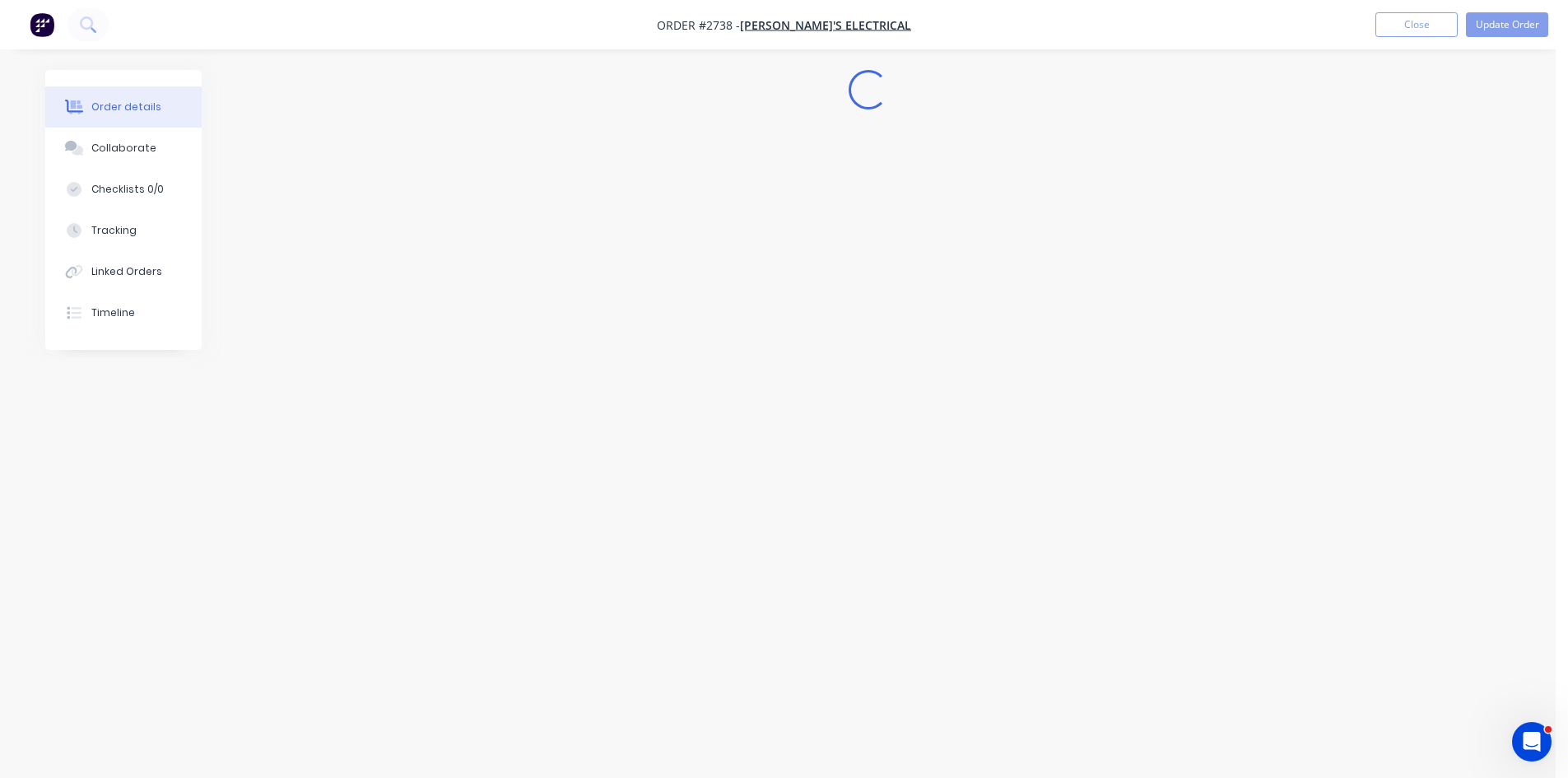
scroll to position [0, 0]
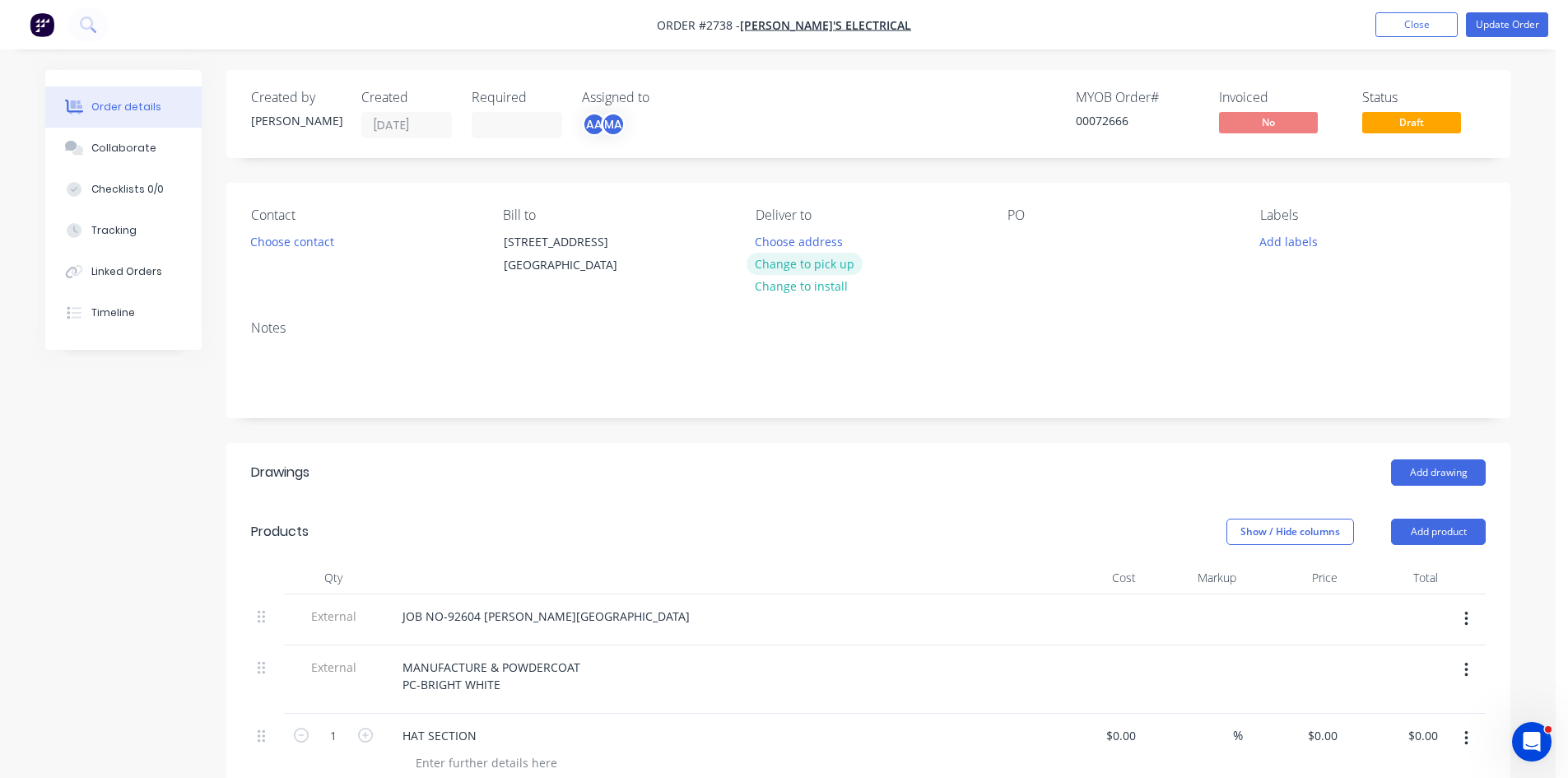
click at [819, 262] on button "Change to pick up" at bounding box center [805, 263] width 117 height 22
click at [1011, 243] on div at bounding box center [1021, 241] width 26 height 24
paste div
click at [1021, 243] on div "91698" at bounding box center [1038, 241] width 59 height 24
click at [285, 229] on div "Contact Choose contact" at bounding box center [363, 244] width 225 height 75
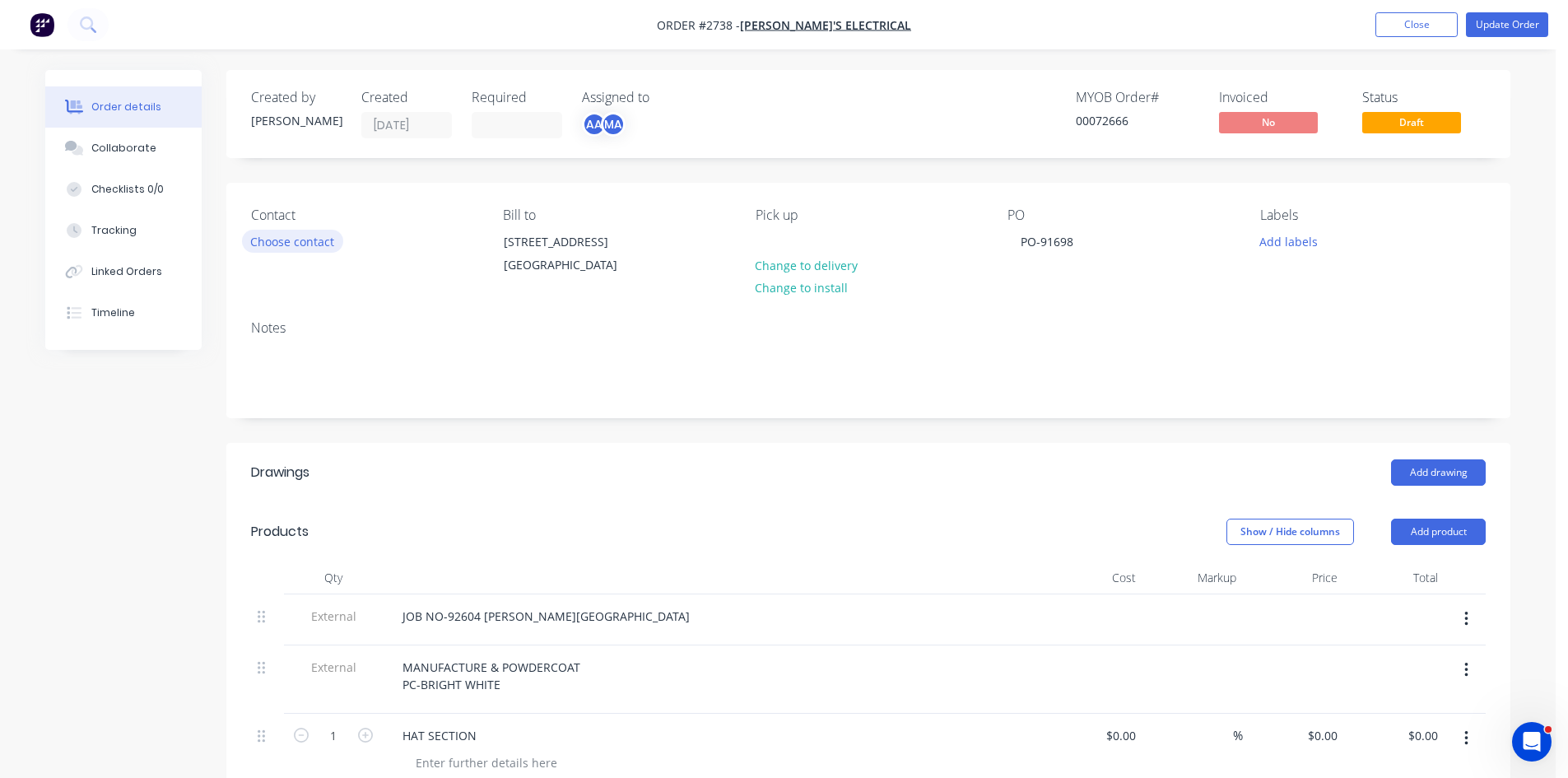
click at [284, 247] on button "Choose contact" at bounding box center [292, 240] width 101 height 22
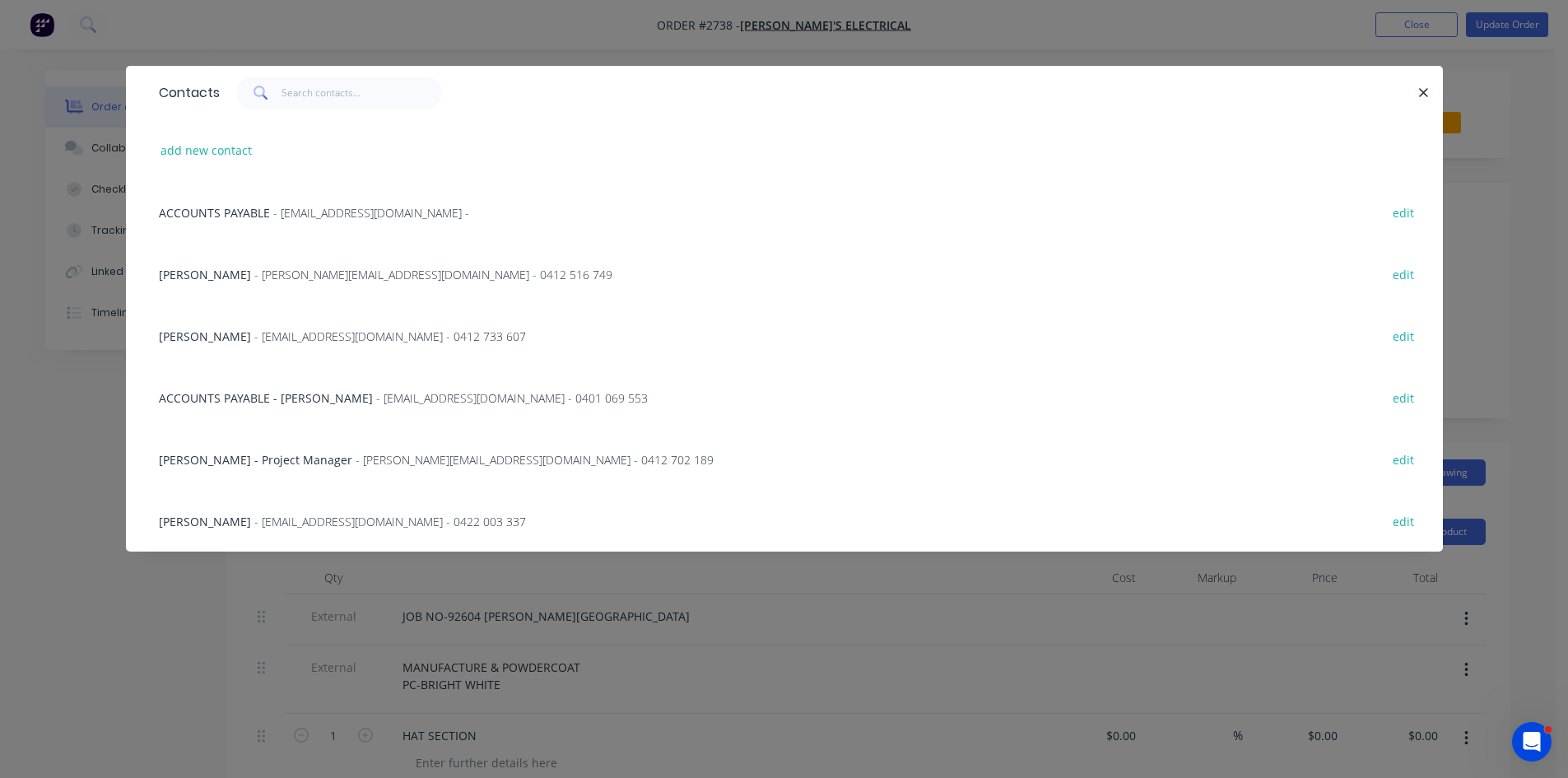
click at [261, 519] on span "- [EMAIL_ADDRESS][DOMAIN_NAME] - 0422 003 337" at bounding box center [389, 521] width 271 height 16
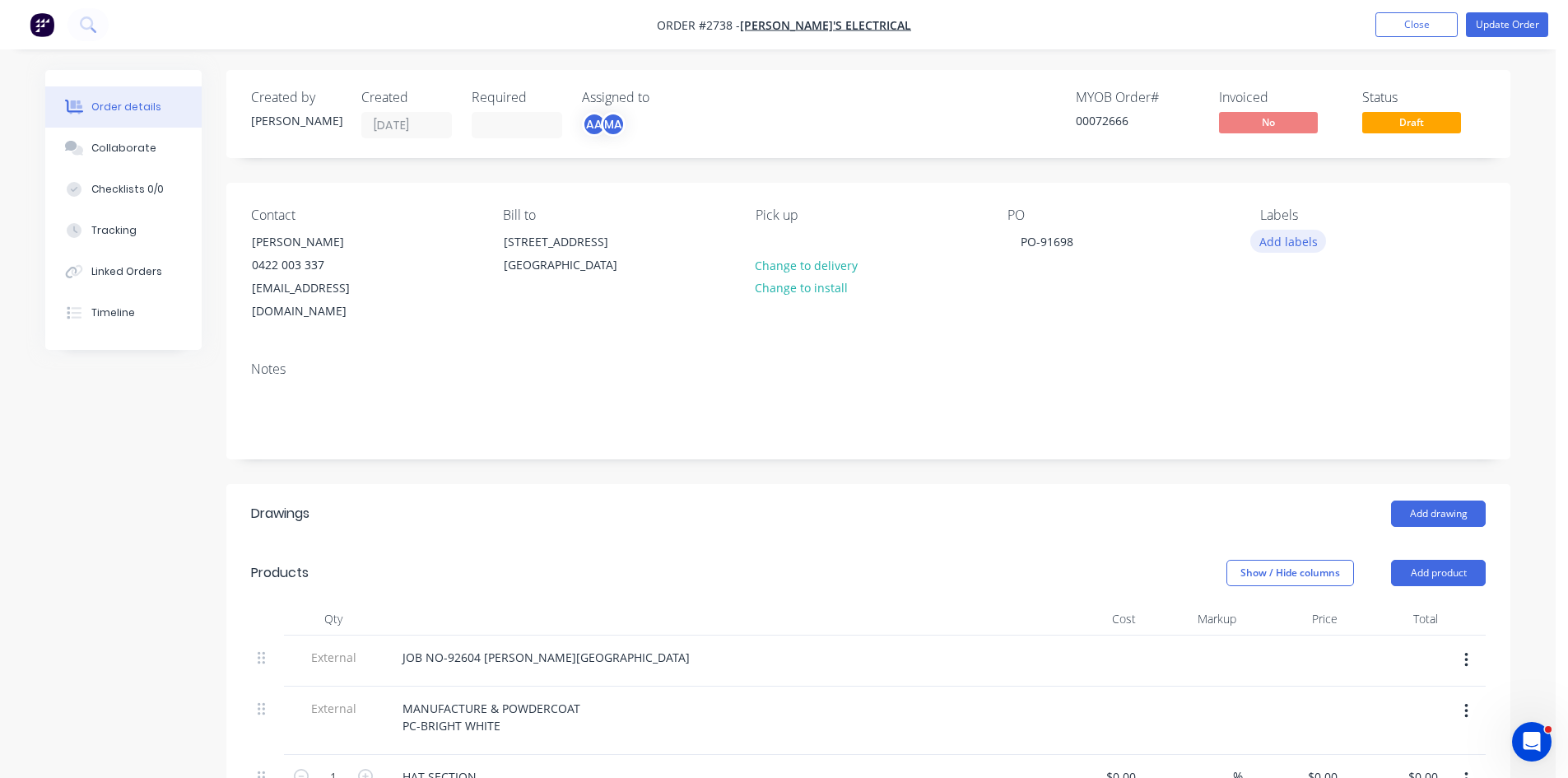
click at [1307, 244] on button "Add labels" at bounding box center [1288, 240] width 76 height 22
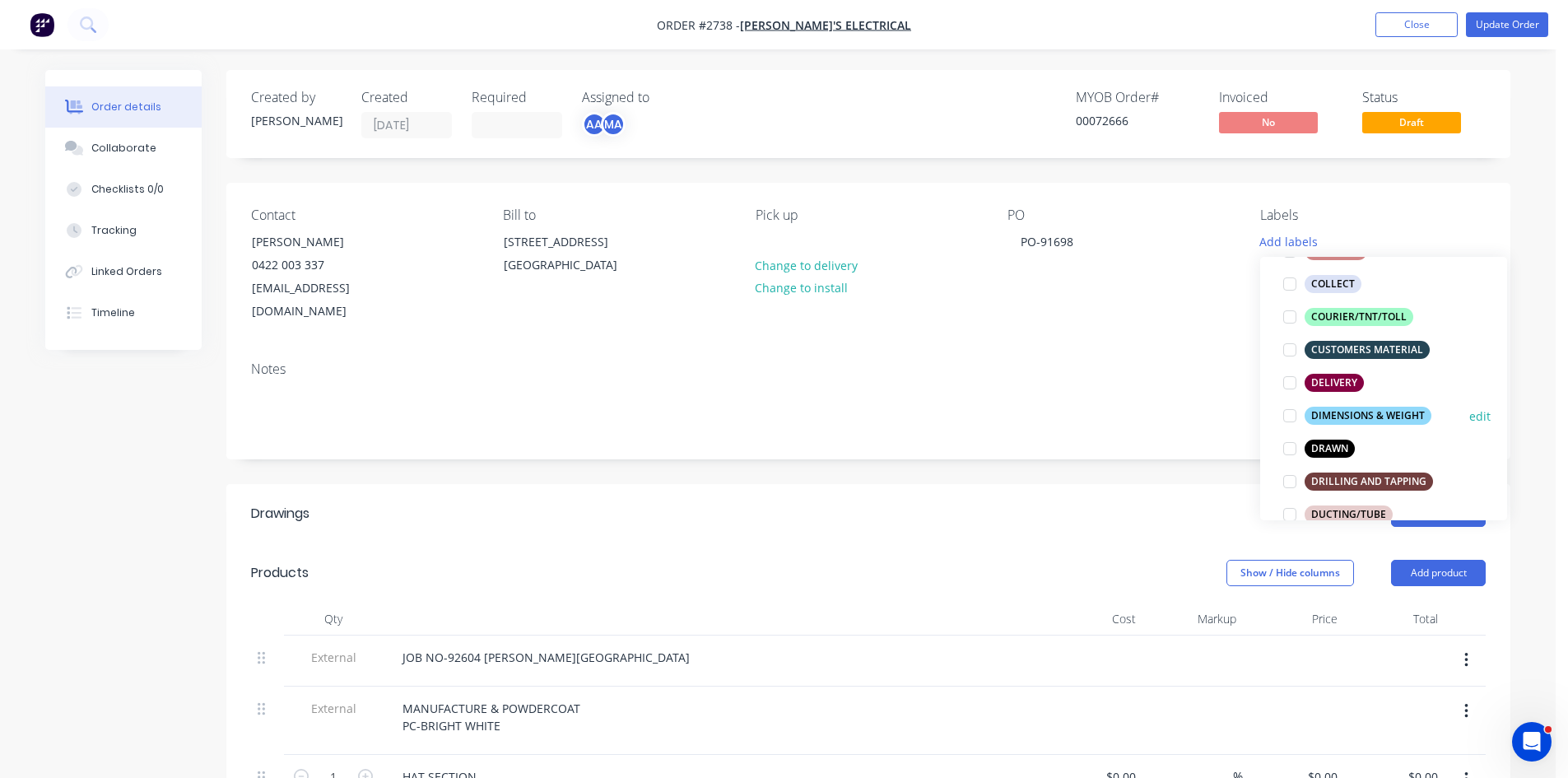
scroll to position [247, 0]
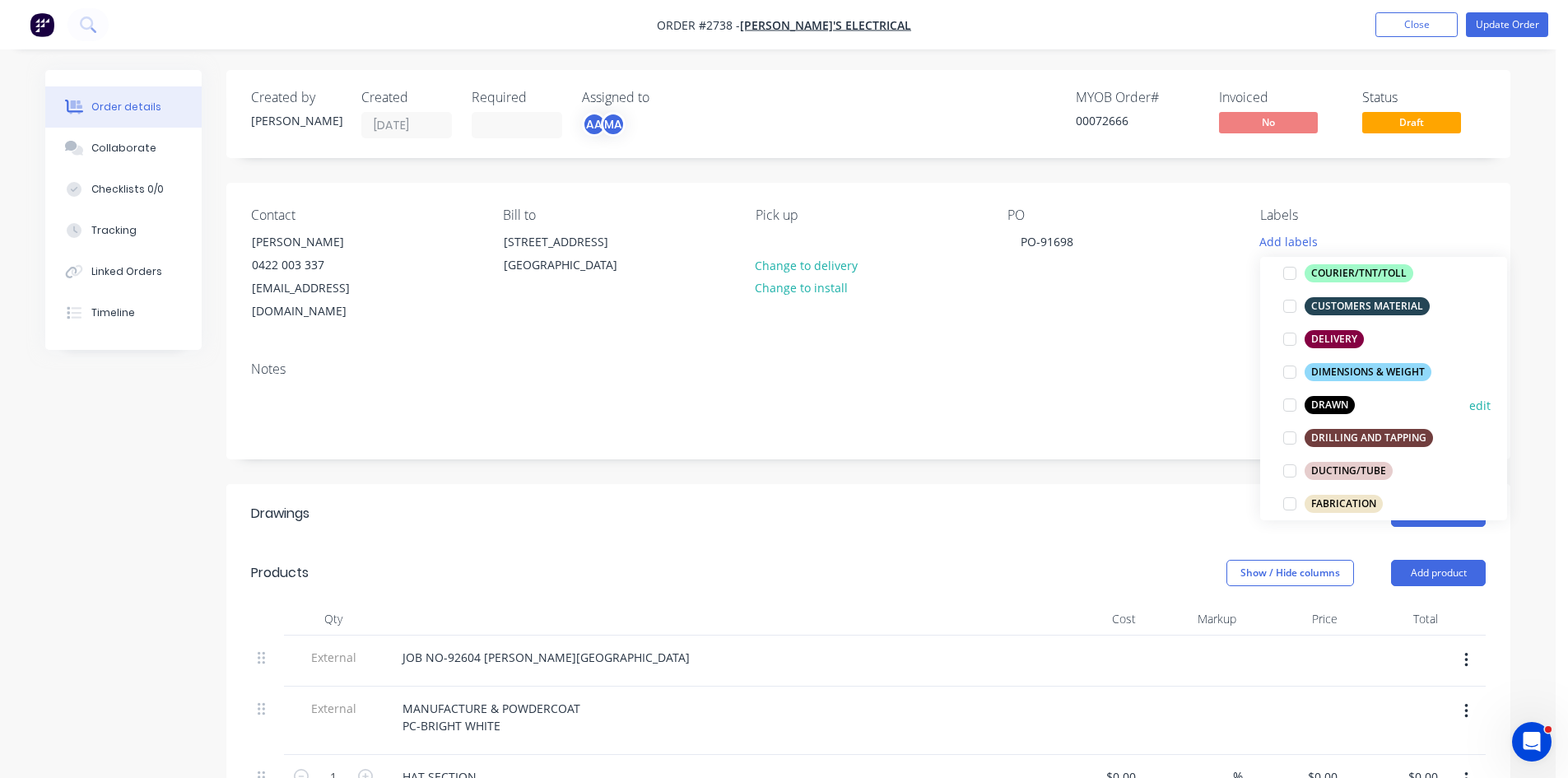
click at [1293, 403] on div at bounding box center [1290, 405] width 33 height 33
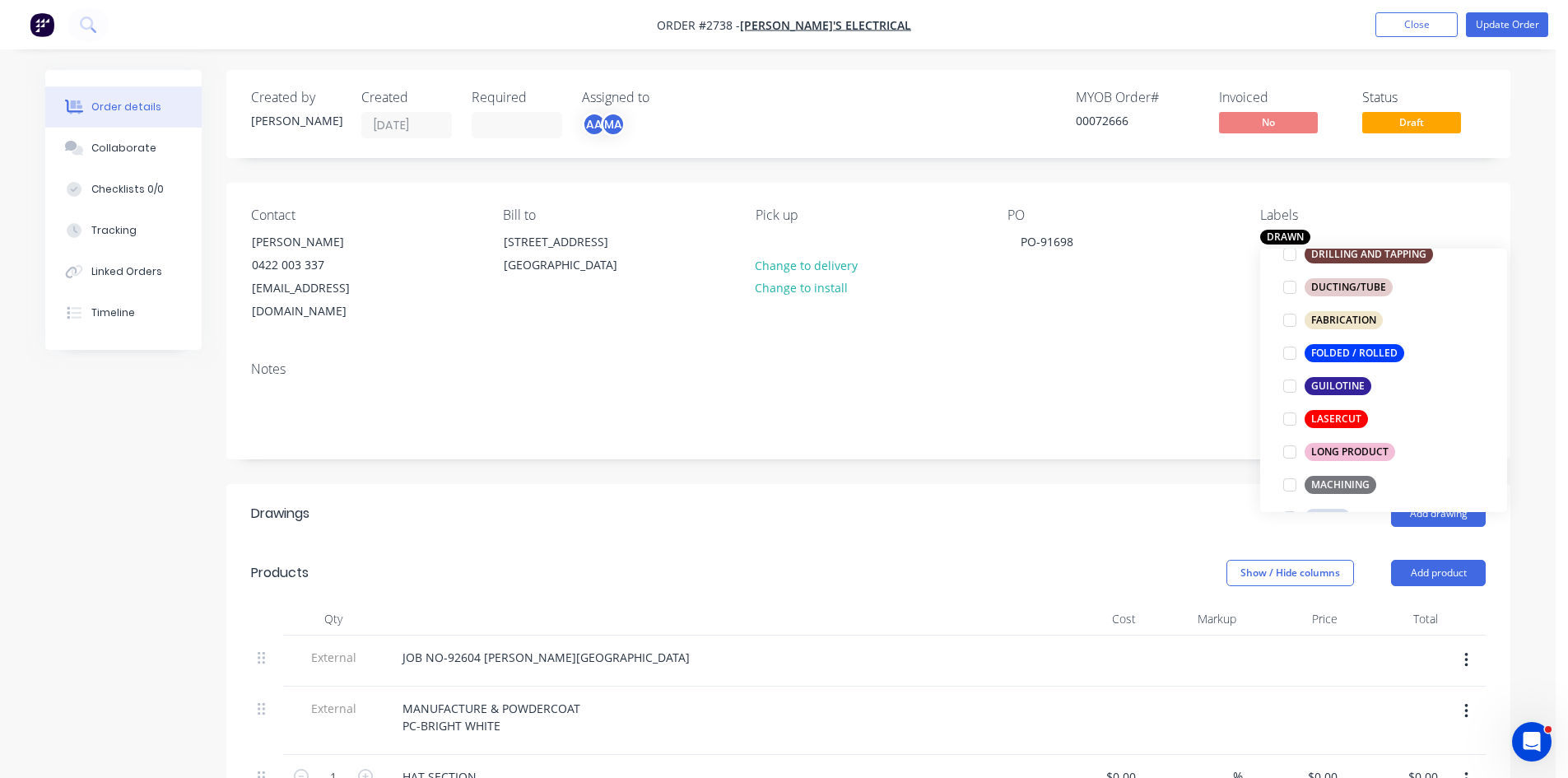
scroll to position [428, 0]
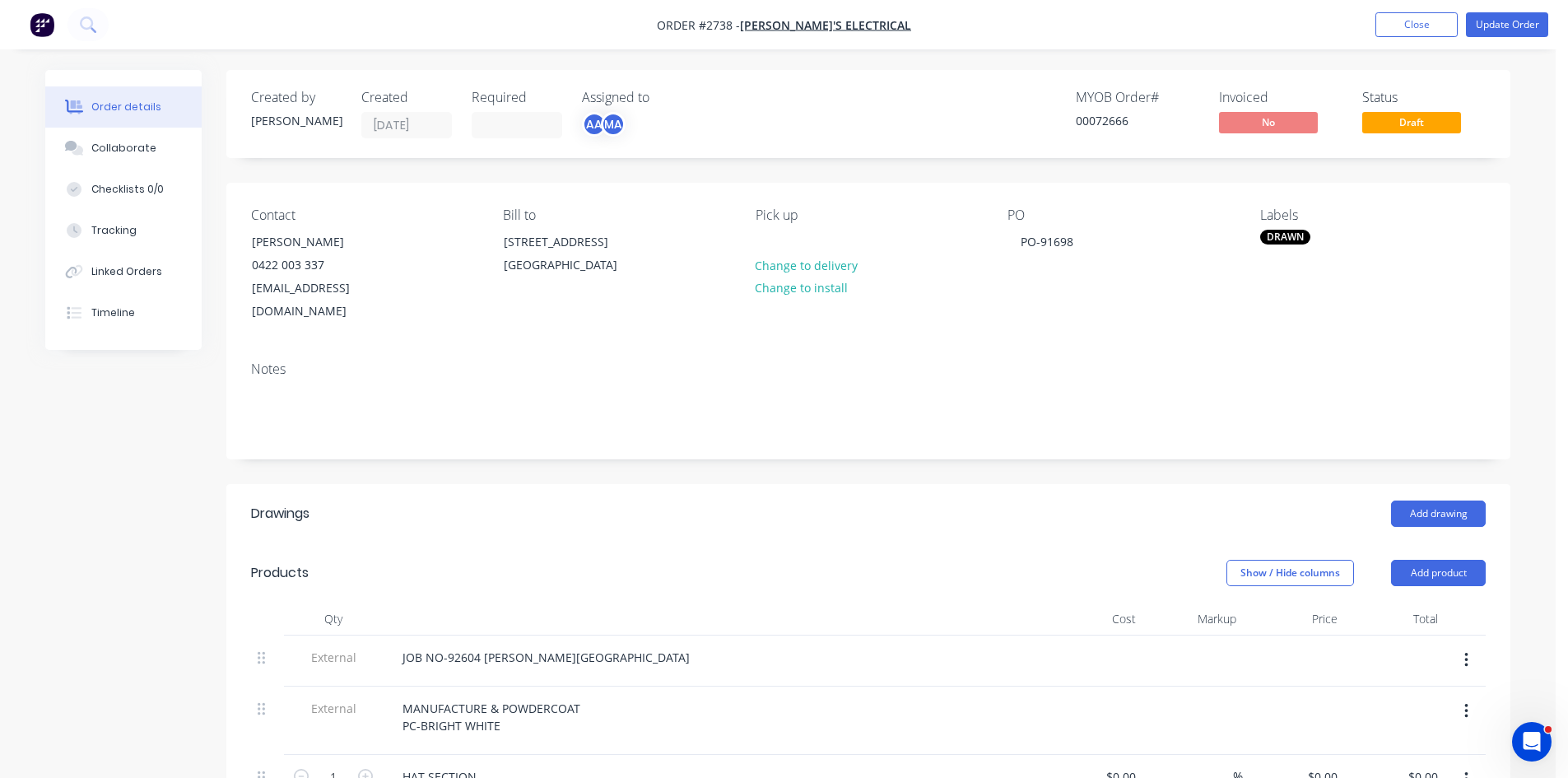
click at [486, 567] on header "Products Show / Hide columns Add product" at bounding box center [868, 573] width 1284 height 59
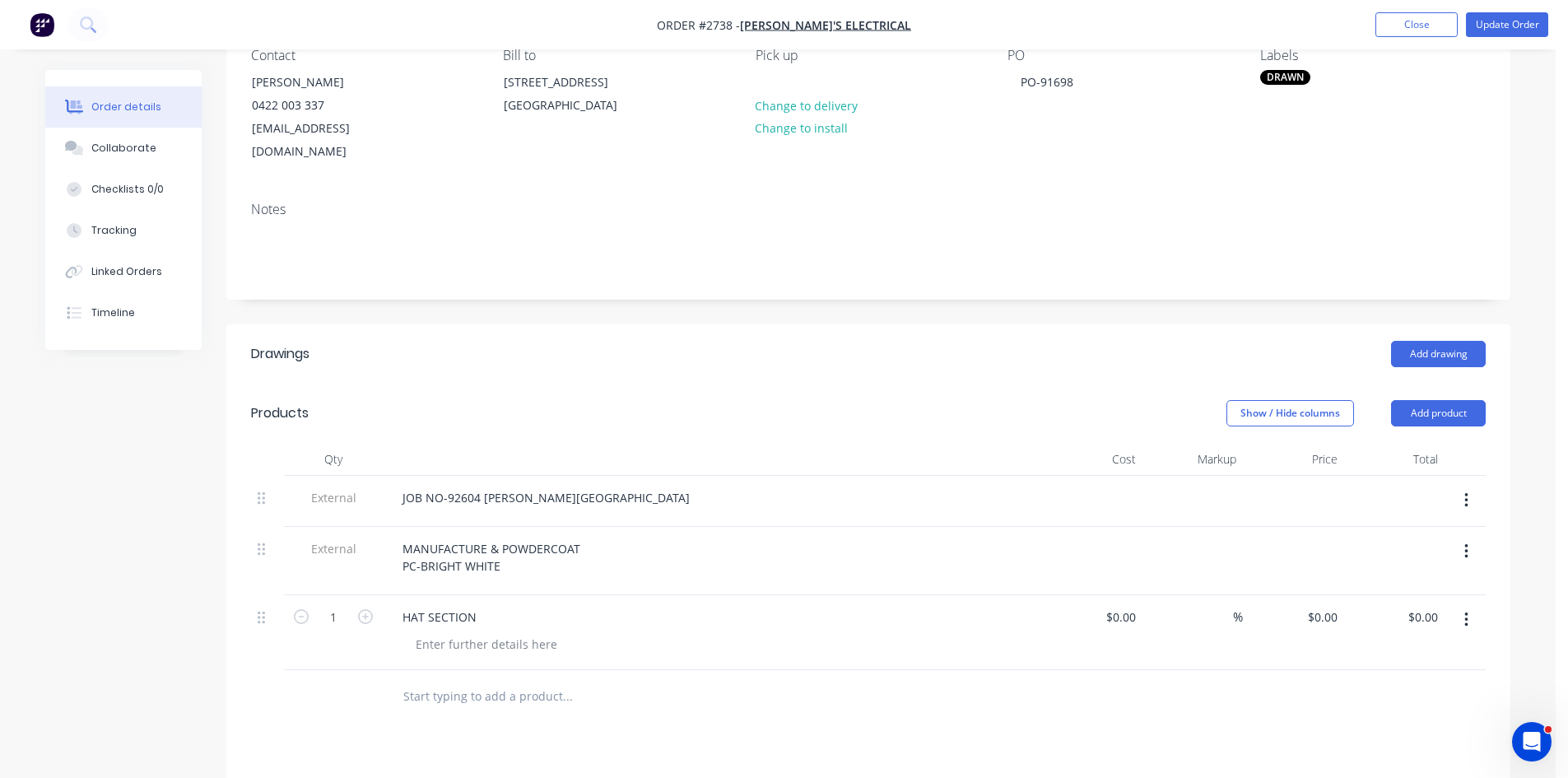
scroll to position [192, 0]
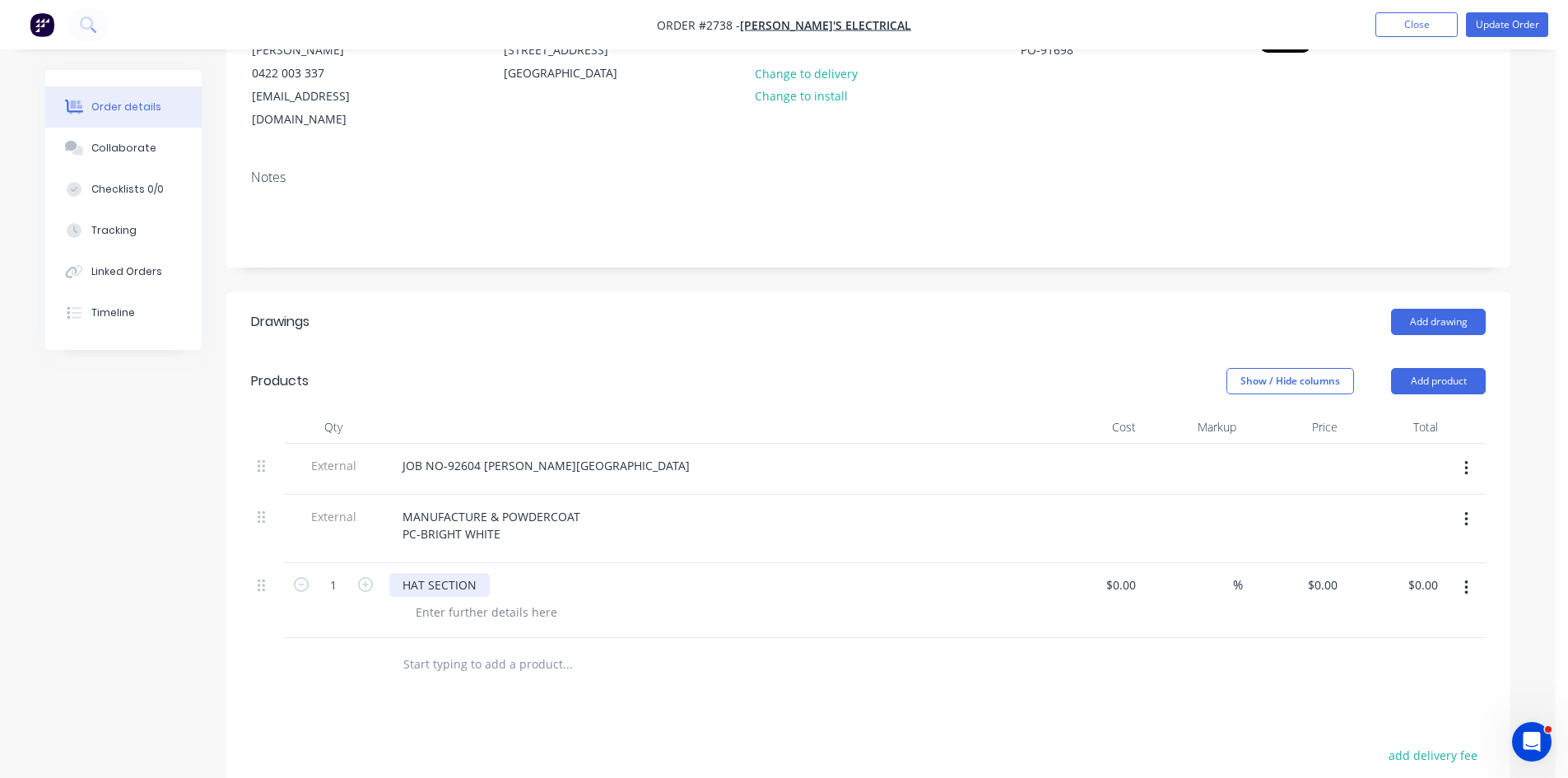
drag, startPoint x: 459, startPoint y: 563, endPoint x: 485, endPoint y: 568, distance: 26.5
click at [459, 573] on div "HAT SECTION" at bounding box center [440, 585] width 101 height 24
click at [485, 573] on div "HAT SECTION" at bounding box center [440, 585] width 101 height 24
click at [519, 454] on div "JOB NO-92604 [PERSON_NAME][GEOGRAPHIC_DATA]" at bounding box center [546, 465] width 313 height 24
click at [489, 573] on div "HAT SECTION -" at bounding box center [443, 585] width 108 height 24
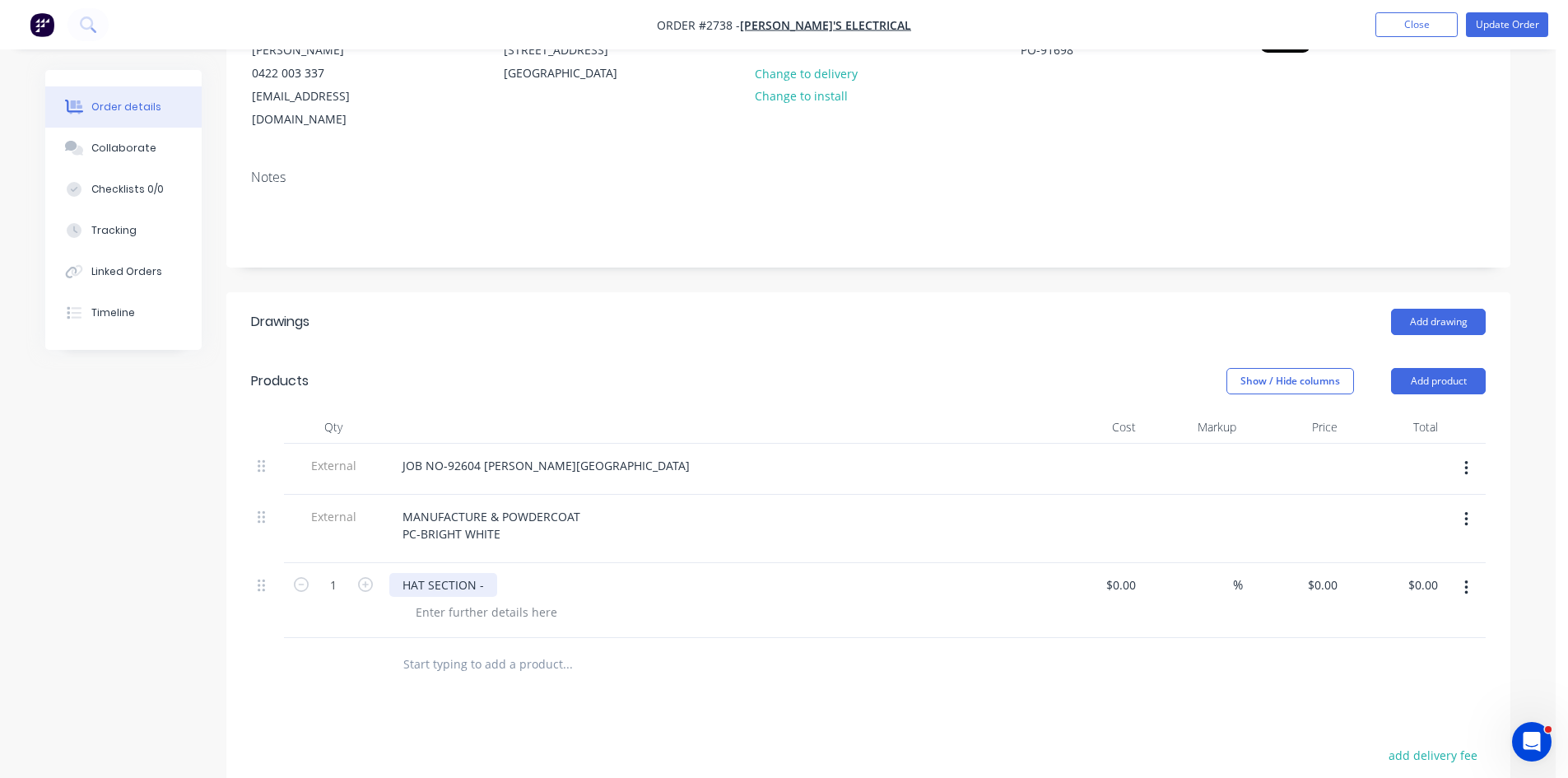
click at [497, 573] on div "HAT SECTION -" at bounding box center [443, 585] width 108 height 24
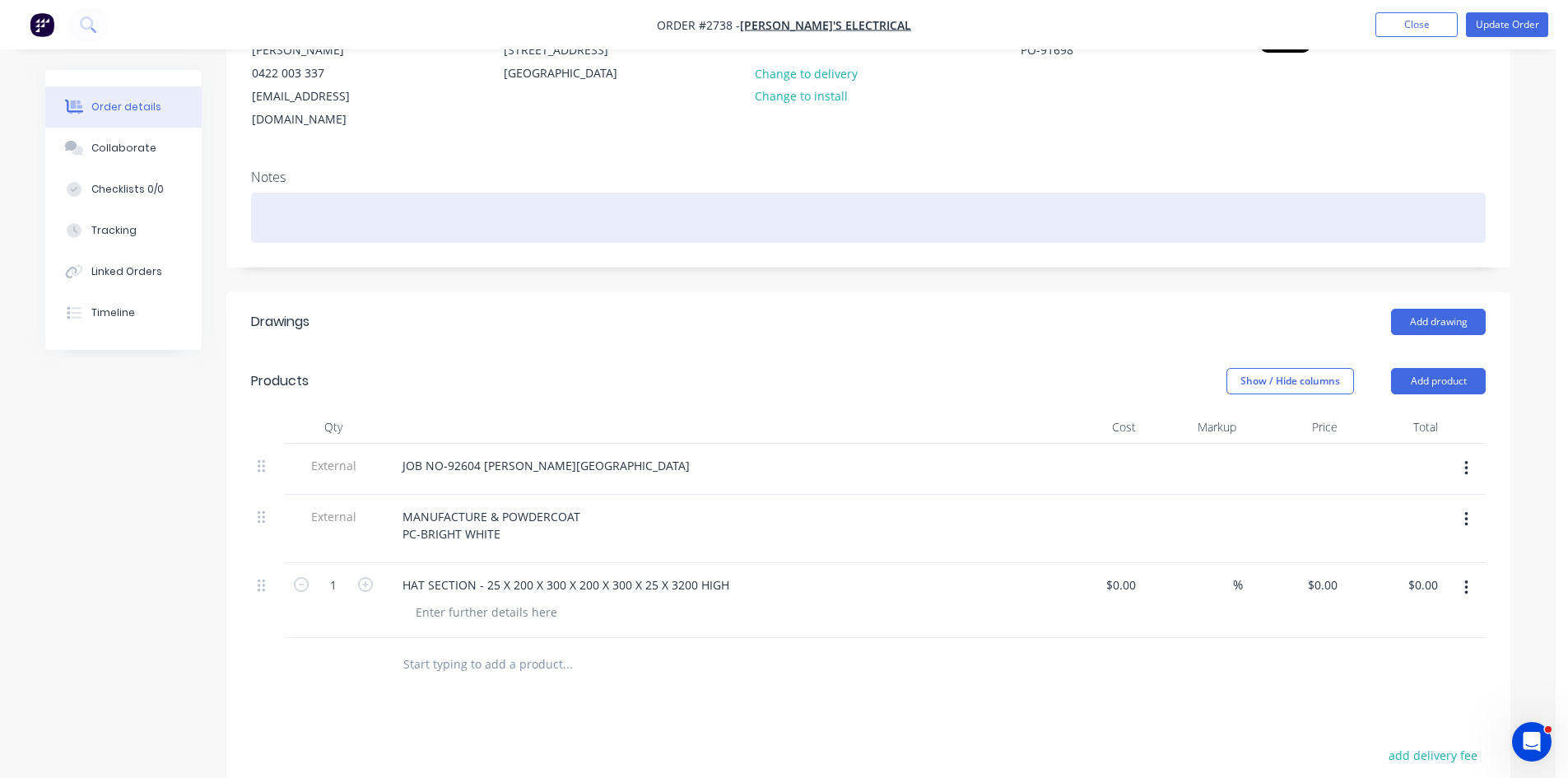
click at [1086, 196] on div at bounding box center [868, 218] width 1235 height 50
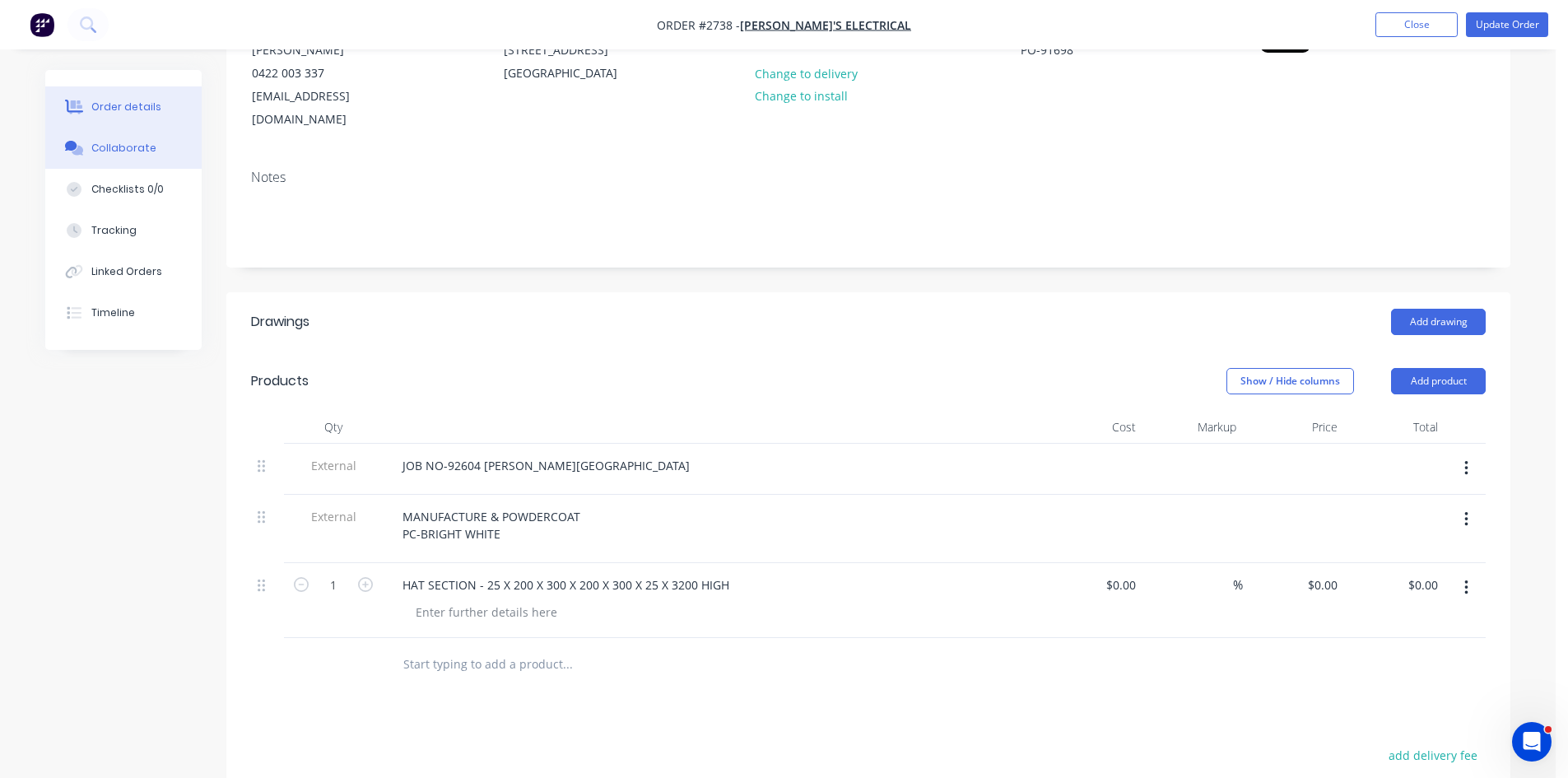
click at [126, 149] on div "Collaborate" at bounding box center [124, 149] width 65 height 15
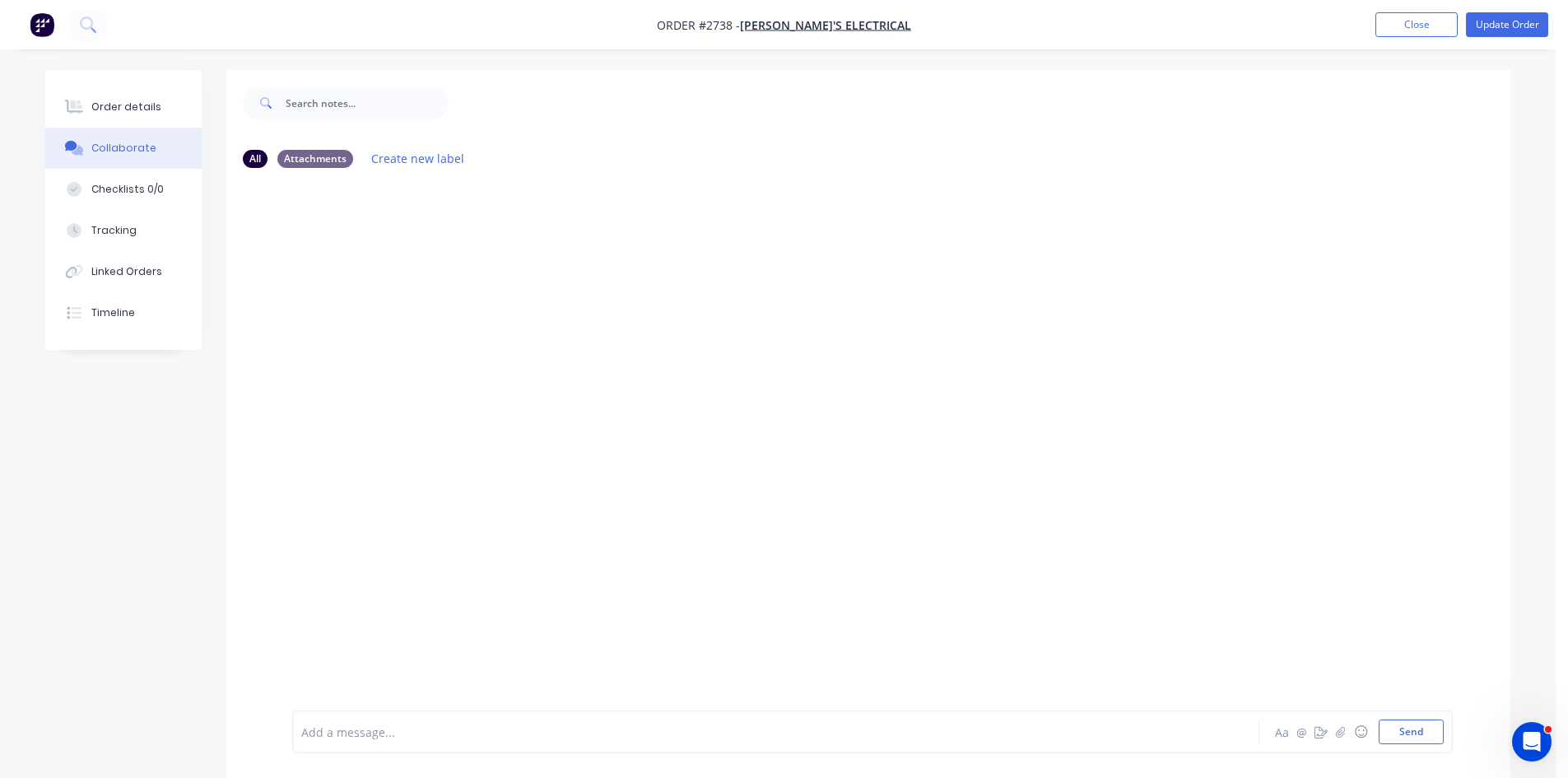
click at [394, 738] on div at bounding box center [730, 732] width 856 height 17
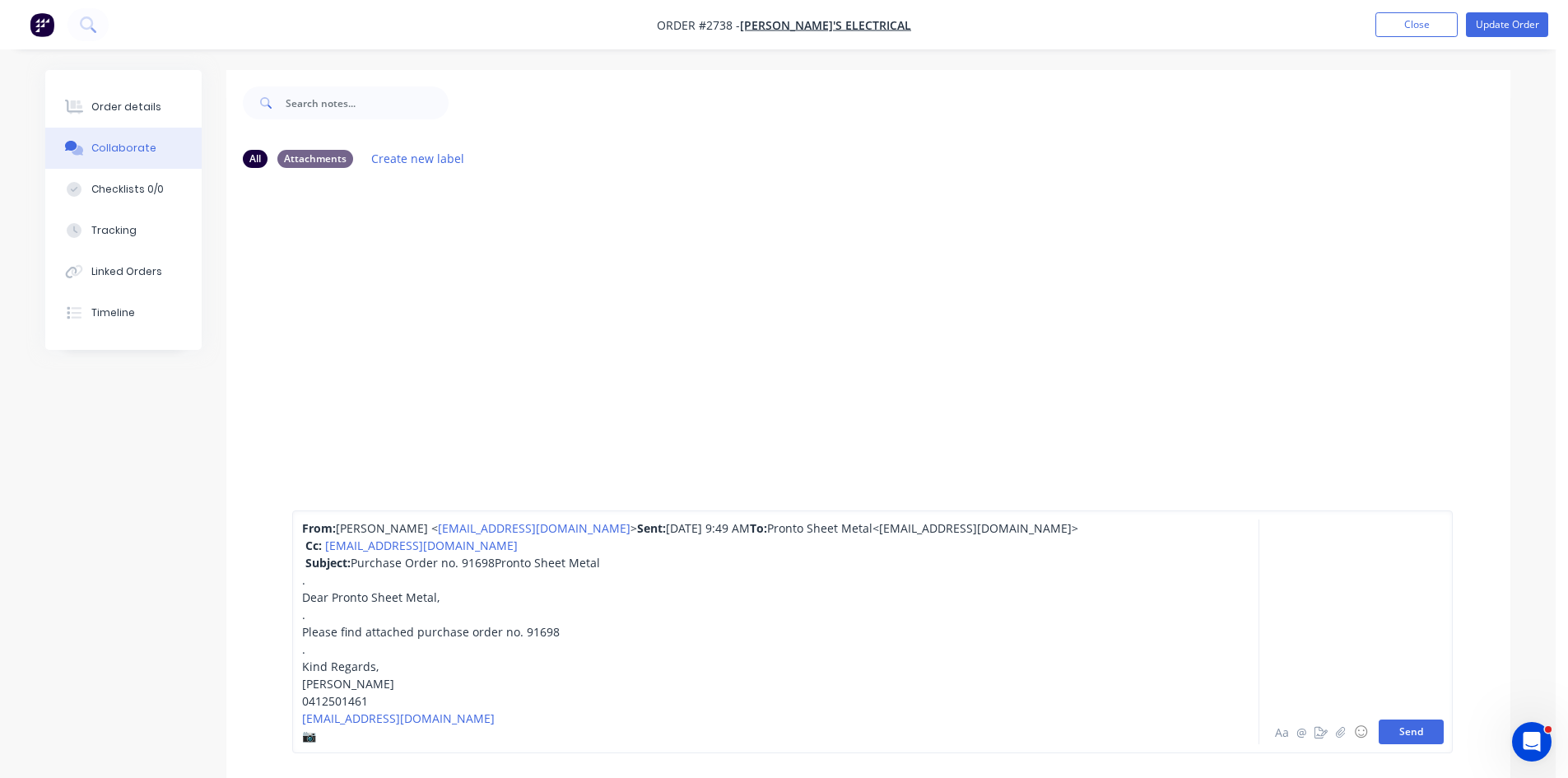
click at [1408, 728] on button "Send" at bounding box center [1411, 732] width 65 height 25
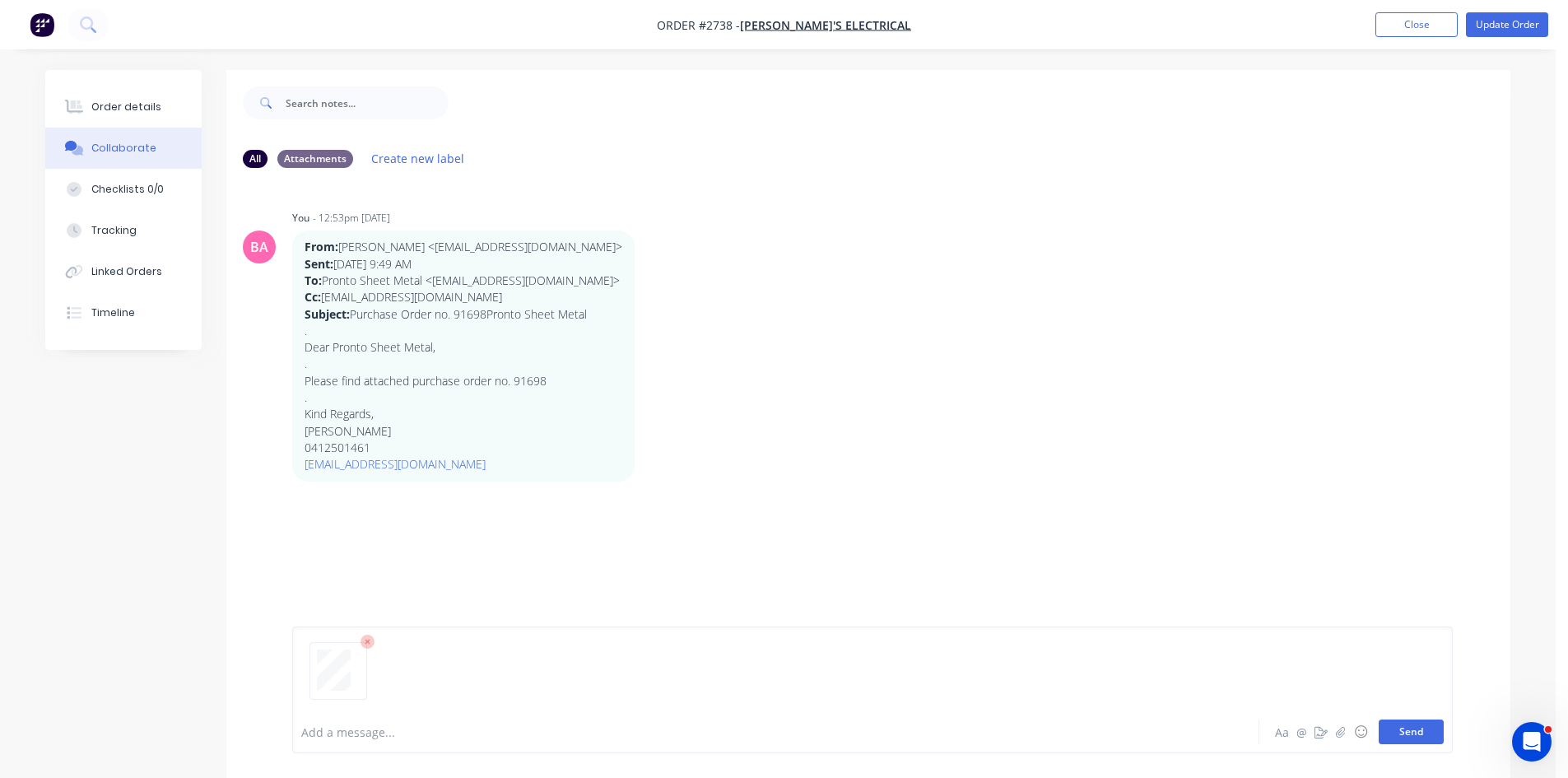
click at [1420, 732] on button "Send" at bounding box center [1411, 732] width 65 height 25
click at [1416, 732] on button "Send" at bounding box center [1411, 732] width 65 height 25
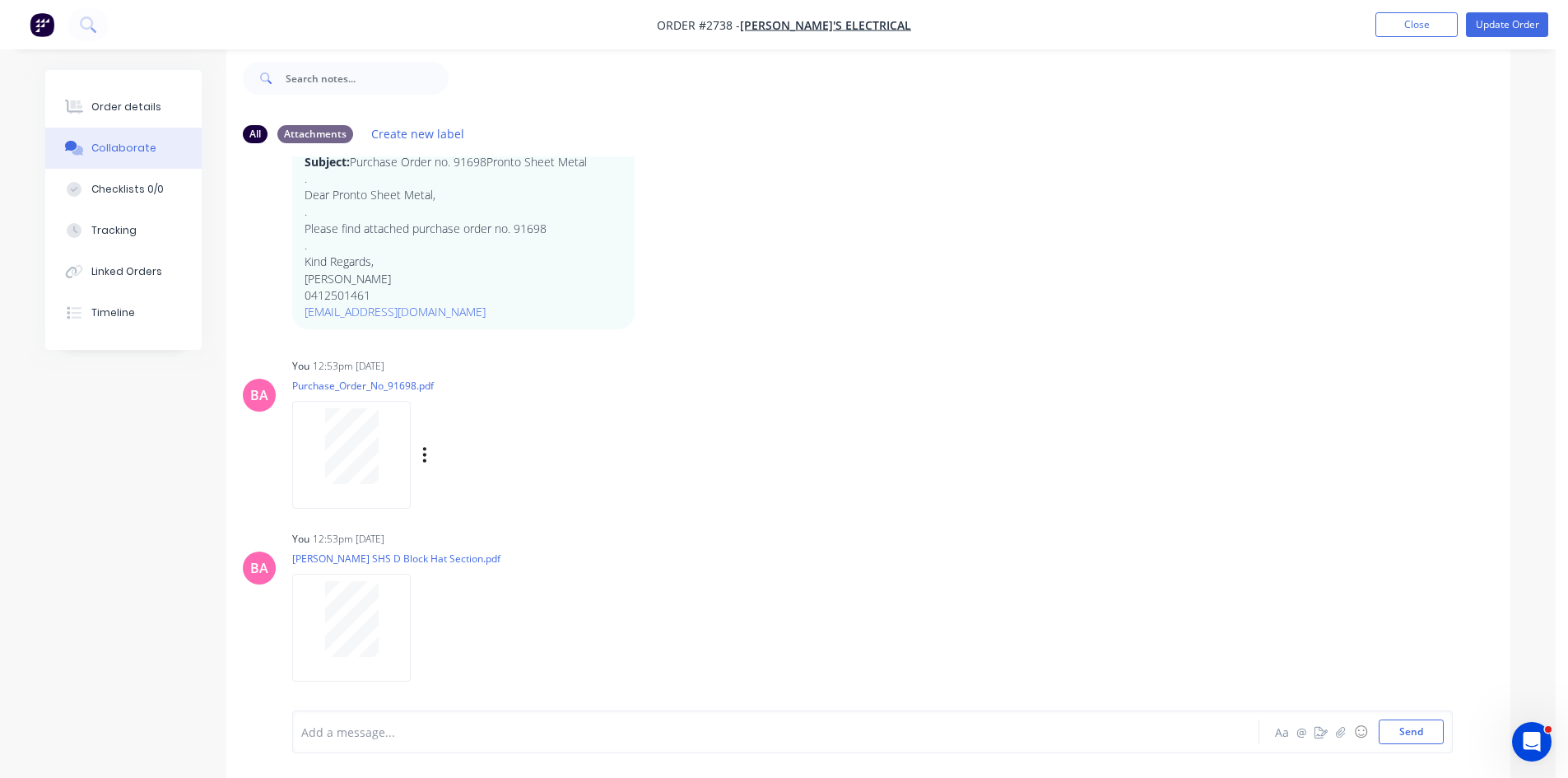
scroll to position [131, 0]
click at [118, 99] on button "Order details" at bounding box center [124, 107] width 157 height 41
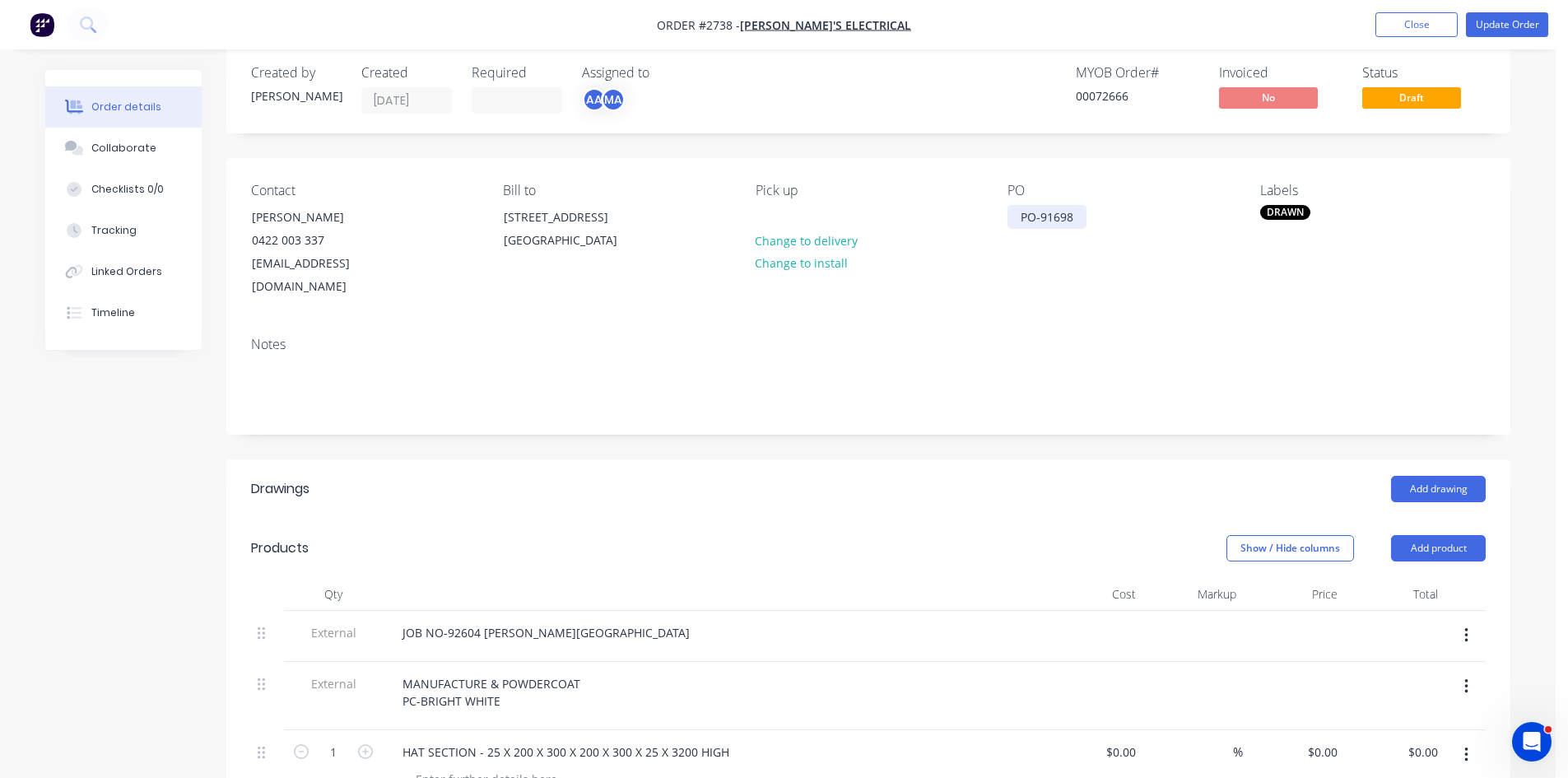
click at [1074, 215] on div "PO-91698" at bounding box center [1048, 217] width 79 height 24
click at [1505, 24] on button "Update Order" at bounding box center [1507, 25] width 82 height 25
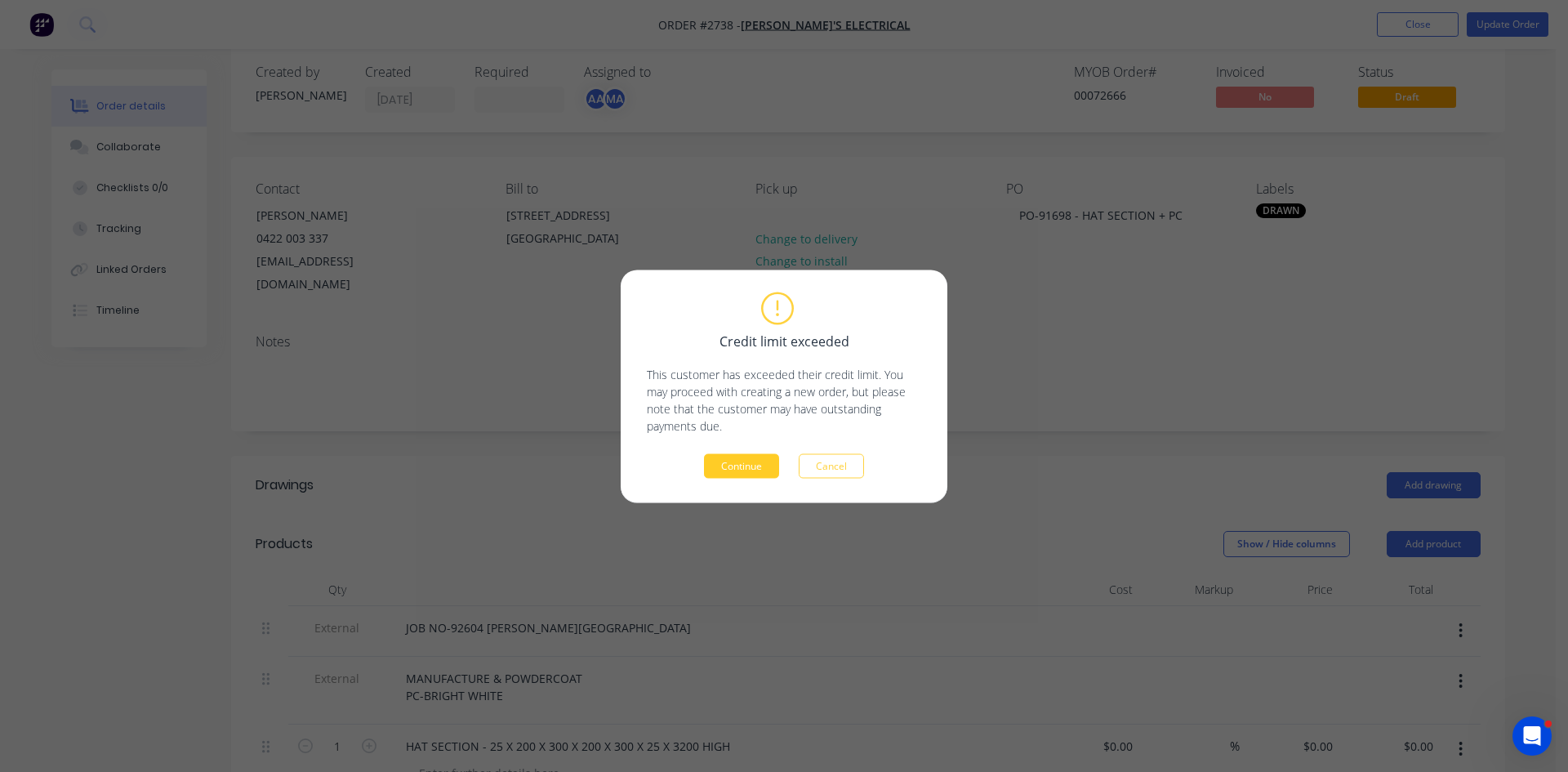
click at [759, 463] on button "Continue" at bounding box center [741, 466] width 75 height 25
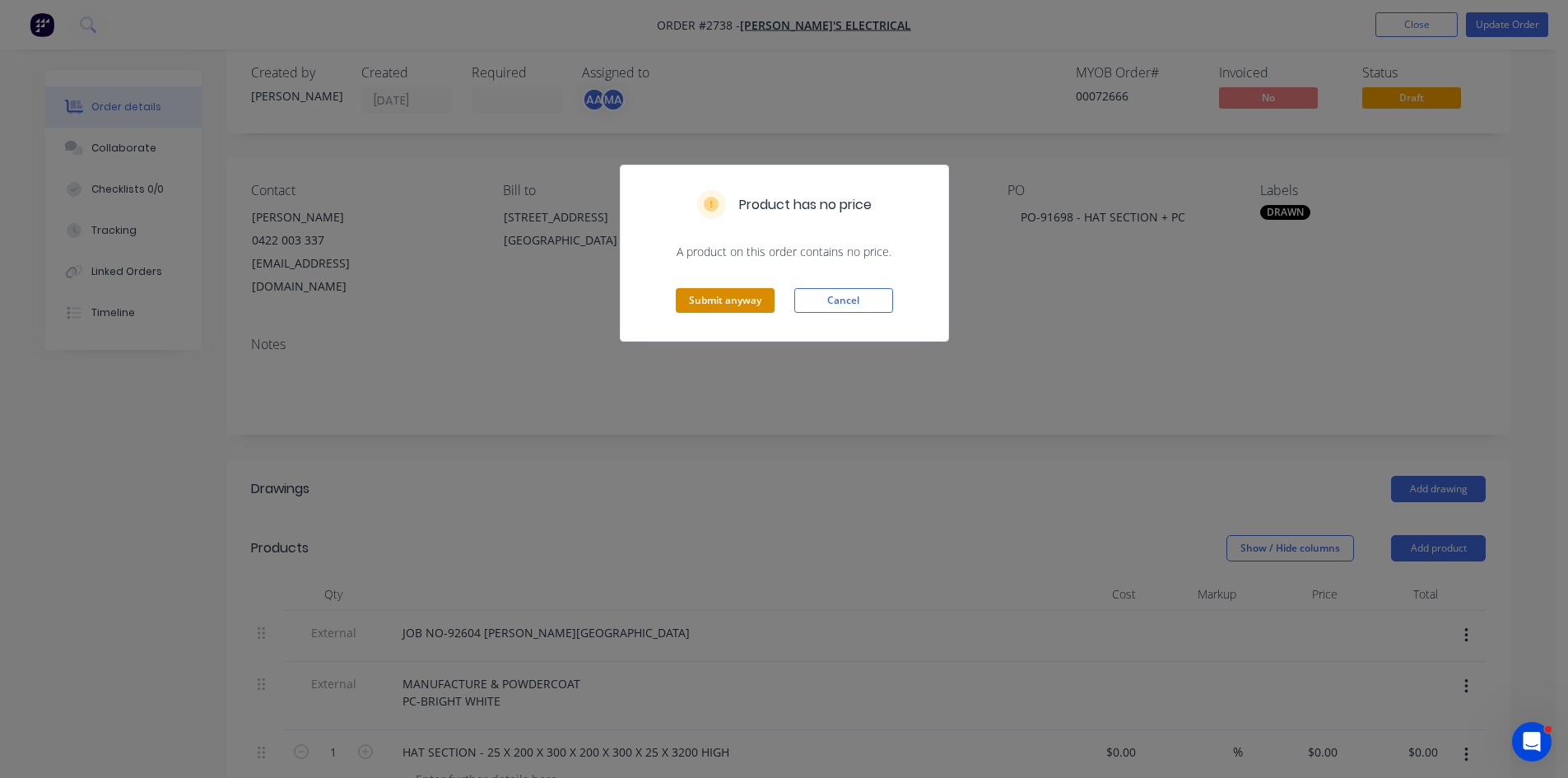
click at [725, 292] on button "Submit anyway" at bounding box center [725, 300] width 99 height 25
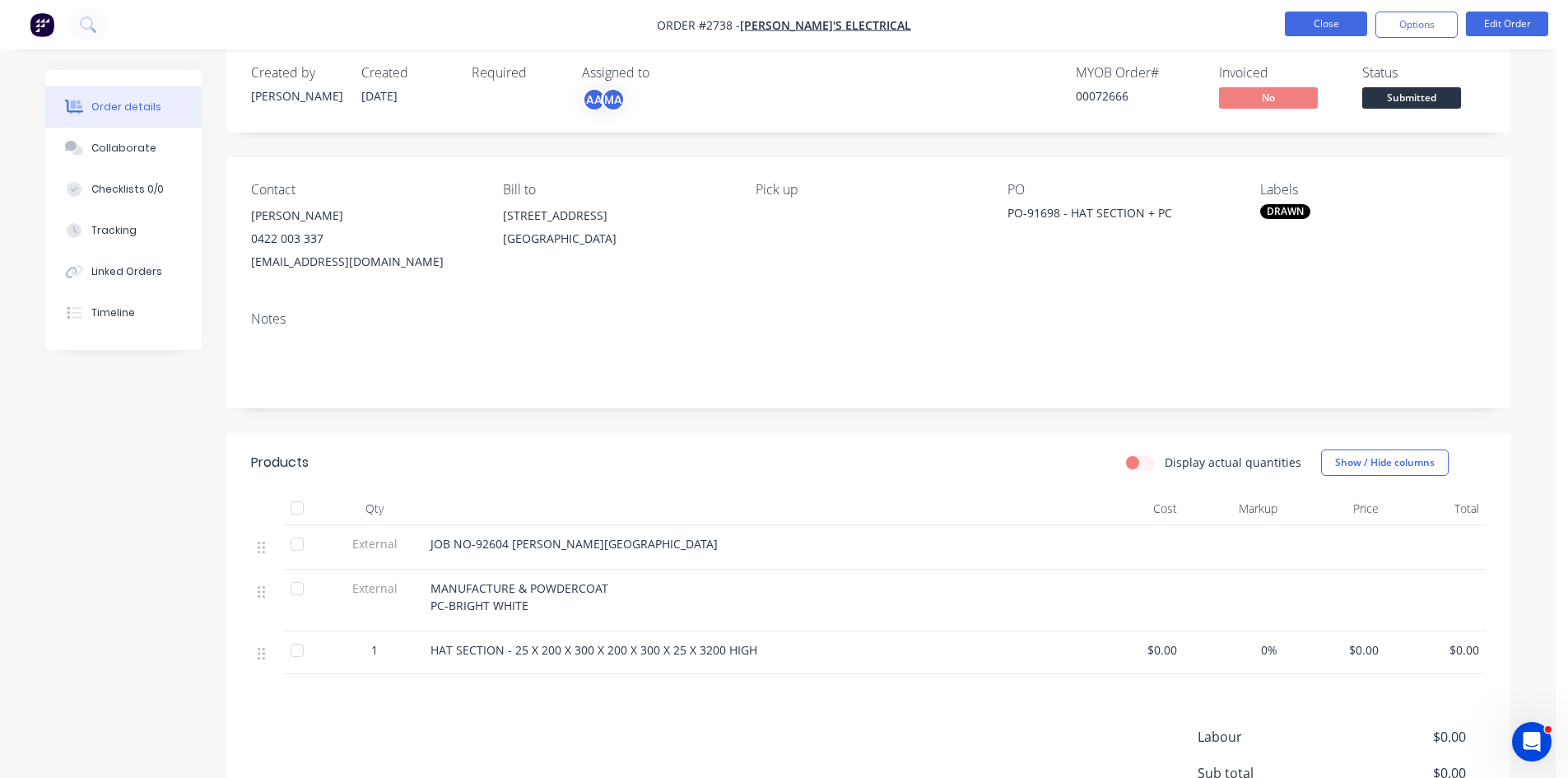
click at [1320, 14] on button "Close" at bounding box center [1326, 24] width 82 height 25
